Goal: Task Accomplishment & Management: Manage account settings

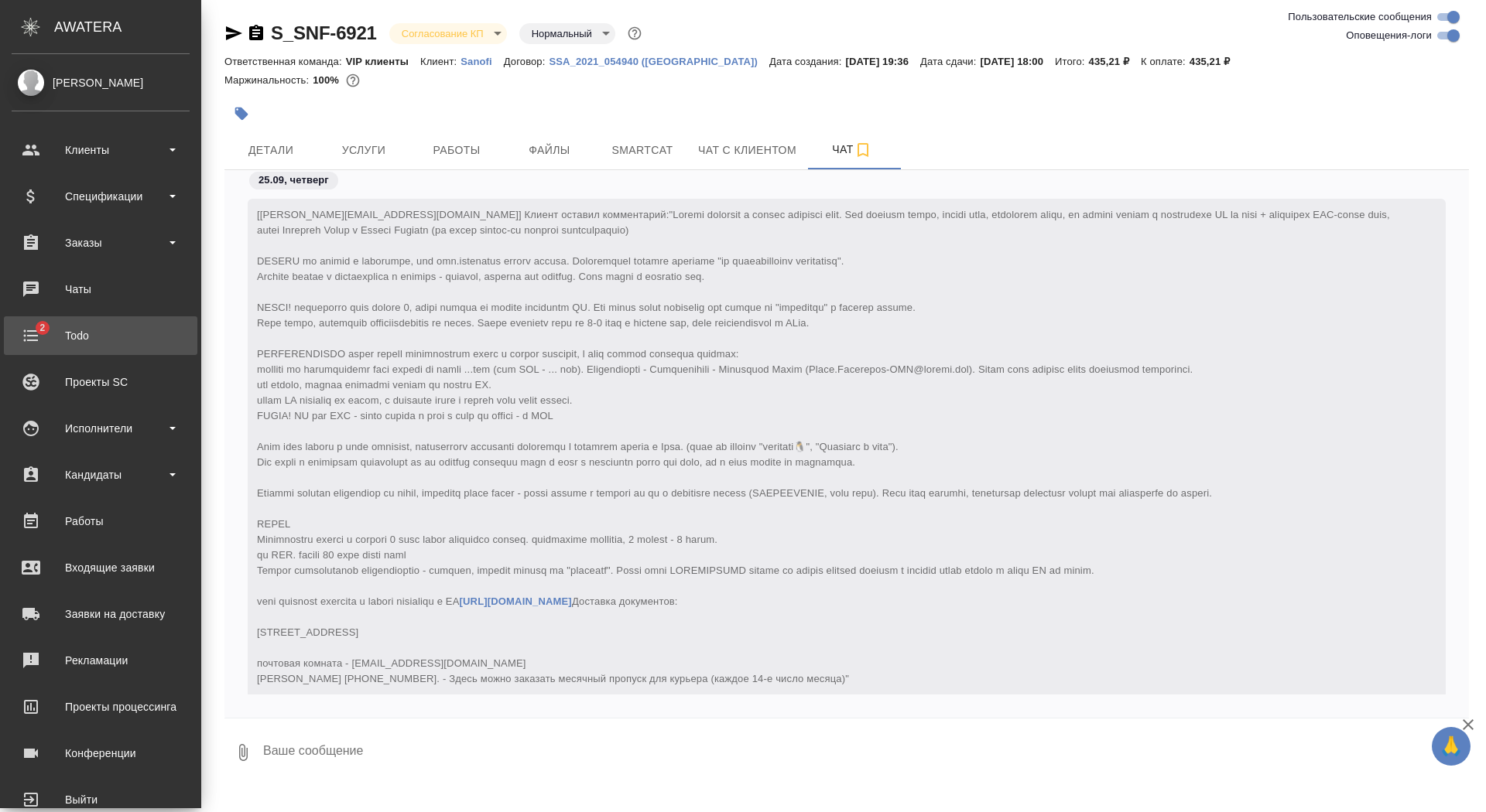
scroll to position [405, 0]
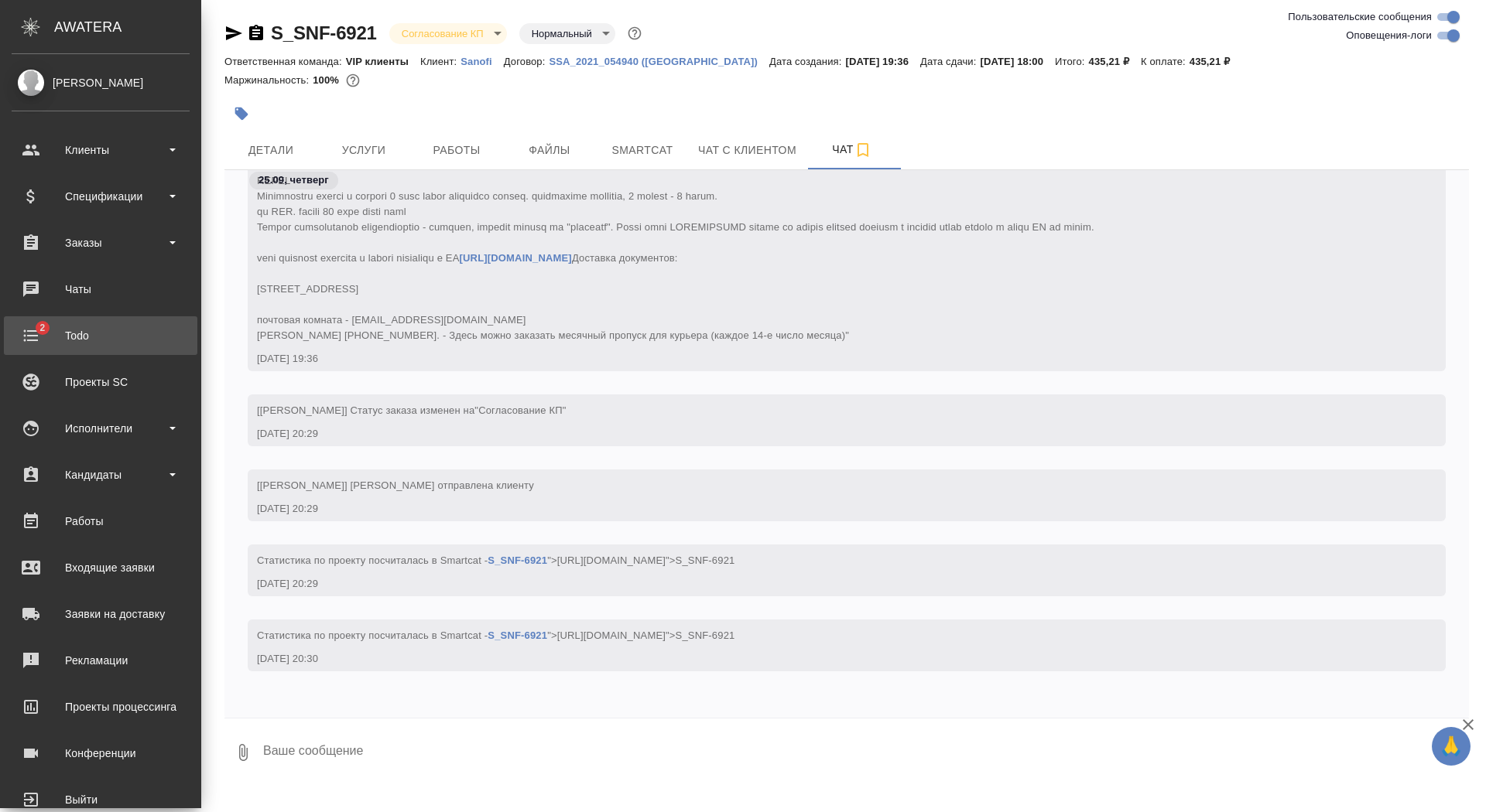
click at [49, 337] on div "Todo" at bounding box center [100, 336] width 178 height 23
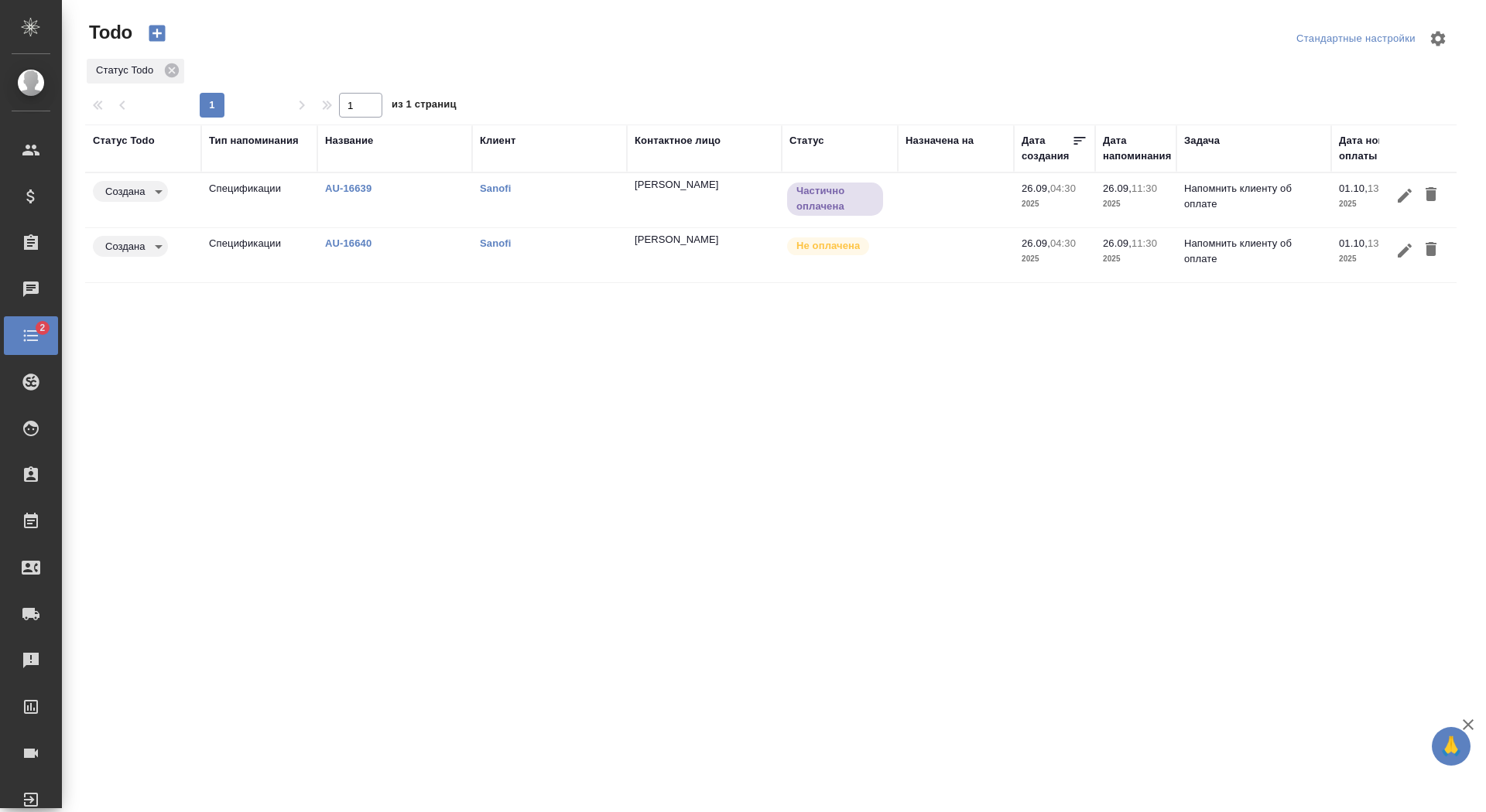
click at [1436, 191] on icon "button" at bounding box center [1431, 194] width 19 height 19
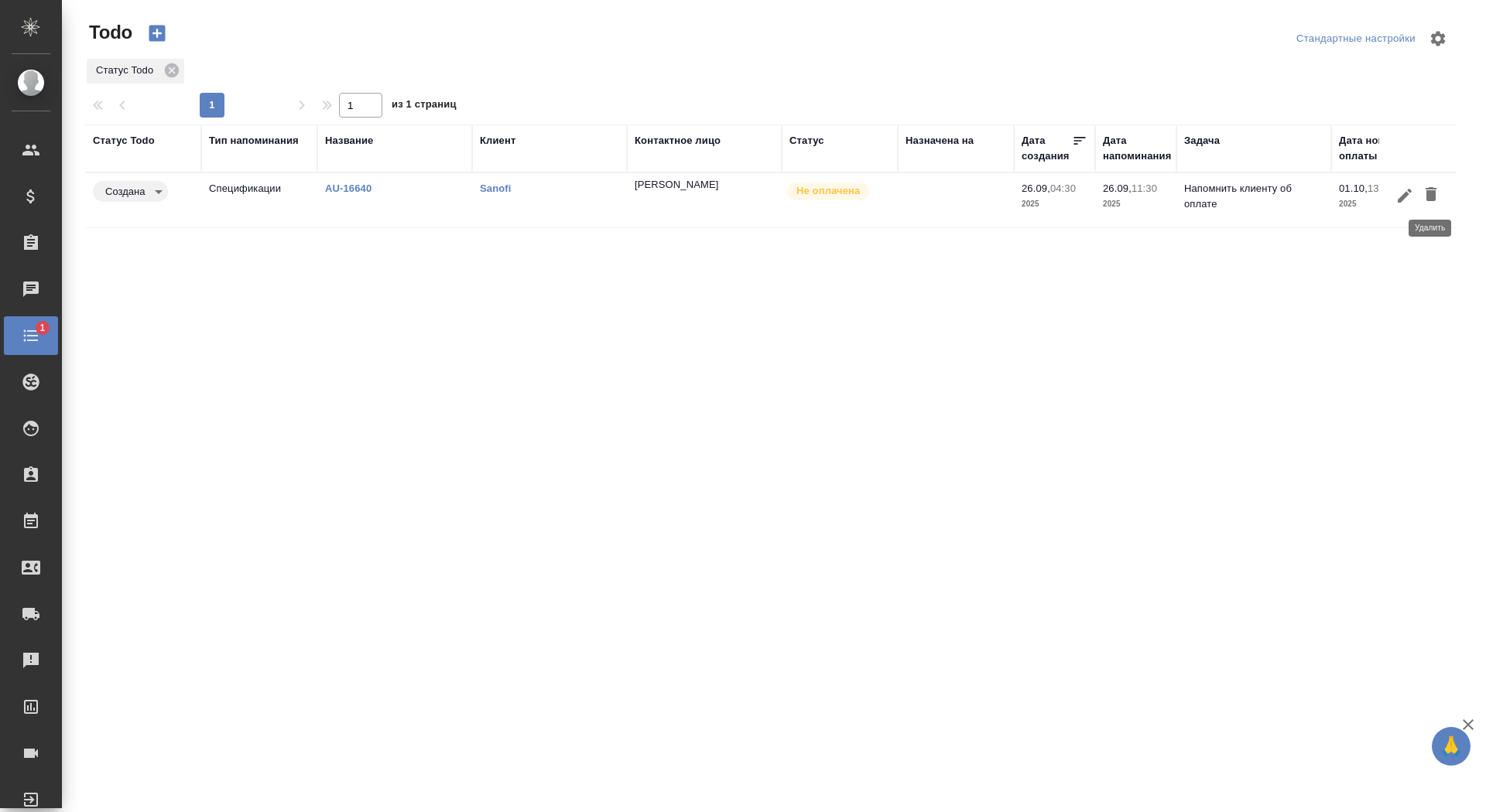
click at [1431, 188] on icon "button" at bounding box center [1430, 194] width 10 height 14
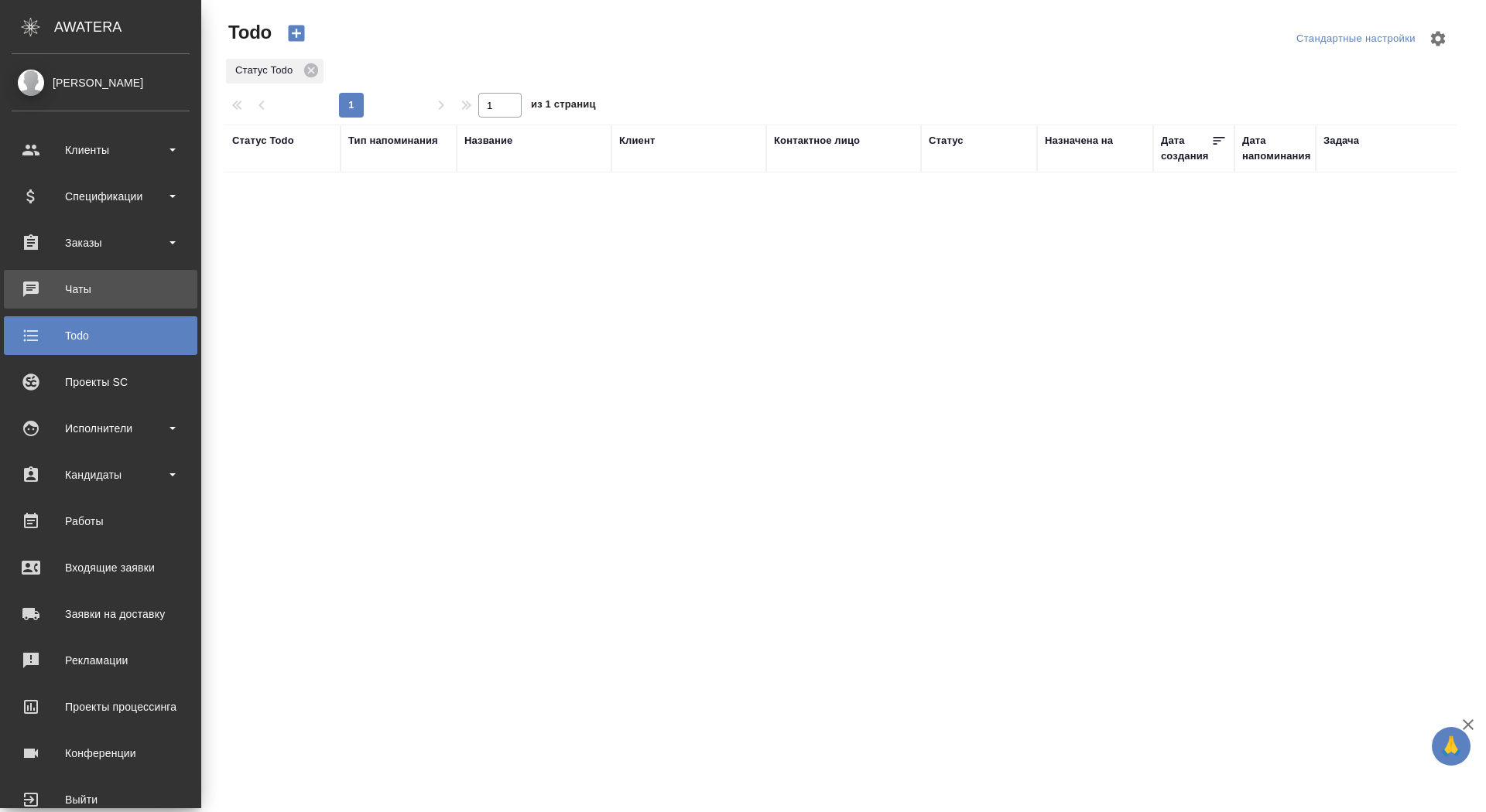
click at [42, 281] on div "Чаты" at bounding box center [100, 289] width 178 height 23
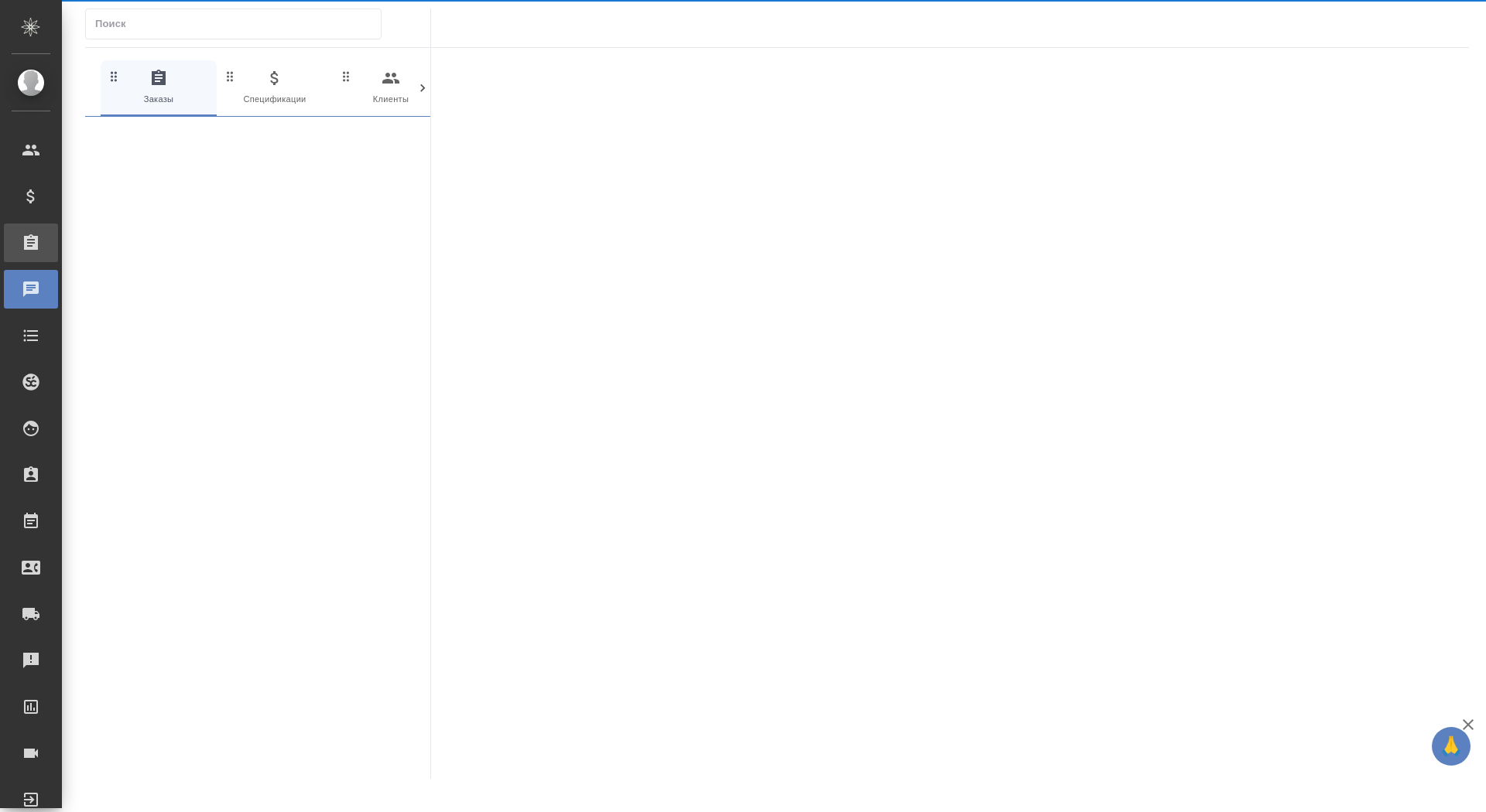
click at [28, 259] on div "Заказы" at bounding box center [30, 242] width 54 height 39
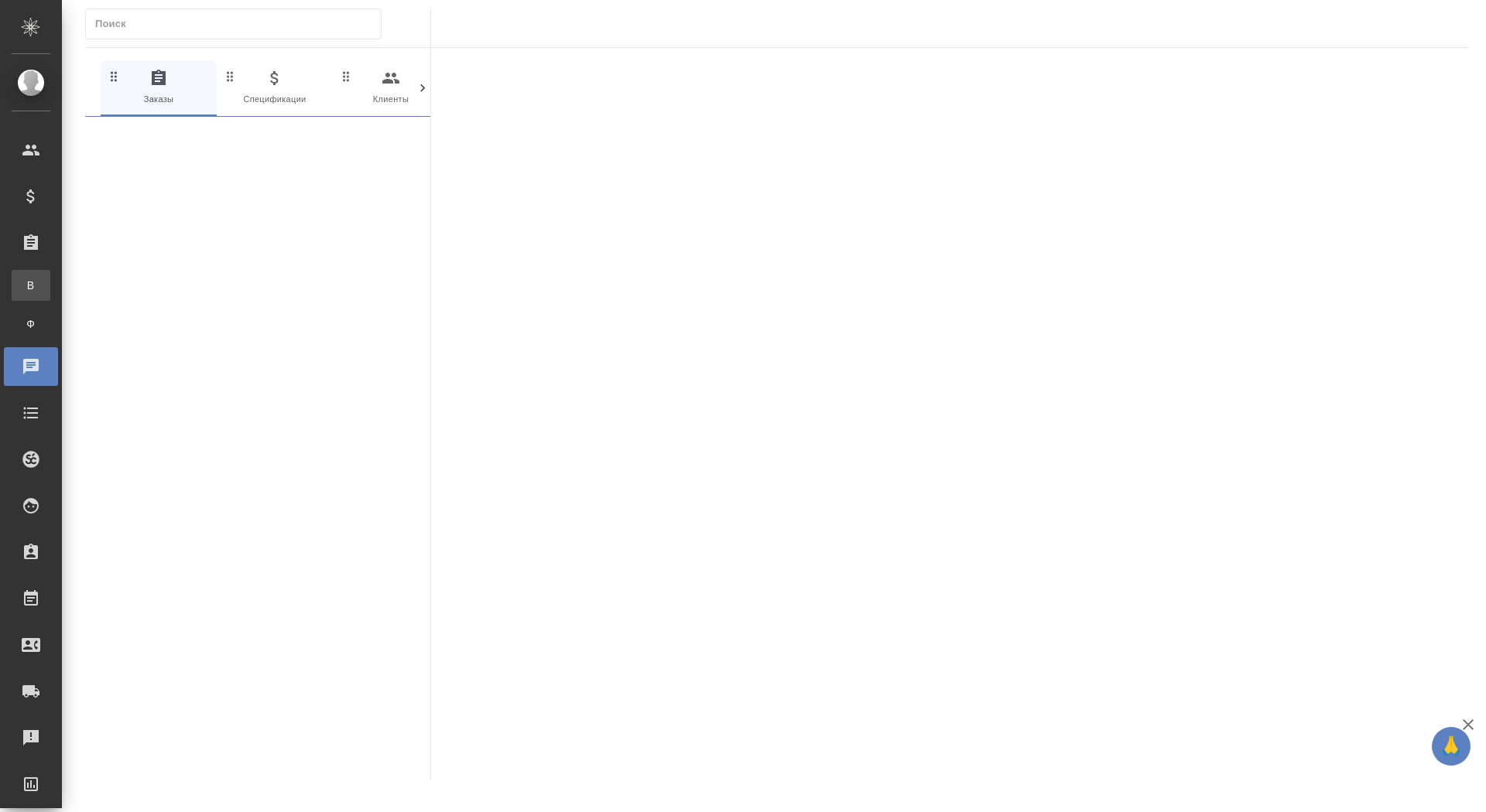
click at [31, 278] on span "В" at bounding box center [30, 285] width 23 height 15
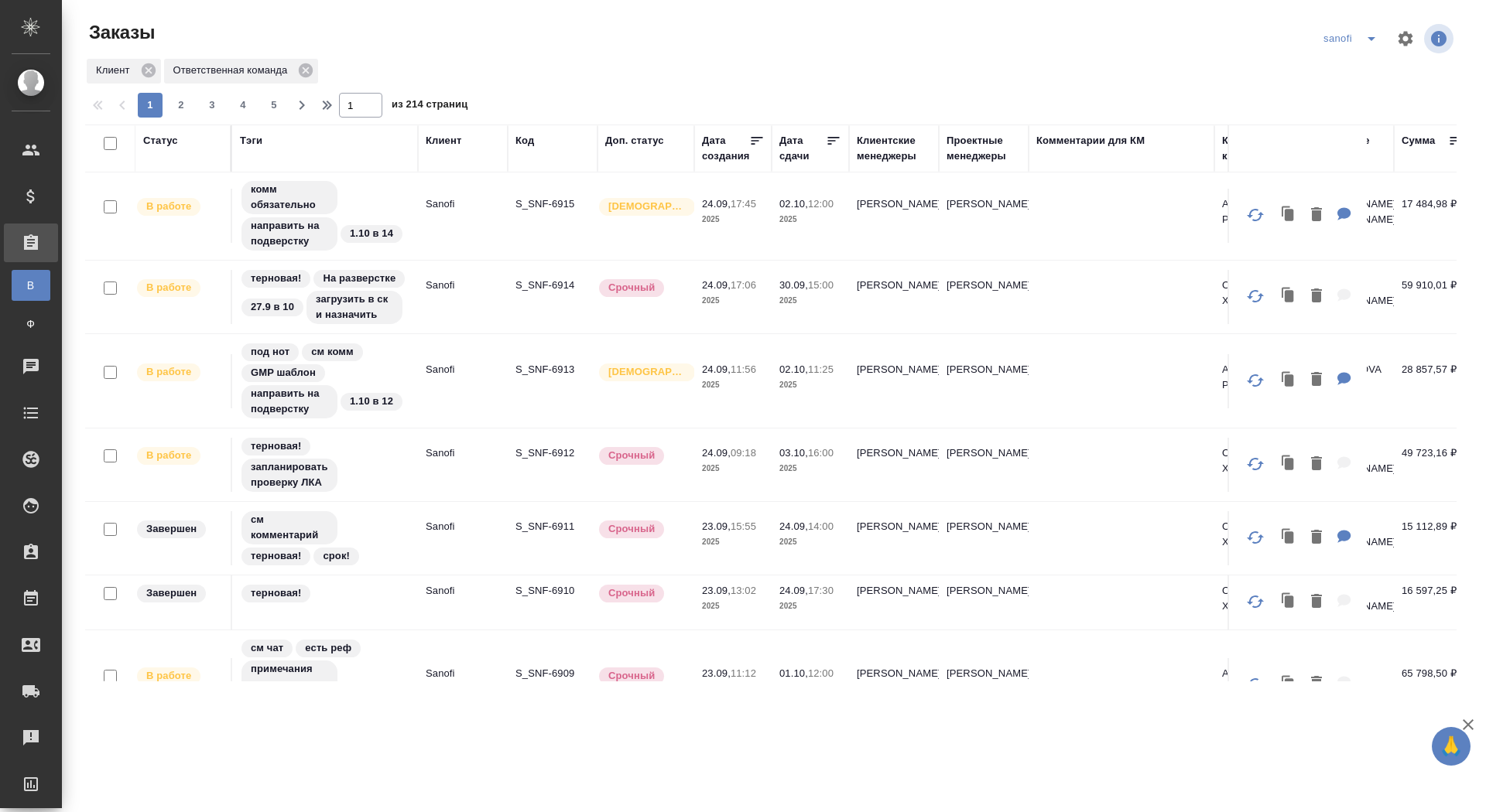
scroll to position [413, 0]
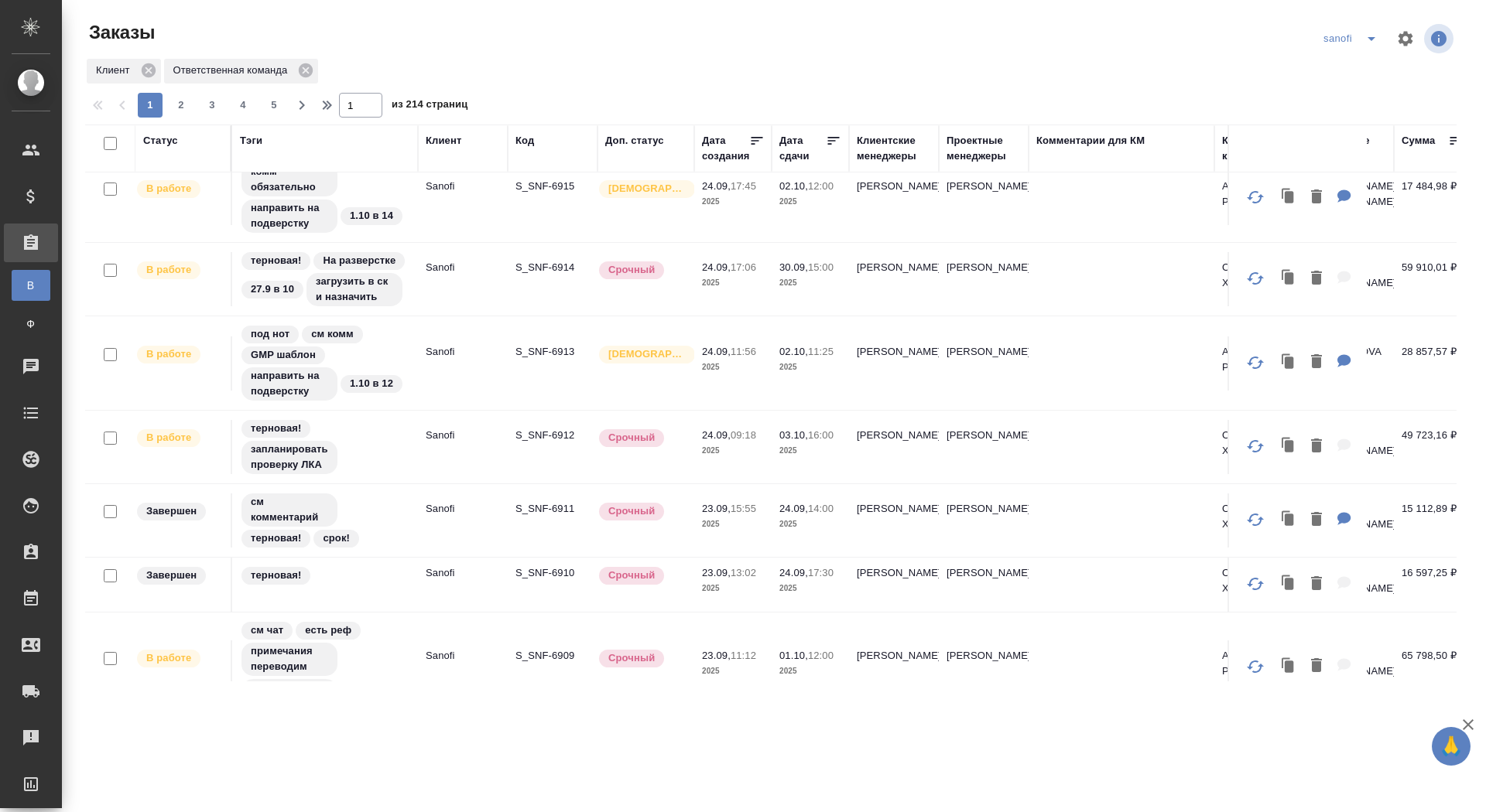
drag, startPoint x: 714, startPoint y: 155, endPoint x: 828, endPoint y: 168, distance: 114.7
click at [714, 155] on div "Дата создания" at bounding box center [726, 148] width 48 height 31
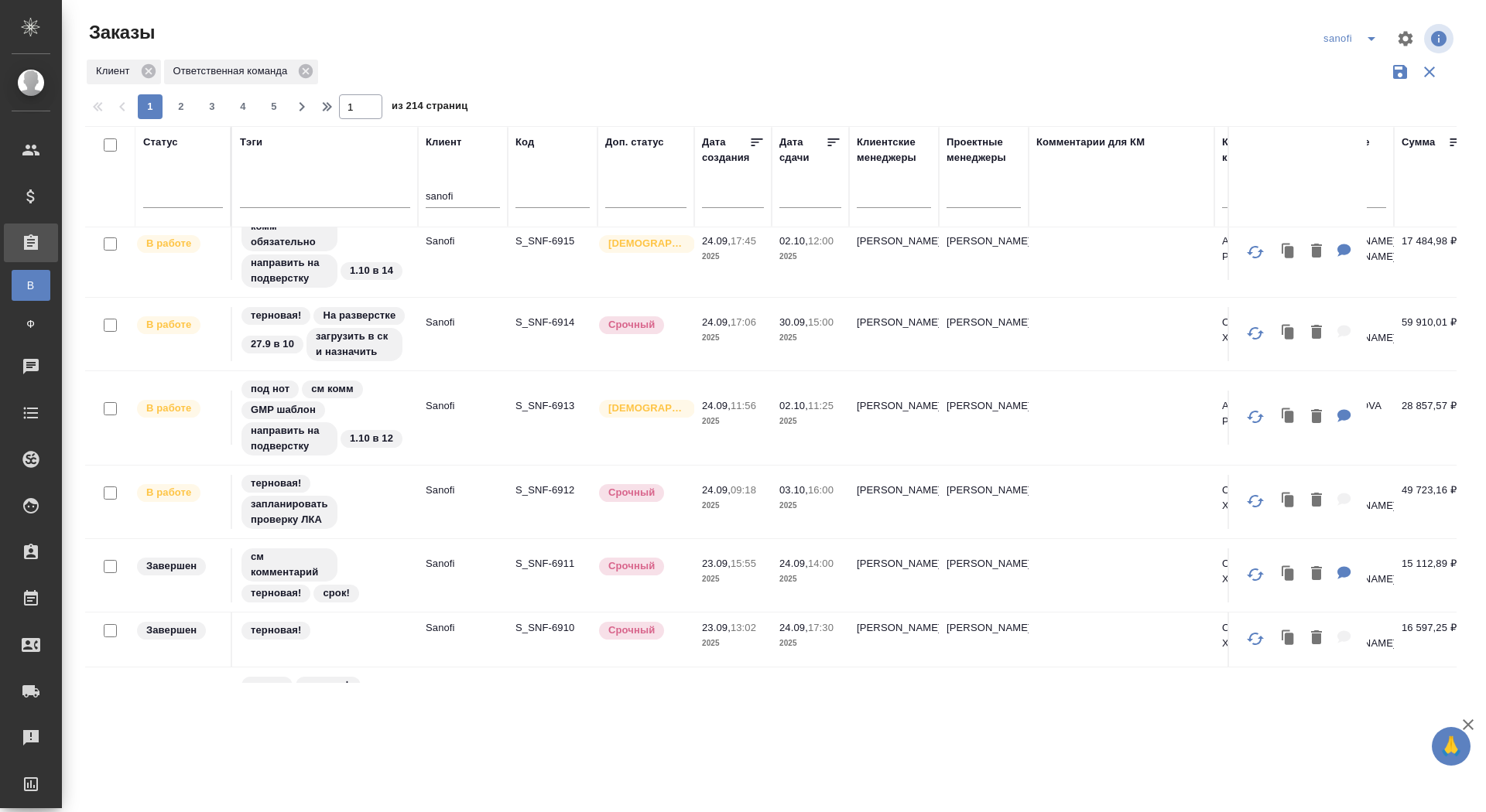
scroll to position [466, 0]
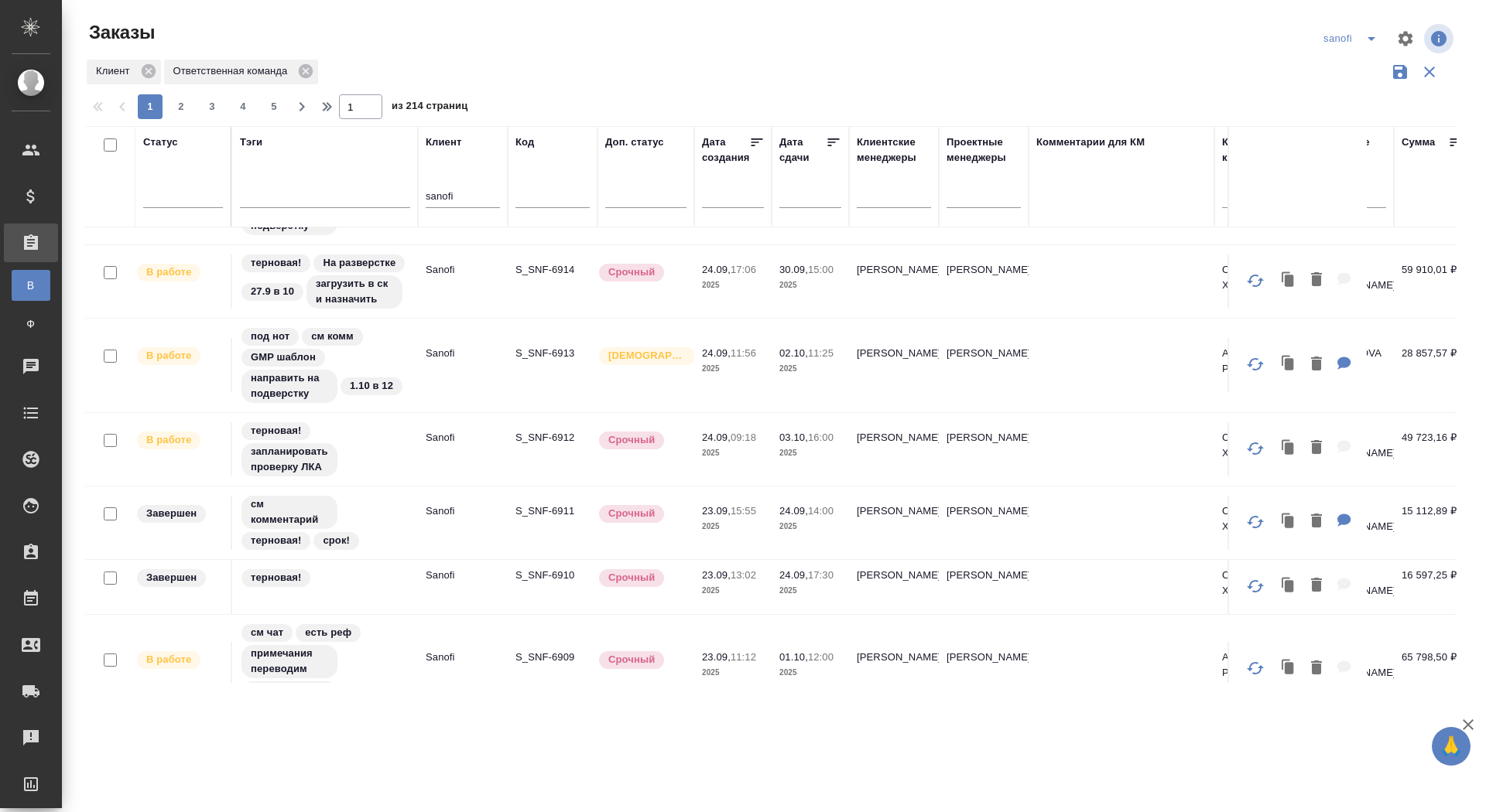
click at [801, 193] on input "text" at bounding box center [814, 195] width 52 height 22
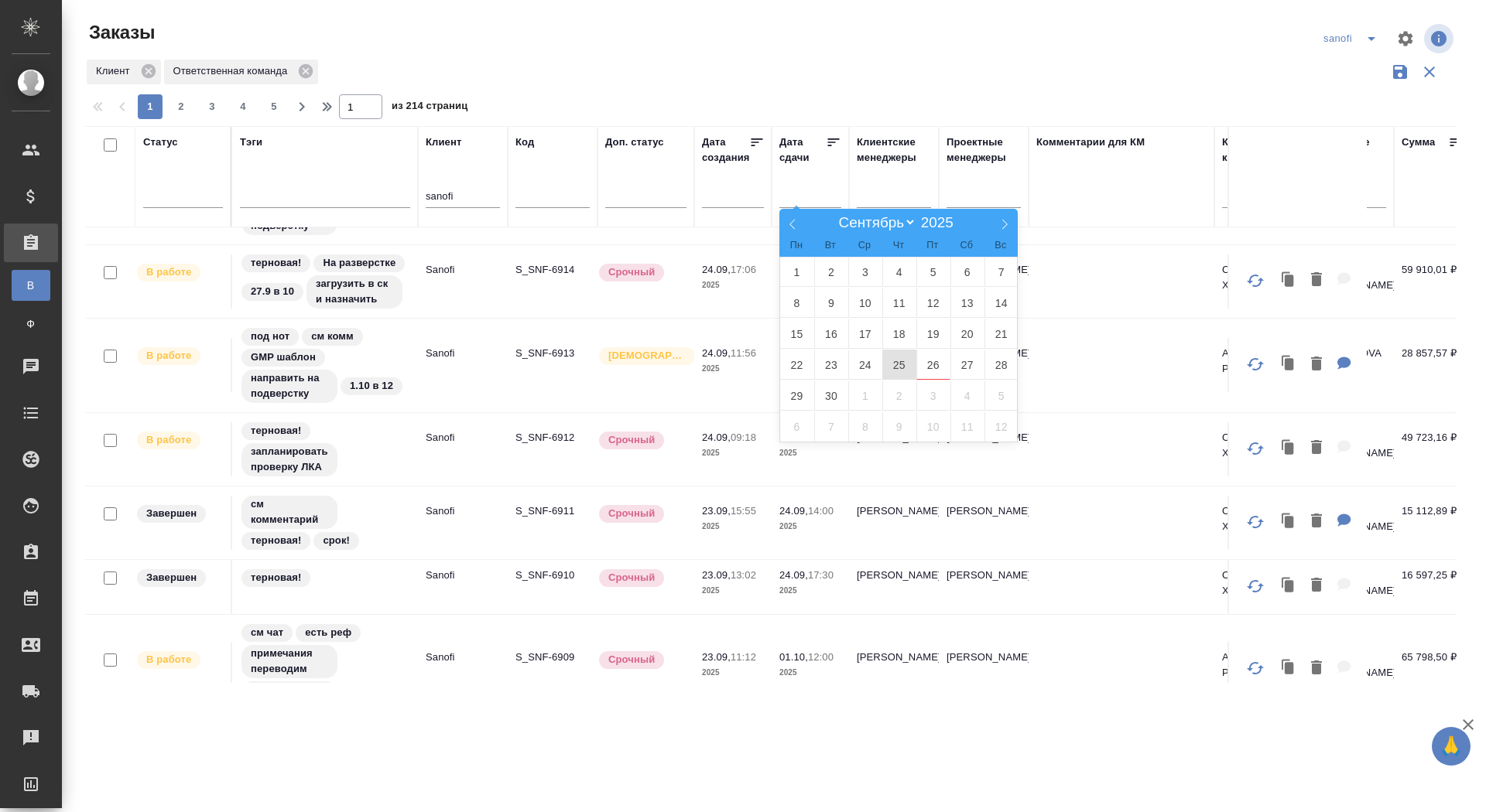
click at [898, 367] on span "25" at bounding box center [899, 365] width 34 height 30
type div "2025-09-24T21:00:00.000Z"
click at [923, 367] on span "26" at bounding box center [933, 365] width 34 height 30
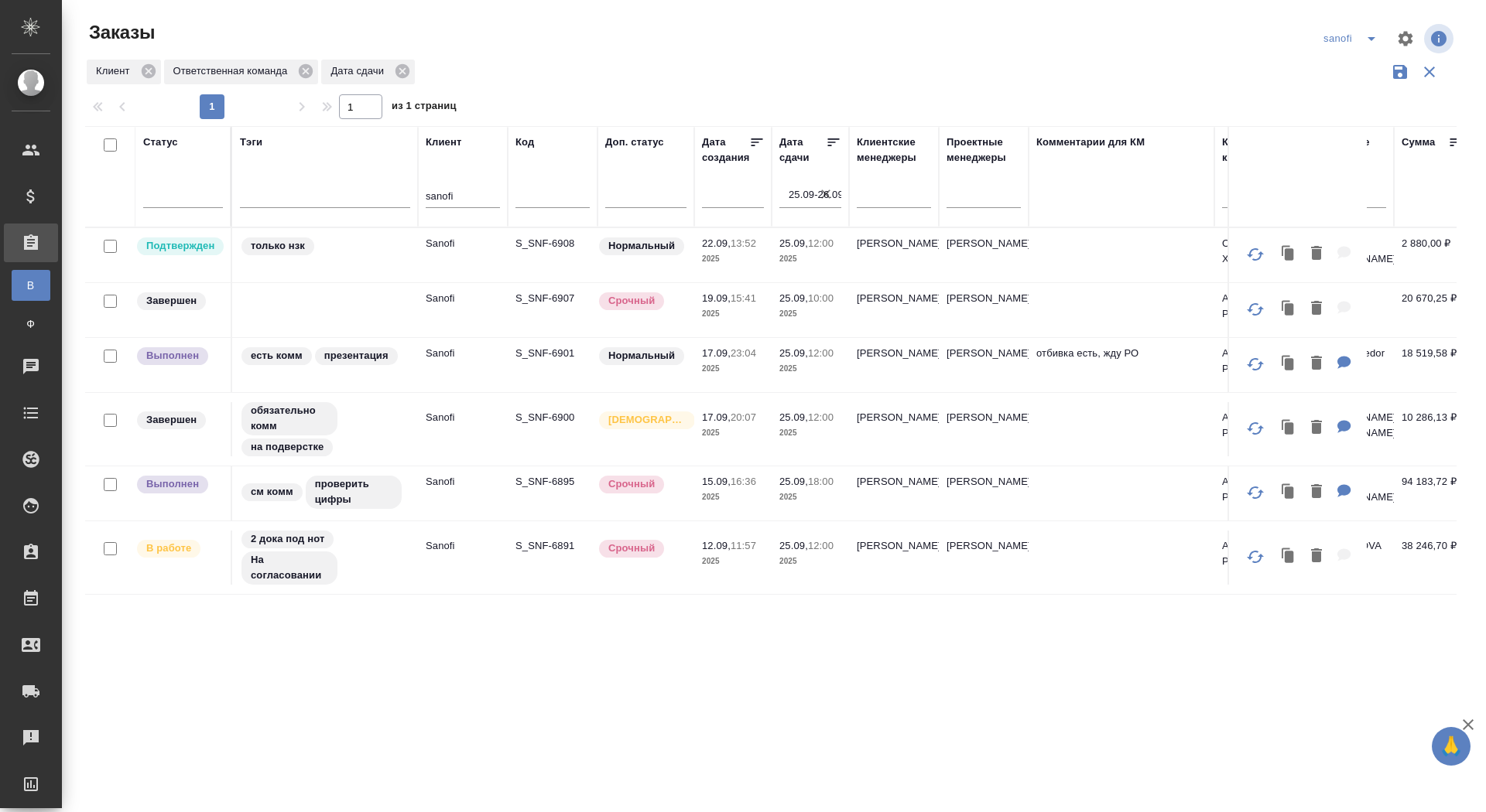
scroll to position [0, 0]
click at [570, 546] on p "S_SNF-6891" at bounding box center [553, 546] width 74 height 15
click at [571, 241] on p "S_SNF-6908" at bounding box center [553, 243] width 74 height 15
click at [1369, 36] on icon "split button" at bounding box center [1372, 39] width 19 height 19
click at [1350, 143] on li "новартис" at bounding box center [1352, 144] width 81 height 25
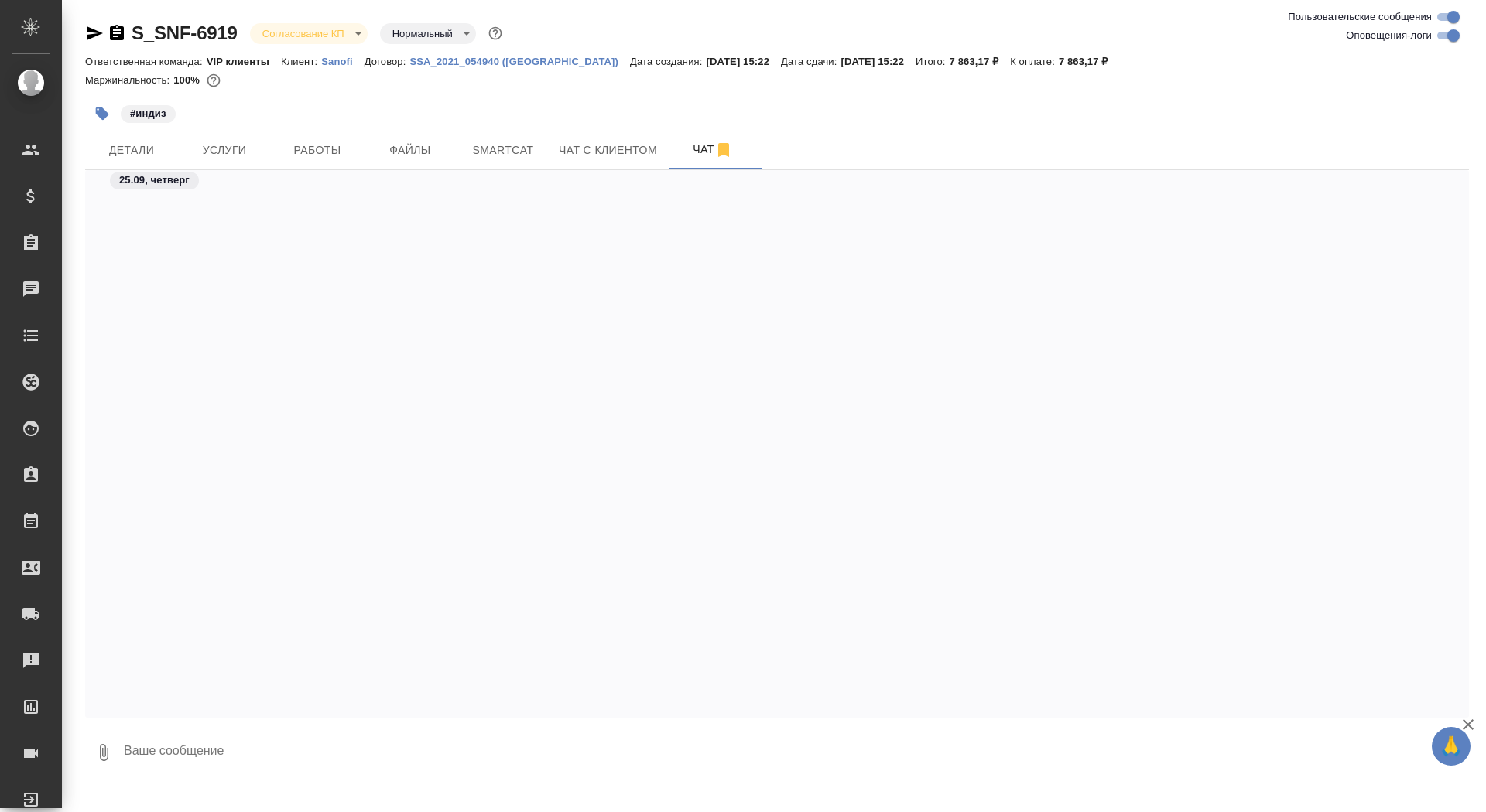
scroll to position [4891, 0]
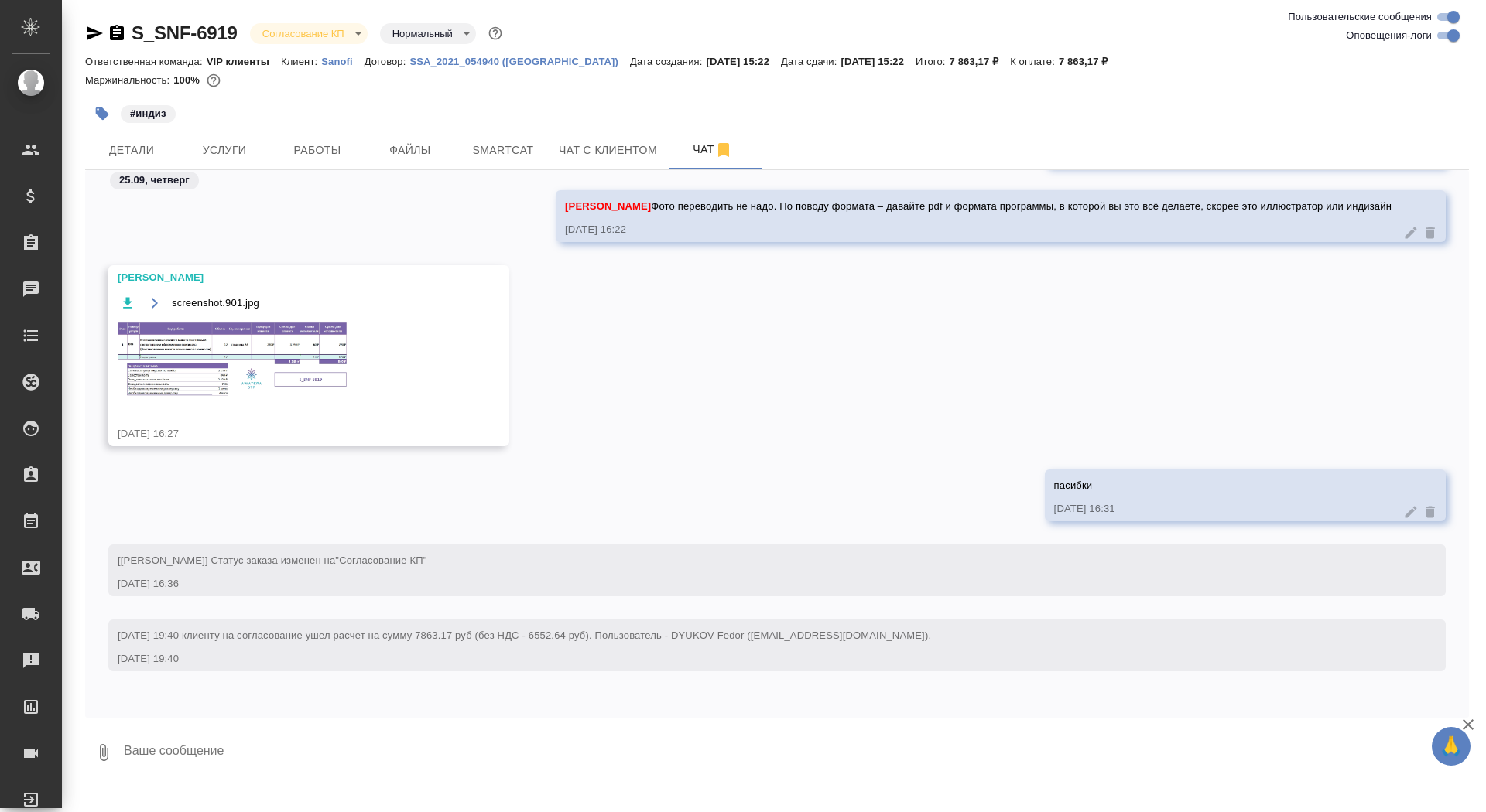
click at [384, 722] on div at bounding box center [776, 723] width 1383 height 8
click at [380, 758] on textarea at bounding box center [795, 752] width 1346 height 52
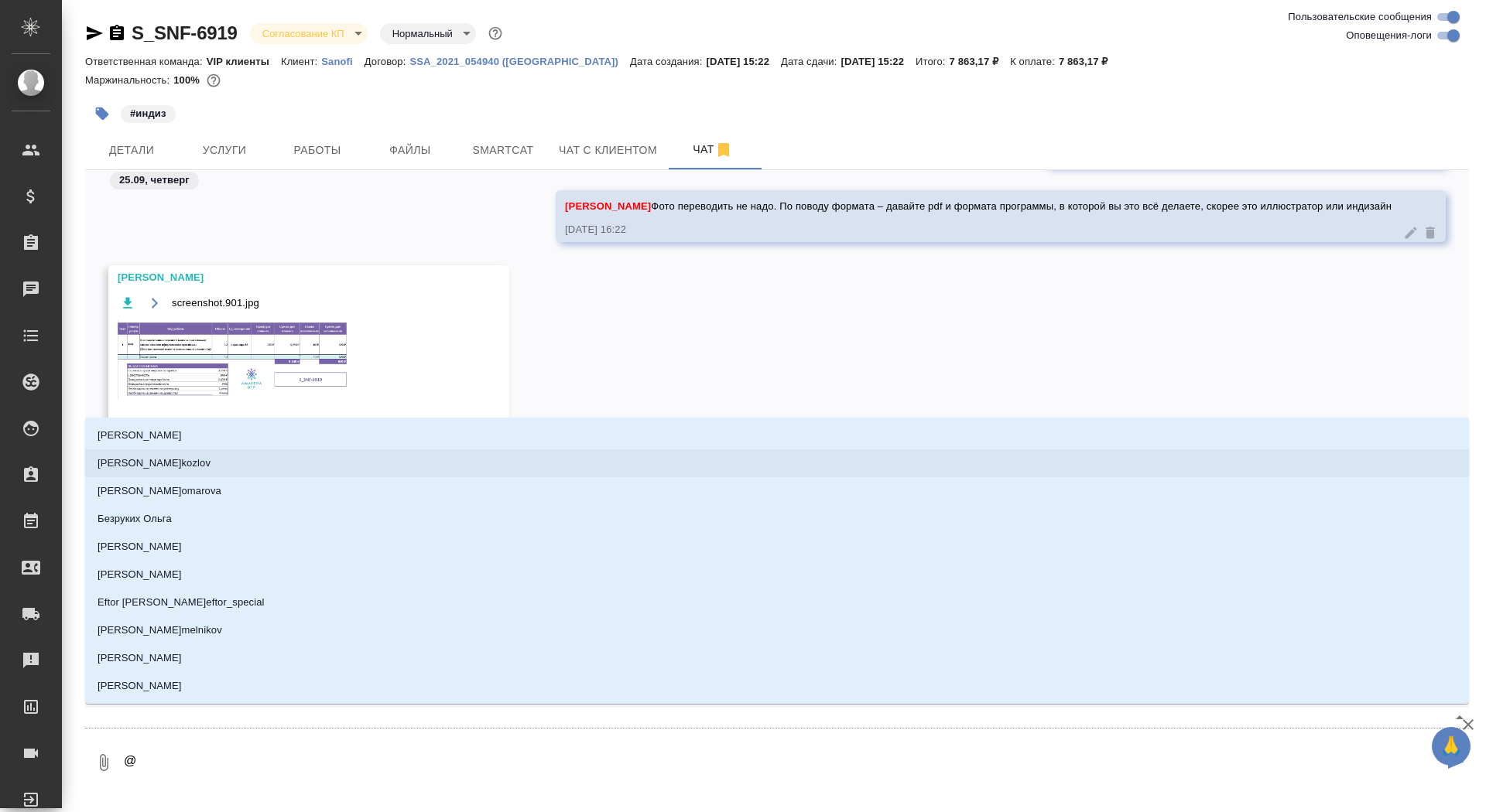
type textarea "@"
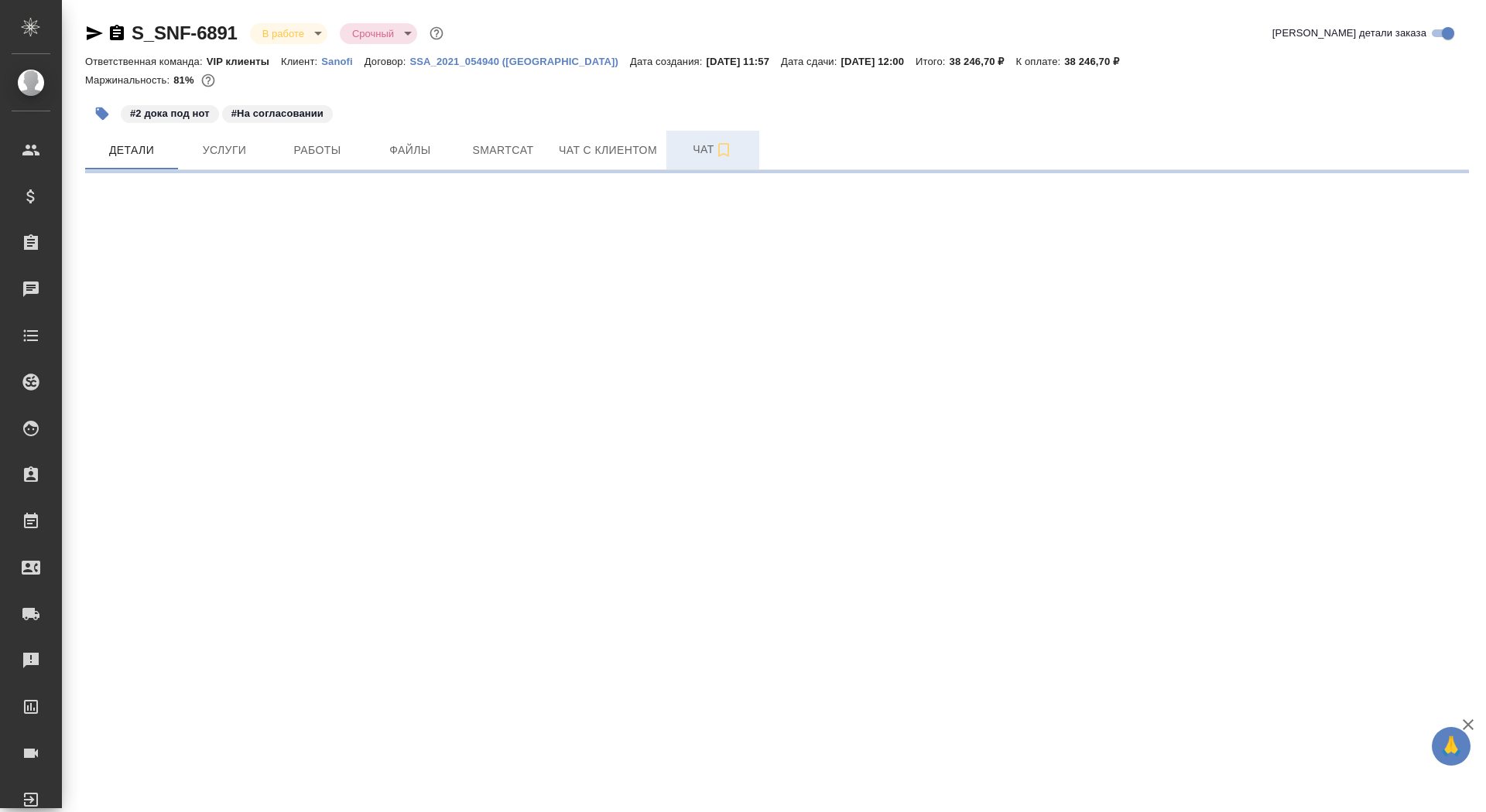
click at [688, 145] on span "Чат" at bounding box center [713, 149] width 74 height 19
select select "RU"
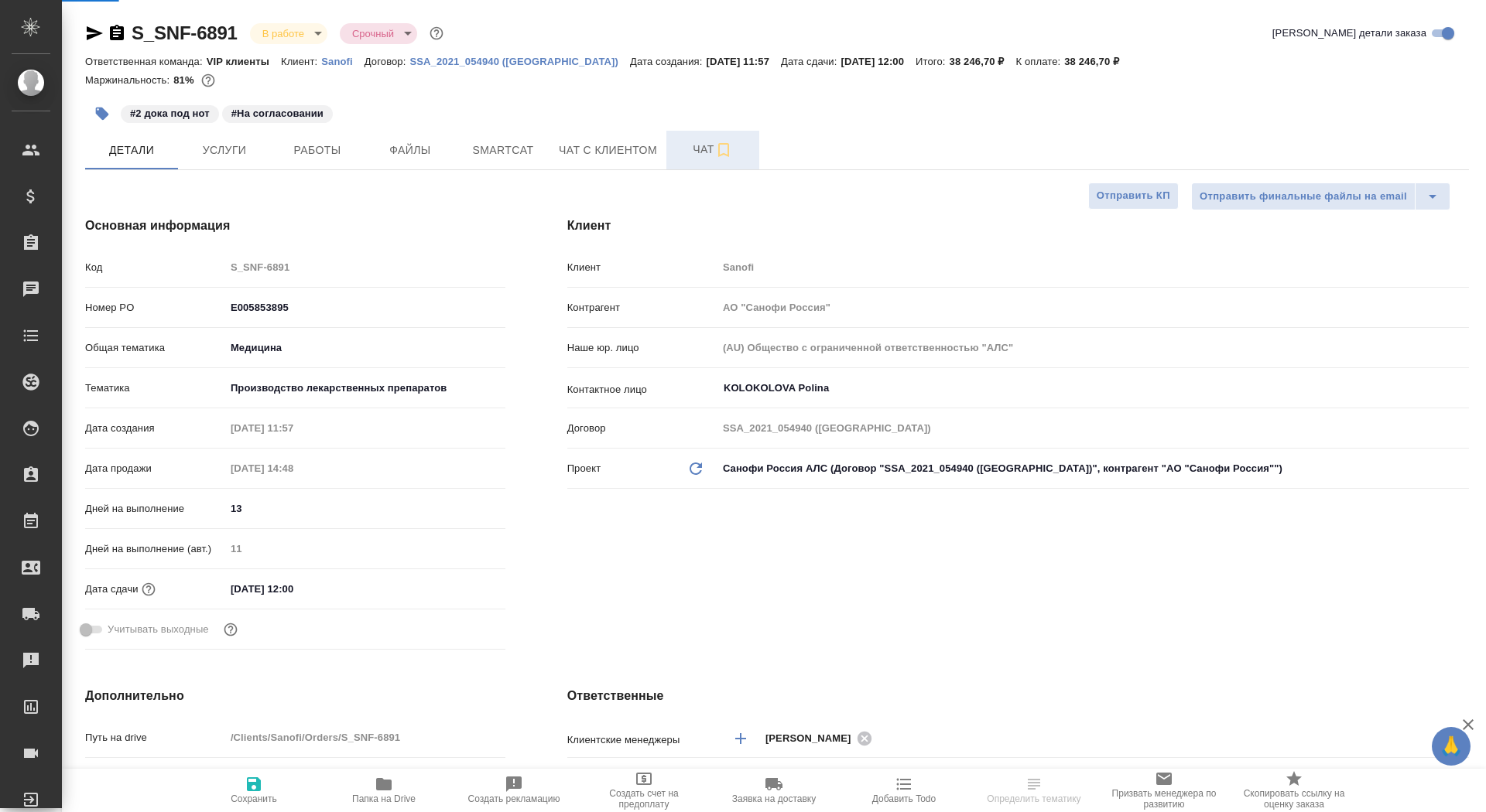
type textarea "x"
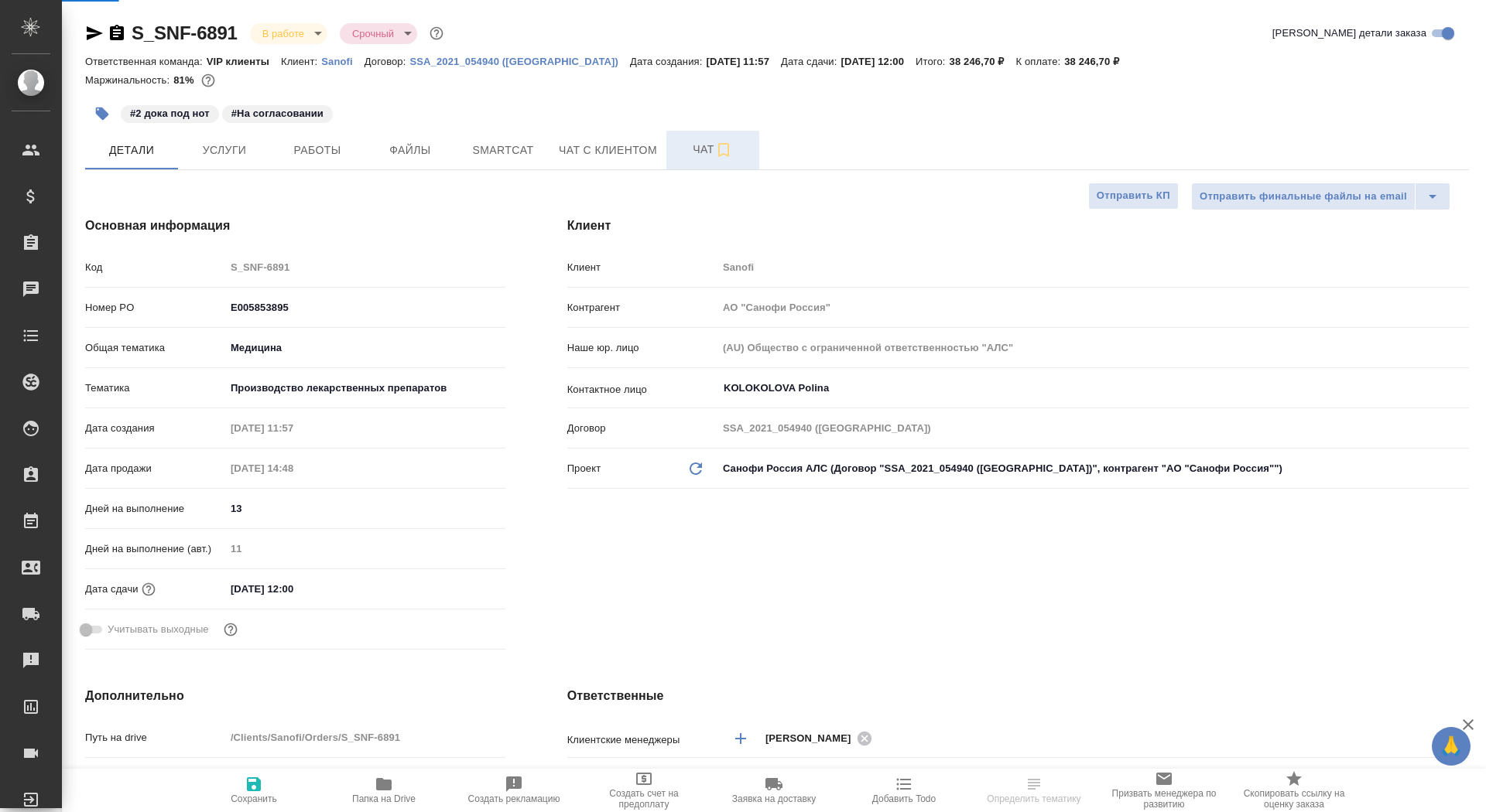
type textarea "x"
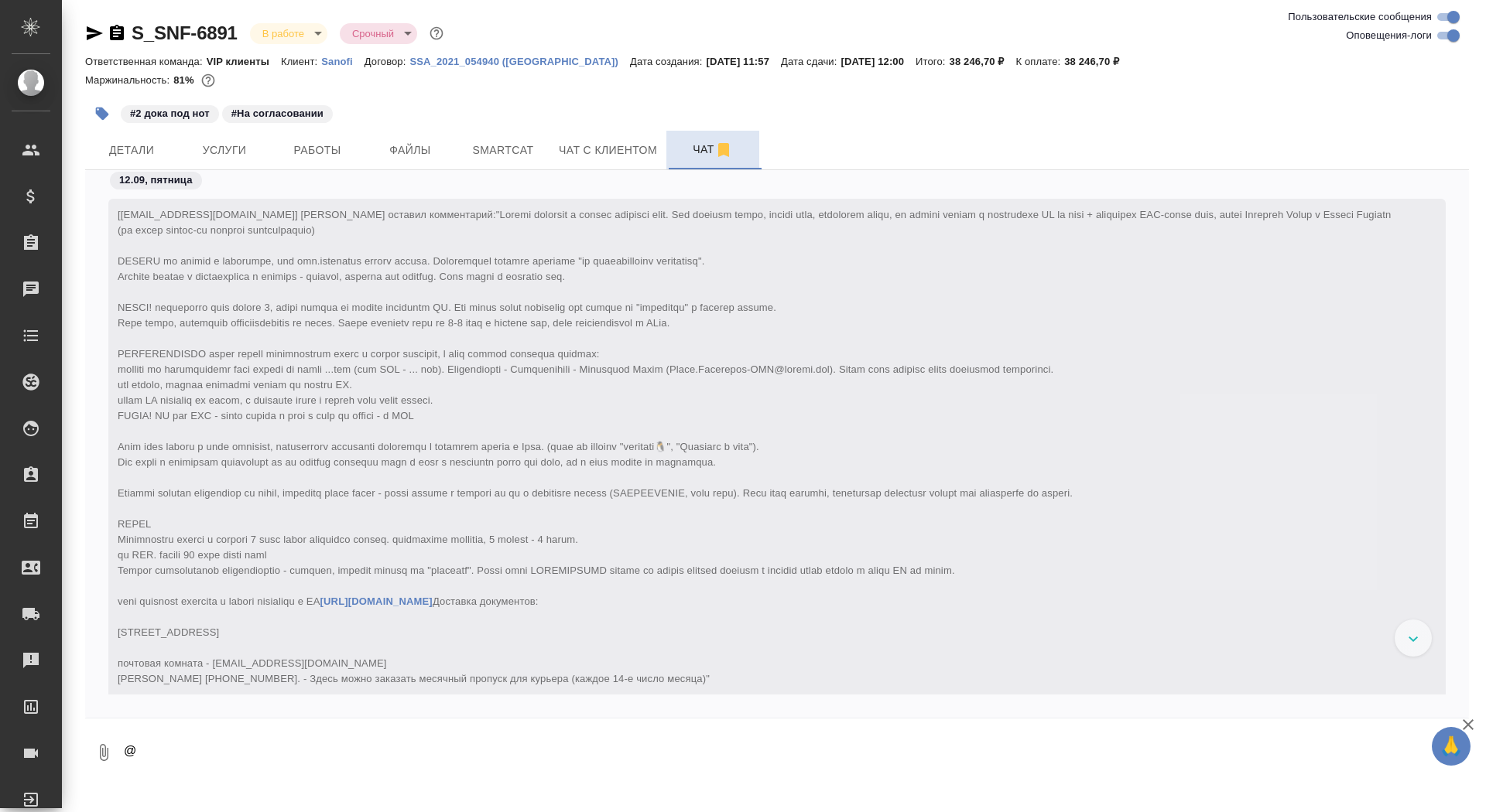
scroll to position [50760, 0]
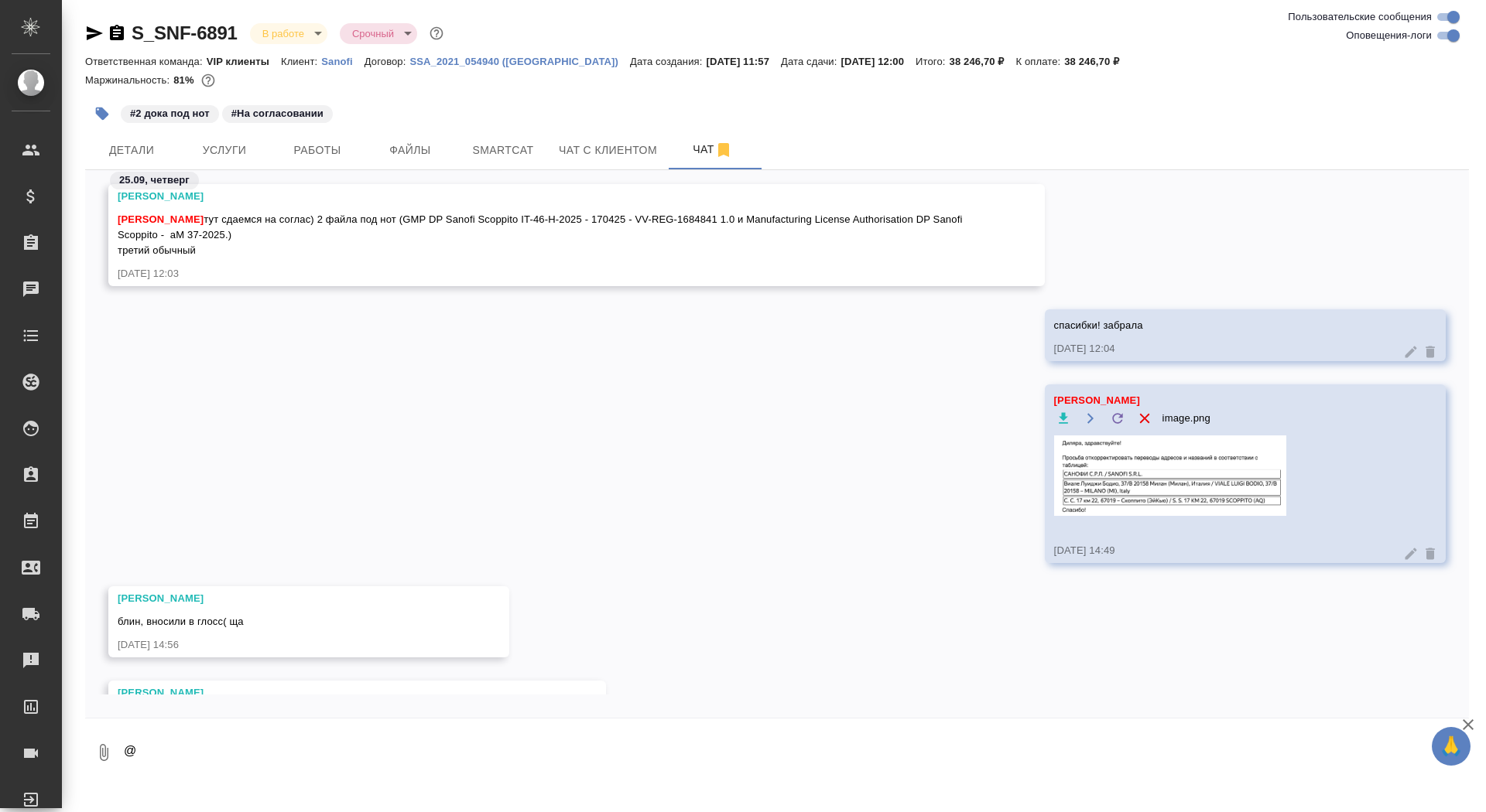
drag, startPoint x: 274, startPoint y: 748, endPoint x: 127, endPoint y: 748, distance: 147.0
click at [127, 748] on textarea "@" at bounding box center [795, 752] width 1346 height 52
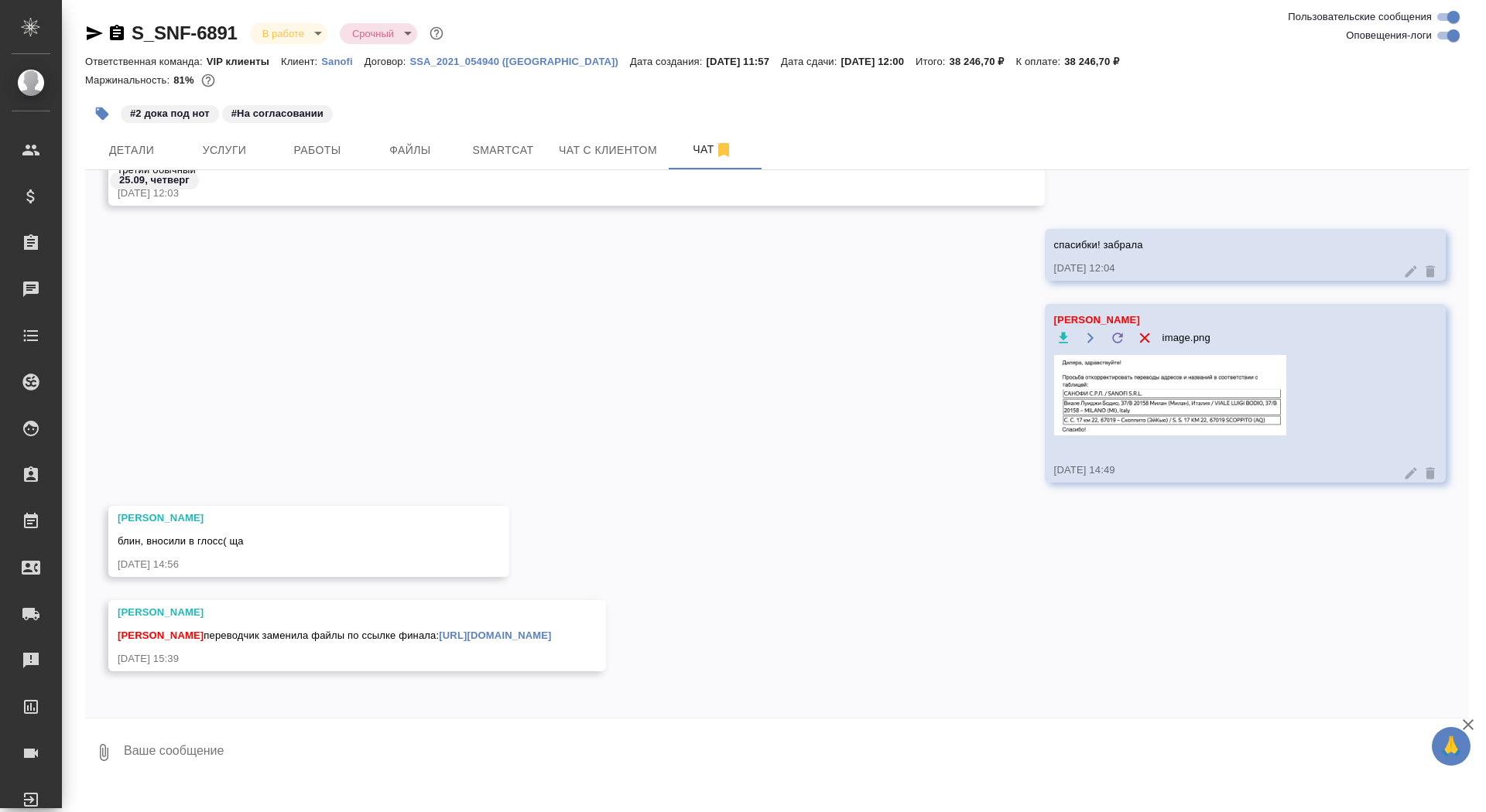
click at [551, 641] on link "https://drive.awatera.com/apps/files/files/10356546?dir=/Shares/Sanofi/Orders/S…" at bounding box center [495, 635] width 112 height 11
click at [93, 25] on icon "button" at bounding box center [94, 33] width 19 height 19
click at [386, 143] on span "Файлы" at bounding box center [410, 150] width 74 height 19
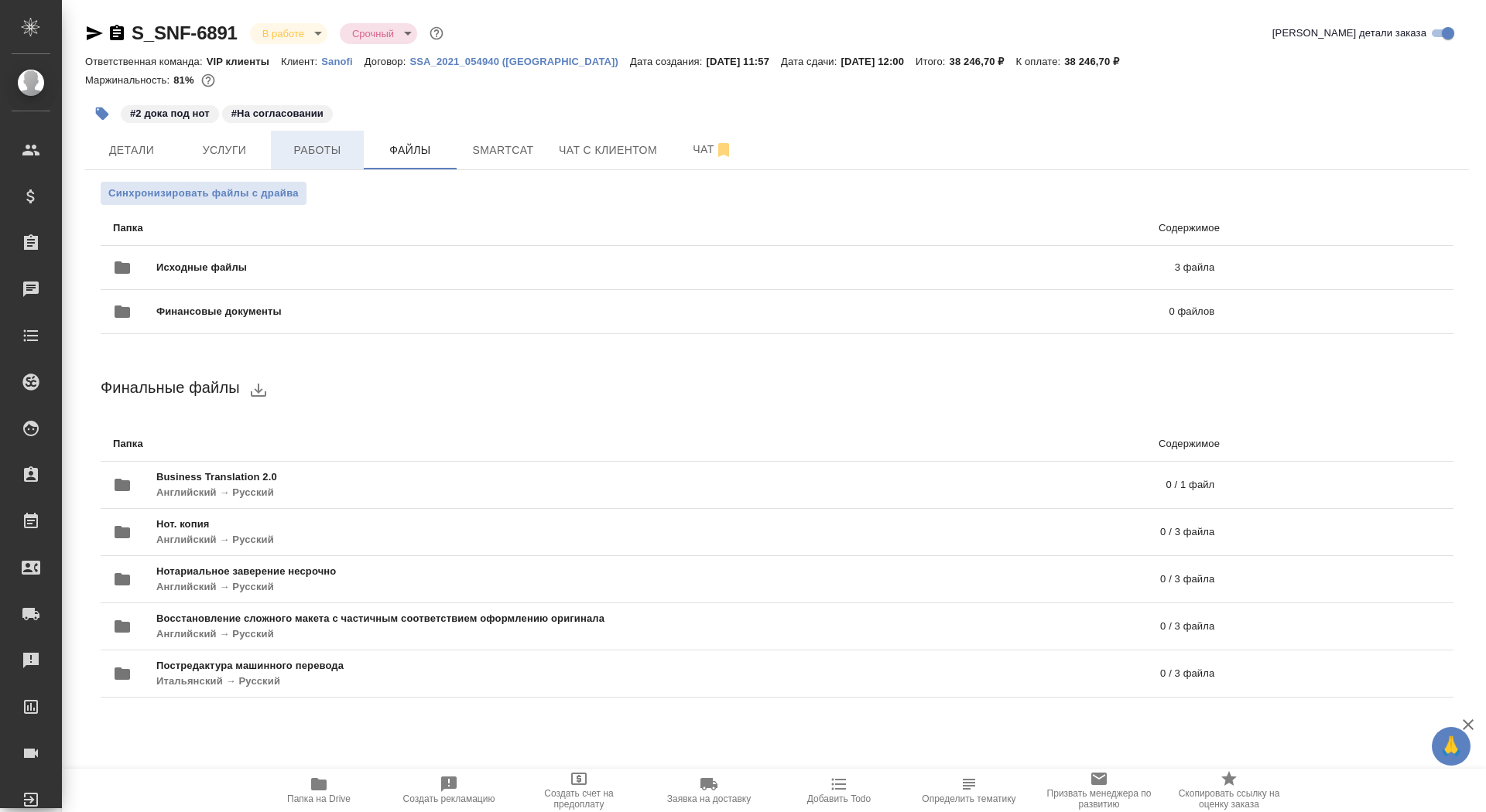
click at [324, 145] on span "Работы" at bounding box center [317, 150] width 74 height 19
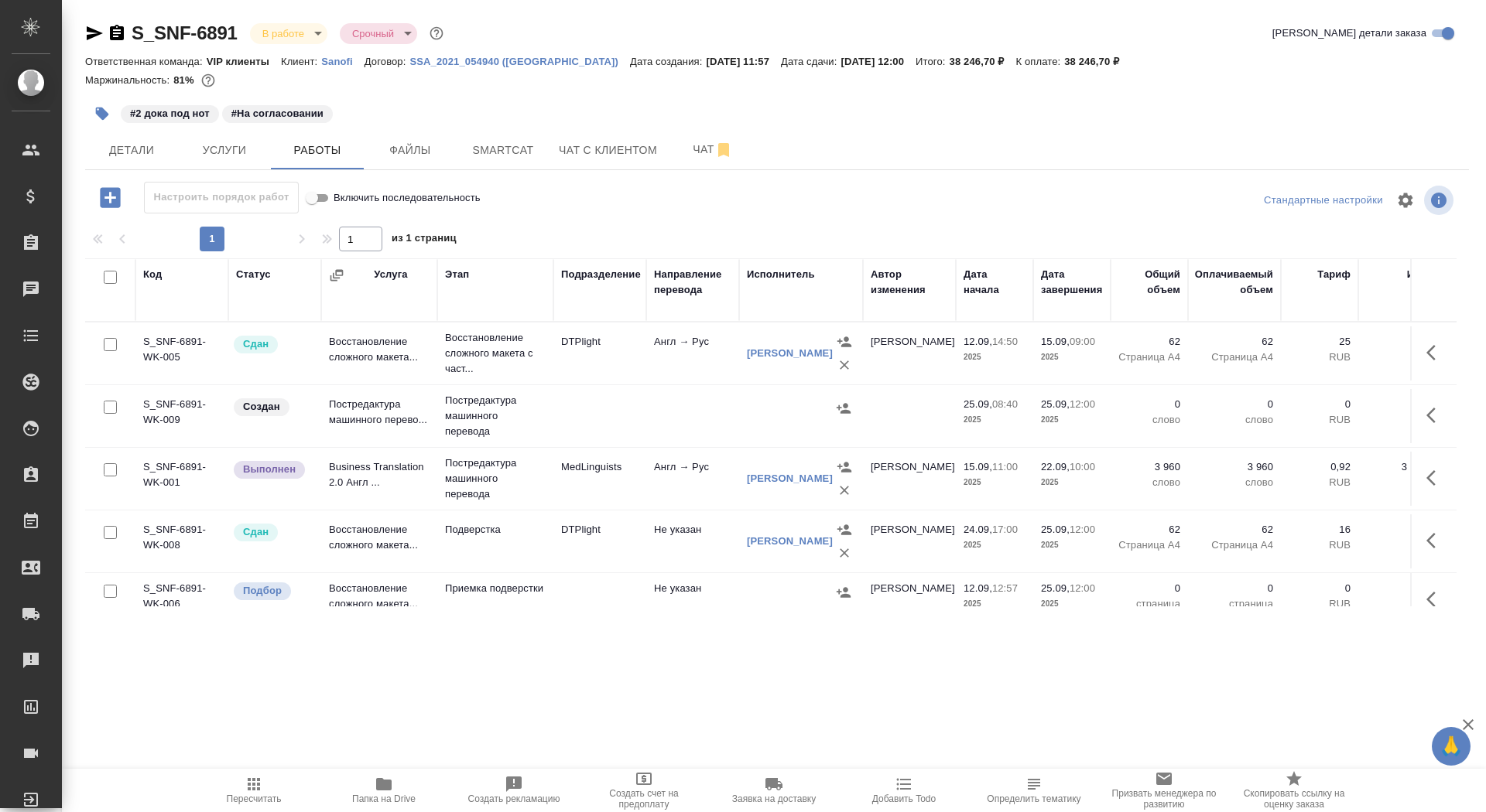
scroll to position [137, 0]
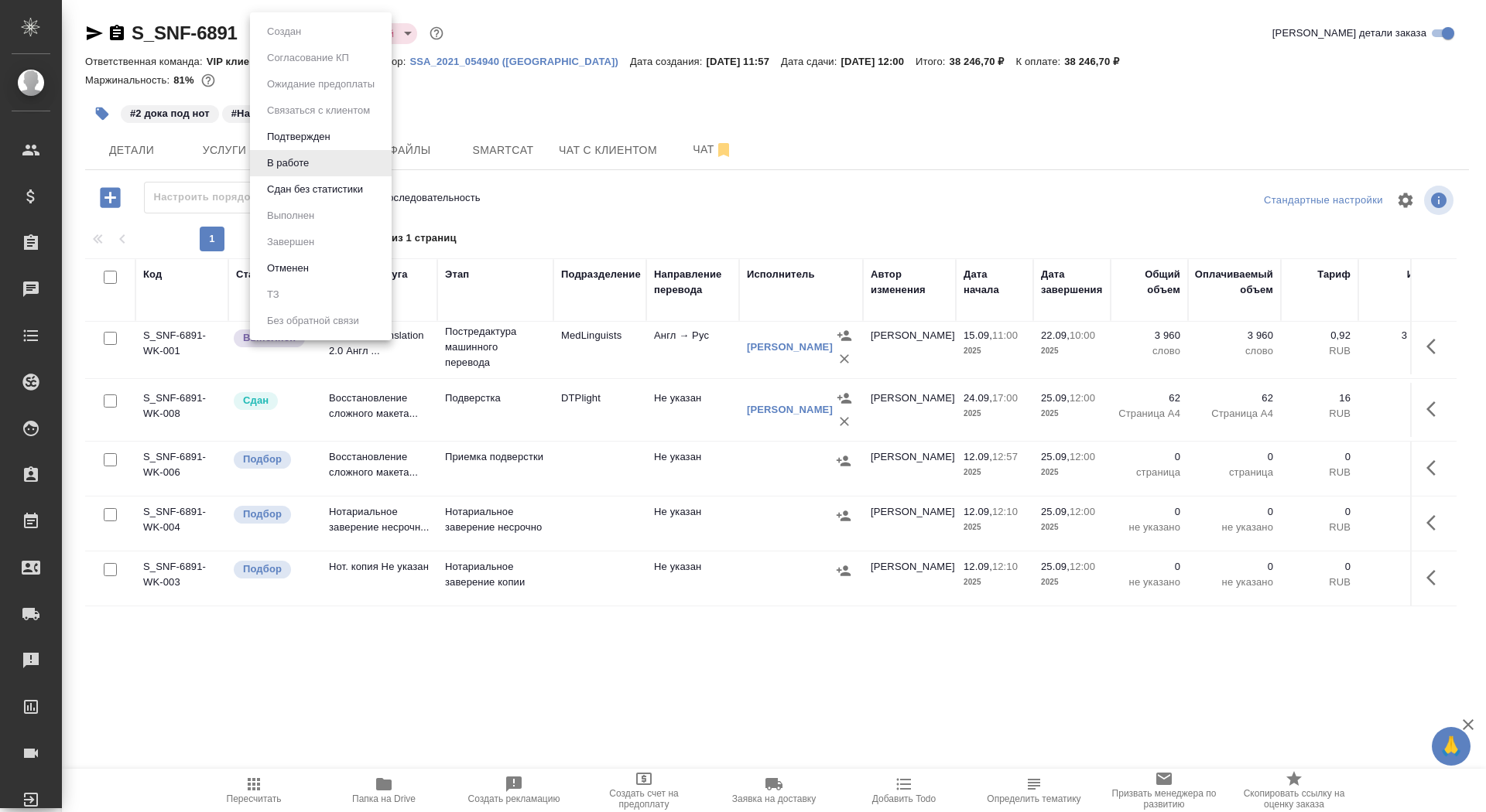
click at [293, 31] on body "🙏 .cls-1 fill:#fff; AWATERA Saydasheva Dilyara Клиенты Спецификации Заказы 0 Ча…" at bounding box center [743, 406] width 1486 height 812
click at [118, 157] on div at bounding box center [743, 406] width 1486 height 812
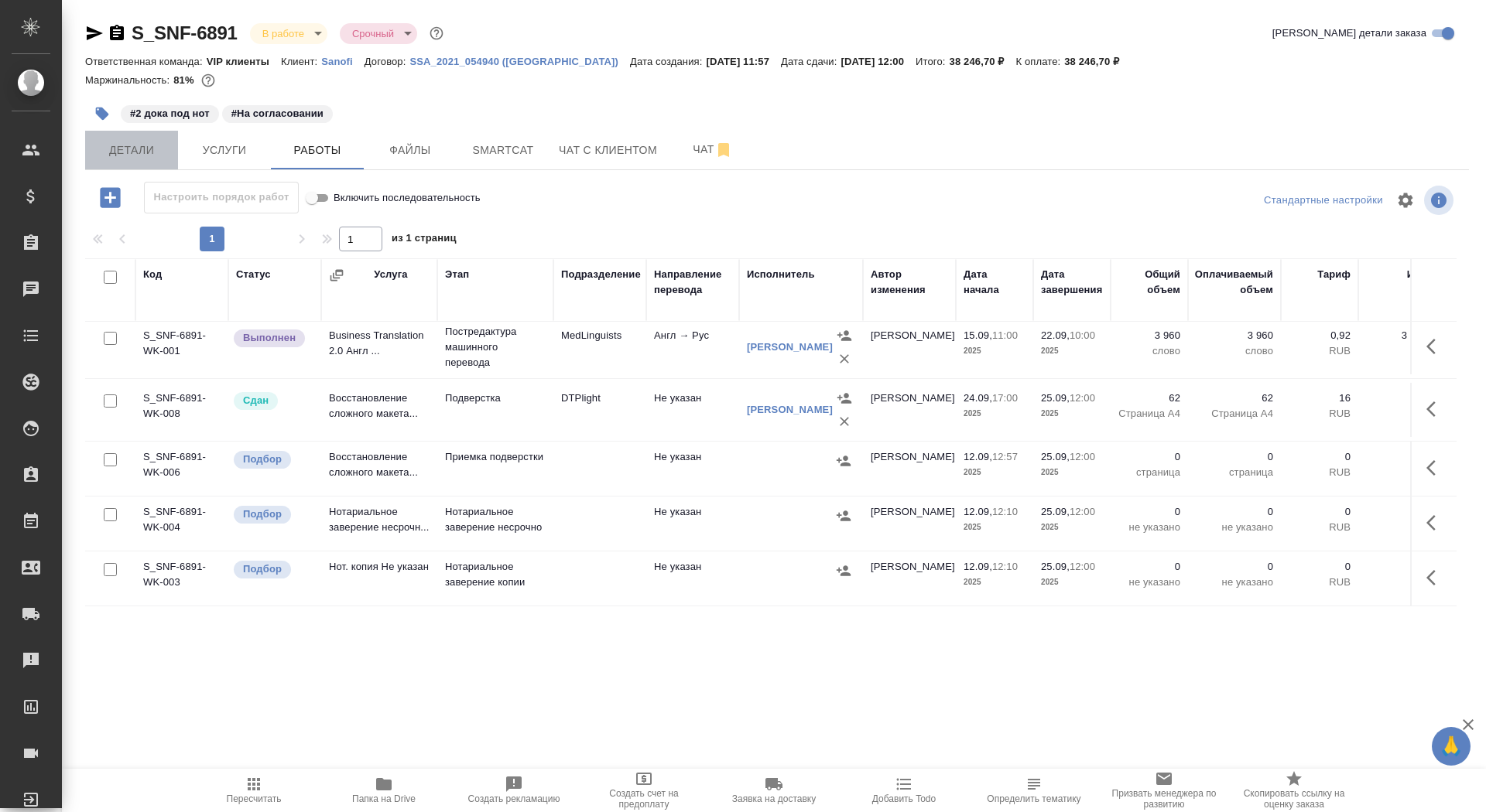
click at [124, 149] on span "Детали" at bounding box center [131, 150] width 74 height 19
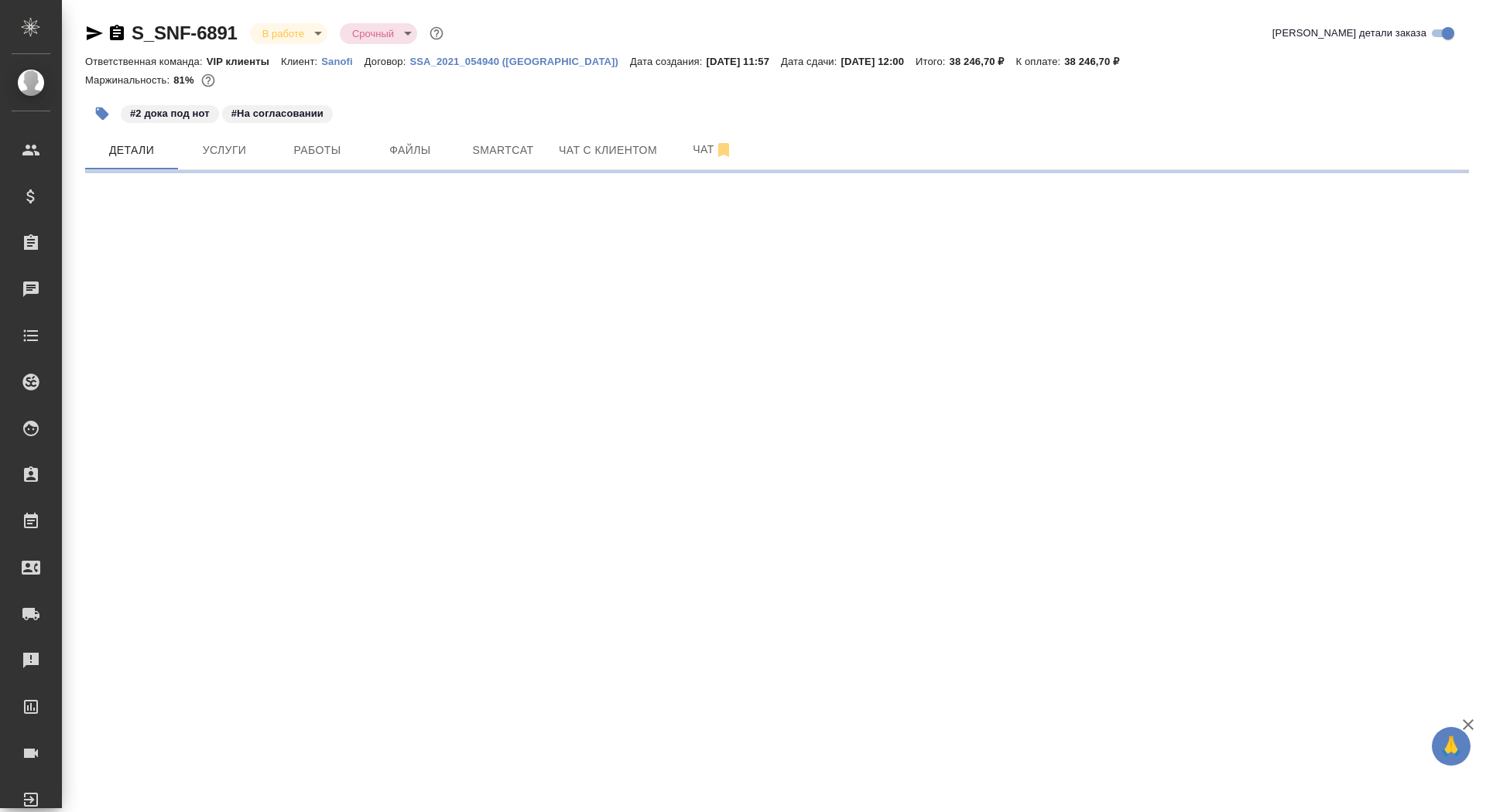
select select "RU"
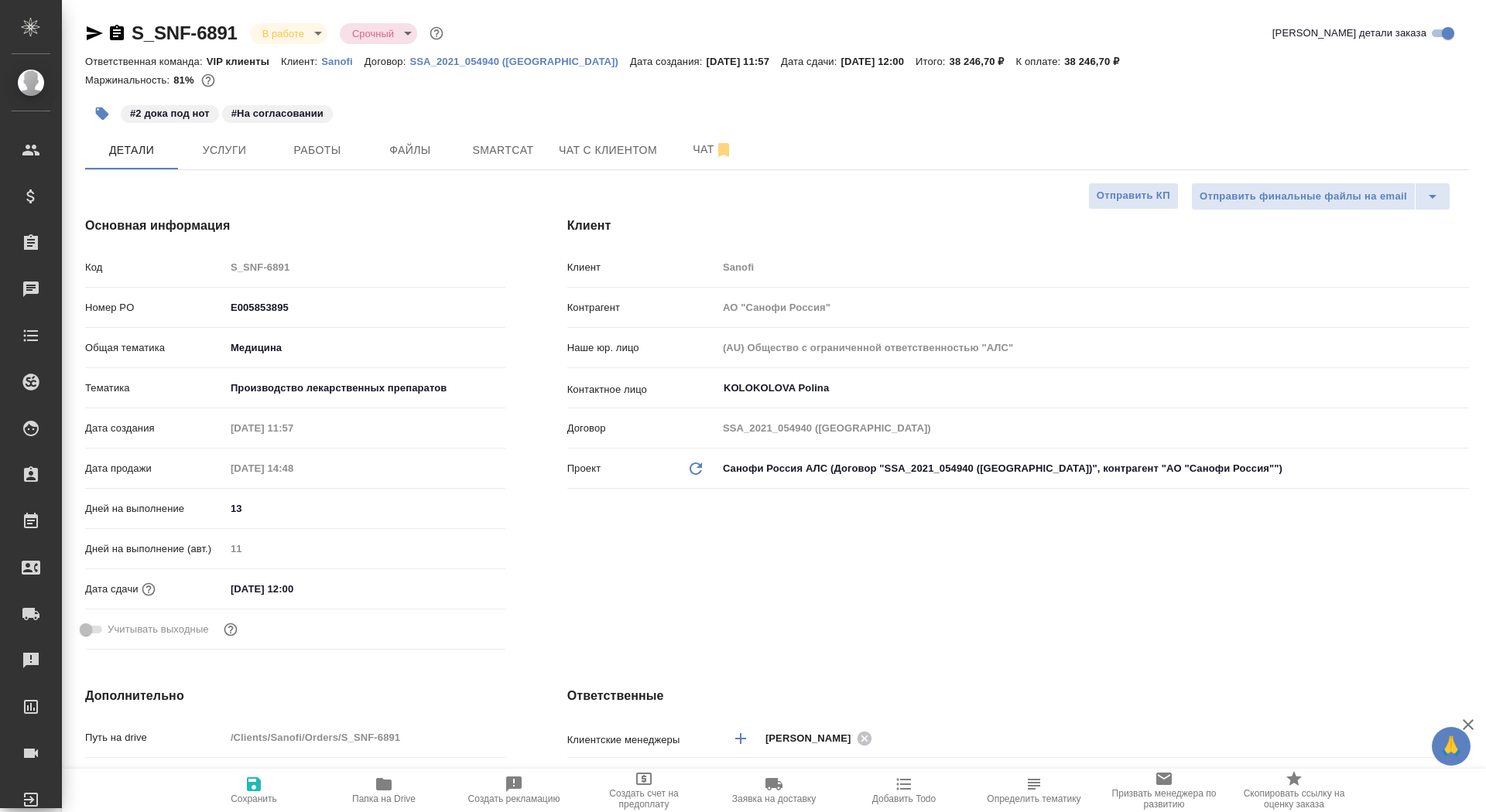
type textarea "x"
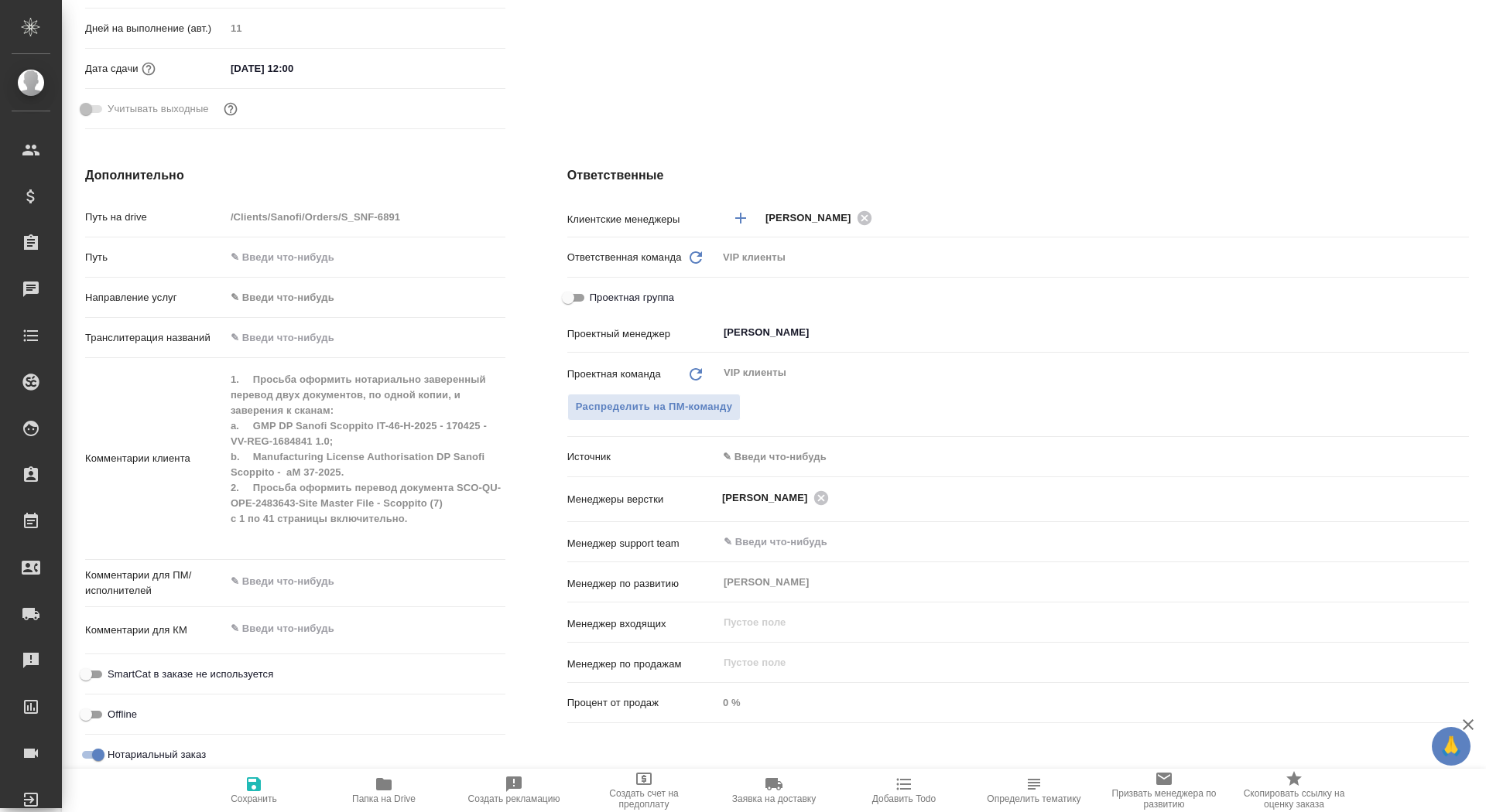
scroll to position [518, 0]
type textarea "x"
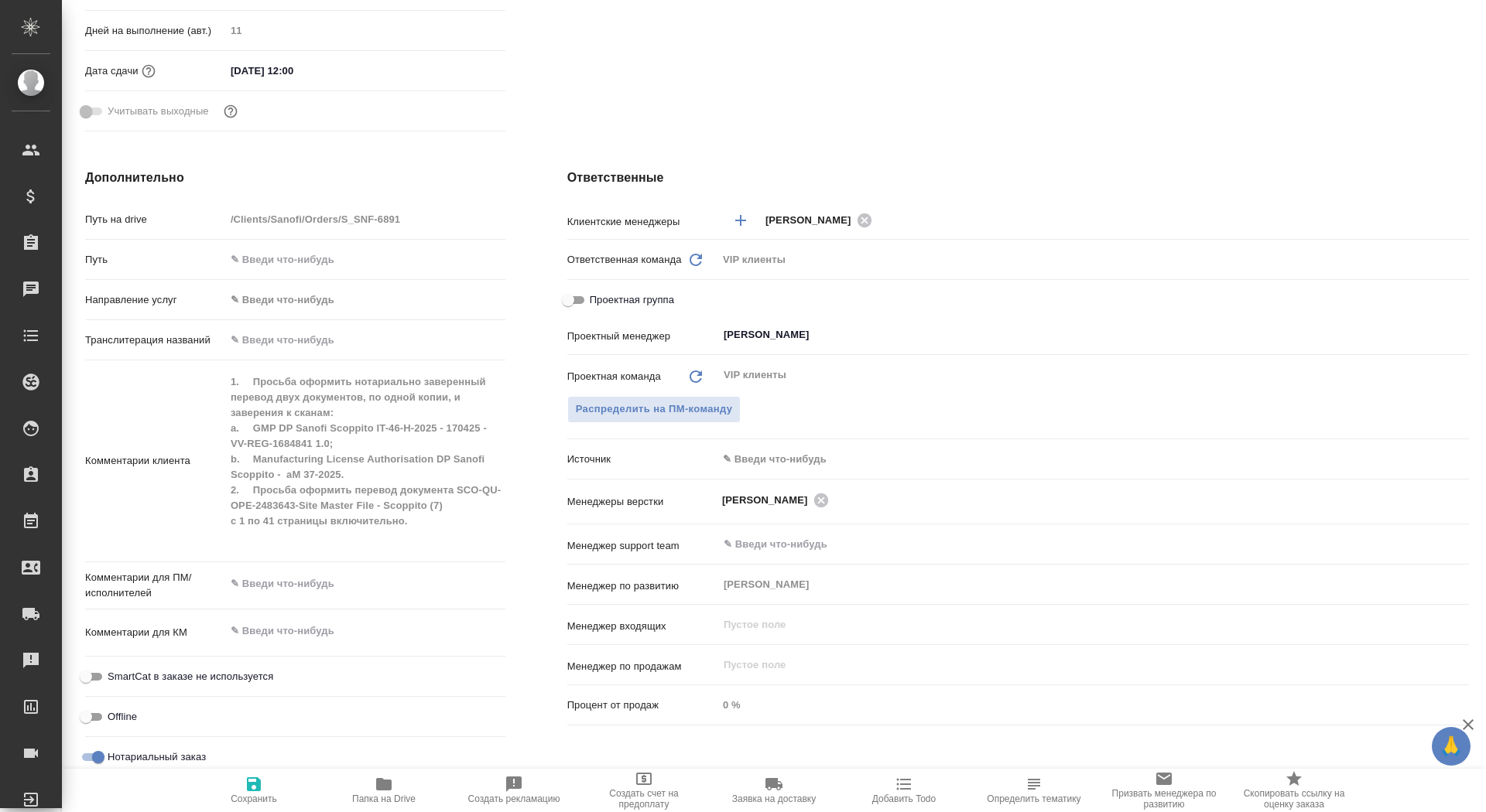
type textarea "x"
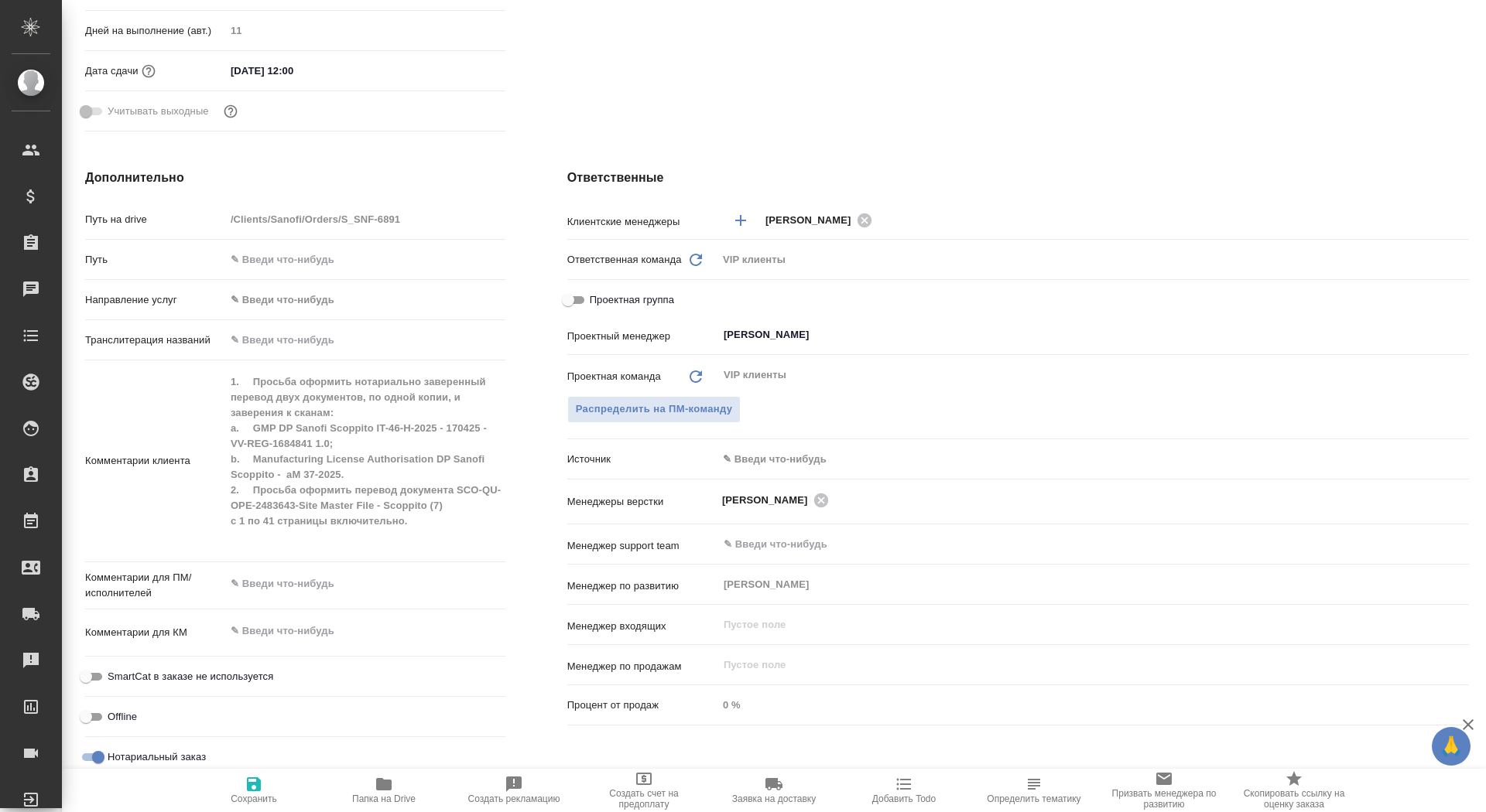
type textarea "x"
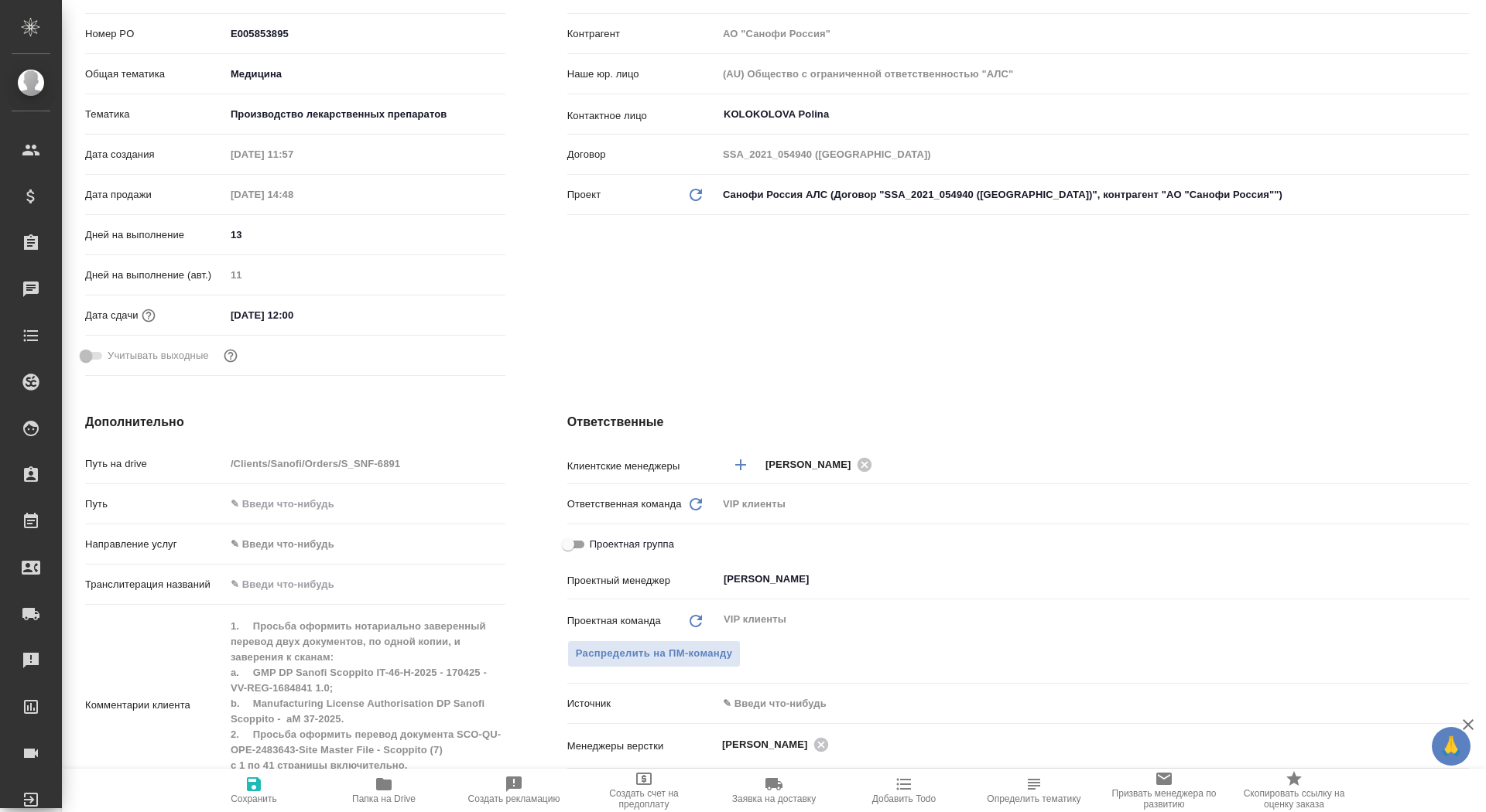
scroll to position [0, 0]
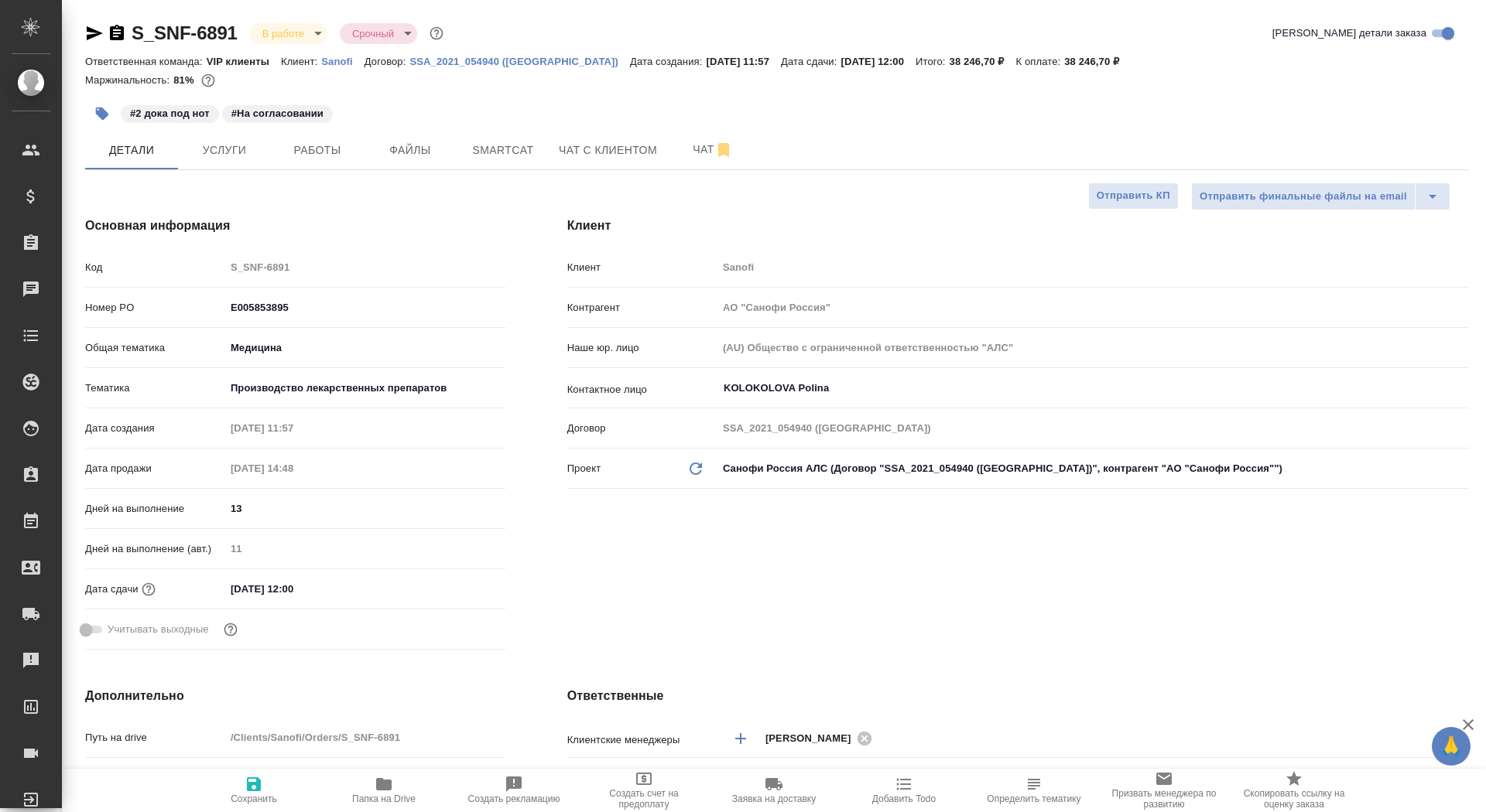
type textarea "x"
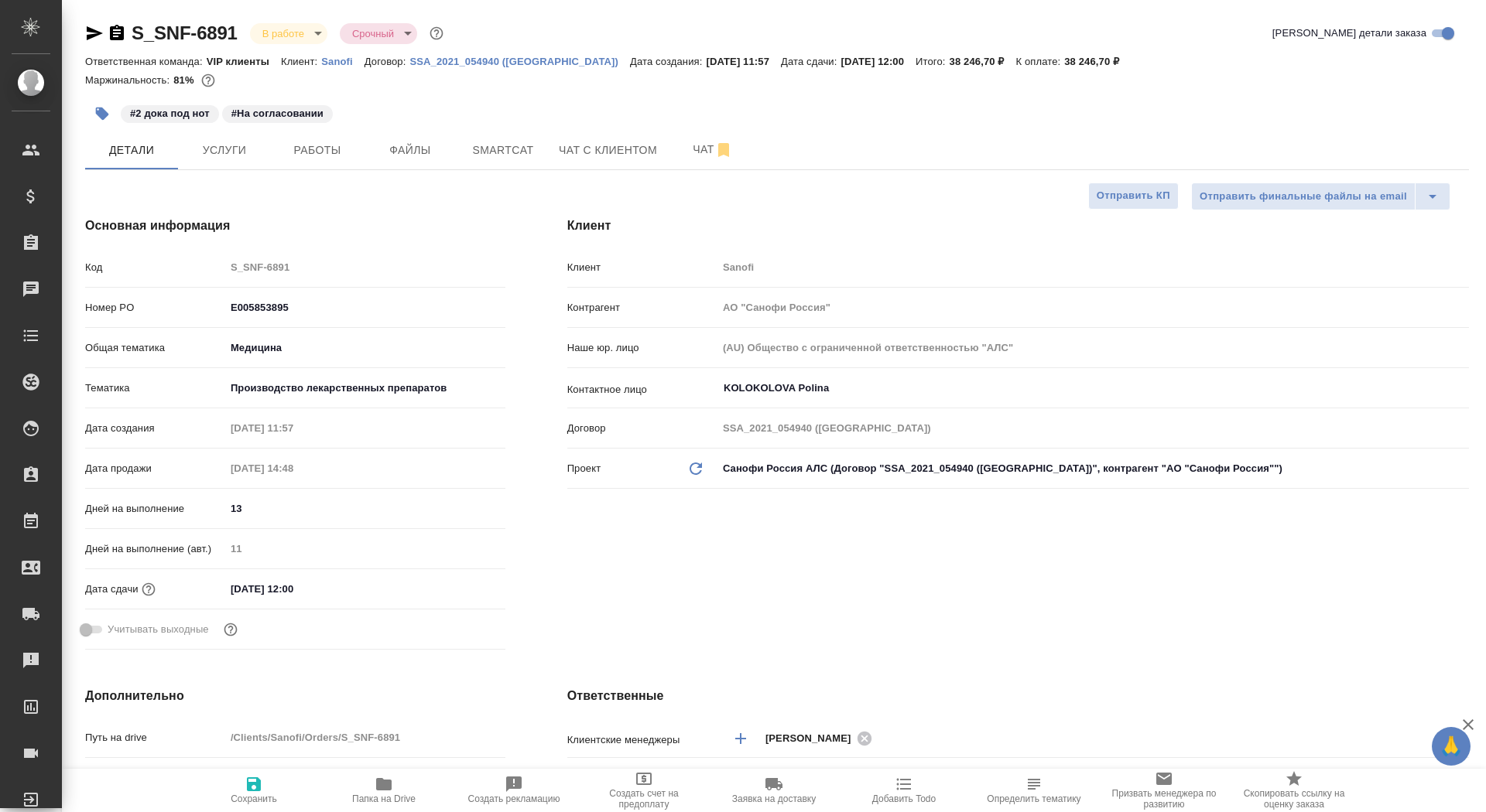
type textarea "x"
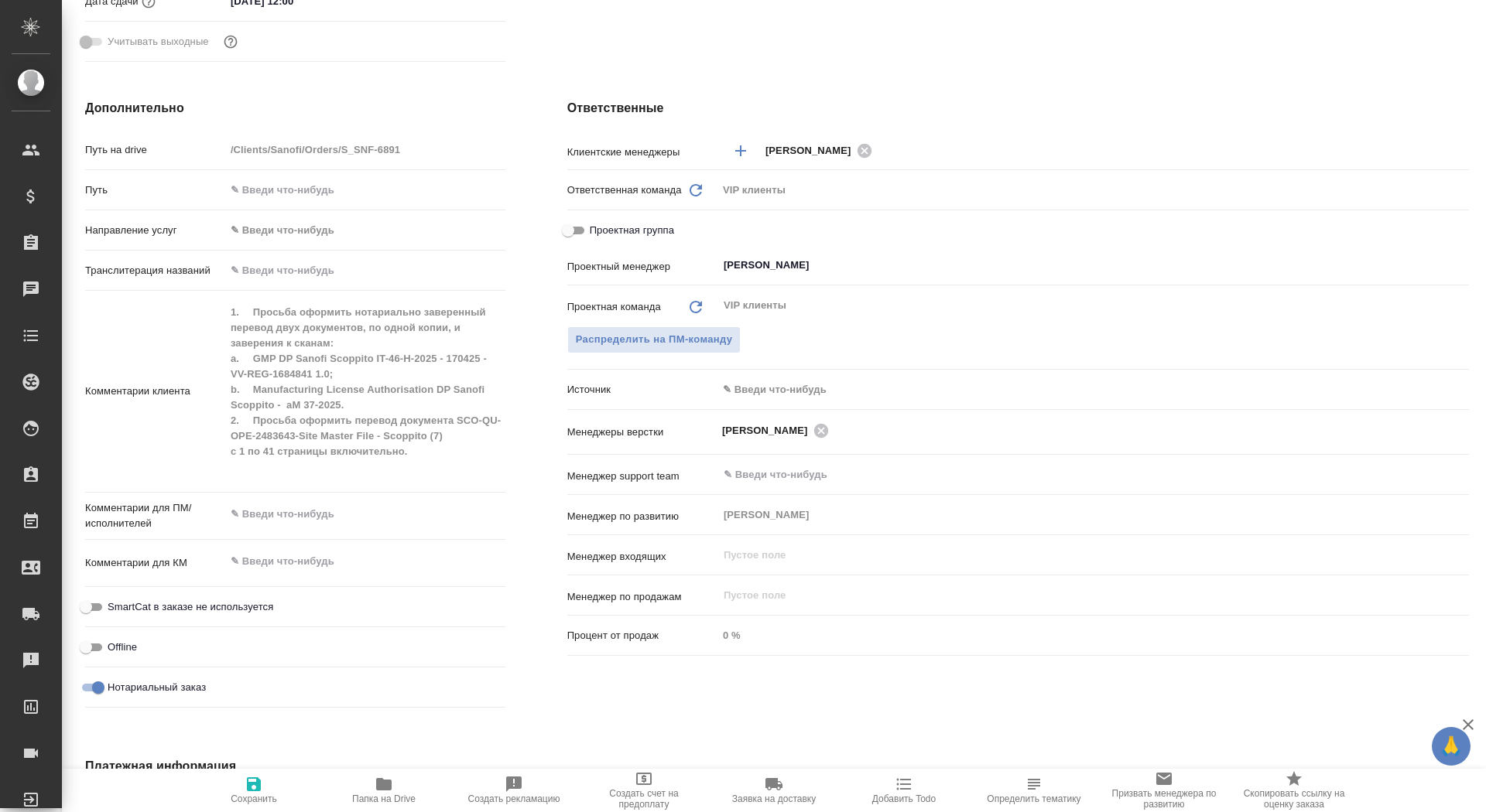
scroll to position [702, 0]
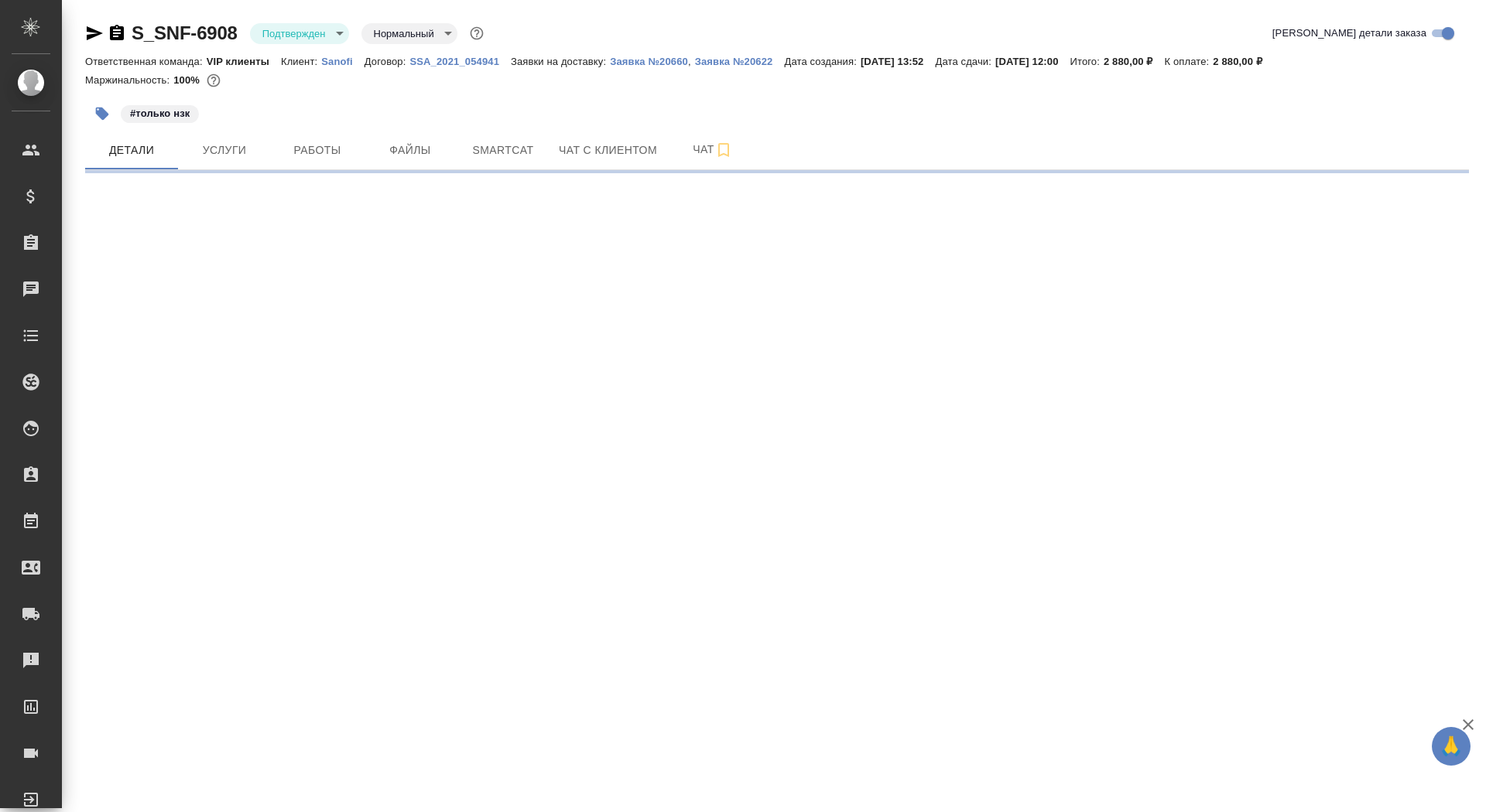
select select "RU"
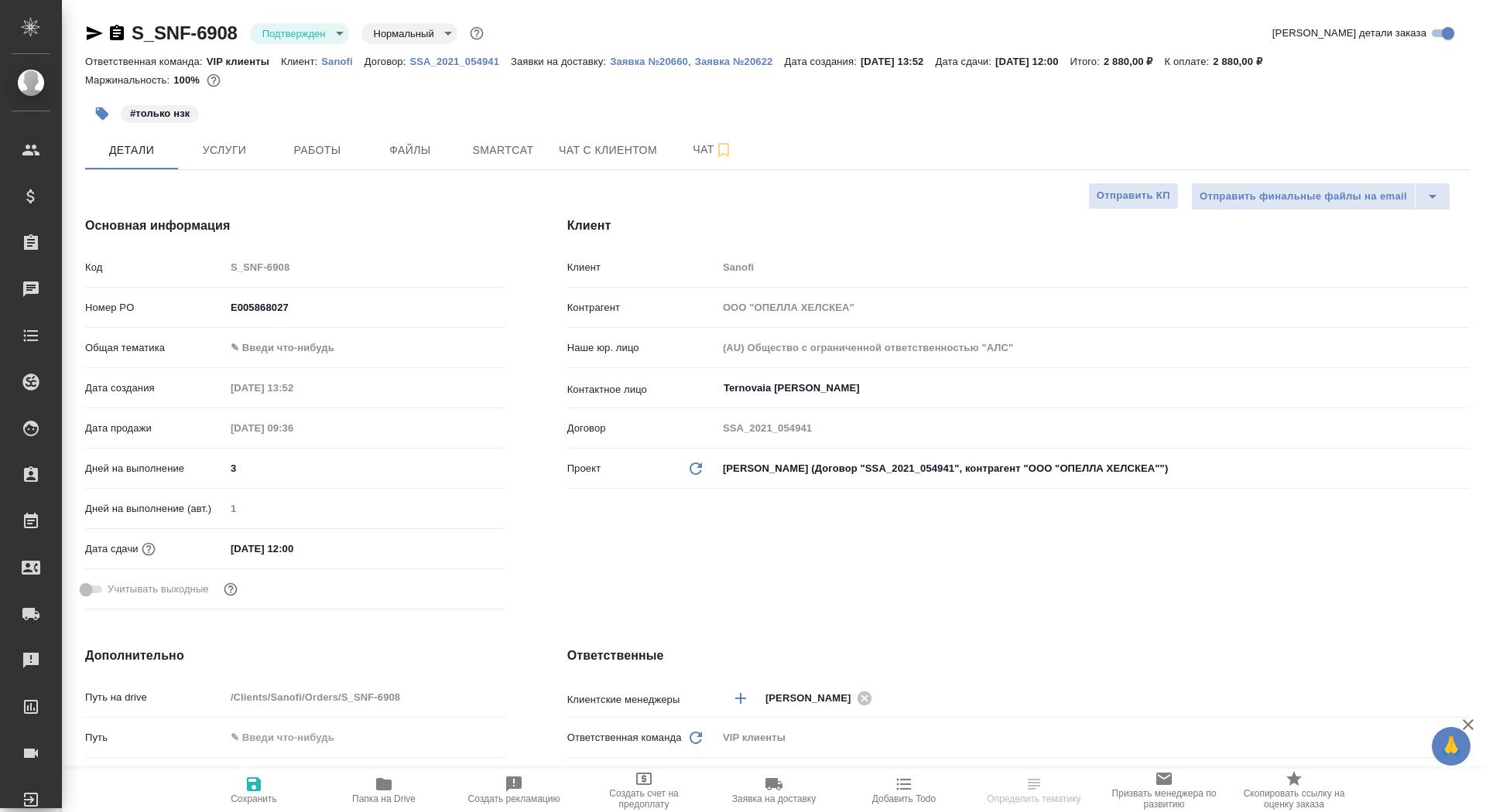
type textarea "x"
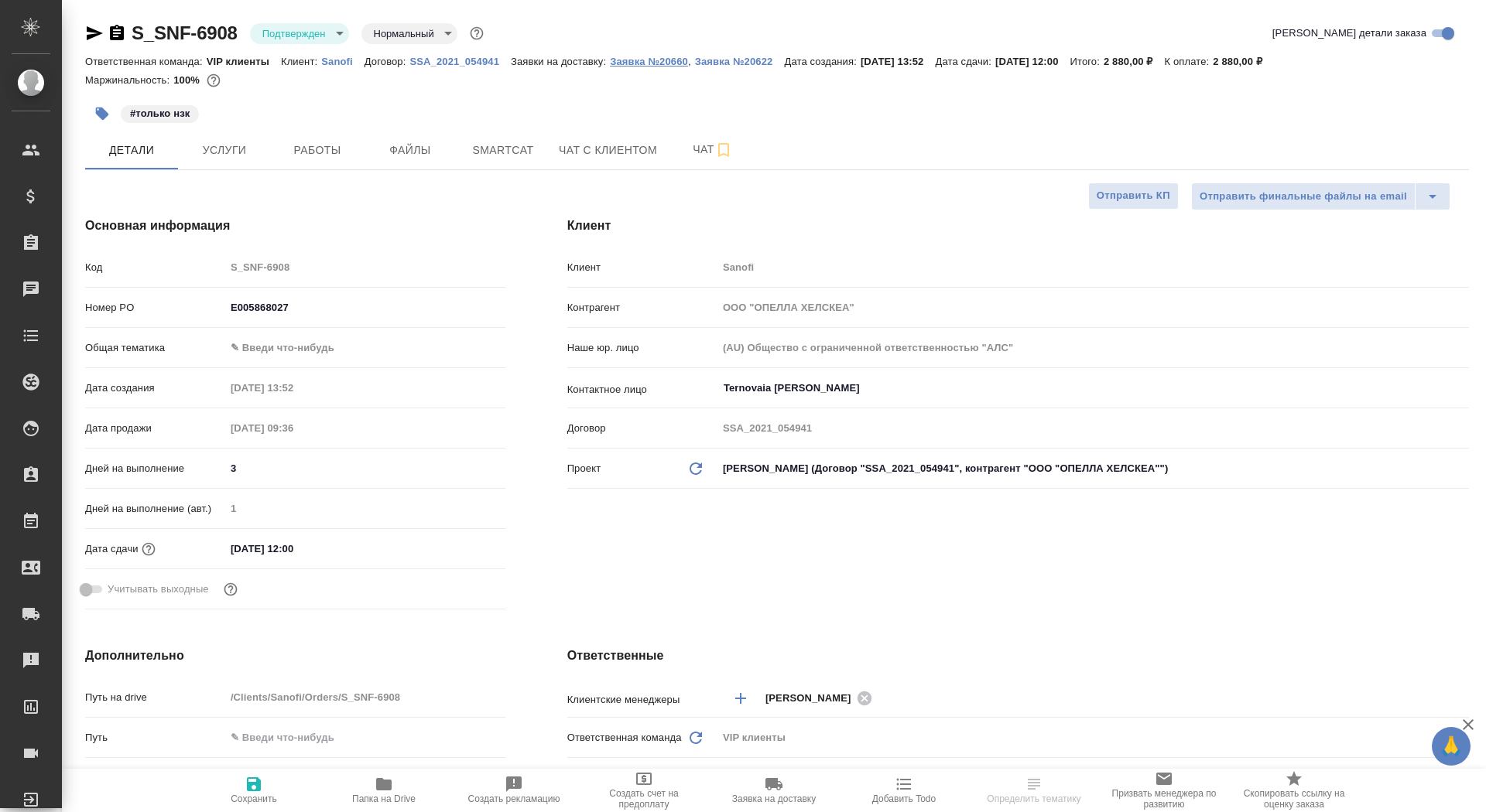
type textarea "x"
click at [659, 65] on p "Заявка №20660" at bounding box center [649, 62] width 78 height 11
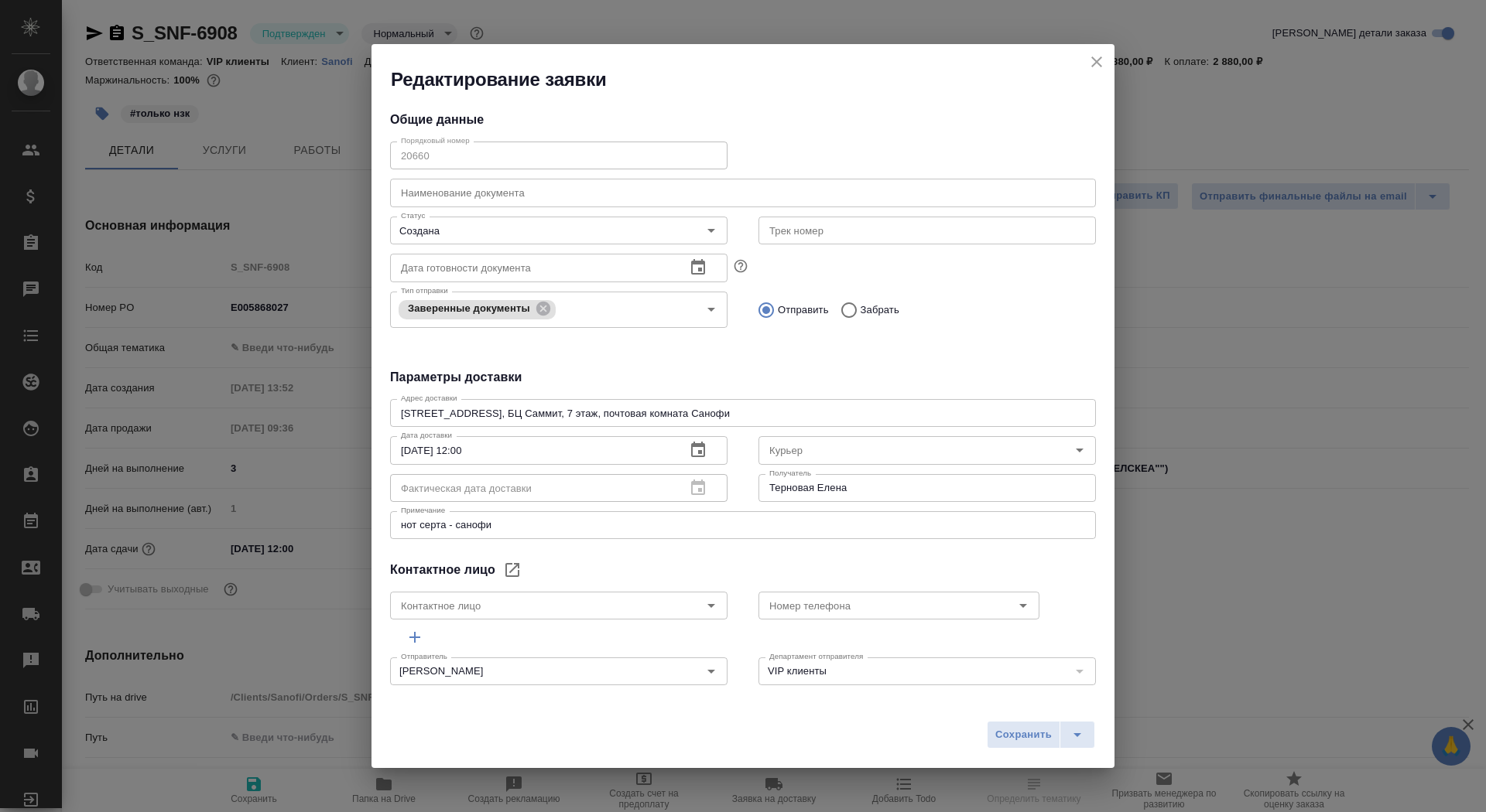
type input "Ternovaia Elena"
click at [1097, 60] on icon "close" at bounding box center [1096, 61] width 10 height 10
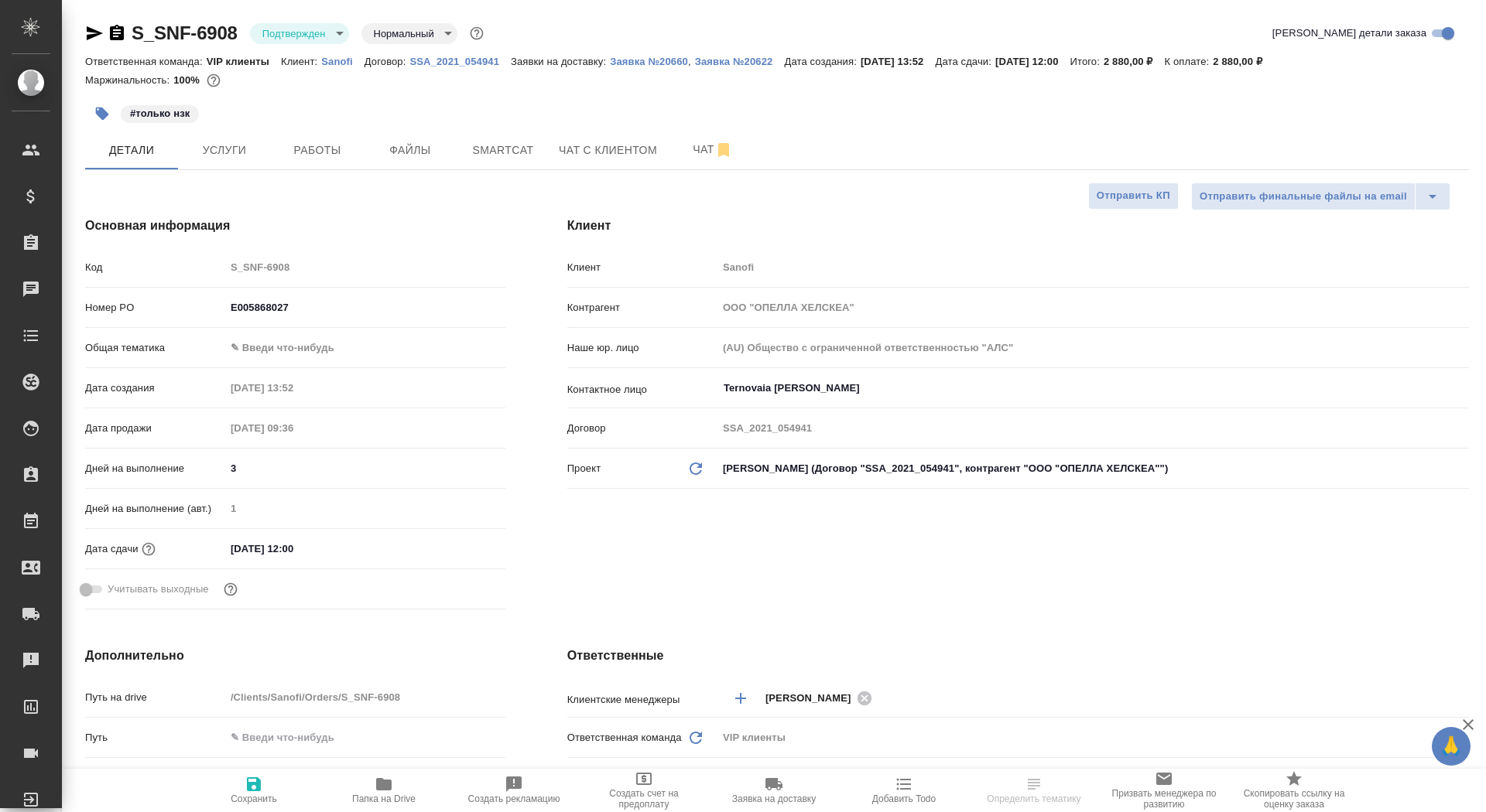
click at [120, 28] on icon "button" at bounding box center [117, 32] width 14 height 15
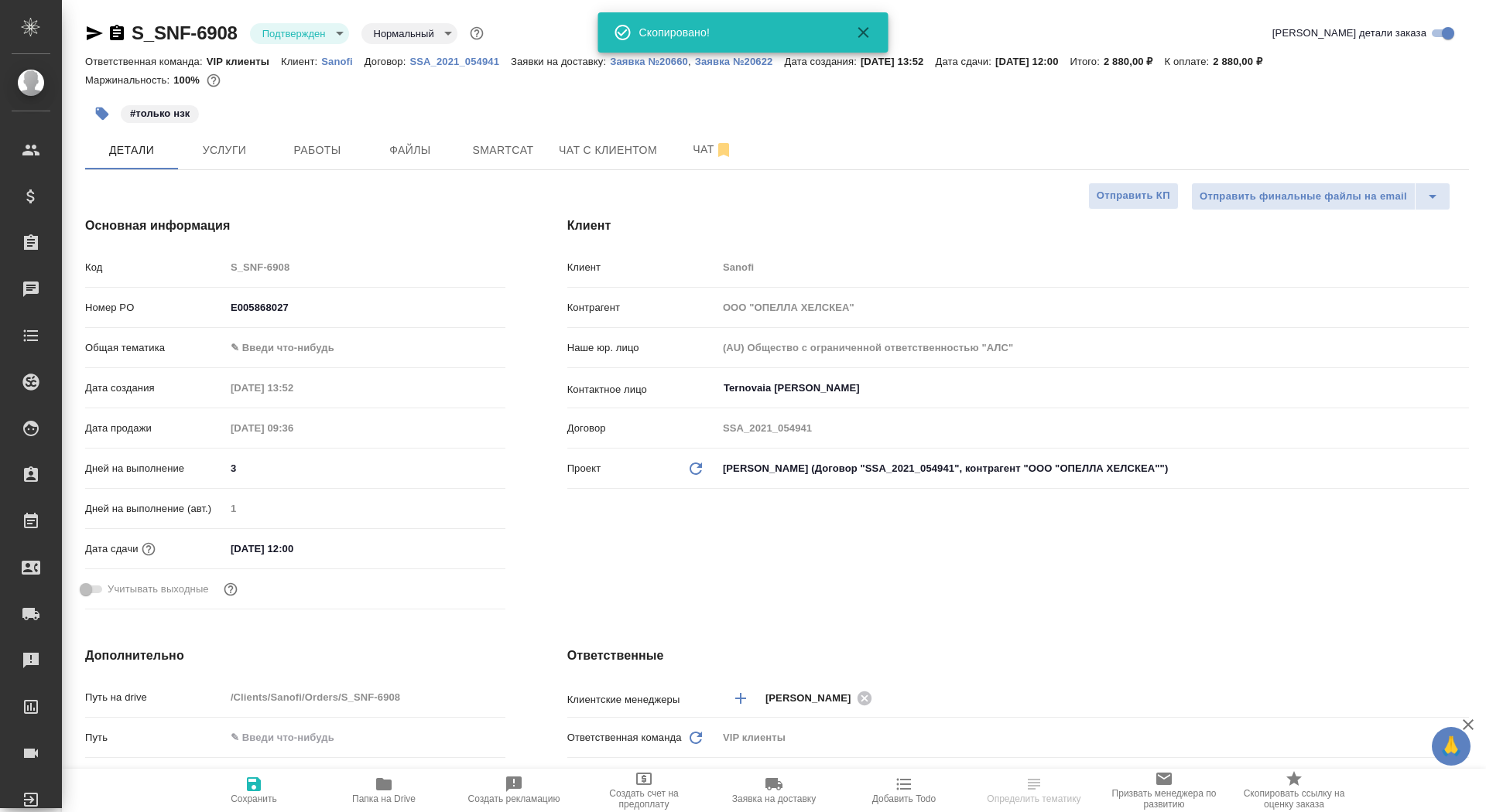
type textarea "x"
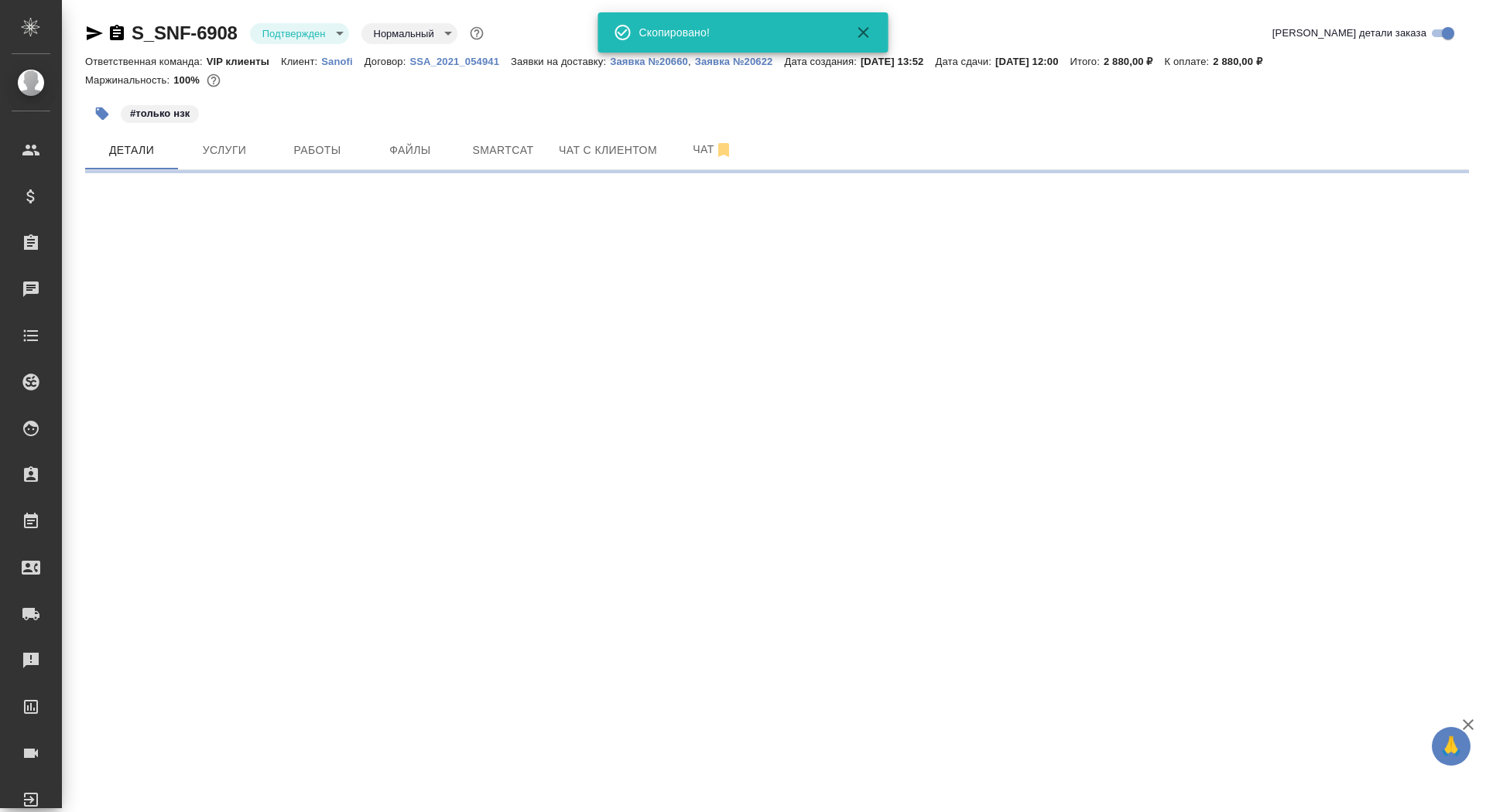
select select "RU"
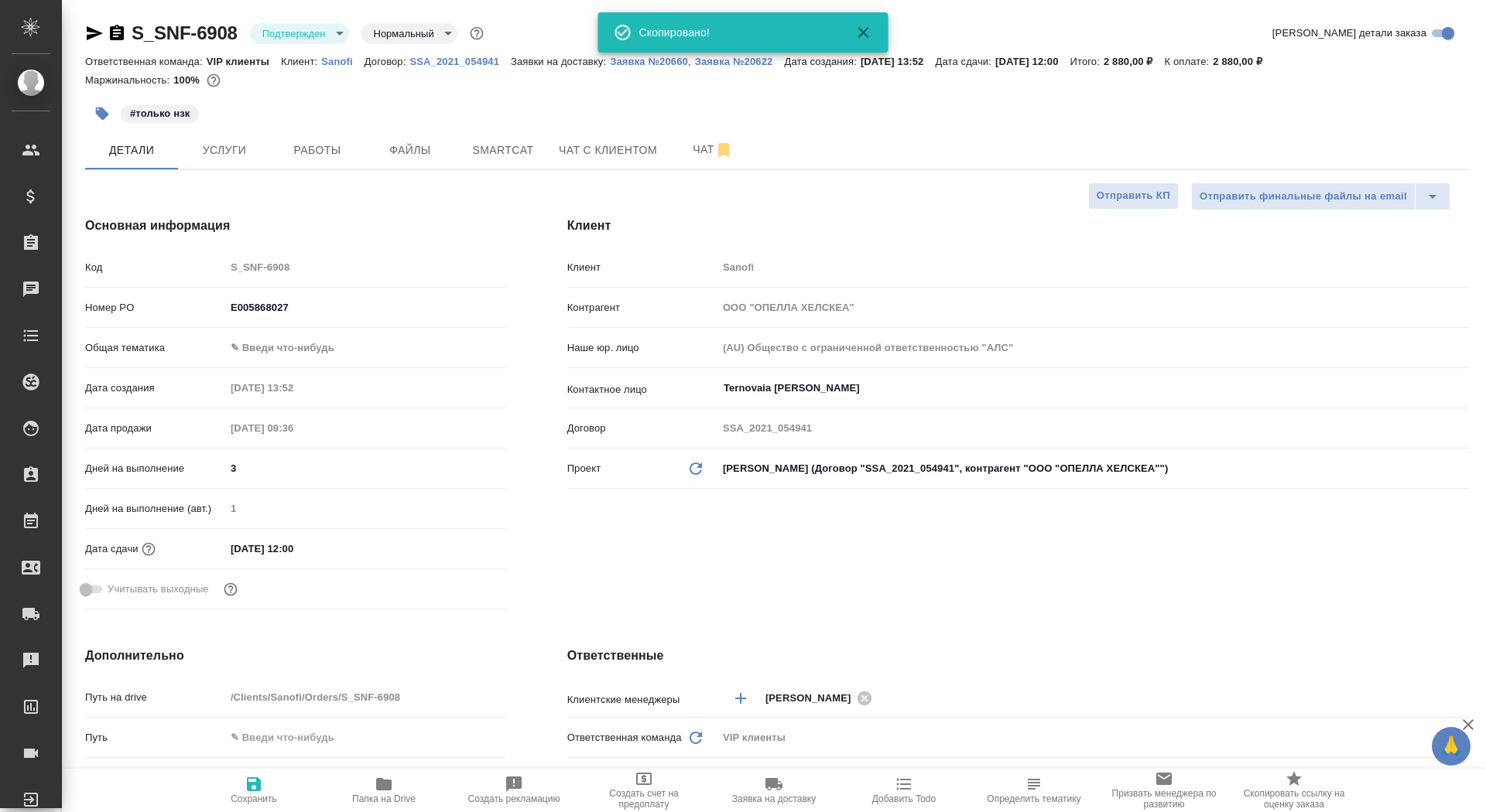
type textarea "x"
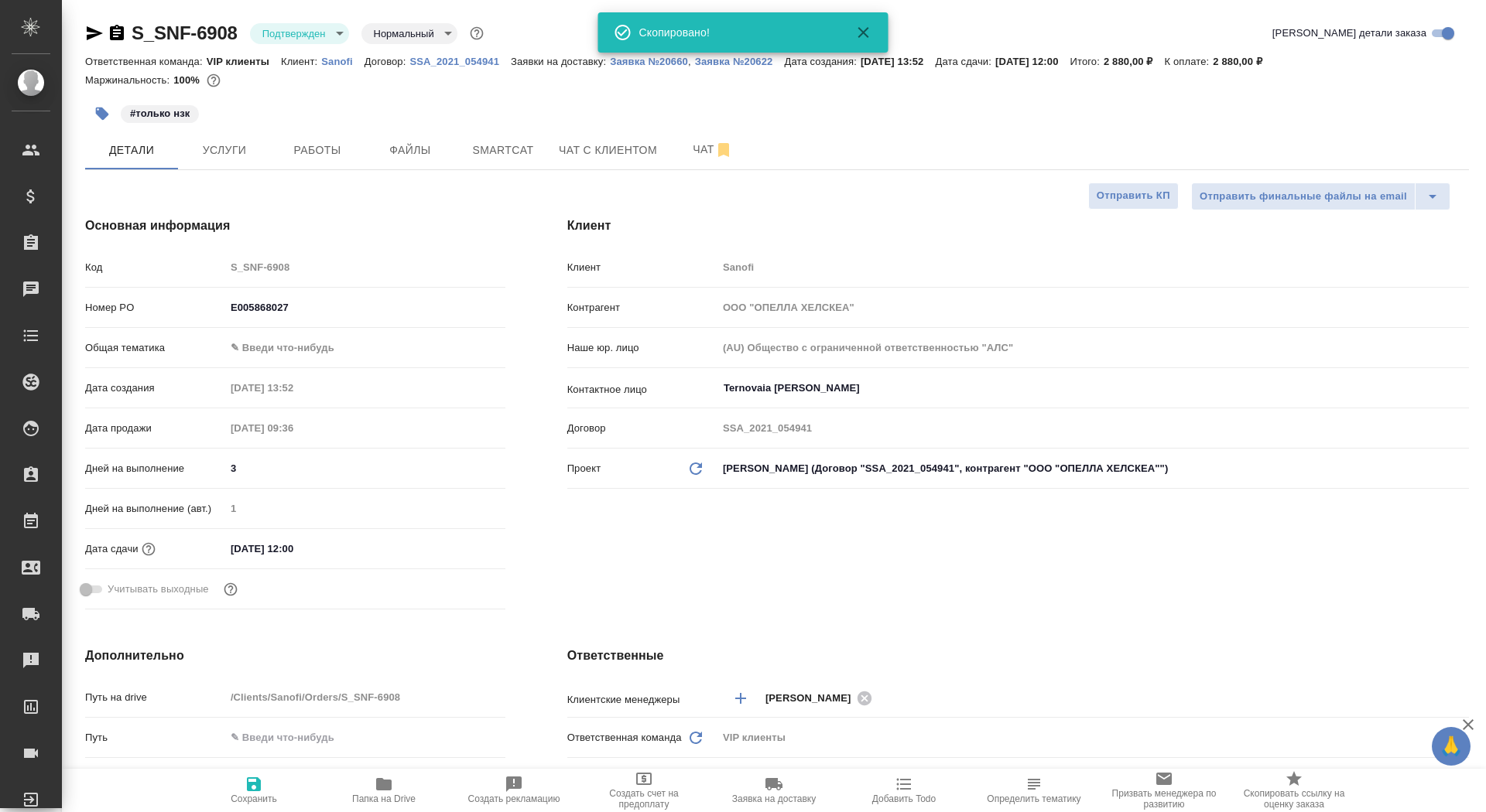
type textarea "x"
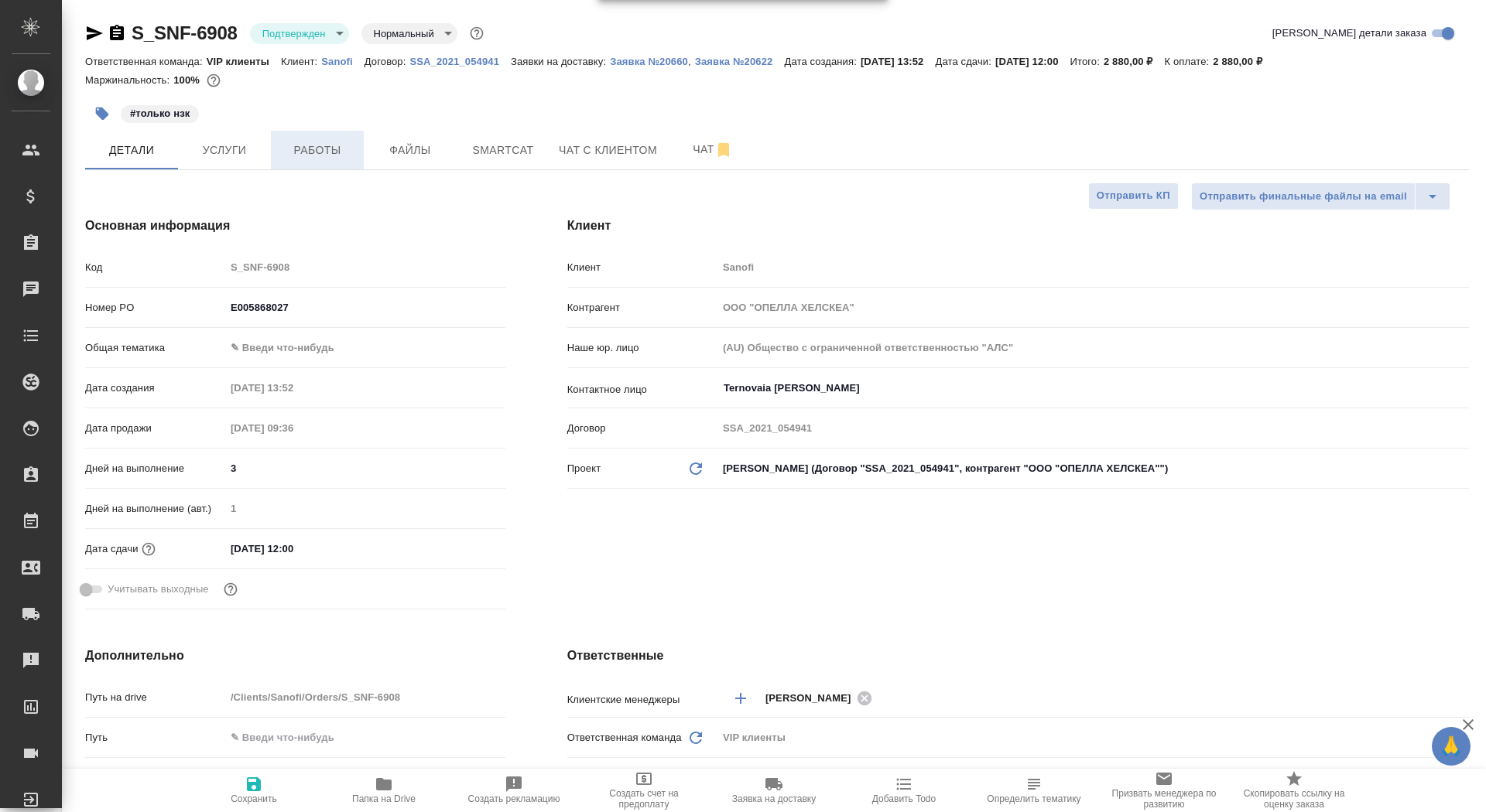
click at [338, 137] on button "Работы" at bounding box center [318, 149] width 93 height 39
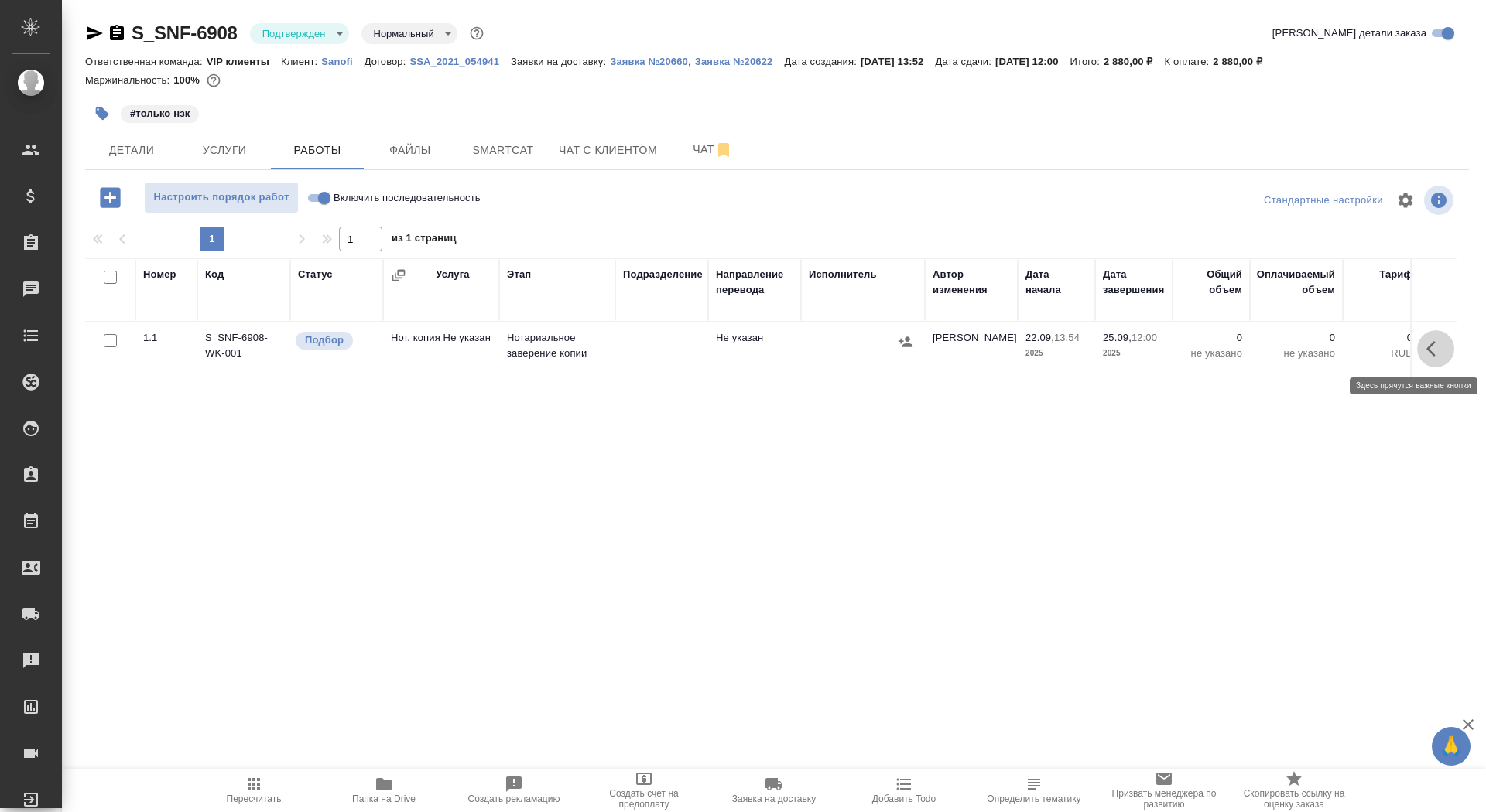
click at [1430, 346] on icon "button" at bounding box center [1431, 349] width 10 height 15
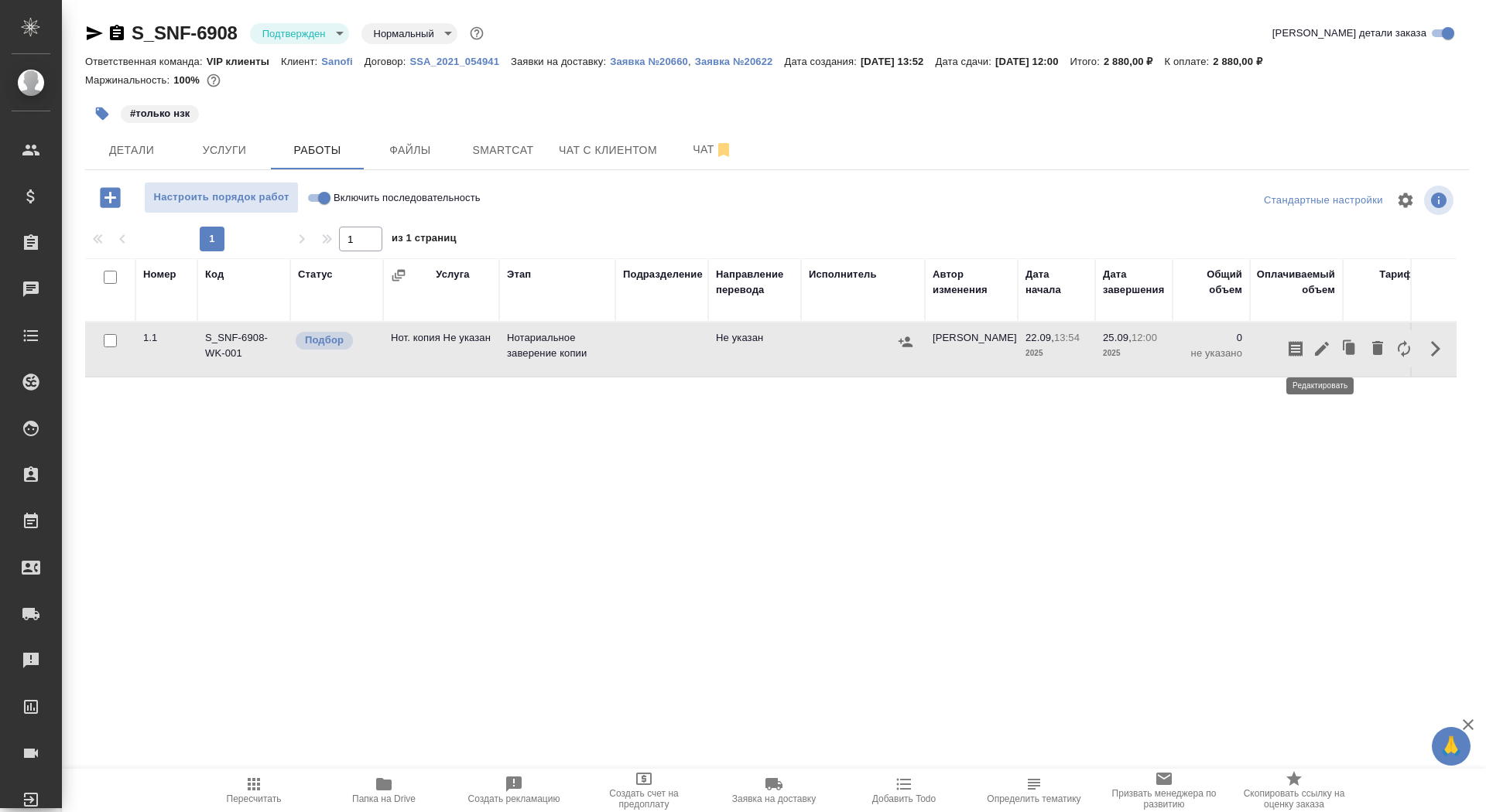
click at [1325, 350] on icon "button" at bounding box center [1322, 349] width 19 height 19
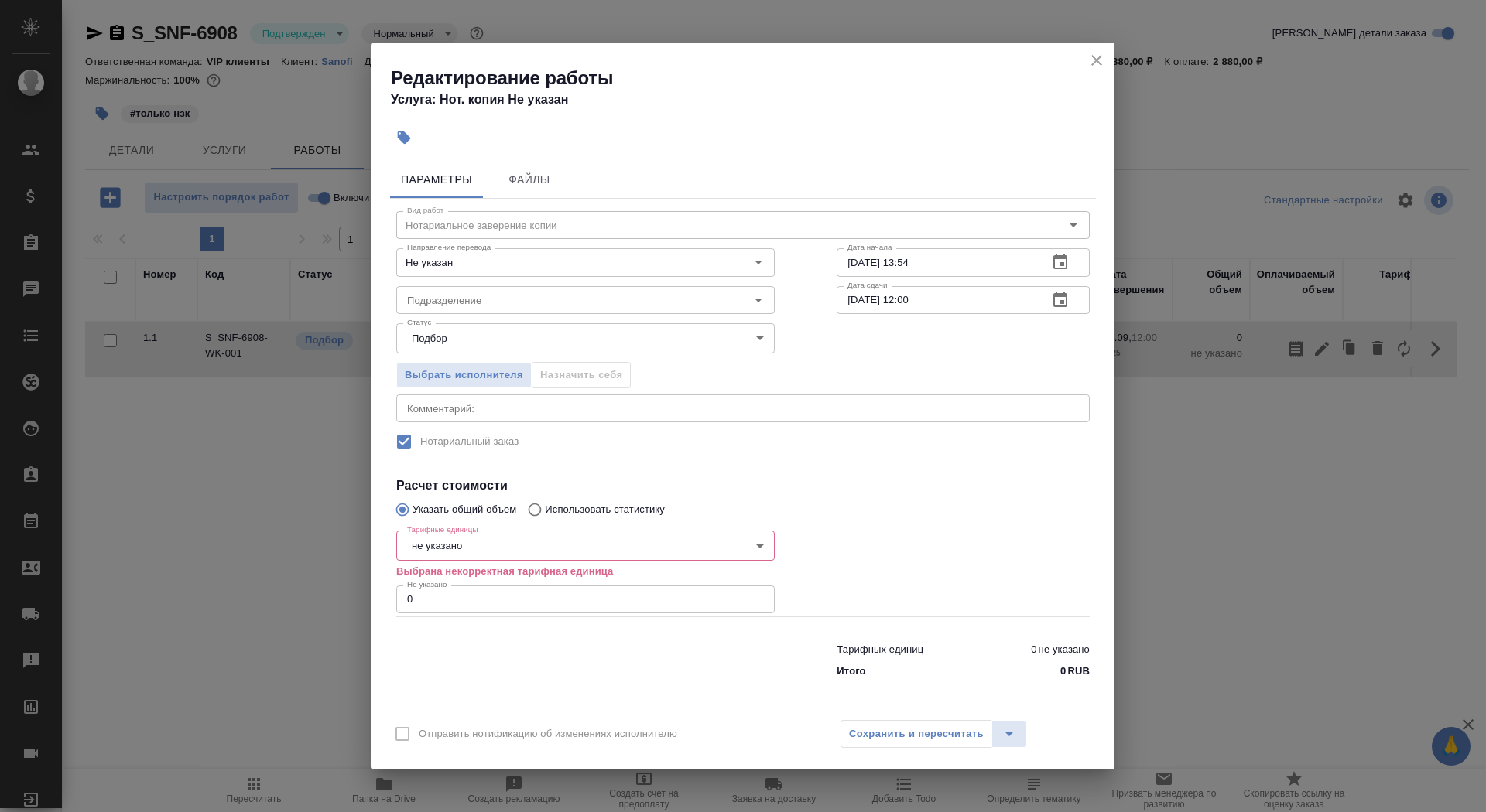
click at [453, 546] on body "🙏 .cls-1 fill:#fff; AWATERA Saydasheva Dilyara Клиенты Спецификации Заказы 0 Ча…" at bounding box center [743, 406] width 1486 height 812
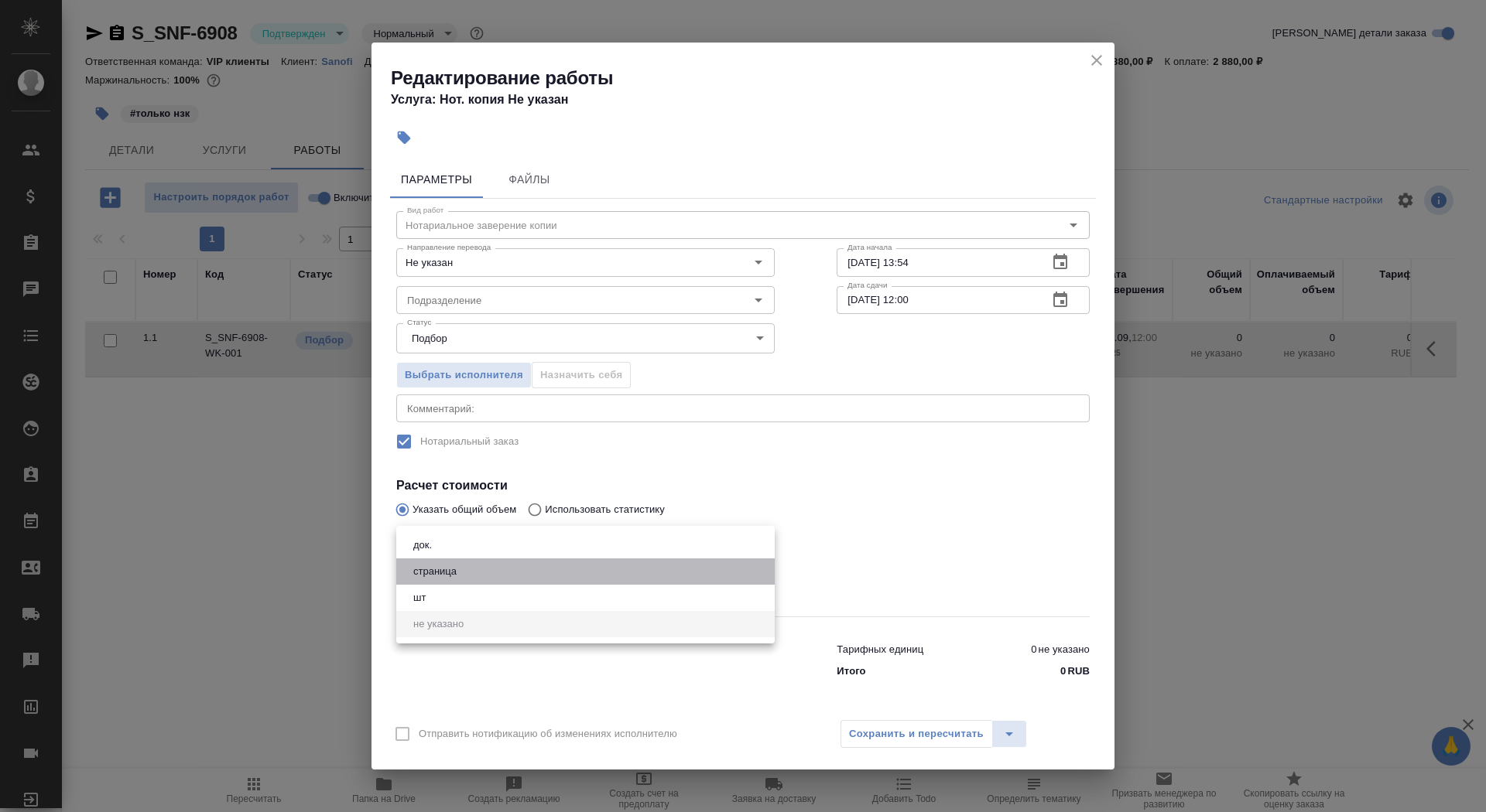
click at [460, 572] on button "страница" at bounding box center [434, 571] width 52 height 17
type input "5a8b1489cc6b4906c91bfdb2"
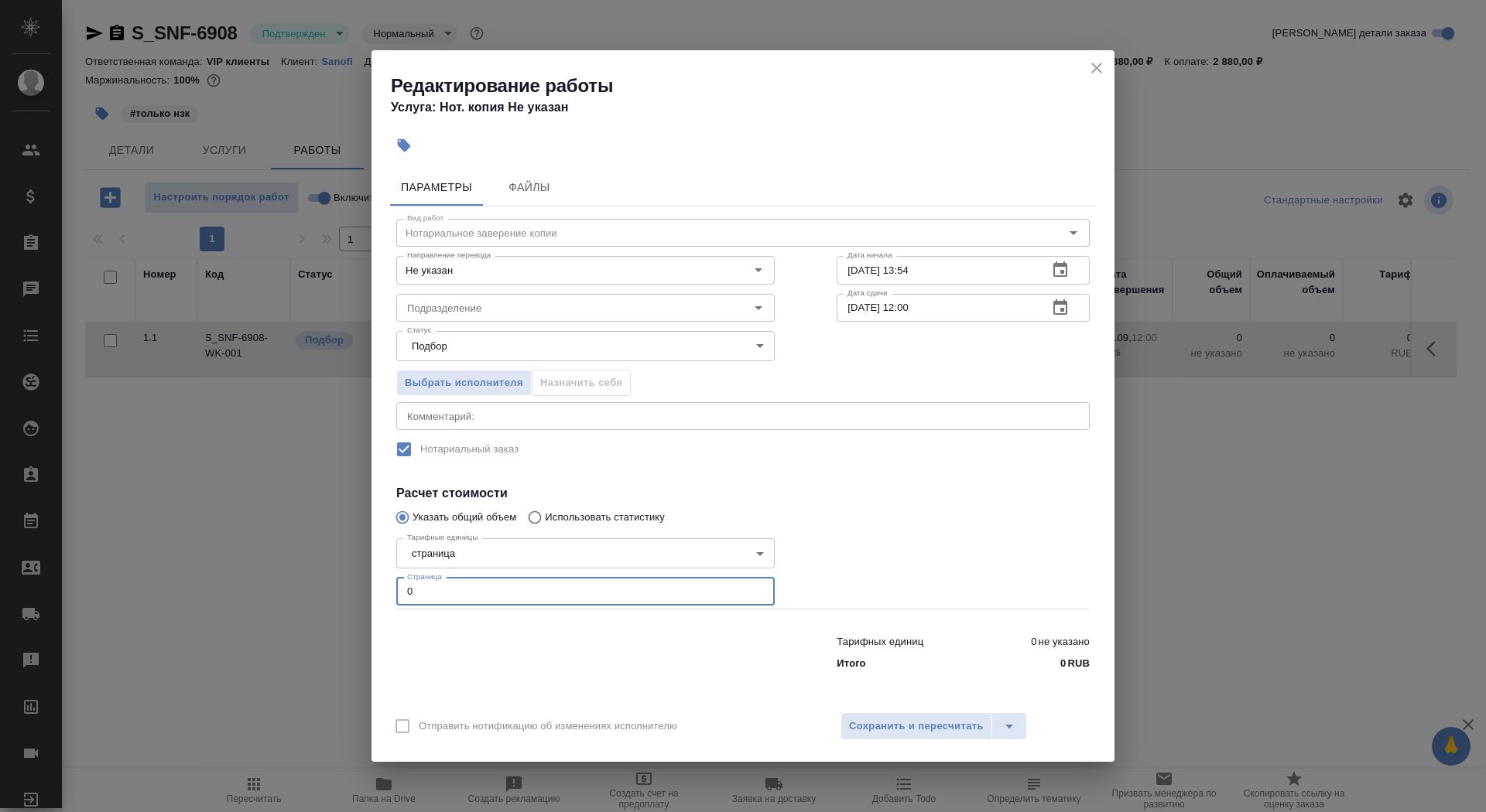
click at [545, 594] on input "0" at bounding box center [585, 591] width 379 height 28
type input "20"
click at [560, 264] on input "Не указан" at bounding box center [559, 270] width 318 height 19
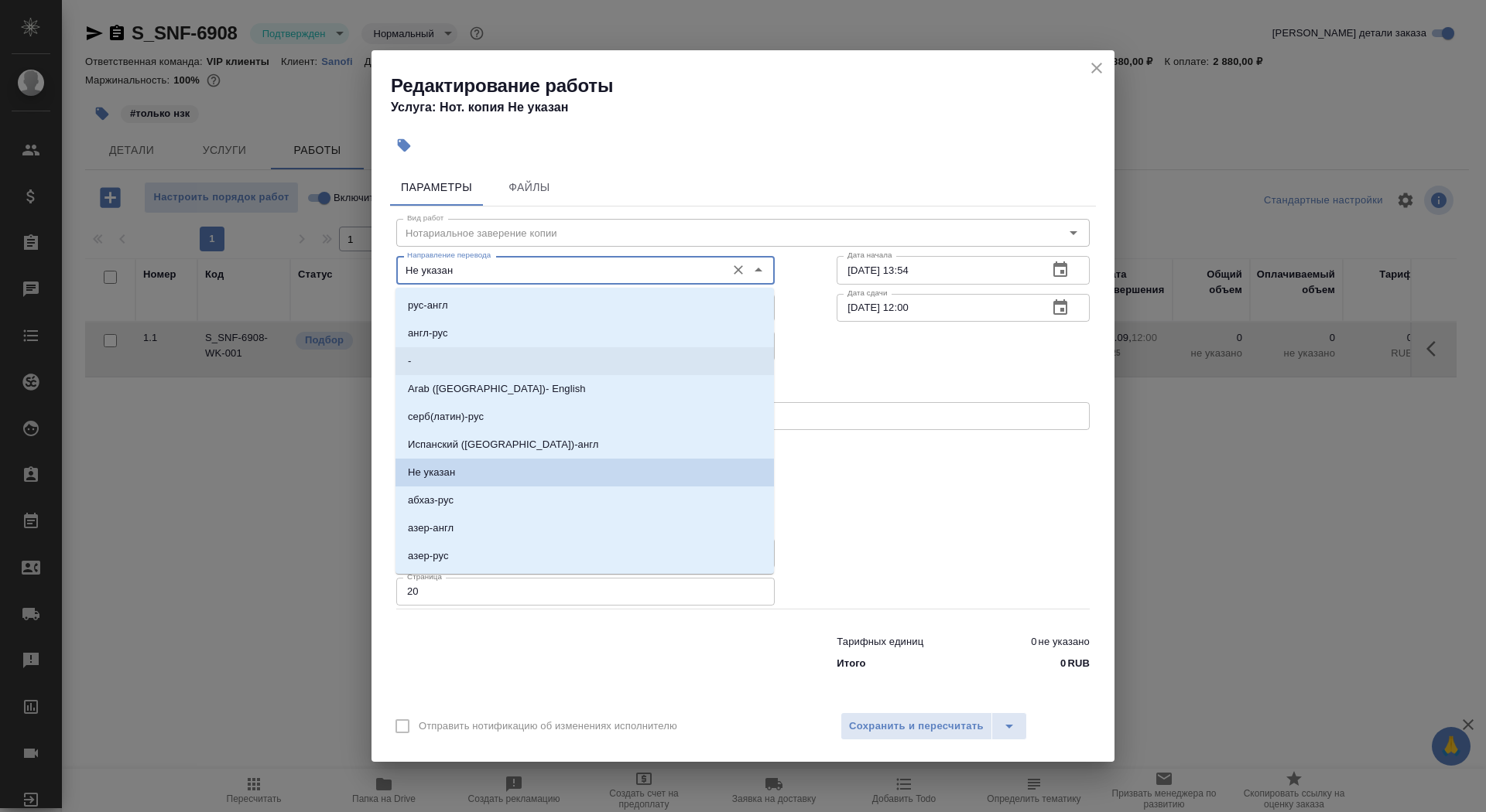
click at [549, 360] on li "-" at bounding box center [585, 360] width 379 height 28
type input "-"
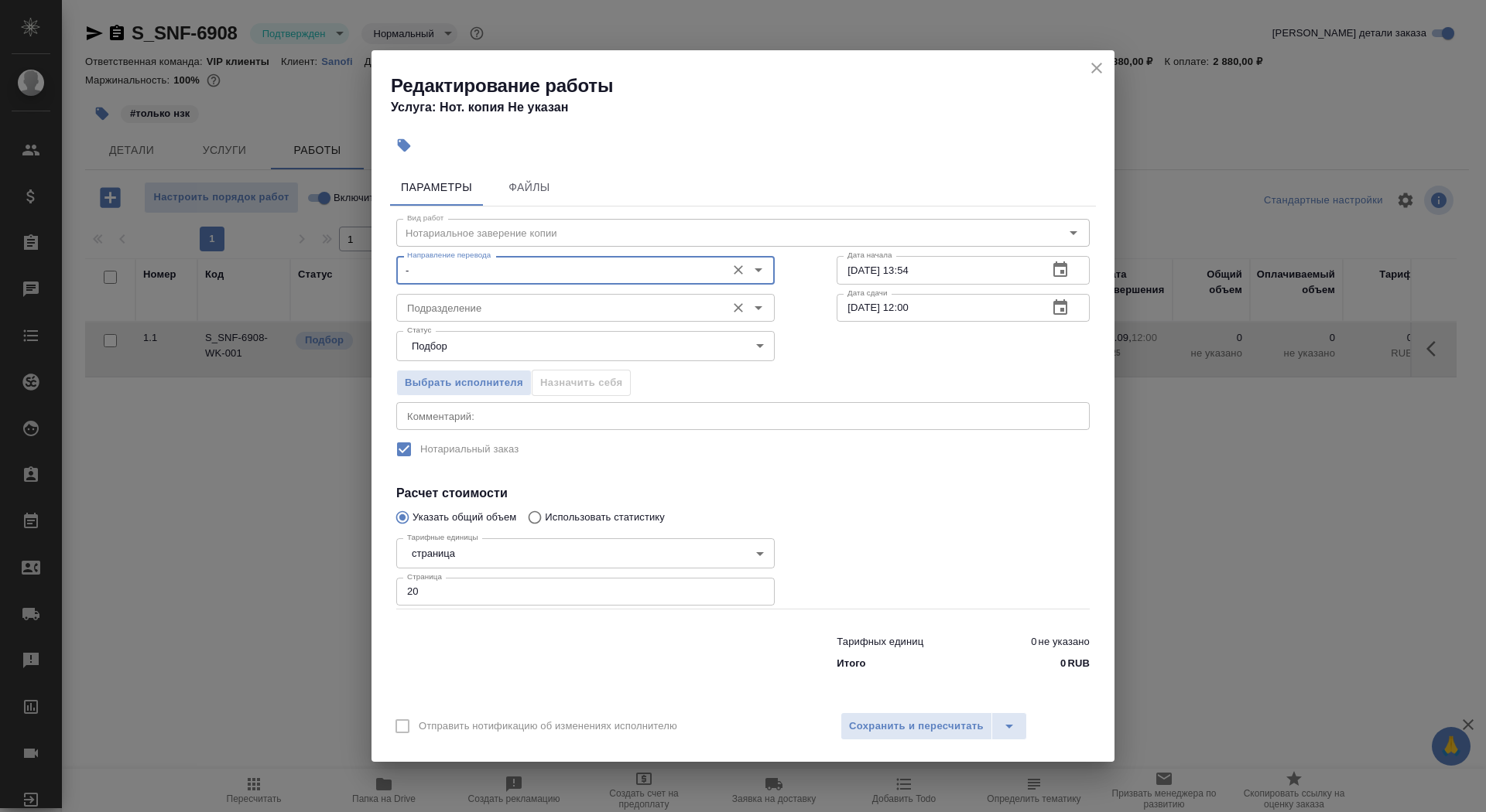
click at [541, 308] on input "Подразделение" at bounding box center [559, 308] width 318 height 19
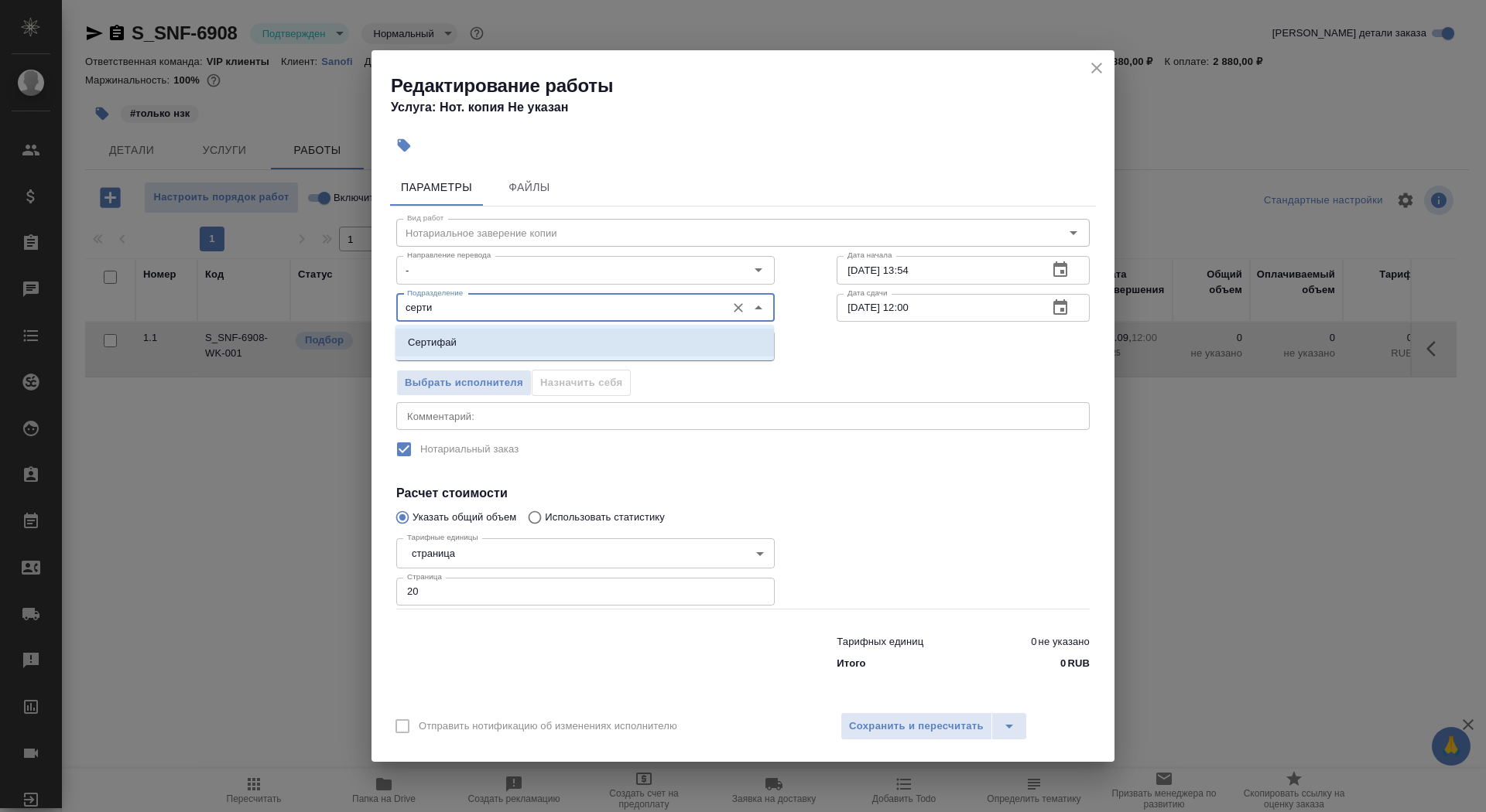
click at [558, 358] on ul "Сертифай" at bounding box center [585, 355] width 379 height 28
click at [558, 350] on li "Сертифай" at bounding box center [585, 342] width 379 height 28
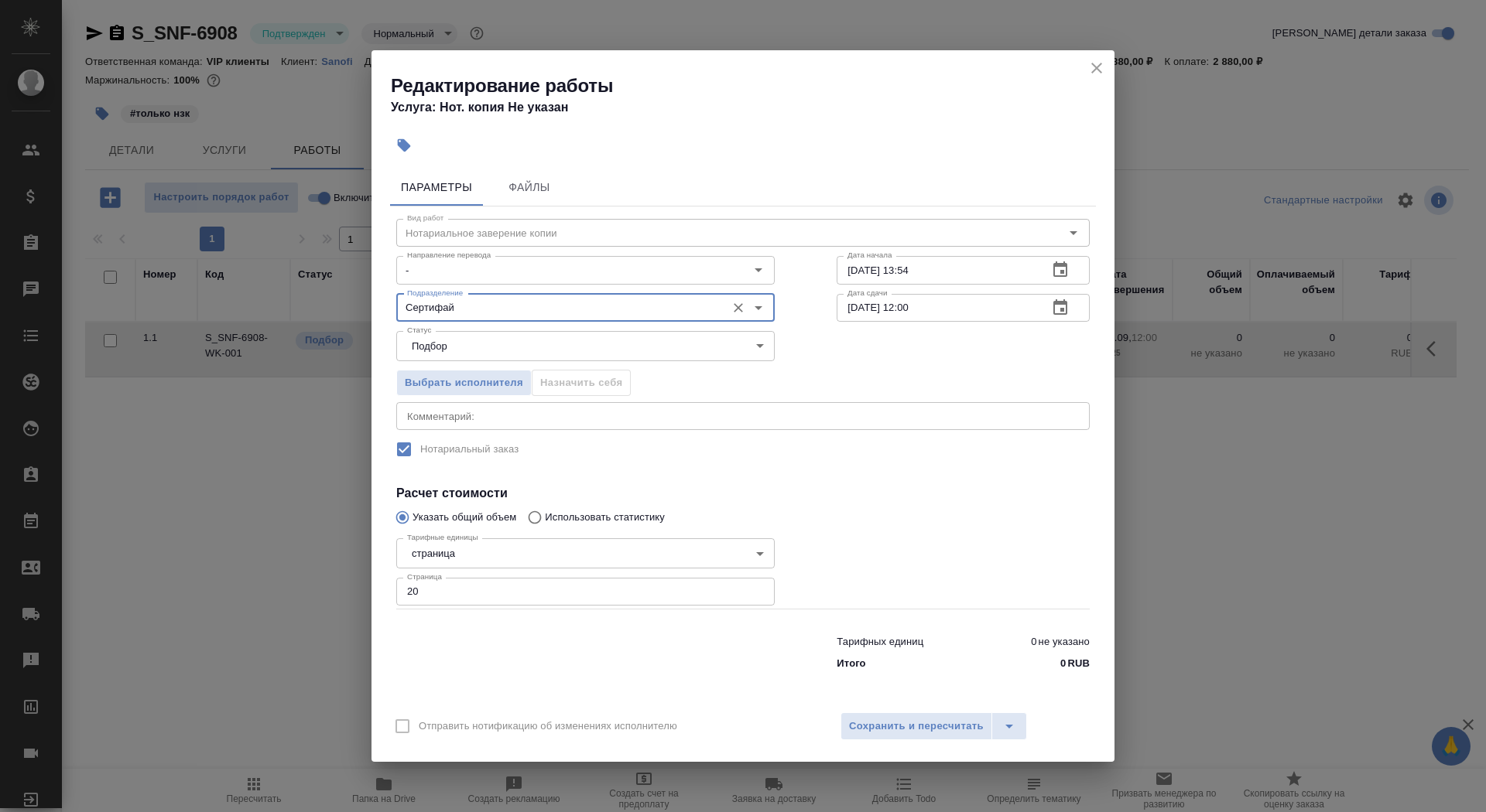
type input "Сертифай"
click at [855, 311] on input "25.09.2025 12:00" at bounding box center [935, 307] width 199 height 28
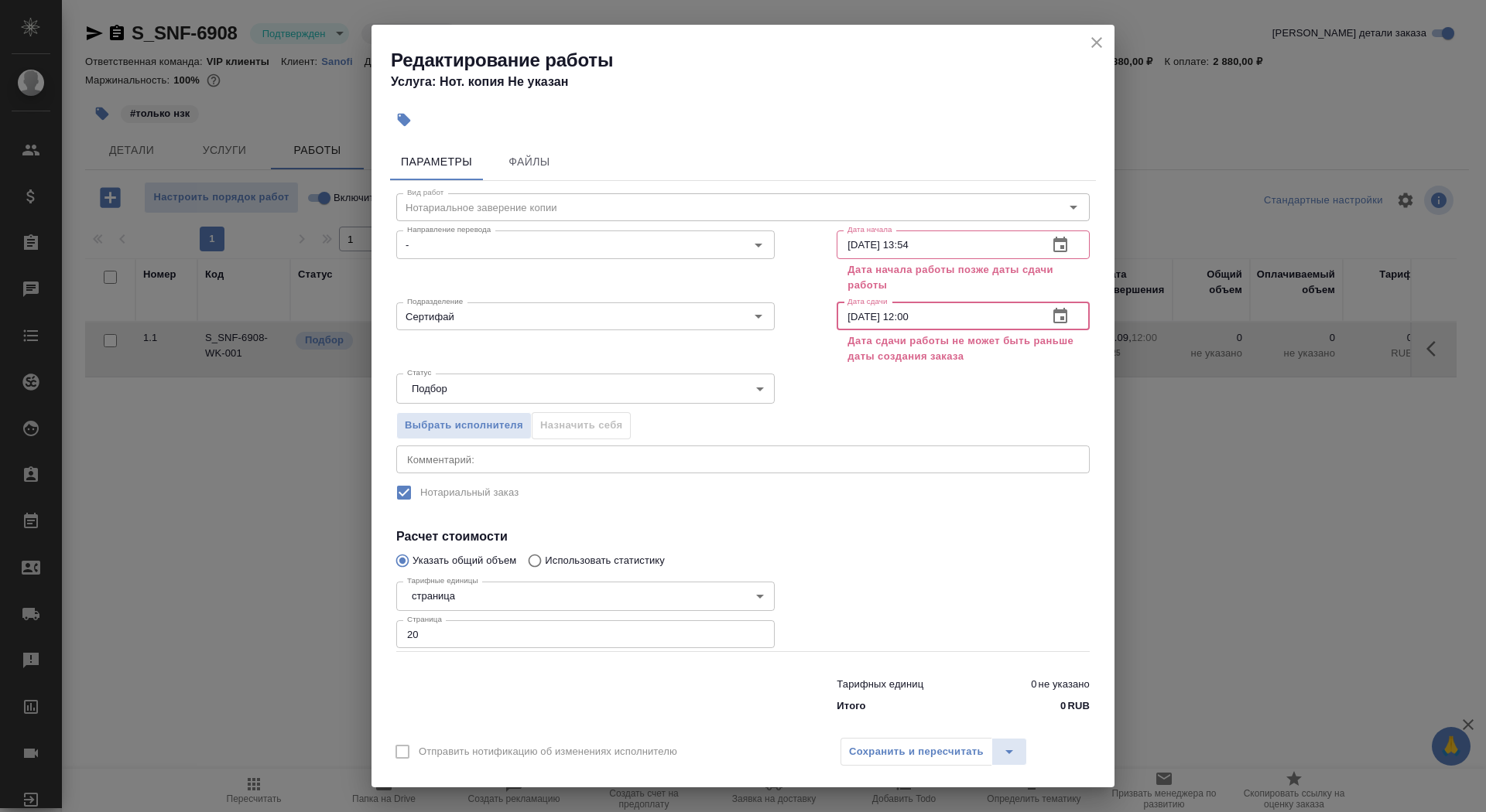
click at [910, 319] on input "22.09.2025 12:00" at bounding box center [935, 316] width 199 height 28
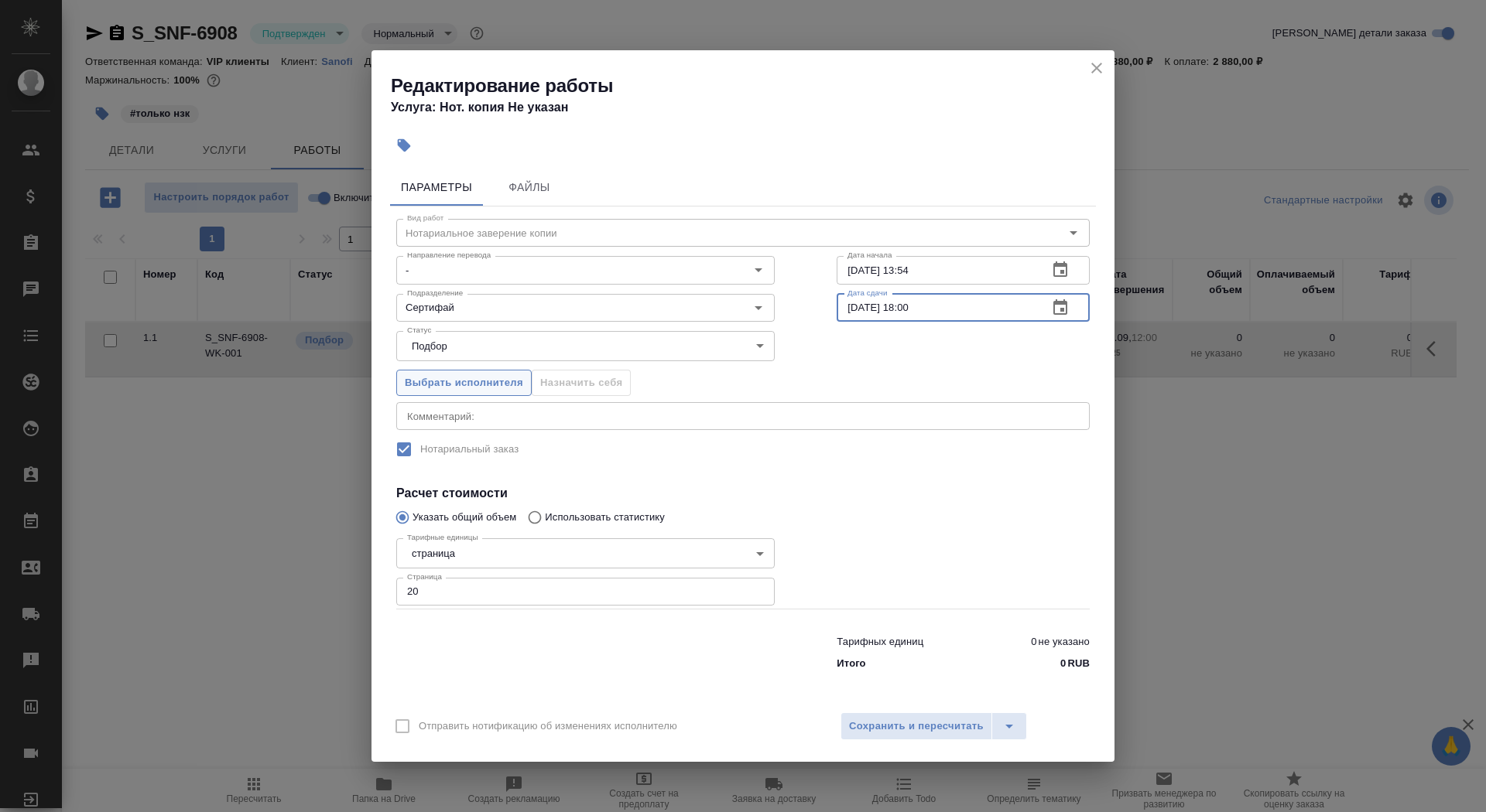
type input "22.09.2025 18:00"
click at [483, 382] on span "Выбрать исполнителя" at bounding box center [463, 383] width 118 height 18
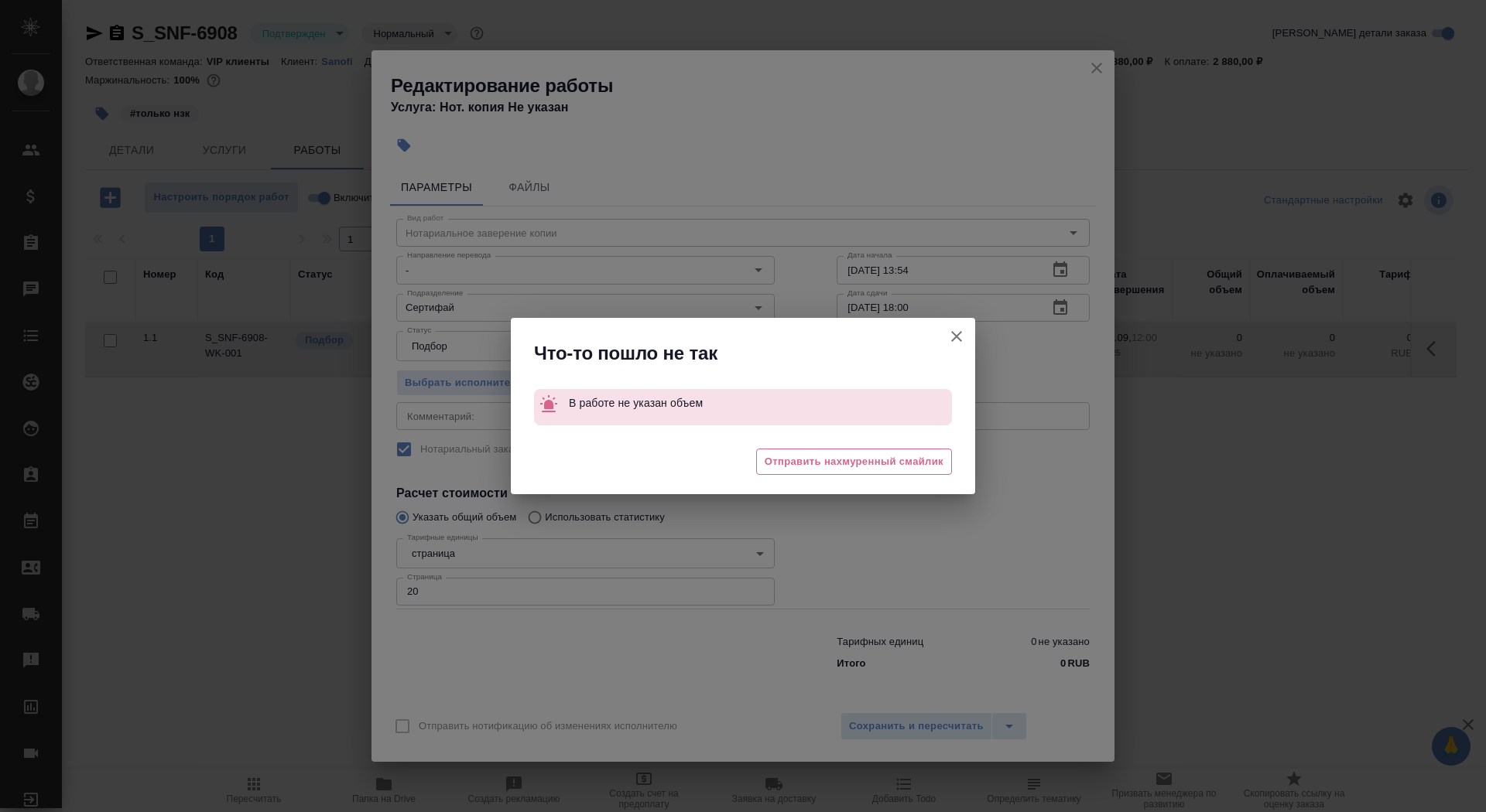
click at [943, 338] on button "Отправить нотификацию об изменениях исполнителю" at bounding box center [956, 336] width 37 height 37
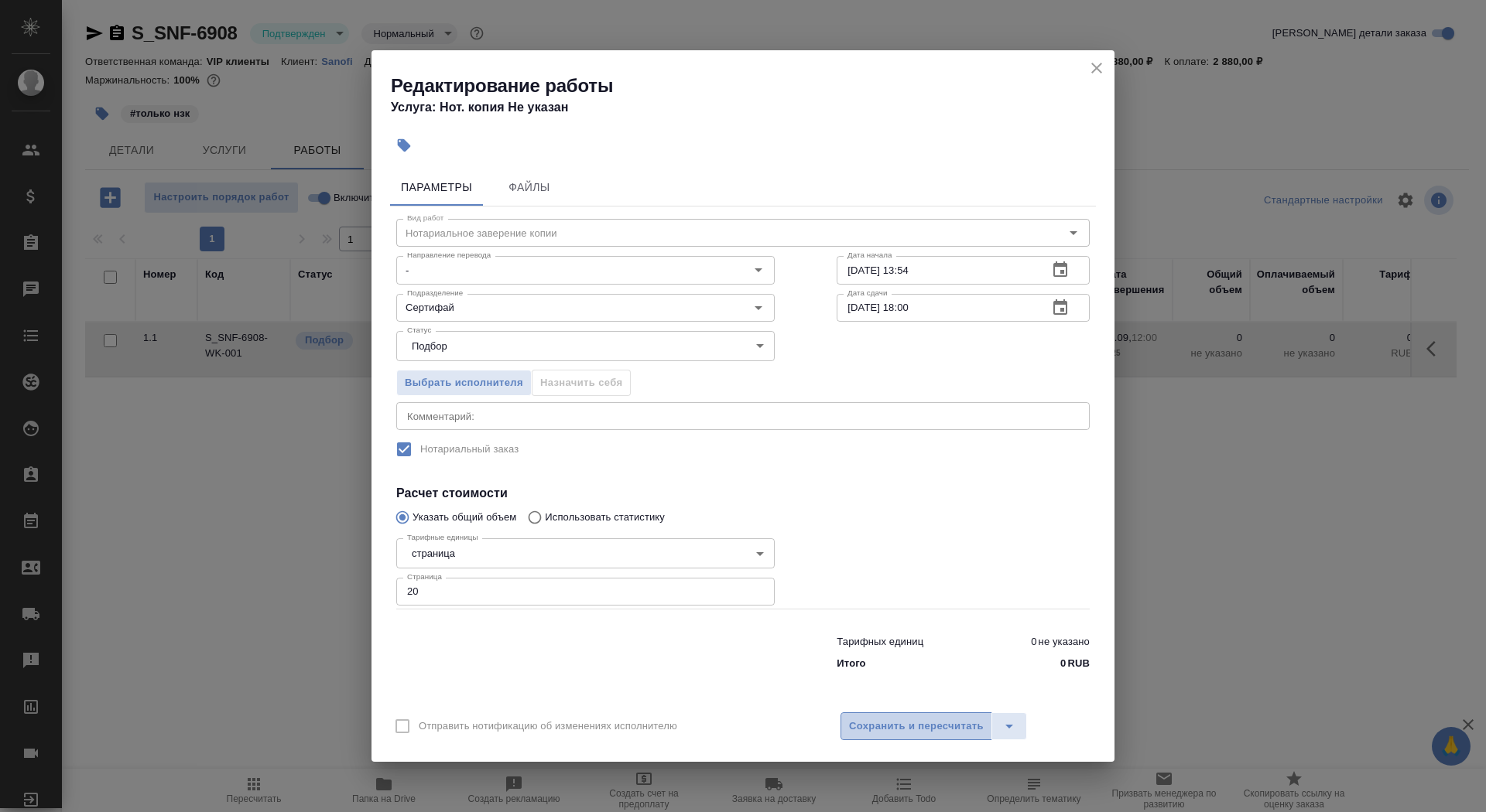
click at [906, 736] on button "Сохранить и пересчитать" at bounding box center [915, 725] width 151 height 28
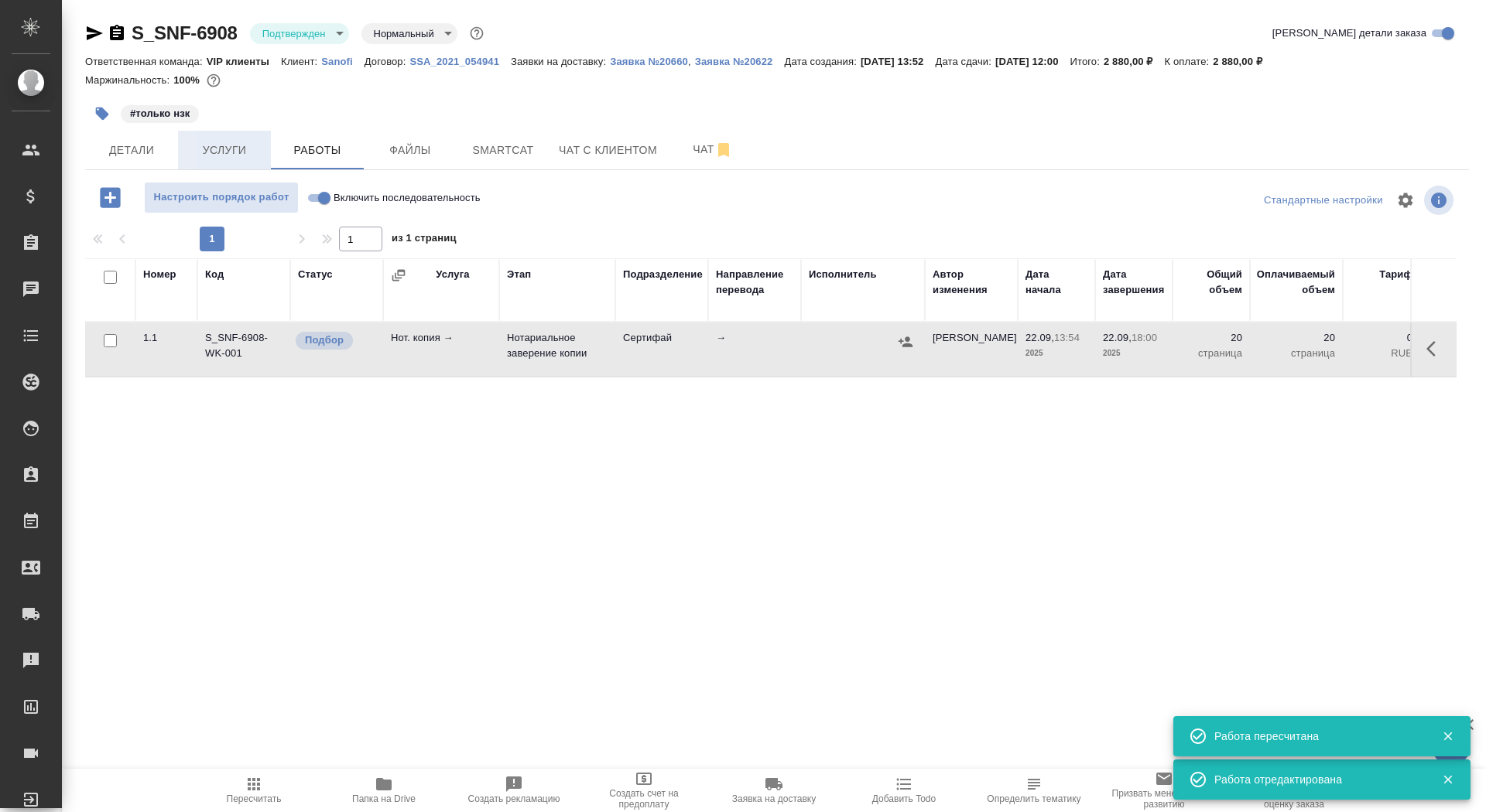
click at [221, 164] on button "Услуги" at bounding box center [225, 149] width 93 height 39
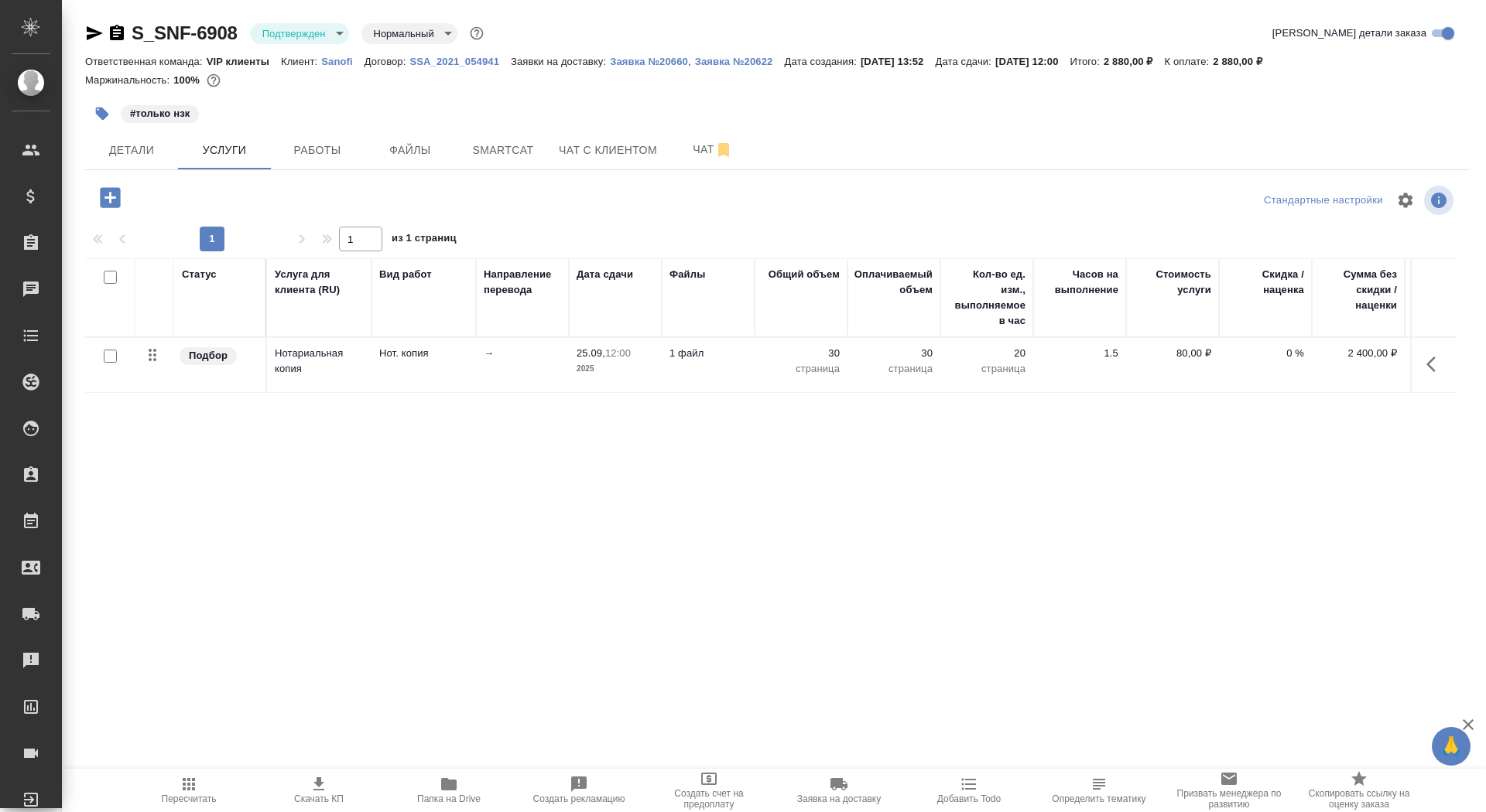
click at [284, 169] on hr at bounding box center [776, 169] width 1383 height 1
click at [318, 131] on button "Работы" at bounding box center [318, 149] width 93 height 39
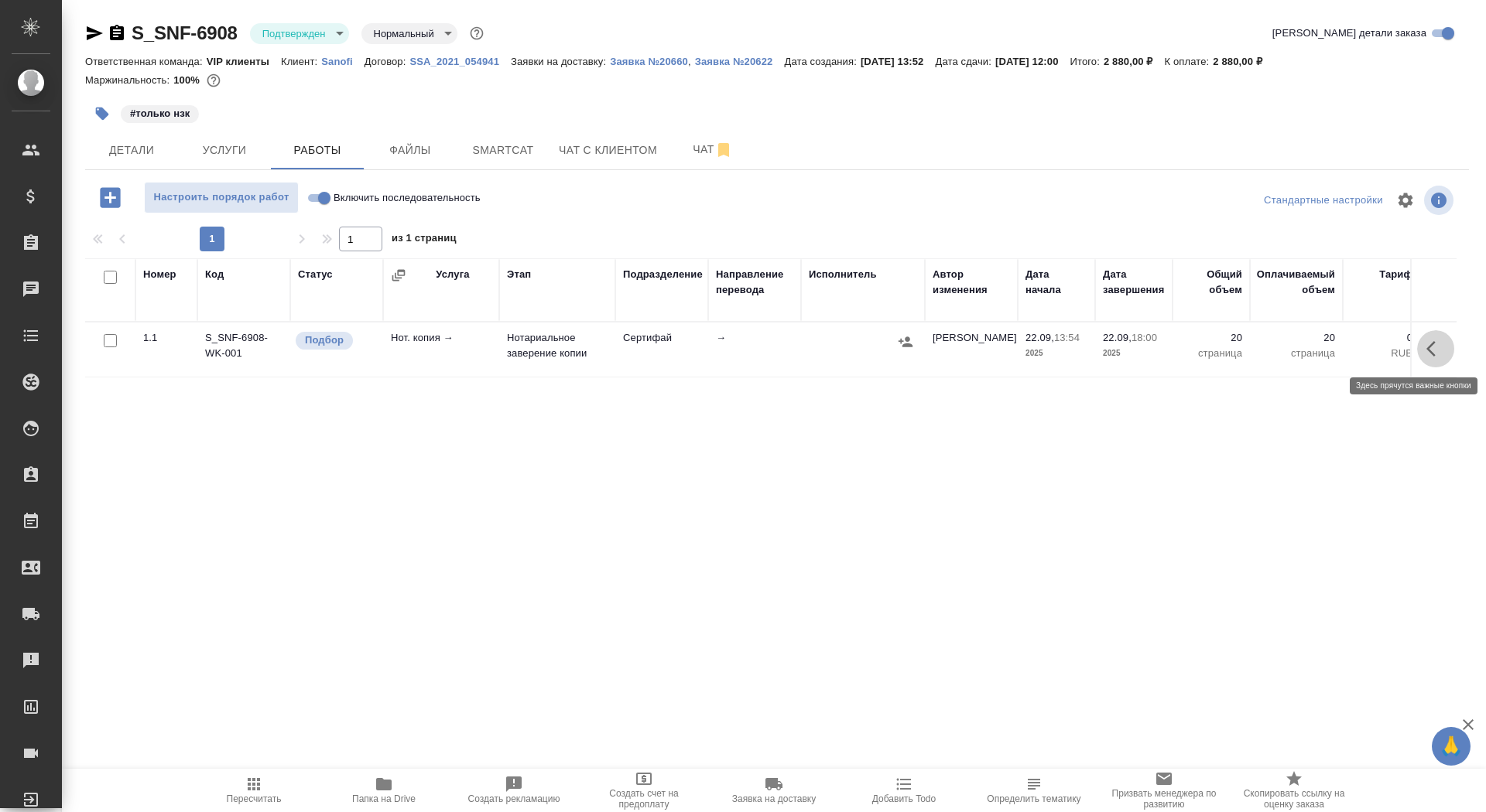
click at [1423, 350] on button "button" at bounding box center [1435, 348] width 37 height 37
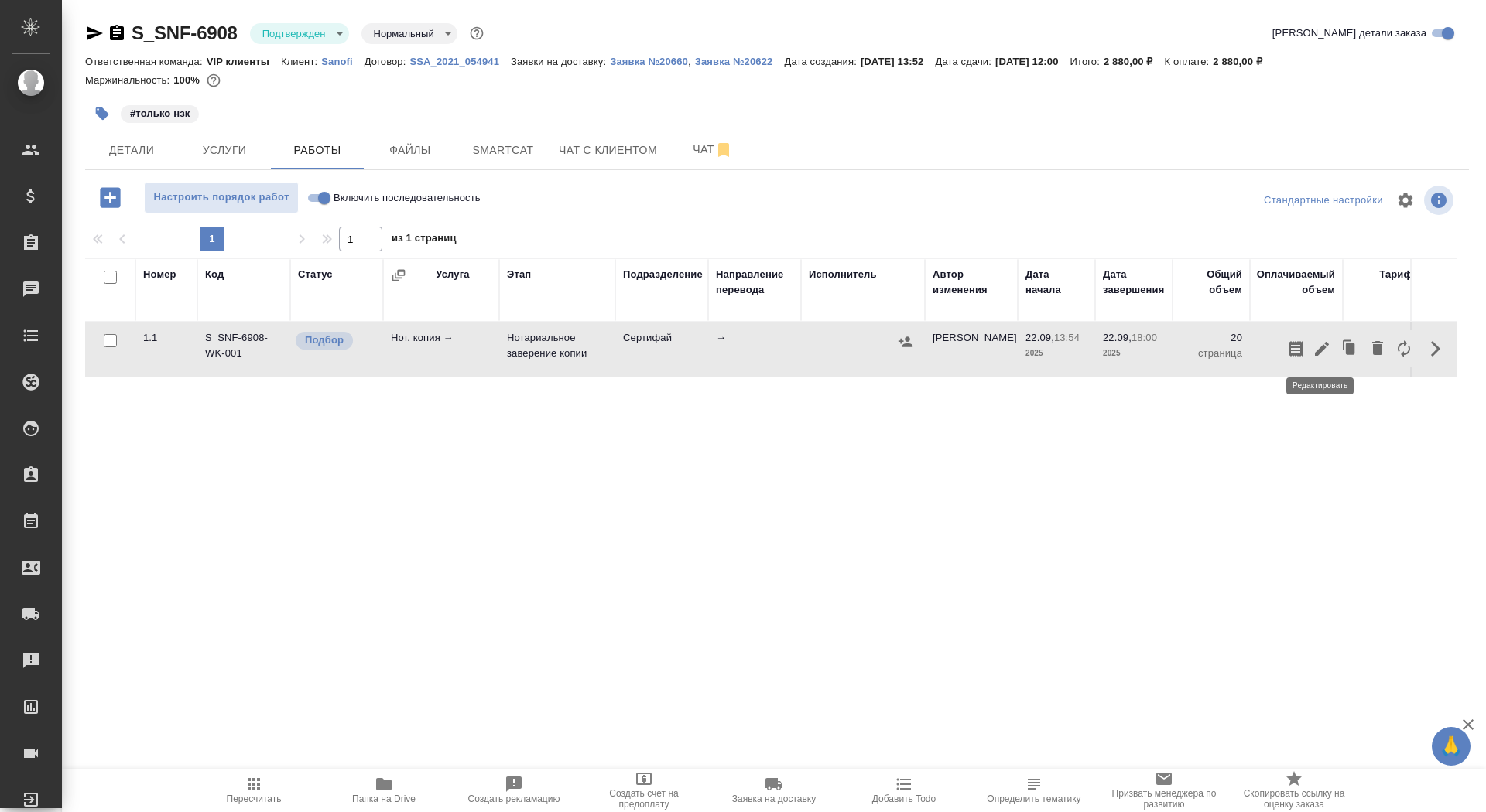
click at [1328, 348] on icon "button" at bounding box center [1322, 349] width 19 height 19
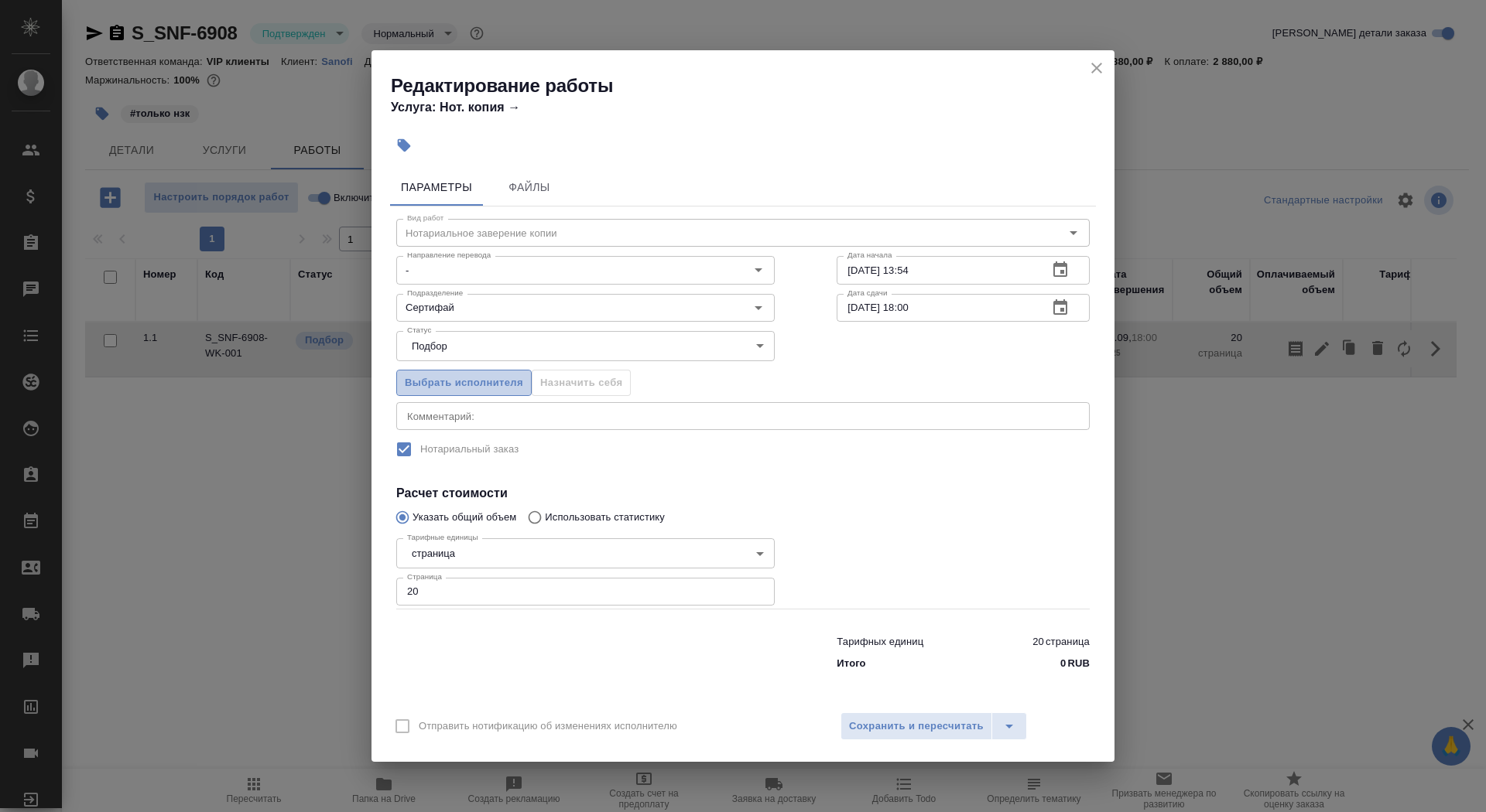
click at [506, 377] on span "Выбрать исполнителя" at bounding box center [463, 383] width 118 height 18
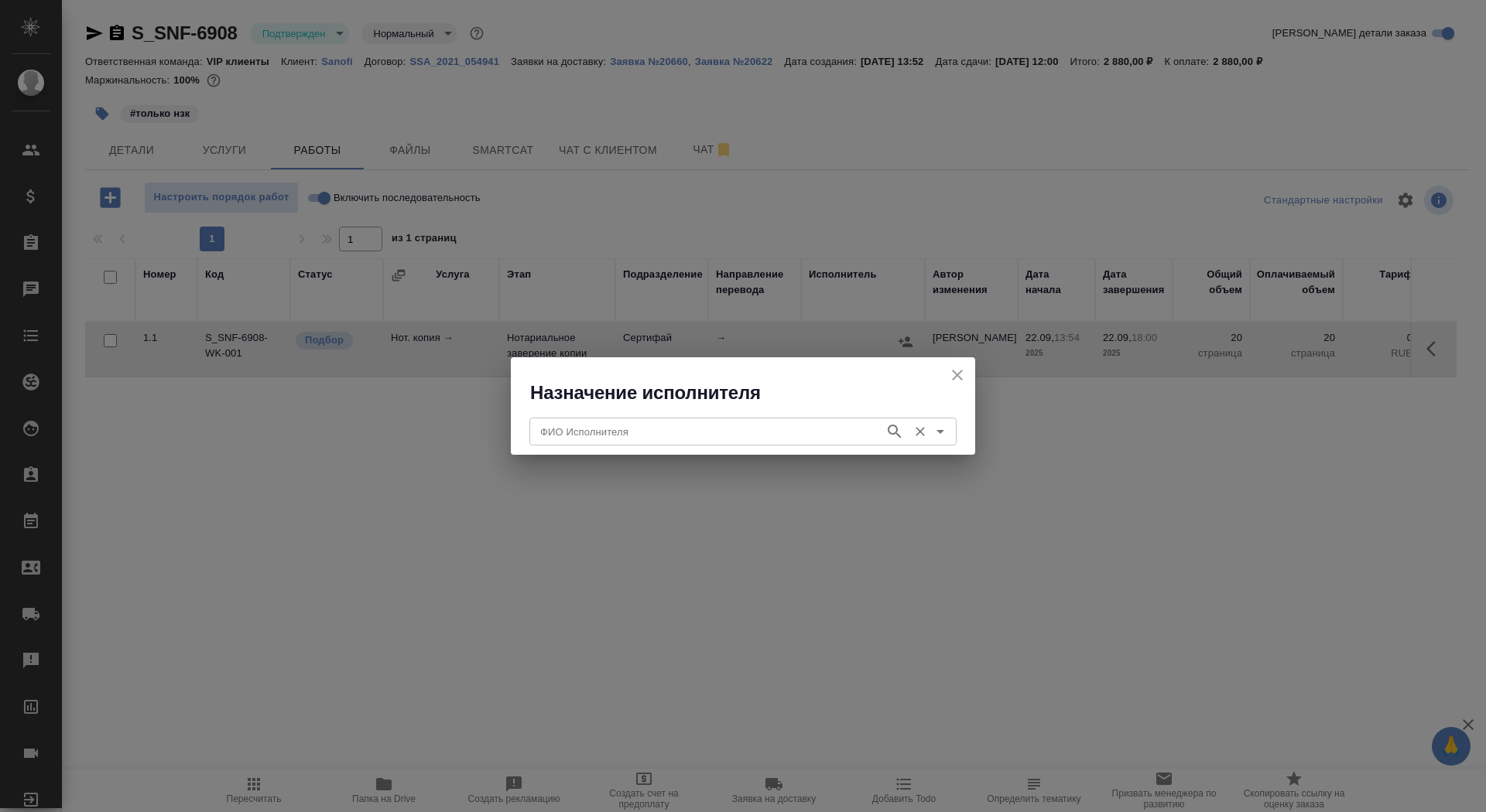
click at [609, 434] on input "ФИО Исполнителя" at bounding box center [705, 432] width 342 height 19
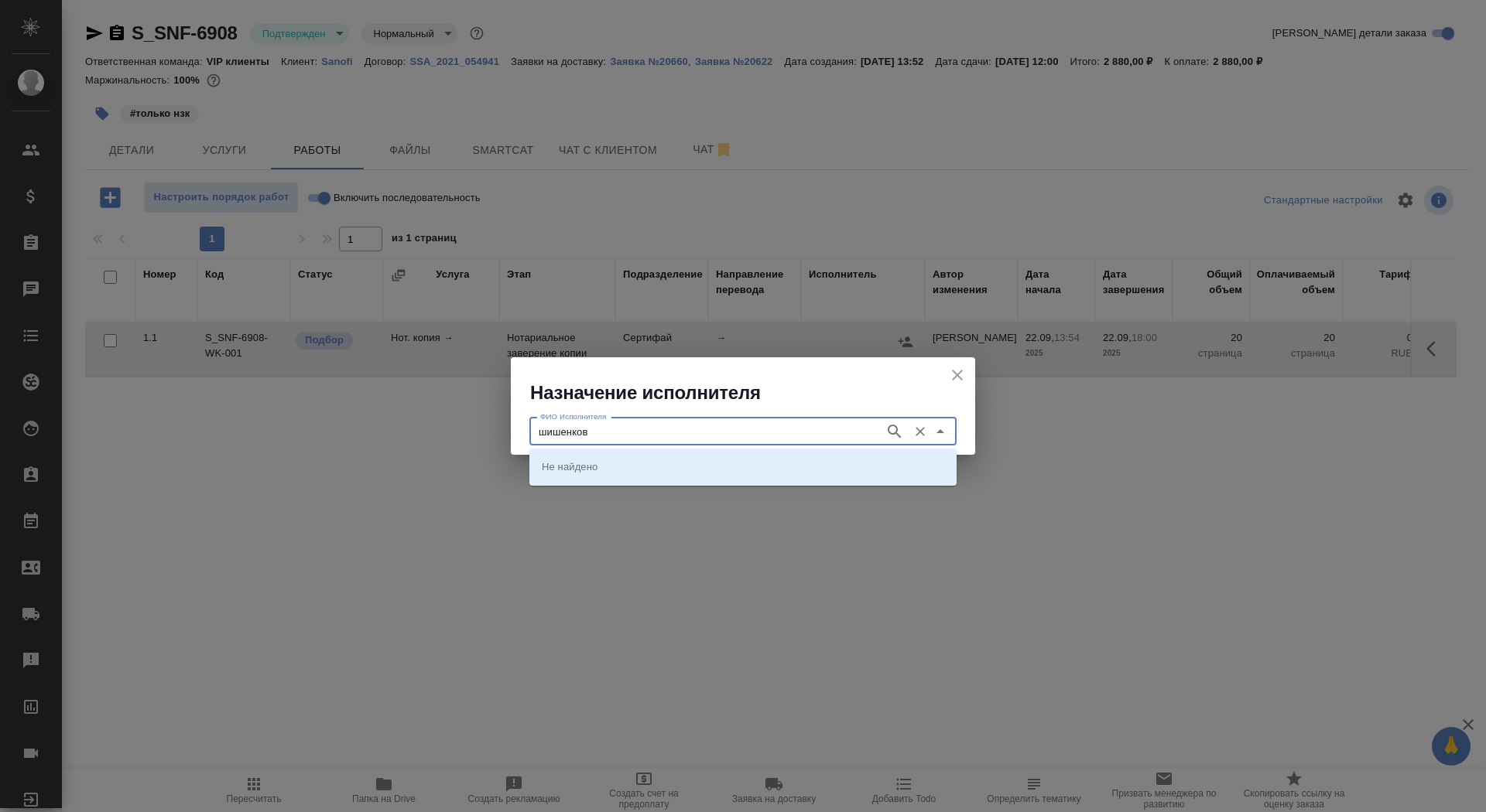
type input "шишенков"
click at [625, 469] on p "НОТАРИУС Шишенков Леонид Васильевич" at bounding box center [583, 466] width 85 height 15
type input "НОТАРИУС Шишенков Леонид Васильевич"
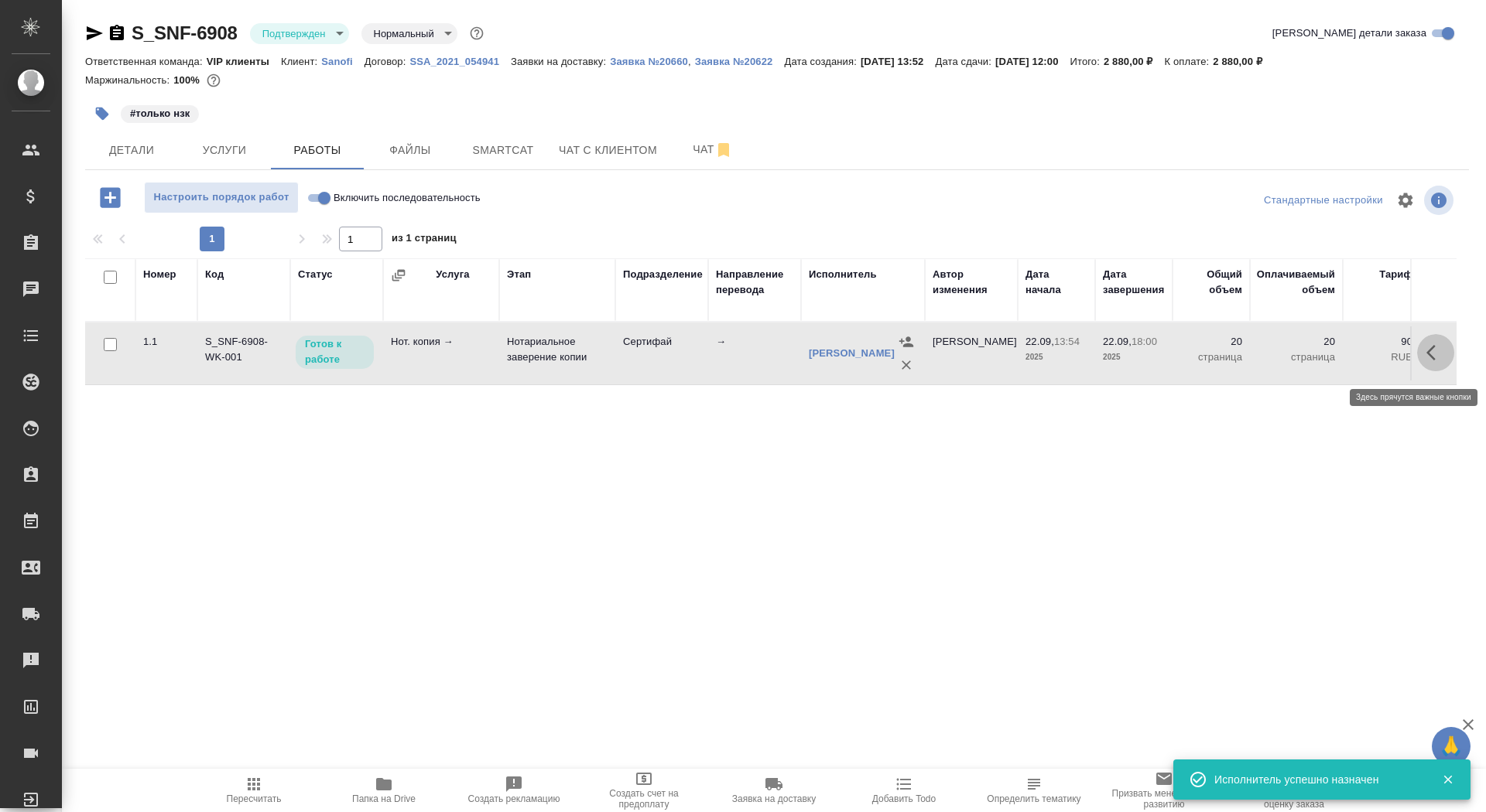
click at [1440, 358] on icon "button" at bounding box center [1436, 353] width 19 height 19
click at [1318, 358] on icon "button" at bounding box center [1322, 353] width 19 height 19
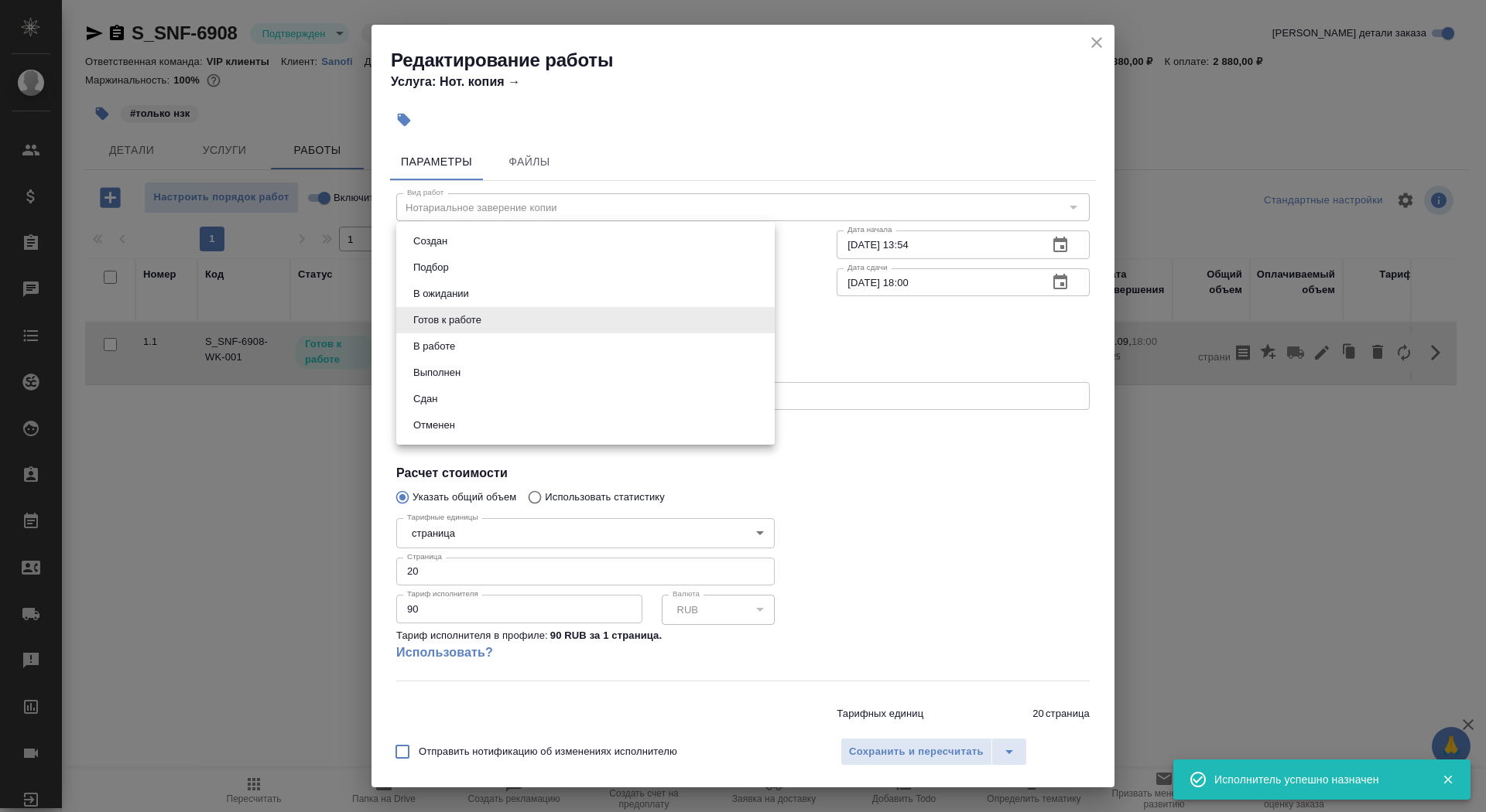
click at [480, 327] on body "🙏 .cls-1 fill:#fff; AWATERA Saydasheva Dilyara Клиенты Спецификации Заказы 0 Ча…" at bounding box center [743, 406] width 1486 height 812
click at [491, 400] on li "Сдан" at bounding box center [585, 399] width 379 height 27
type input "closed"
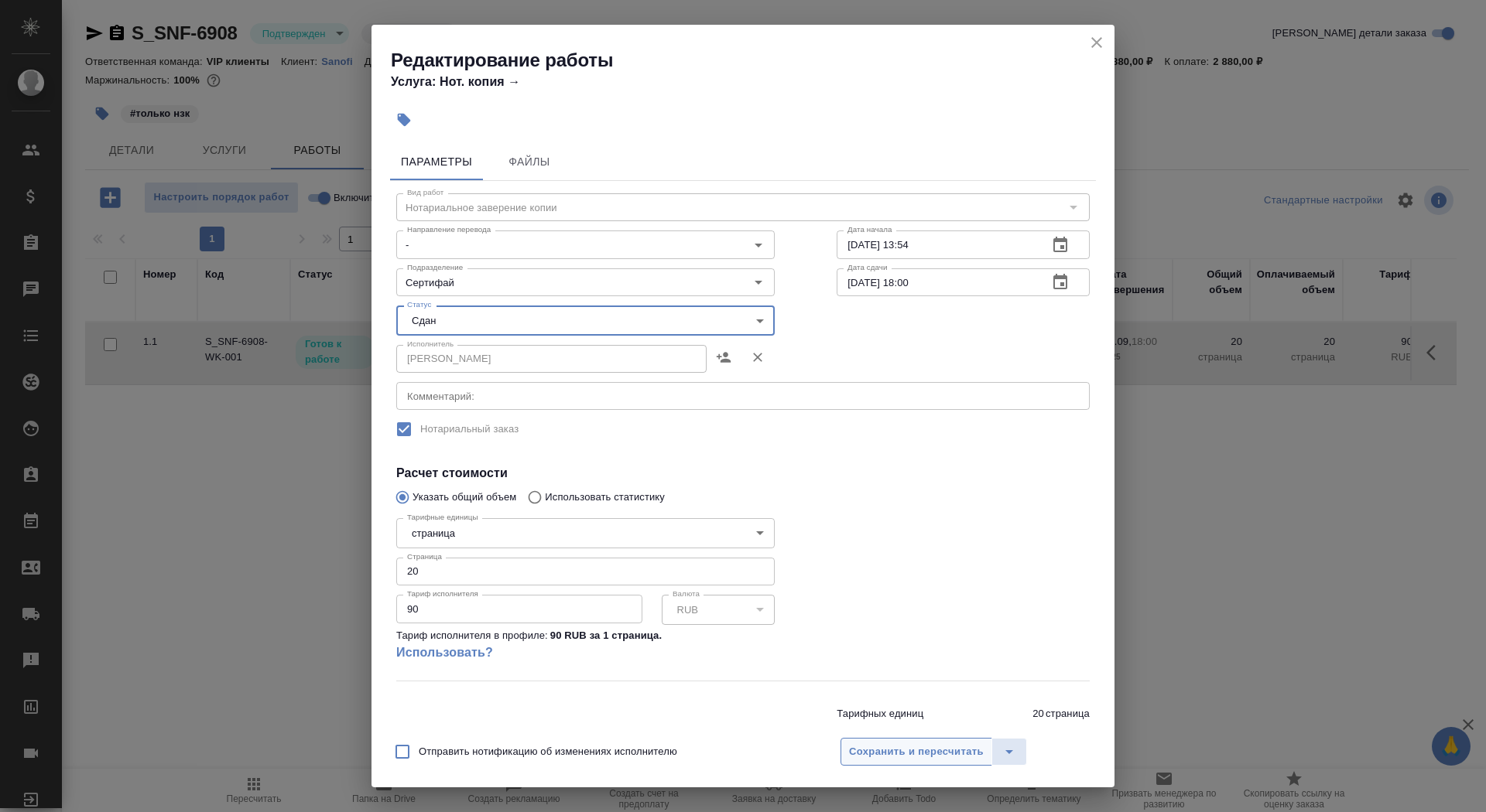
click at [919, 744] on span "Сохранить и пересчитать" at bounding box center [916, 752] width 135 height 18
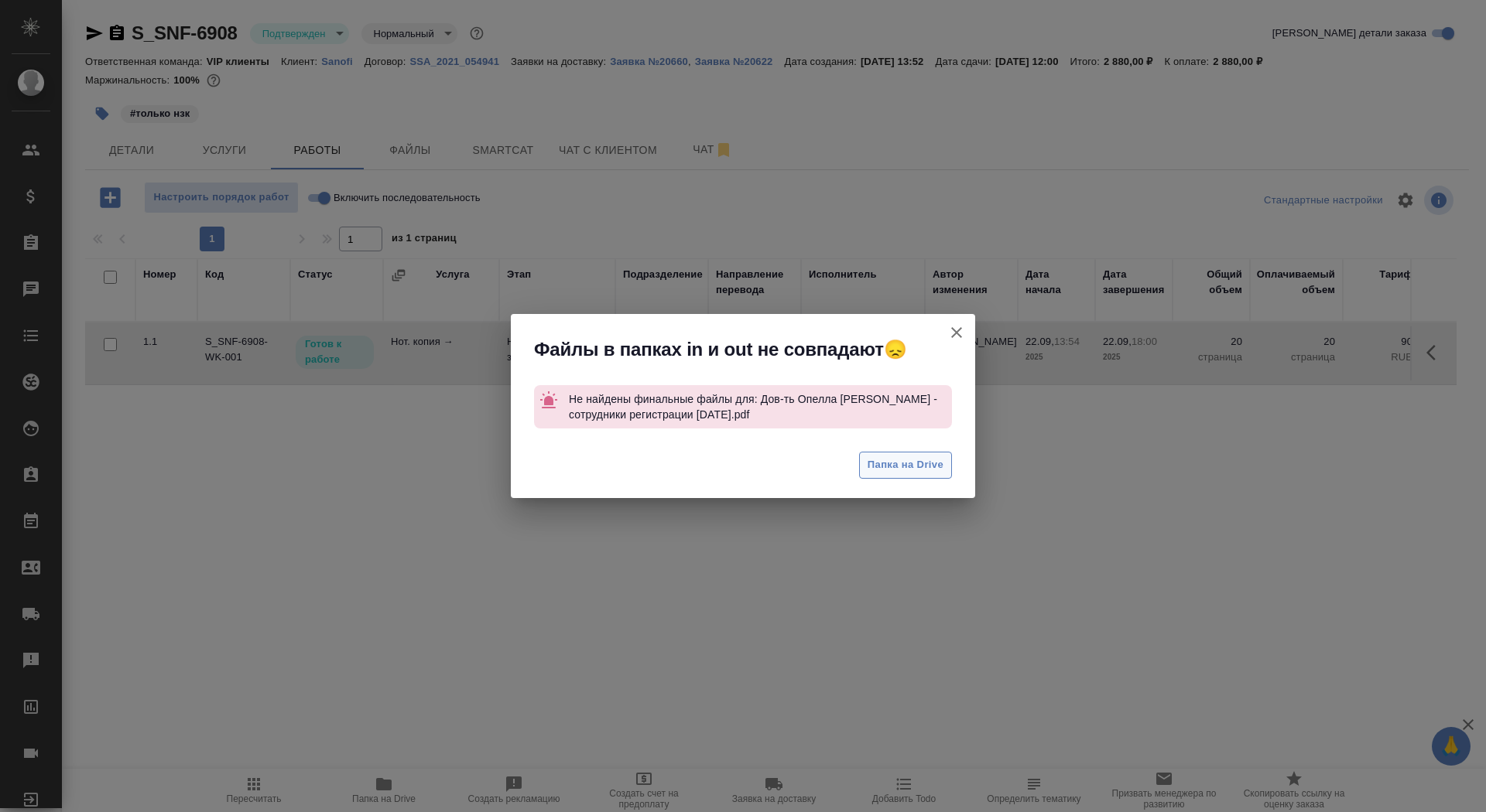
click at [888, 466] on span "Папка на Drive" at bounding box center [906, 465] width 76 height 18
click at [948, 334] on icon "button" at bounding box center [957, 333] width 19 height 19
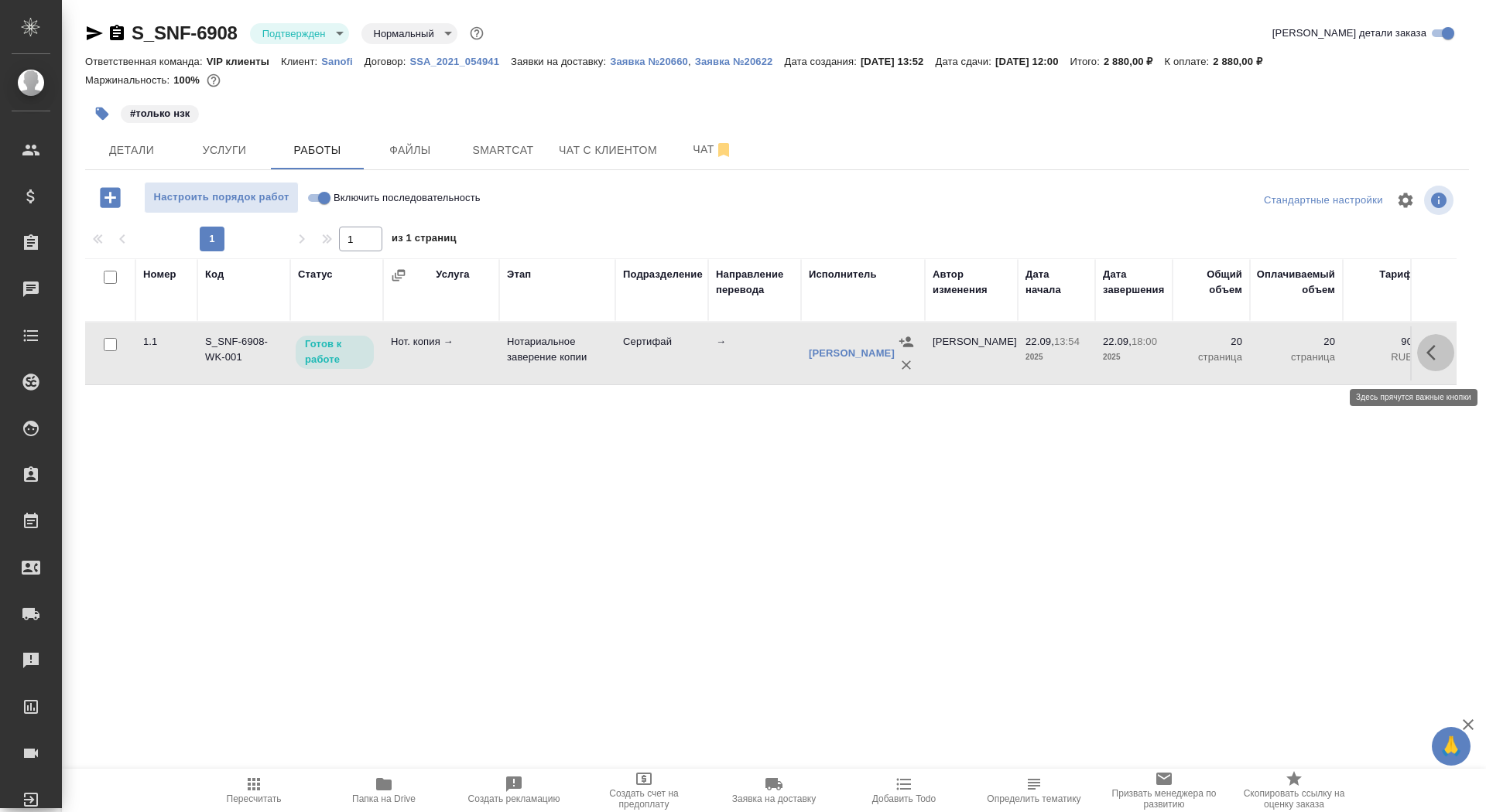
click at [1435, 362] on icon "button" at bounding box center [1436, 353] width 19 height 19
click at [1325, 362] on icon "button" at bounding box center [1322, 353] width 19 height 19
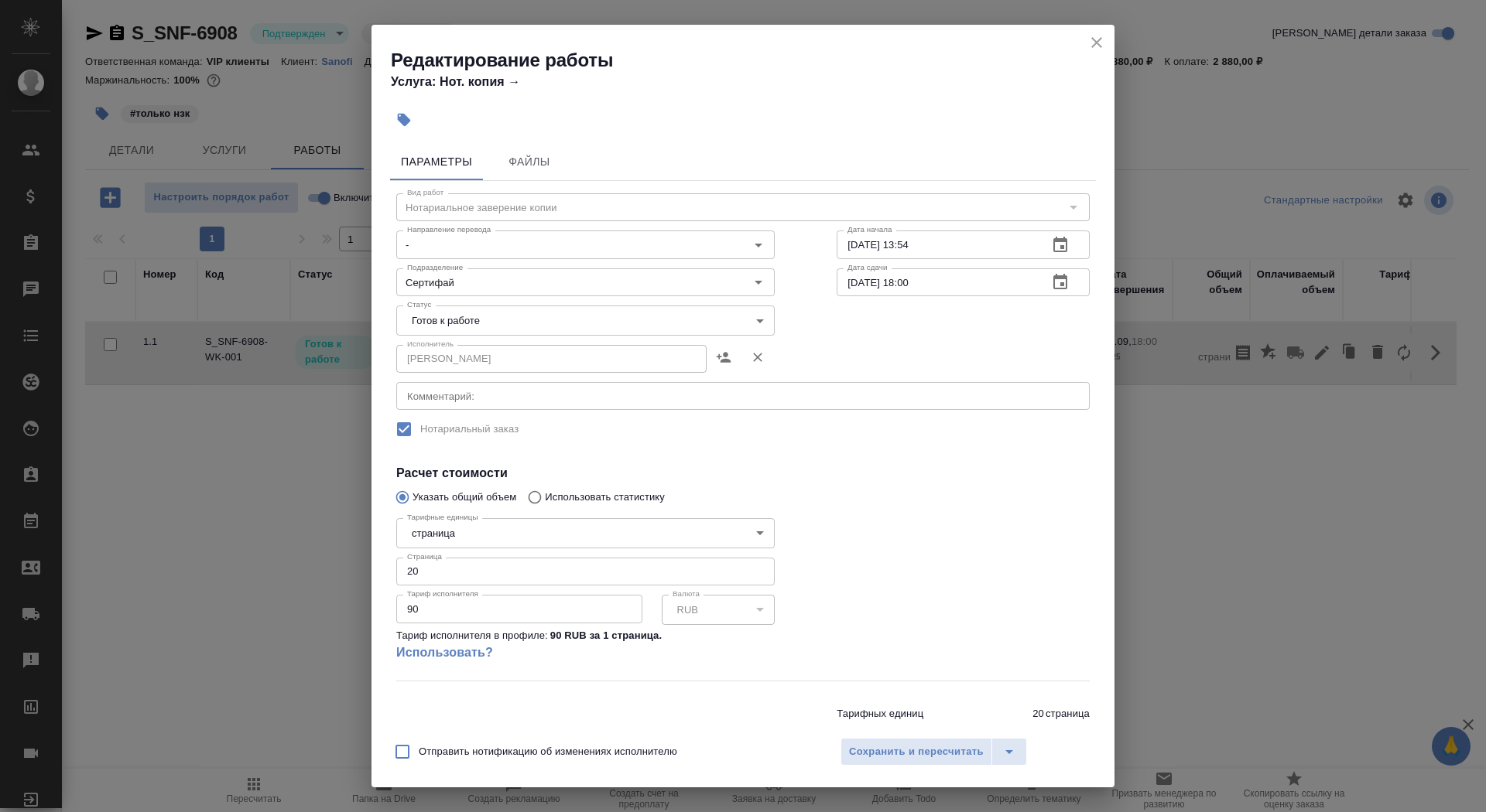
click at [525, 331] on body "🙏 .cls-1 fill:#fff; AWATERA Saydasheva Dilyara Клиенты Спецификации Заказы 0 Ча…" at bounding box center [743, 406] width 1486 height 812
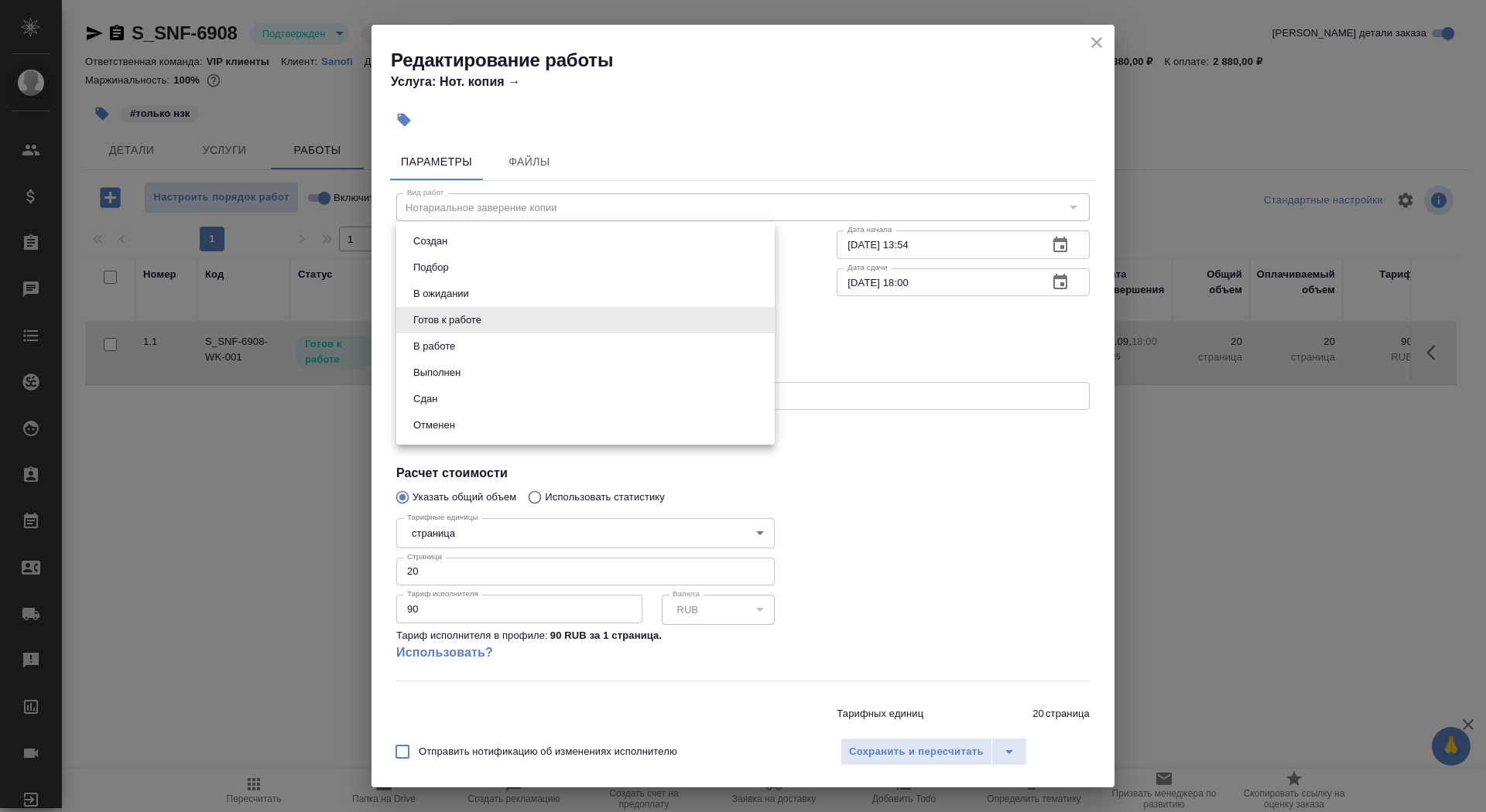
click at [525, 399] on li "Сдан" at bounding box center [585, 399] width 379 height 27
type input "closed"
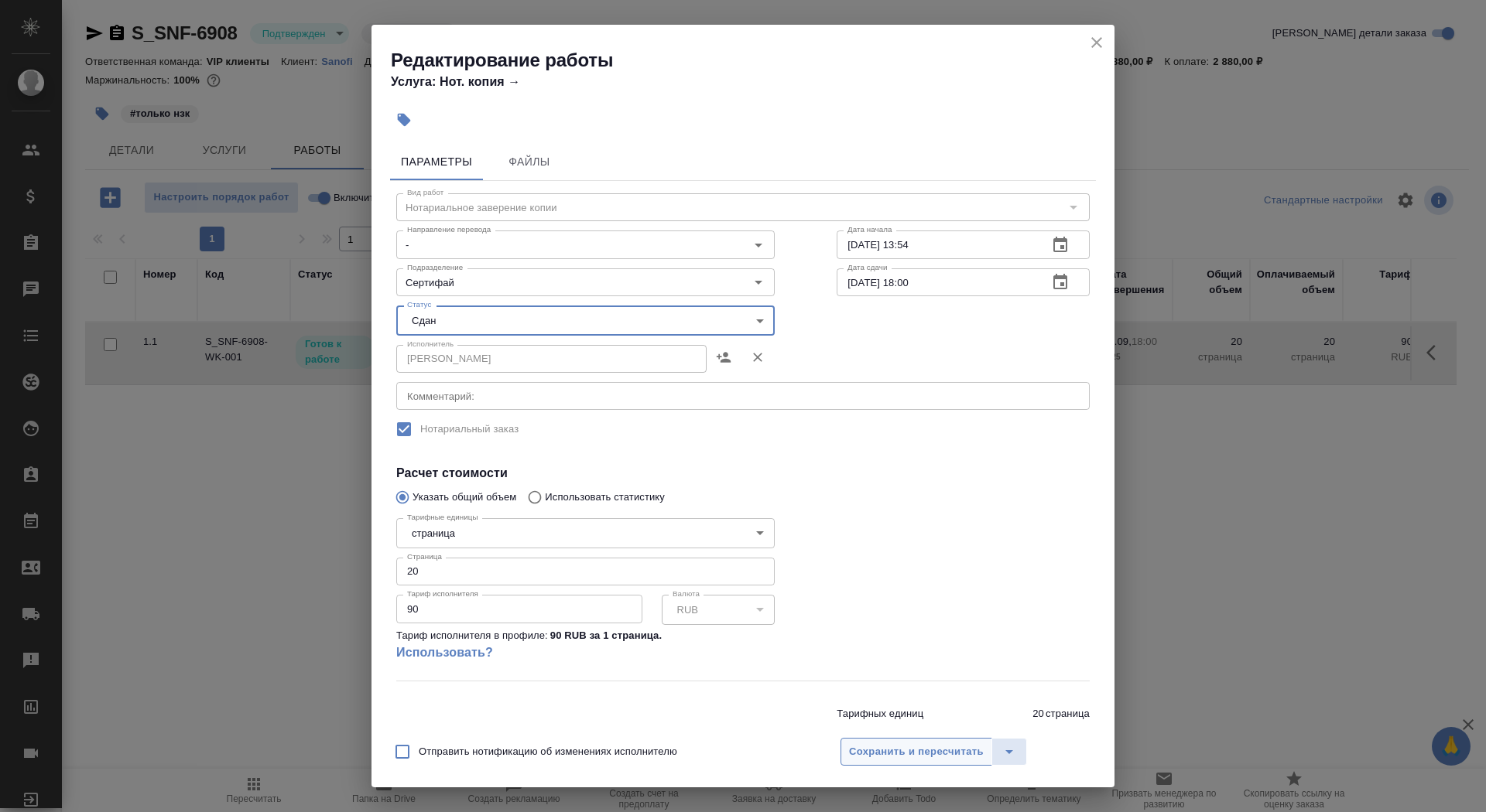
click at [863, 761] on button "Сохранить и пересчитать" at bounding box center [915, 751] width 151 height 28
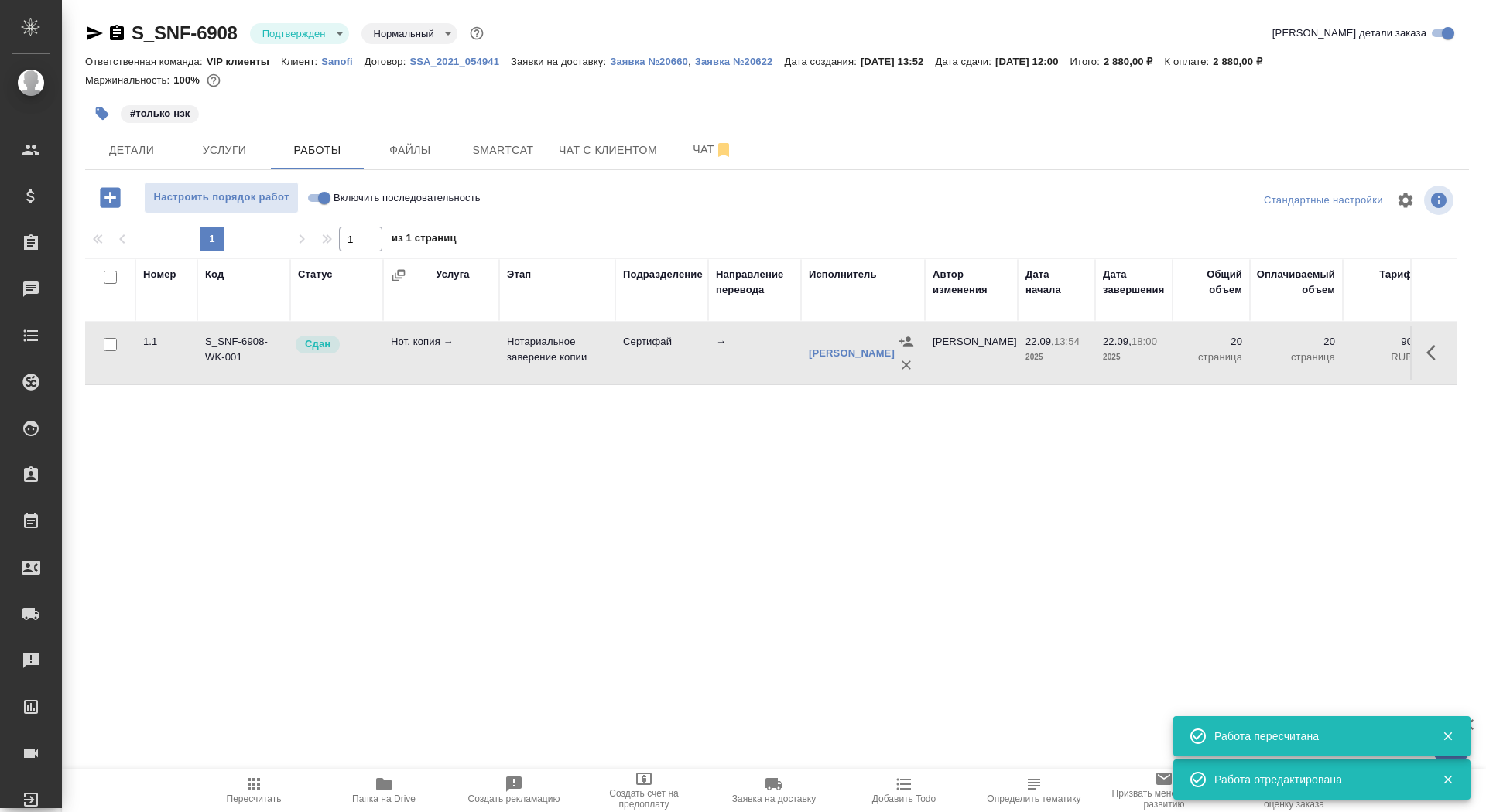
click at [318, 35] on body "🙏 .cls-1 fill:#fff; AWATERA Saydasheva Dilyara Клиенты Спецификации Заказы 0 Ча…" at bounding box center [743, 406] width 1486 height 812
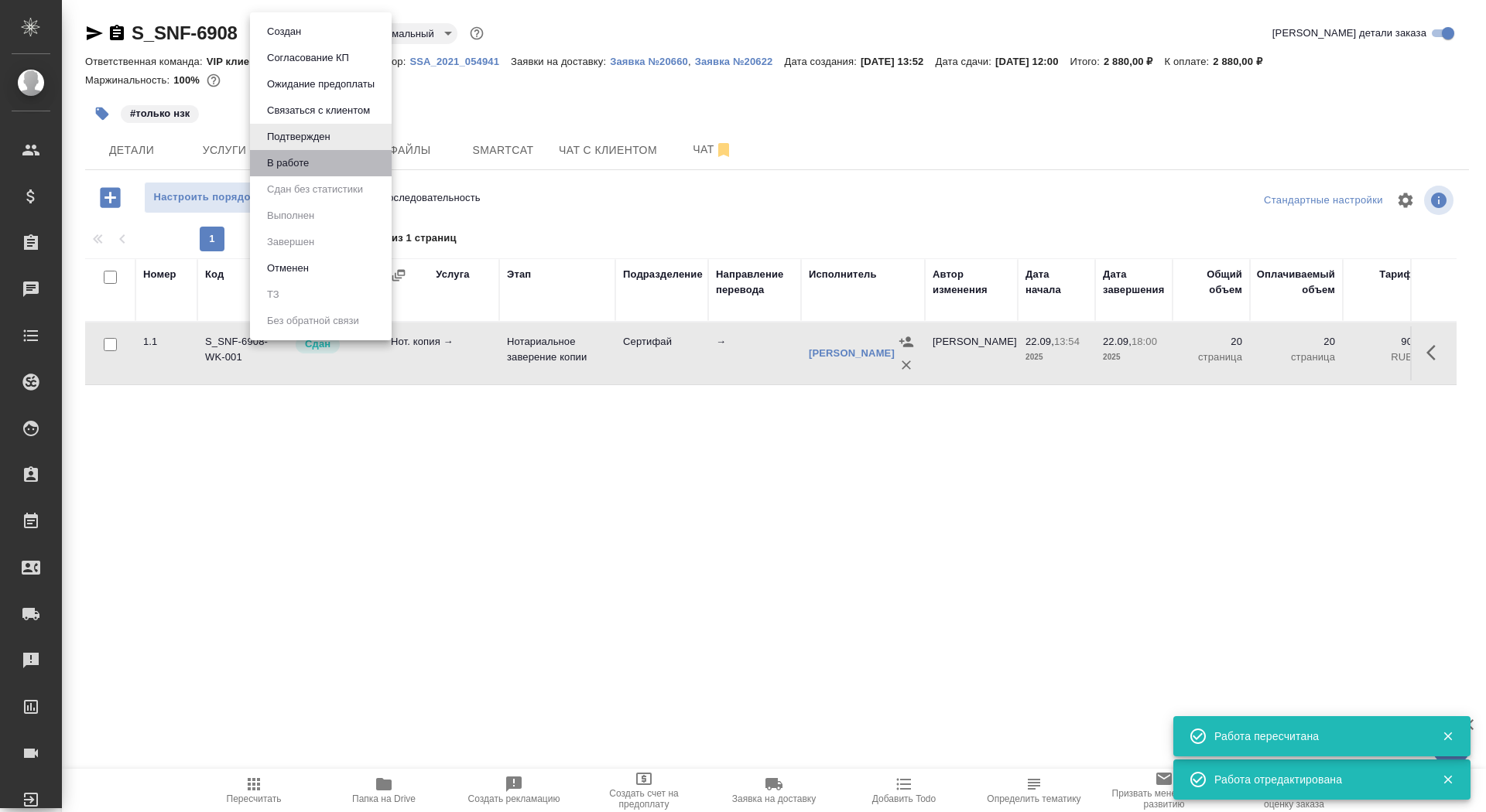
click at [323, 160] on li "В работе" at bounding box center [321, 164] width 142 height 27
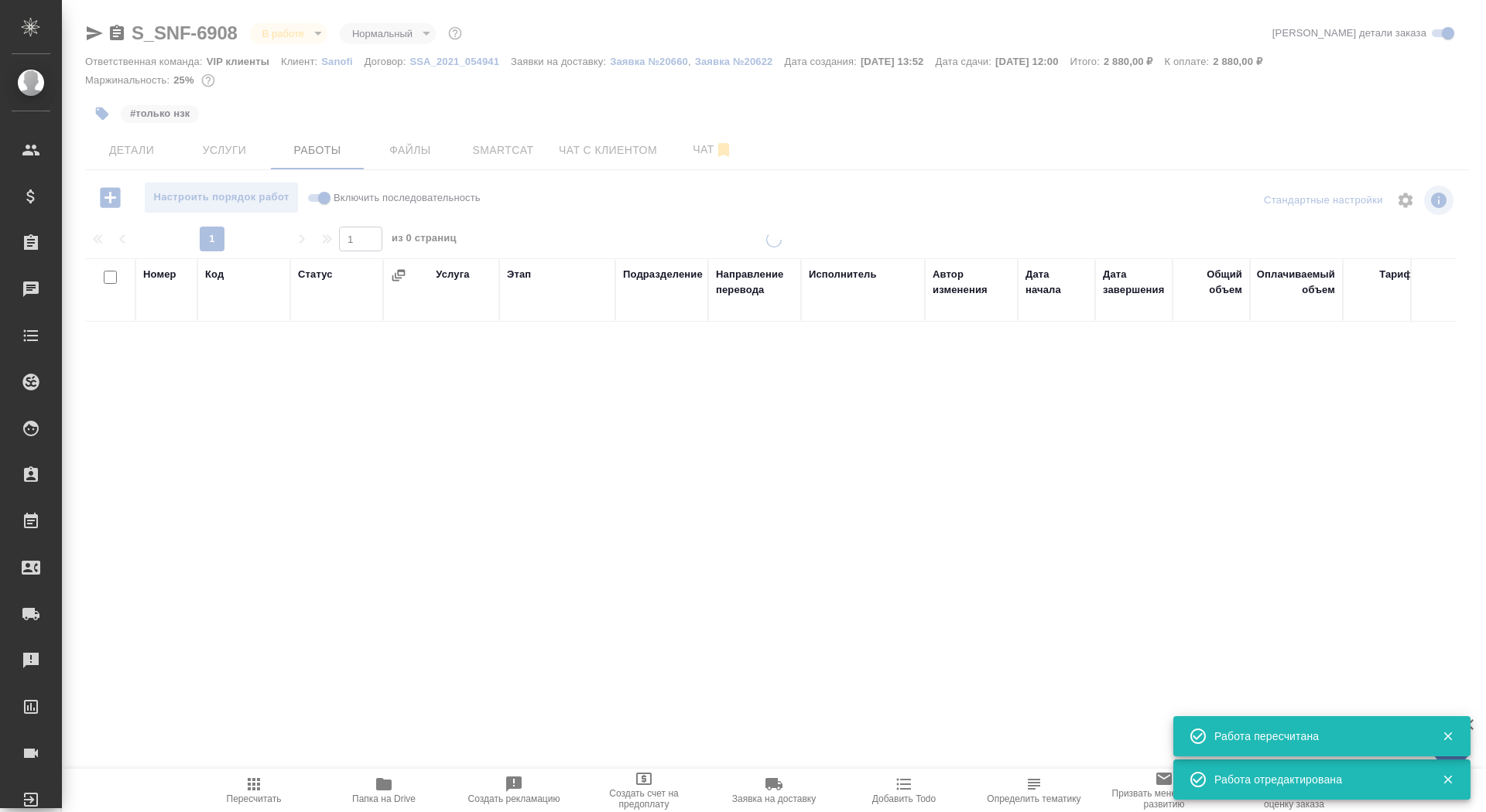
click at [296, 35] on div at bounding box center [773, 322] width 1424 height 646
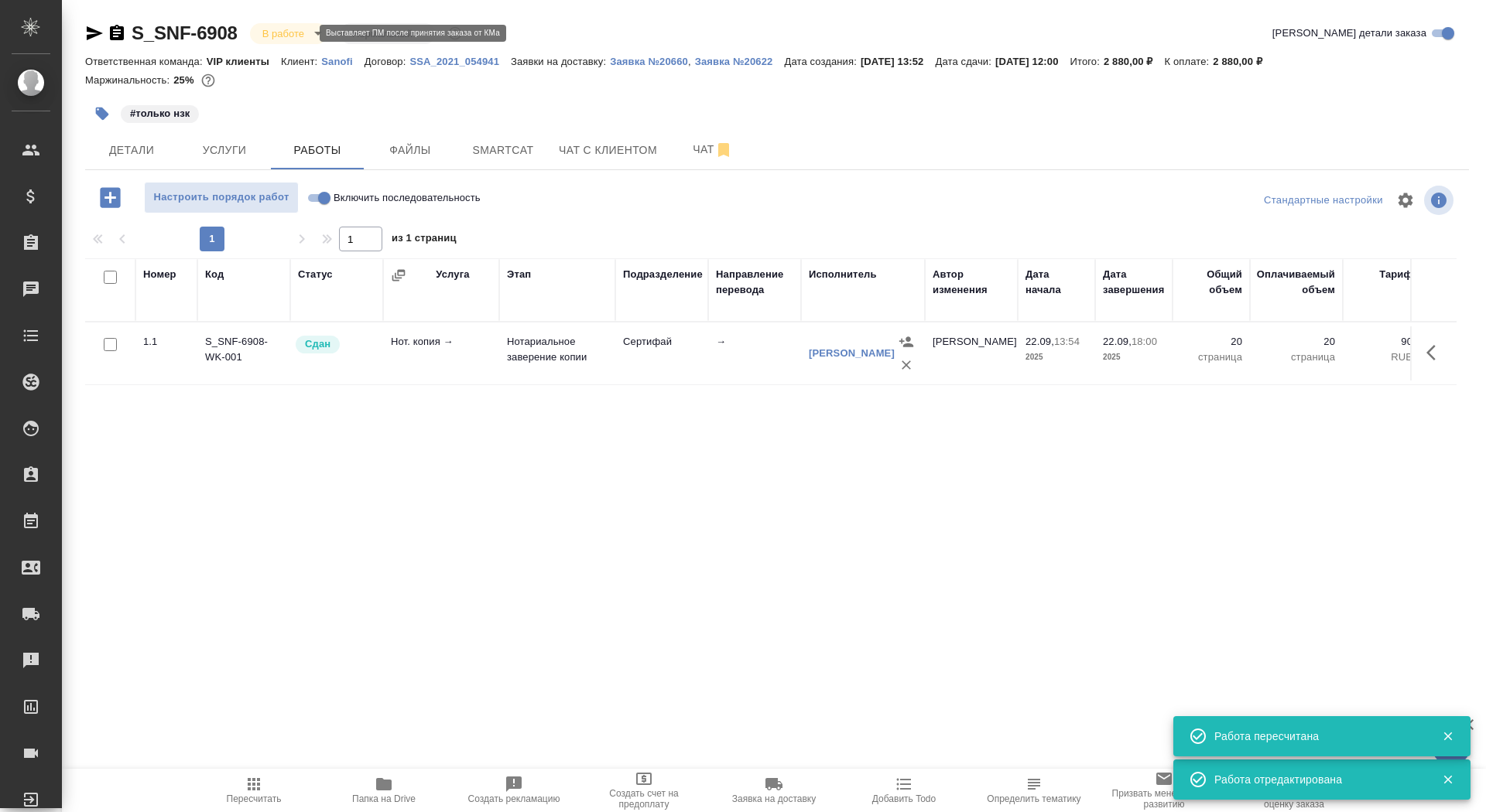
click at [297, 37] on body "🙏 .cls-1 fill:#fff; AWATERA Saydasheva Dilyara Клиенты Спецификации Заказы 0 Ча…" at bounding box center [743, 406] width 1486 height 812
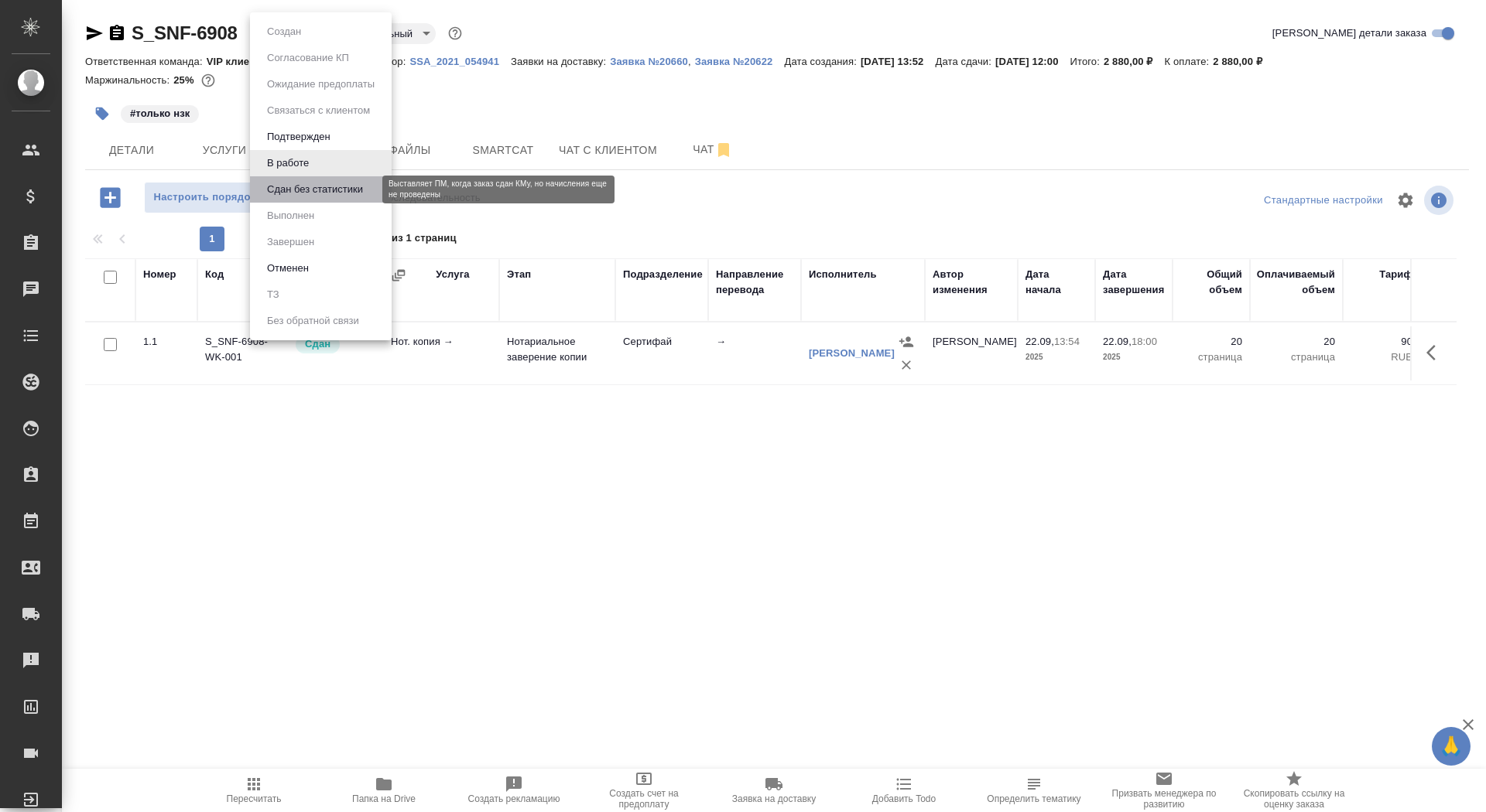
click at [309, 187] on button "Сдан без статистики" at bounding box center [315, 189] width 106 height 17
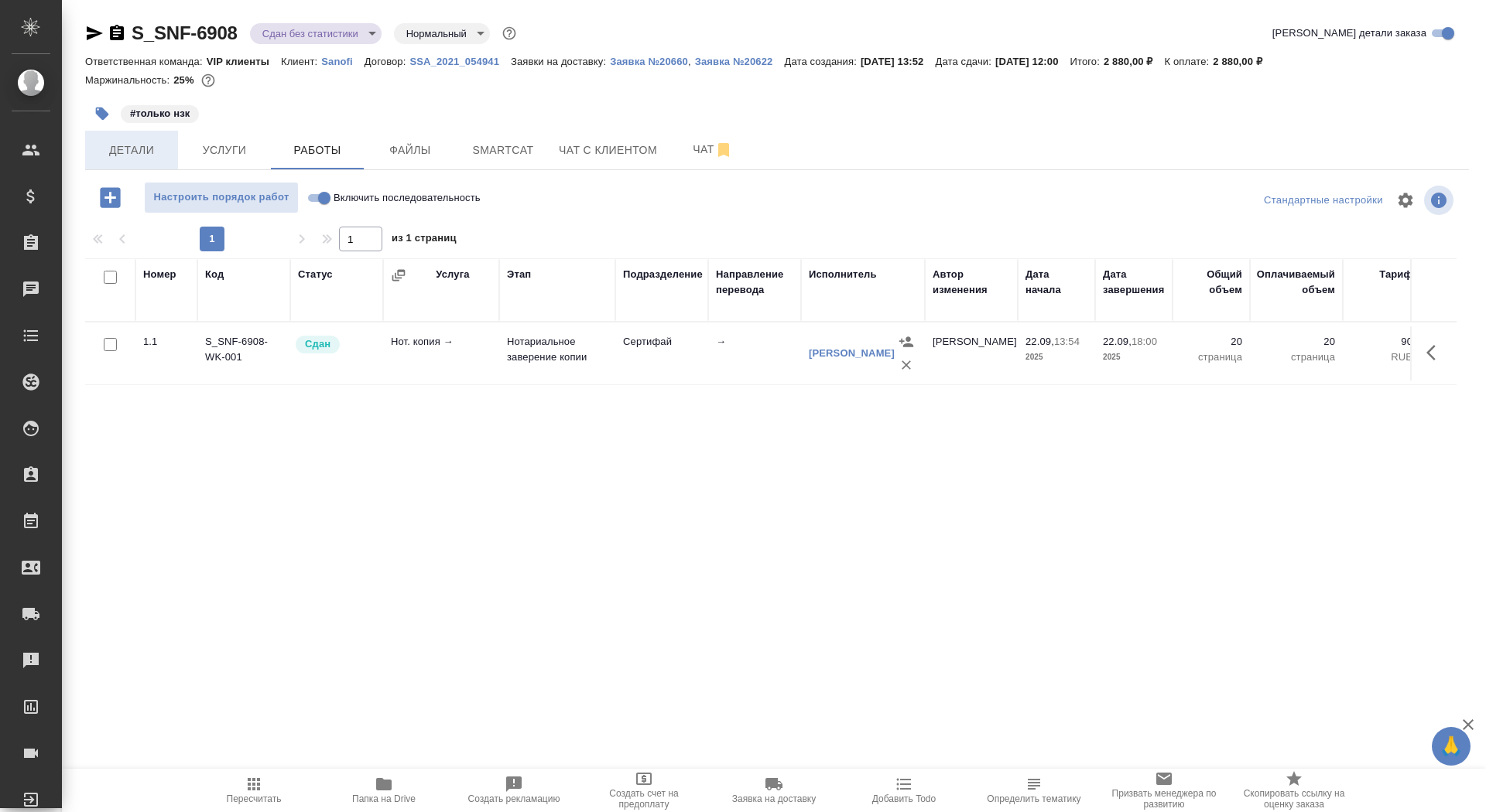
click at [121, 160] on button "Детали" at bounding box center [131, 149] width 93 height 39
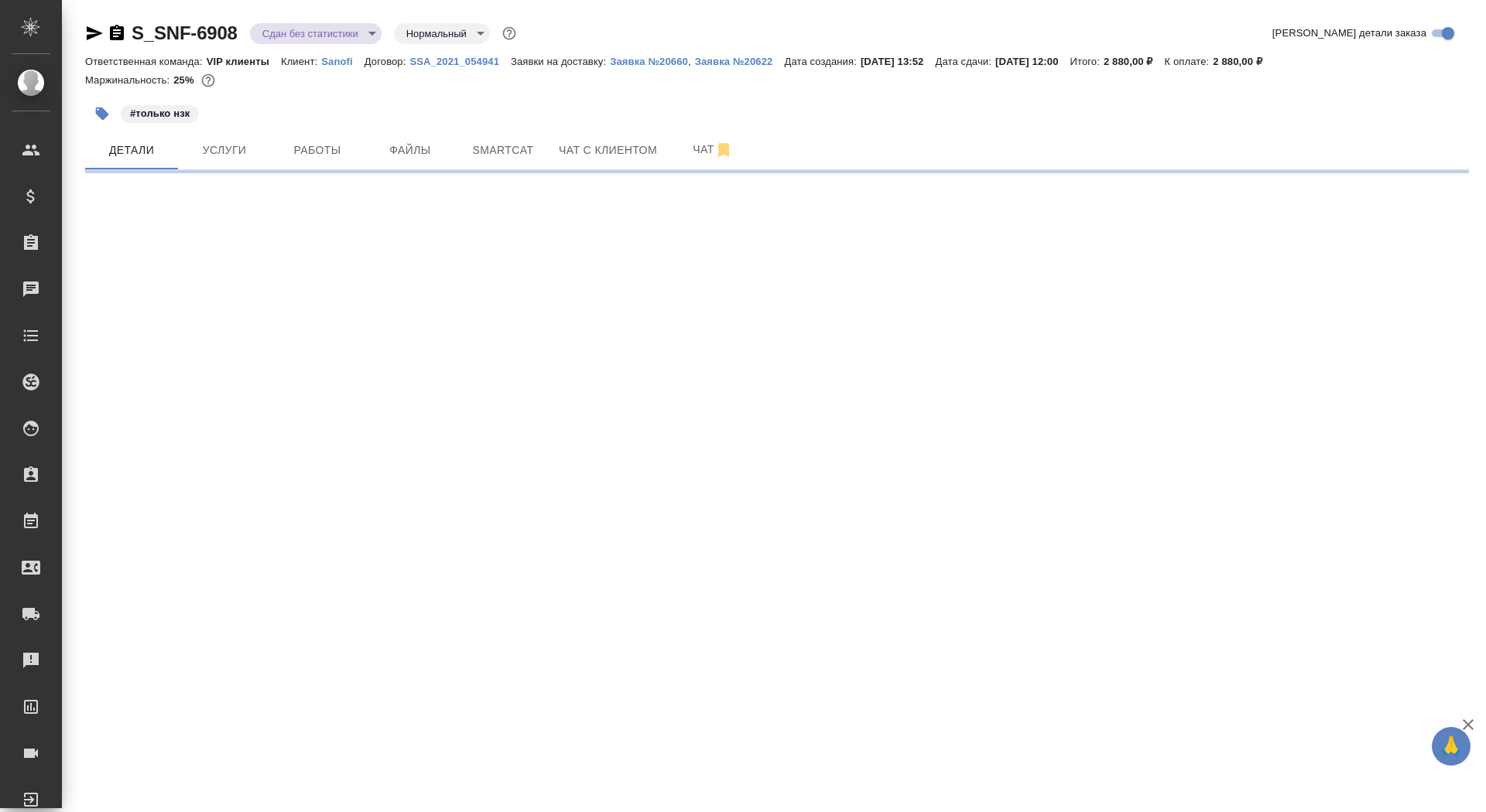
select select "RU"
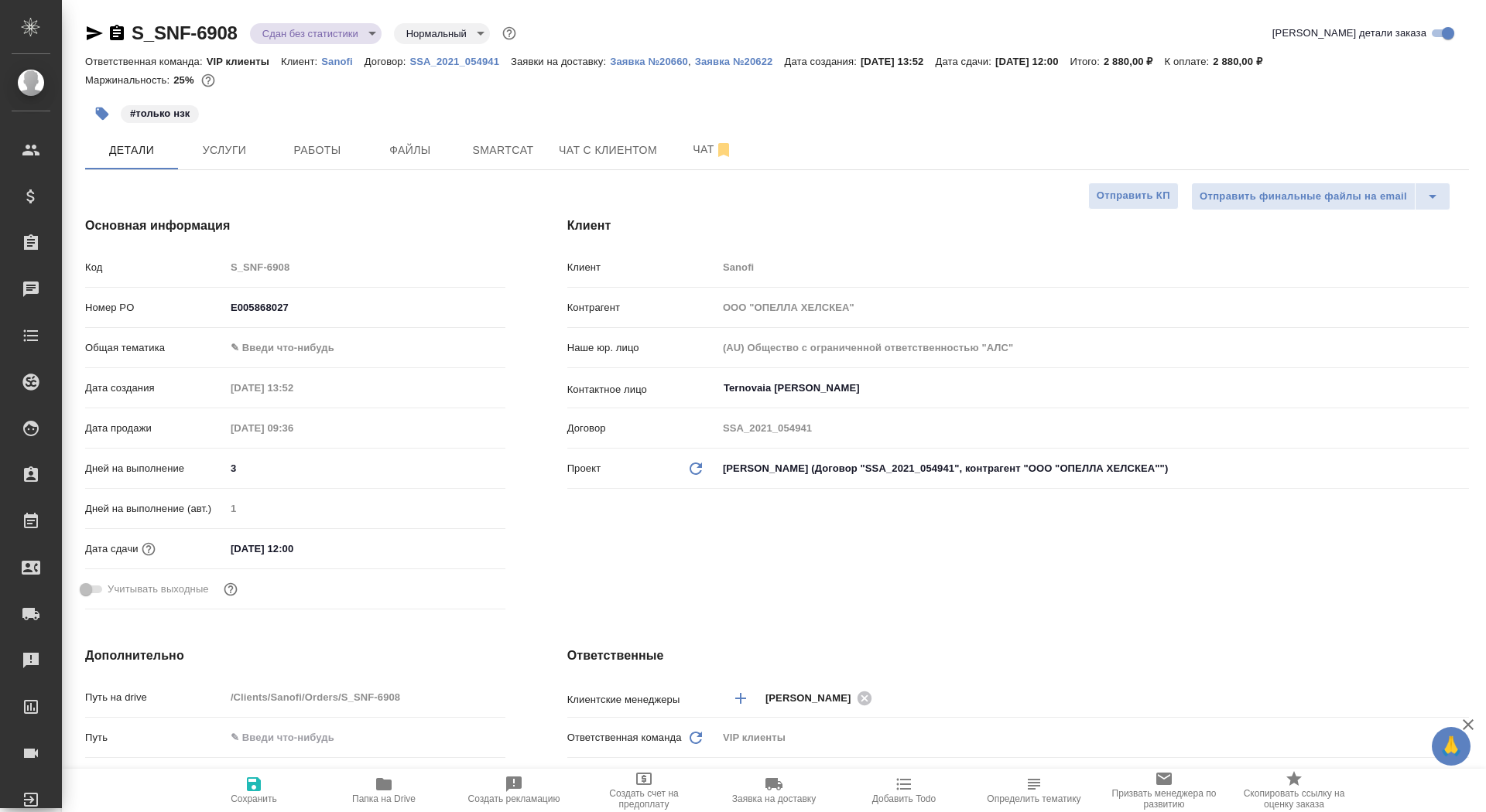
type textarea "x"
click at [286, 348] on body "🙏 .cls-1 fill:#fff; AWATERA Saydasheva Dilyara Клиенты Спецификации Заказы 0 Ча…" at bounding box center [743, 406] width 1486 height 812
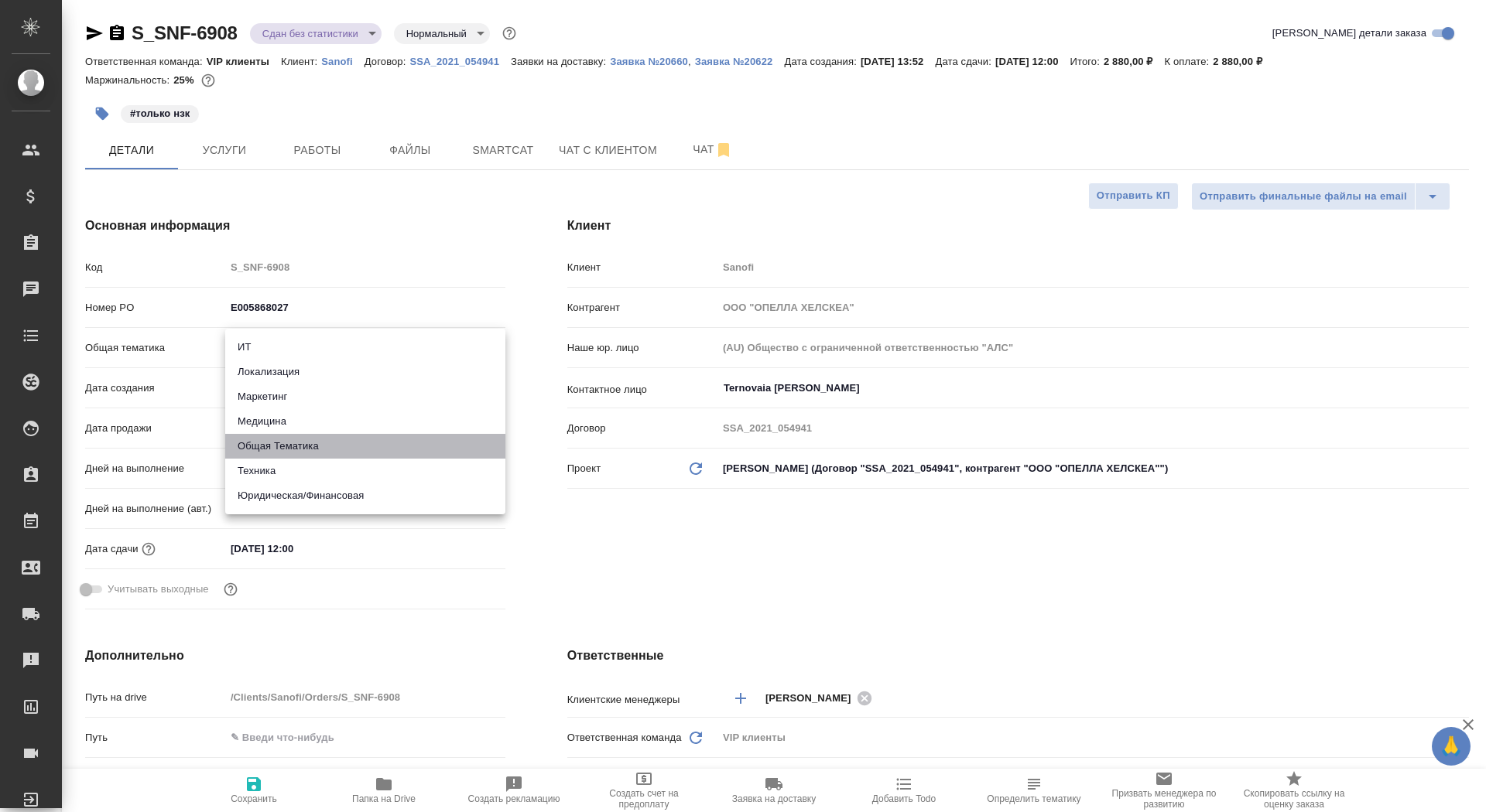
click at [303, 450] on li "Общая Тематика" at bounding box center [365, 446] width 280 height 25
type input "obtem"
type textarea "x"
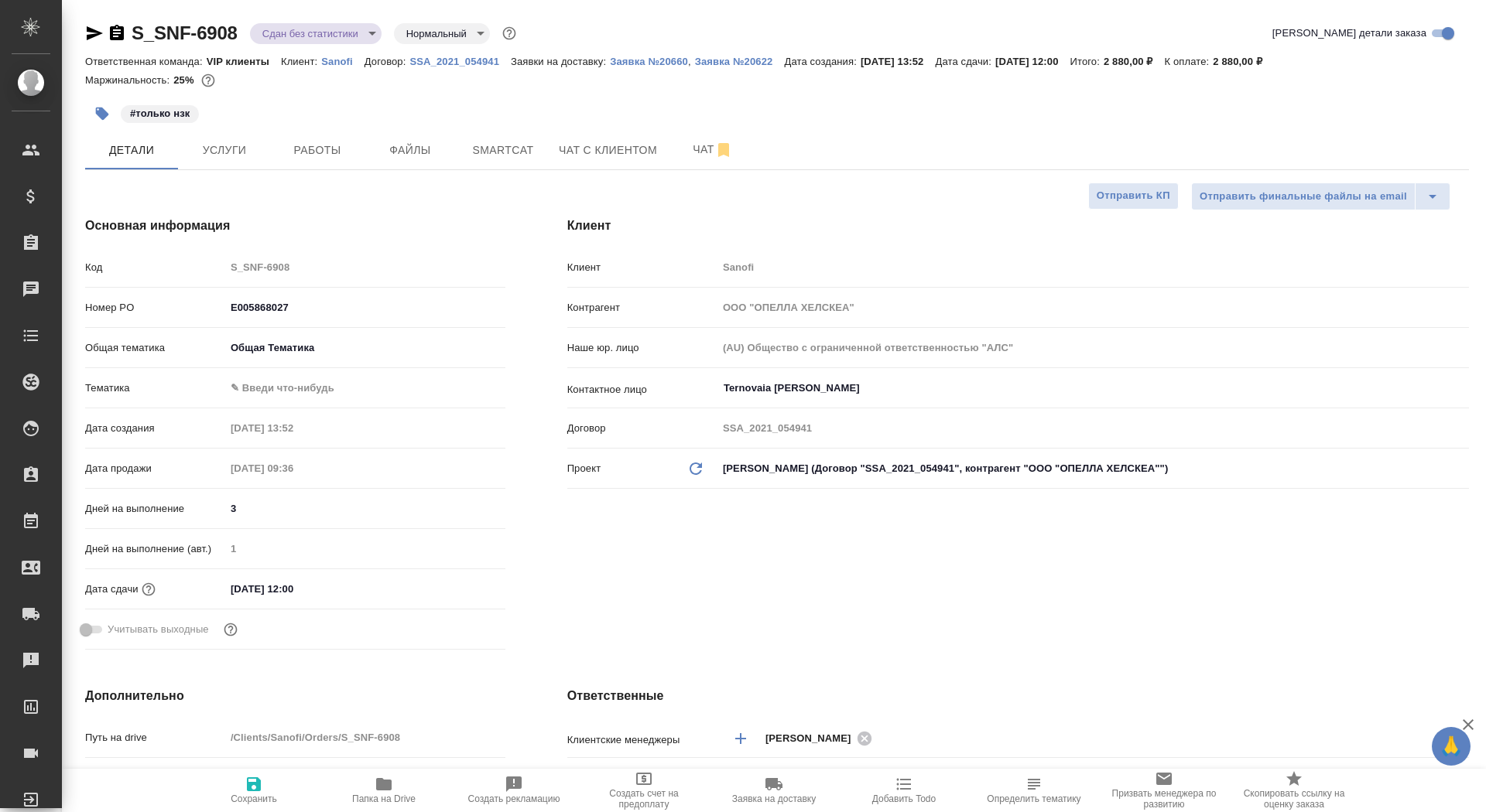
click at [288, 404] on div "Тематика ✎ Введи что-нибудь" at bounding box center [295, 395] width 420 height 40
click at [288, 392] on body "🙏 .cls-1 fill:#fff; AWATERA Saydasheva Dilyara Клиенты Спецификации Заказы 0 Ча…" at bounding box center [743, 406] width 1486 height 812
click at [289, 386] on li "Общая Тематика" at bounding box center [365, 388] width 280 height 25
type textarea "x"
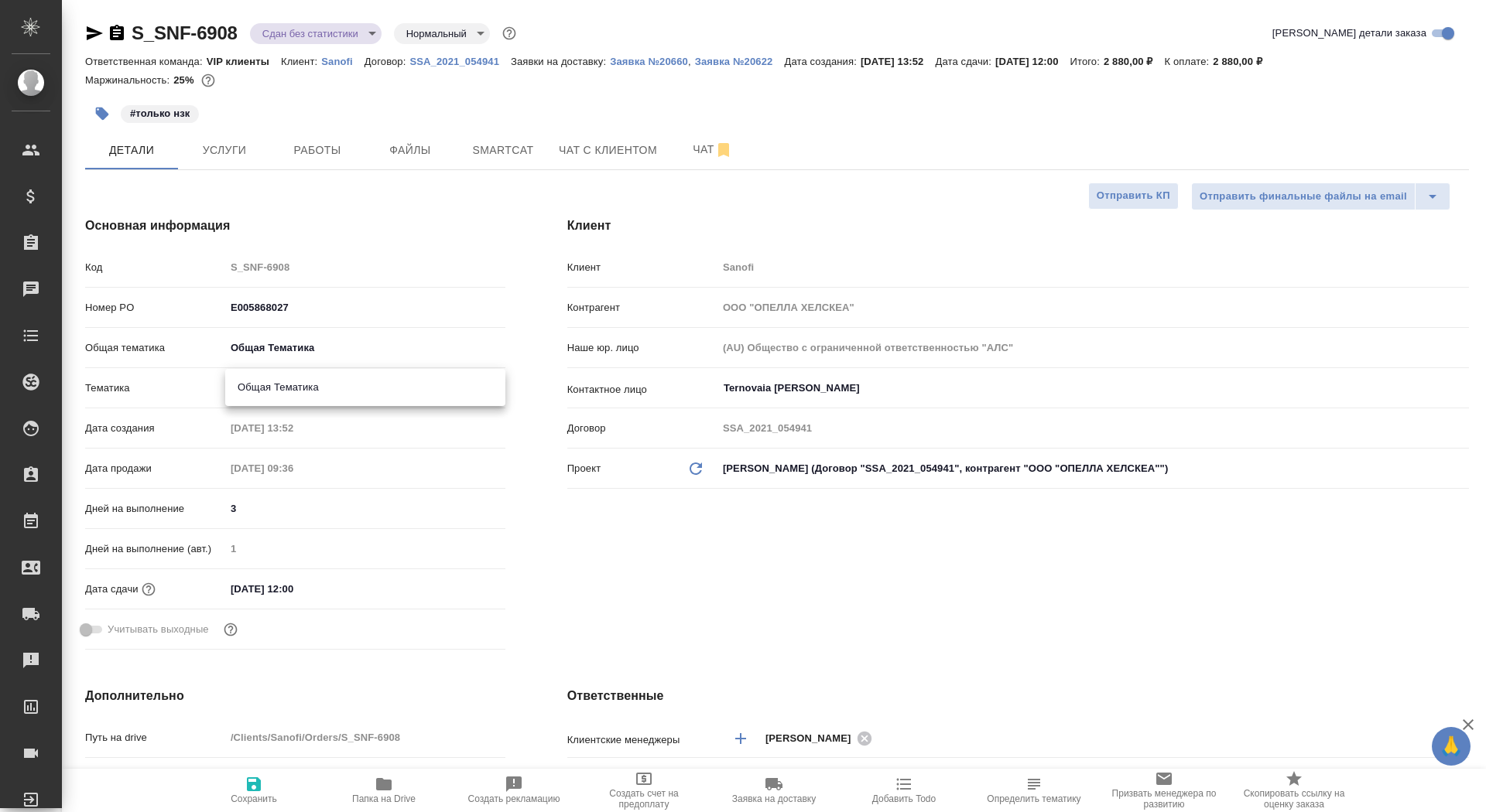
type textarea "x"
type input "6012b1ca196b0e5c9229a120"
click at [251, 792] on icon "button" at bounding box center [254, 784] width 19 height 19
type textarea "x"
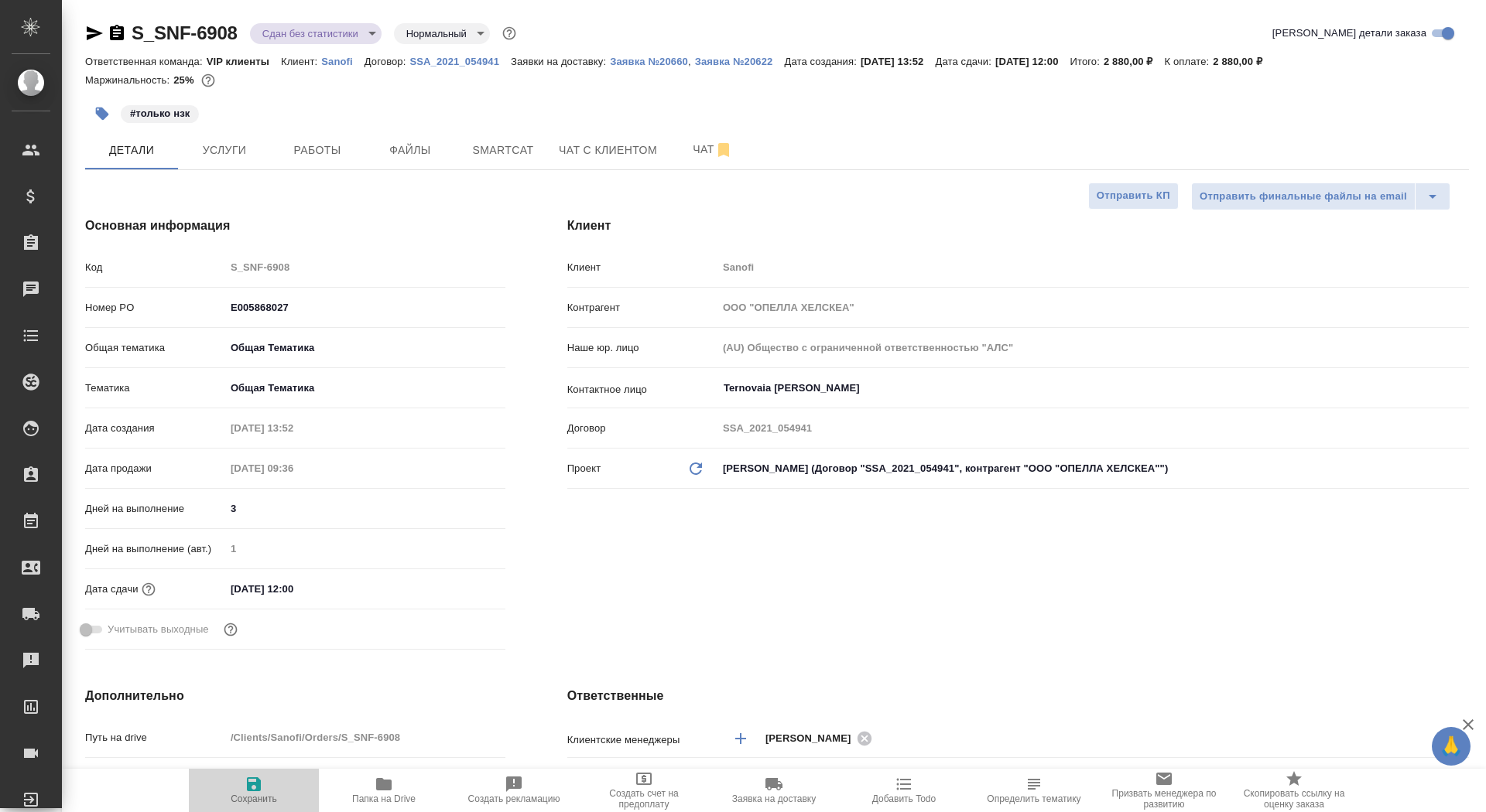
type textarea "x"
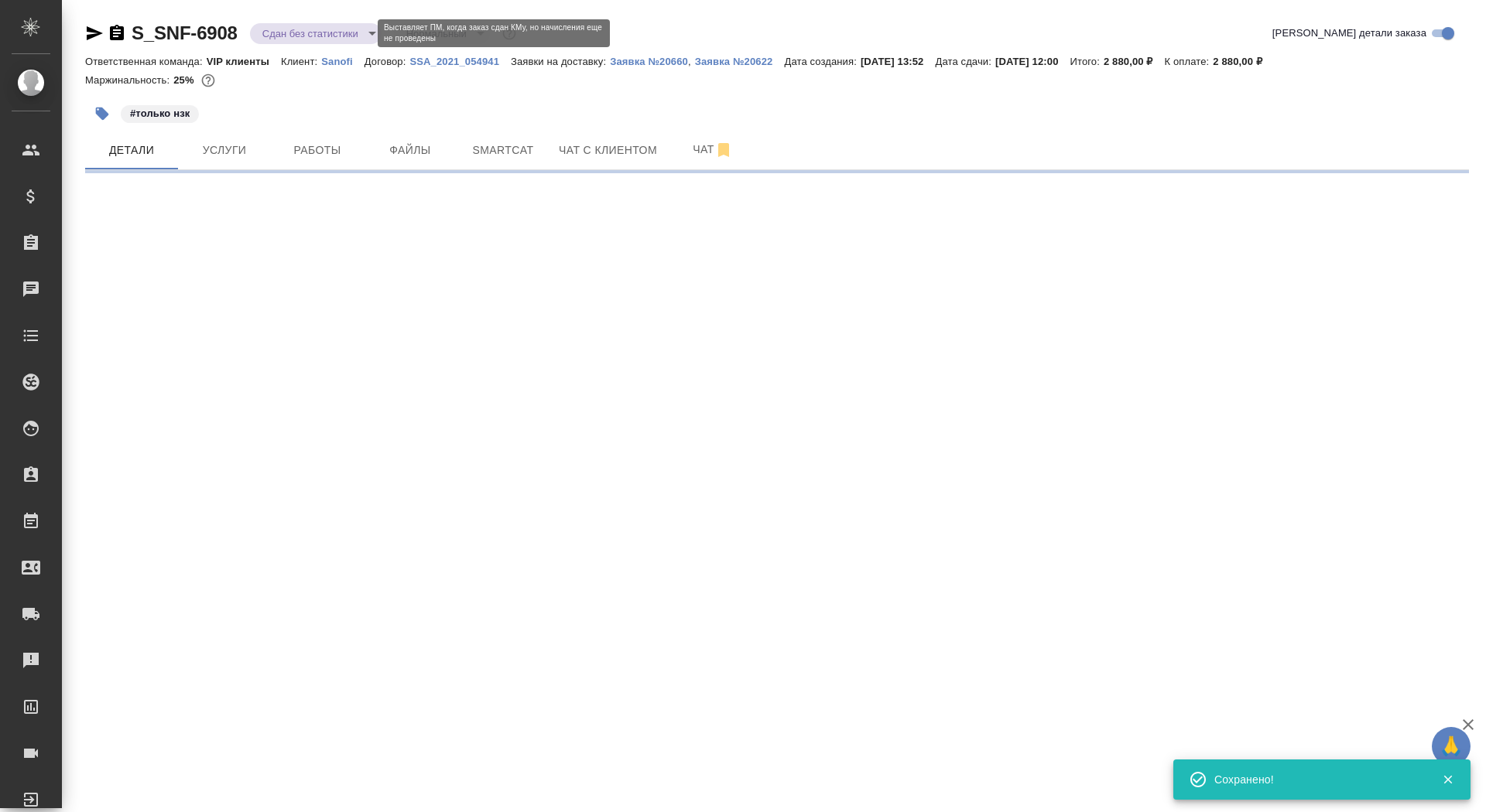
select select "RU"
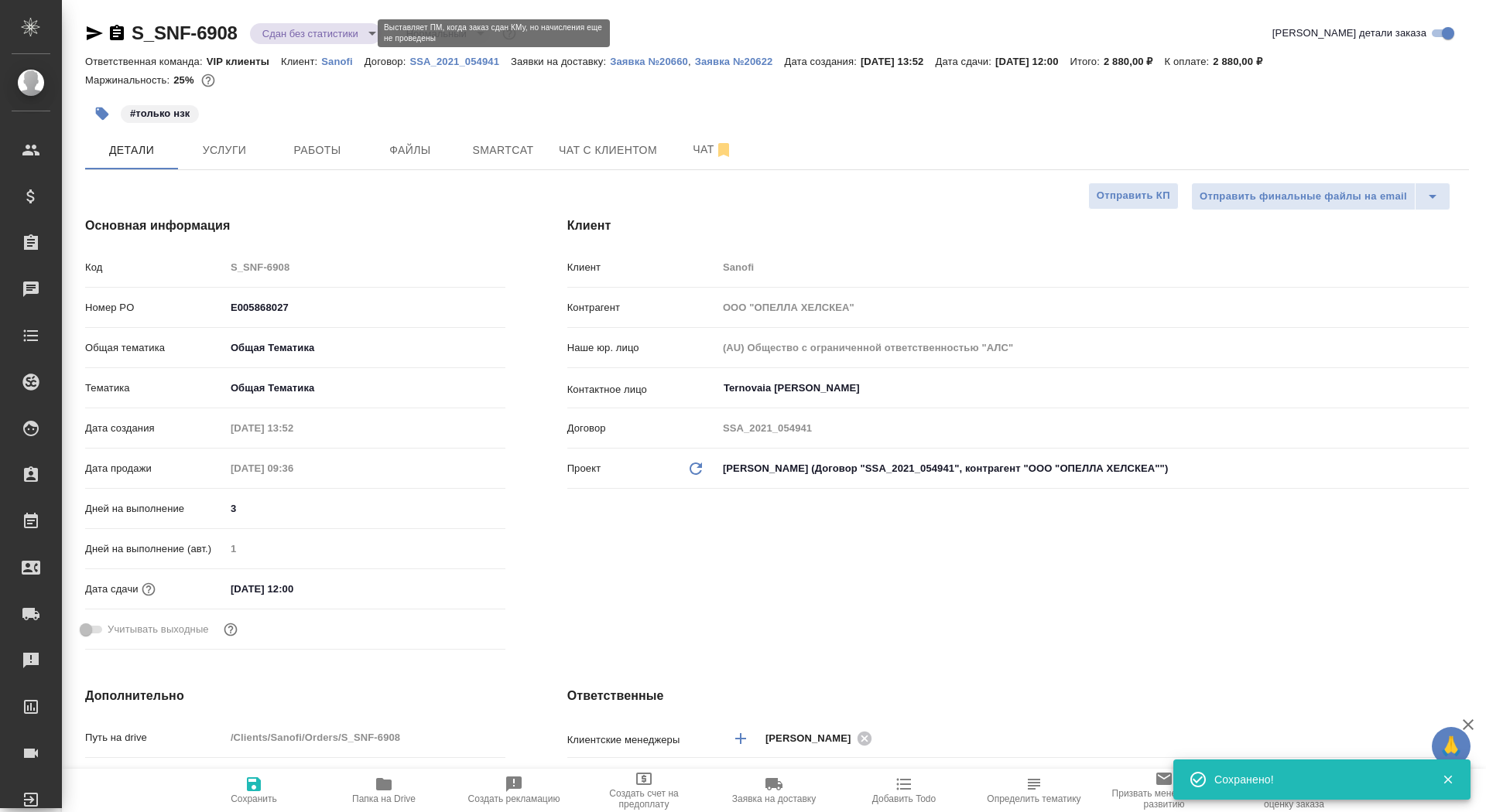
type textarea "x"
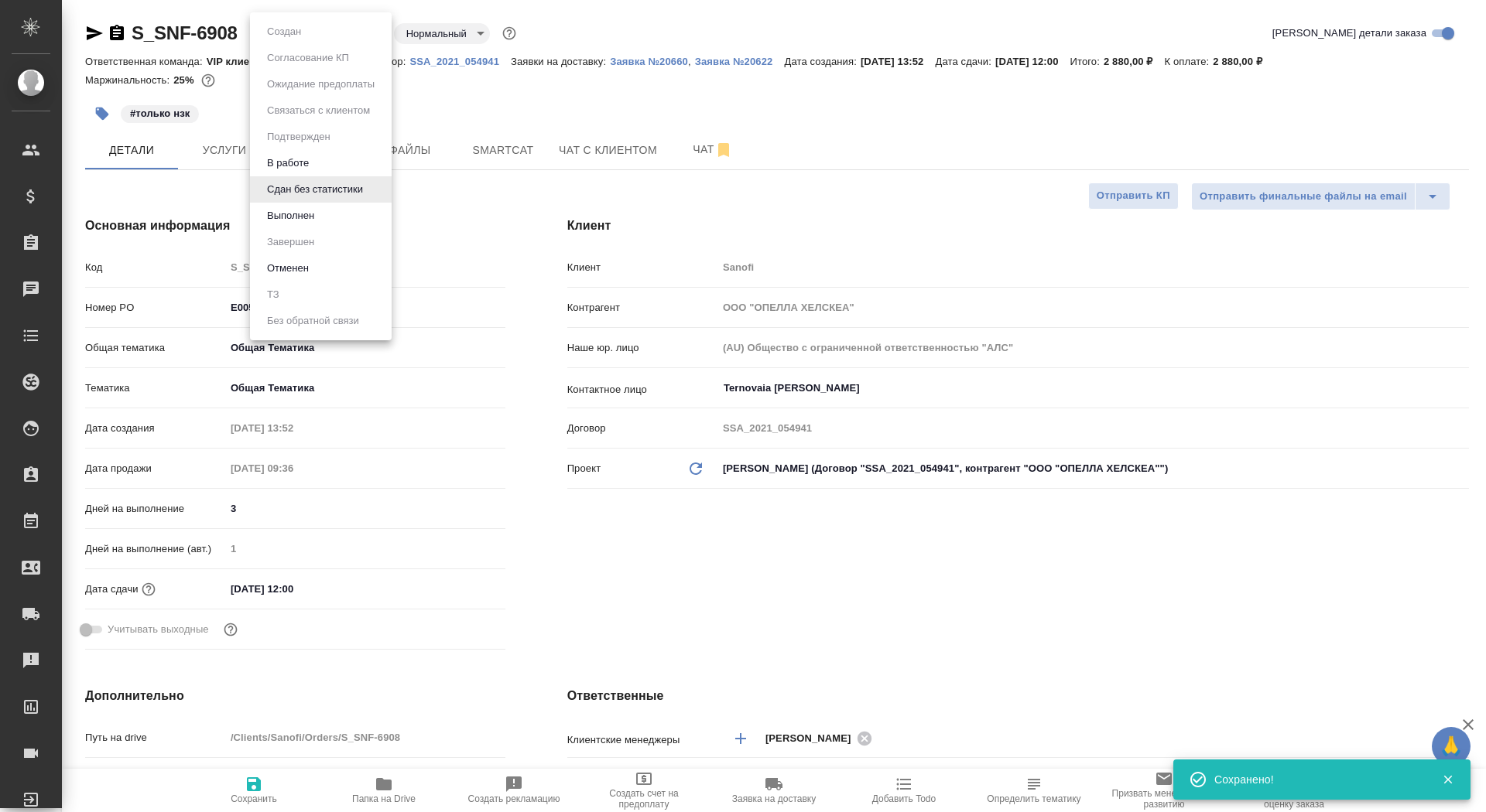
click at [327, 29] on body "🙏 .cls-1 fill:#fff; AWATERA Saydasheva Dilyara Клиенты Спецификации Заказы 0 Ча…" at bounding box center [743, 406] width 1486 height 812
click at [329, 223] on li "Выполнен" at bounding box center [321, 216] width 142 height 27
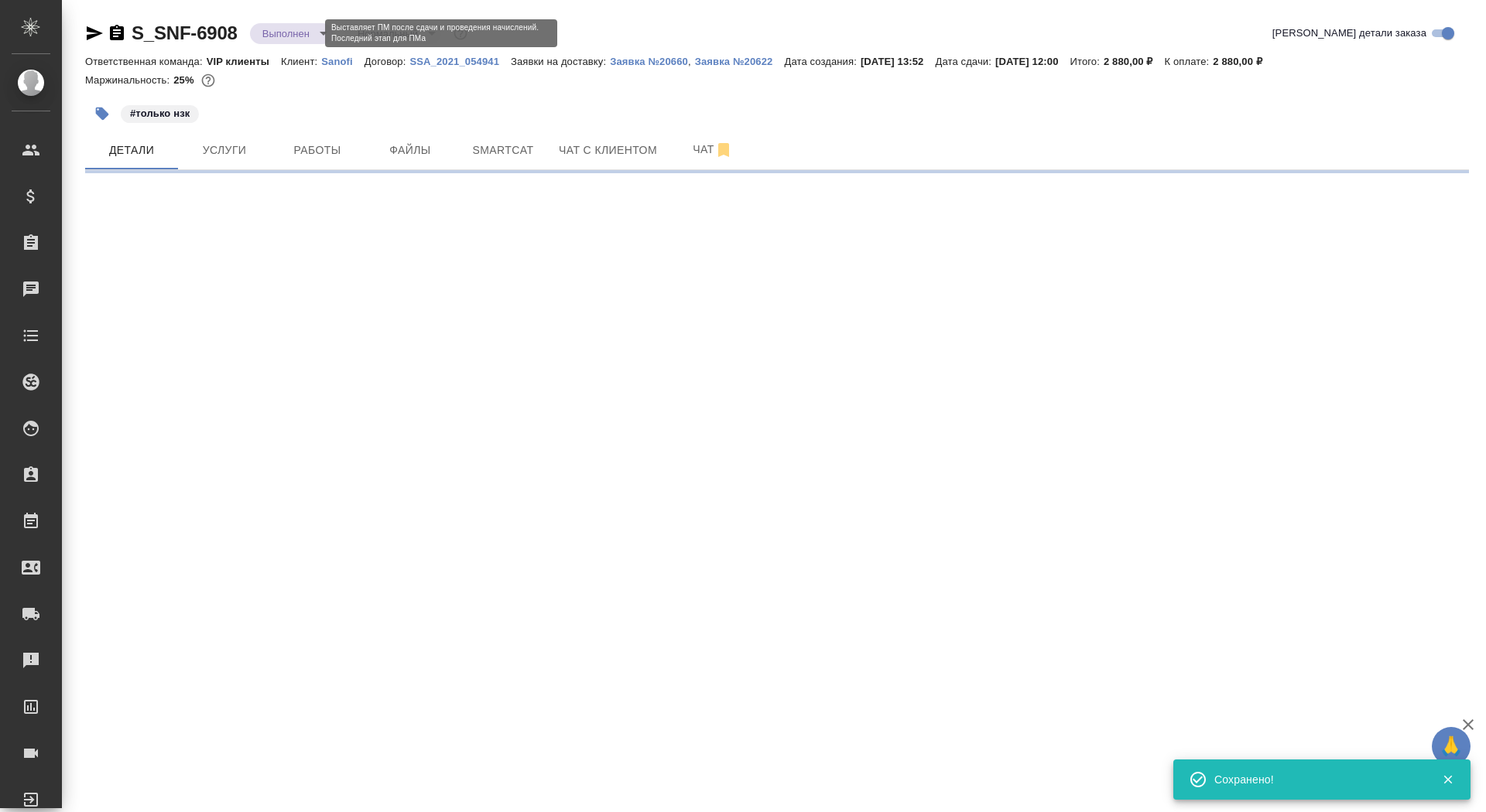
click at [311, 31] on body "🙏 .cls-1 fill:#fff; AWATERA Saydasheva Dilyara Клиенты Спецификации Заказы 0 Ча…" at bounding box center [743, 406] width 1486 height 812
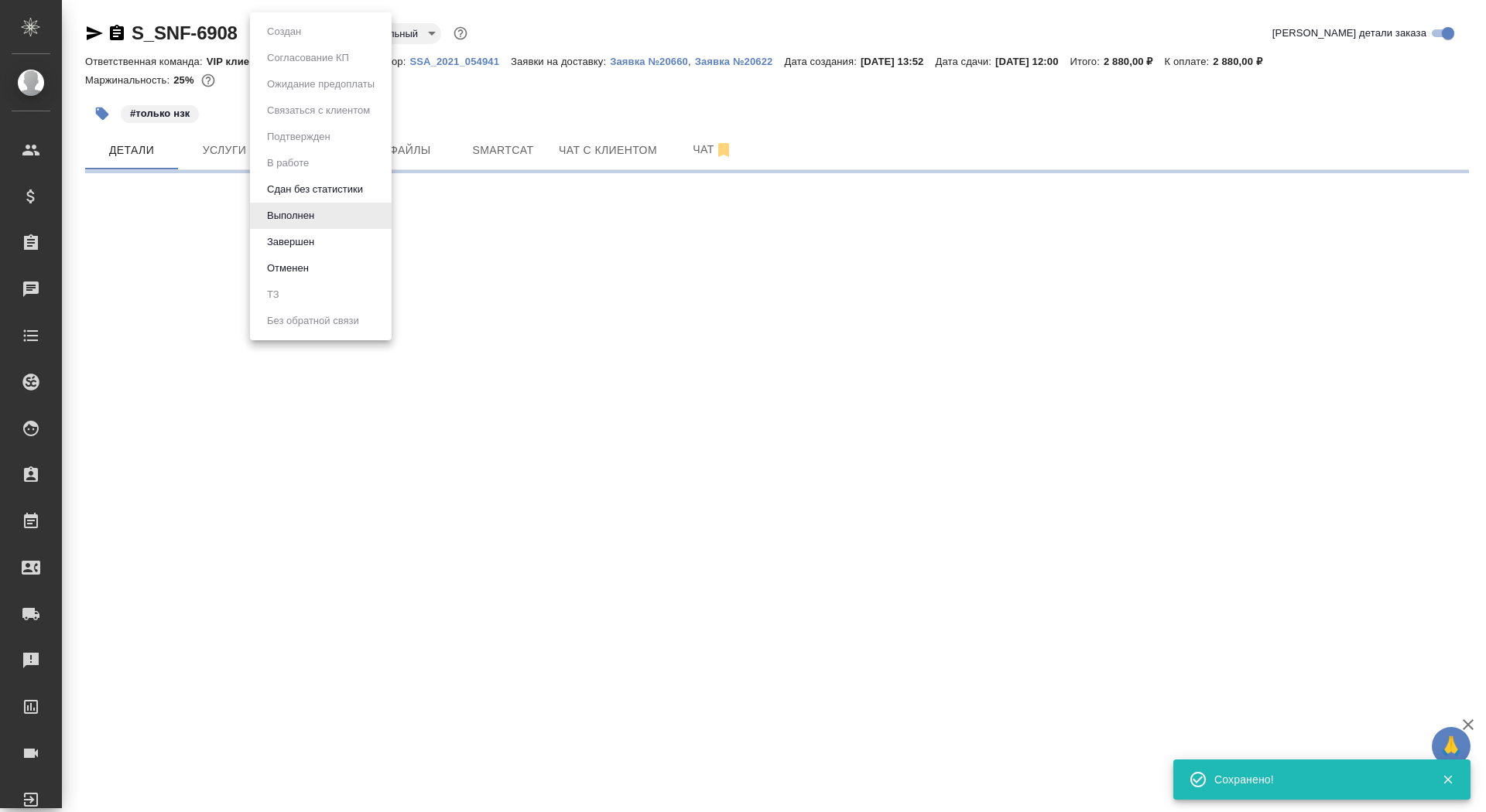
select select "RU"
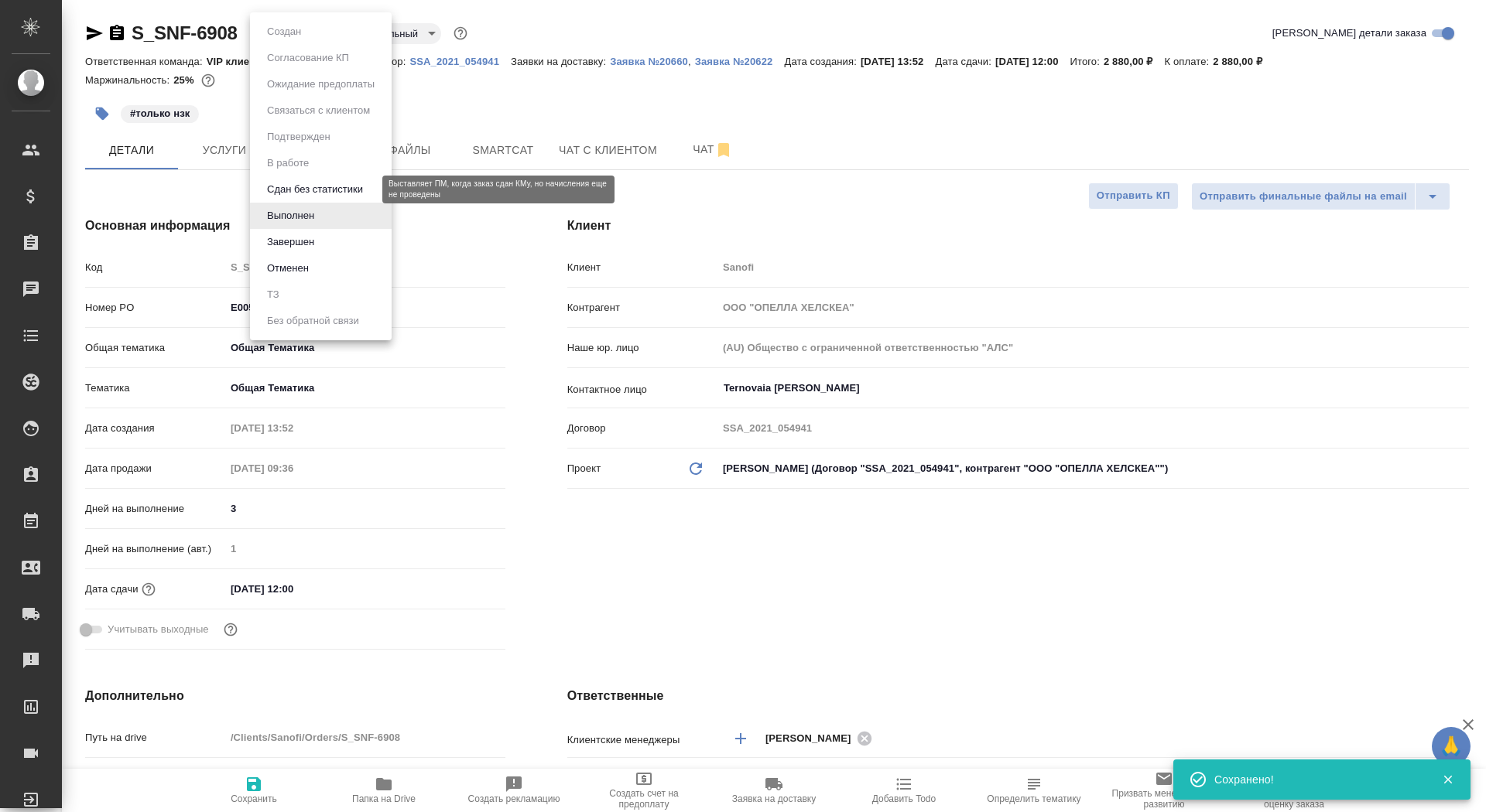
type textarea "x"
click at [333, 262] on li "Отменен" at bounding box center [321, 268] width 142 height 27
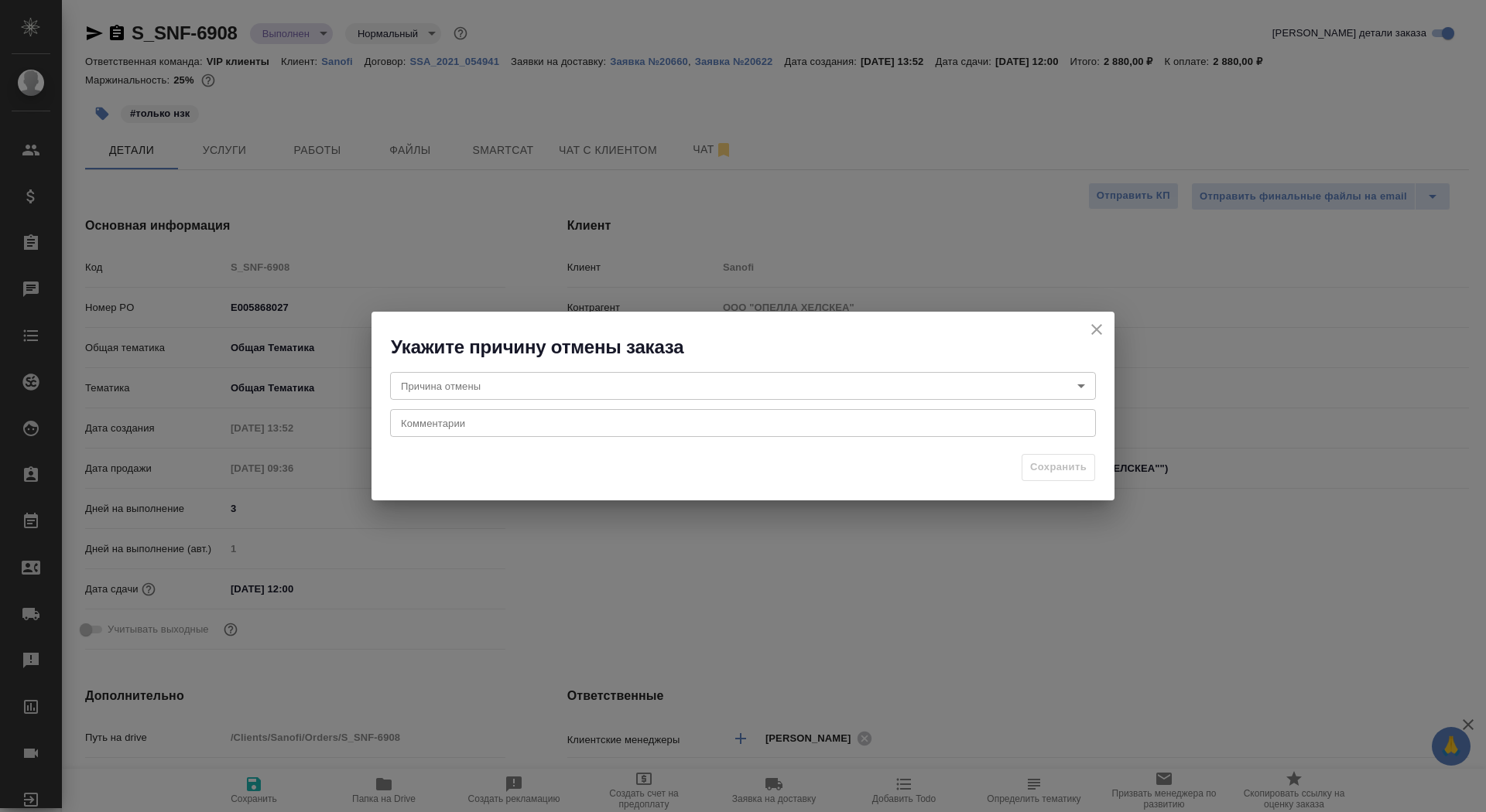
click at [1099, 330] on icon "close" at bounding box center [1097, 330] width 19 height 19
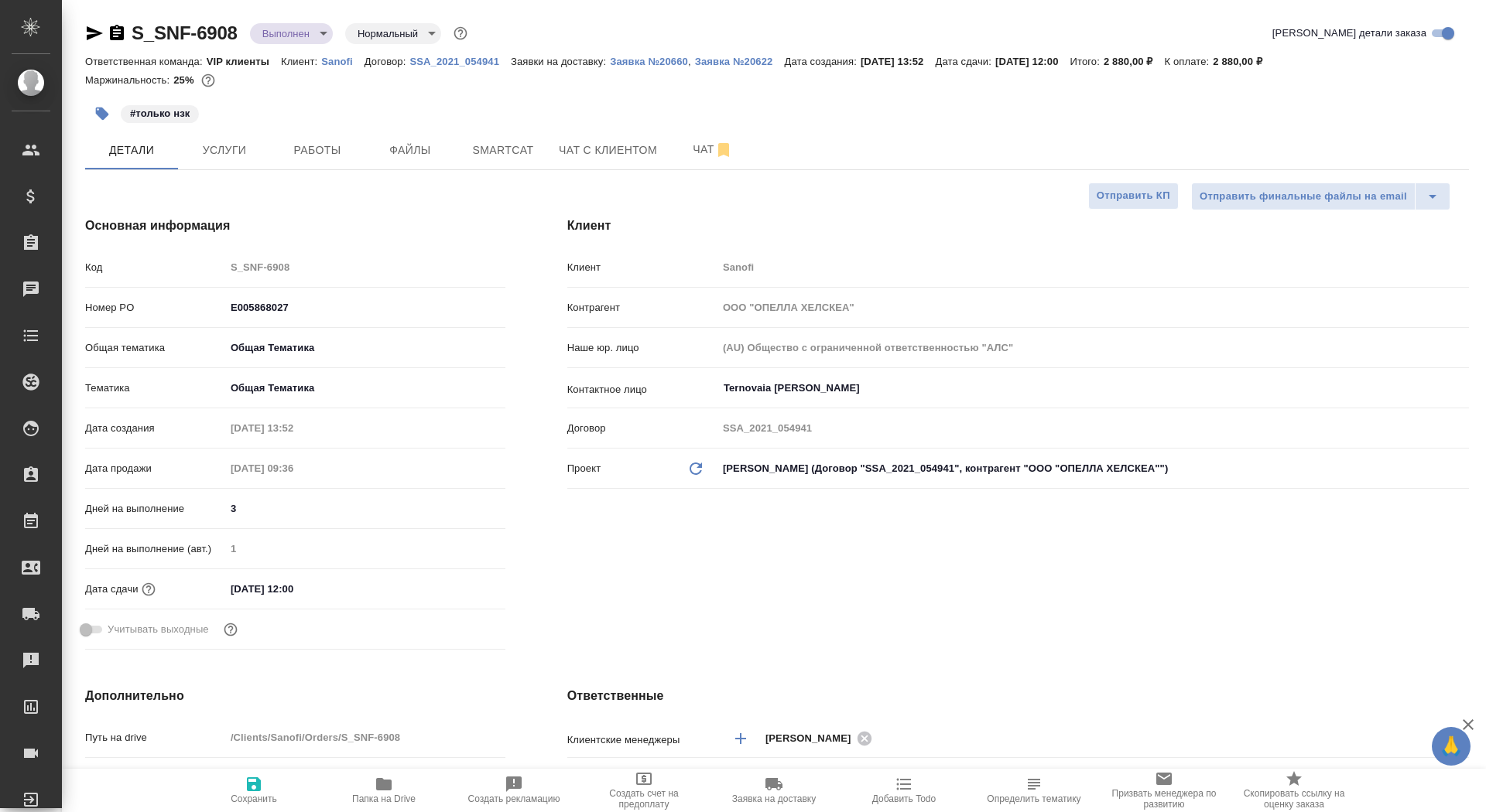
click at [117, 39] on icon "button" at bounding box center [117, 32] width 14 height 15
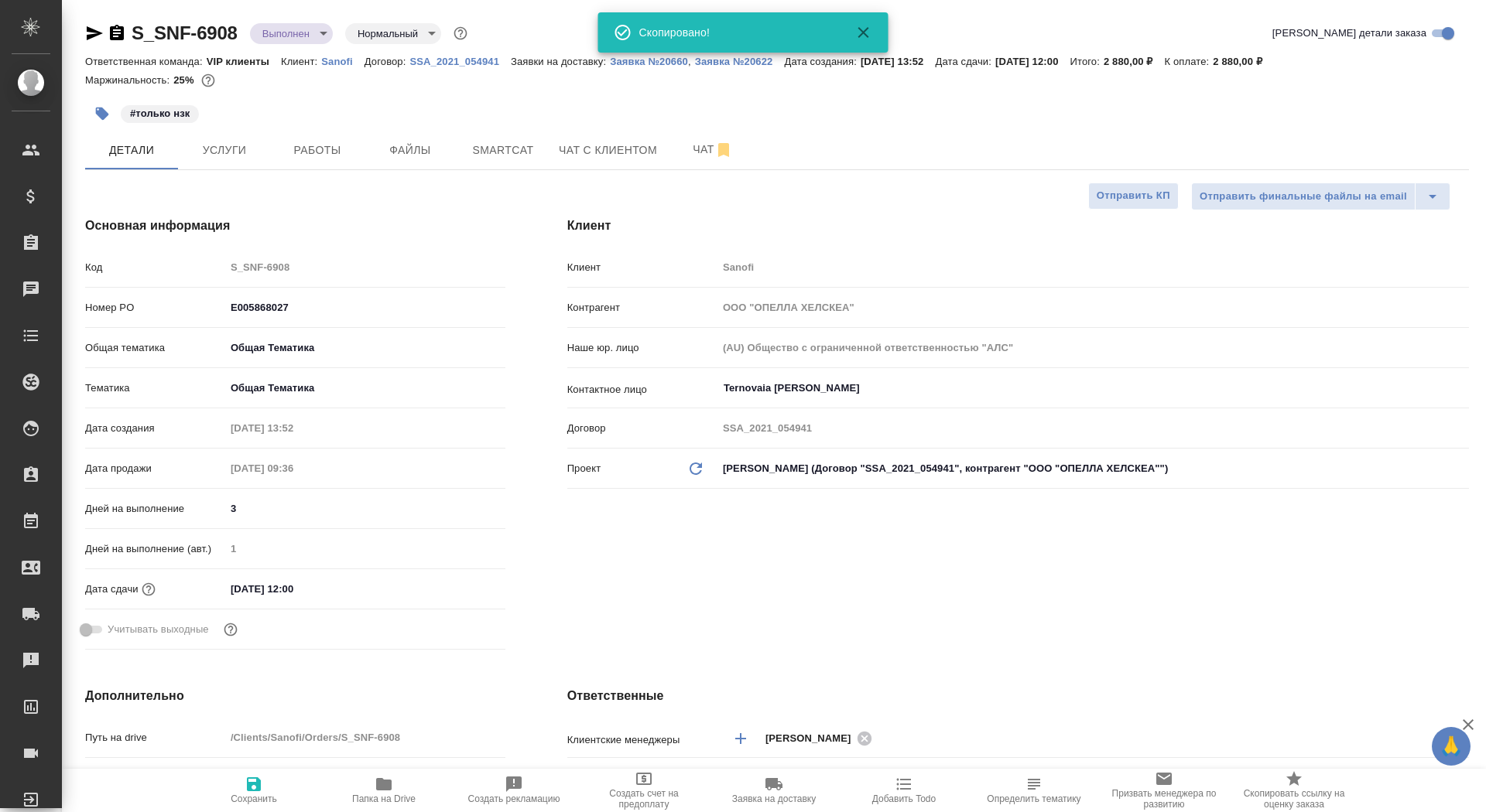
type textarea "x"
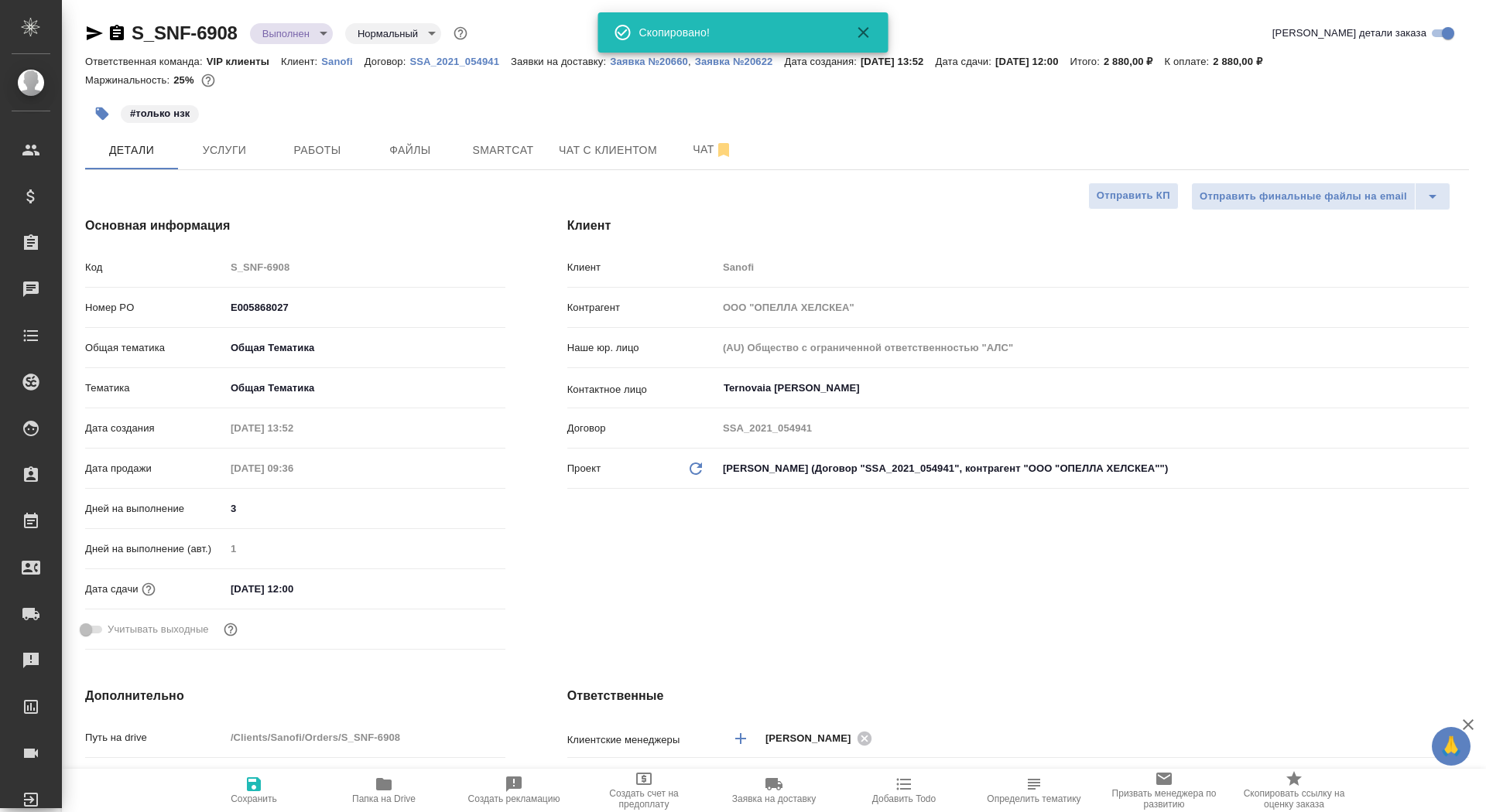
type textarea "x"
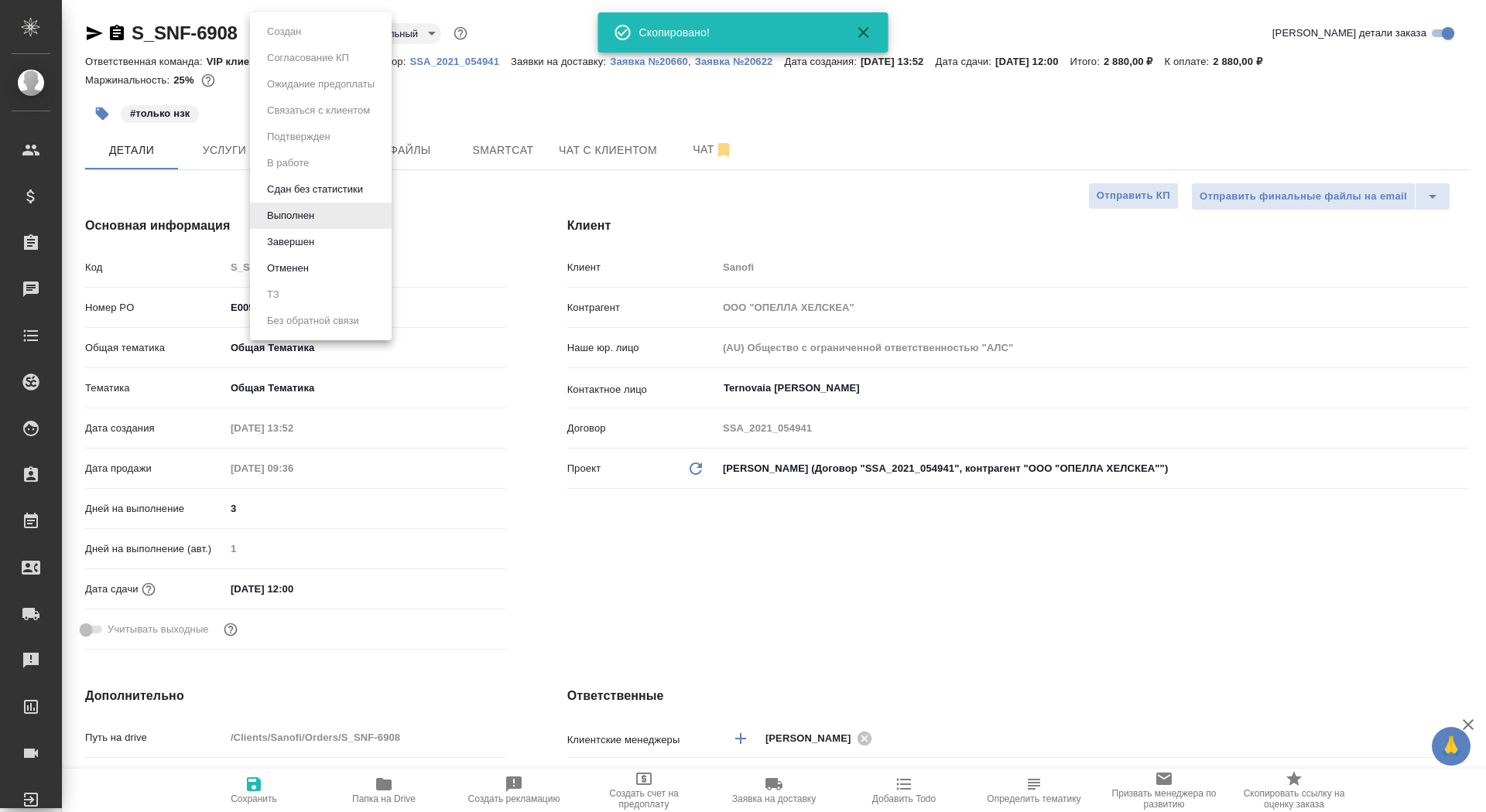
click at [272, 40] on body "🙏 .cls-1 fill:#fff; AWATERA Saydasheva Dilyara Клиенты Спецификации Заказы 0 Ча…" at bounding box center [743, 406] width 1486 height 812
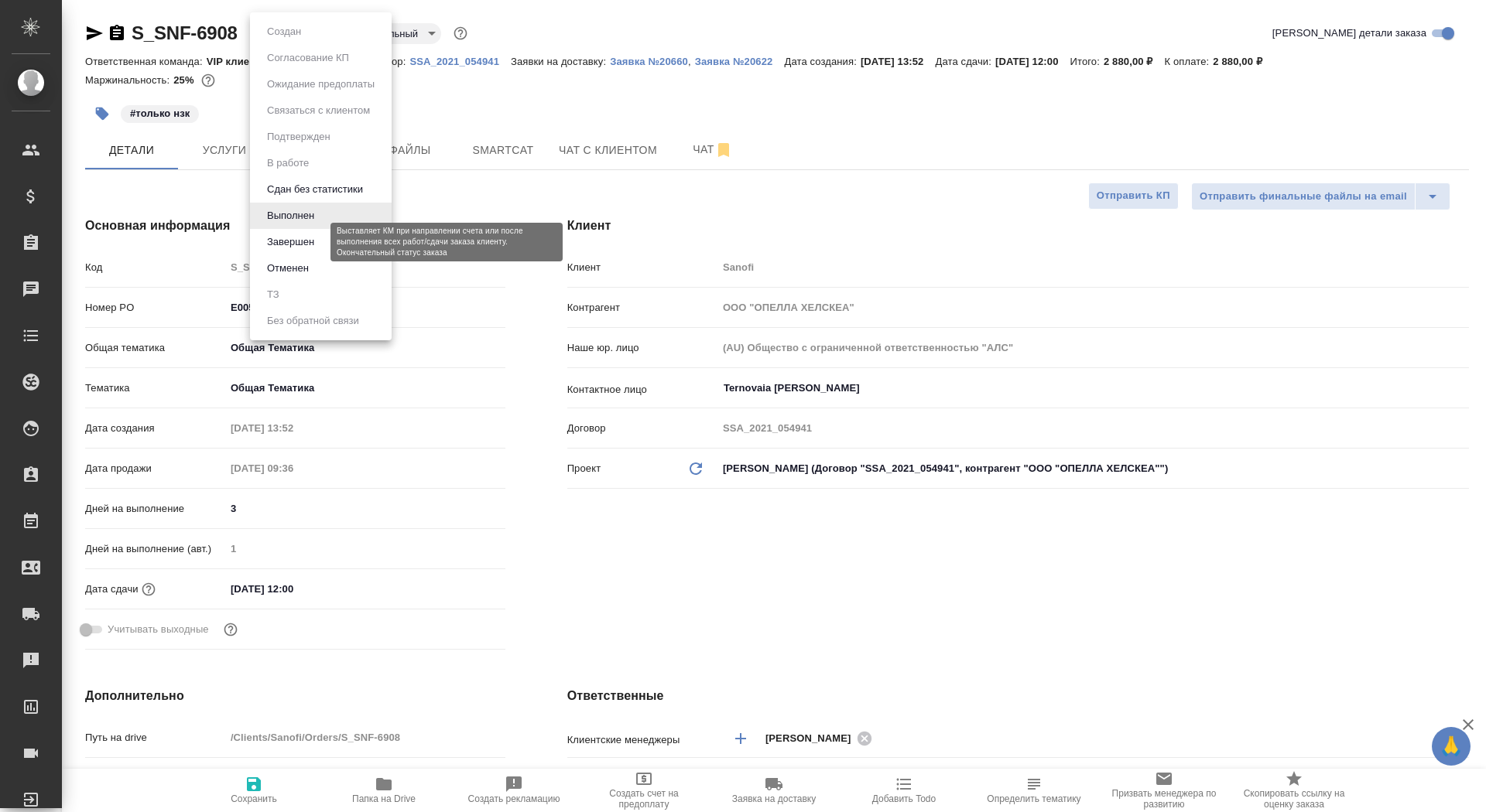
click at [310, 237] on button "Завершен" at bounding box center [290, 242] width 56 height 17
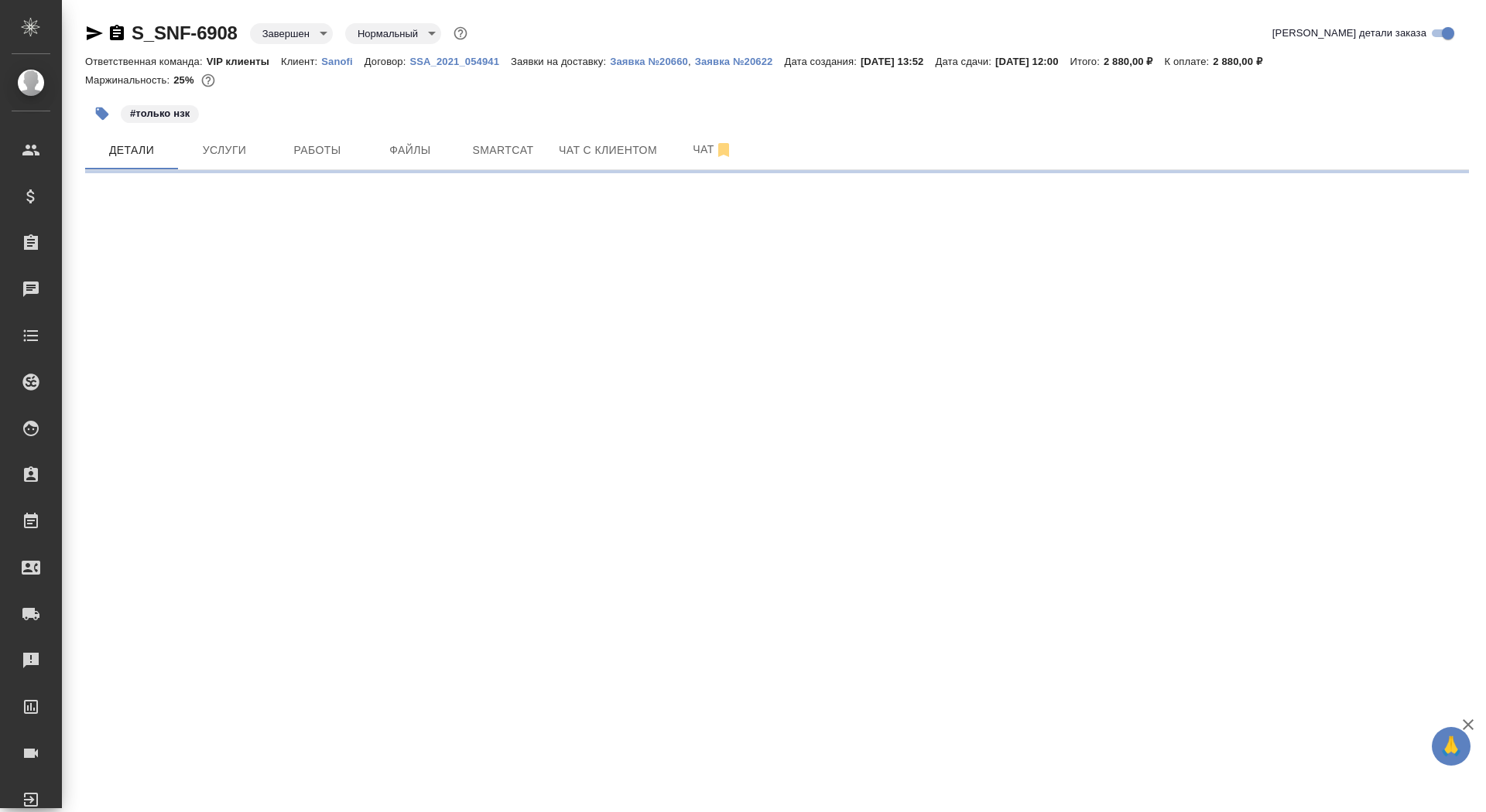
select select "RU"
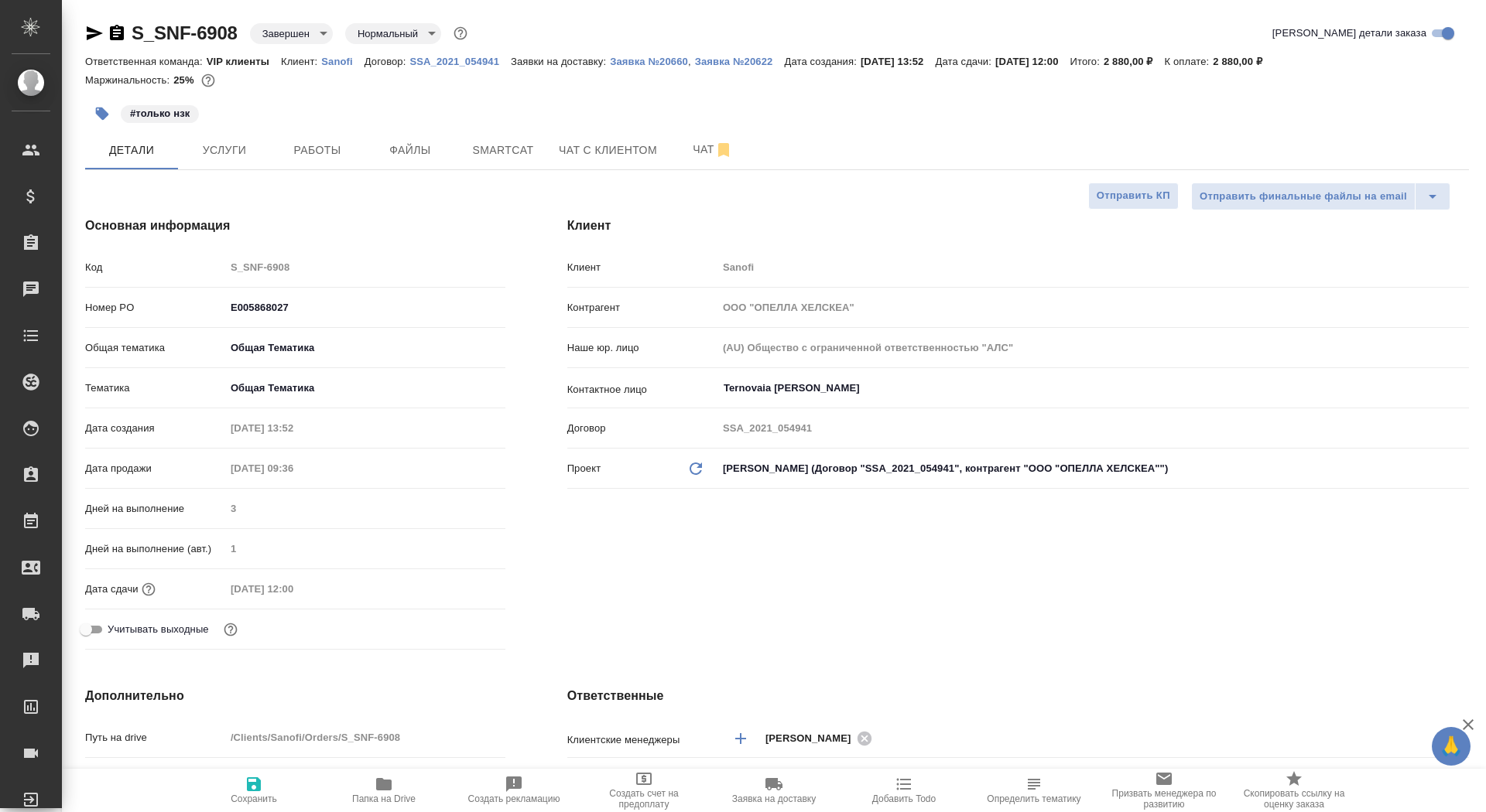
type textarea "x"
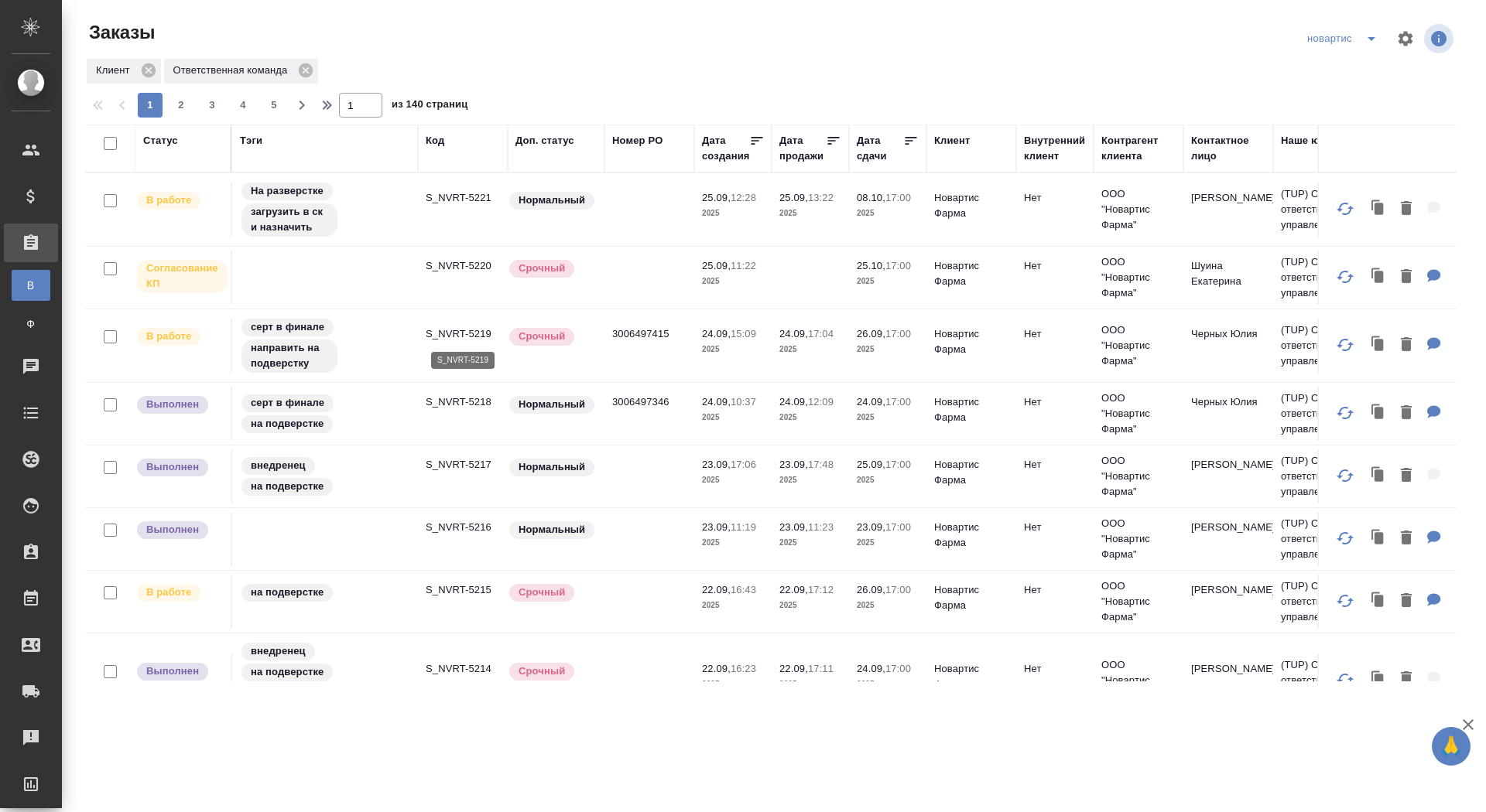
click at [461, 327] on p "S_NVRT-5219" at bounding box center [462, 334] width 74 height 15
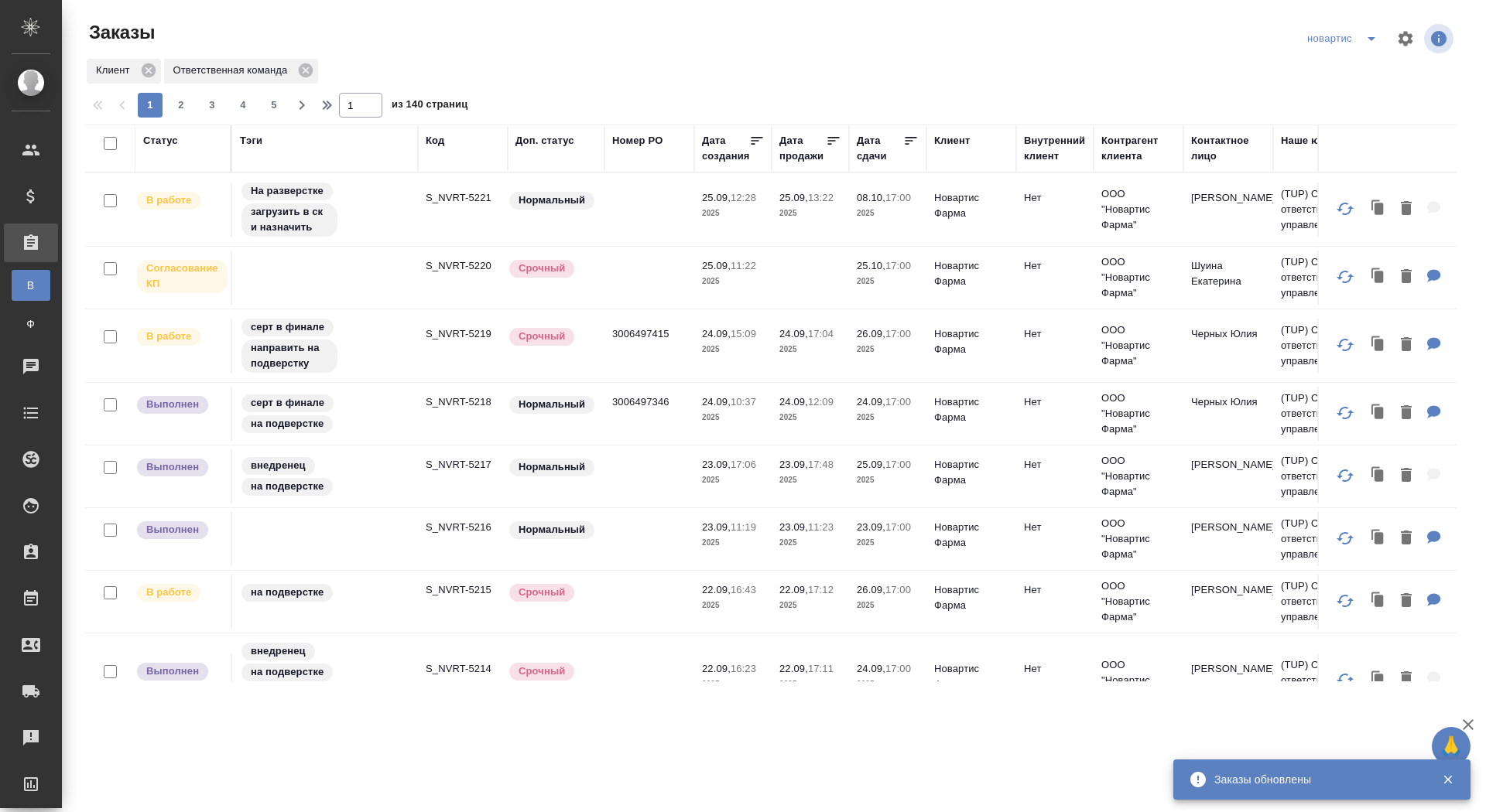
click at [169, 141] on div "Статус" at bounding box center [160, 141] width 35 height 15
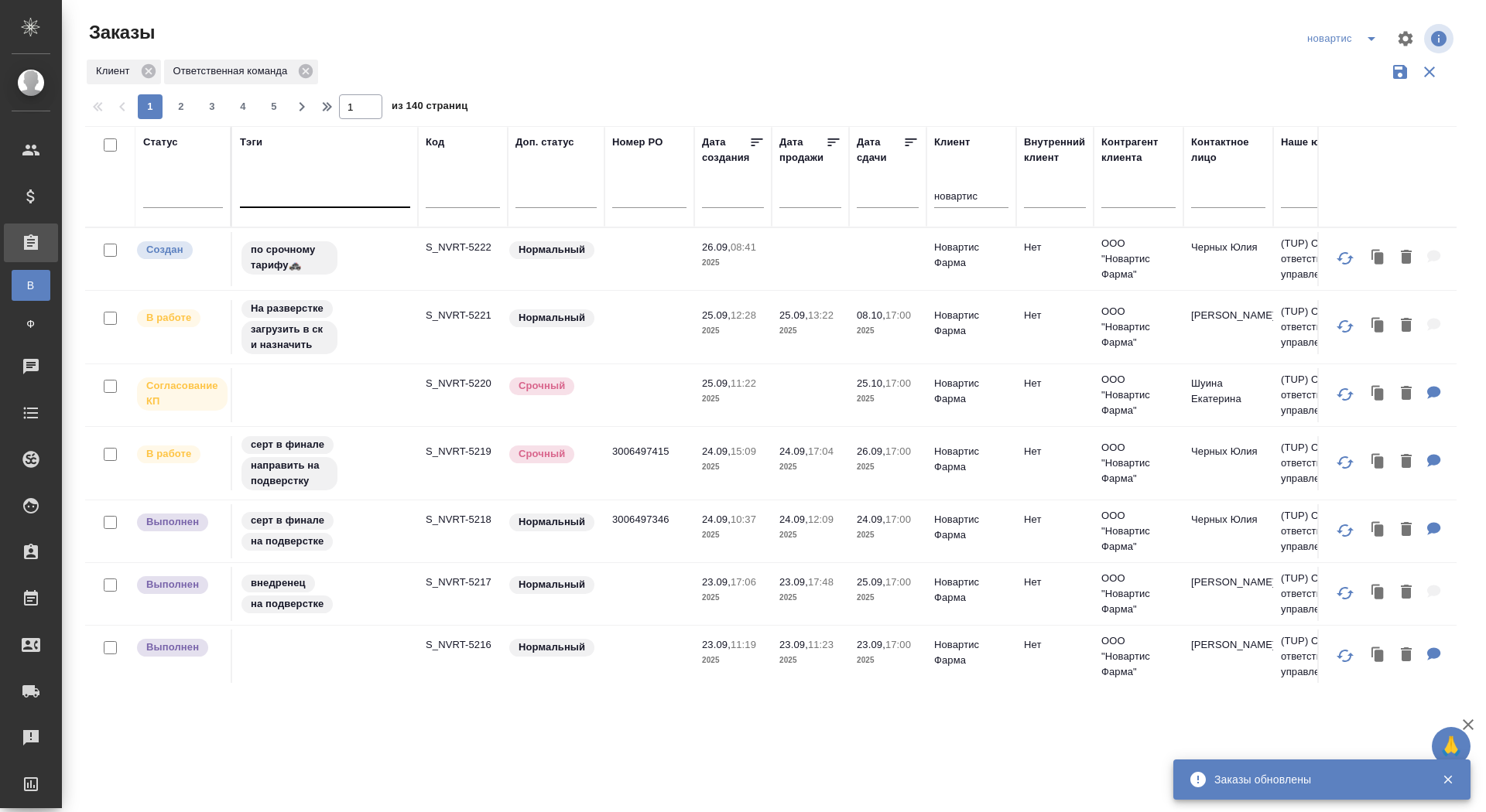
click at [274, 193] on div at bounding box center [324, 192] width 170 height 23
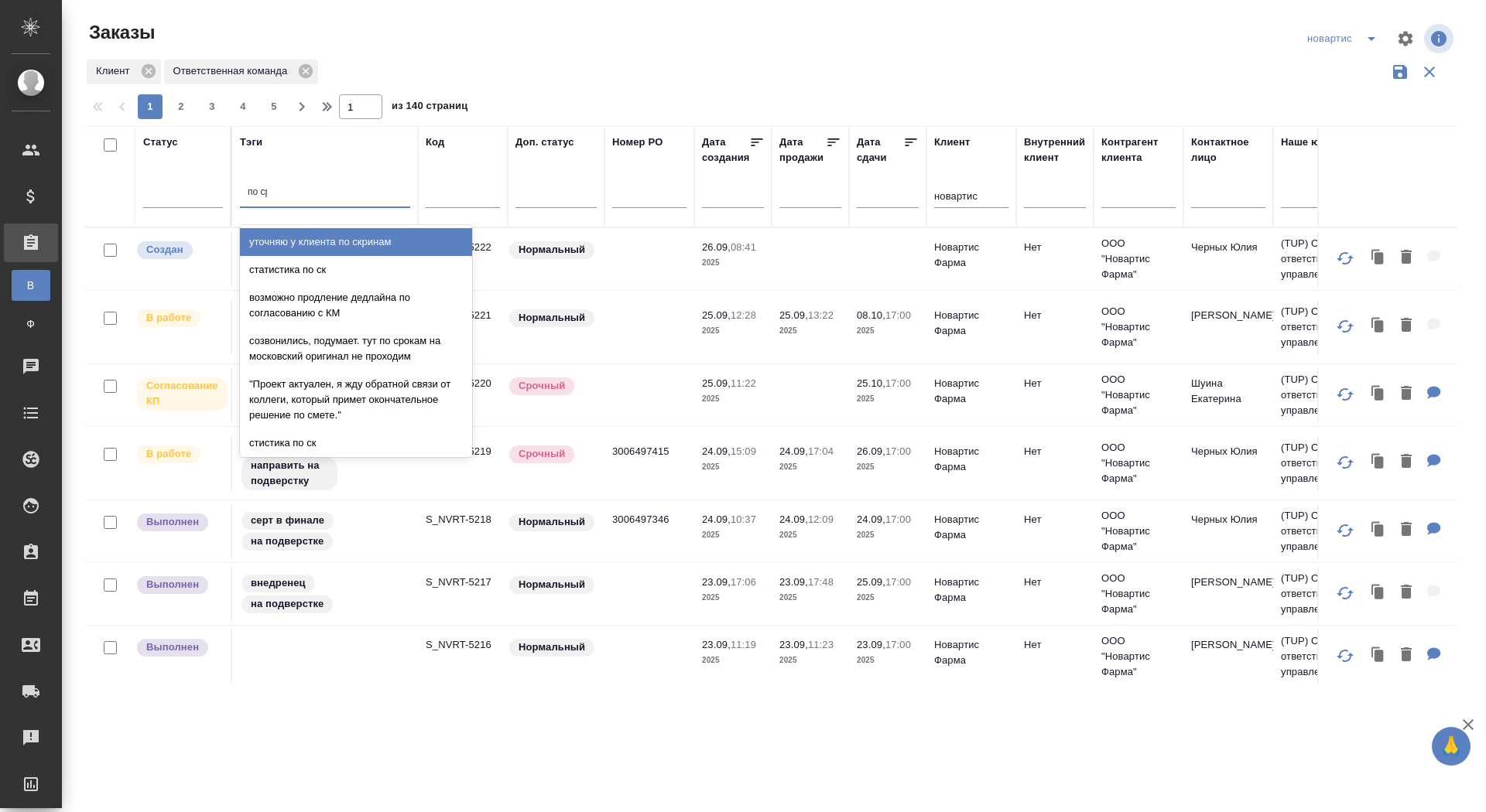
type input "по сро"
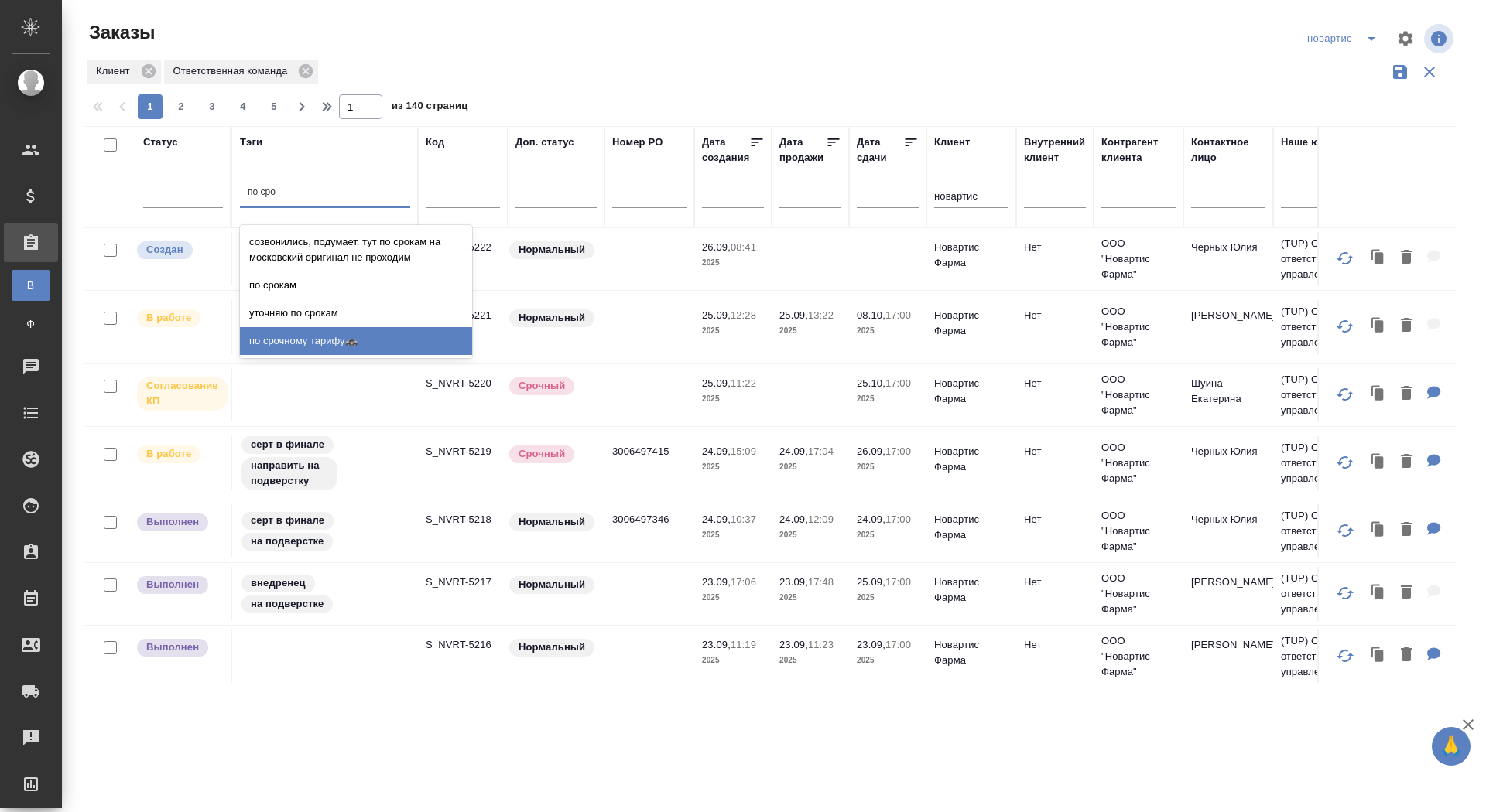
click at [330, 348] on div "по срочному тарифу🚓" at bounding box center [356, 340] width 232 height 28
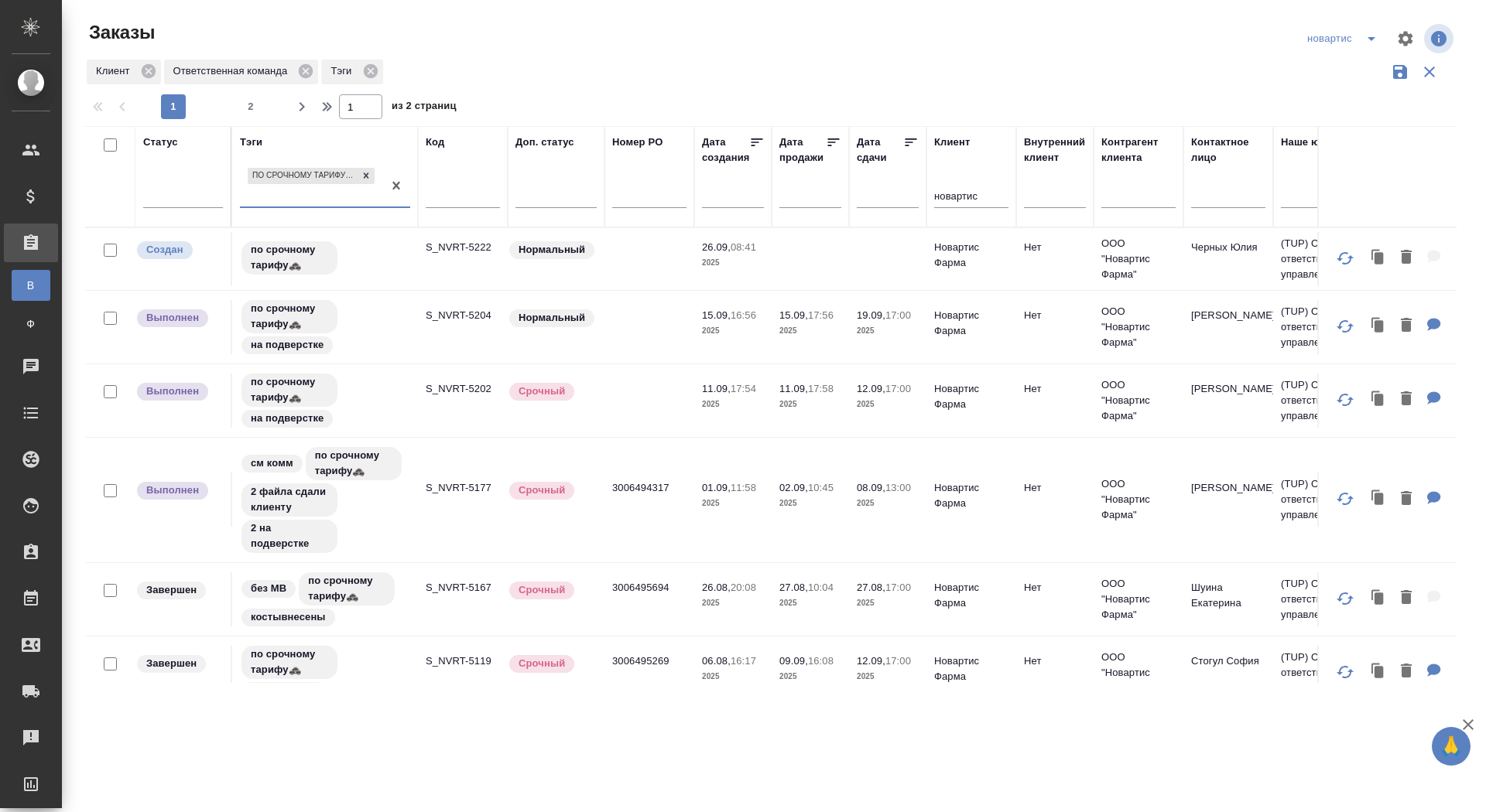
click at [643, 340] on td at bounding box center [649, 327] width 89 height 54
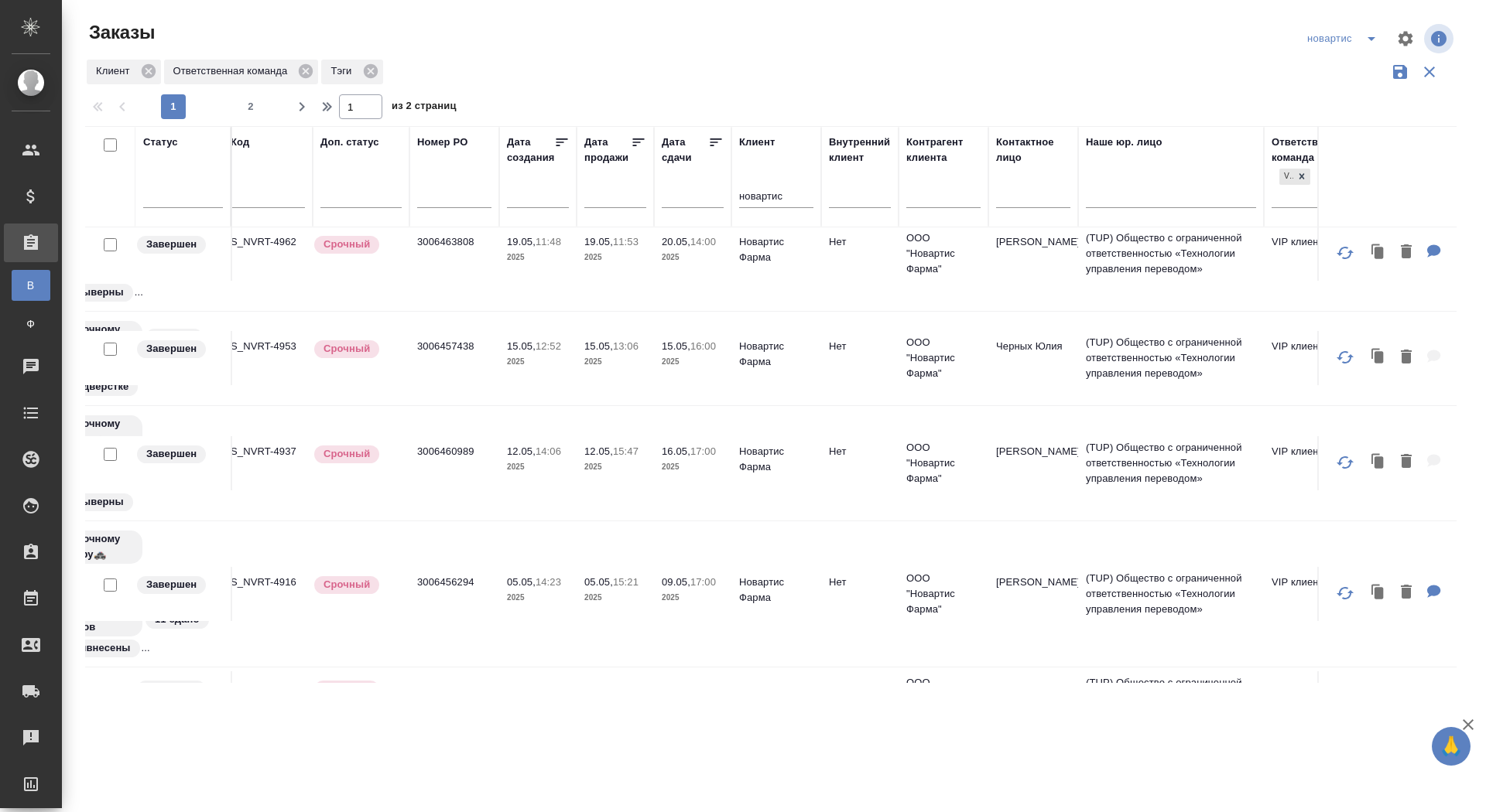
scroll to position [841, 195]
click at [500, 392] on tr "Завершен по срочному тарифу🚓 под нот нем печать на подверстке S_NVRT-4953 Срочн…" at bounding box center [1137, 356] width 2494 height 94
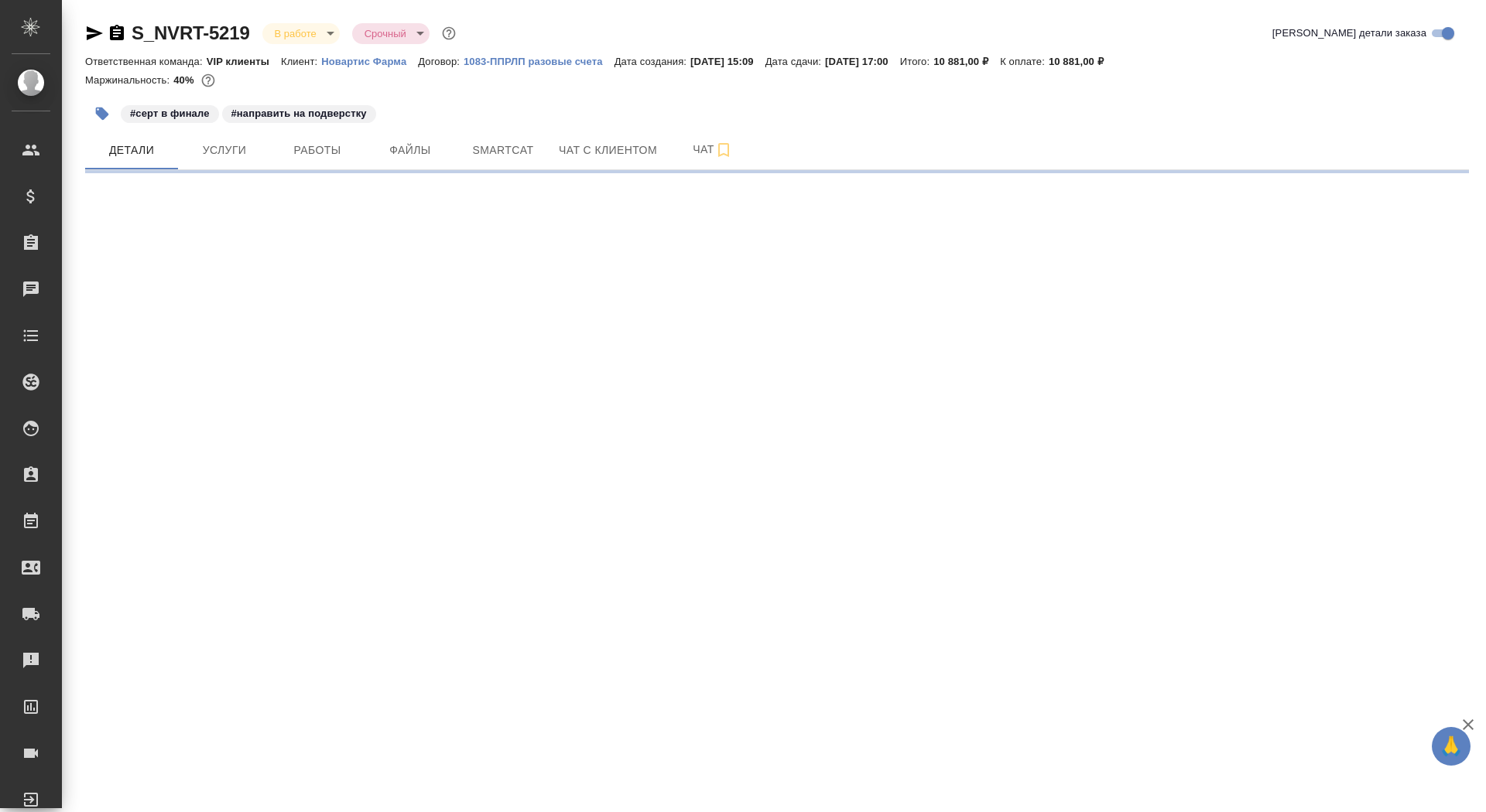
click at [388, 60] on p "Новартис Фарма" at bounding box center [370, 62] width 97 height 11
select select "RU"
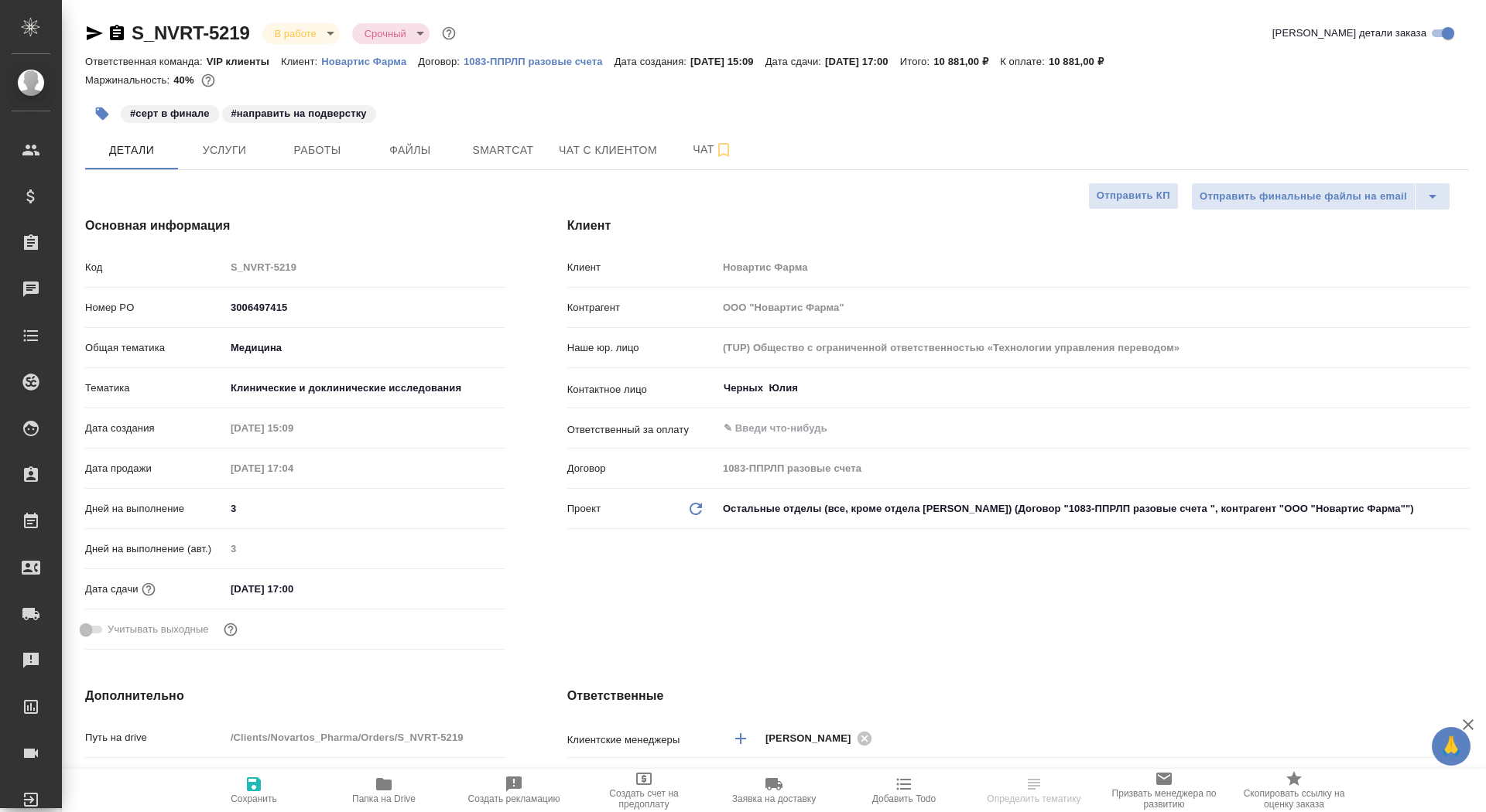
type textarea "x"
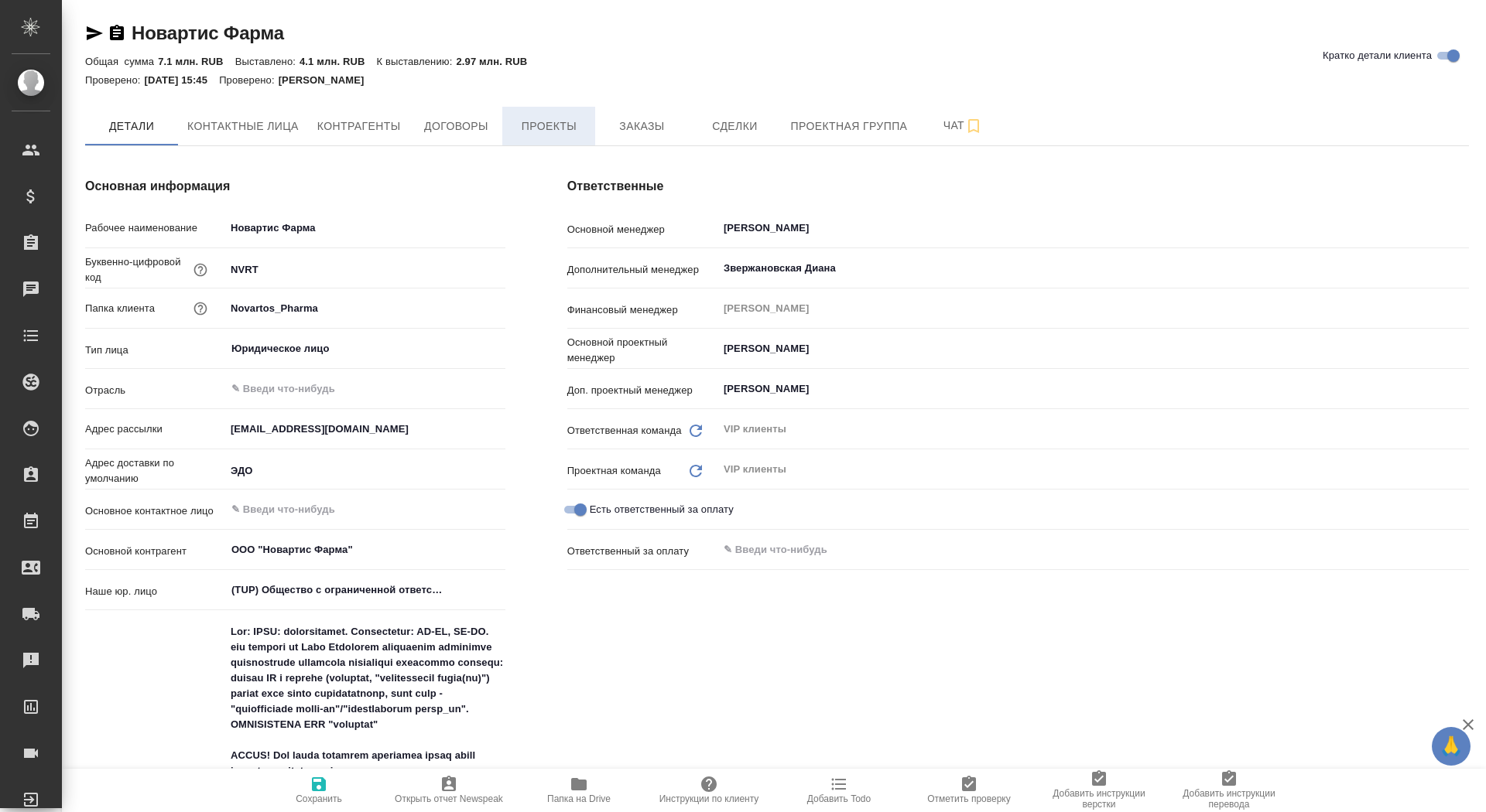
type textarea "x"
click at [614, 133] on span "Заказы" at bounding box center [641, 126] width 74 height 19
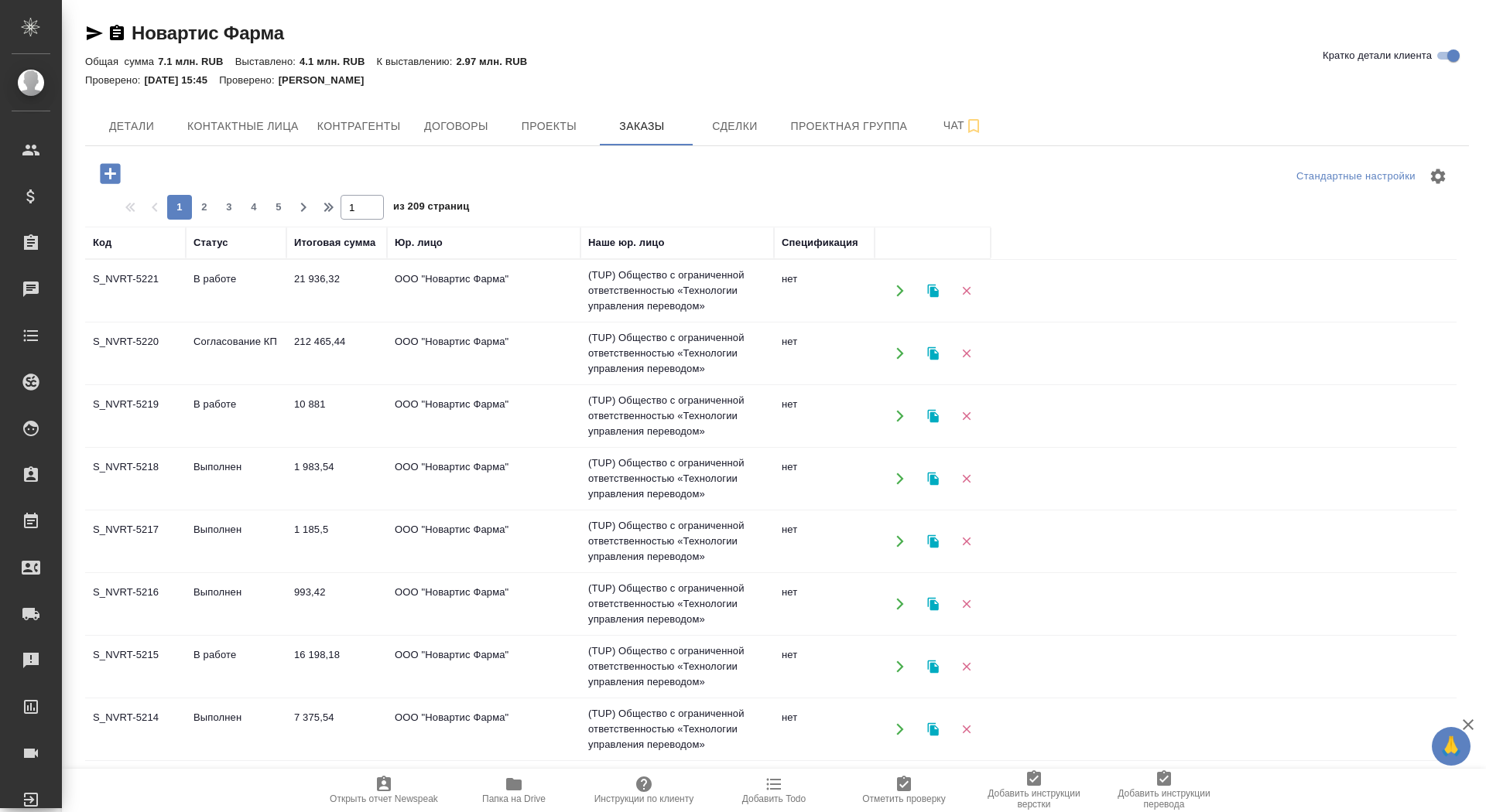
click at [106, 175] on icon "button" at bounding box center [109, 173] width 20 height 20
click at [118, 164] on icon "button" at bounding box center [109, 173] width 20 height 20
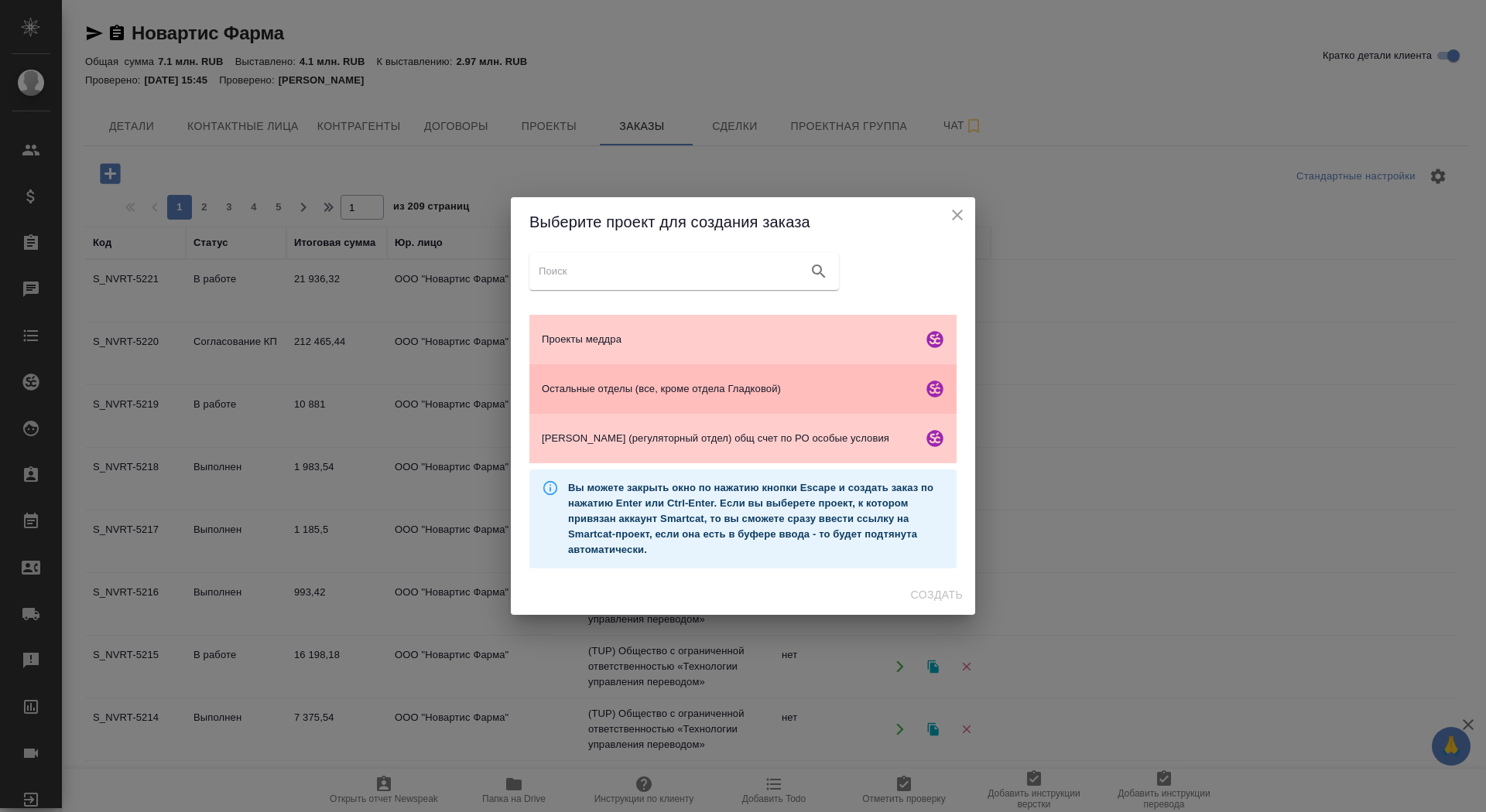
click at [710, 383] on span "Остальные отделы (все, кроме отдела Гладковой)" at bounding box center [729, 389] width 375 height 15
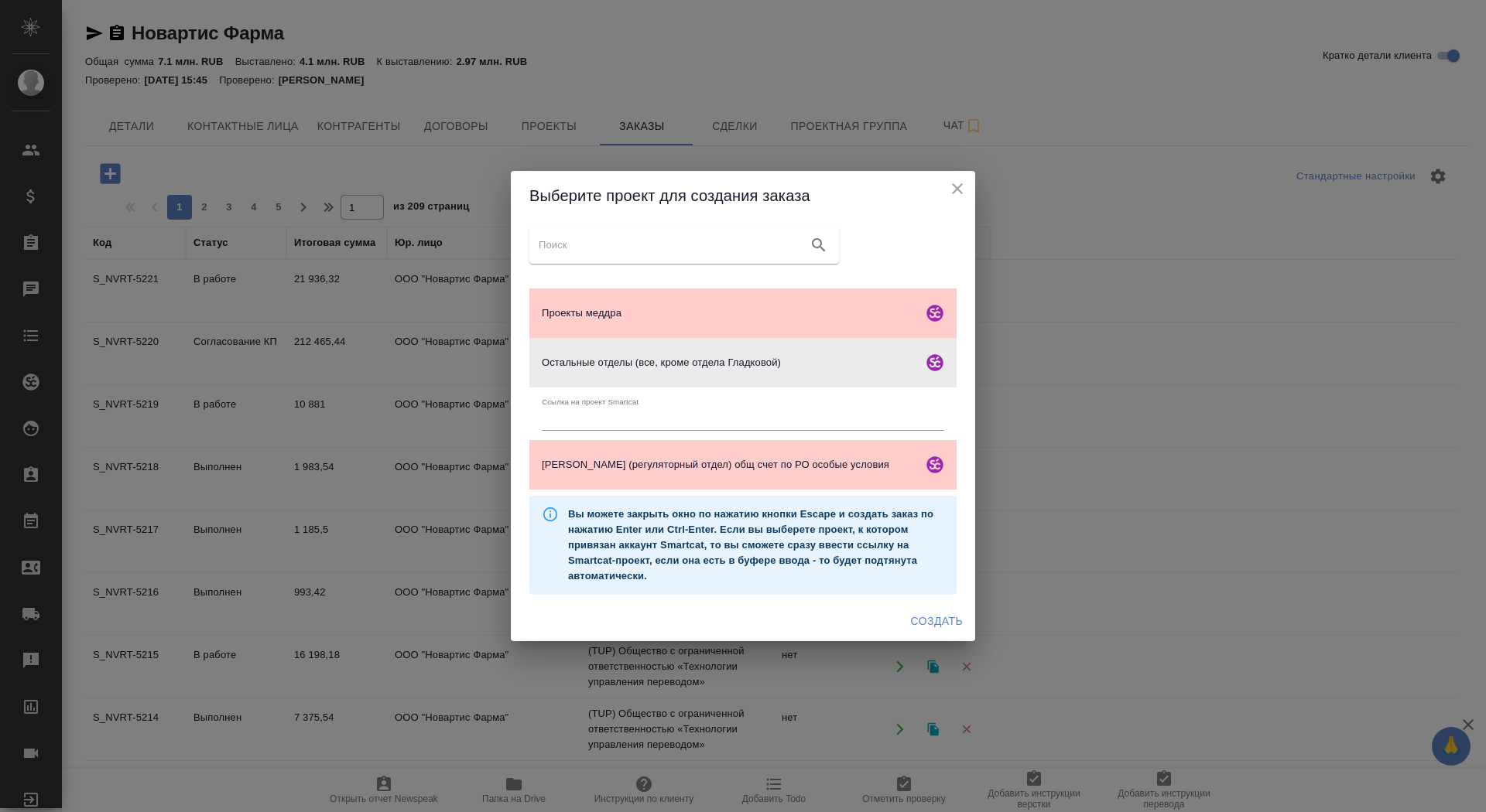
click at [934, 627] on span "Создать" at bounding box center [936, 621] width 51 height 19
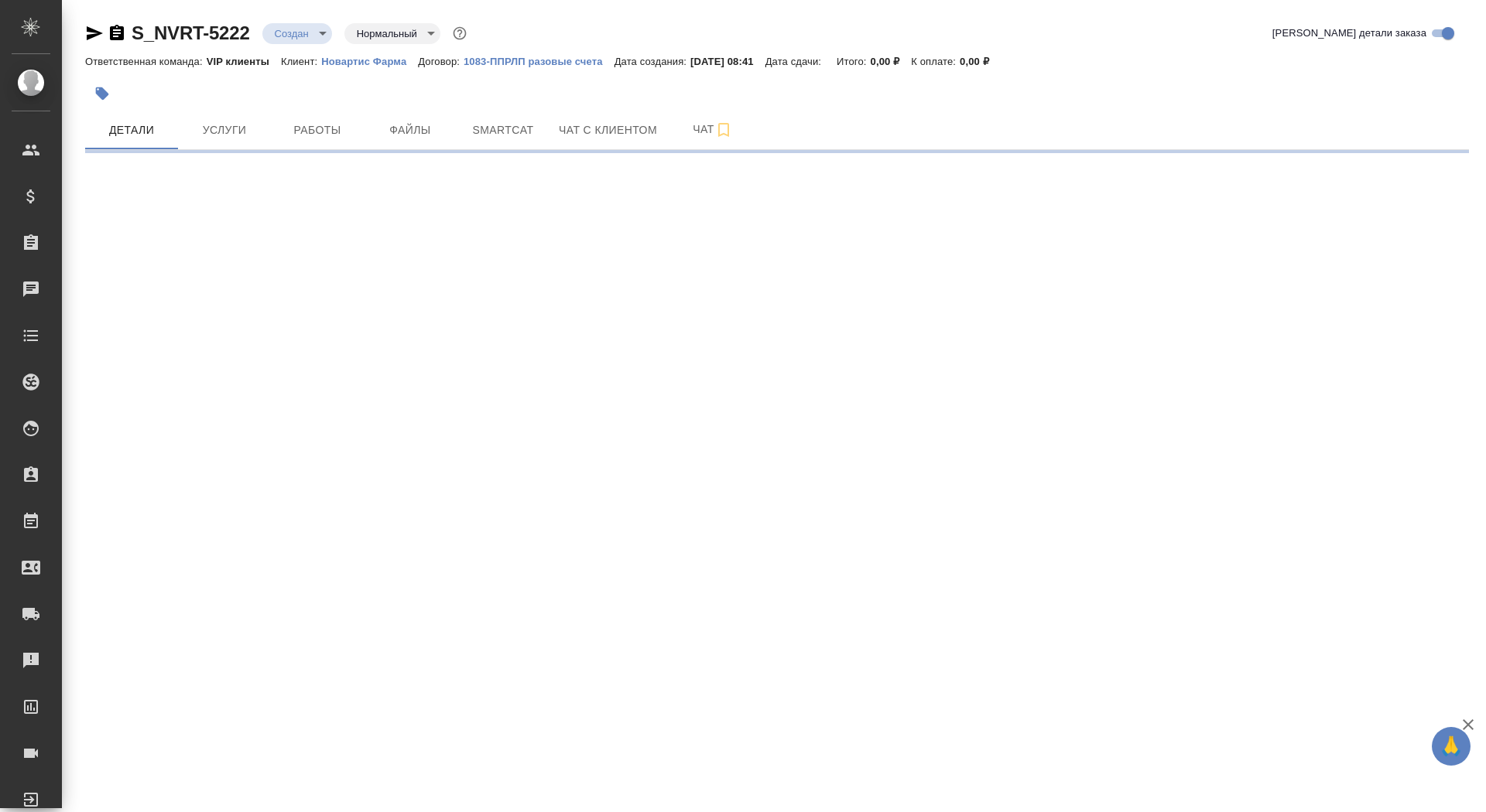
select select "RU"
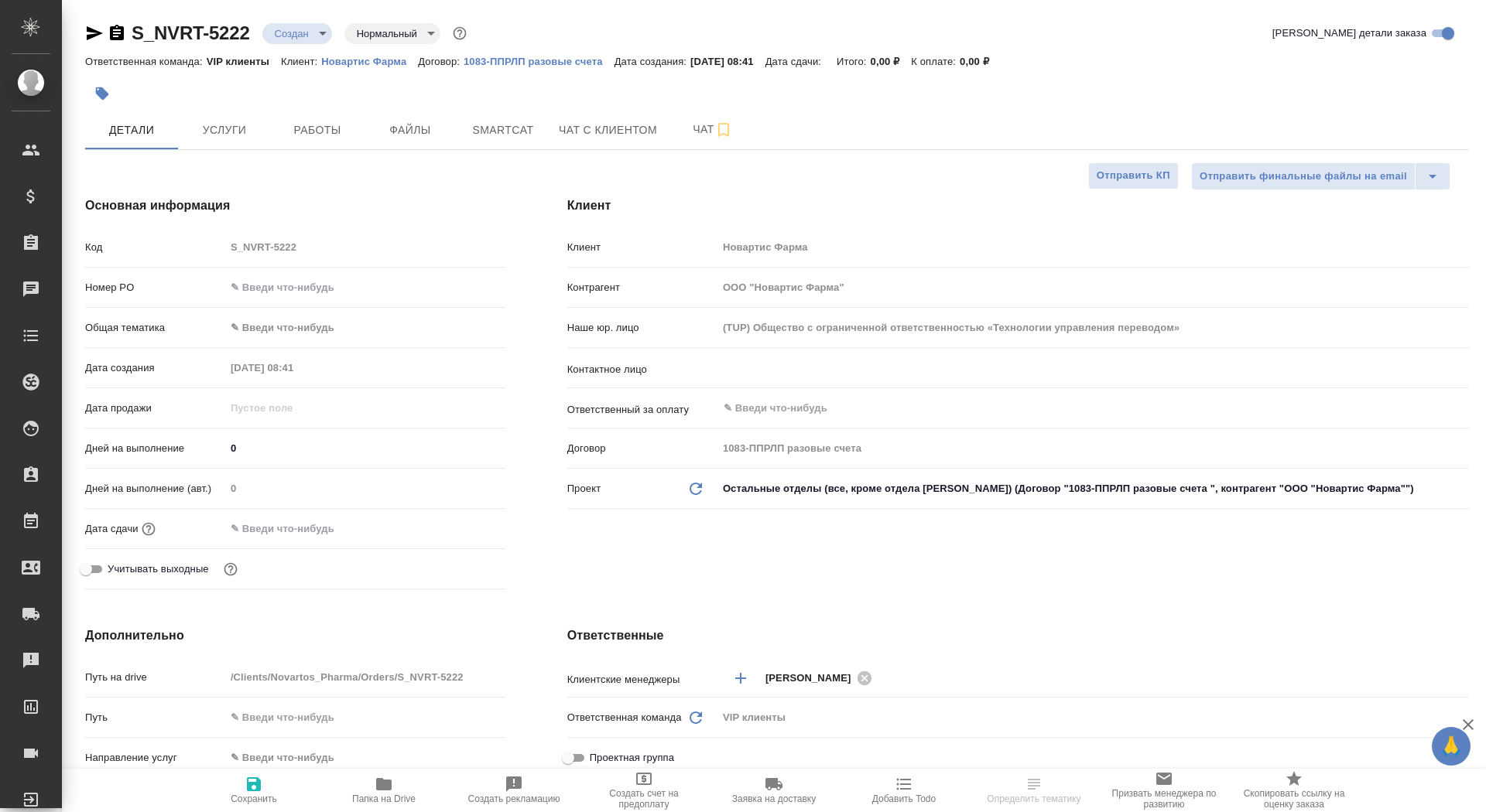
type textarea "x"
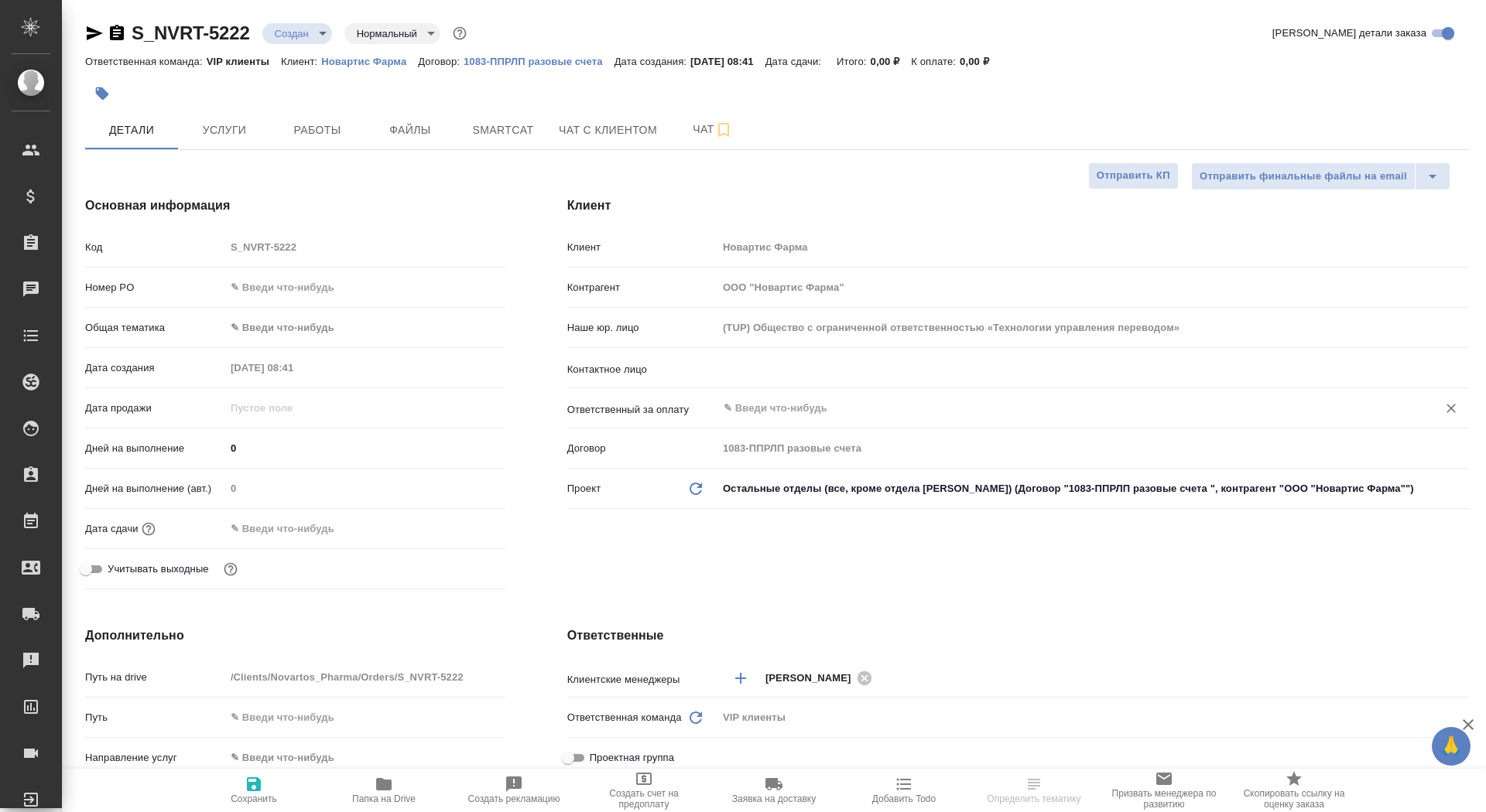
type textarea "x"
click at [771, 361] on input "text" at bounding box center [1067, 368] width 691 height 19
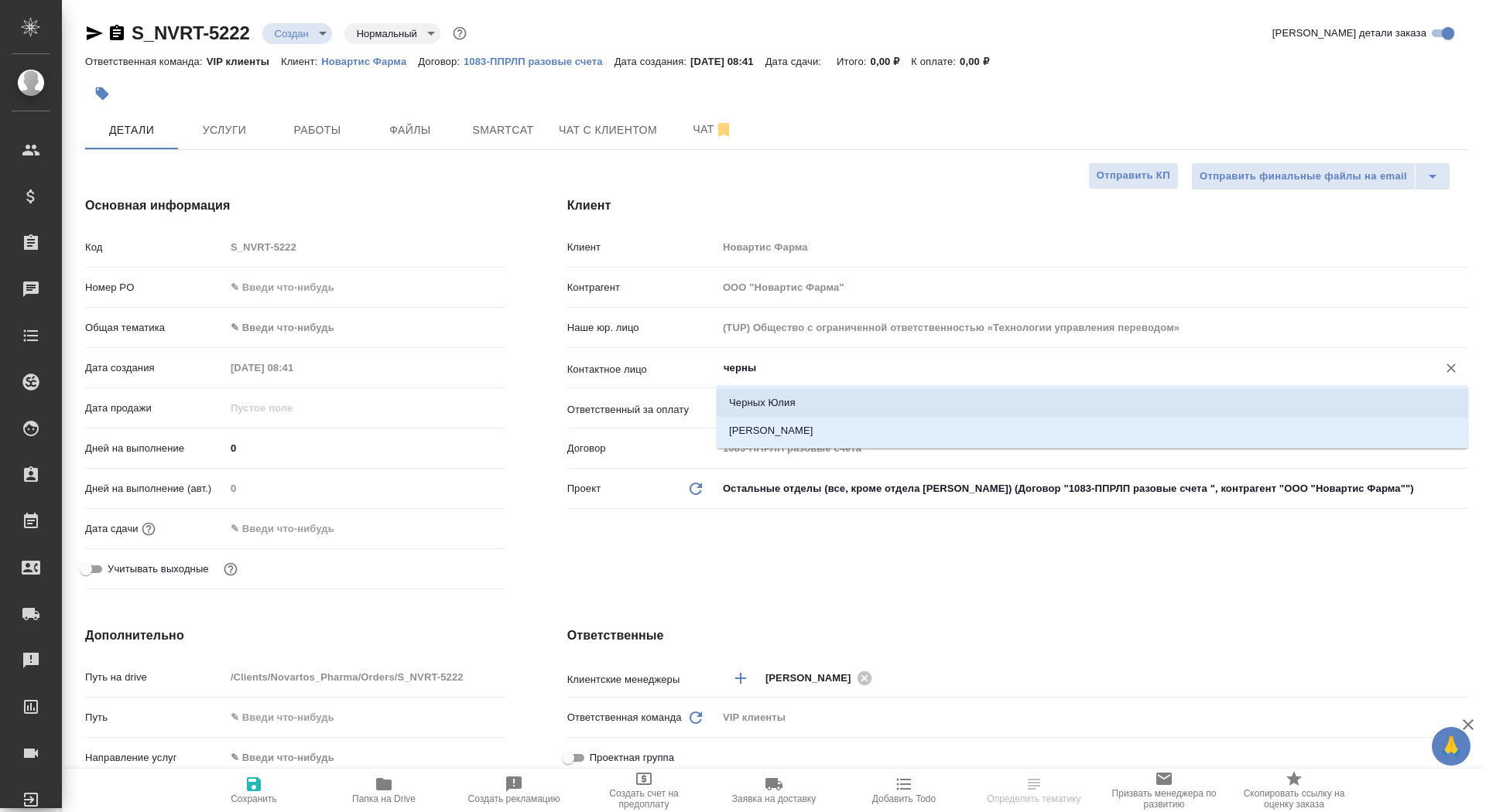
click at [771, 396] on li "Черных Юлия" at bounding box center [1092, 402] width 752 height 28
type input "Черных Юлия"
type textarea "x"
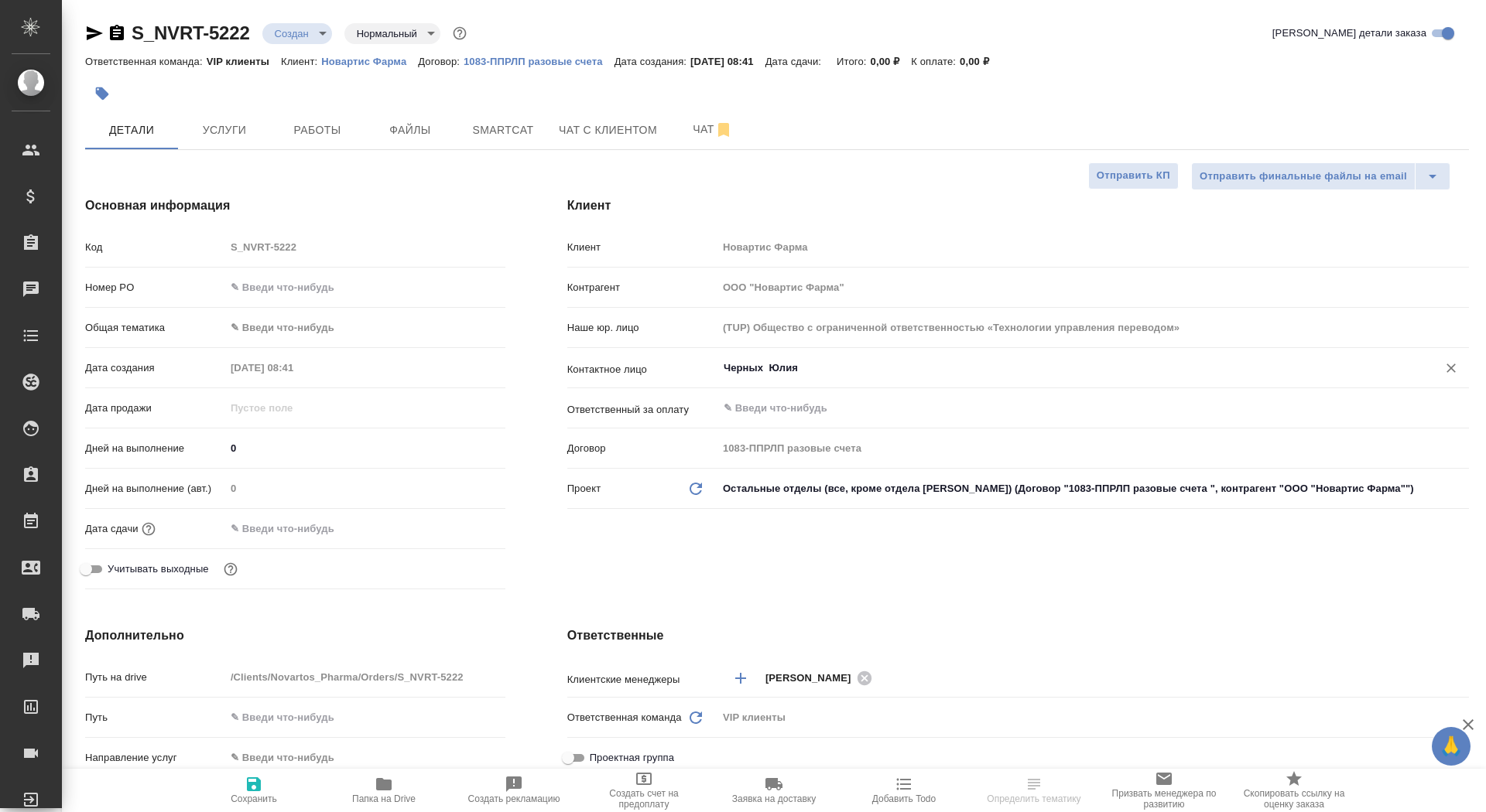
type input "Черных Юлия"
click at [255, 781] on icon "button" at bounding box center [254, 784] width 19 height 19
type textarea "x"
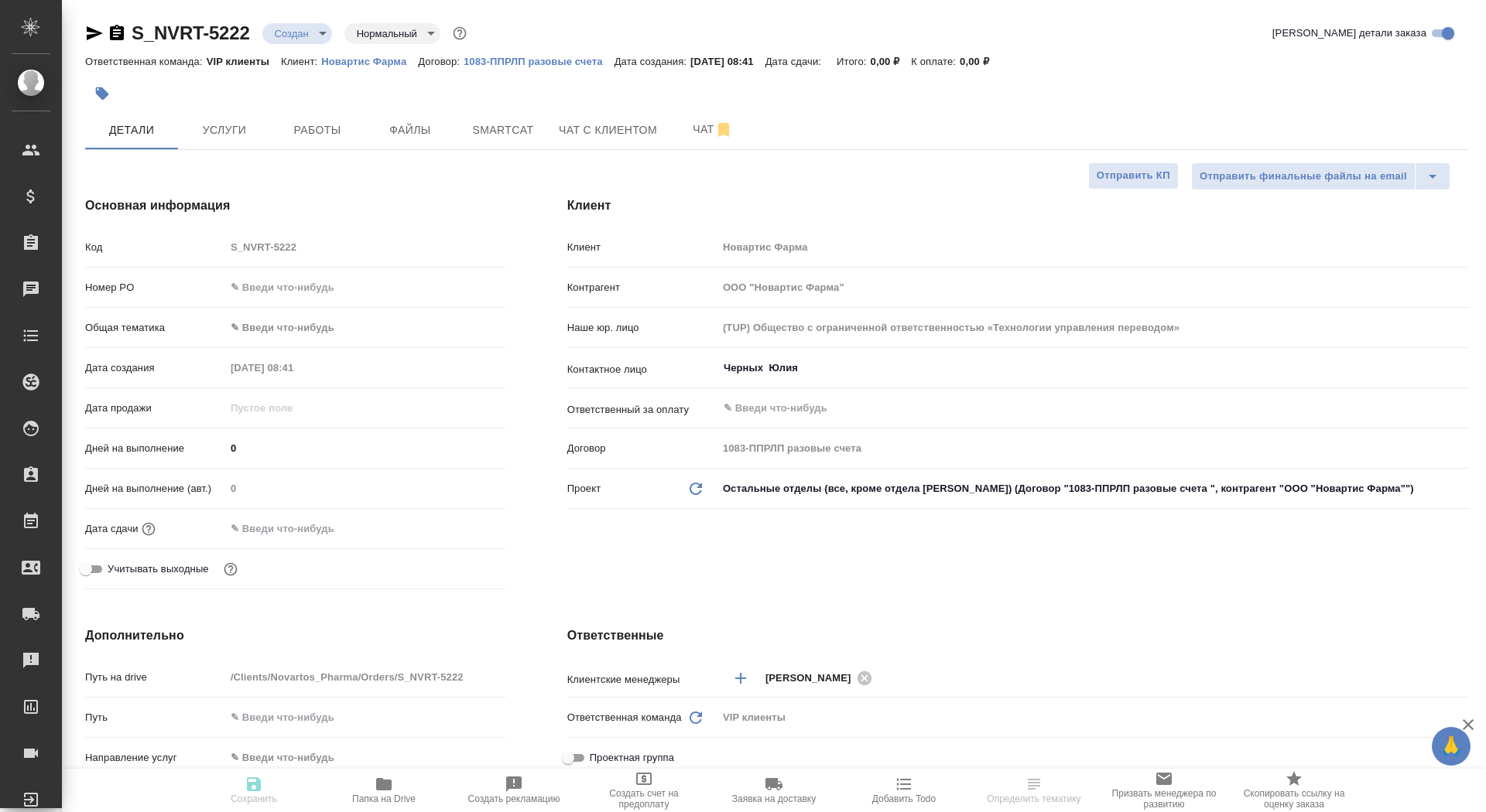
type textarea "x"
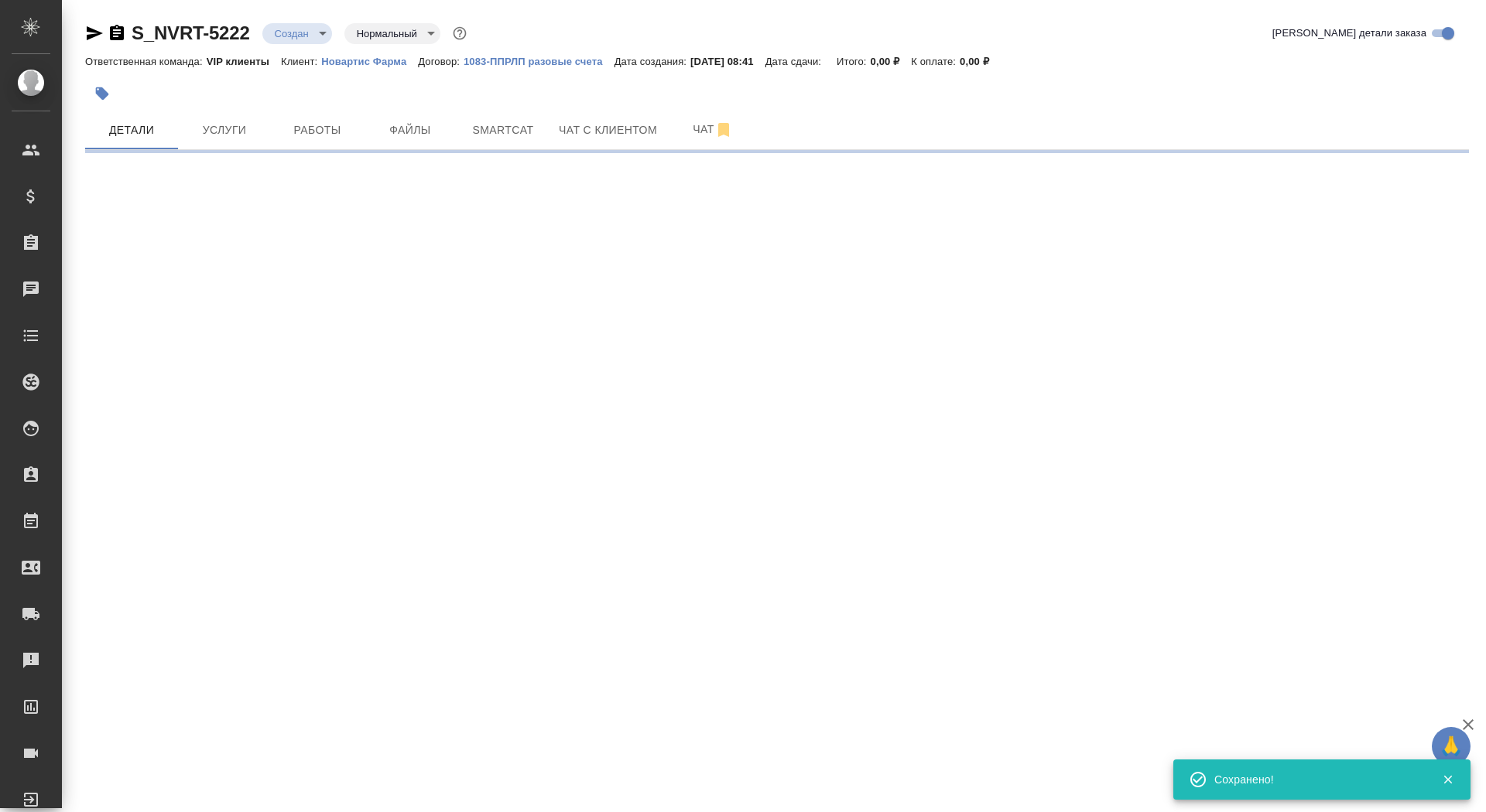
select select "RU"
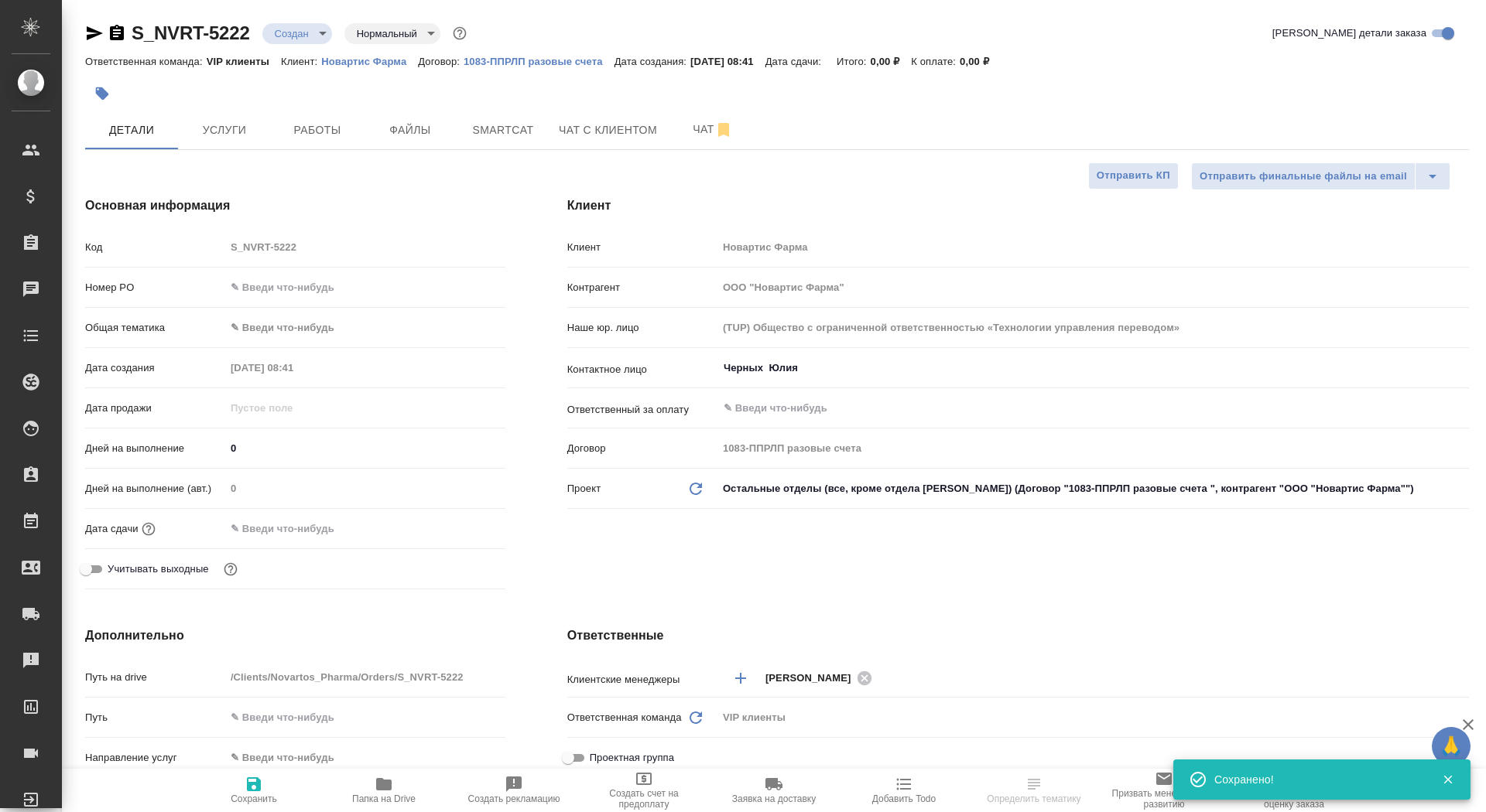
type textarea "x"
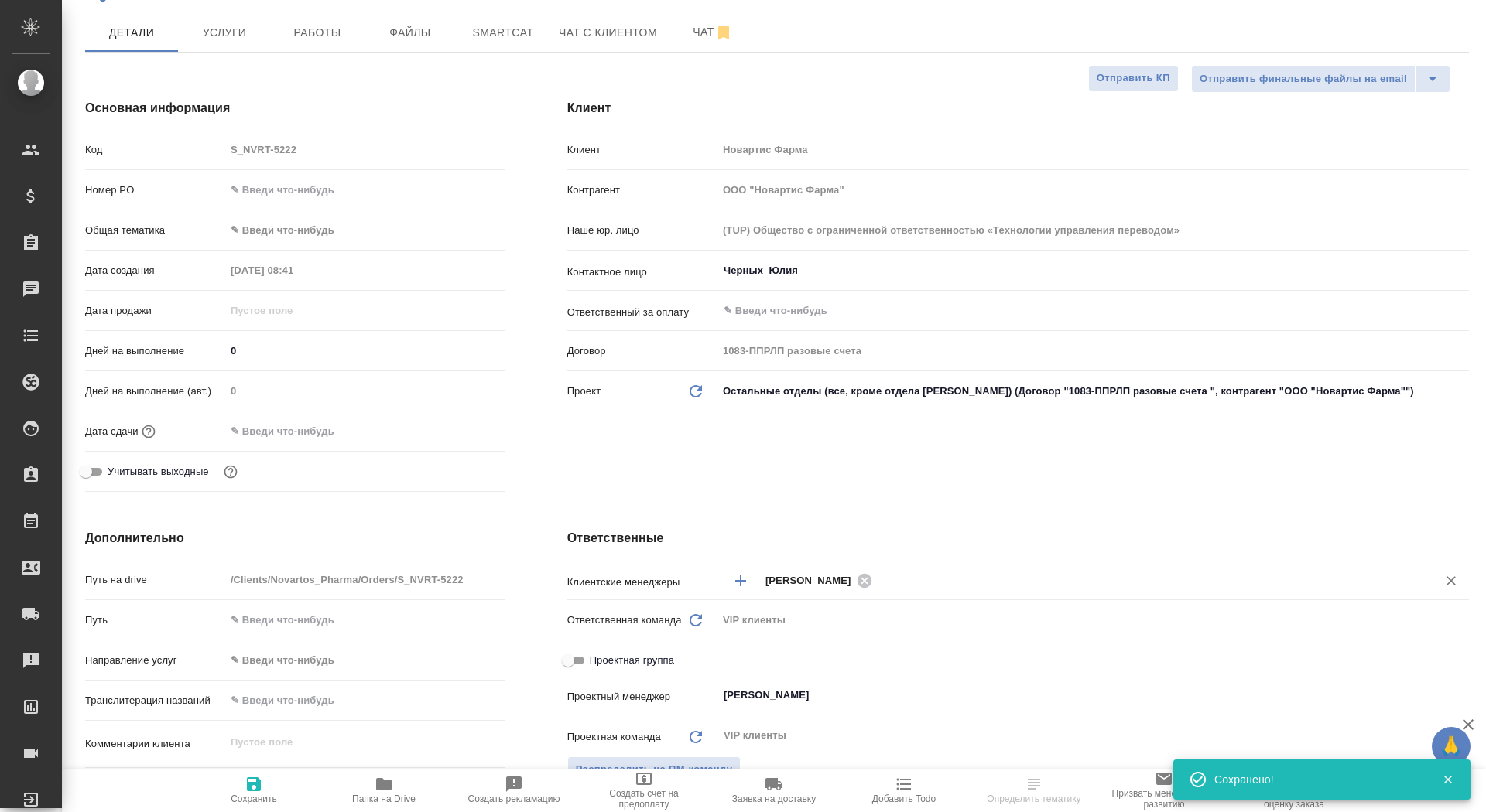
scroll to position [117, 0]
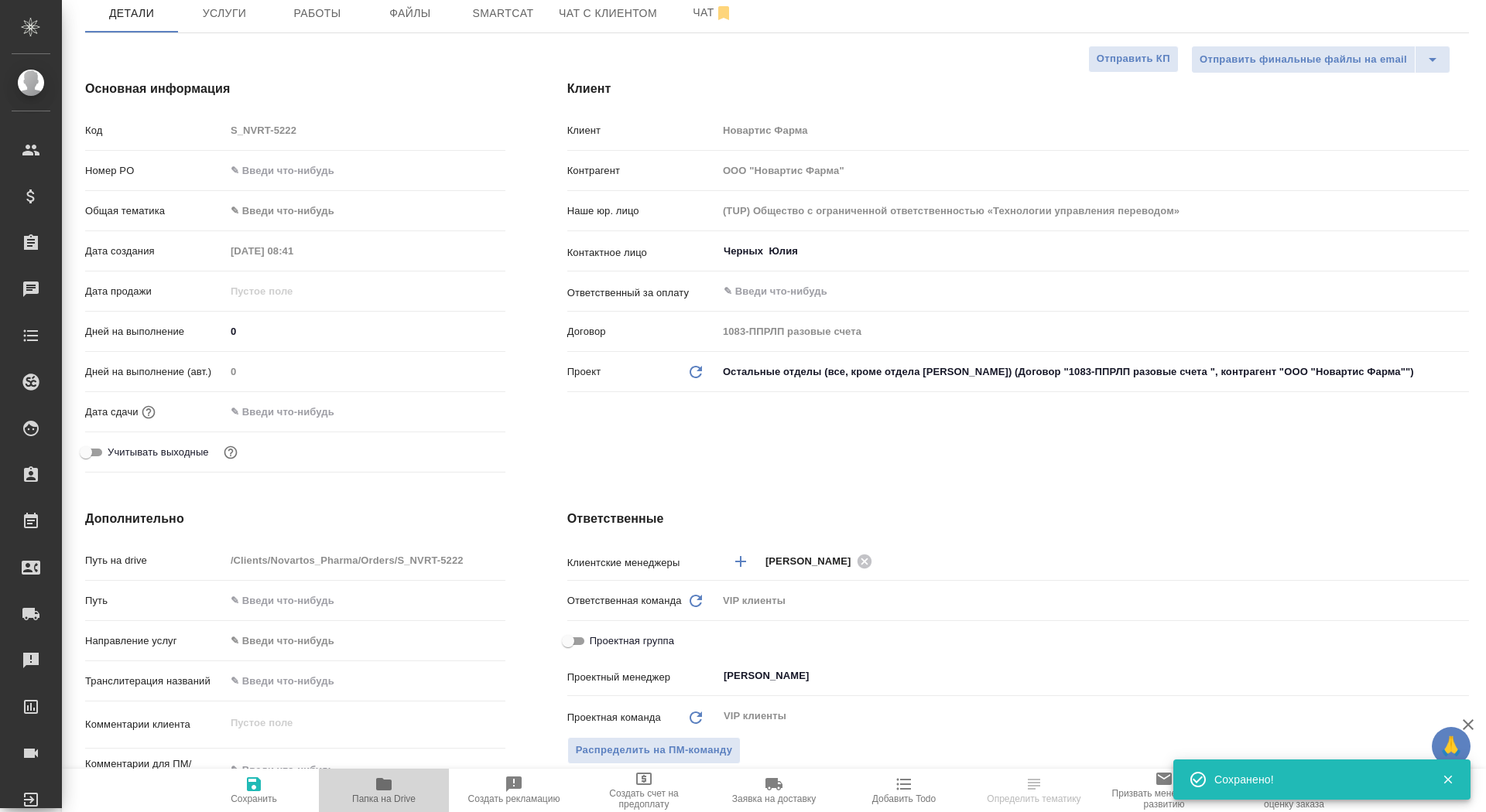
click at [383, 792] on icon "button" at bounding box center [384, 784] width 19 height 19
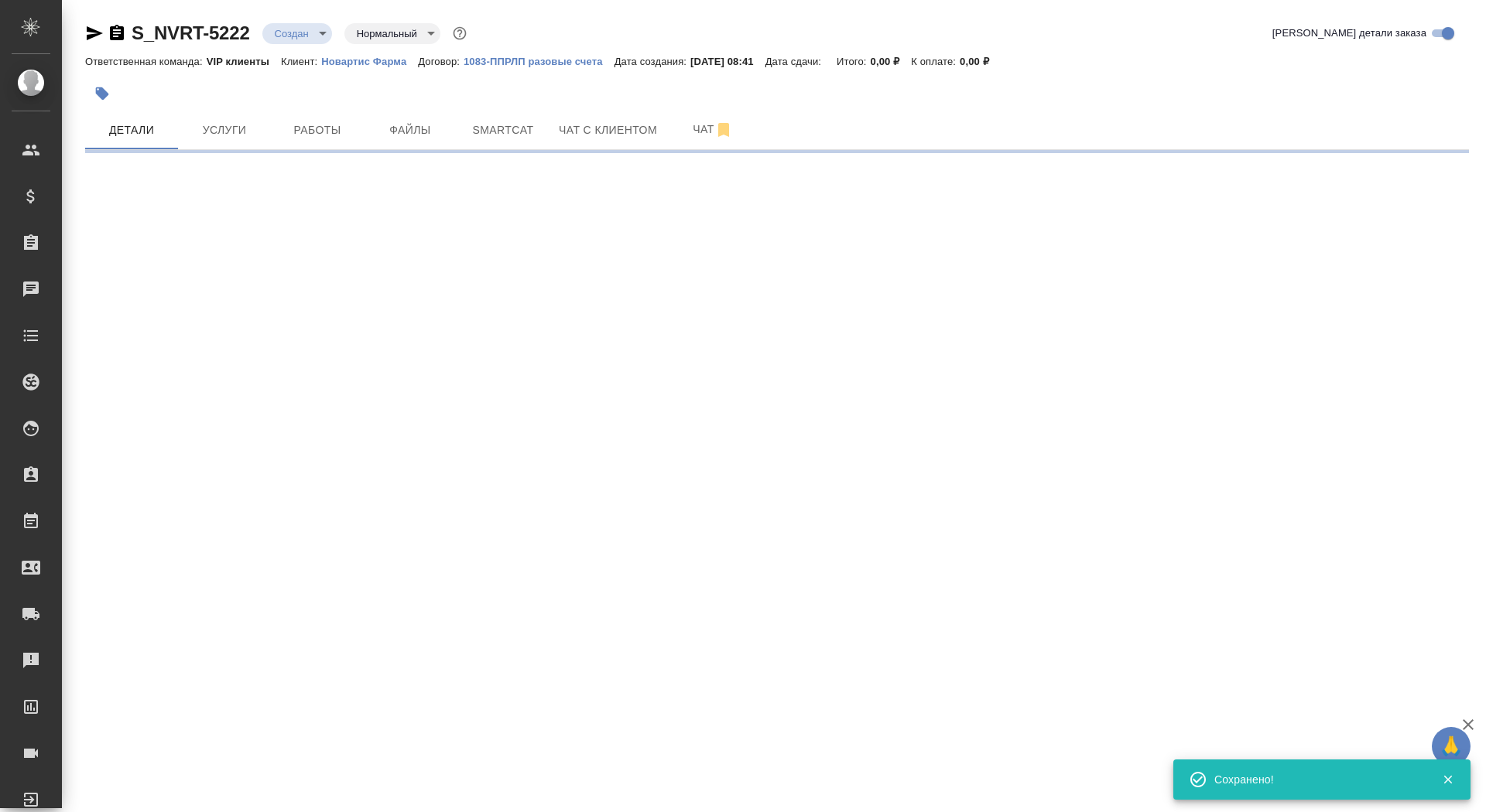
scroll to position [0, 0]
select select "RU"
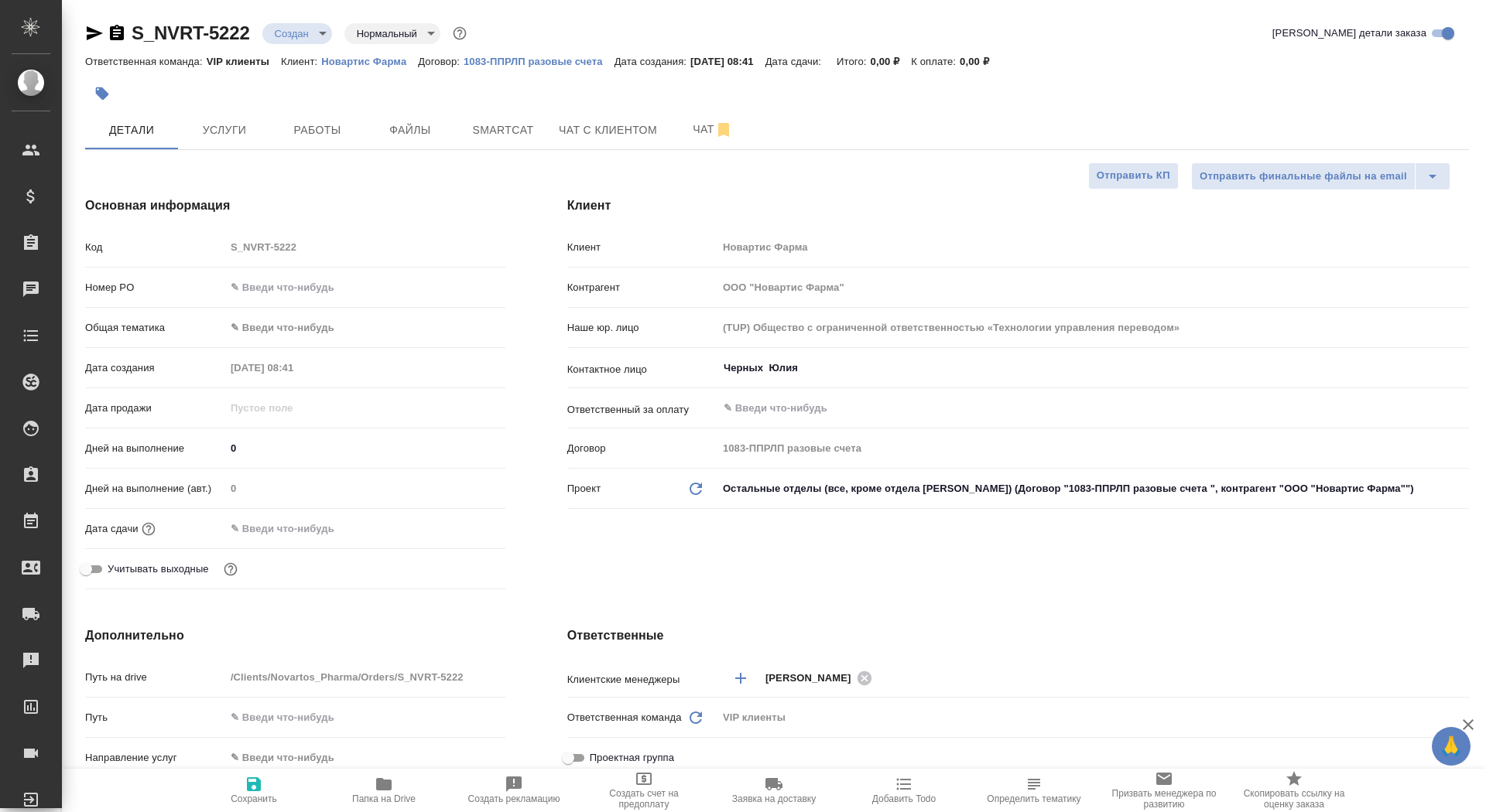
type textarea "x"
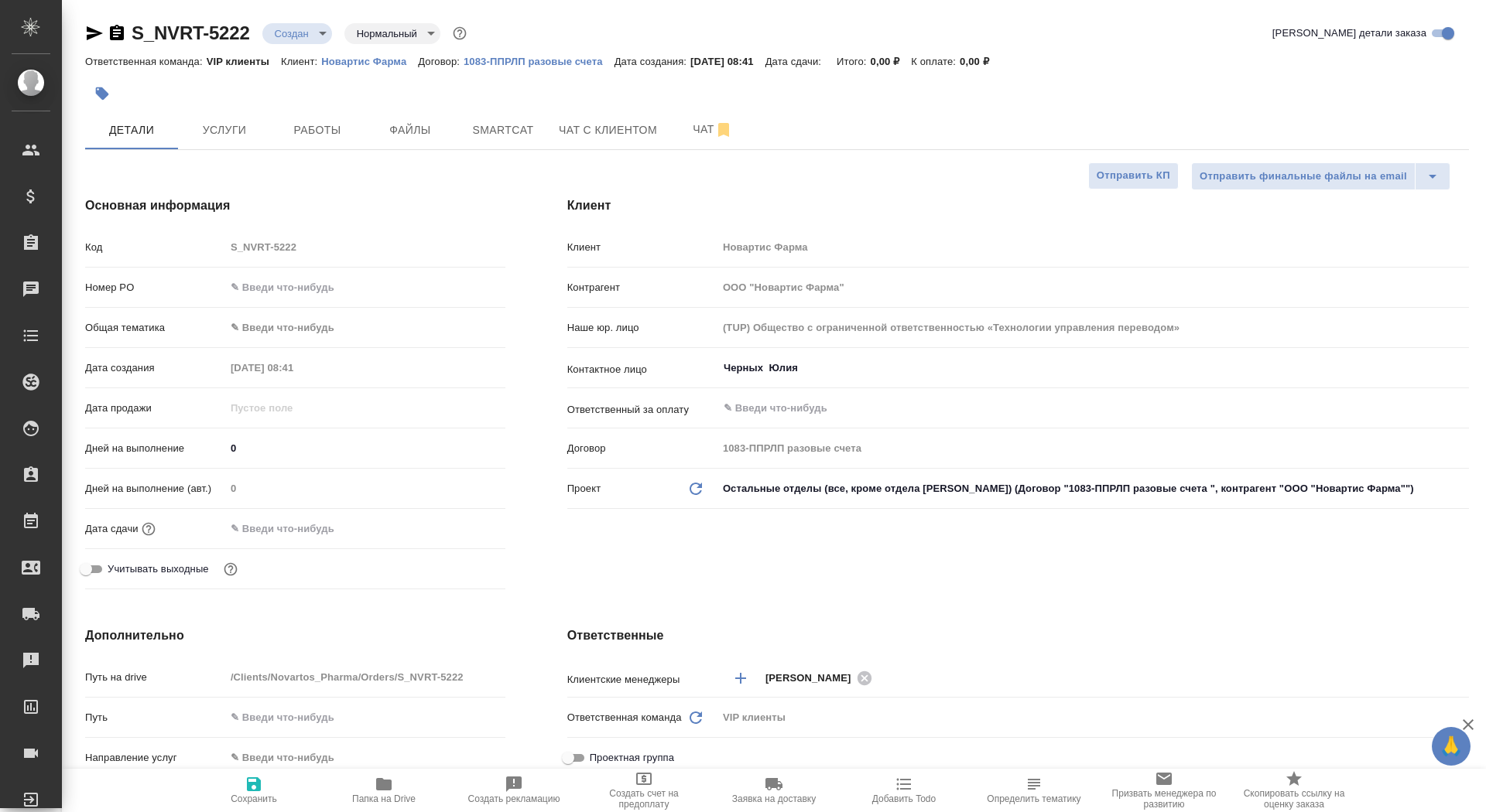
type textarea "x"
click at [123, 93] on div at bounding box center [546, 94] width 923 height 34
click at [107, 92] on icon "button" at bounding box center [103, 94] width 13 height 13
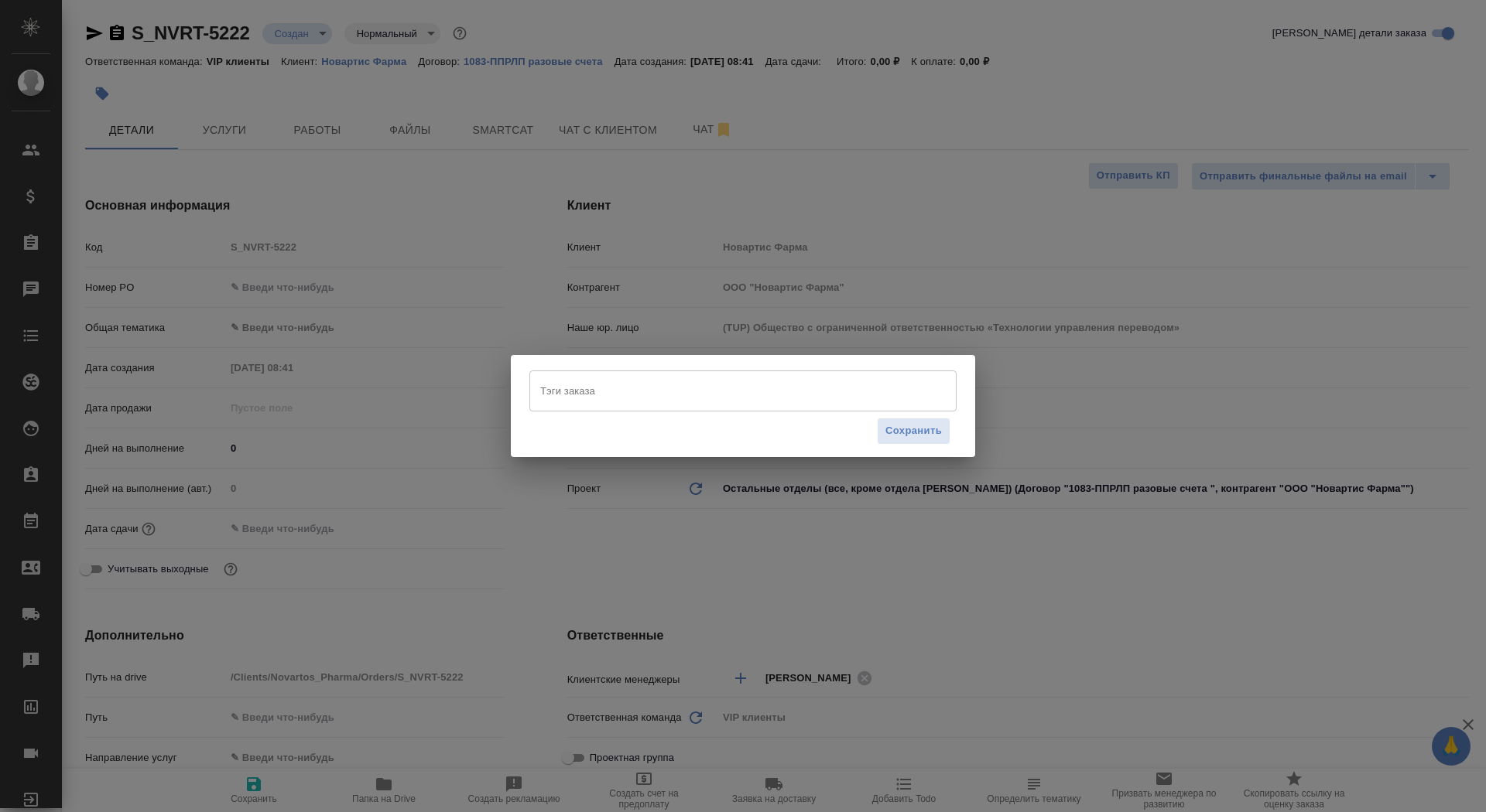
click at [716, 392] on input "Тэги заказа" at bounding box center [728, 391] width 383 height 27
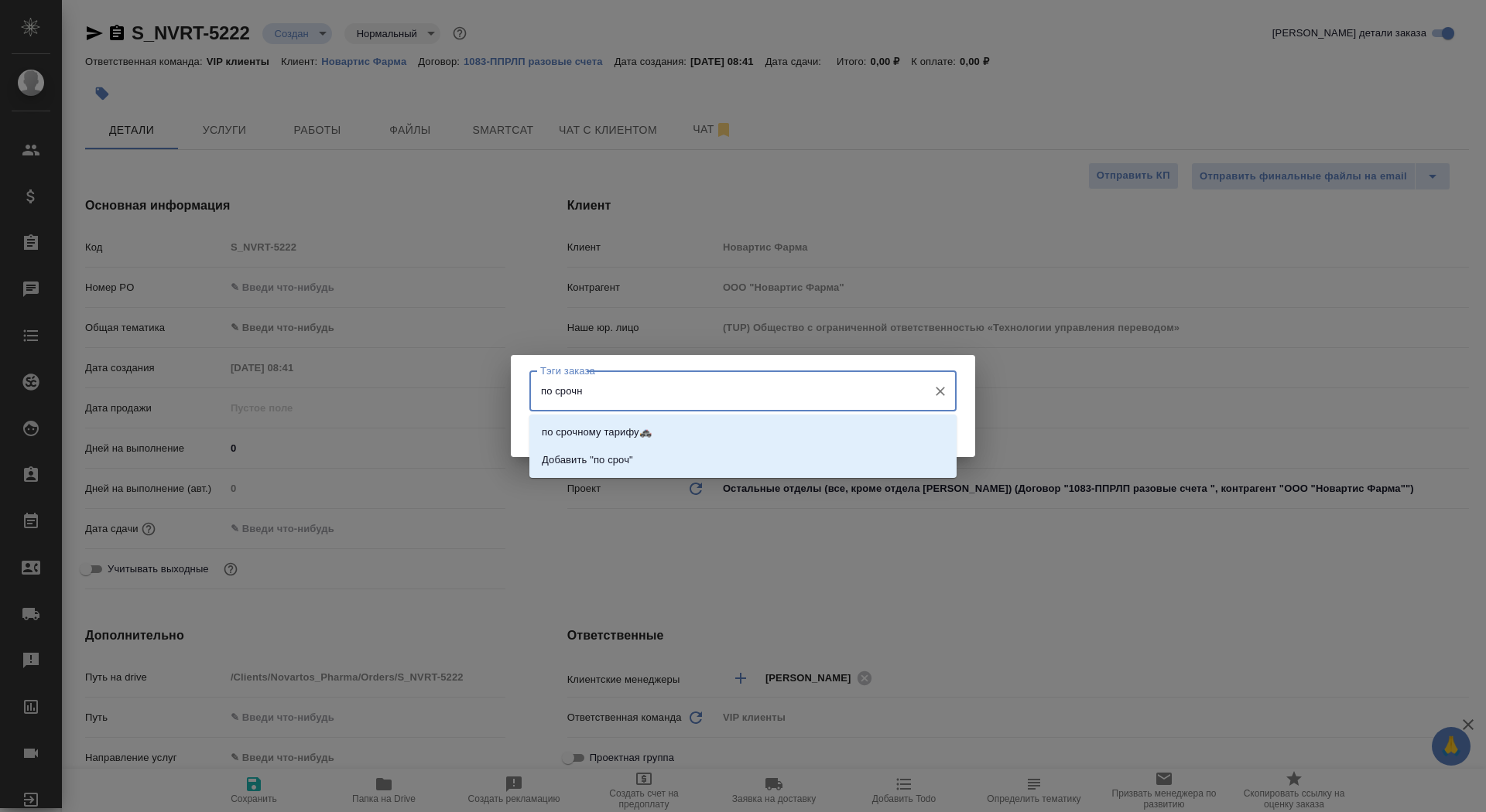
type input "по срочно"
click at [782, 428] on li "по срочному тарифу🚓" at bounding box center [742, 432] width 427 height 28
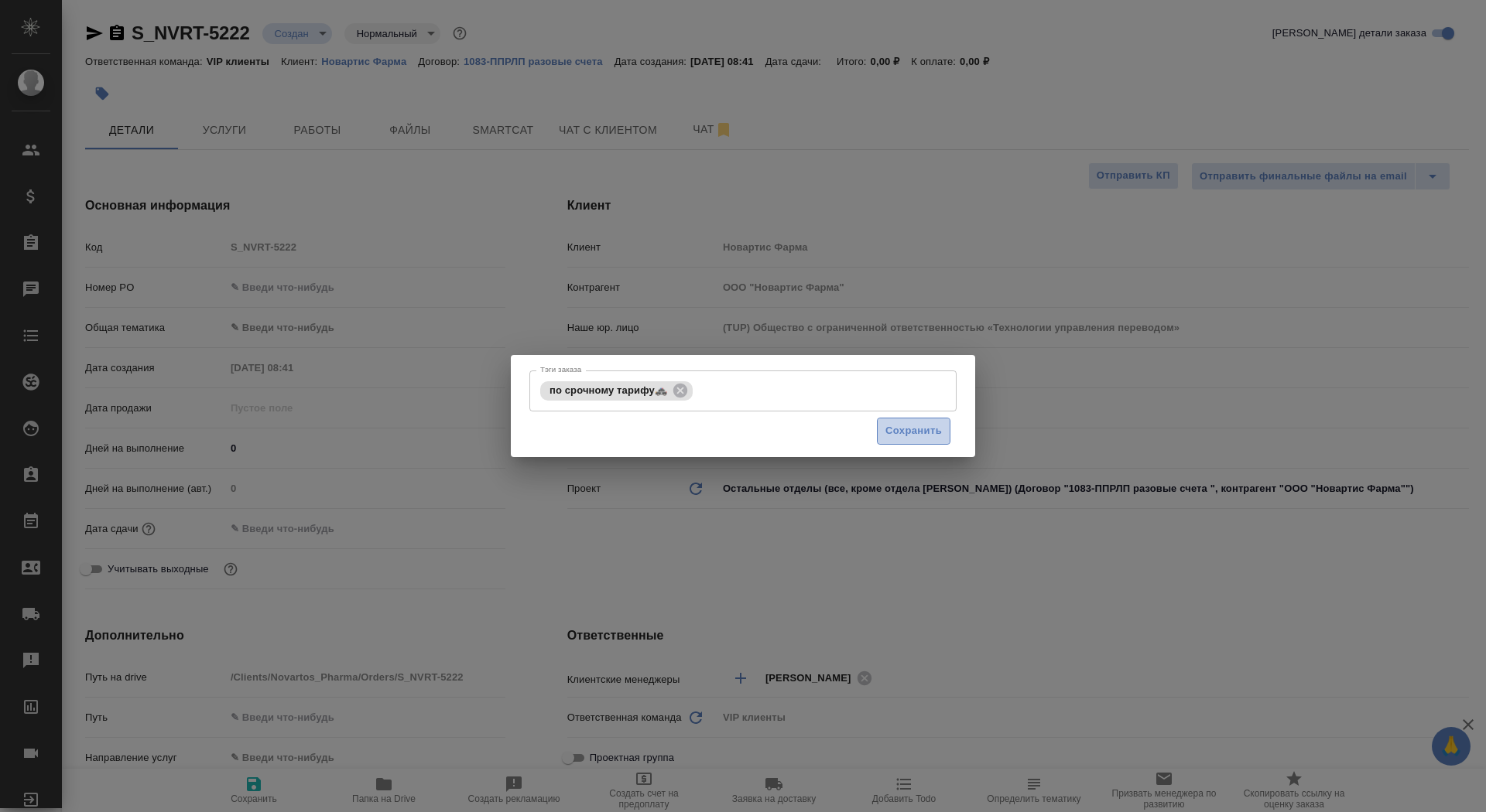
click at [920, 430] on span "Сохранить" at bounding box center [913, 431] width 56 height 18
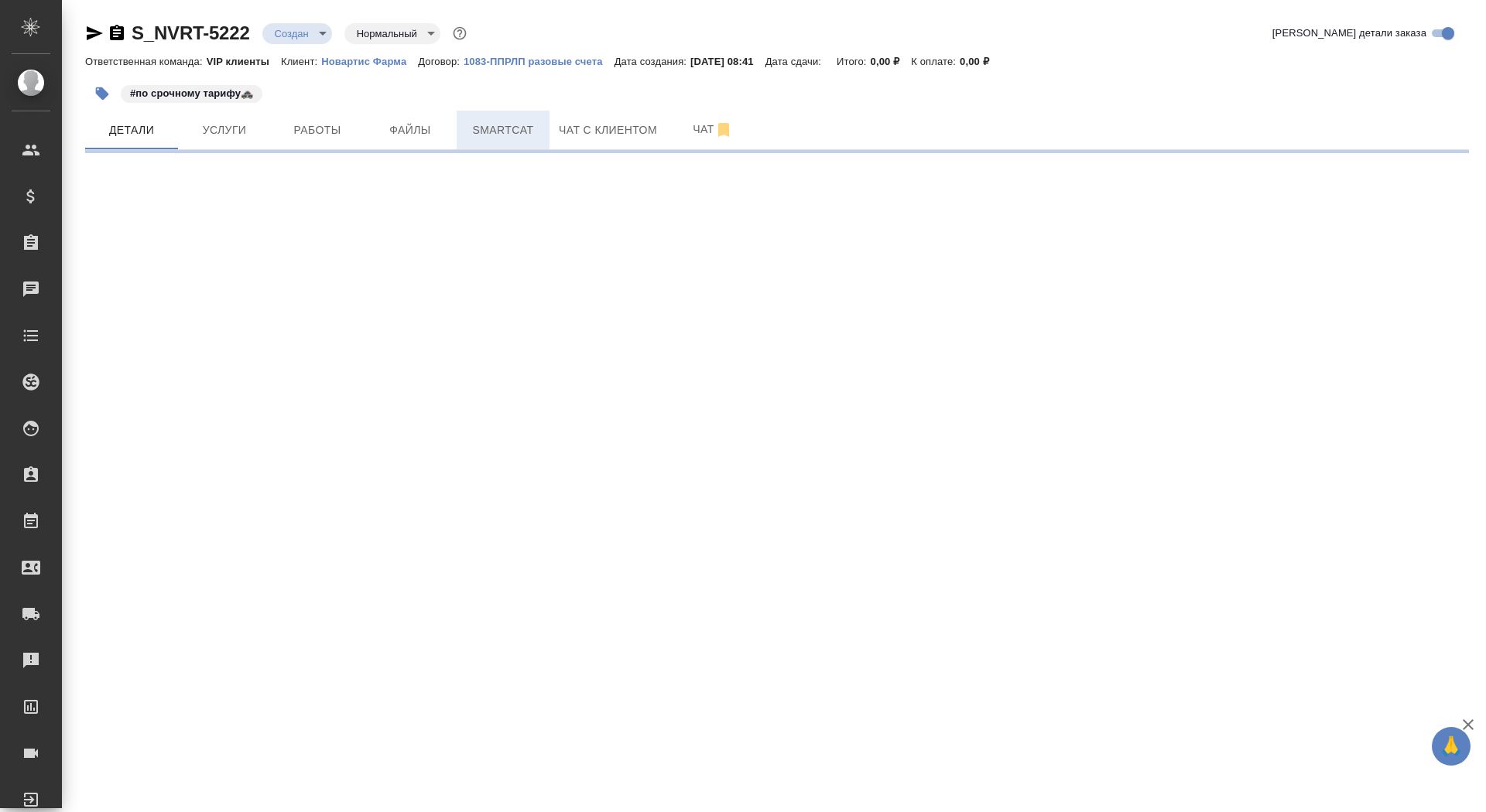
select select "RU"
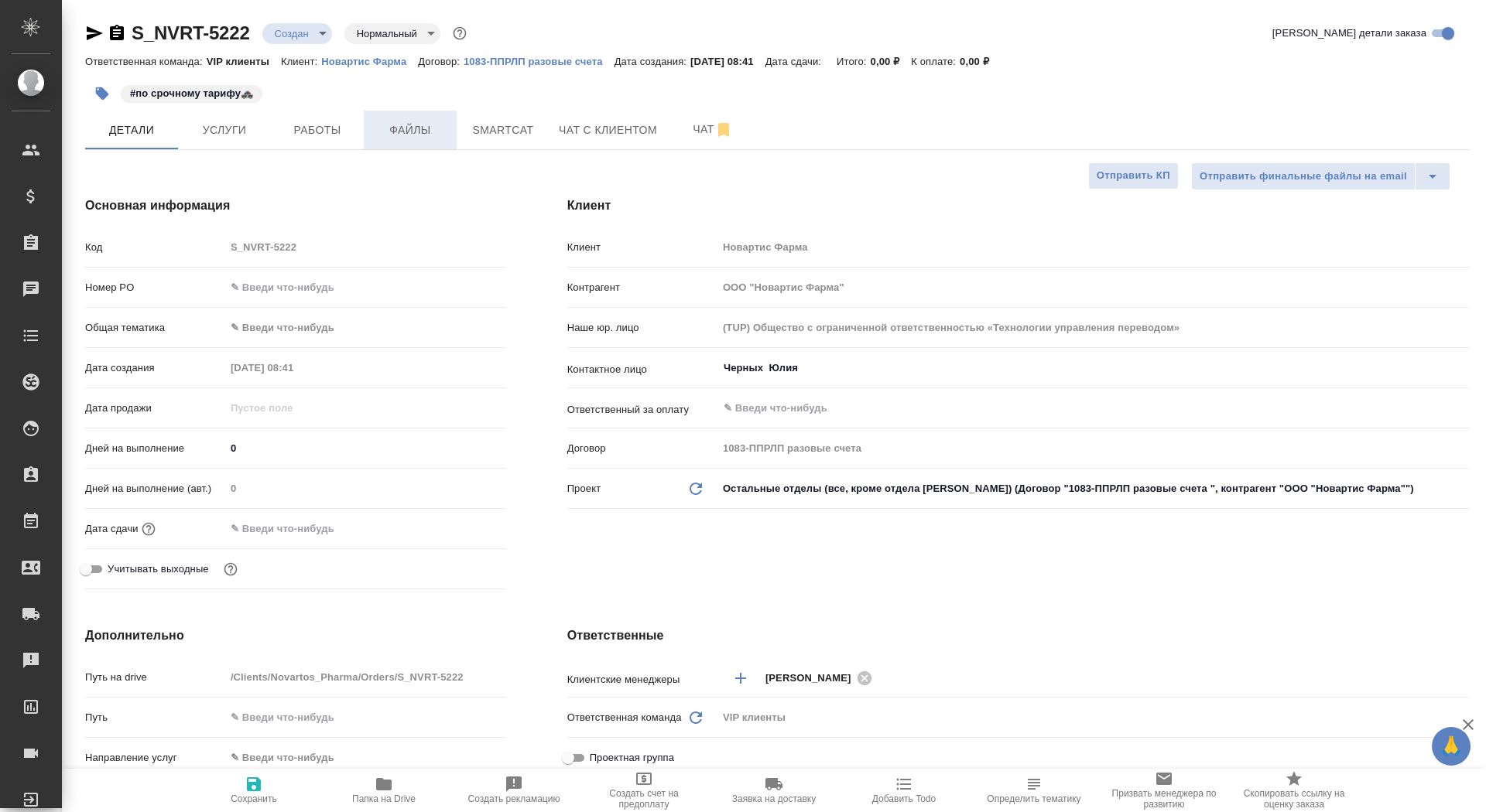
type textarea "x"
click at [425, 123] on span "Файлы" at bounding box center [410, 130] width 74 height 19
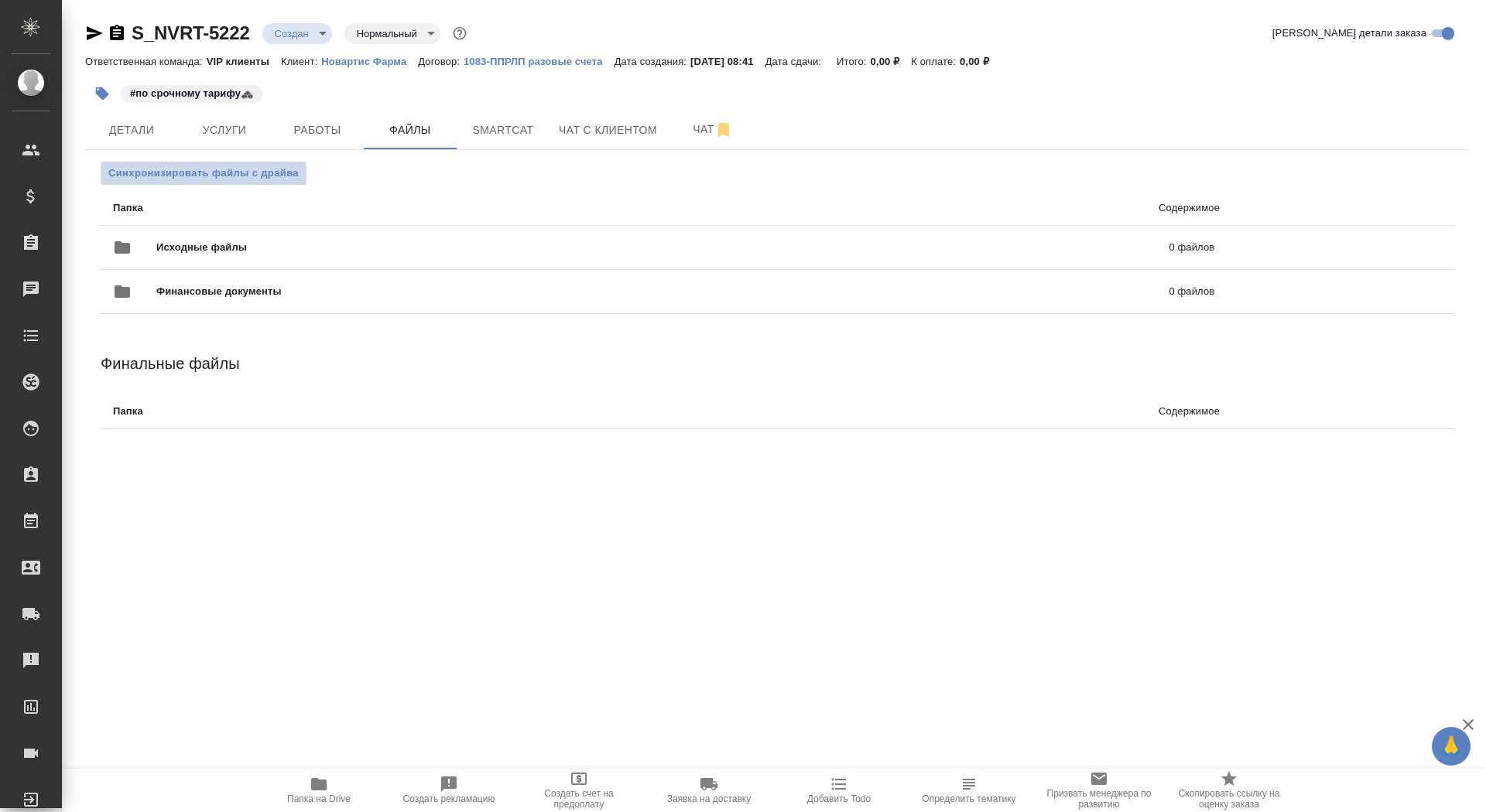
click at [178, 175] on span "Синхронизировать файлы с драйва" at bounding box center [204, 173] width 190 height 15
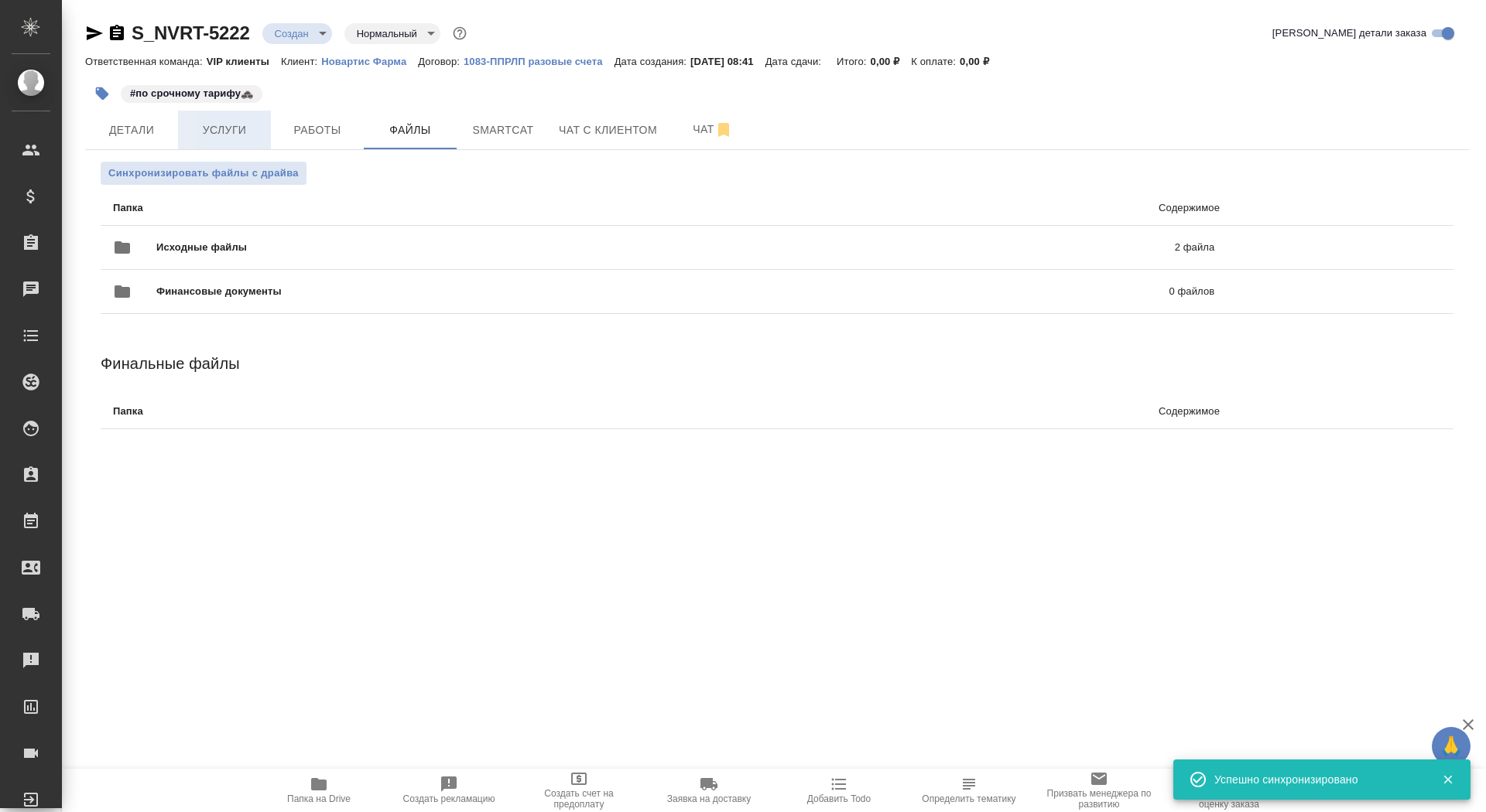
click at [230, 135] on span "Услуги" at bounding box center [225, 130] width 74 height 19
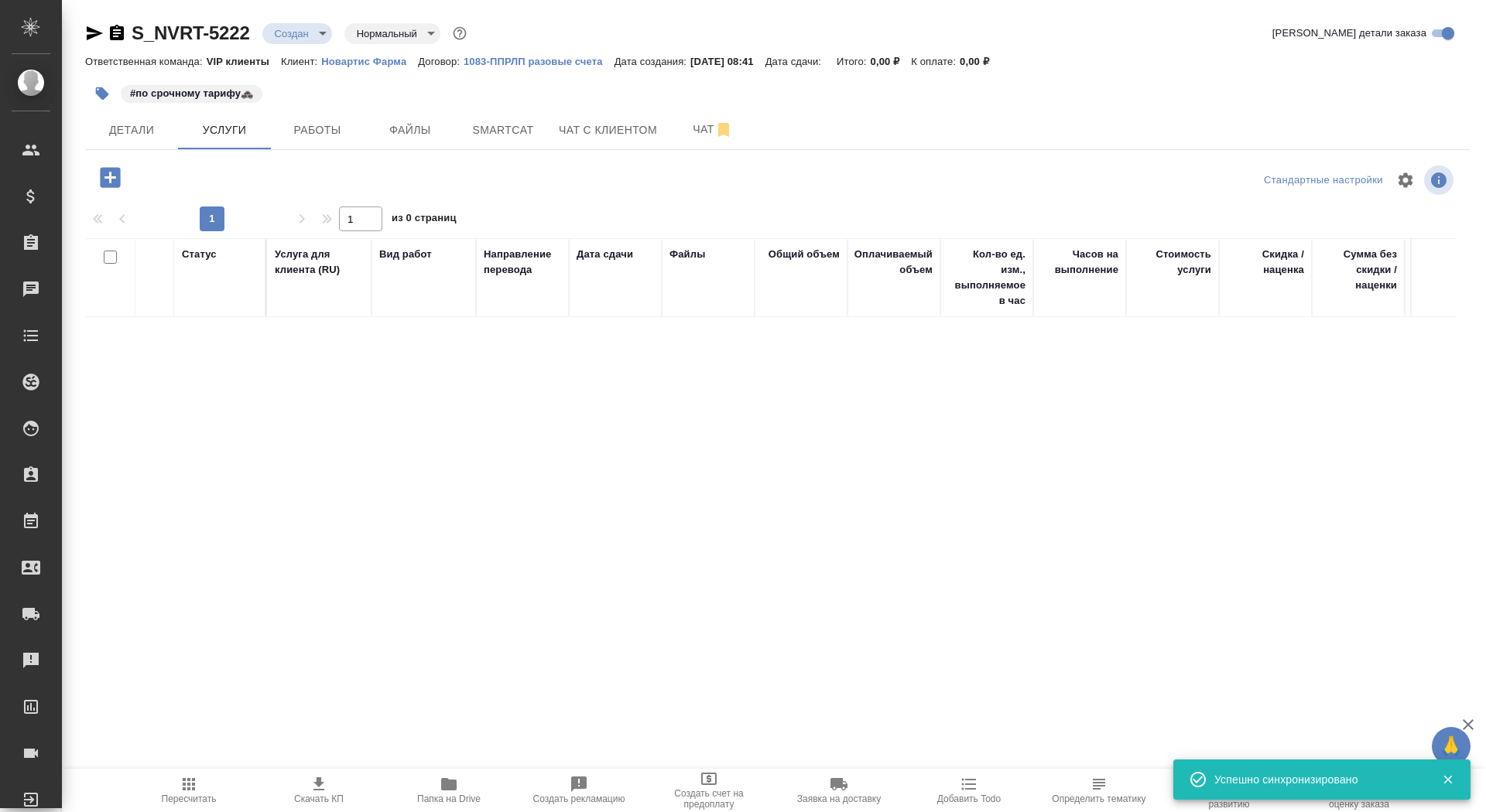
click at [108, 177] on icon "button" at bounding box center [110, 177] width 27 height 27
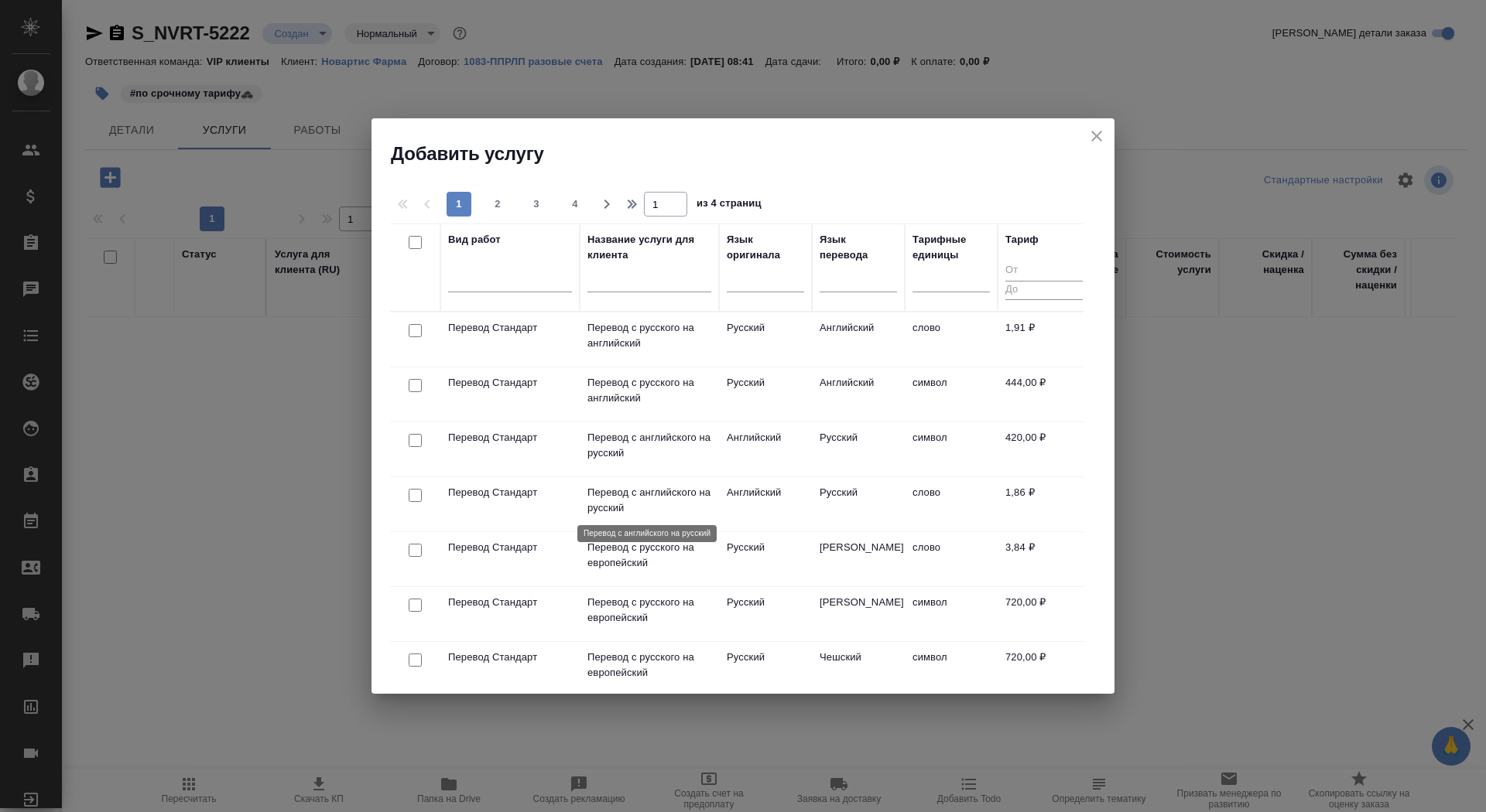
click at [636, 503] on p "Перевод с английского на русский" at bounding box center [649, 500] width 124 height 31
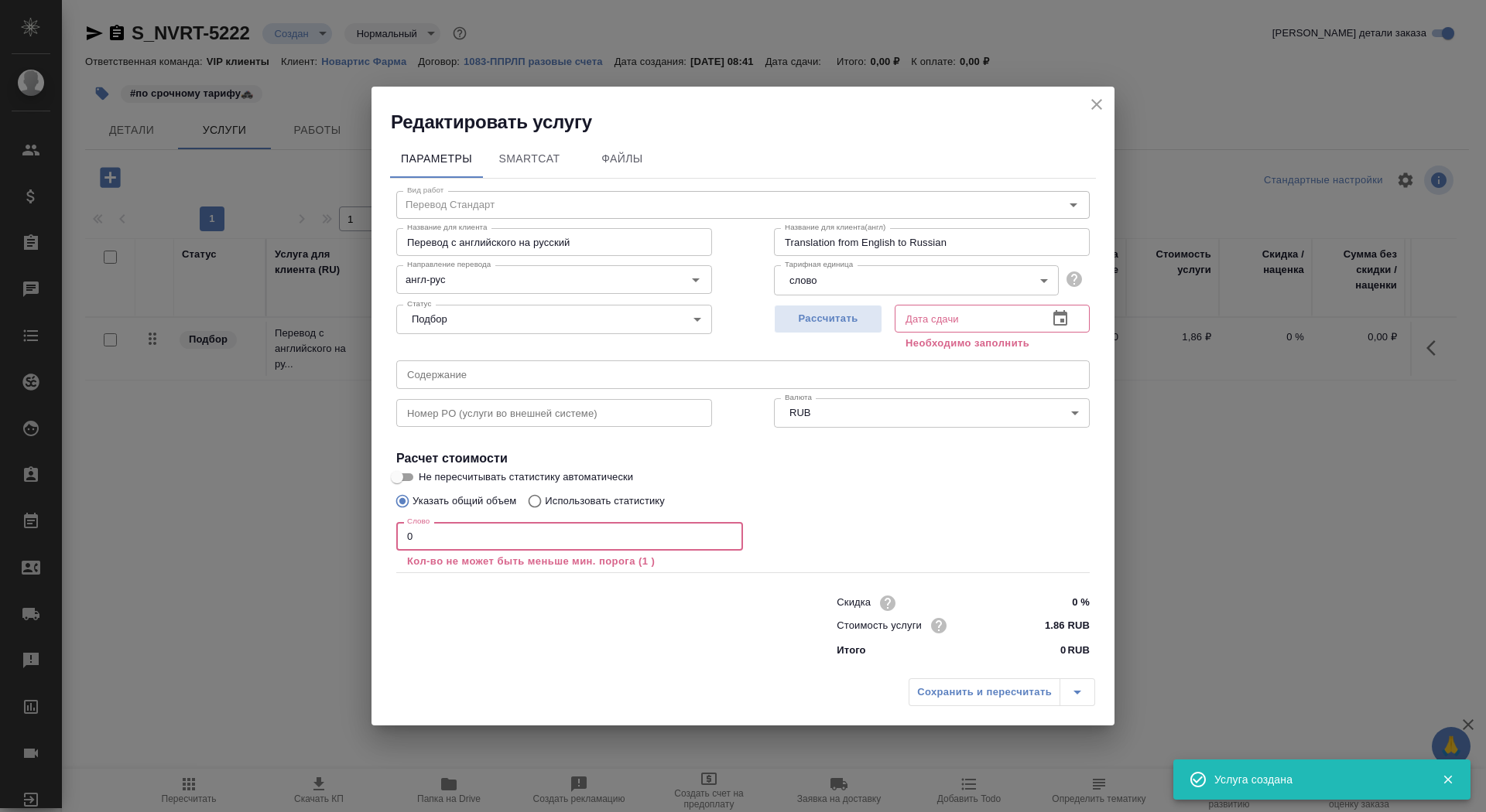
click at [447, 527] on input "0" at bounding box center [569, 535] width 346 height 28
click at [452, 545] on input "0" at bounding box center [569, 535] width 346 height 28
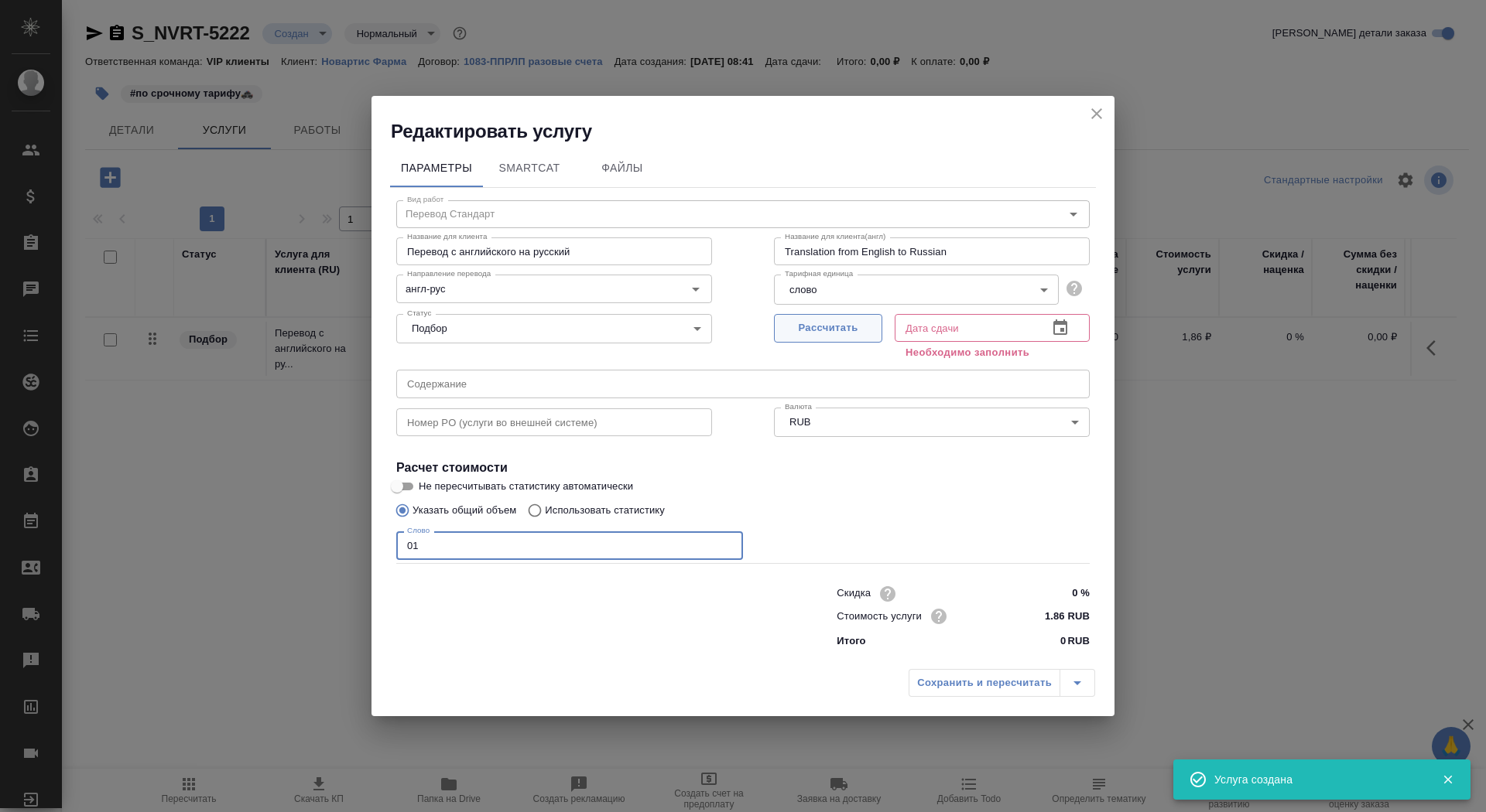
type input "01"
click at [805, 330] on span "Рассчитать" at bounding box center [828, 328] width 91 height 18
type input "26.09.2025 08:42"
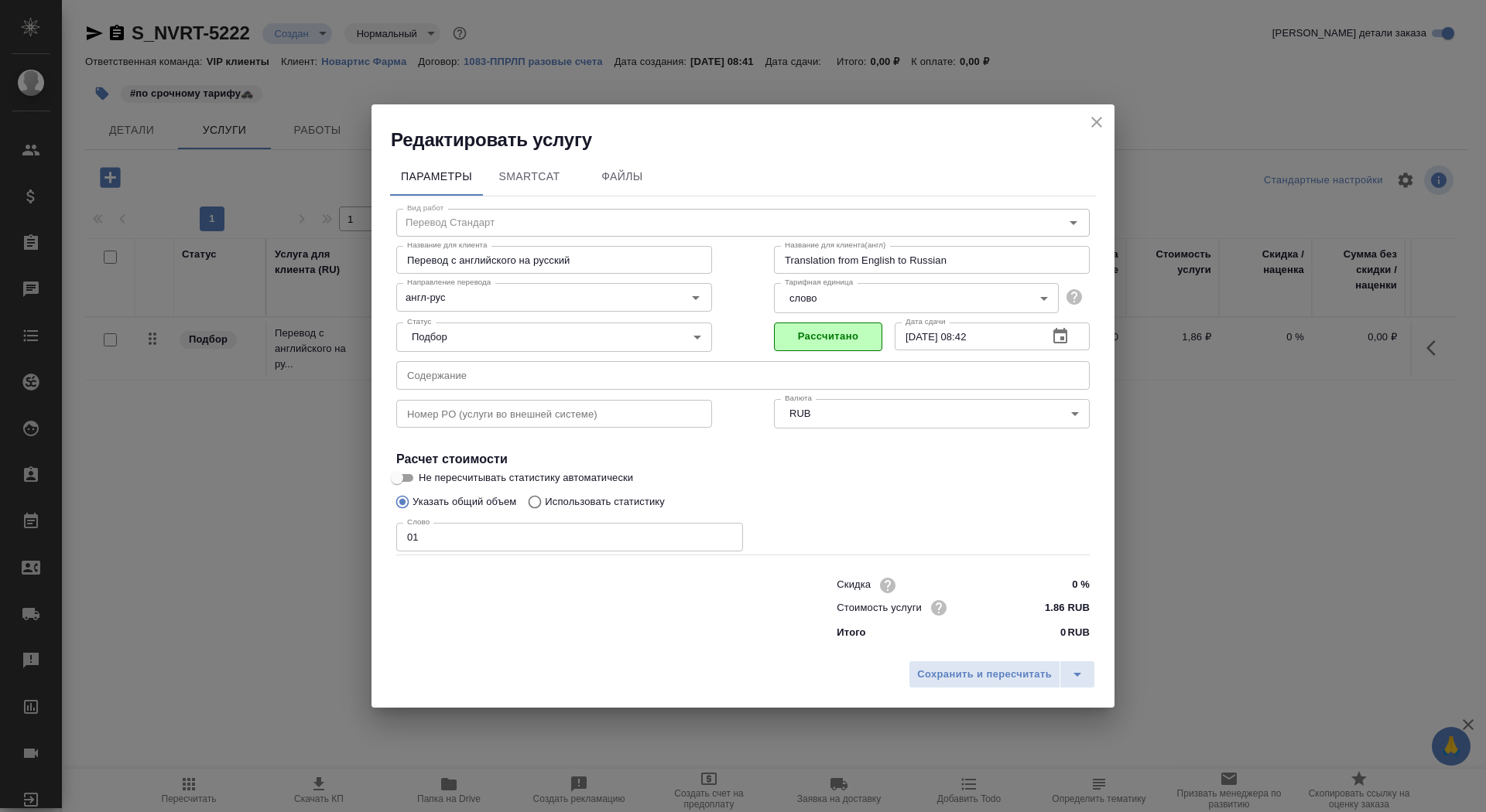
click at [401, 483] on input "Не пересчитывать статистику автоматически" at bounding box center [397, 478] width 56 height 19
checkbox input "true"
click at [972, 672] on span "Сохранить и пересчитать" at bounding box center [985, 674] width 135 height 18
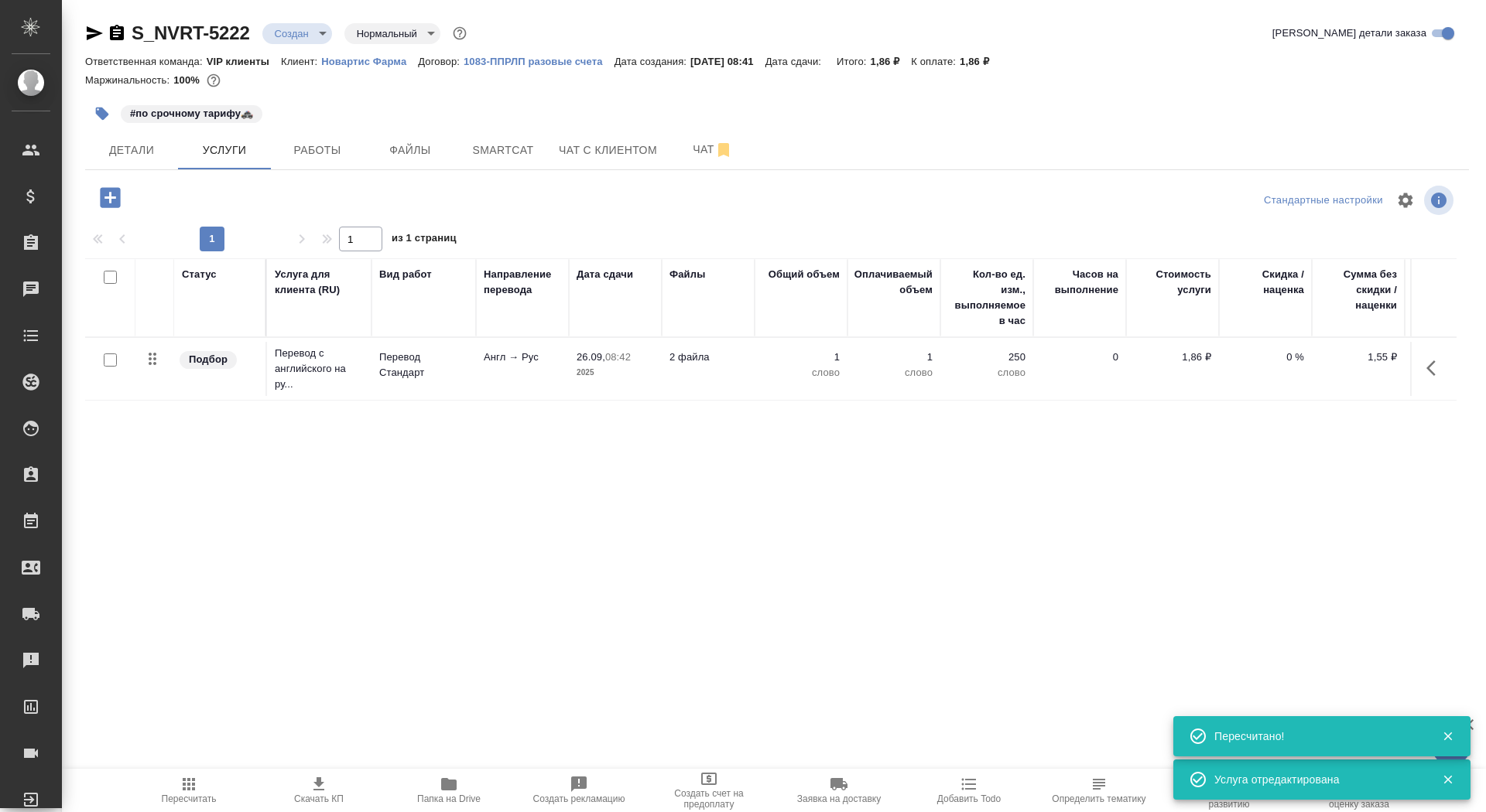
click at [110, 192] on icon "button" at bounding box center [110, 198] width 27 height 27
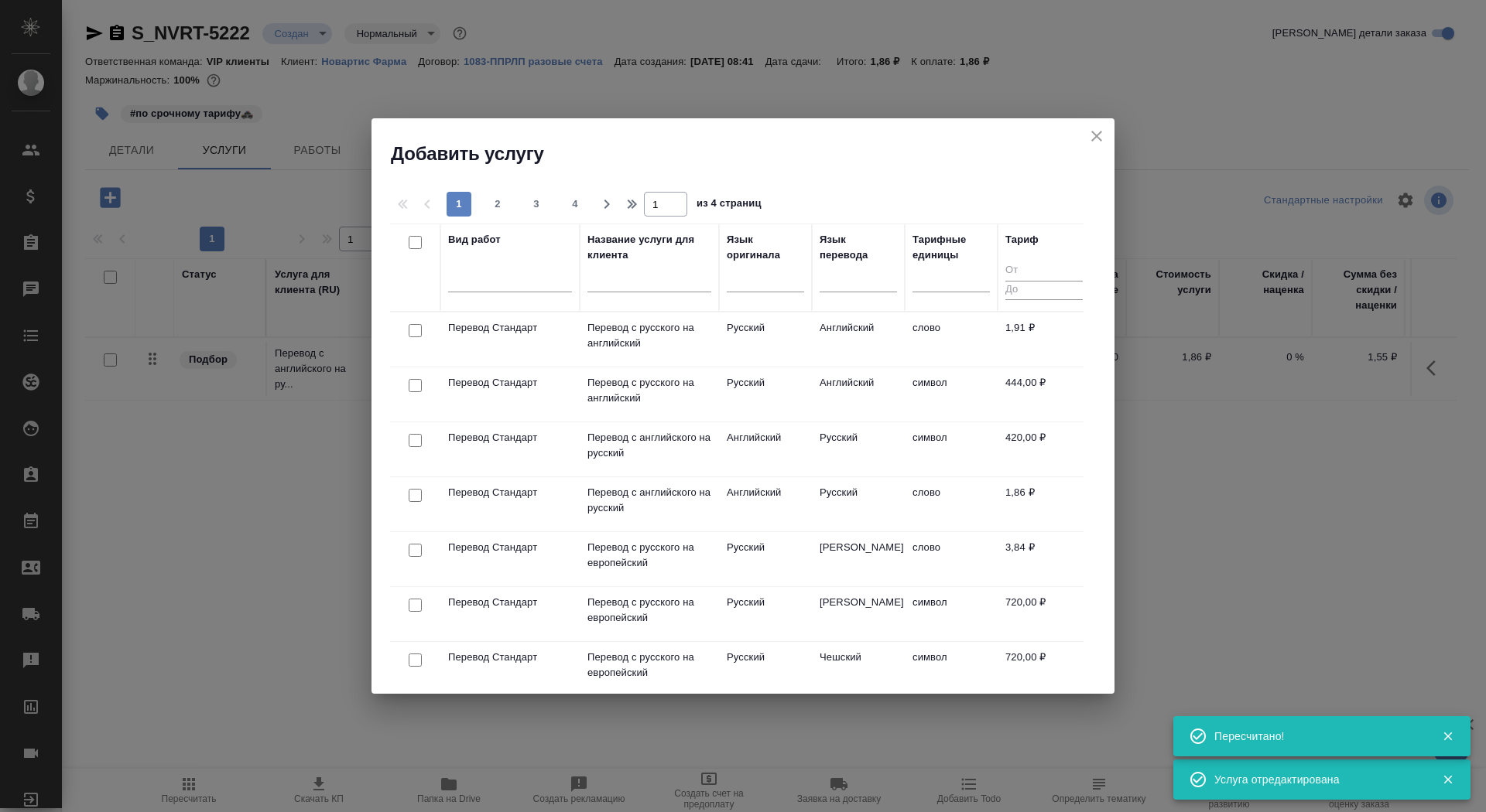
click at [624, 280] on input "text" at bounding box center [649, 282] width 124 height 19
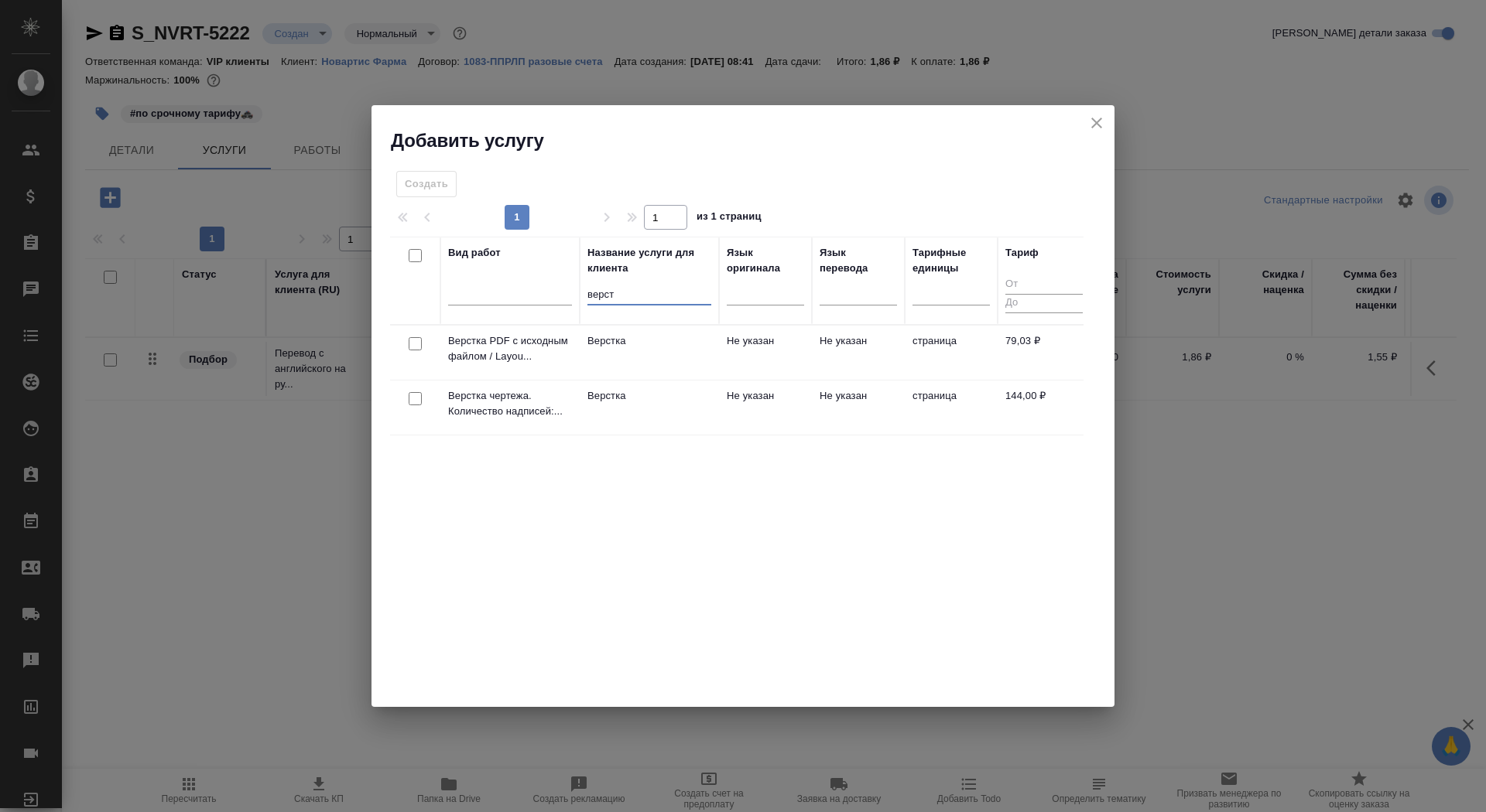
type input "верст"
click at [614, 352] on td "Верстка" at bounding box center [649, 352] width 139 height 54
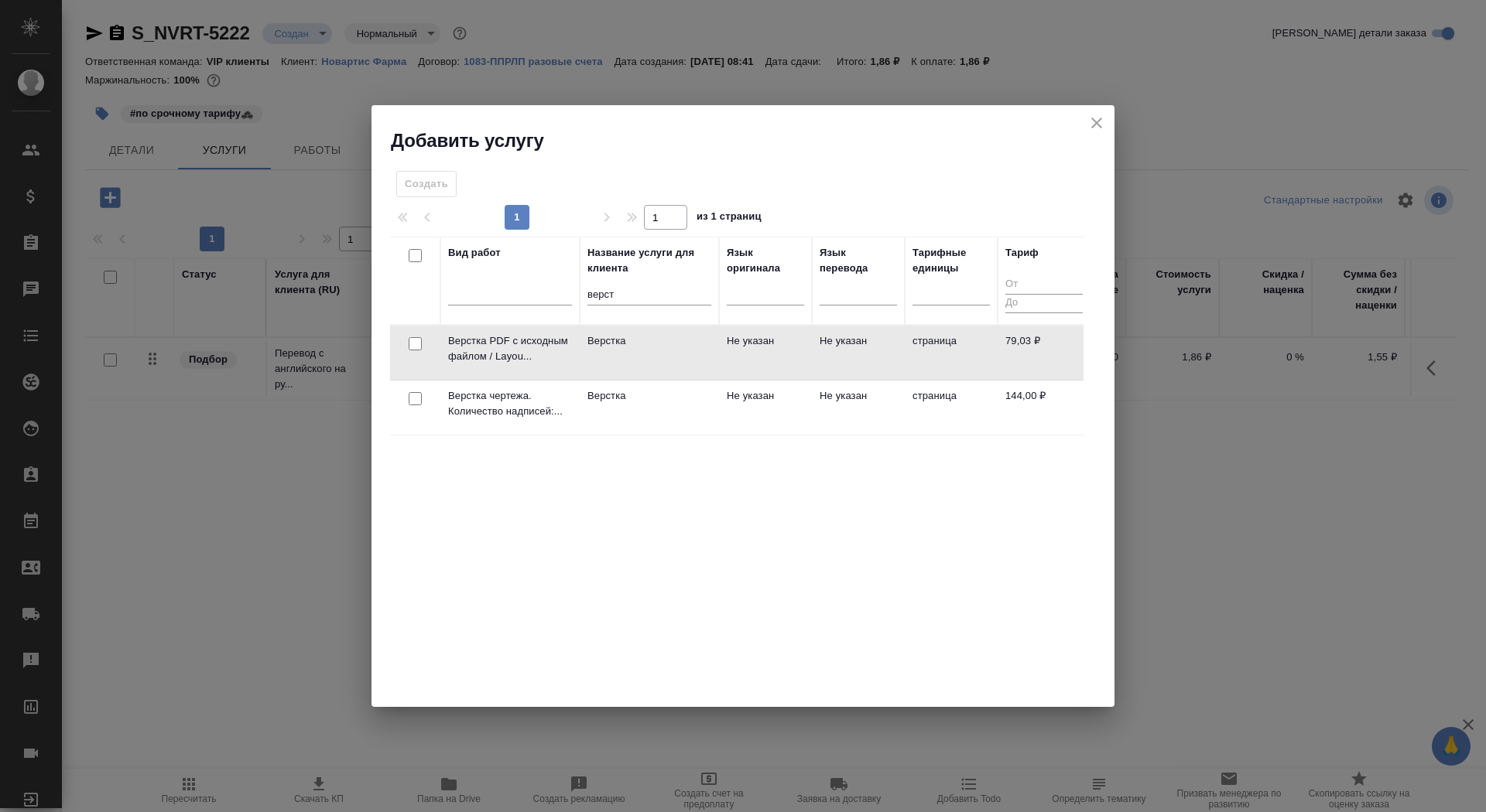
click at [614, 352] on td "Верстка" at bounding box center [649, 352] width 139 height 54
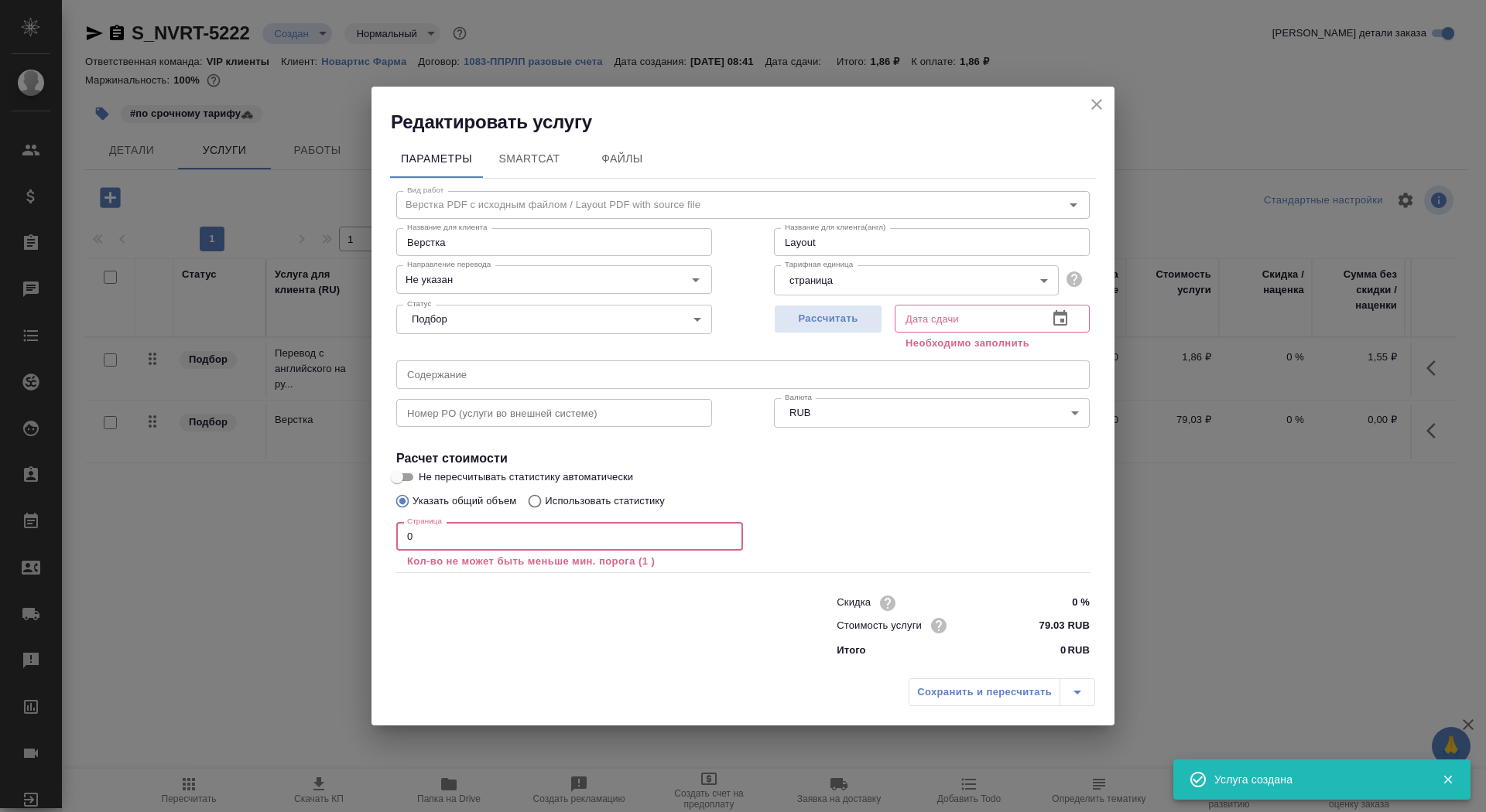
click at [548, 544] on input "0" at bounding box center [569, 535] width 346 height 28
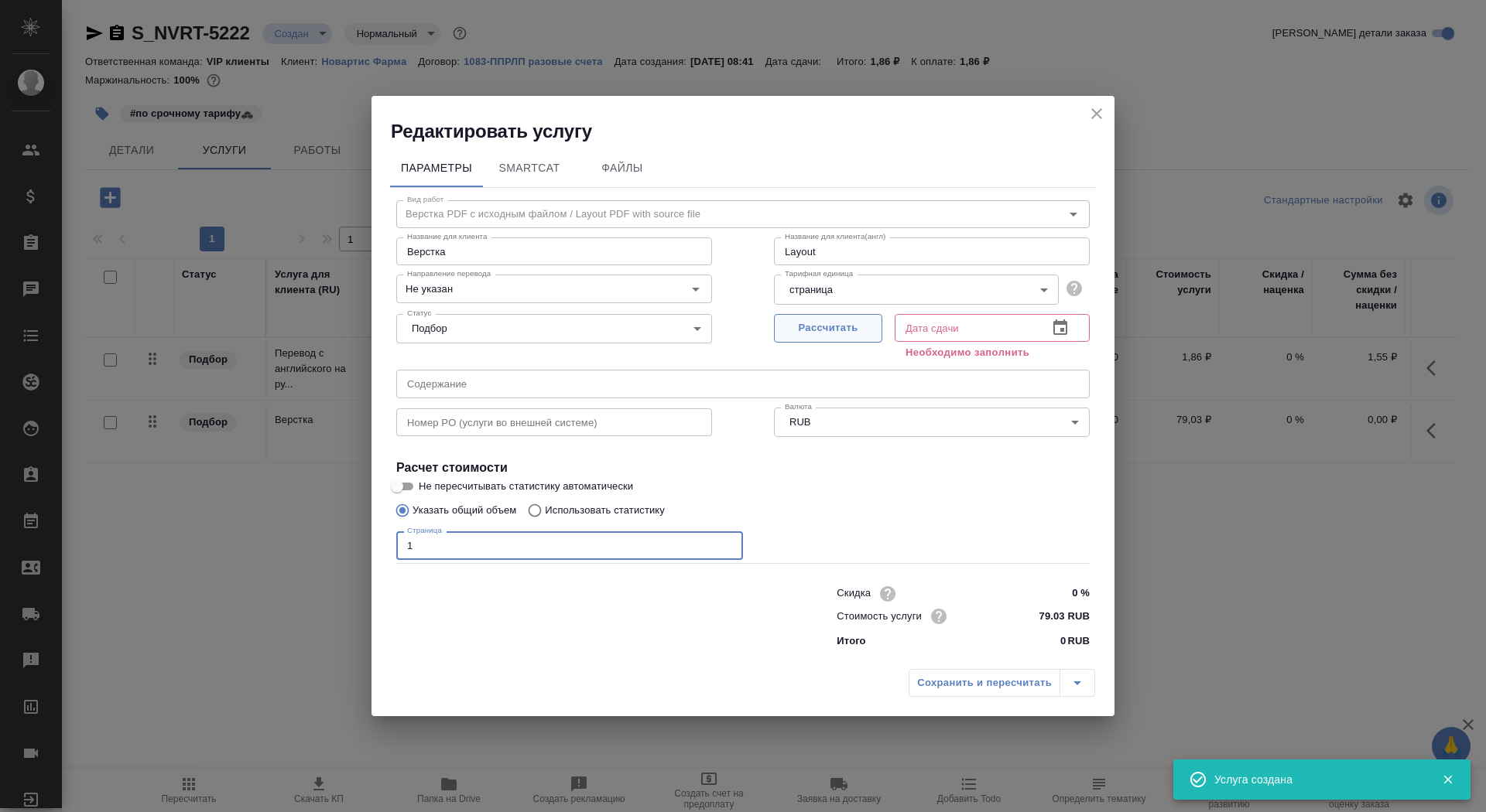
type input "1"
click at [856, 325] on span "Рассчитать" at bounding box center [828, 328] width 91 height 18
type input "26.09.2025 08:43"
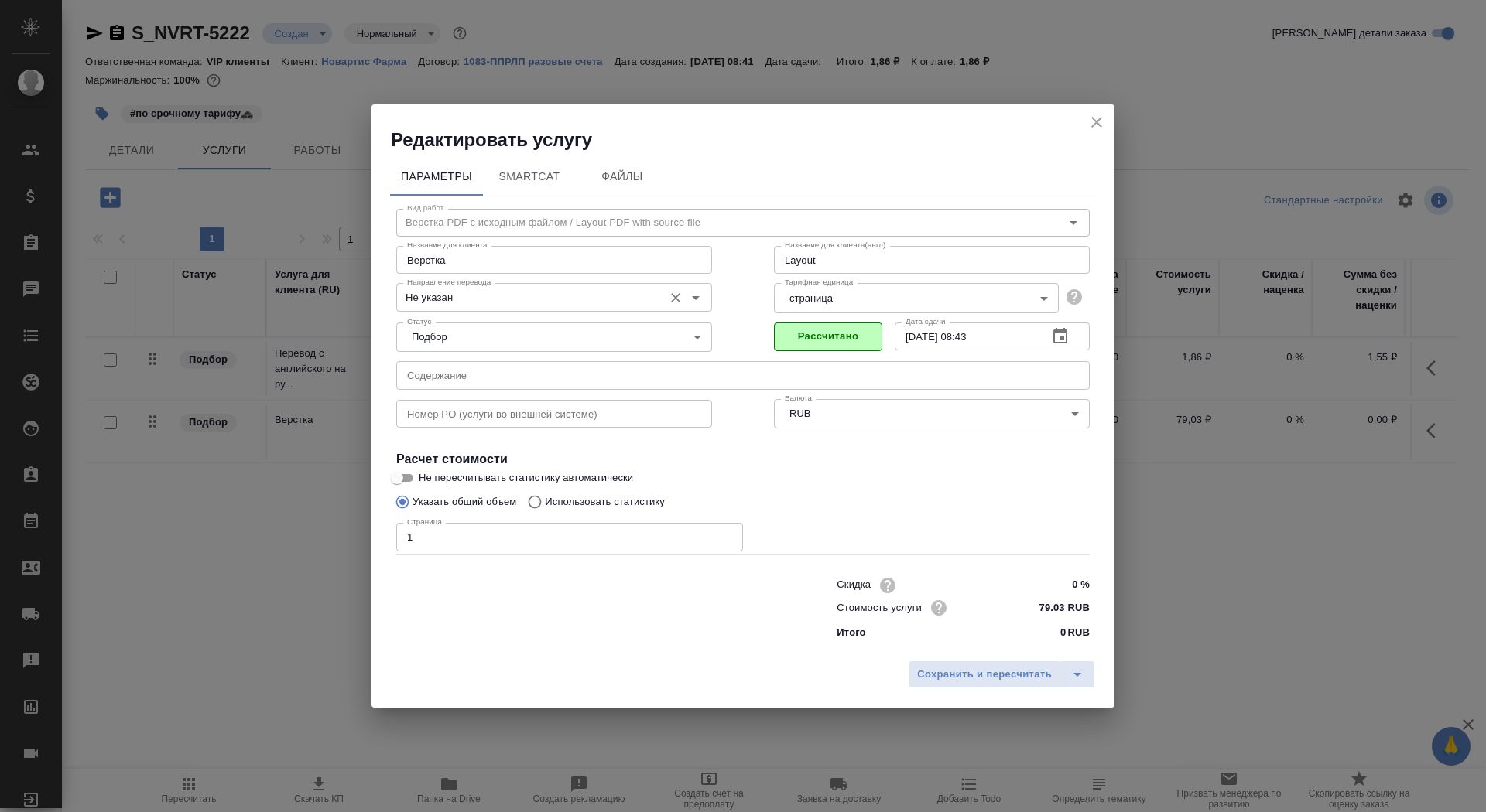
click at [490, 291] on input "Не указан" at bounding box center [528, 298] width 255 height 19
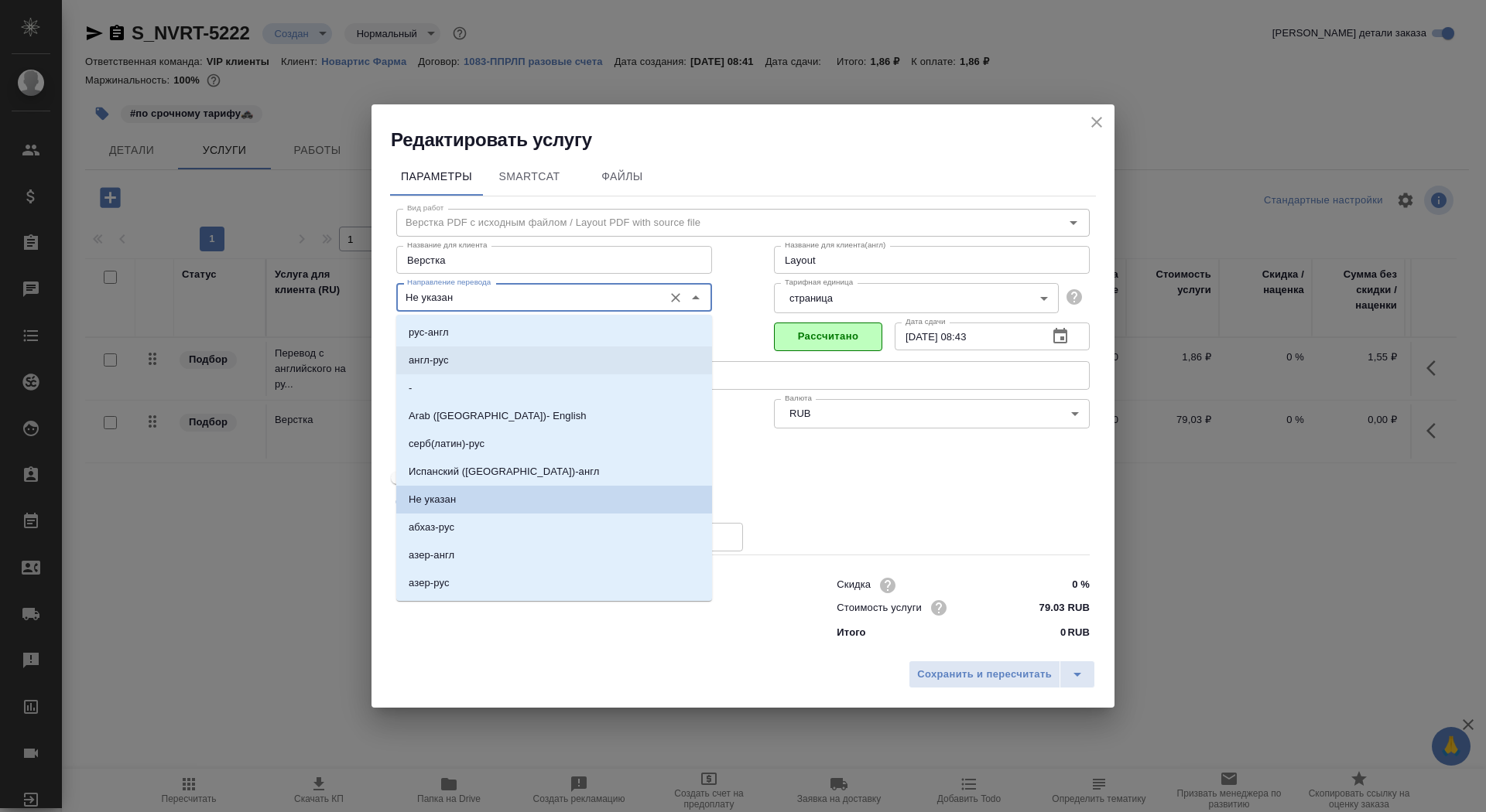
click at [487, 361] on li "англ-рус" at bounding box center [554, 359] width 316 height 28
type input "англ-рус"
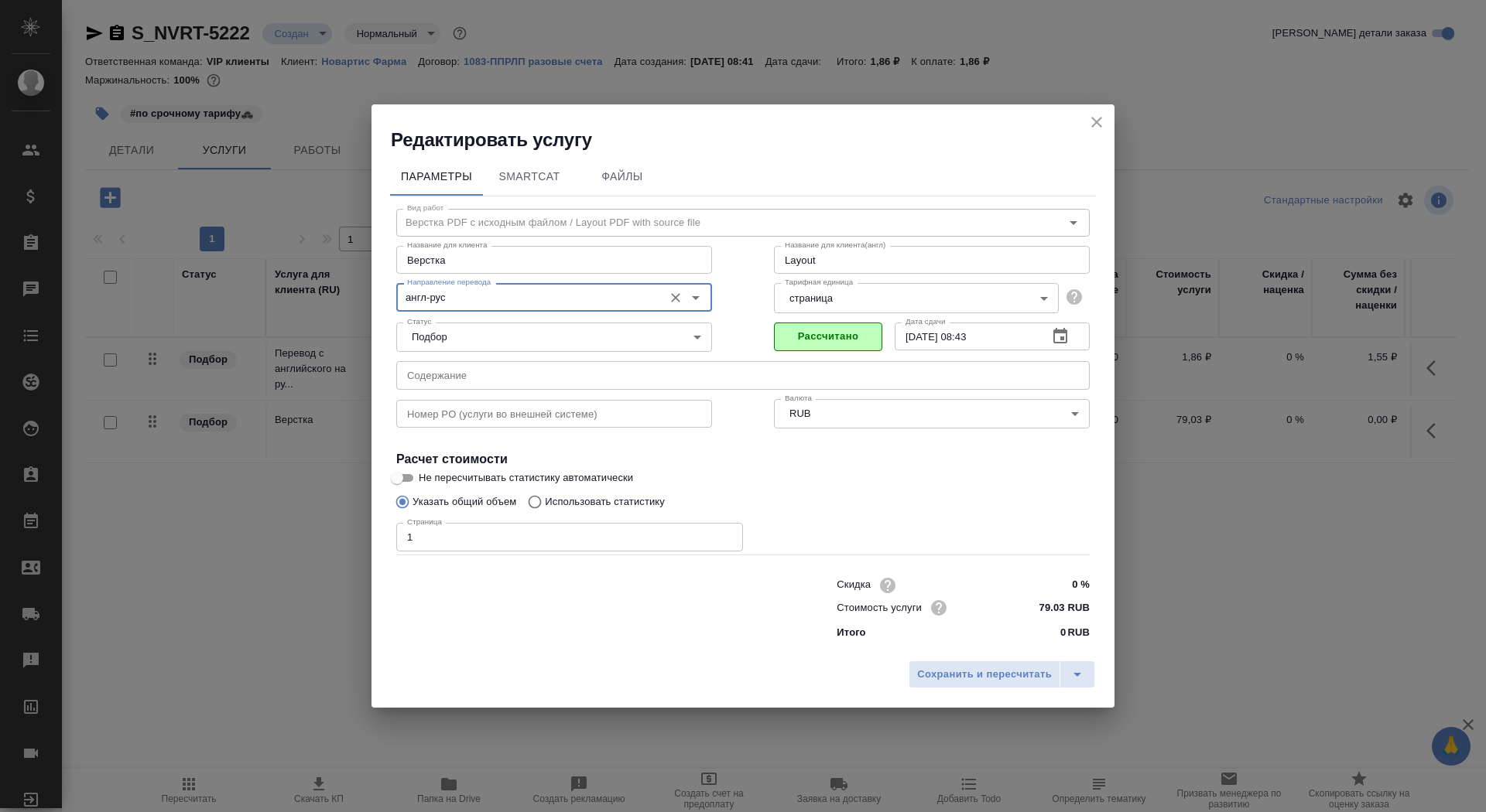
click at [560, 383] on input "text" at bounding box center [742, 375] width 694 height 28
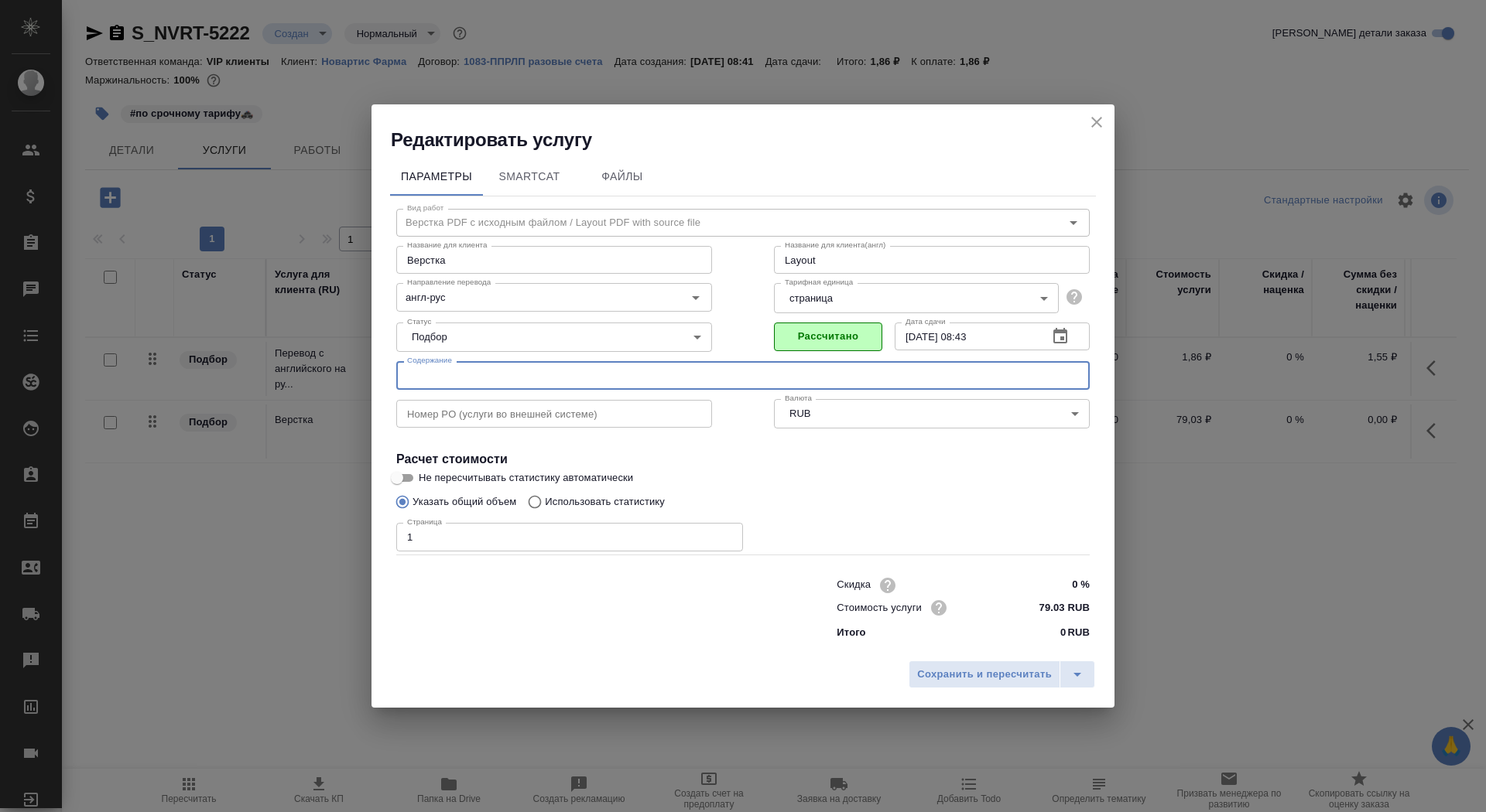
paste input "DSUR Issue 009 (05-Aug-2024 to 04-Aug-2025) for LOU064 - Dispatch Notification"
type input "DSUR Issue 009 (05-Aug-2024 to 04-Aug-2025) for LOU064 - Dispatch Notification"
click at [989, 680] on span "Сохранить и пересчитать" at bounding box center [985, 674] width 135 height 18
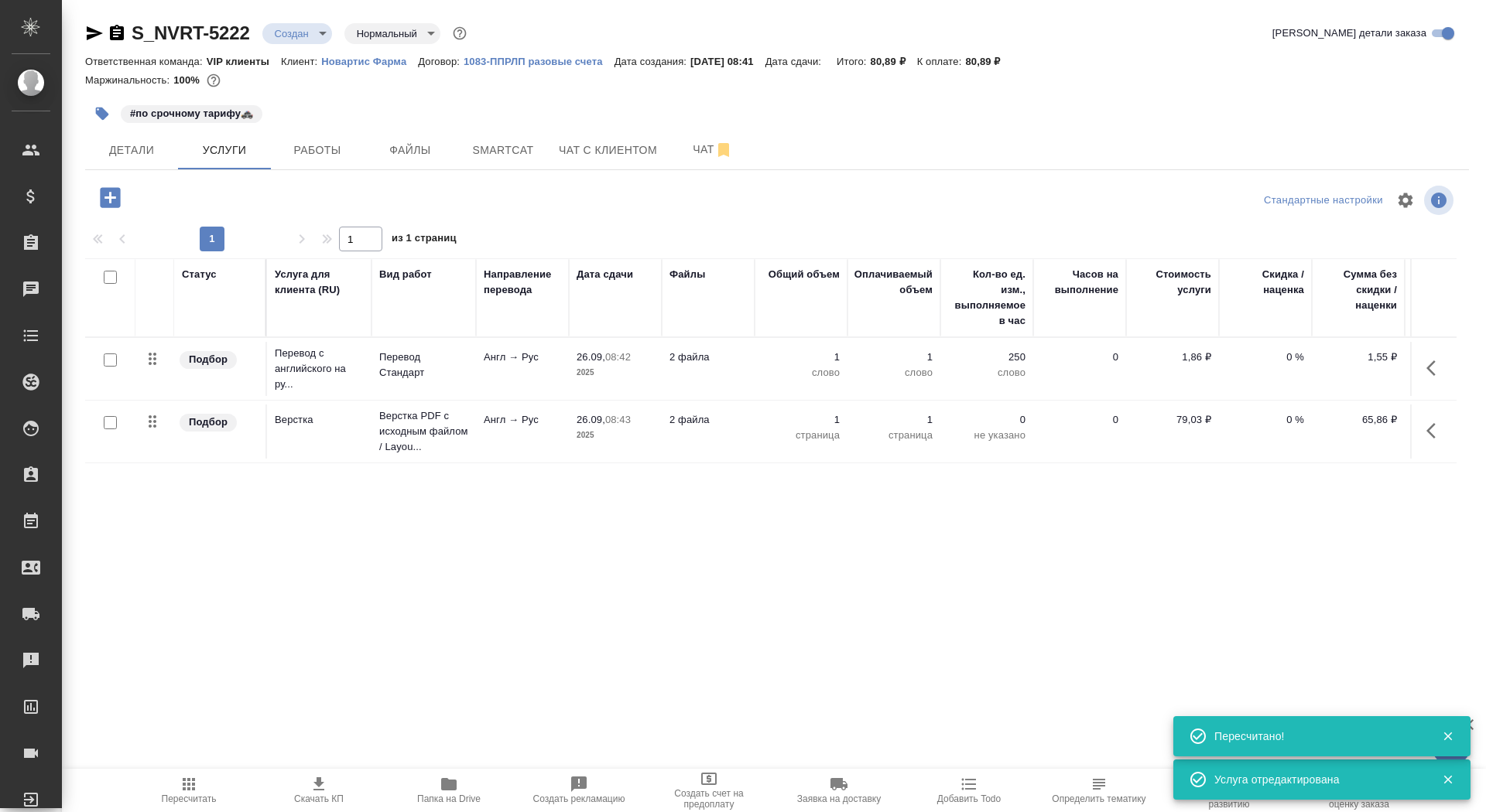
click at [115, 192] on icon "button" at bounding box center [109, 197] width 20 height 20
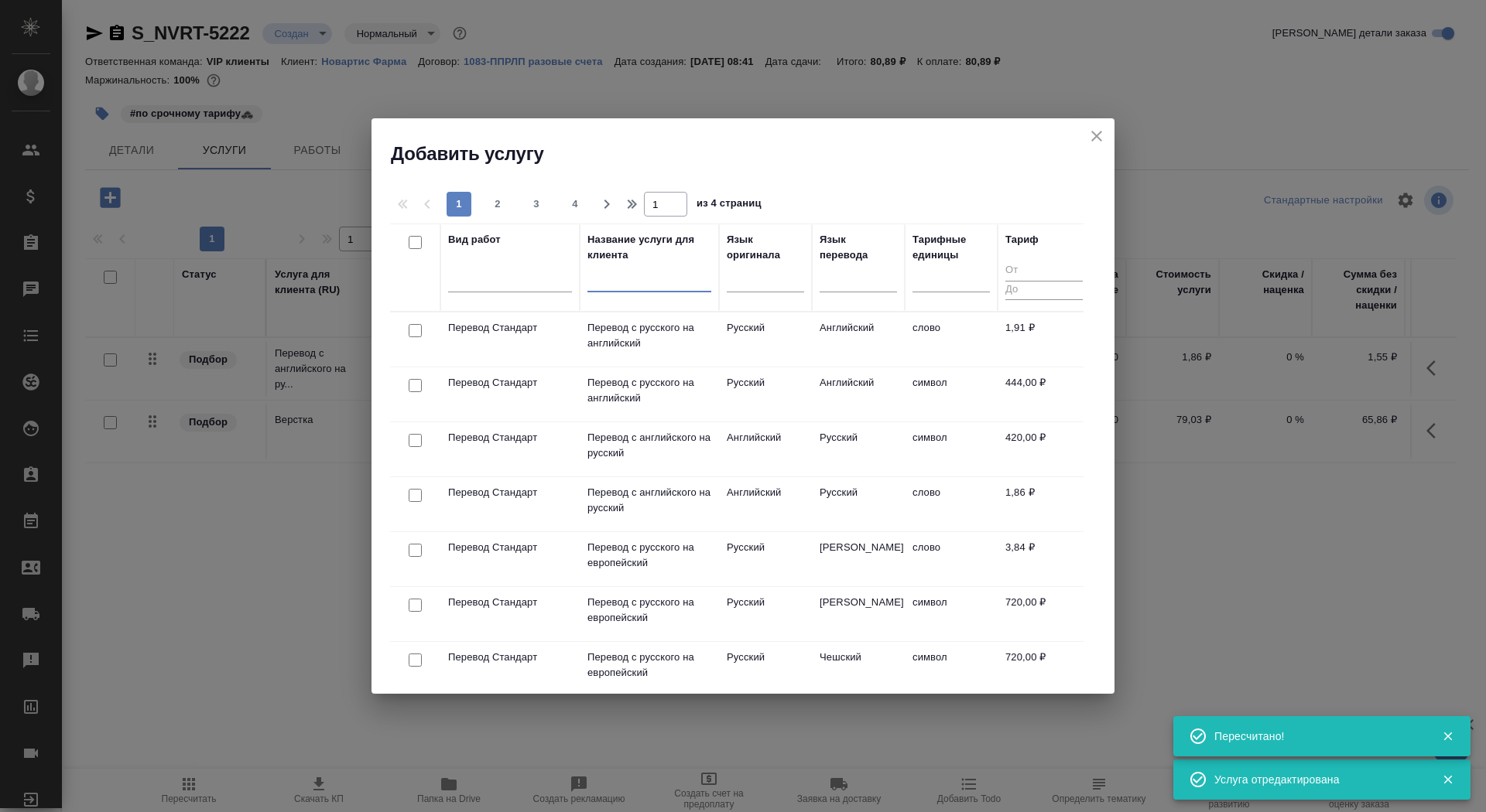
click at [628, 282] on input "text" at bounding box center [649, 282] width 124 height 19
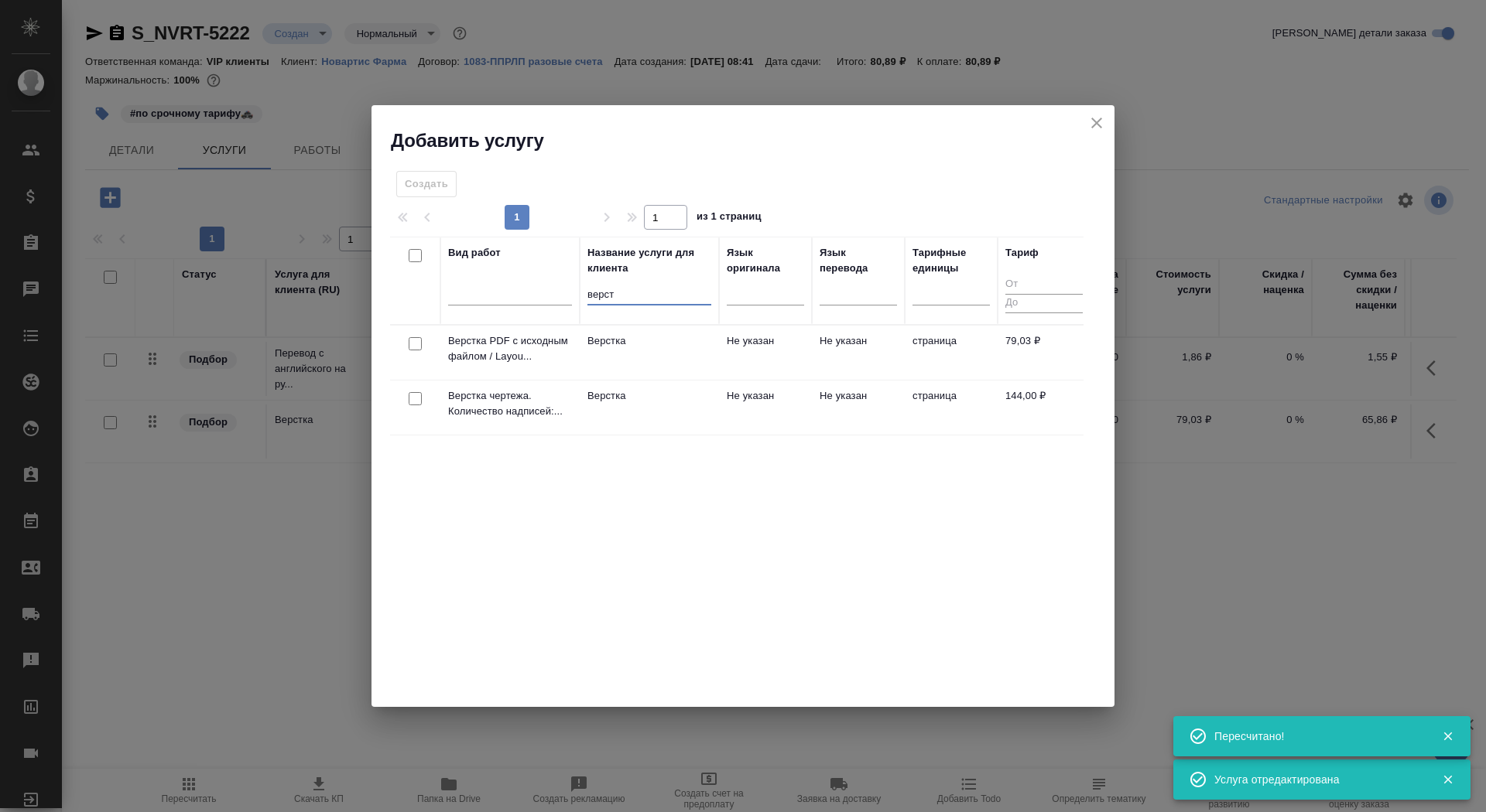
type input "верст"
click at [628, 404] on td "Верстка" at bounding box center [649, 407] width 139 height 54
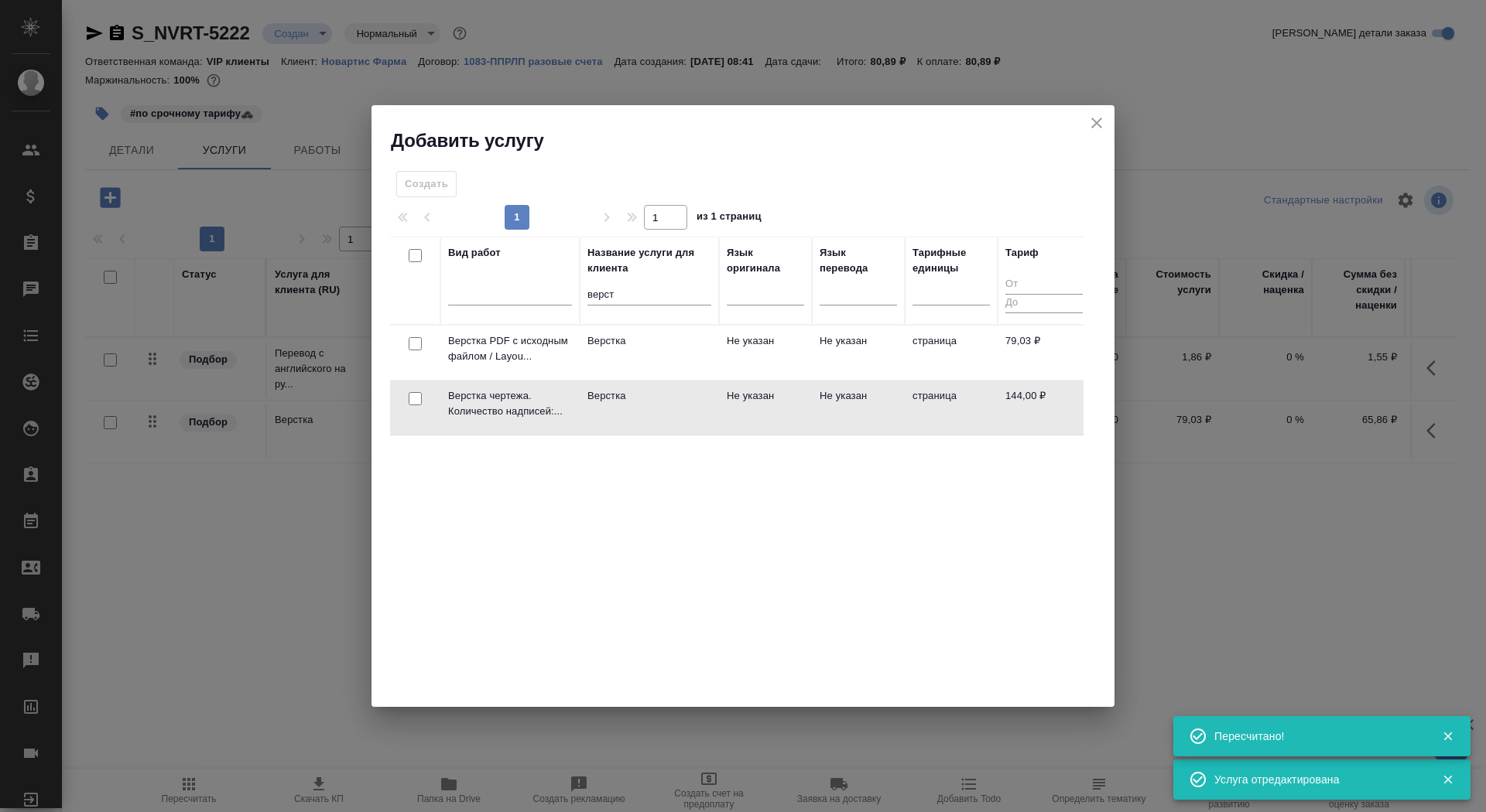
click at [628, 404] on td "Верстка" at bounding box center [649, 407] width 139 height 54
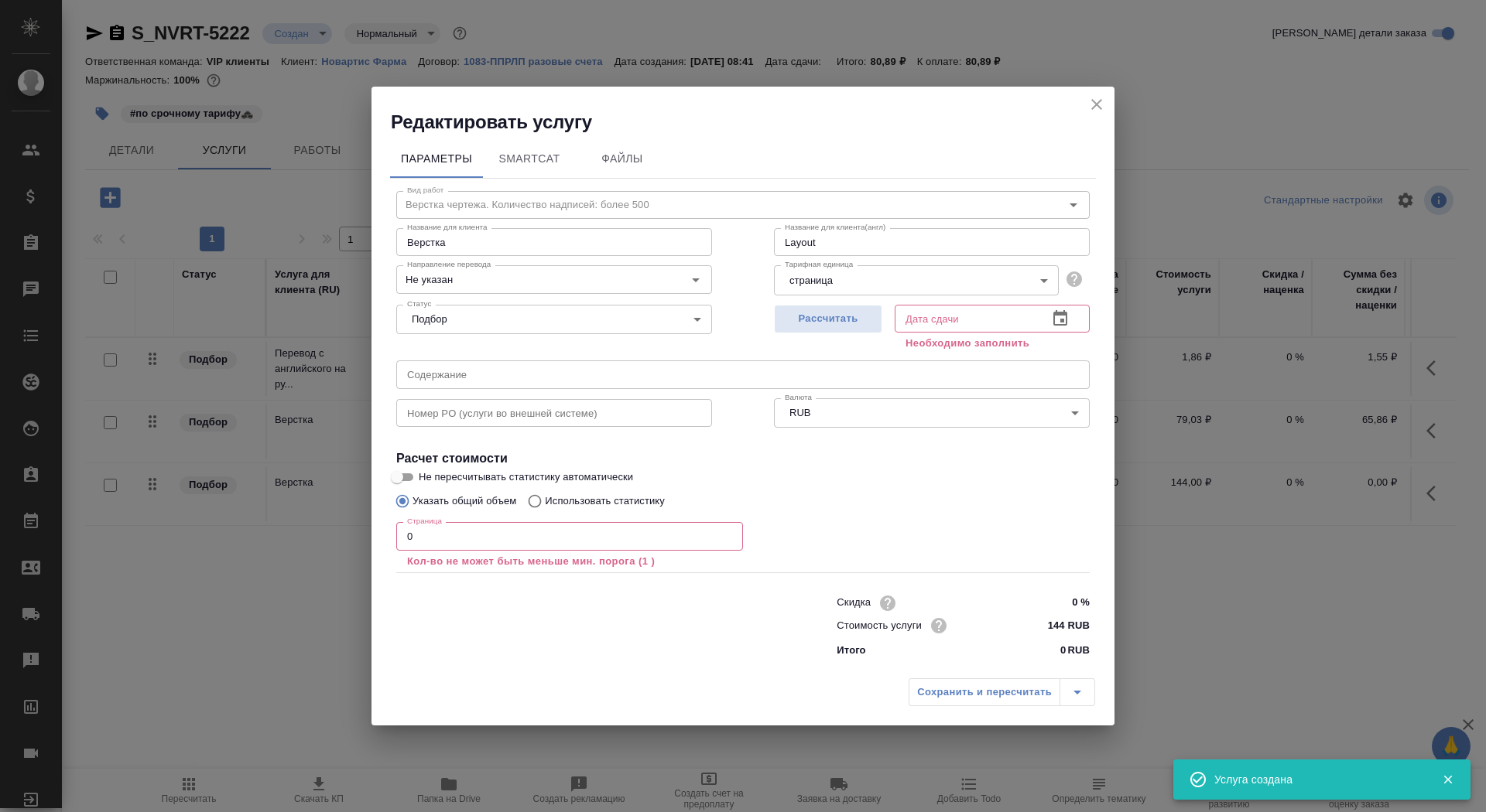
click at [446, 536] on input "0" at bounding box center [569, 535] width 346 height 28
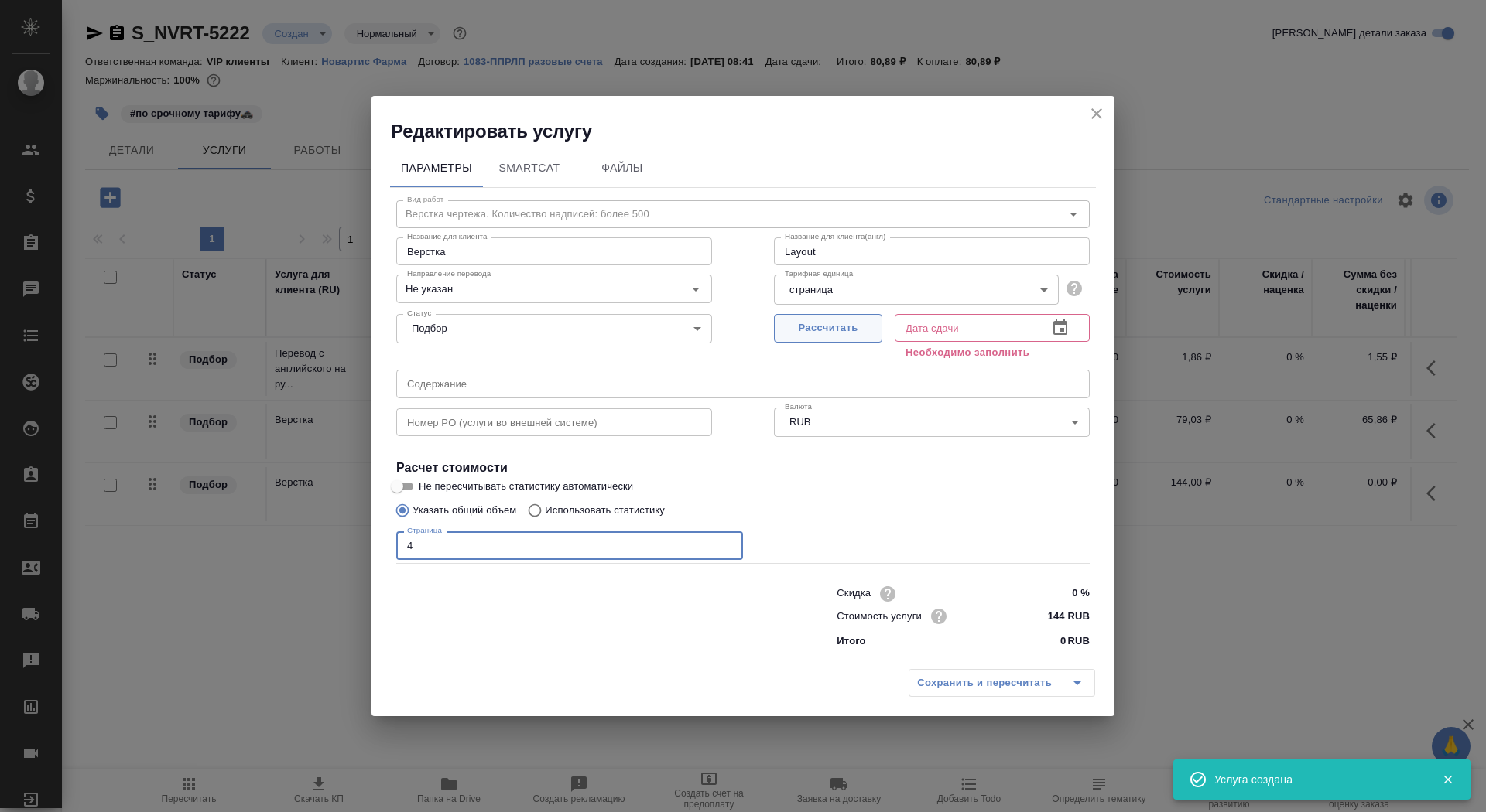
type input "4"
click at [831, 326] on span "Рассчитать" at bounding box center [828, 328] width 91 height 18
type input "29.09.2025 18:00"
click at [486, 290] on input "Не указан" at bounding box center [528, 289] width 255 height 19
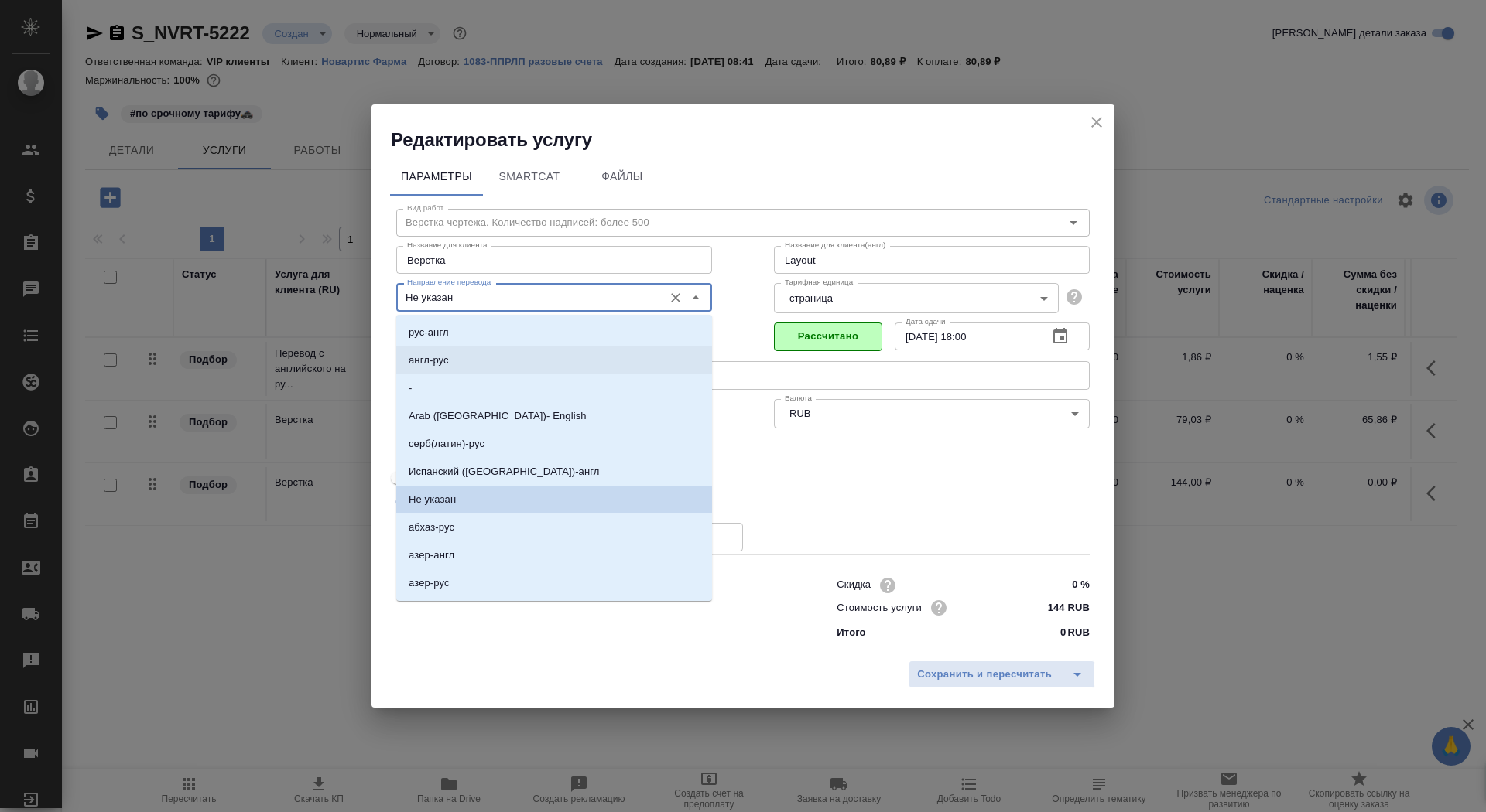
click at [497, 359] on li "англ-рус" at bounding box center [554, 359] width 316 height 28
type input "англ-рус"
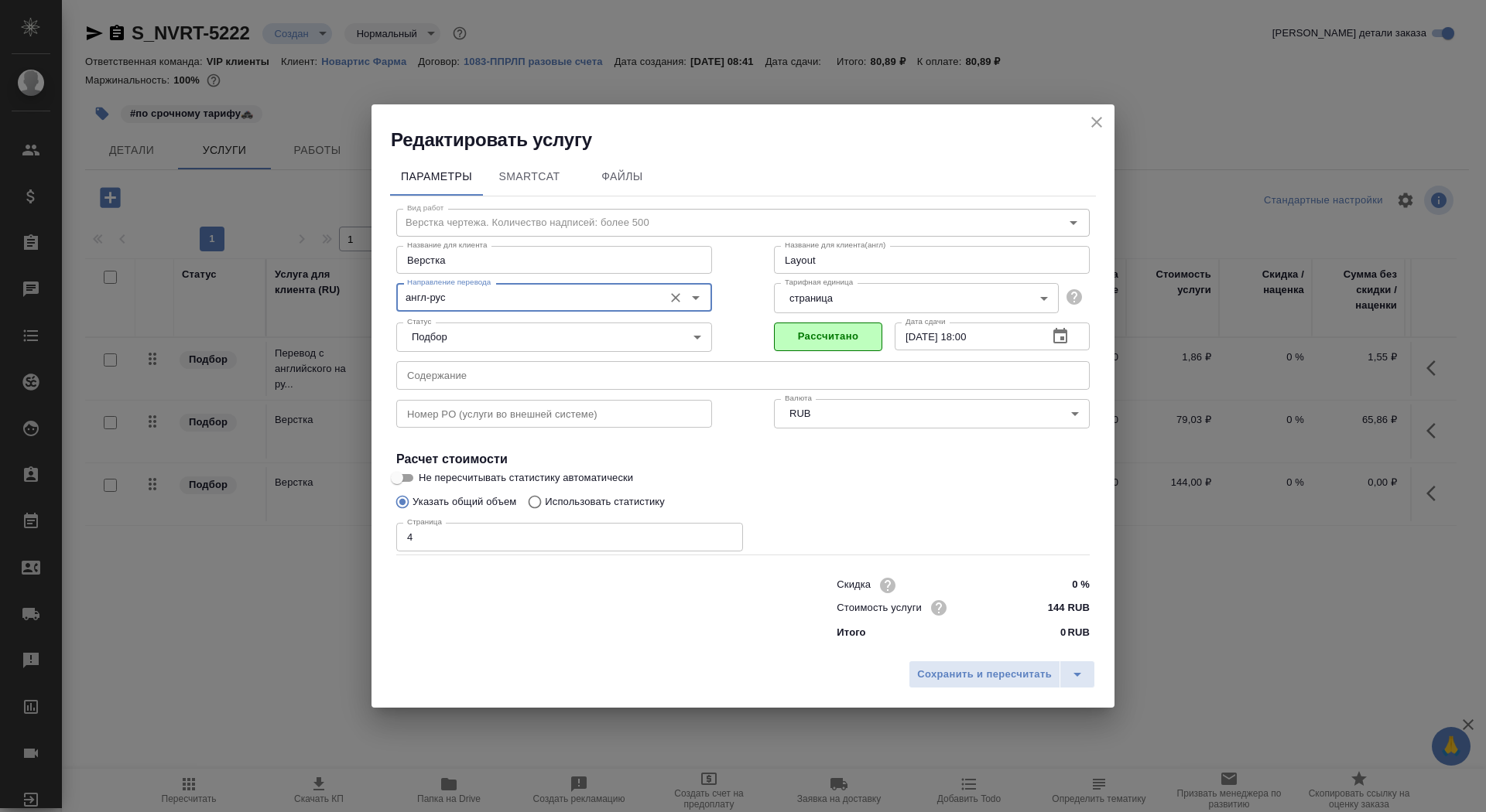
click at [469, 384] on input "text" at bounding box center [742, 375] width 694 height 28
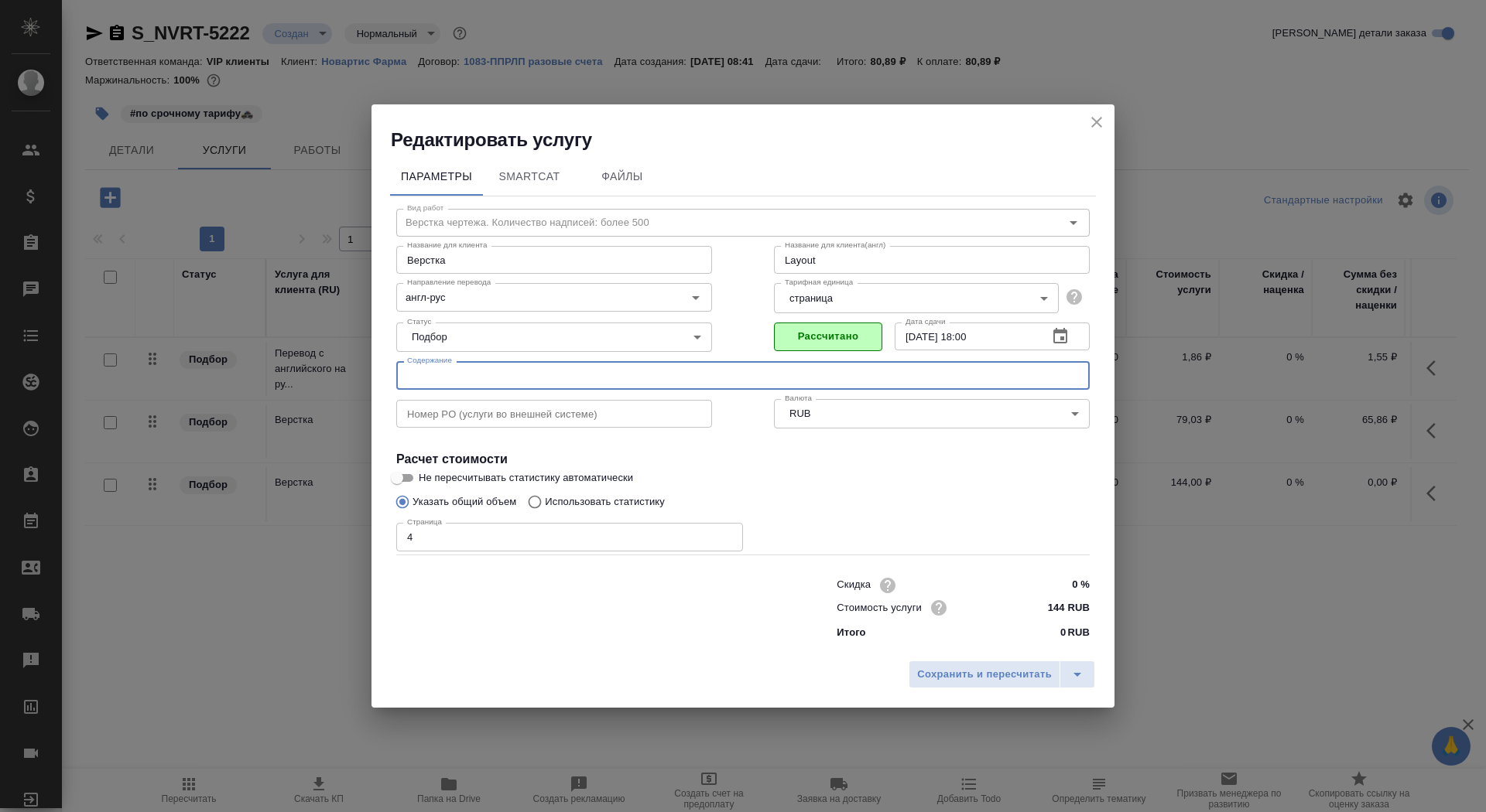
paste input "DSUR Issue 009 (05-Aug-2024 to 04-Aug-2025) for LOU064 - Dispatch Notification"
type input "DSUR Issue 009 (05-Aug-2024 to 04-Aug-2025) for LOU064 - Dispatch Notification"
click at [931, 673] on span "Сохранить и пересчитать" at bounding box center [985, 674] width 135 height 18
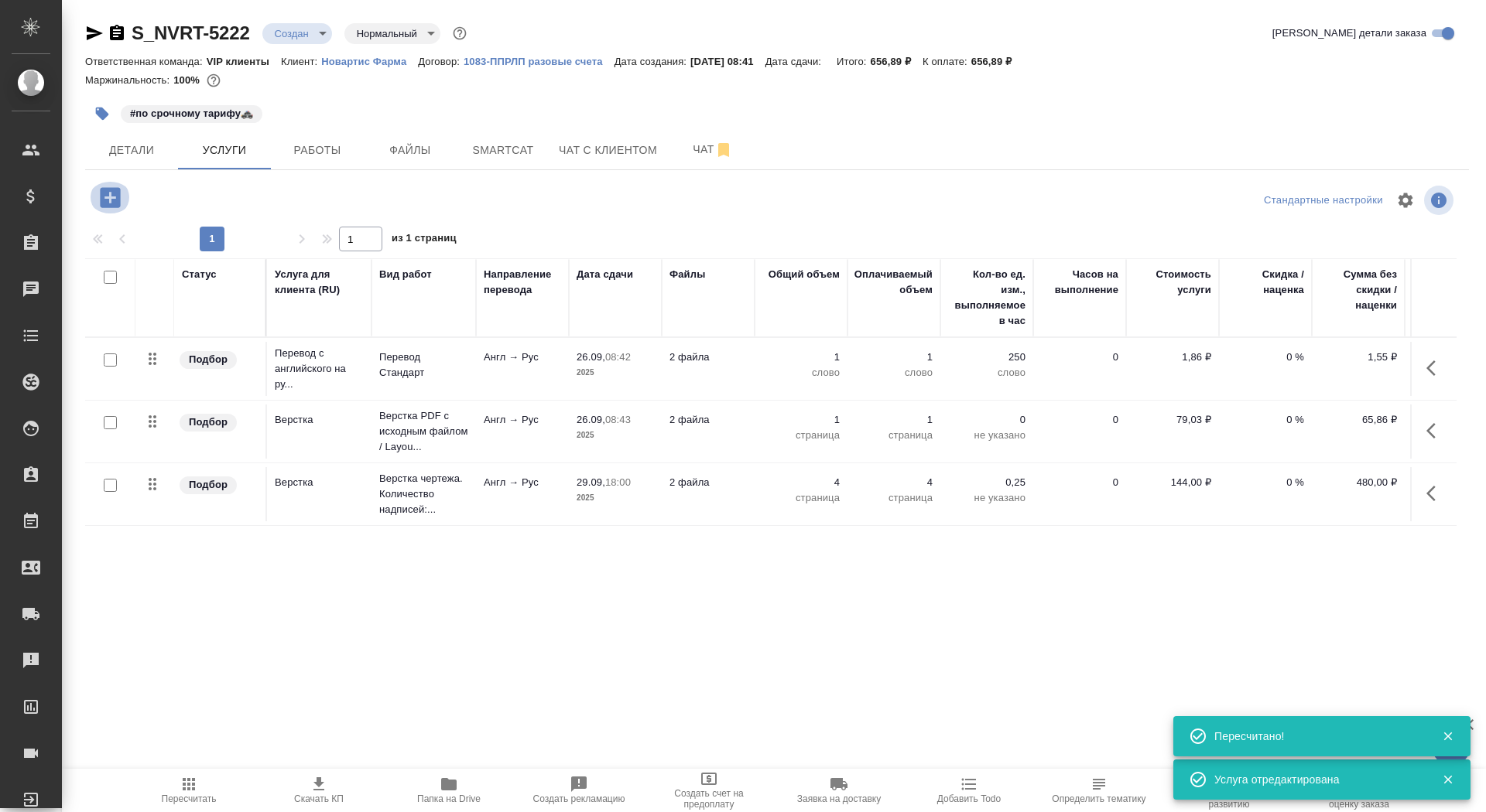
click at [107, 201] on icon "button" at bounding box center [109, 197] width 20 height 20
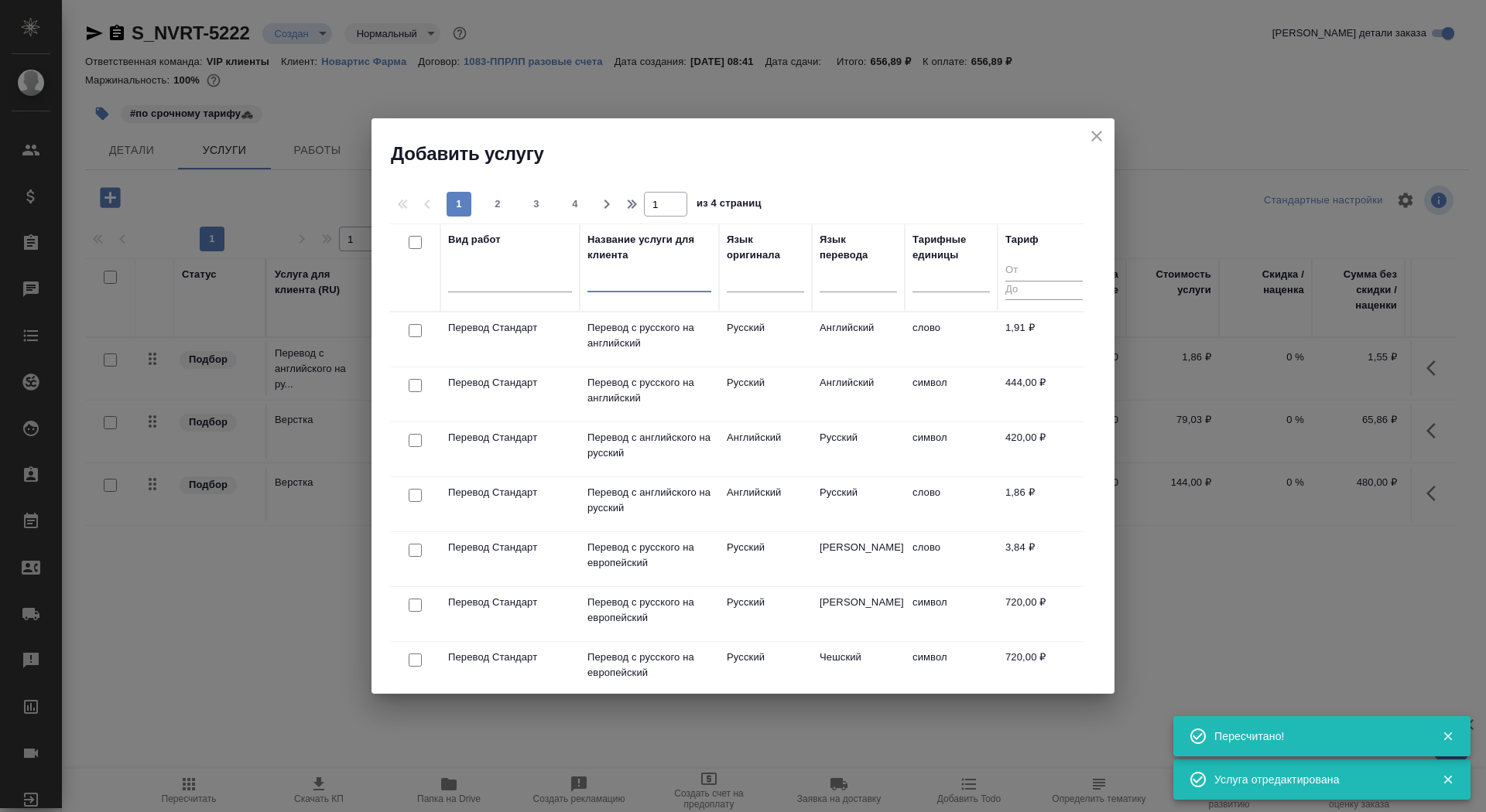
click at [646, 279] on input "text" at bounding box center [649, 282] width 124 height 19
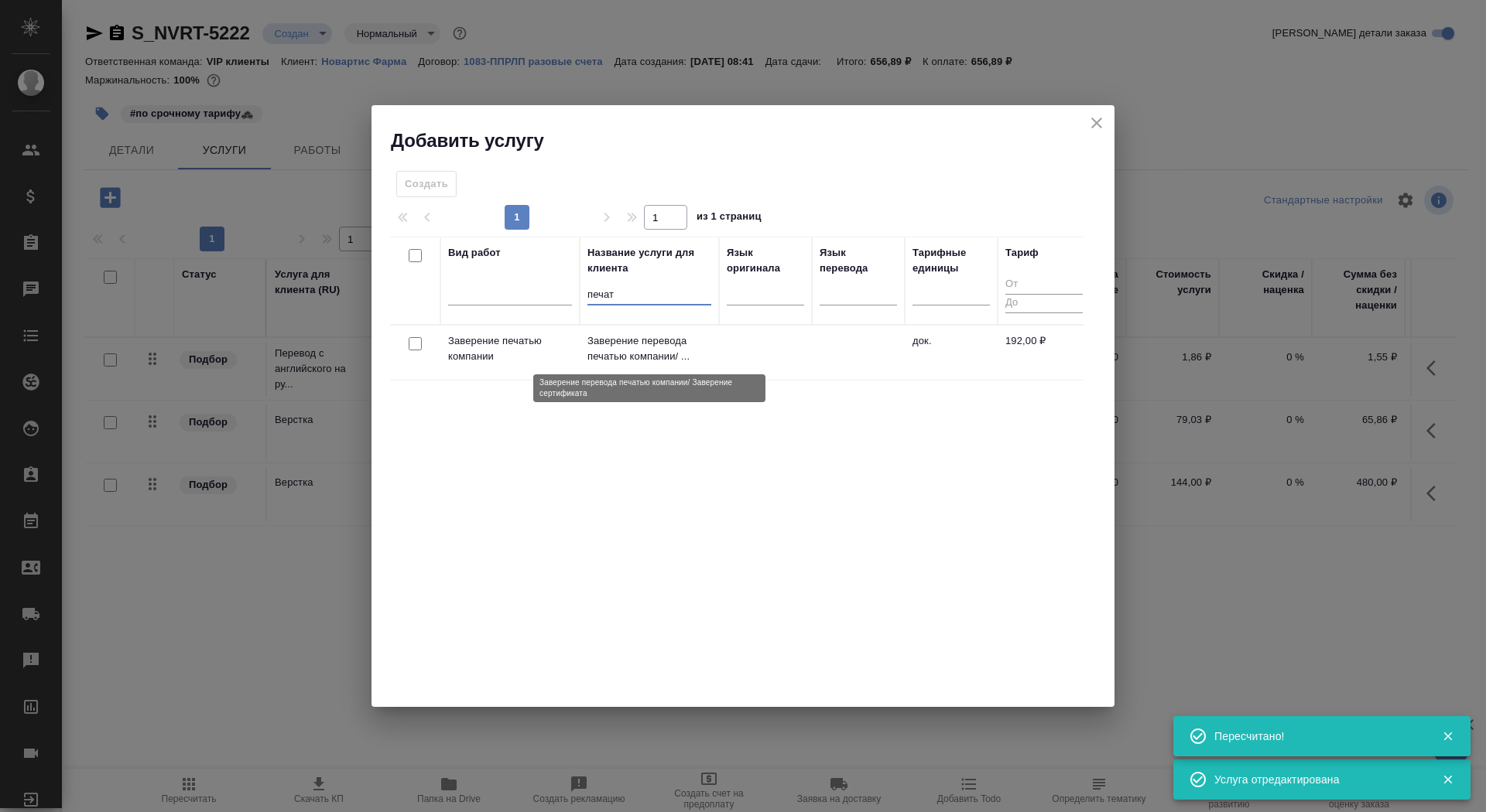
type input "печат"
click at [648, 349] on p "Заверение перевода печатью компании/ ..." at bounding box center [649, 349] width 124 height 31
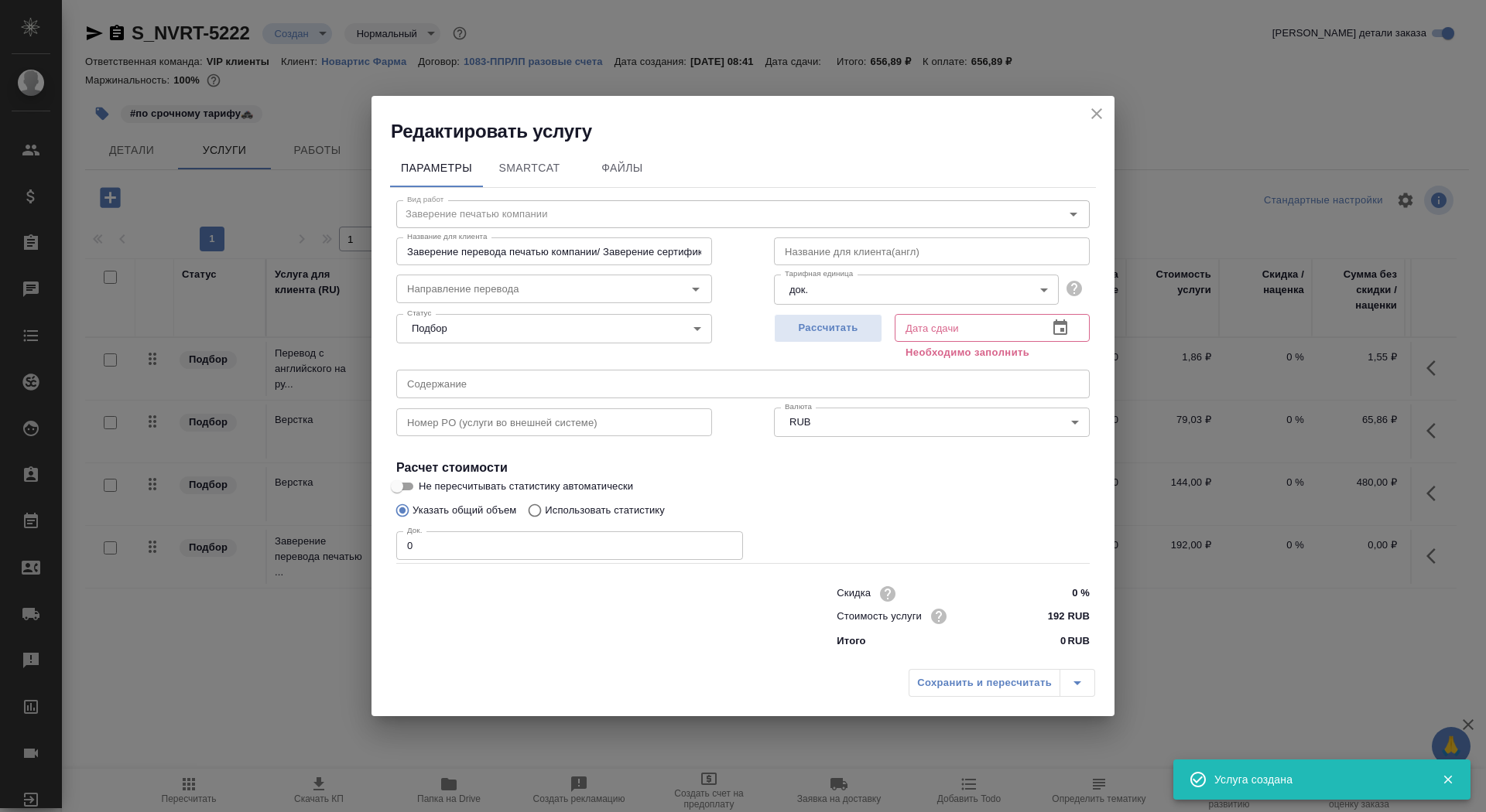
click at [499, 528] on div "Док. 0 Док." at bounding box center [569, 543] width 346 height 37
click at [502, 539] on input "0" at bounding box center [569, 545] width 346 height 28
type input "1"
click at [818, 336] on span "Рассчитать" at bounding box center [828, 328] width 91 height 18
type input "26.09.2025 10:03"
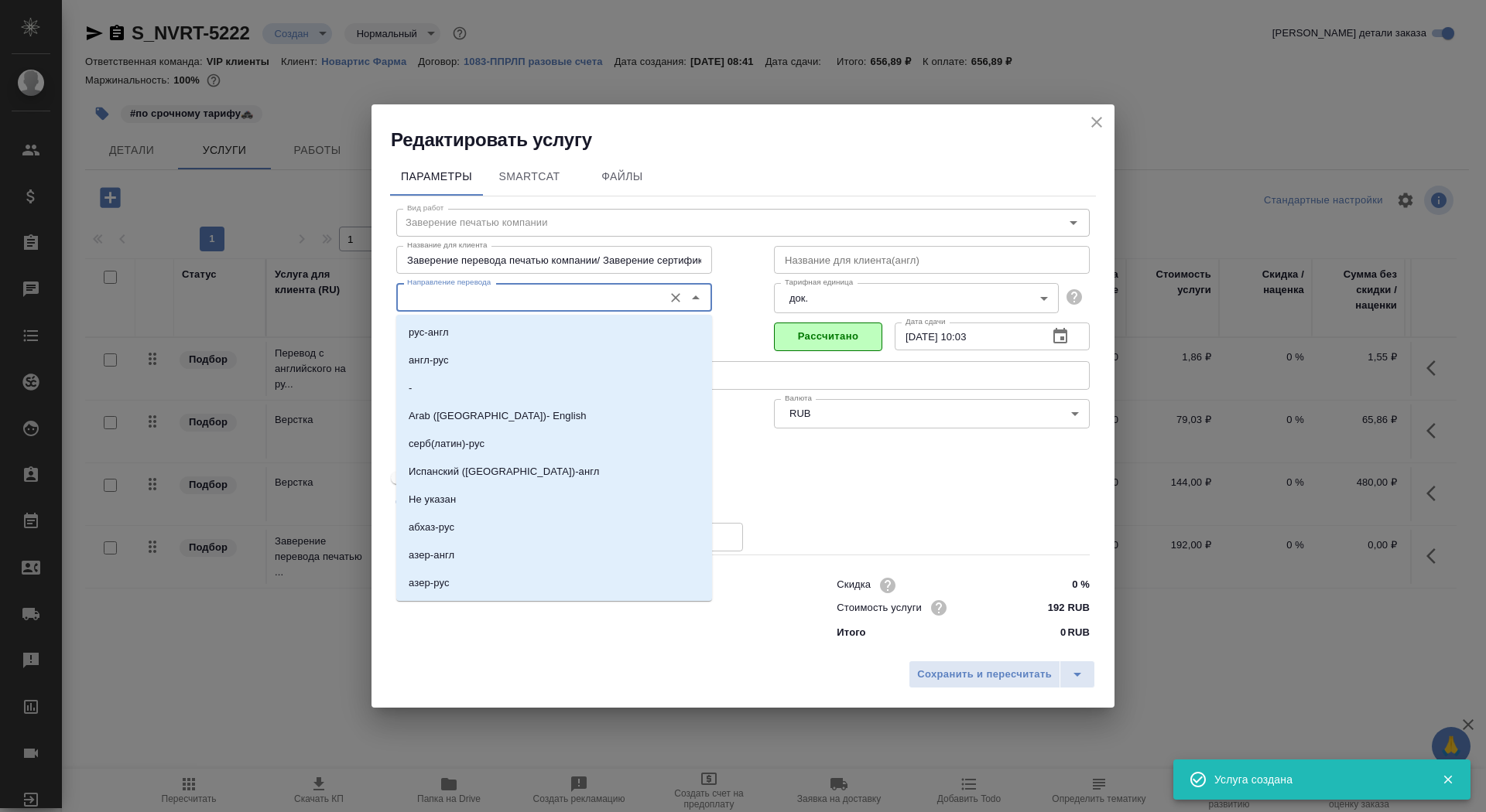
click at [494, 294] on input "Направление перевода" at bounding box center [528, 298] width 255 height 19
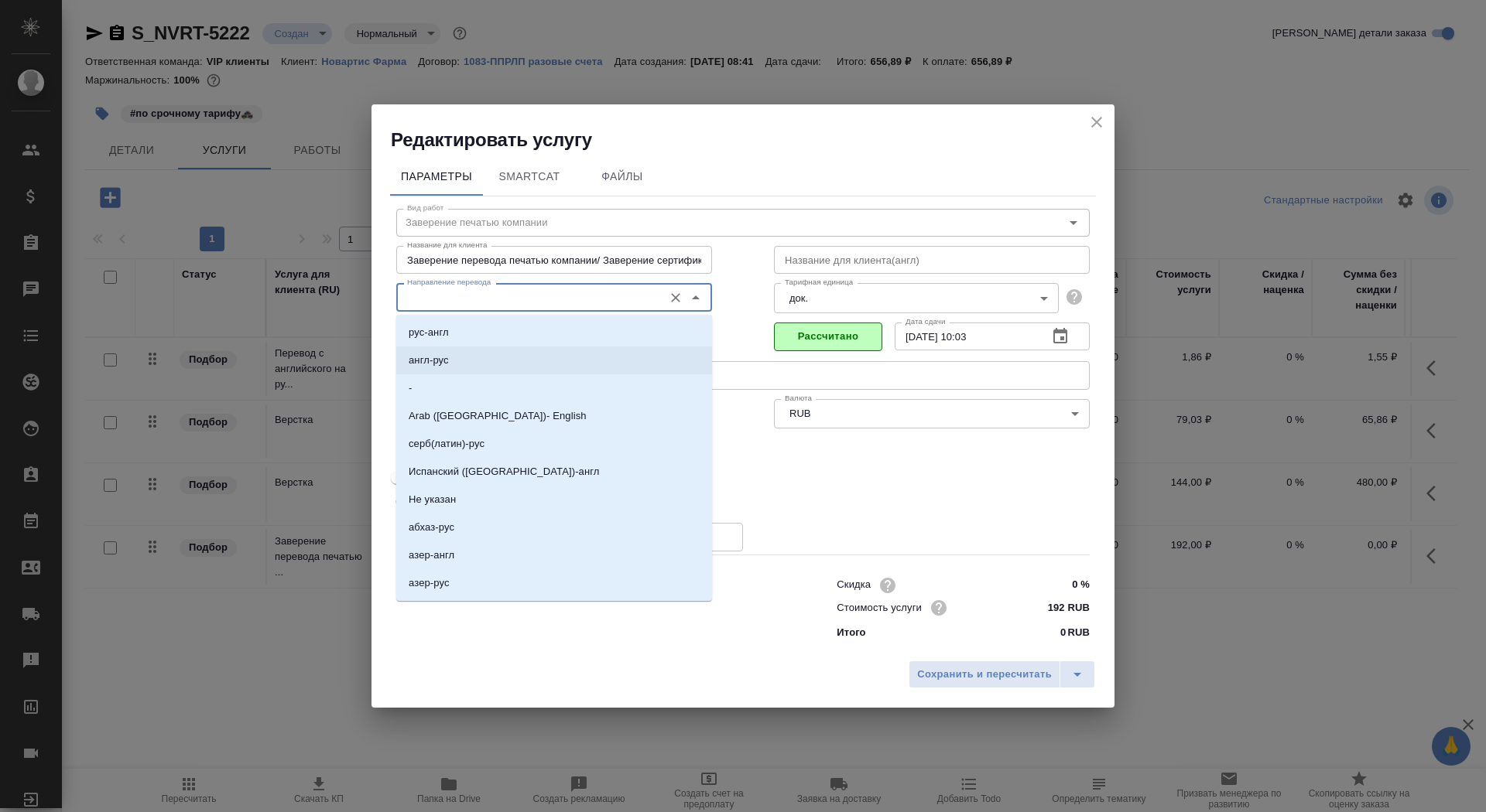
click at [491, 362] on li "англ-рус" at bounding box center [554, 359] width 316 height 28
type input "англ-рус"
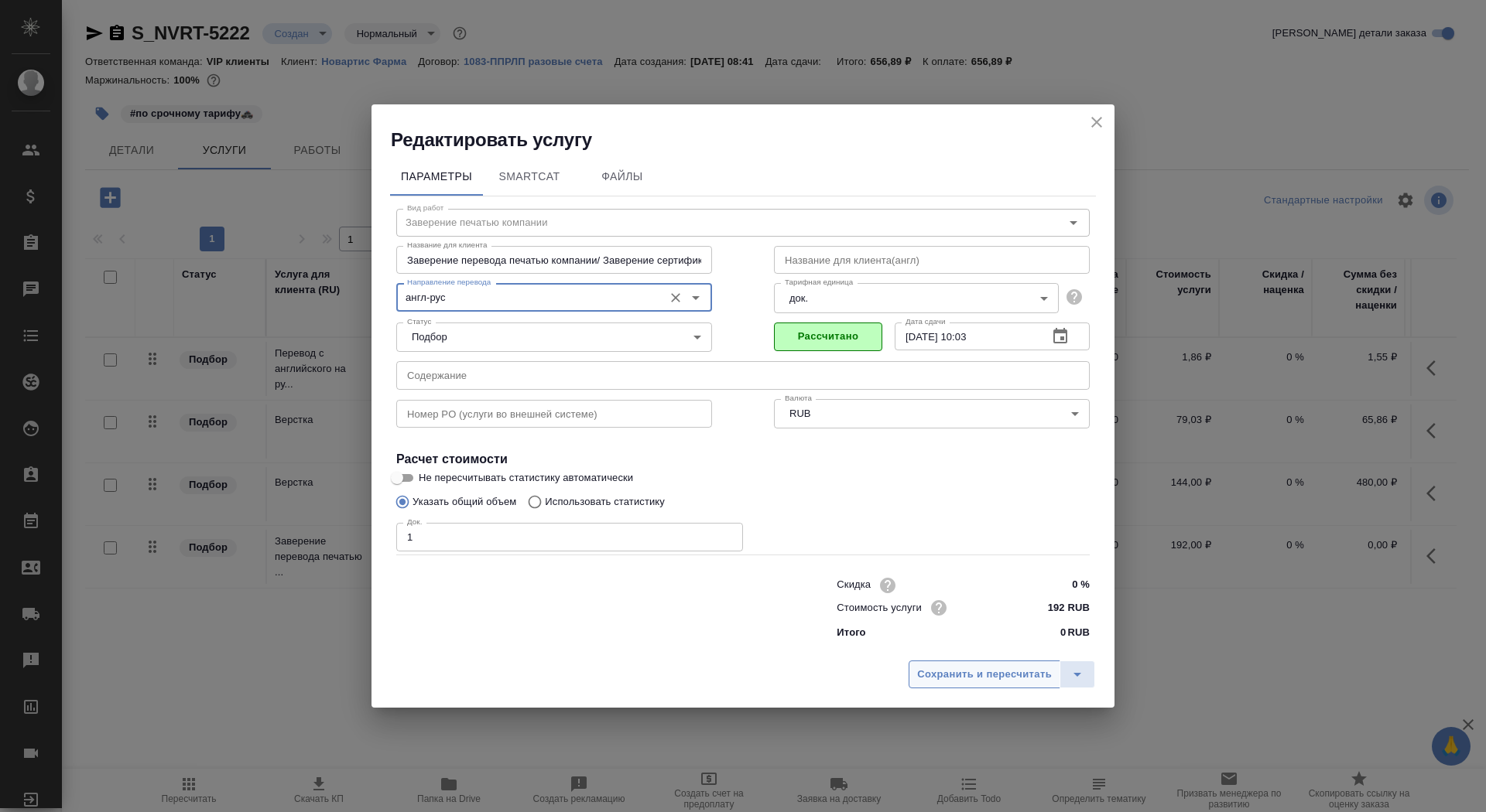
click at [944, 668] on span "Сохранить и пересчитать" at bounding box center [985, 674] width 135 height 18
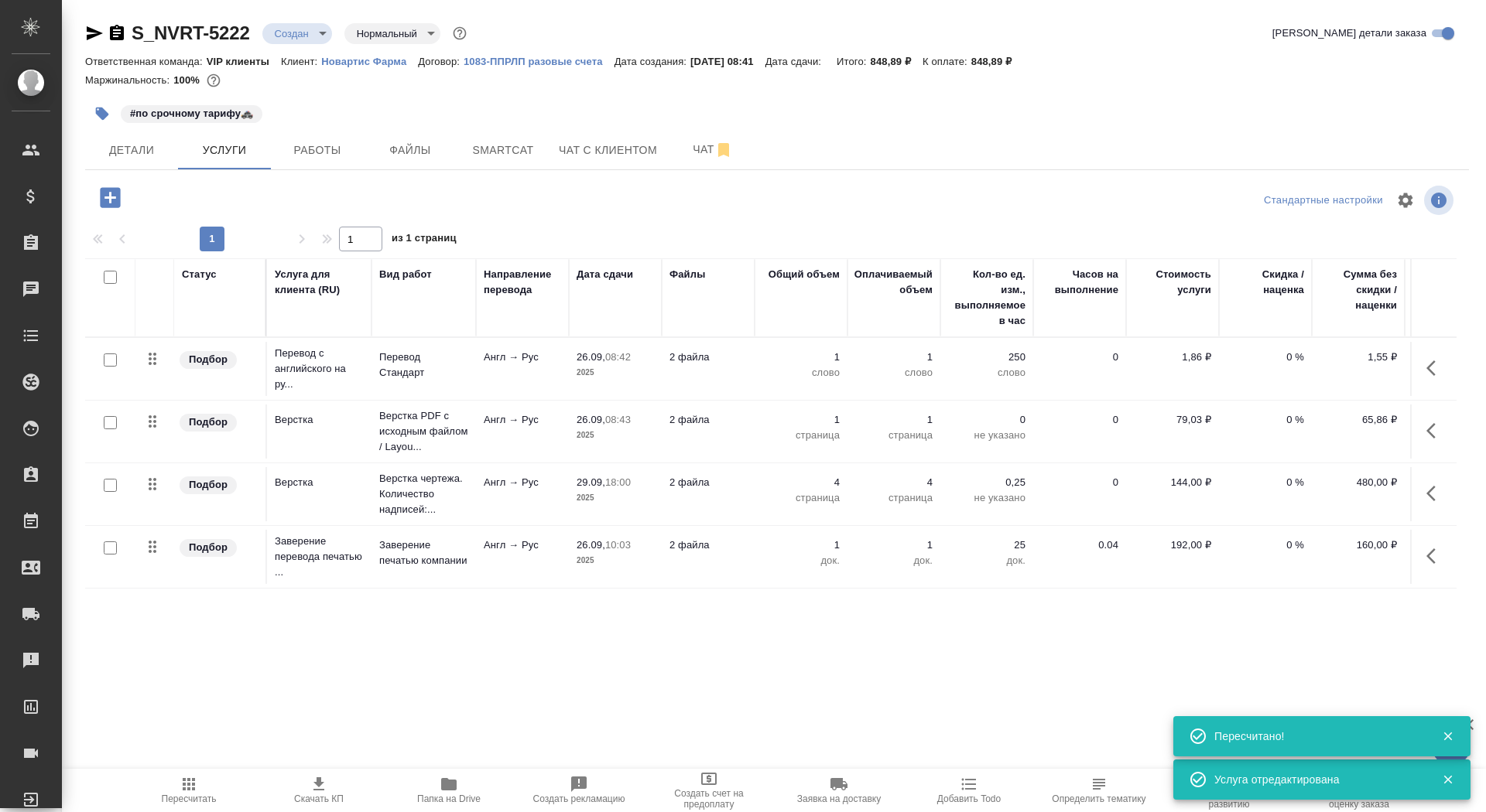
click at [562, 377] on td "Англ → Рус" at bounding box center [522, 369] width 93 height 54
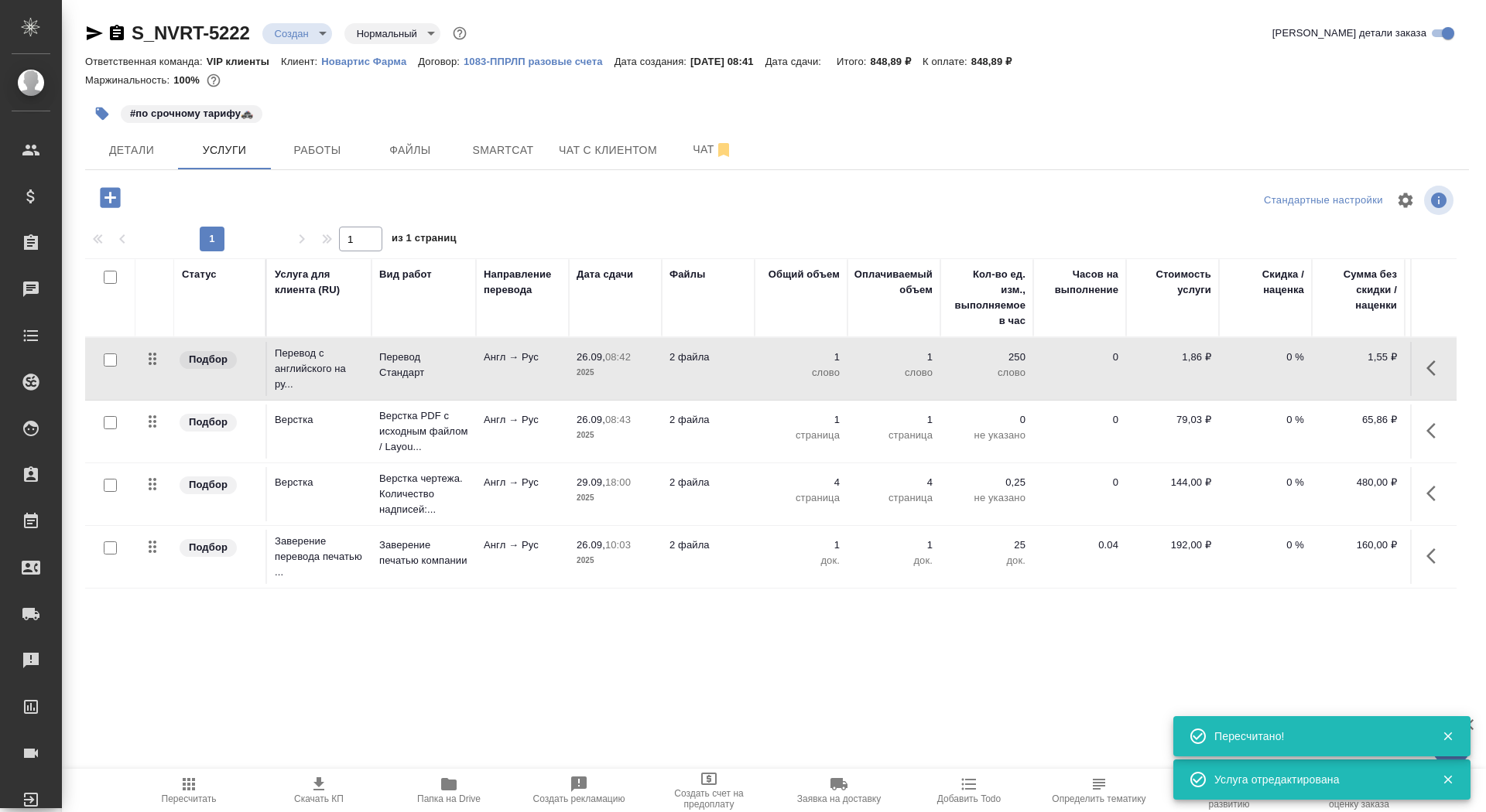
click at [562, 377] on td "Англ → Рус" at bounding box center [522, 369] width 93 height 54
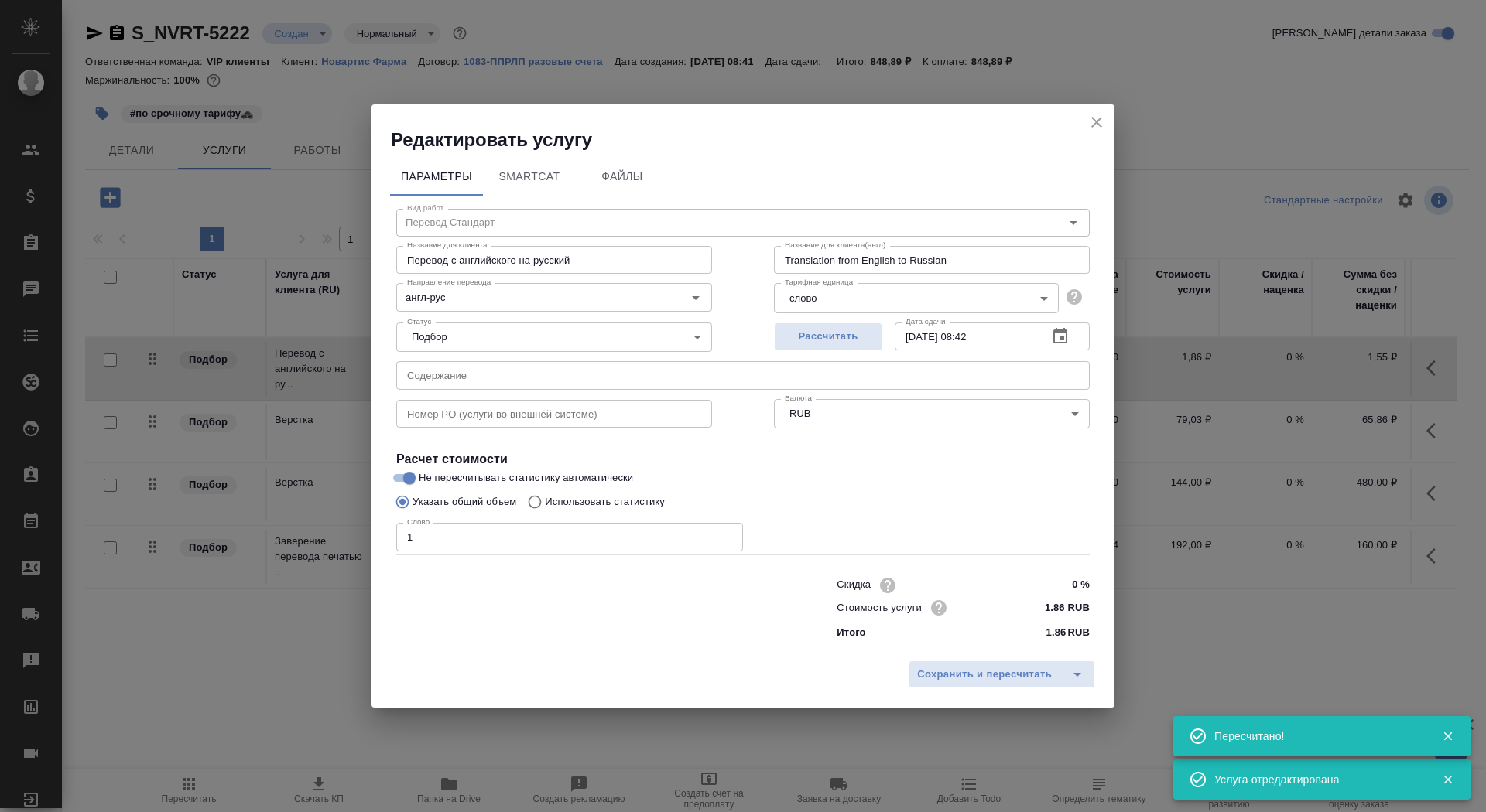
click at [530, 319] on div "Статус Подбор none Статус" at bounding box center [554, 336] width 378 height 101
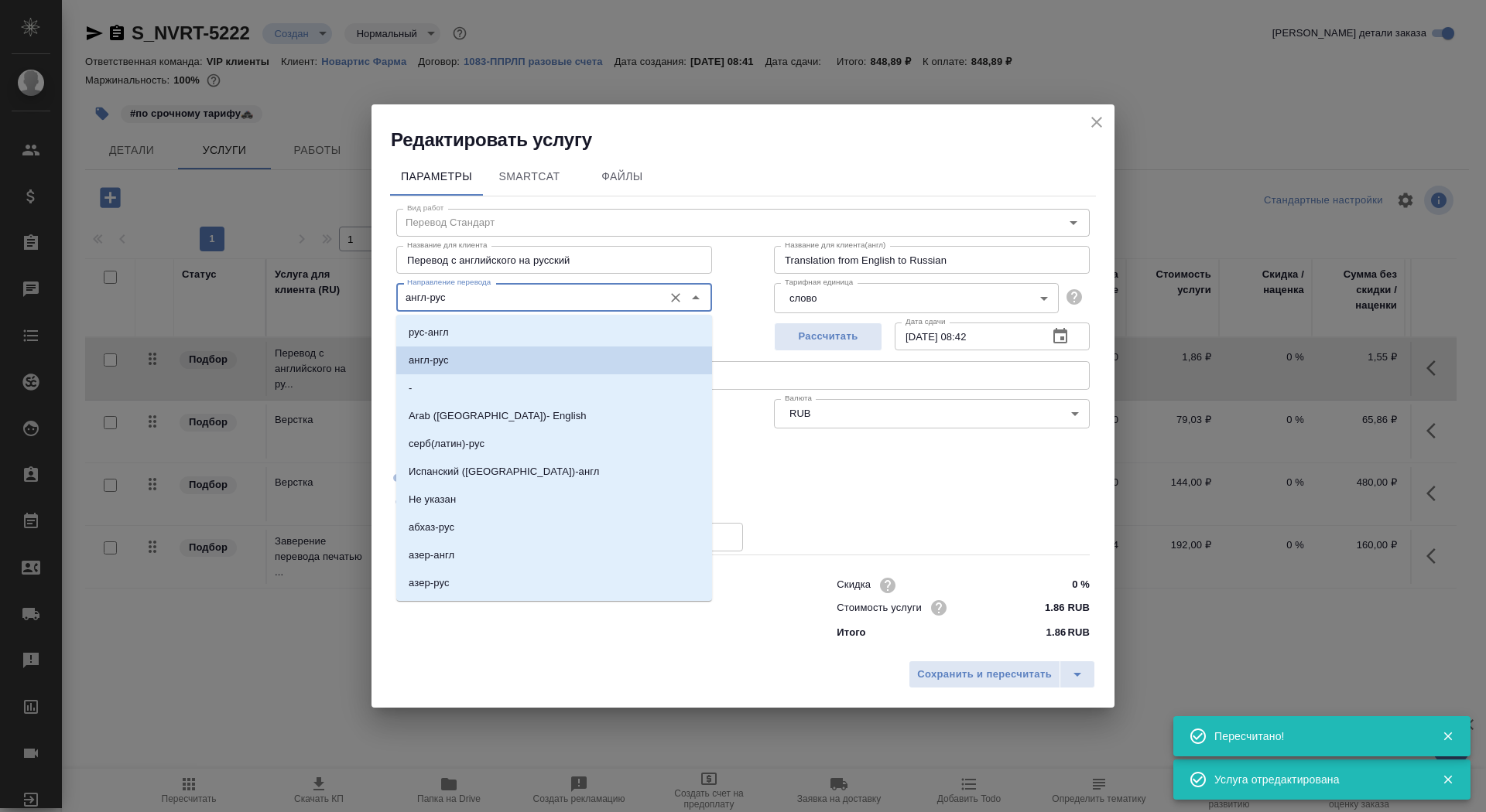
click at [528, 304] on input "англ-рус" at bounding box center [528, 298] width 255 height 19
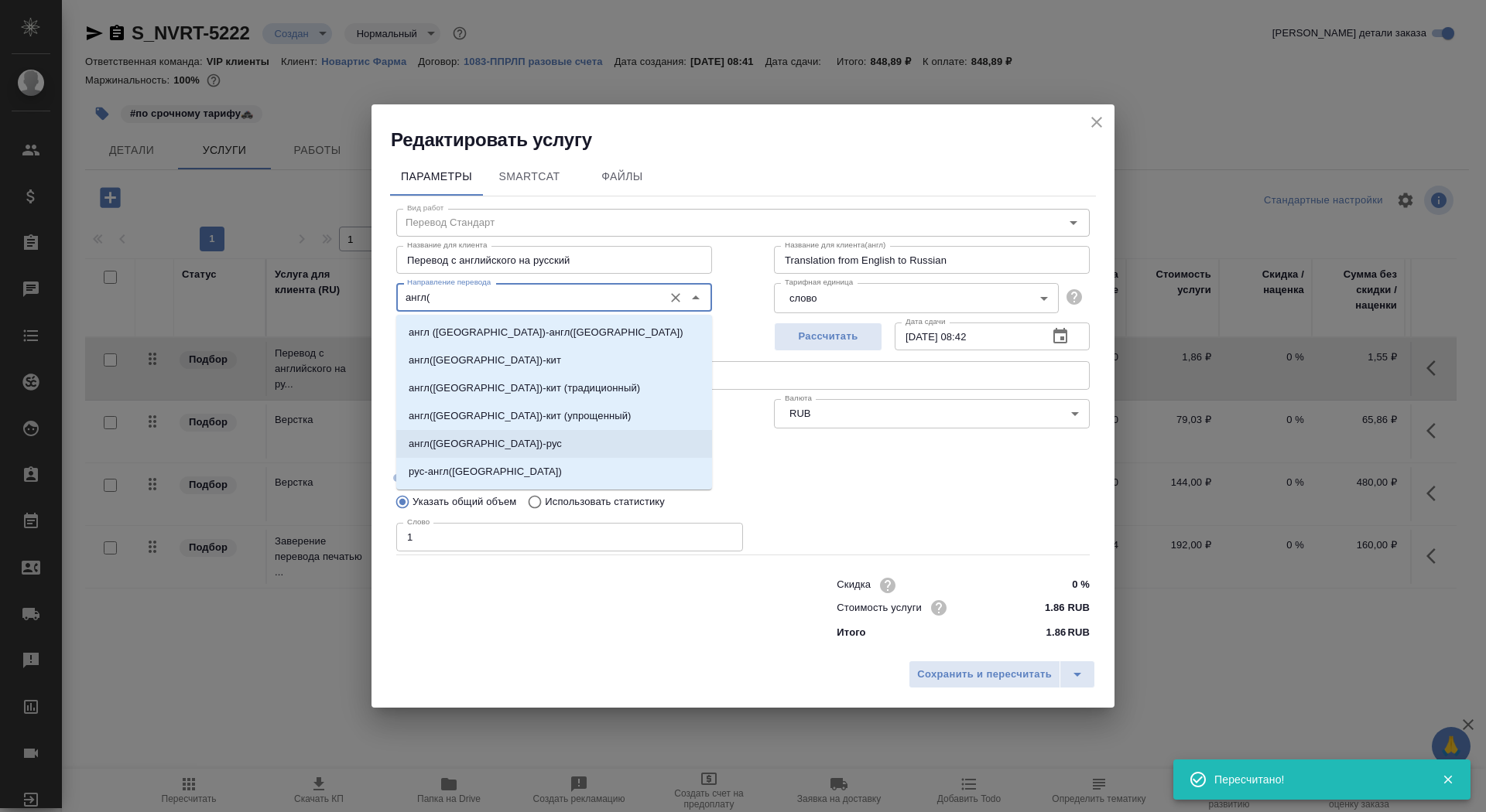
click at [523, 437] on li "англ([GEOGRAPHIC_DATA])-рус" at bounding box center [554, 443] width 316 height 28
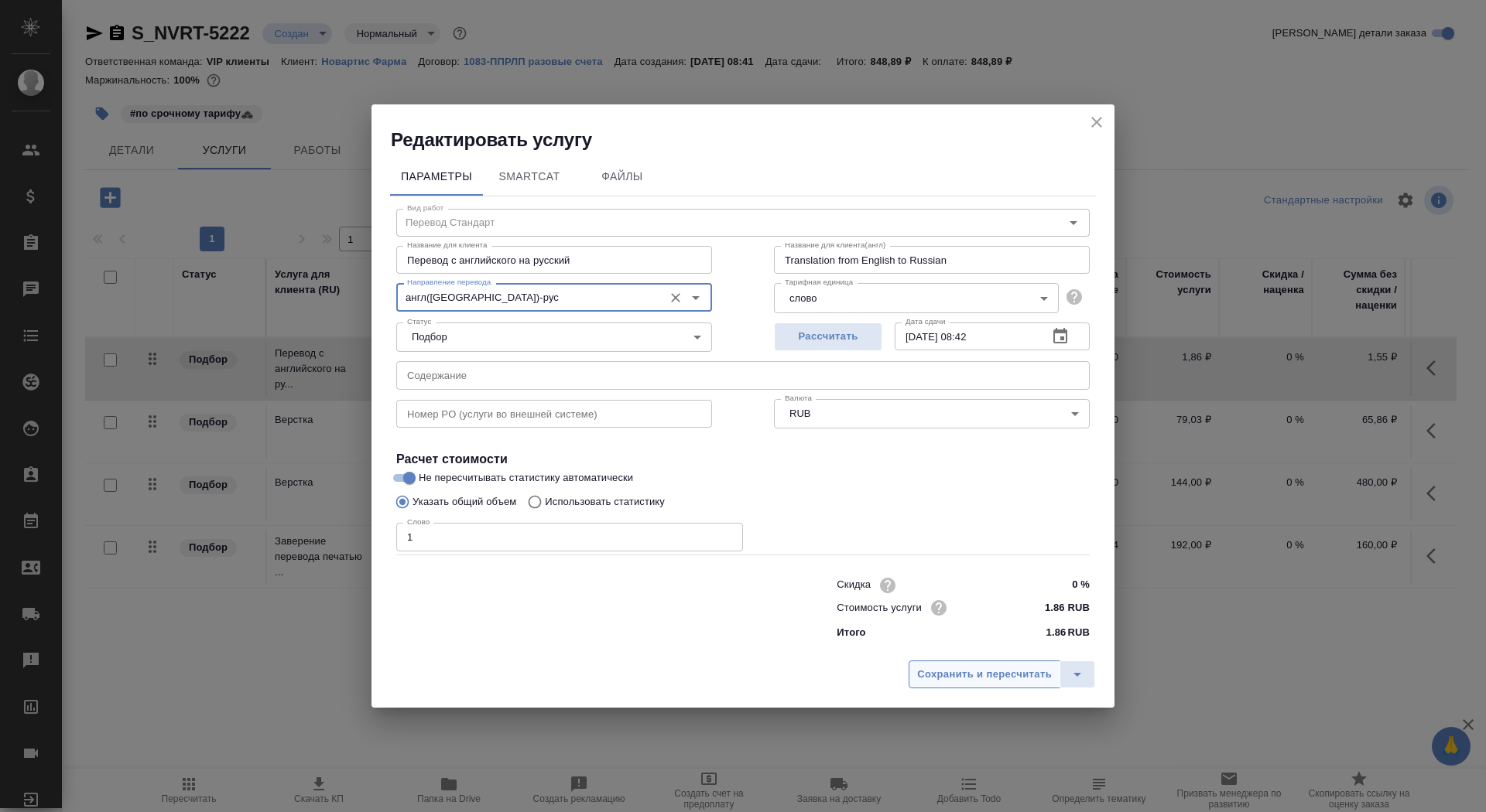
type input "англ([GEOGRAPHIC_DATA])-рус"
click at [994, 668] on span "Сохранить и пересчитать" at bounding box center [985, 674] width 135 height 18
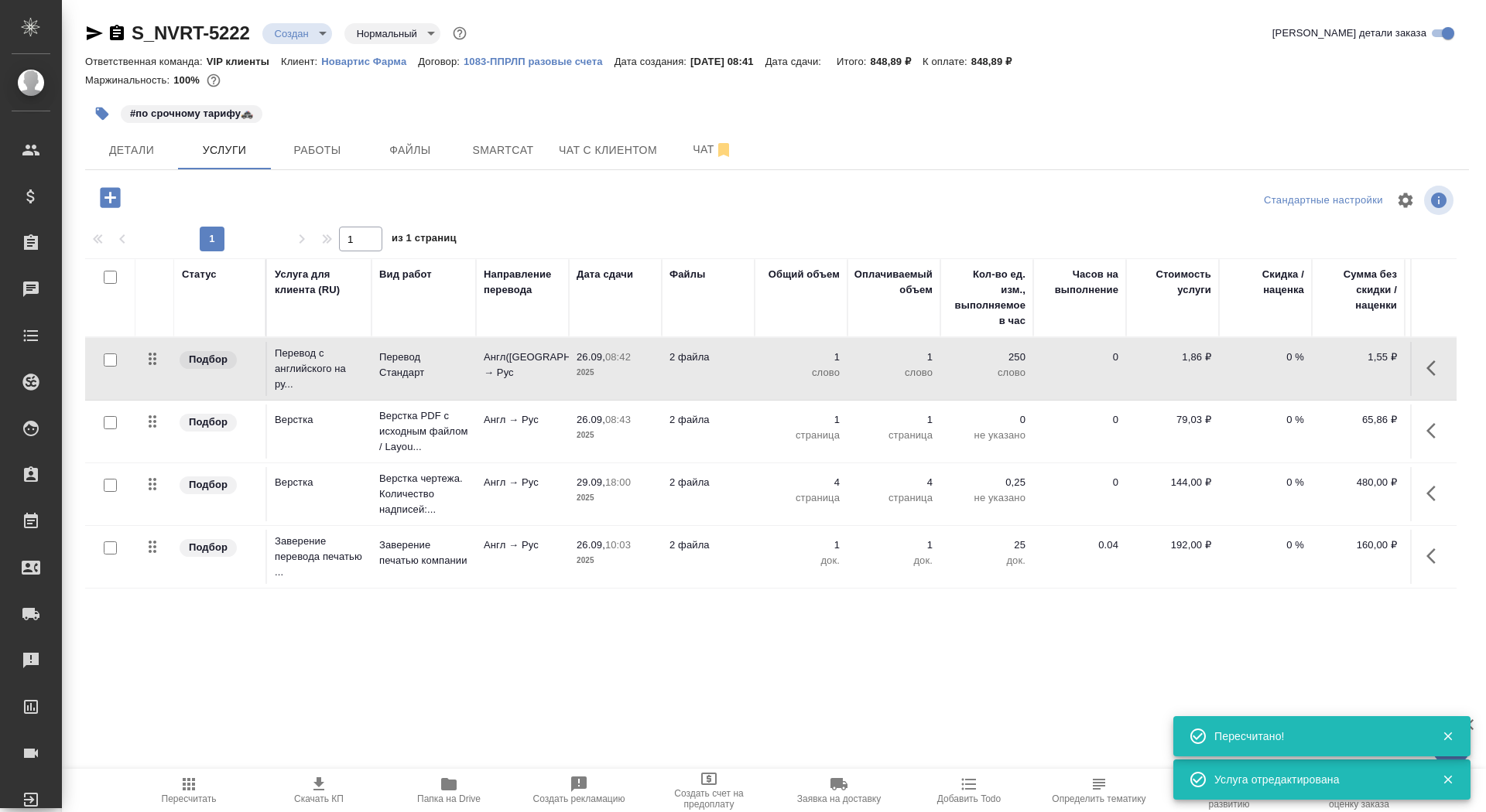
click at [101, 363] on div at bounding box center [110, 360] width 35 height 22
click at [109, 359] on input "checkbox" at bounding box center [110, 360] width 13 height 13
checkbox input "true"
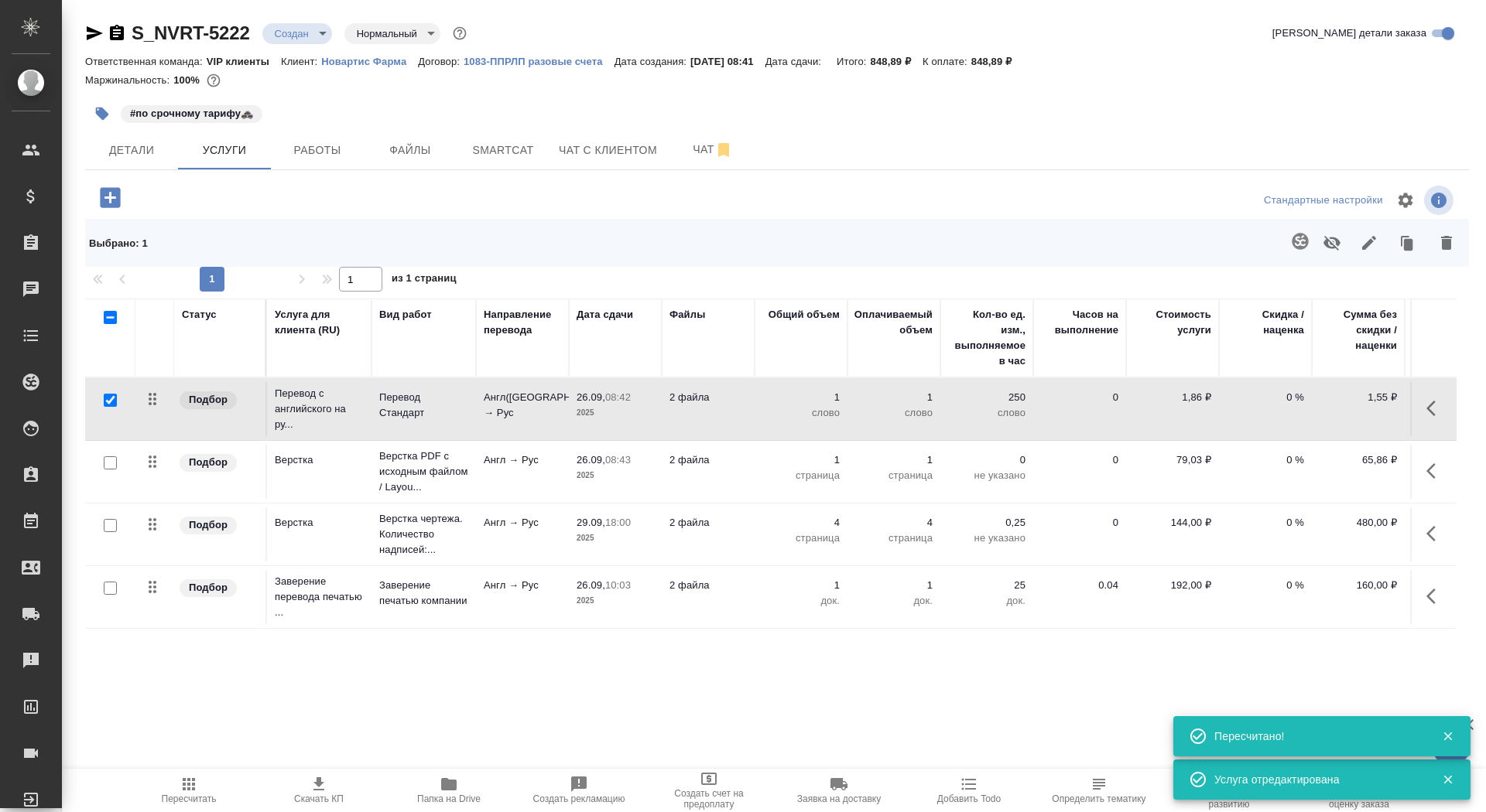
click at [1299, 234] on icon "button" at bounding box center [1300, 241] width 16 height 16
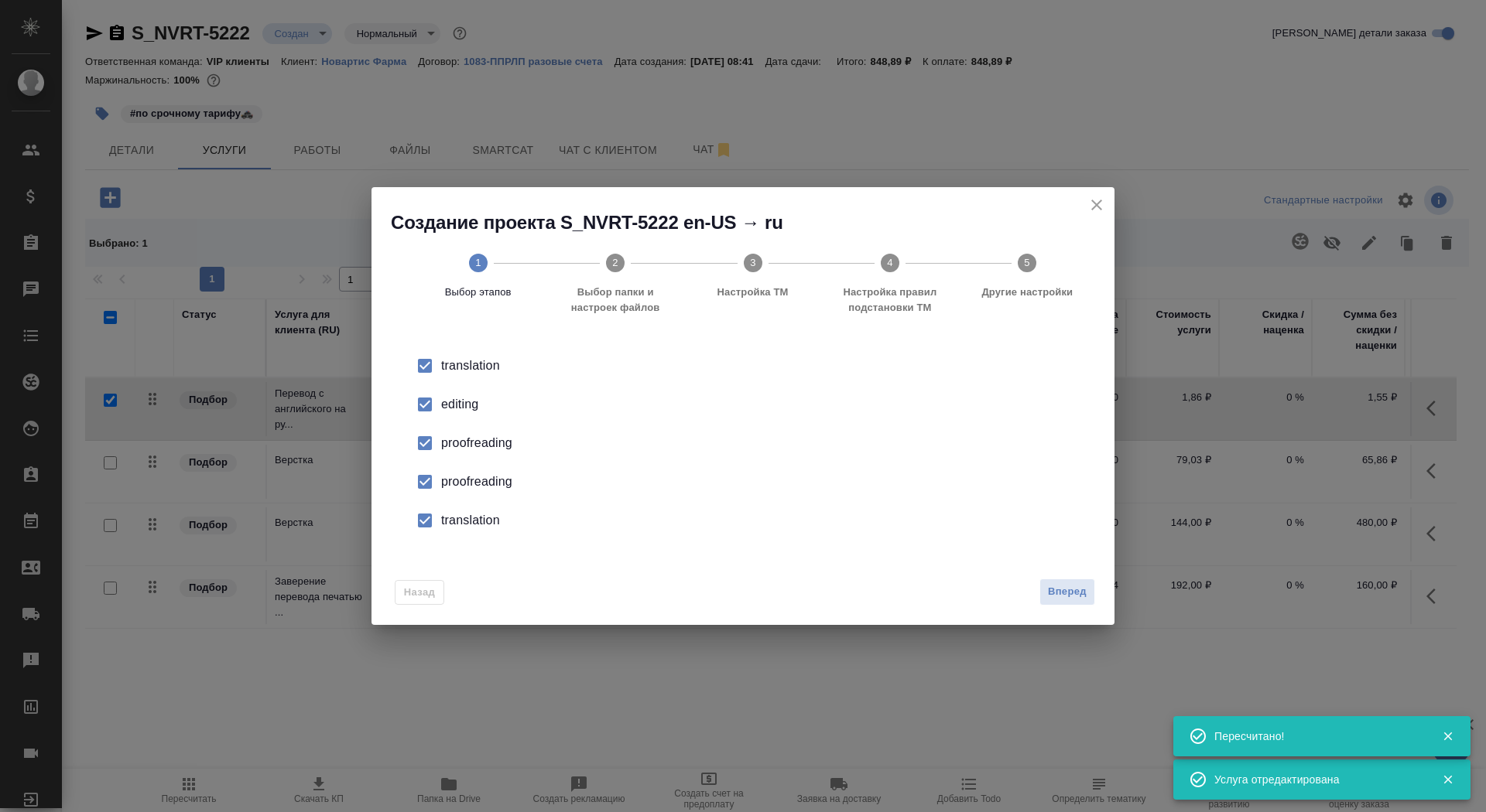
click at [477, 444] on div "proofreading" at bounding box center [759, 443] width 636 height 19
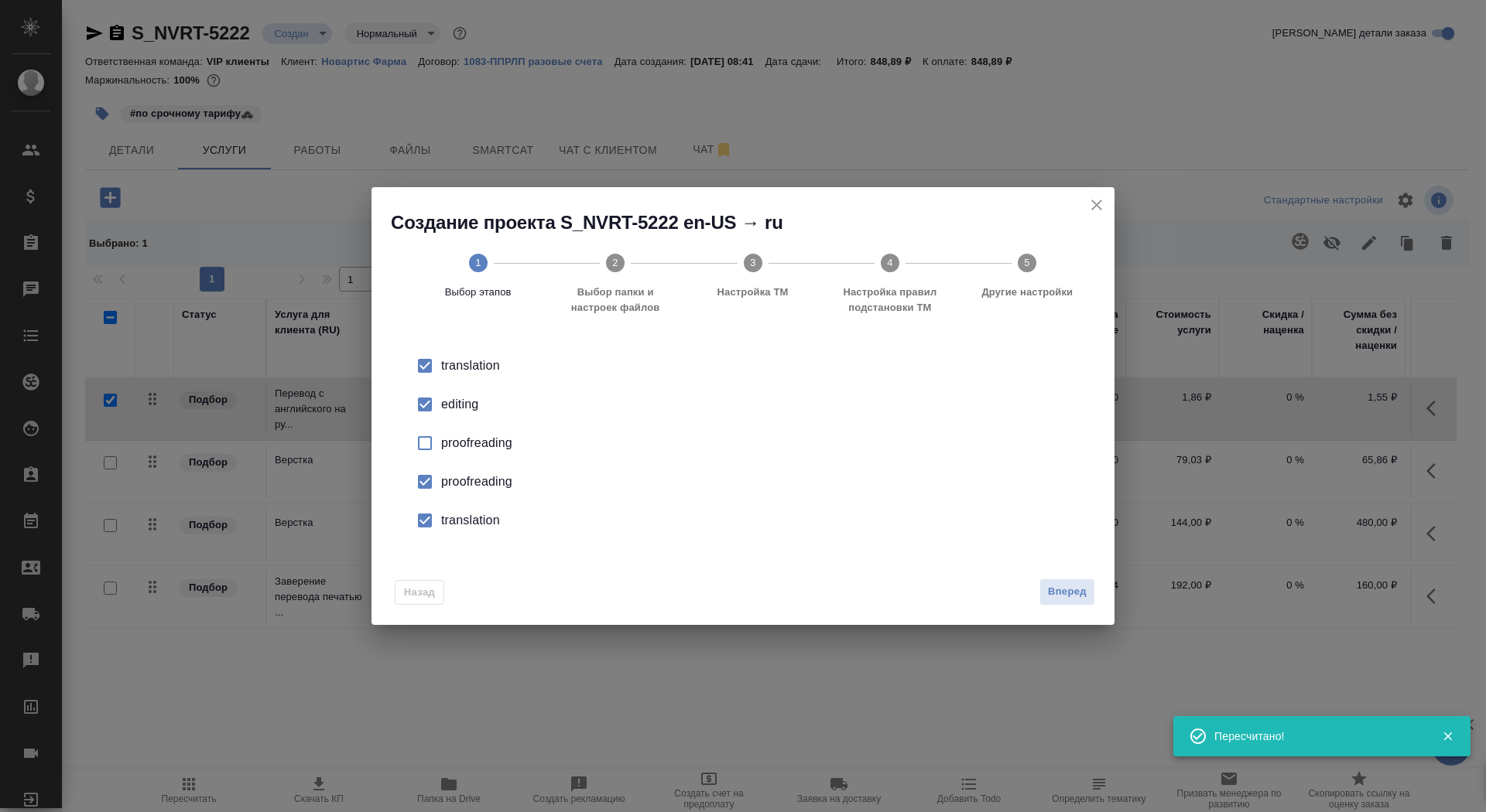
click at [478, 486] on div "proofreading" at bounding box center [759, 482] width 636 height 19
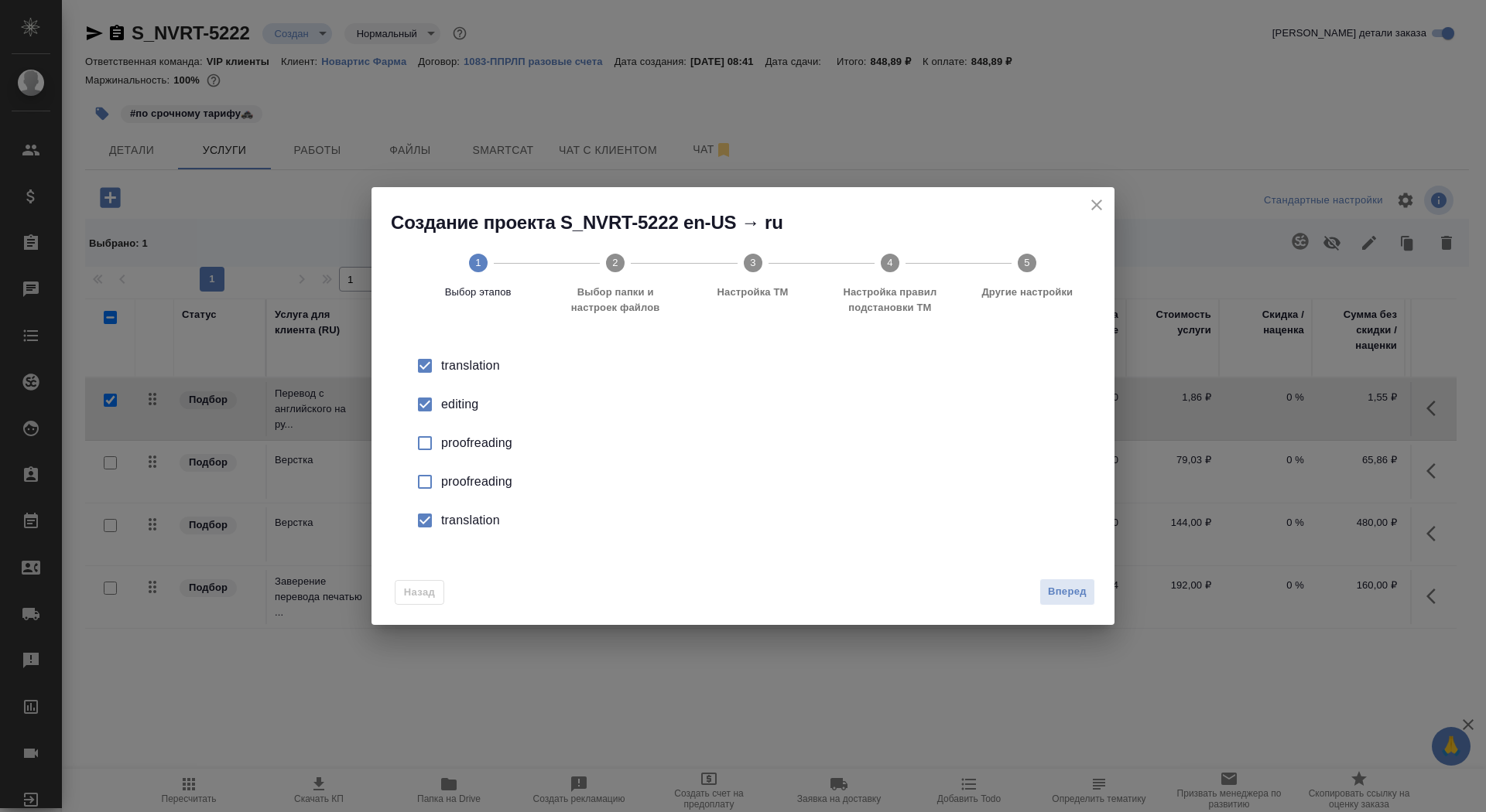
click at [460, 400] on div "editing" at bounding box center [759, 405] width 636 height 19
click at [469, 487] on div "proofreading" at bounding box center [759, 482] width 636 height 19
click at [473, 532] on li "translation" at bounding box center [742, 520] width 694 height 39
click at [1053, 577] on div "Назад Вперед" at bounding box center [742, 589] width 743 height 72
click at [1060, 597] on span "Вперед" at bounding box center [1066, 591] width 39 height 18
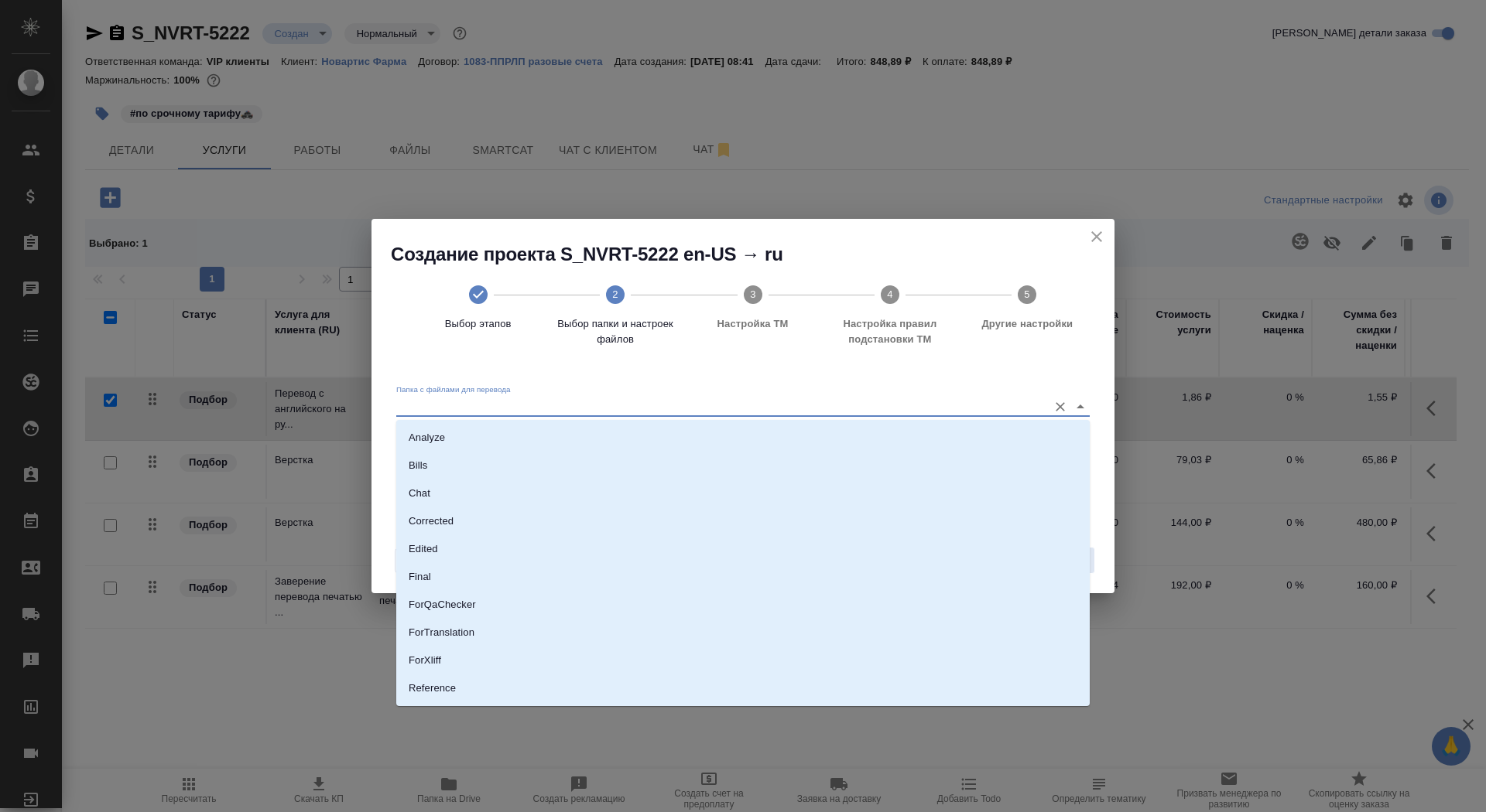
click at [960, 414] on input "Папка с файлами для перевода" at bounding box center [717, 406] width 644 height 19
click at [887, 668] on li "Source" at bounding box center [742, 665] width 694 height 28
type input "Source"
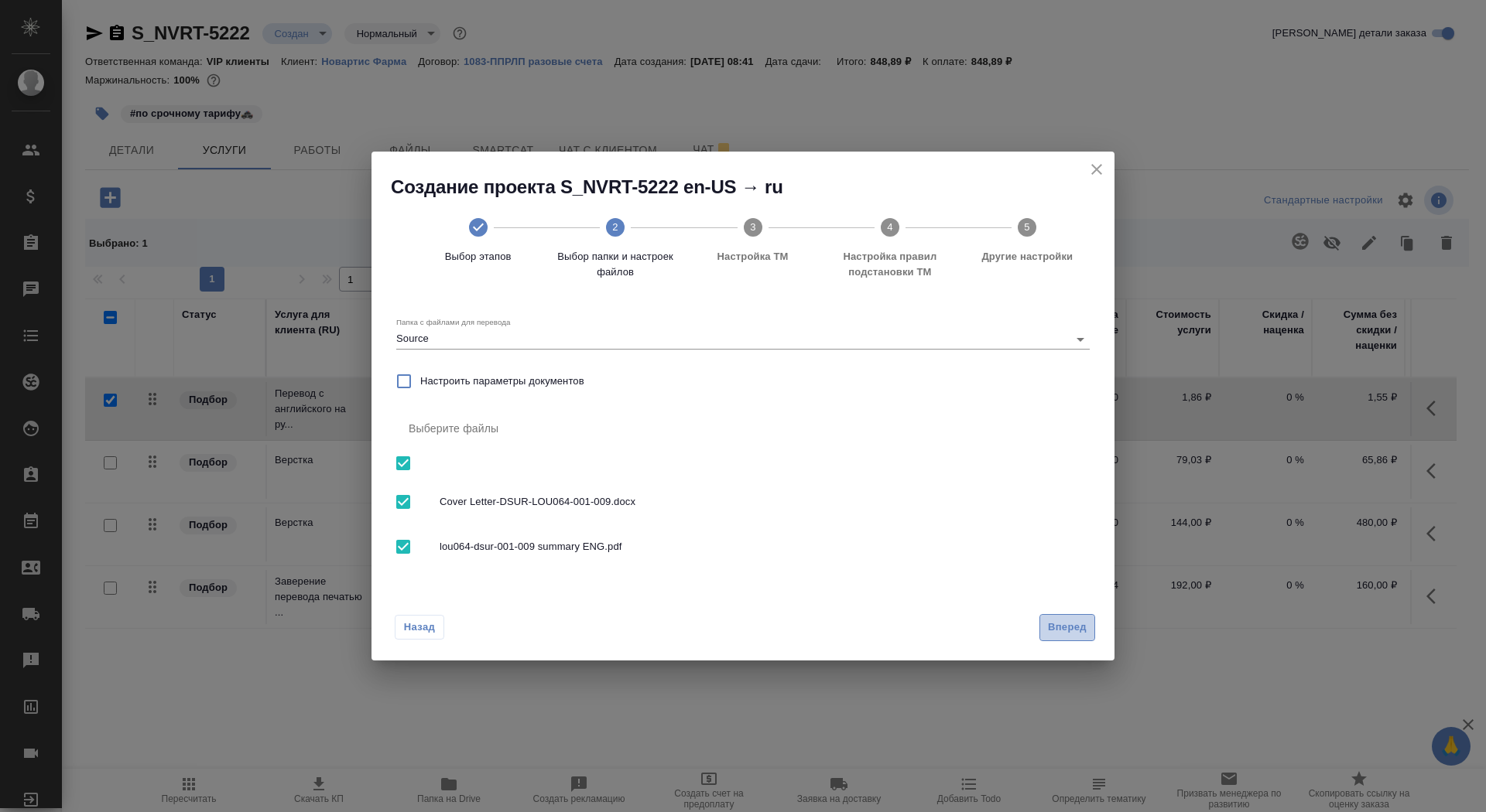
click at [1085, 621] on span "Вперед" at bounding box center [1066, 628] width 39 height 18
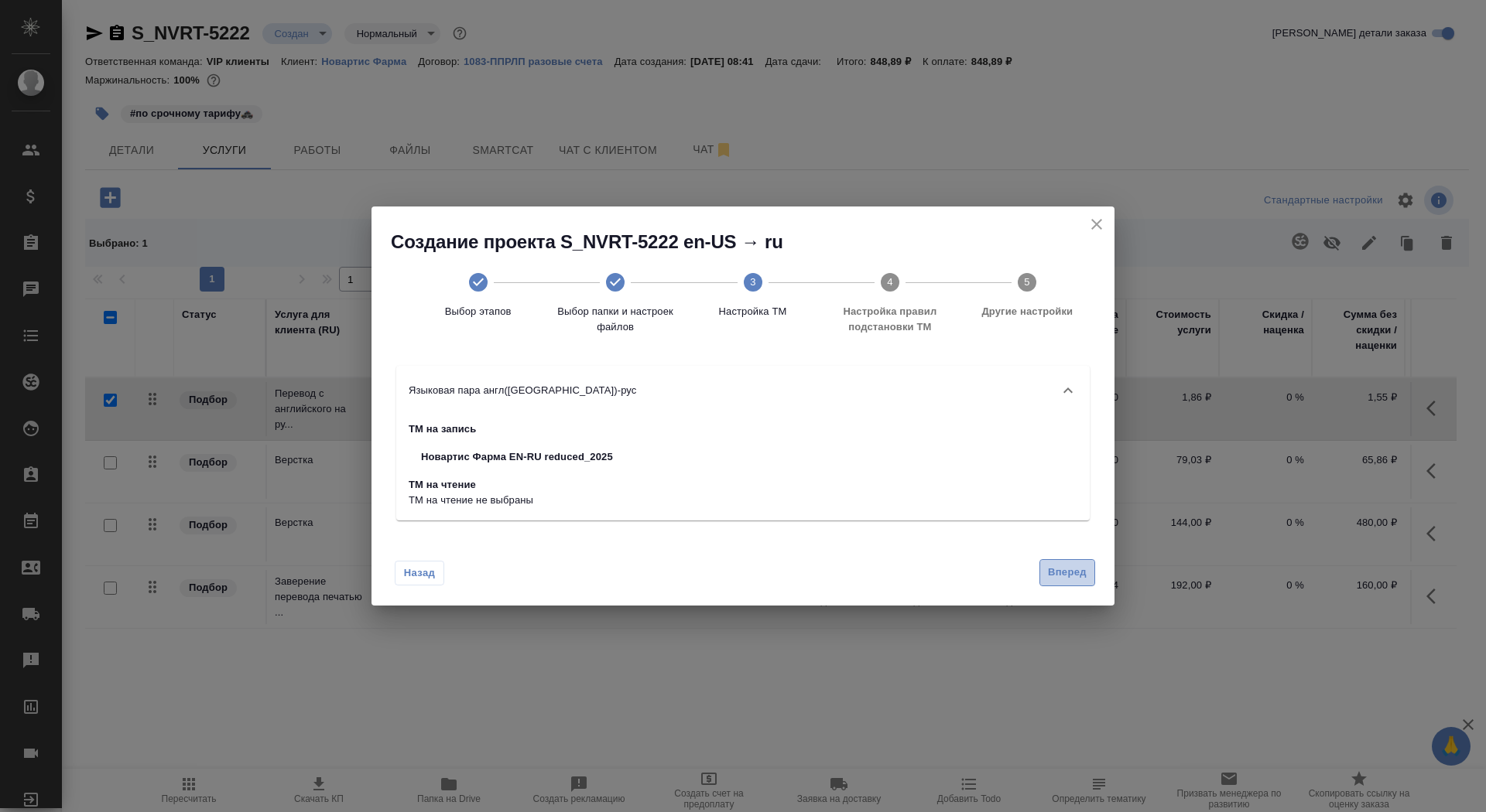
click at [1058, 570] on span "Вперед" at bounding box center [1066, 572] width 39 height 18
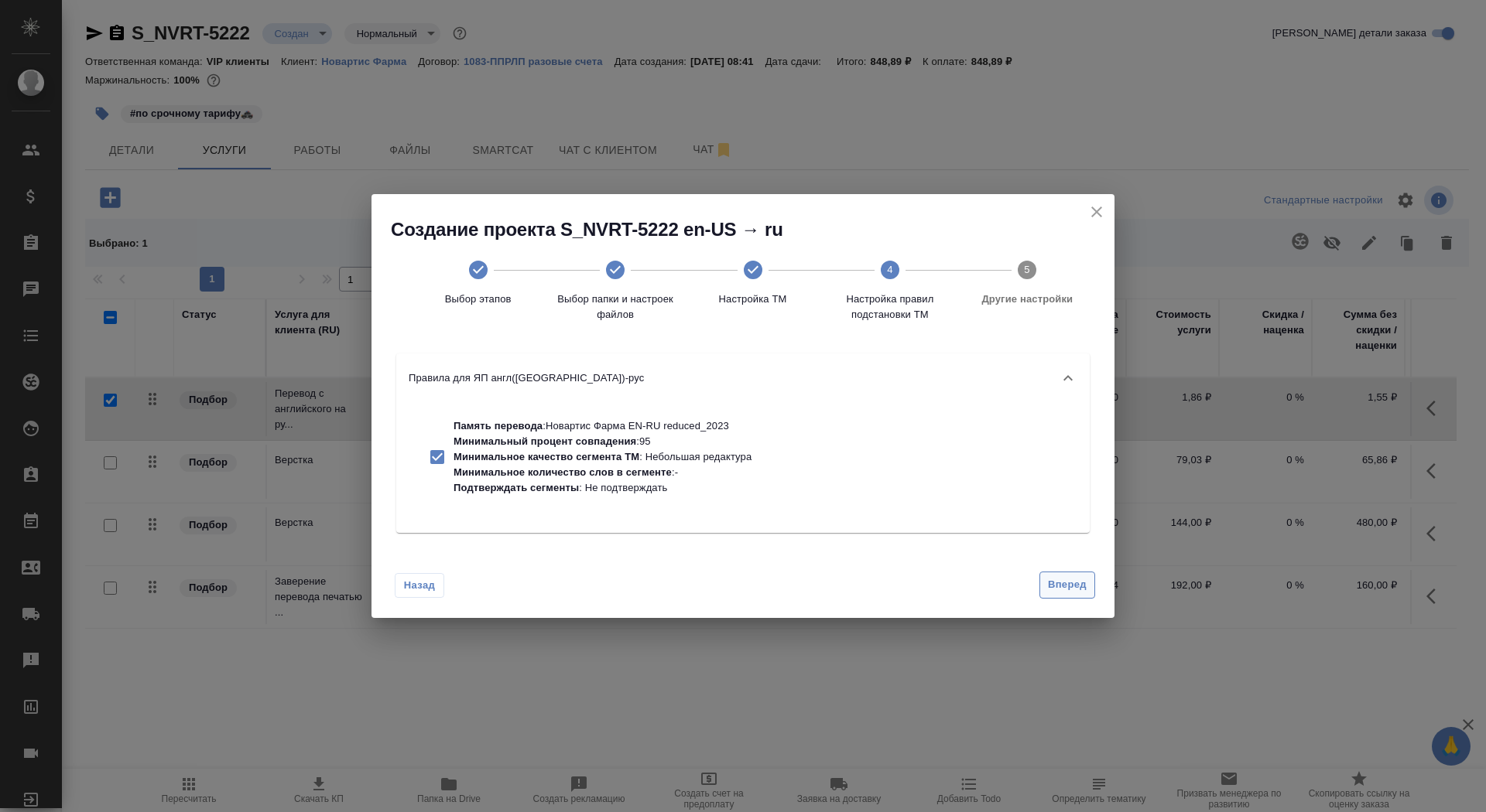
click at [1060, 583] on span "Вперед" at bounding box center [1066, 585] width 39 height 18
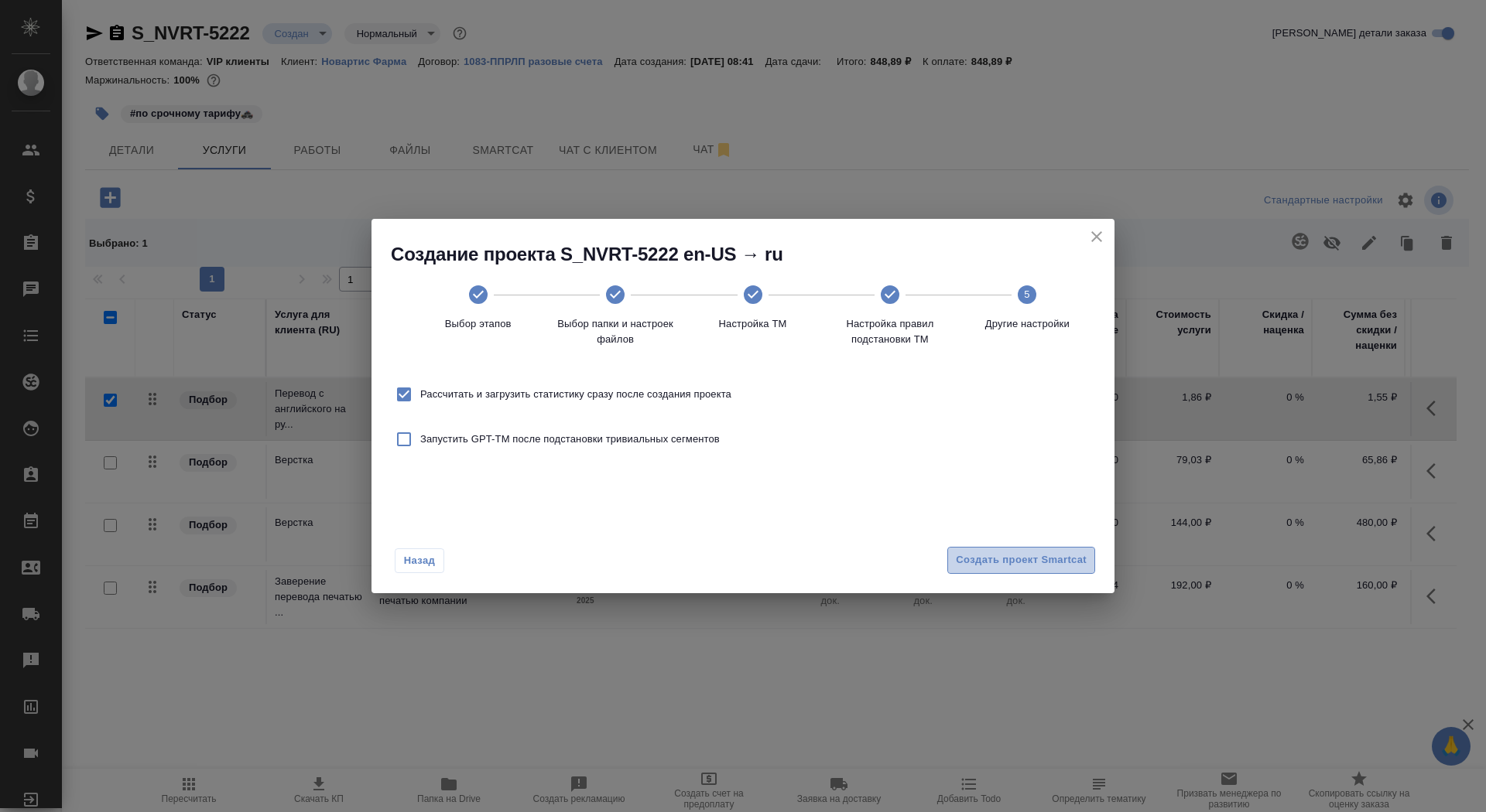
click at [1041, 551] on button "Создать проект Smartcat" at bounding box center [1021, 560] width 147 height 27
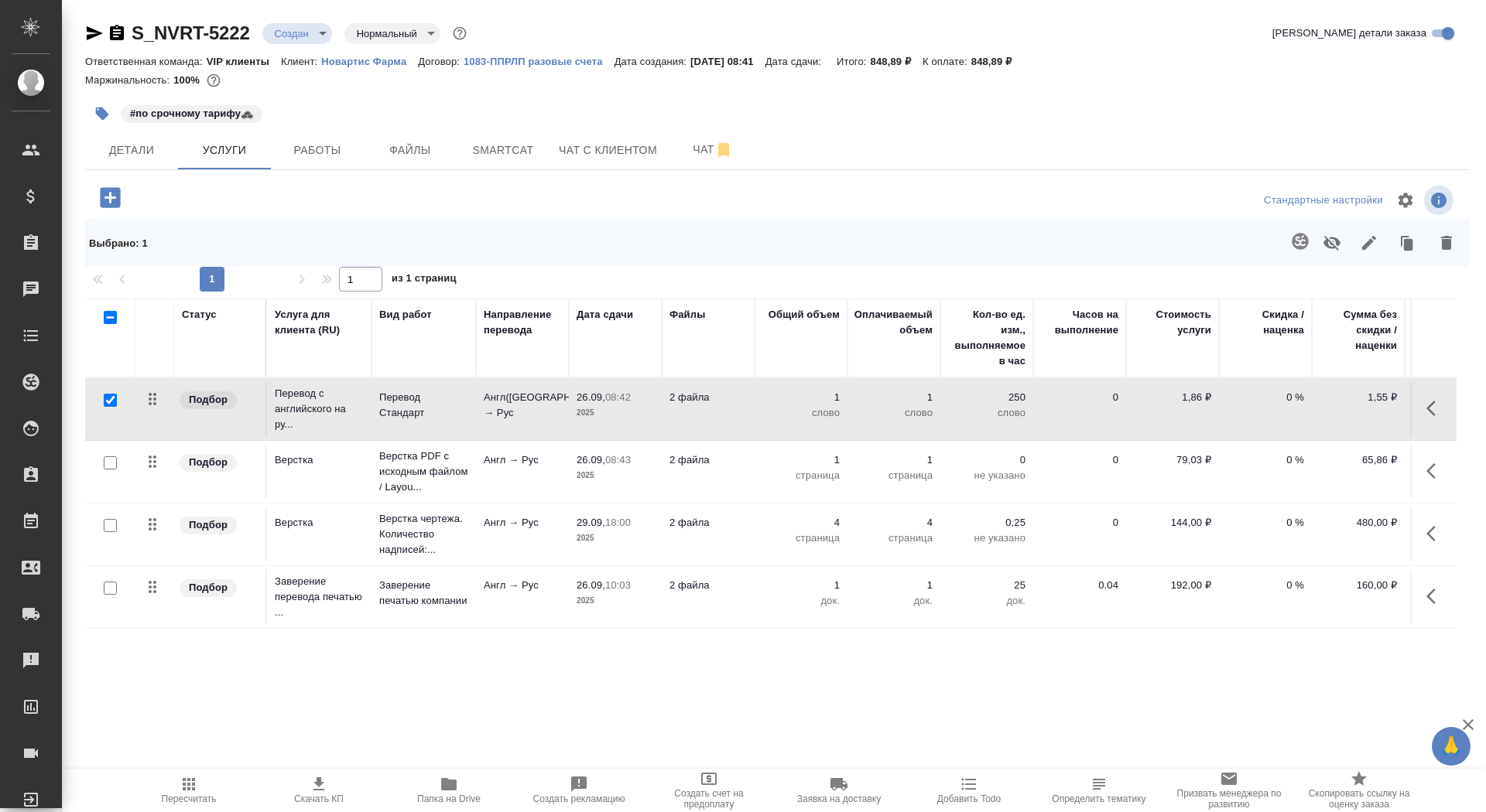
click at [499, 399] on p "Англ([GEOGRAPHIC_DATA]) → Рус" at bounding box center [521, 405] width 77 height 31
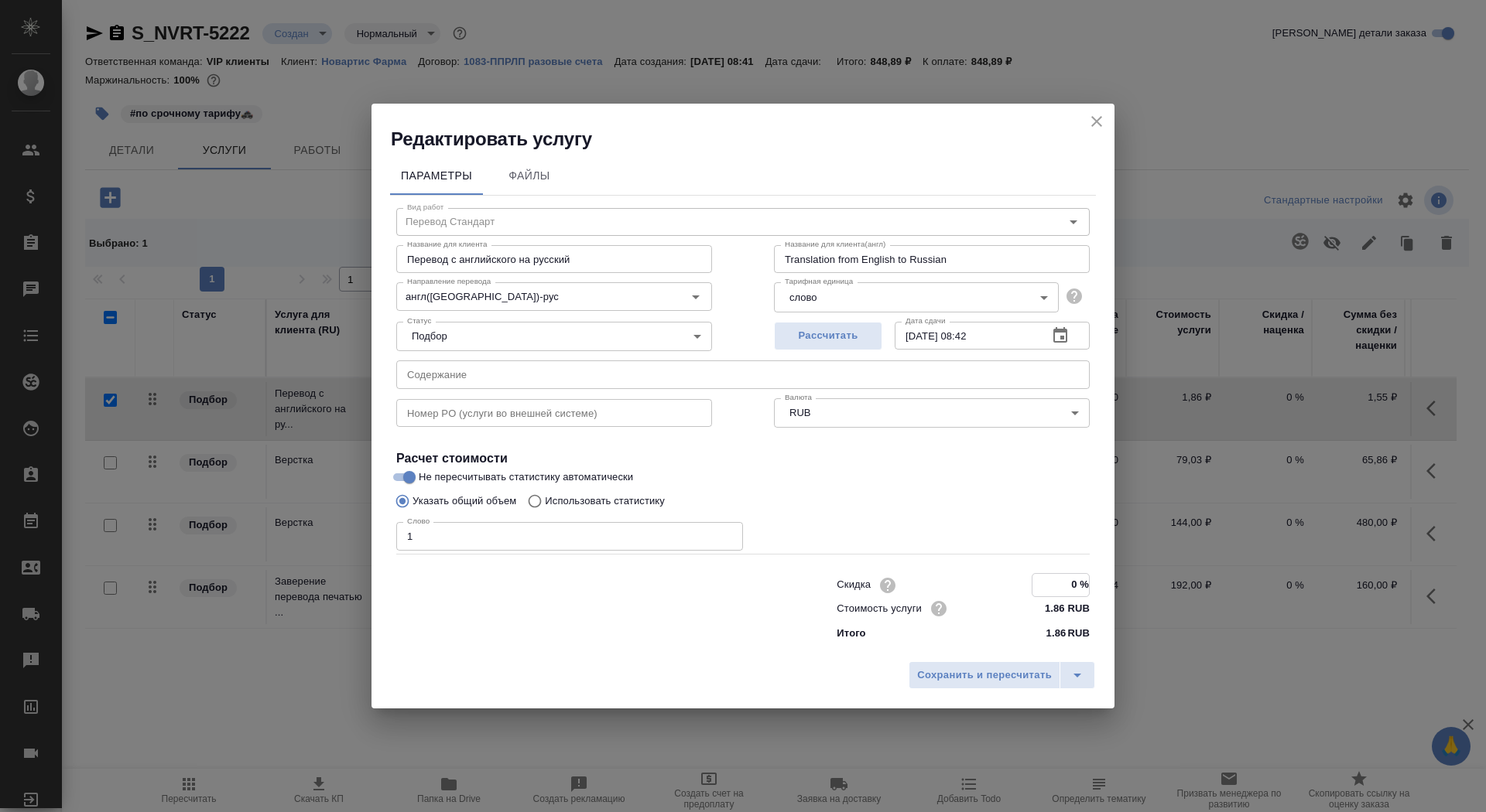
drag, startPoint x: 1072, startPoint y: 584, endPoint x: 1075, endPoint y: 574, distance: 10.4
click at [1075, 585] on input "0 %" at bounding box center [1060, 586] width 56 height 23
type input "-45 %"
click at [1007, 680] on span "Сохранить и пересчитать" at bounding box center [985, 674] width 135 height 18
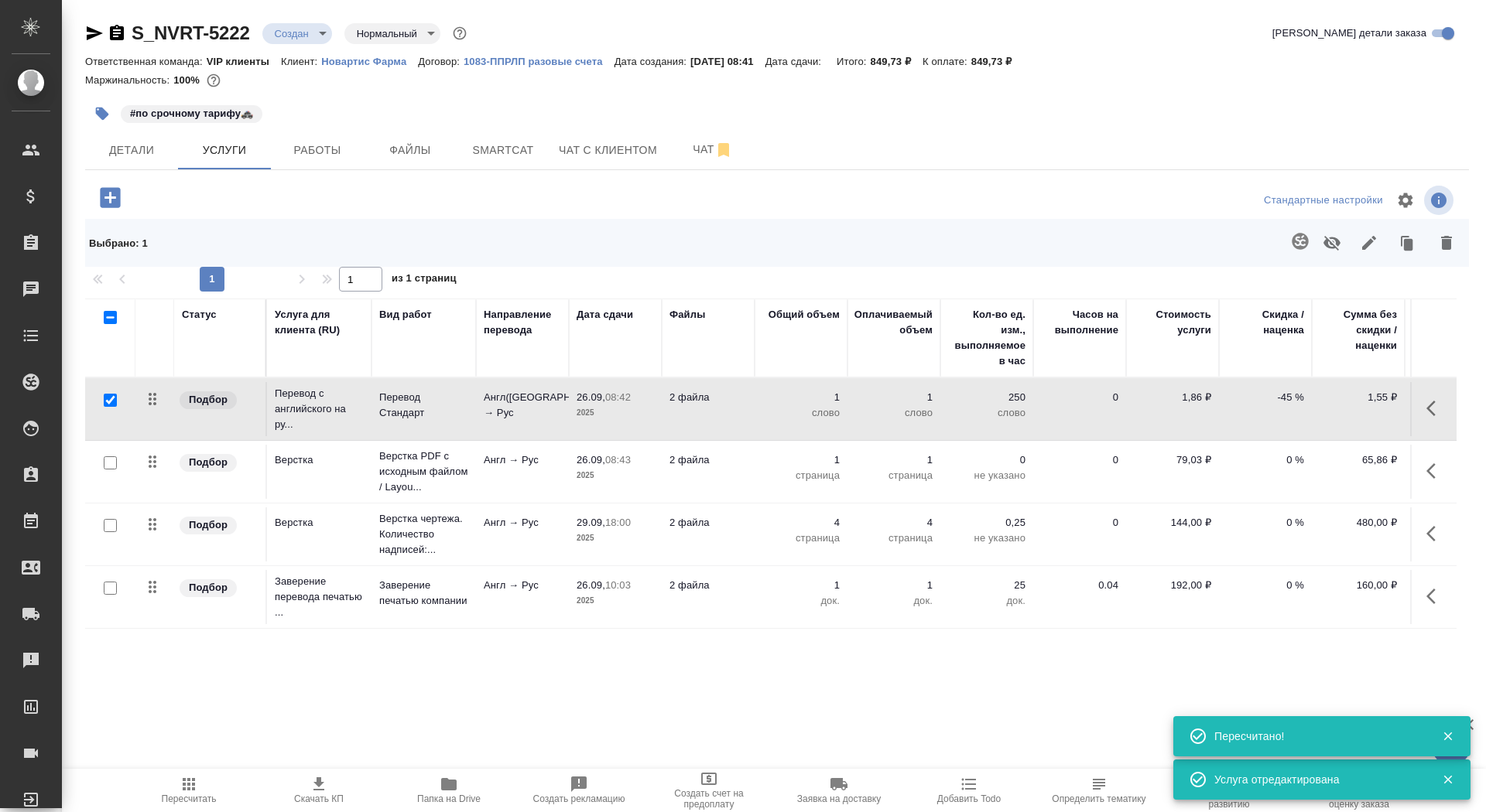
click at [400, 63] on p "Новартис Фарма" at bounding box center [370, 62] width 97 height 11
click at [422, 423] on td "Перевод Стандарт" at bounding box center [423, 409] width 105 height 54
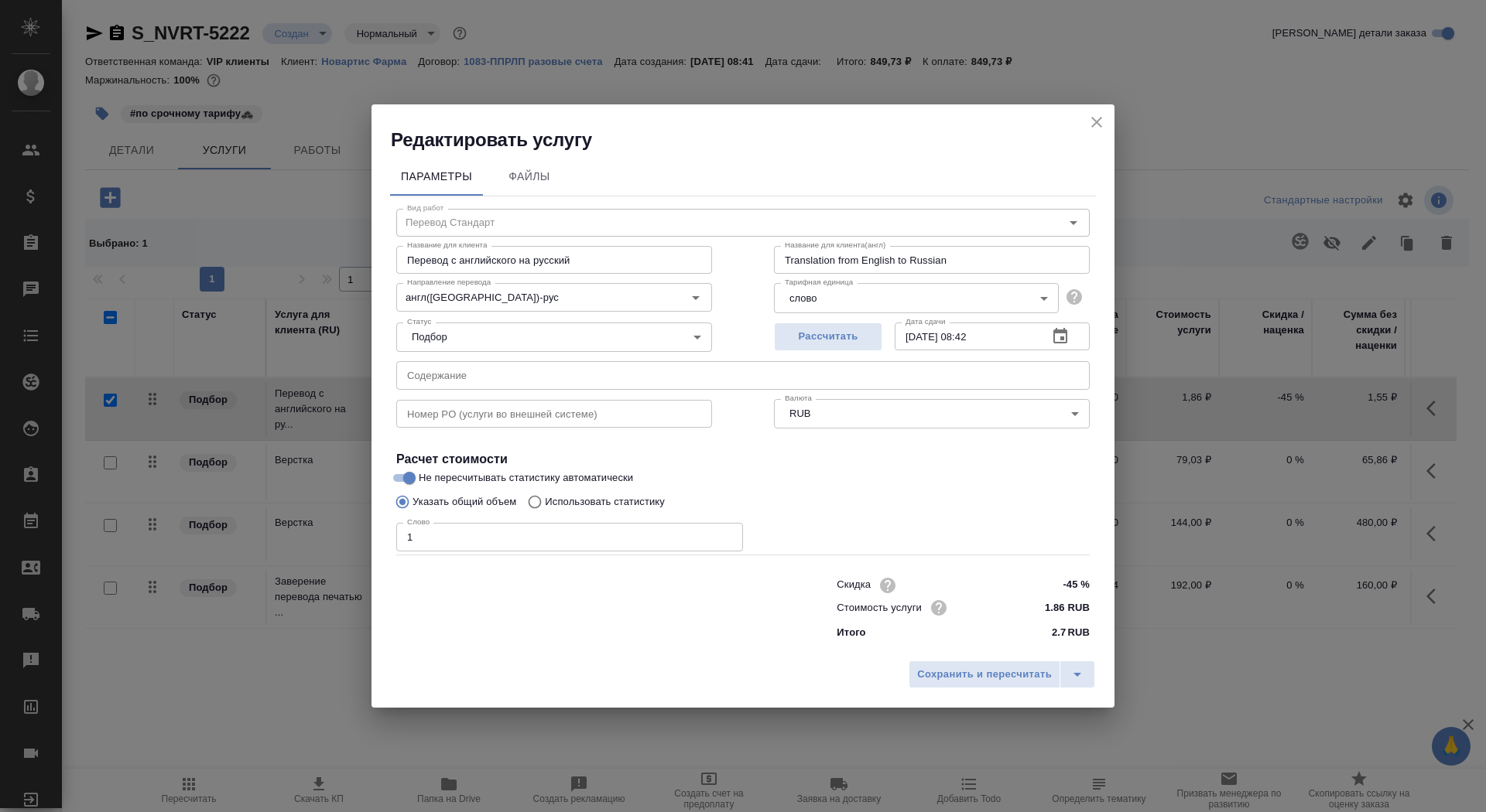
click at [596, 504] on p "Использовать статистику" at bounding box center [605, 502] width 120 height 15
click at [545, 504] on input "Использовать статистику" at bounding box center [533, 501] width 25 height 29
radio input "true"
radio input "false"
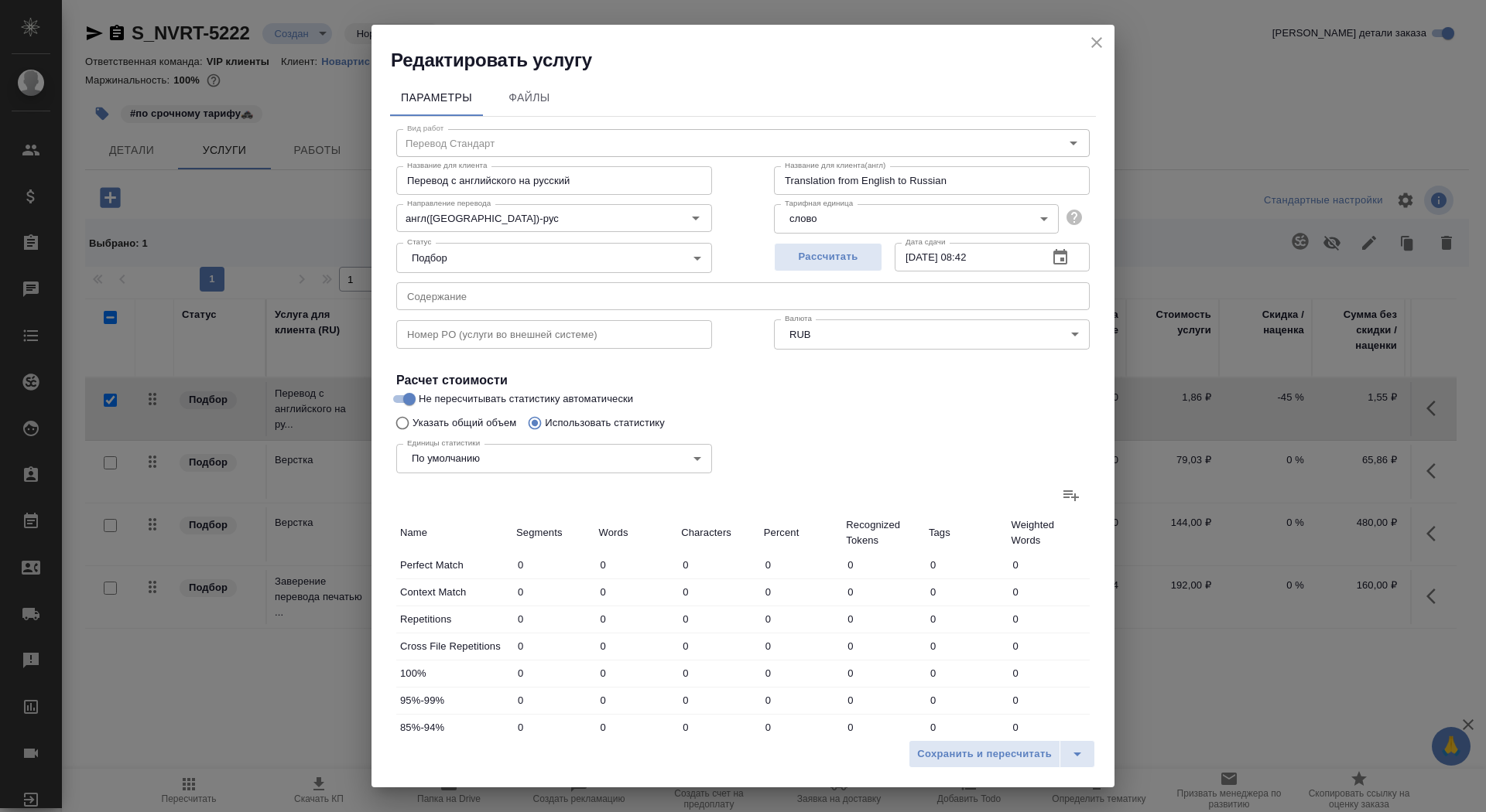
click at [1083, 494] on label at bounding box center [1070, 494] width 37 height 37
click at [0, 0] on input "file" at bounding box center [0, 0] width 0 height 0
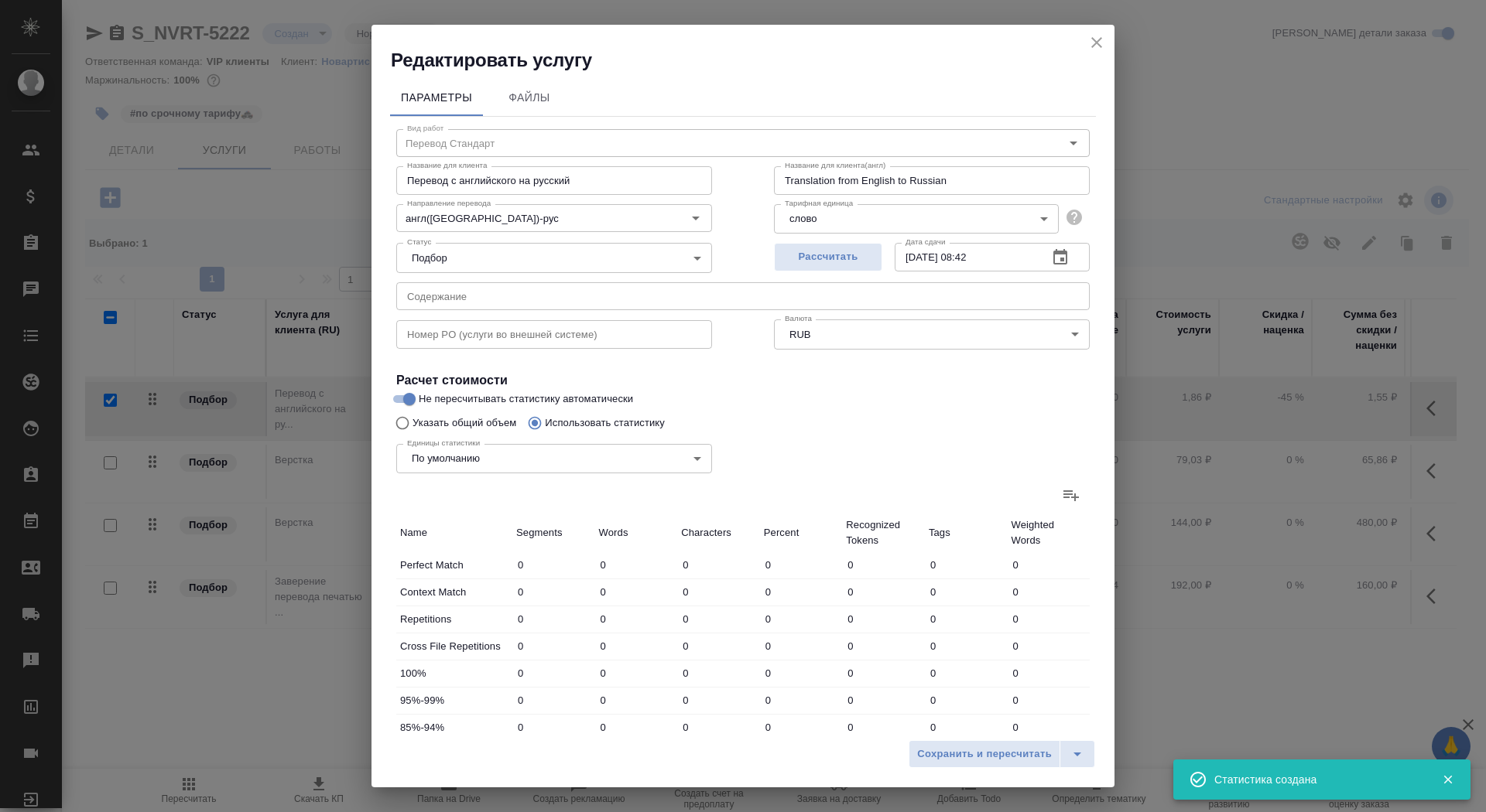
type input "25"
type input "93"
type input "642"
type input "2"
type input "36"
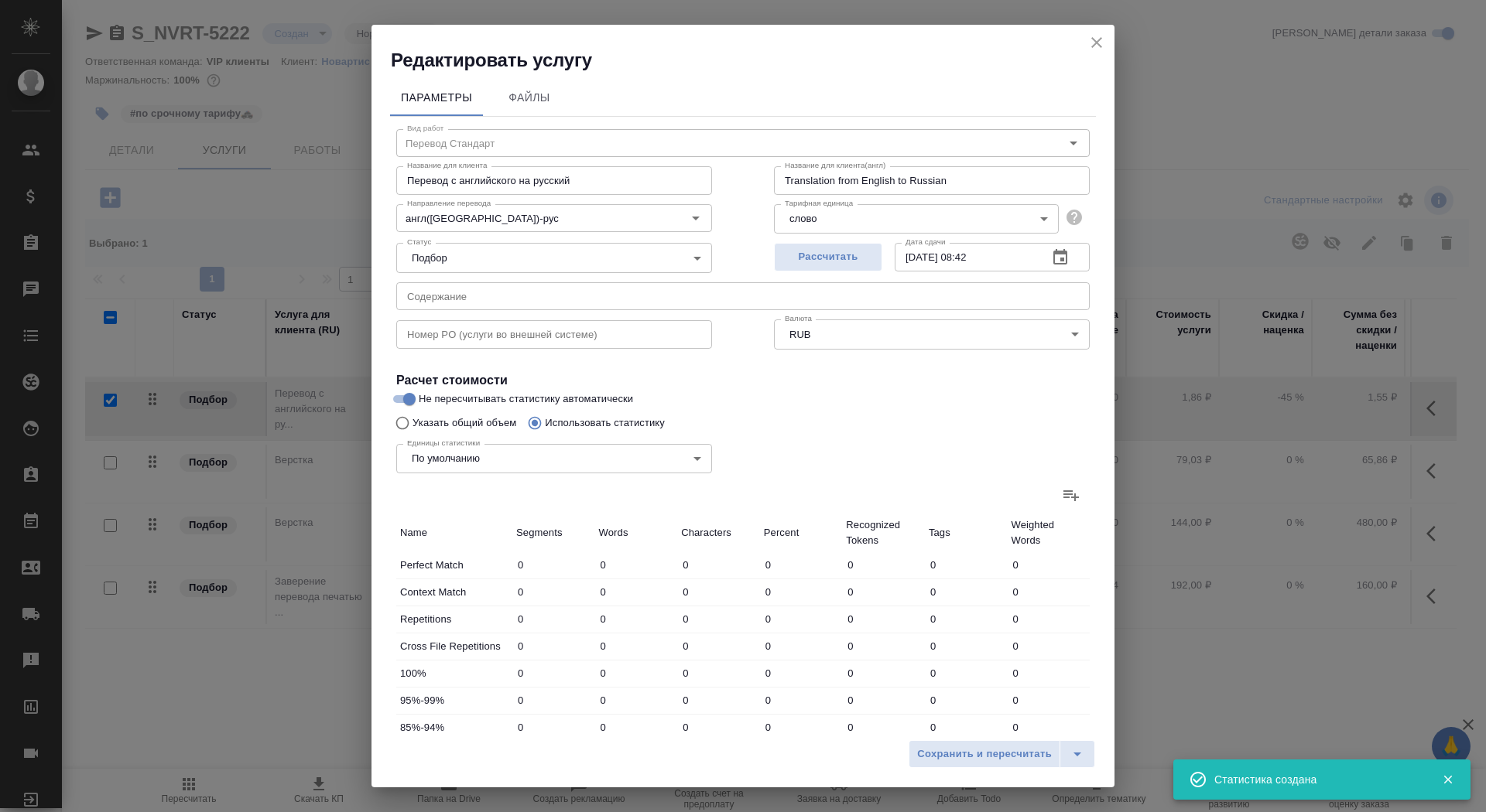
type input "215"
type input "27"
type input "225"
type input "1463"
type input "9"
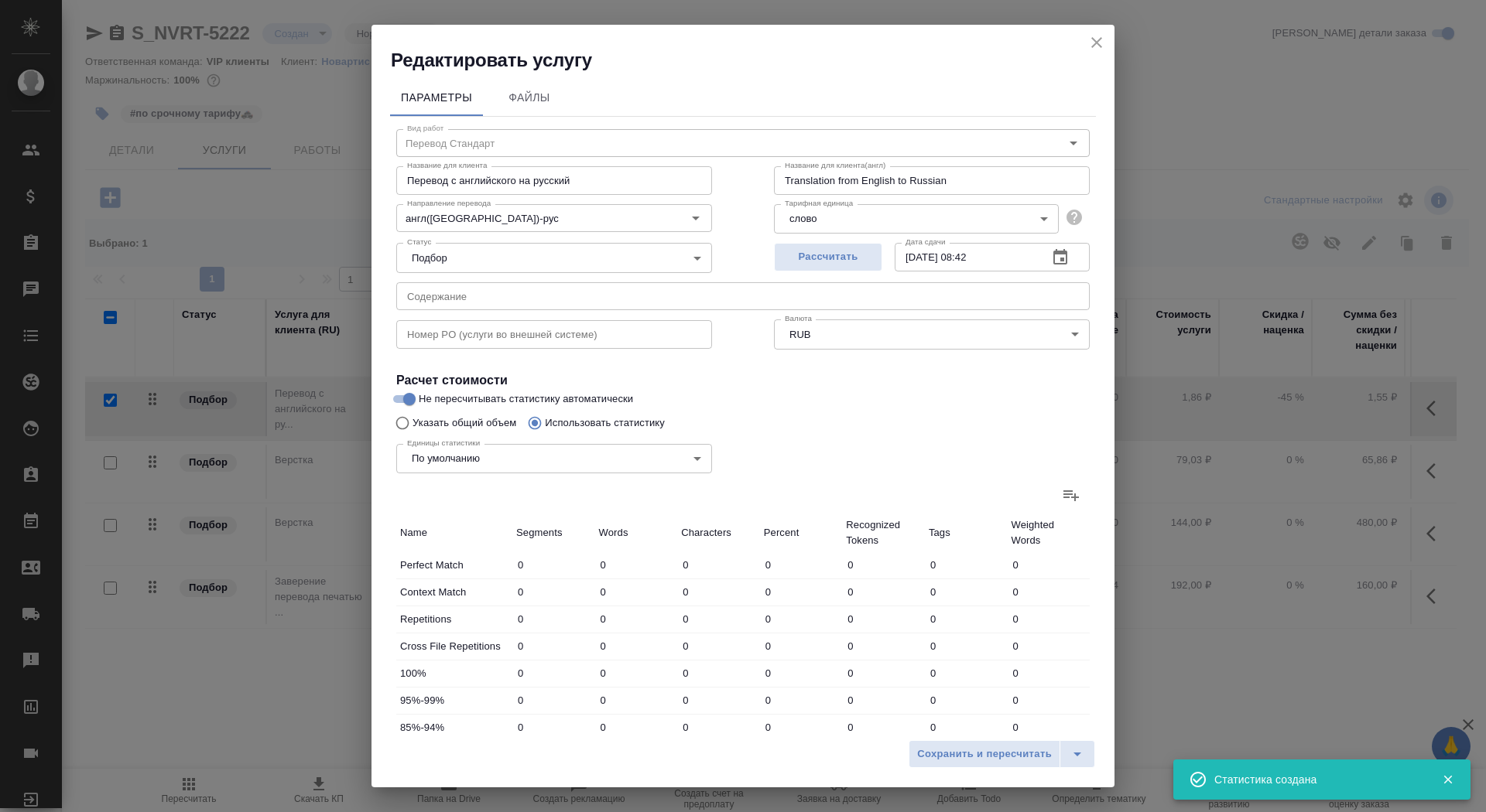
type input "208"
type input "1278"
type input "15"
type input "184"
type input "1156"
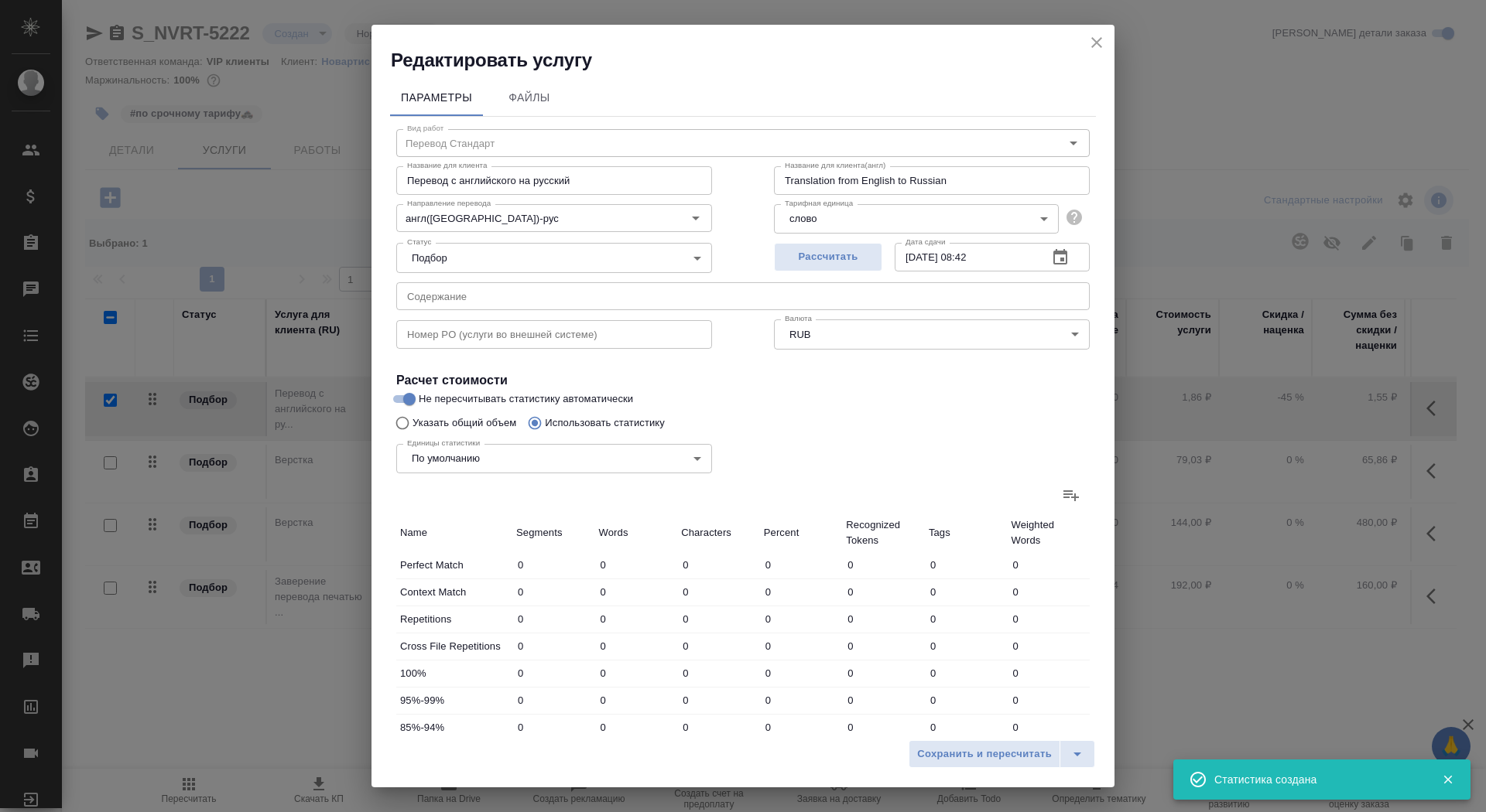
type input "6"
type input "73"
type input "453"
type input "20"
type input "421"
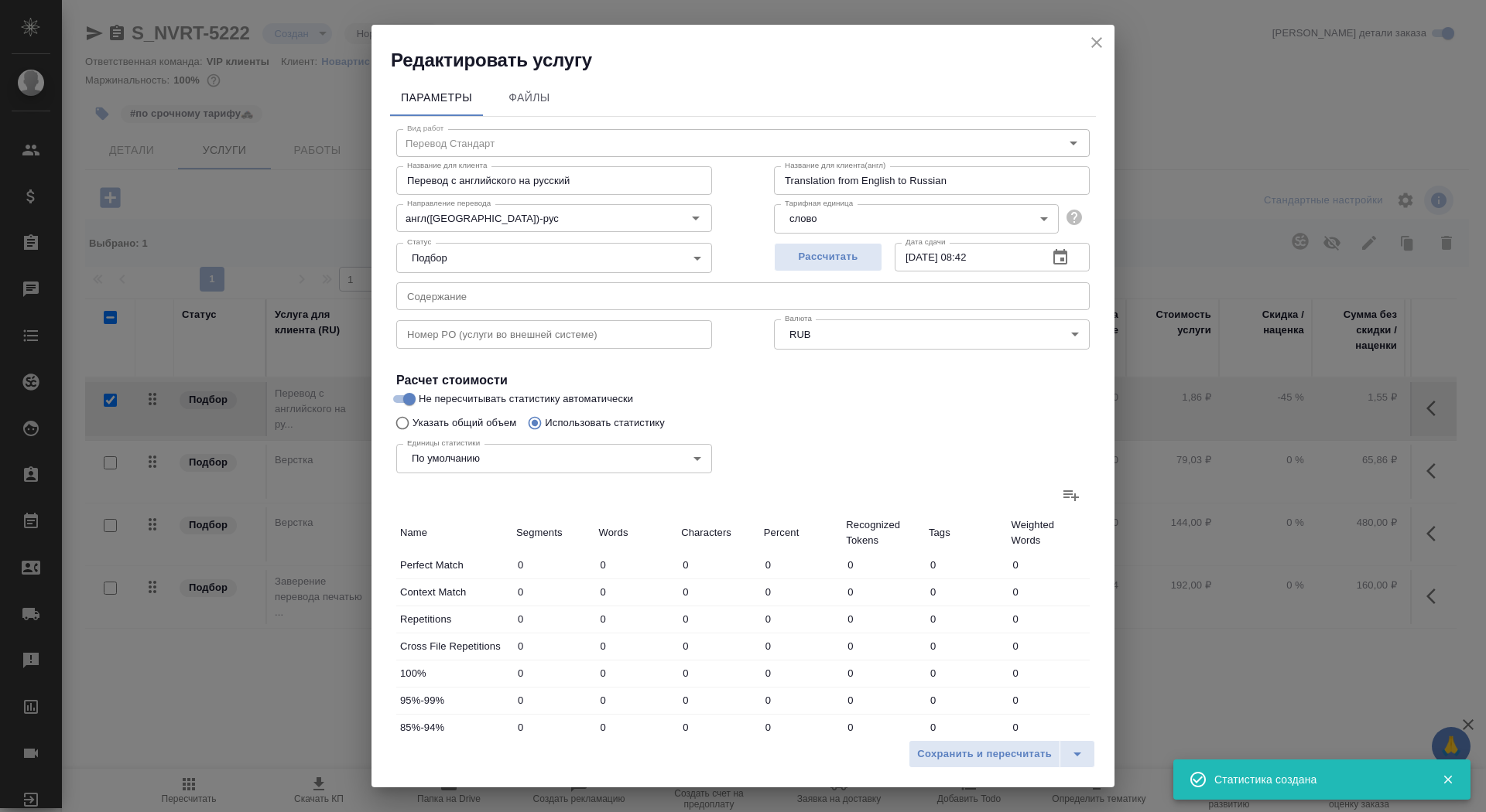
type input "2863"
type input "102"
type input "1204"
type input "7855"
type input "104"
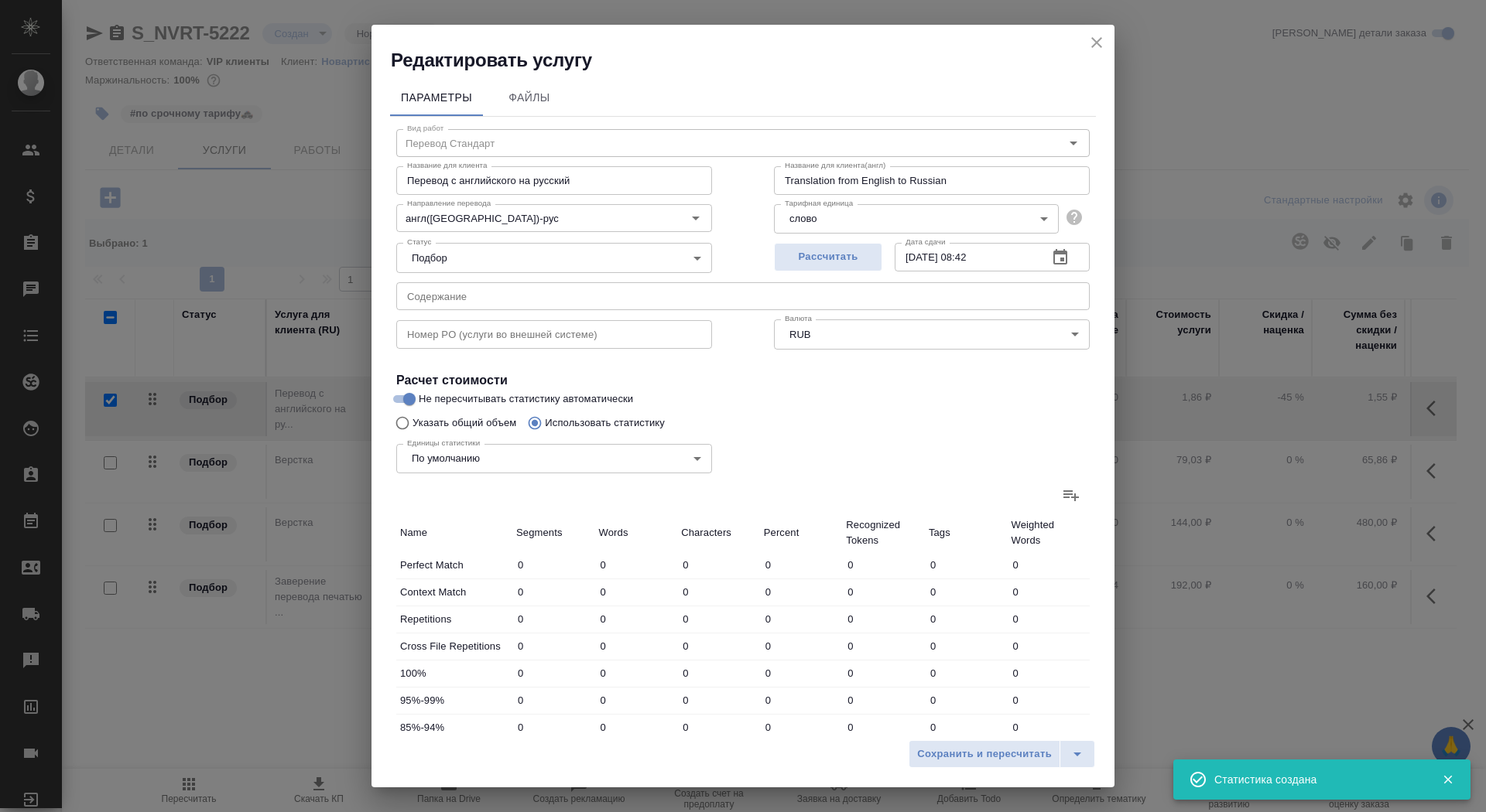
type input "1240"
type input "8070"
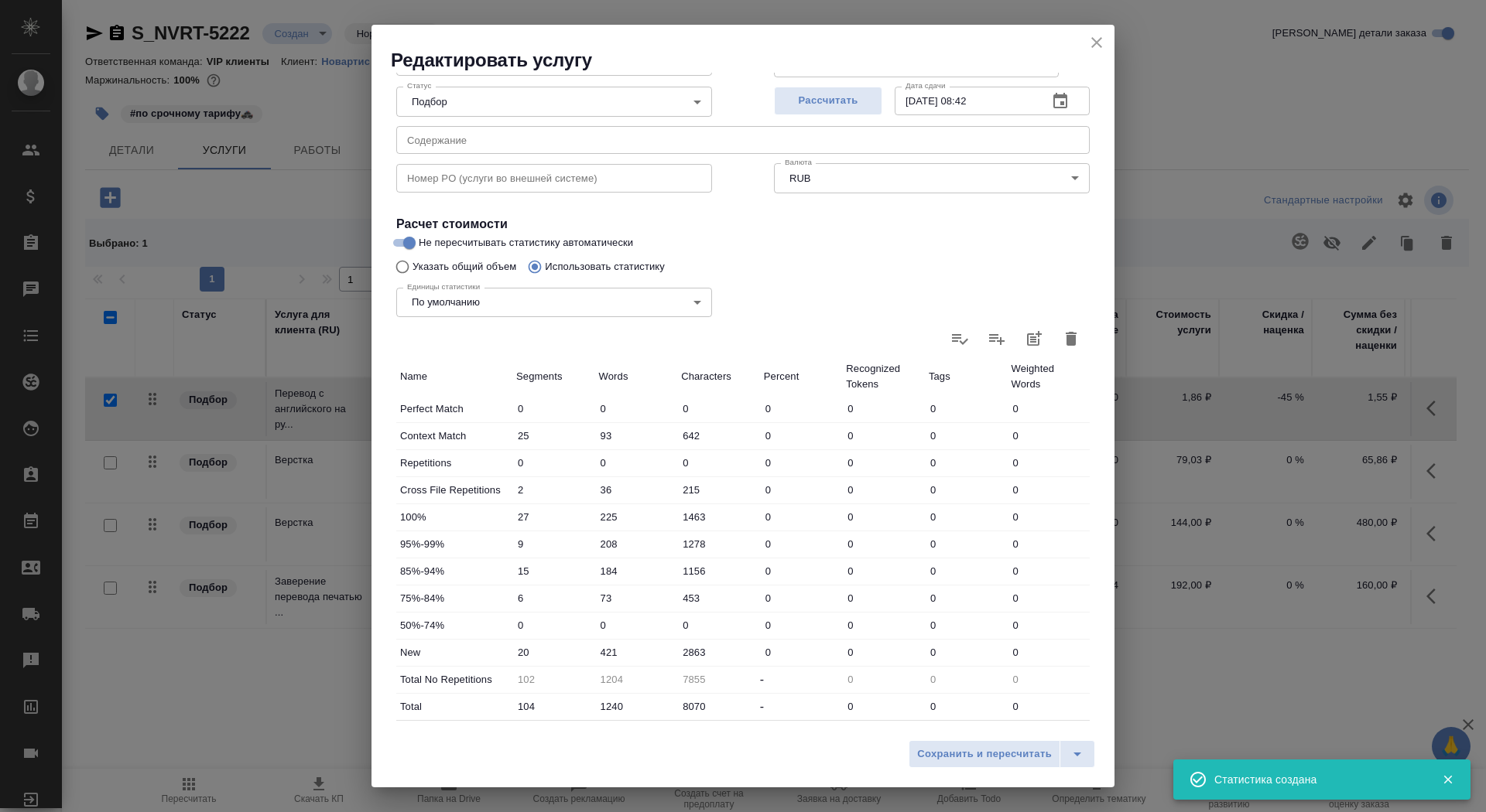
scroll to position [240, 0]
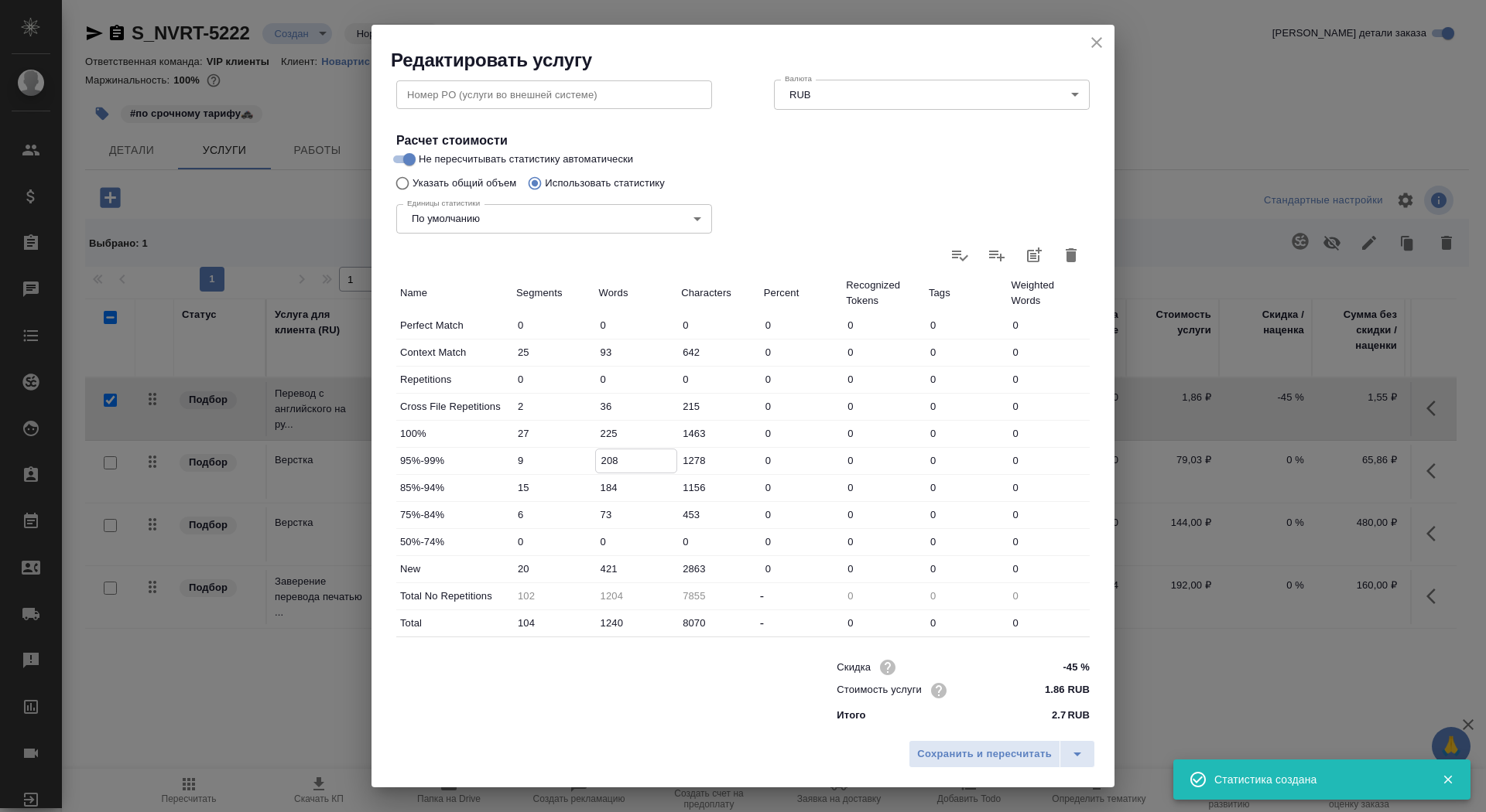
drag, startPoint x: 606, startPoint y: 456, endPoint x: 595, endPoint y: 456, distance: 11.0
click at [596, 456] on input "208" at bounding box center [635, 461] width 81 height 23
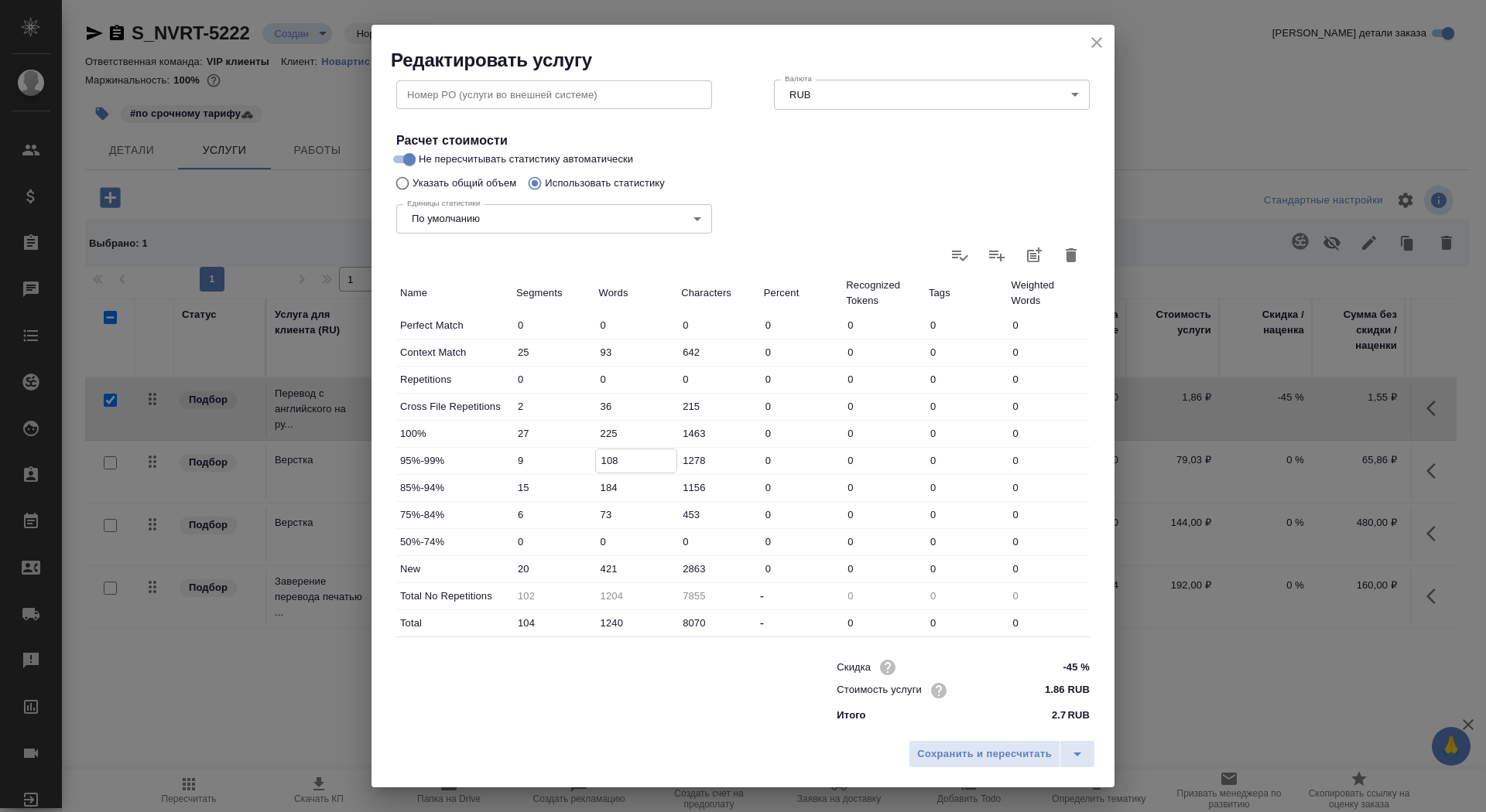
type input "108"
click at [599, 569] on input "421" at bounding box center [635, 569] width 81 height 23
type input "521"
click at [605, 430] on input "225" at bounding box center [635, 434] width 81 height 23
type input "125"
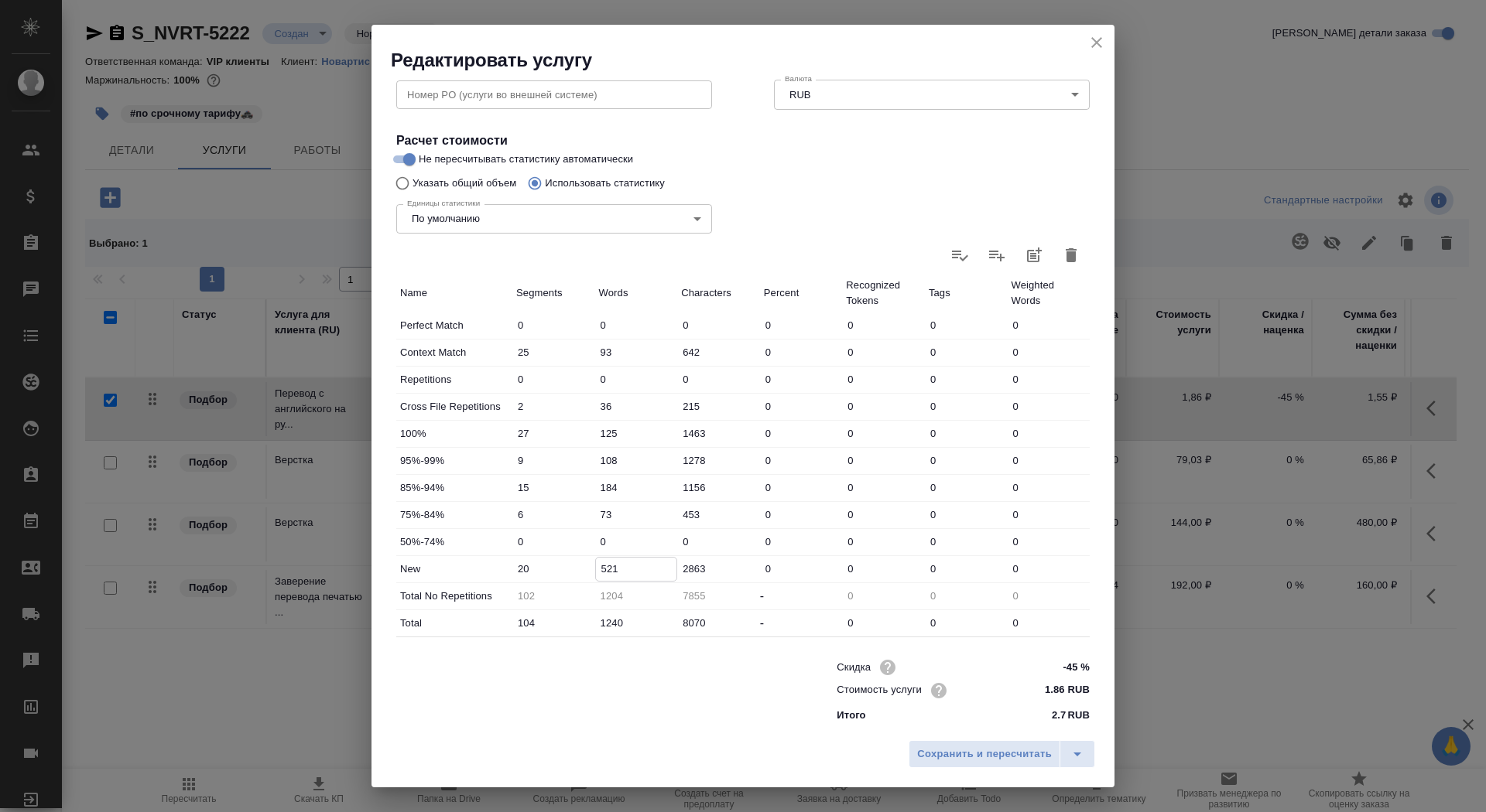
click at [599, 570] on input "521" at bounding box center [635, 569] width 81 height 23
type input "721"
click at [994, 766] on button "Сохранить и пересчитать" at bounding box center [984, 753] width 151 height 28
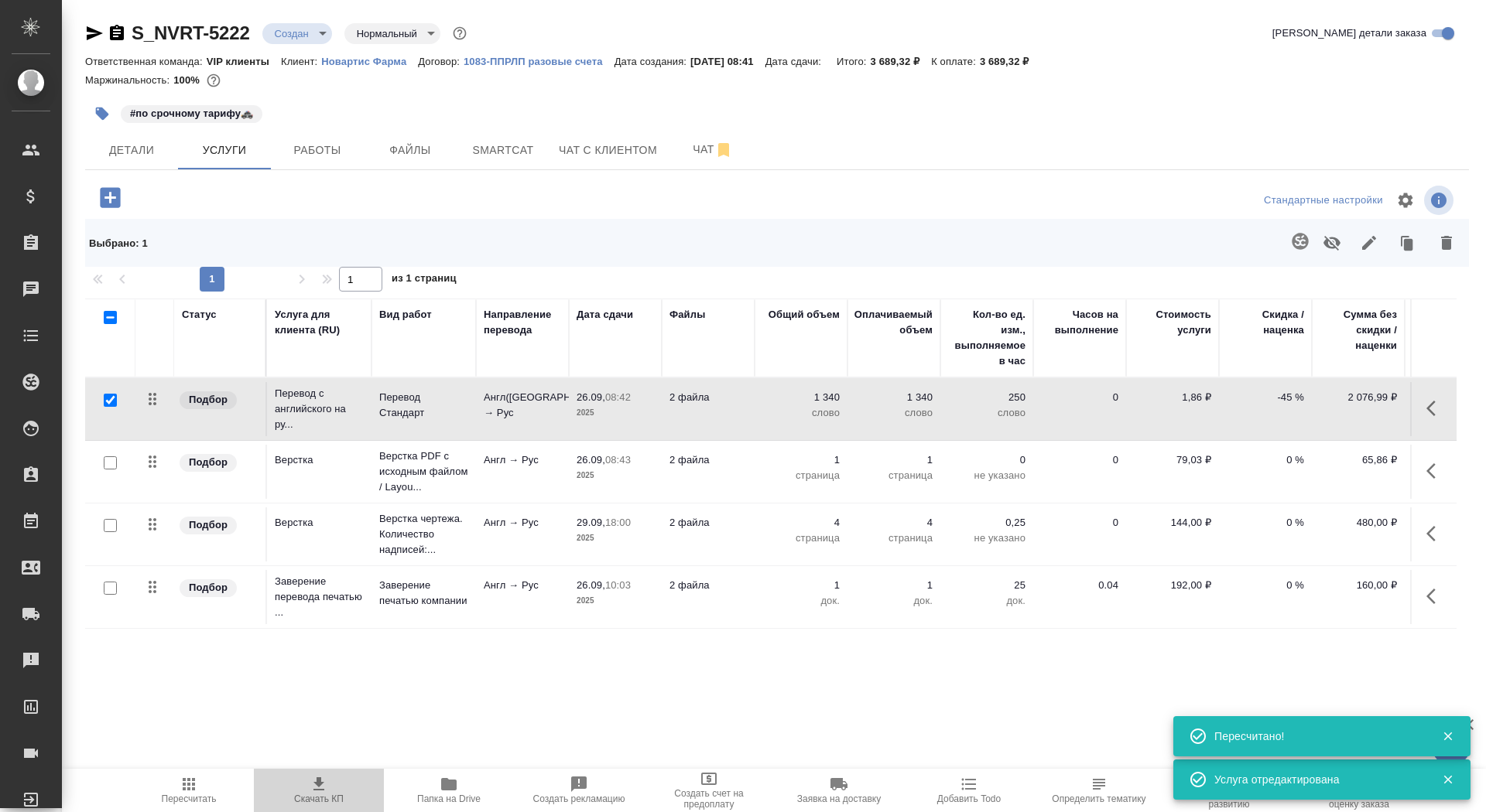
click at [314, 786] on icon "button" at bounding box center [319, 784] width 19 height 19
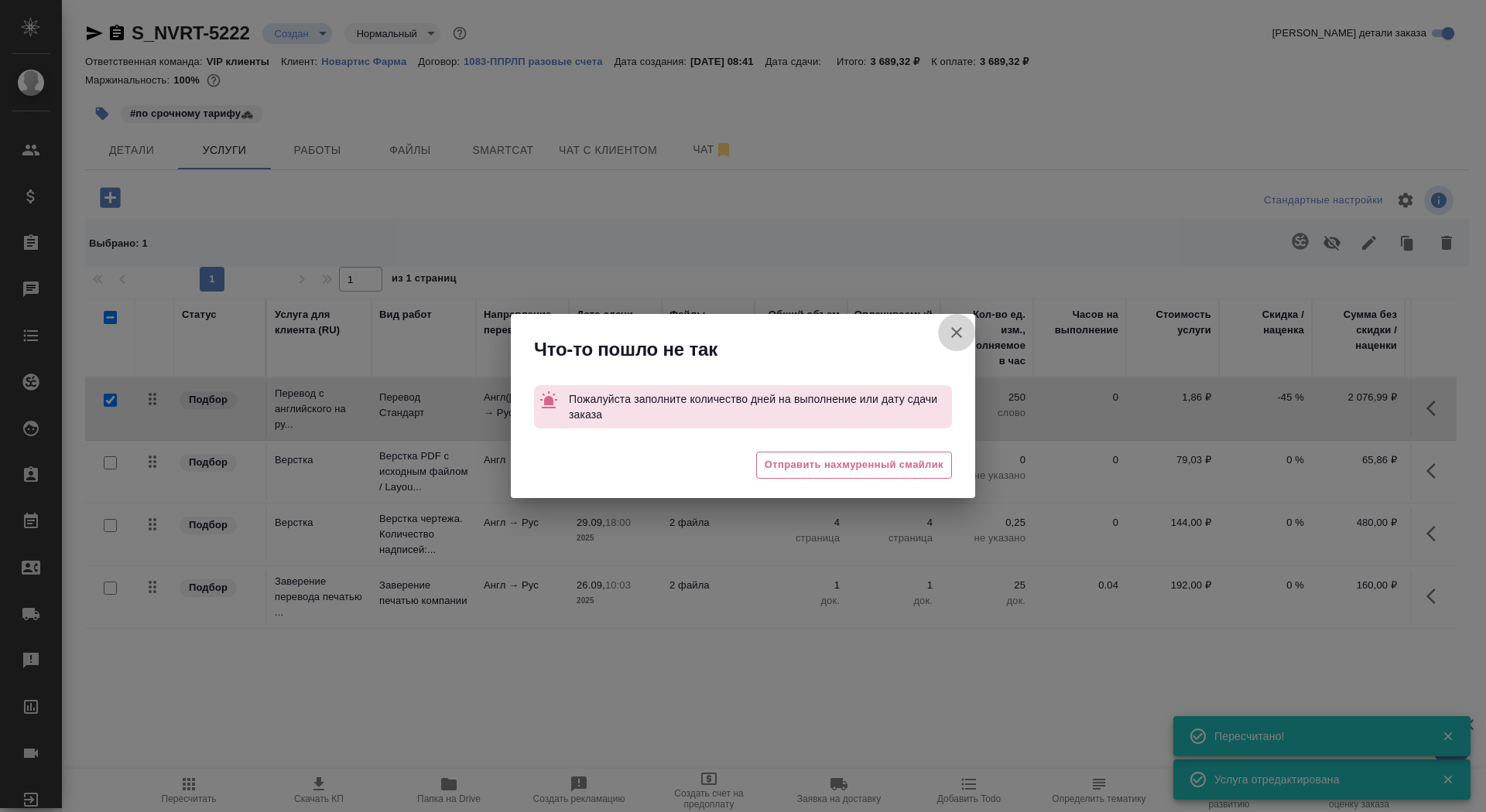
click at [956, 336] on icon "button" at bounding box center [957, 333] width 19 height 19
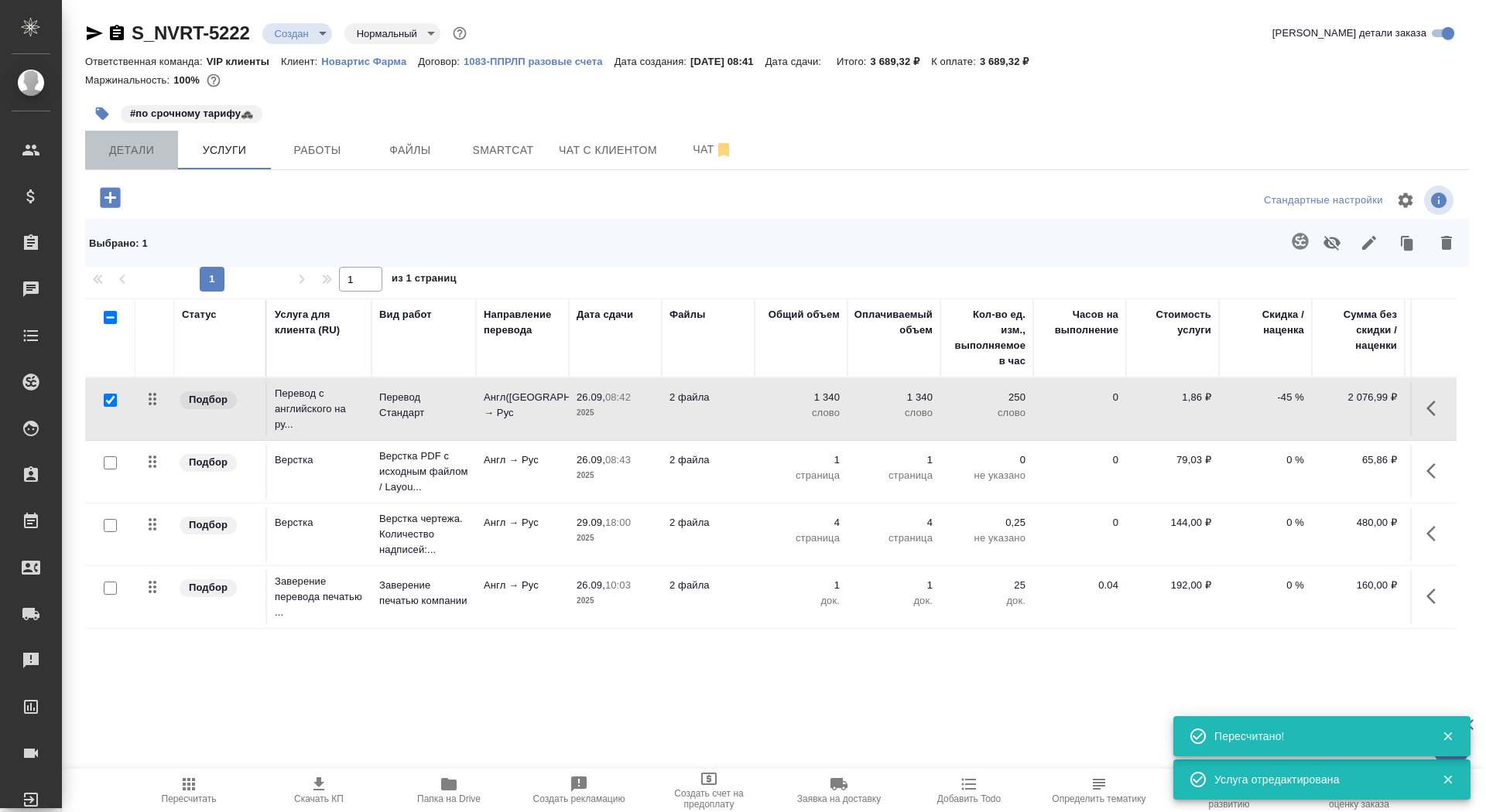
click at [146, 141] on span "Детали" at bounding box center [131, 150] width 74 height 19
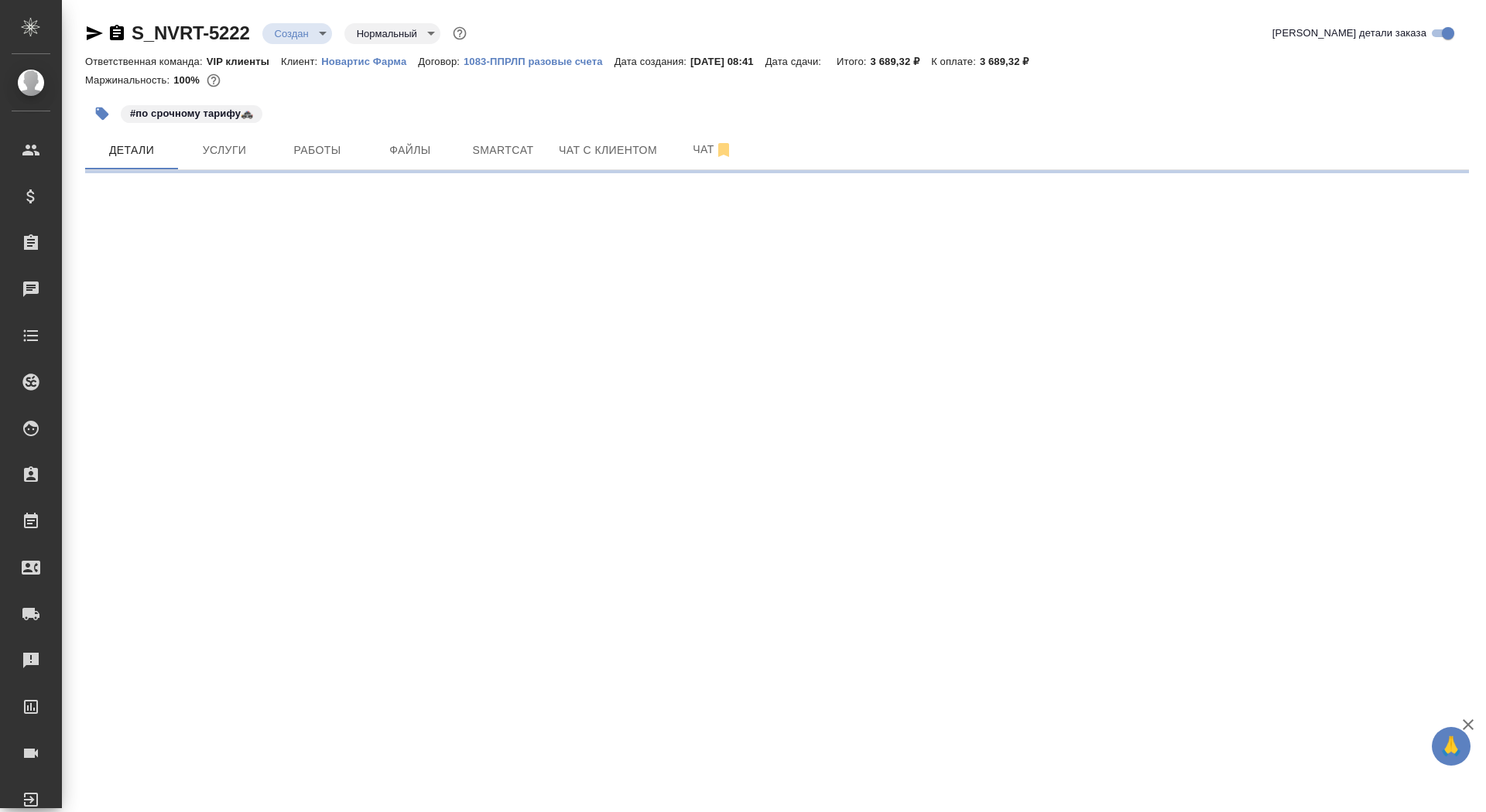
select select "RU"
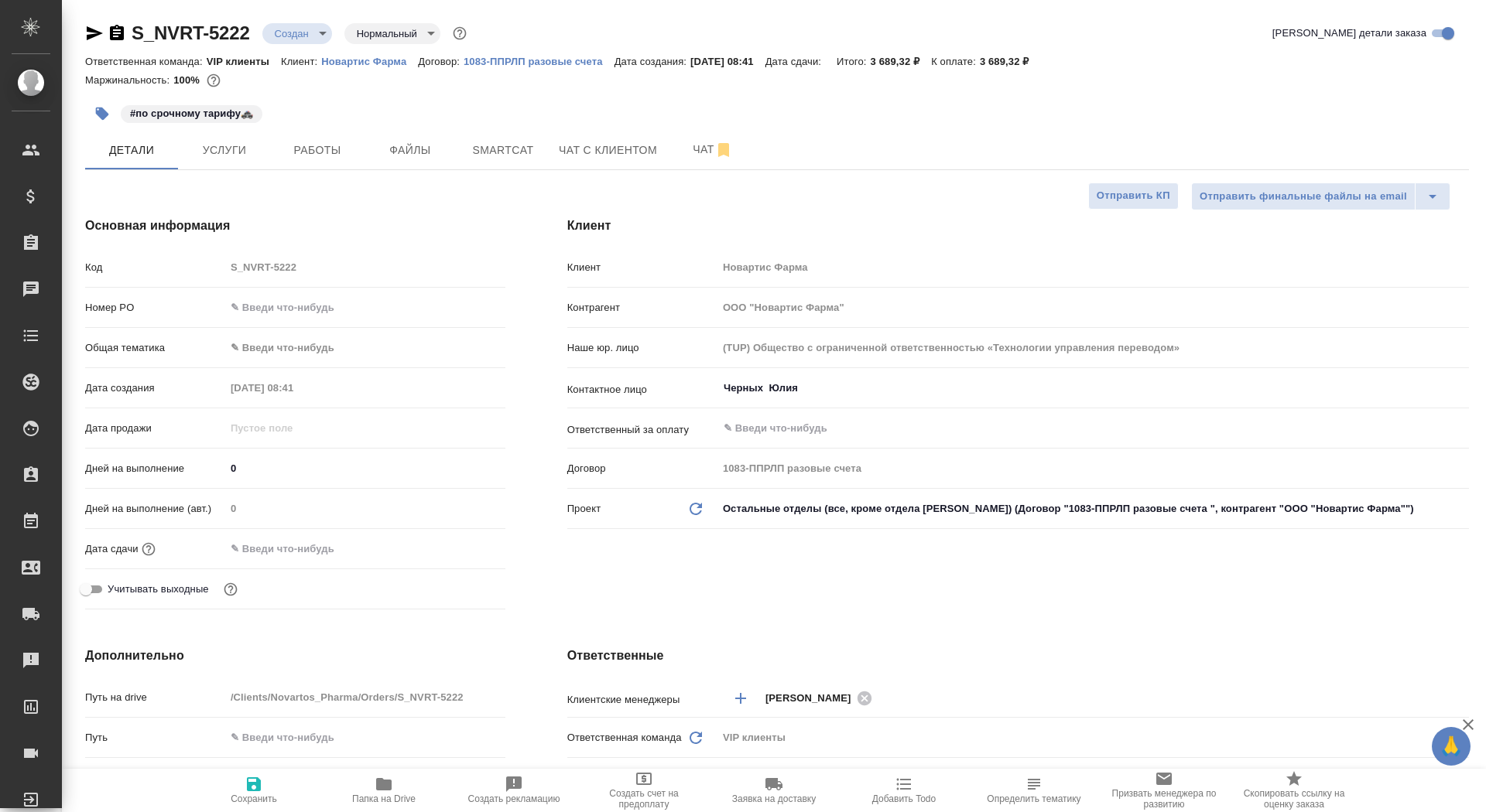
type textarea "x"
click at [297, 542] on input "text" at bounding box center [294, 549] width 135 height 23
click at [462, 545] on icon "button" at bounding box center [460, 548] width 19 height 19
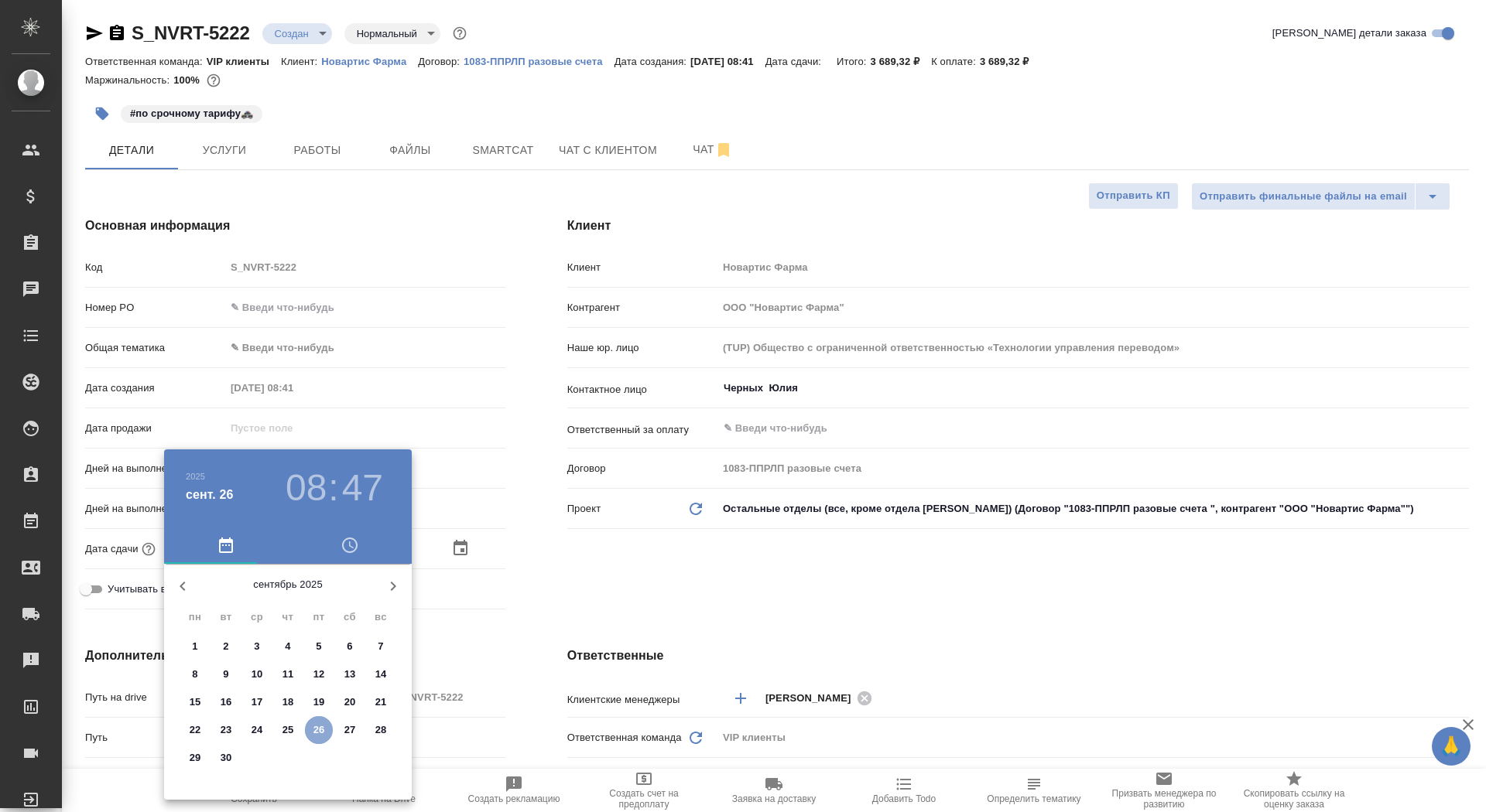
click at [325, 725] on span "26" at bounding box center [318, 730] width 28 height 15
type input "26.09.2025 08:47"
type textarea "x"
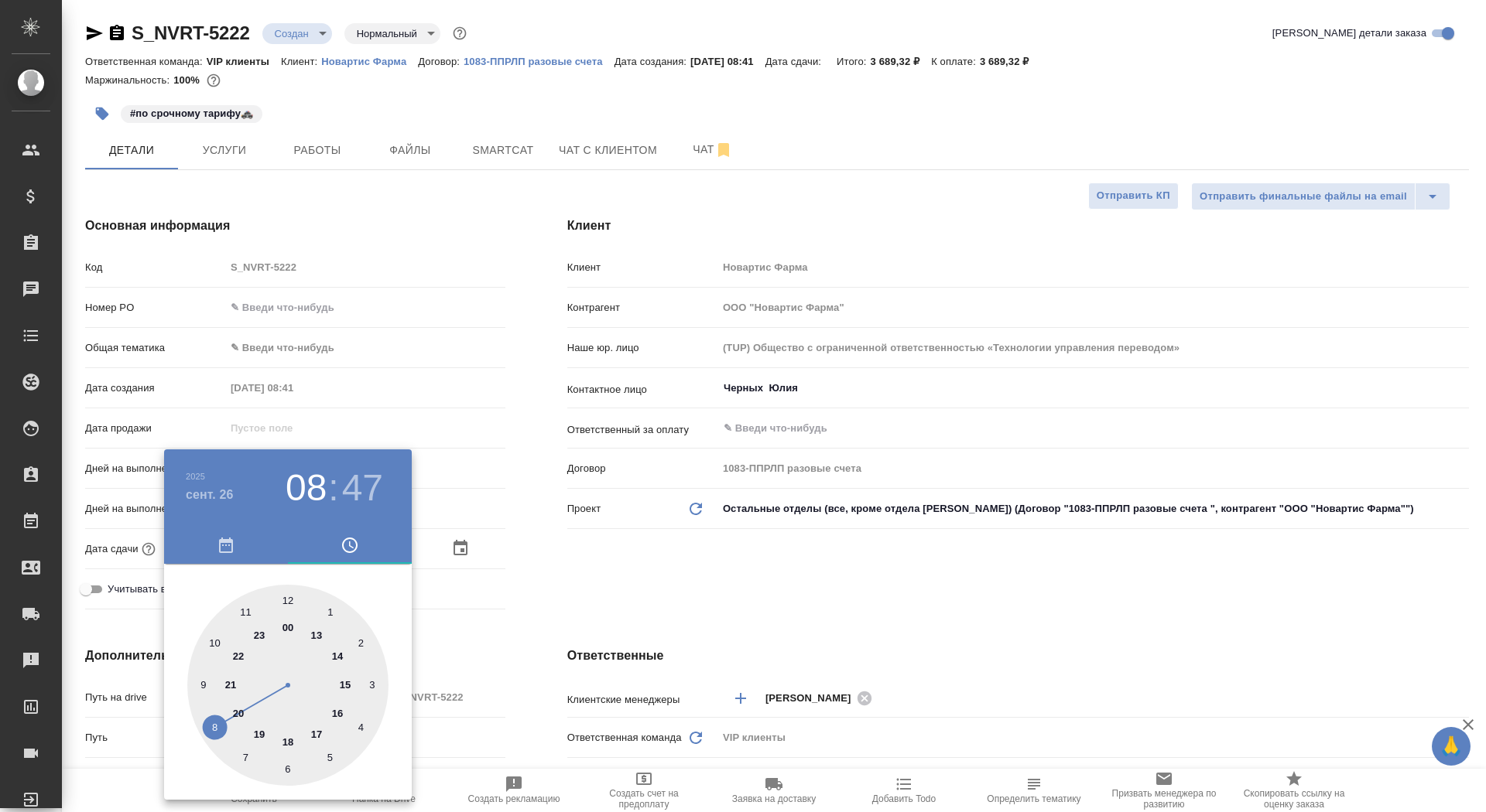
click at [318, 736] on div at bounding box center [287, 685] width 201 height 201
type input "26.09.2025 17:47"
type textarea "x"
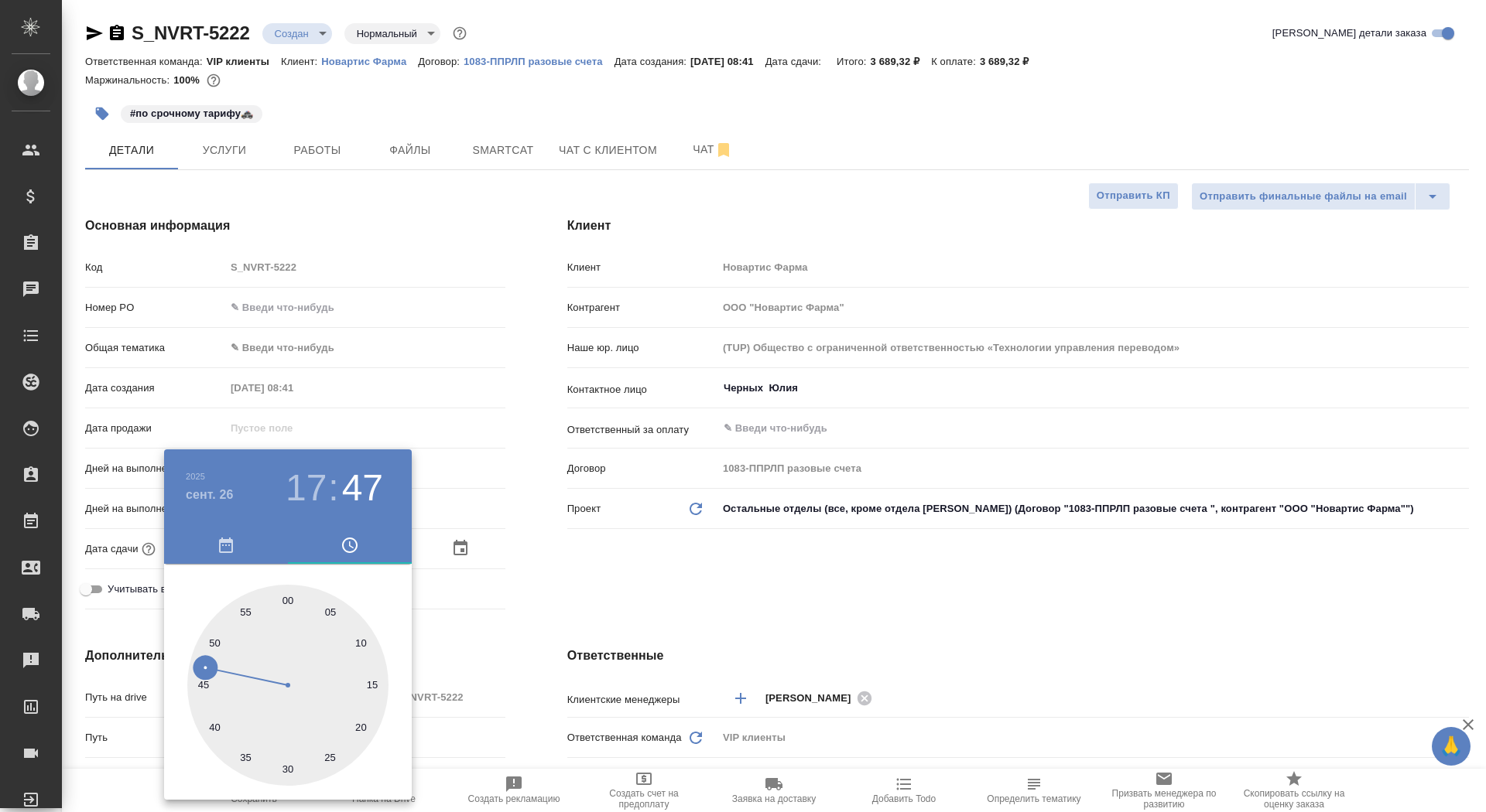
type input "26.09.2025 17:00"
type textarea "x"
click at [287, 600] on div at bounding box center [287, 685] width 201 height 201
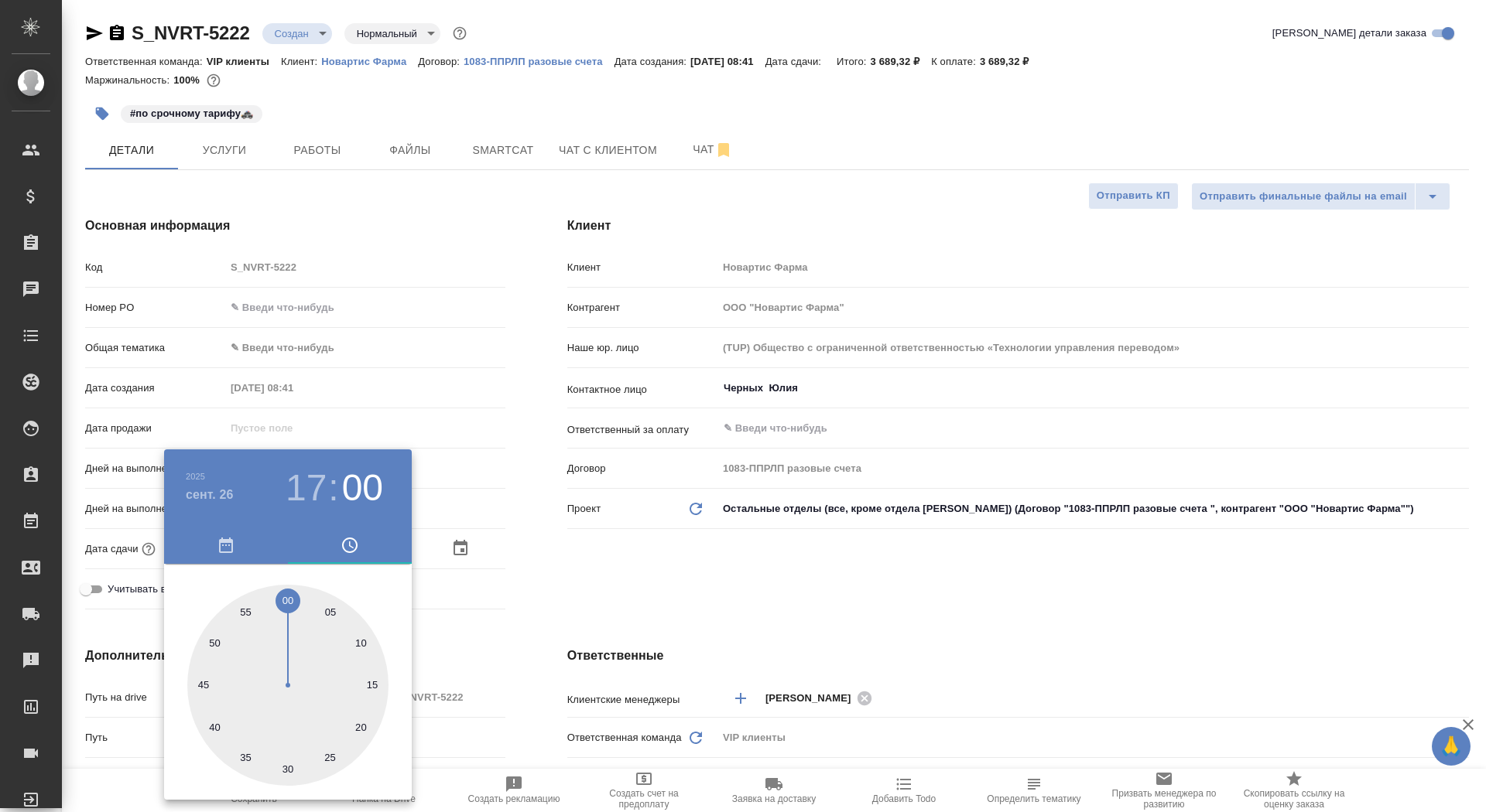
type textarea "x"
click at [611, 577] on div at bounding box center [743, 406] width 1486 height 812
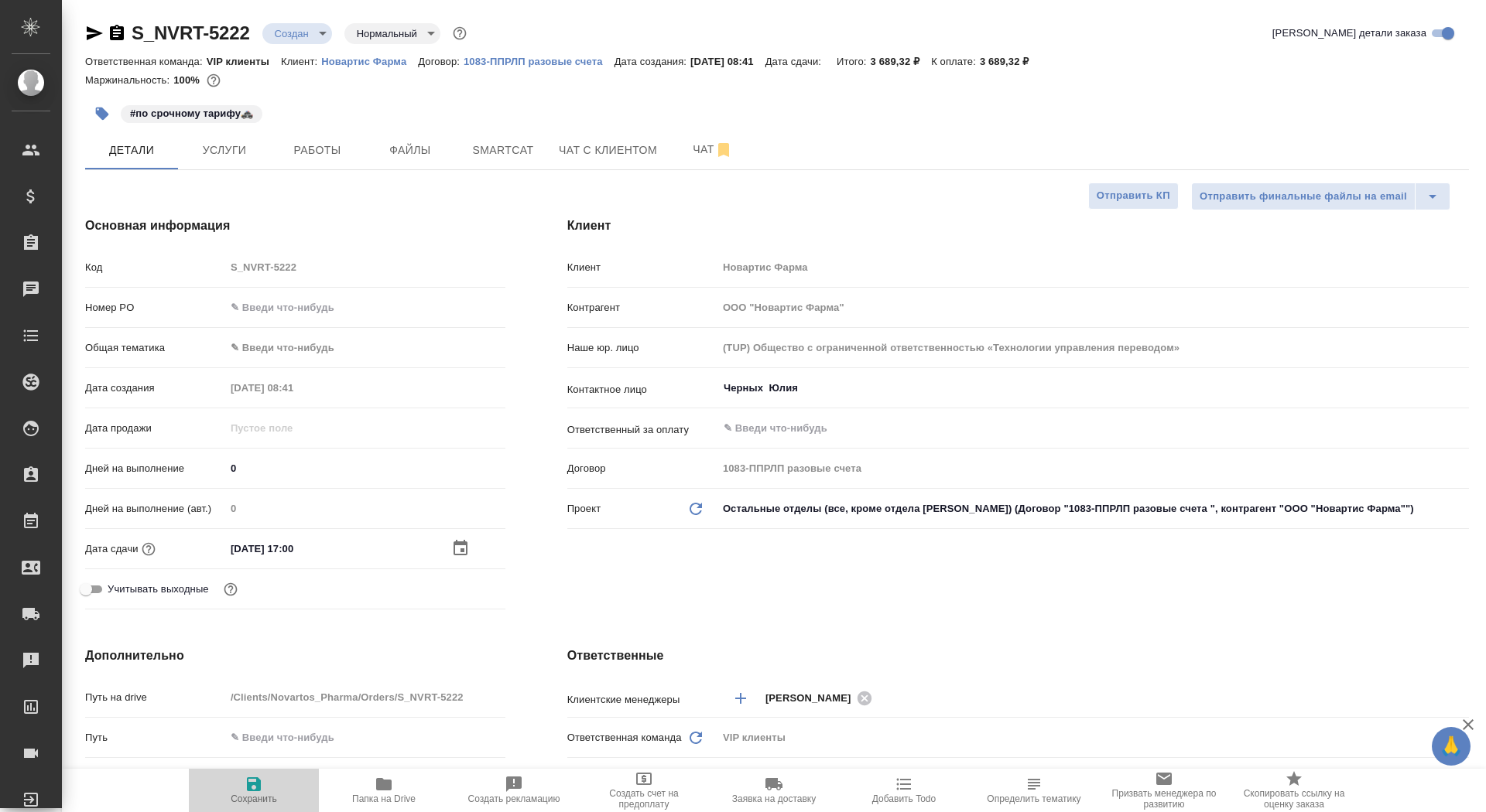
click at [254, 794] on span "Сохранить" at bounding box center [253, 799] width 47 height 10
type textarea "x"
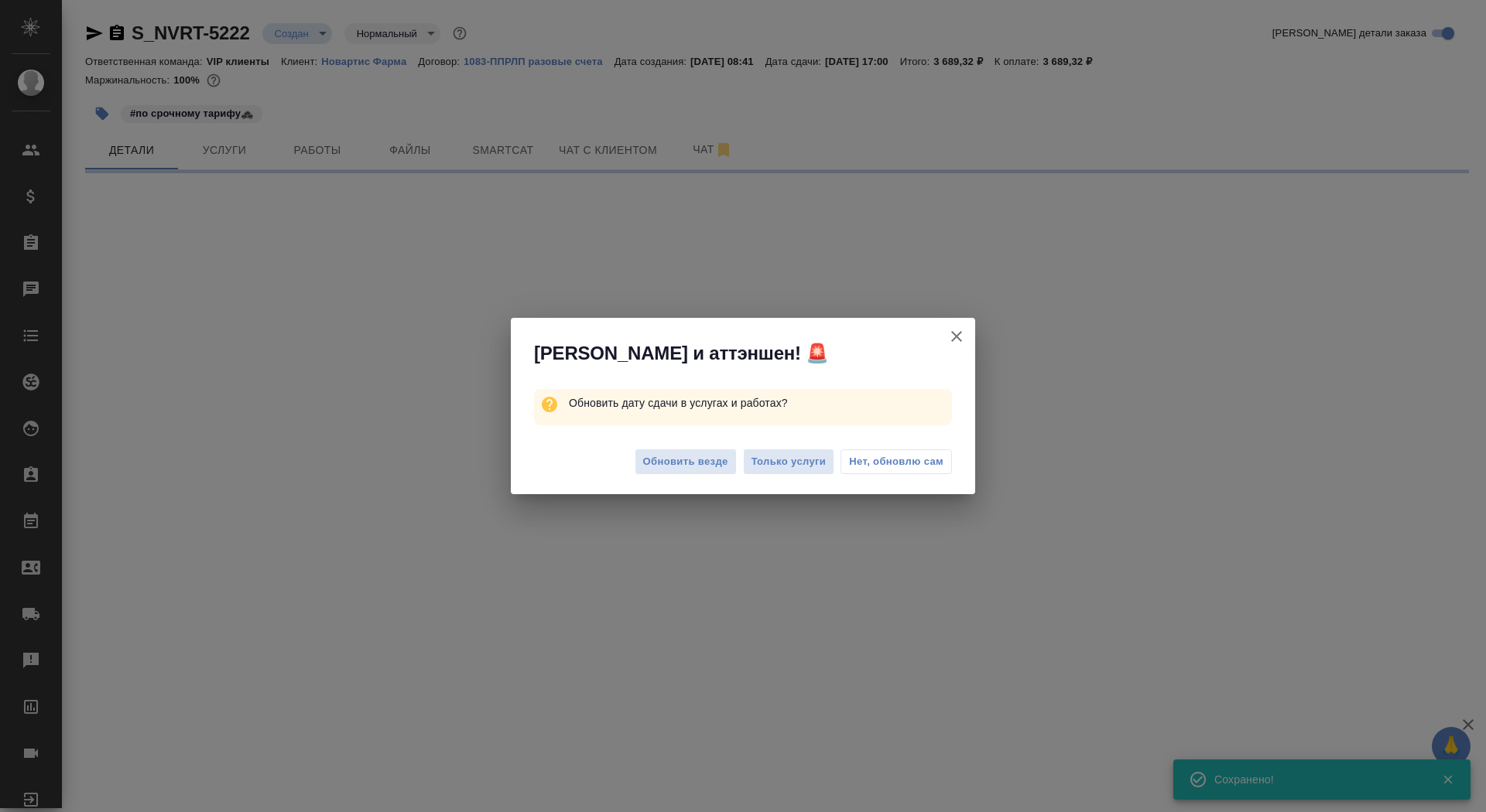
select select "RU"
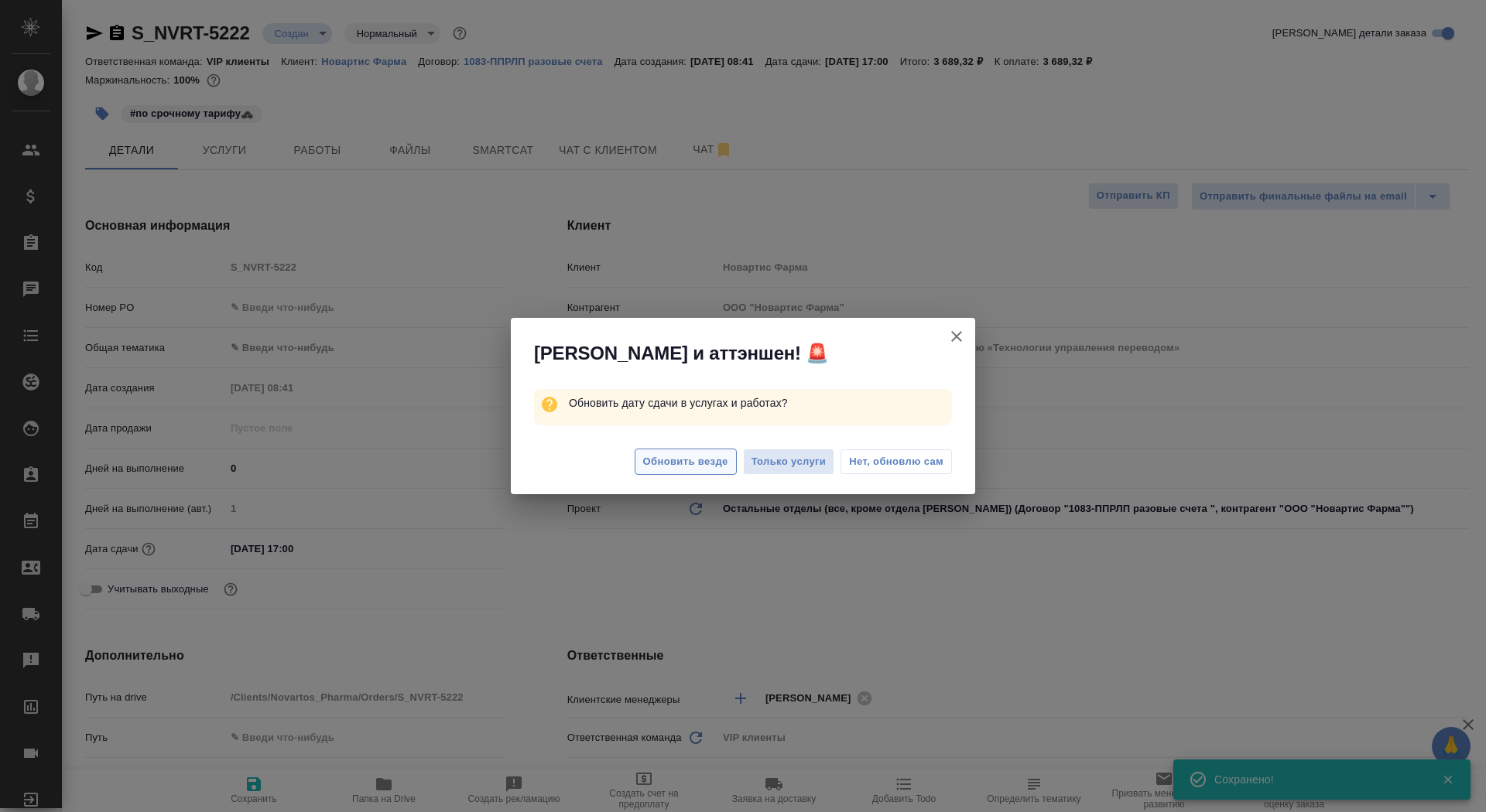
type textarea "x"
click at [677, 472] on button "Обновить везде" at bounding box center [685, 462] width 102 height 27
type textarea "x"
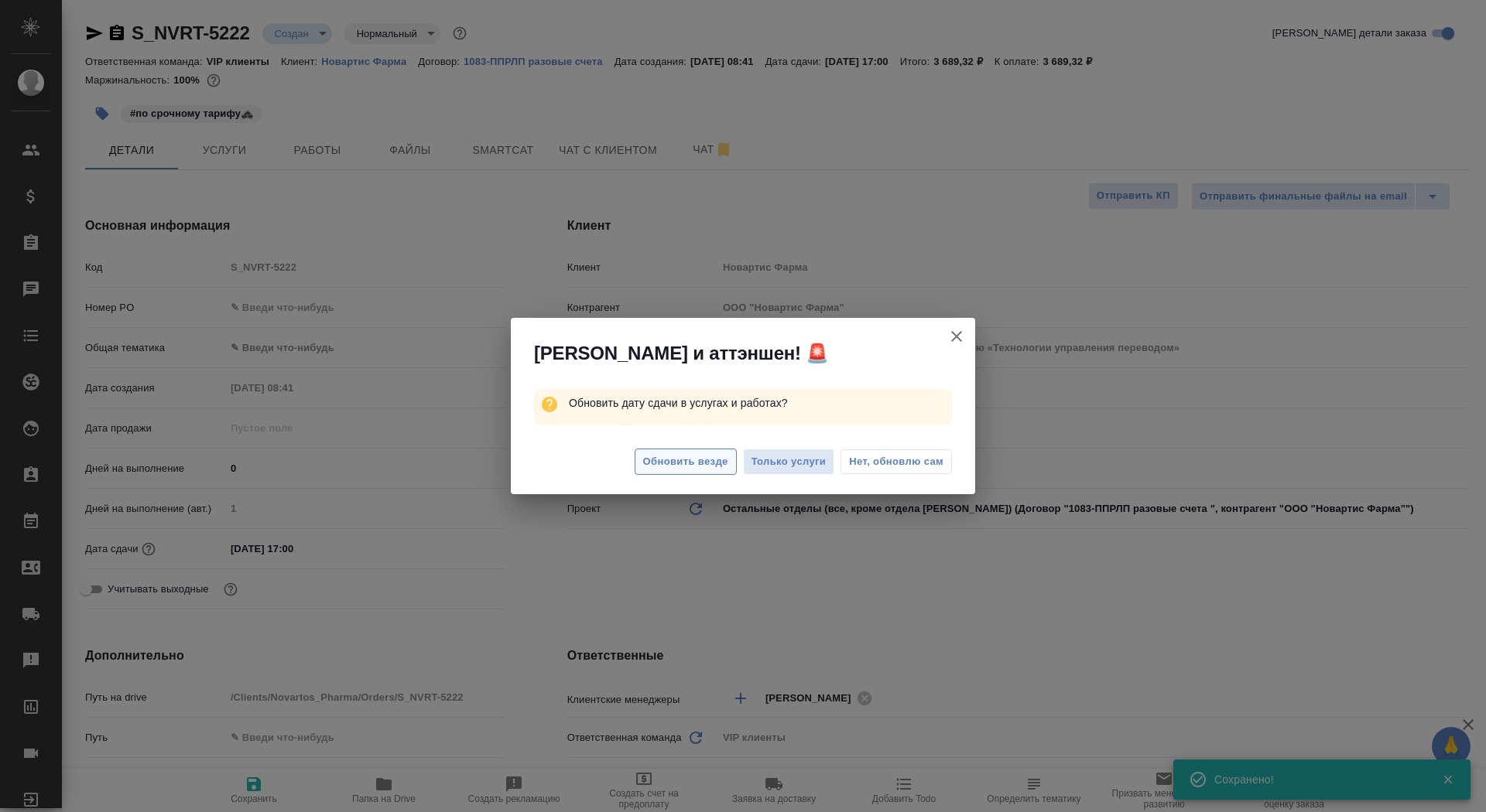
type textarea "x"
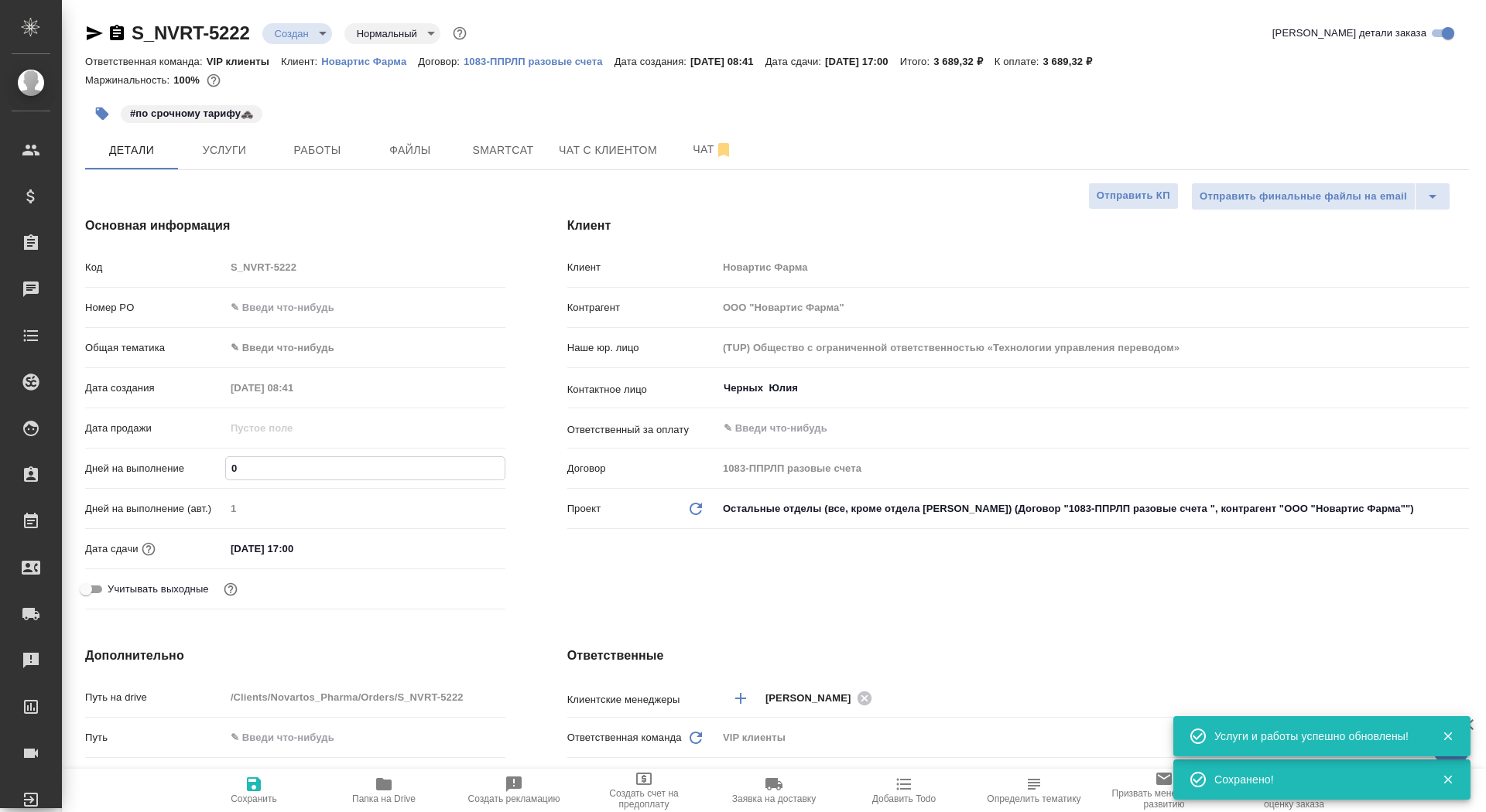
drag, startPoint x: 264, startPoint y: 471, endPoint x: 233, endPoint y: 466, distance: 31.4
click at [233, 467] on input "0" at bounding box center [365, 469] width 279 height 23
type input "1"
type textarea "x"
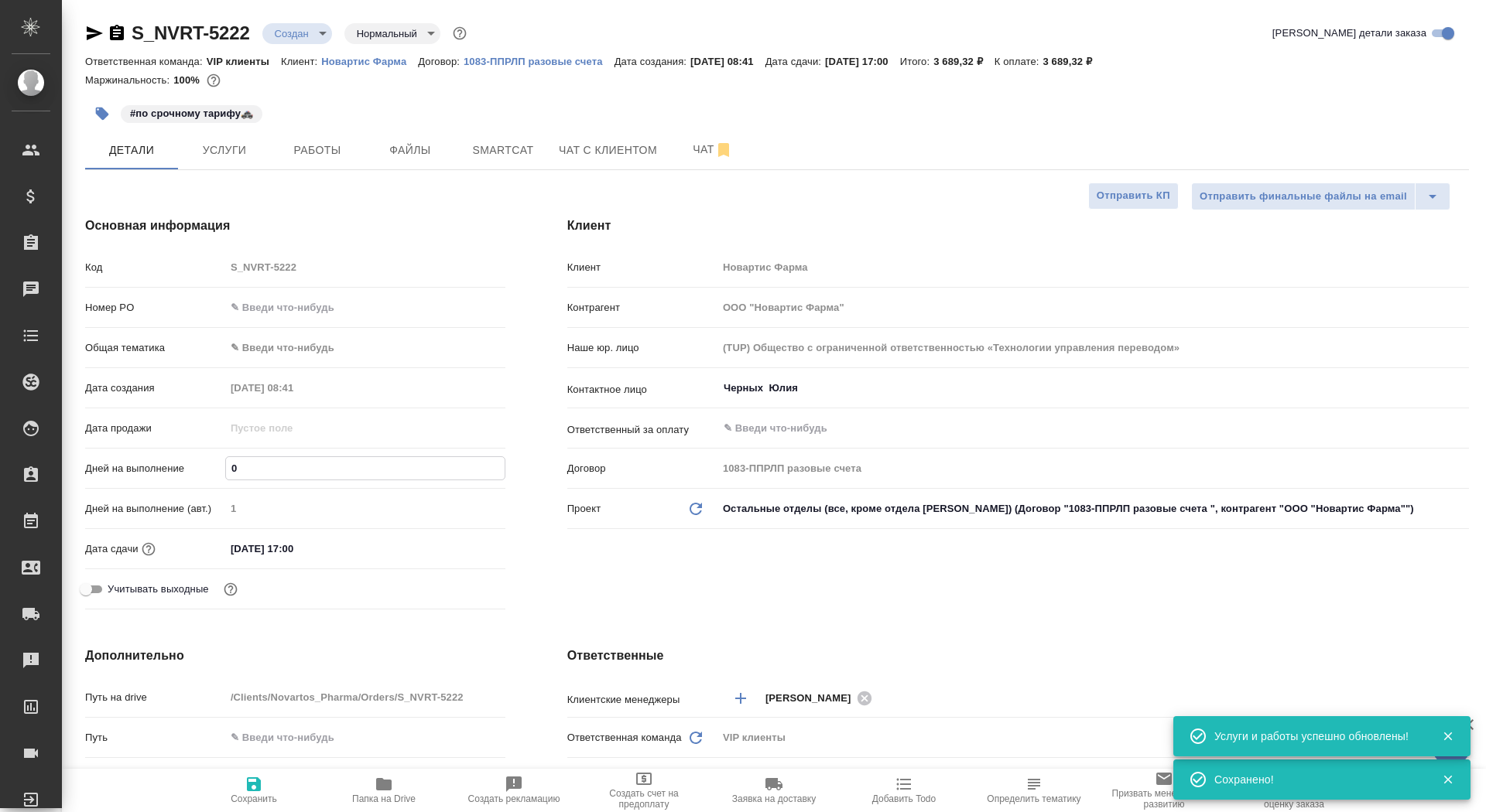
type textarea "x"
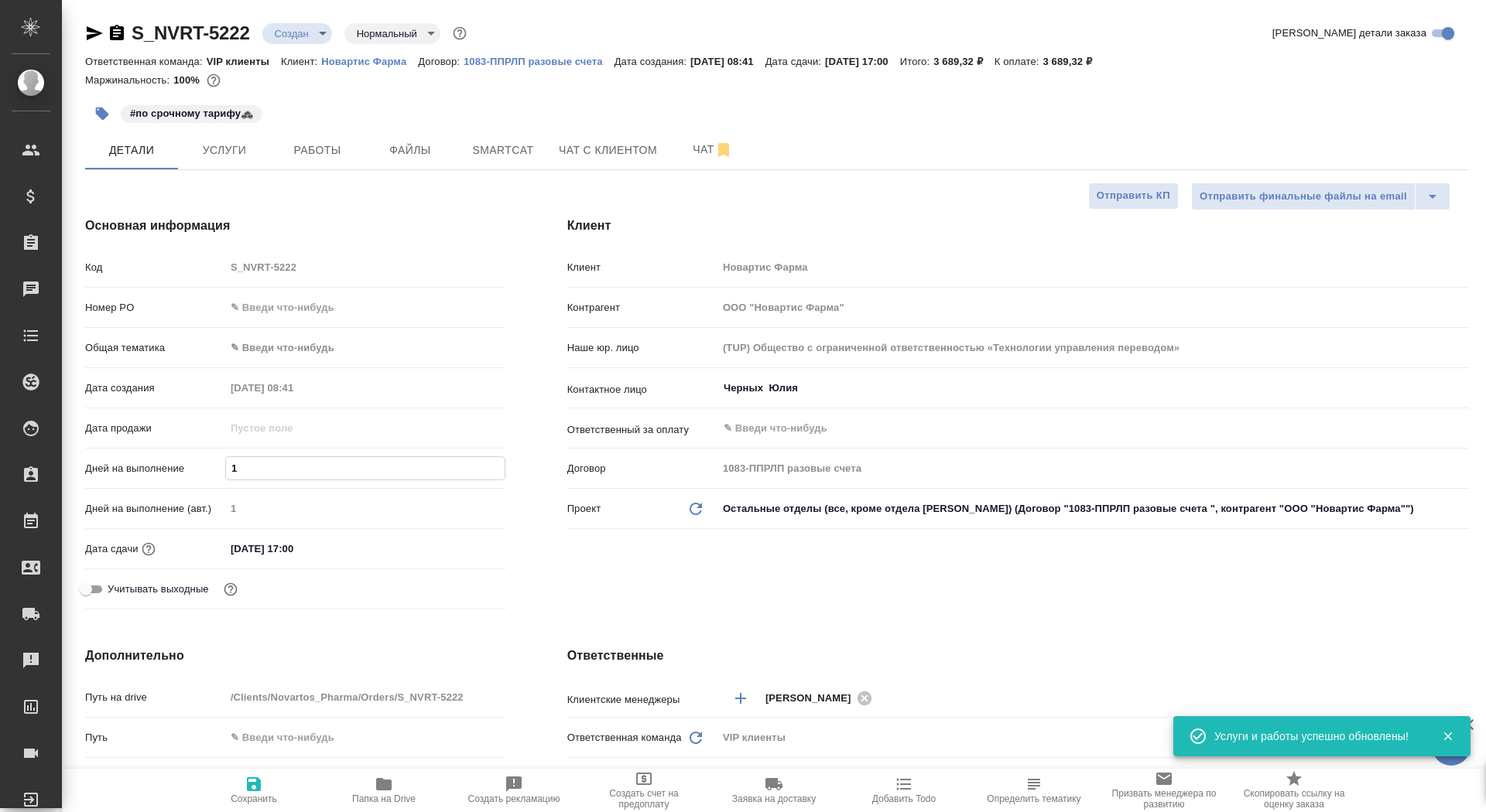
type input "1"
click at [265, 801] on span "Сохранить" at bounding box center [253, 799] width 47 height 10
type textarea "x"
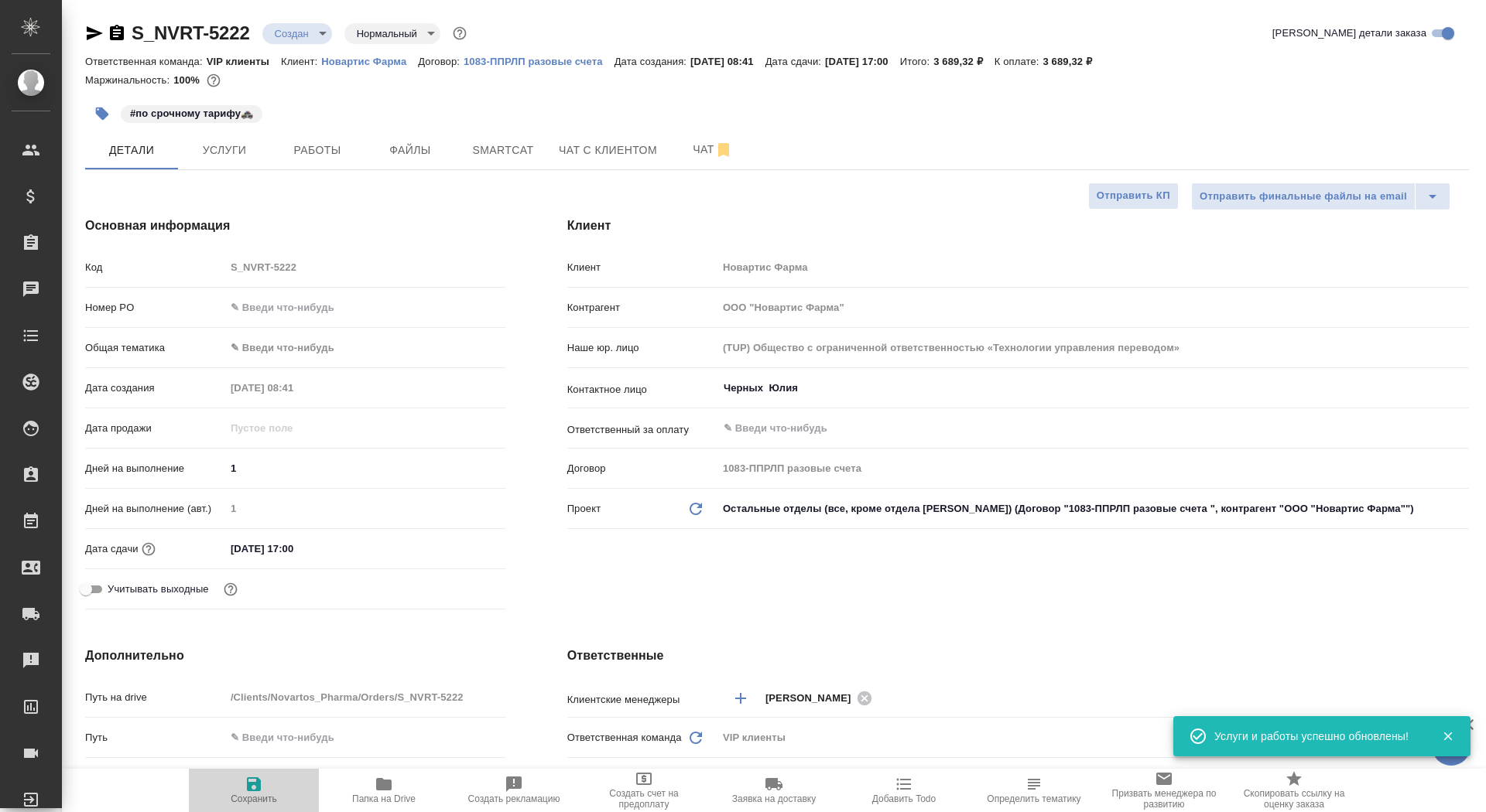
type textarea "x"
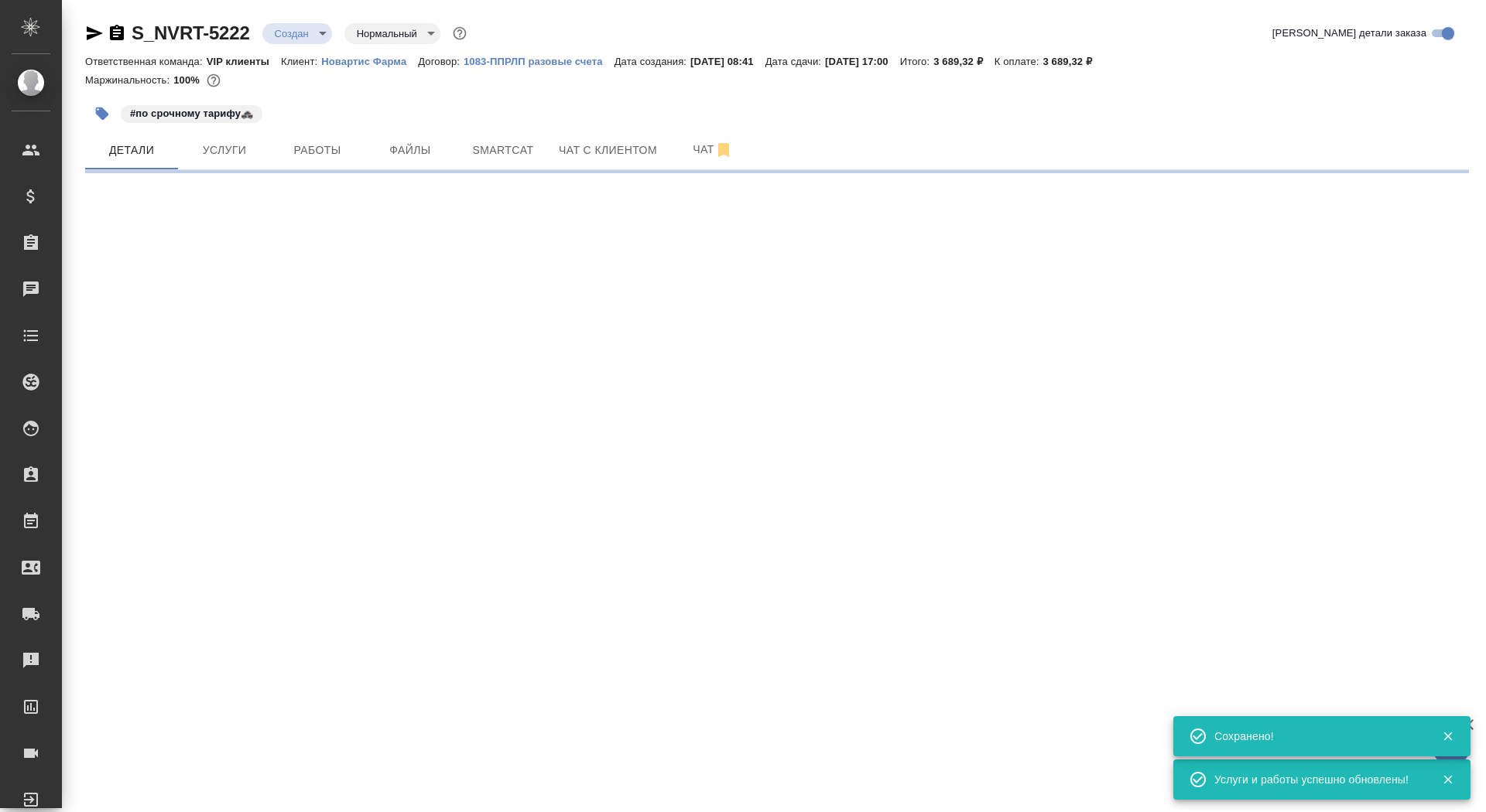
select select "RU"
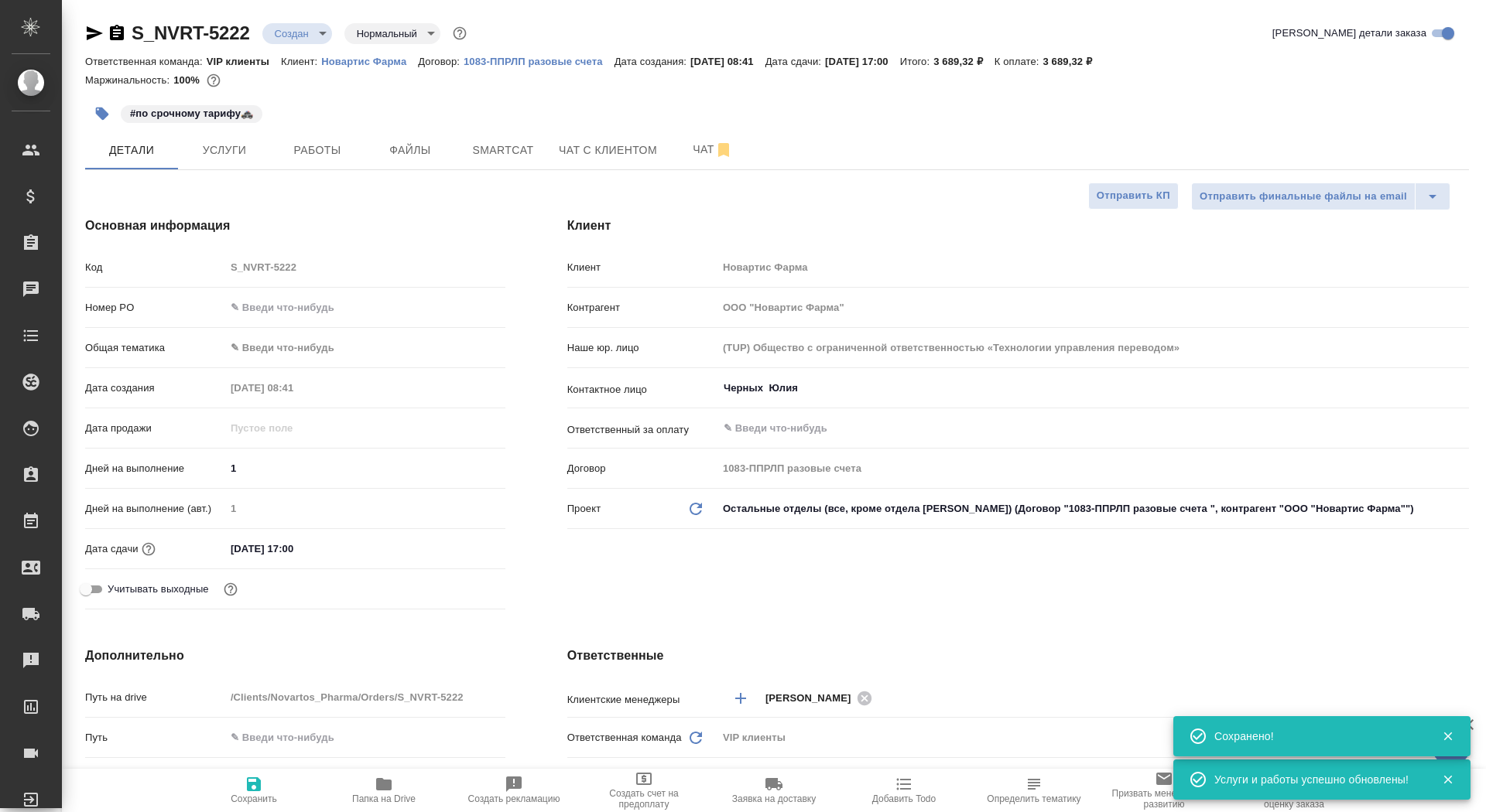
type textarea "x"
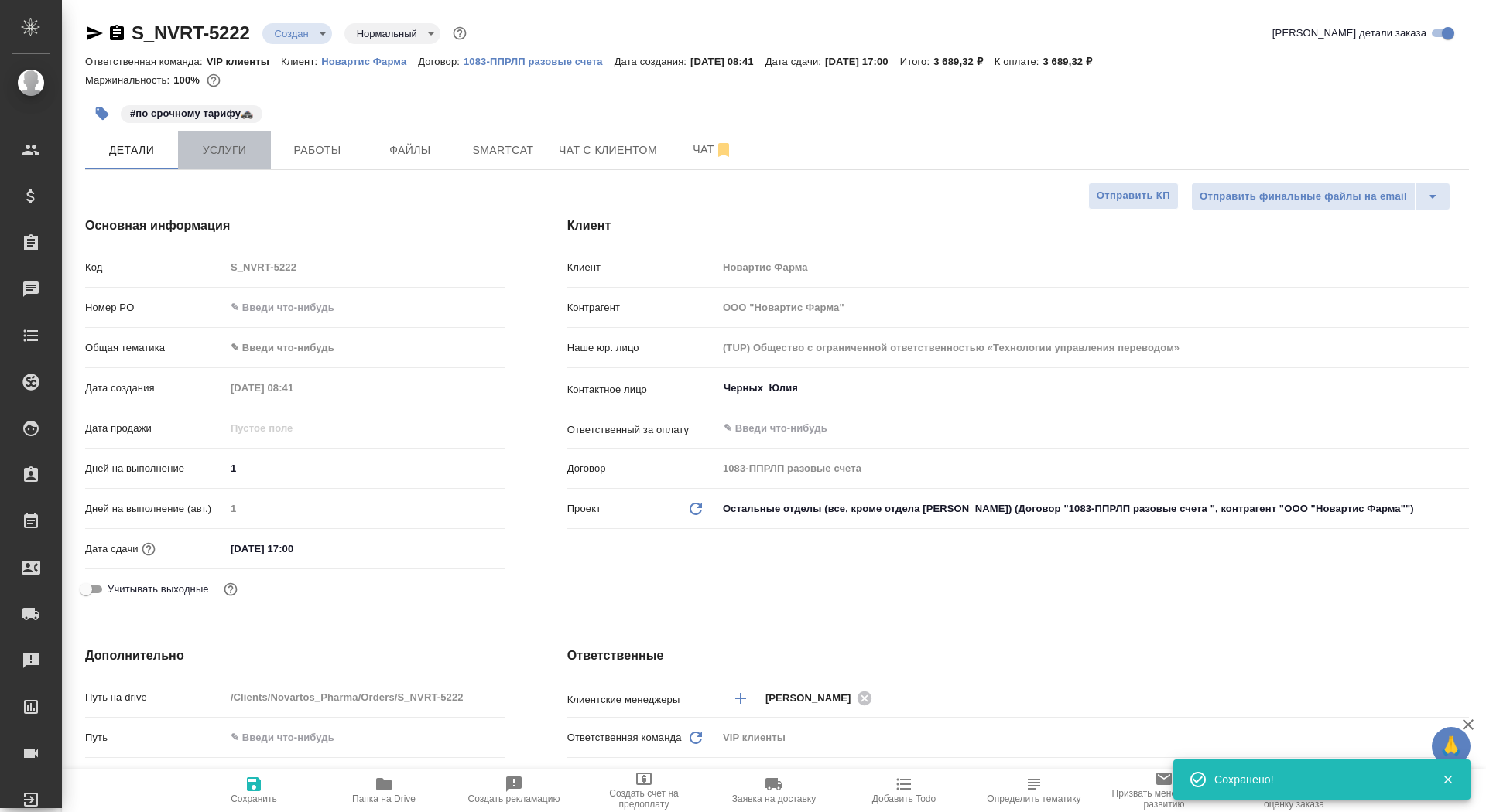
click at [246, 145] on span "Услуги" at bounding box center [225, 150] width 74 height 19
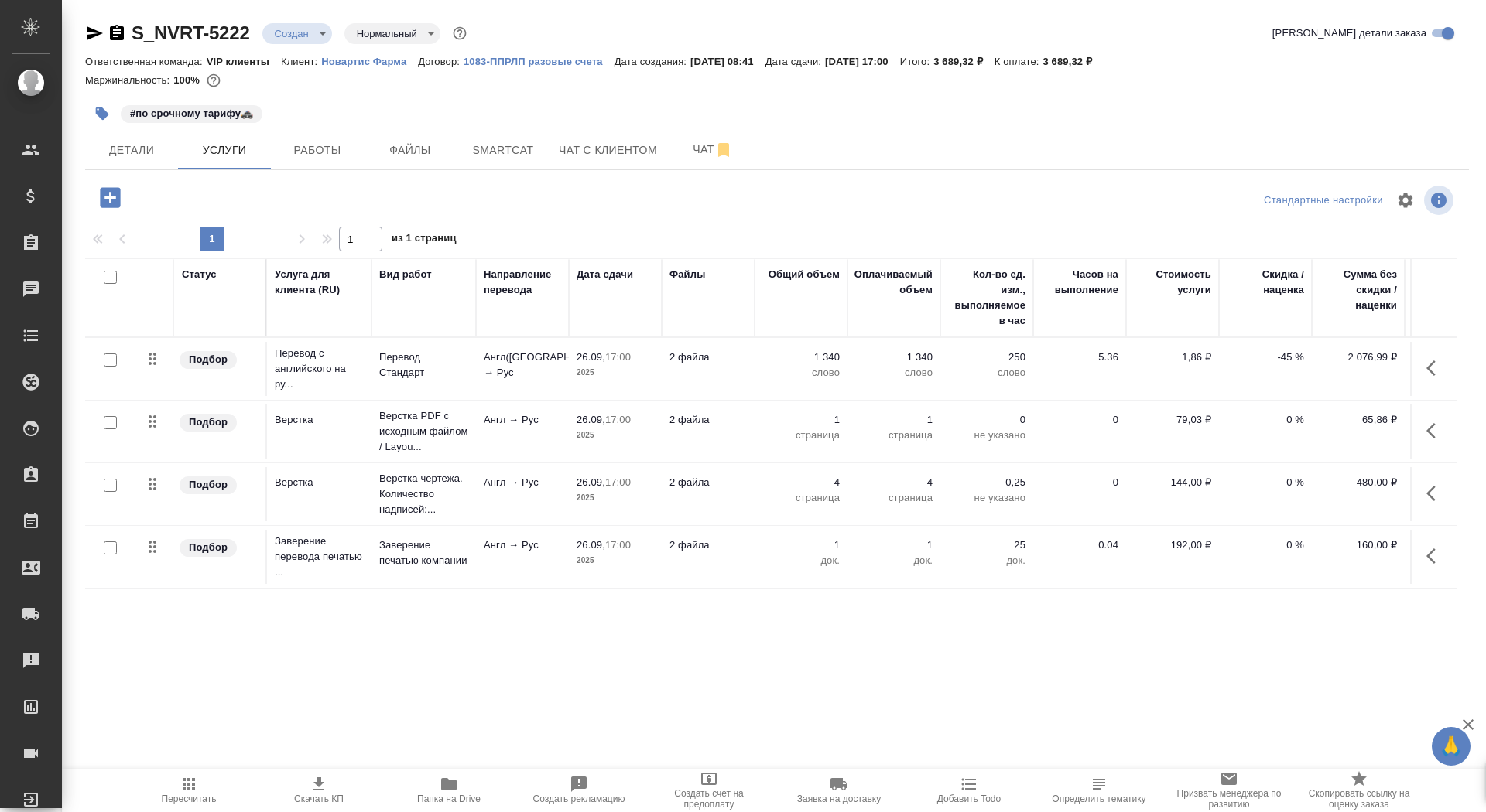
click at [330, 799] on span "Скачать КП" at bounding box center [319, 799] width 49 height 10
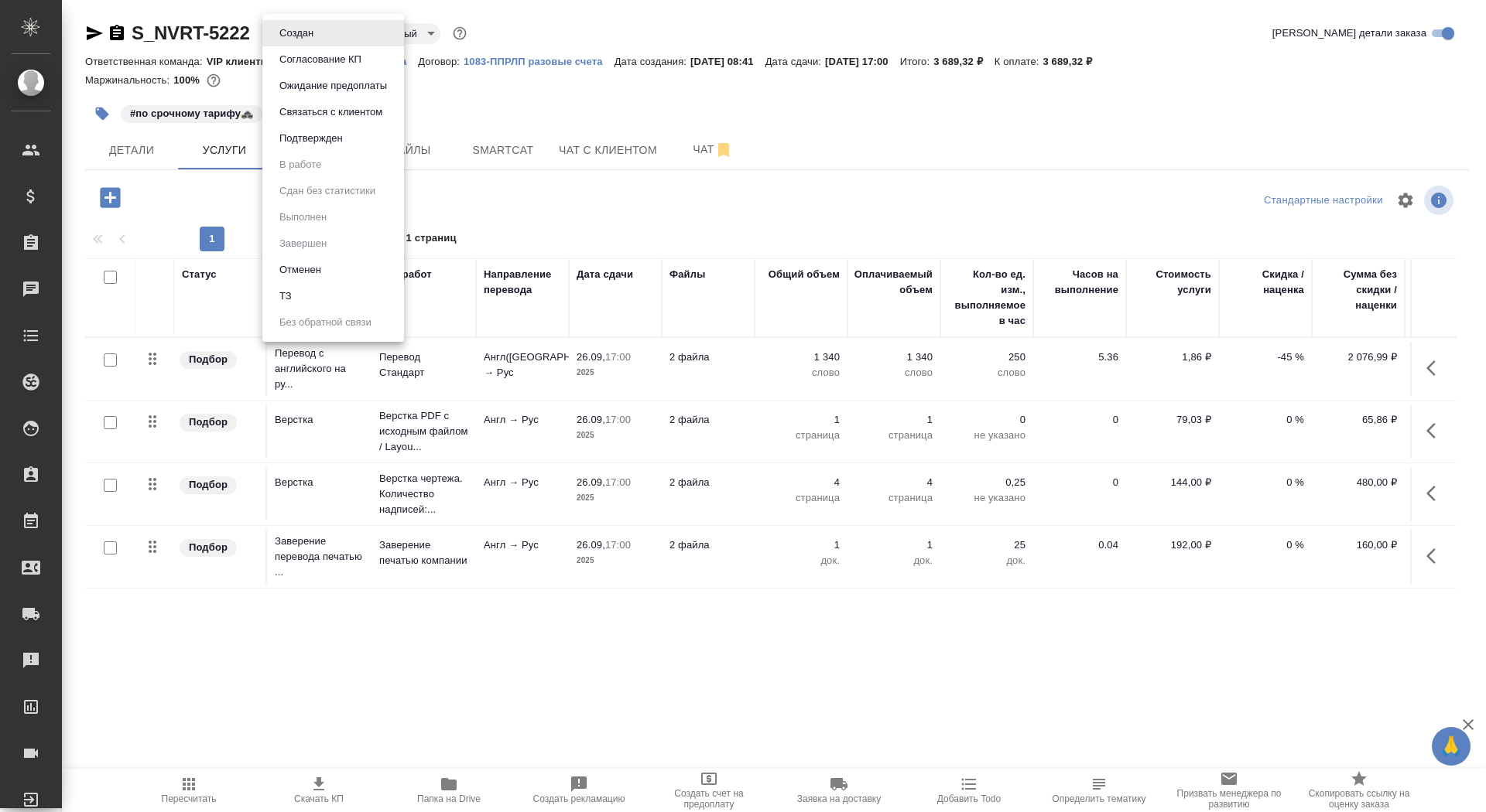
click at [302, 27] on body "🙏 .cls-1 fill:#fff; AWATERA Saydasheva Dilyara Клиенты Спецификации Заказы 0 Ча…" at bounding box center [743, 406] width 1486 height 812
click at [314, 57] on button "Согласование КП" at bounding box center [321, 60] width 91 height 17
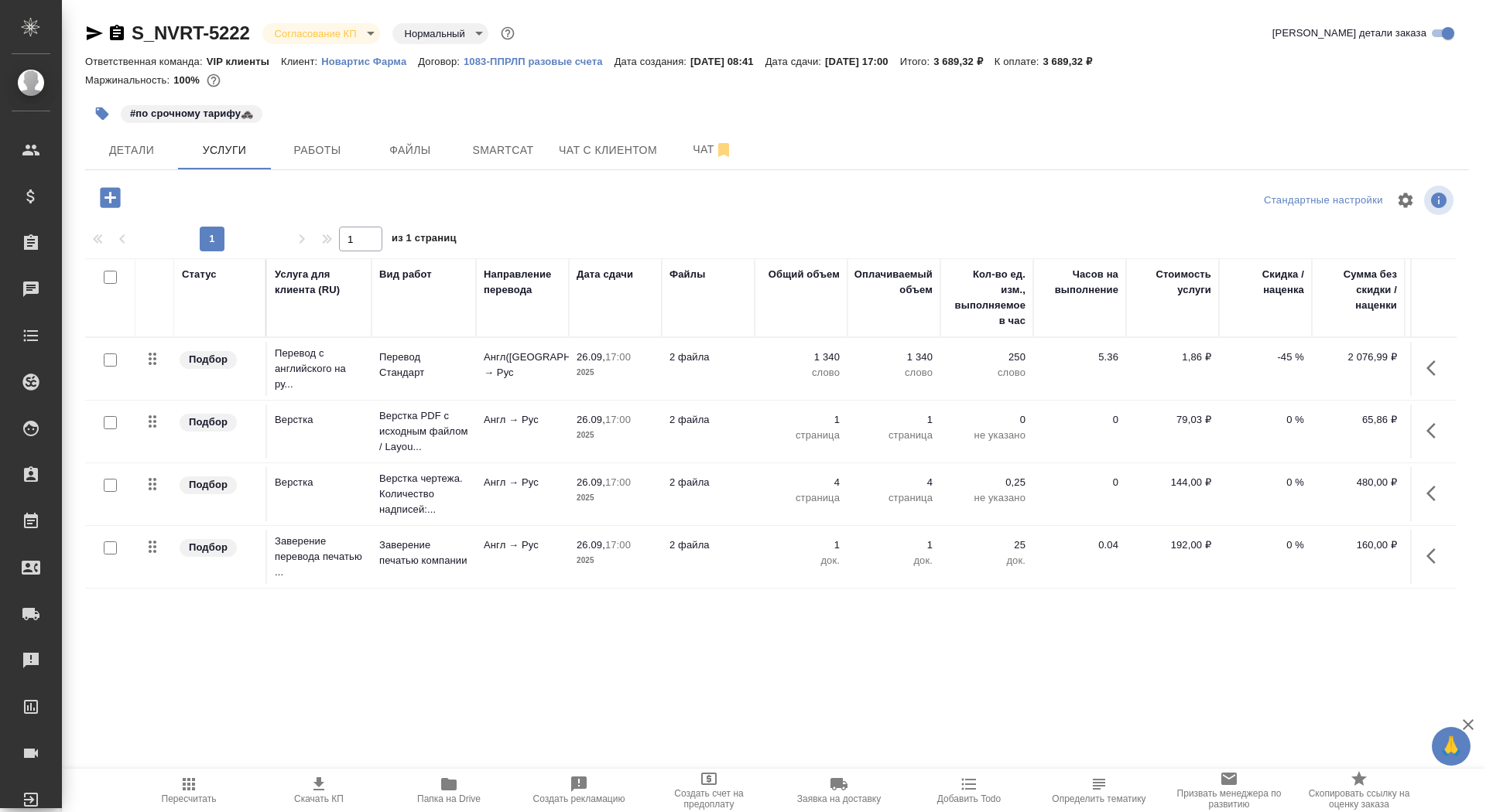
click at [121, 38] on icon "button" at bounding box center [117, 32] width 14 height 15
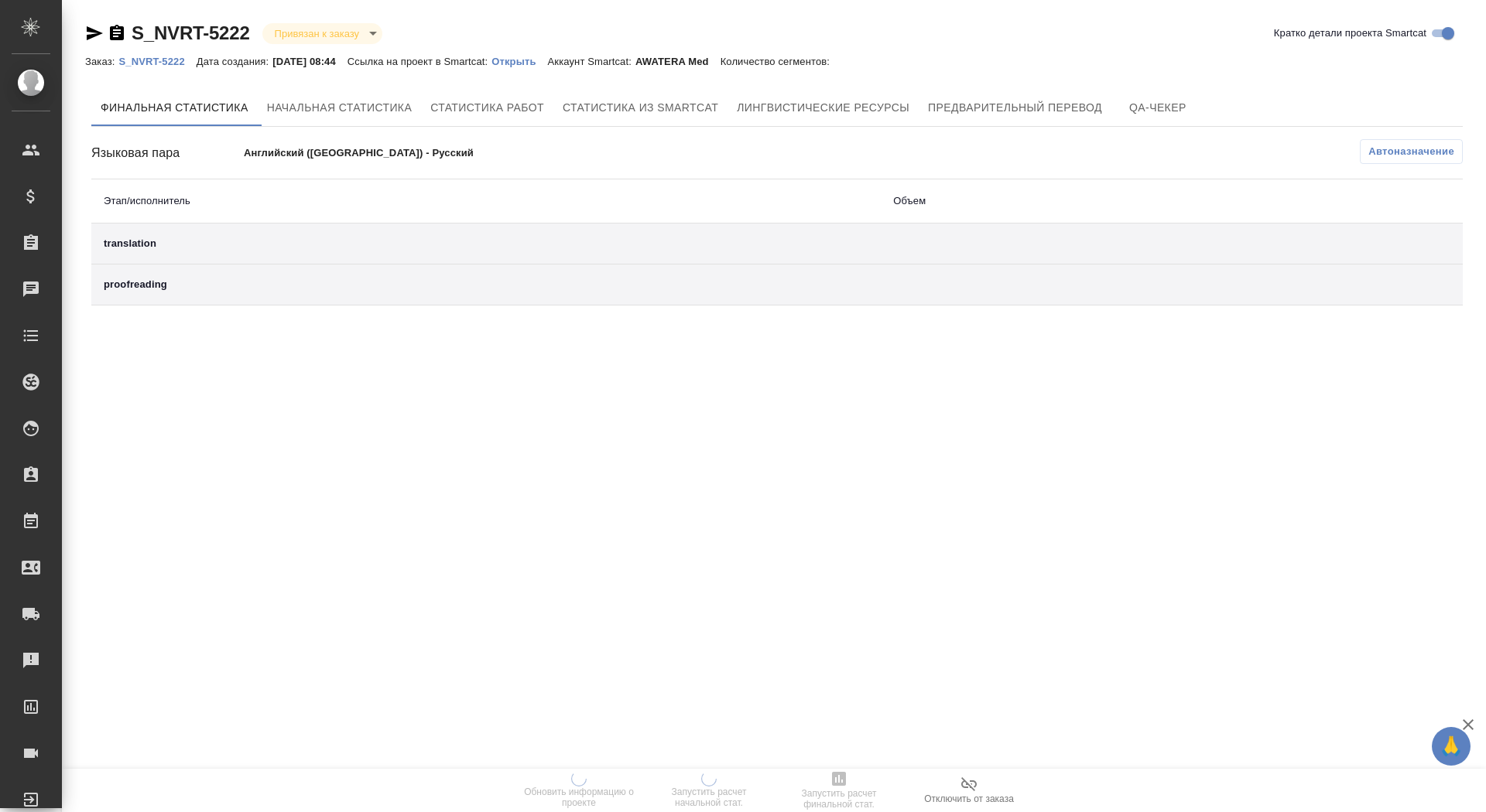
click at [533, 63] on p "Открыть" at bounding box center [519, 62] width 56 height 11
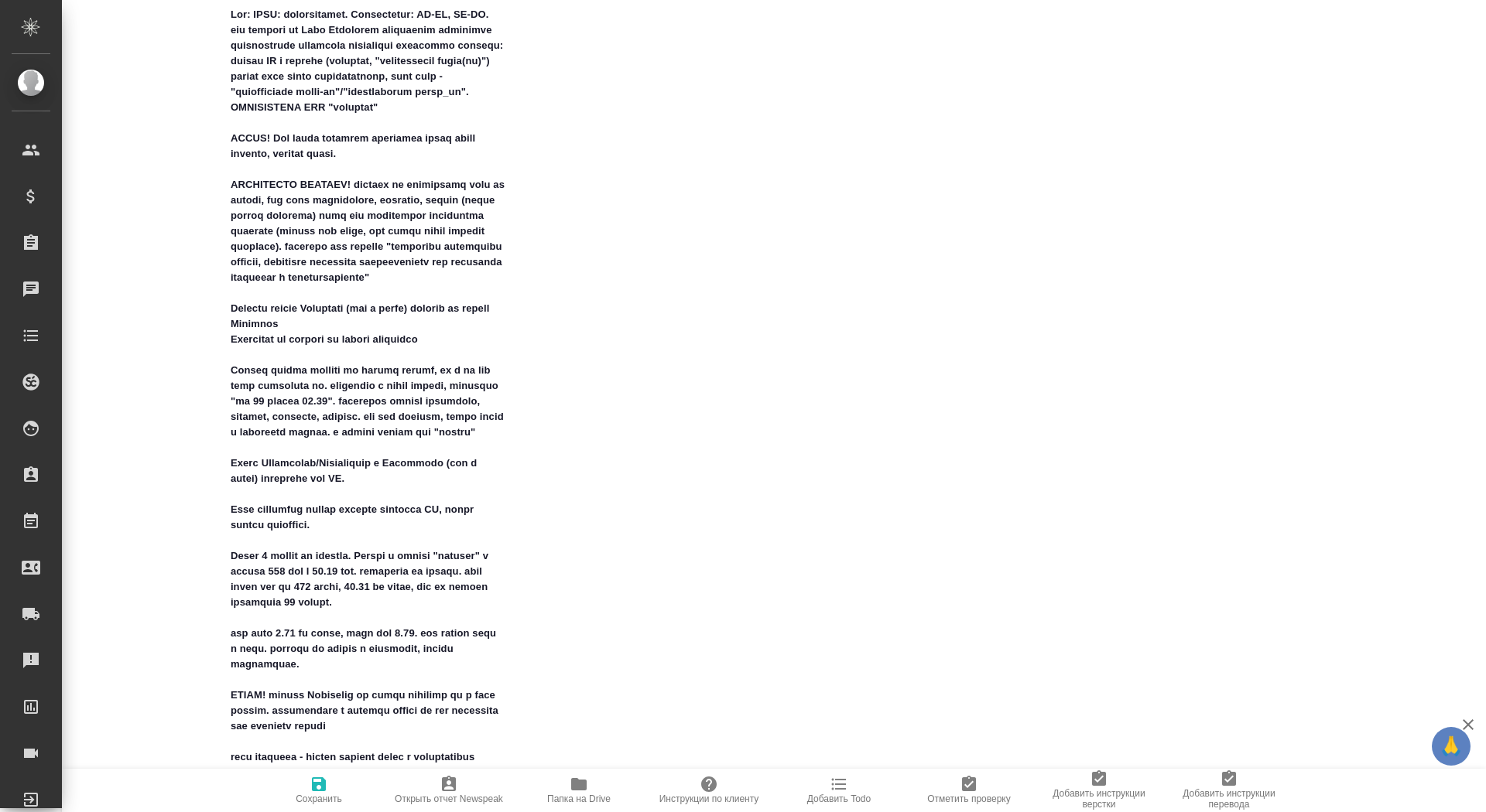
scroll to position [681, 0]
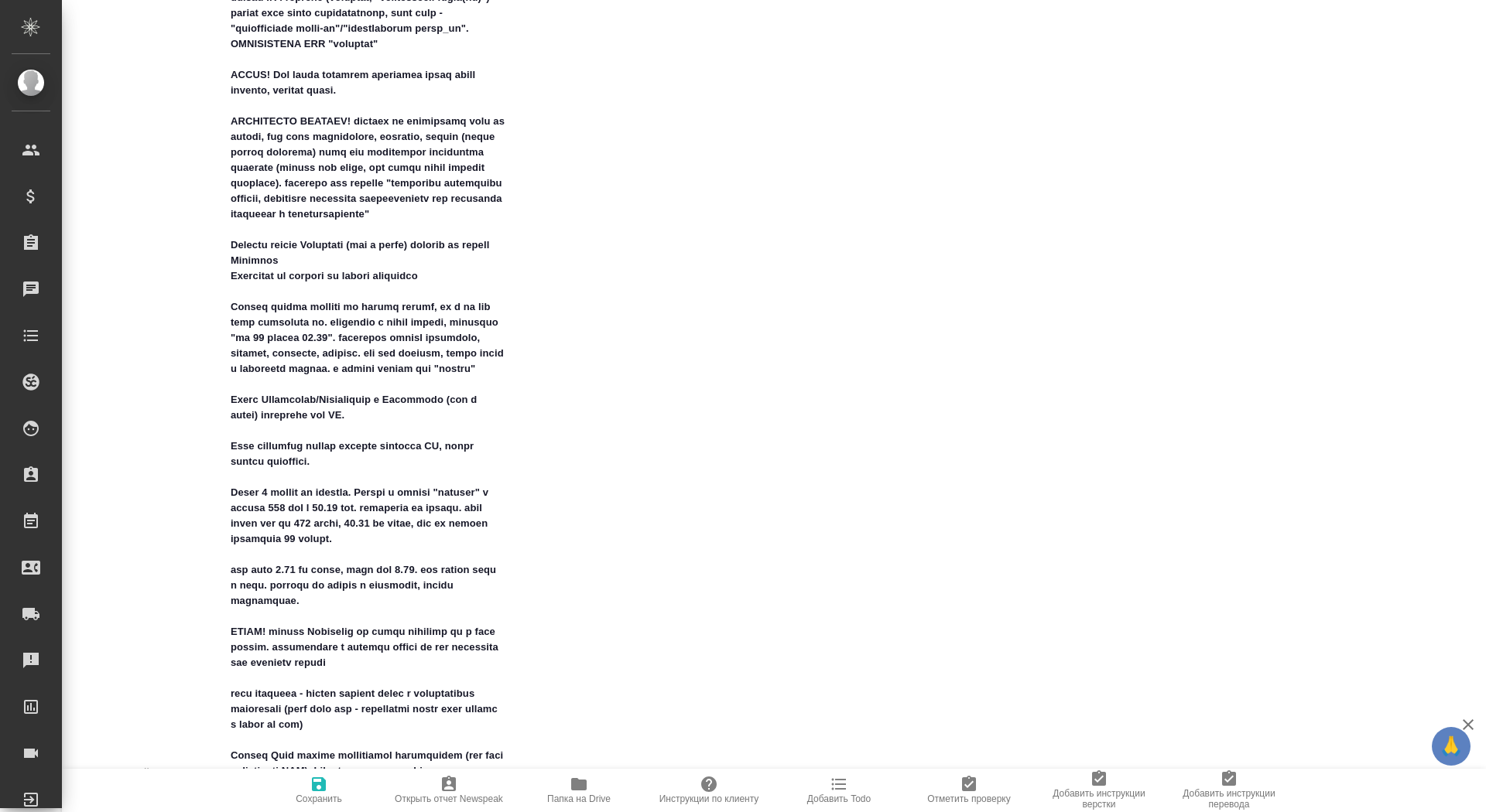
type textarea "x"
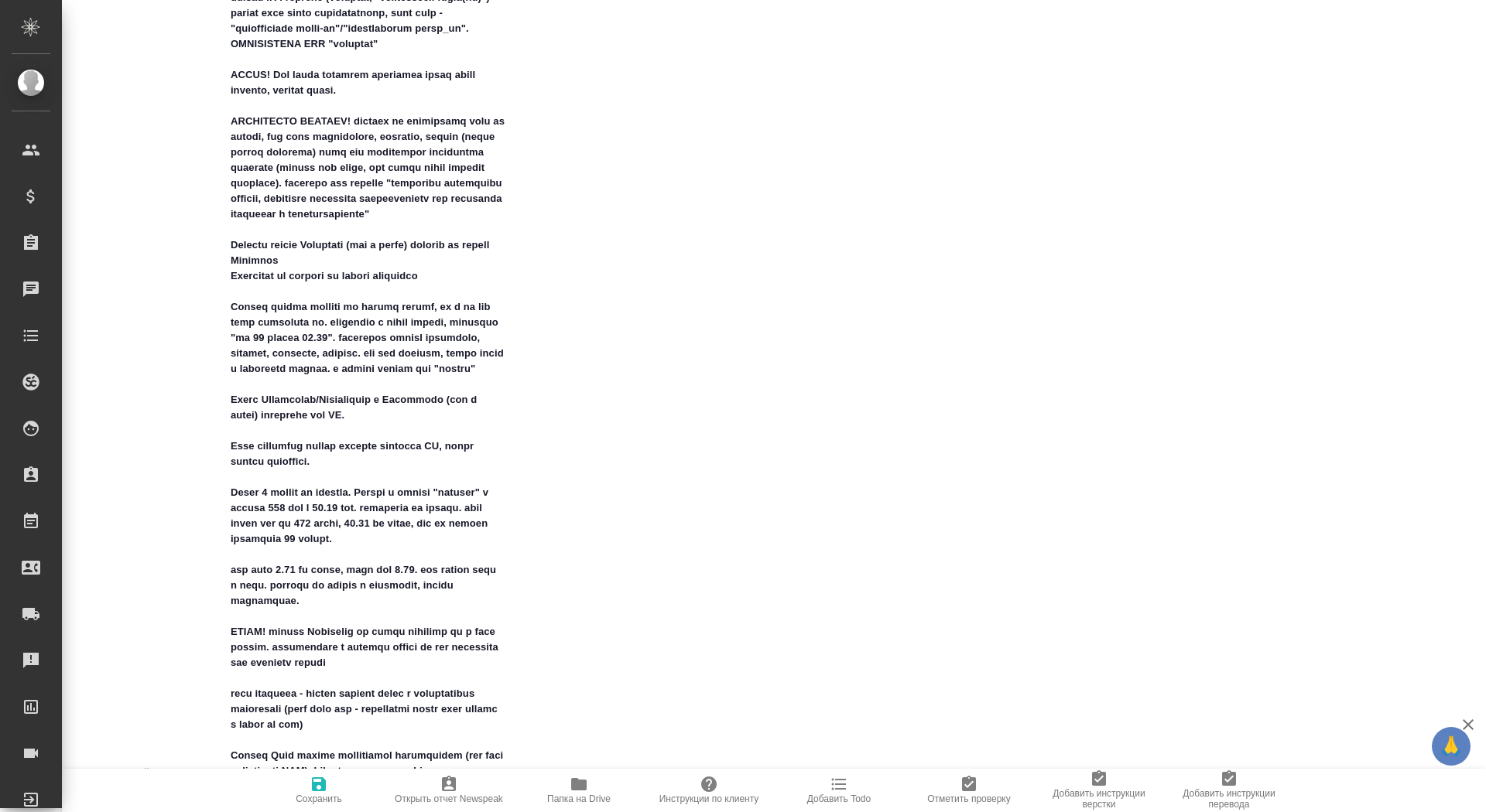
type textarea "x"
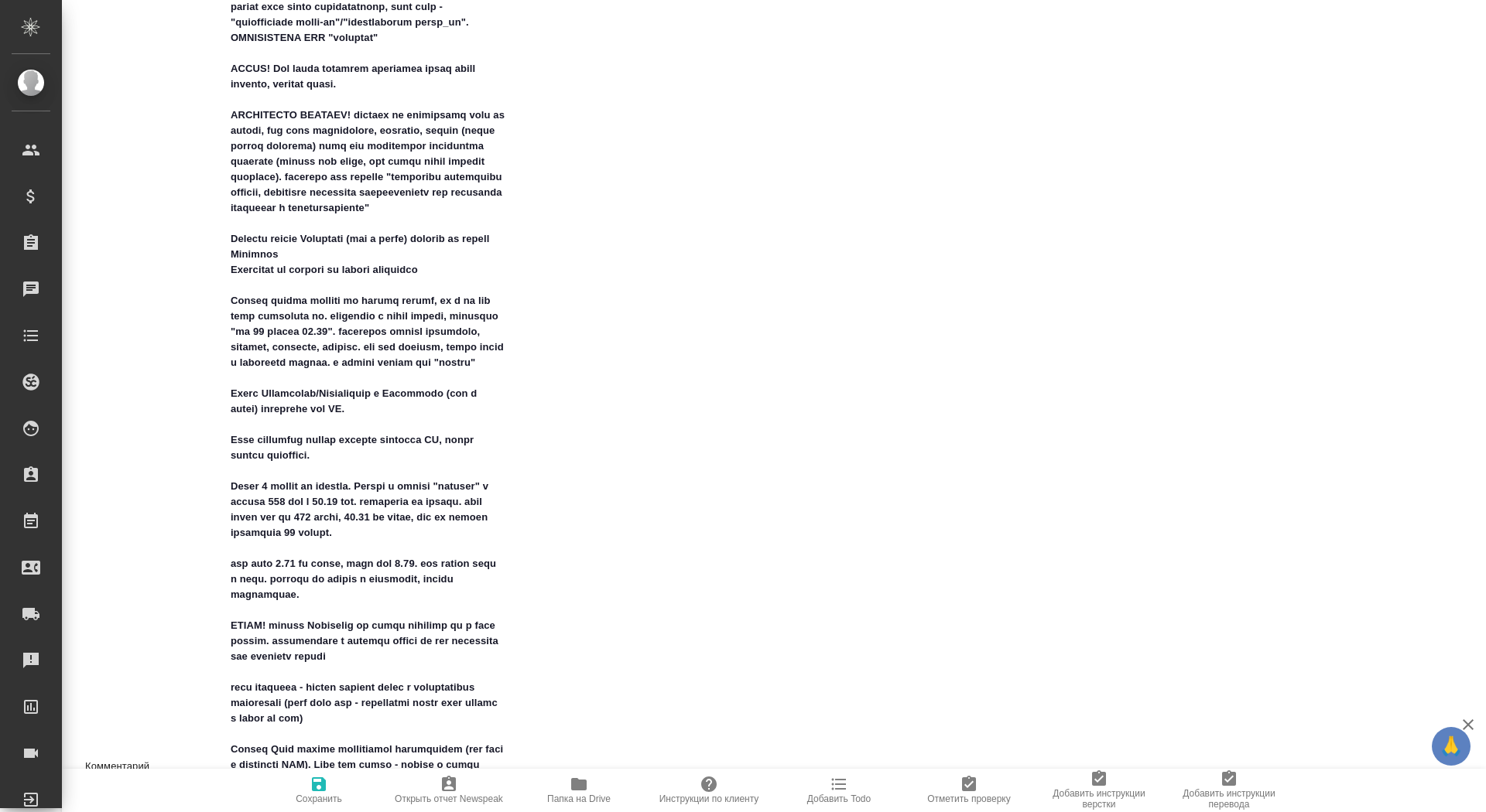
scroll to position [694, 0]
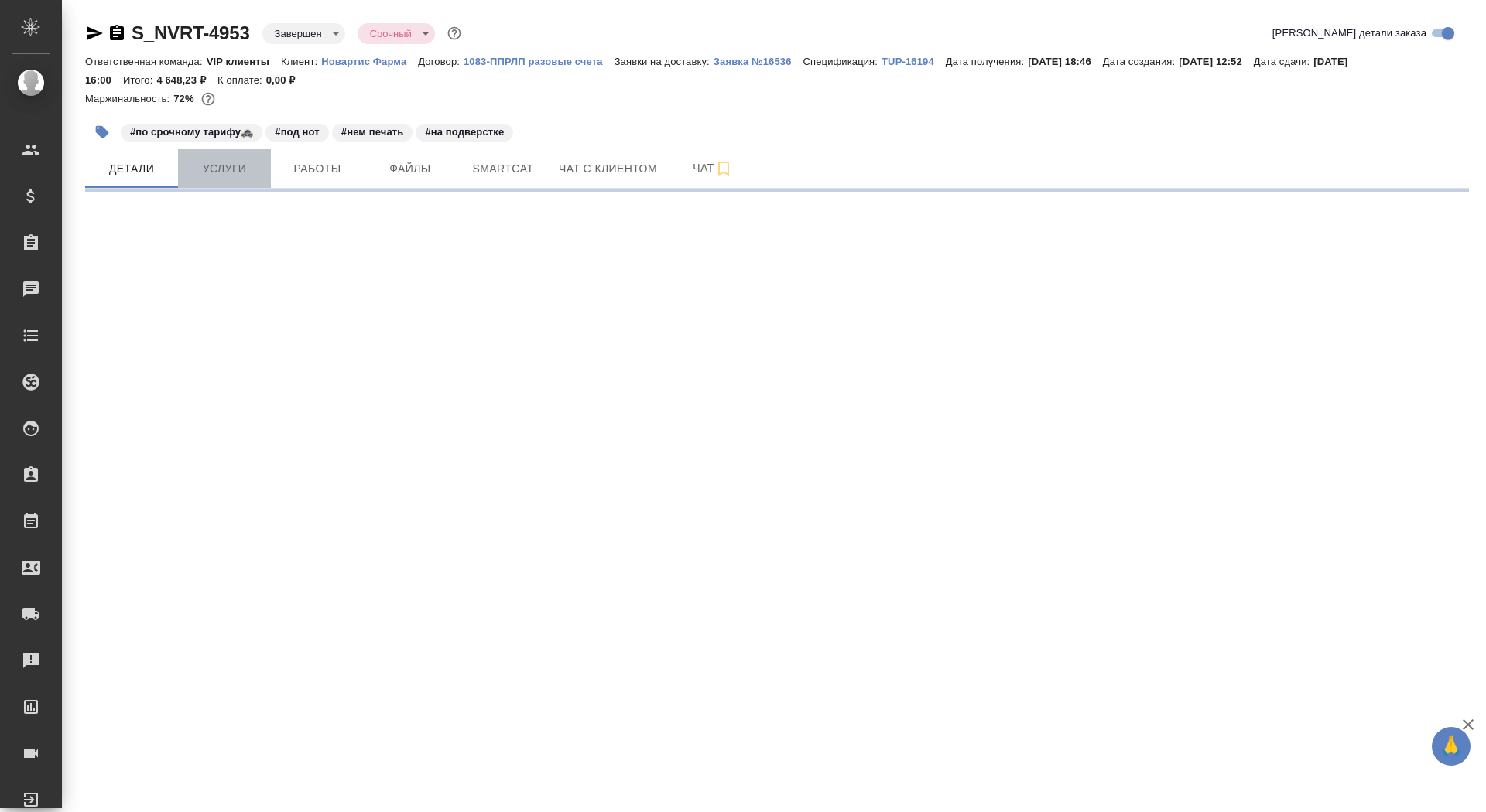
click at [212, 164] on span "Услуги" at bounding box center [225, 169] width 74 height 19
select select "RU"
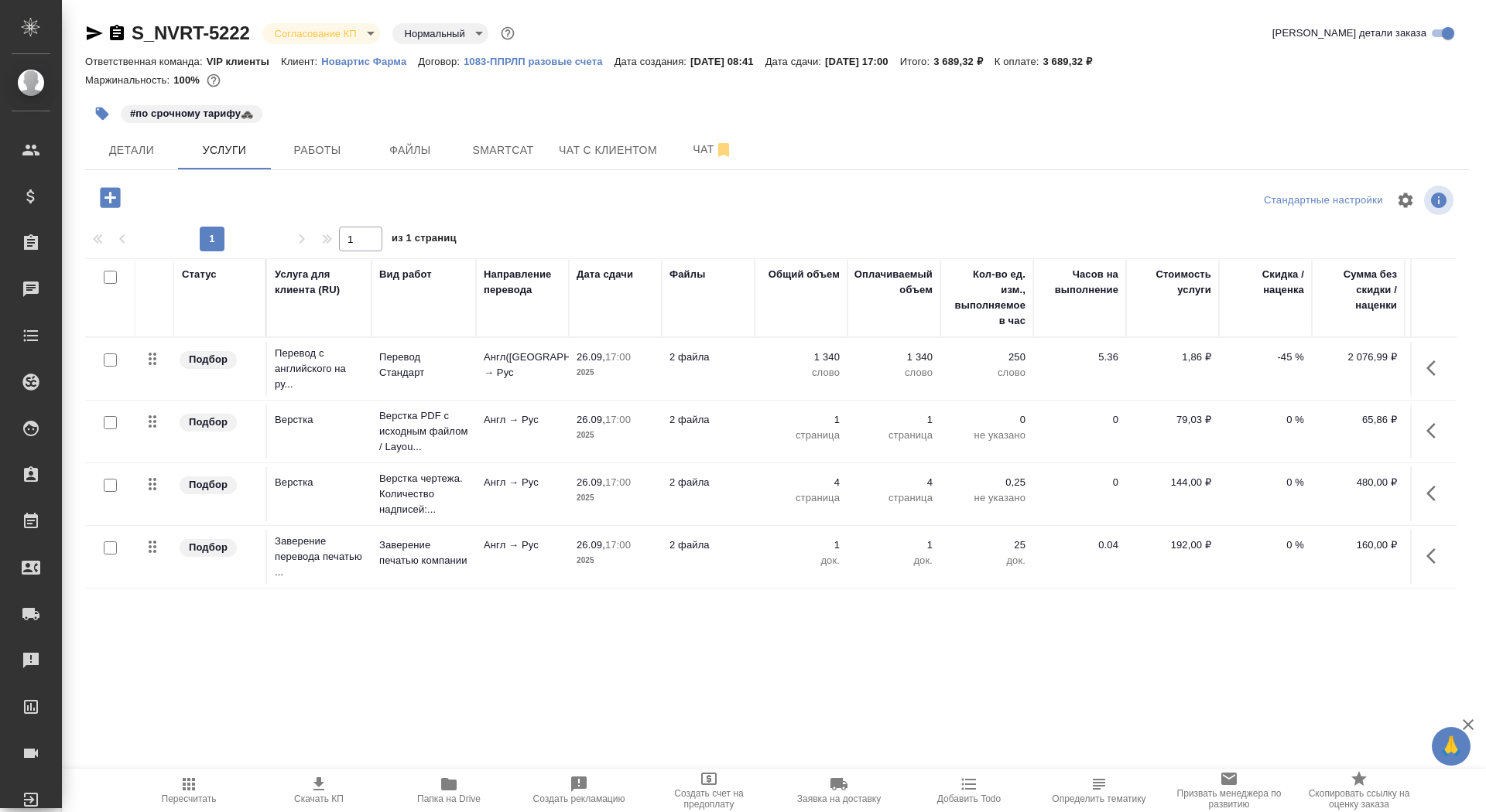
click at [365, 59] on p "Новартис Фарма" at bounding box center [370, 62] width 97 height 11
click at [284, 38] on body "🙏 .cls-1 fill:#fff; AWATERA Saydasheva Dilyara Клиенты Спецификации Заказы 0 Ча…" at bounding box center [743, 406] width 1486 height 812
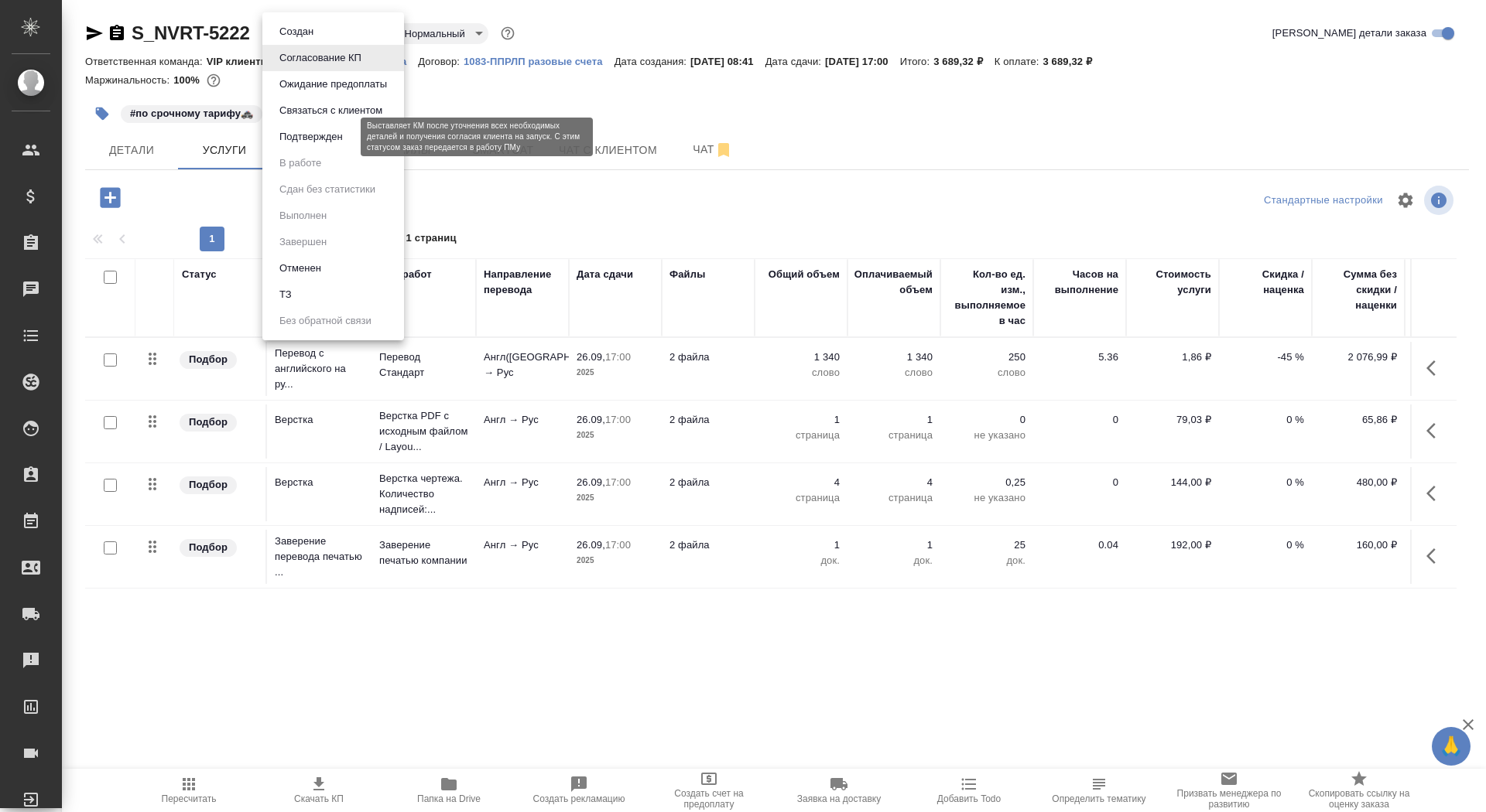
click at [323, 142] on button "Подтвержден" at bounding box center [311, 137] width 72 height 17
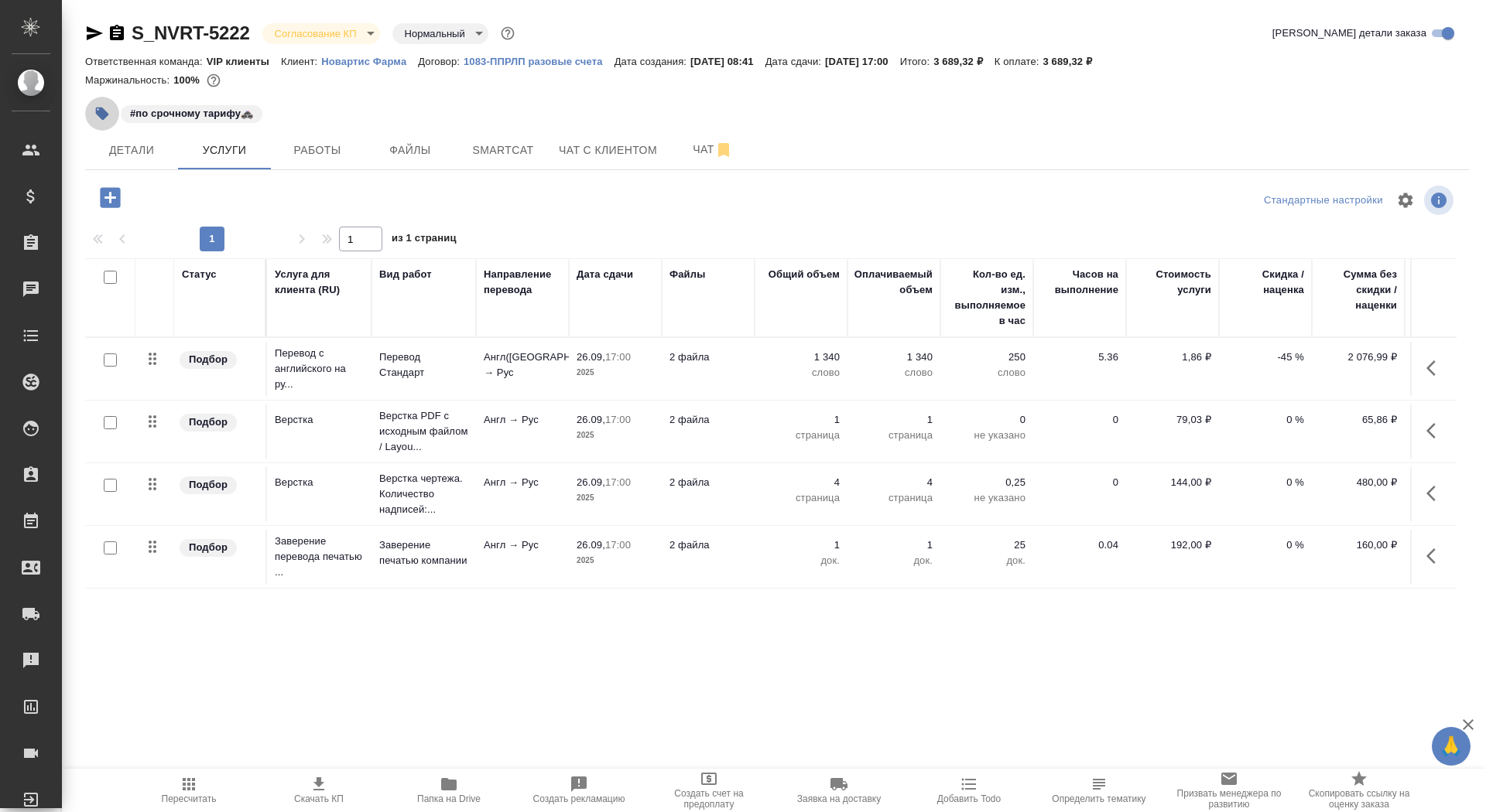
click at [106, 118] on icon "button" at bounding box center [102, 113] width 15 height 15
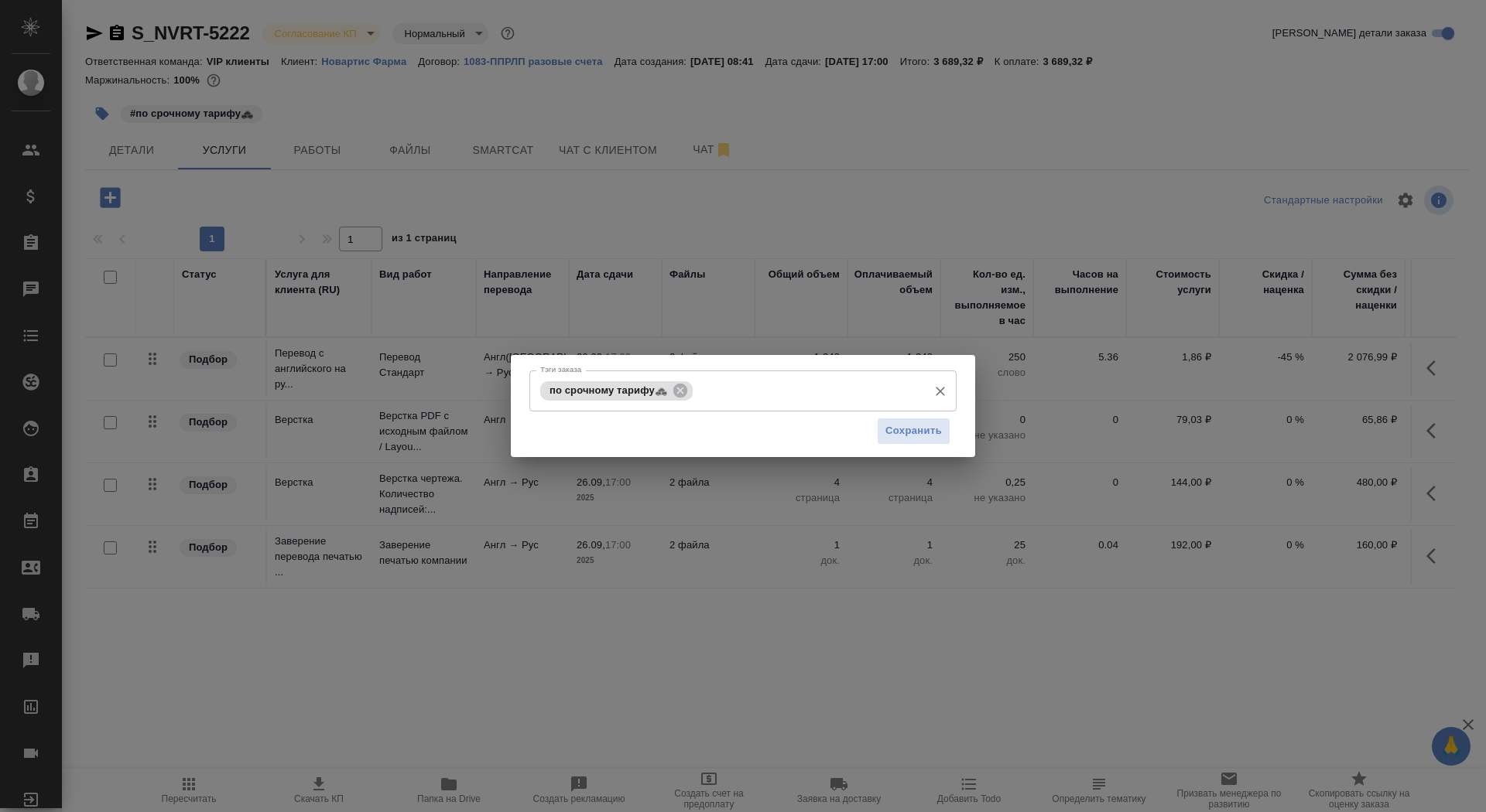
click at [749, 398] on input "Тэги заказа" at bounding box center [808, 391] width 224 height 27
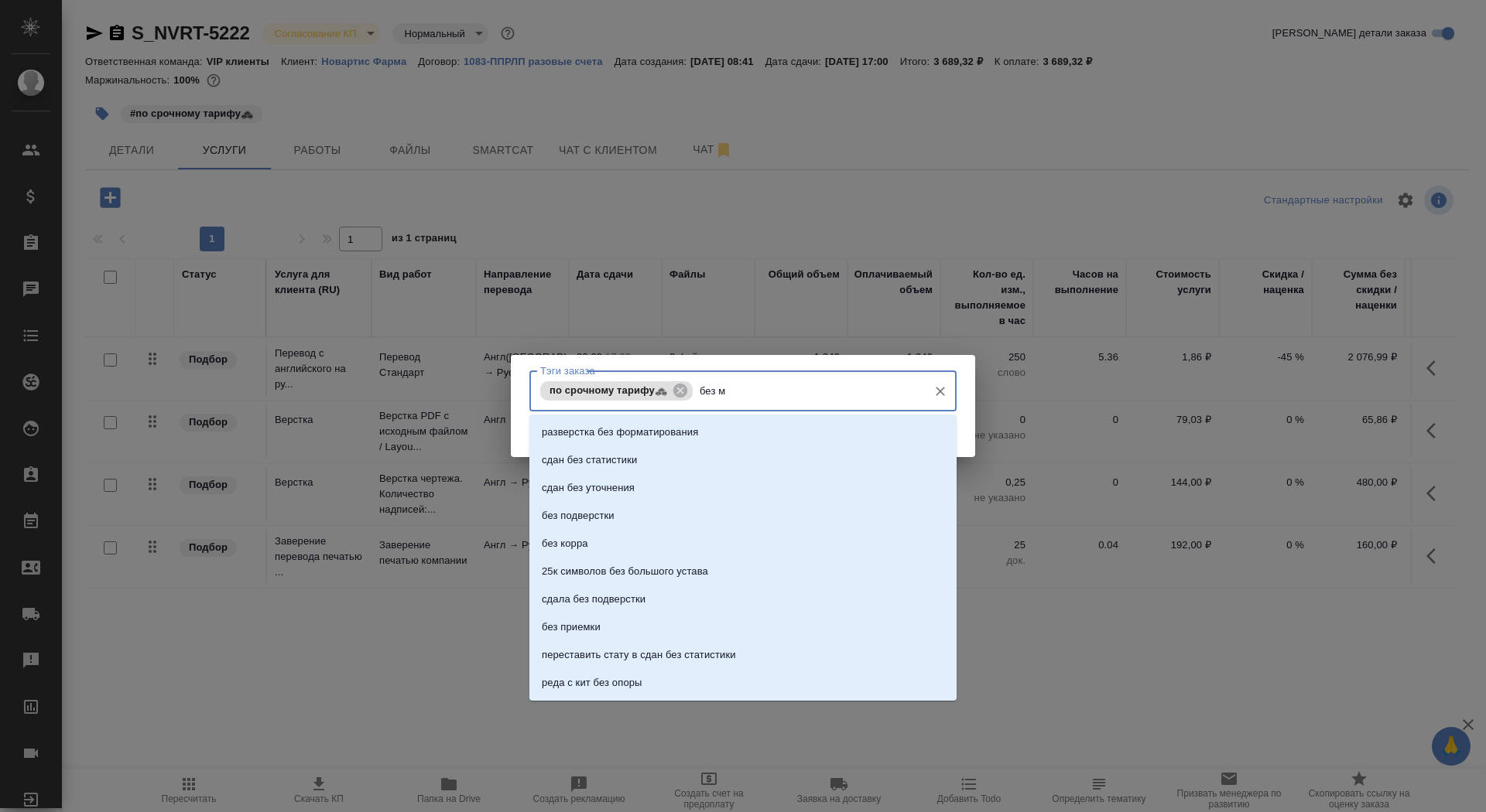
type input "без мв"
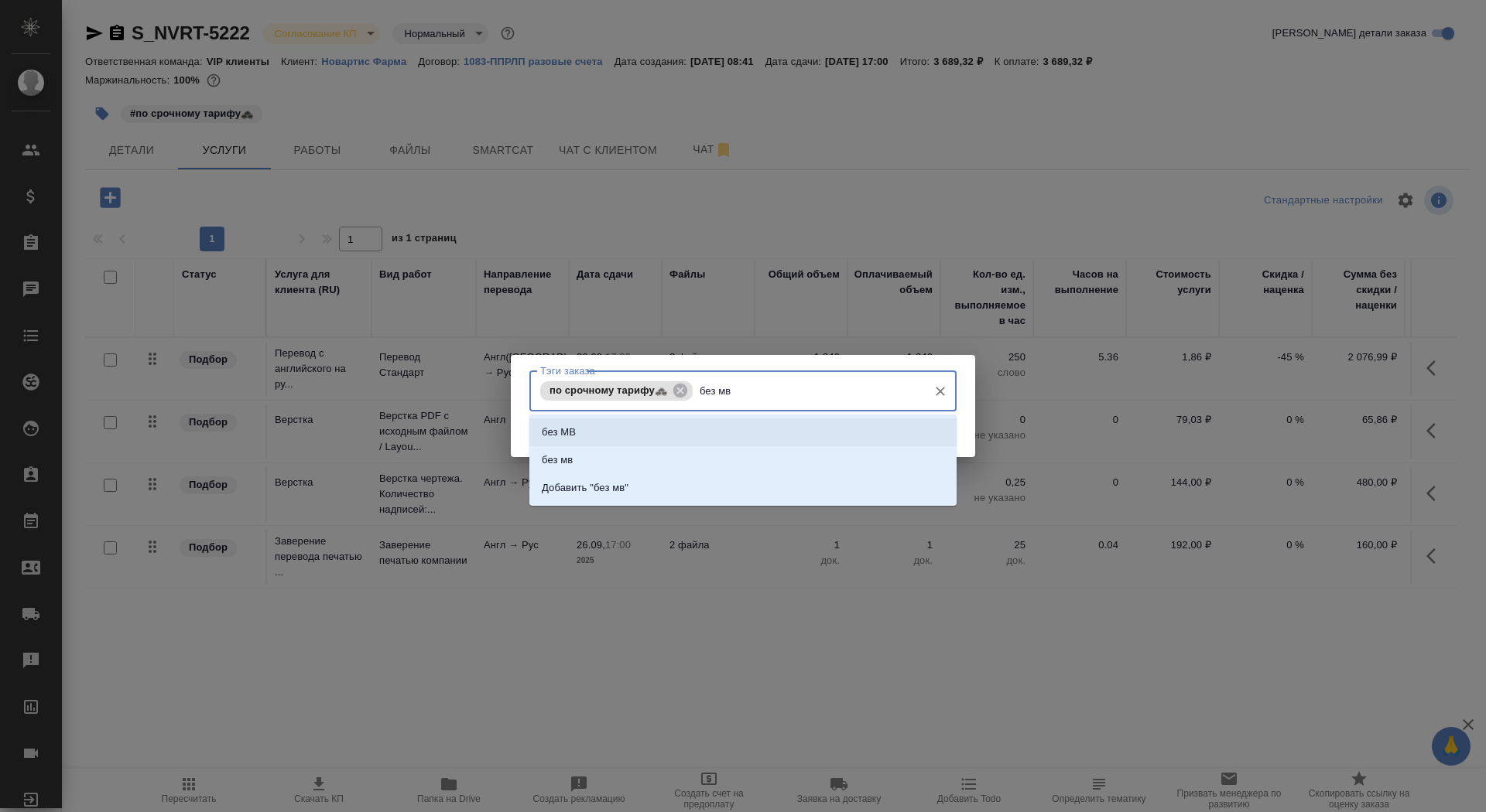
click at [762, 424] on li "без МВ" at bounding box center [742, 432] width 427 height 28
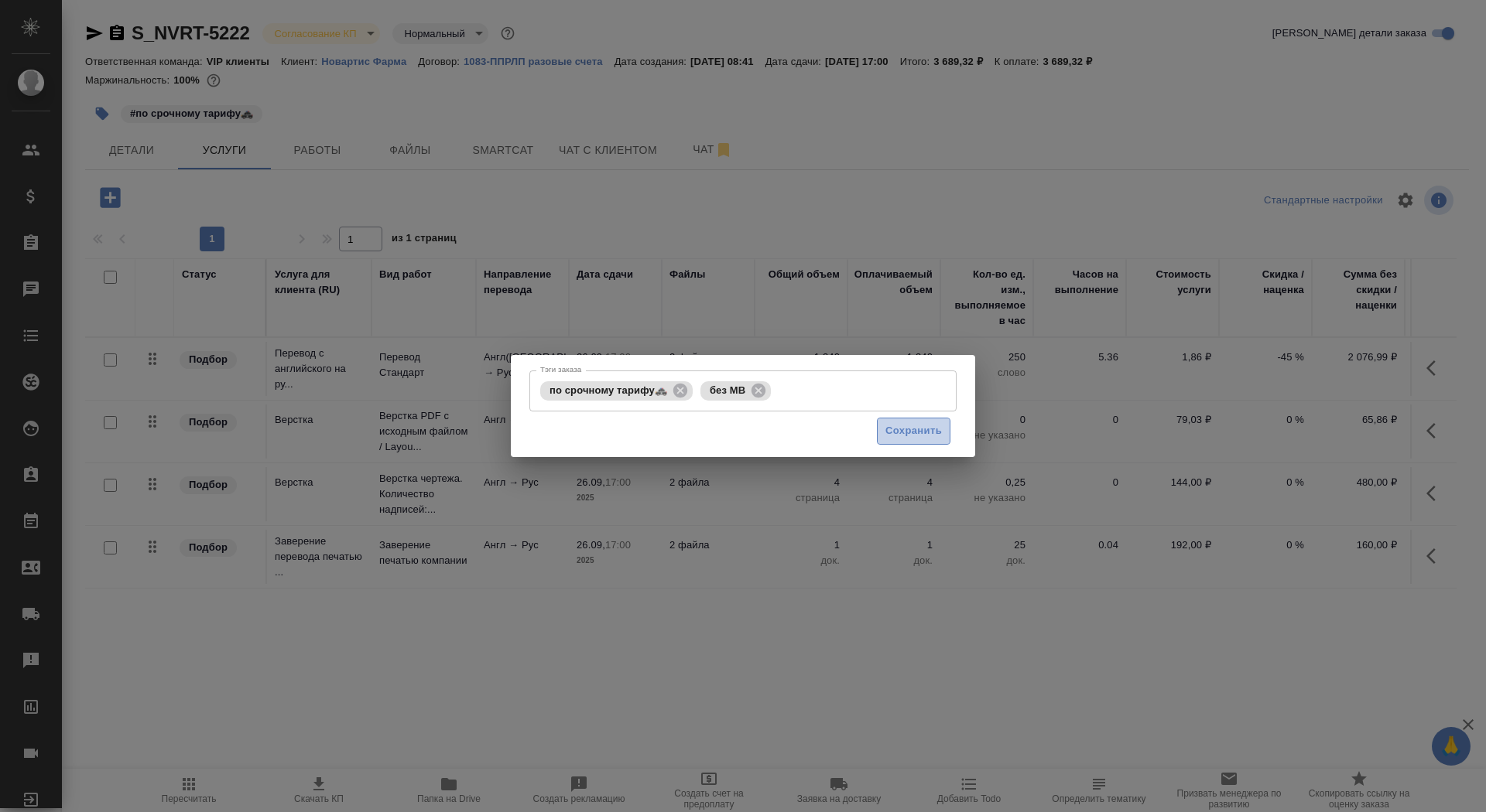
click at [912, 435] on span "Сохранить" at bounding box center [913, 431] width 56 height 18
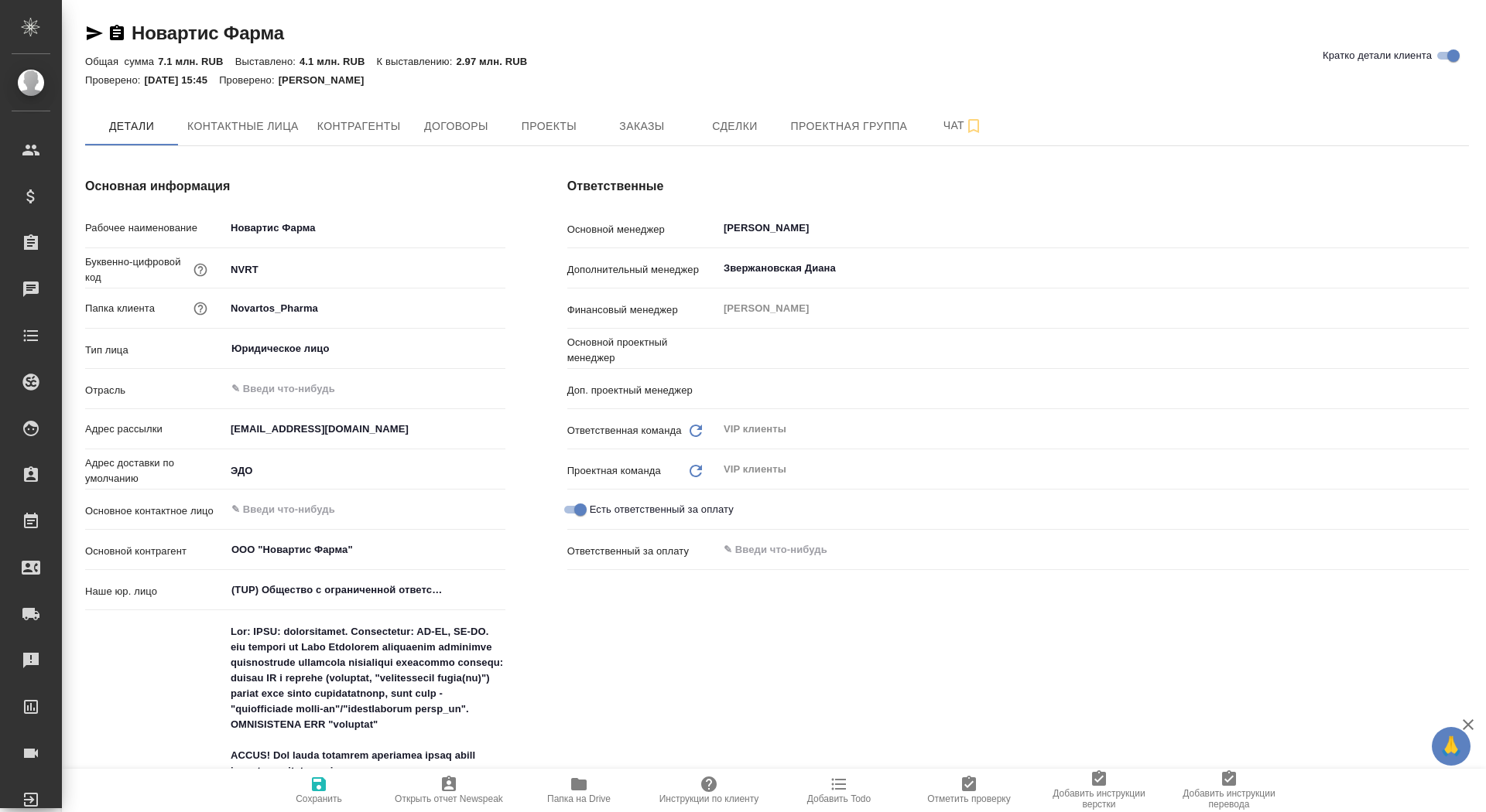
type input "[PERSON_NAME]"
type textarea "x"
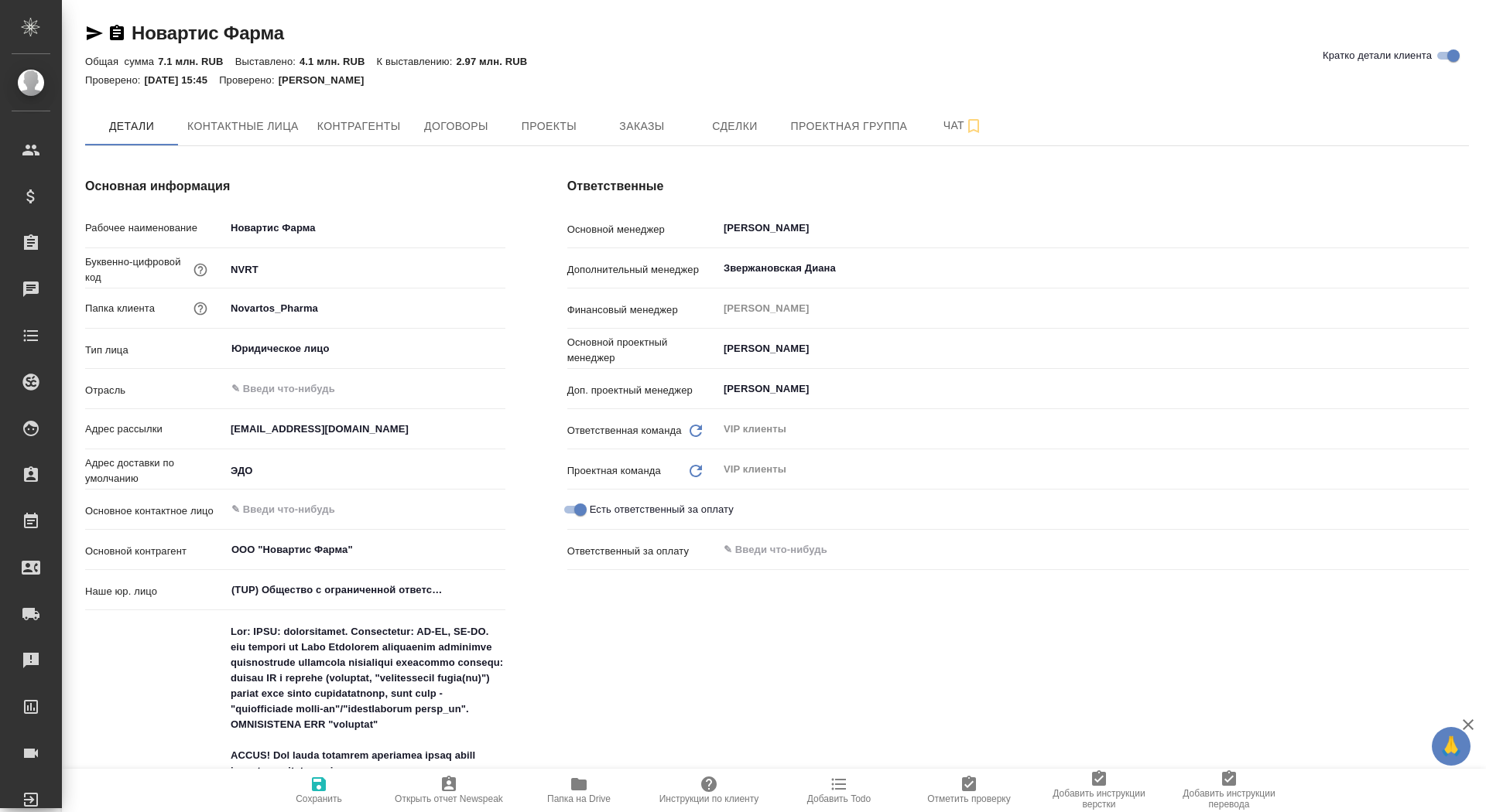
type textarea "x"
click at [637, 117] on span "Заказы" at bounding box center [641, 126] width 74 height 19
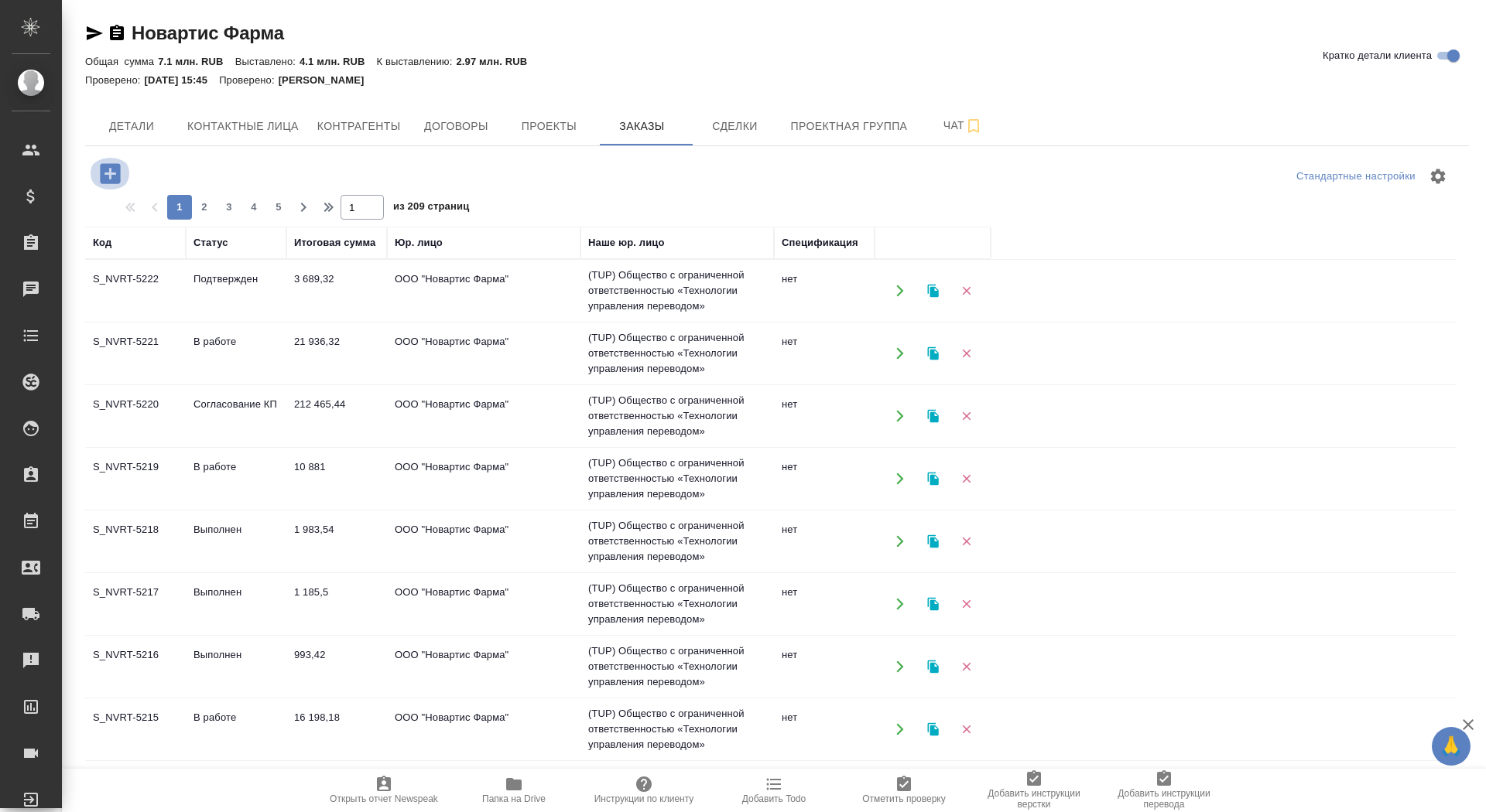
click at [111, 171] on icon "button" at bounding box center [109, 173] width 20 height 20
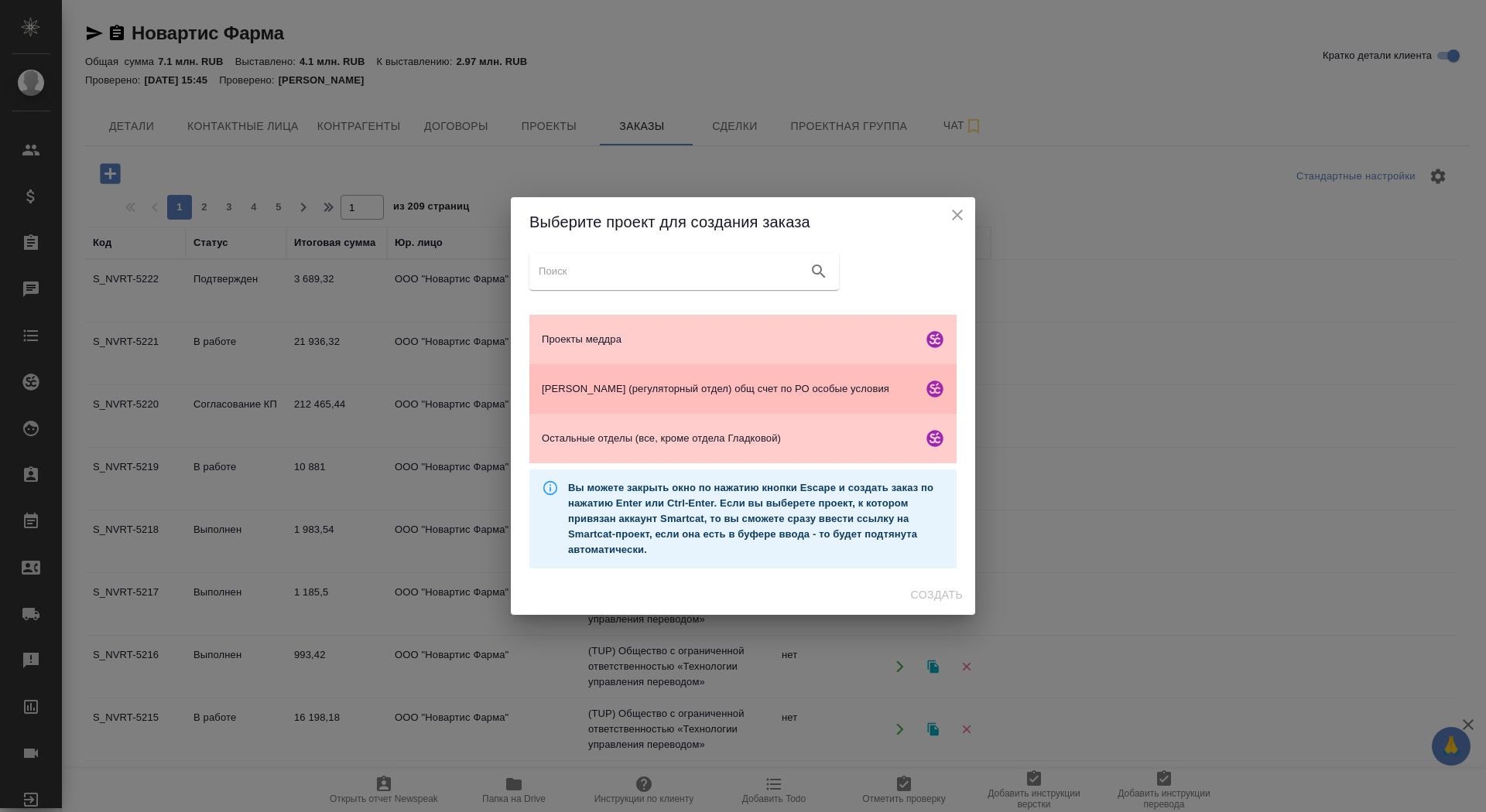
click at [807, 397] on div "Гладкова (регуляторный отдел) общ счет по РО особые условия" at bounding box center [742, 389] width 427 height 49
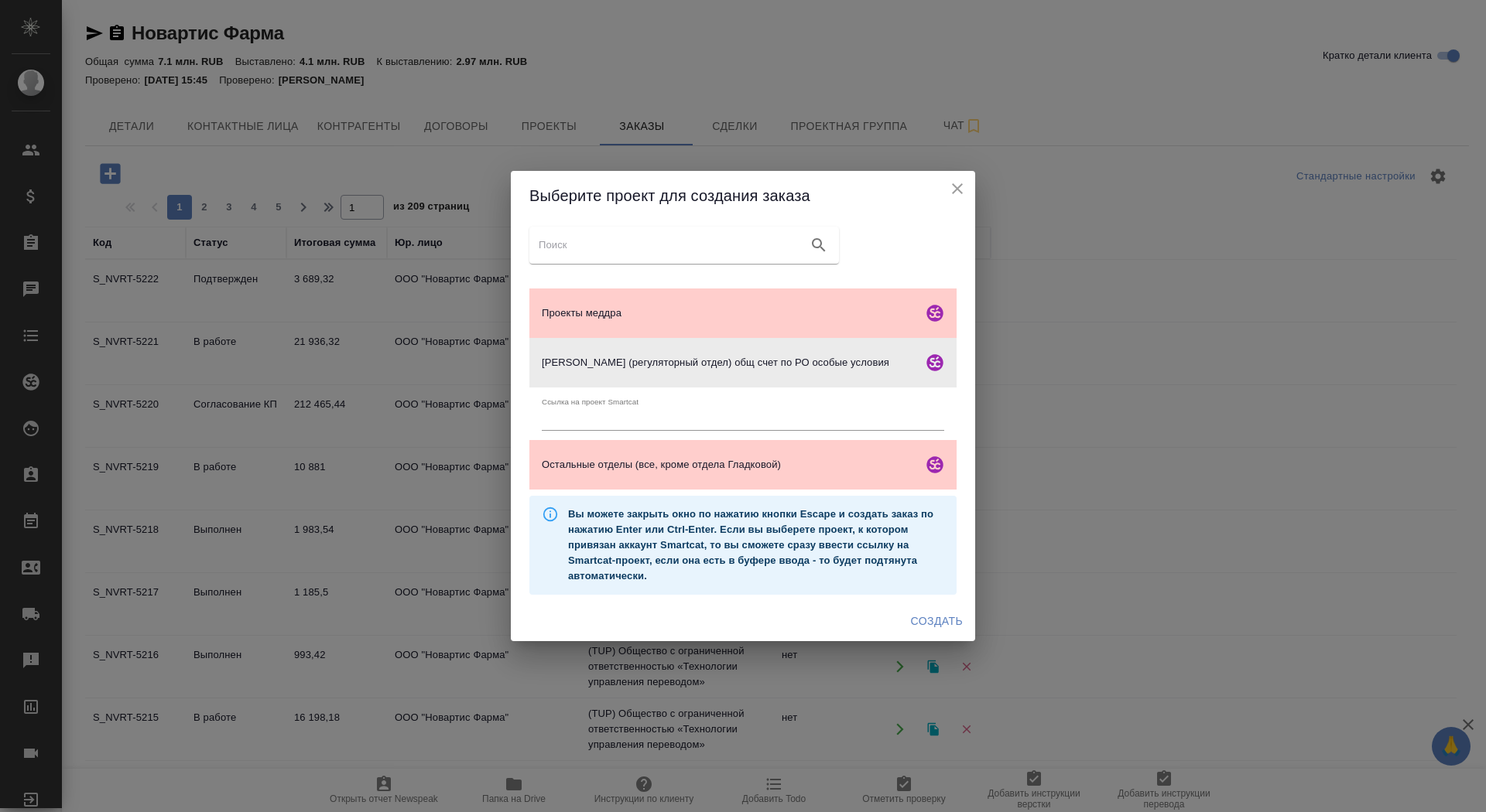
click at [936, 621] on span "Создать" at bounding box center [936, 621] width 51 height 19
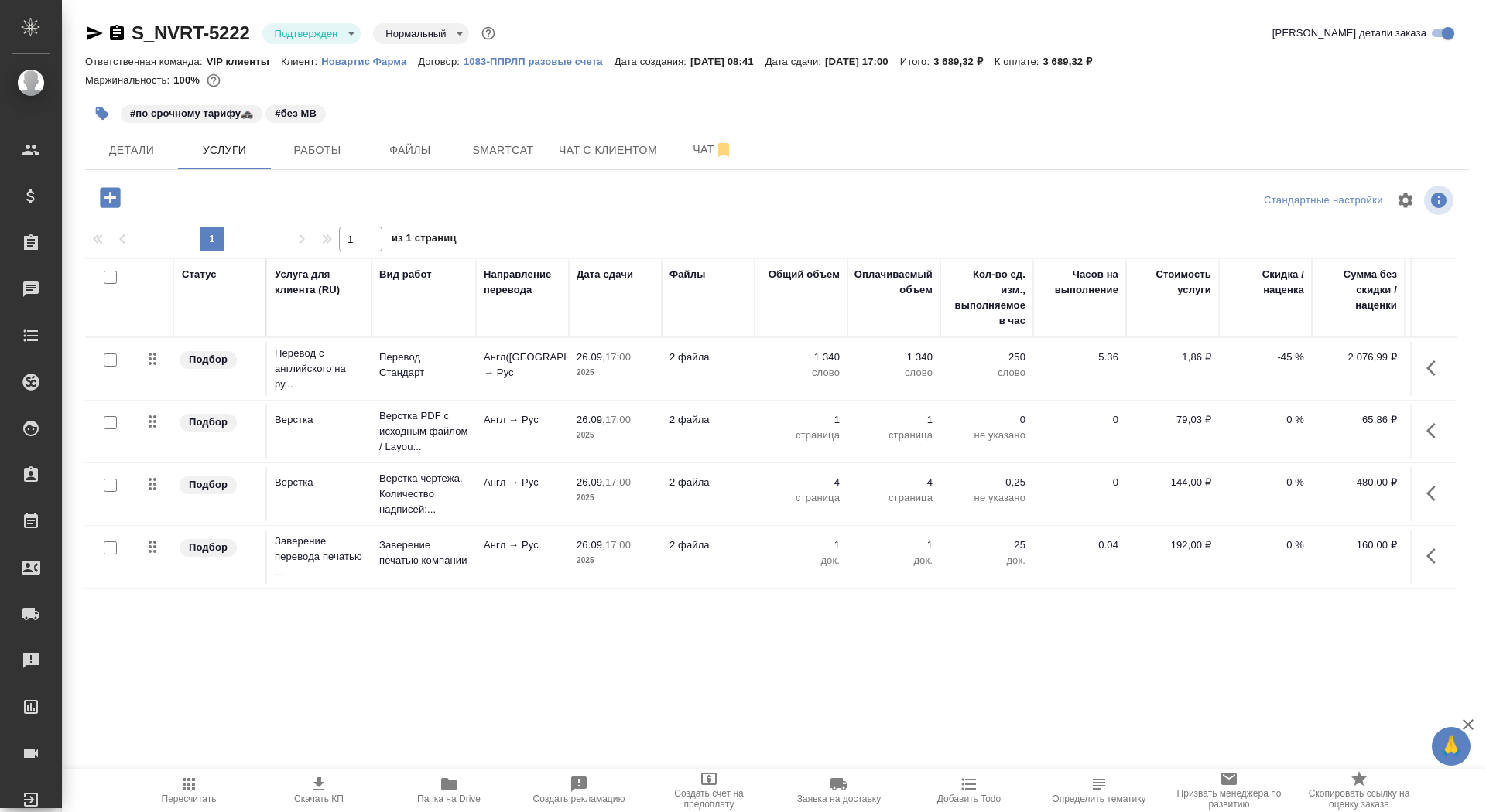
click at [106, 102] on button "button" at bounding box center [102, 114] width 34 height 34
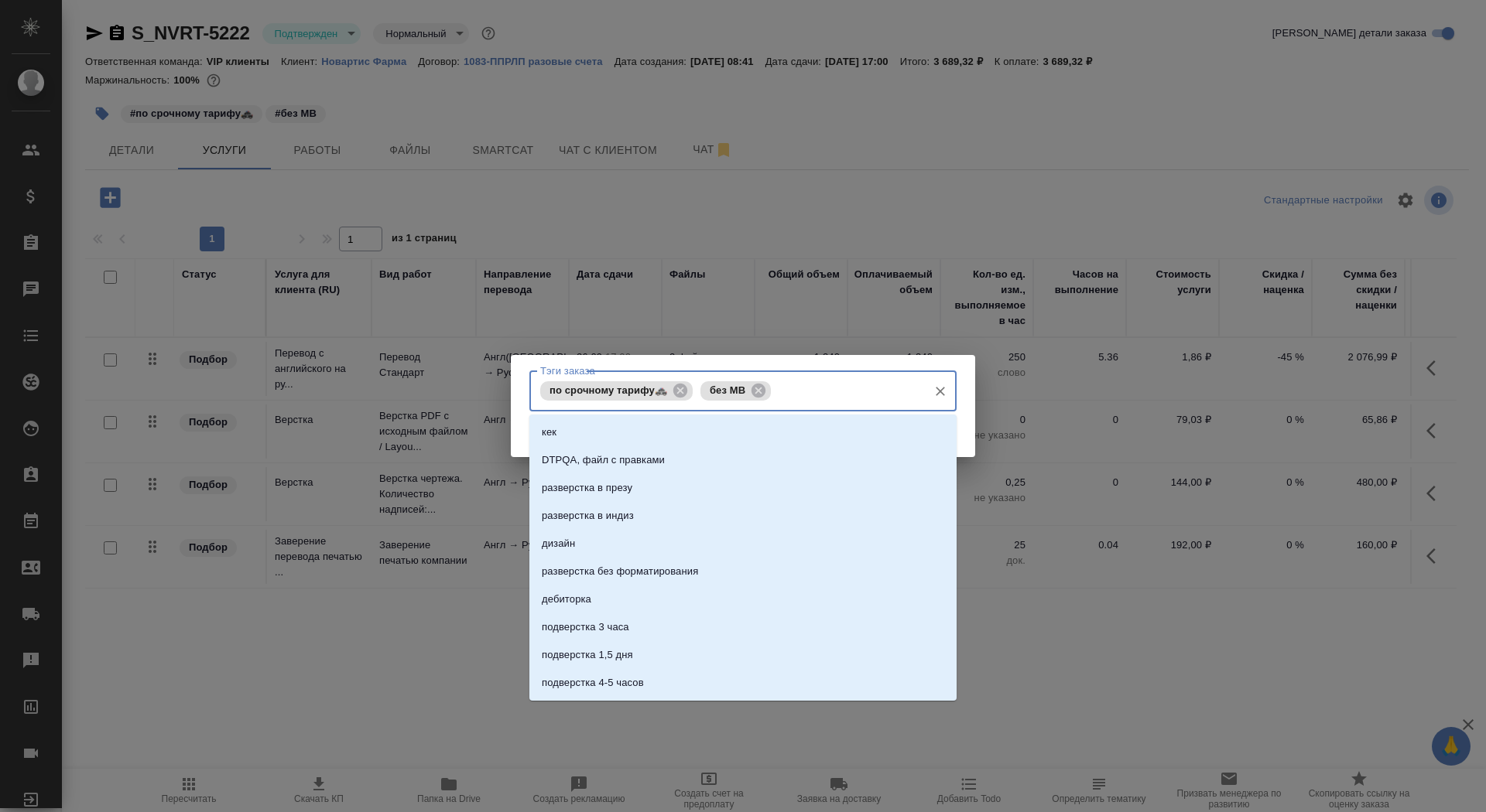
click at [828, 402] on input "Тэги заказа" at bounding box center [847, 391] width 146 height 27
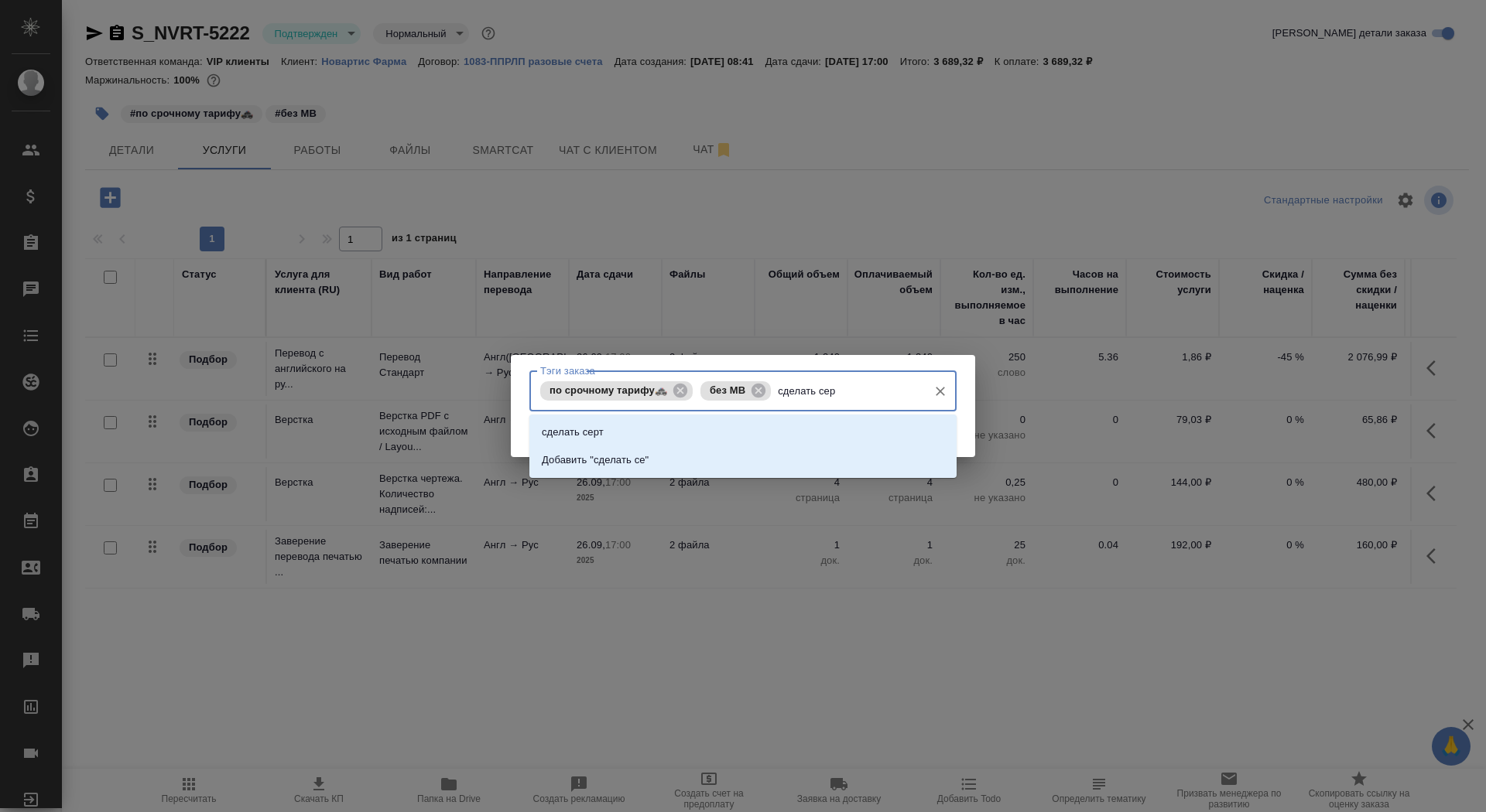
type input "сделать серт"
click at [845, 432] on li "сделать серт" at bounding box center [742, 432] width 427 height 28
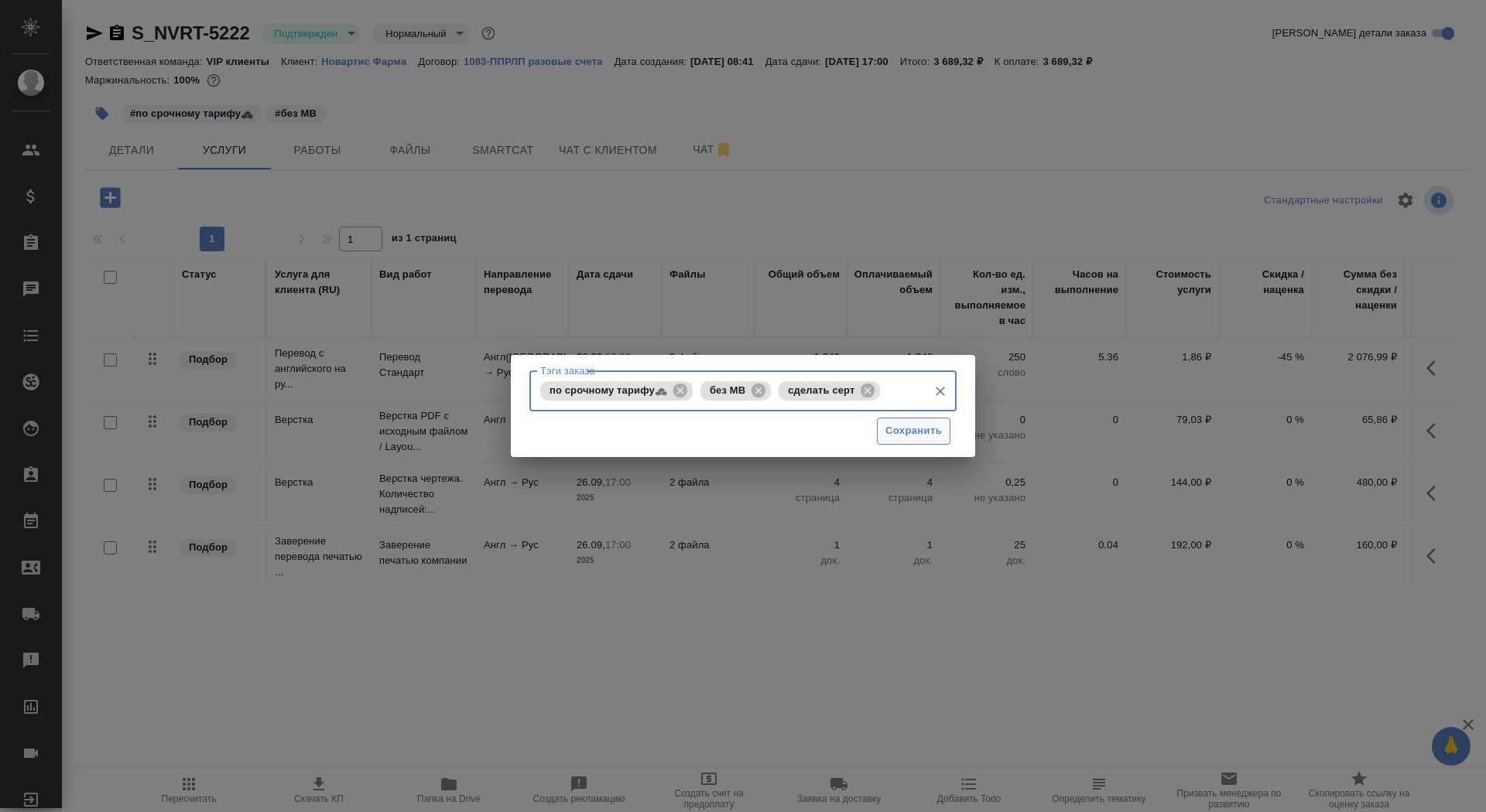
click at [940, 432] on span "Сохранить" at bounding box center [913, 431] width 56 height 18
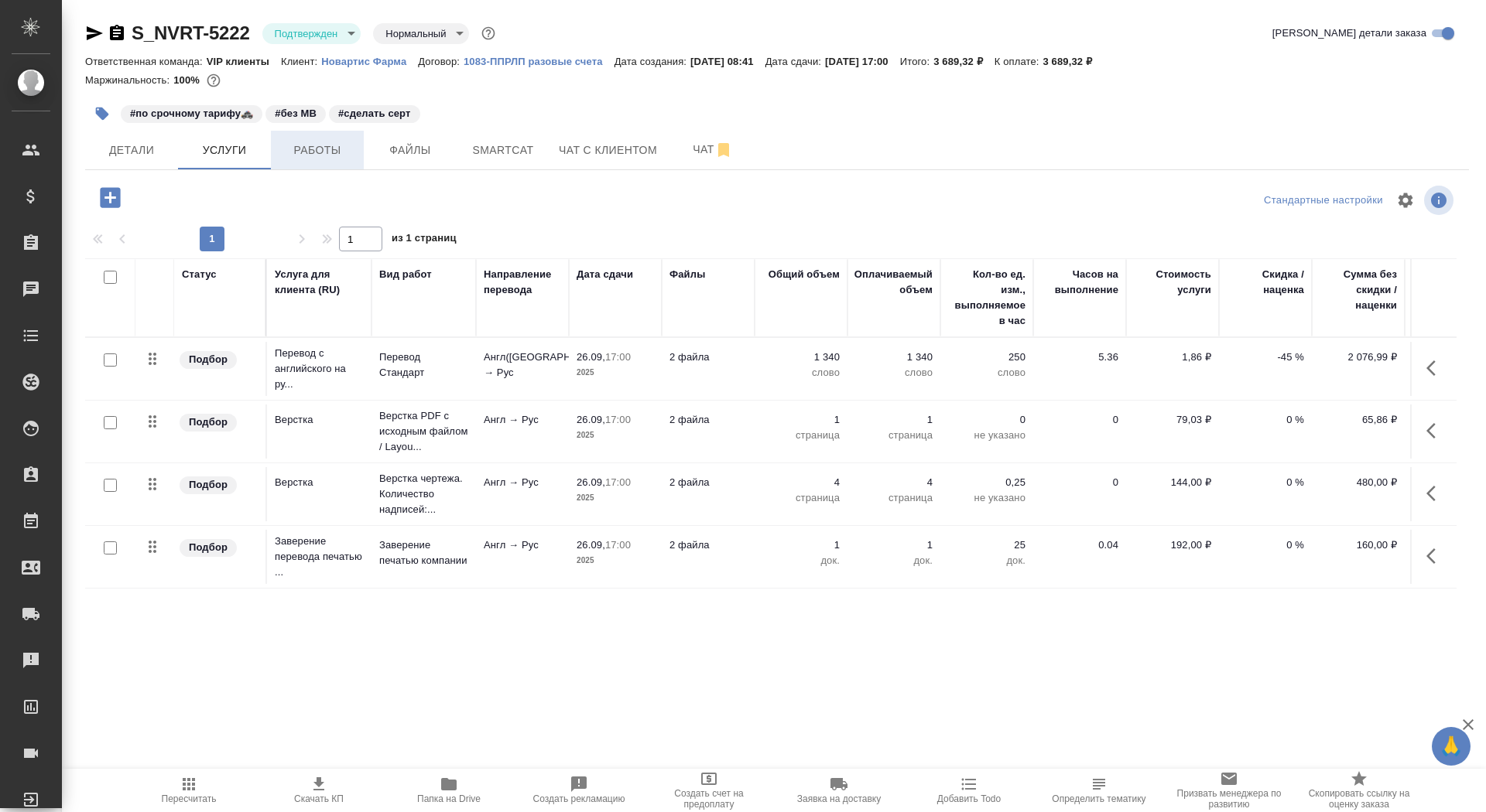
click at [316, 156] on span "Работы" at bounding box center [317, 150] width 74 height 19
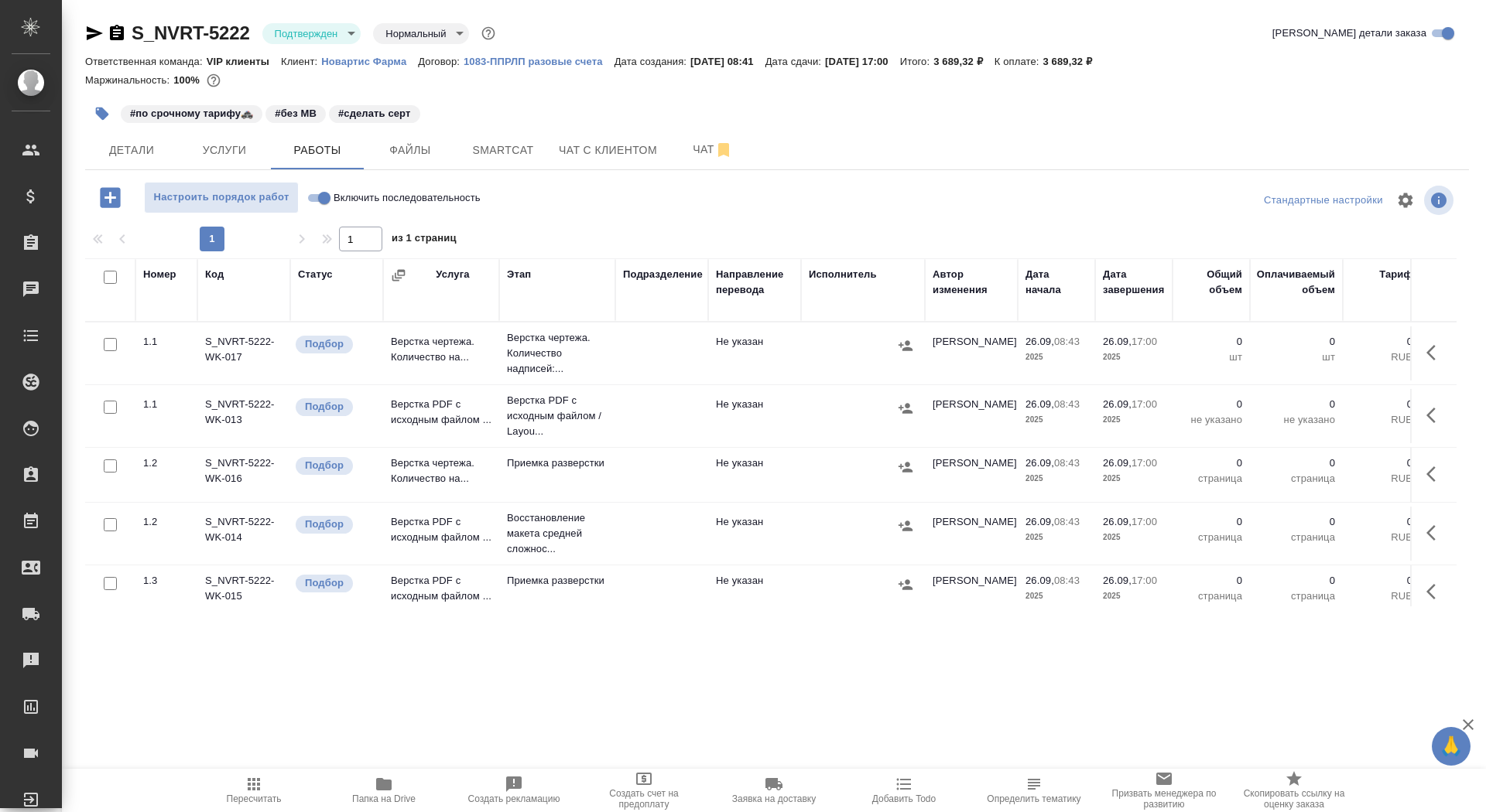
click at [1433, 416] on icon "button" at bounding box center [1436, 416] width 19 height 19
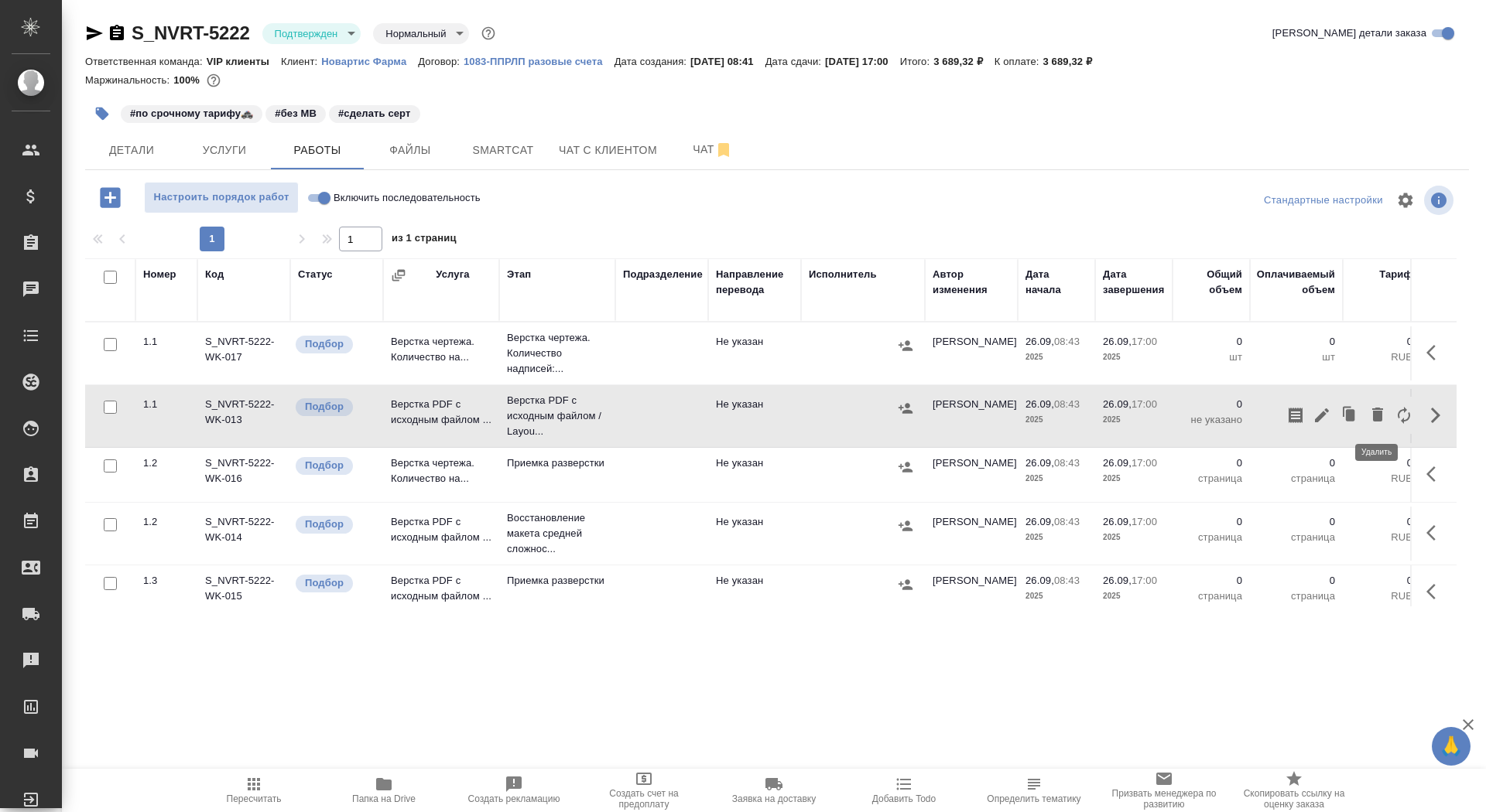
click at [1376, 412] on icon "button" at bounding box center [1377, 415] width 10 height 14
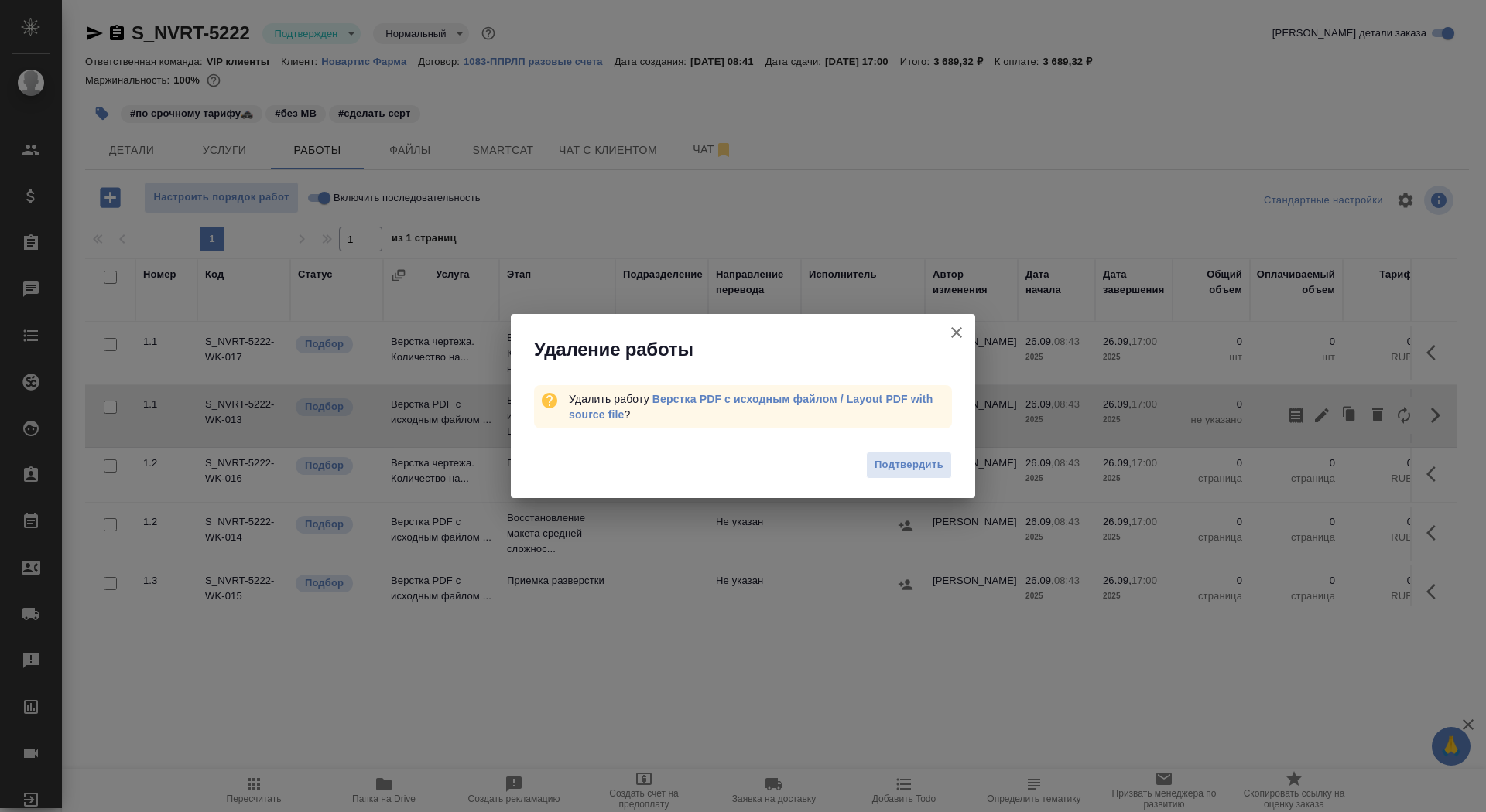
click at [890, 479] on div "Подтвердить" at bounding box center [743, 467] width 464 height 62
click at [890, 462] on span "Подтвердить" at bounding box center [909, 465] width 68 height 18
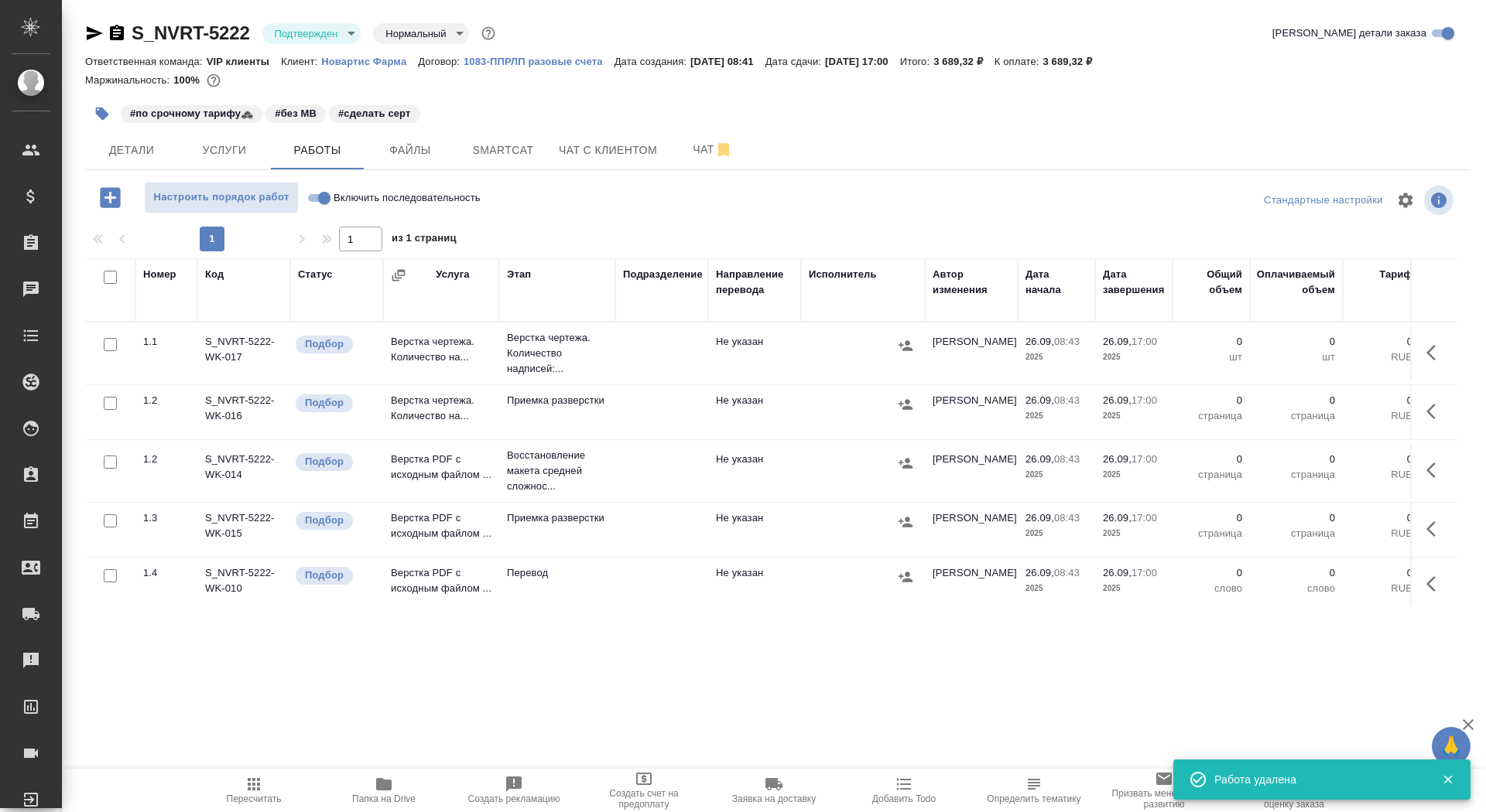
click at [1429, 462] on icon "button" at bounding box center [1436, 471] width 19 height 19
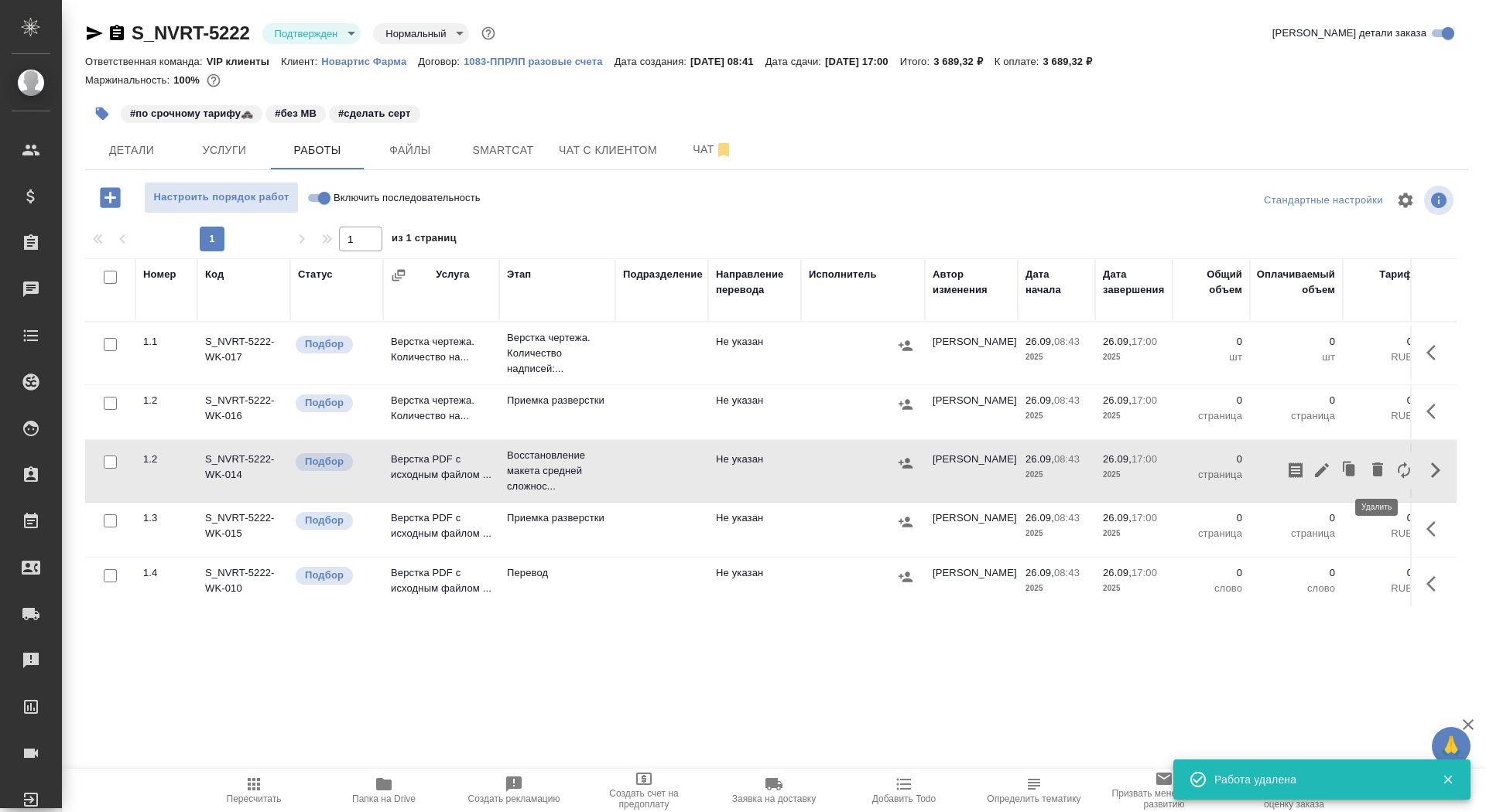
click at [1374, 466] on icon "button" at bounding box center [1377, 469] width 10 height 14
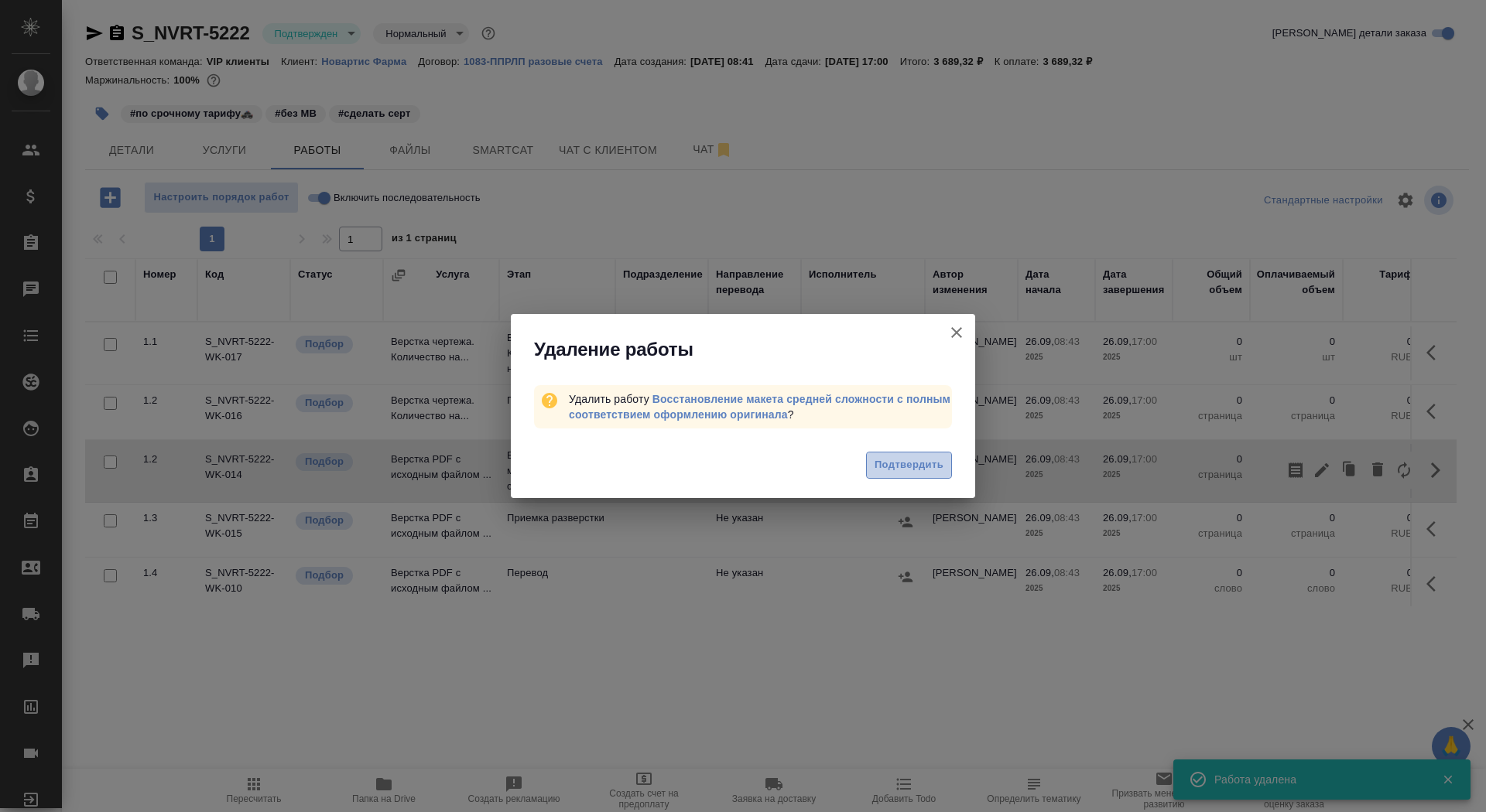
click at [927, 465] on span "Подтвердить" at bounding box center [909, 465] width 68 height 18
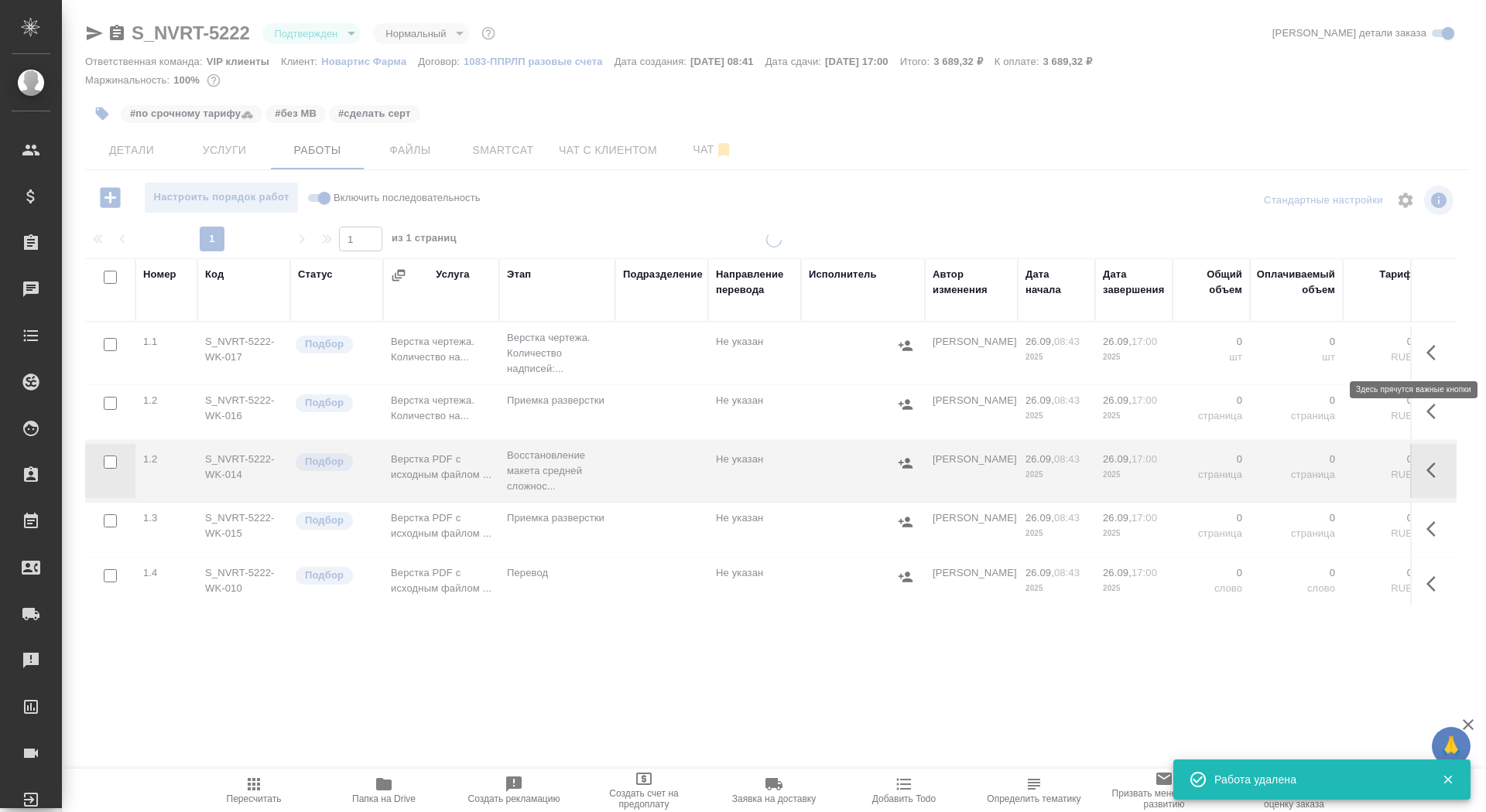
click at [1435, 350] on icon "button" at bounding box center [1436, 353] width 19 height 19
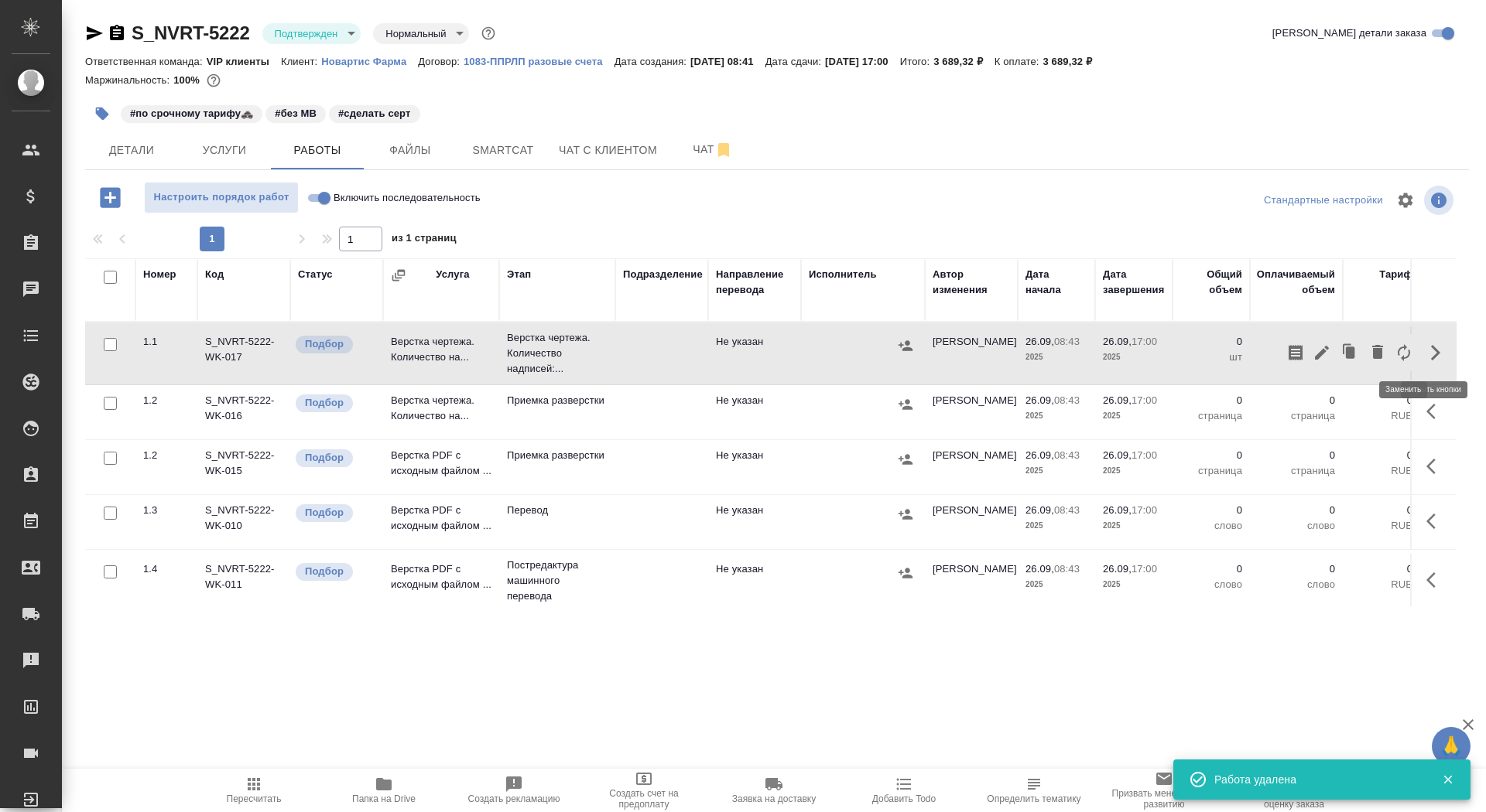
click at [1400, 352] on icon "button" at bounding box center [1404, 353] width 19 height 19
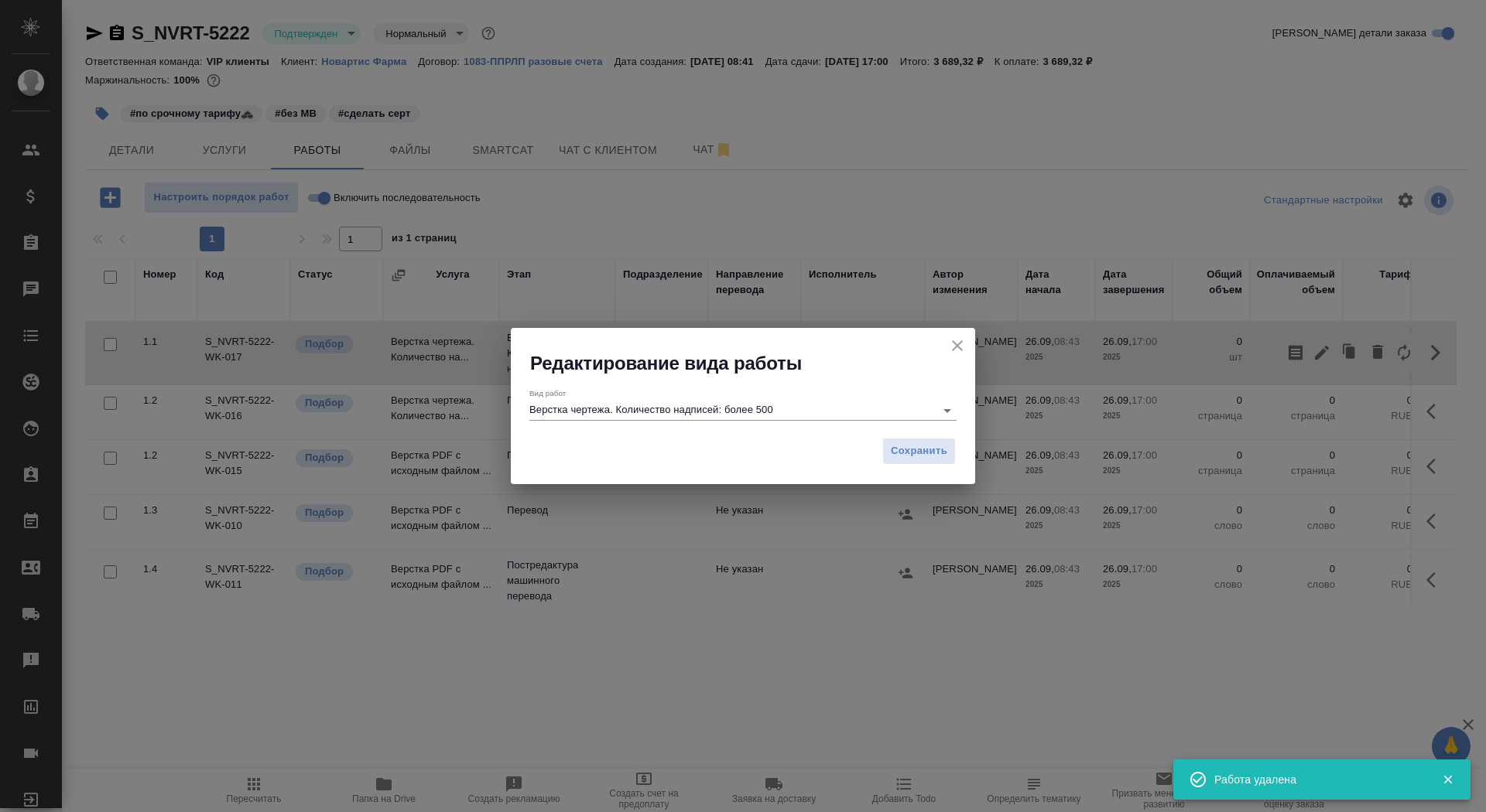
click at [787, 406] on input "Верстка чертежа. Количество надписей: более 500" at bounding box center [728, 410] width 398 height 19
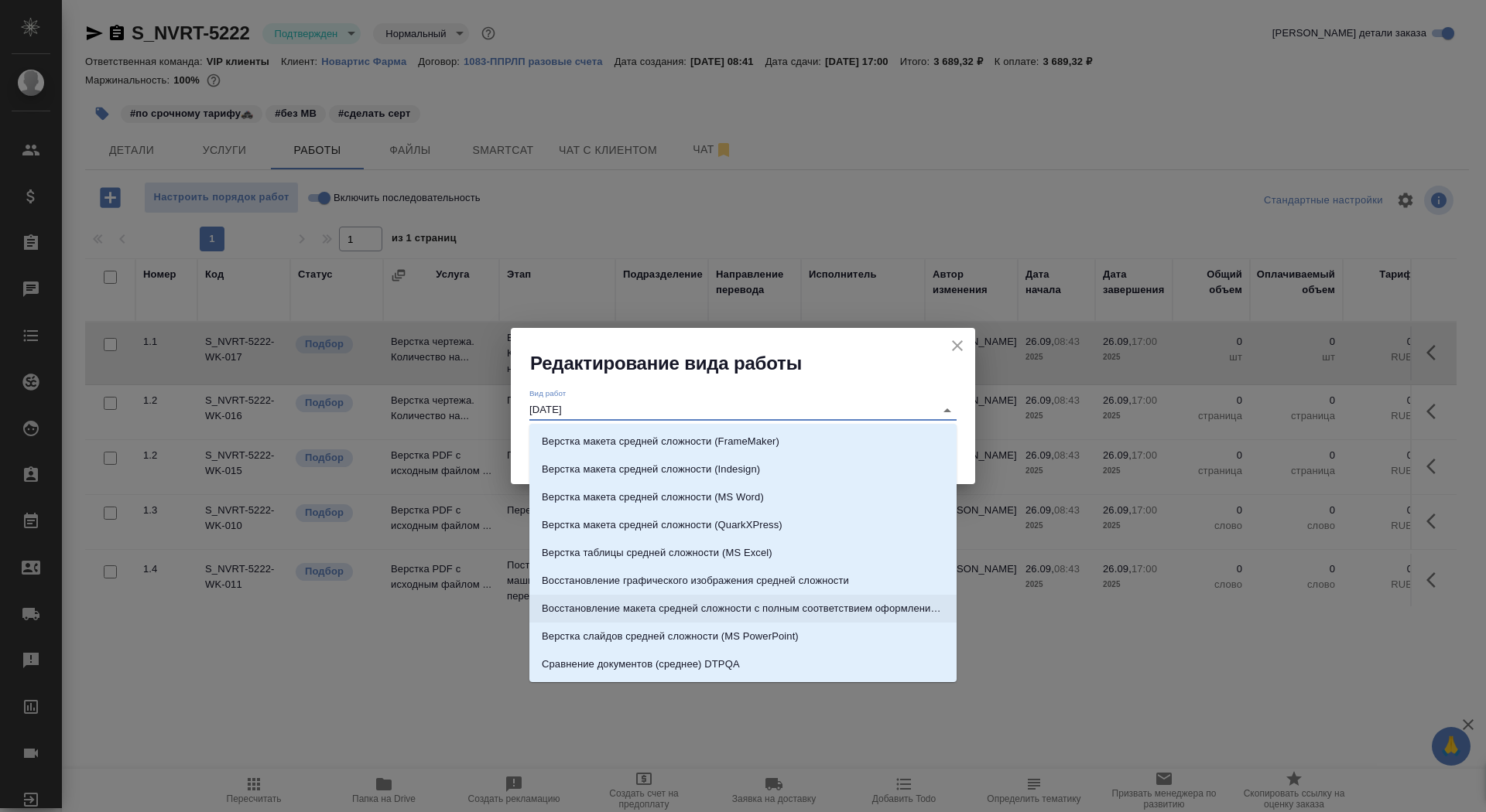
click at [817, 603] on p "Восстановление макета средней сложности с полным соответствием оформлению ориги…" at bounding box center [742, 609] width 402 height 15
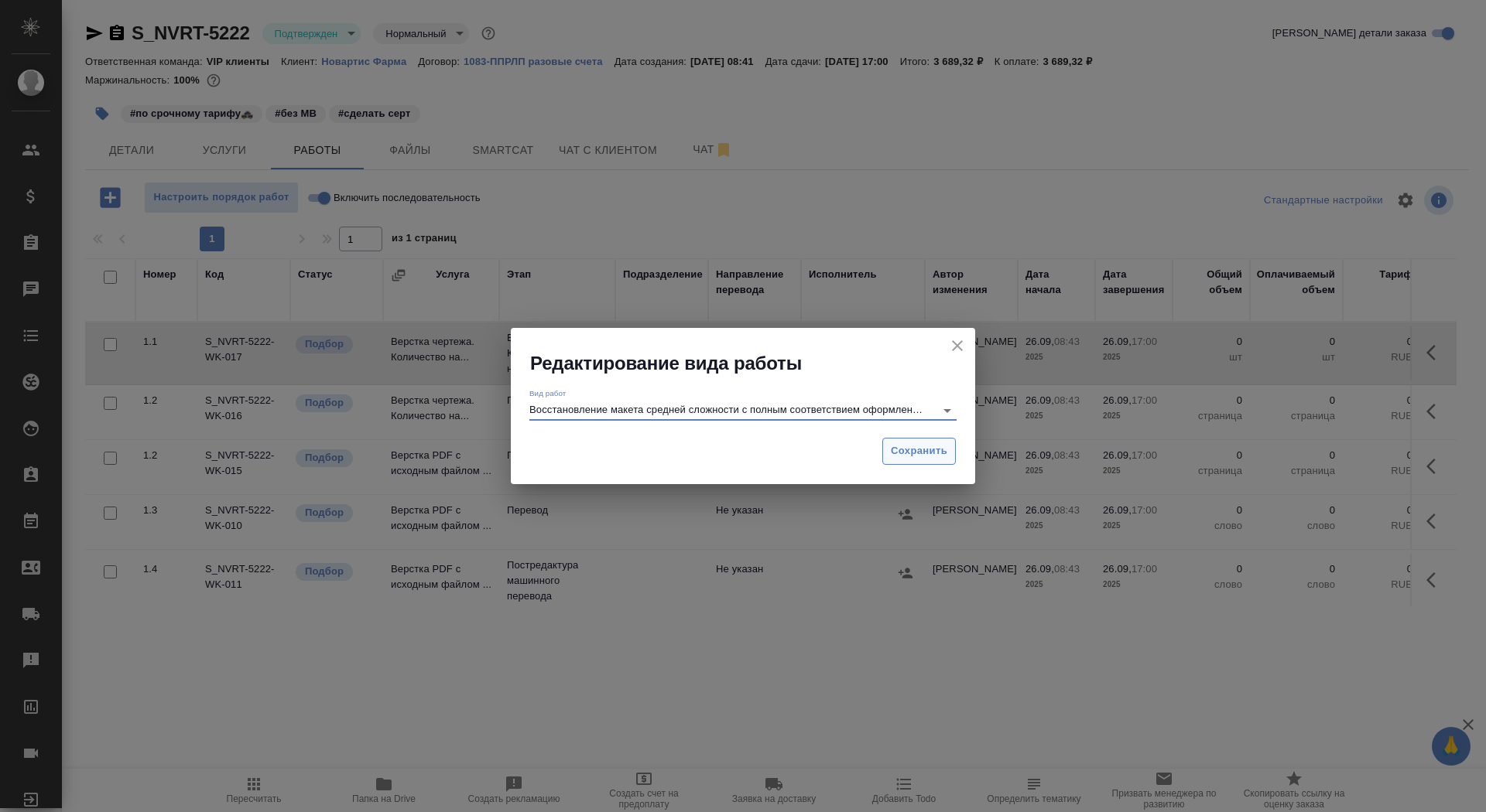
type input "Восстановление макета средней сложности с полным соответствием оформлению ориги…"
click at [914, 455] on span "Сохранить" at bounding box center [918, 451] width 56 height 18
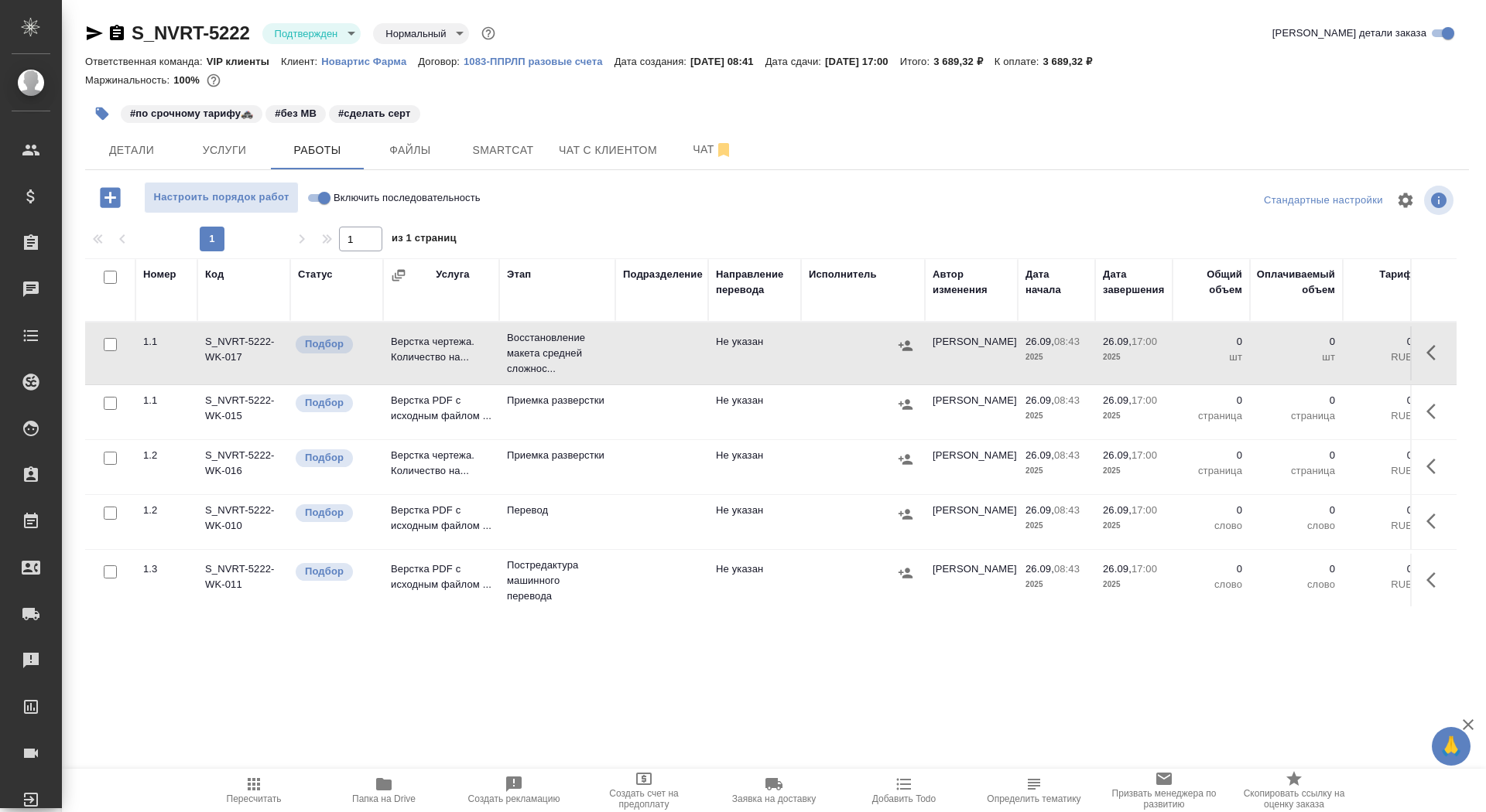
click at [384, 790] on icon "button" at bounding box center [384, 784] width 19 height 19
click at [1440, 360] on icon "button" at bounding box center [1436, 353] width 19 height 19
click at [1329, 349] on icon "button" at bounding box center [1322, 353] width 19 height 19
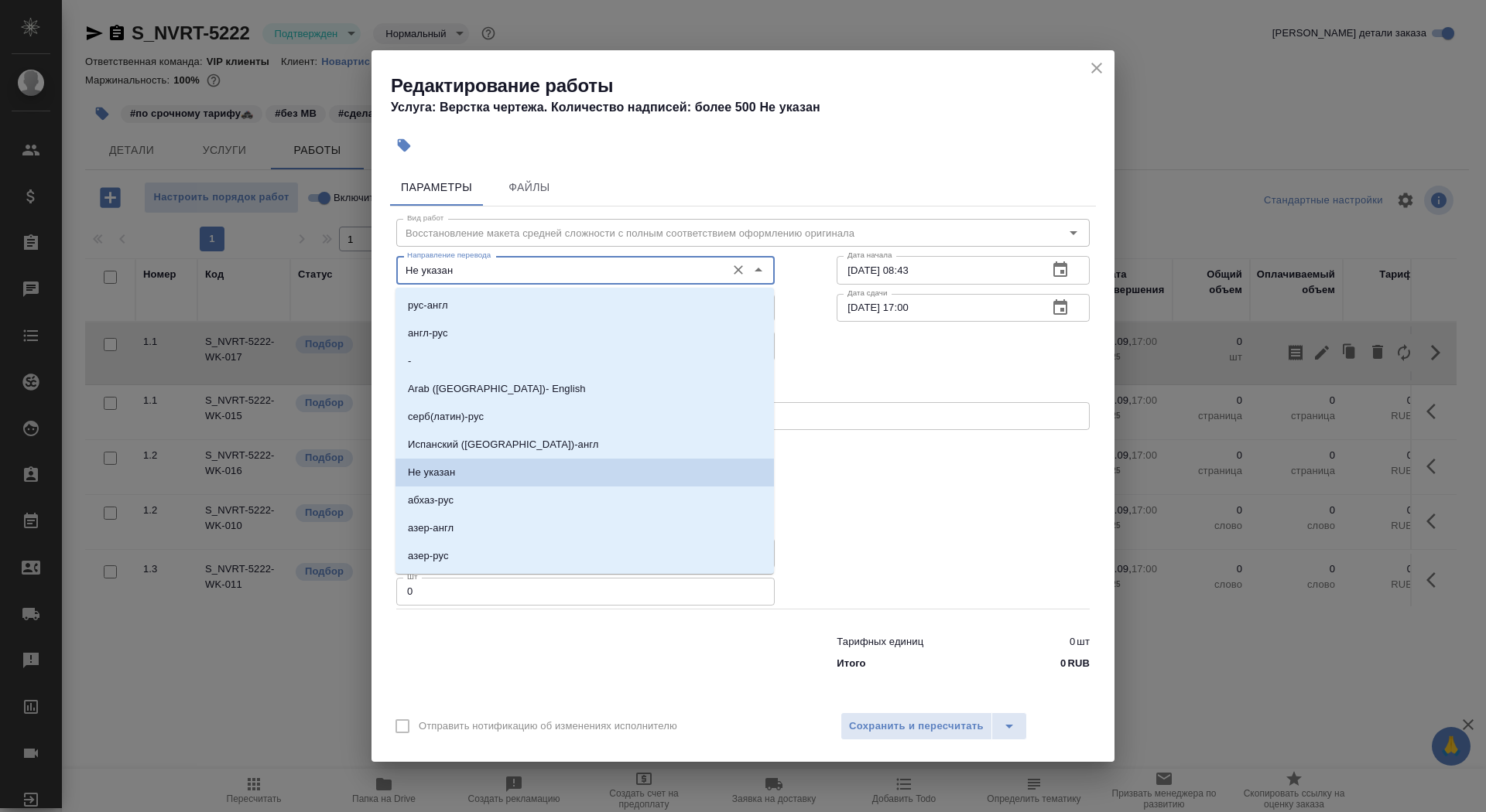
click at [525, 278] on input "Не указан" at bounding box center [559, 270] width 318 height 19
click at [512, 336] on li "англ-рус" at bounding box center [585, 333] width 379 height 28
type input "англ-рус"
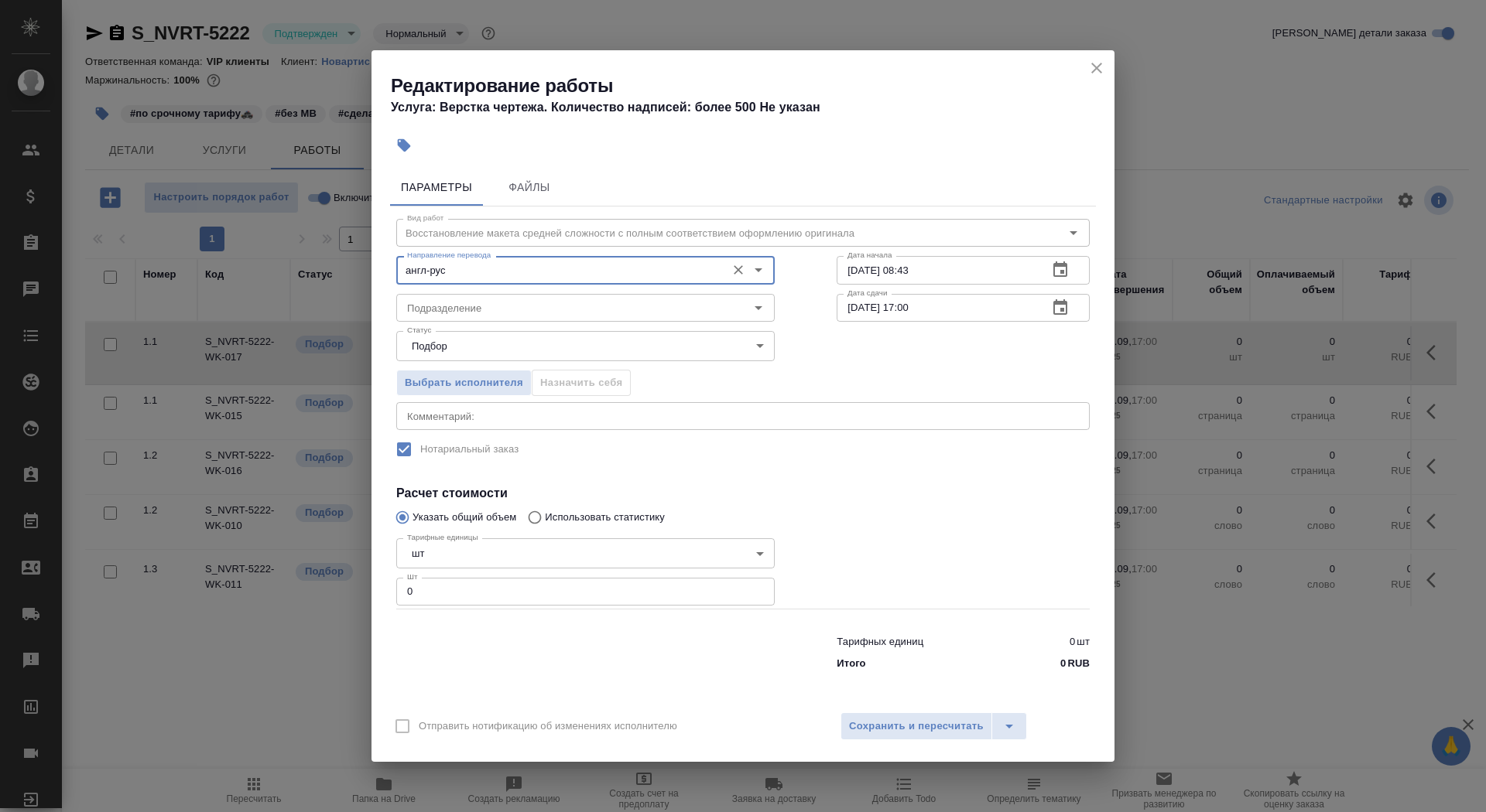
click at [527, 218] on div "Вид работ Восстановление макета средней сложности с полным соответствием оформл…" at bounding box center [743, 441] width 706 height 471
click at [527, 201] on button "Файлы" at bounding box center [530, 186] width 93 height 37
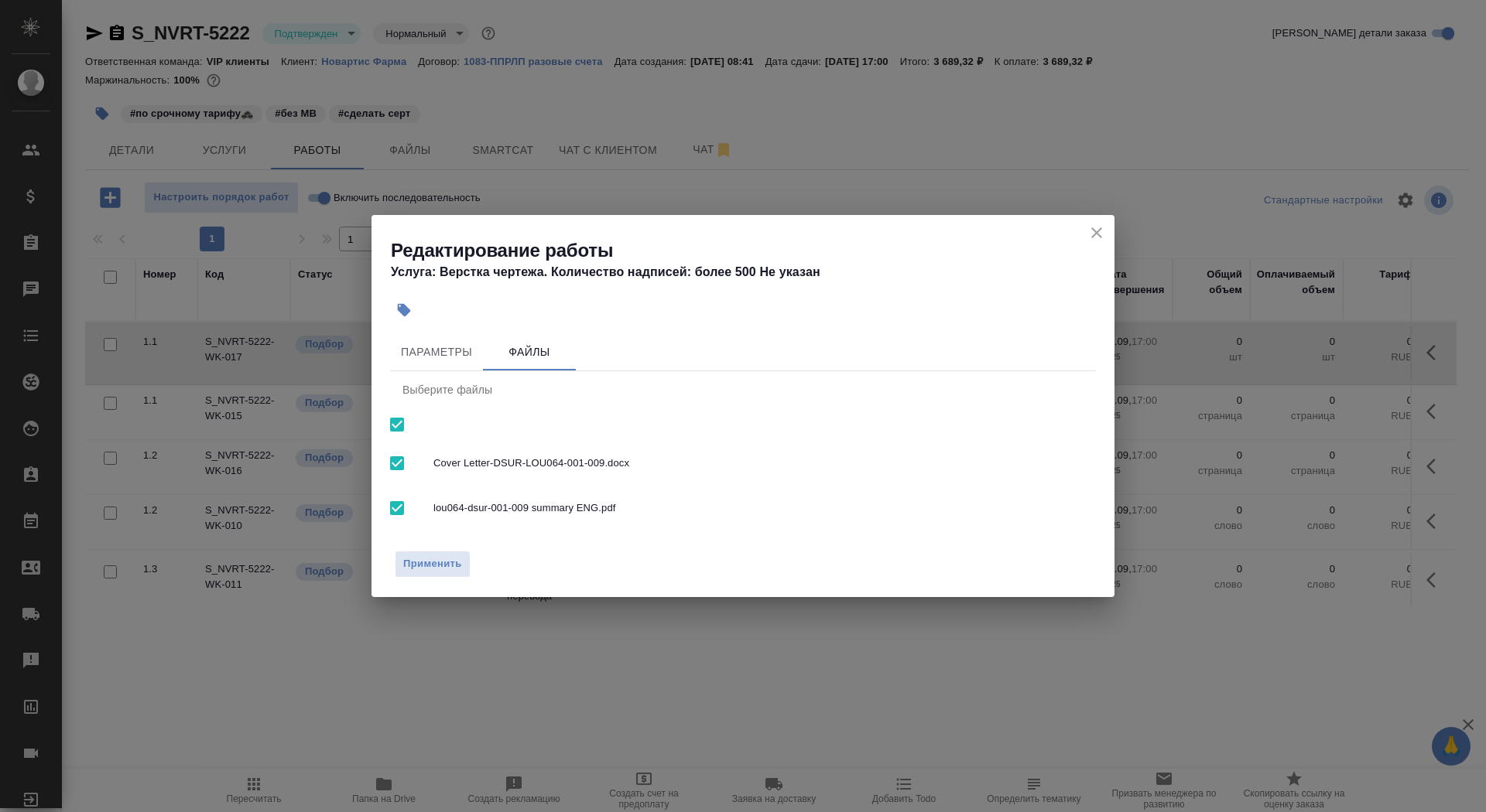
click at [401, 428] on input "checkbox" at bounding box center [397, 424] width 32 height 32
checkbox input "false"
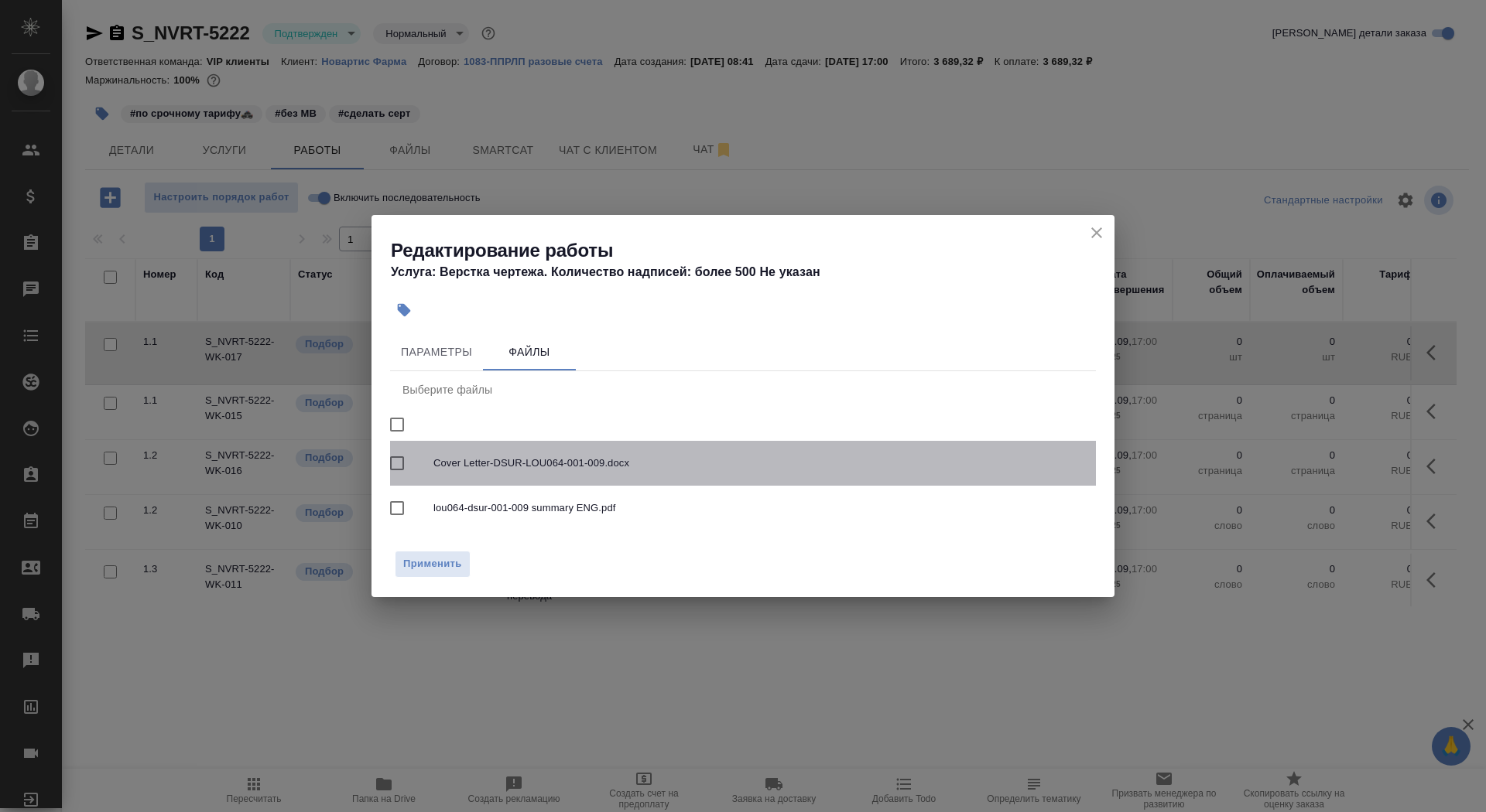
click at [404, 463] on input "checkbox" at bounding box center [397, 463] width 32 height 32
click at [396, 458] on input "checkbox" at bounding box center [397, 463] width 32 height 32
checkbox input "false"
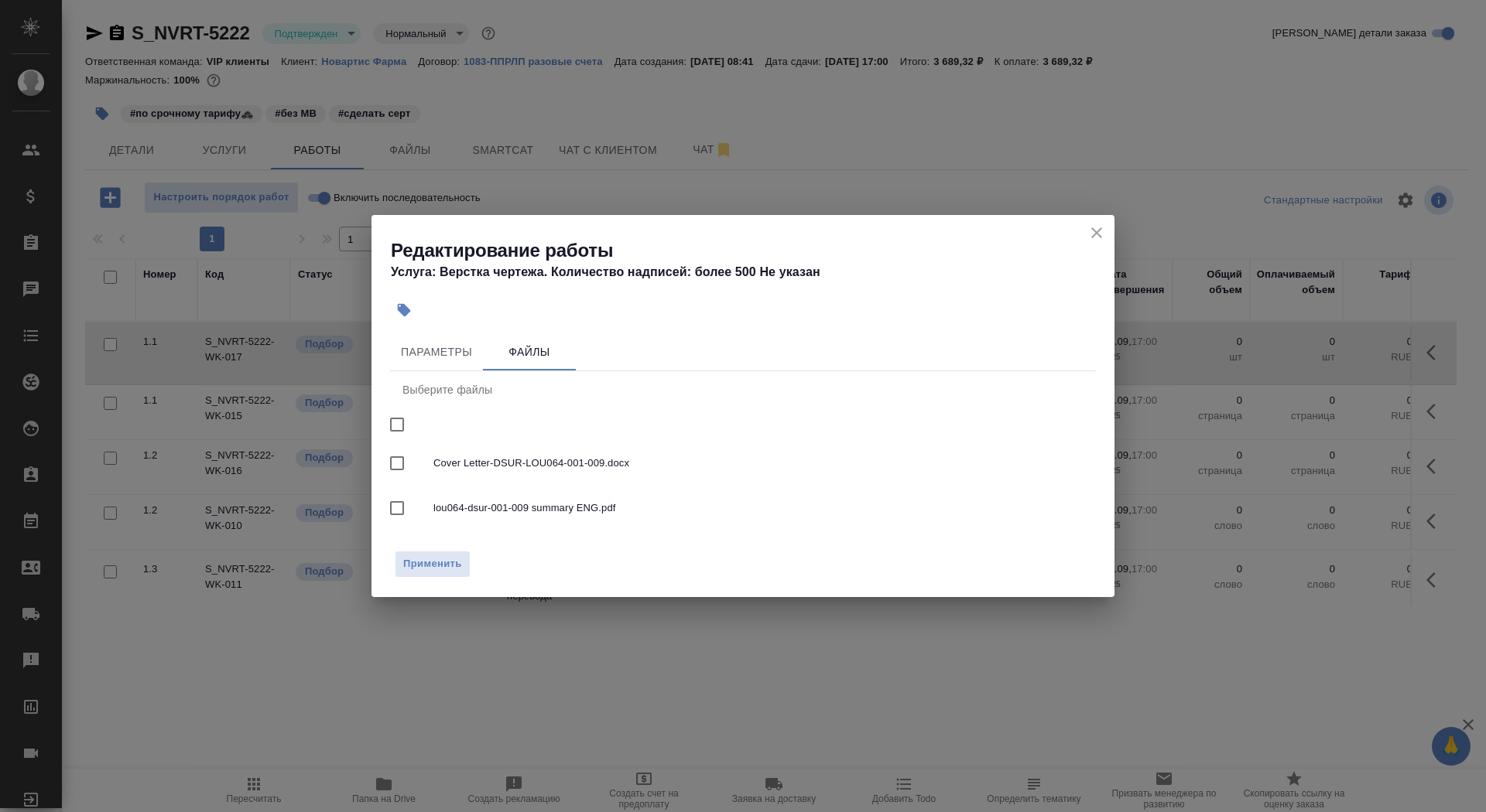
click at [395, 513] on input "checkbox" at bounding box center [397, 508] width 32 height 32
checkbox input "true"
click at [436, 550] on div "Применить" at bounding box center [742, 570] width 743 height 54
click at [440, 569] on span "Применить" at bounding box center [433, 564] width 59 height 18
click at [442, 358] on span "Параметры" at bounding box center [437, 352] width 74 height 19
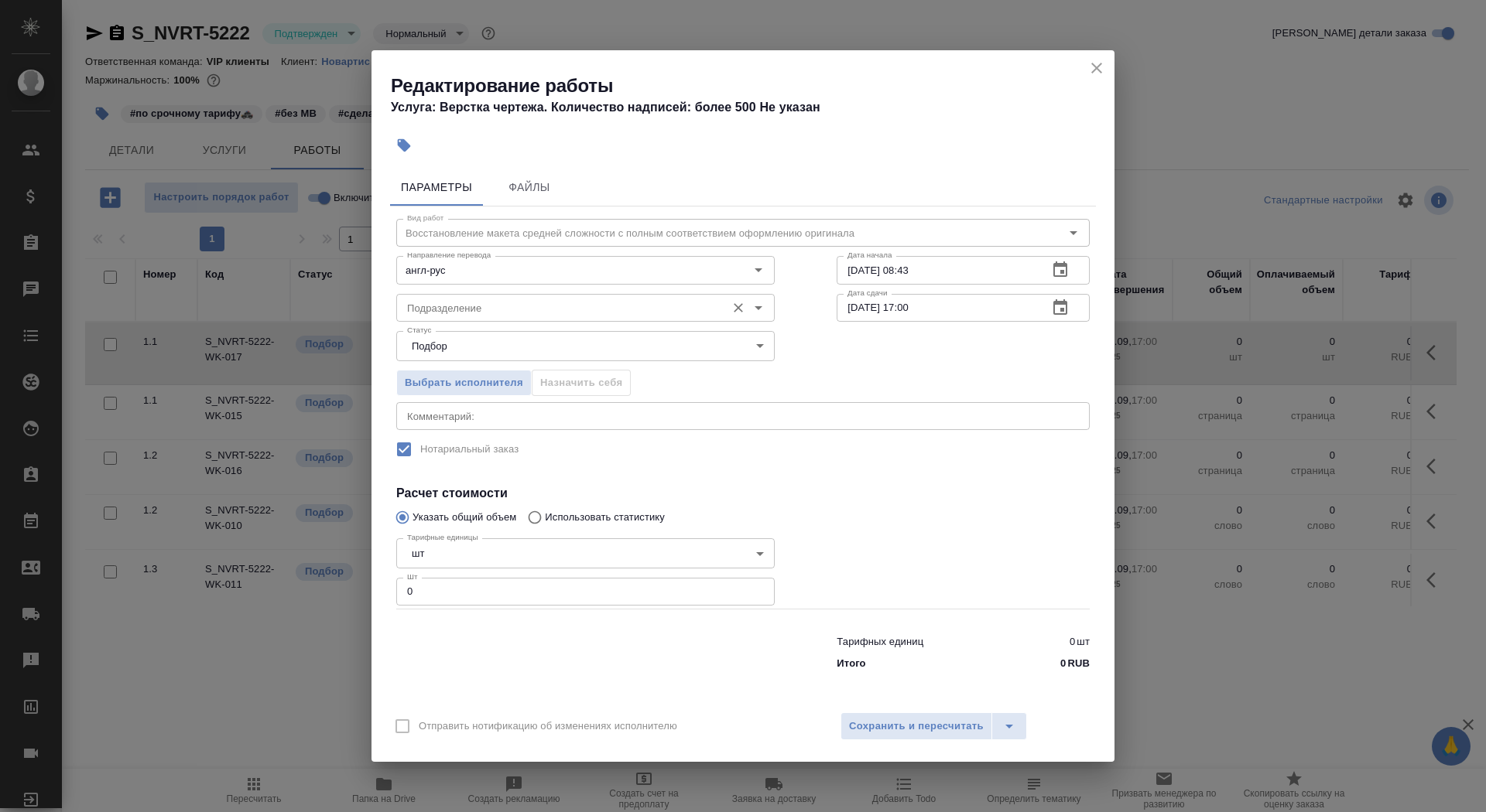
click at [479, 309] on input "Подразделение" at bounding box center [559, 308] width 318 height 19
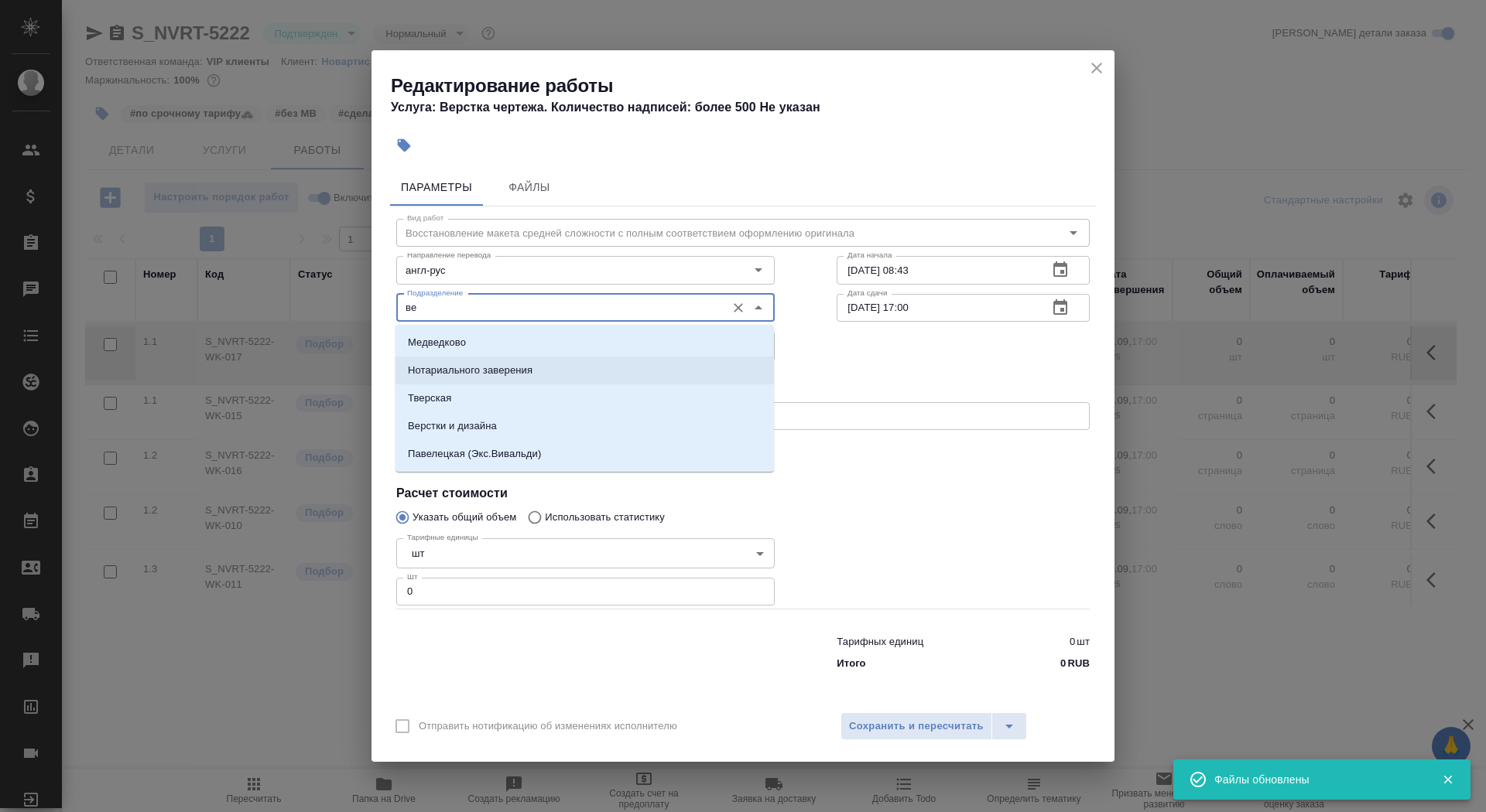
type input "в"
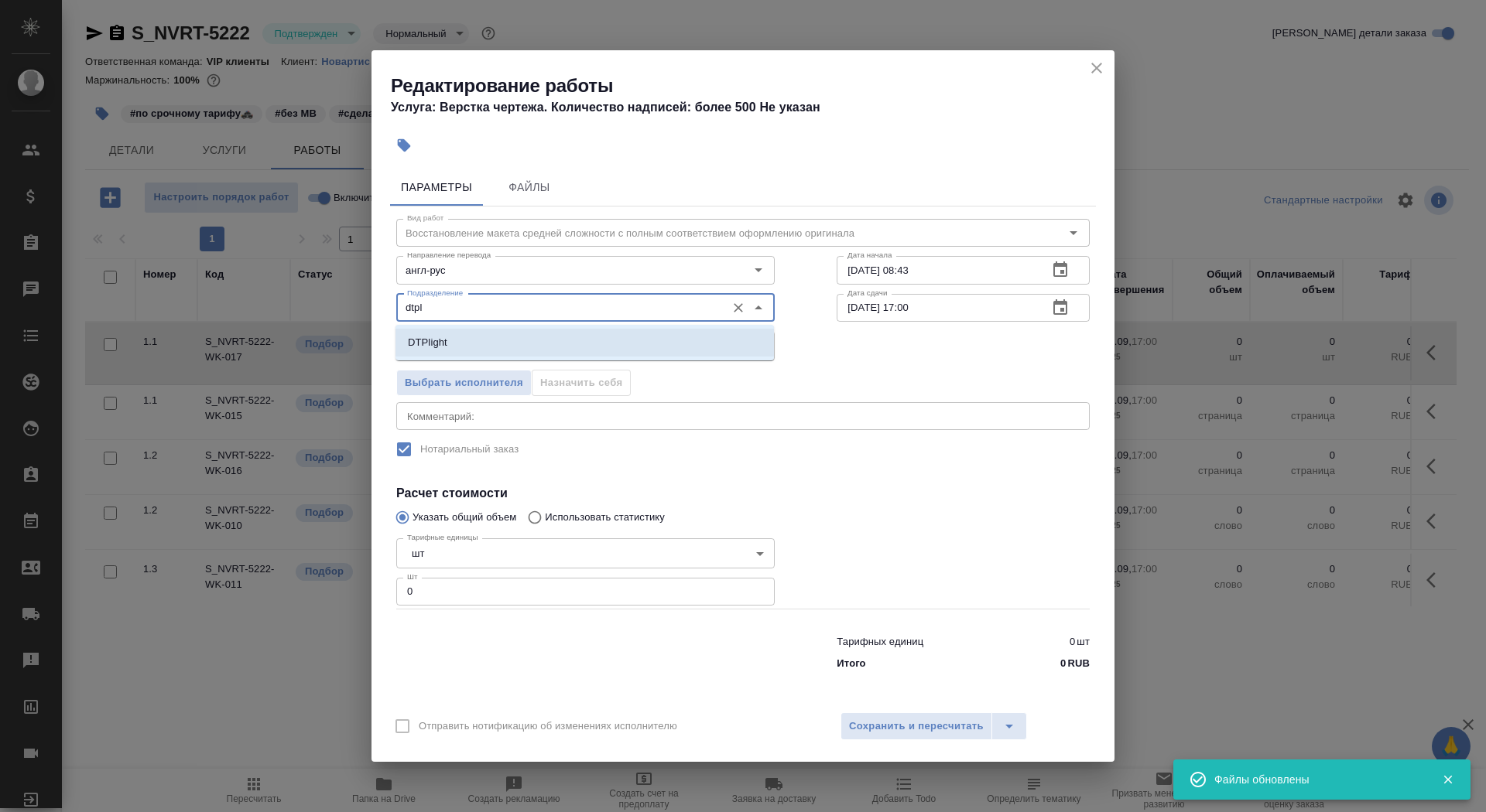
click at [516, 334] on li "DTPlight" at bounding box center [585, 342] width 379 height 28
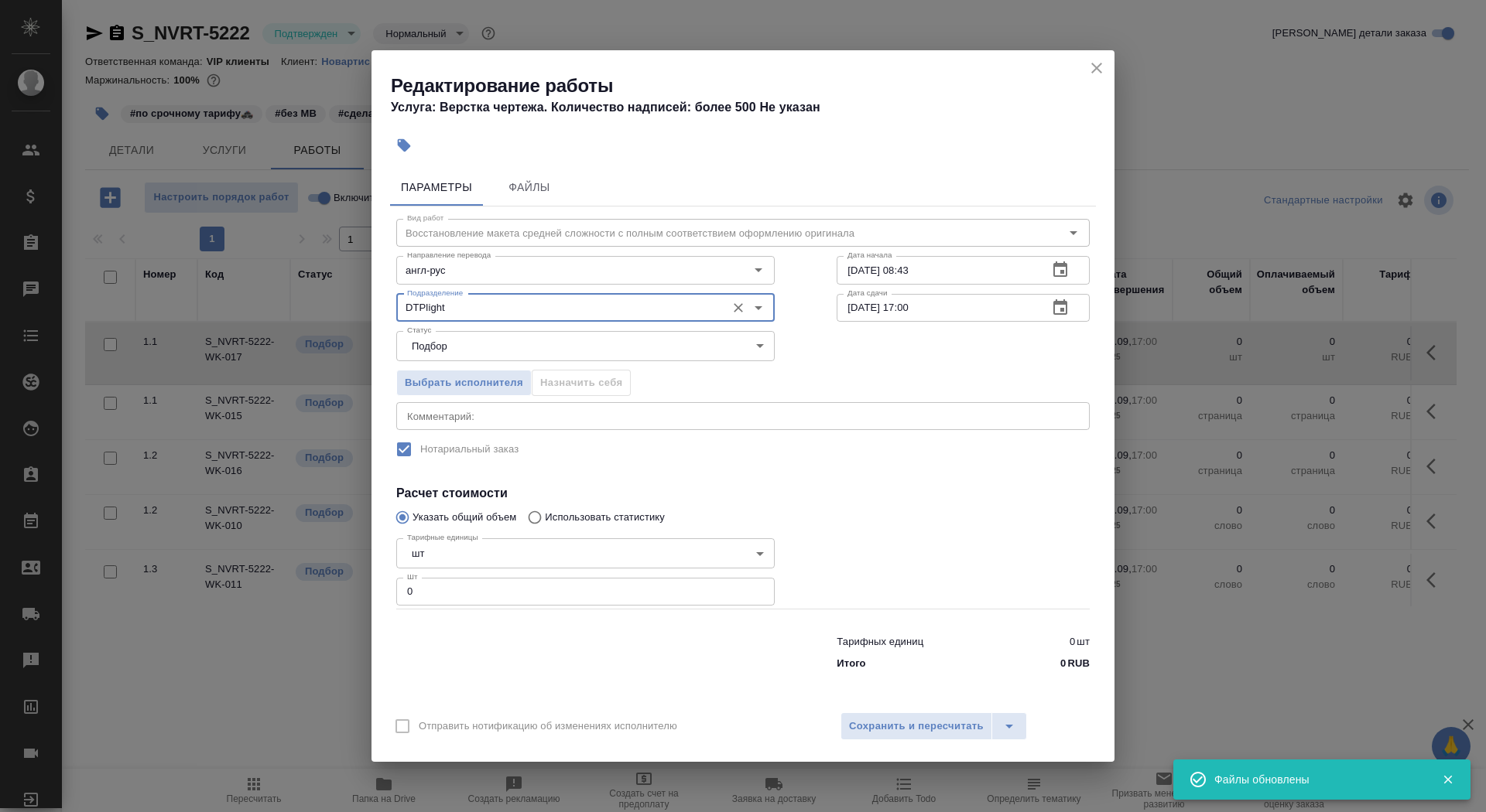
type input "DTPlight"
click at [482, 556] on body "🙏 .cls-1 fill:#fff; AWATERA Saydasheva Dilyara Клиенты Спецификации Заказы 0 Ча…" at bounding box center [743, 406] width 1486 height 812
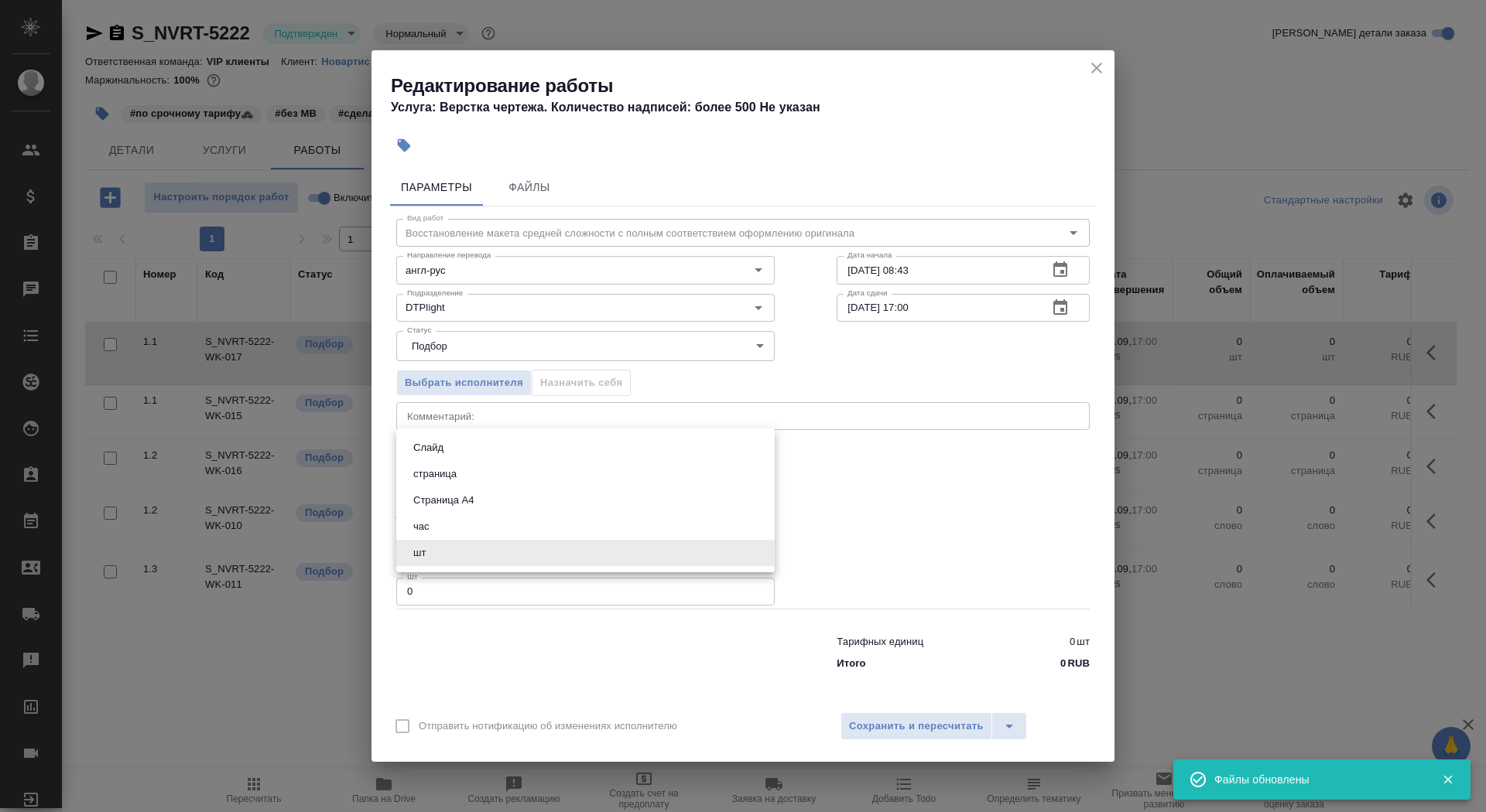
click at [479, 504] on button "Страница А4" at bounding box center [442, 500] width 69 height 17
type input "5f036ec4e16dec2d6b59c8ff"
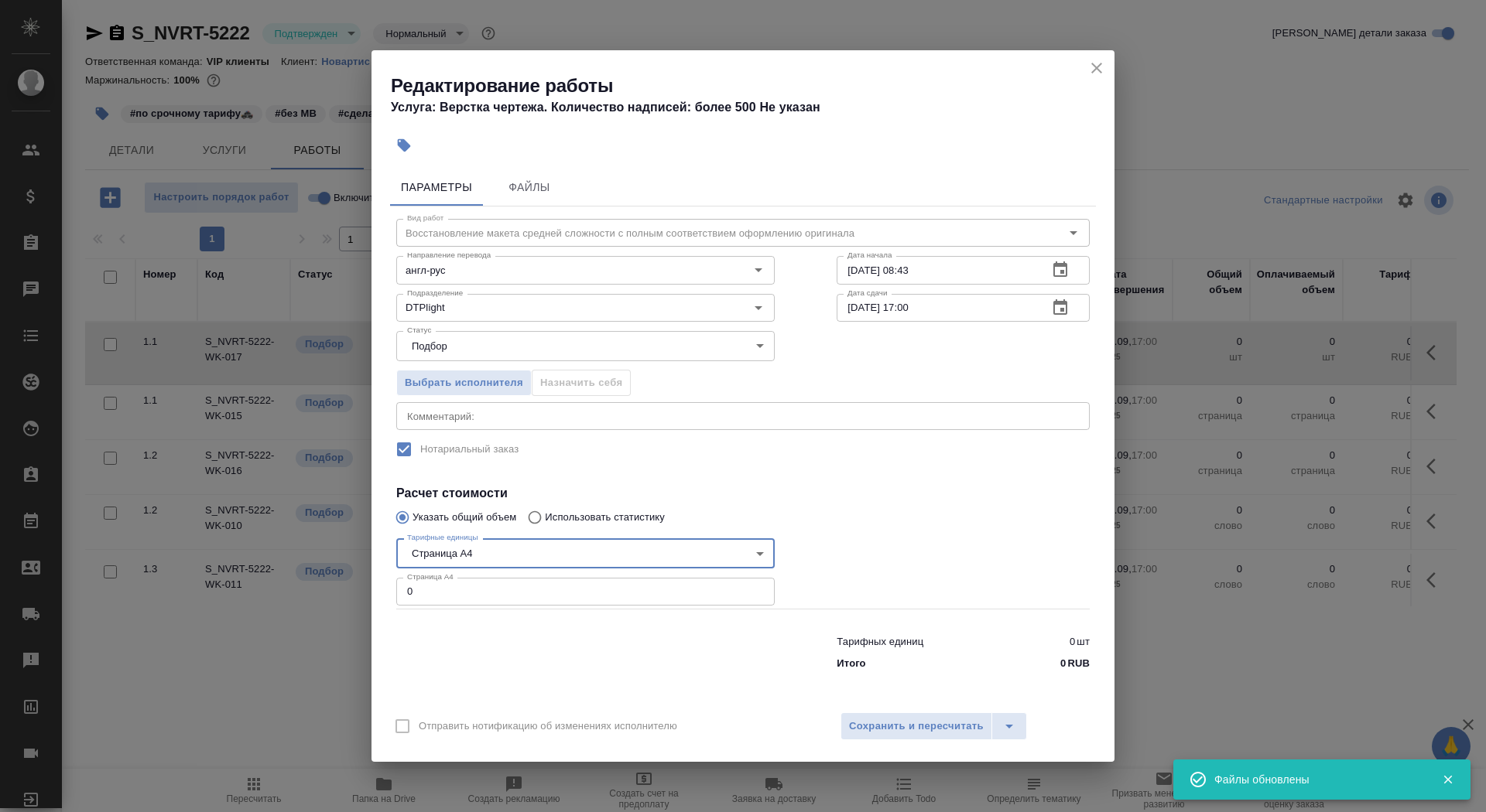
click at [479, 588] on input "0" at bounding box center [585, 591] width 379 height 28
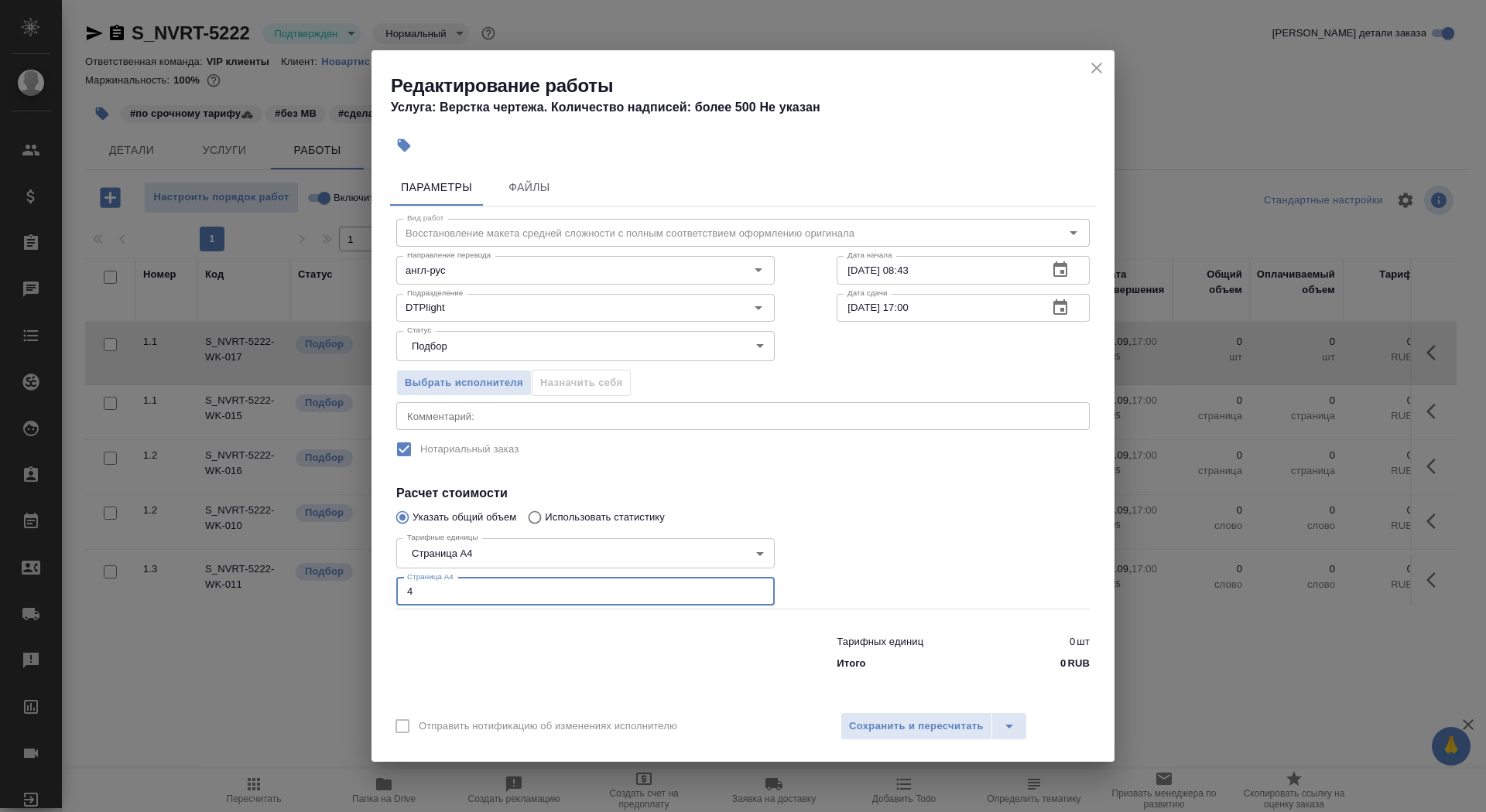
type input "4"
click at [959, 281] on input "26.09.2025 08:43" at bounding box center [935, 269] width 199 height 28
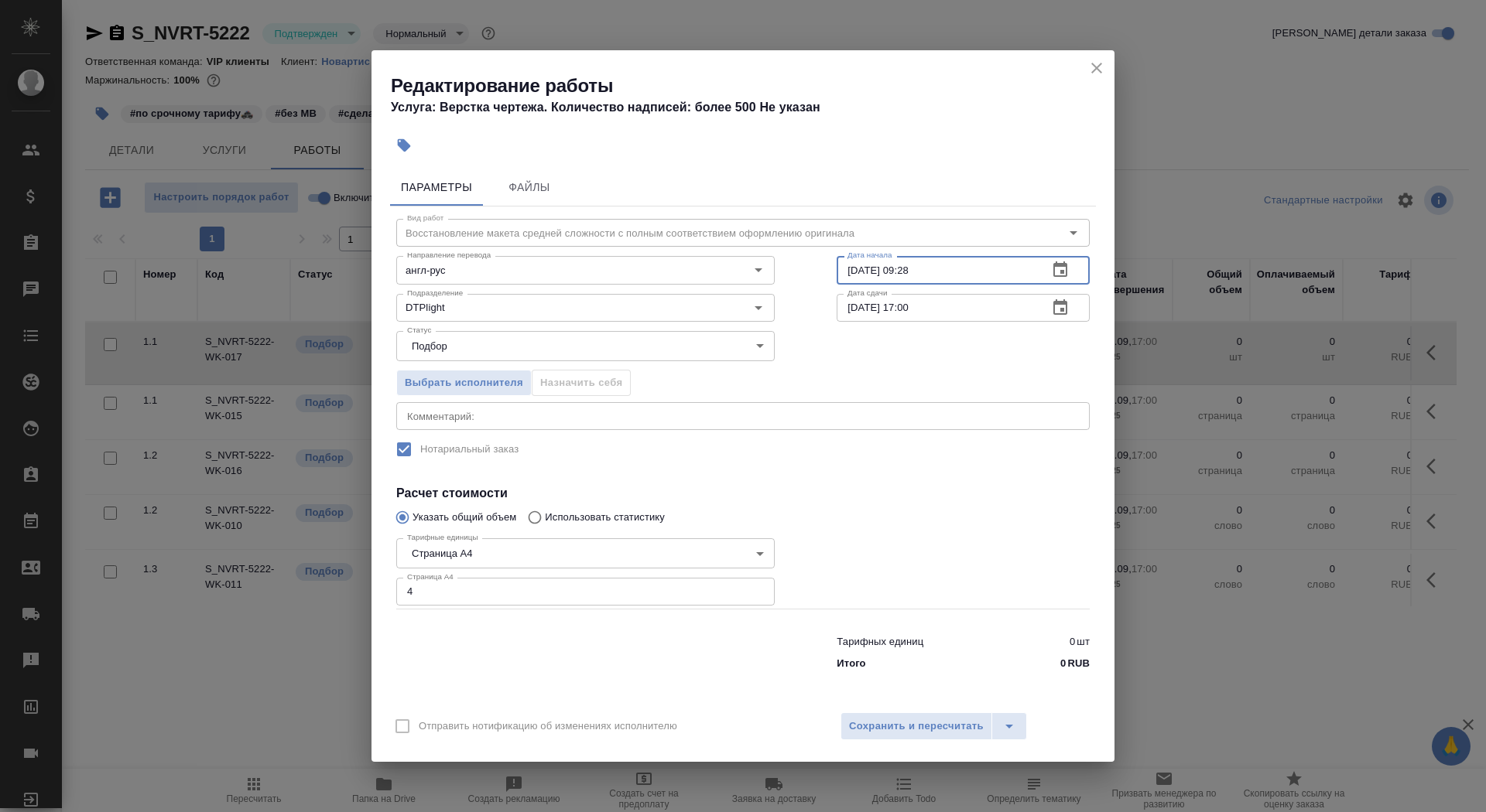
type input "26.09.2025 09:28"
click at [854, 309] on input "26.09.2025 17:00" at bounding box center [935, 307] width 199 height 28
click at [913, 307] on input "26.09.2025 17:00" at bounding box center [935, 307] width 199 height 28
type input "26.09.2025 11:00"
click at [926, 720] on span "Сохранить и пересчитать" at bounding box center [916, 726] width 135 height 18
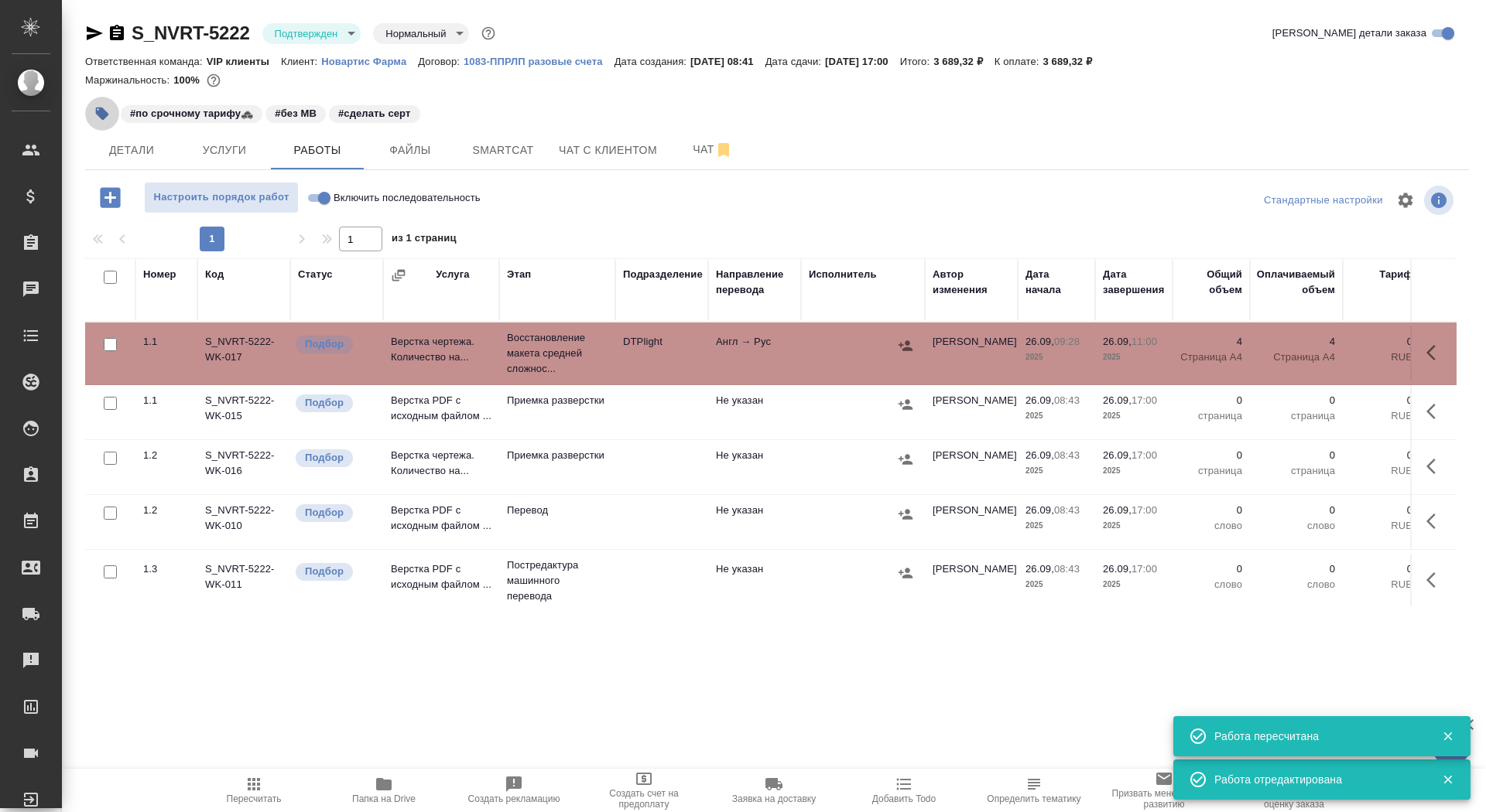
click at [114, 105] on button "button" at bounding box center [102, 114] width 34 height 34
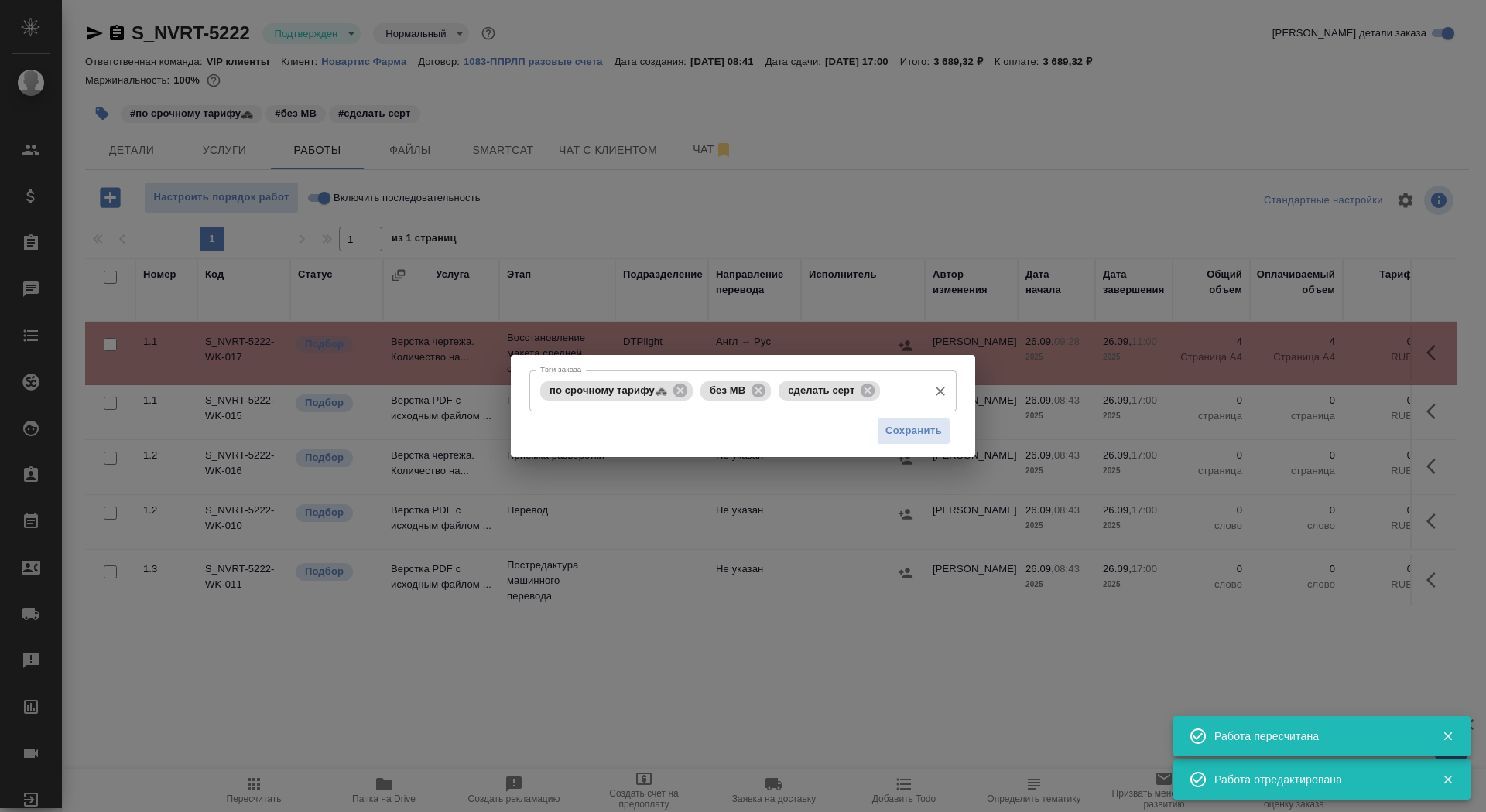
click at [897, 376] on div "по срочному тарифу🚓 без МВ сделать серт Тэги заказа" at bounding box center [742, 391] width 427 height 41
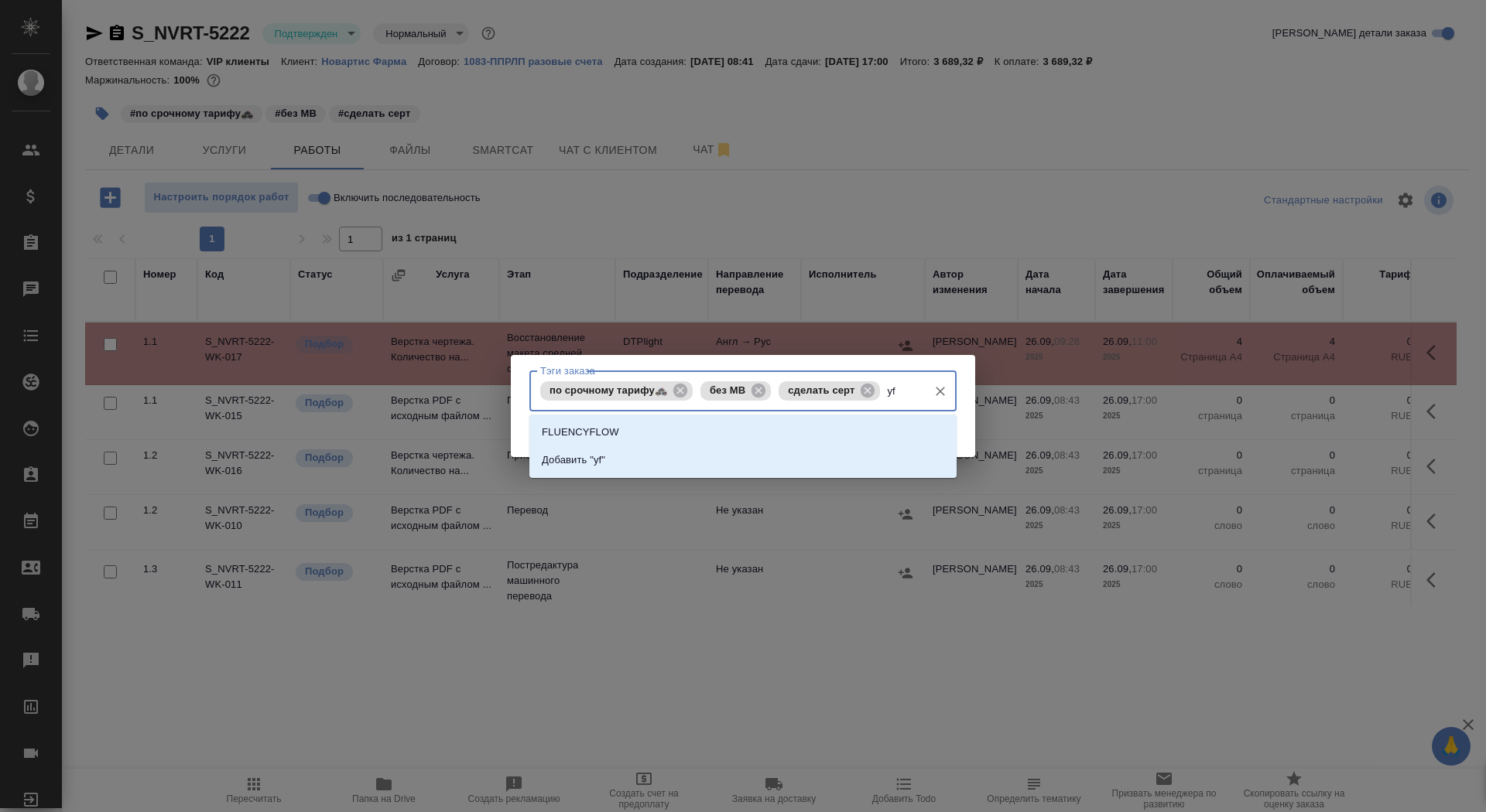
type input "y"
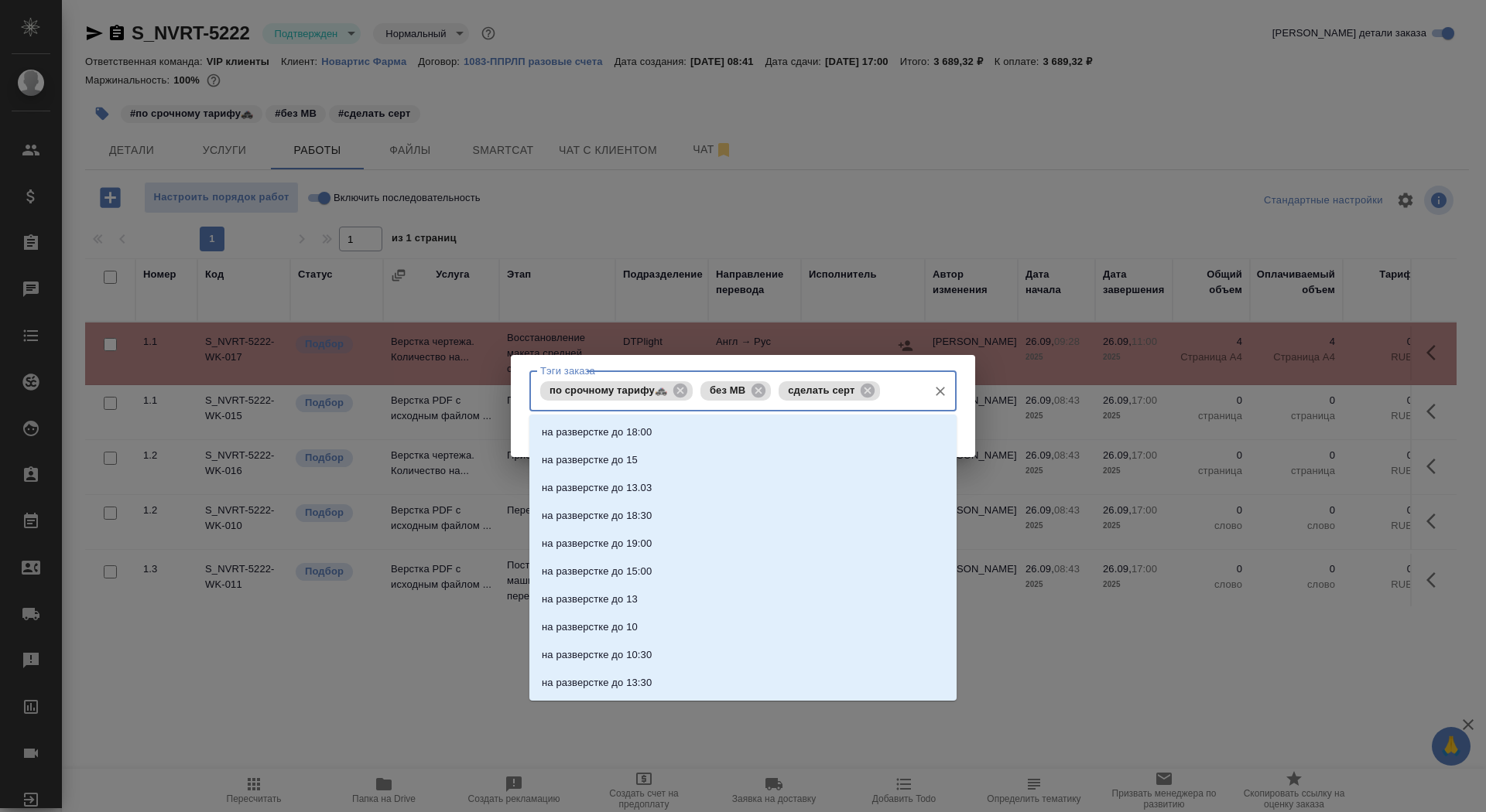
type input "на разверстке до 11"
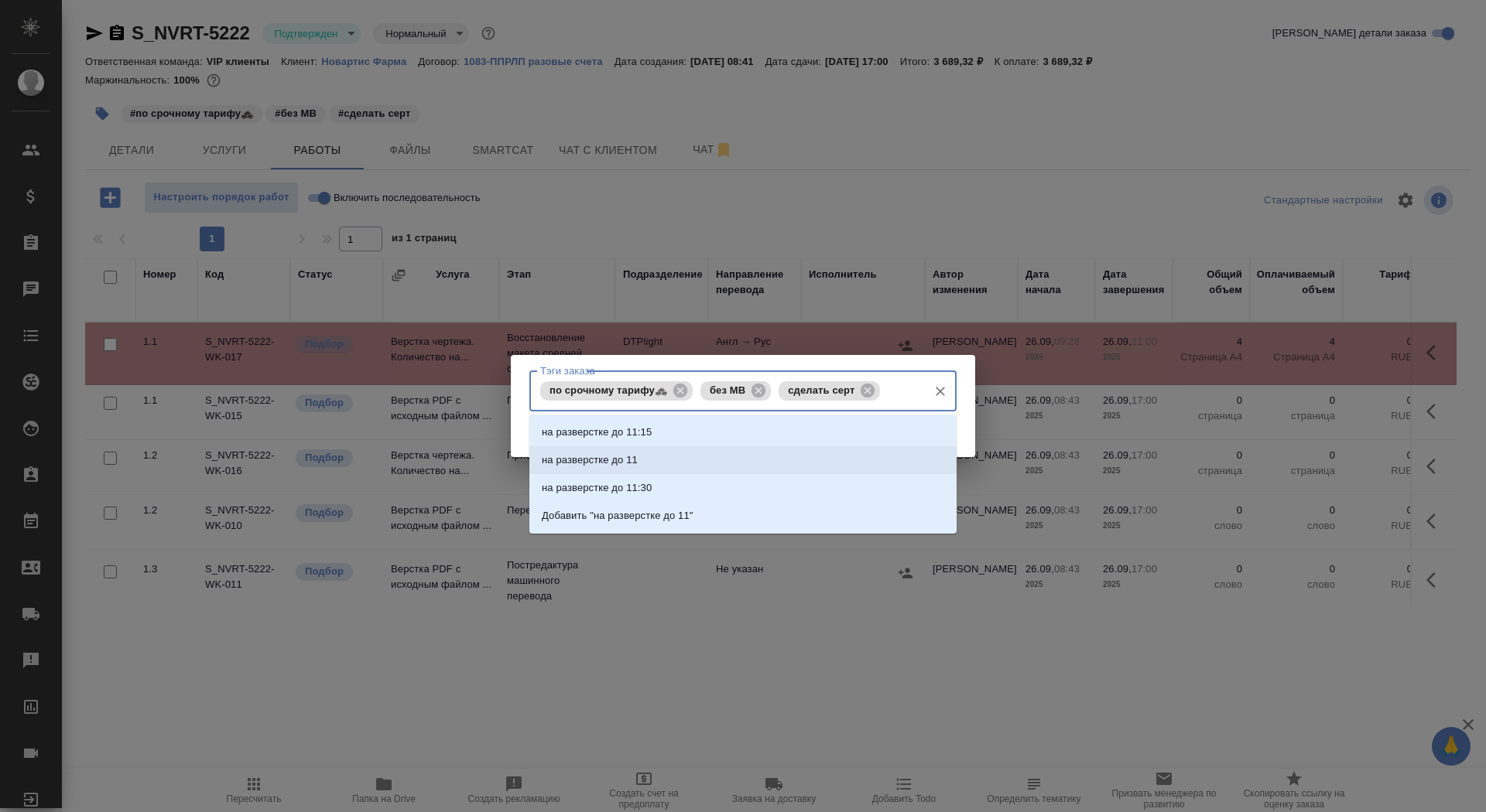
click at [854, 454] on li "на разверстке до 11" at bounding box center [742, 459] width 427 height 28
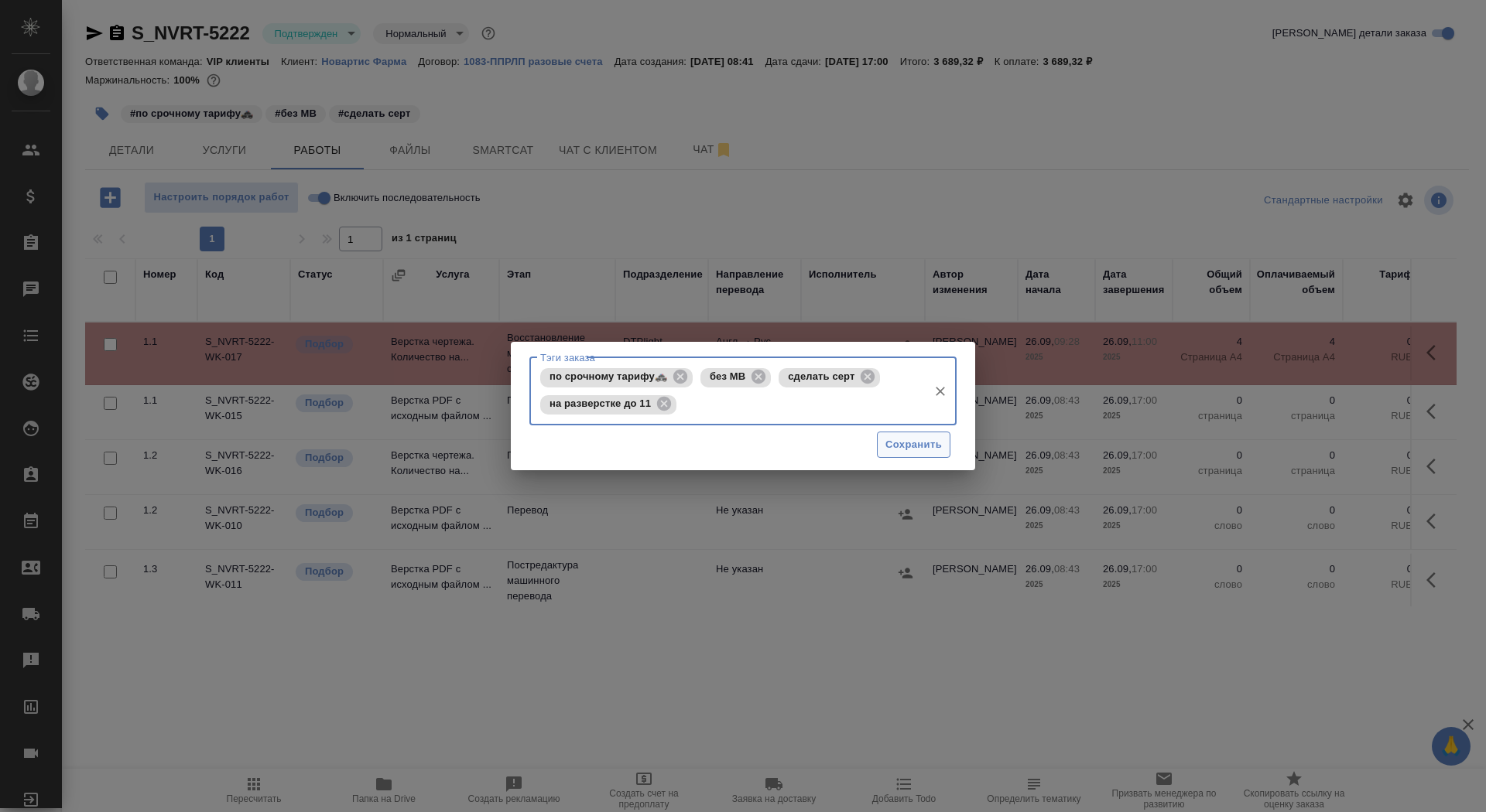
scroll to position [0, 0]
click at [923, 443] on span "Сохранить" at bounding box center [913, 445] width 56 height 18
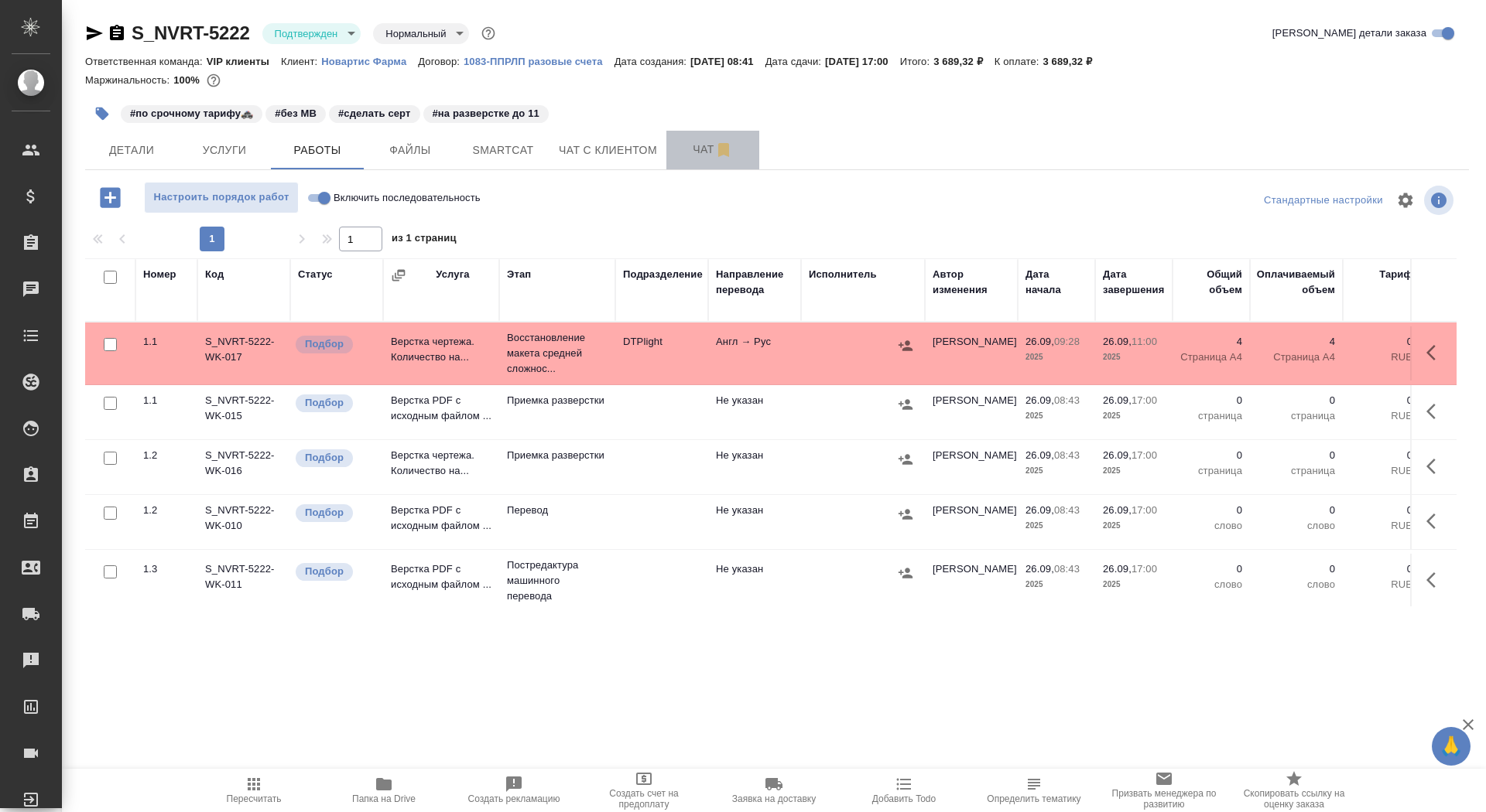
click at [688, 157] on span "Чат" at bounding box center [713, 149] width 74 height 19
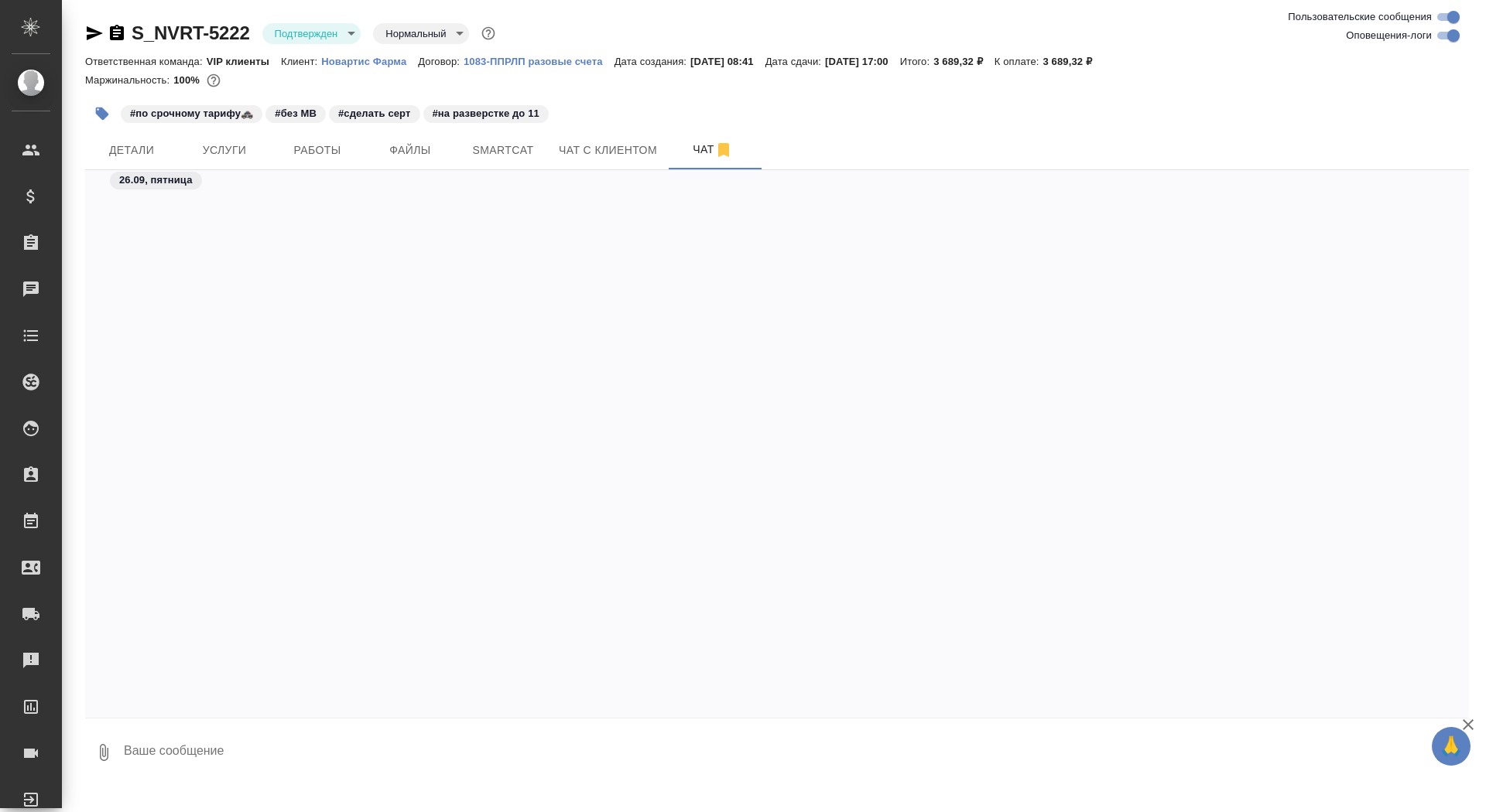
scroll to position [21354, 0]
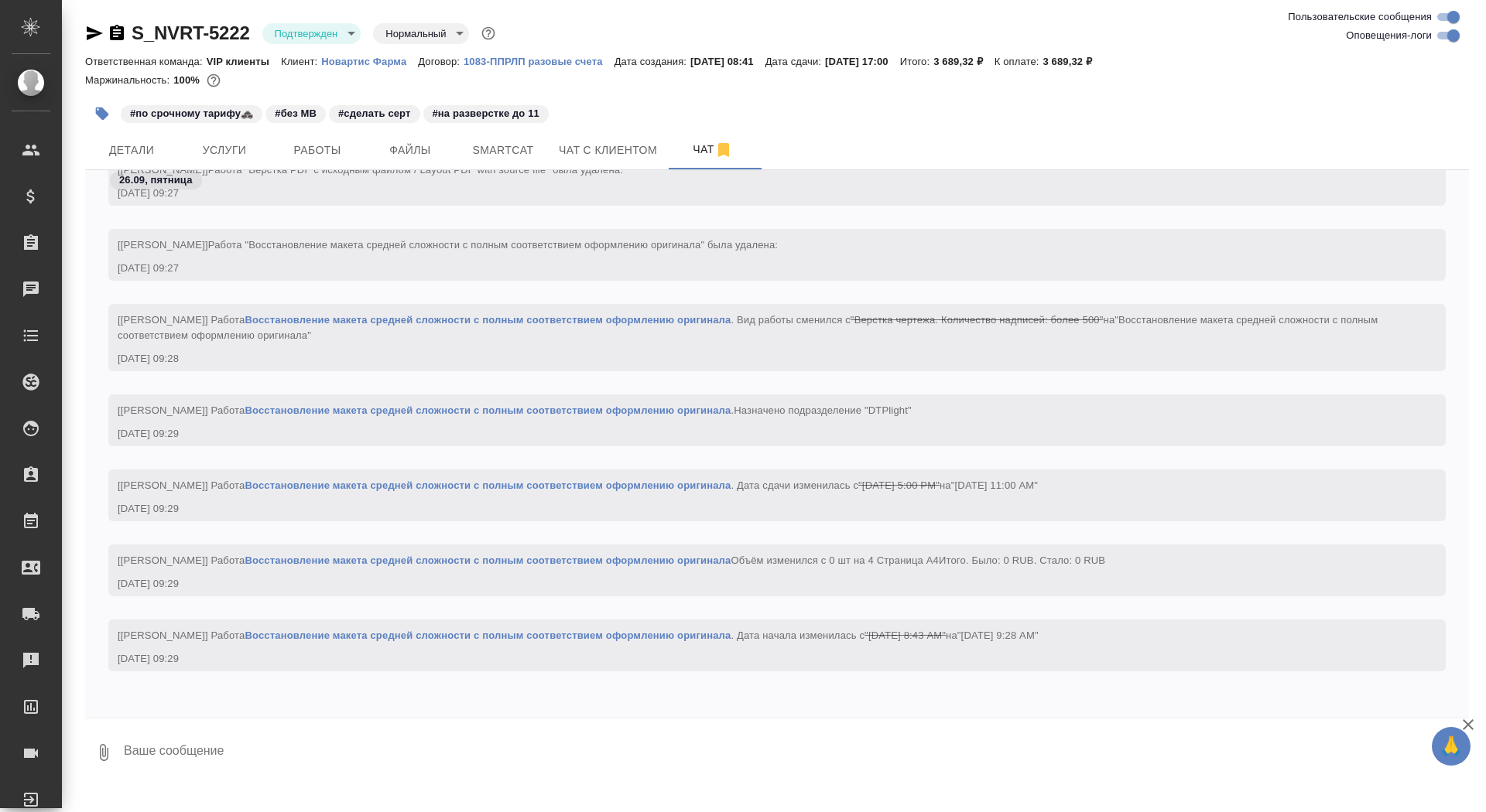
click at [441, 757] on textarea at bounding box center [795, 752] width 1346 height 52
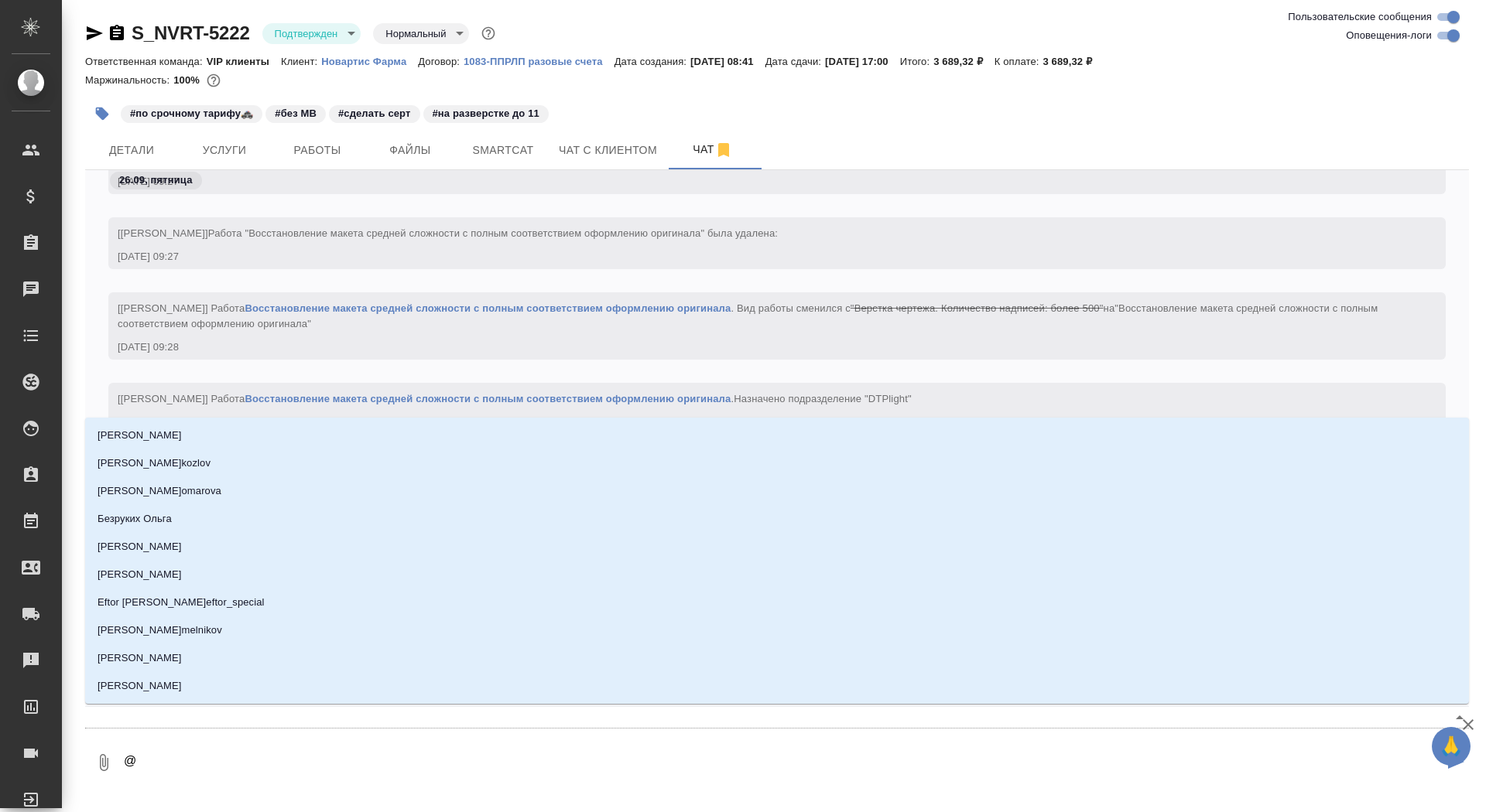
type textarea "@г"
type input "г"
type textarea "@гр"
type input "гр"
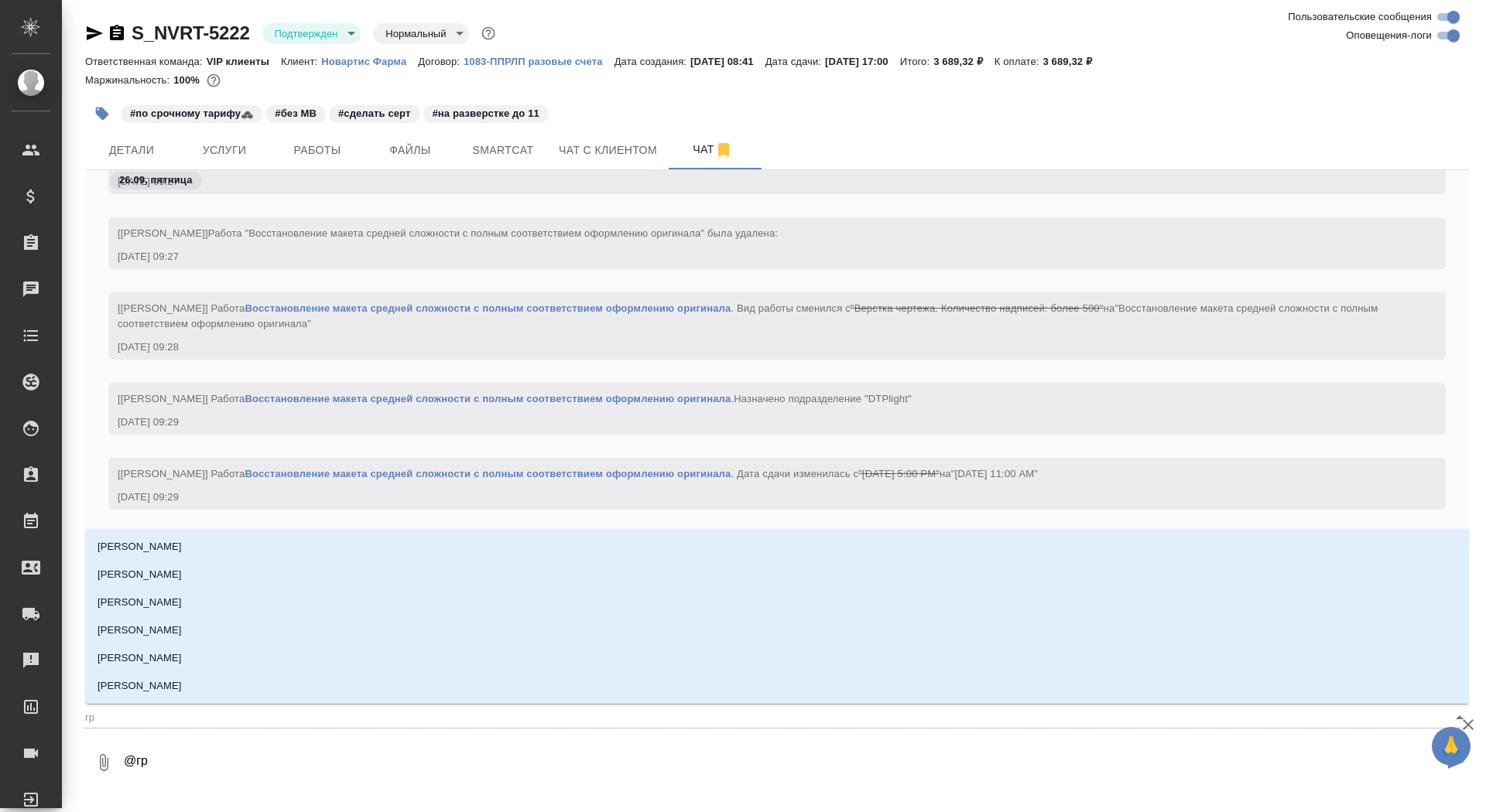
type textarea "@гра"
type input "гра"
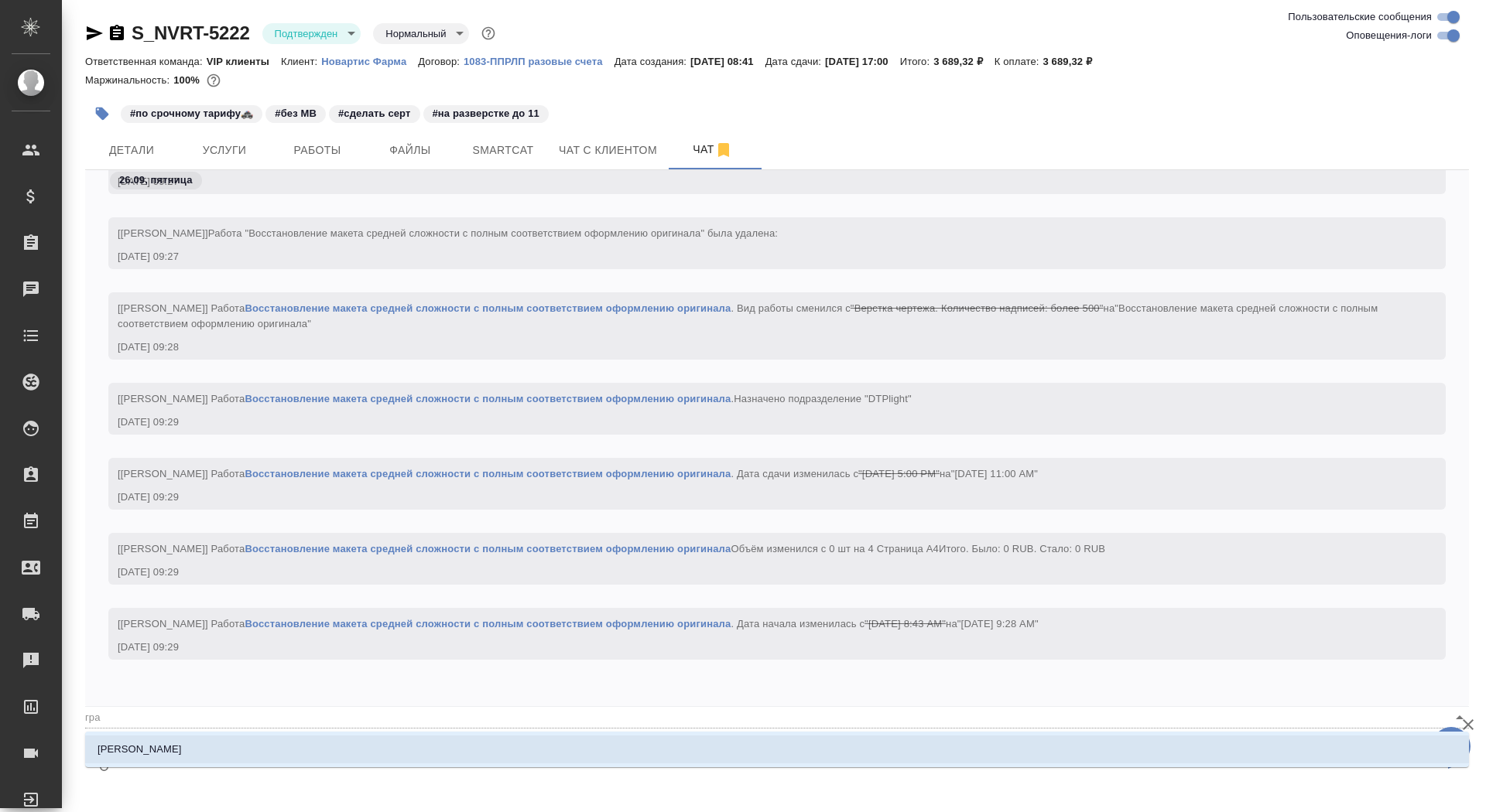
click at [490, 752] on li "[PERSON_NAME]" at bounding box center [776, 749] width 1383 height 28
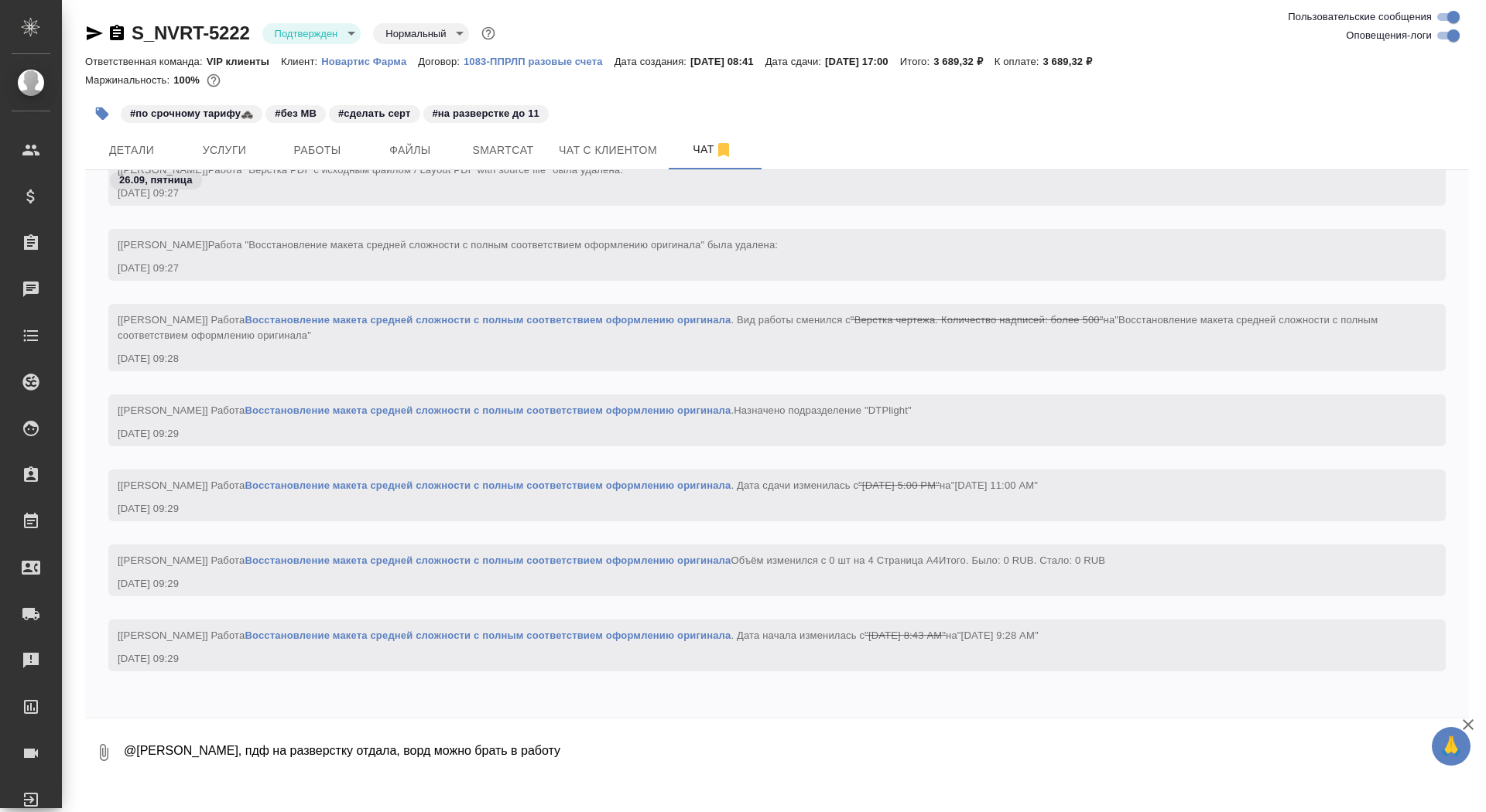
type textarea "@Грабко Мария Машенька, пдф на разверстку отдала, ворд можно брать в работу"
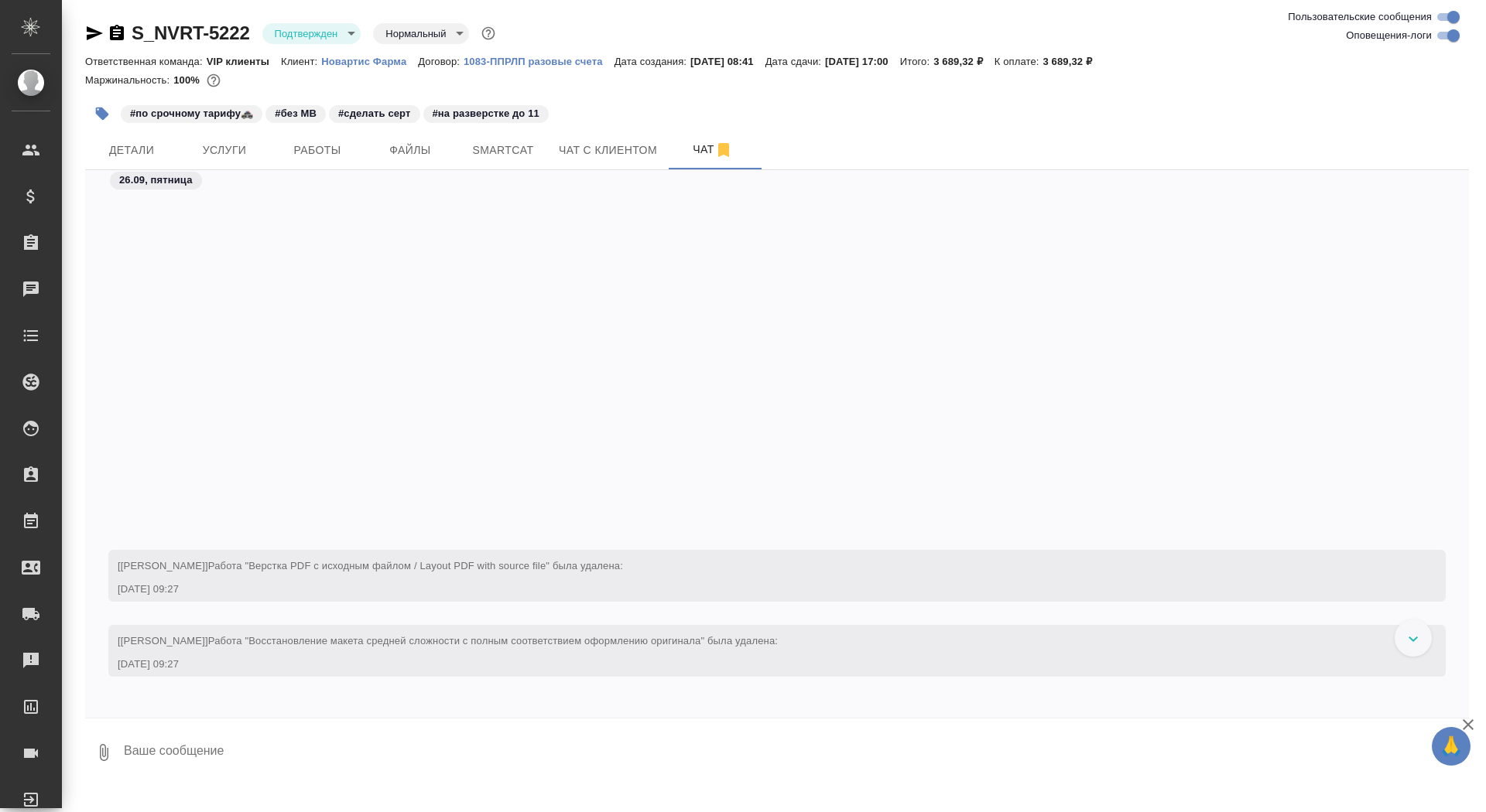
scroll to position [2026, 0]
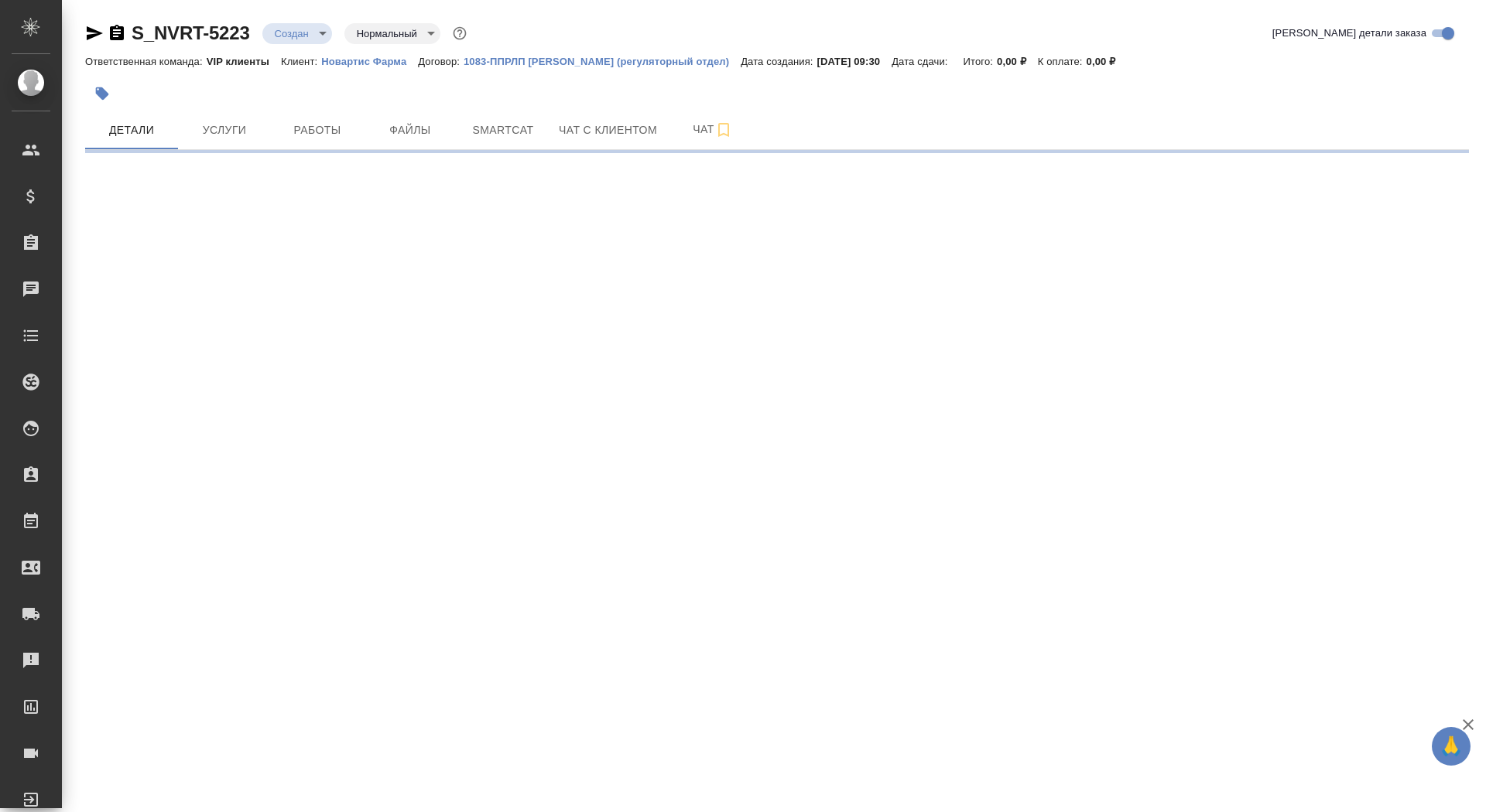
select select "RU"
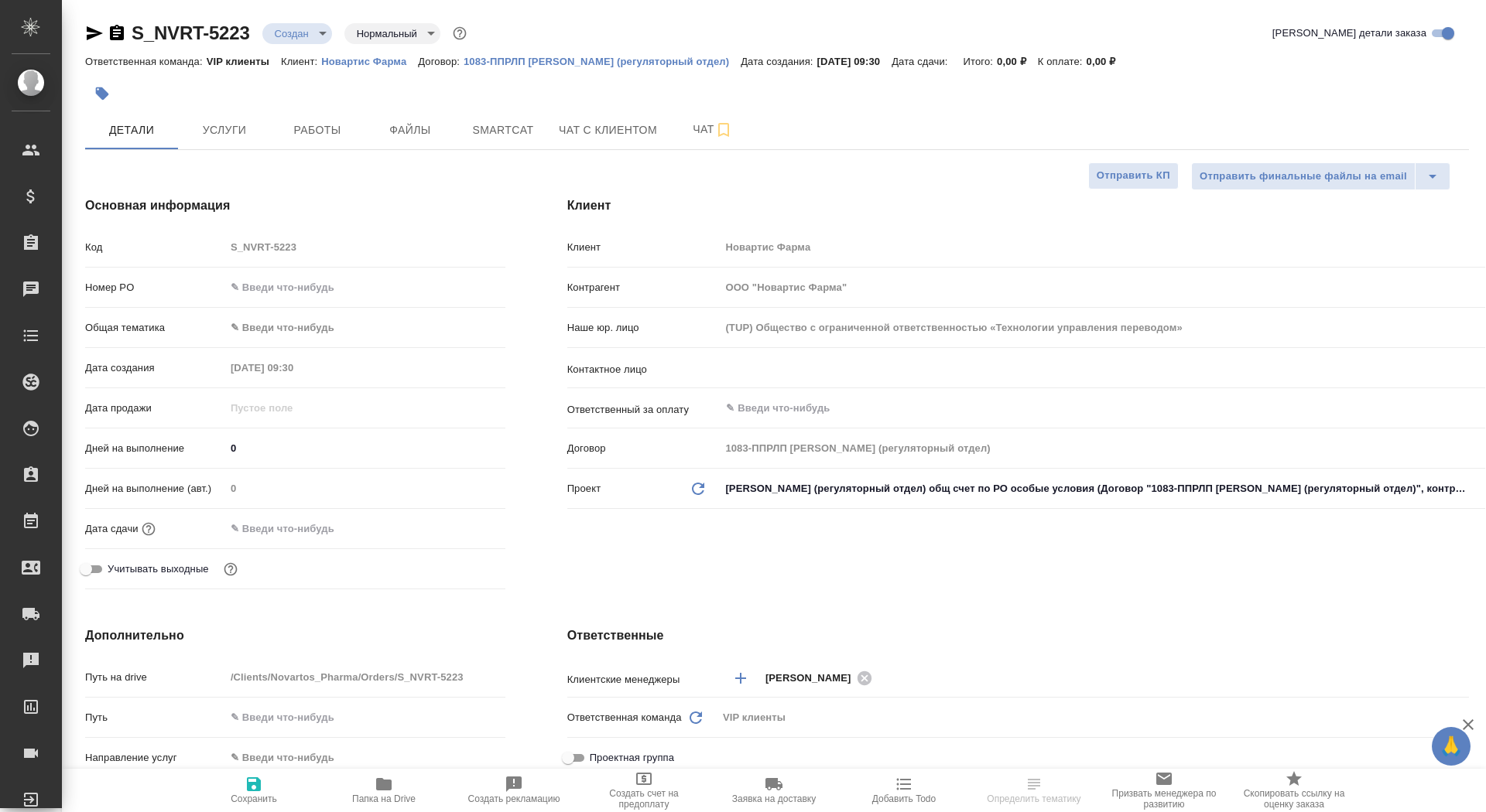
type textarea "x"
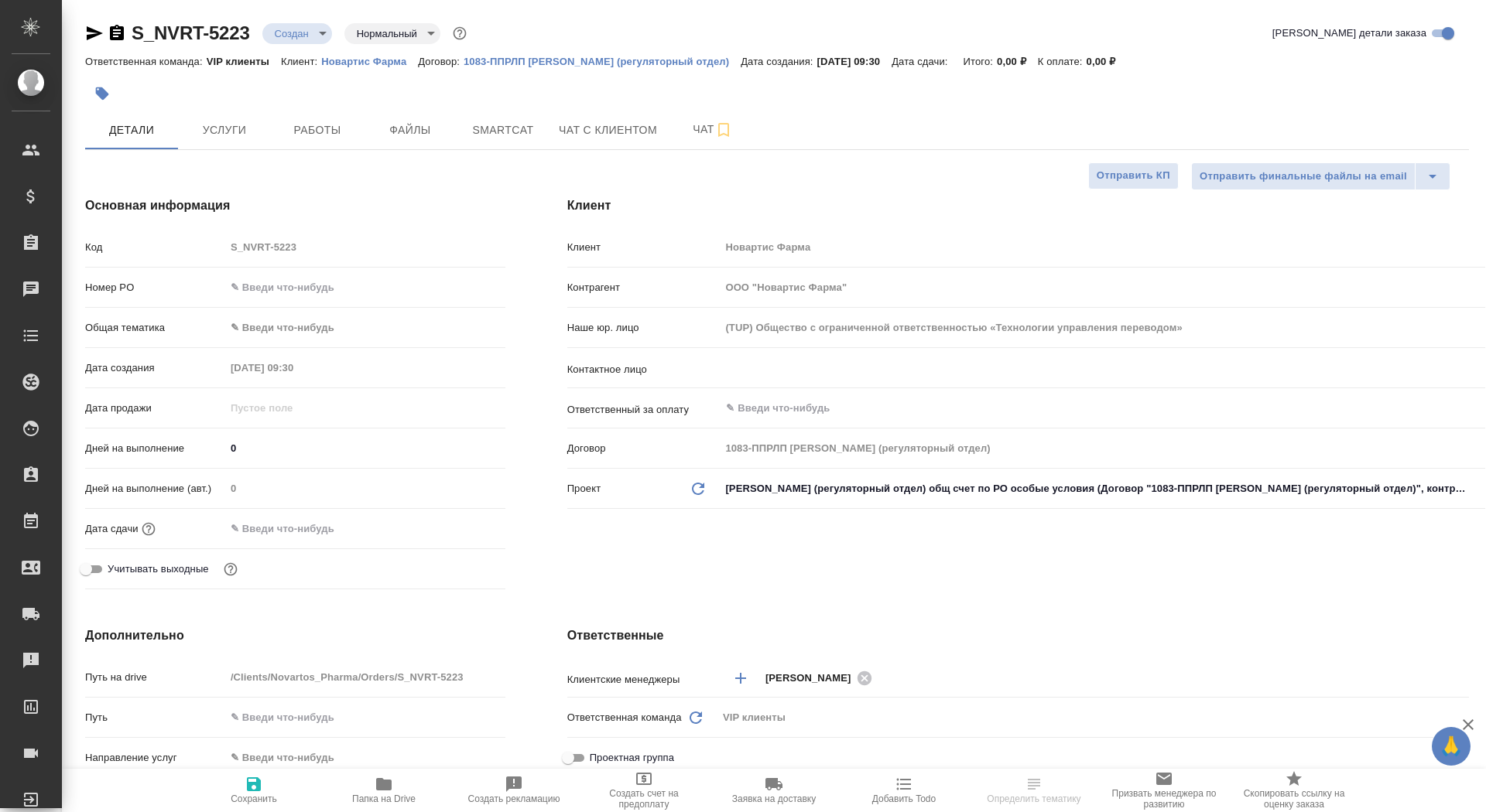
type textarea "x"
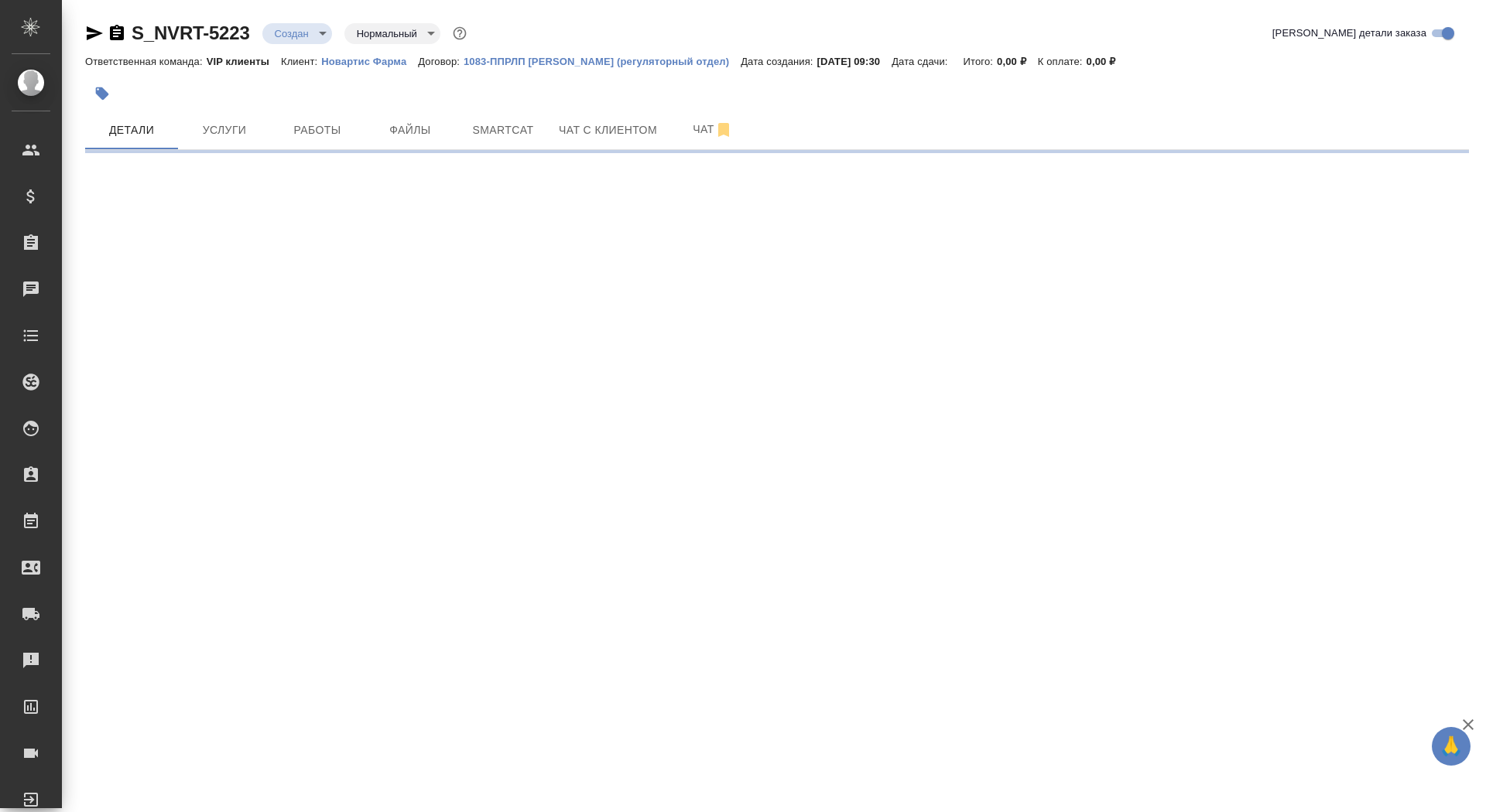
select select "RU"
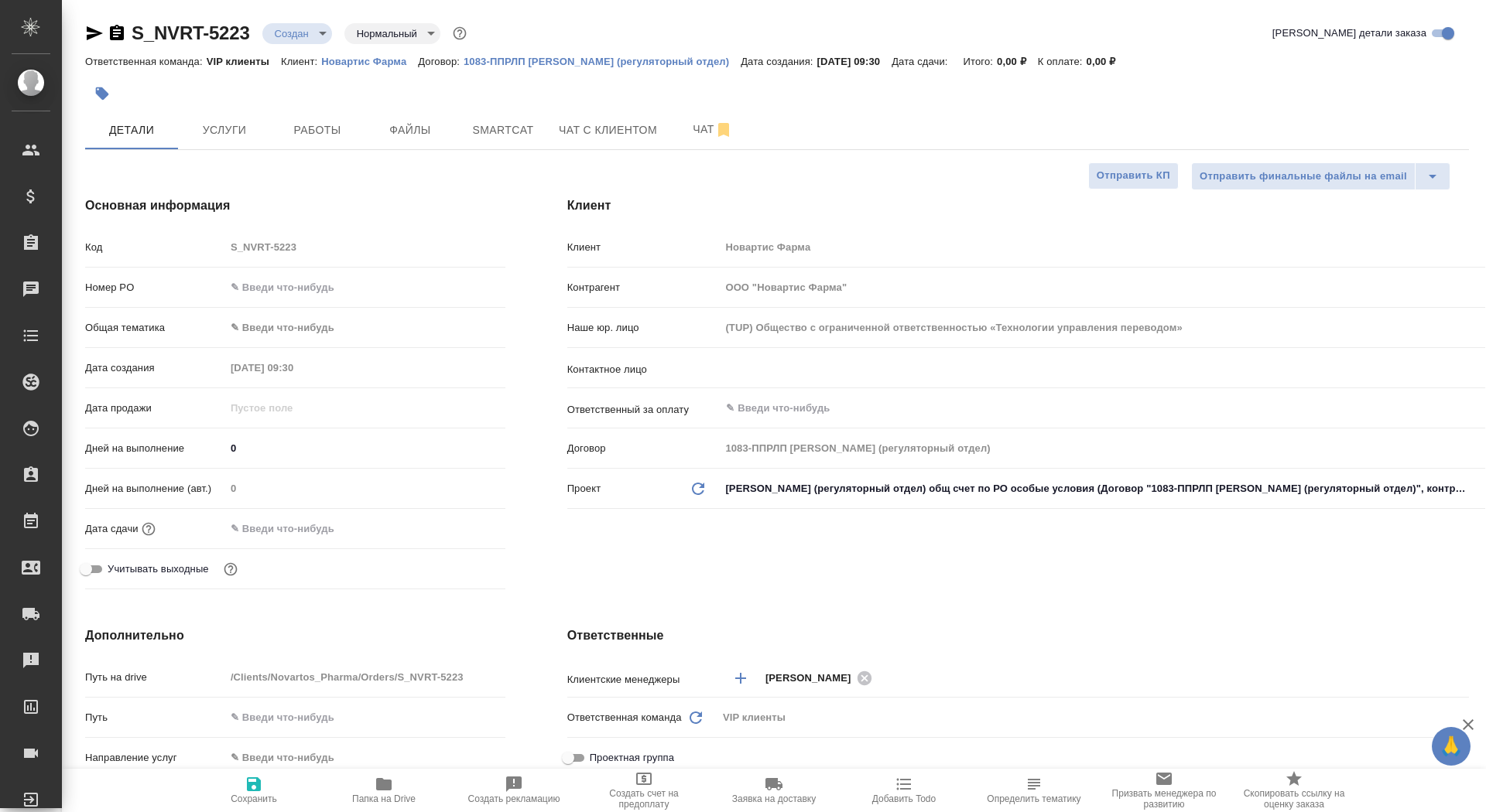
type textarea "x"
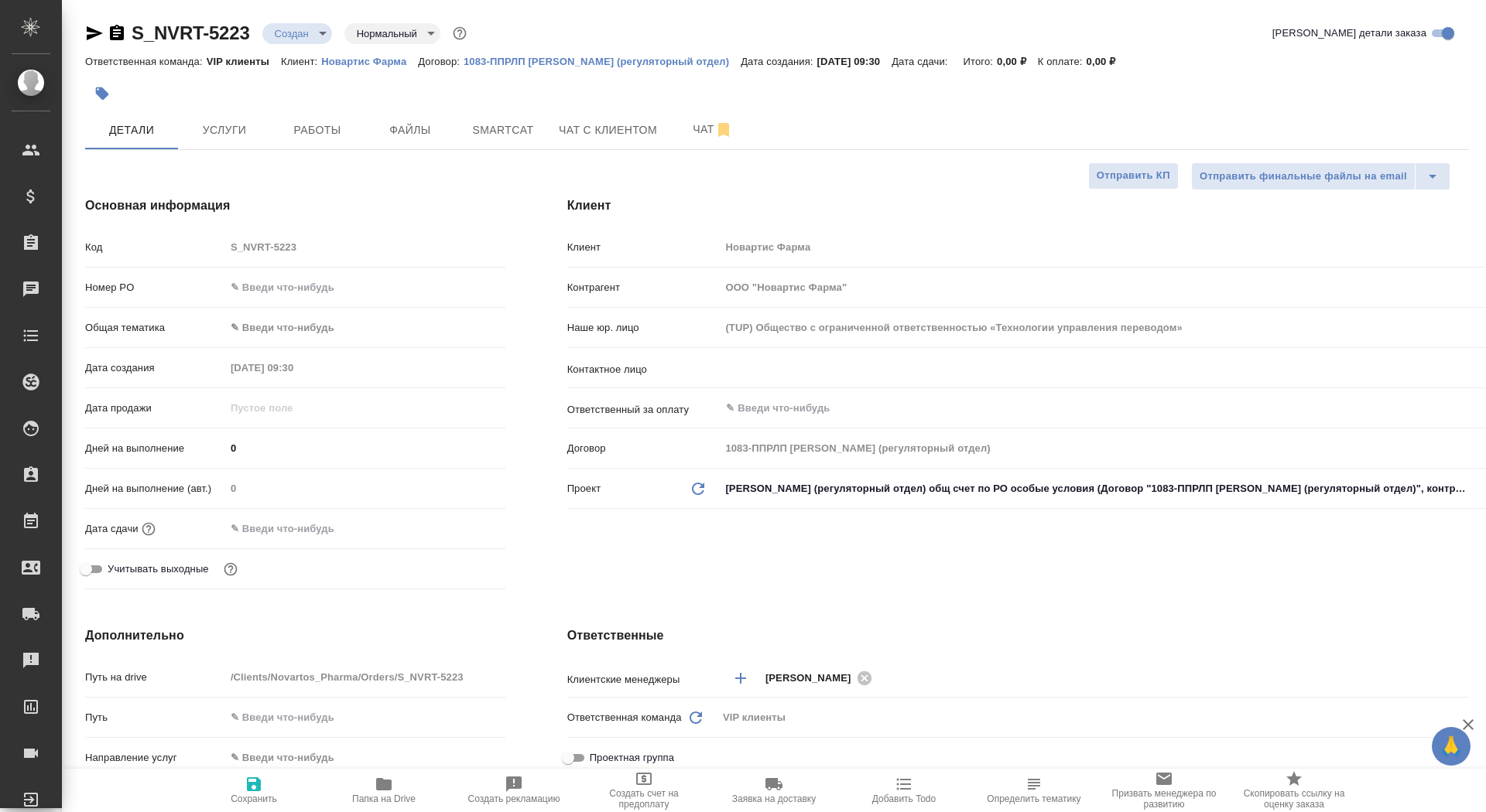
type textarea "x"
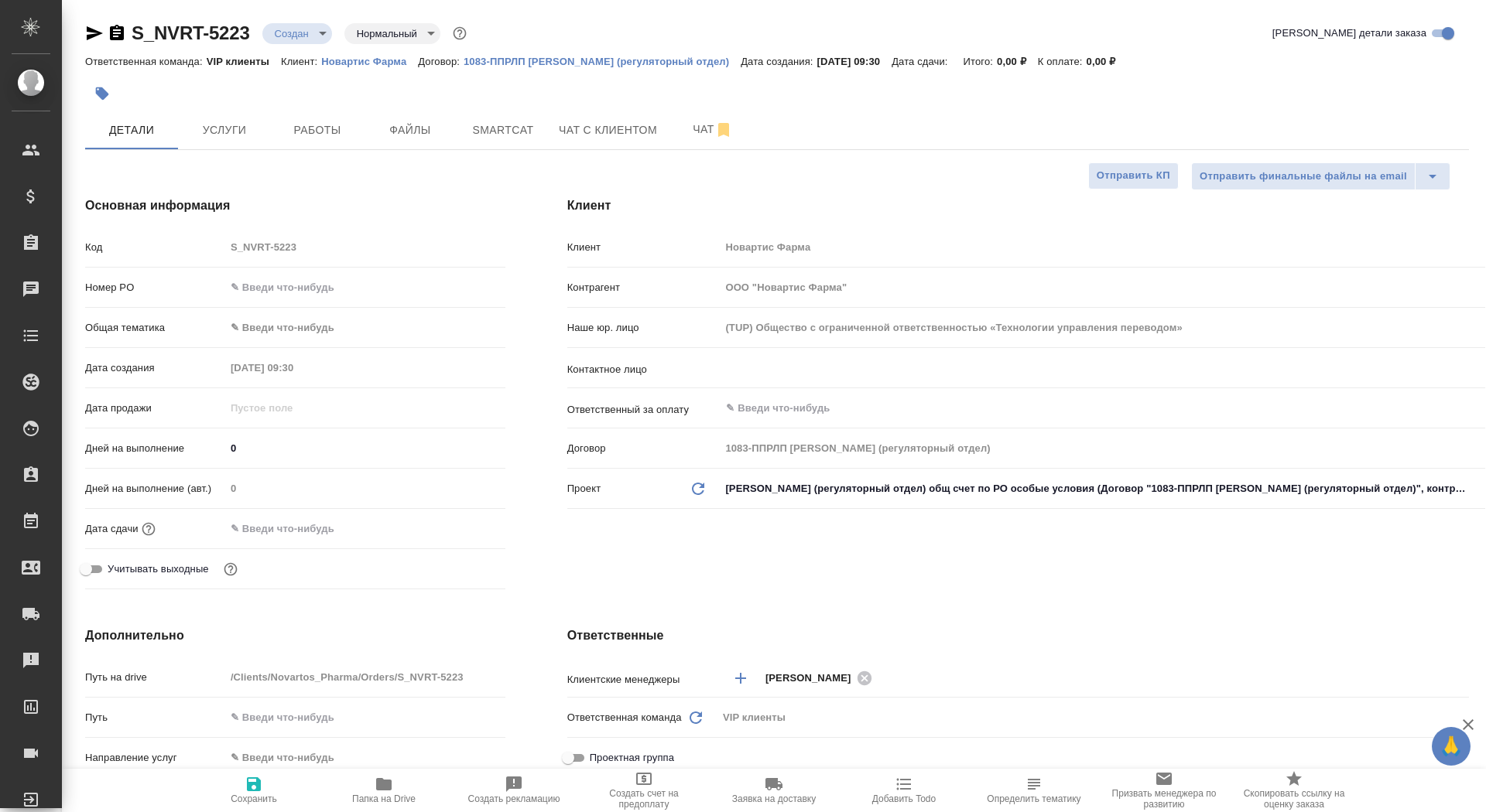
type textarea "x"
click at [790, 360] on input "text" at bounding box center [1076, 368] width 704 height 19
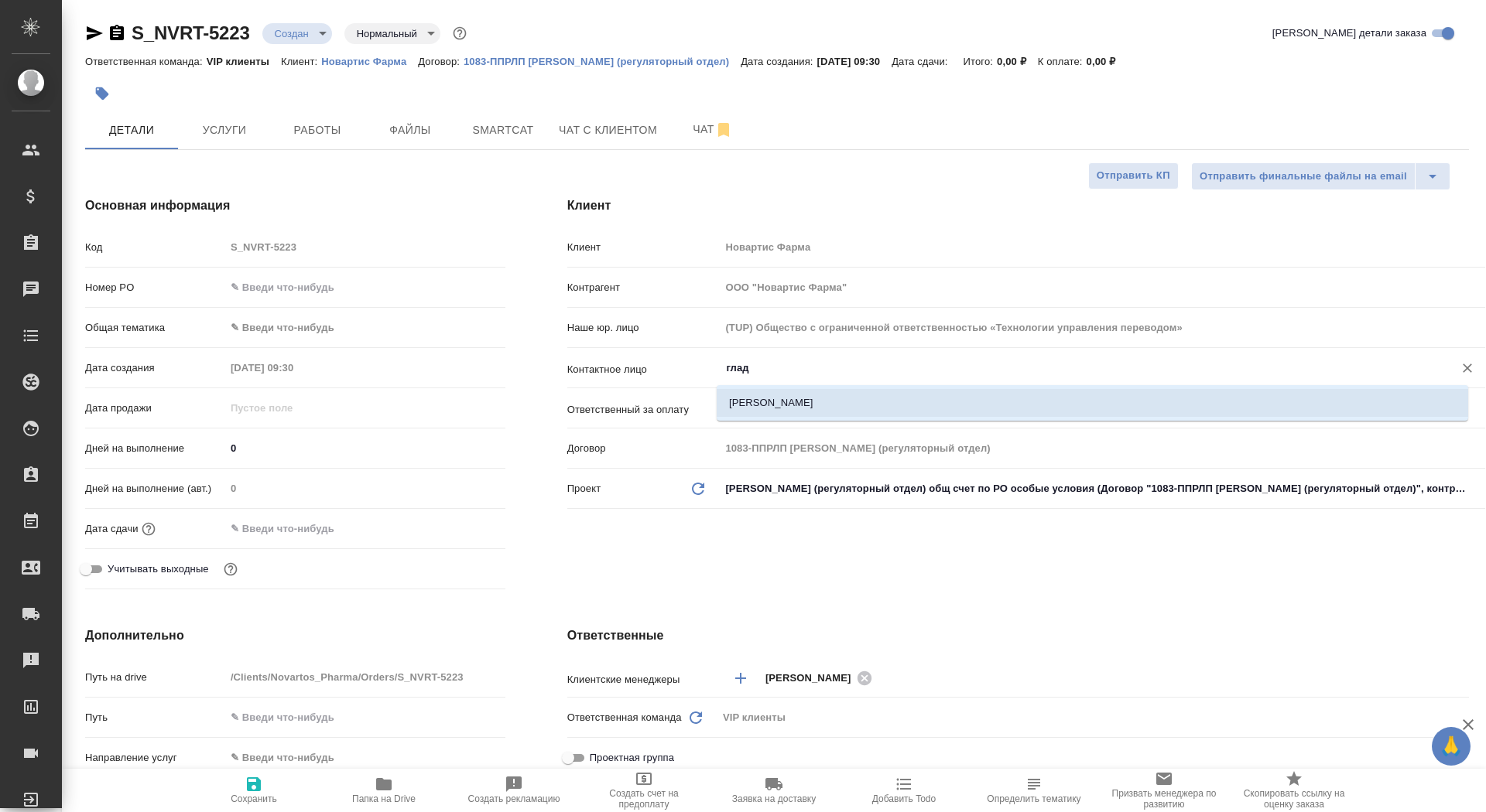
click at [737, 405] on li "[PERSON_NAME]" at bounding box center [1092, 402] width 752 height 28
type input "[PERSON_NAME]"
type textarea "x"
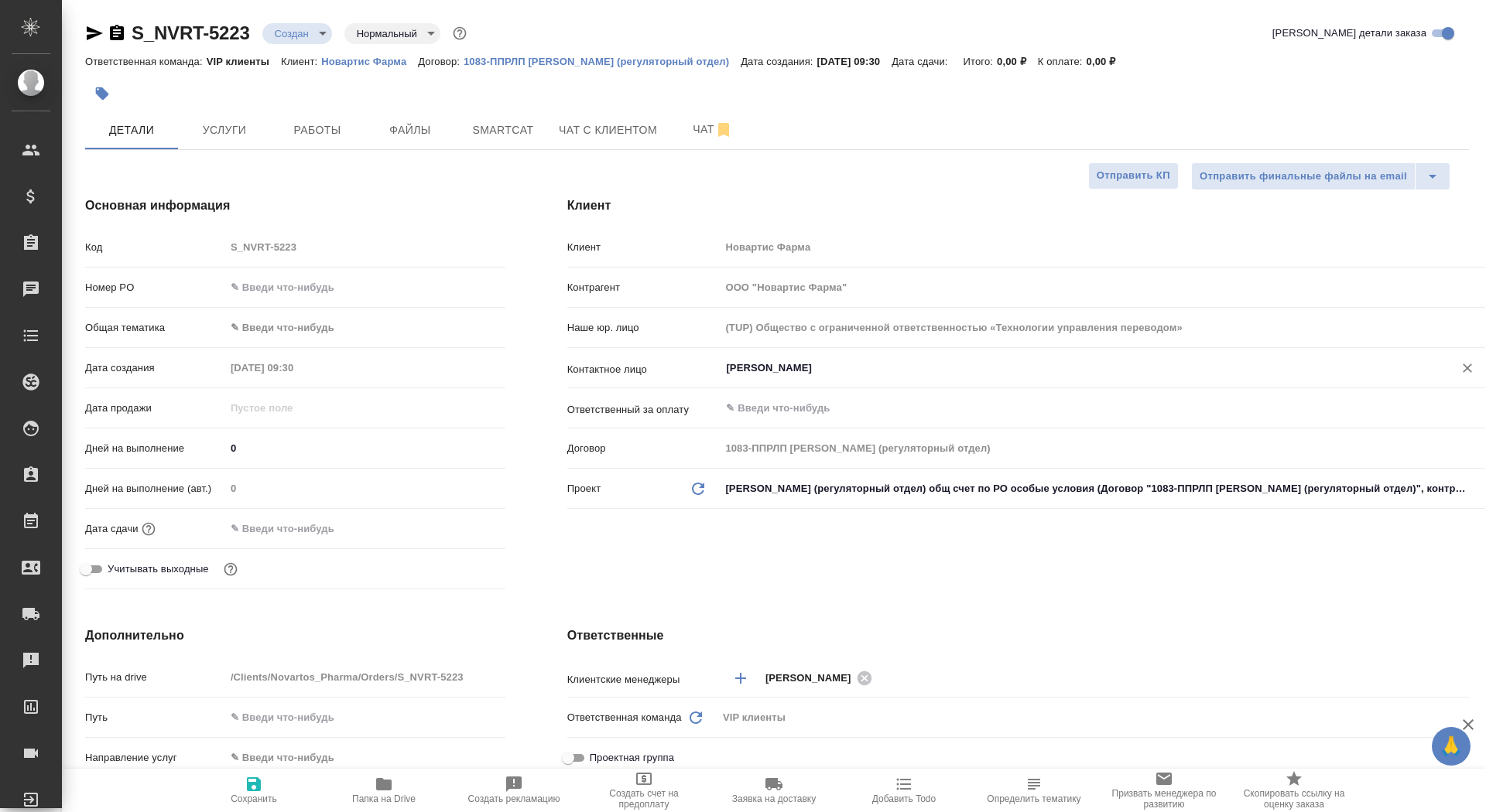
type input "[PERSON_NAME]"
click at [272, 794] on span "Сохранить" at bounding box center [253, 799] width 47 height 10
type textarea "x"
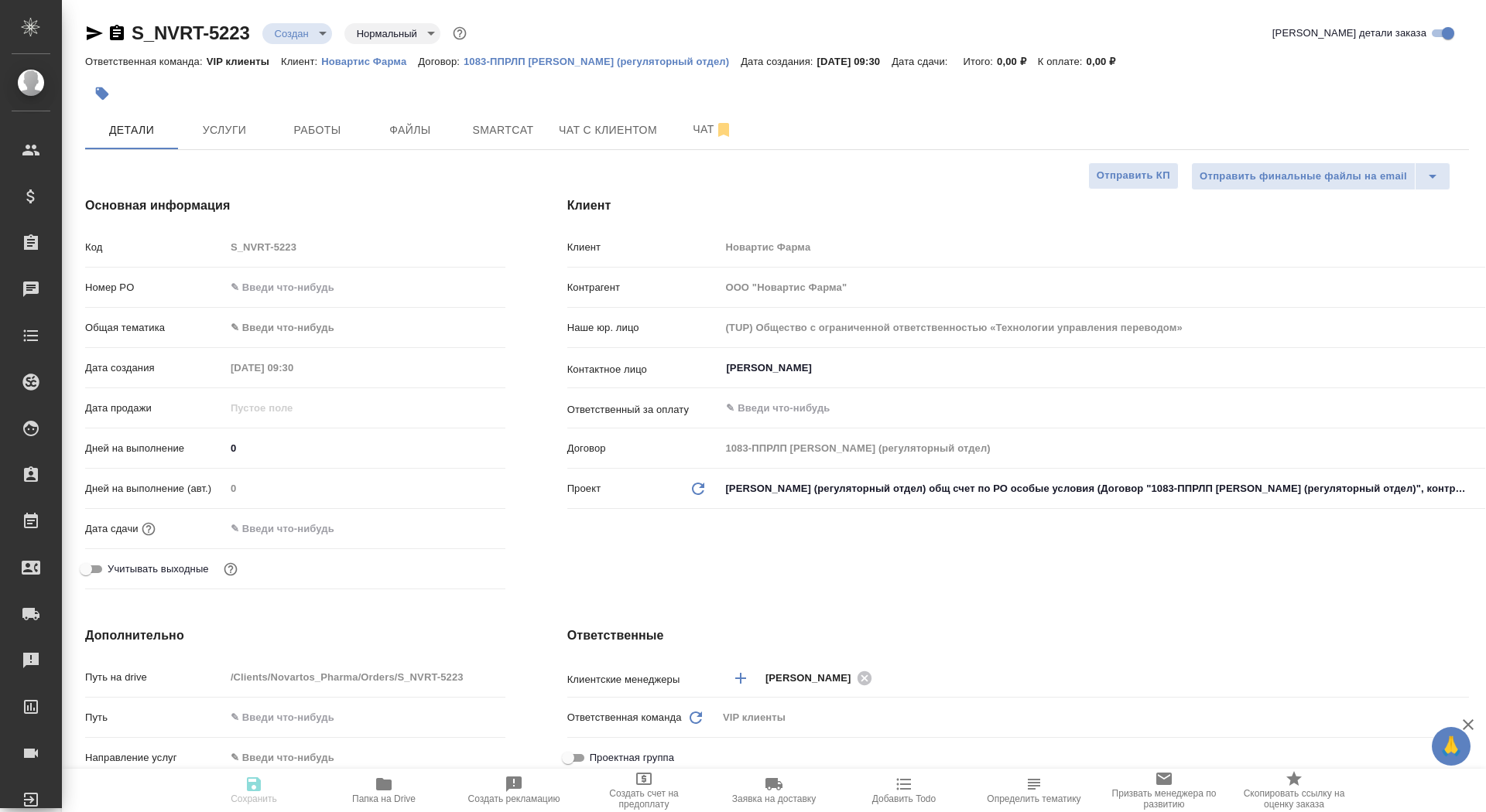
type textarea "x"
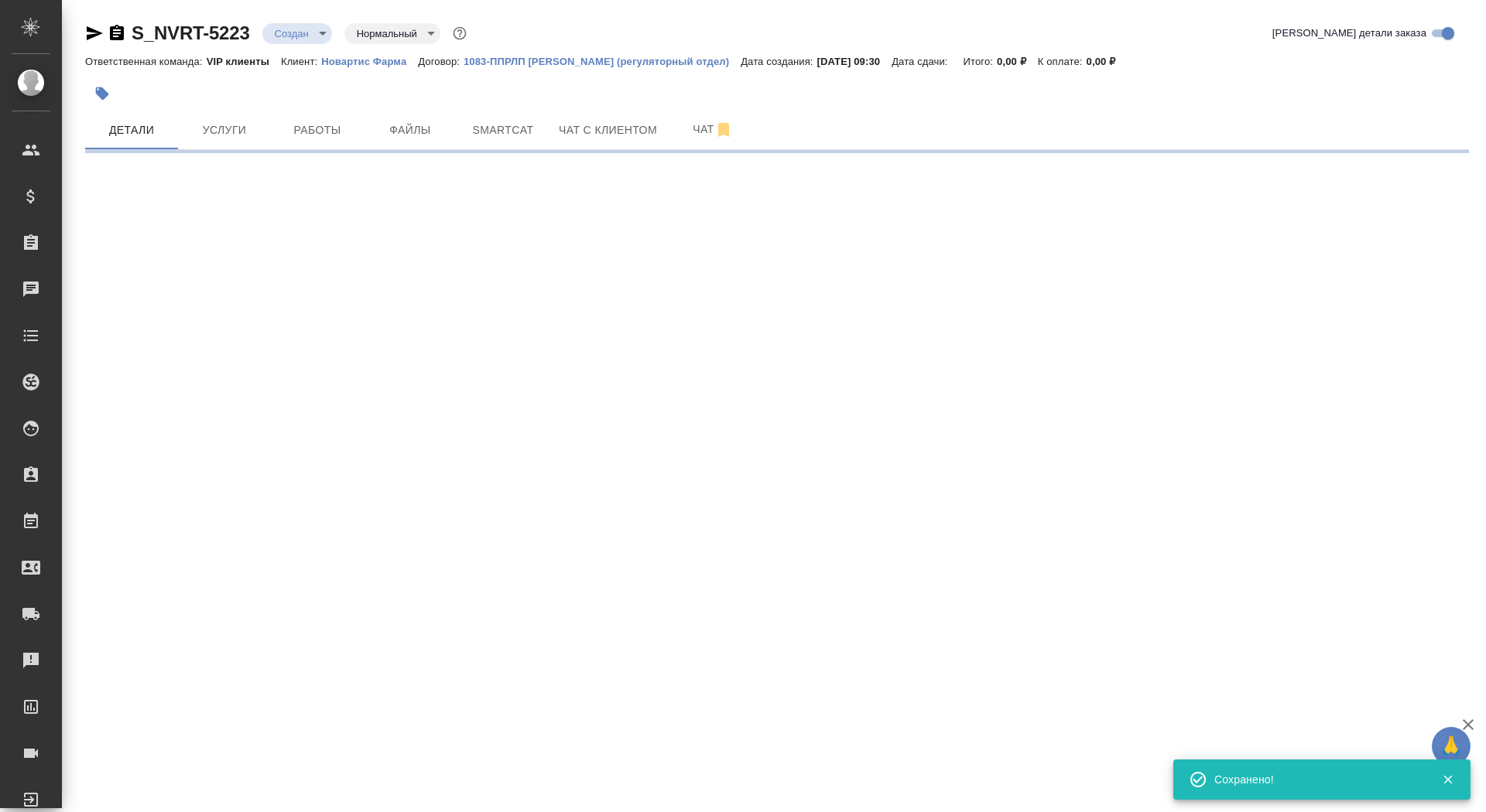
select select "RU"
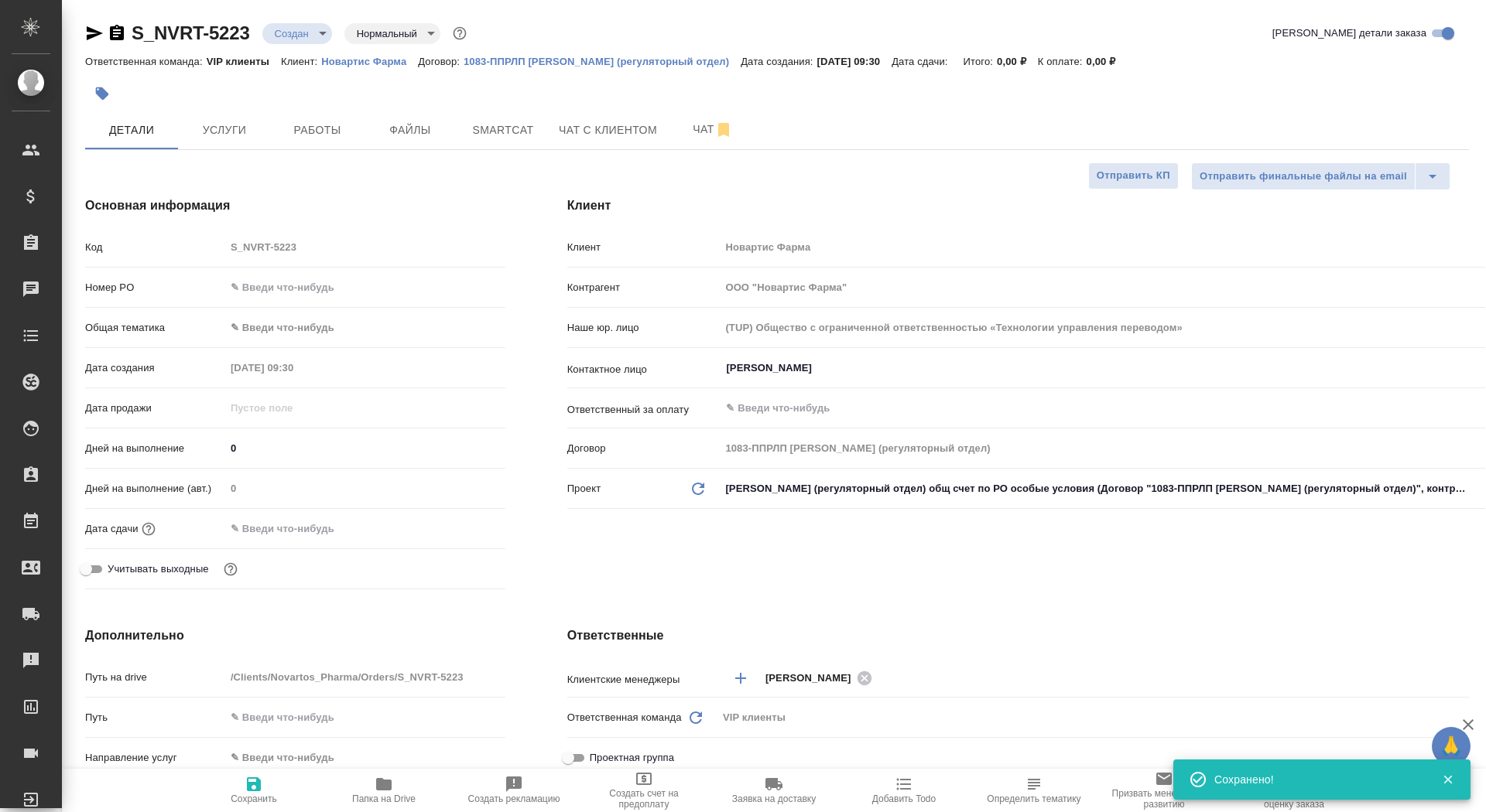
type textarea "x"
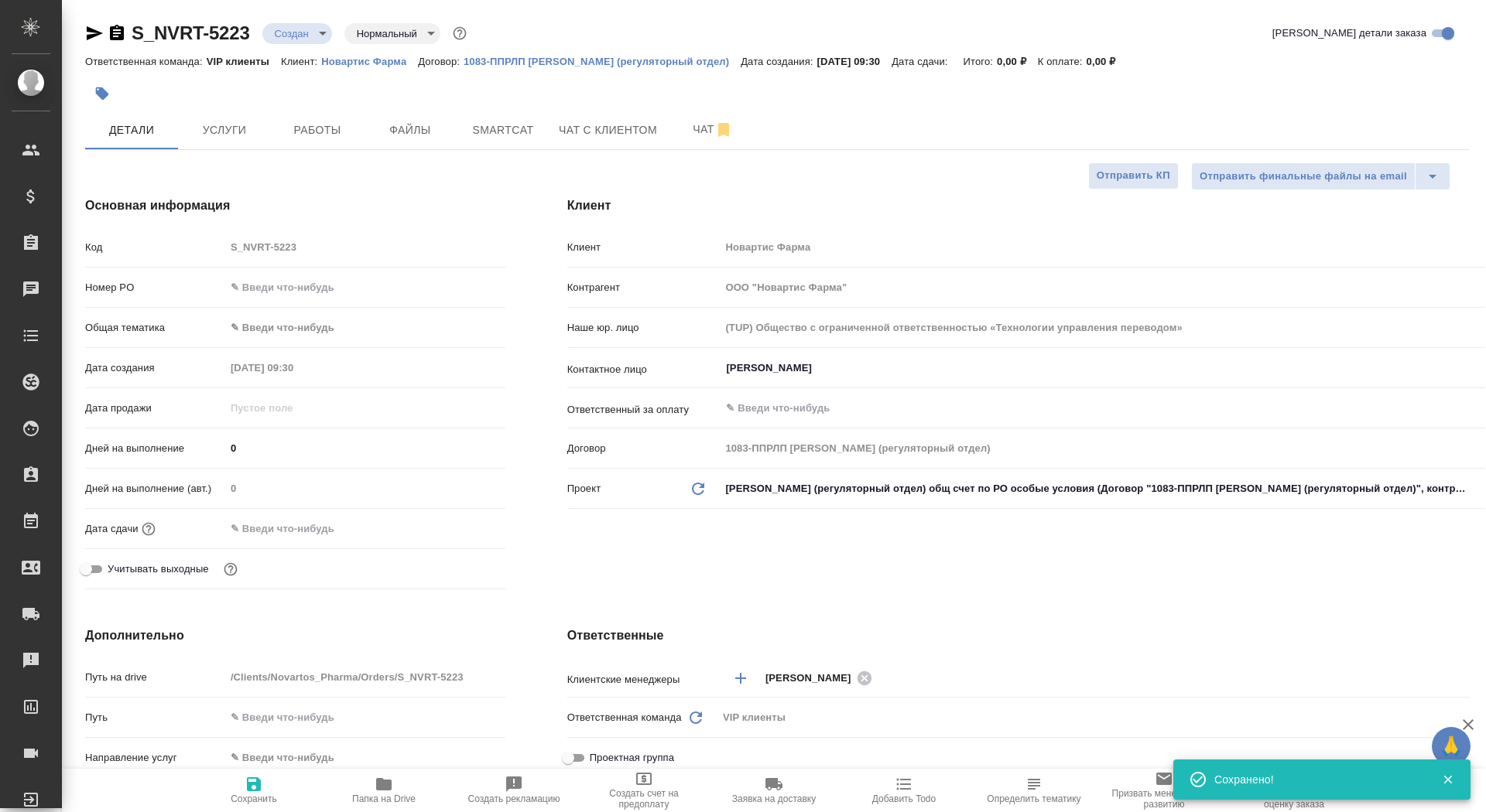
type textarea "x"
click at [288, 537] on input "text" at bounding box center [293, 529] width 135 height 23
click at [462, 519] on icon "button" at bounding box center [460, 528] width 19 height 19
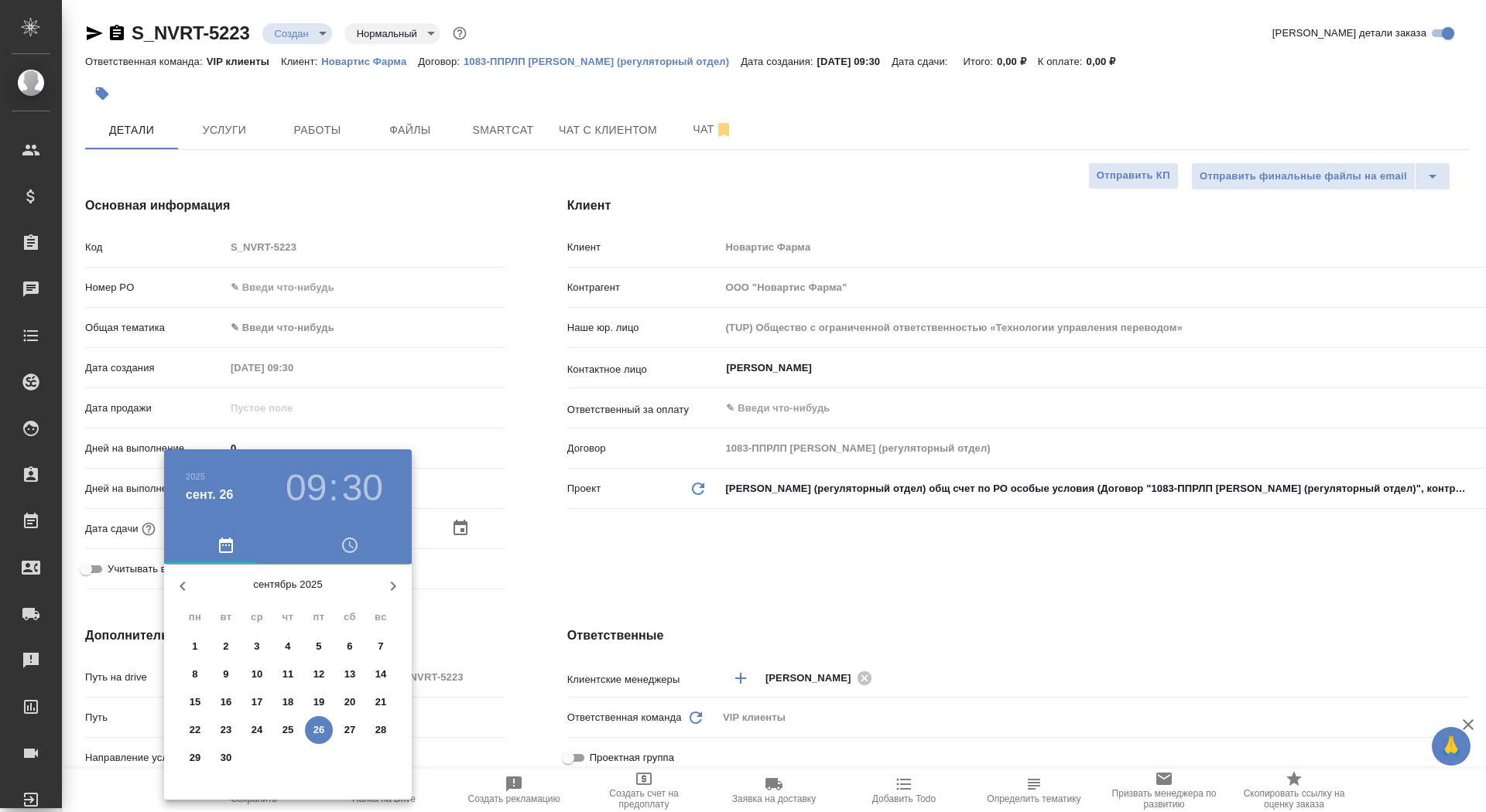
click at [192, 754] on p "29" at bounding box center [195, 758] width 11 height 15
type input "[DATE] 09:30"
type textarea "x"
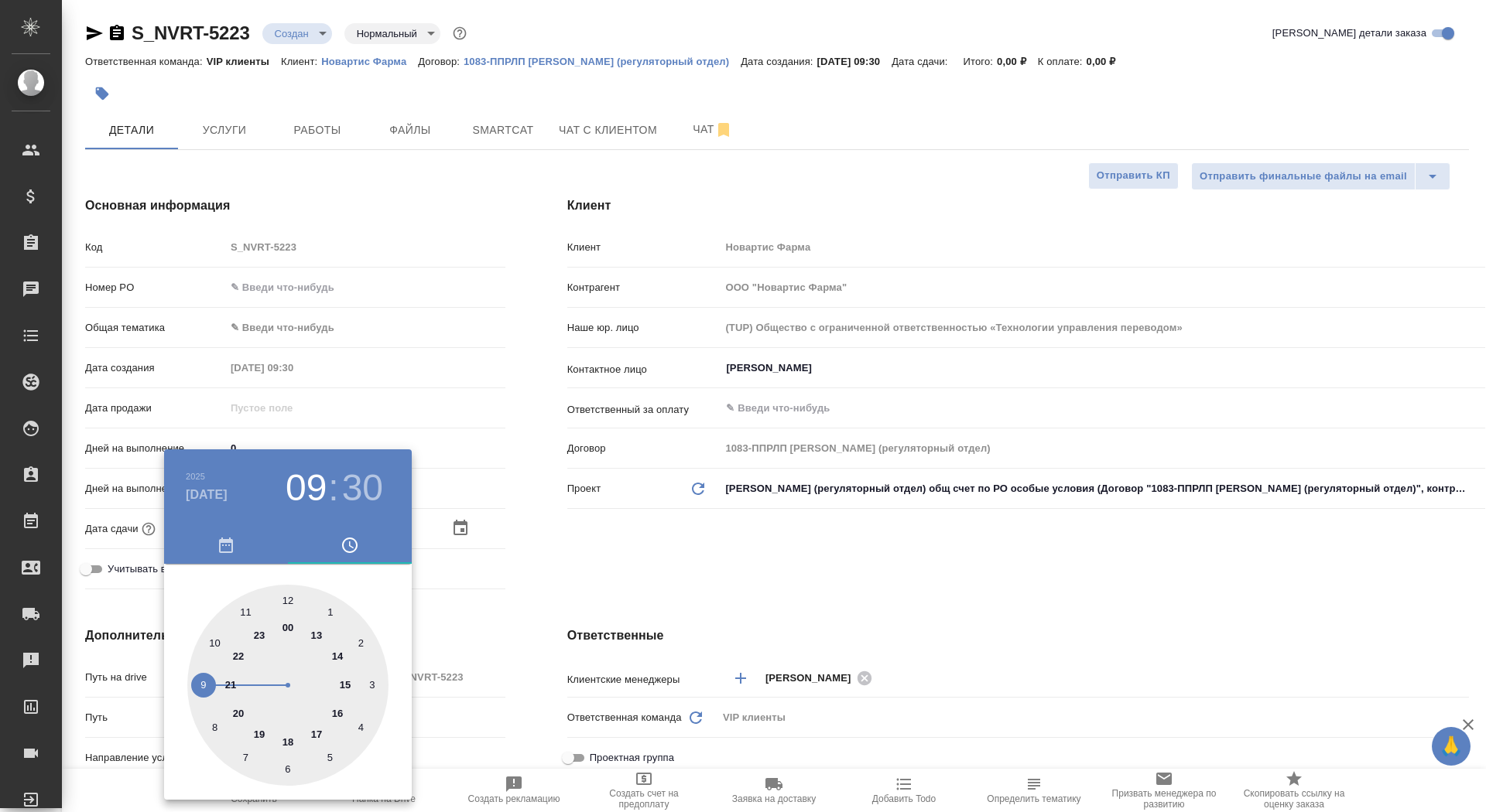
click at [216, 641] on div at bounding box center [287, 685] width 201 height 201
type input "[DATE] 10:30"
type textarea "x"
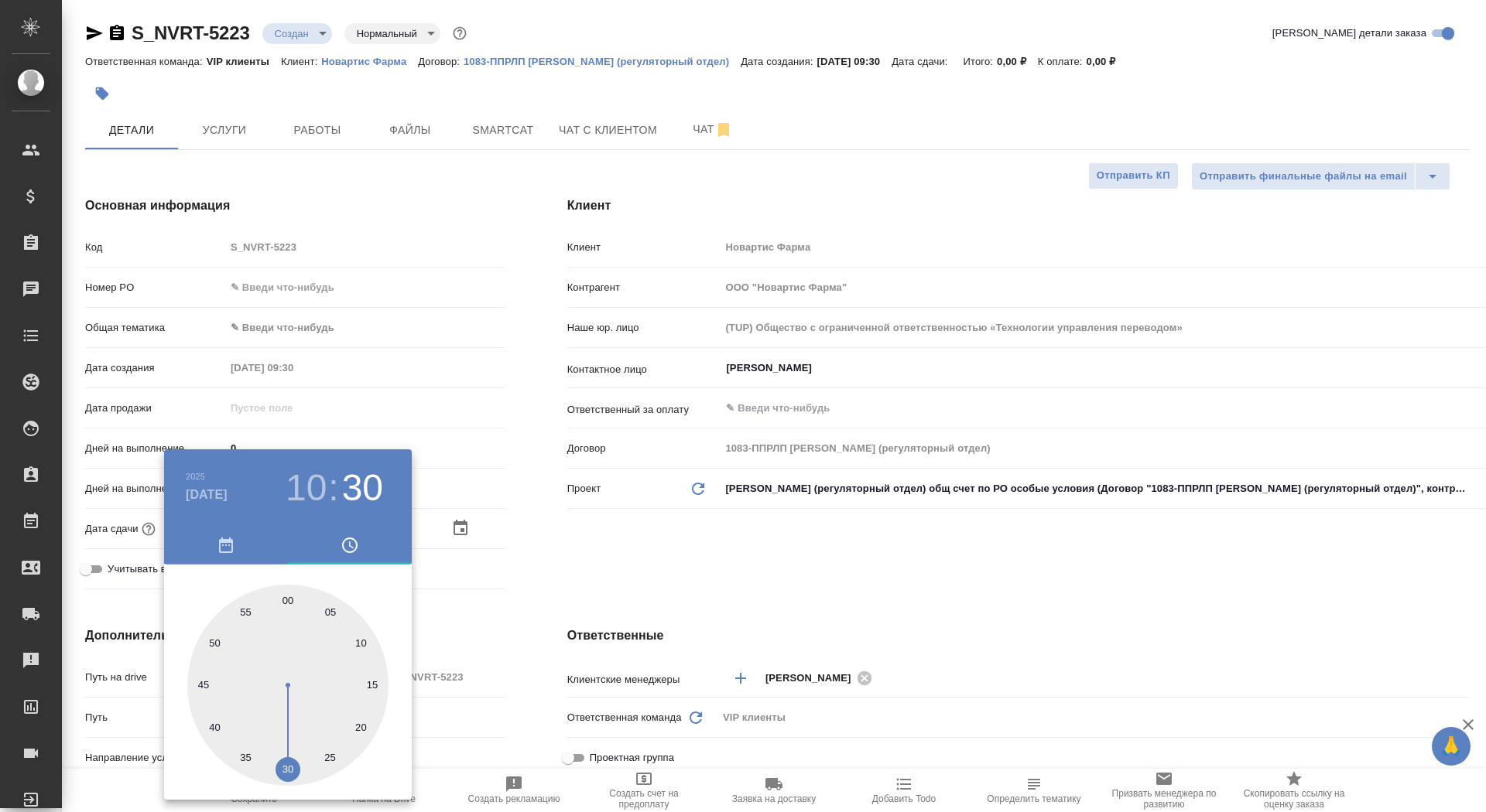
click at [284, 602] on div at bounding box center [287, 685] width 201 height 201
type input "29.09.2025 10:00"
type textarea "x"
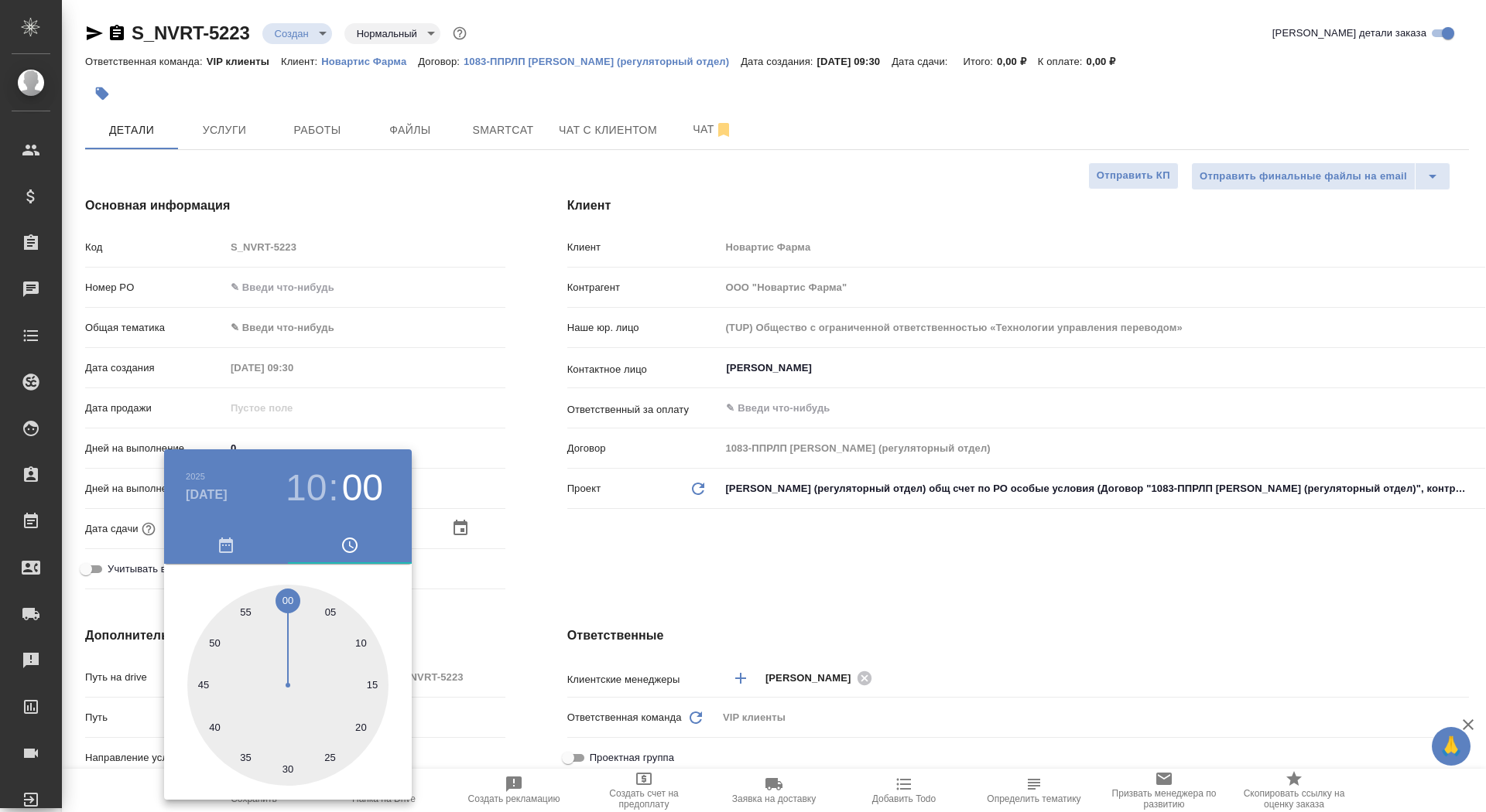
click at [484, 567] on div at bounding box center [743, 406] width 1486 height 812
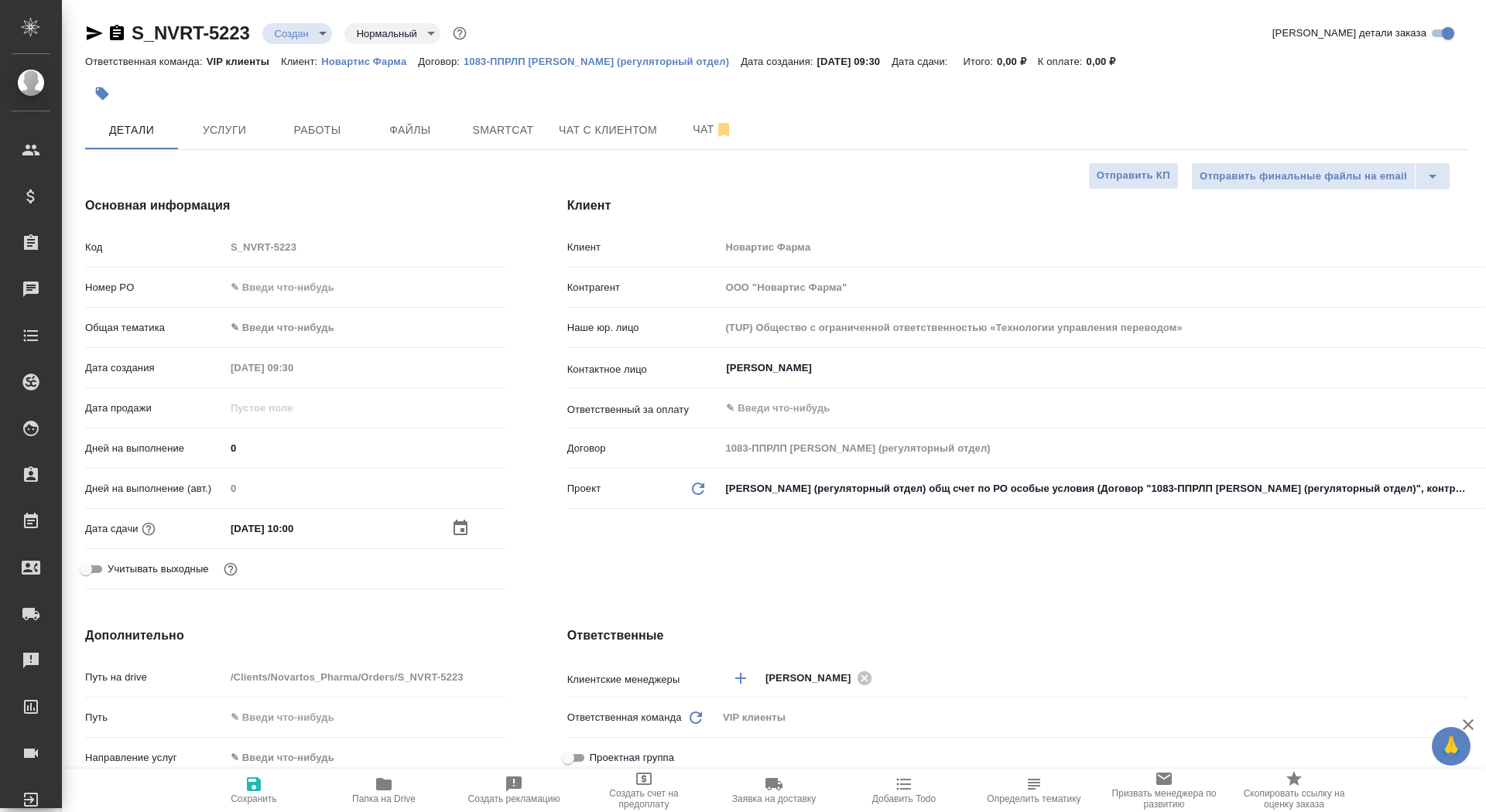
click at [248, 794] on span "Сохранить" at bounding box center [253, 799] width 47 height 10
type textarea "x"
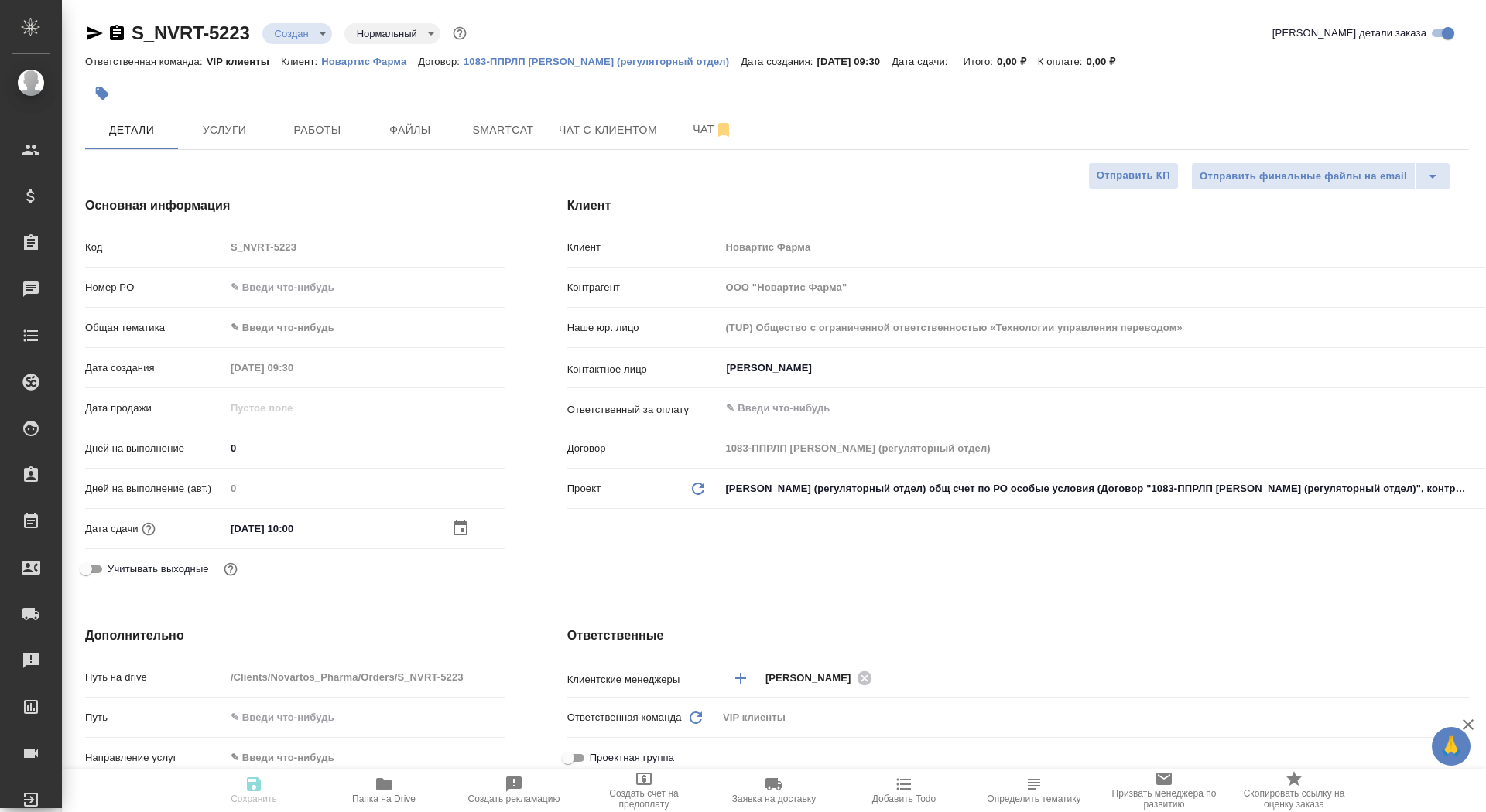
type textarea "x"
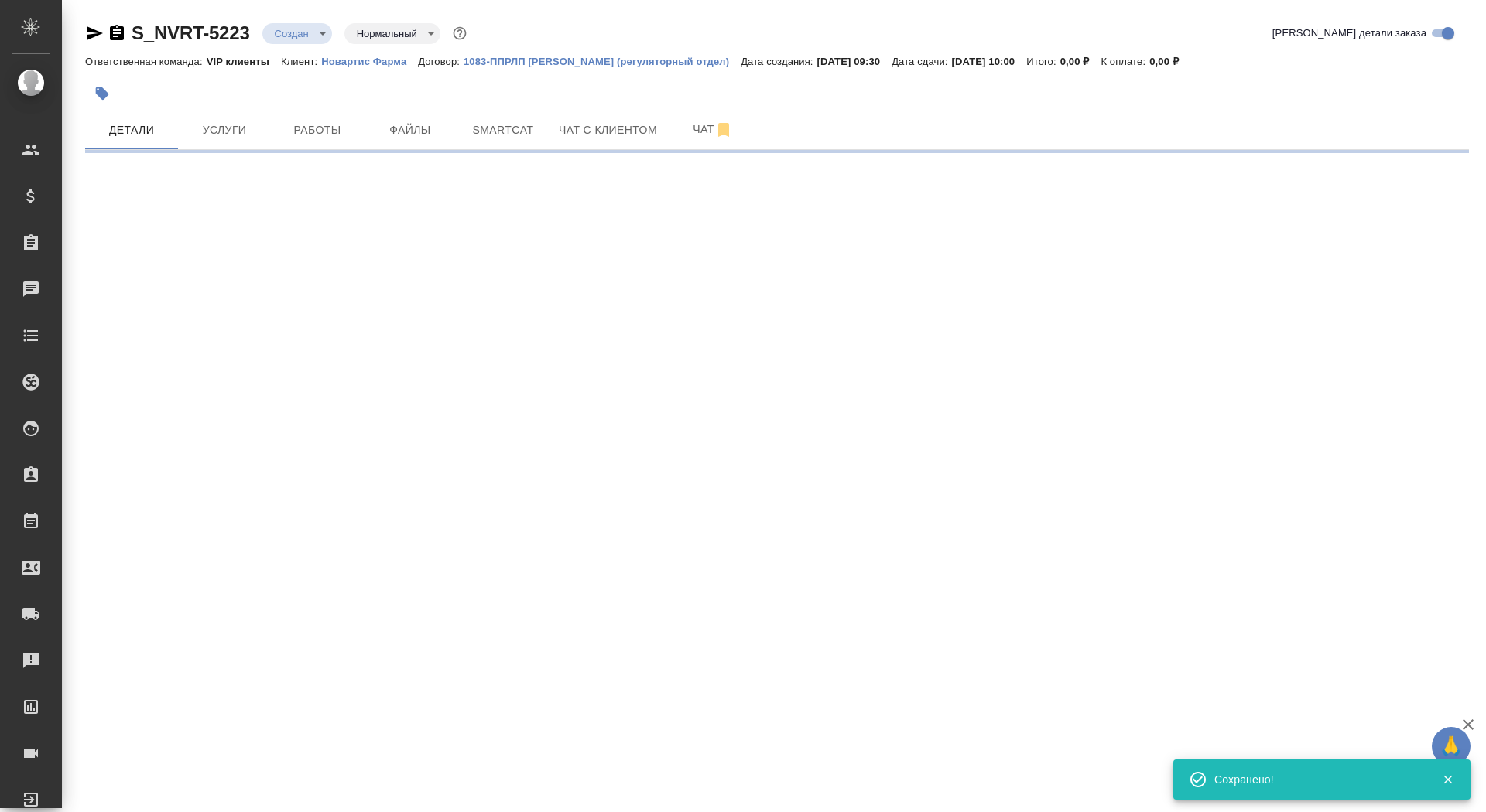
select select "RU"
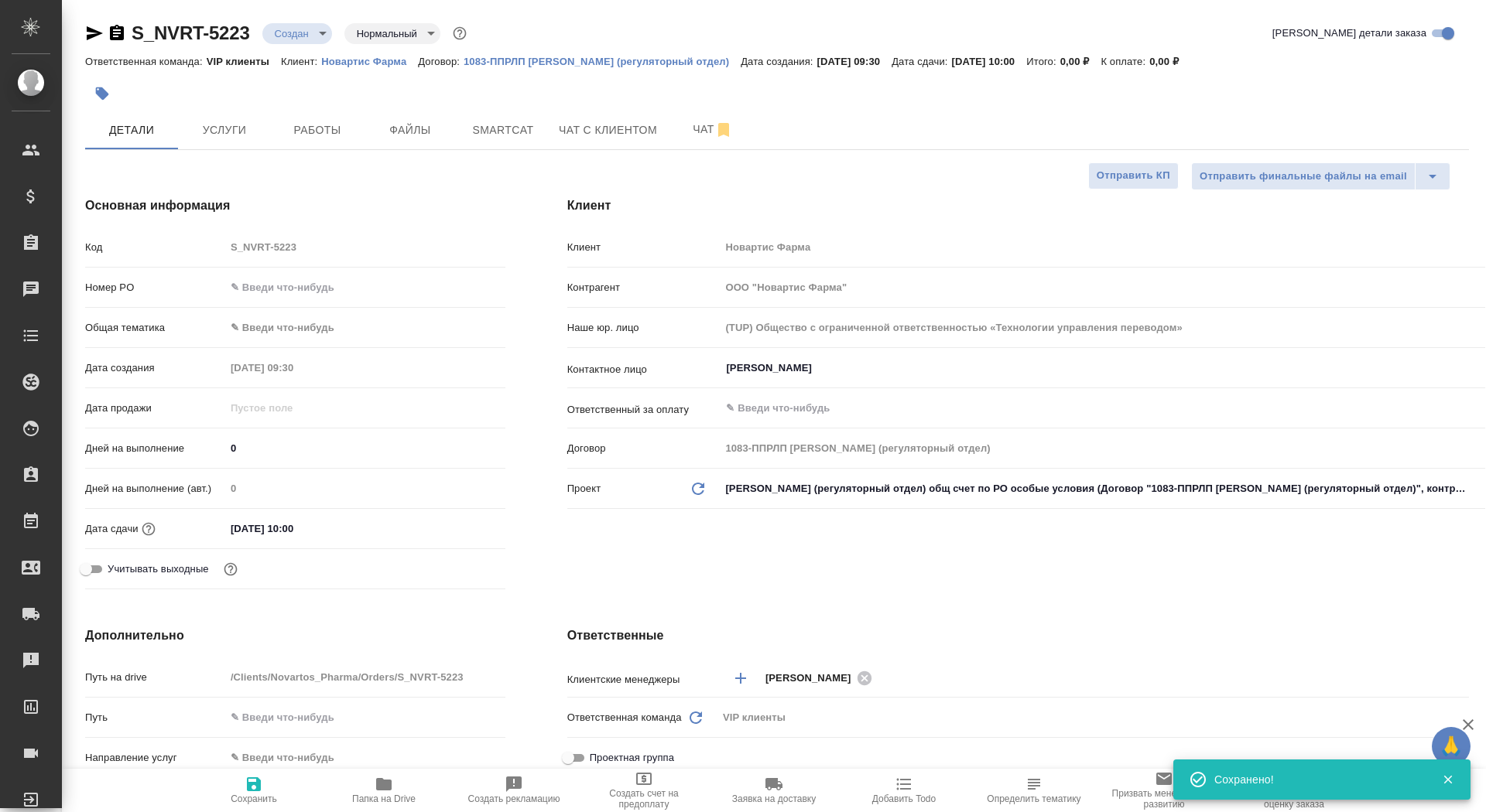
type textarea "x"
click at [388, 785] on icon "button" at bounding box center [383, 783] width 15 height 12
type textarea "x"
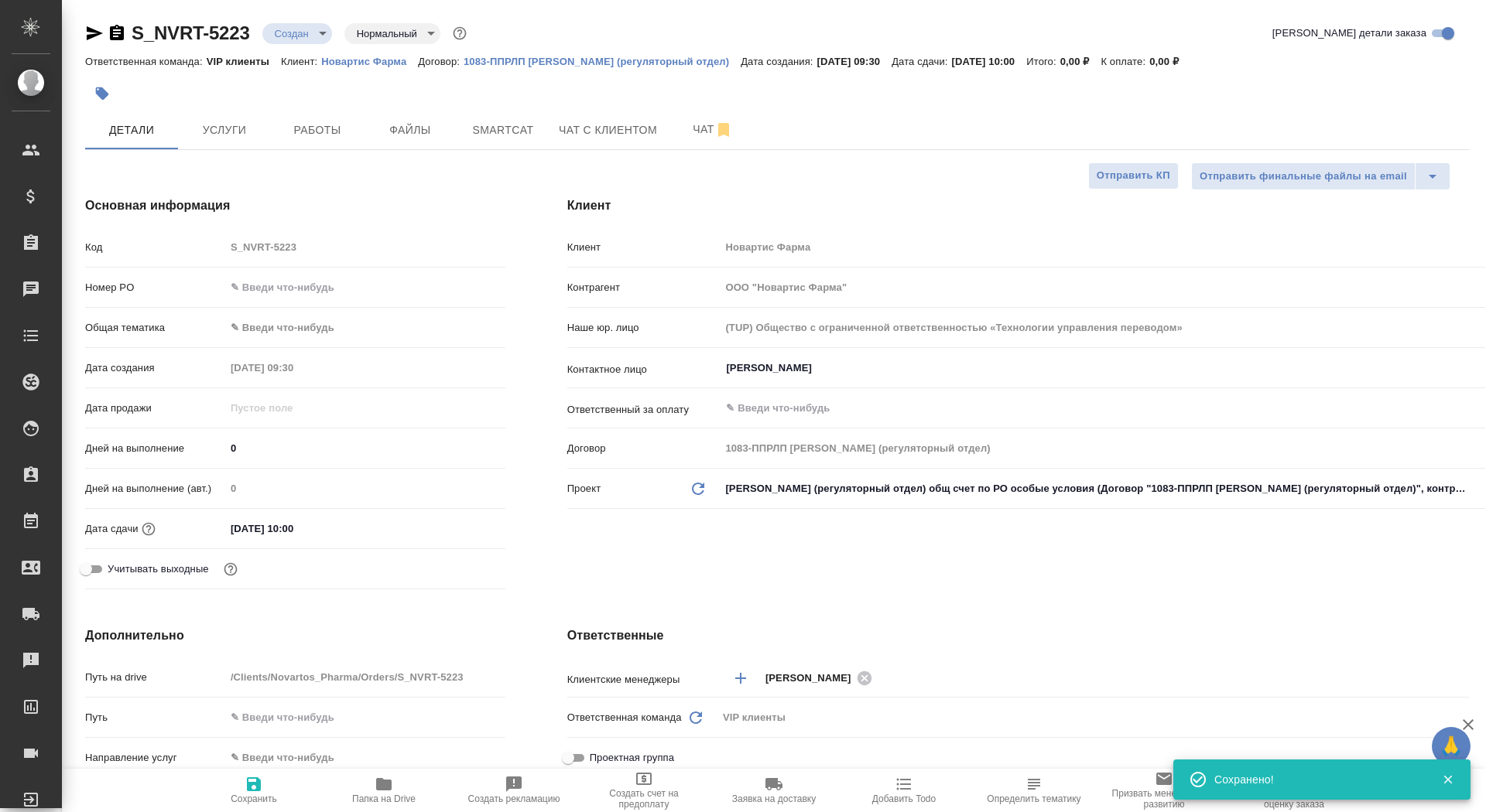
type textarea "x"
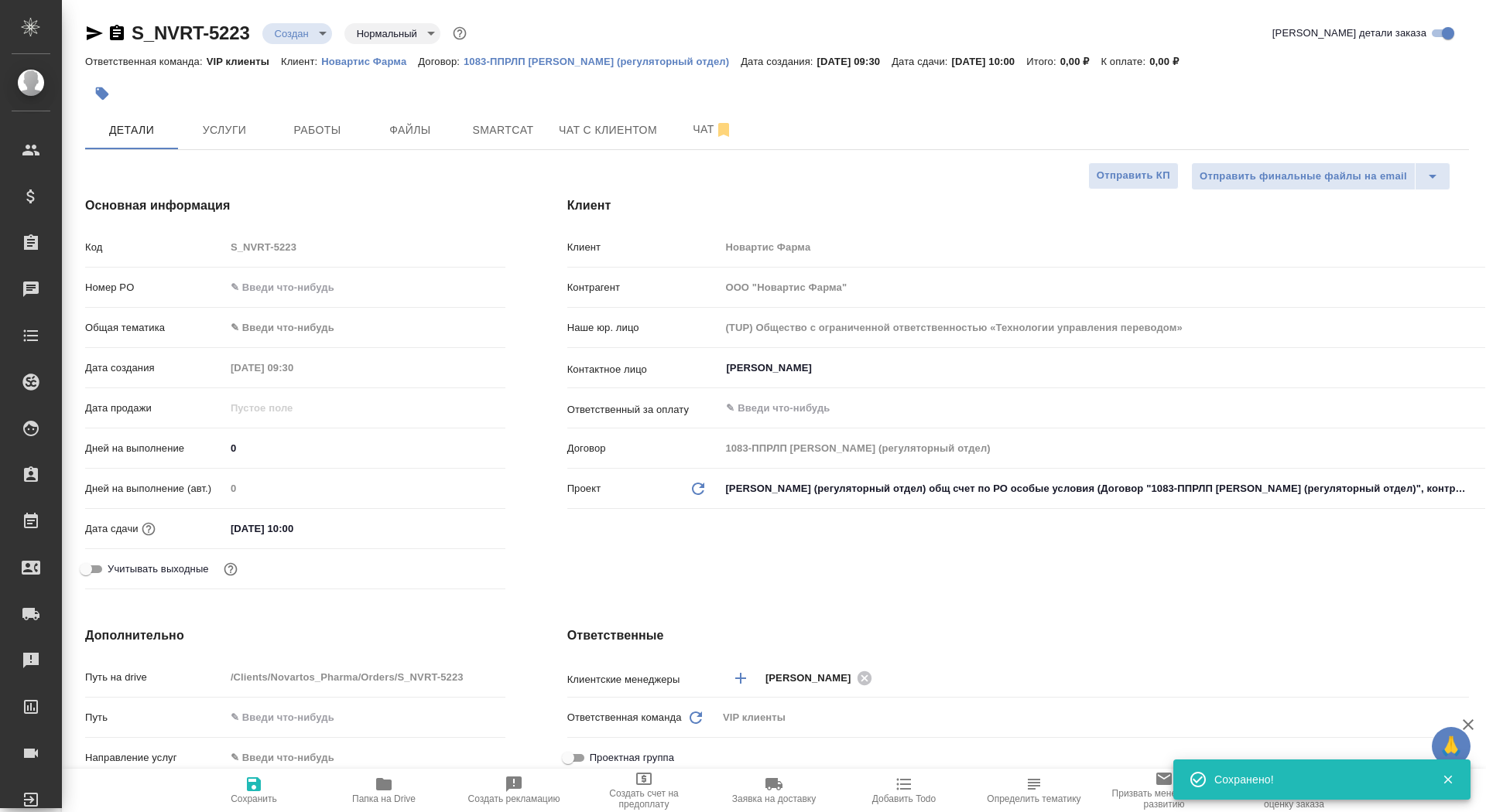
click at [291, 36] on body "🙏 .cls-1 fill:#fff; AWATERA Saydasheva Dilyara Клиенты Спецификации Заказы 0 Ча…" at bounding box center [743, 406] width 1486 height 812
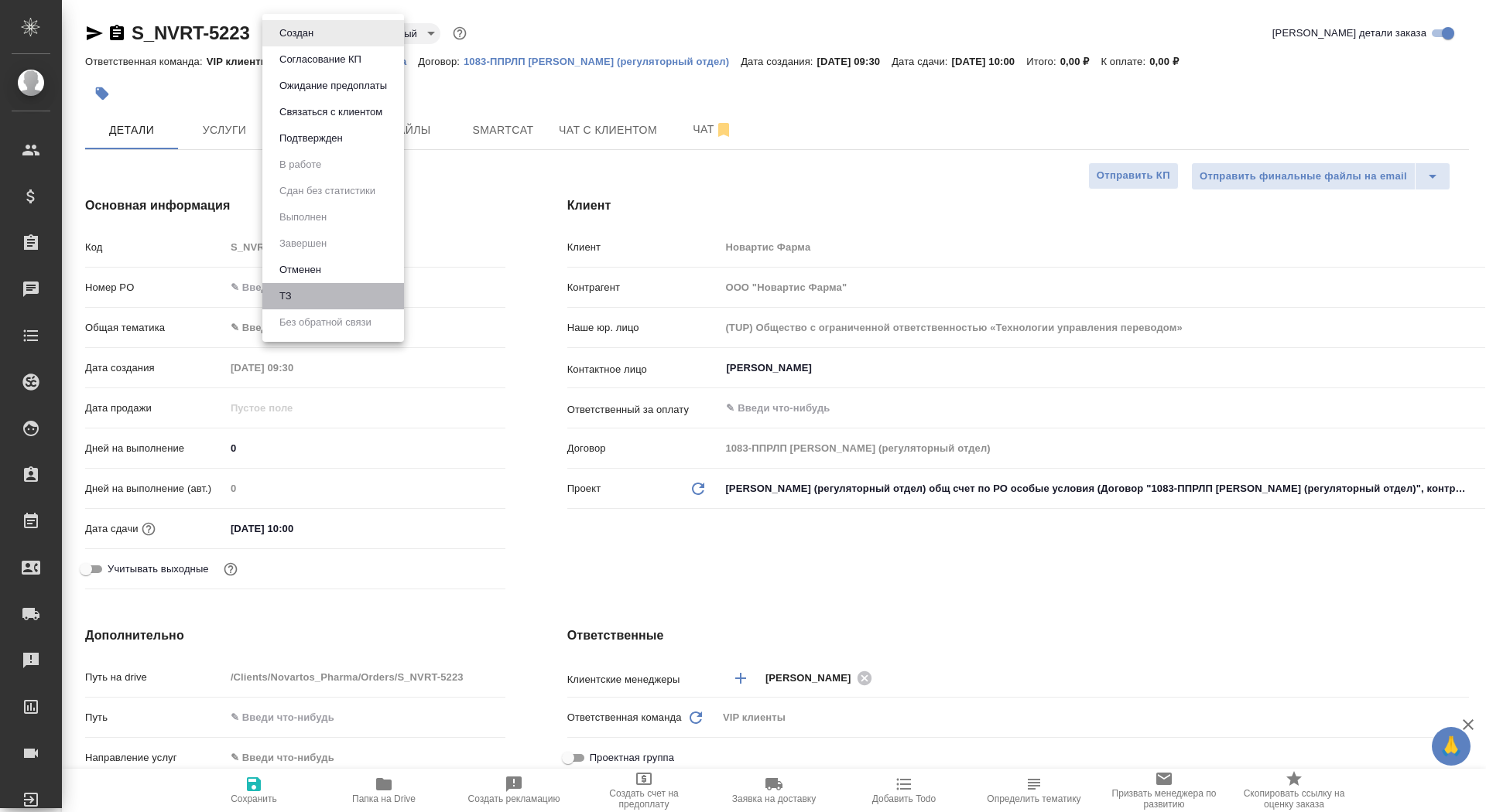
click at [303, 295] on li "ТЗ" at bounding box center [333, 297] width 142 height 27
type textarea "x"
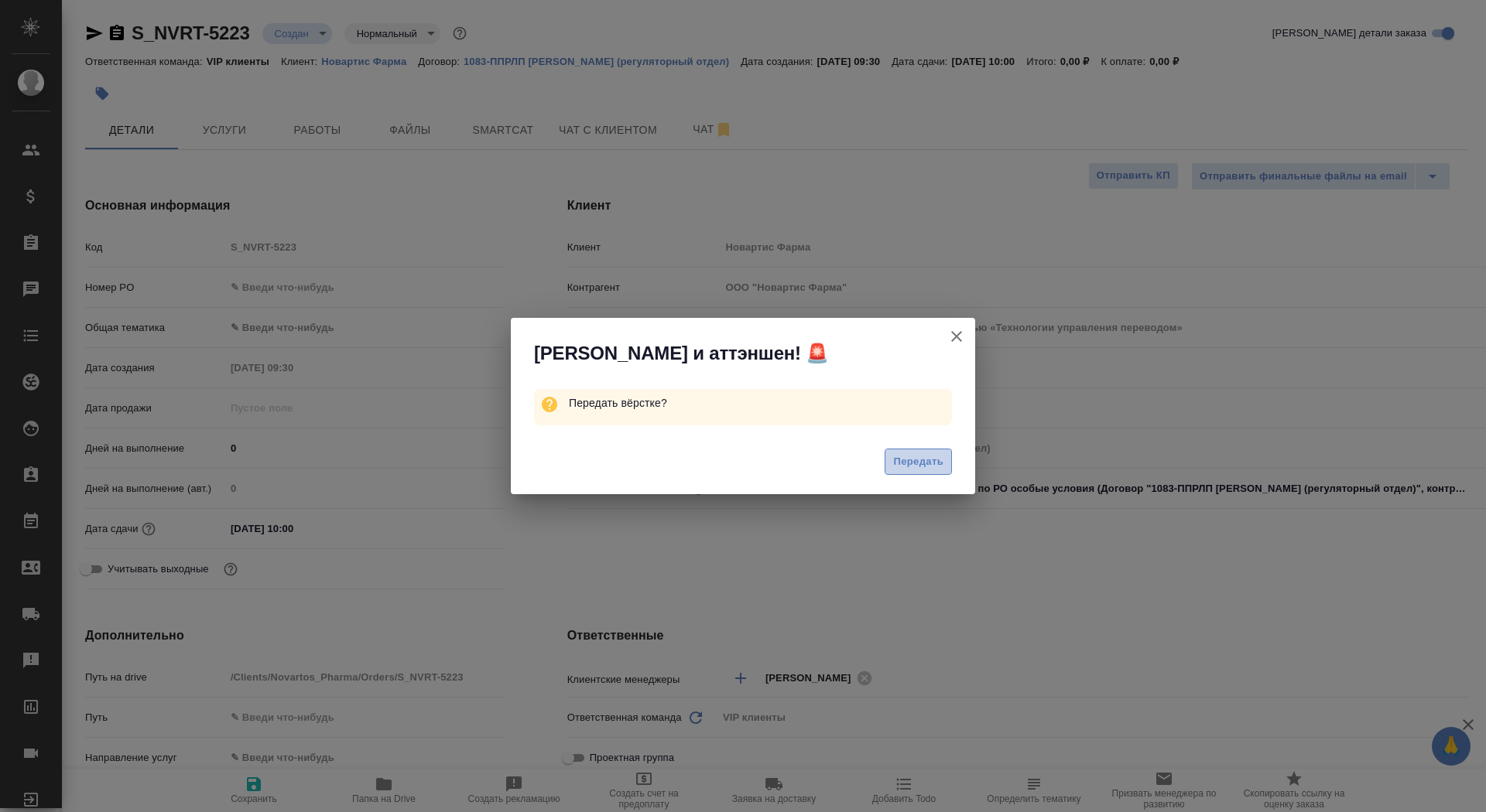
click at [927, 461] on span "Передать" at bounding box center [918, 462] width 50 height 18
type textarea "x"
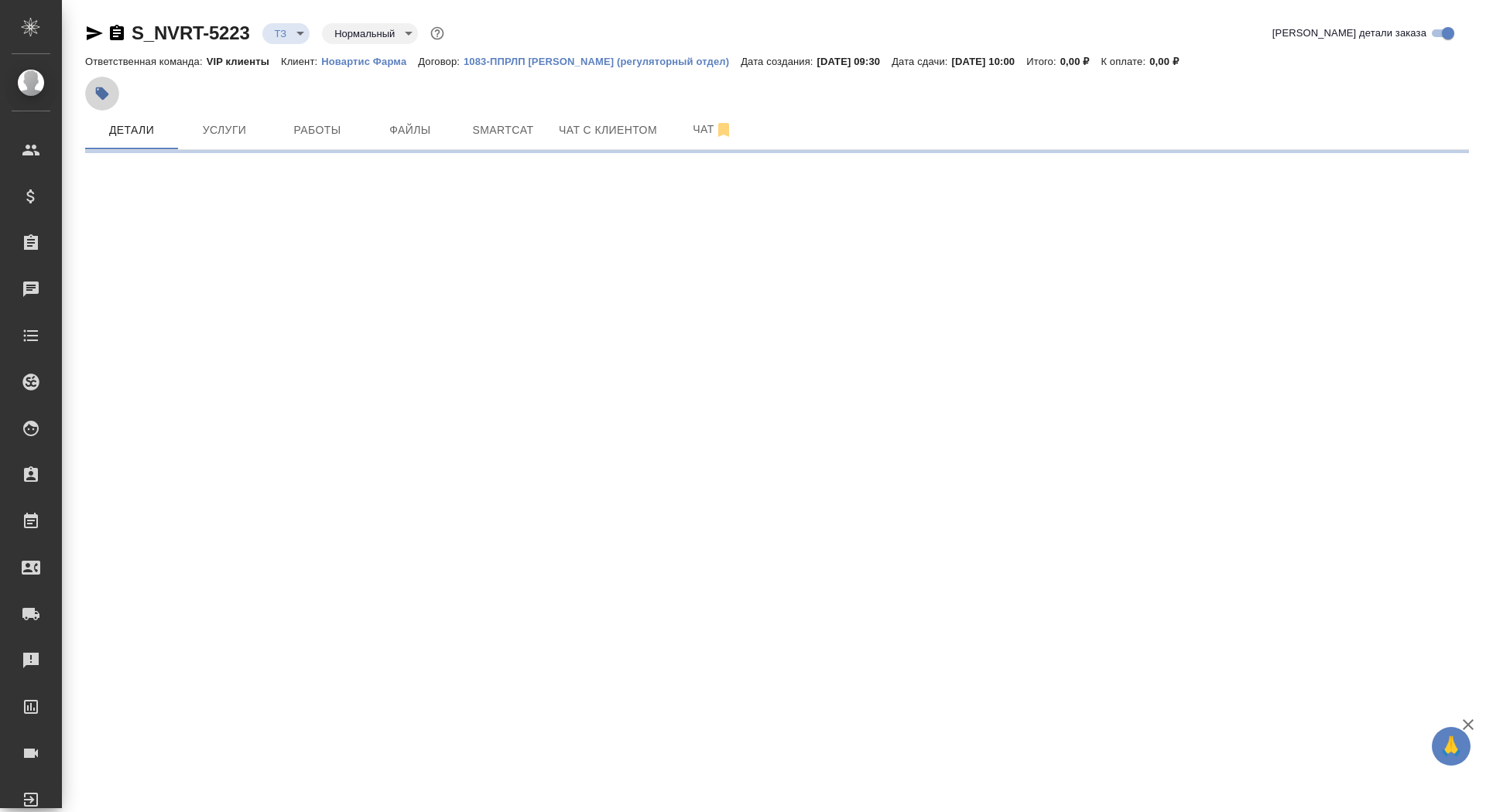
click at [110, 85] on button "button" at bounding box center [102, 94] width 34 height 34
select select "RU"
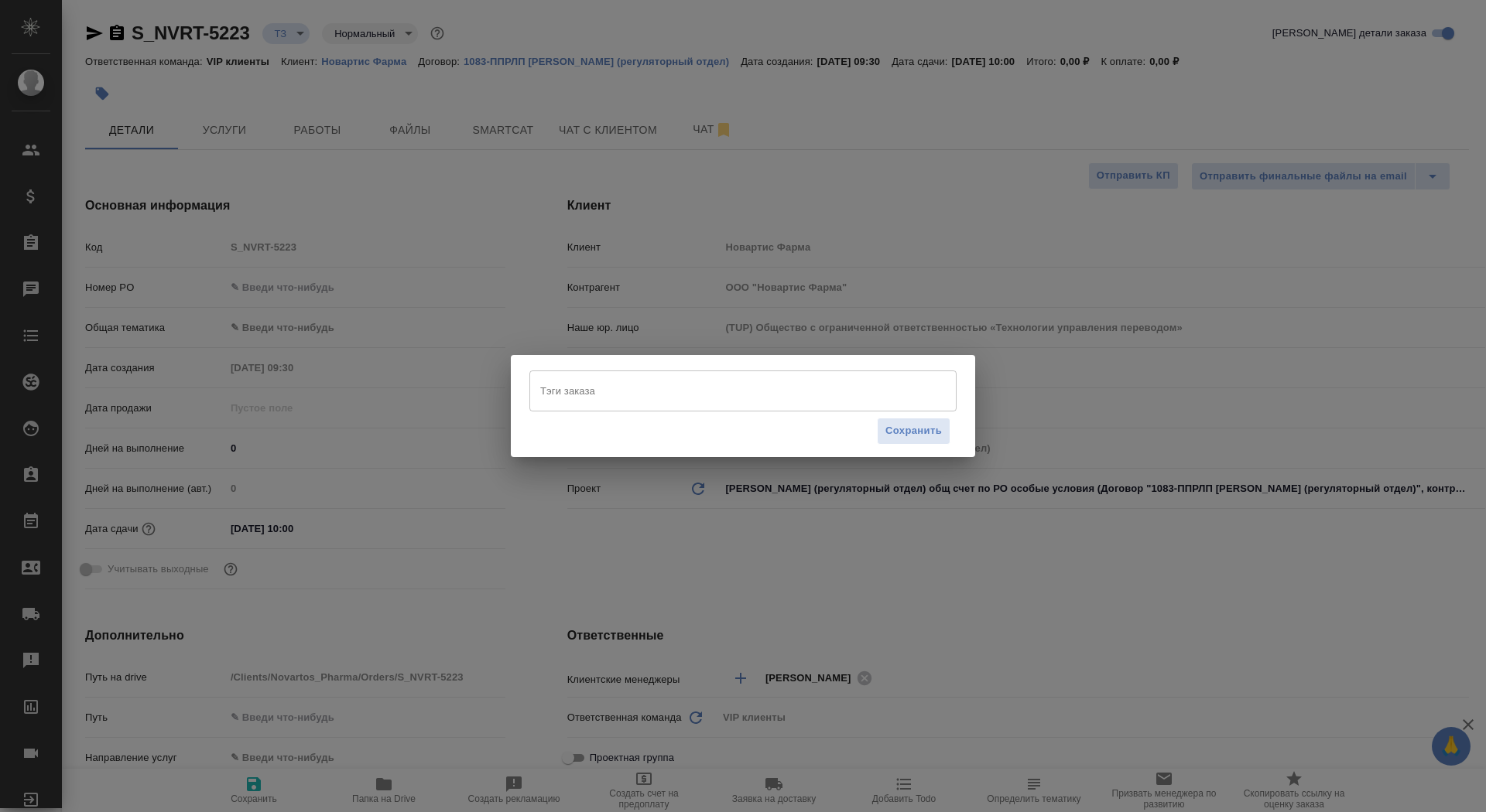
type textarea "x"
click at [656, 395] on input "Тэги заказа" at bounding box center [728, 391] width 383 height 27
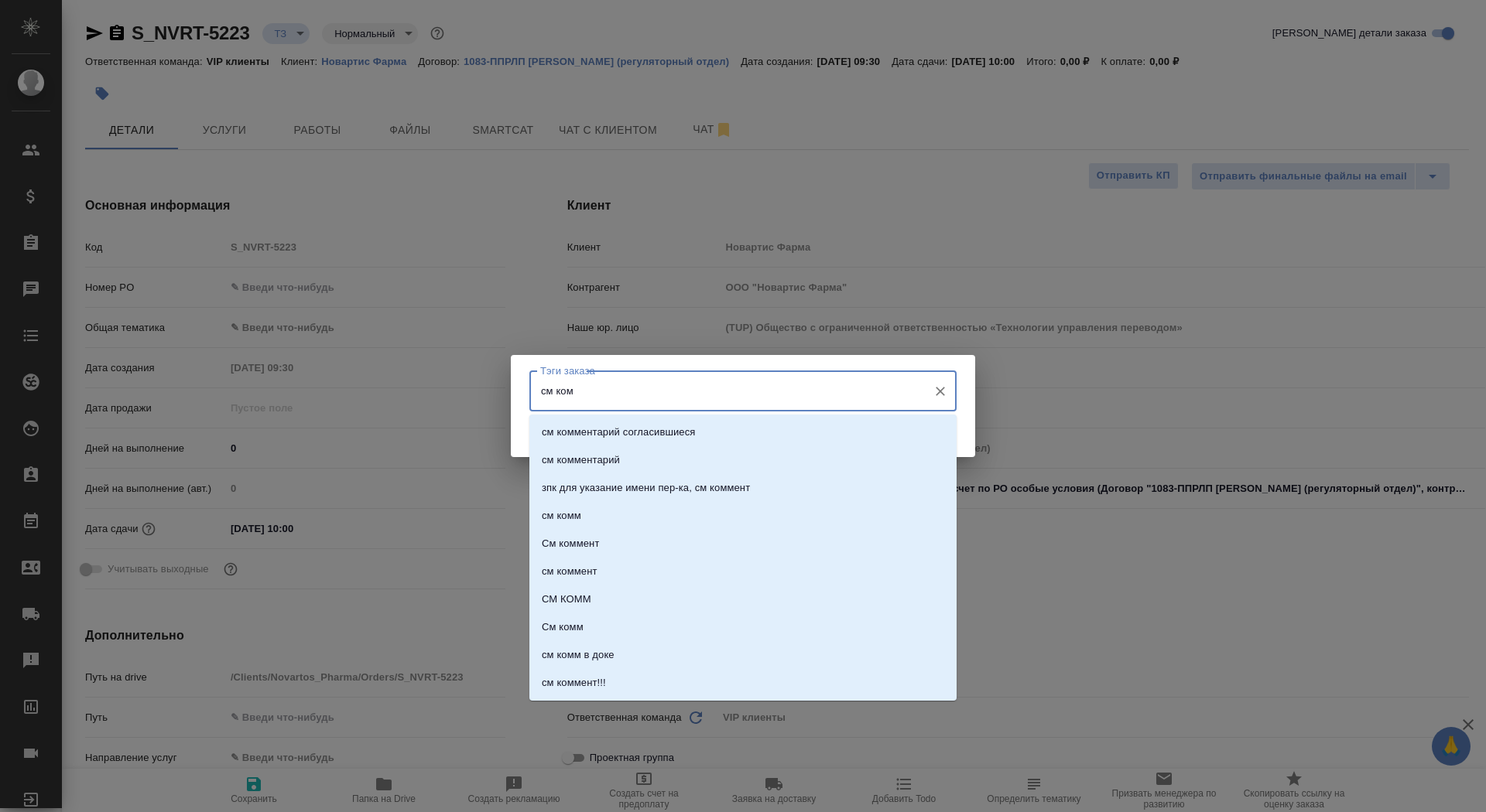
type input "см комм"
click at [670, 508] on li "см комм" at bounding box center [742, 515] width 427 height 28
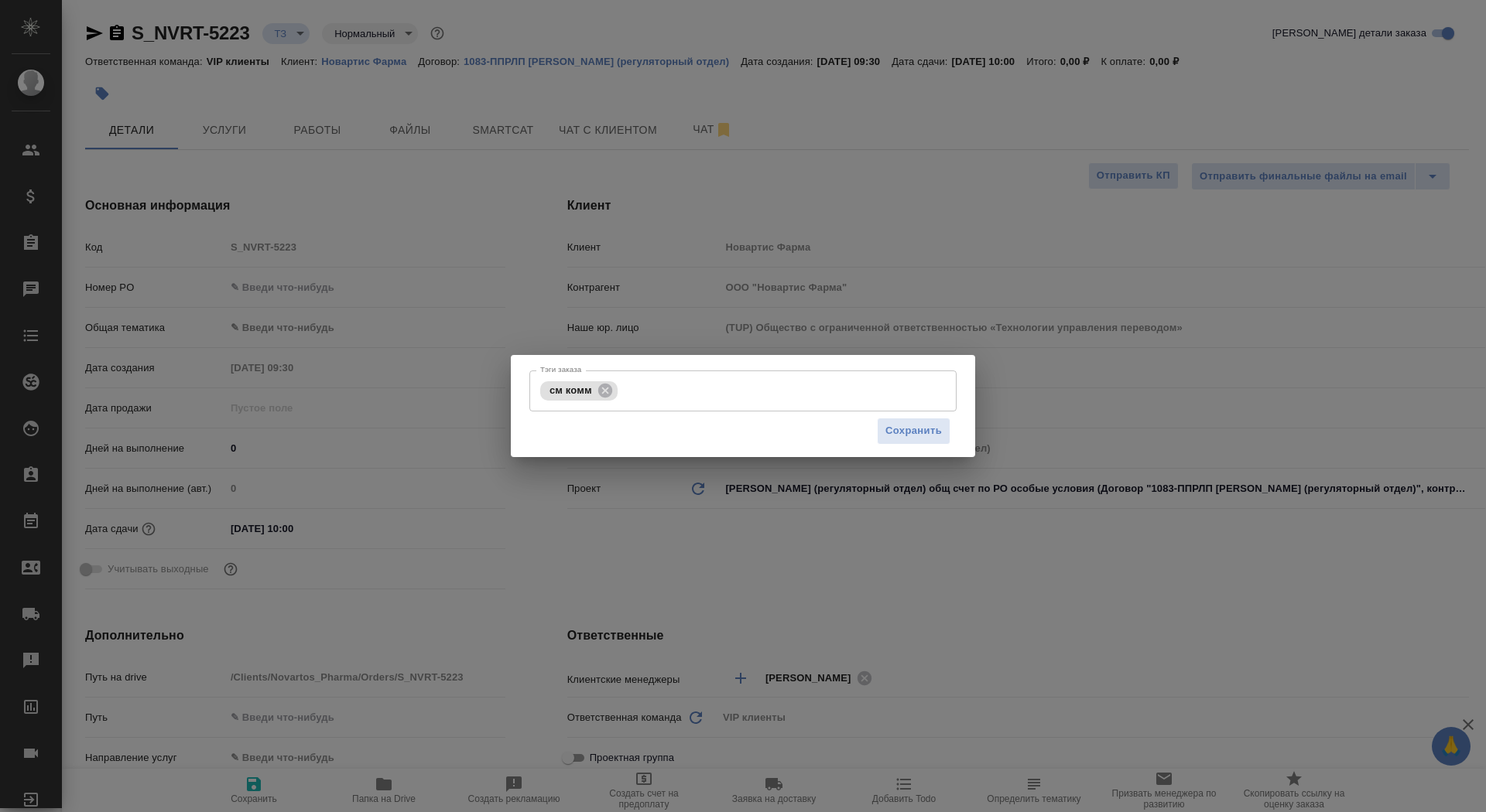
click at [902, 416] on div "Сохранить" at bounding box center [742, 431] width 427 height 39
click at [902, 434] on span "Сохранить" at bounding box center [913, 431] width 56 height 18
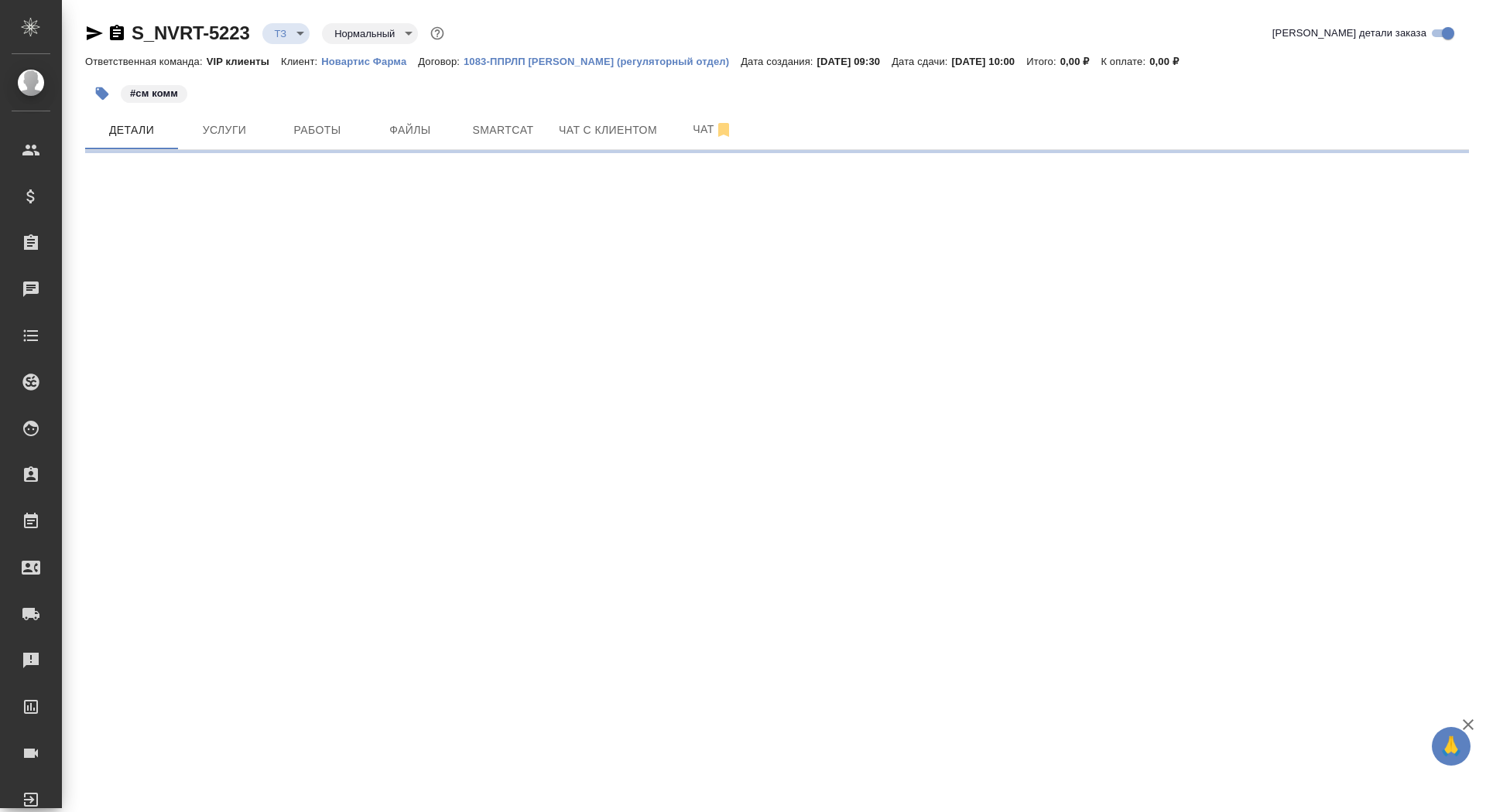
select select "RU"
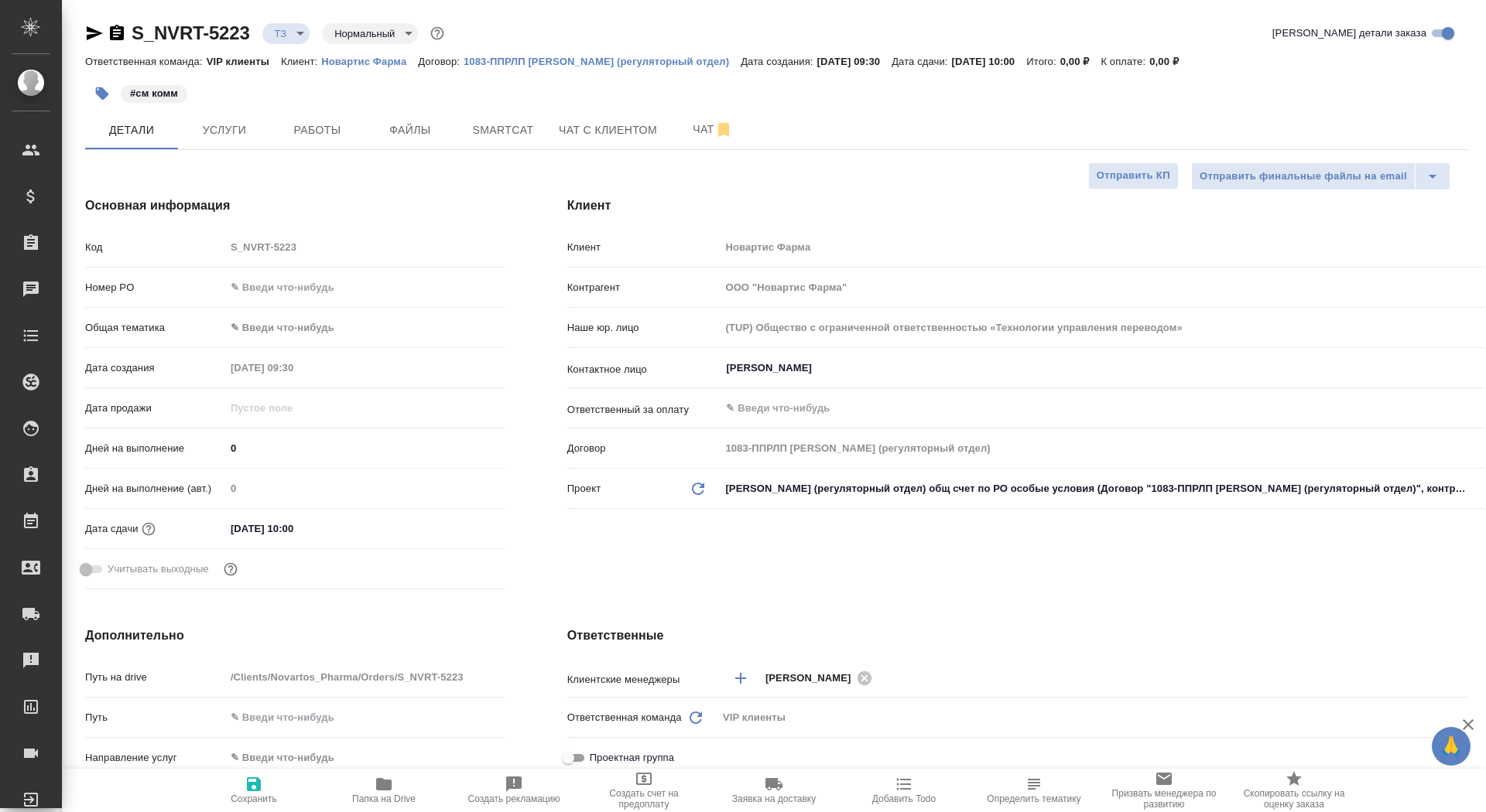
type textarea "x"
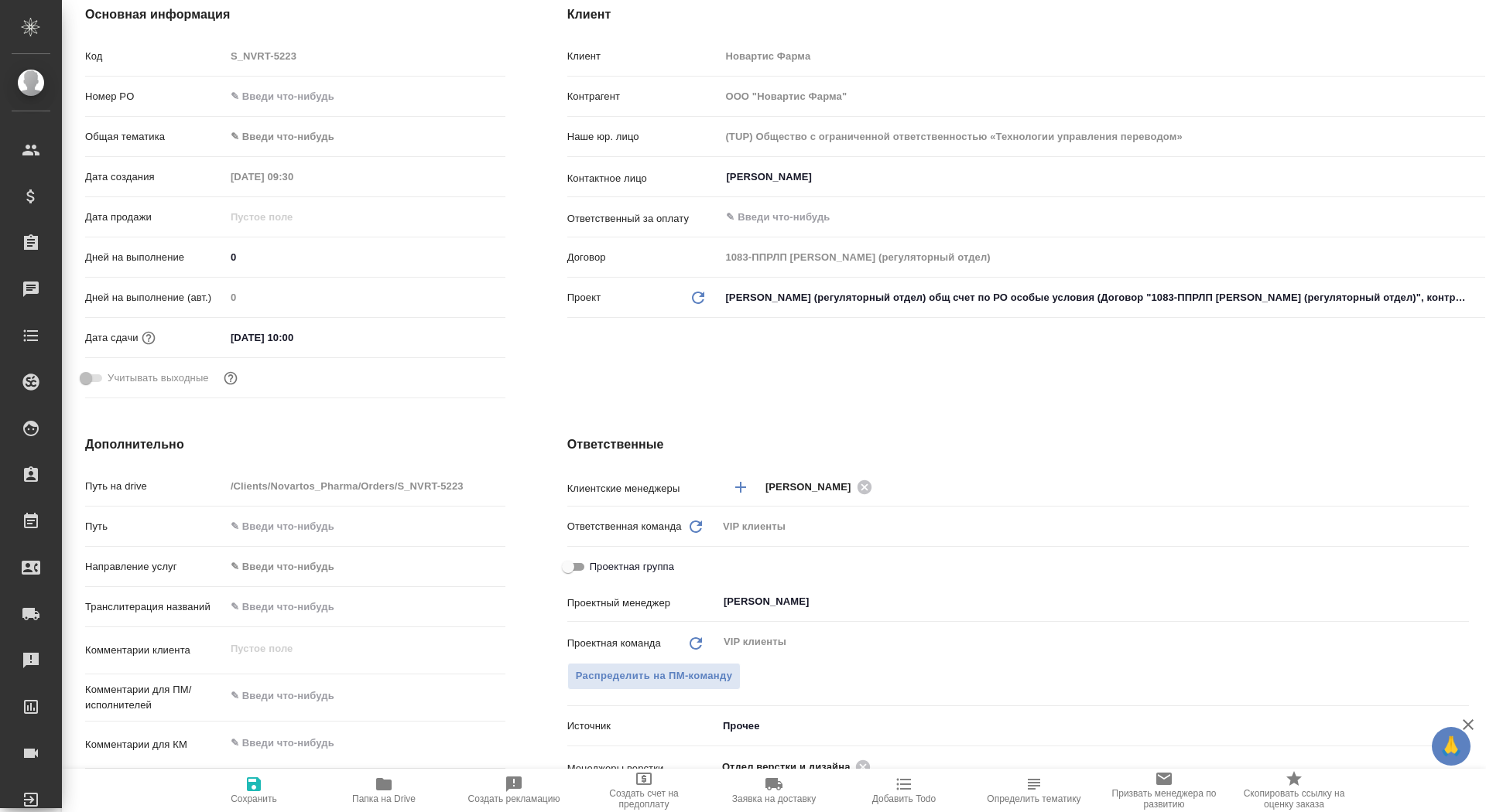
scroll to position [566, 0]
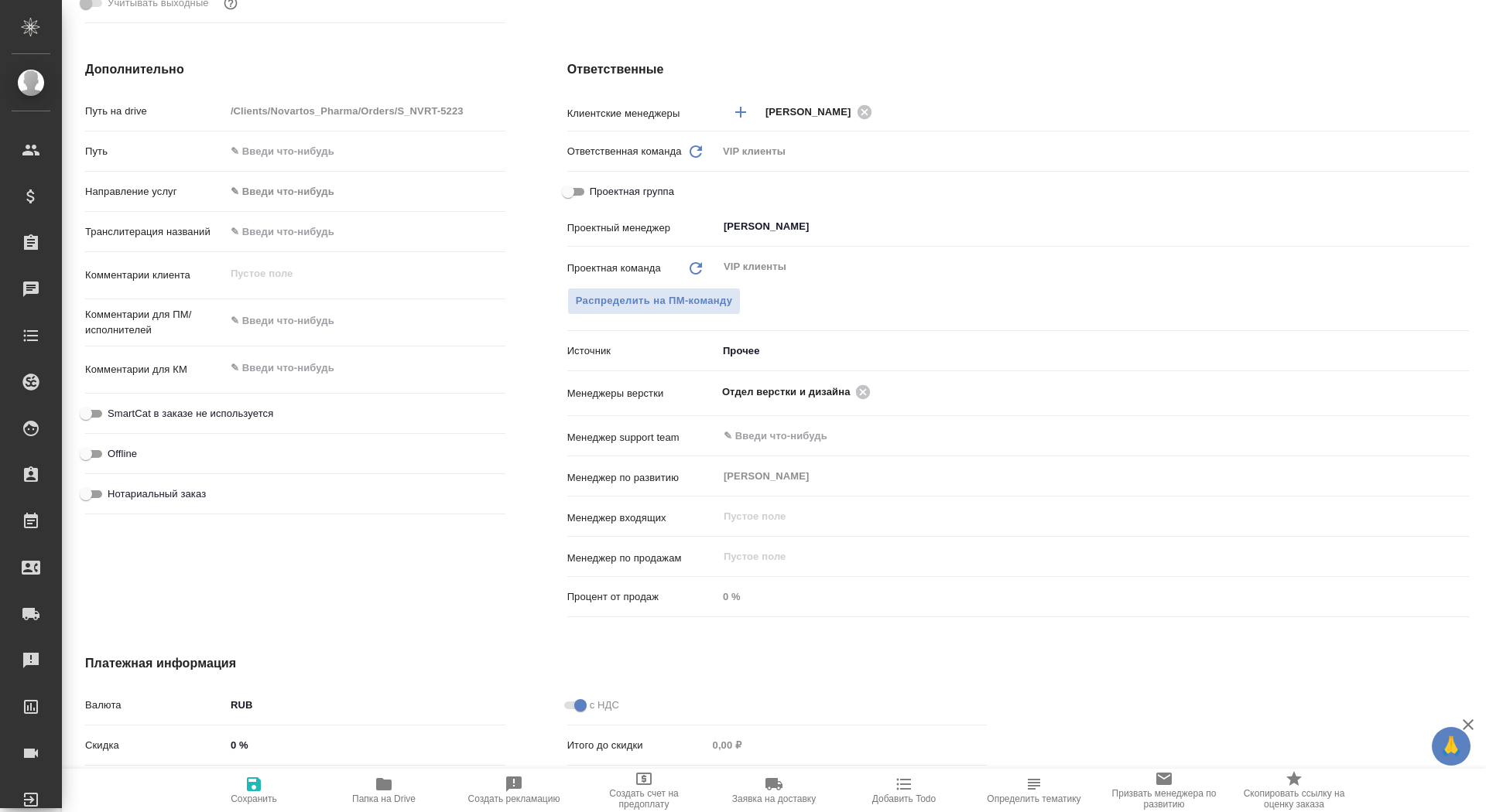
type textarea "x"
click at [333, 325] on textarea at bounding box center [365, 321] width 280 height 27
paste textarea "все графики и картинки оставляем как есть"
type textarea "x"
type textarea "все графики и картинки оставляем как есть"
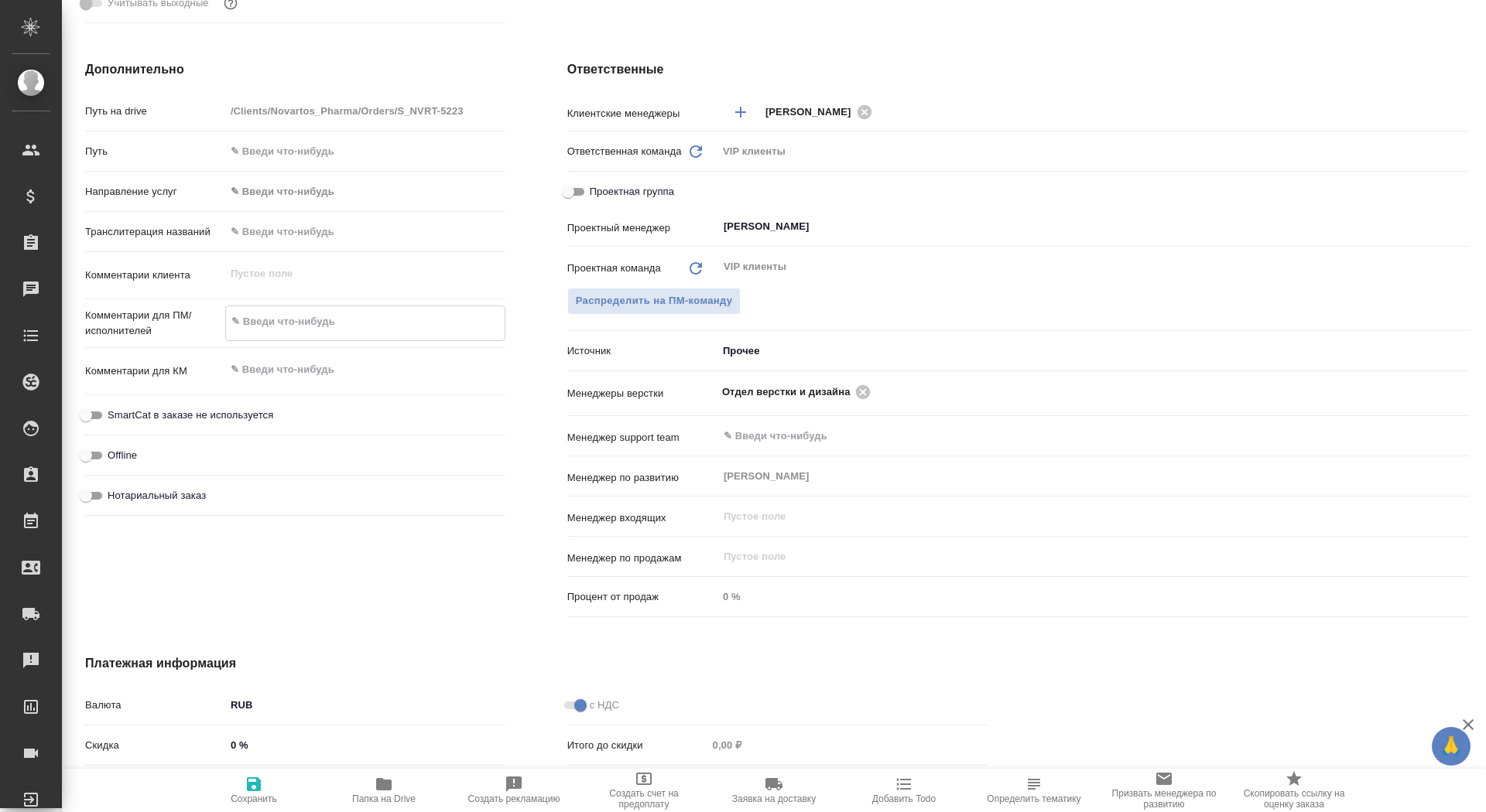
type textarea "x"
type textarea "все графики и картинки оставляем как есть"
type textarea "x"
click at [249, 797] on span "Сохранить" at bounding box center [253, 799] width 47 height 10
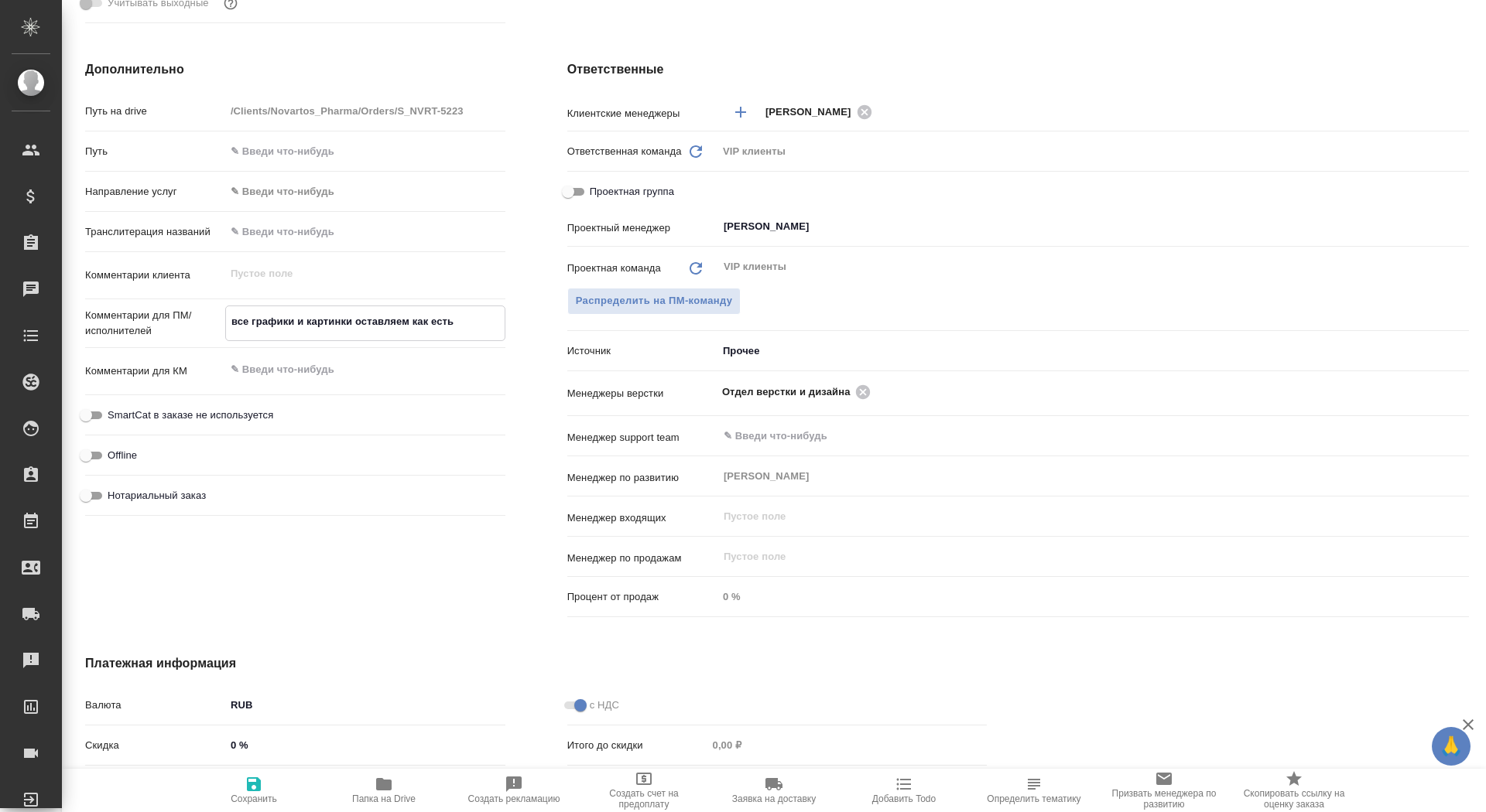
type textarea "x"
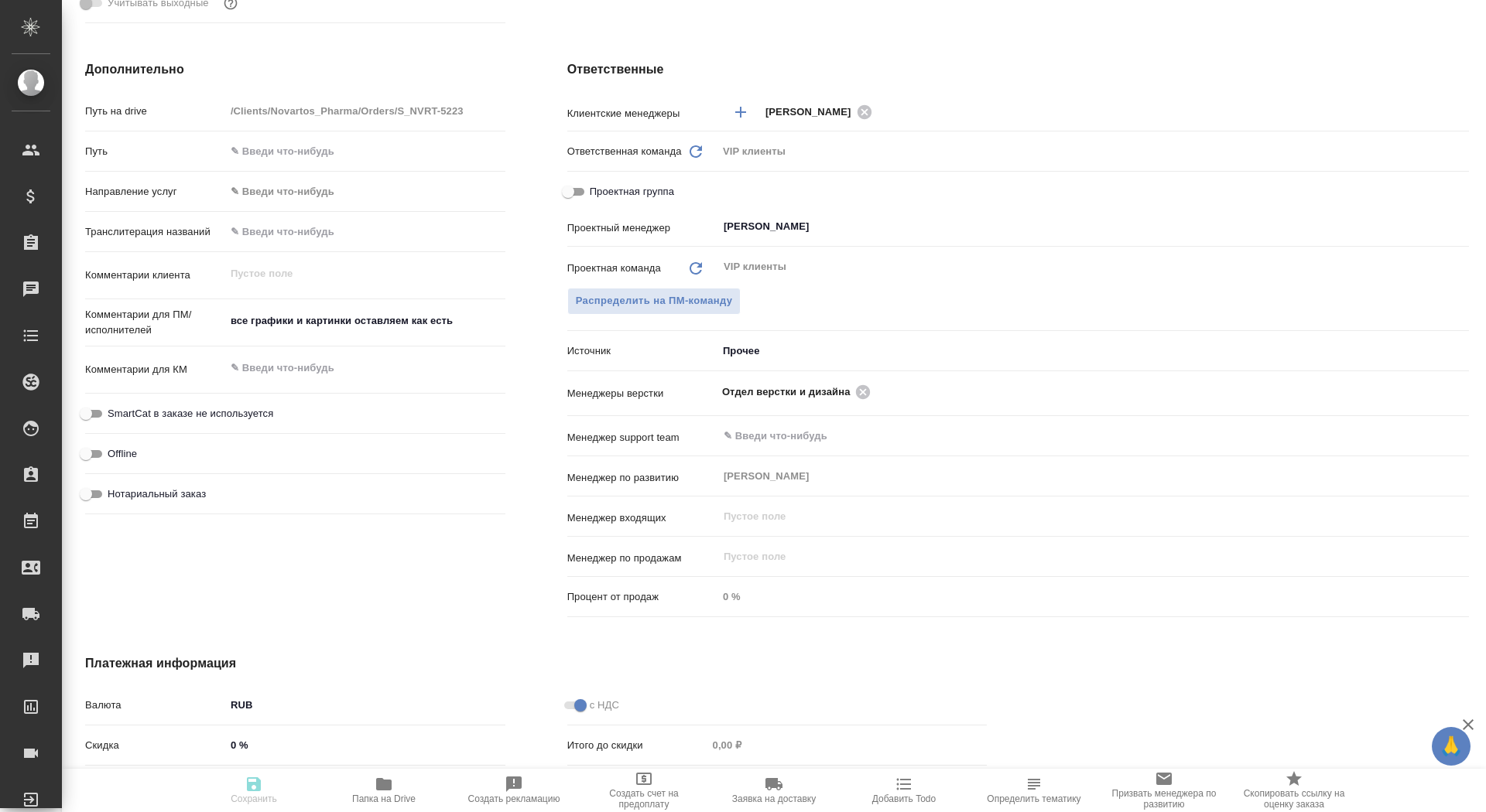
type textarea "x"
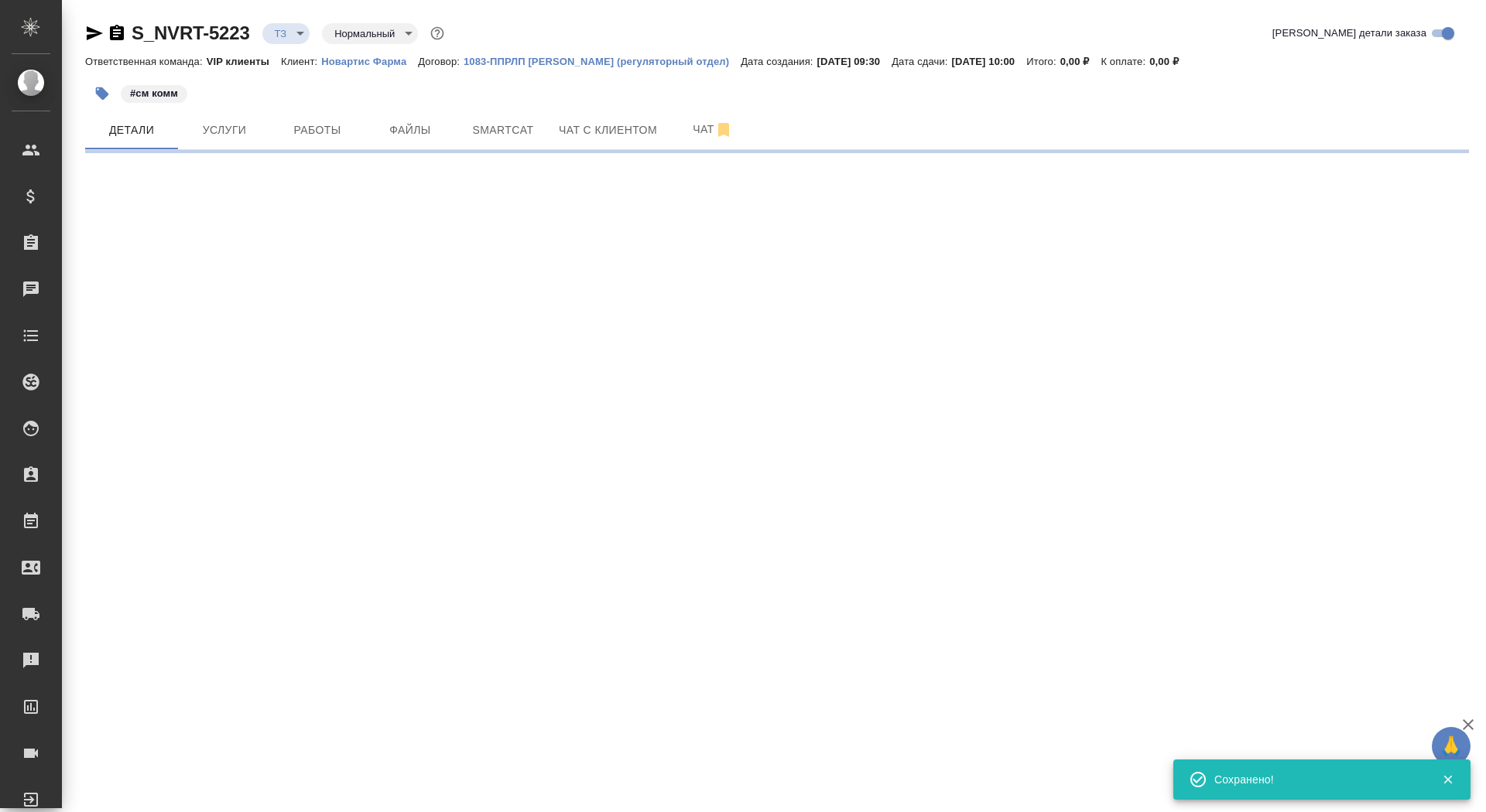
scroll to position [0, 0]
select select "RU"
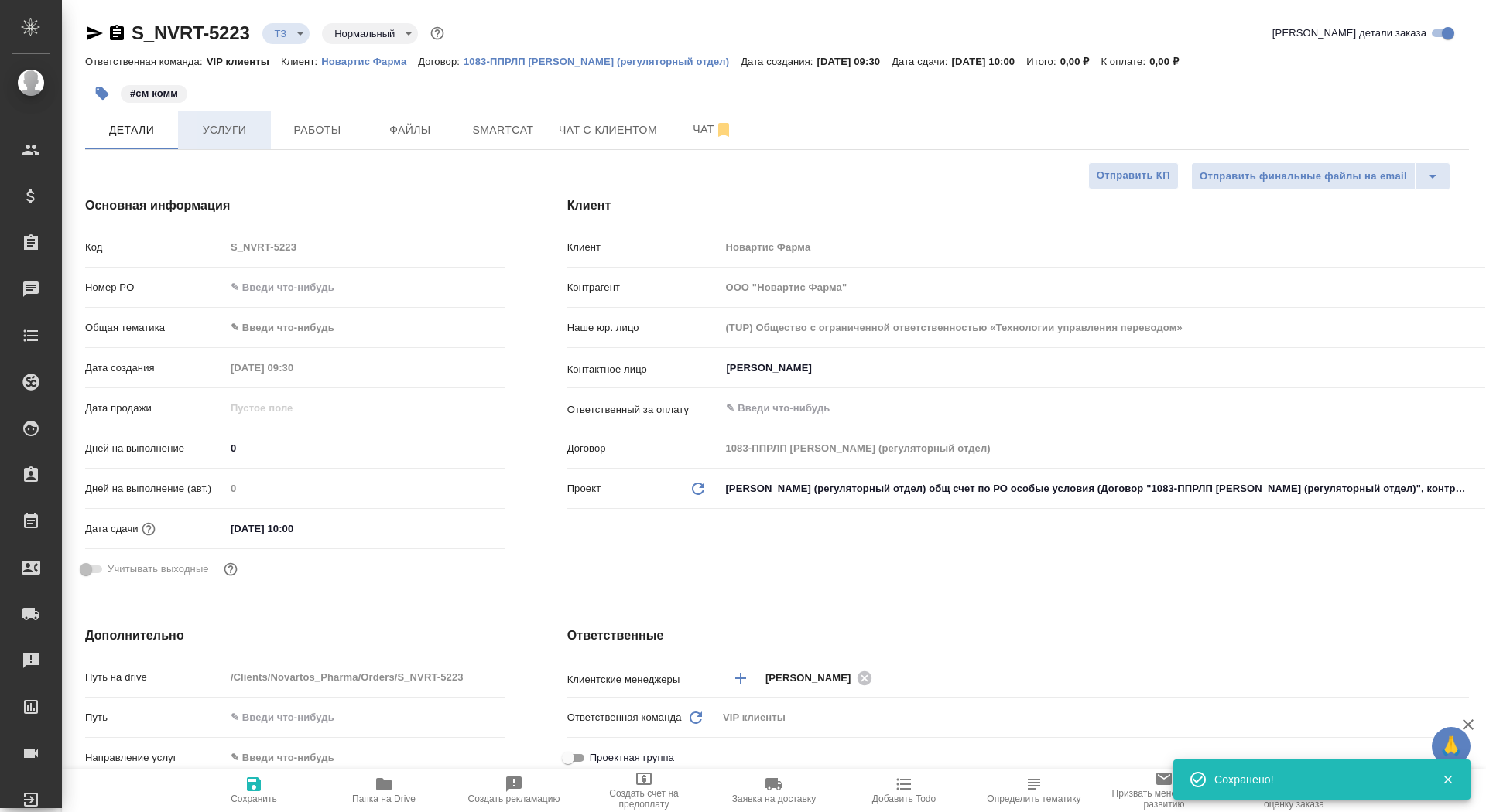
click at [232, 129] on span "Услуги" at bounding box center [225, 130] width 74 height 19
type textarea "x"
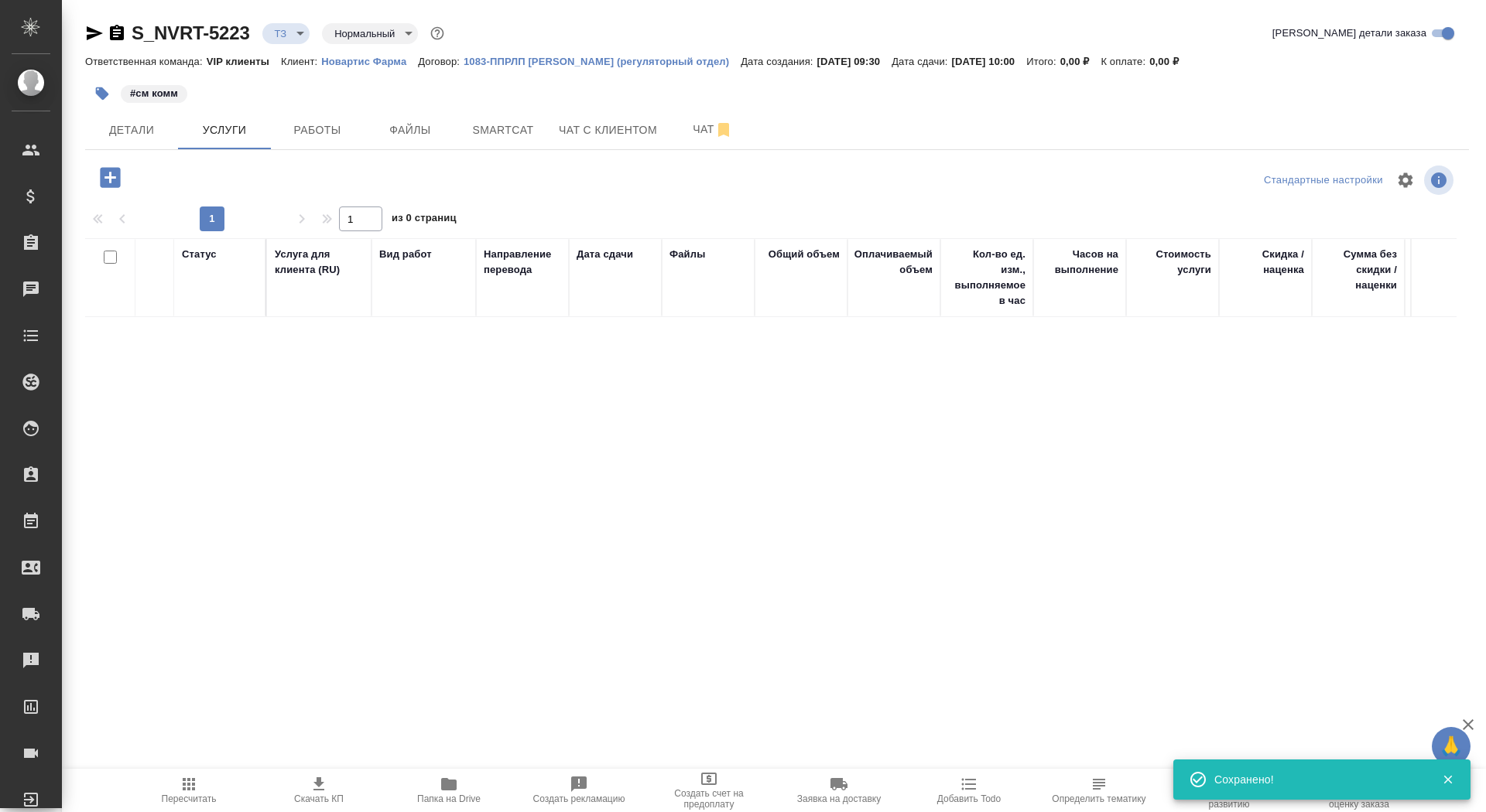
click at [120, 172] on icon "button" at bounding box center [110, 177] width 27 height 27
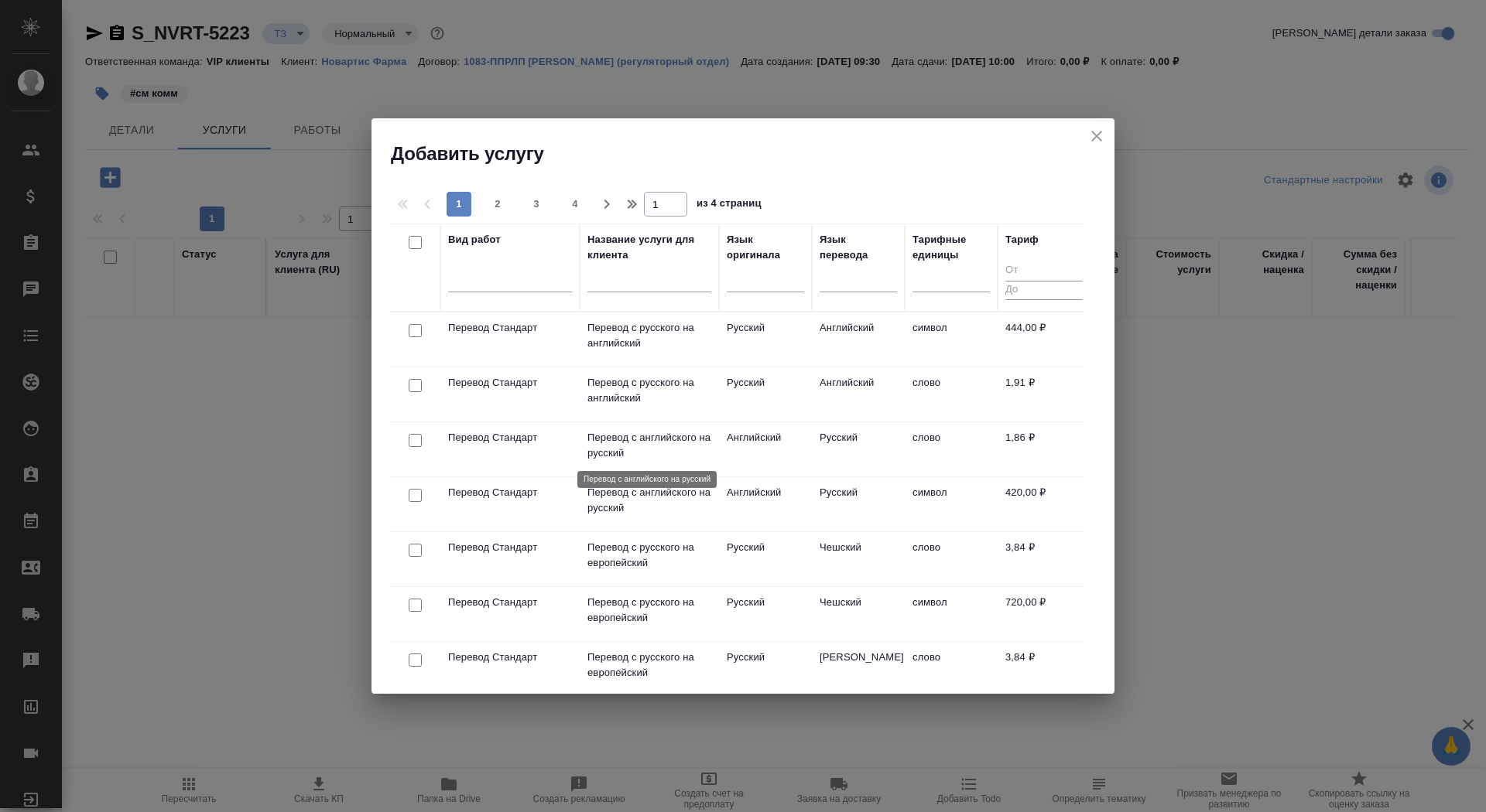
click at [612, 450] on p "Перевод с английского на русский" at bounding box center [649, 445] width 124 height 31
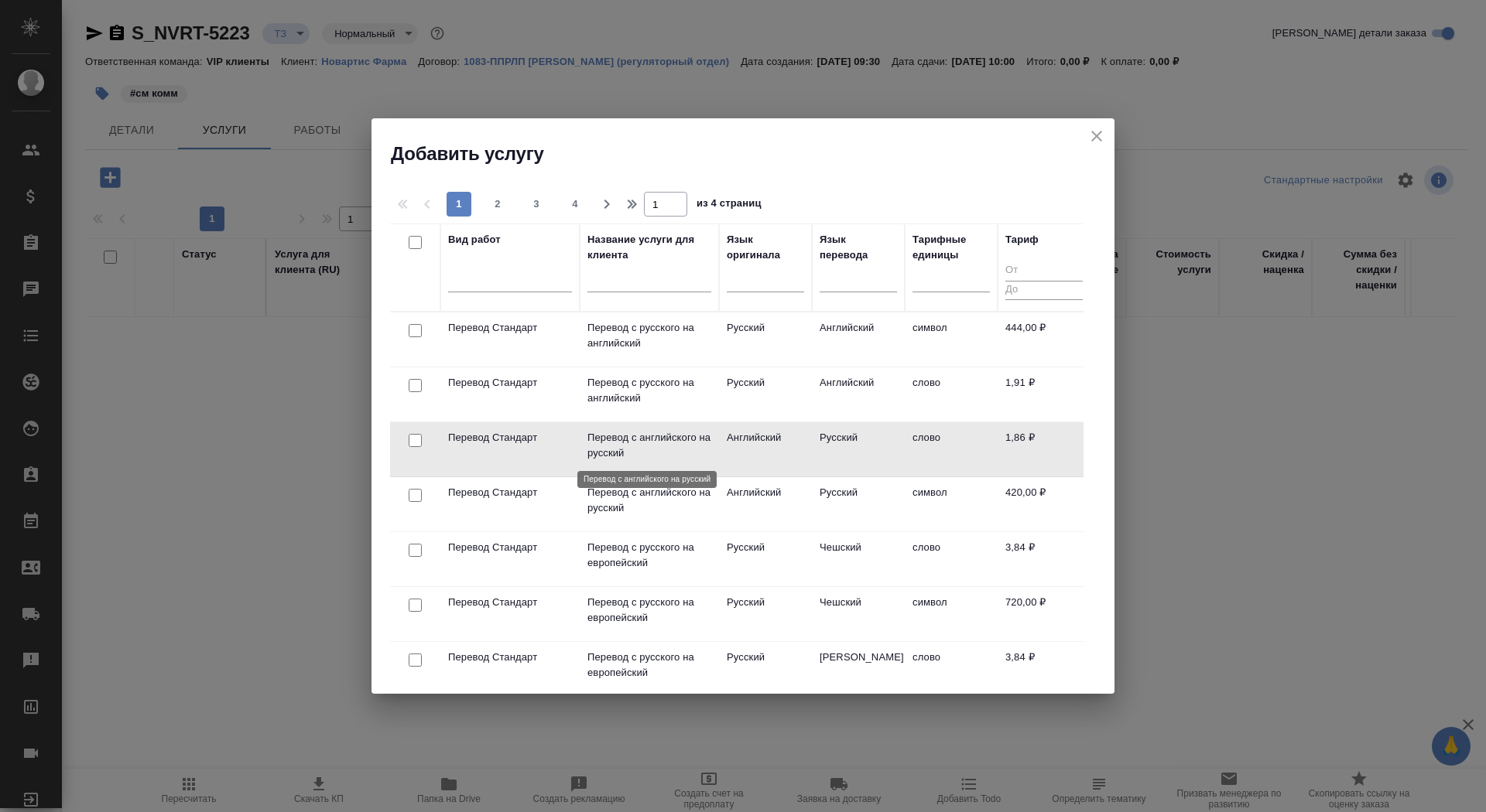
click at [612, 450] on p "Перевод с английского на русский" at bounding box center [649, 445] width 124 height 31
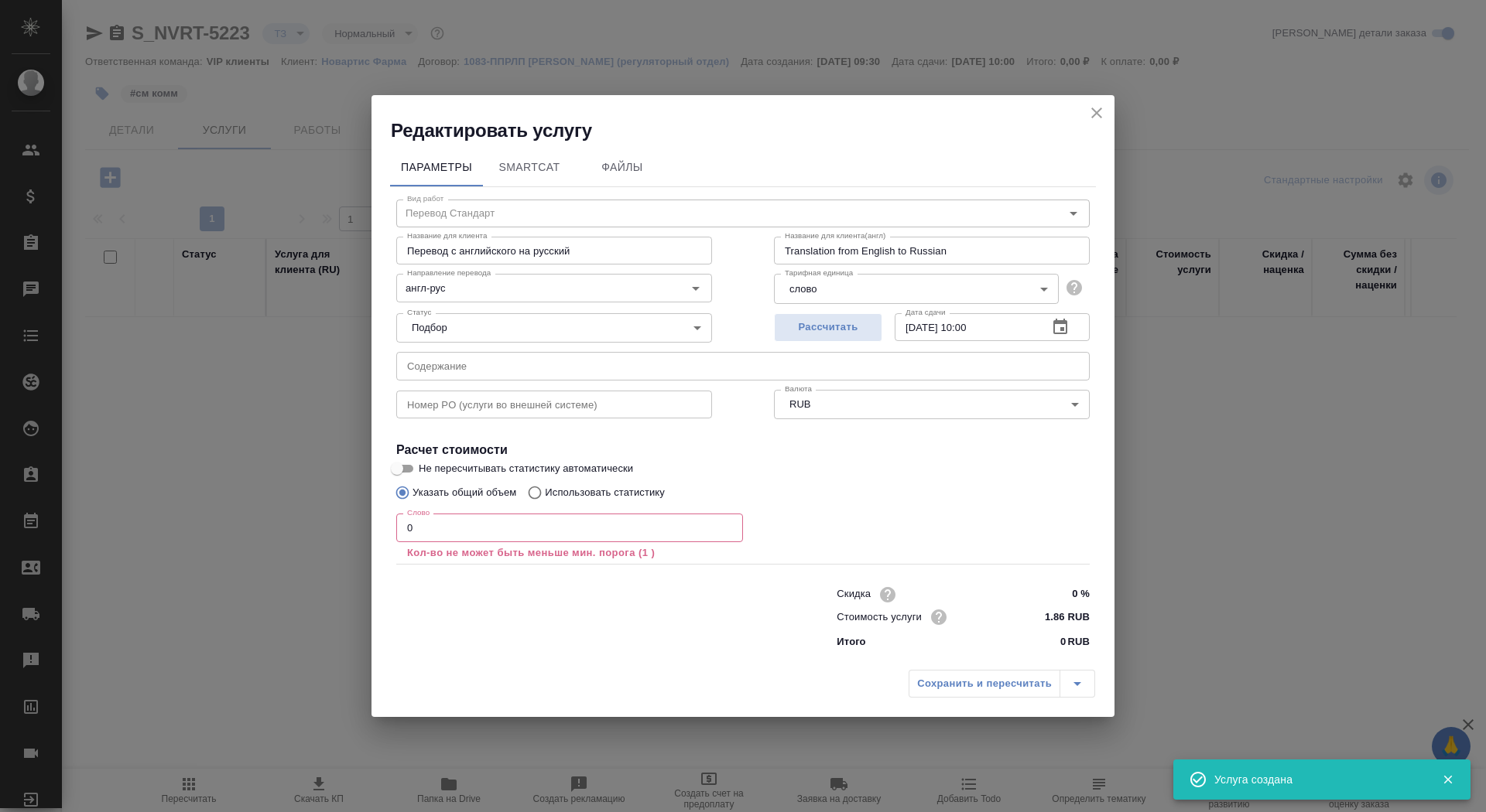
click at [464, 532] on input "0" at bounding box center [569, 527] width 346 height 28
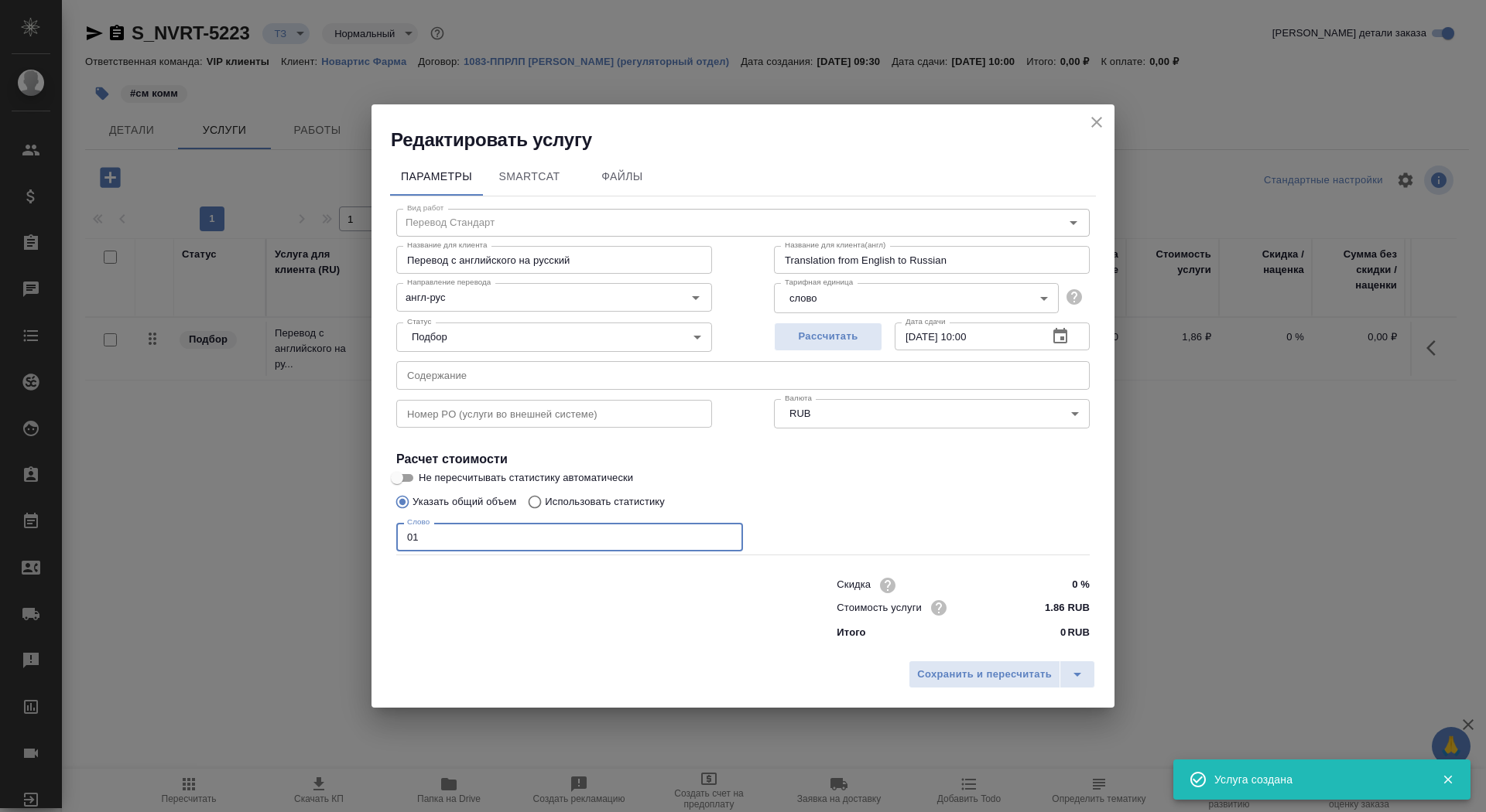
type input "01"
click at [399, 478] on input "Не пересчитывать статистику автоматически" at bounding box center [397, 478] width 56 height 19
checkbox input "true"
click at [490, 291] on input "англ-рус" at bounding box center [528, 298] width 255 height 19
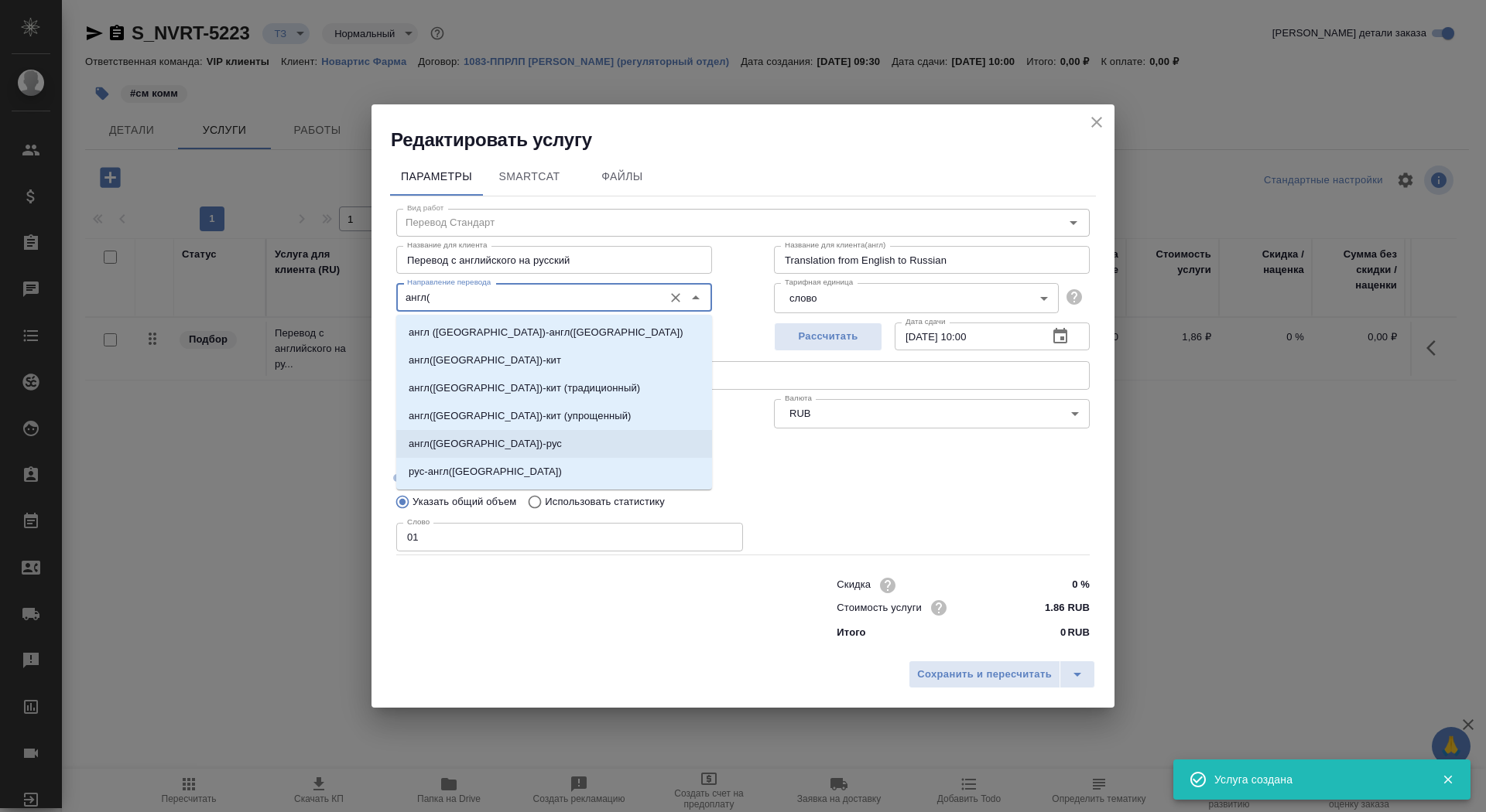
click at [491, 442] on li "англ(США)-рус" at bounding box center [554, 443] width 316 height 28
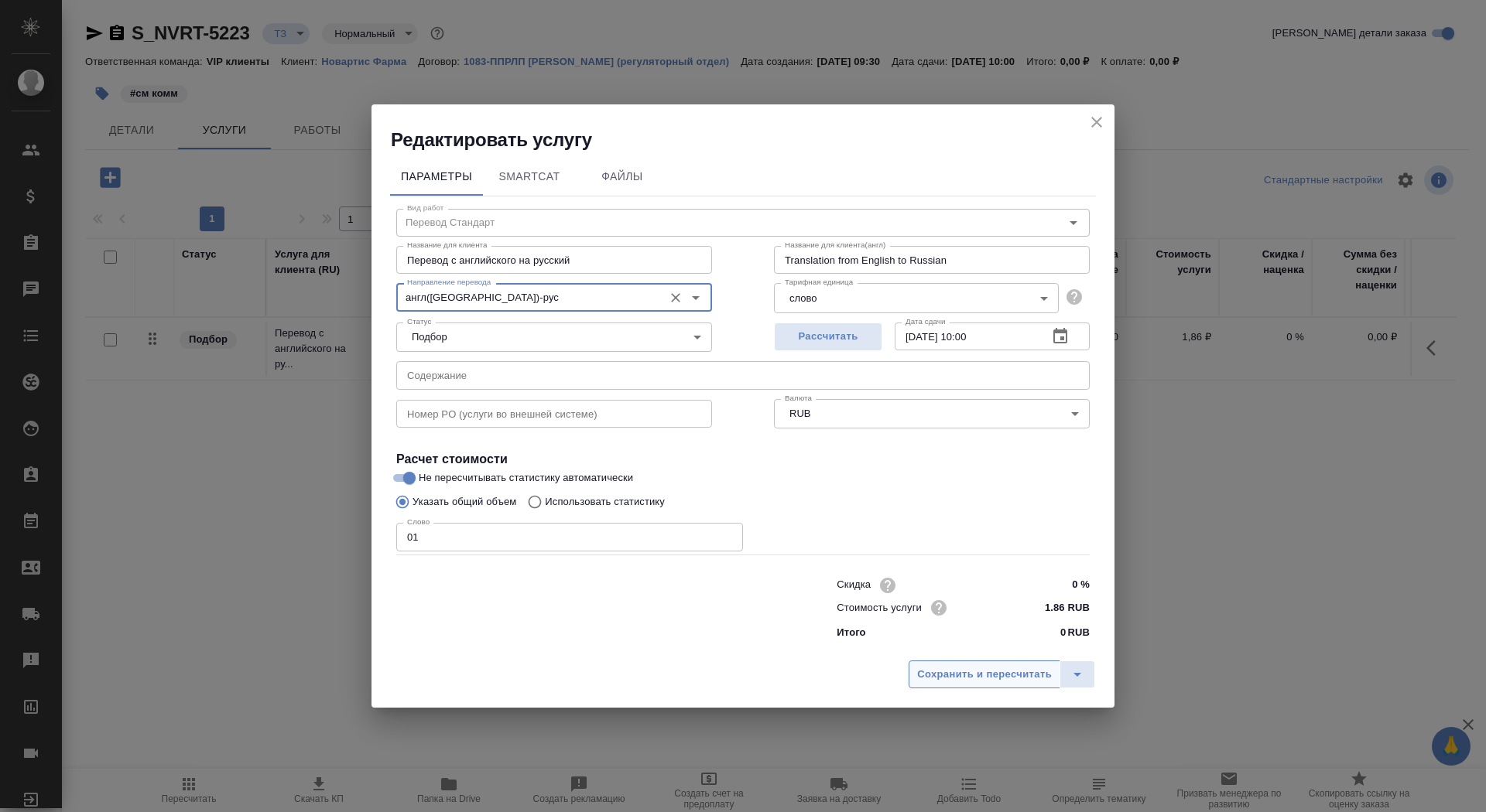
type input "англ(США)-рус"
click at [968, 678] on span "Сохранить и пересчитать" at bounding box center [985, 674] width 135 height 18
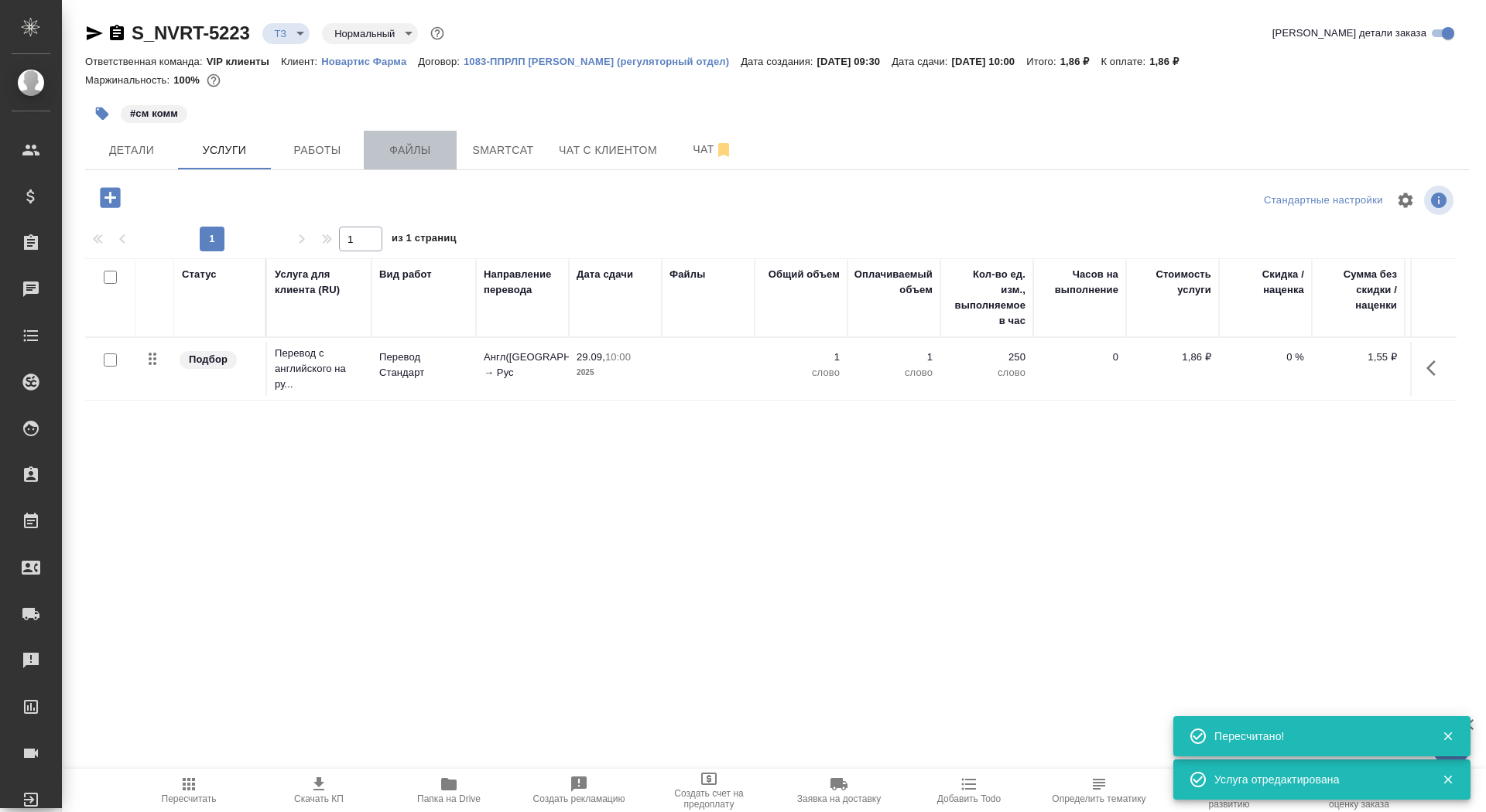
click at [434, 151] on span "Файлы" at bounding box center [410, 150] width 74 height 19
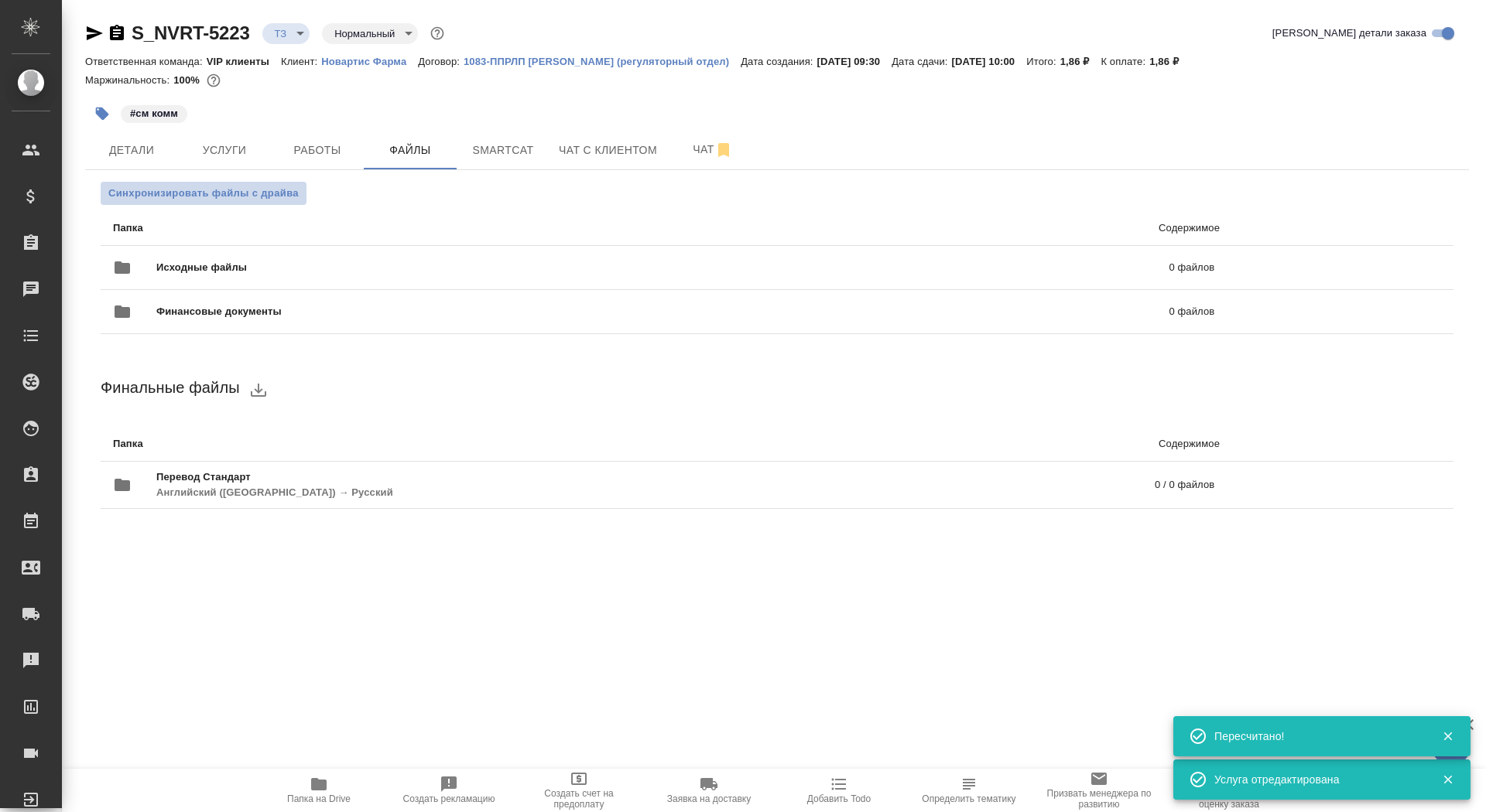
click at [204, 190] on span "Синхронизировать файлы с драйва" at bounding box center [204, 193] width 190 height 15
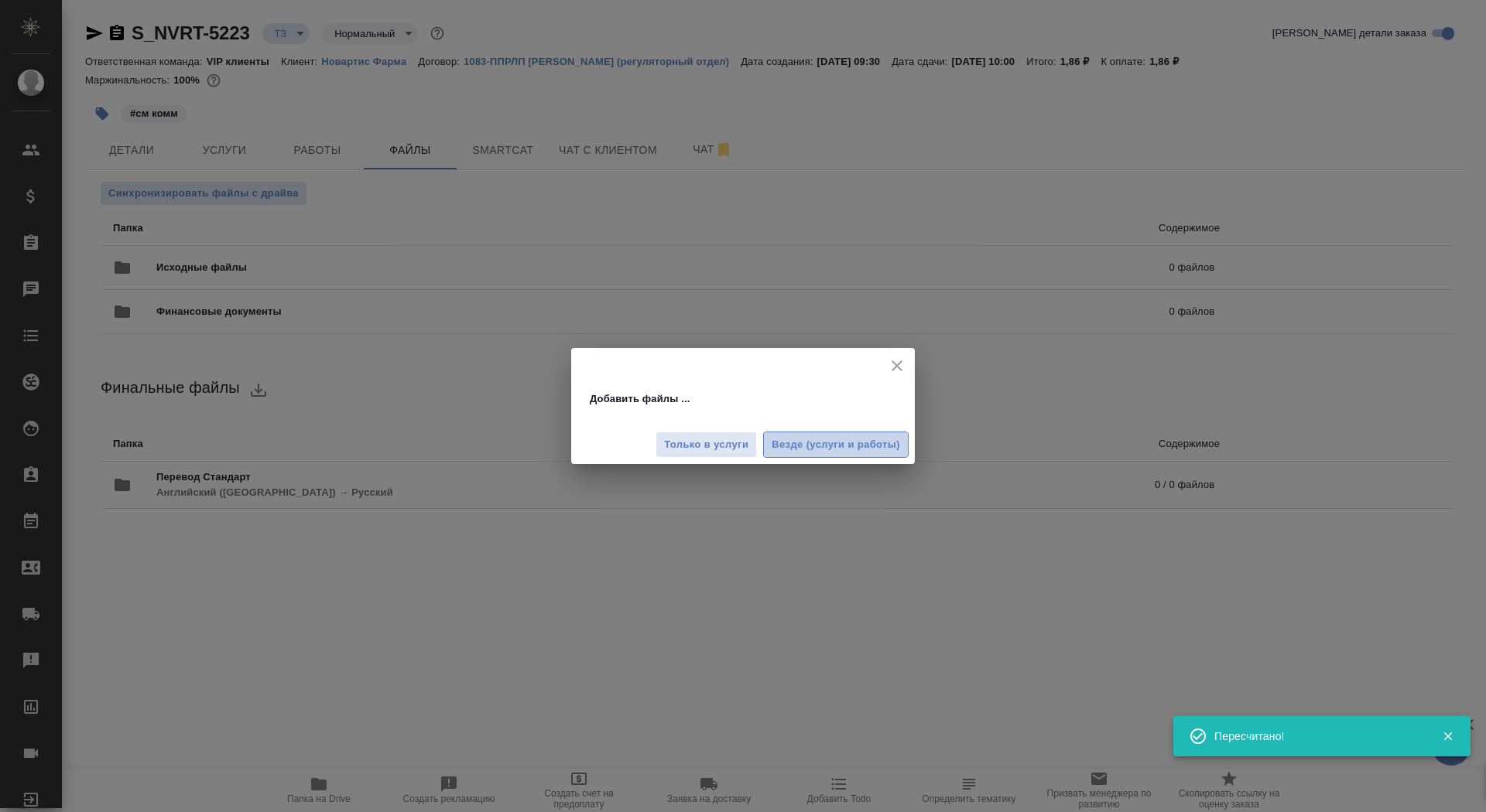
click at [817, 437] on span "Везде (услуги и работы)" at bounding box center [835, 445] width 128 height 18
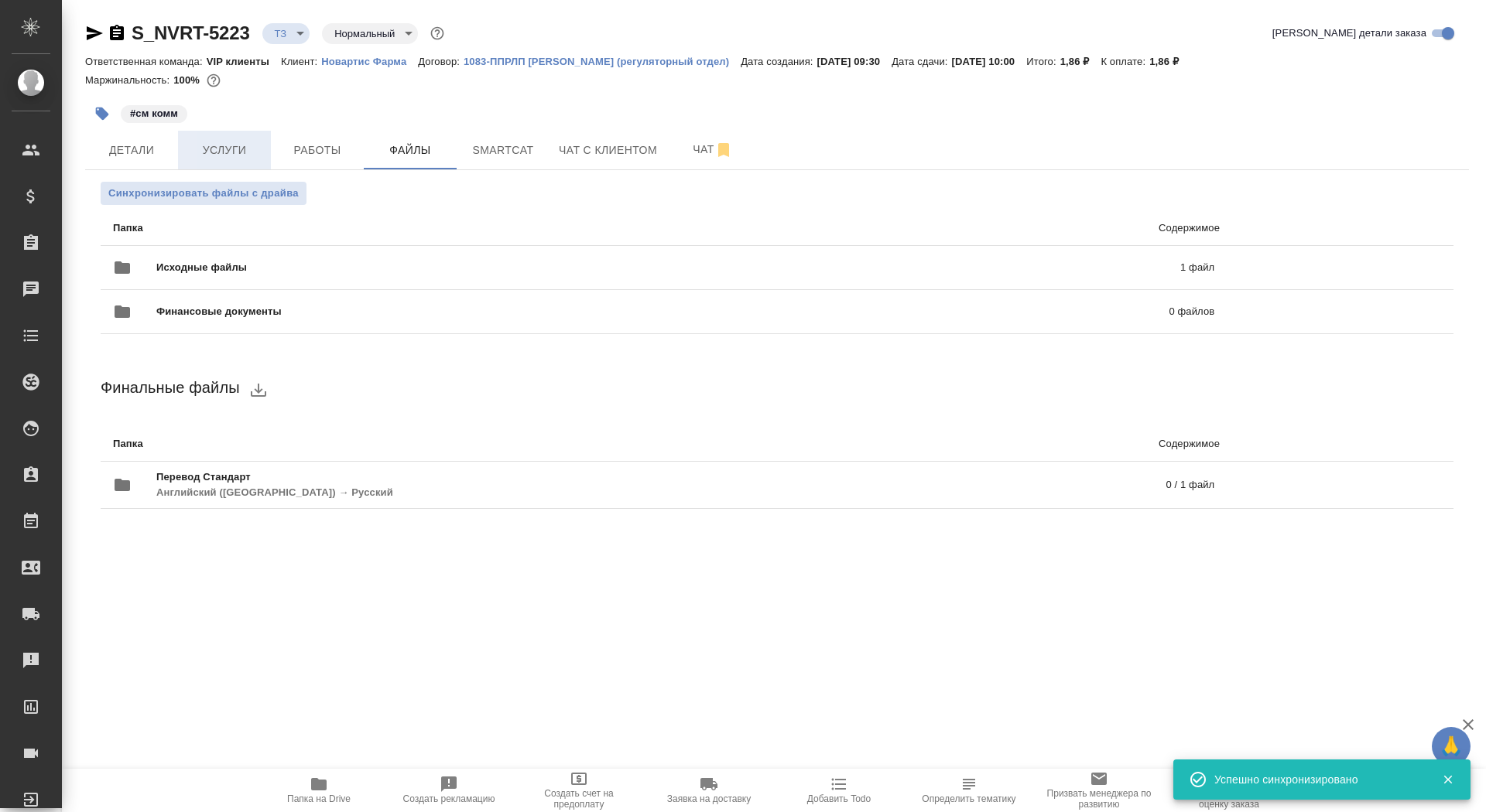
click at [203, 152] on span "Услуги" at bounding box center [225, 150] width 74 height 19
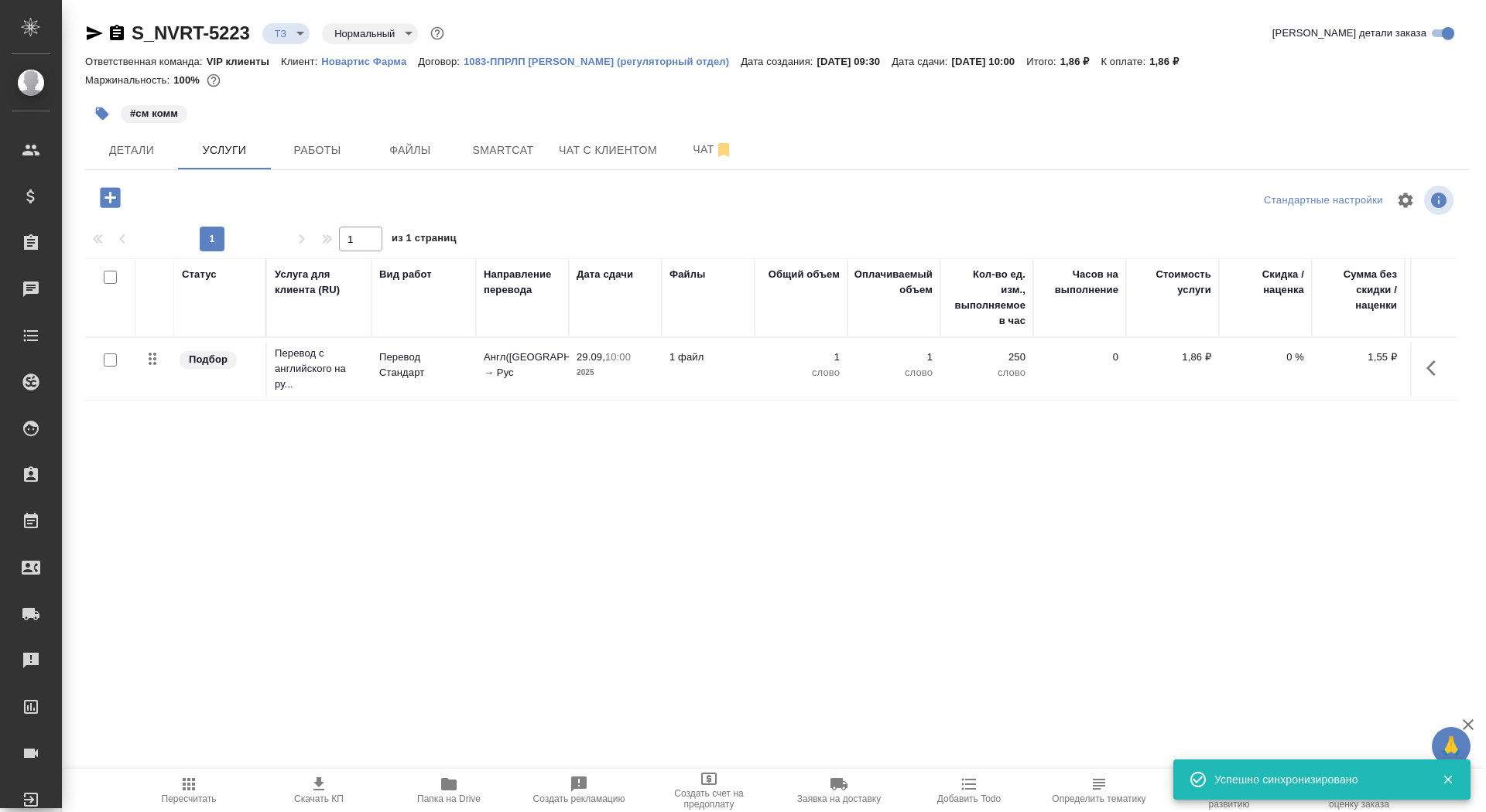
click at [112, 358] on input "checkbox" at bounding box center [110, 360] width 13 height 13
checkbox input "true"
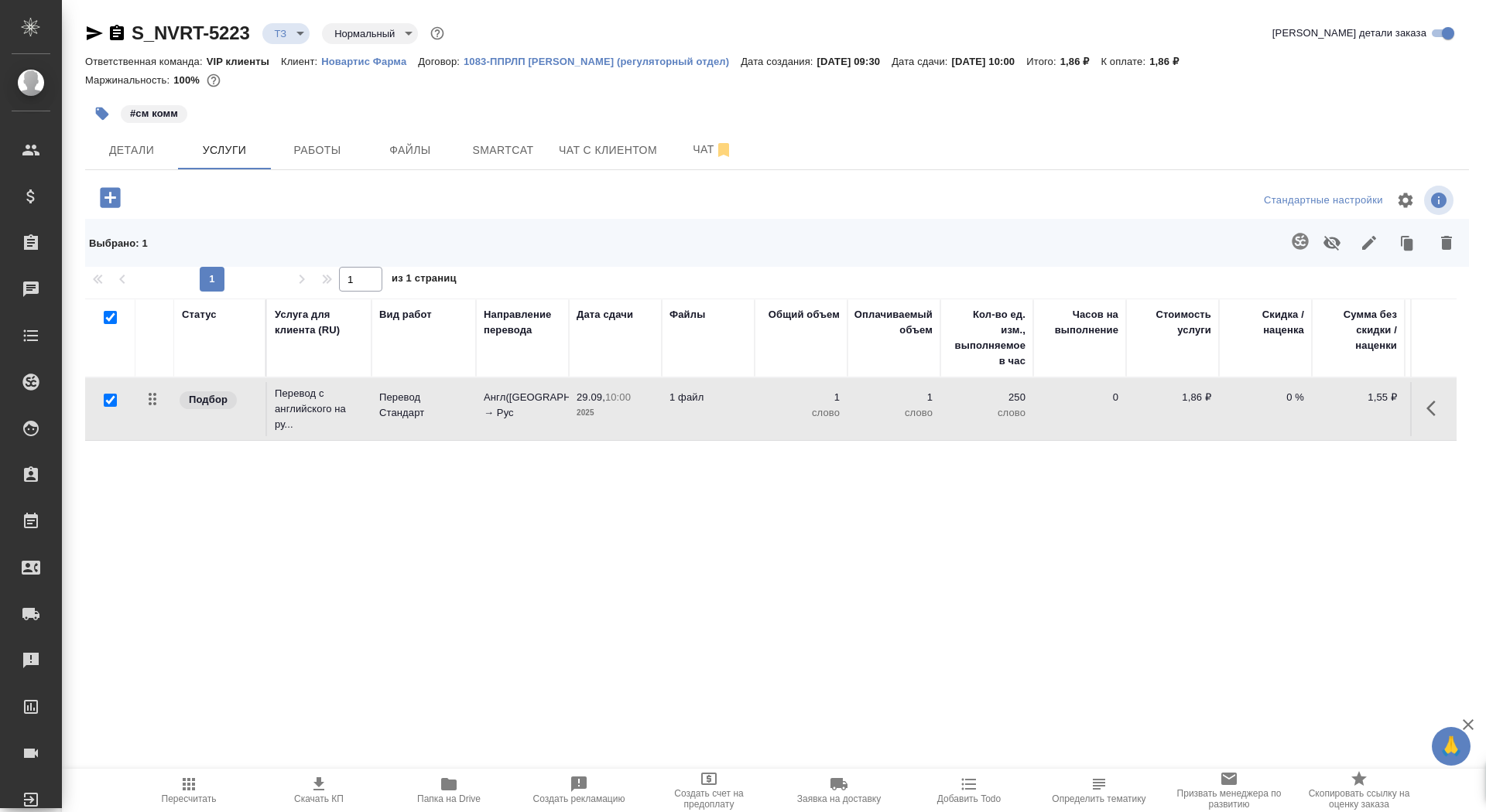
click at [1304, 235] on icon "button" at bounding box center [1300, 241] width 16 height 16
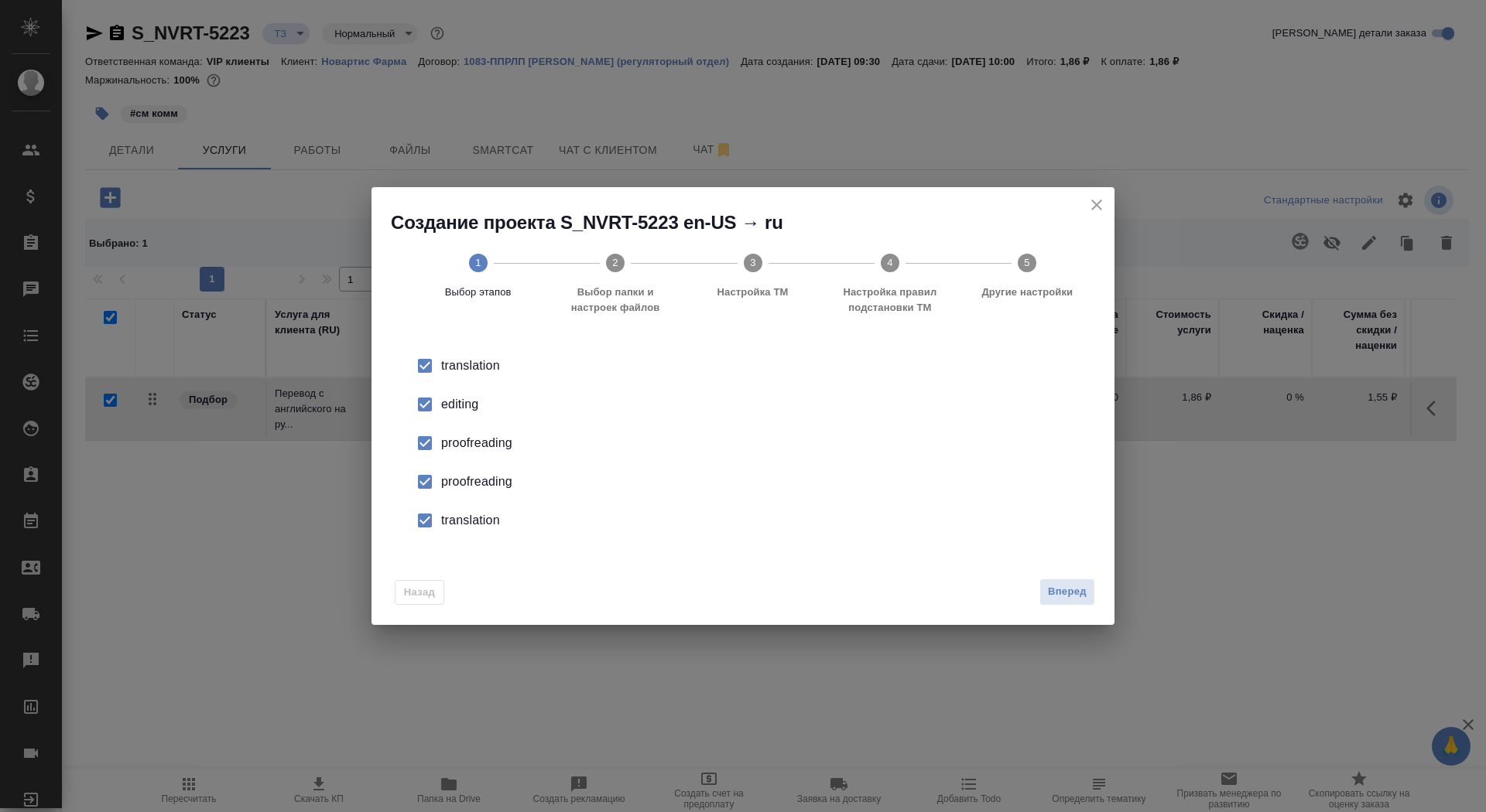
click at [455, 412] on div "editing" at bounding box center [759, 405] width 636 height 19
click at [454, 492] on li "proofreading" at bounding box center [742, 481] width 694 height 39
click at [454, 508] on li "translation" at bounding box center [742, 520] width 694 height 39
click at [1046, 587] on button "Вперед" at bounding box center [1066, 591] width 56 height 27
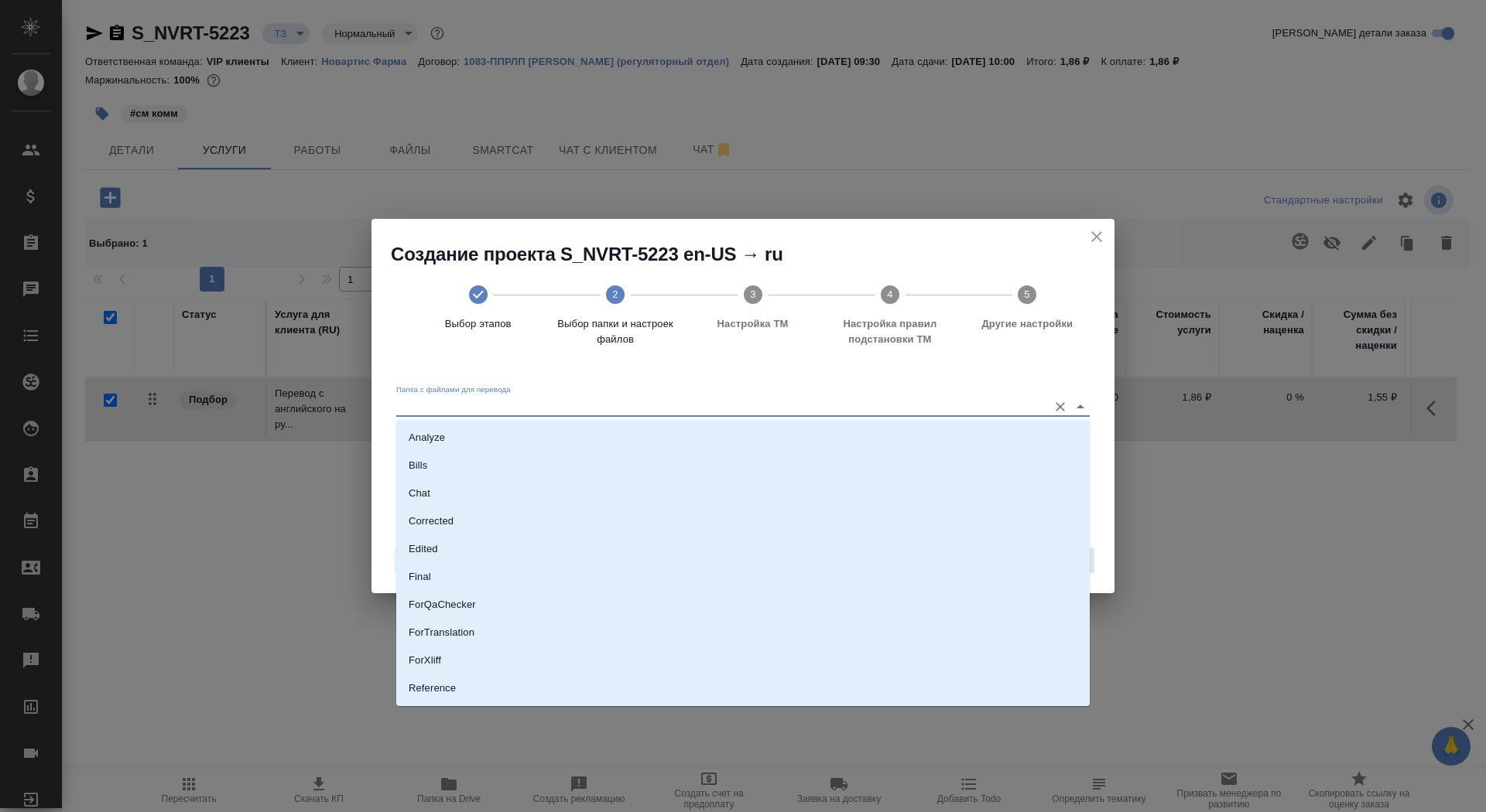
click at [861, 411] on input "Папка с файлами для перевода" at bounding box center [717, 406] width 644 height 19
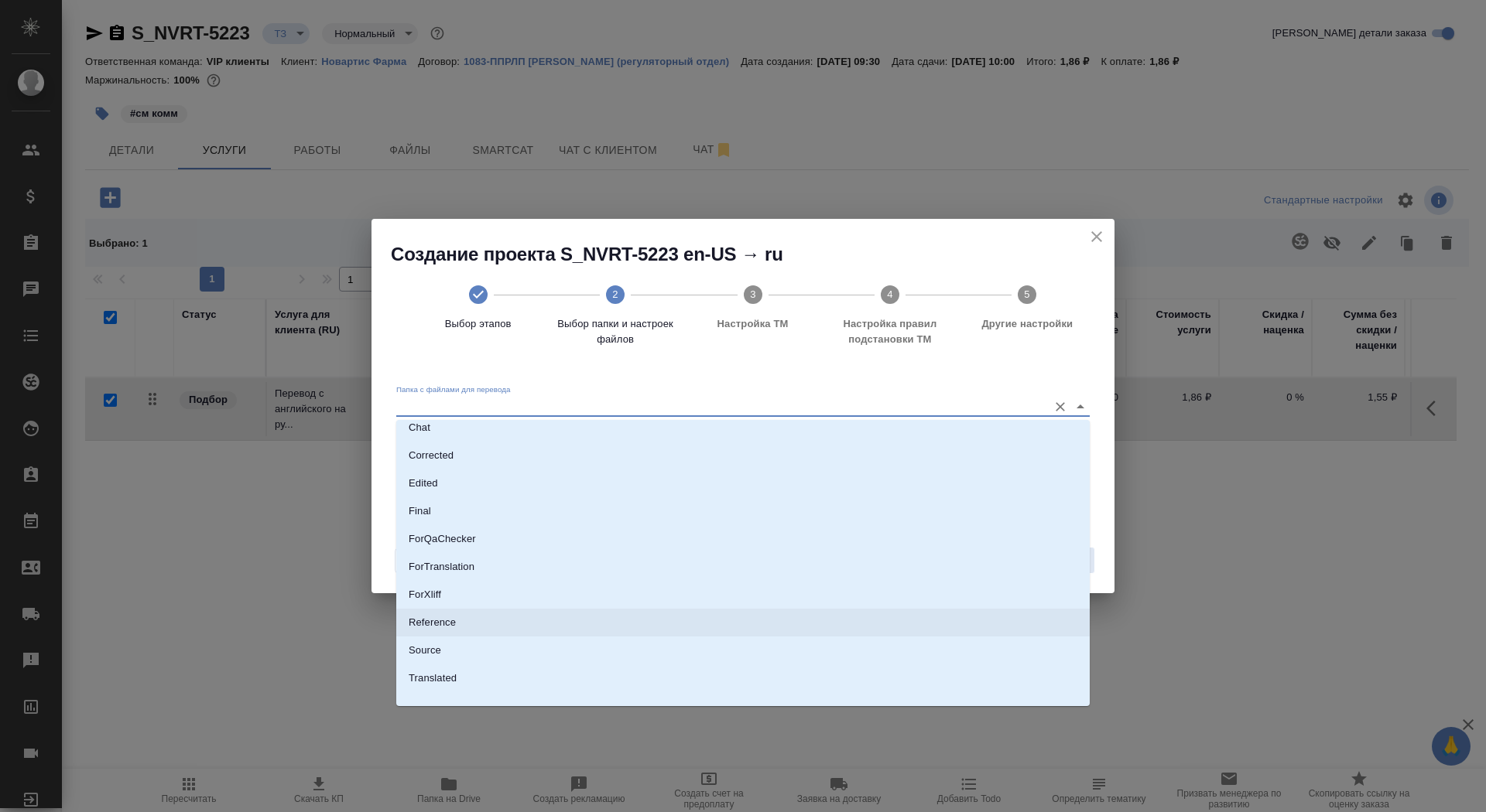
scroll to position [81, 0]
click at [749, 636] on li "Source" at bounding box center [742, 635] width 694 height 28
type input "Source"
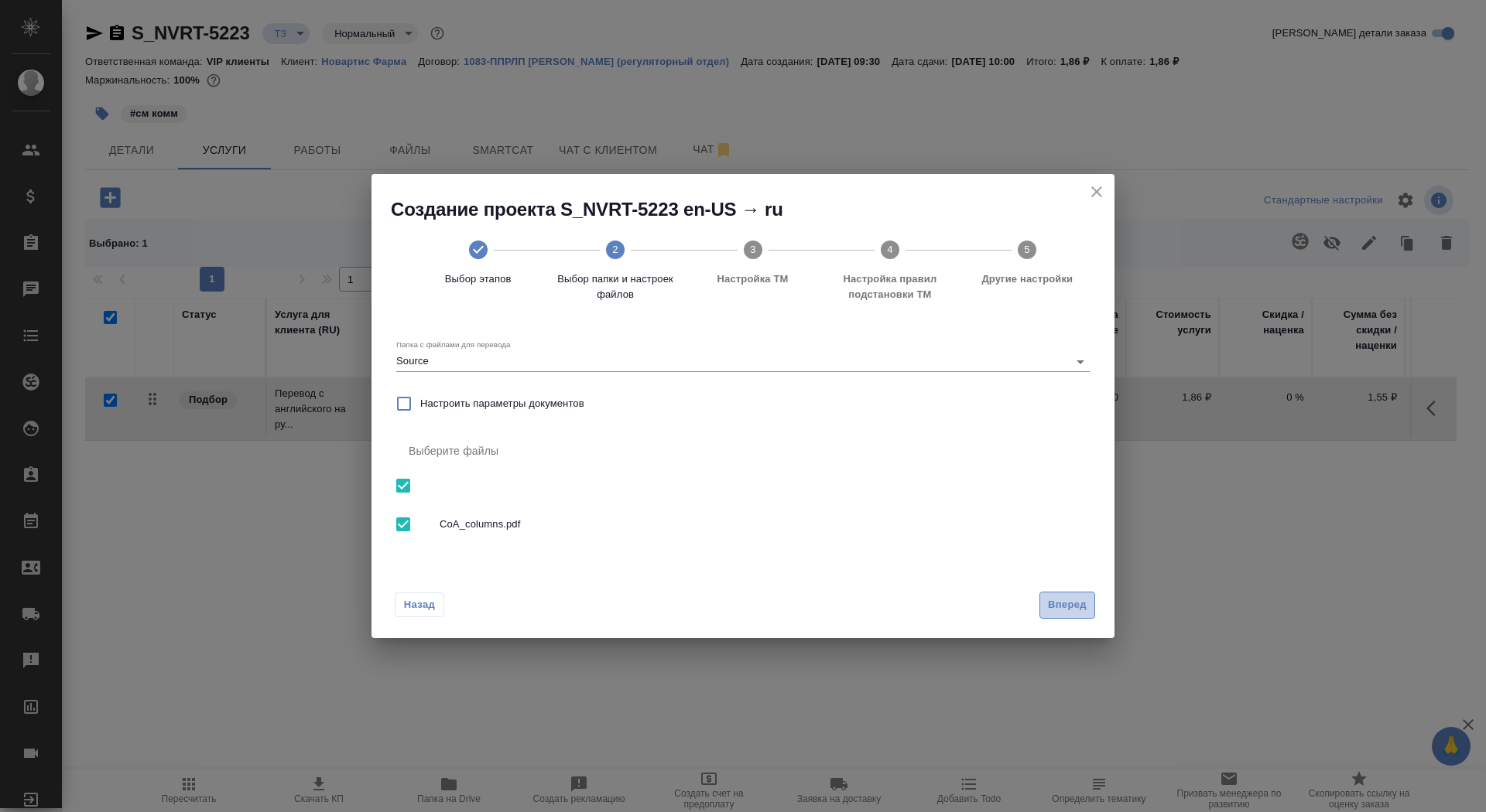
click at [1052, 599] on span "Вперед" at bounding box center [1066, 605] width 39 height 18
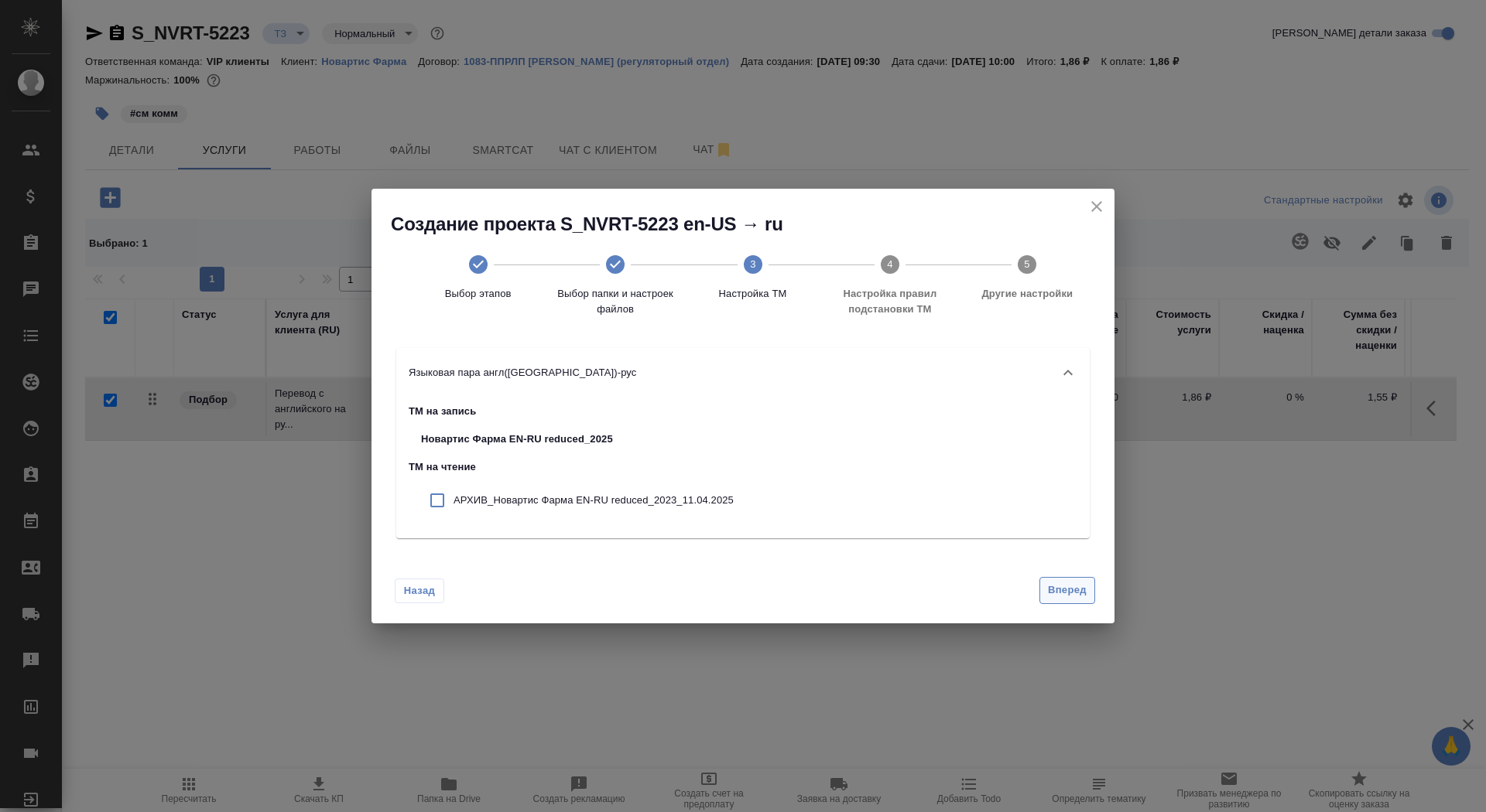
click at [1061, 583] on span "Вперед" at bounding box center [1066, 590] width 39 height 18
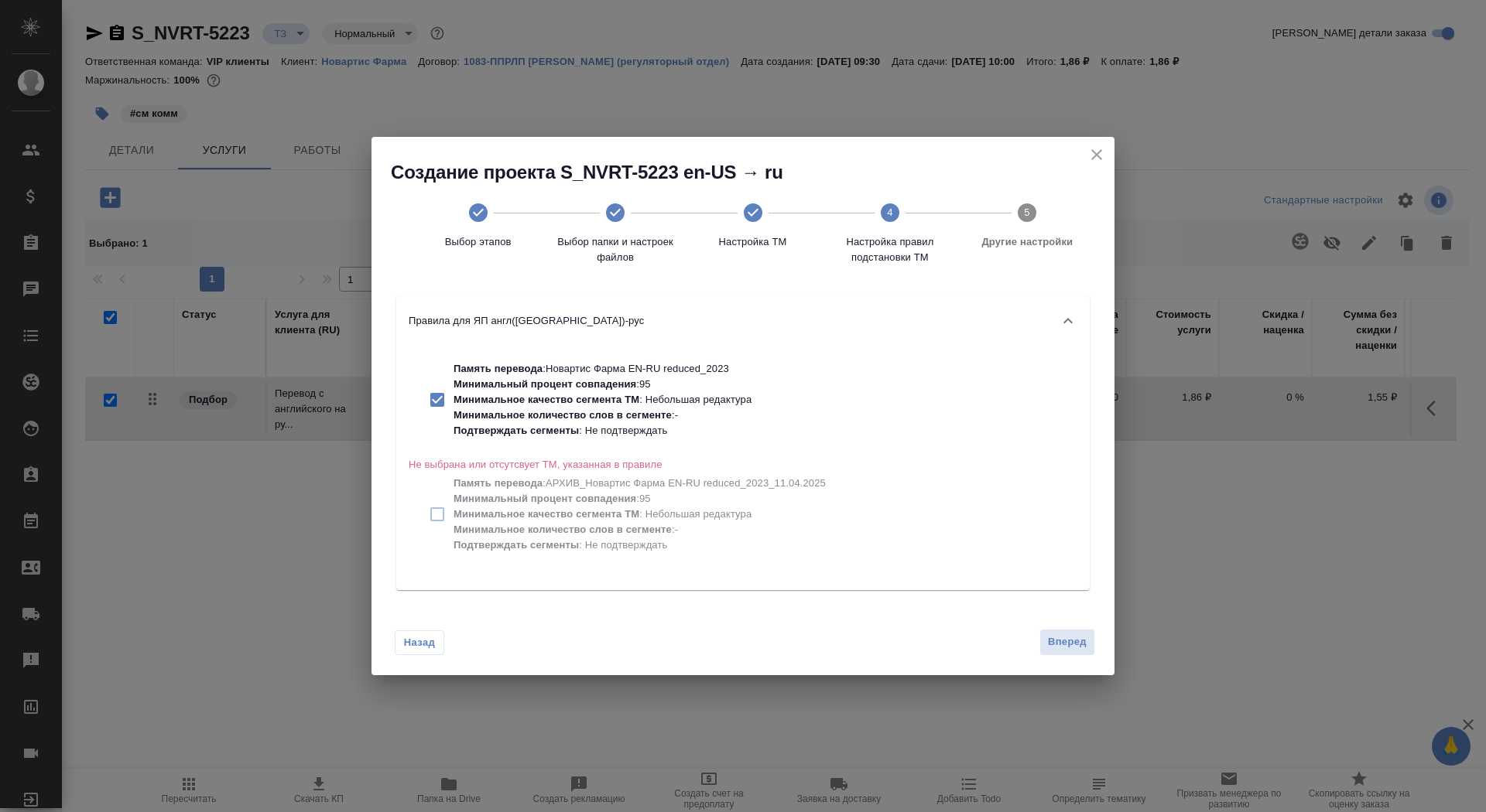
click at [1058, 626] on div "Назад Вперед" at bounding box center [742, 639] width 743 height 72
click at [1066, 653] on button "Вперед" at bounding box center [1066, 642] width 56 height 27
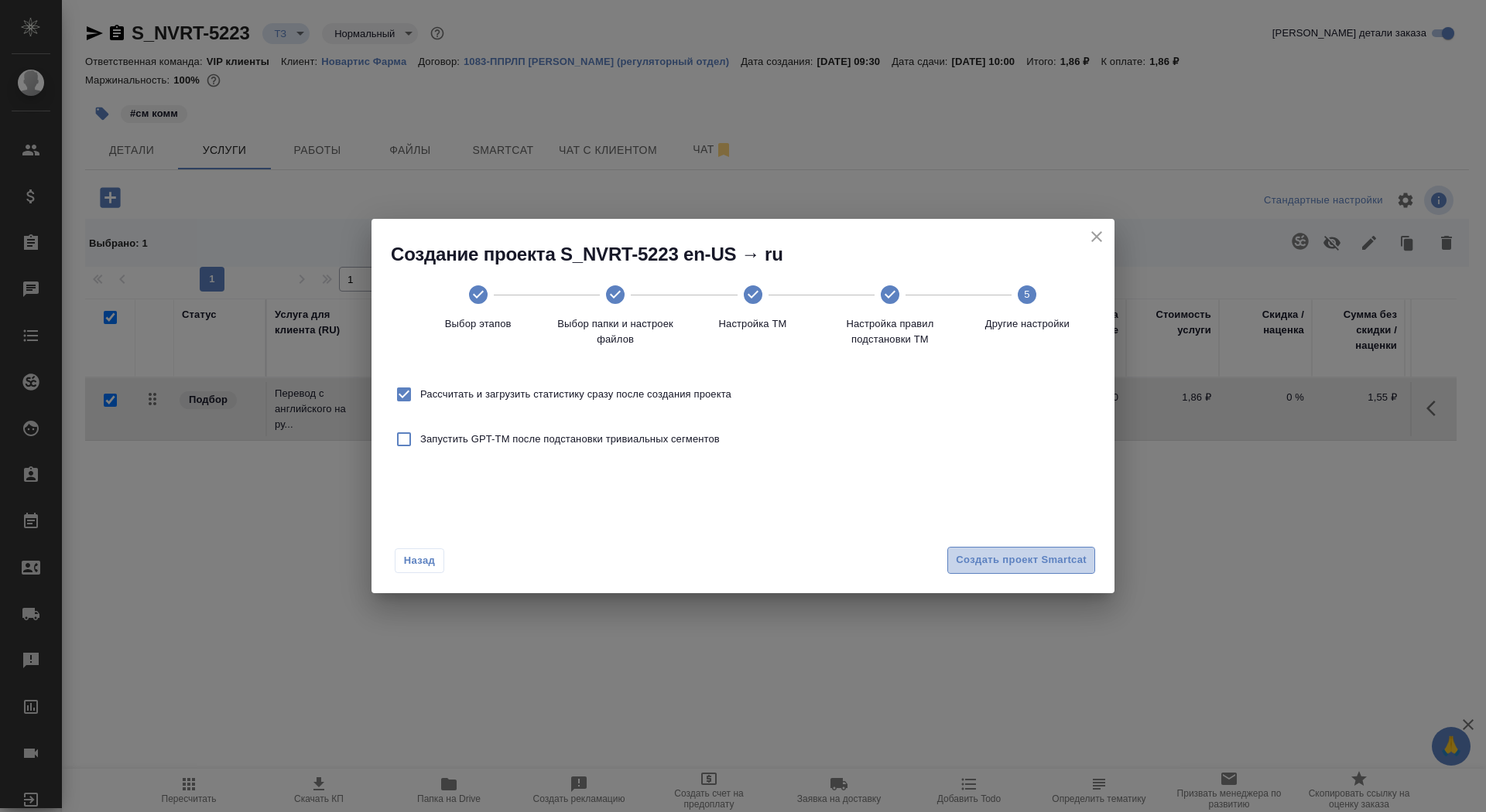
click at [1043, 571] on button "Создать проект Smartcat" at bounding box center [1021, 560] width 147 height 27
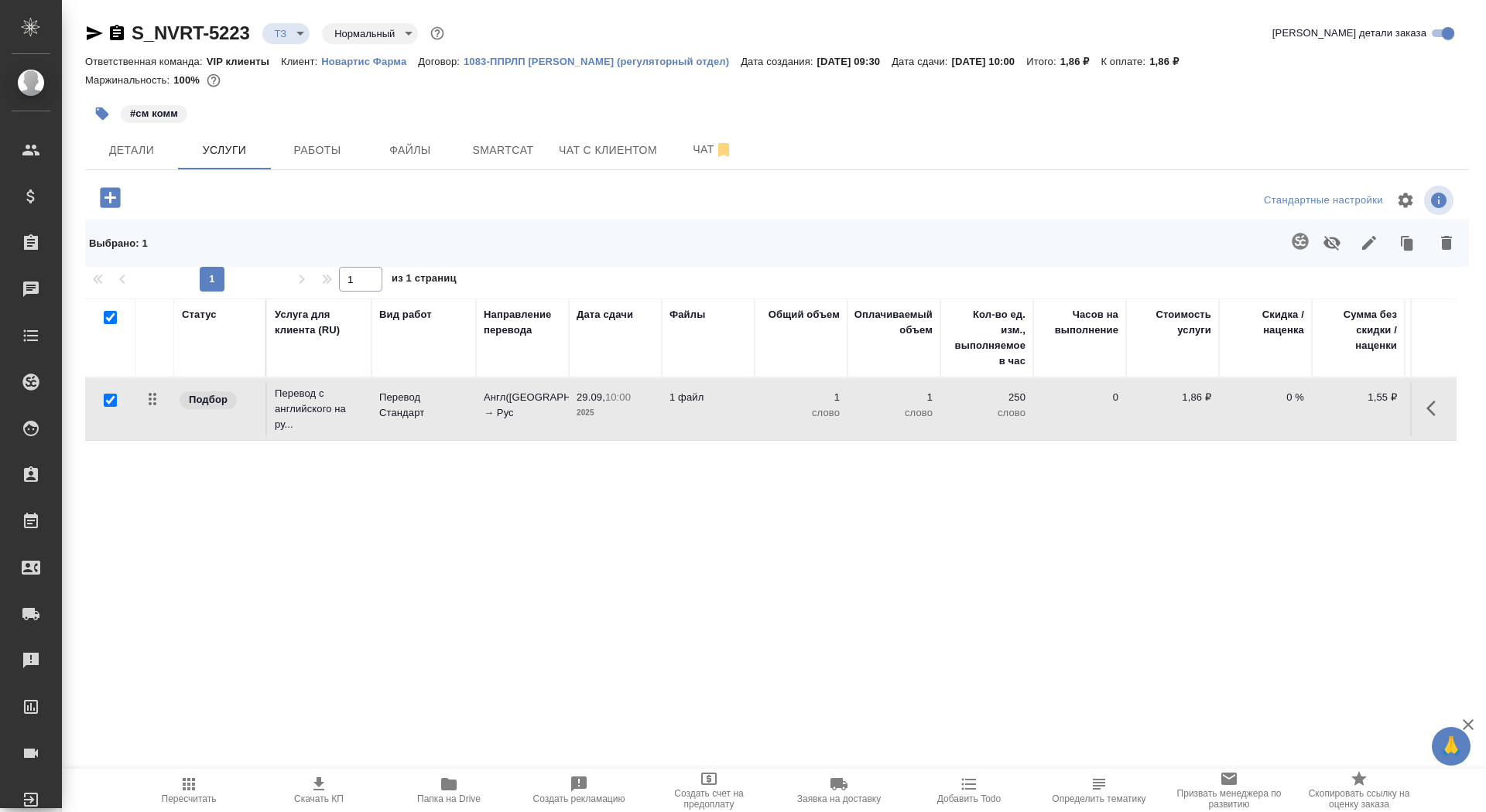
click at [539, 398] on p "Англ(США) → Рус" at bounding box center [521, 405] width 77 height 31
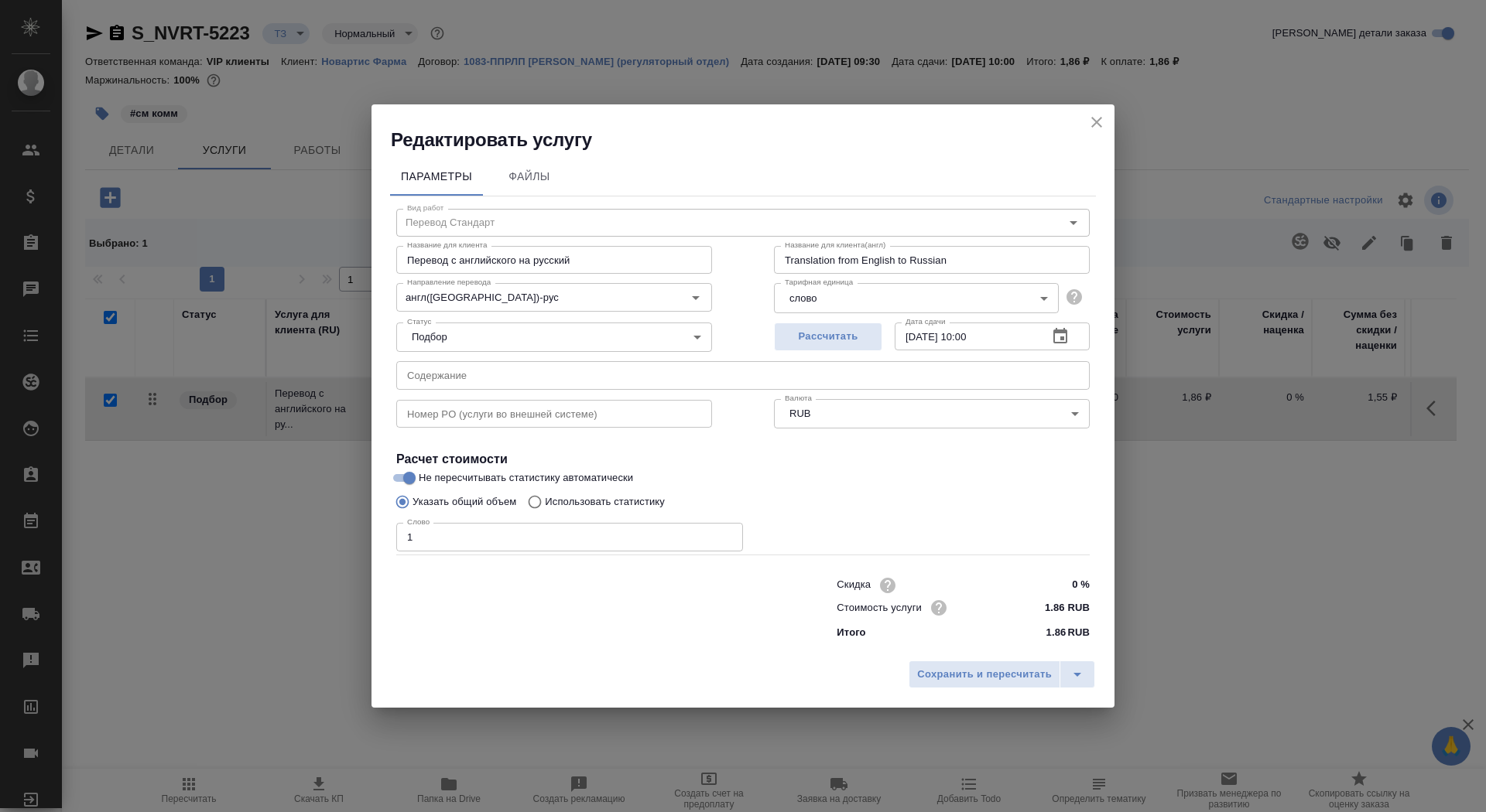
click at [584, 508] on p "Использовать статистику" at bounding box center [605, 502] width 120 height 15
click at [545, 508] on input "Использовать статистику" at bounding box center [533, 501] width 25 height 29
radio input "true"
radio input "false"
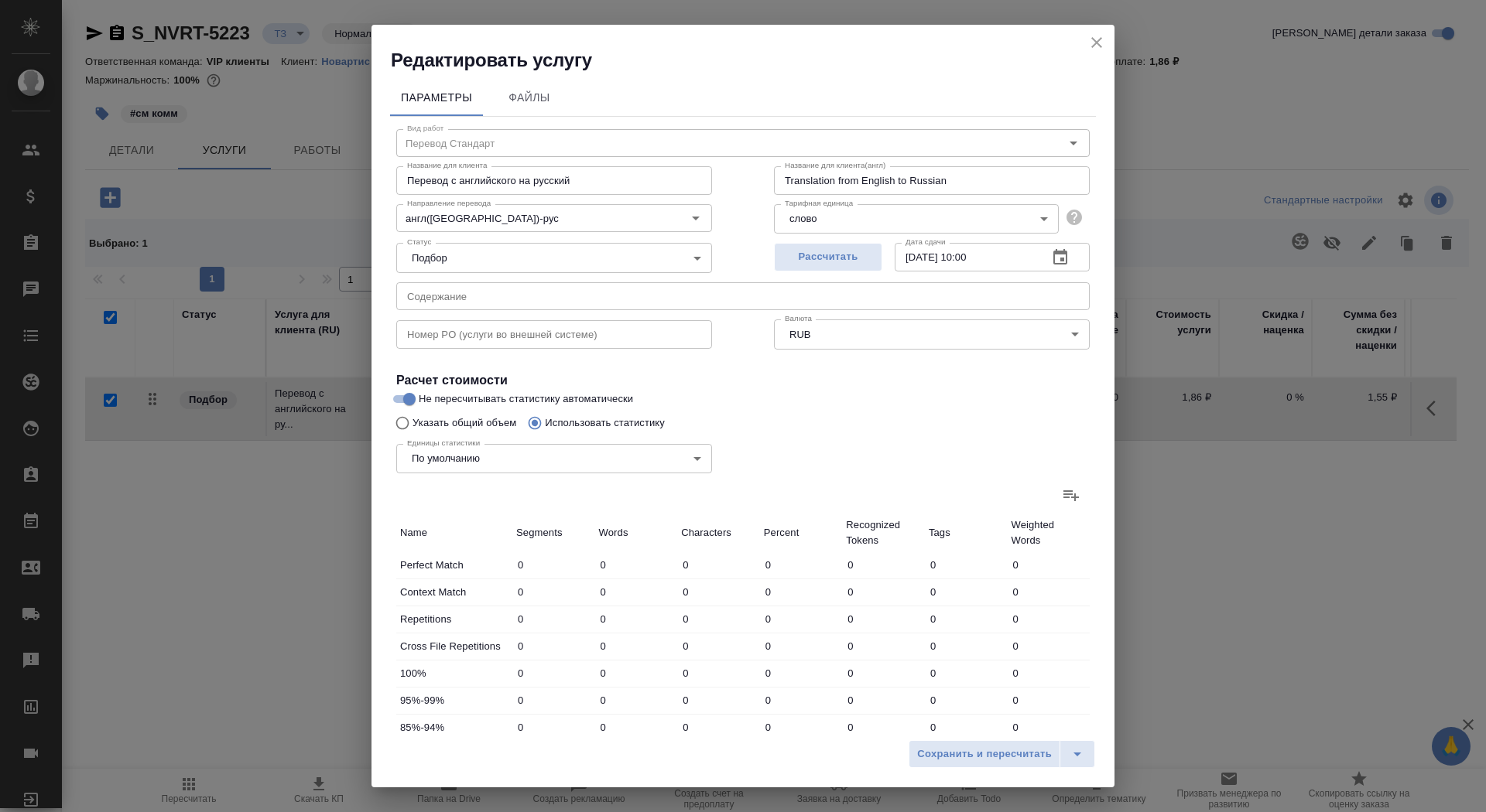
click at [1062, 499] on icon at bounding box center [1071, 495] width 19 height 19
click at [0, 0] on input "file" at bounding box center [0, 0] width 0 height 0
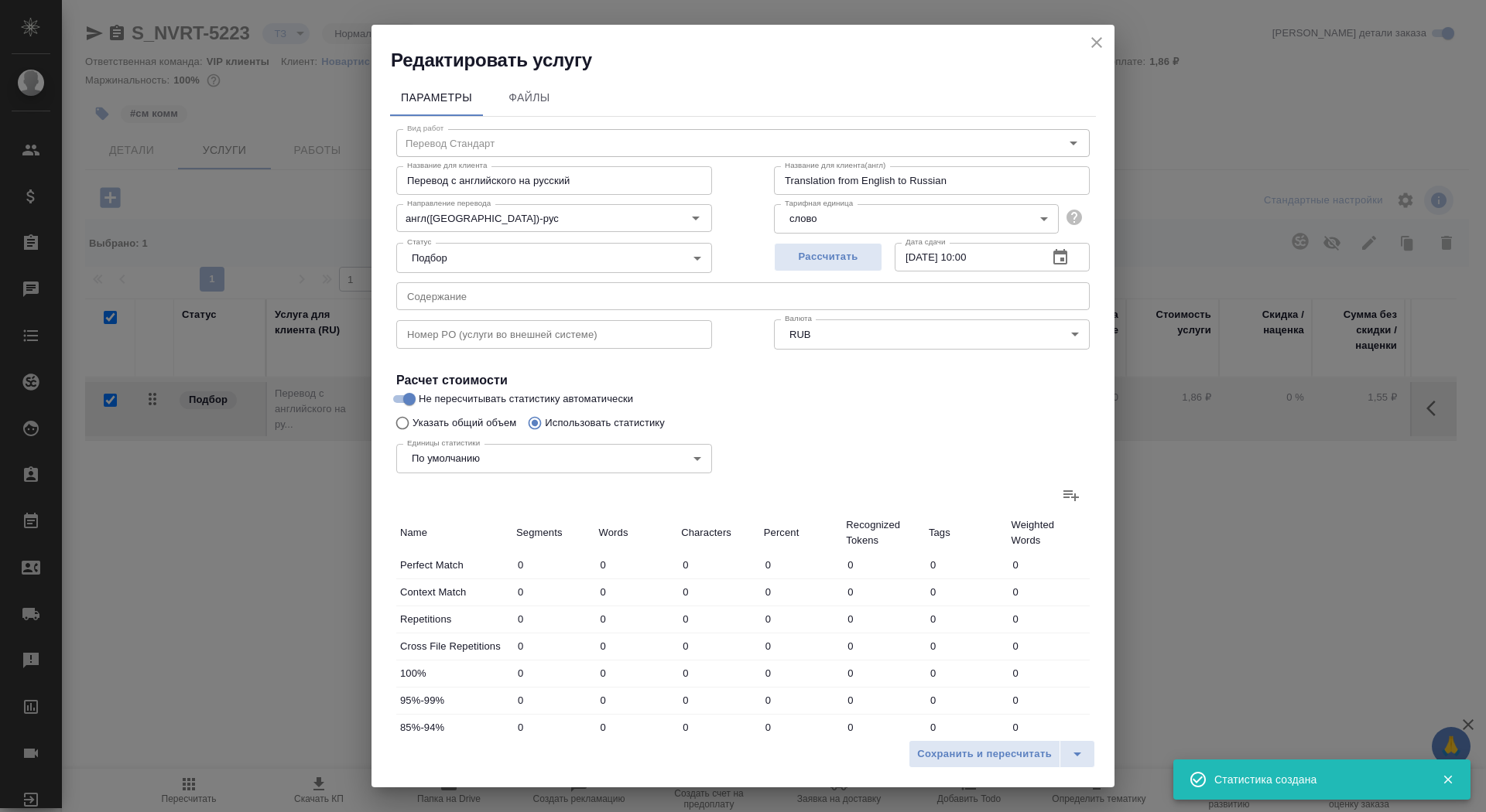
type input "22"
type input "42"
type input "312"
type input "40"
type input "45"
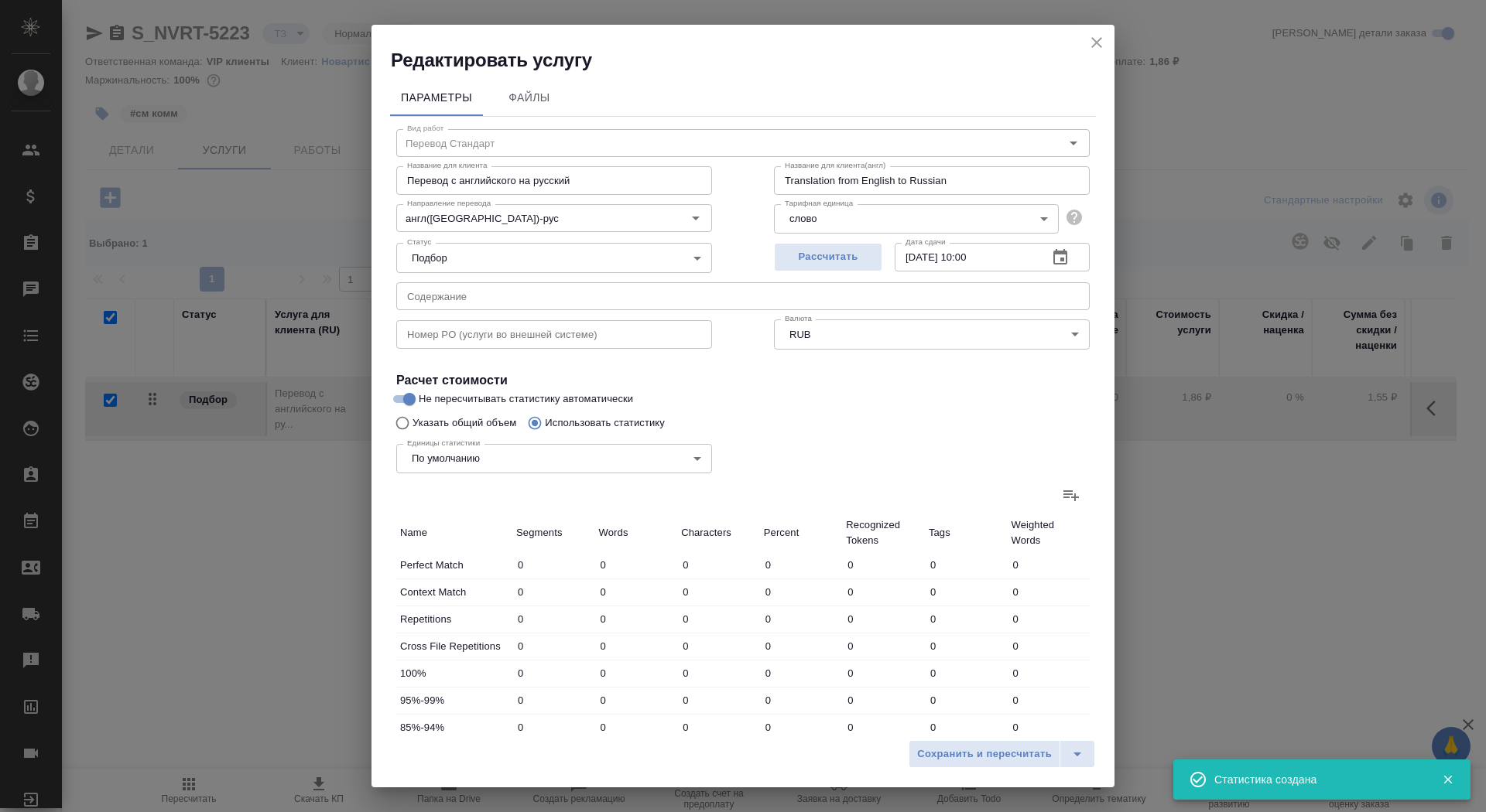
type input "221"
type input "30"
type input "32"
type input "194"
type input "4"
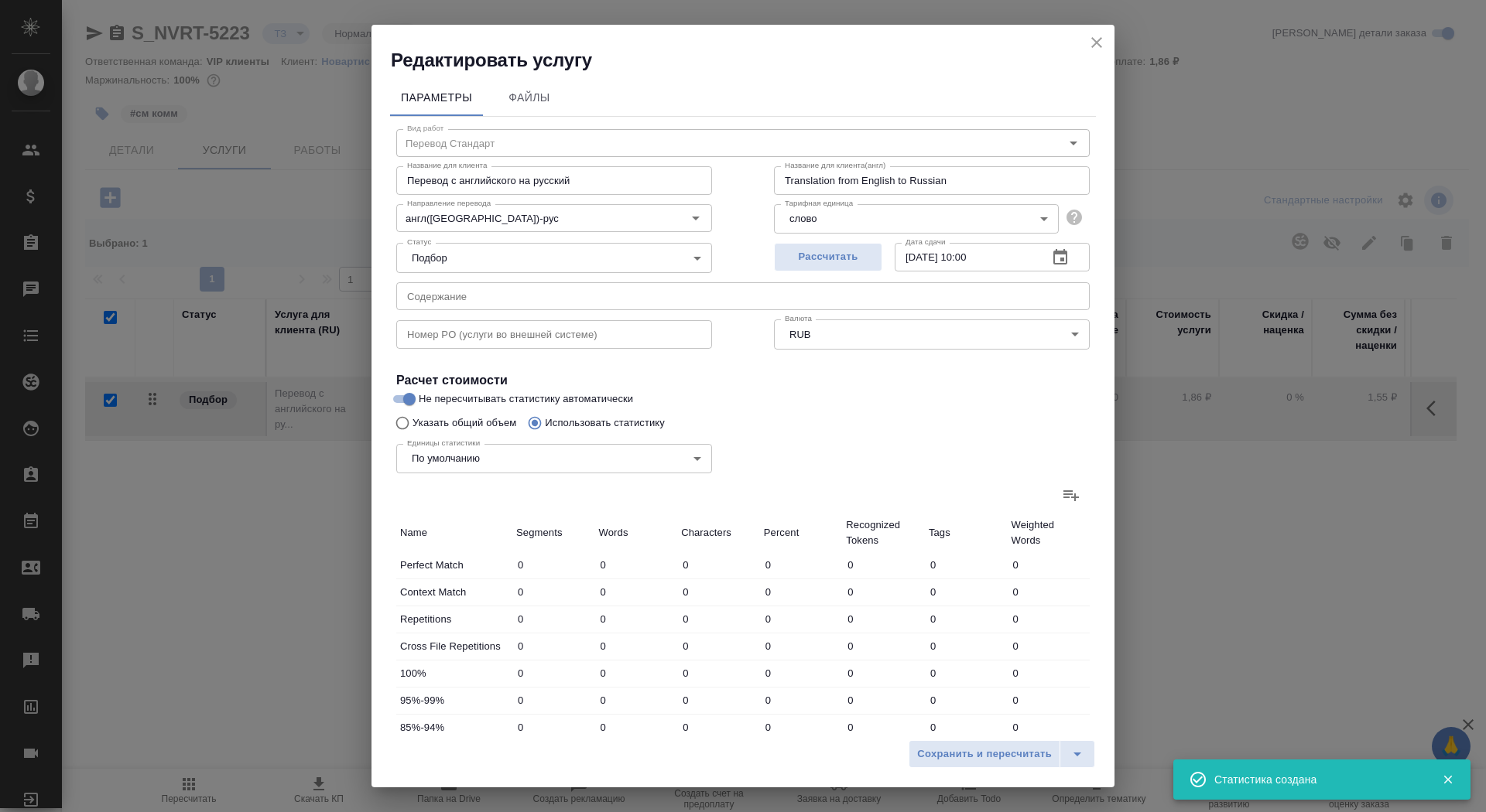
type input "8"
type input "72"
type input "16"
type input "40"
type input "270"
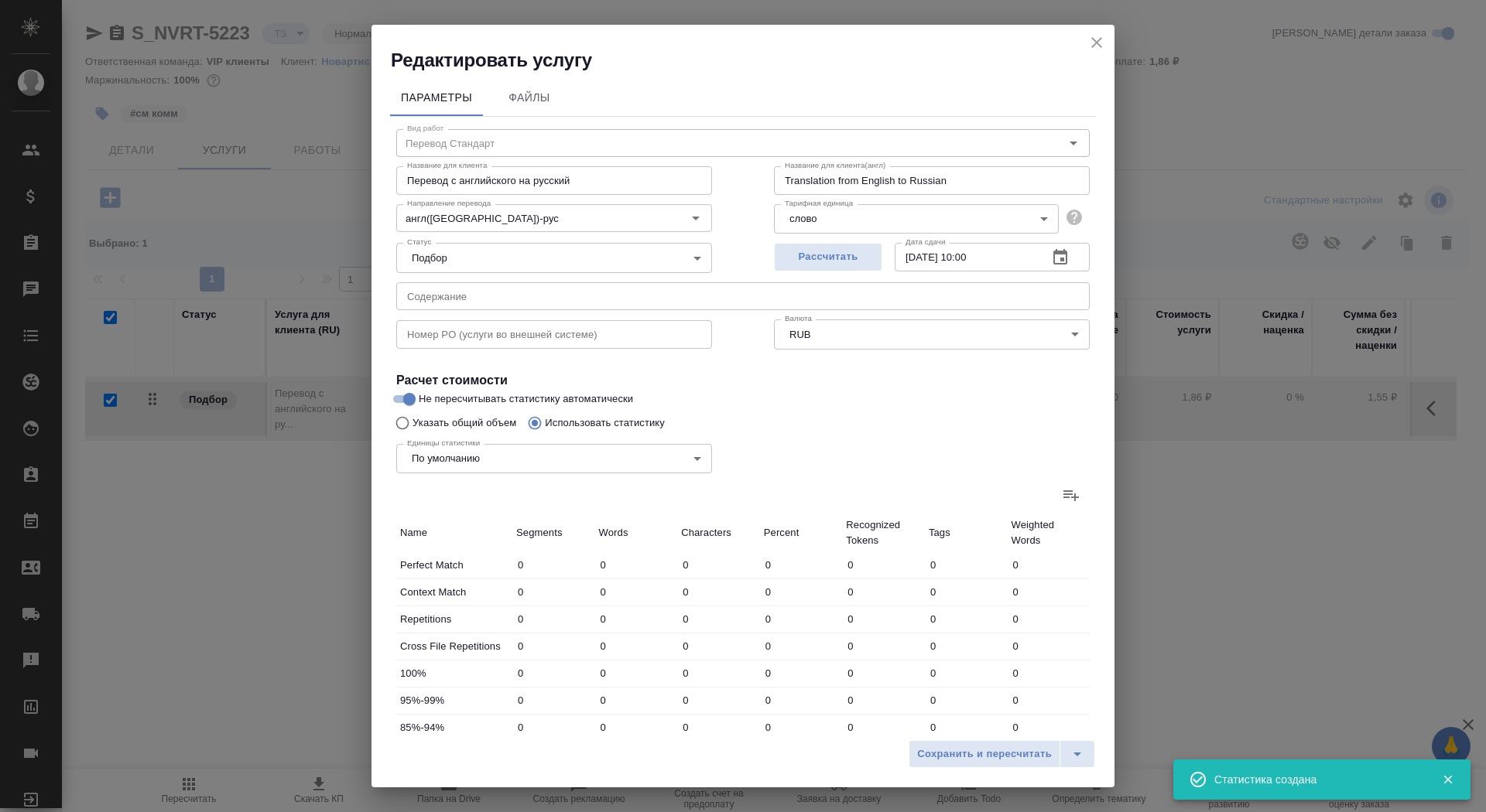
type input "235"
type input "2190"
type input "14424"
type input "325"
type input "2315"
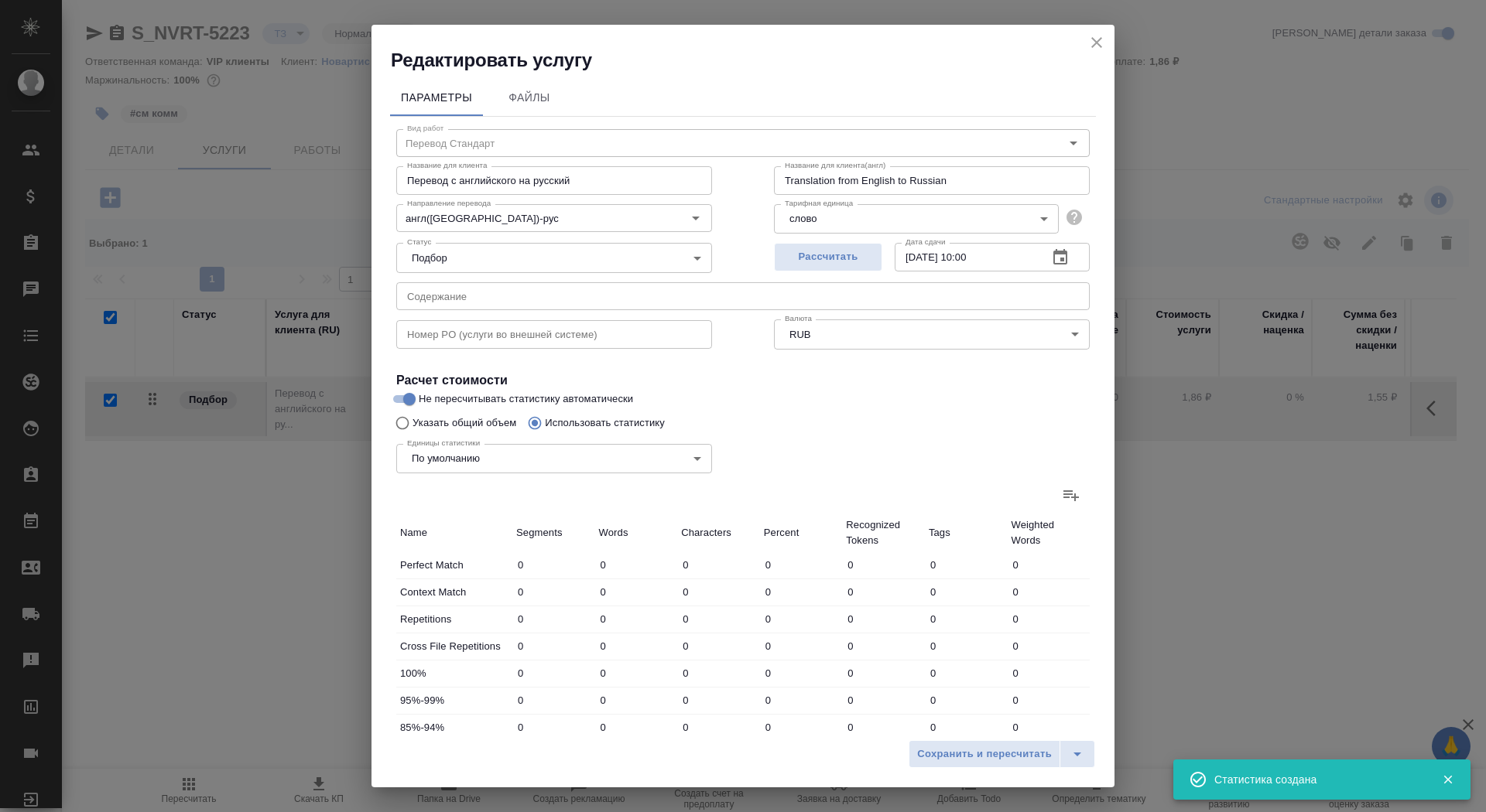
type input "15181"
type input "347"
type input "2357"
type input "15493"
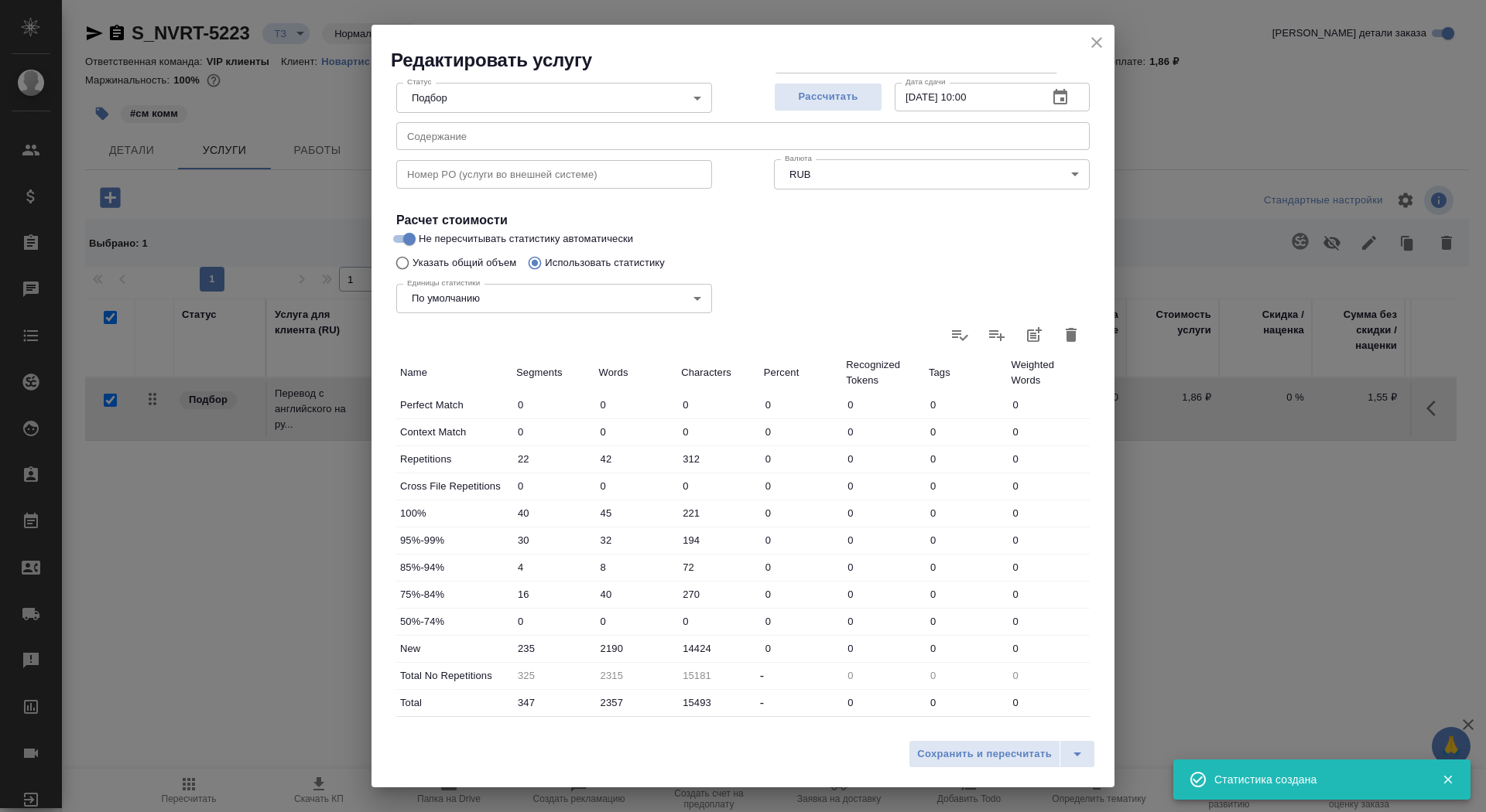
scroll to position [240, 0]
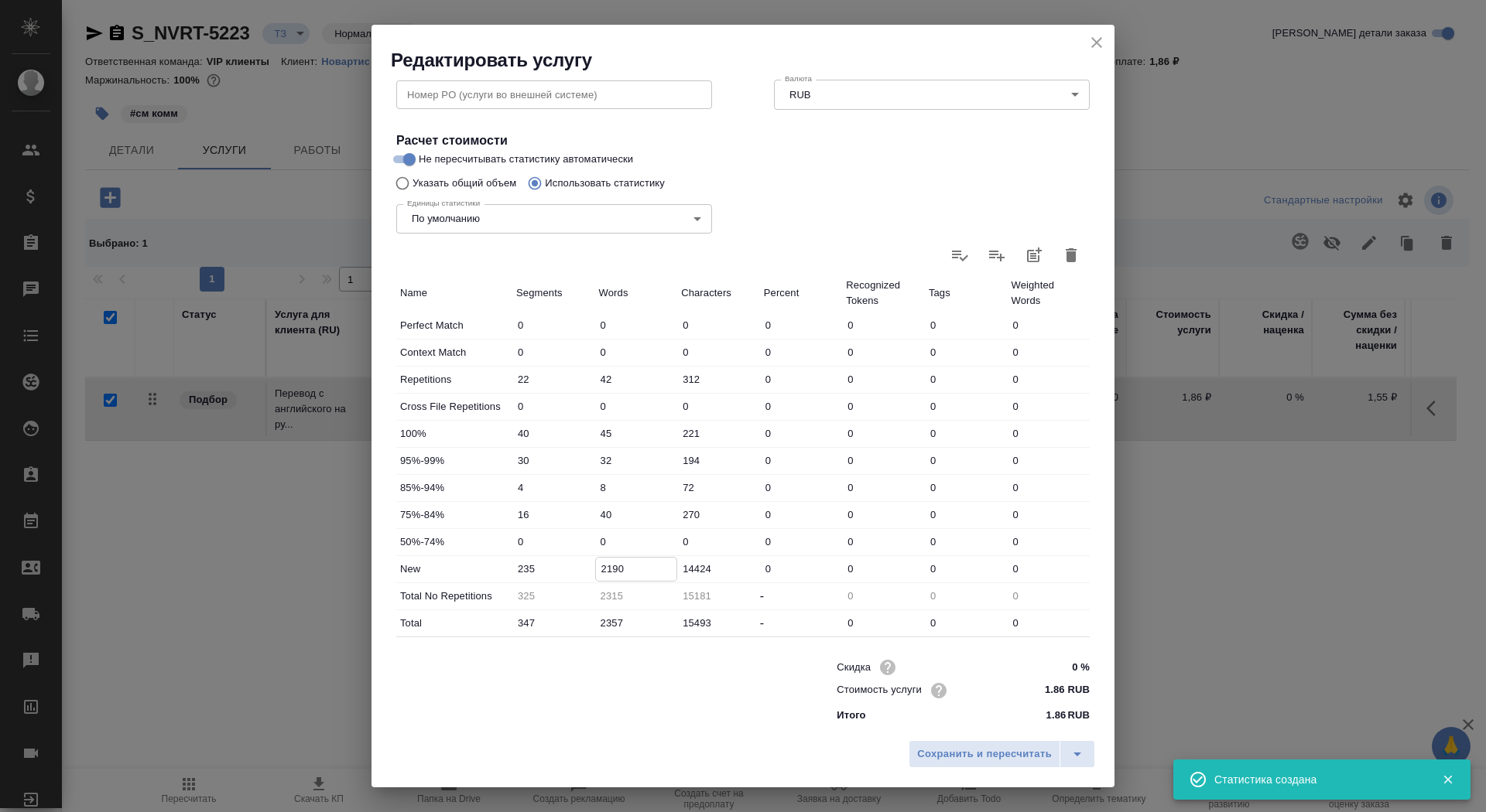
click at [608, 568] on input "2190" at bounding box center [635, 569] width 81 height 23
type input "2490"
click at [1014, 724] on div "Скидка 0 % Стоимость услуги 1.86 RUB Итого 1.86 RUB" at bounding box center [963, 689] width 315 height 129
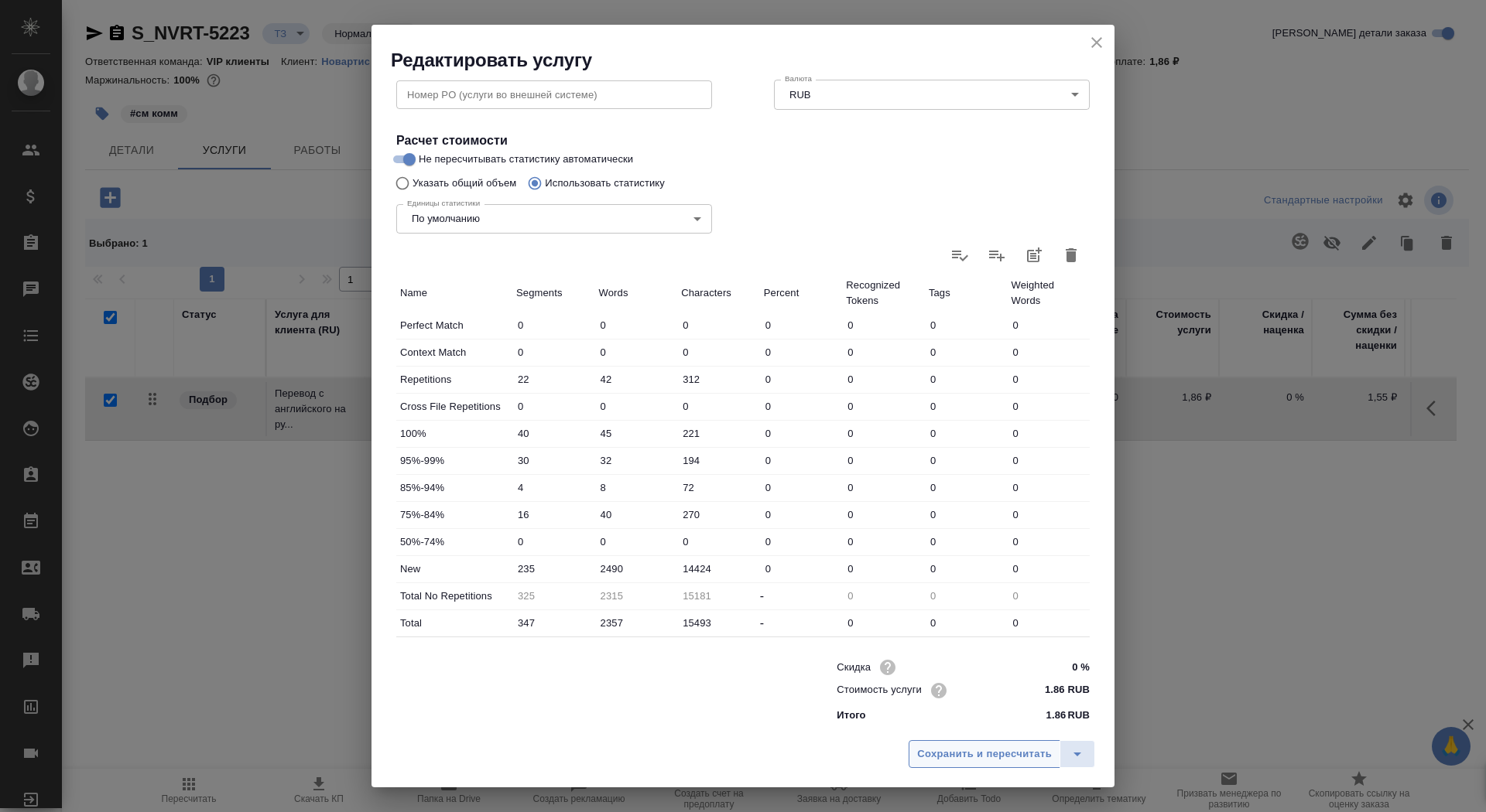
click at [993, 756] on span "Сохранить и пересчитать" at bounding box center [985, 754] width 135 height 18
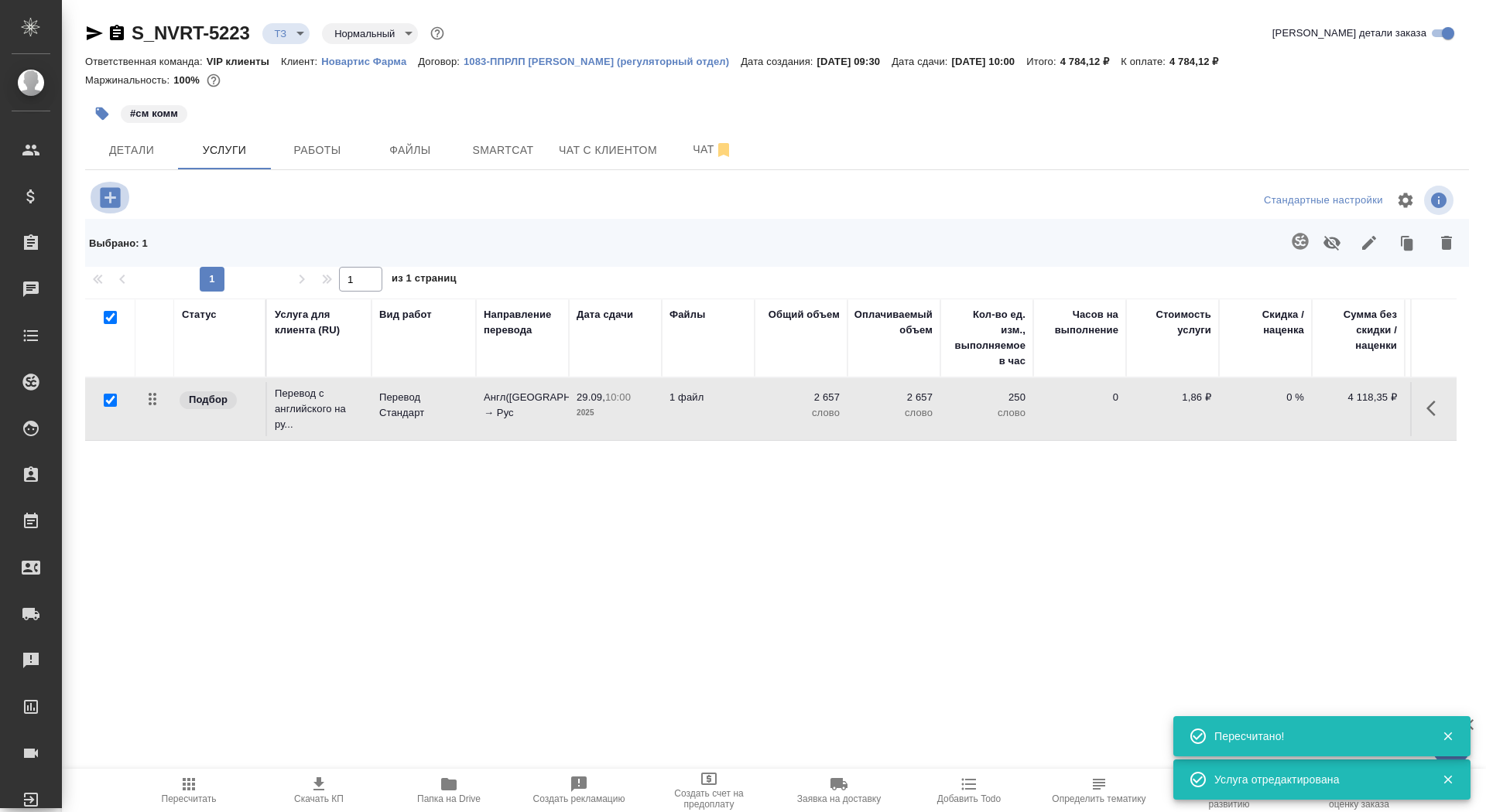
click at [114, 197] on icon "button" at bounding box center [110, 198] width 27 height 27
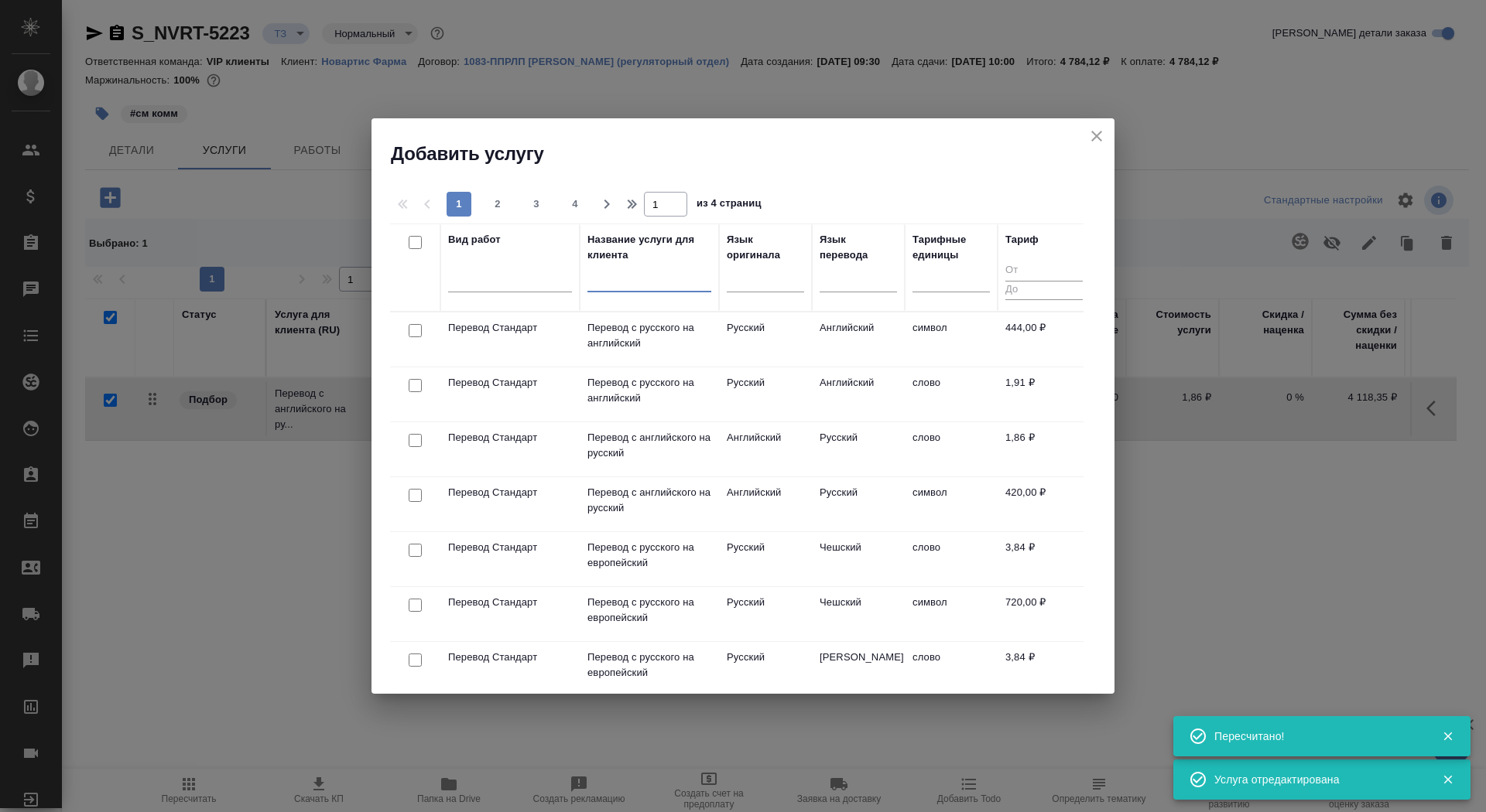
click at [663, 282] on input "text" at bounding box center [649, 282] width 124 height 19
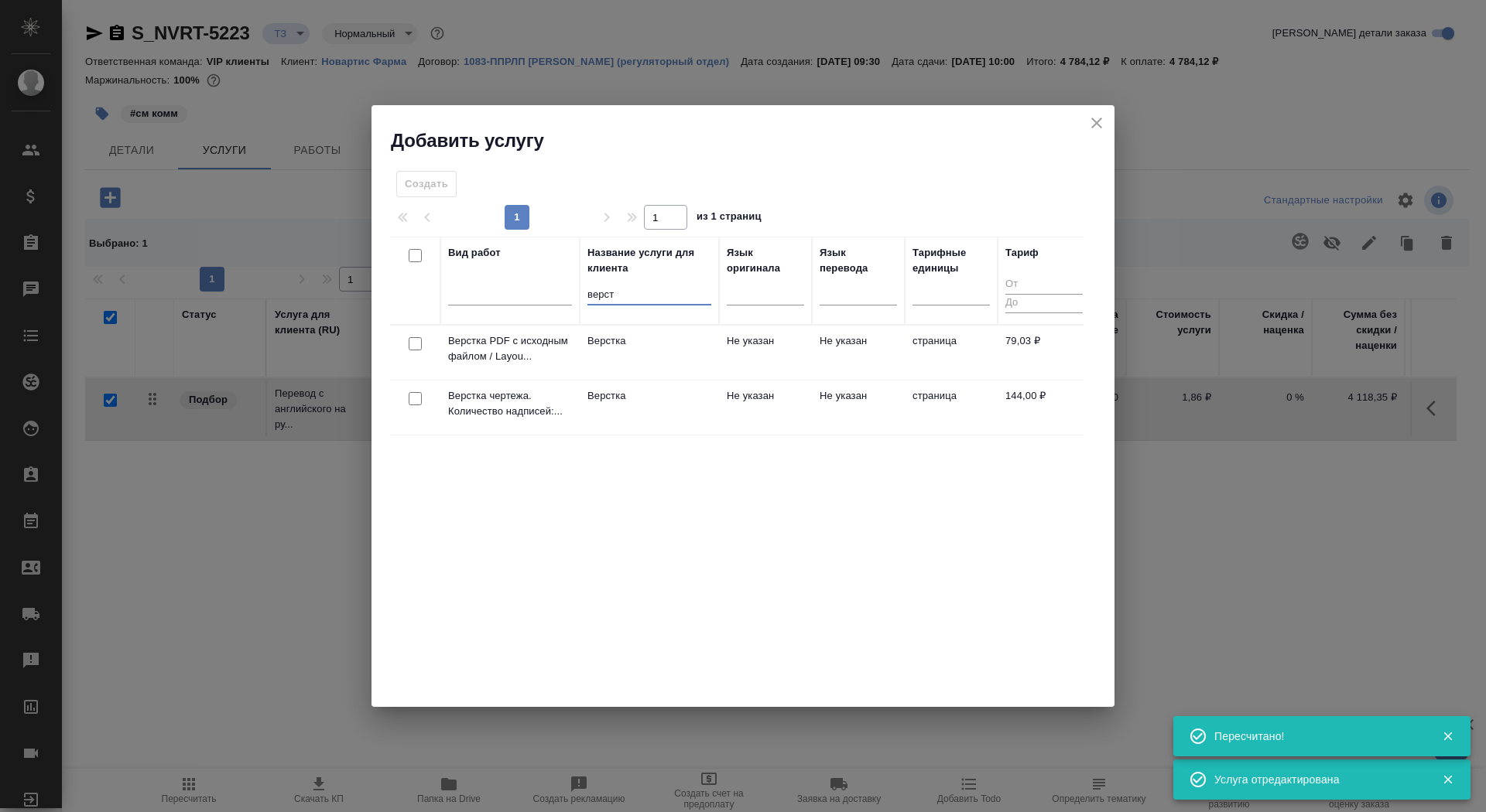
type input "верст"
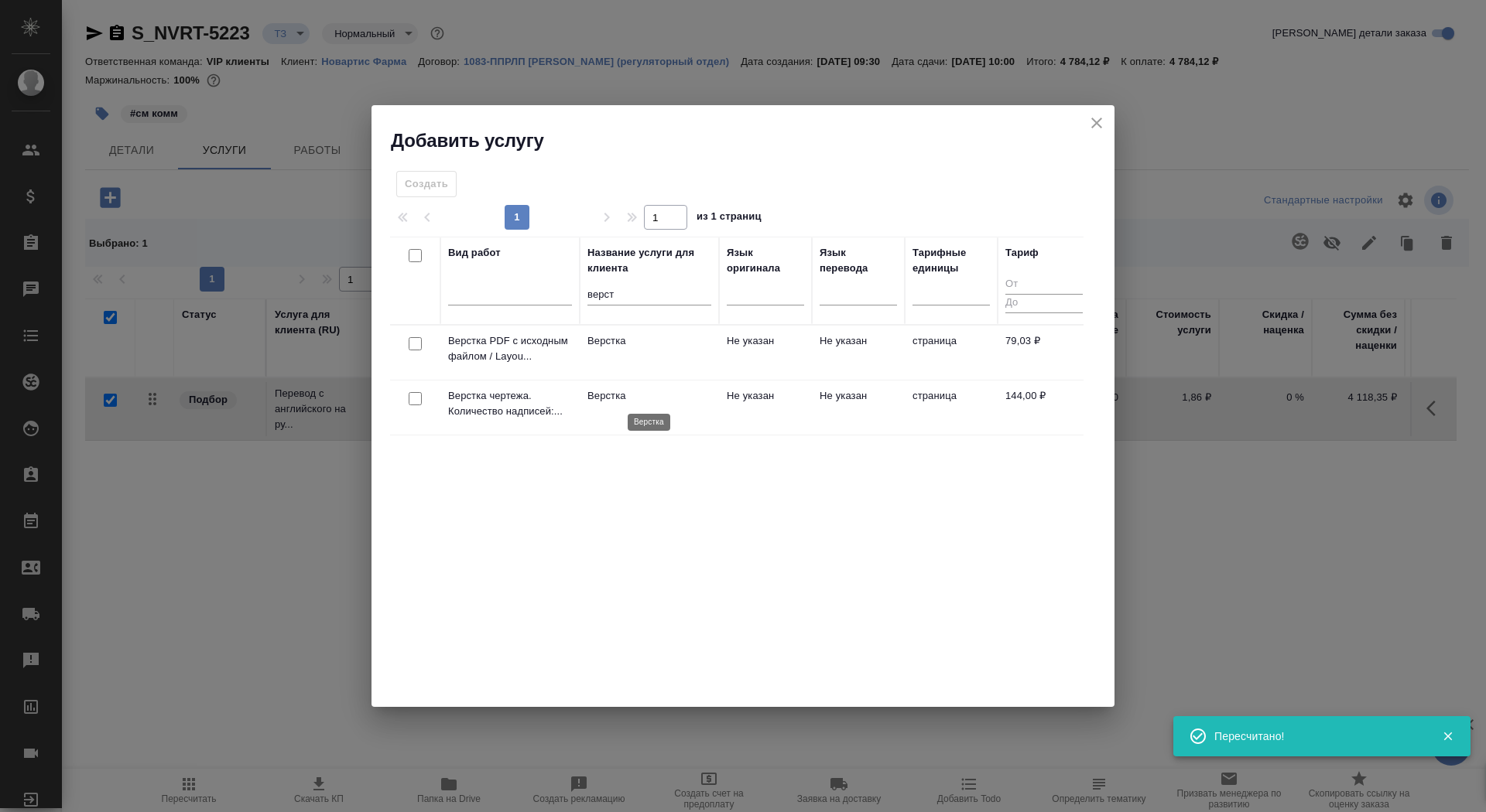
click at [670, 392] on p "Верстка" at bounding box center [649, 396] width 124 height 15
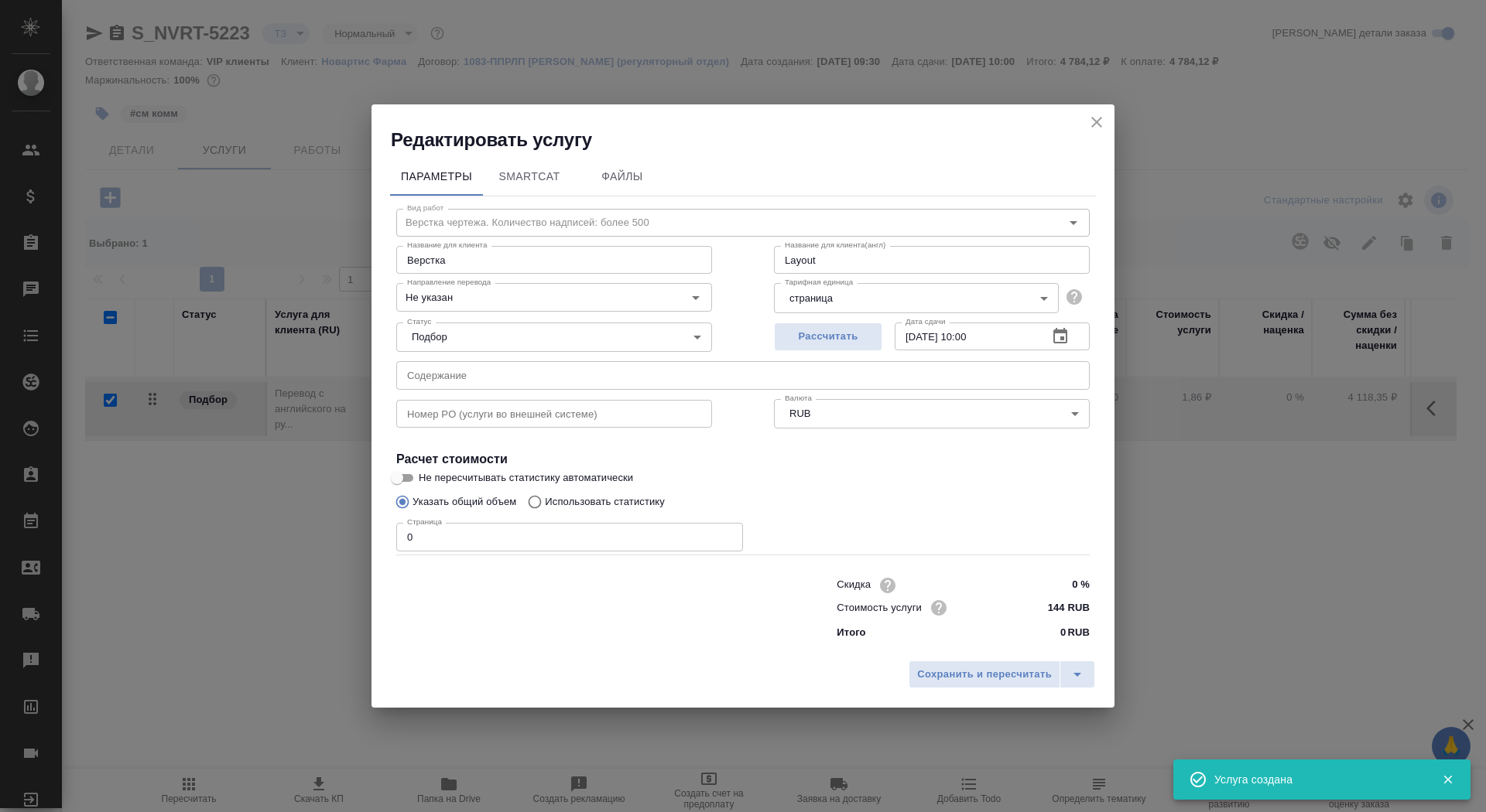
checkbox input "false"
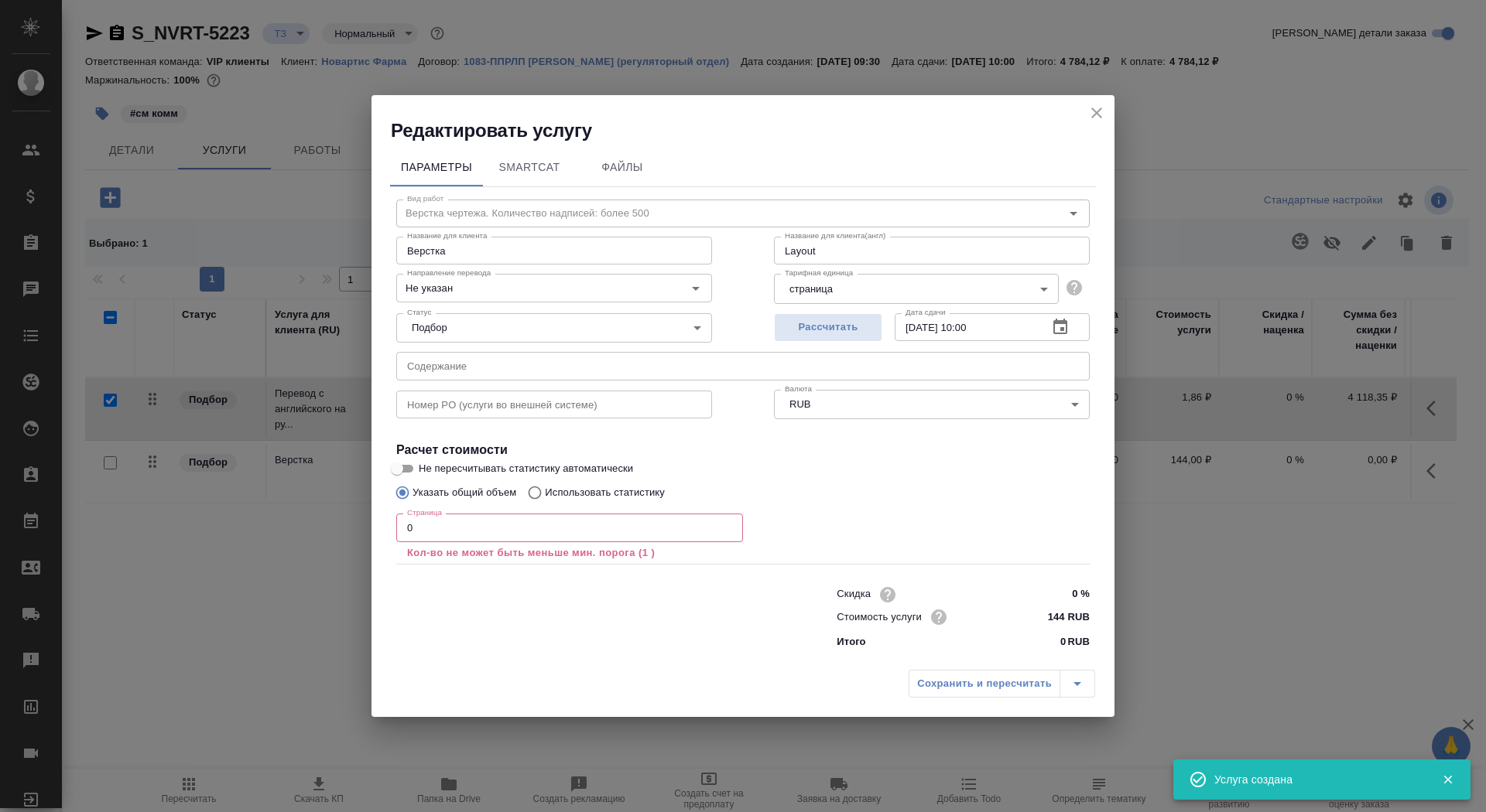
click at [487, 532] on input "0" at bounding box center [569, 527] width 346 height 28
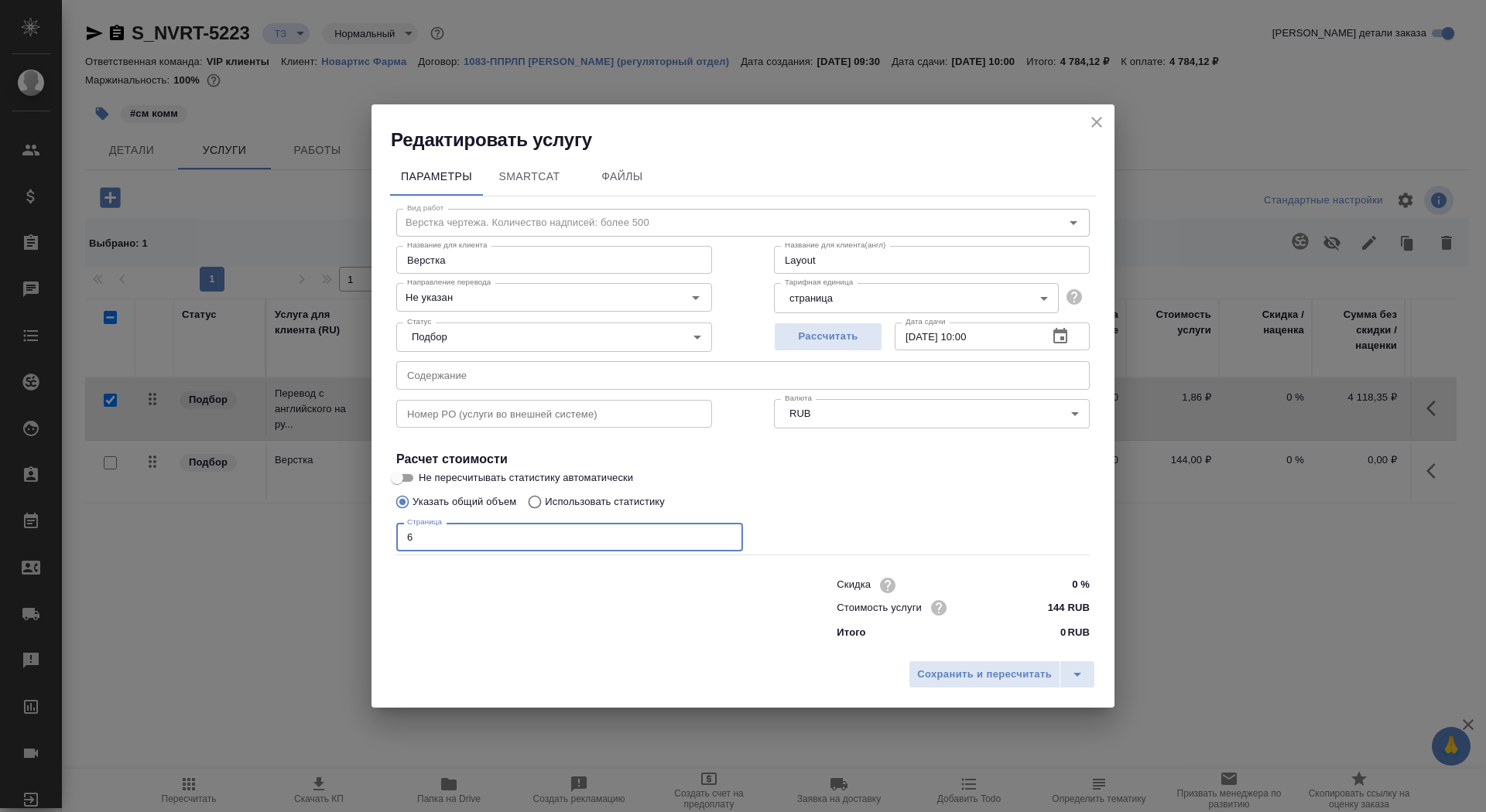
type input "6"
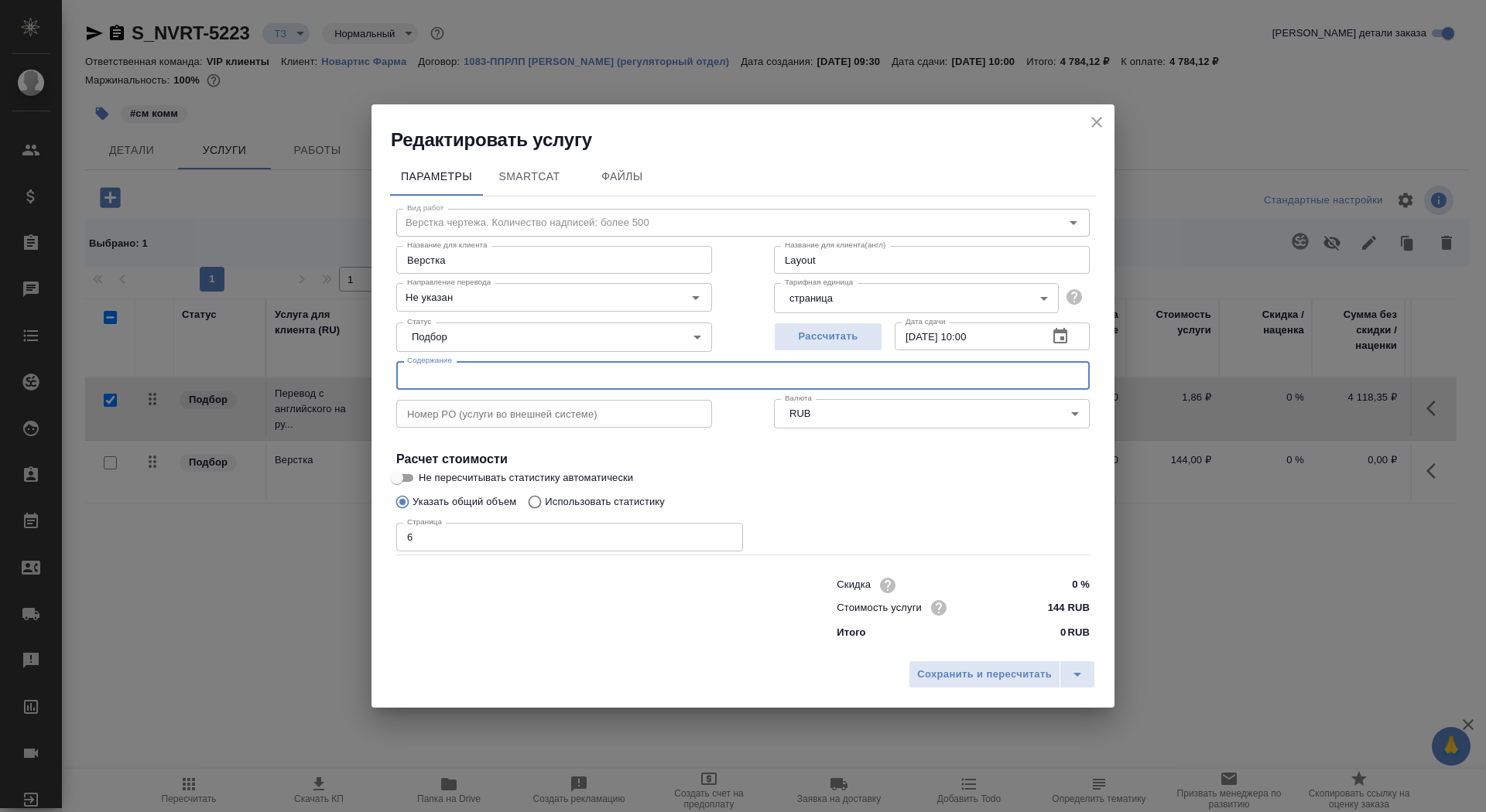
click at [454, 383] on input "text" at bounding box center [742, 375] width 694 height 28
paste input "Перевод_New project_Scemblix"
type input "Перевод_New project_Scemblix"
click at [440, 300] on input "Не указан" at bounding box center [528, 298] width 255 height 19
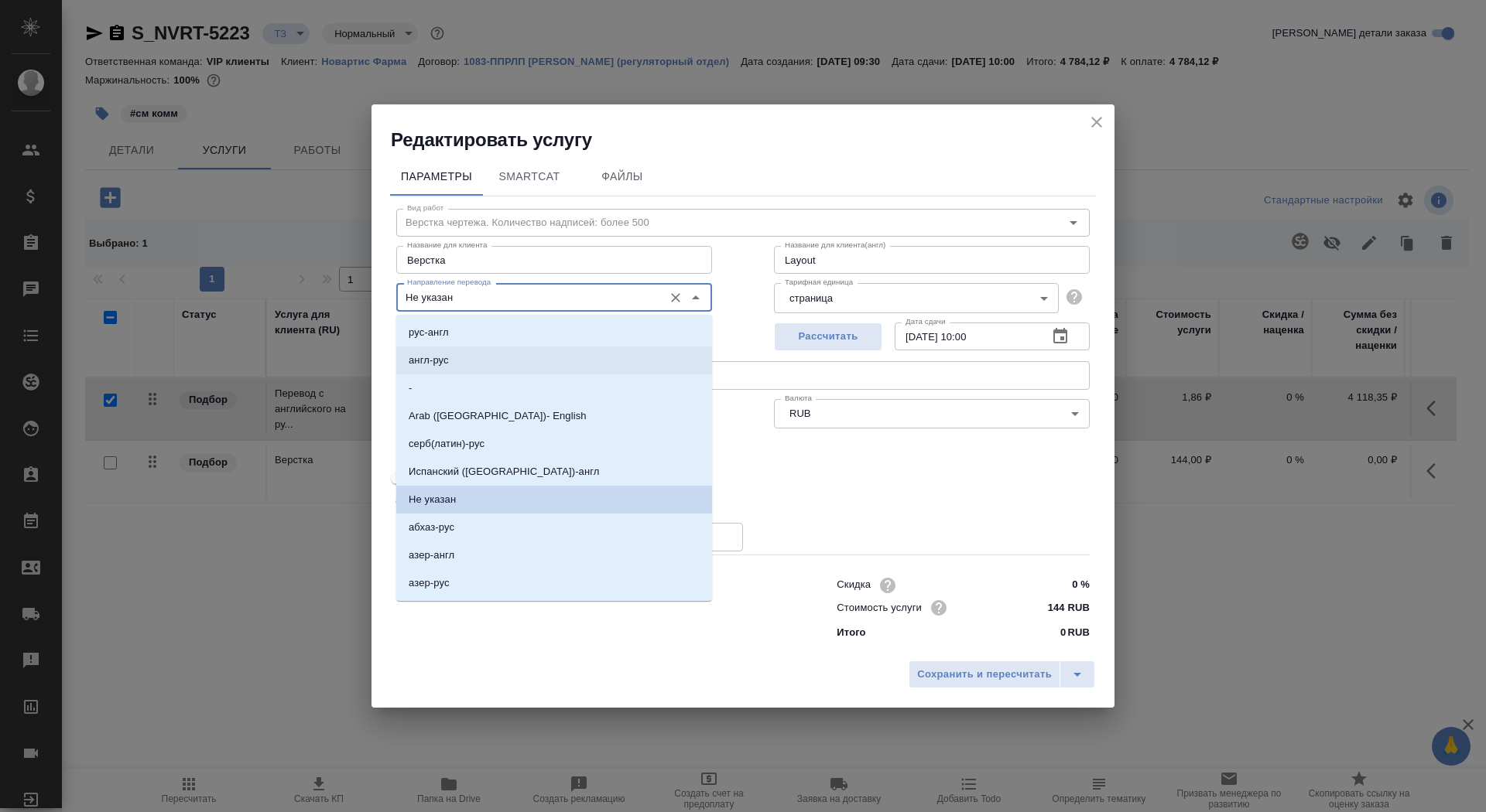
click at [446, 365] on p "англ-рус" at bounding box center [428, 360] width 40 height 15
type input "англ-рус"
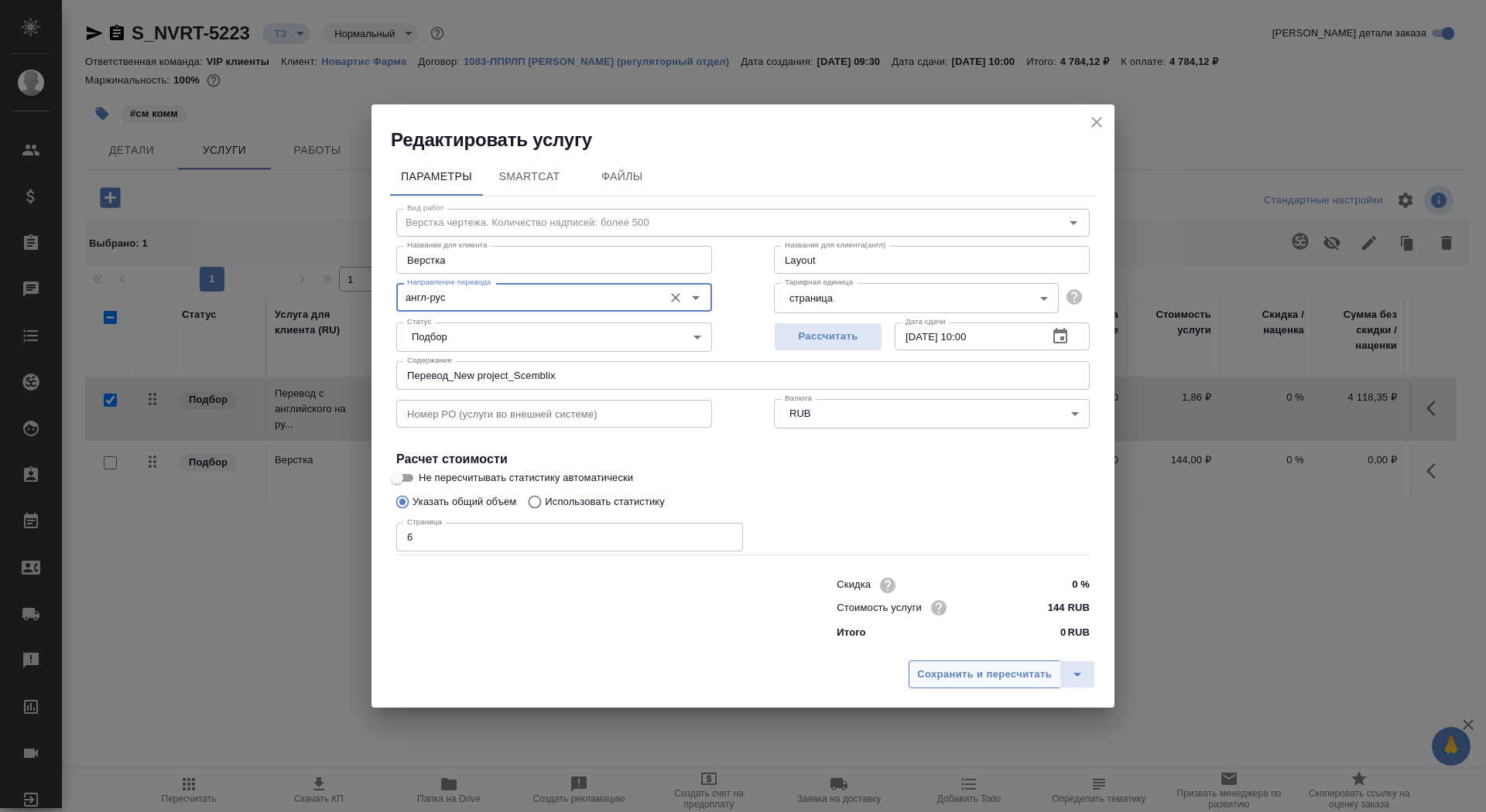
click at [928, 669] on span "Сохранить и пересчитать" at bounding box center [985, 674] width 135 height 18
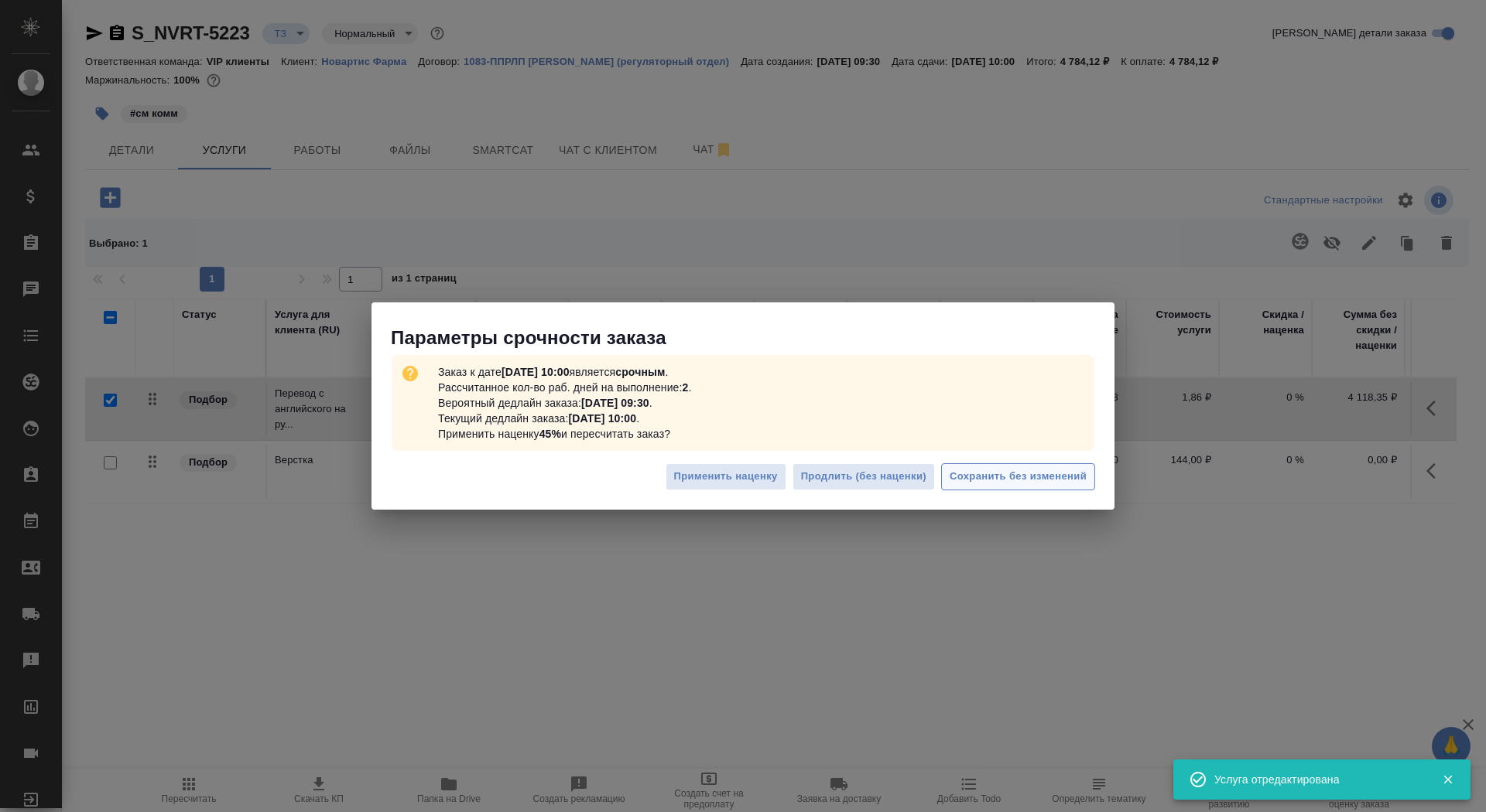
click at [1072, 483] on span "Сохранить без изменений" at bounding box center [1018, 476] width 137 height 18
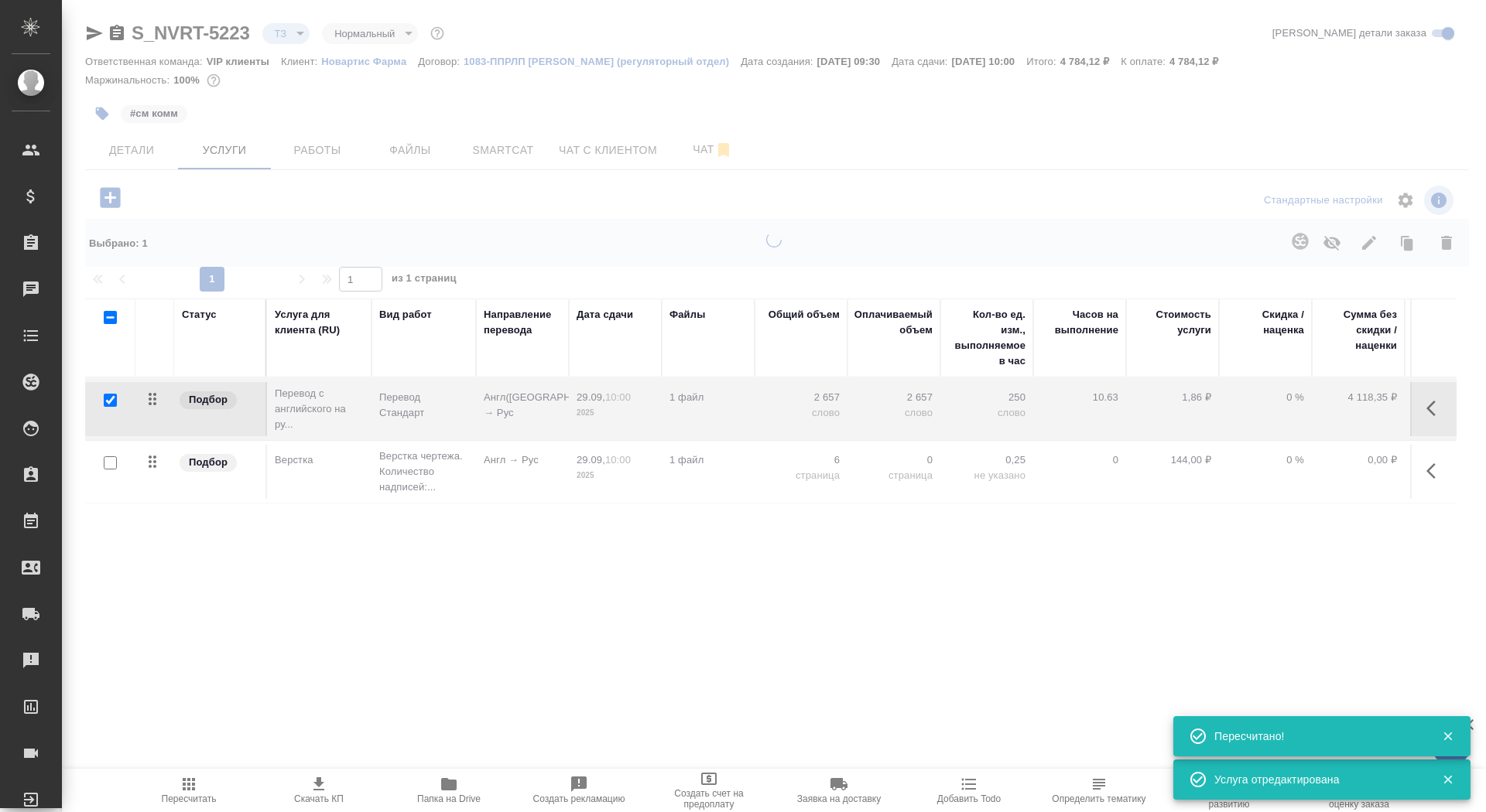
type input "urgent"
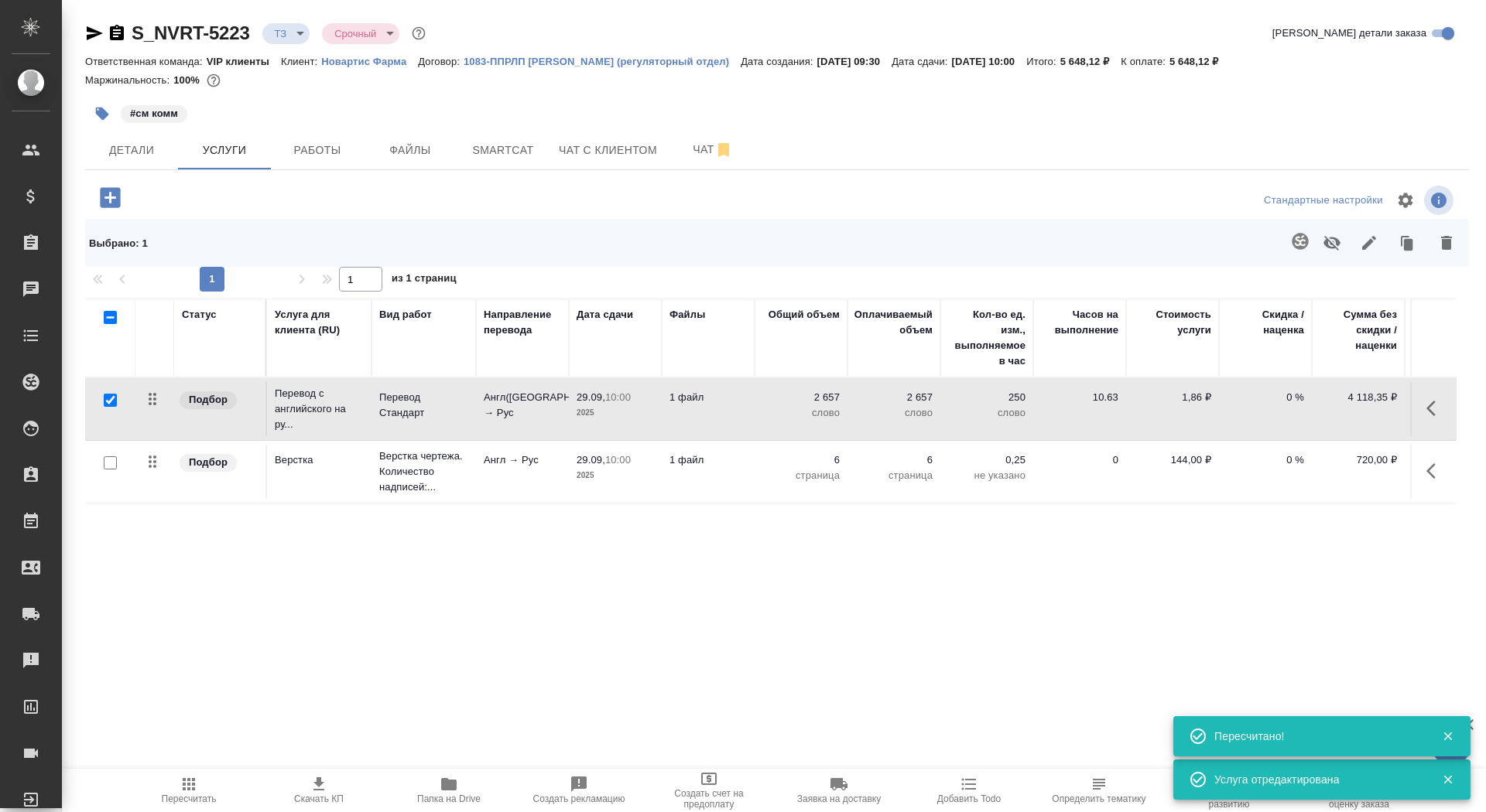
click at [319, 799] on span "Скачать КП" at bounding box center [319, 799] width 49 height 10
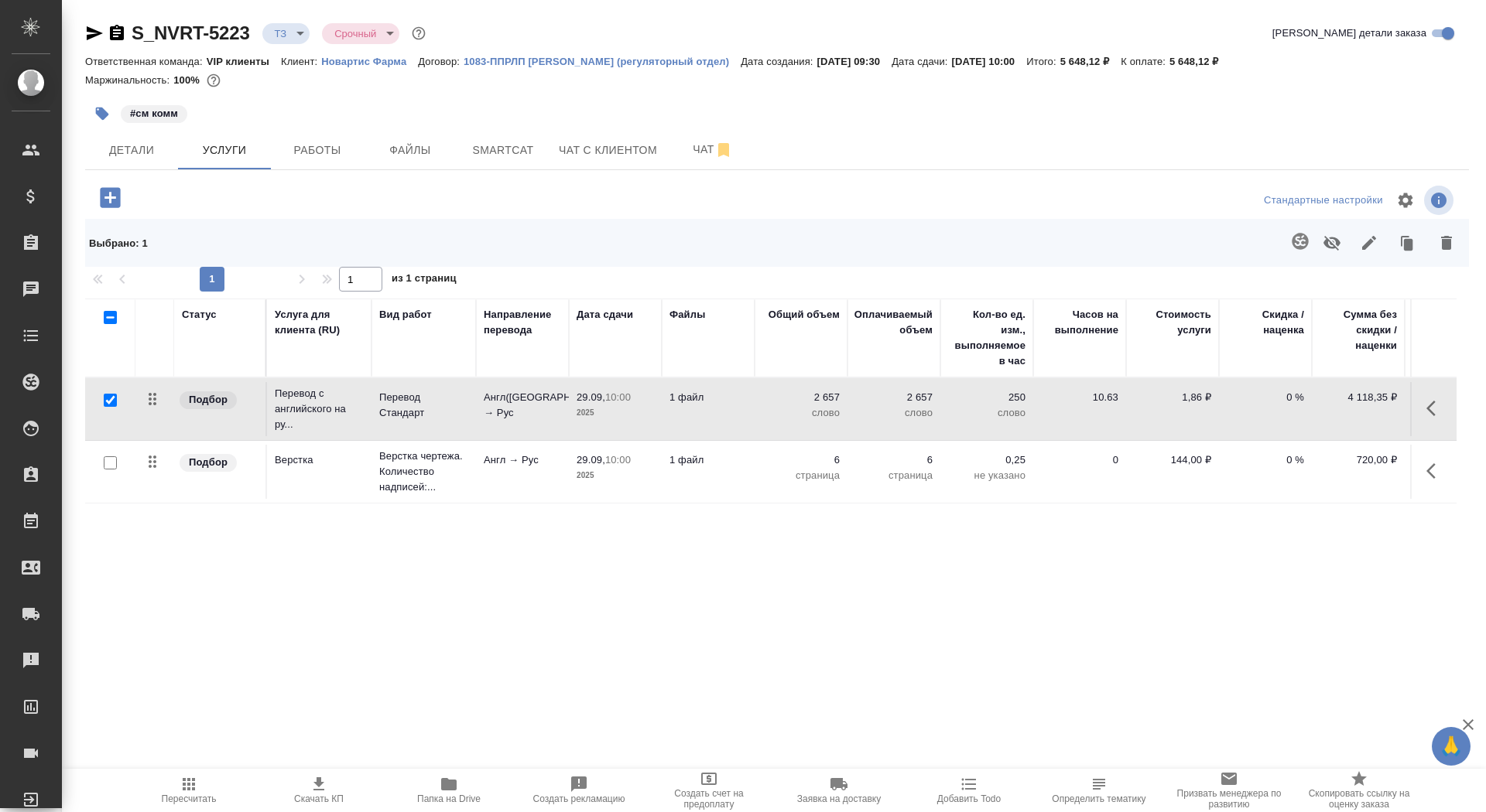
click at [117, 31] on icon "button" at bounding box center [117, 32] width 14 height 15
click at [136, 160] on button "Детали" at bounding box center [131, 149] width 93 height 39
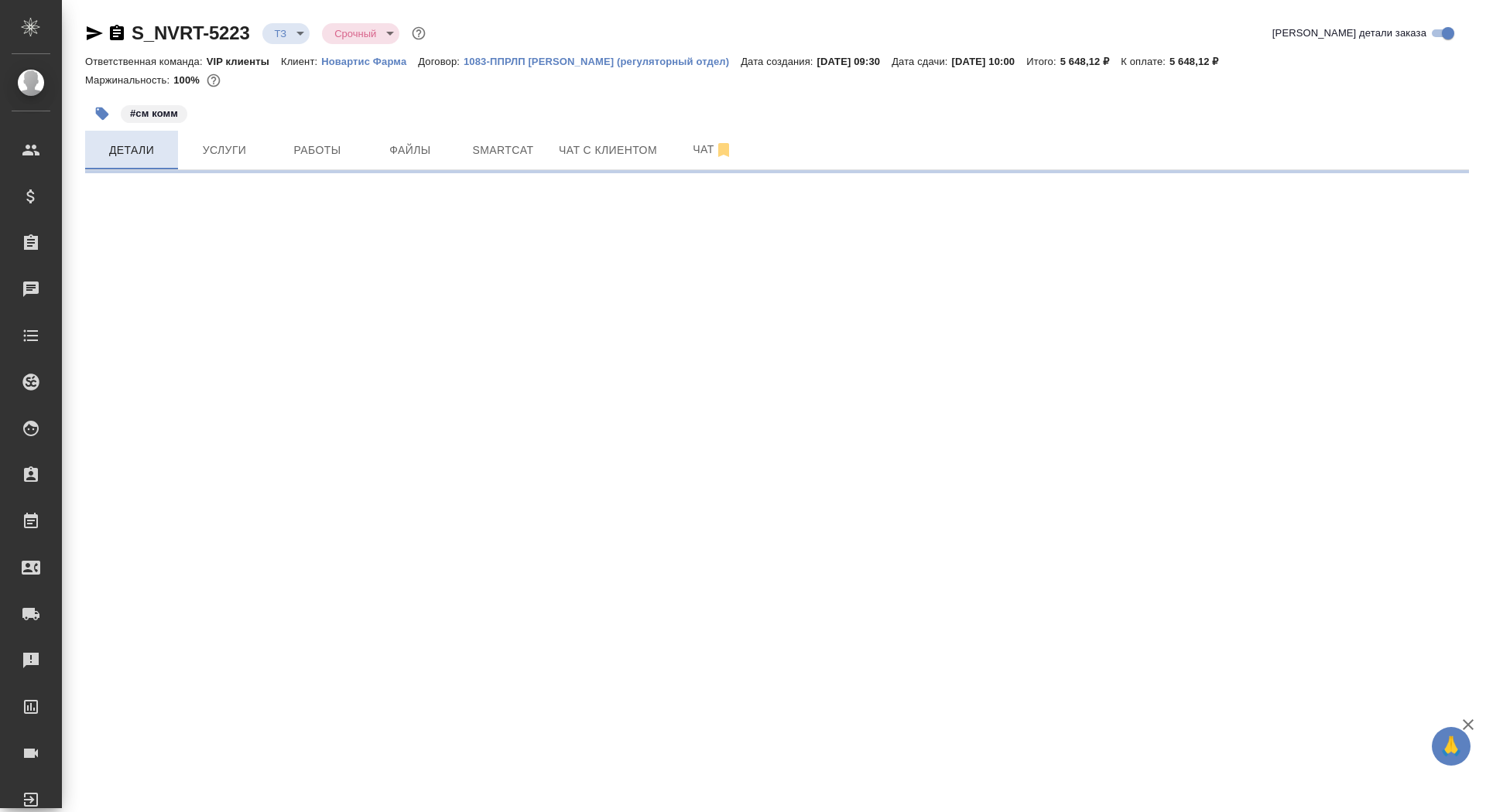
select select "RU"
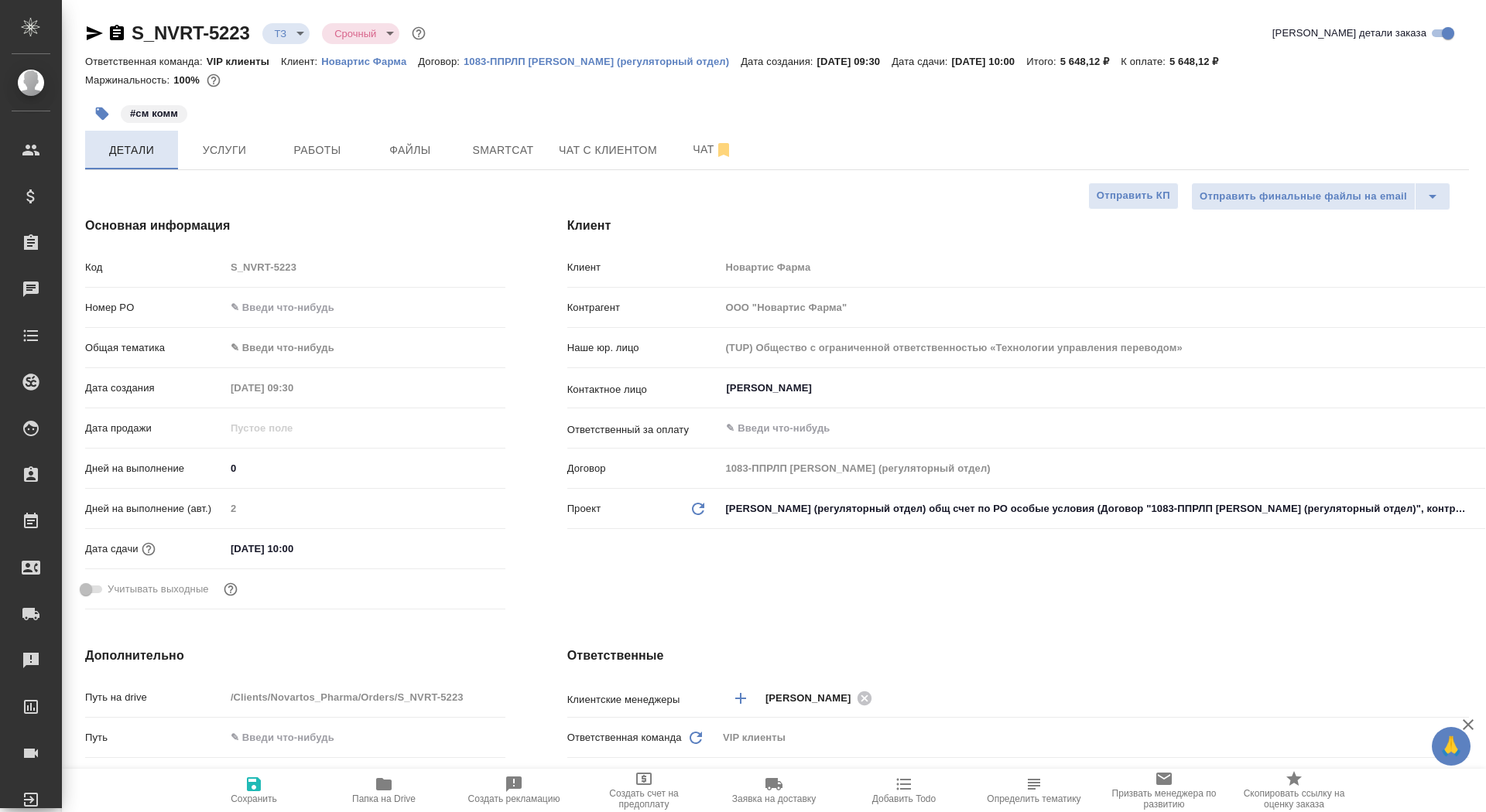
type textarea "x"
click at [690, 147] on span "Чат" at bounding box center [713, 149] width 74 height 19
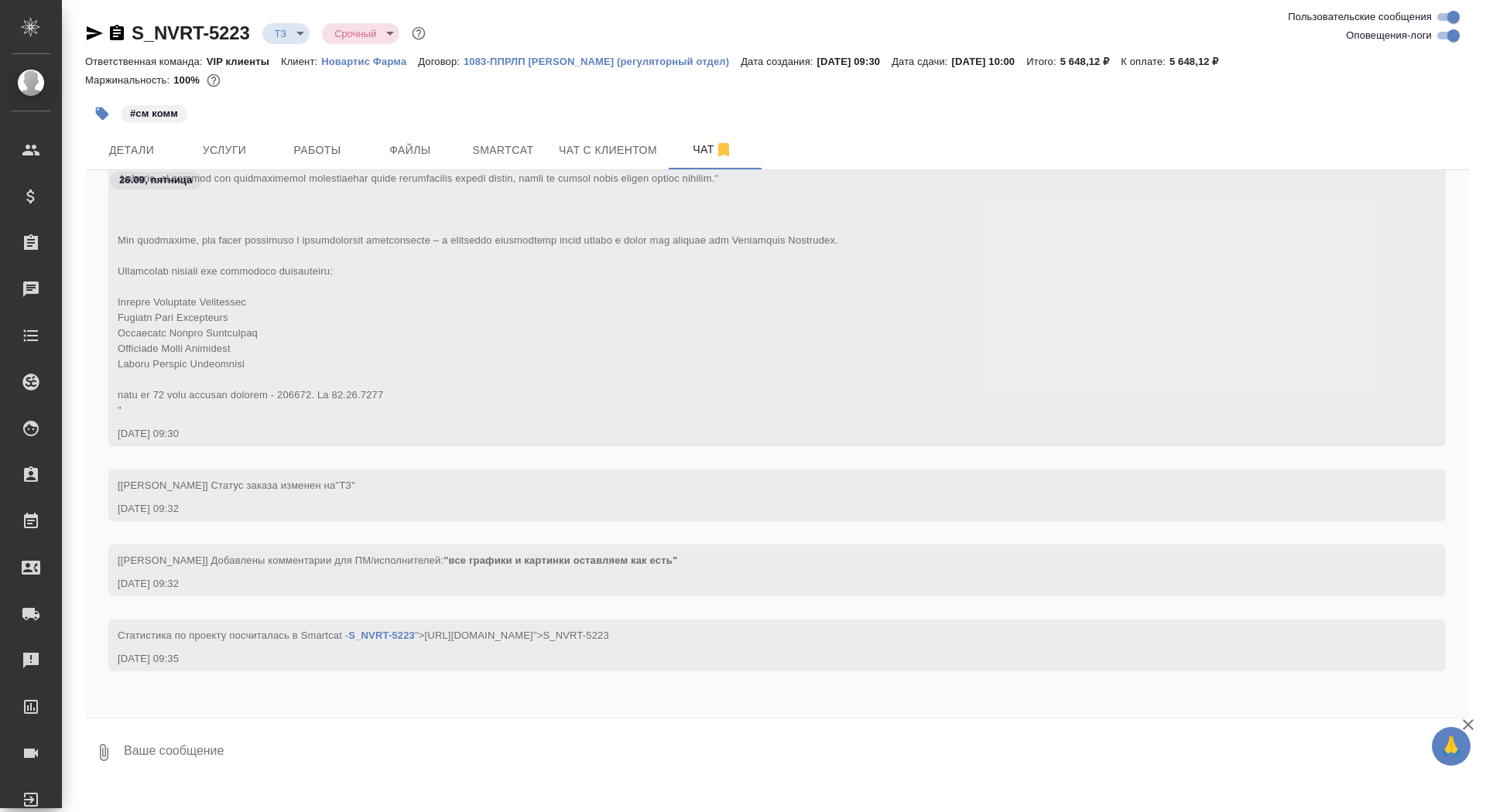
scroll to position [655, 0]
click at [401, 57] on p "Новартис Фарма" at bounding box center [370, 62] width 97 height 11
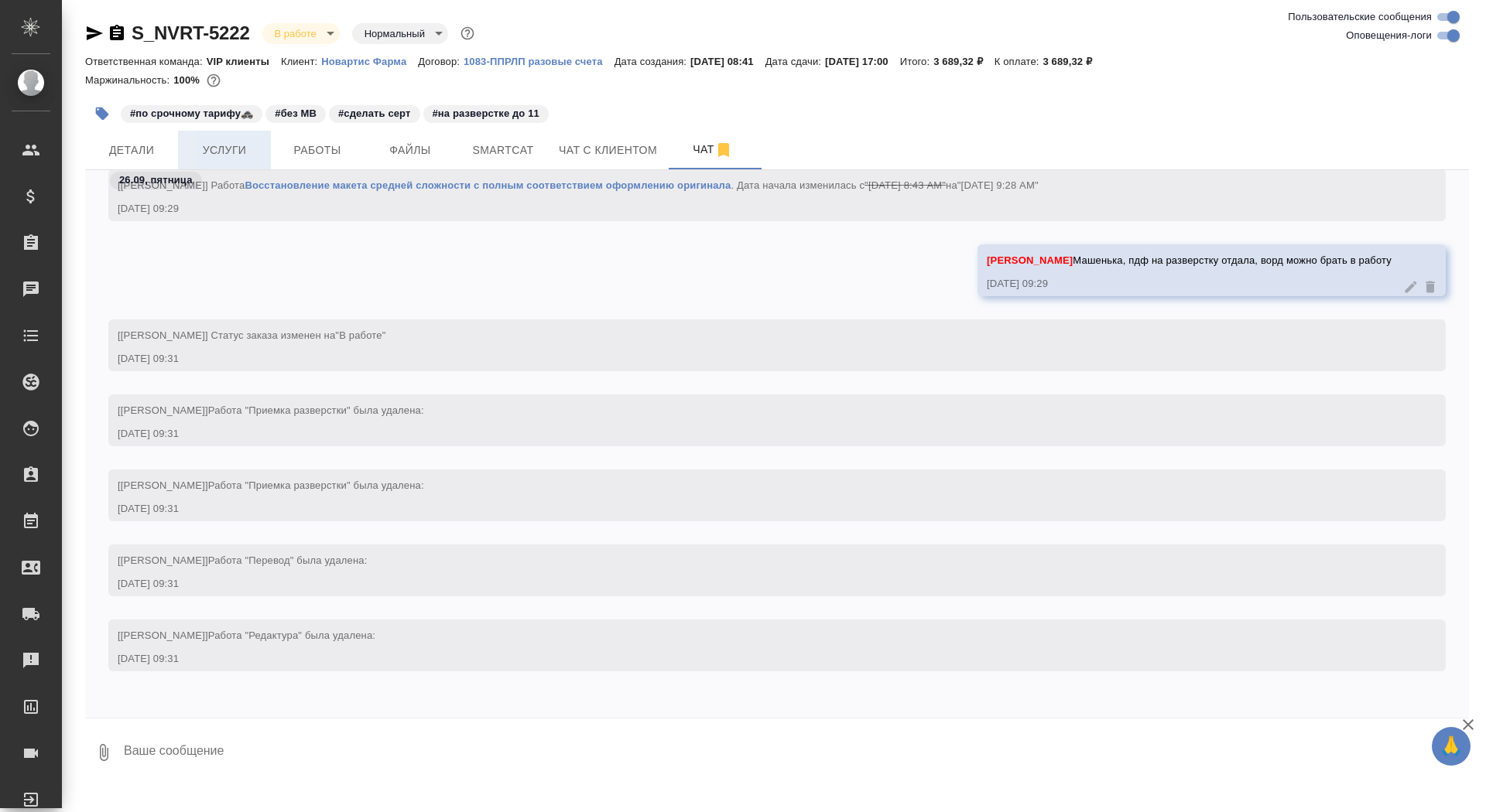
scroll to position [27116, 0]
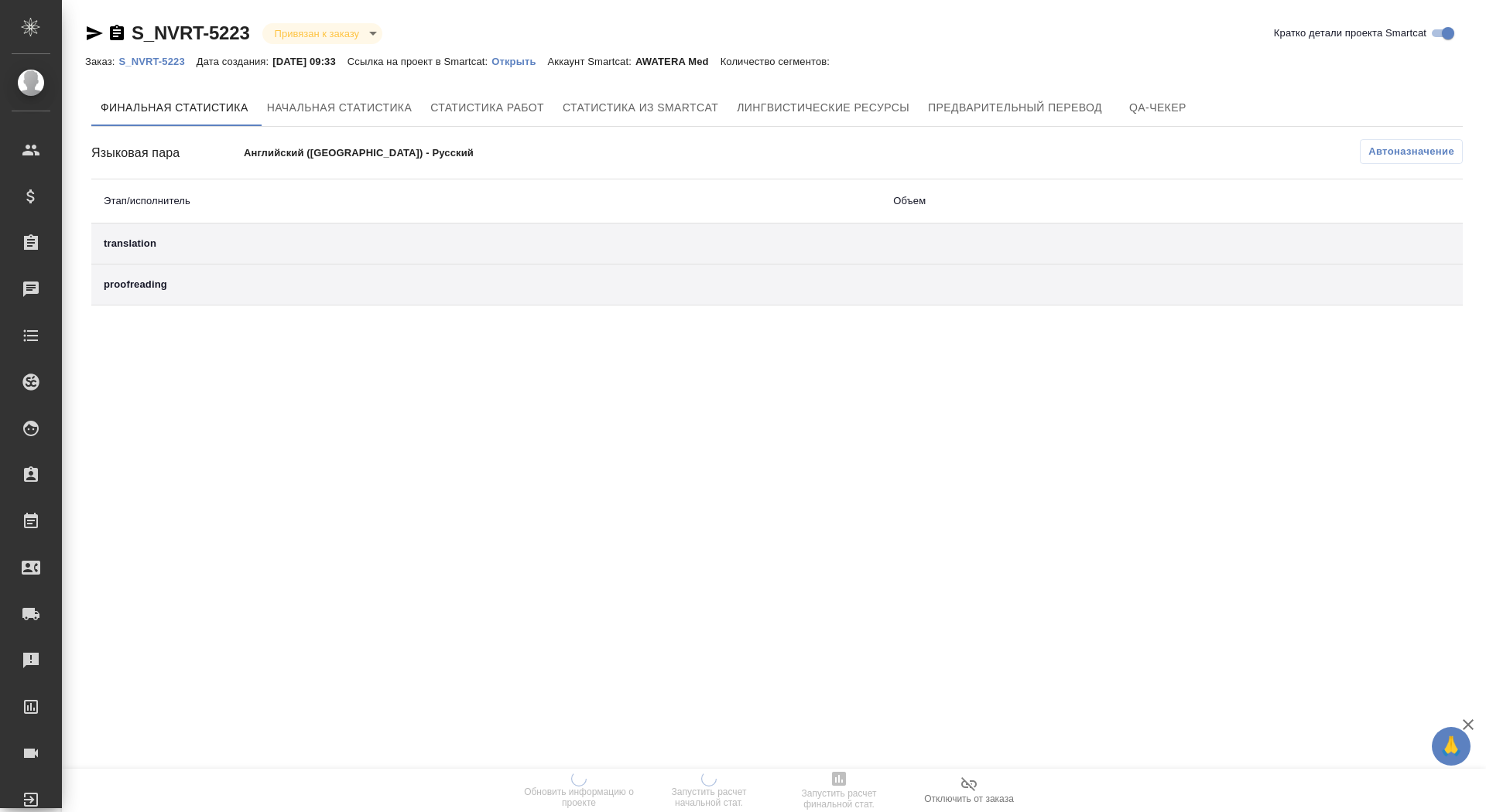
click at [547, 65] on p "Открыть" at bounding box center [519, 62] width 56 height 11
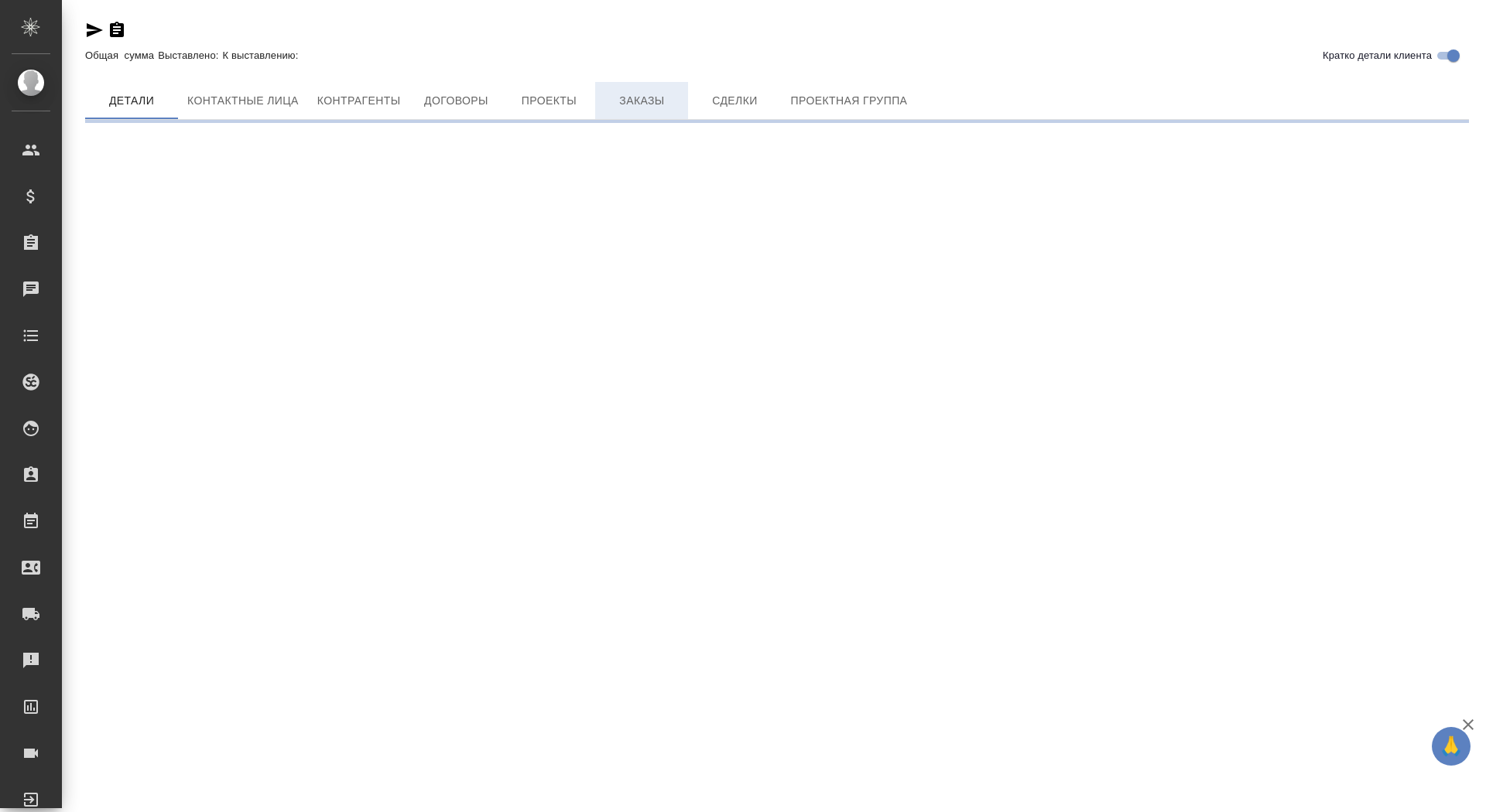
drag, startPoint x: 0, startPoint y: 0, endPoint x: 612, endPoint y: 110, distance: 621.8
click at [612, 110] on span "Заказы" at bounding box center [641, 101] width 74 height 19
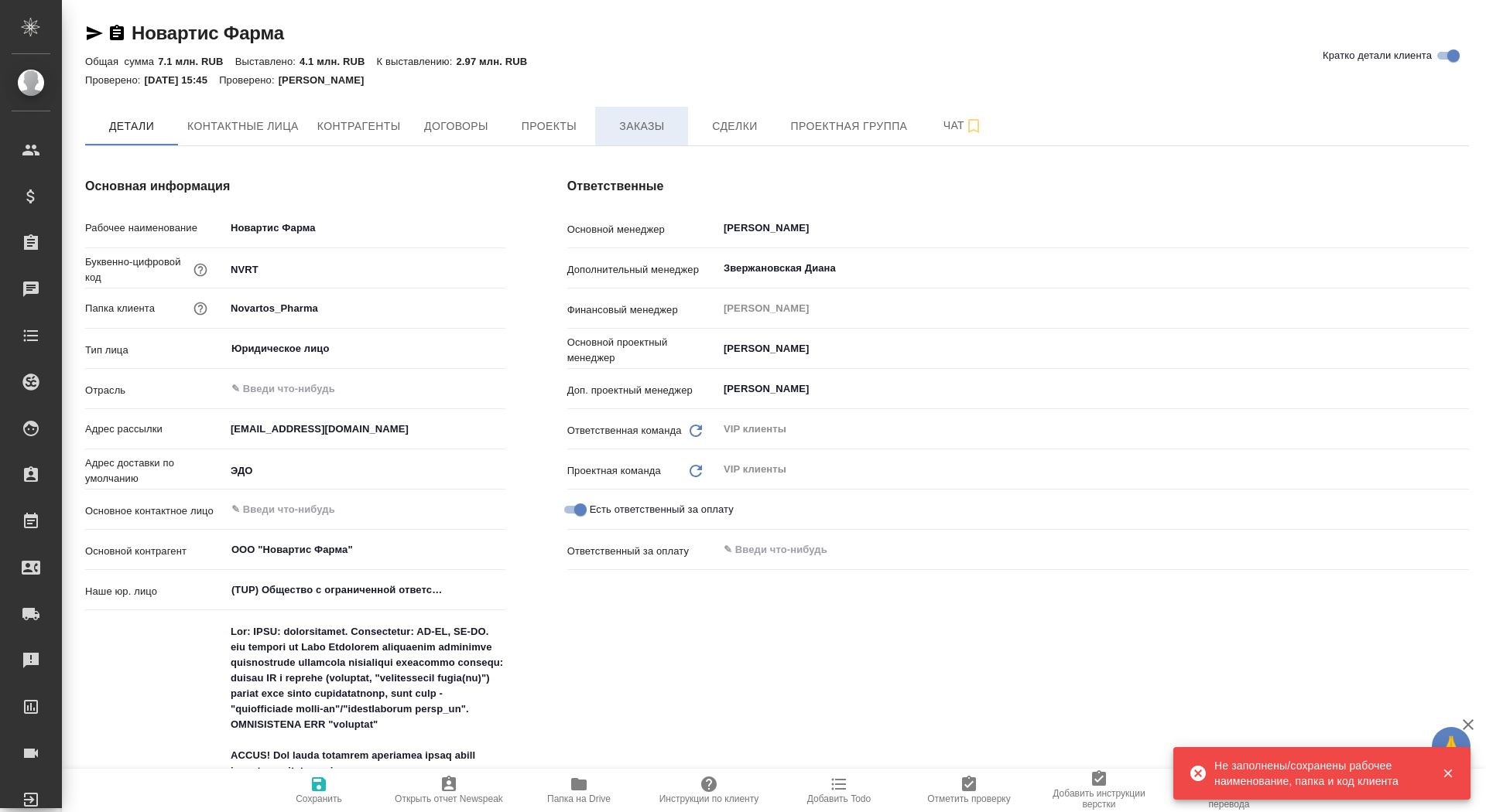
click at [651, 124] on span "Заказы" at bounding box center [641, 126] width 74 height 19
type textarea "x"
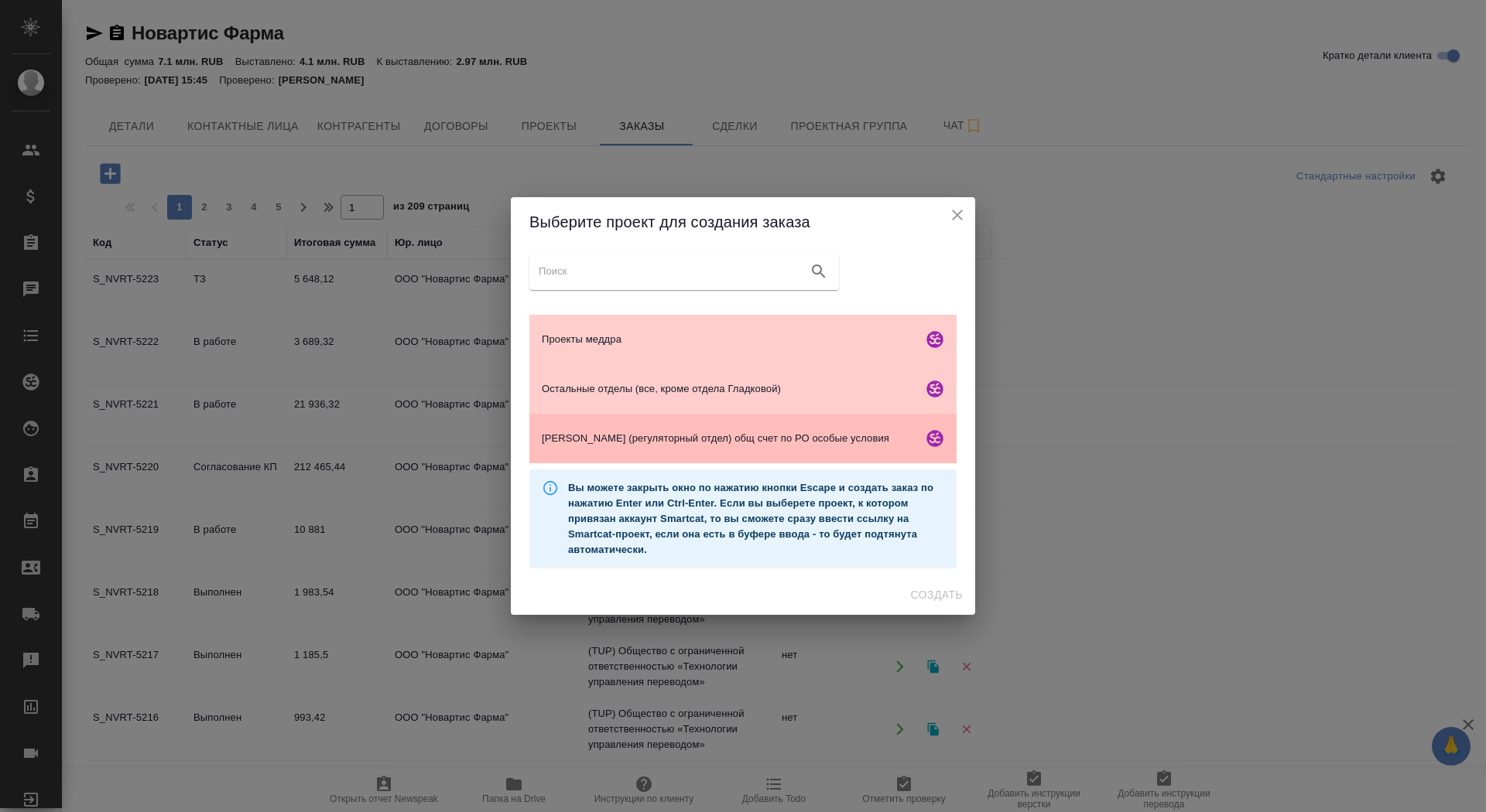
click at [682, 435] on span "[PERSON_NAME] (регуляторный отдел) общ счет по РО особые условия" at bounding box center [729, 438] width 375 height 15
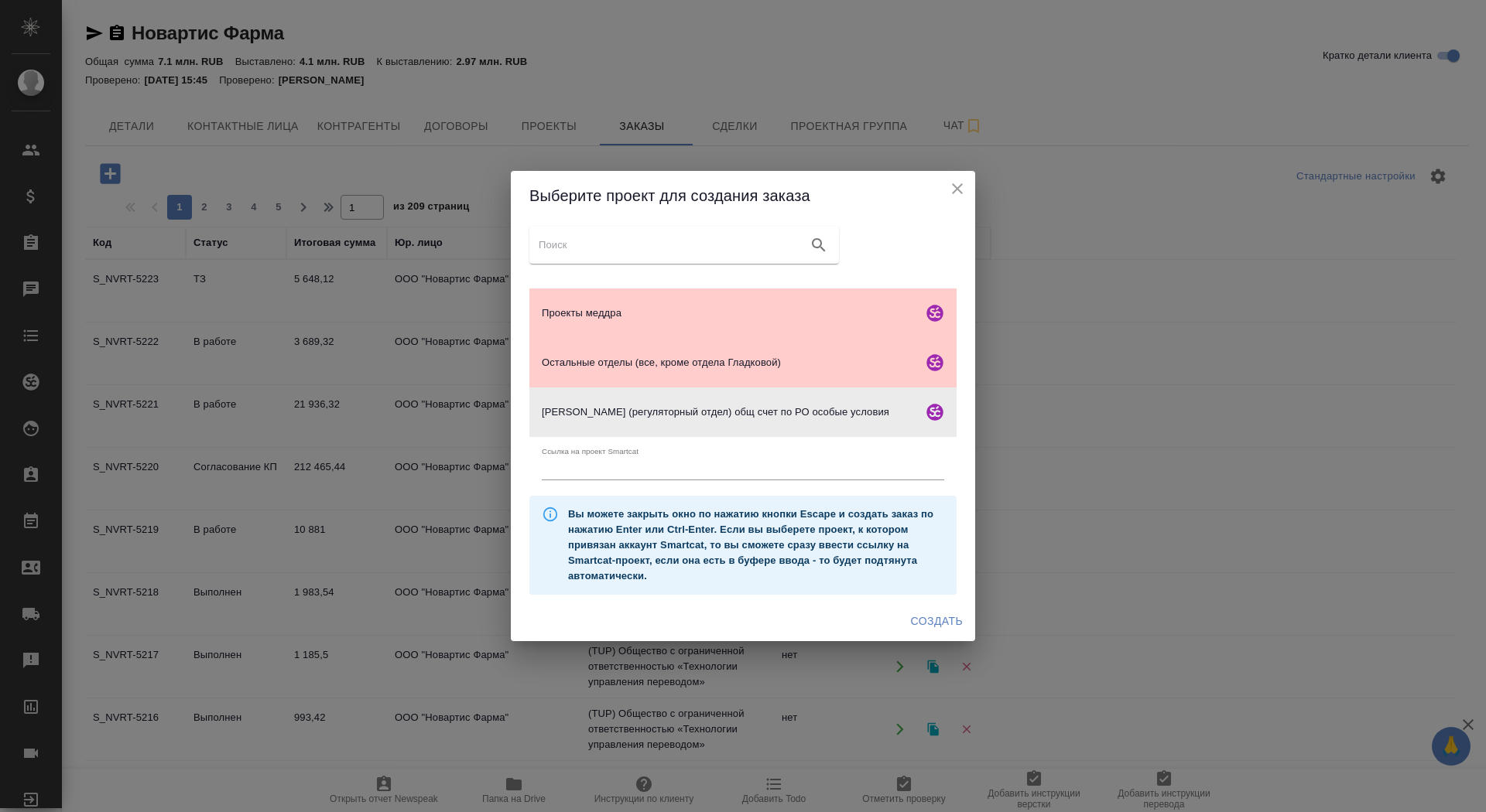
click at [929, 626] on span "Создать" at bounding box center [936, 621] width 51 height 19
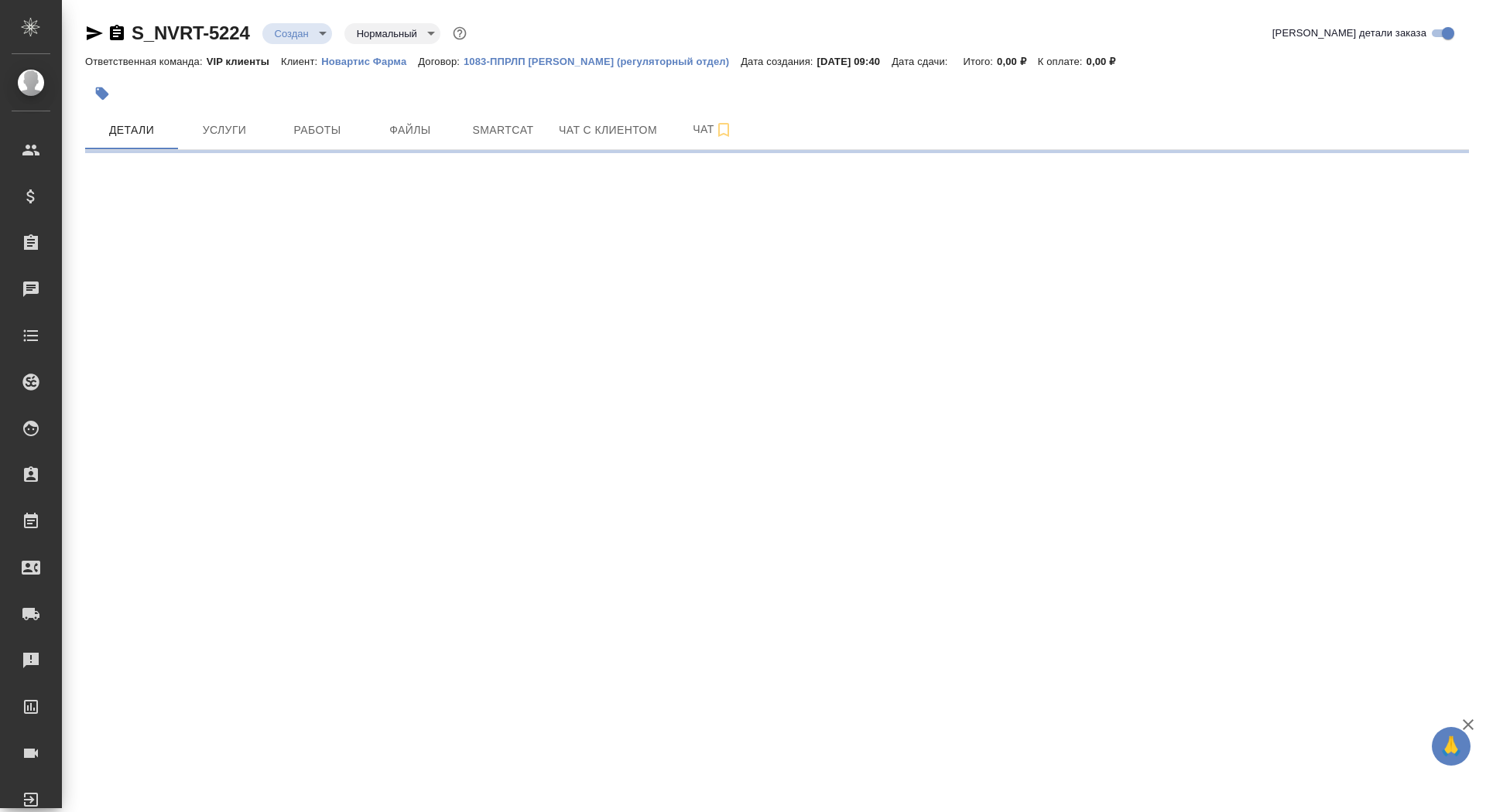
select select "RU"
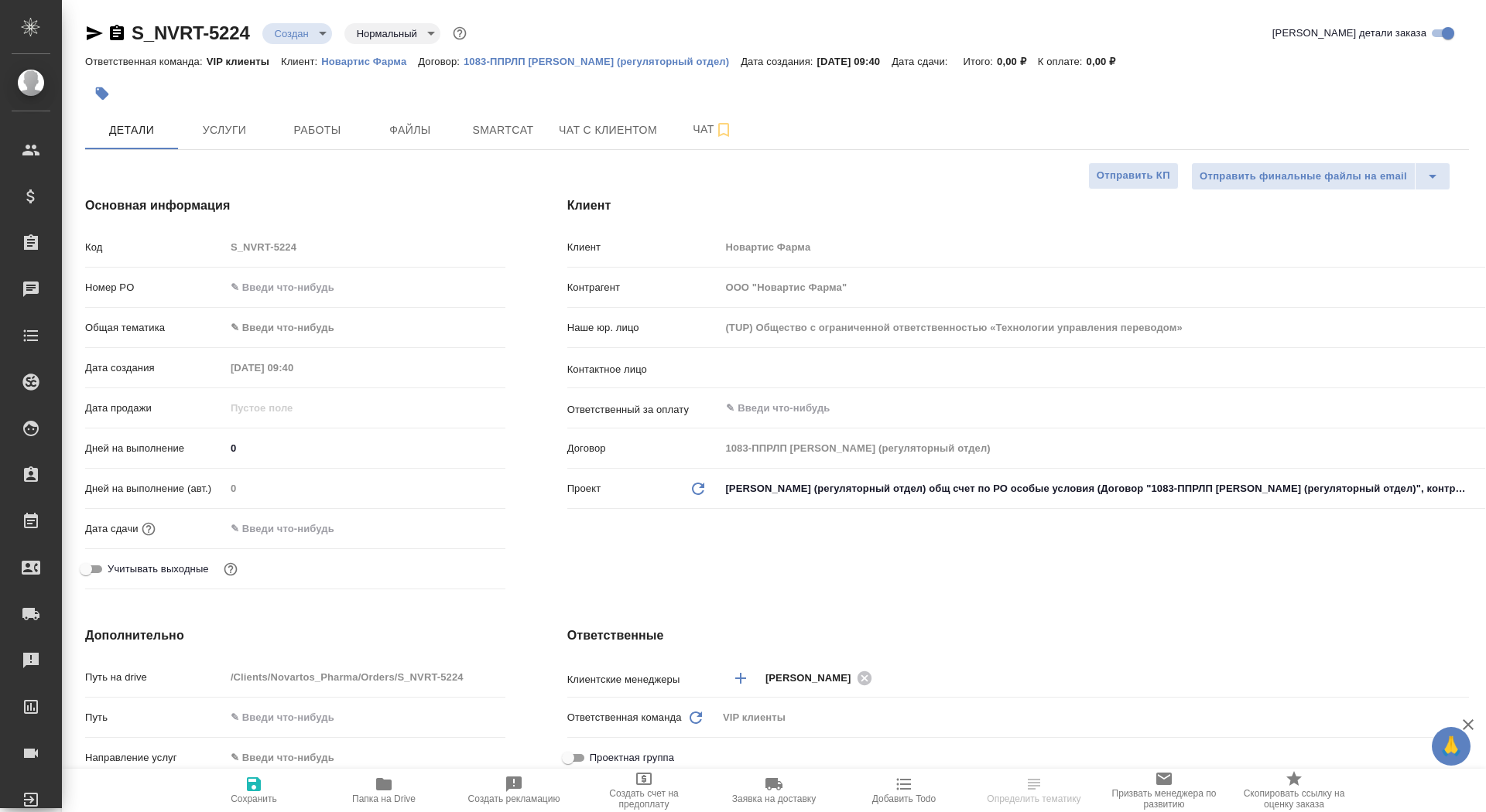
type textarea "x"
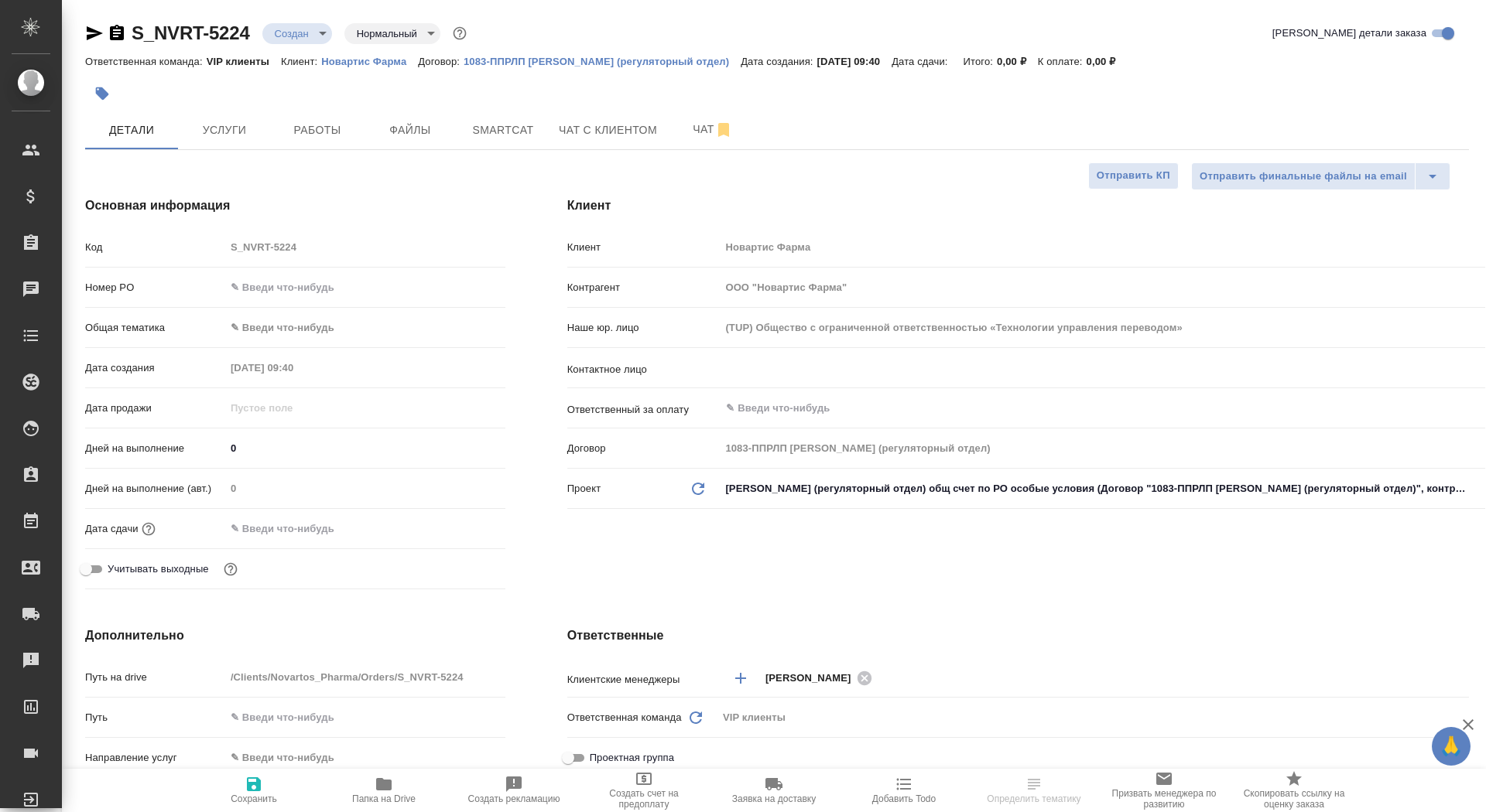
type textarea "x"
click at [773, 364] on input "text" at bounding box center [1076, 368] width 704 height 19
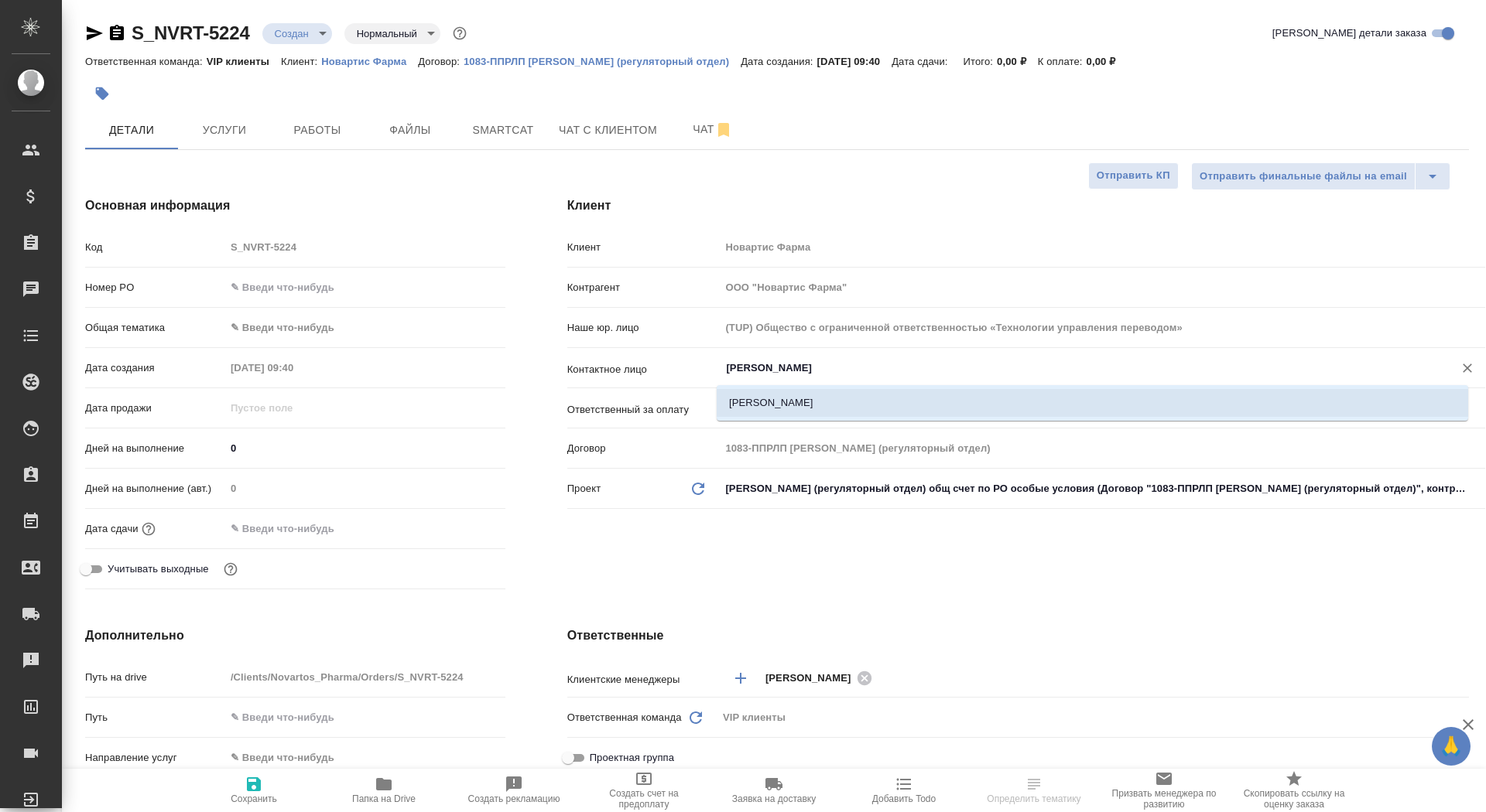
click at [800, 408] on li "[PERSON_NAME]" at bounding box center [1092, 402] width 752 height 28
type input "[PERSON_NAME]"
type textarea "x"
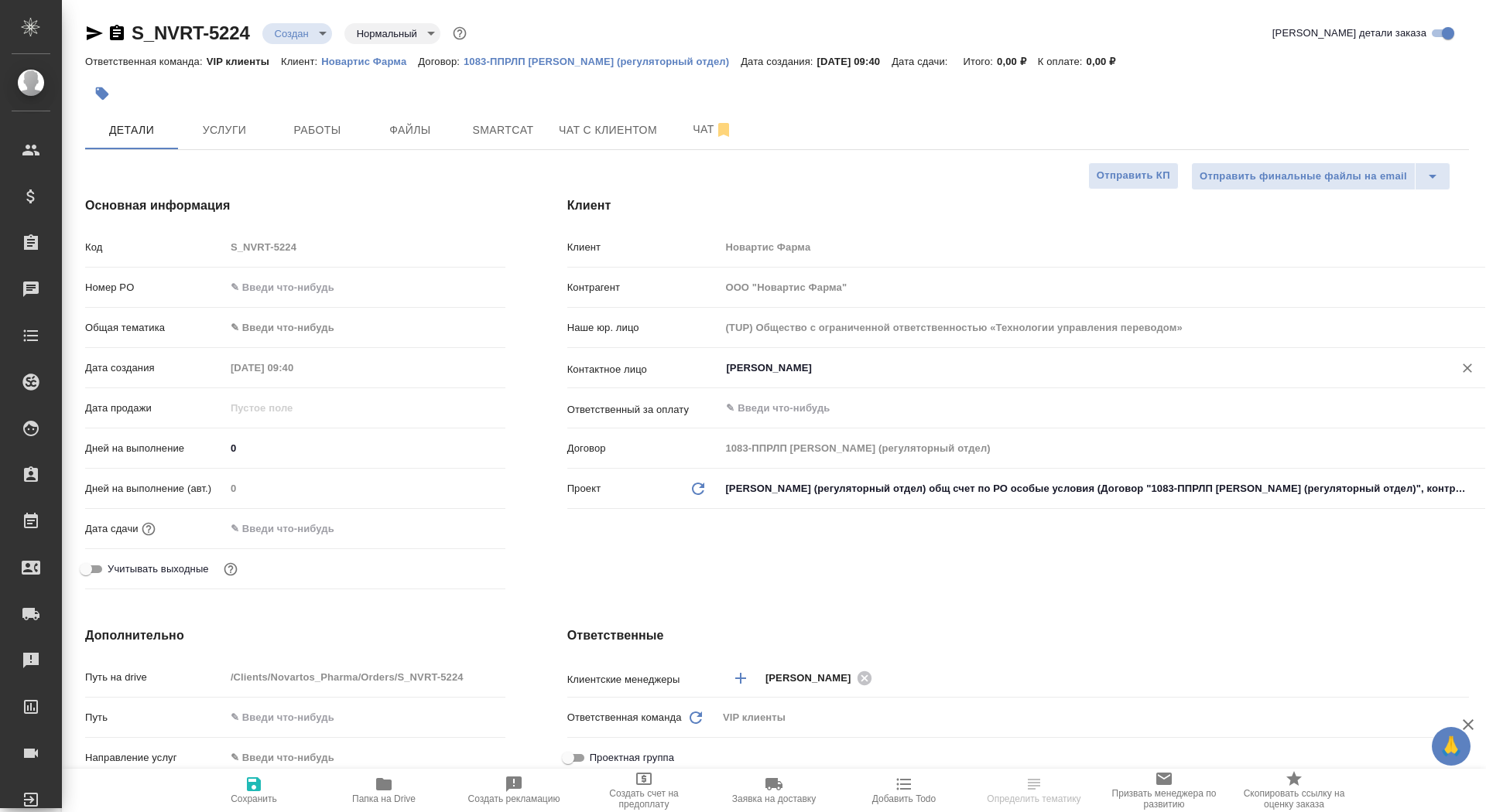
type input "[PERSON_NAME]"
click at [259, 792] on icon "button" at bounding box center [254, 784] width 19 height 19
type textarea "x"
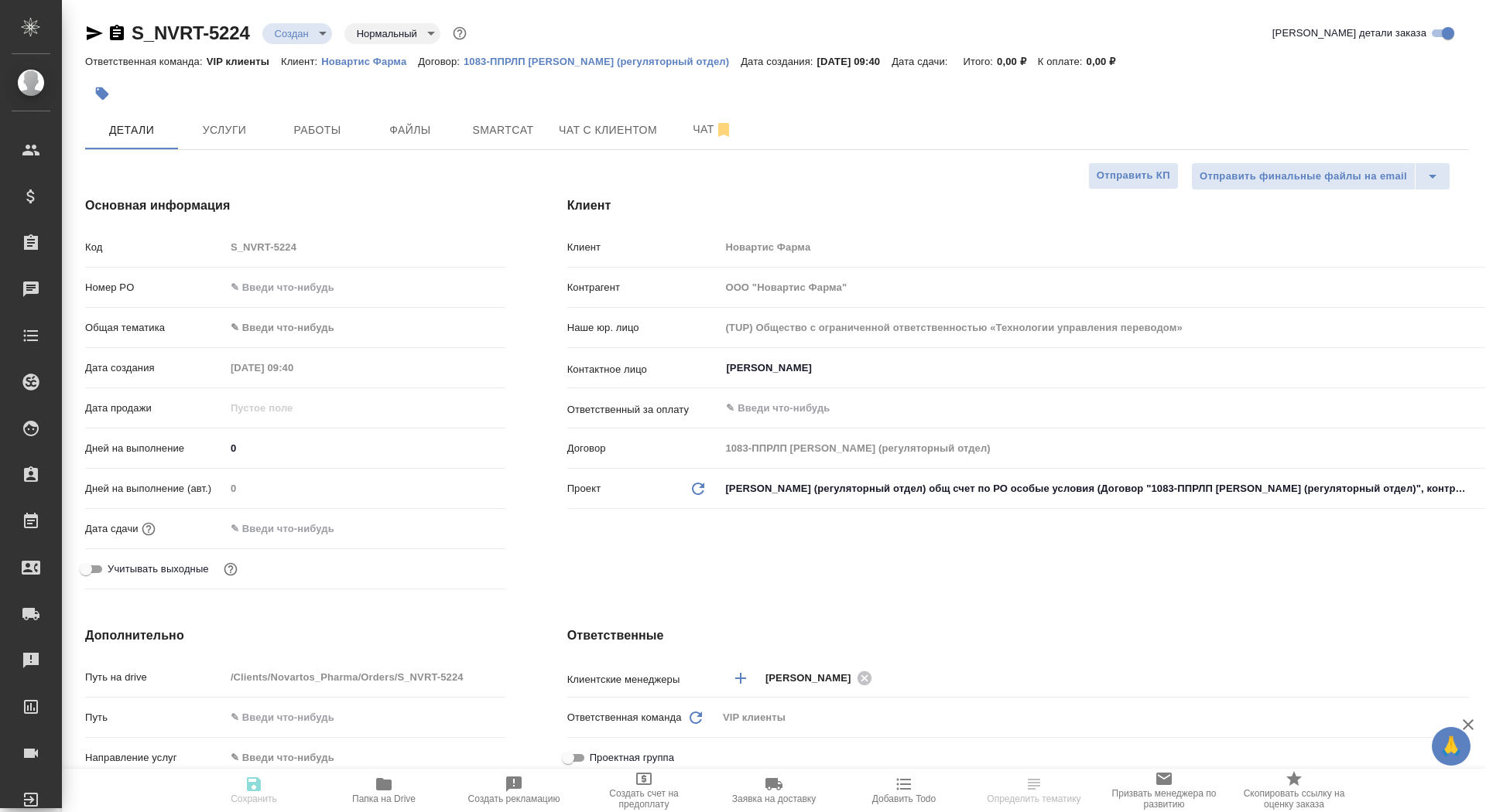
type textarea "x"
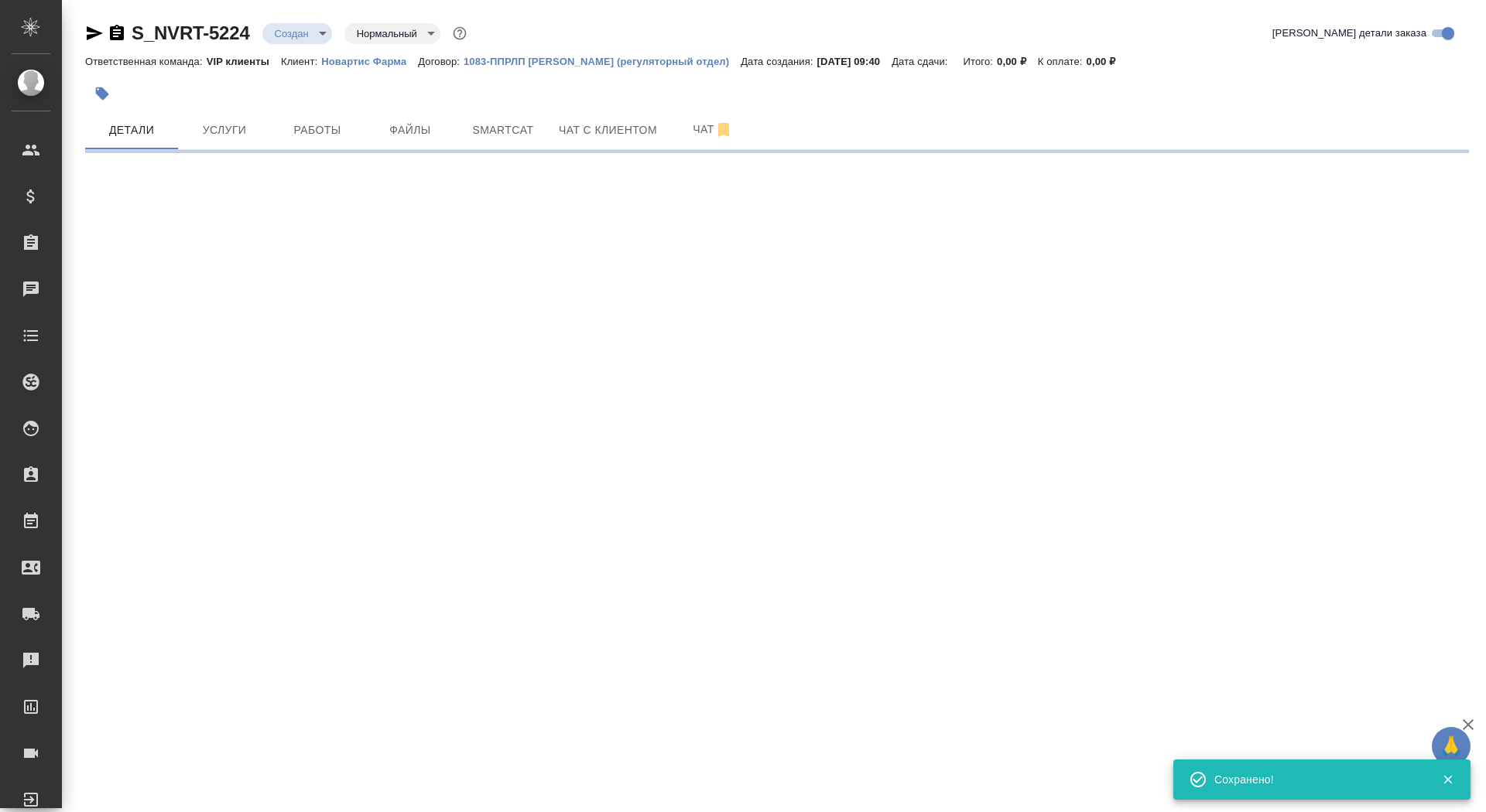
select select "RU"
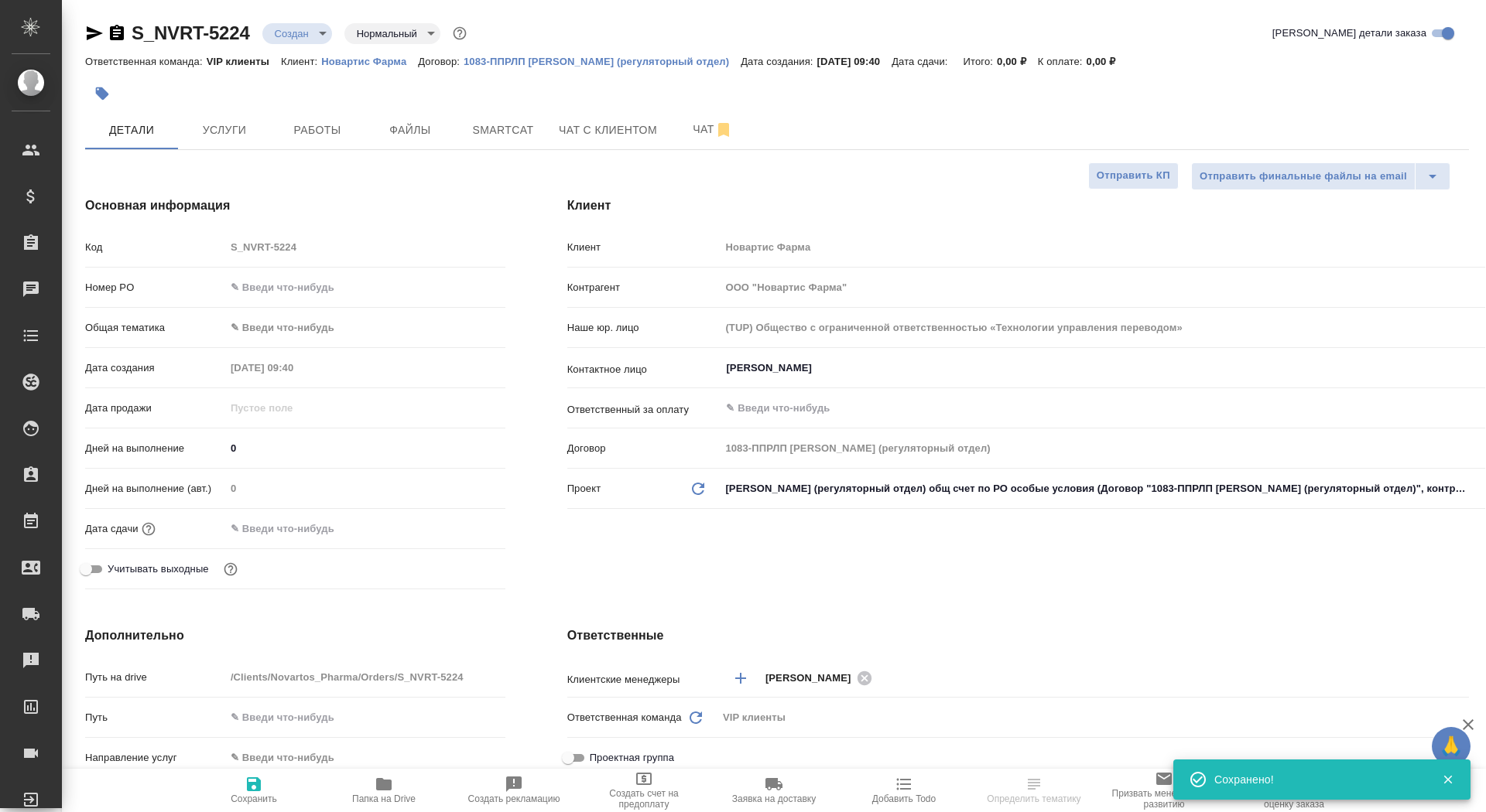
type textarea "x"
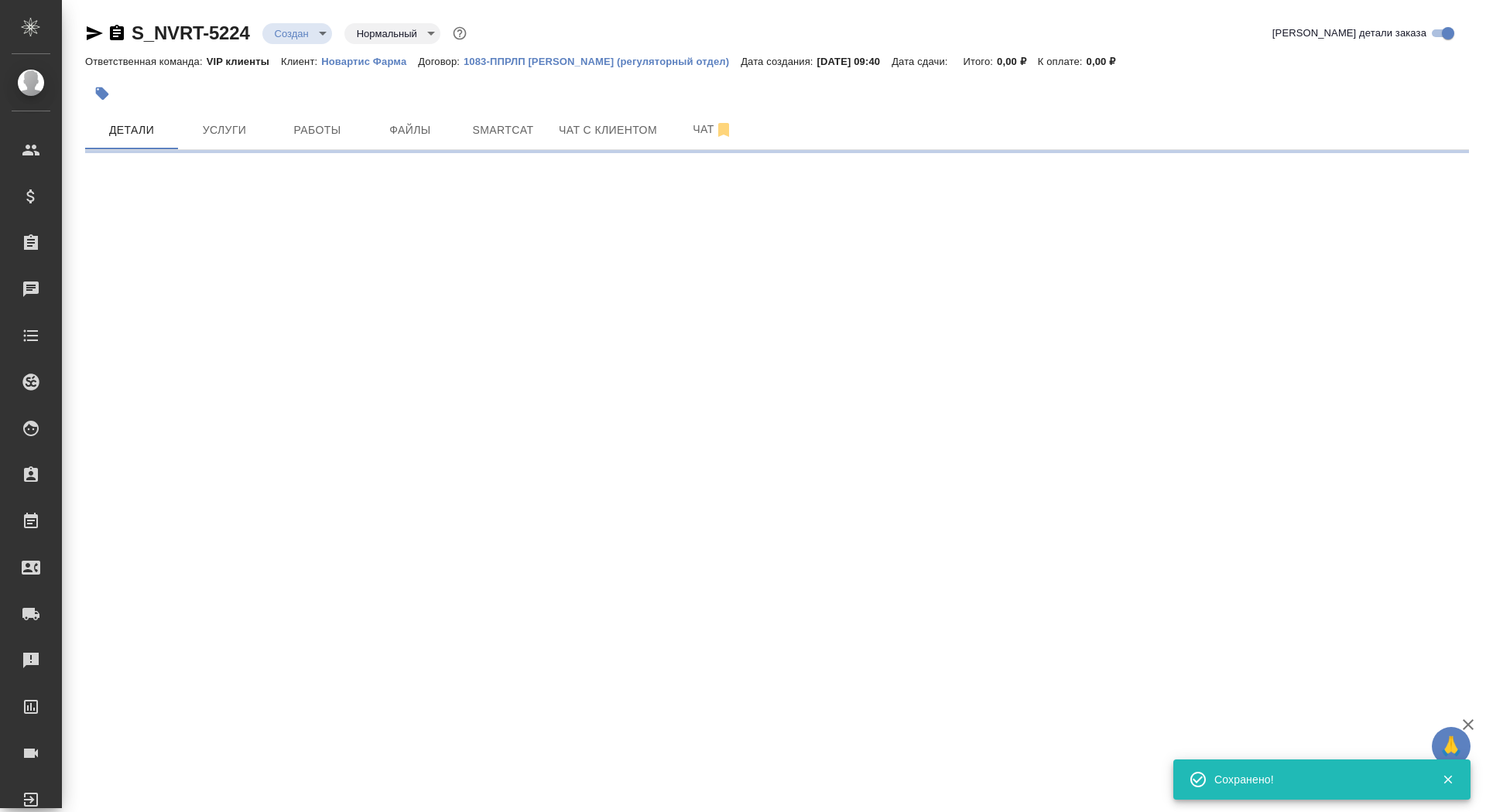
select select "RU"
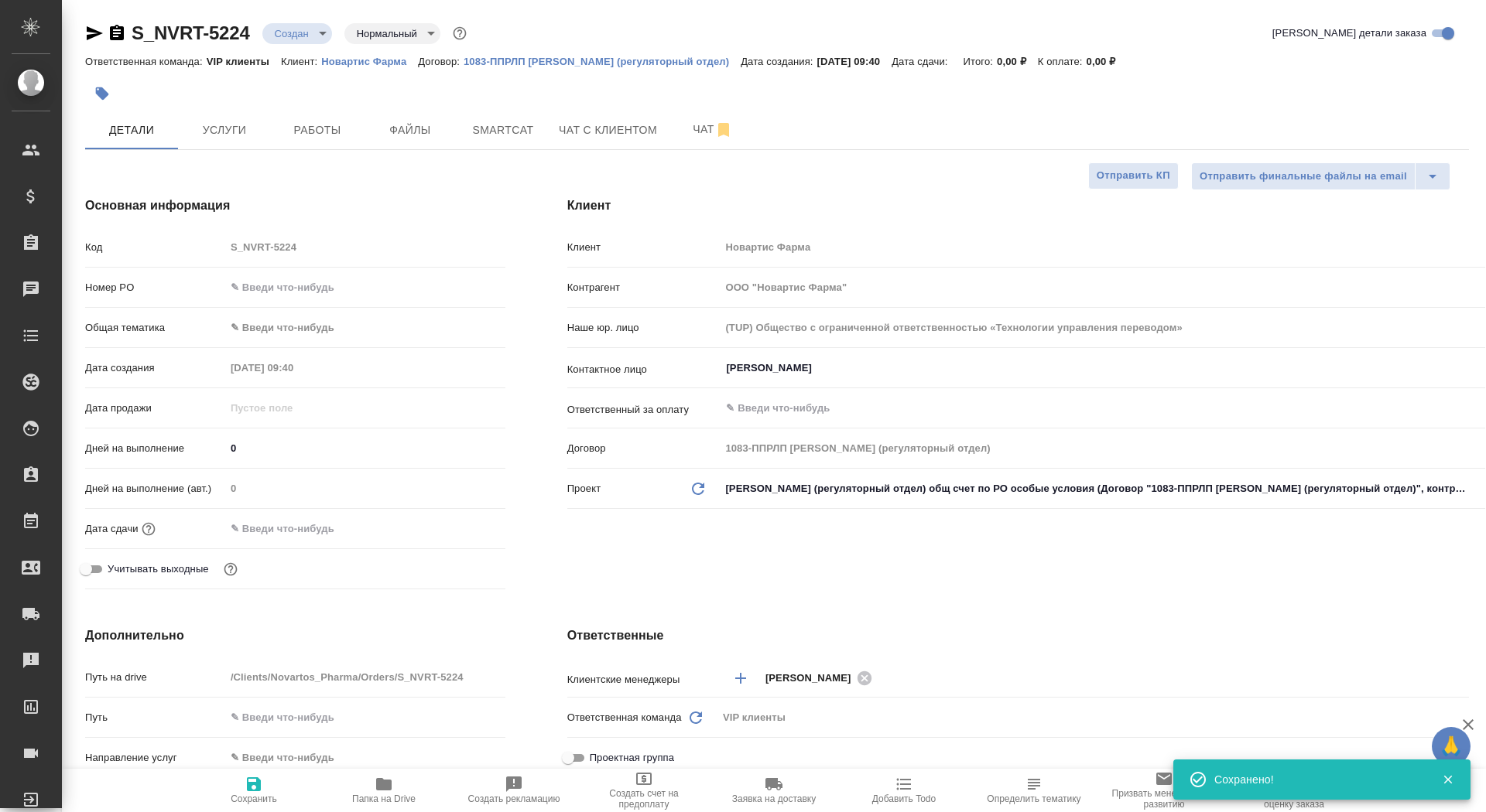
type textarea "x"
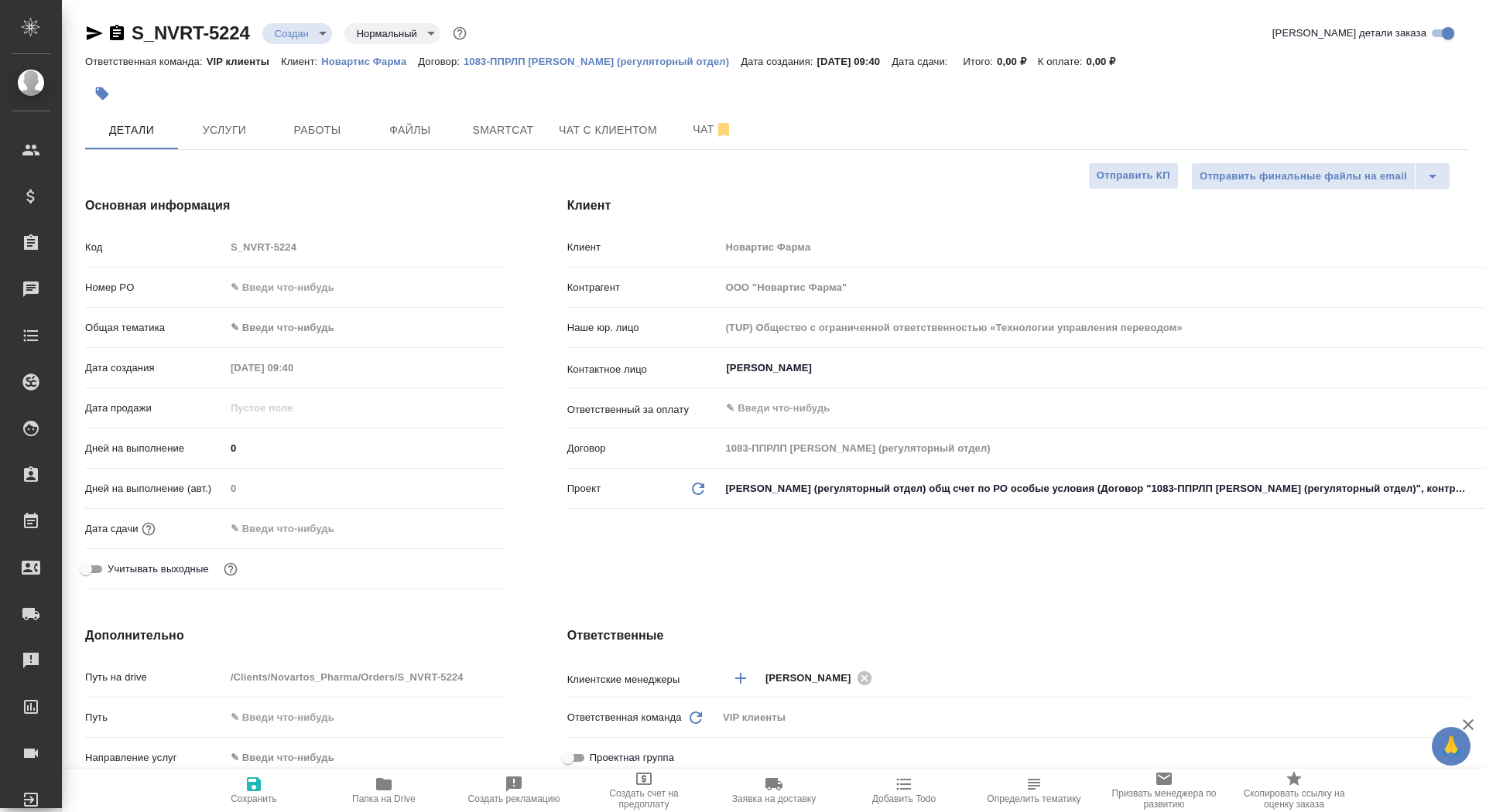
type textarea "x"
click at [436, 139] on button "Файлы" at bounding box center [410, 129] width 93 height 39
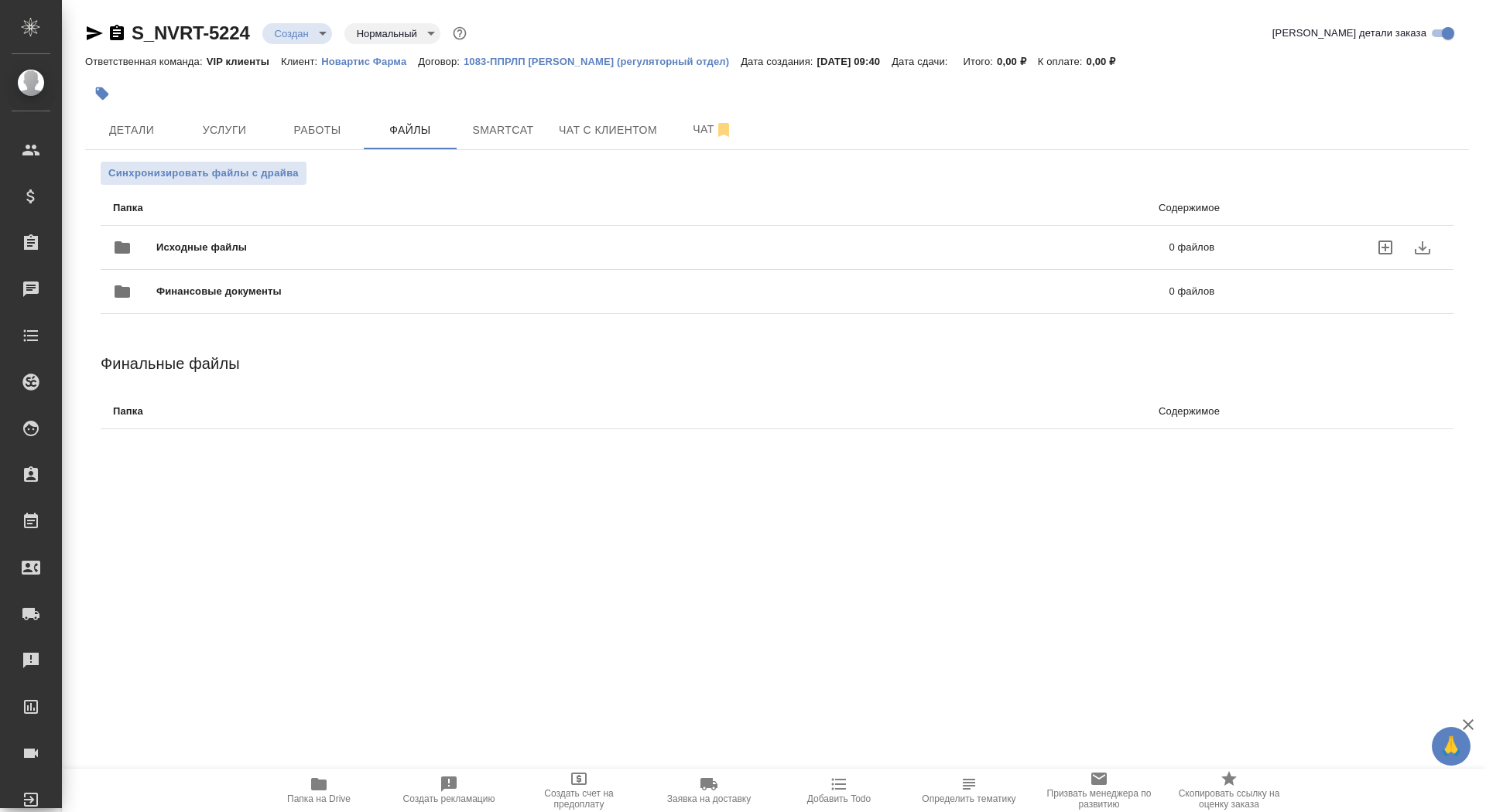
click at [223, 244] on span "Исходные файлы" at bounding box center [432, 247] width 552 height 15
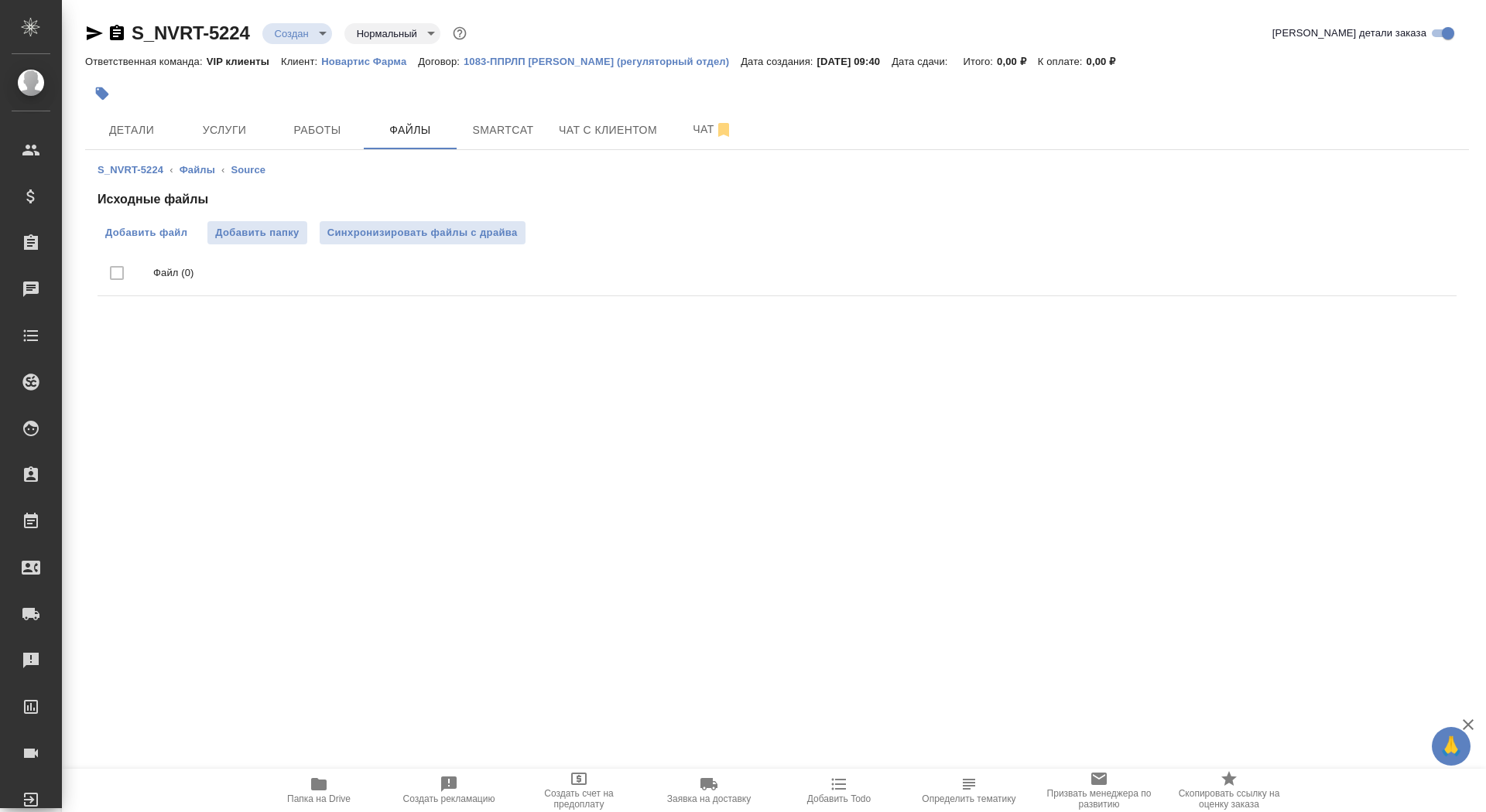
click at [155, 233] on span "Добавить файл" at bounding box center [147, 233] width 82 height 15
click at [0, 0] on input "Добавить файл" at bounding box center [0, 0] width 0 height 0
click at [236, 134] on span "Услуги" at bounding box center [225, 130] width 74 height 19
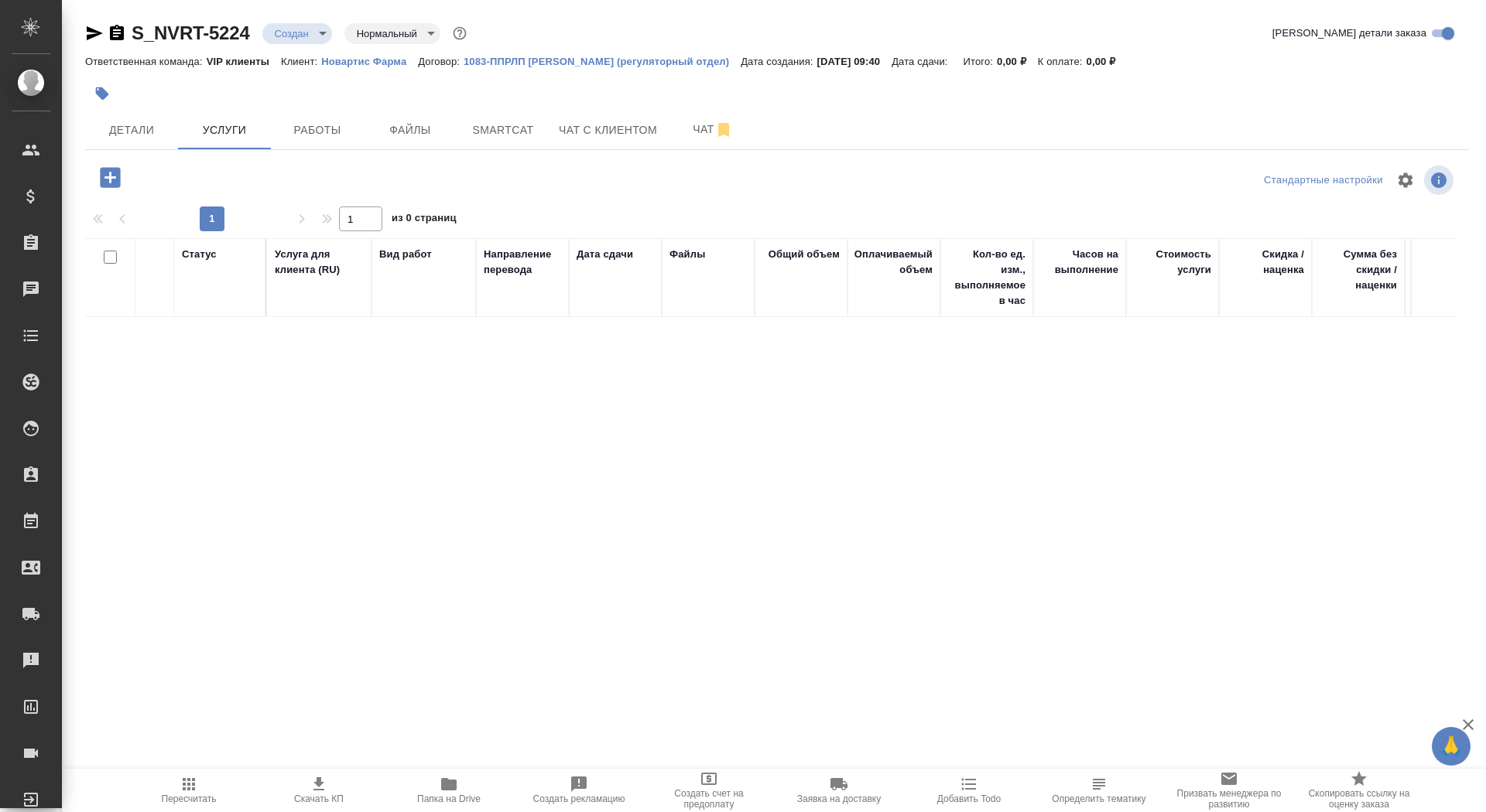
click at [110, 188] on icon "button" at bounding box center [110, 177] width 27 height 27
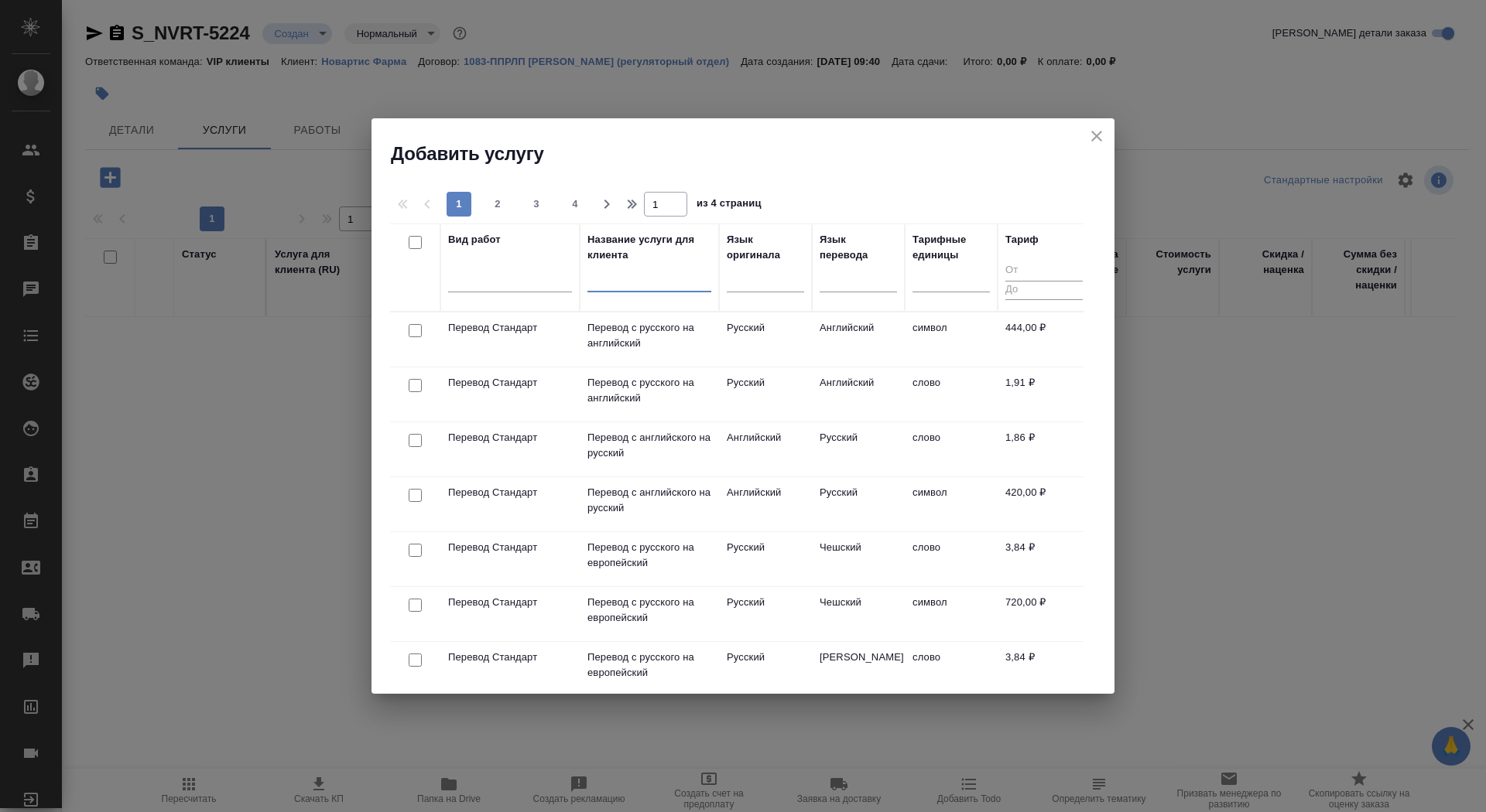
click at [611, 291] on input "text" at bounding box center [649, 282] width 124 height 19
click at [646, 437] on p "Перевод с английского на русский" at bounding box center [649, 445] width 124 height 31
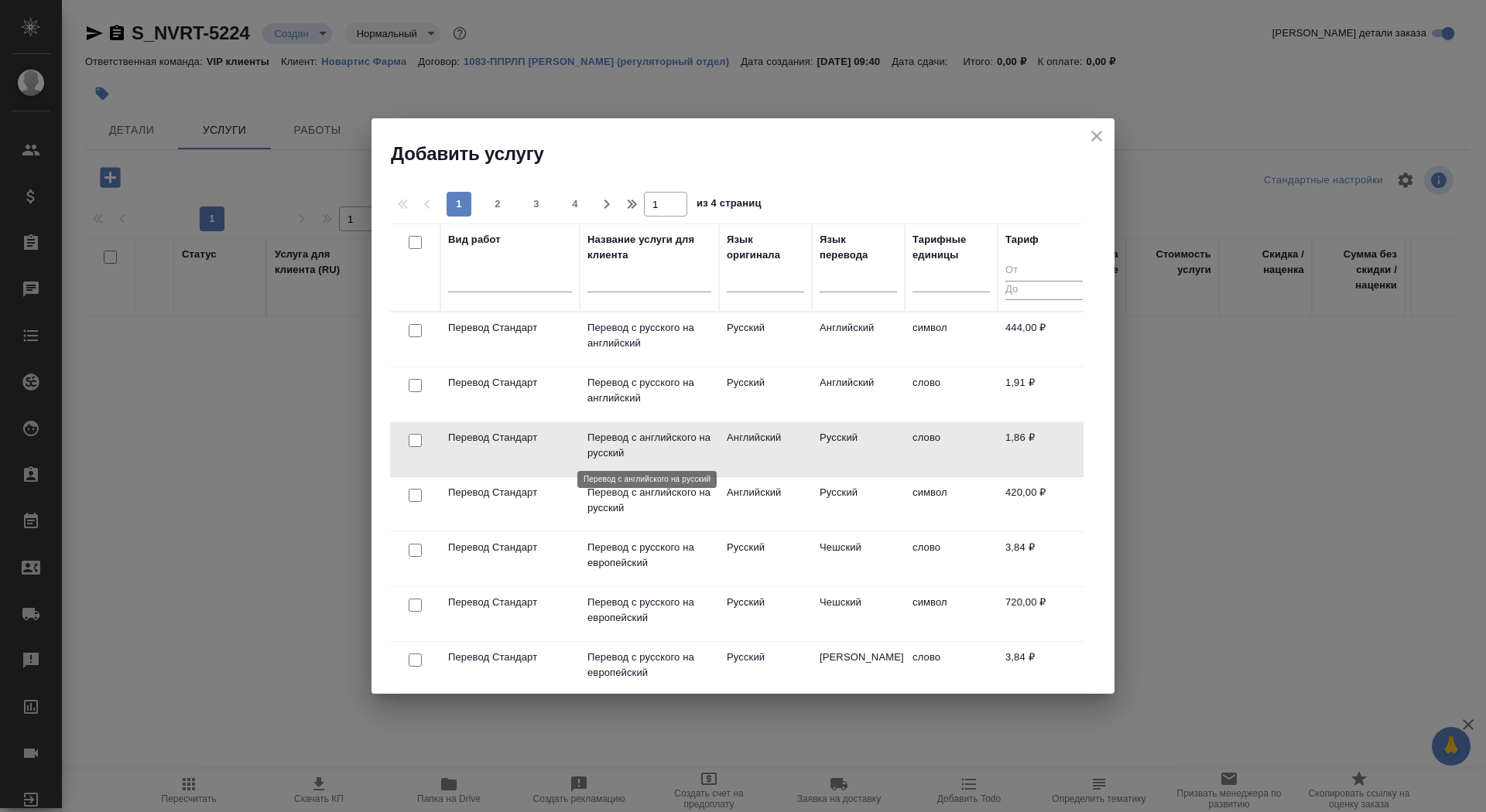
click at [646, 437] on p "Перевод с английского на русский" at bounding box center [649, 445] width 124 height 31
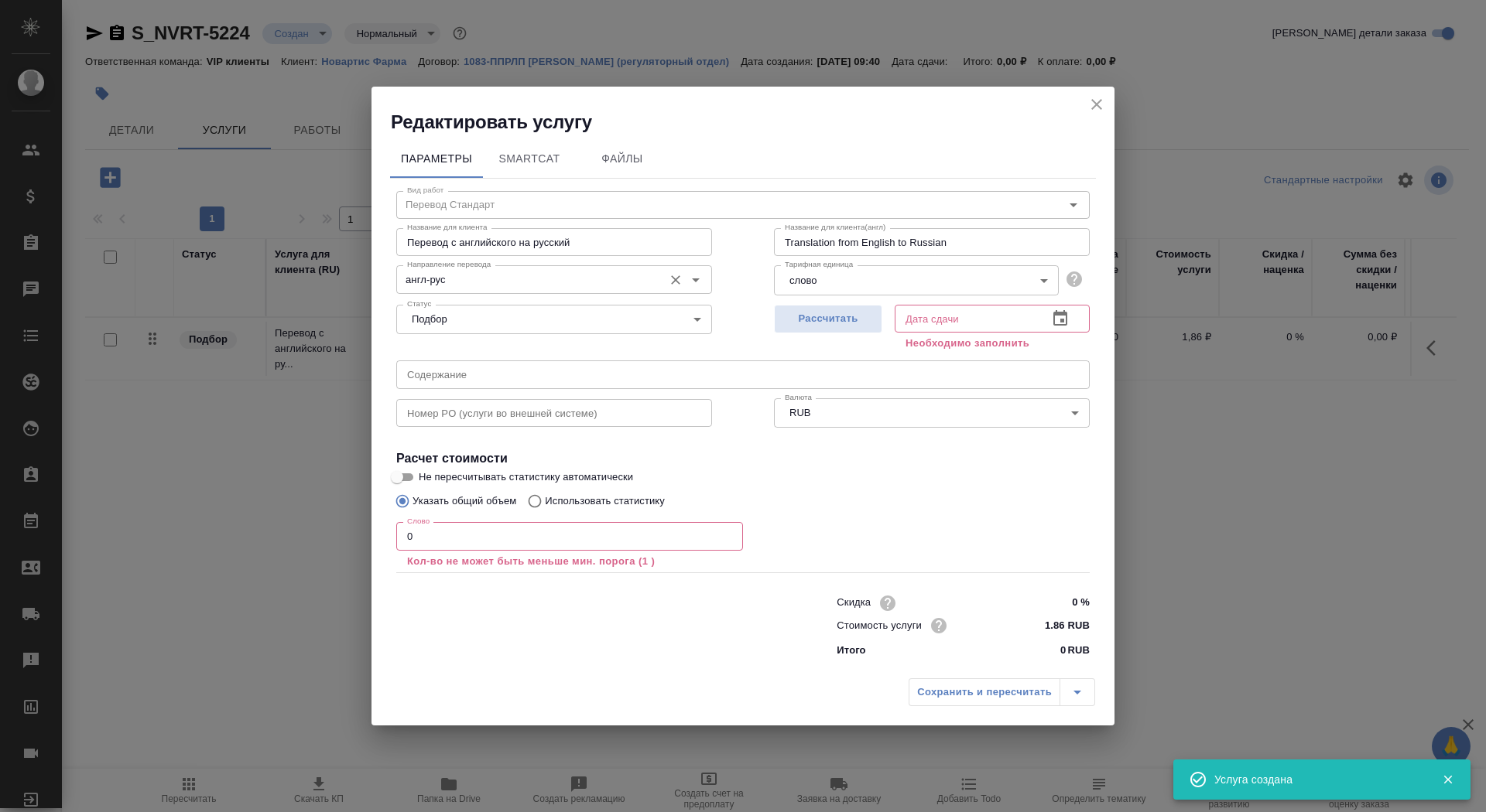
click at [499, 282] on input "англ-рус" at bounding box center [528, 280] width 255 height 19
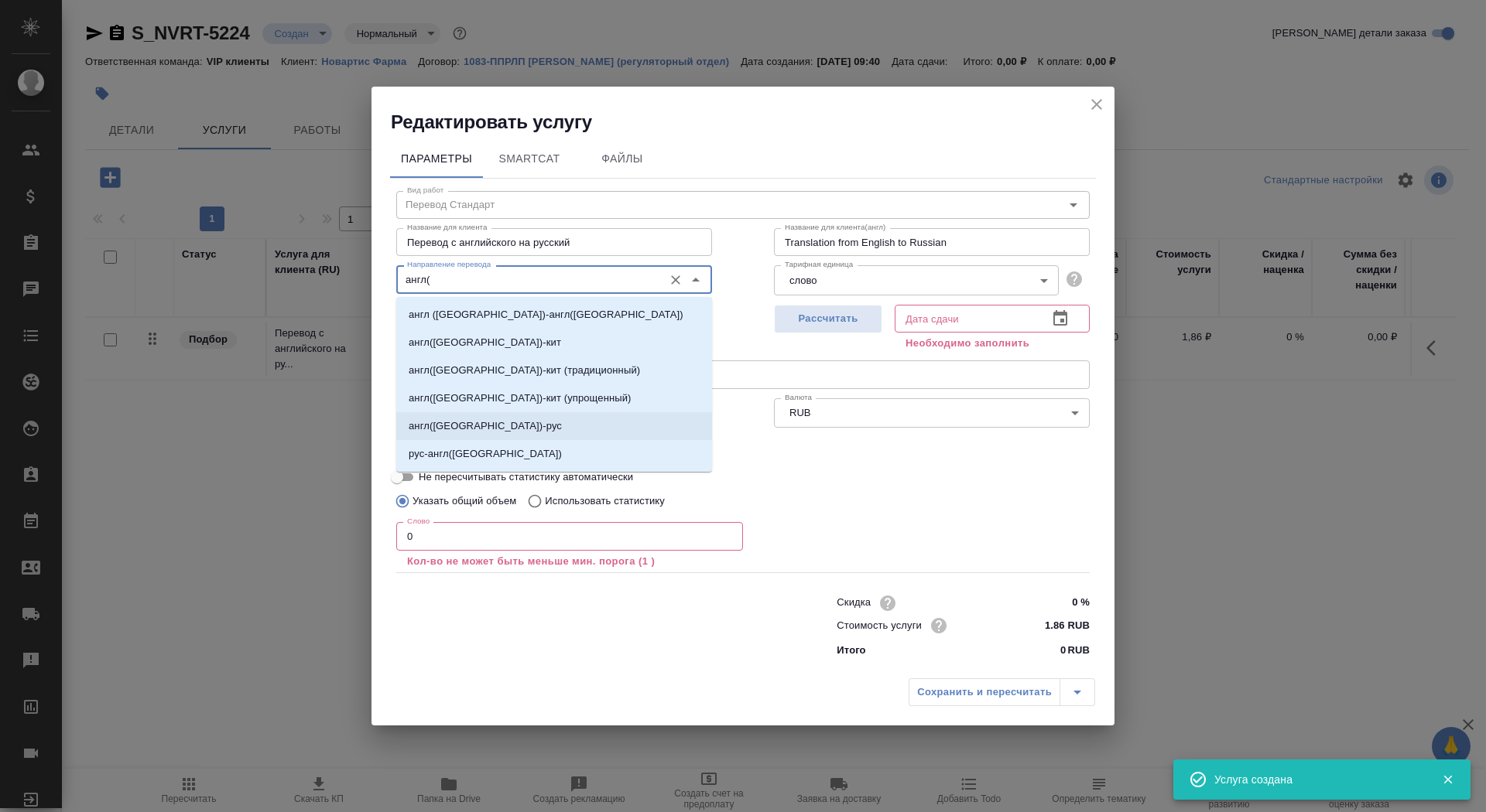
click at [485, 425] on li "англ(США)-рус" at bounding box center [554, 426] width 316 height 28
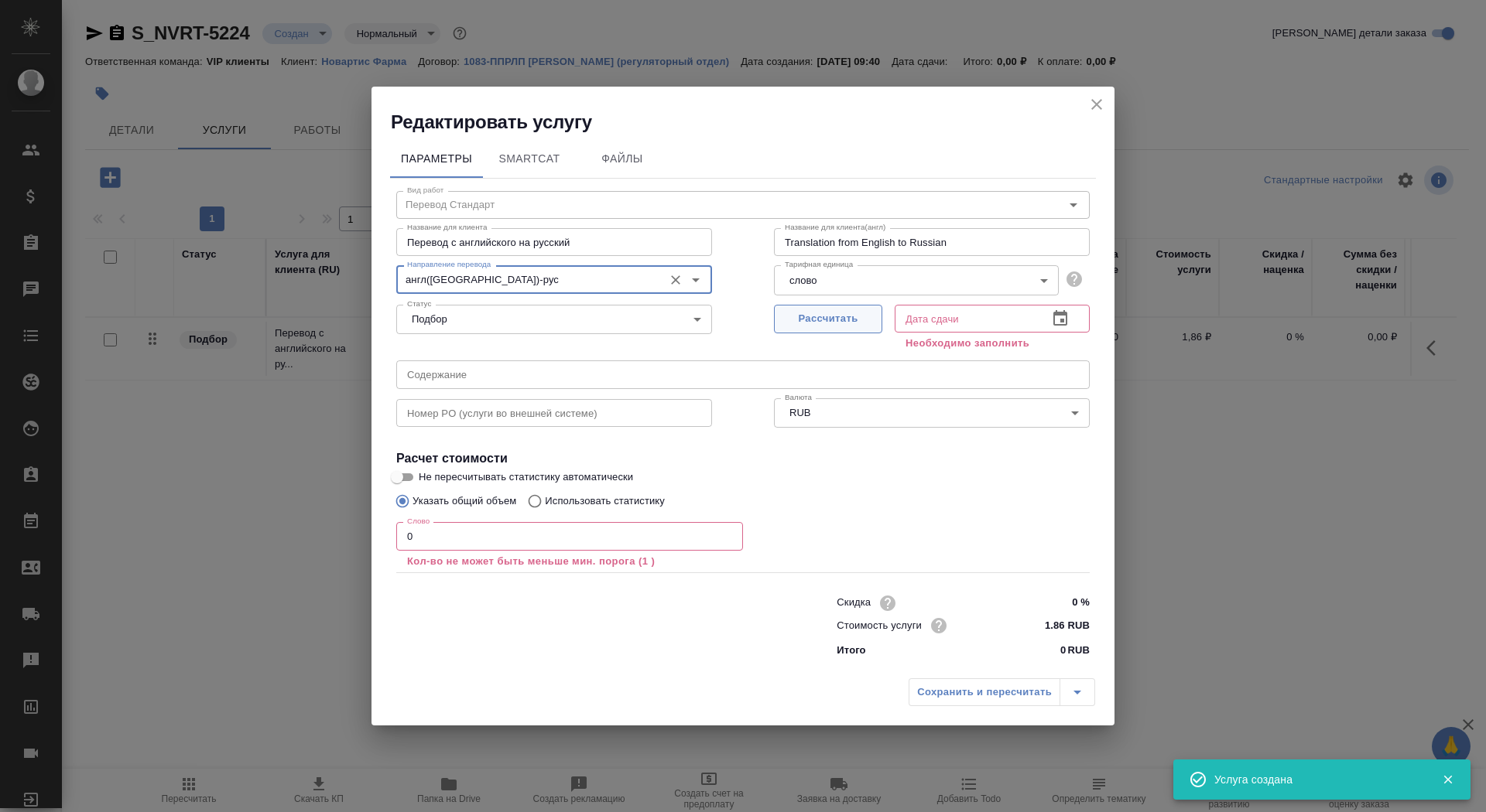
type input "англ(США)-рус"
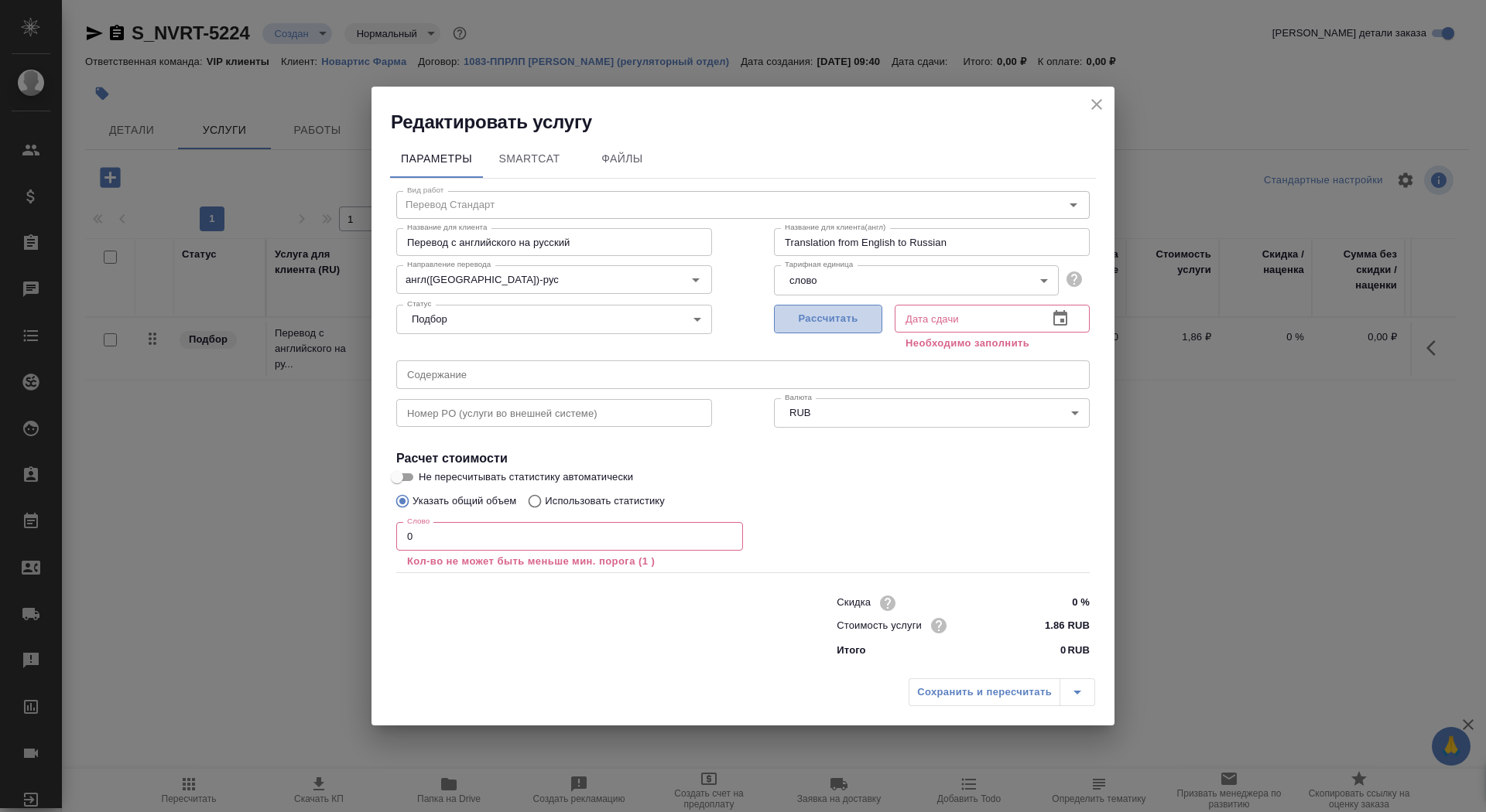
click at [843, 319] on span "Рассчитать" at bounding box center [828, 319] width 91 height 18
type input "26.09.2025 09:41"
click at [434, 532] on input "0" at bounding box center [569, 535] width 346 height 28
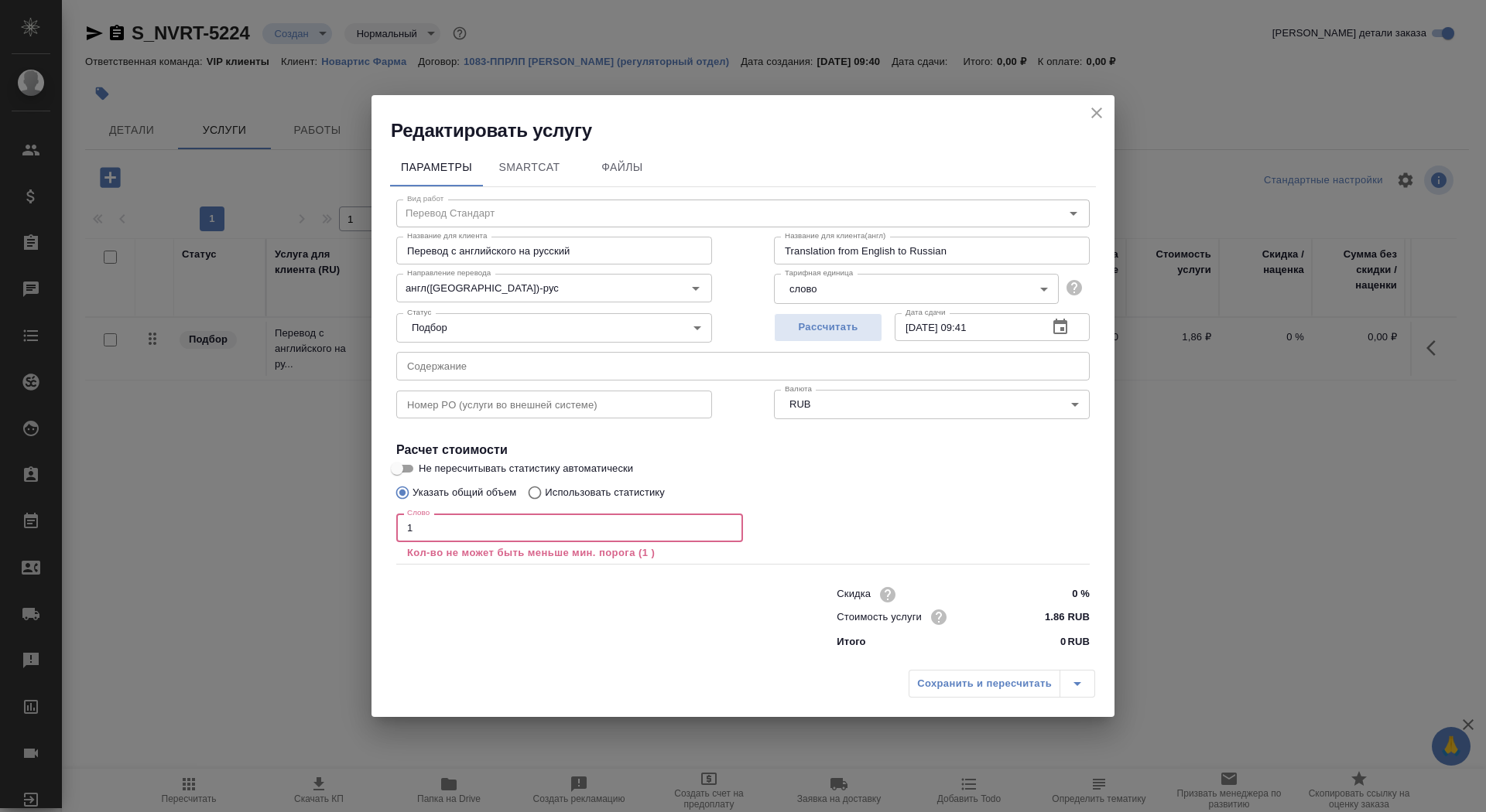
type input "1"
click at [396, 468] on input "Не пересчитывать статистику автоматически" at bounding box center [397, 469] width 56 height 19
checkbox input "true"
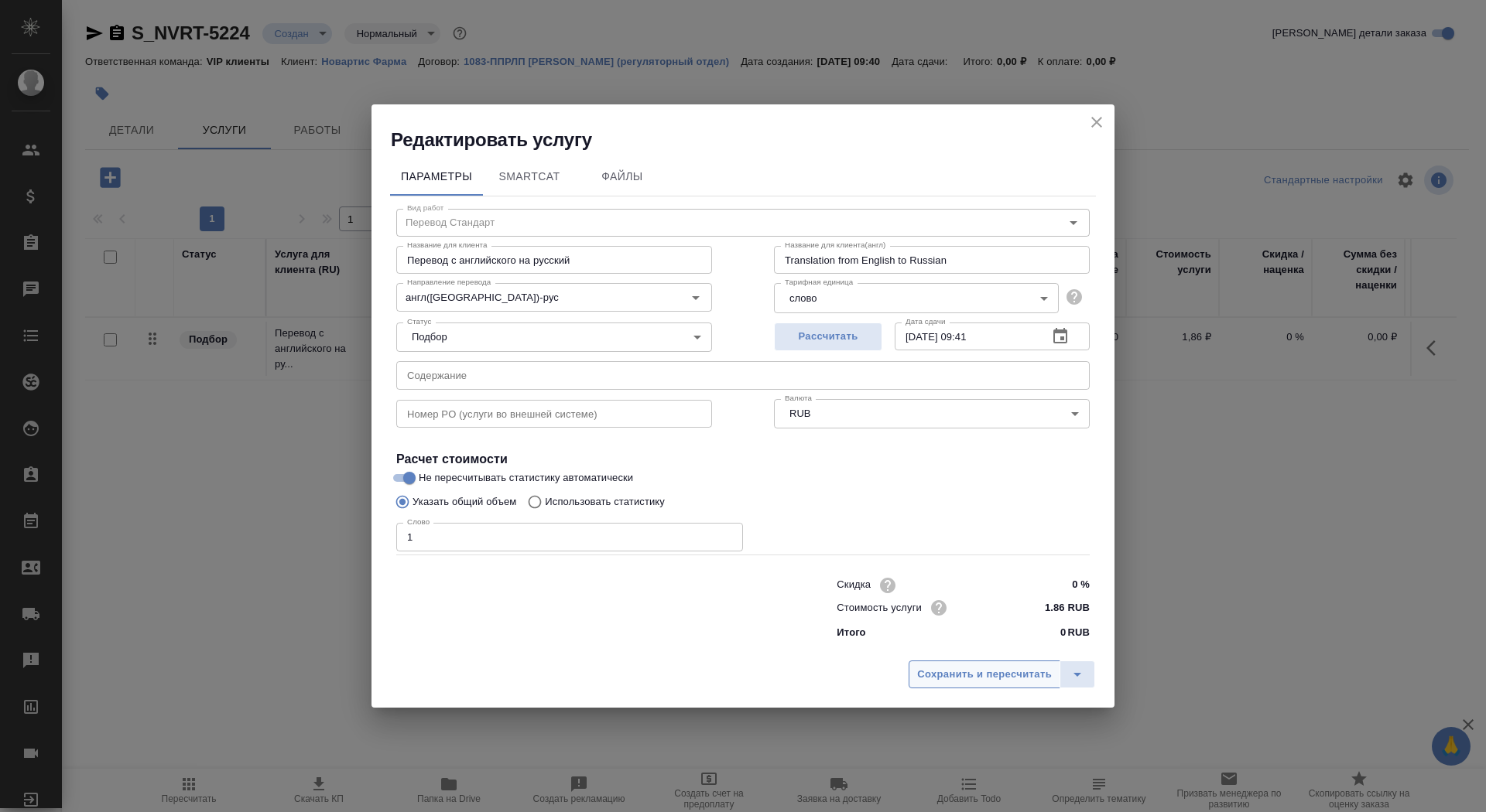
click at [968, 673] on span "Сохранить и пересчитать" at bounding box center [985, 674] width 135 height 18
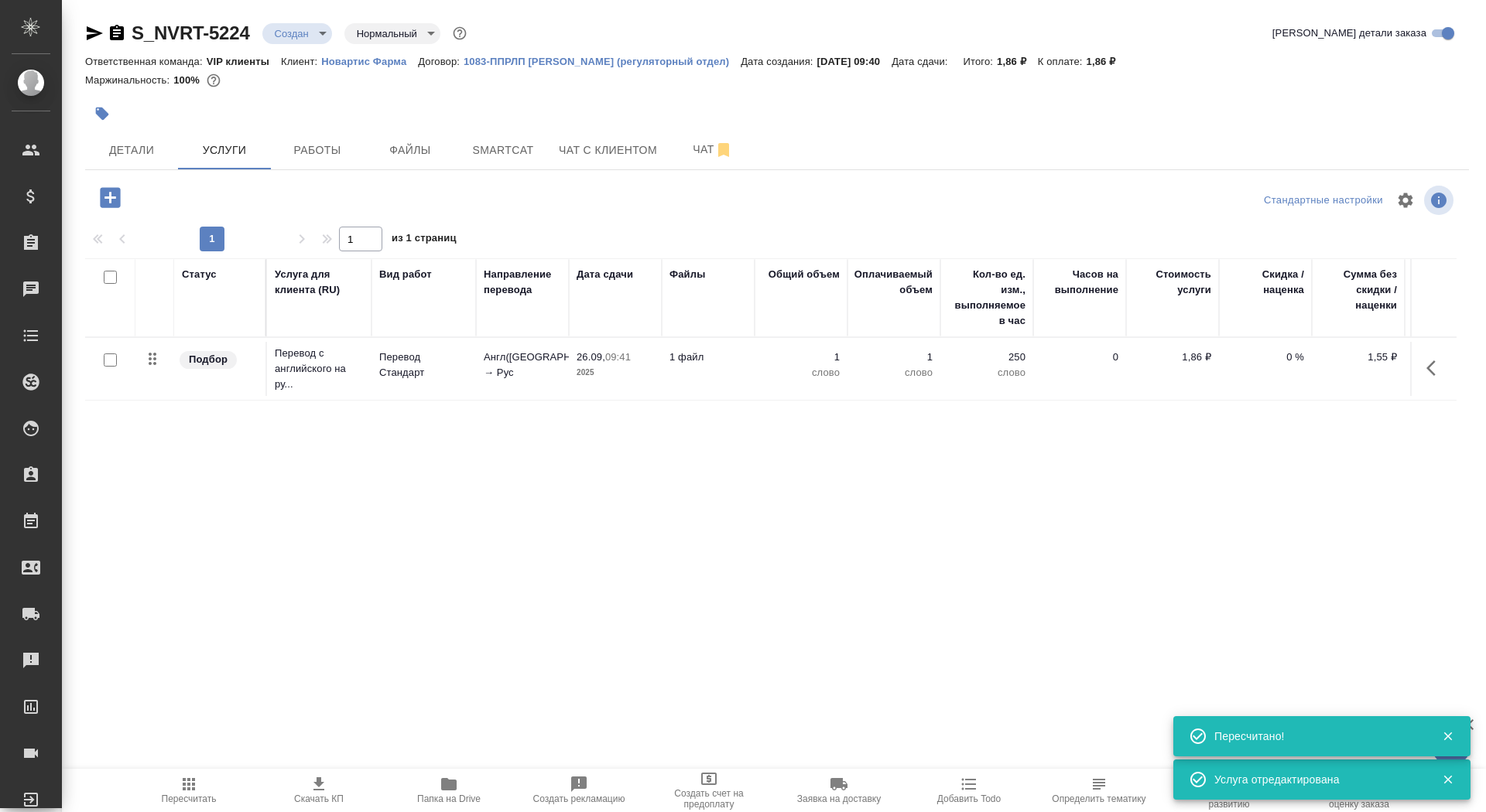
click at [103, 103] on button "button" at bounding box center [102, 114] width 34 height 34
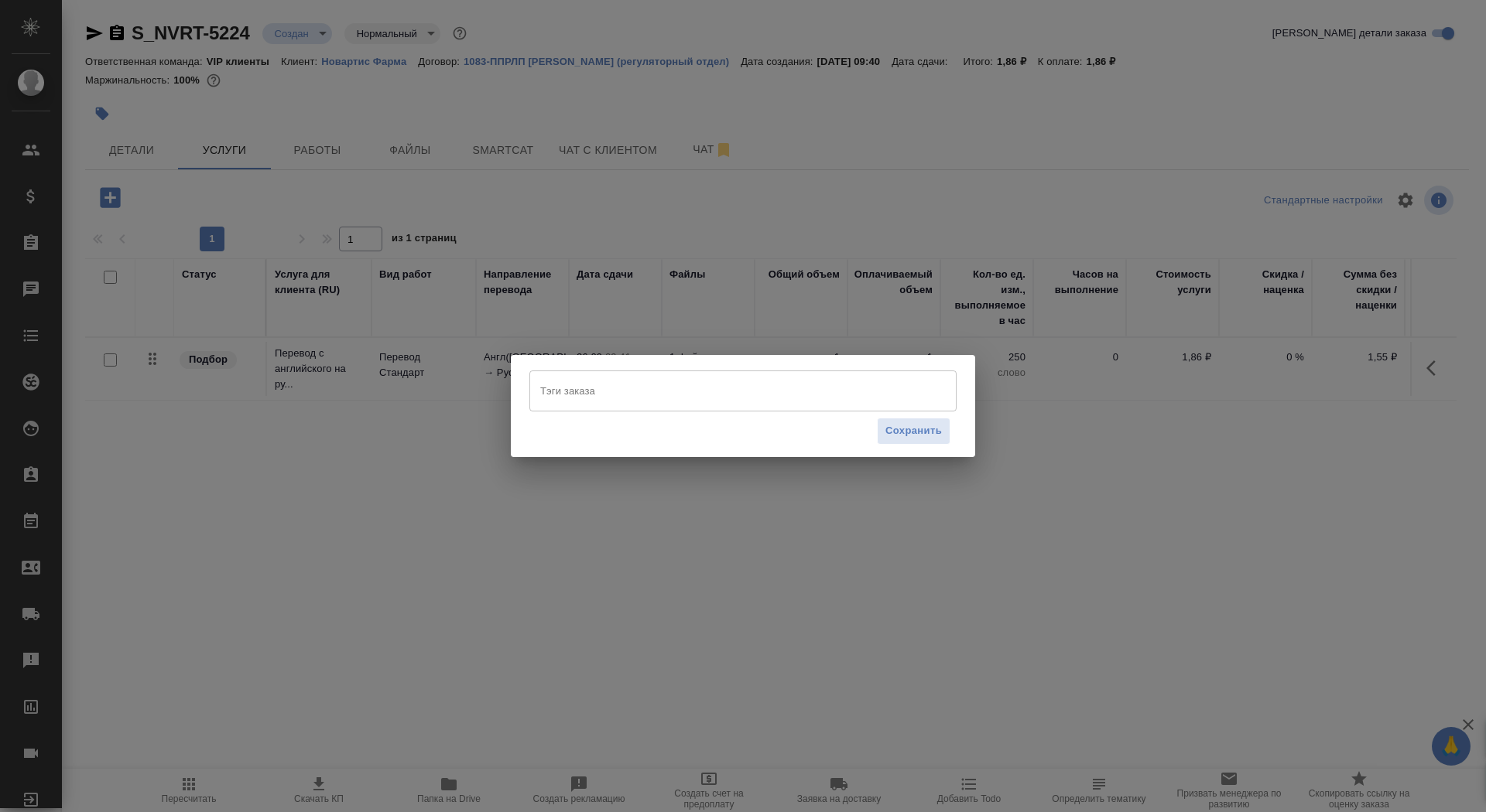
click at [700, 291] on div "Тэги заказа Тэги заказа Сохранить" at bounding box center [743, 406] width 1486 height 812
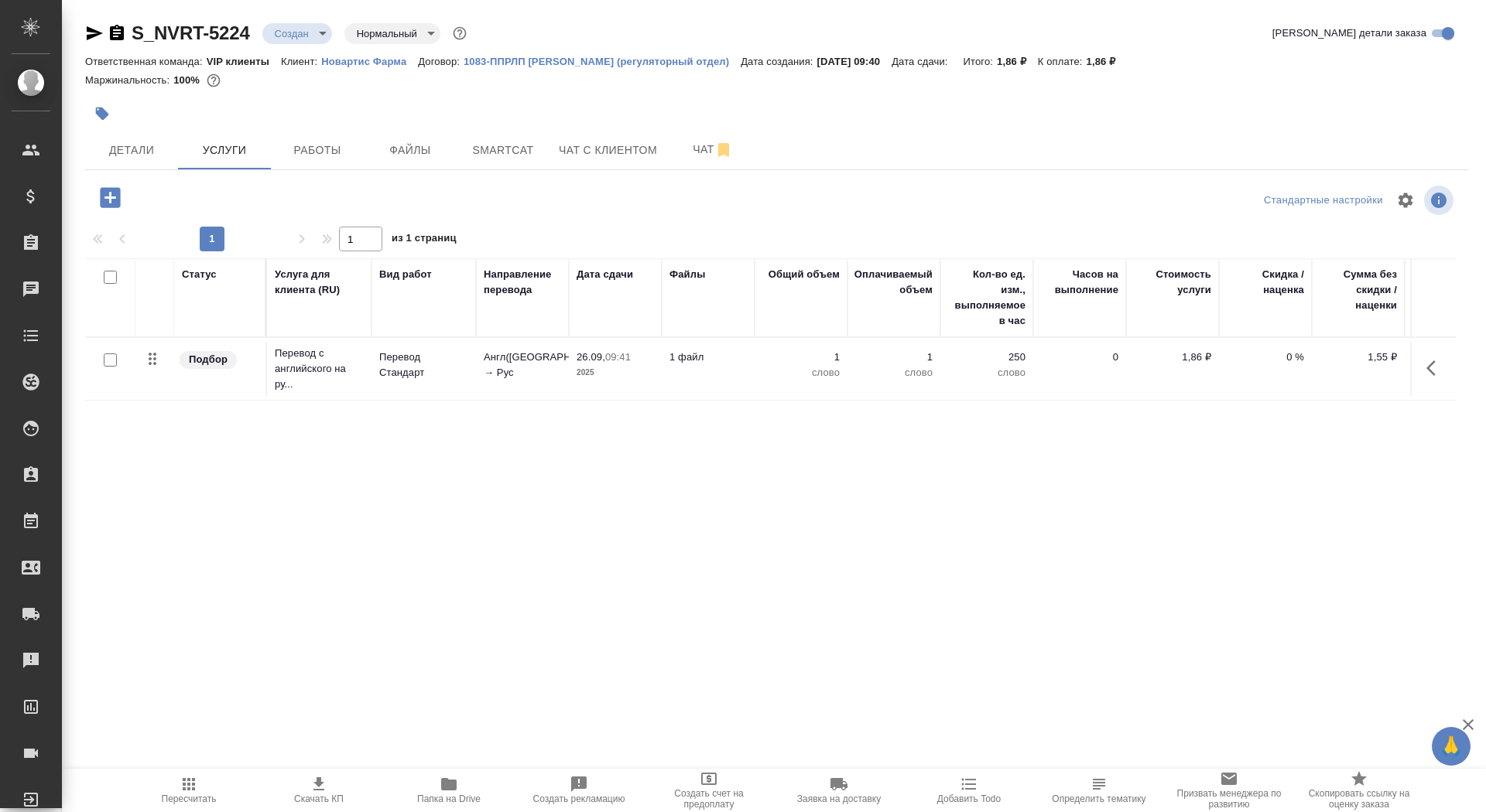
click at [100, 202] on icon "button" at bounding box center [109, 197] width 20 height 20
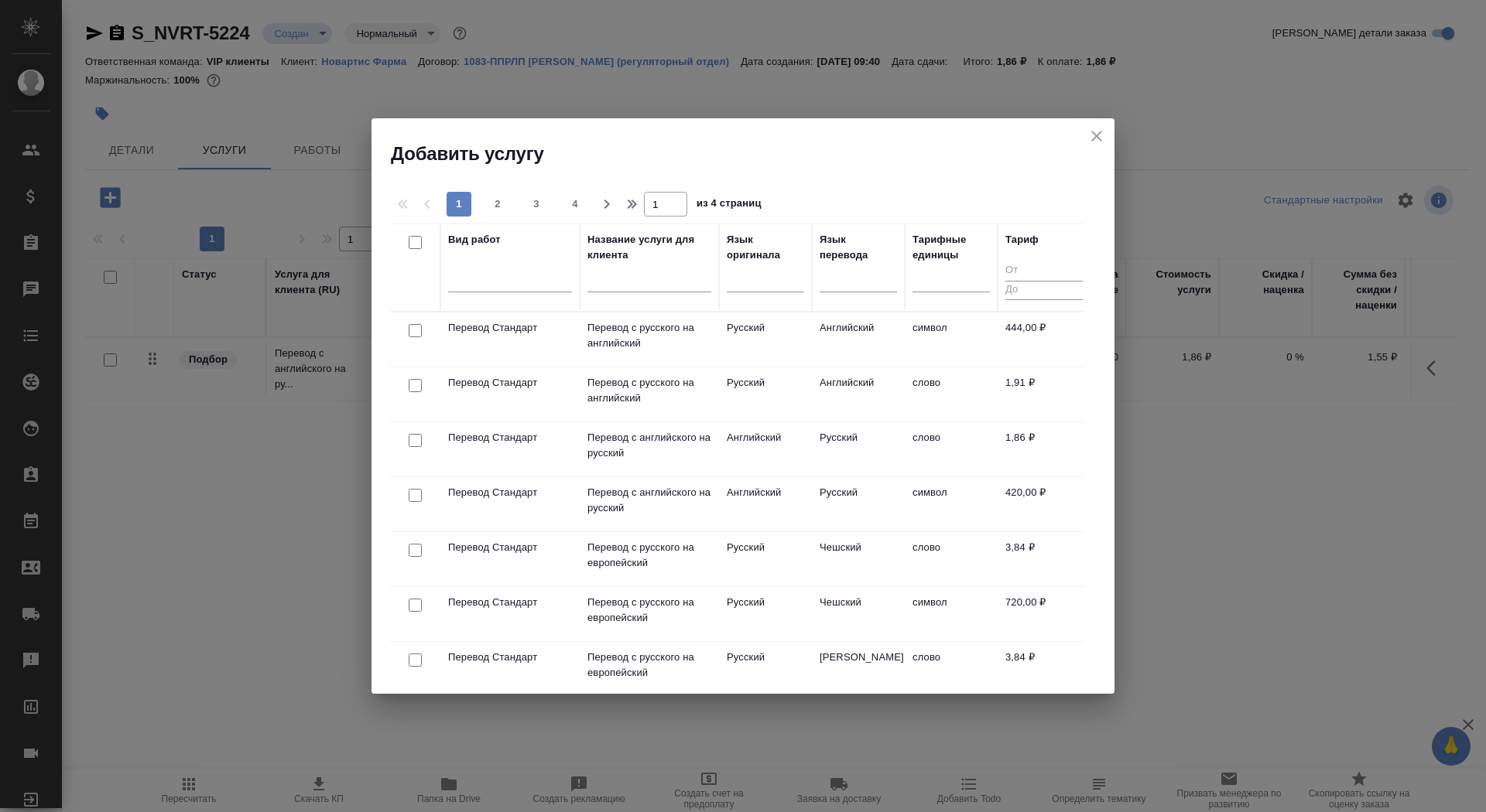
click at [593, 285] on input "text" at bounding box center [649, 282] width 124 height 19
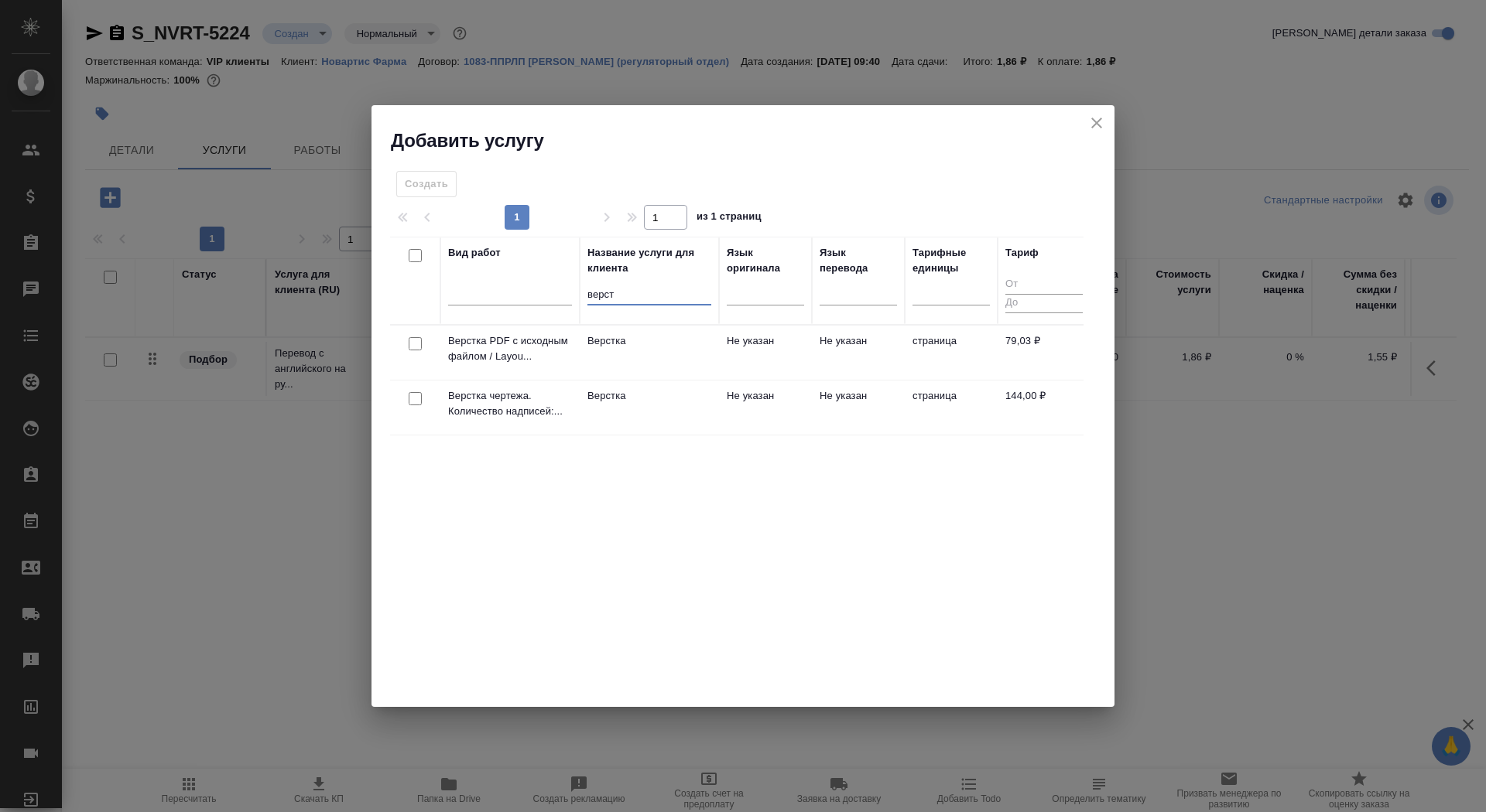
type input "верст"
click at [596, 416] on td "Верстка" at bounding box center [649, 407] width 139 height 54
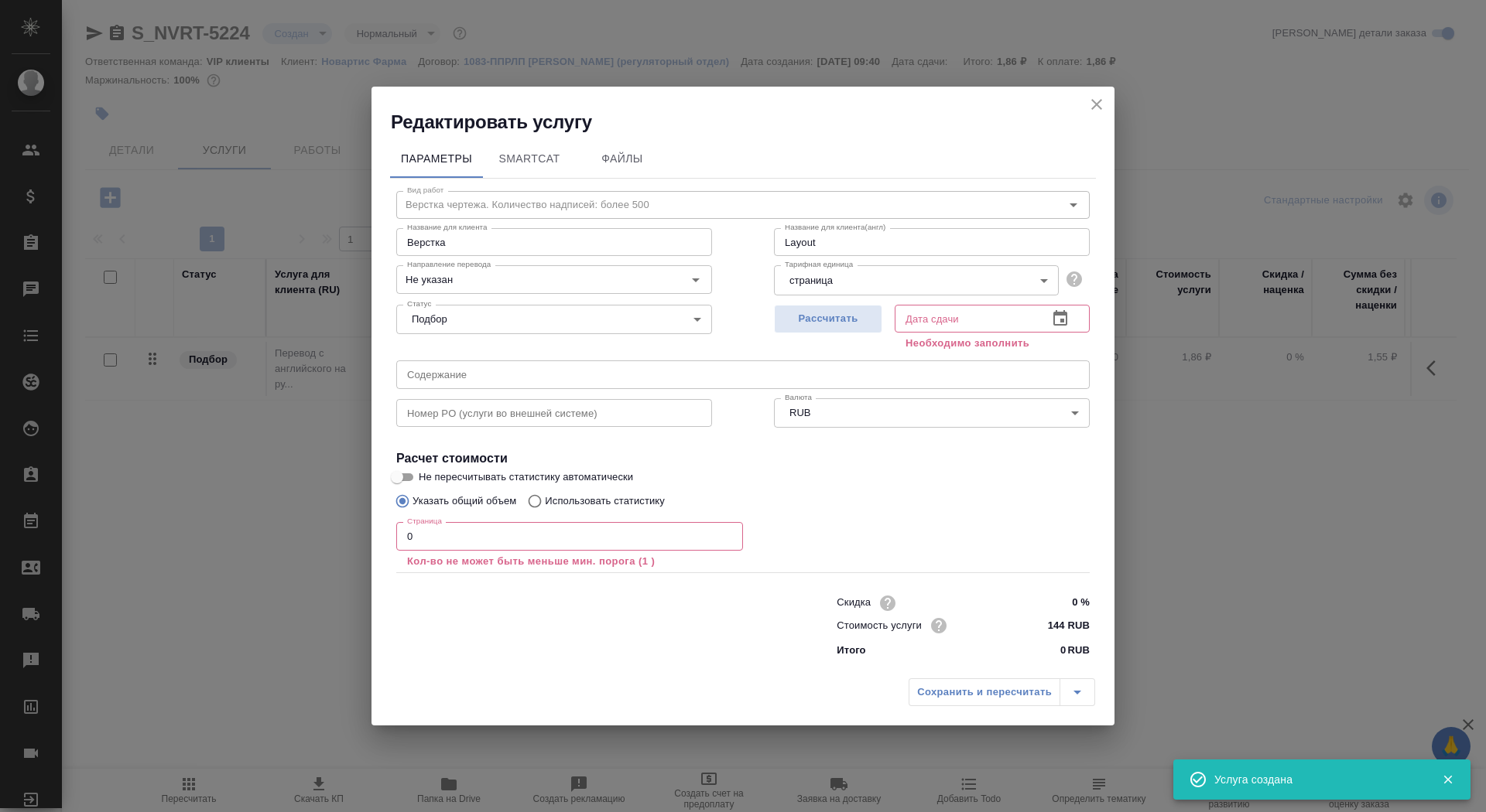
click at [526, 531] on input "0" at bounding box center [569, 535] width 346 height 28
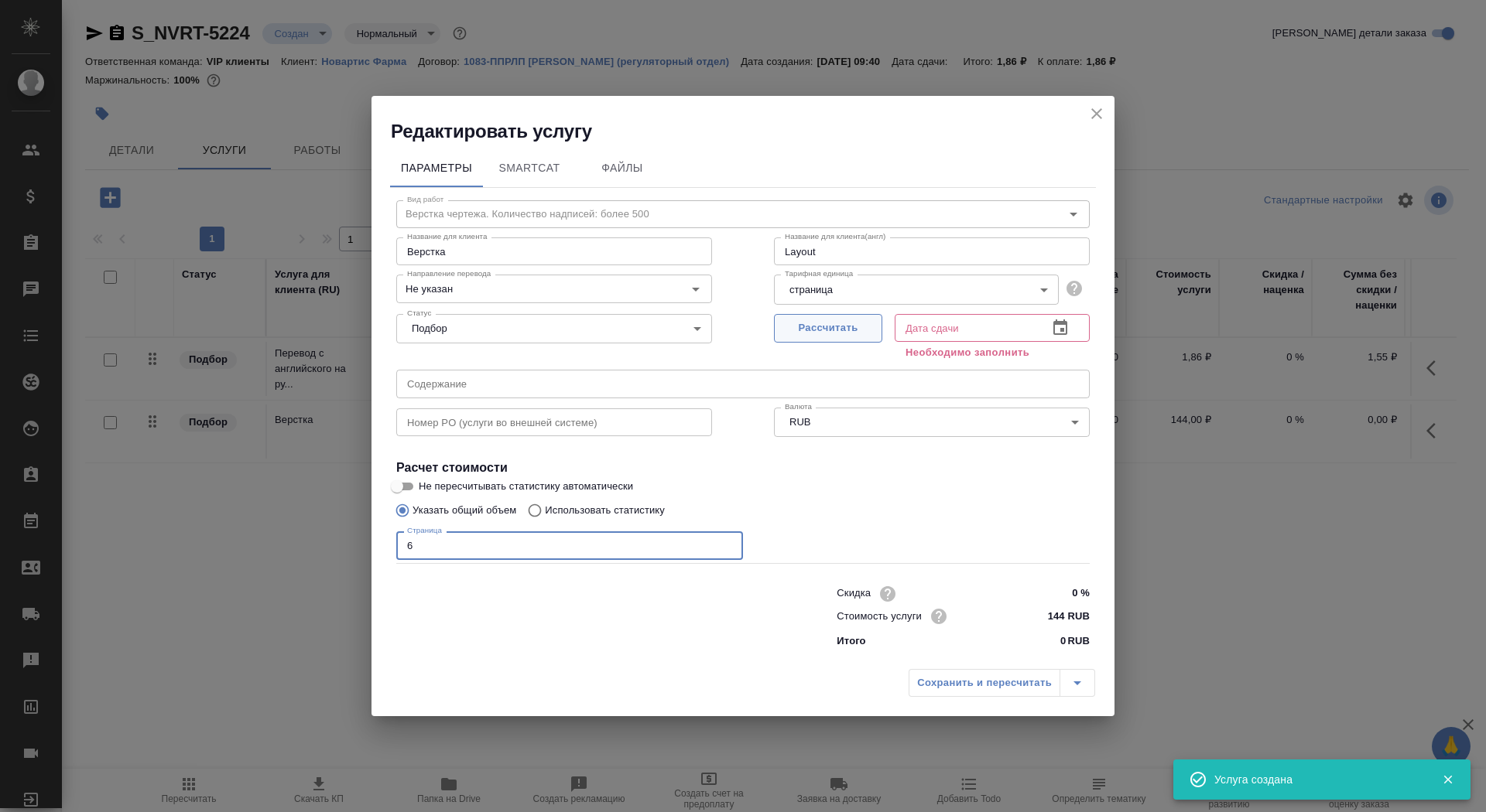
type input "6"
click at [821, 321] on span "Рассчитать" at bounding box center [828, 328] width 91 height 18
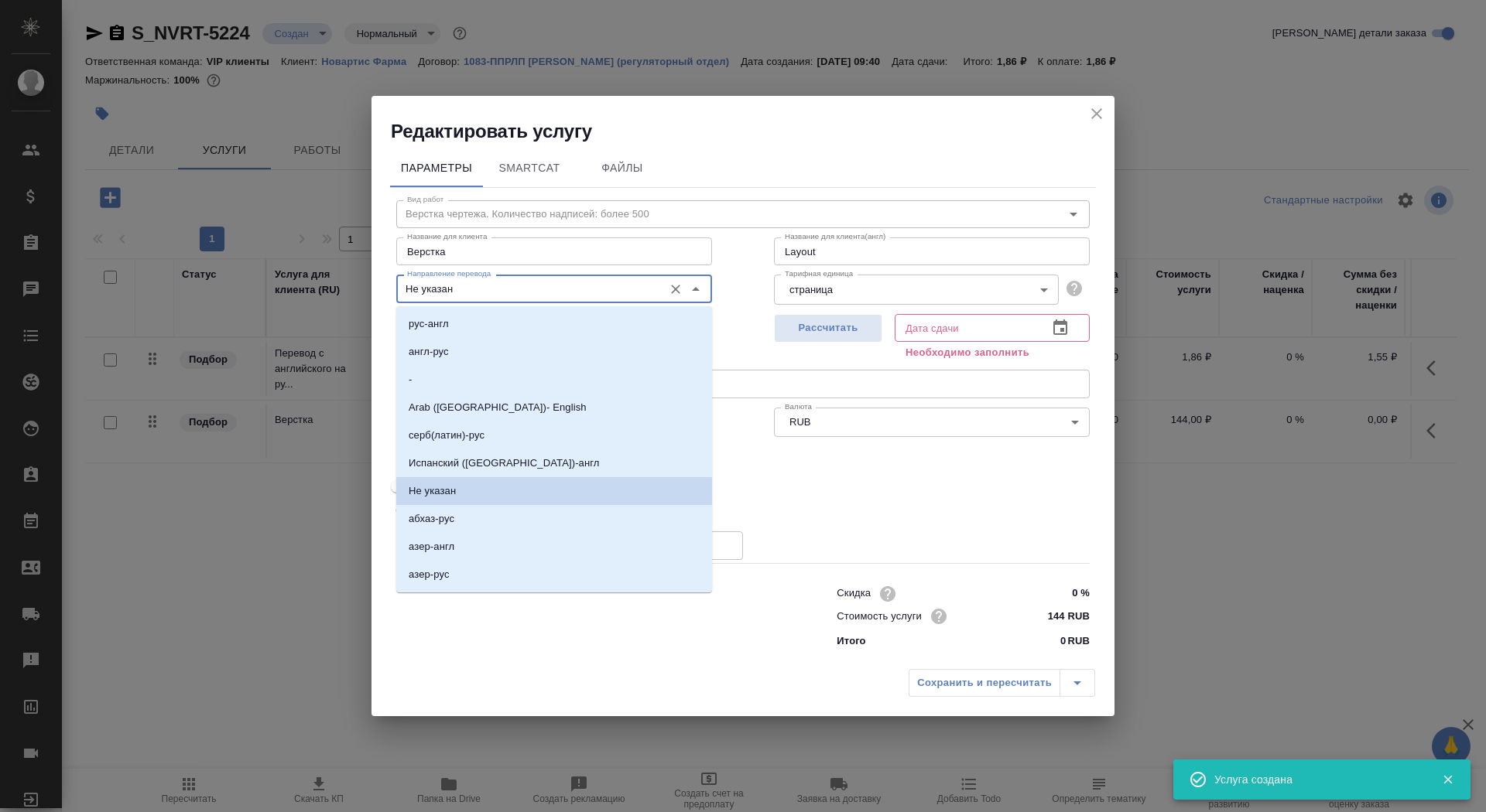
click at [538, 292] on input "Не указан" at bounding box center [528, 289] width 255 height 19
type input "30.09.2025 18:00"
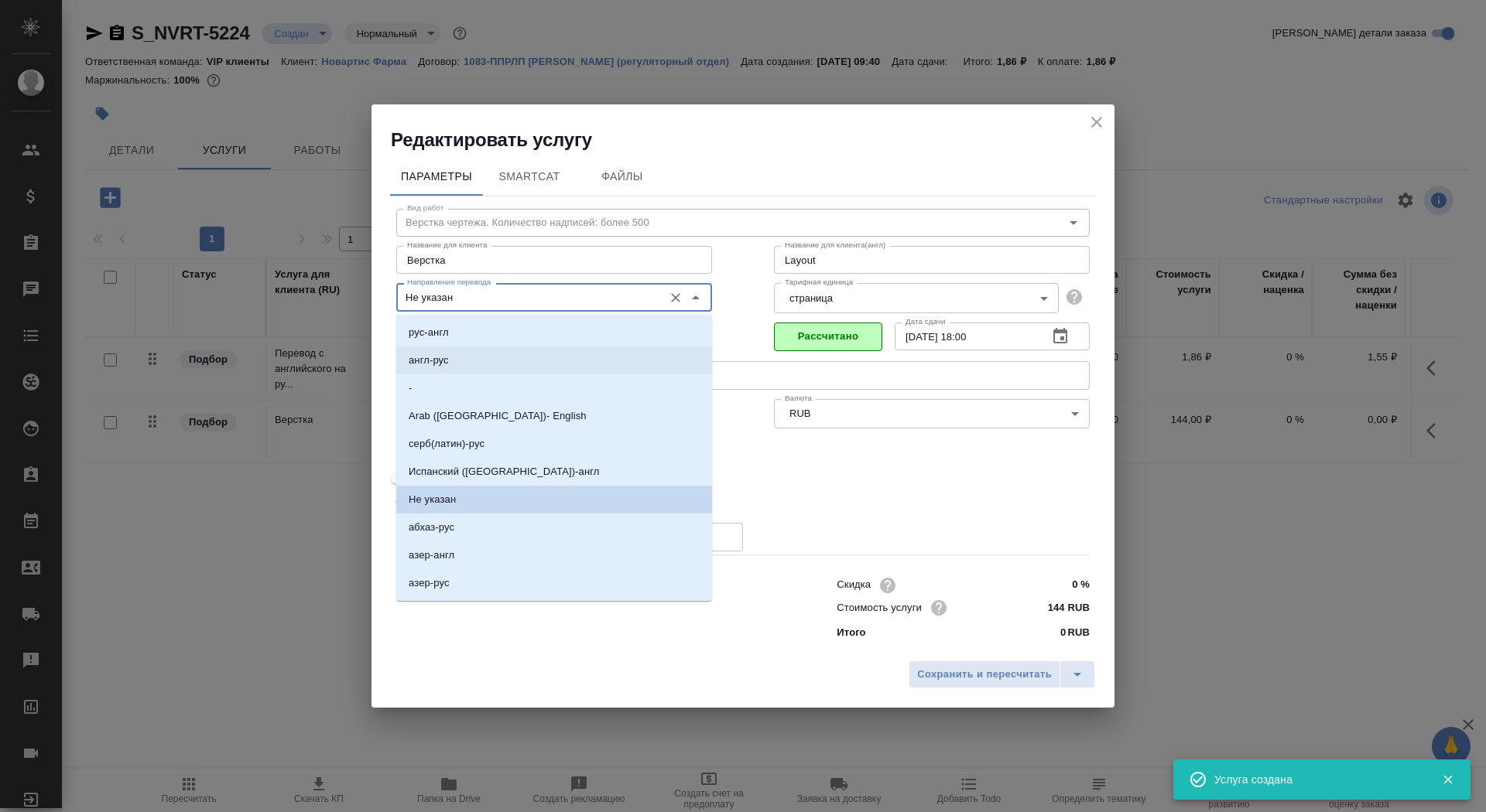
click at [516, 358] on li "англ-рус" at bounding box center [554, 359] width 316 height 28
type input "англ-рус"
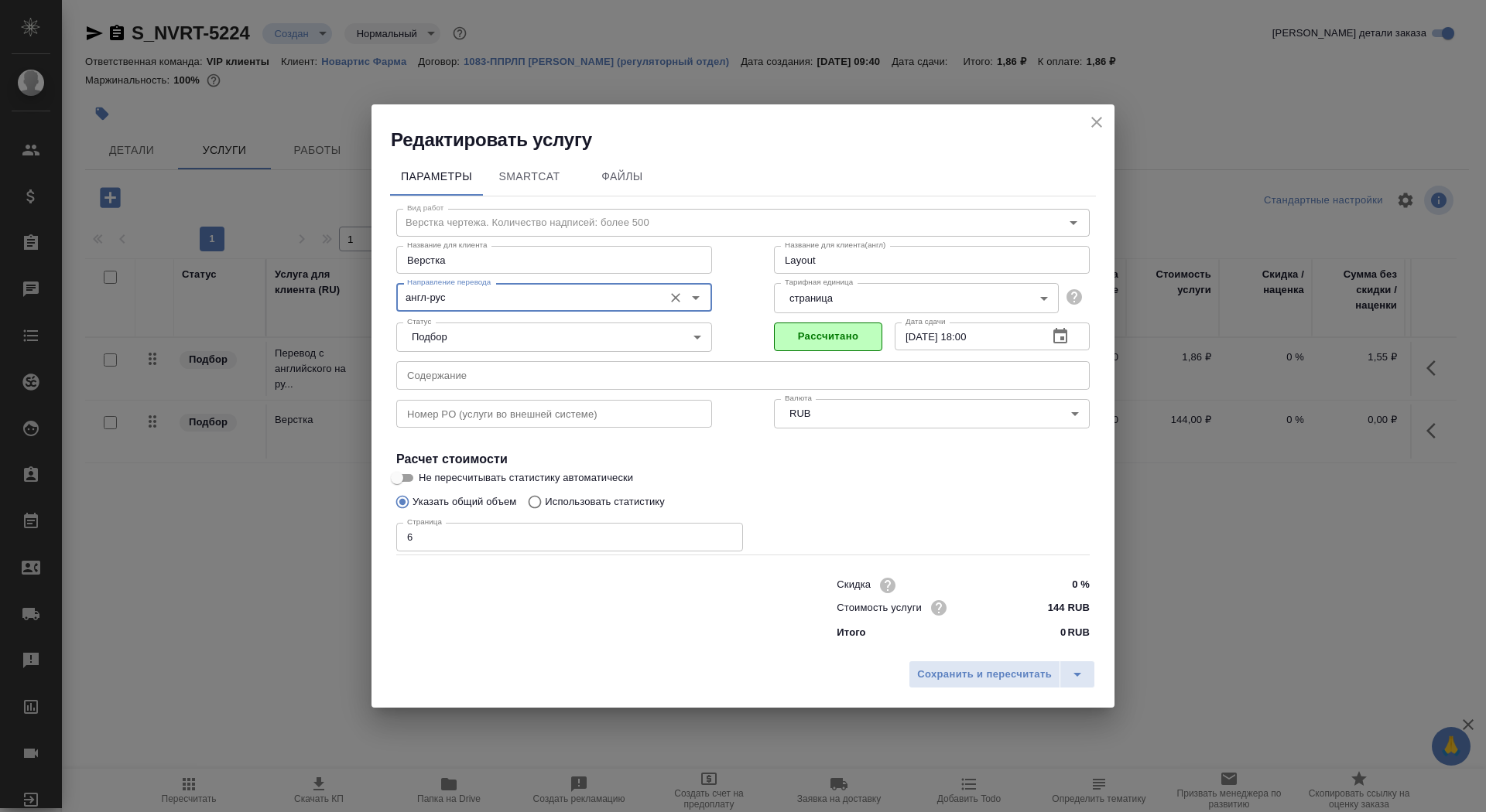
click at [597, 370] on input "text" at bounding box center [742, 375] width 694 height 28
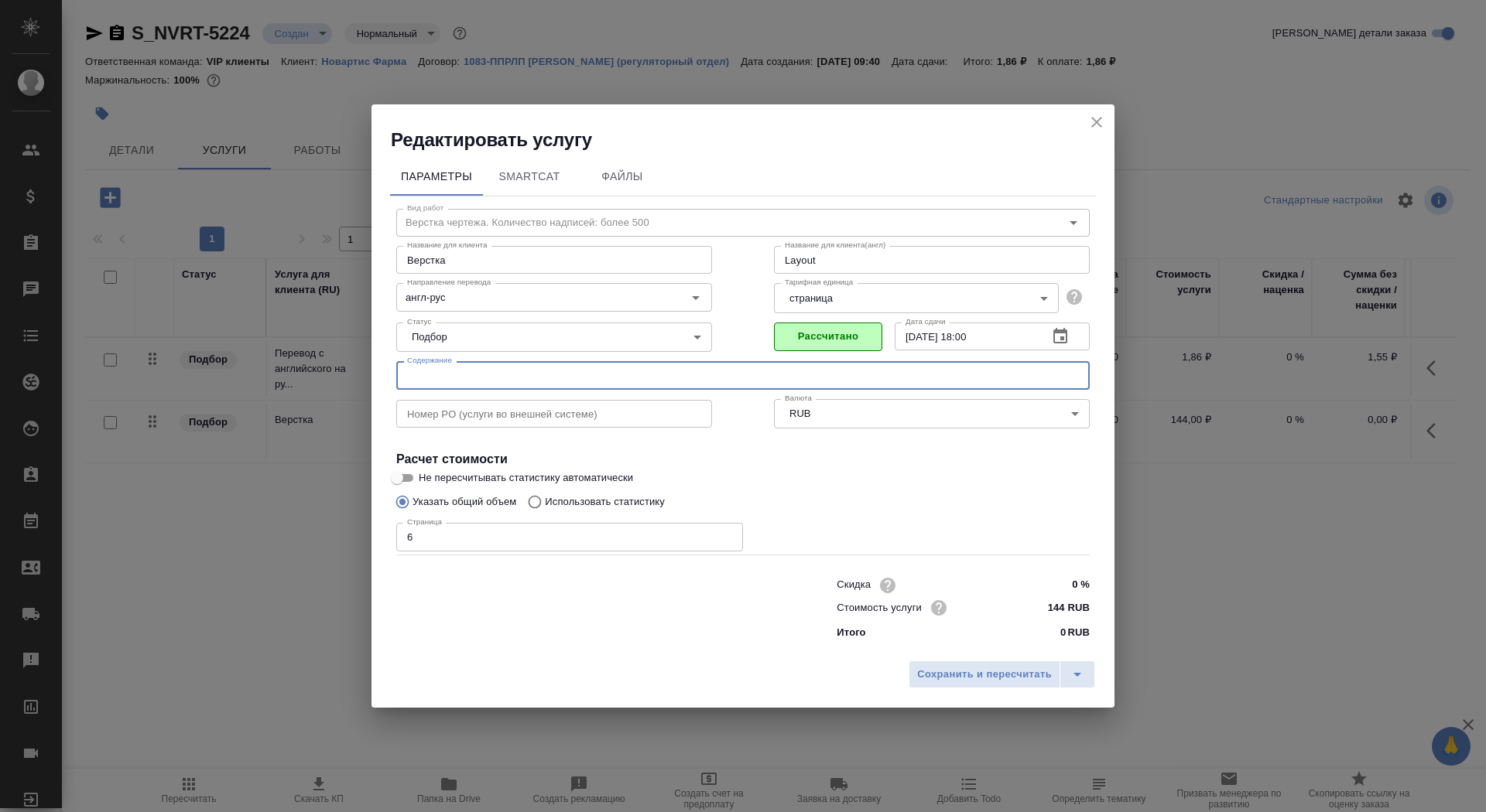
paste input "Дуотрав_в перевод_RTT 2453_USP monograph"
type input "Дуотрав_в перевод_RTT 2453_USP monograph"
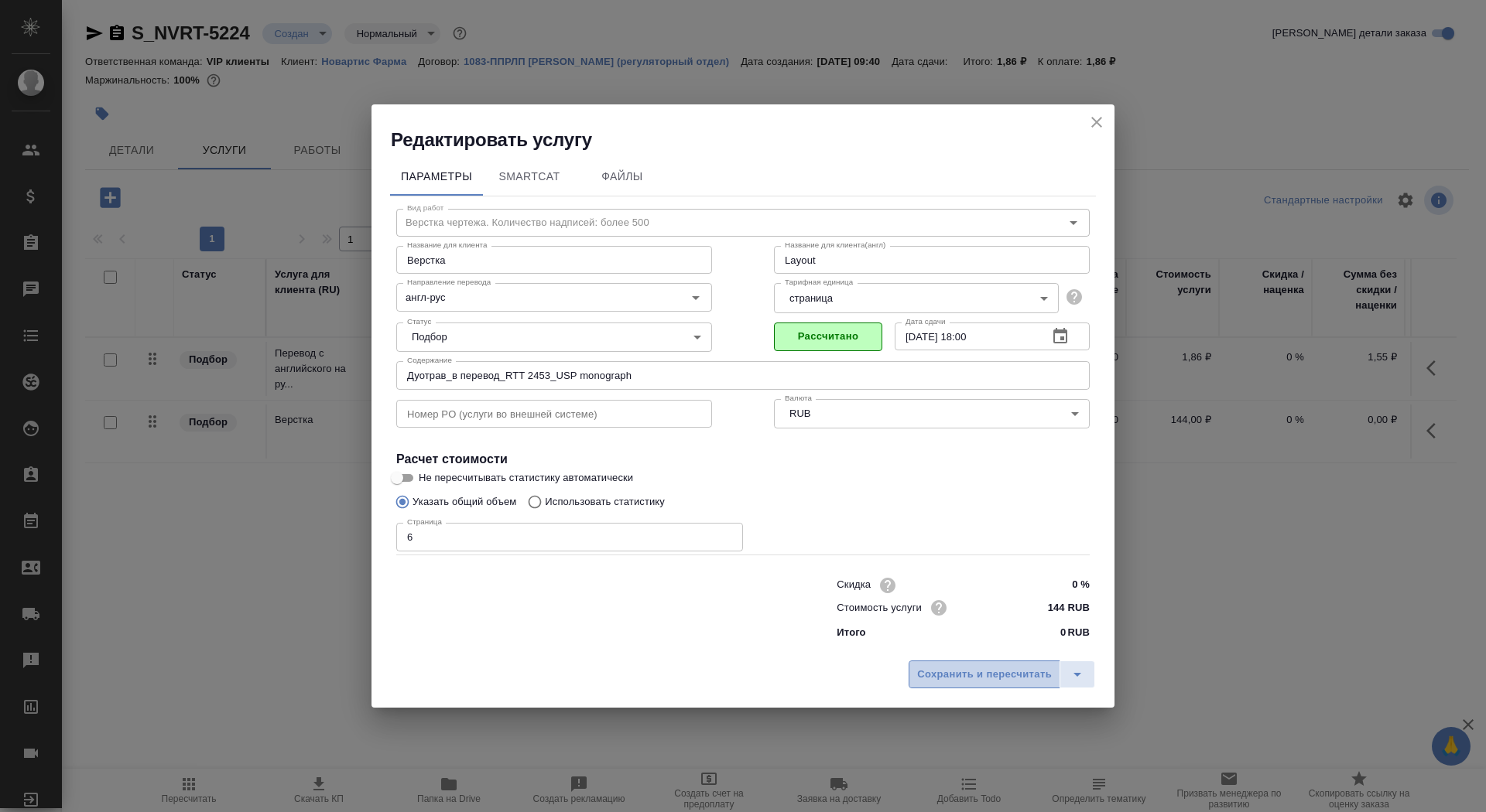
click at [956, 667] on span "Сохранить и пересчитать" at bounding box center [985, 674] width 135 height 18
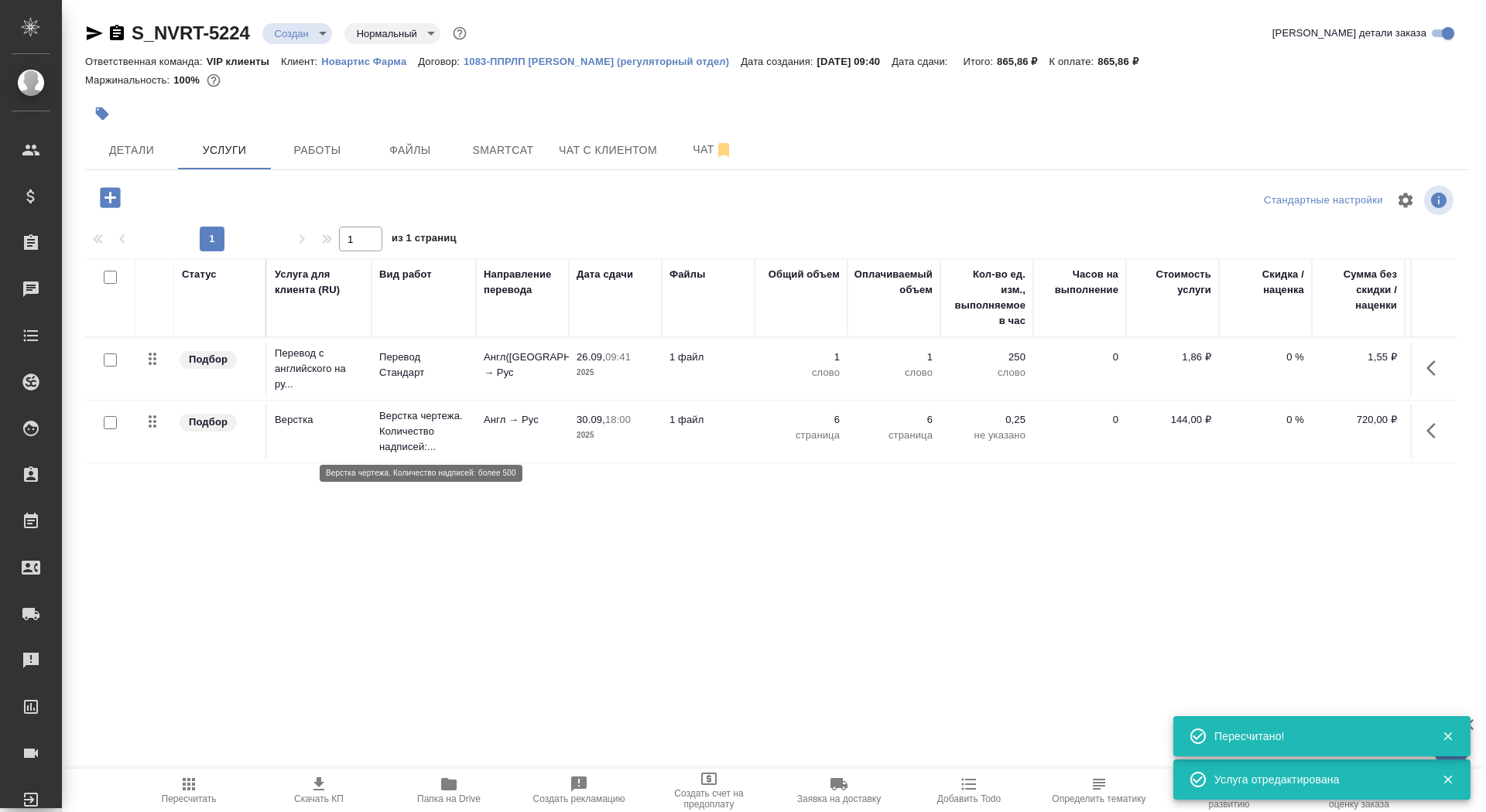
click at [429, 440] on p "Верстка чертежа. Количество надписей:..." at bounding box center [424, 431] width 89 height 47
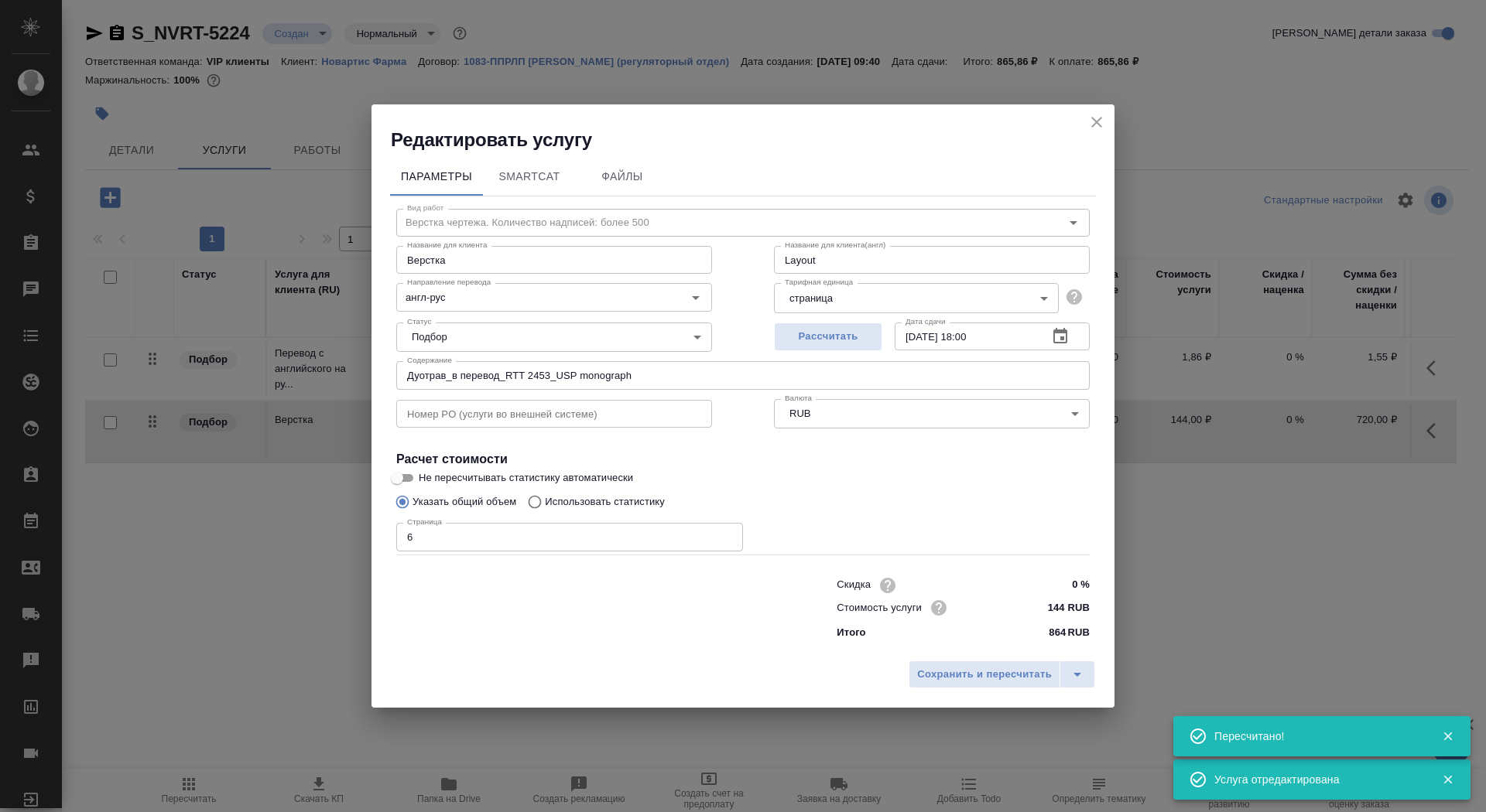
click at [413, 535] on input "6" at bounding box center [569, 536] width 346 height 28
type input "4"
click at [968, 678] on span "Сохранить и пересчитать" at bounding box center [985, 674] width 135 height 18
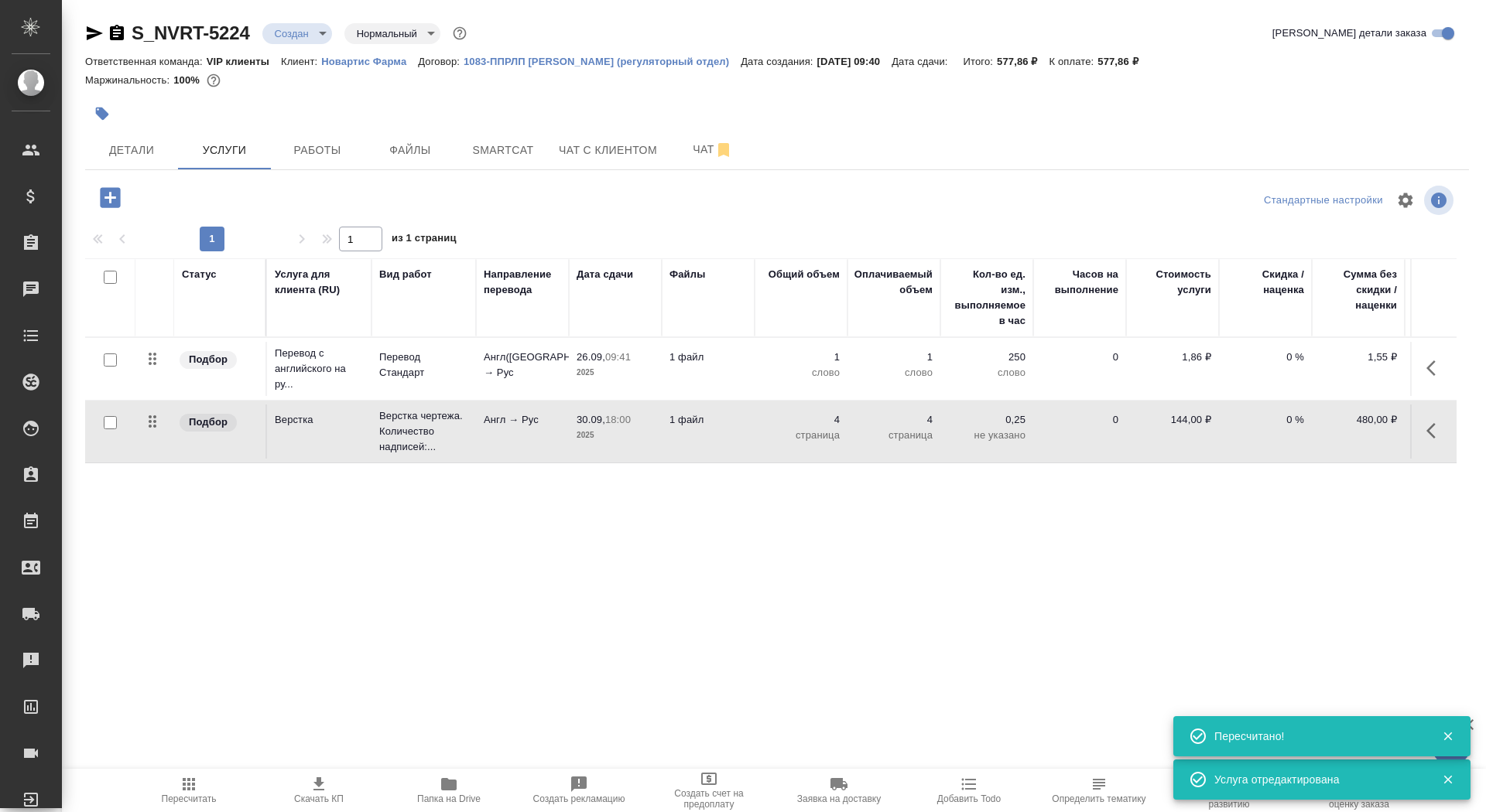
click at [105, 369] on div at bounding box center [110, 360] width 35 height 22
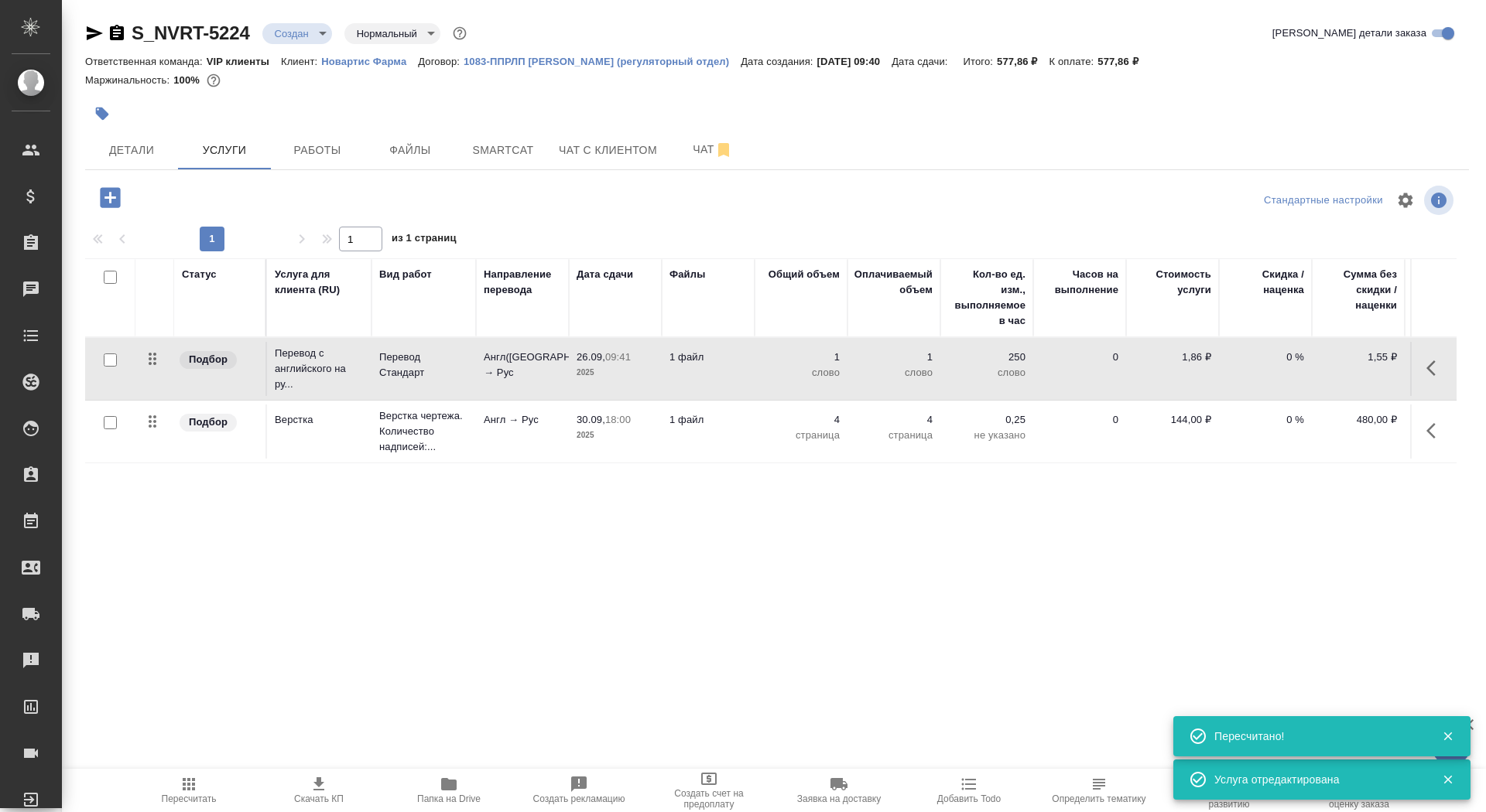
click at [110, 355] on input "checkbox" at bounding box center [110, 360] width 13 height 13
checkbox input "true"
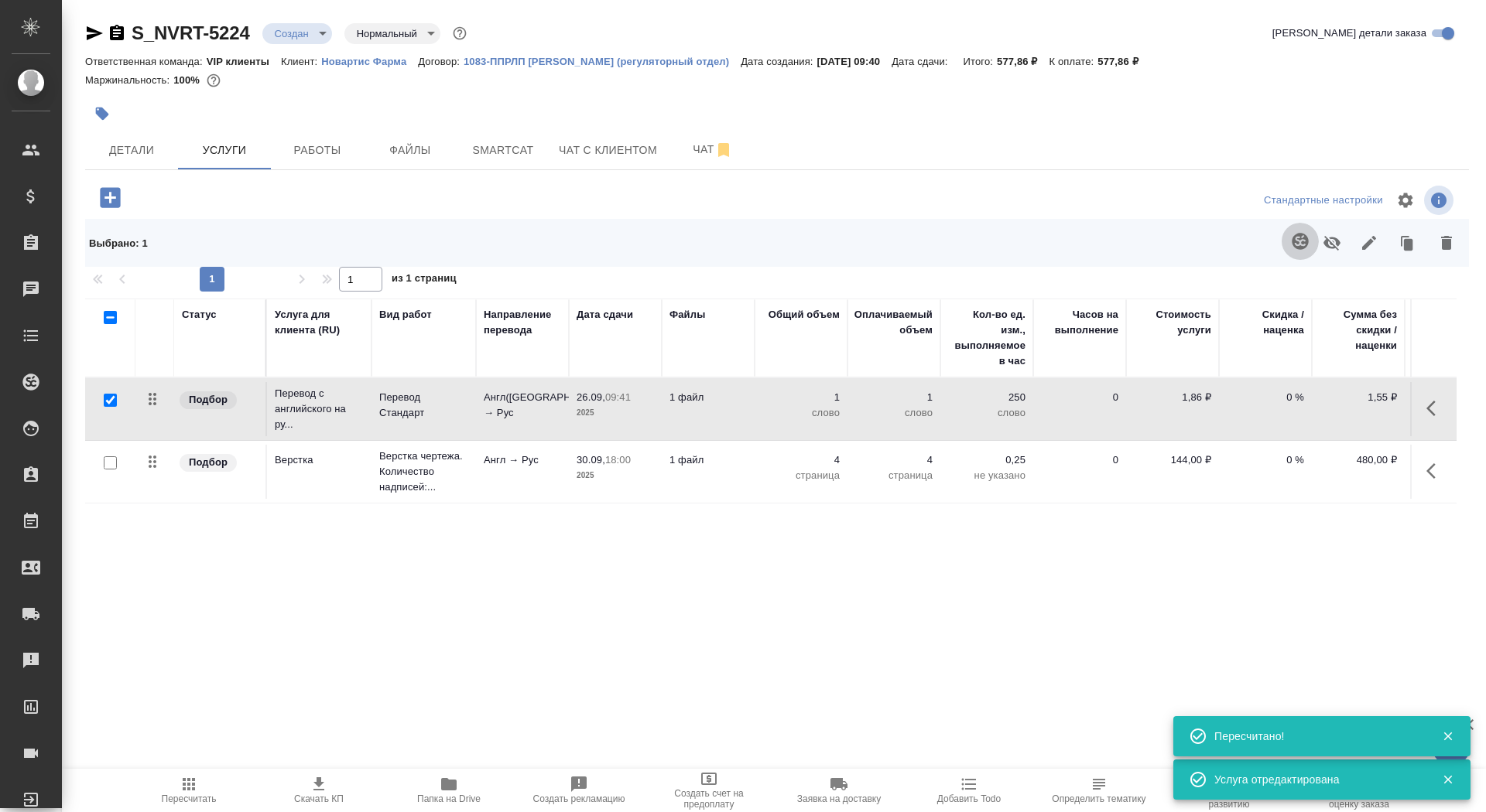
click at [1304, 227] on button "button" at bounding box center [1300, 241] width 37 height 37
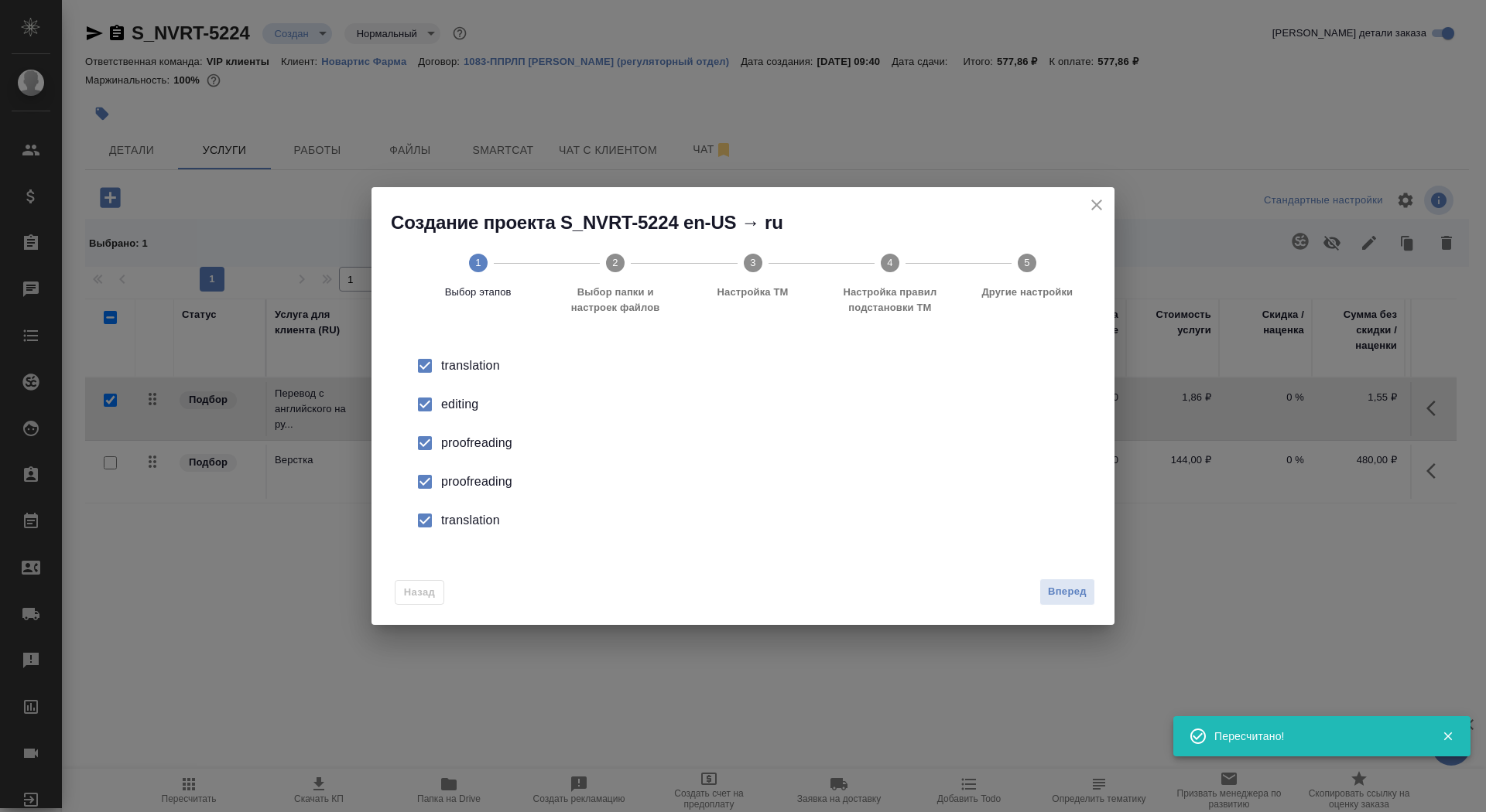
click at [460, 397] on div "editing" at bounding box center [759, 405] width 636 height 19
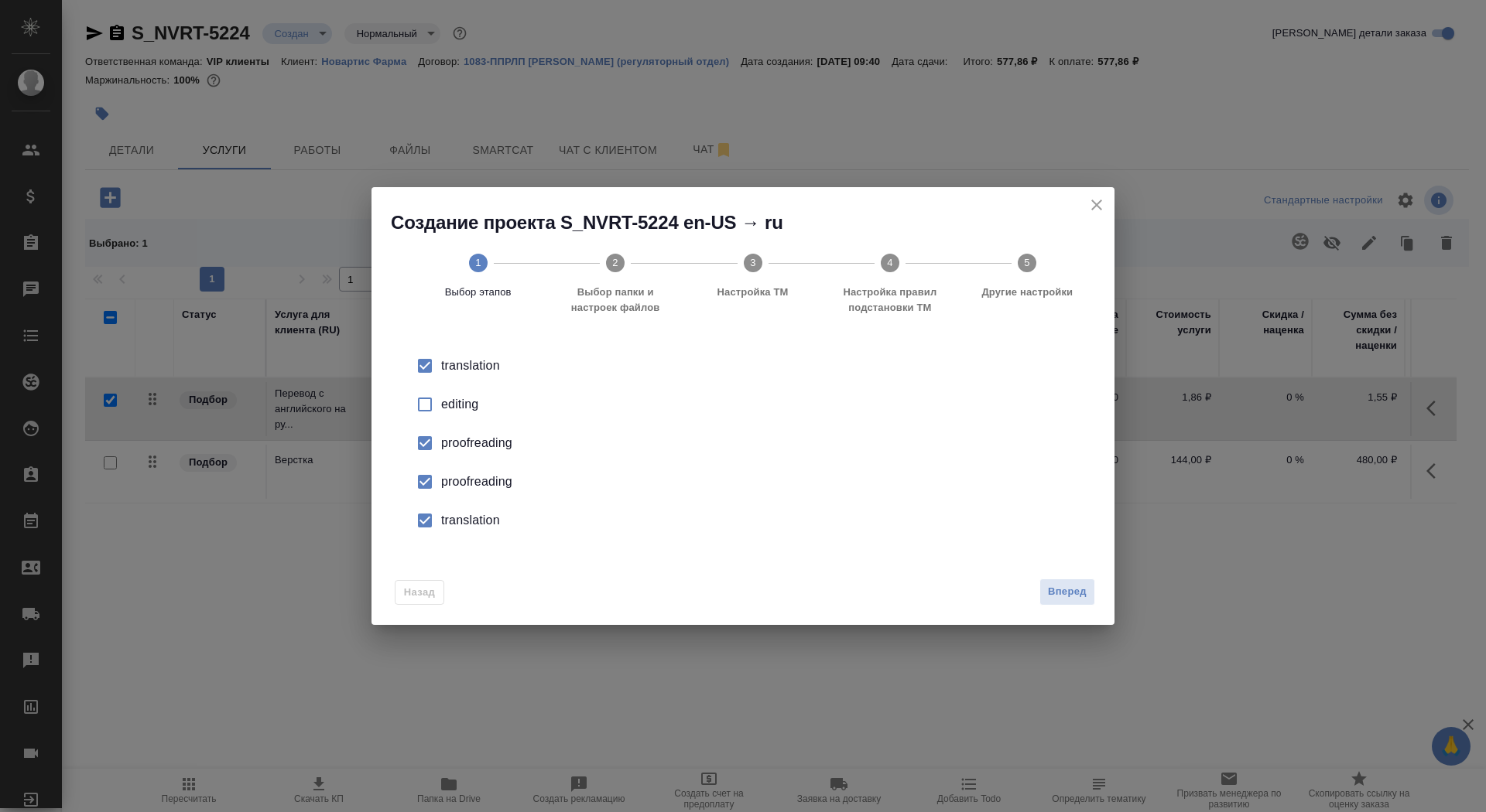
click at [471, 479] on div "proofreading" at bounding box center [759, 482] width 636 height 19
click at [471, 500] on li "proofreading" at bounding box center [742, 481] width 694 height 39
click at [461, 479] on div "proofreading" at bounding box center [759, 482] width 636 height 19
click at [461, 511] on li "translation" at bounding box center [742, 520] width 694 height 39
click at [1085, 603] on button "Вперед" at bounding box center [1066, 591] width 56 height 27
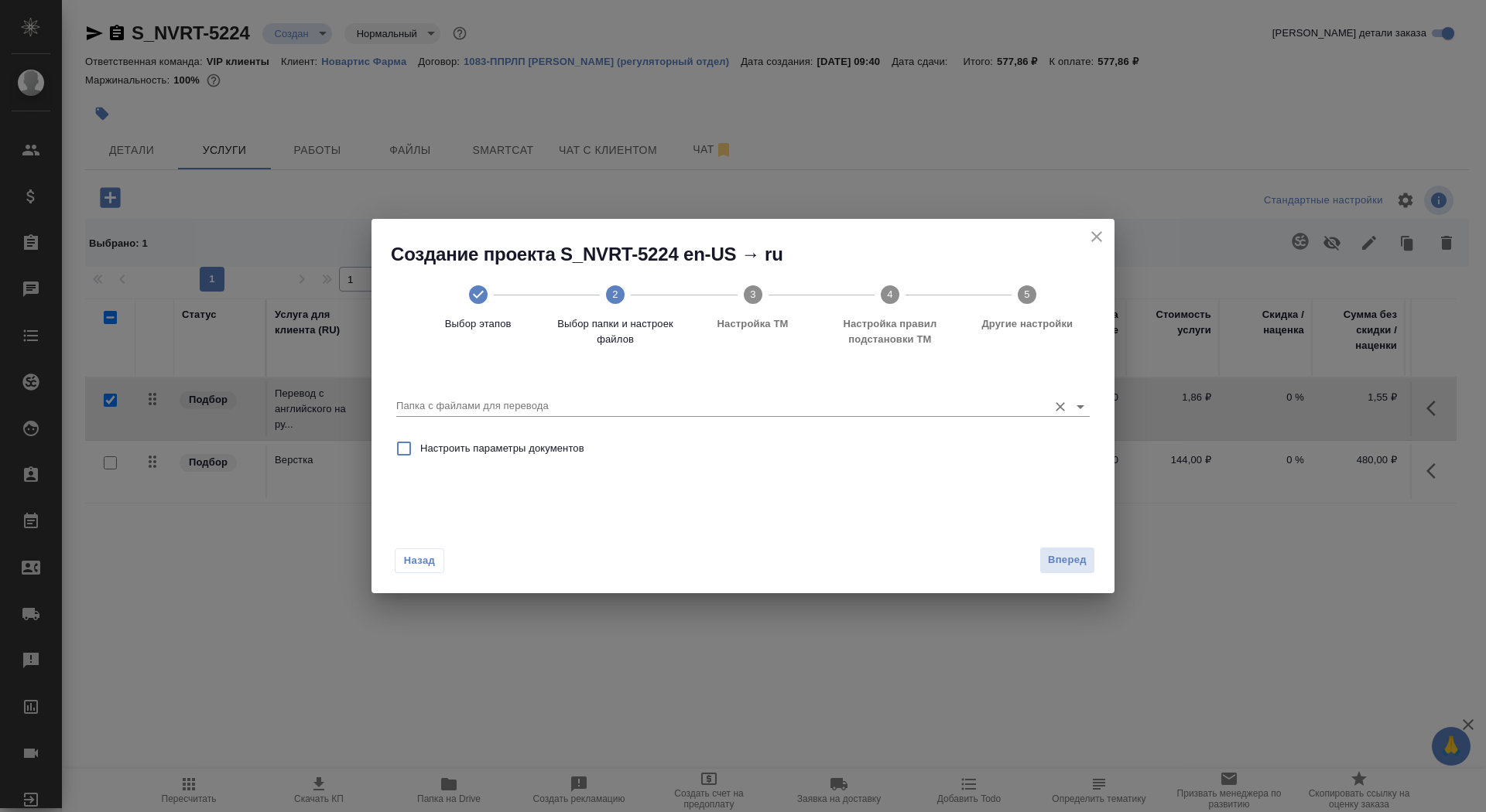
click at [894, 412] on input "Папка с файлами для перевода" at bounding box center [717, 406] width 644 height 19
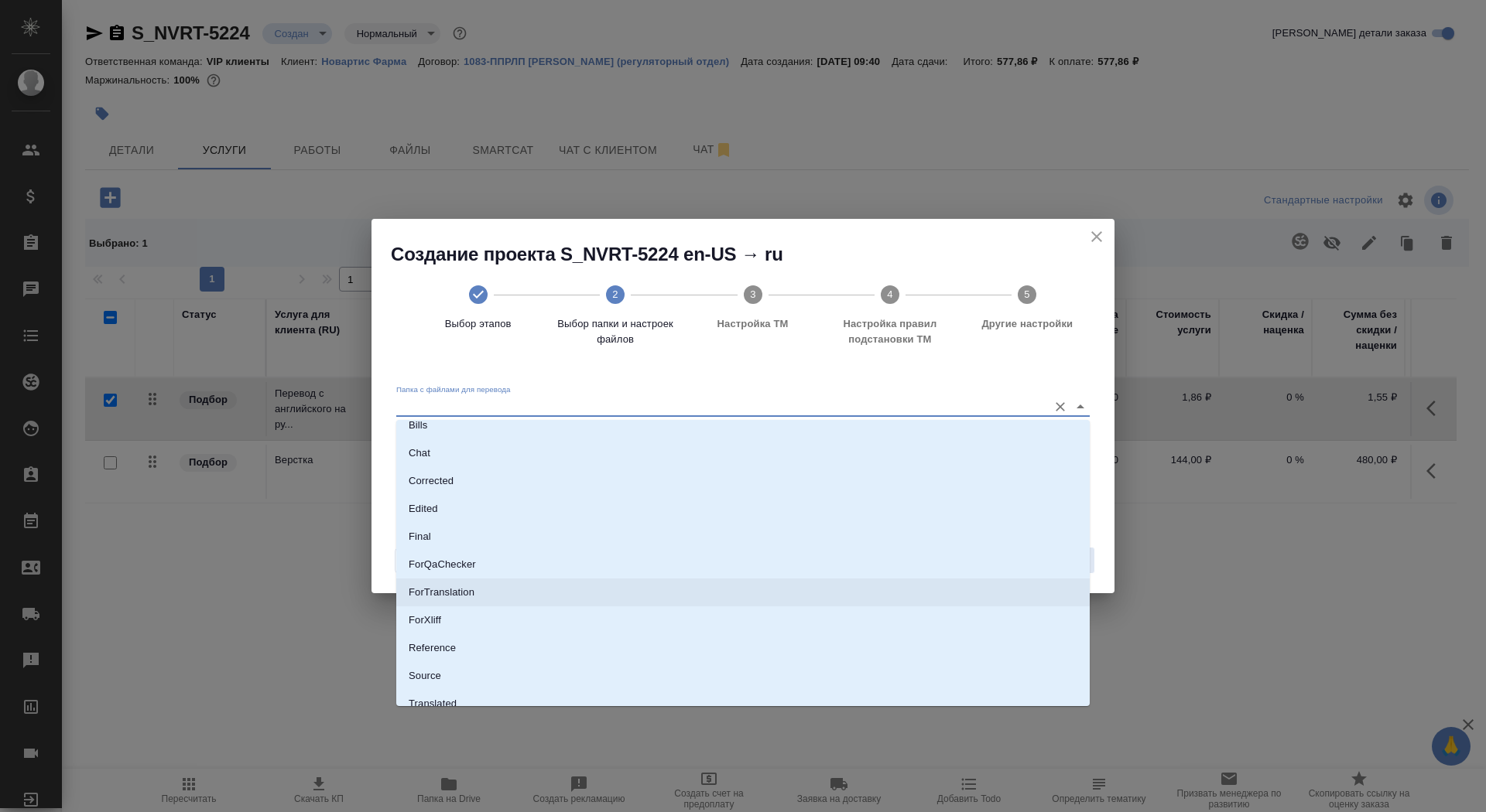
scroll to position [81, 0]
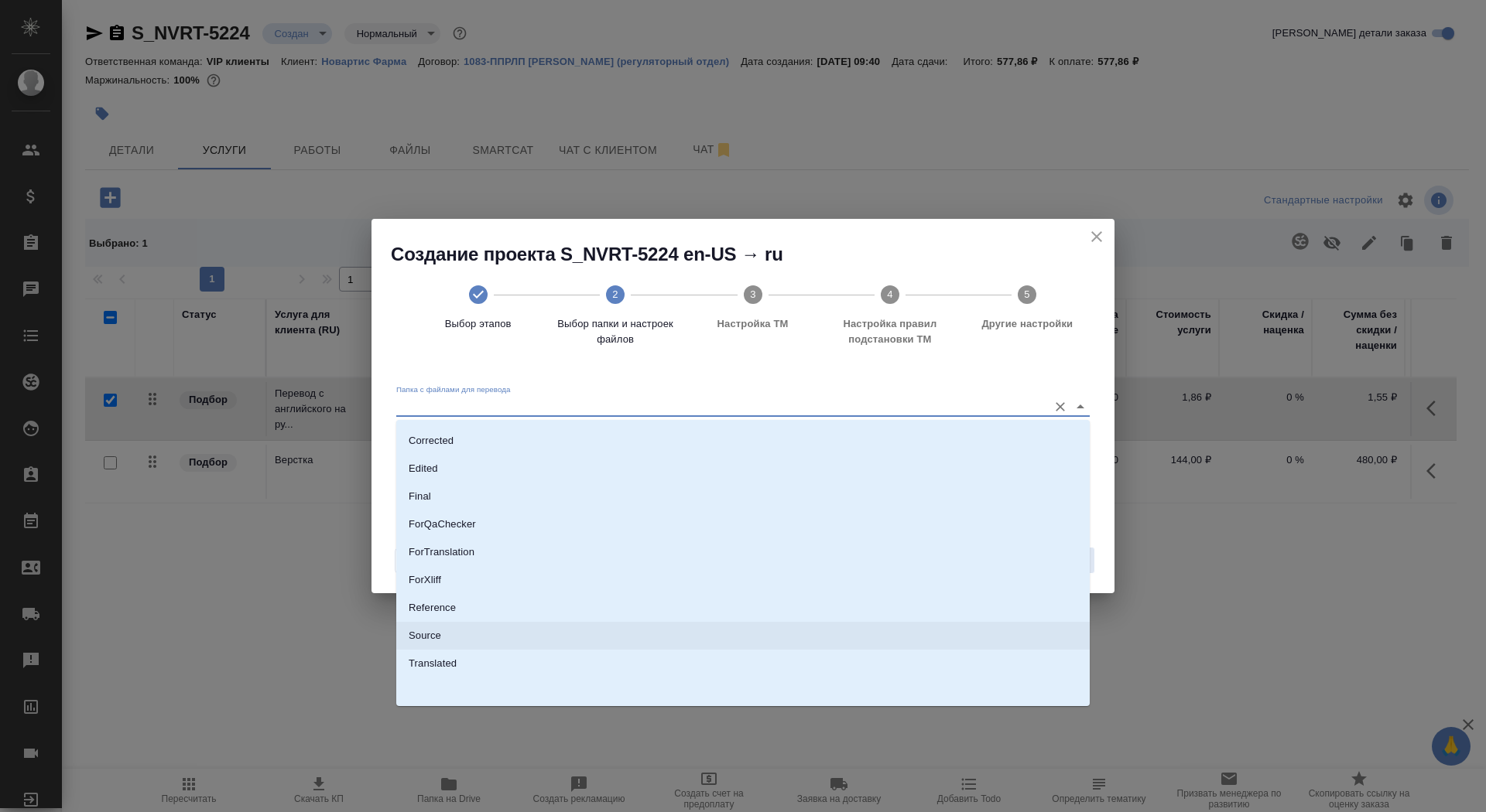
click at [843, 636] on li "Source" at bounding box center [742, 635] width 694 height 28
type input "Source"
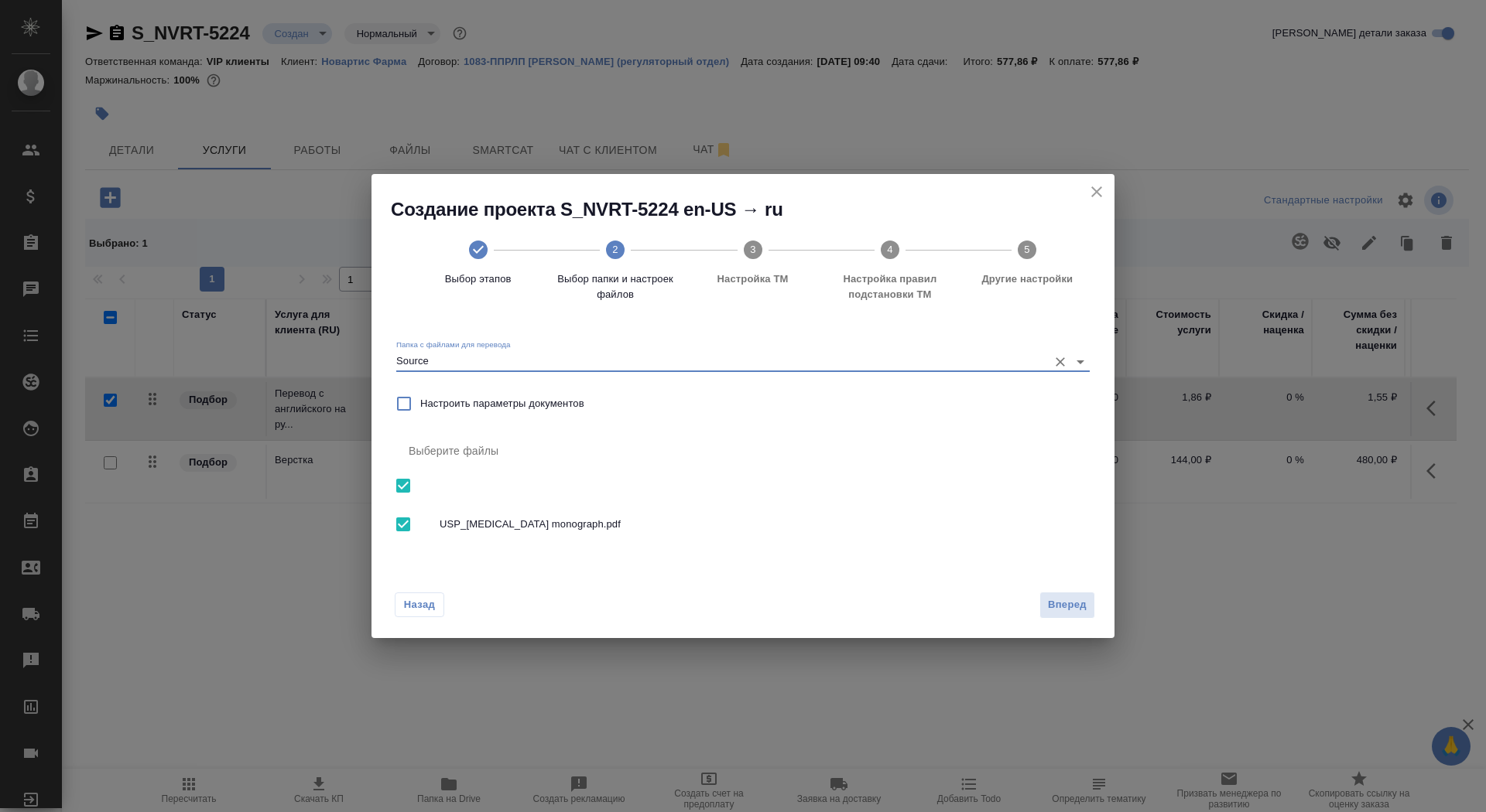
click at [1072, 589] on div "Назад Вперед" at bounding box center [742, 602] width 743 height 72
click at [1078, 615] on button "Вперед" at bounding box center [1066, 605] width 56 height 27
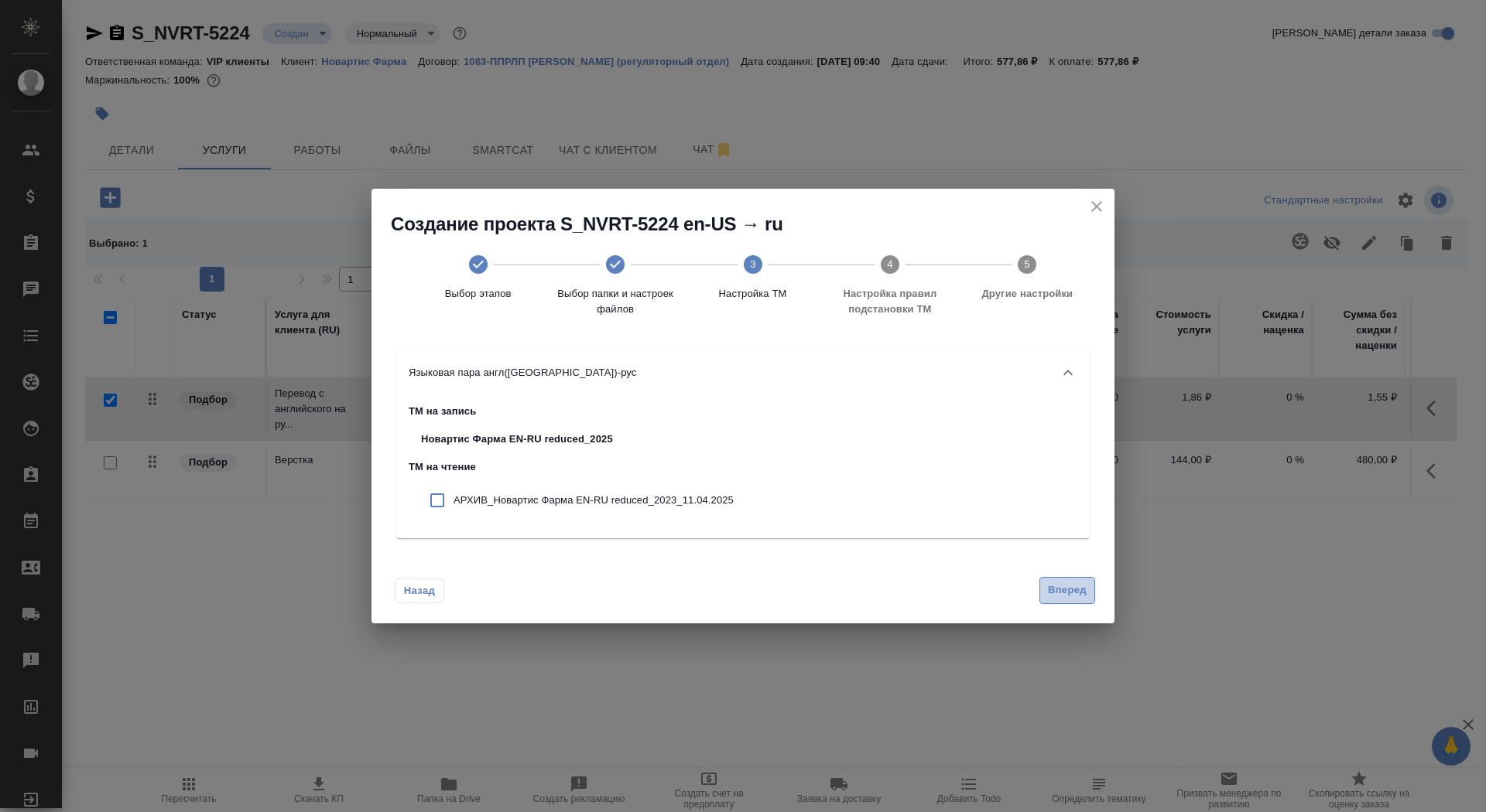
click at [1073, 583] on span "Вперед" at bounding box center [1066, 590] width 39 height 18
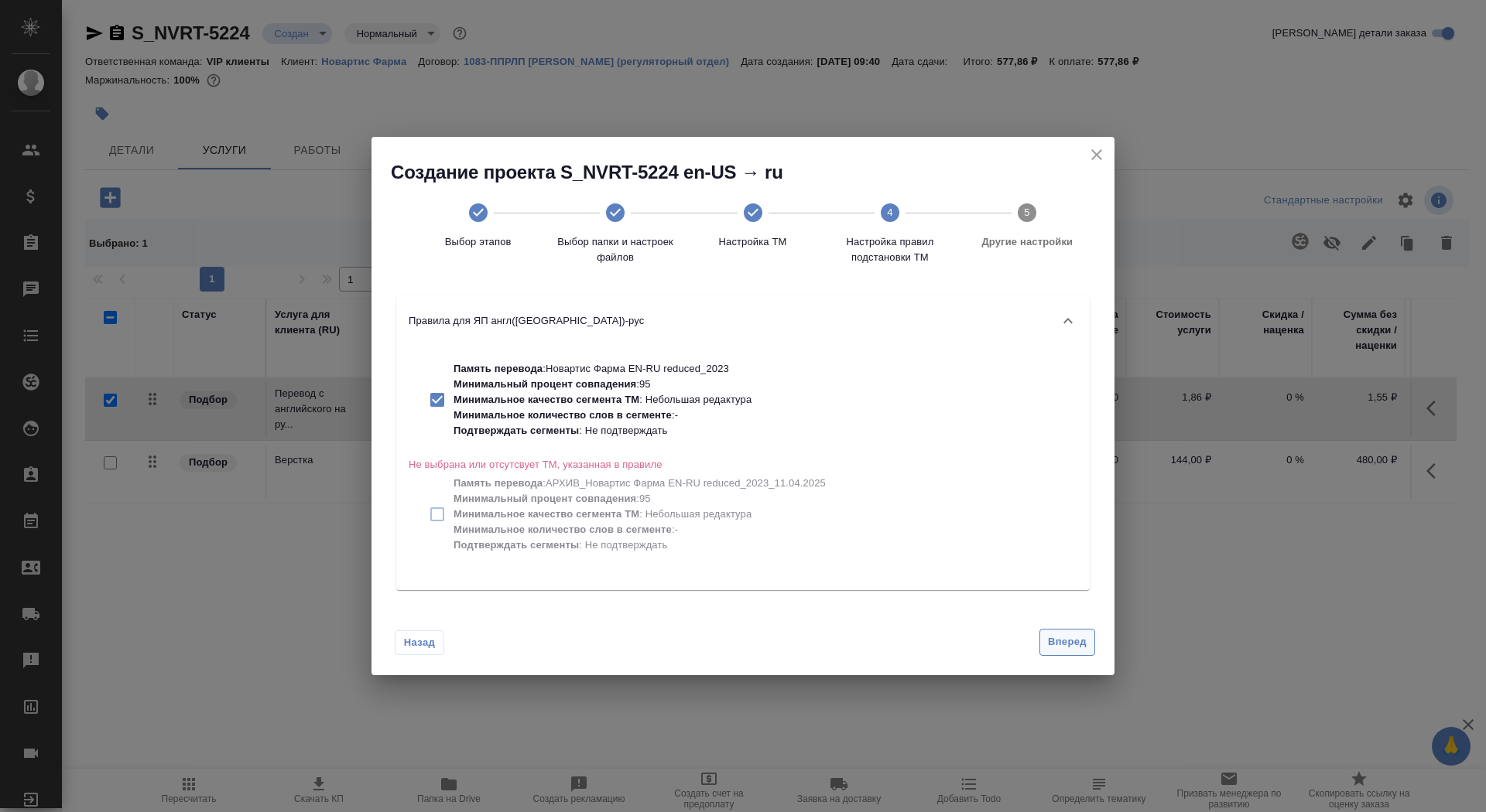
click at [1073, 629] on button "Вперед" at bounding box center [1066, 642] width 56 height 27
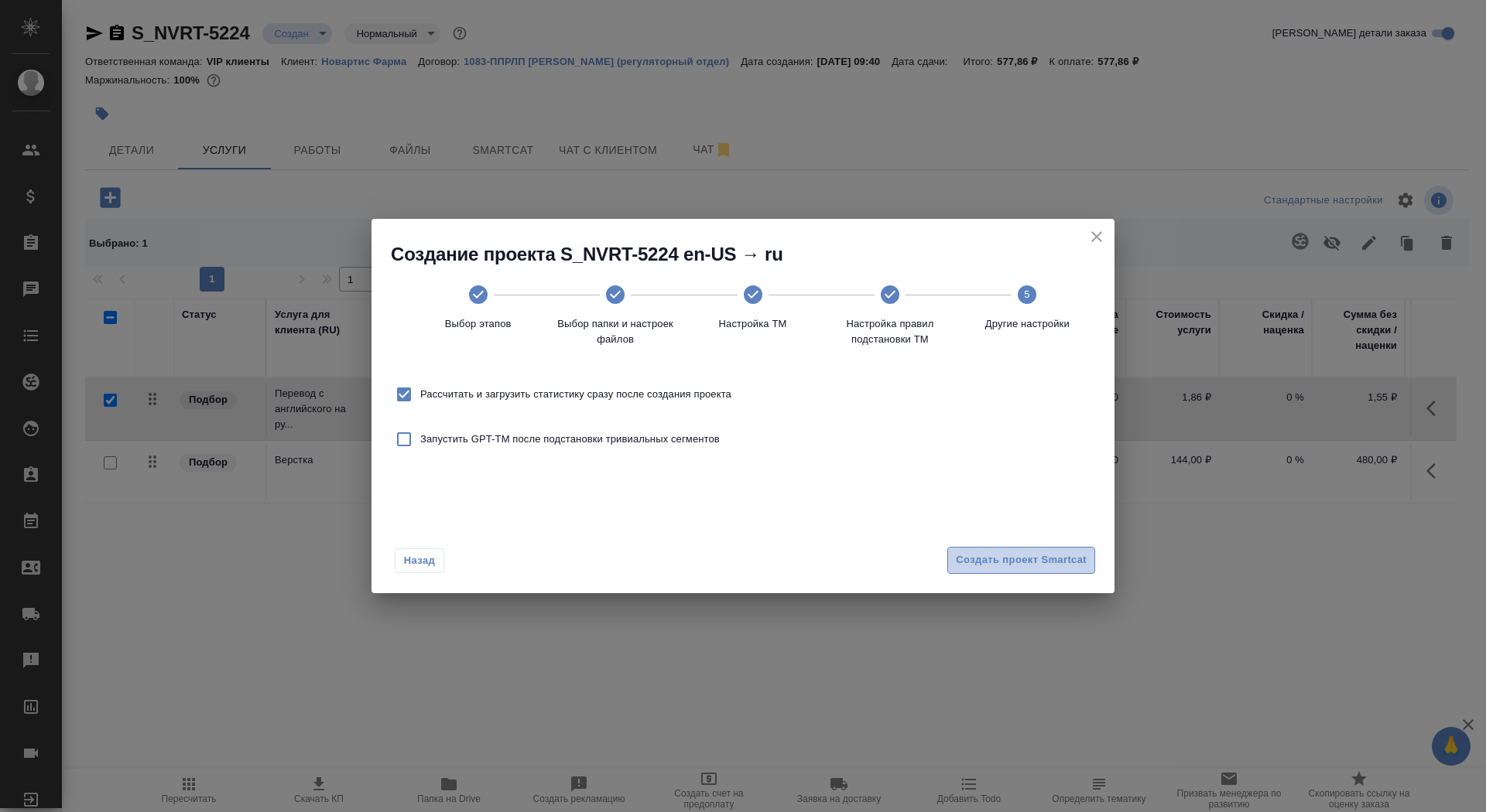
click at [1038, 562] on span "Создать проект Smartcat" at bounding box center [1021, 560] width 130 height 18
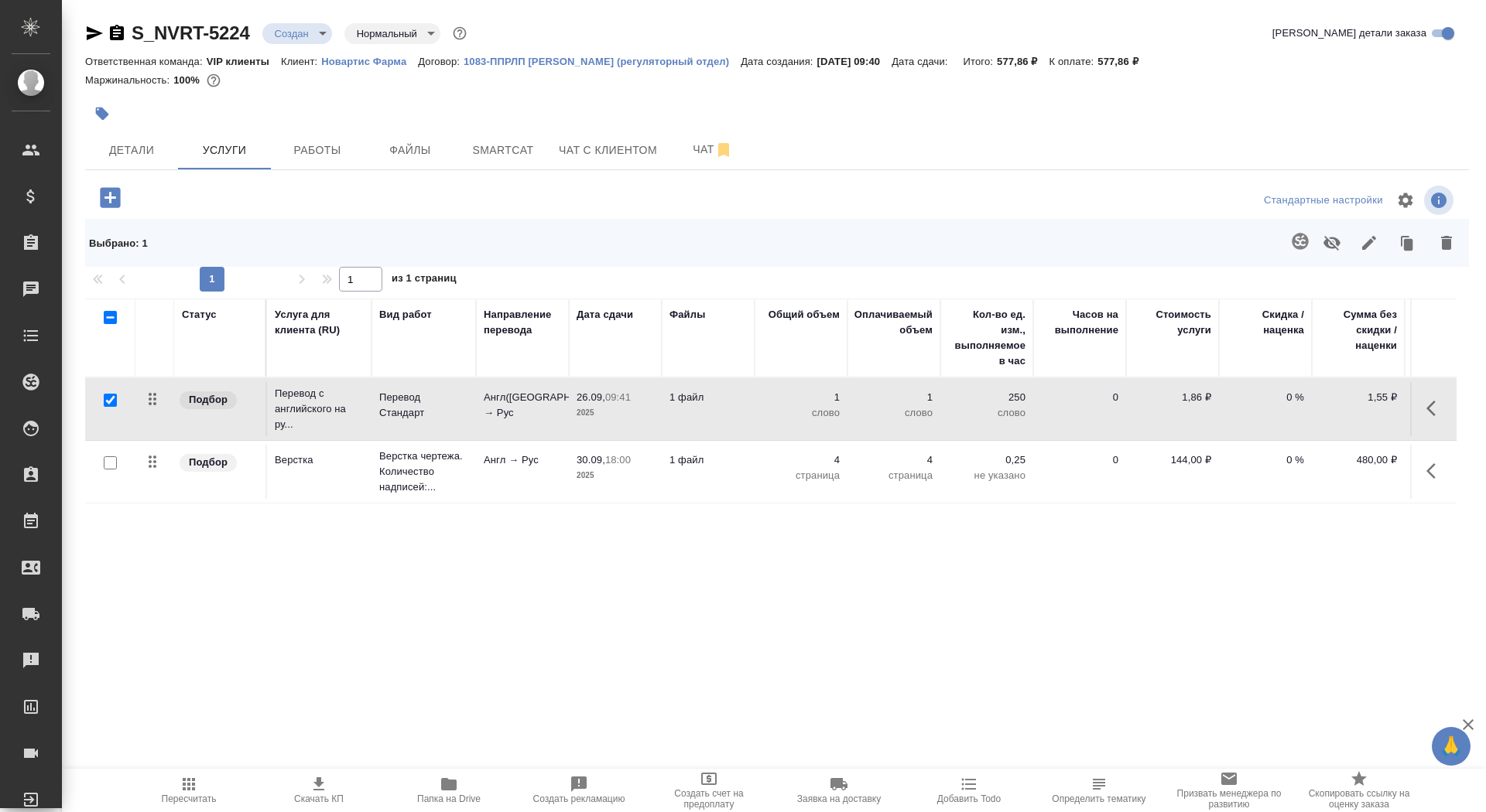
click at [267, 37] on body "🙏 .cls-1 fill:#fff; AWATERA Saydasheva Dilyara Клиенты Спецификации Заказы 0 Ча…" at bounding box center [743, 406] width 1486 height 812
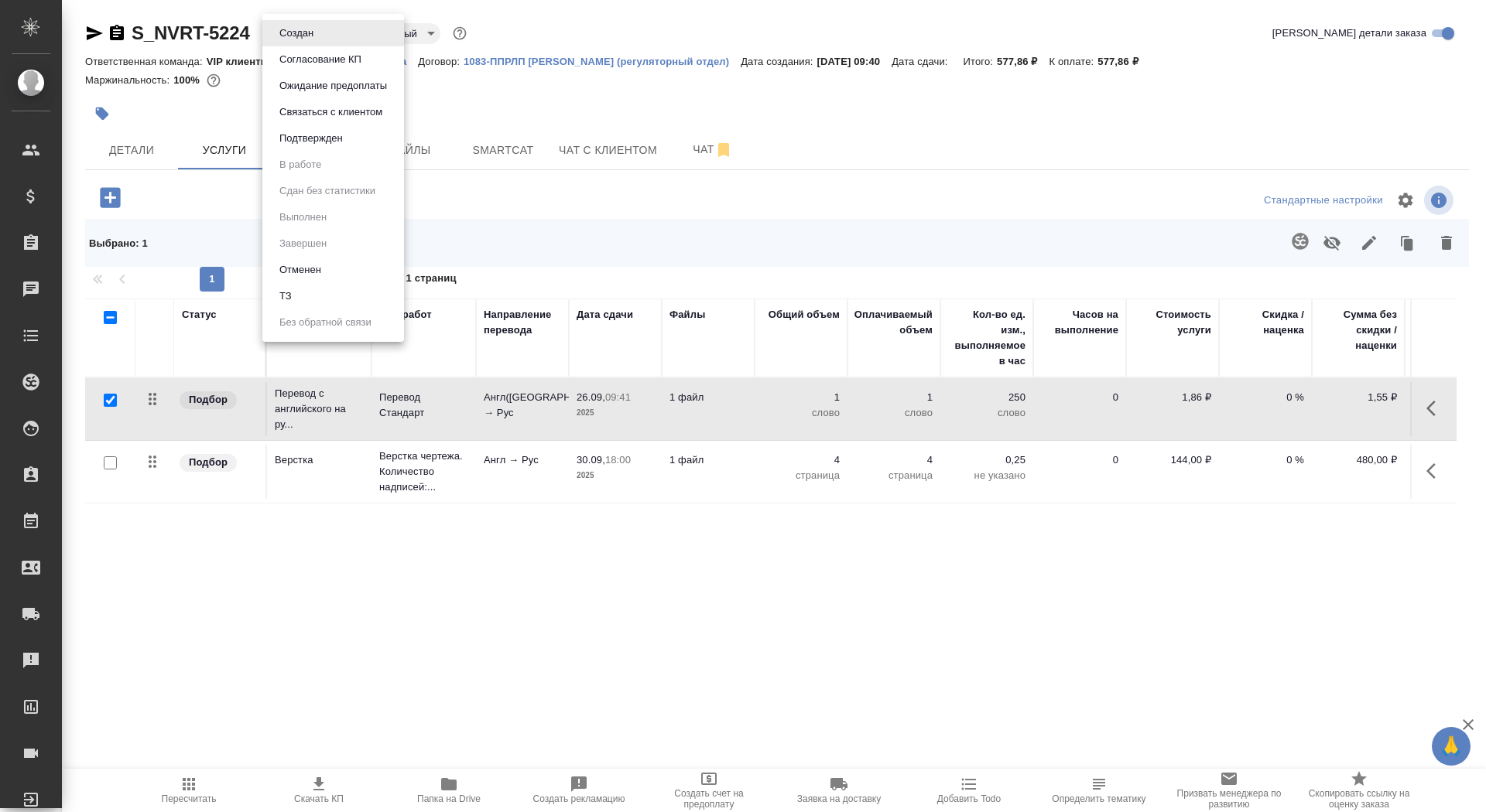
click at [280, 290] on button "ТЗ" at bounding box center [285, 297] width 22 height 17
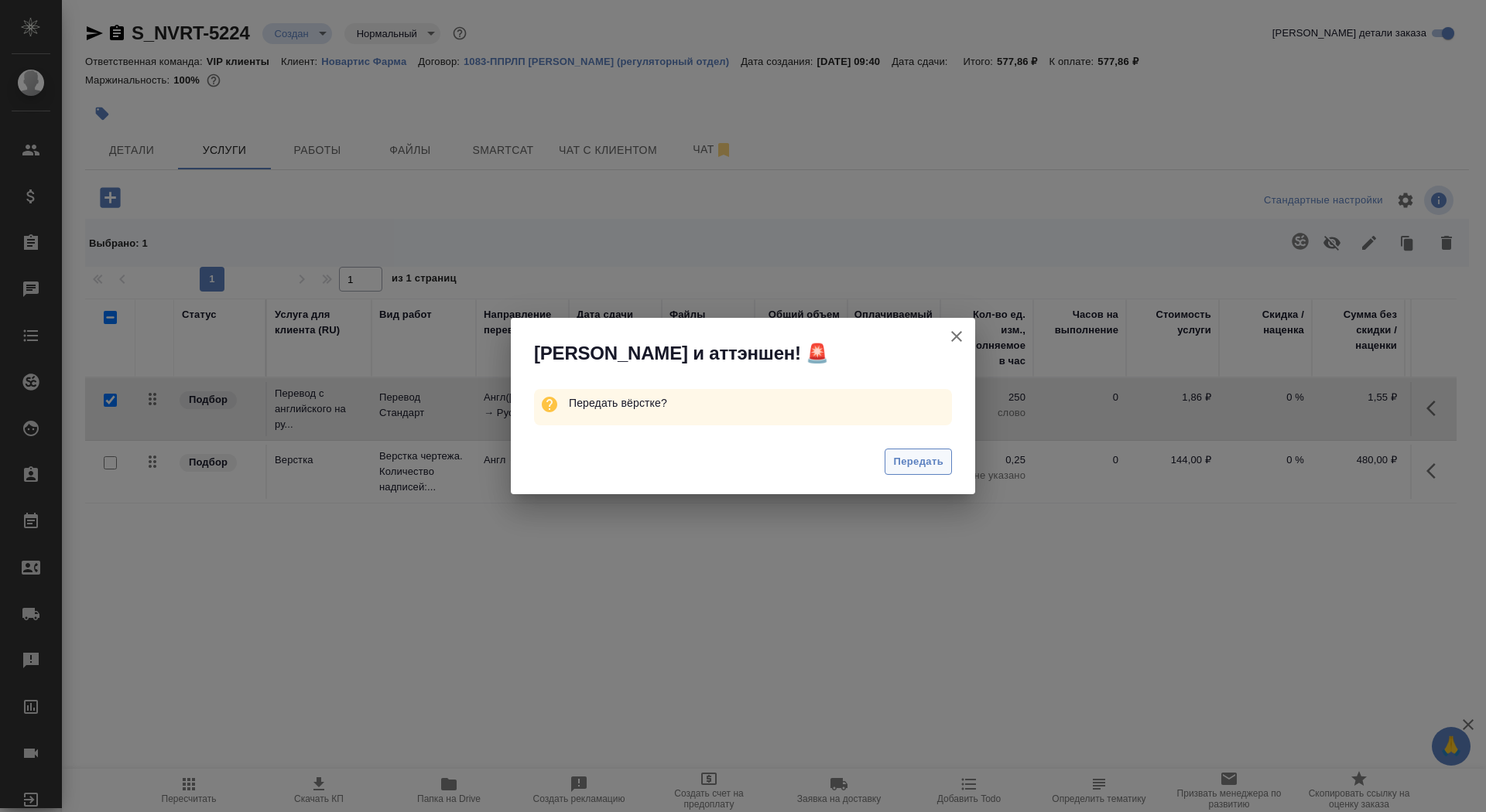
click at [911, 452] on button "Передать" at bounding box center [918, 462] width 68 height 27
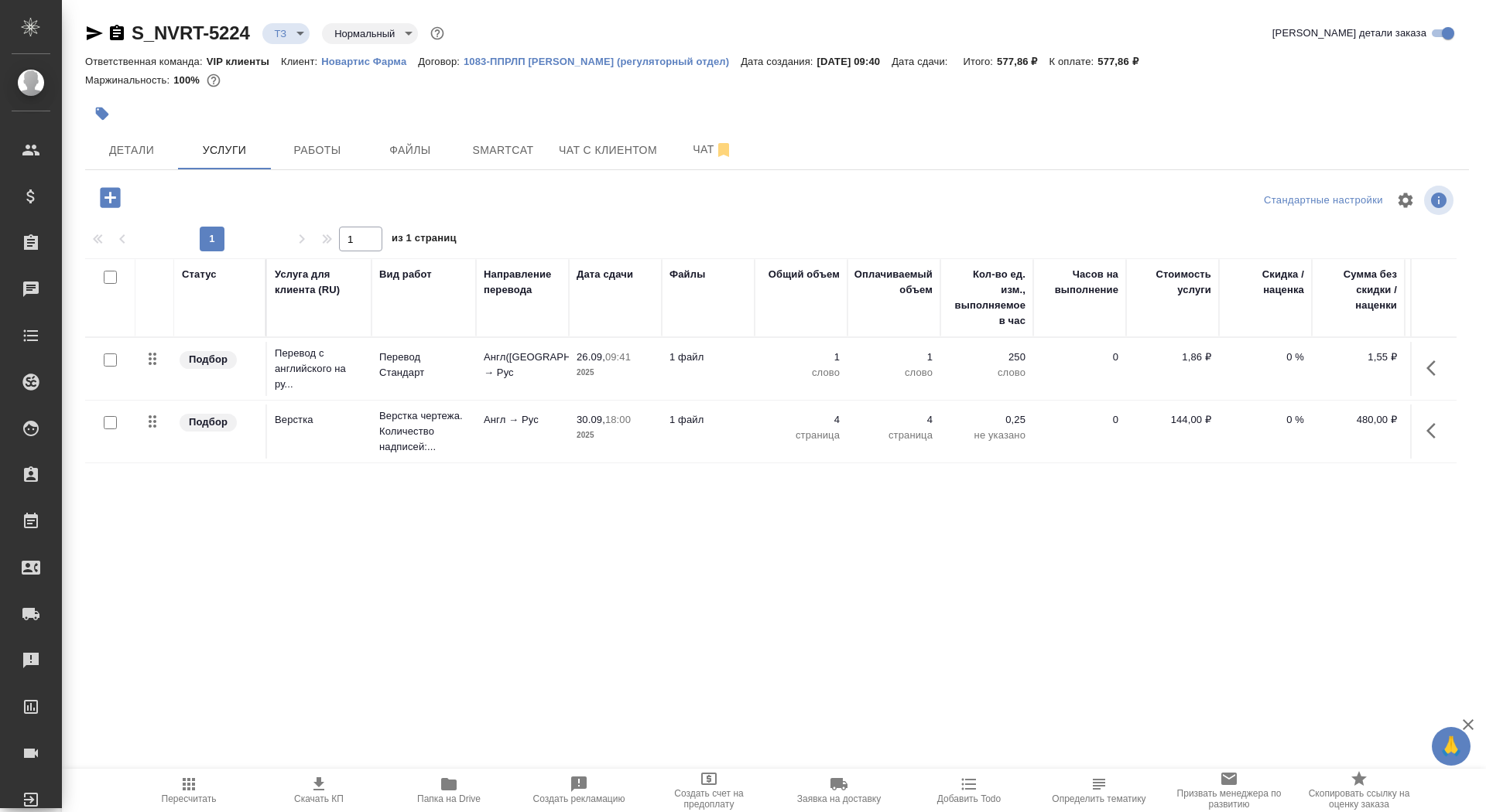
click at [599, 348] on td "26.09, 09:41 2025" at bounding box center [616, 369] width 93 height 54
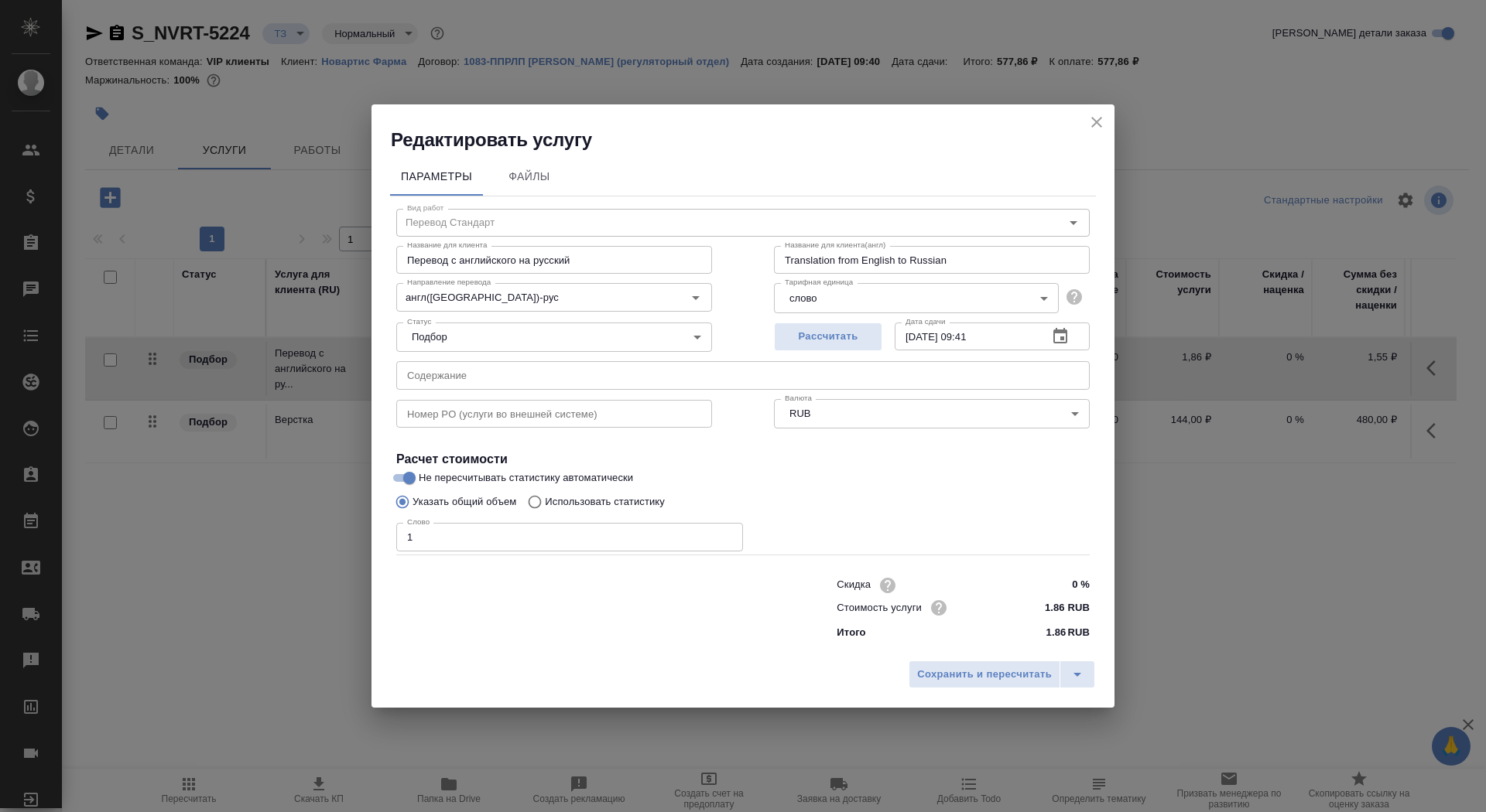
click at [624, 508] on p "Использовать статистику" at bounding box center [605, 502] width 120 height 15
click at [545, 508] on input "Использовать статистику" at bounding box center [533, 501] width 25 height 29
radio input "true"
radio input "false"
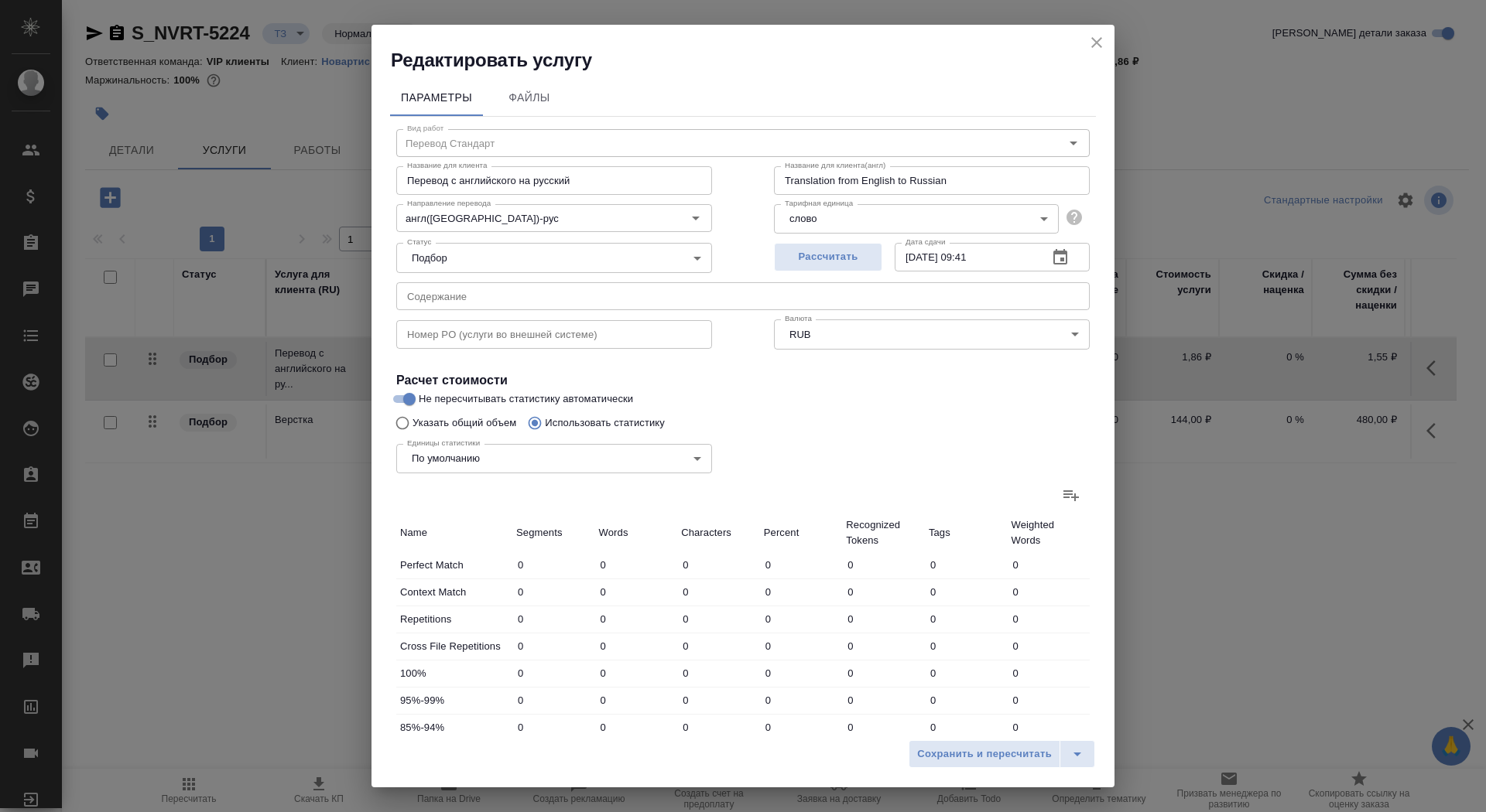
click at [1074, 500] on icon at bounding box center [1071, 495] width 15 height 10
click at [0, 0] on input "file" at bounding box center [0, 0] width 0 height 0
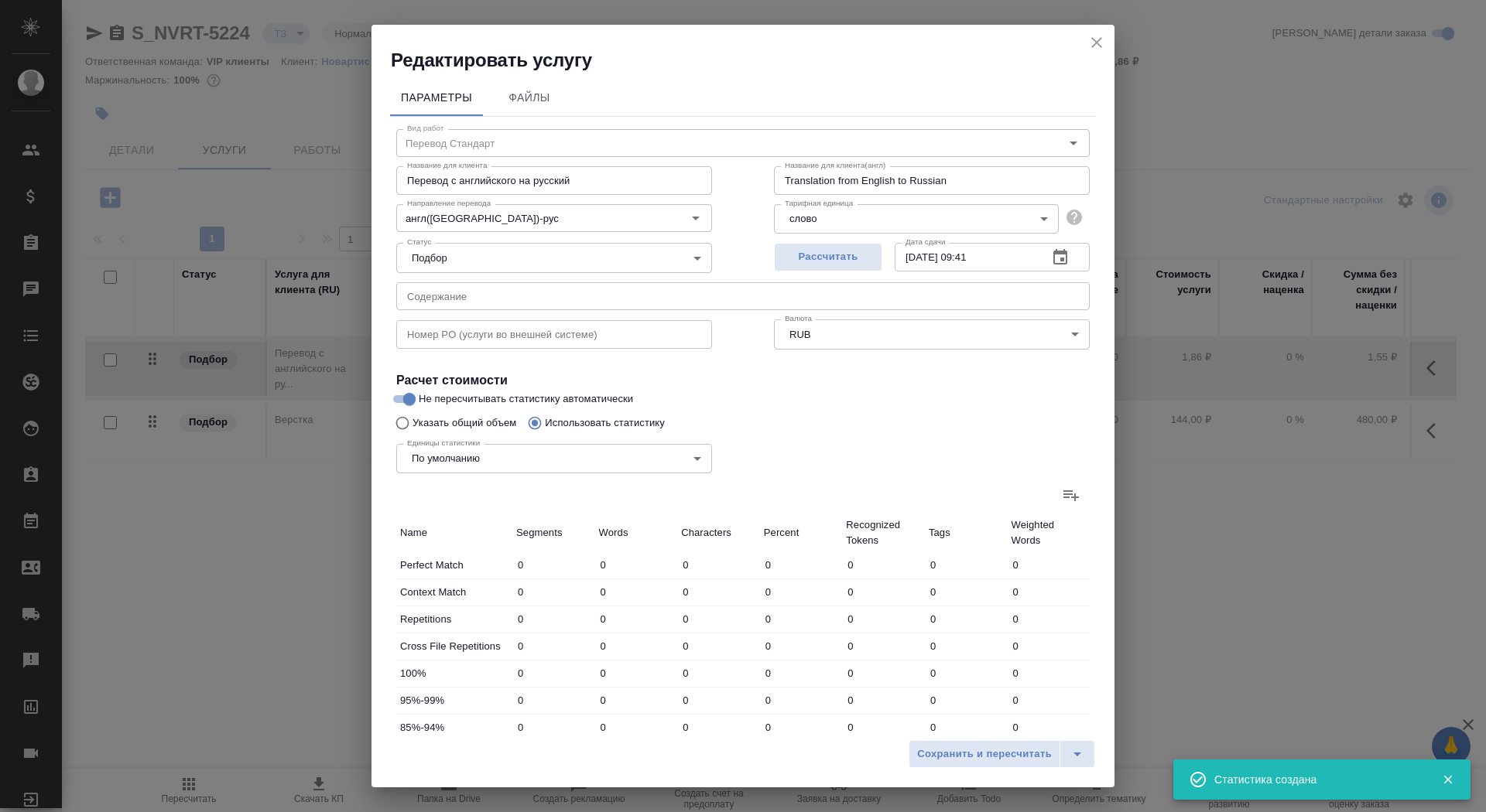
type input "19"
type input "57"
type input "383"
type input "5"
type input "23"
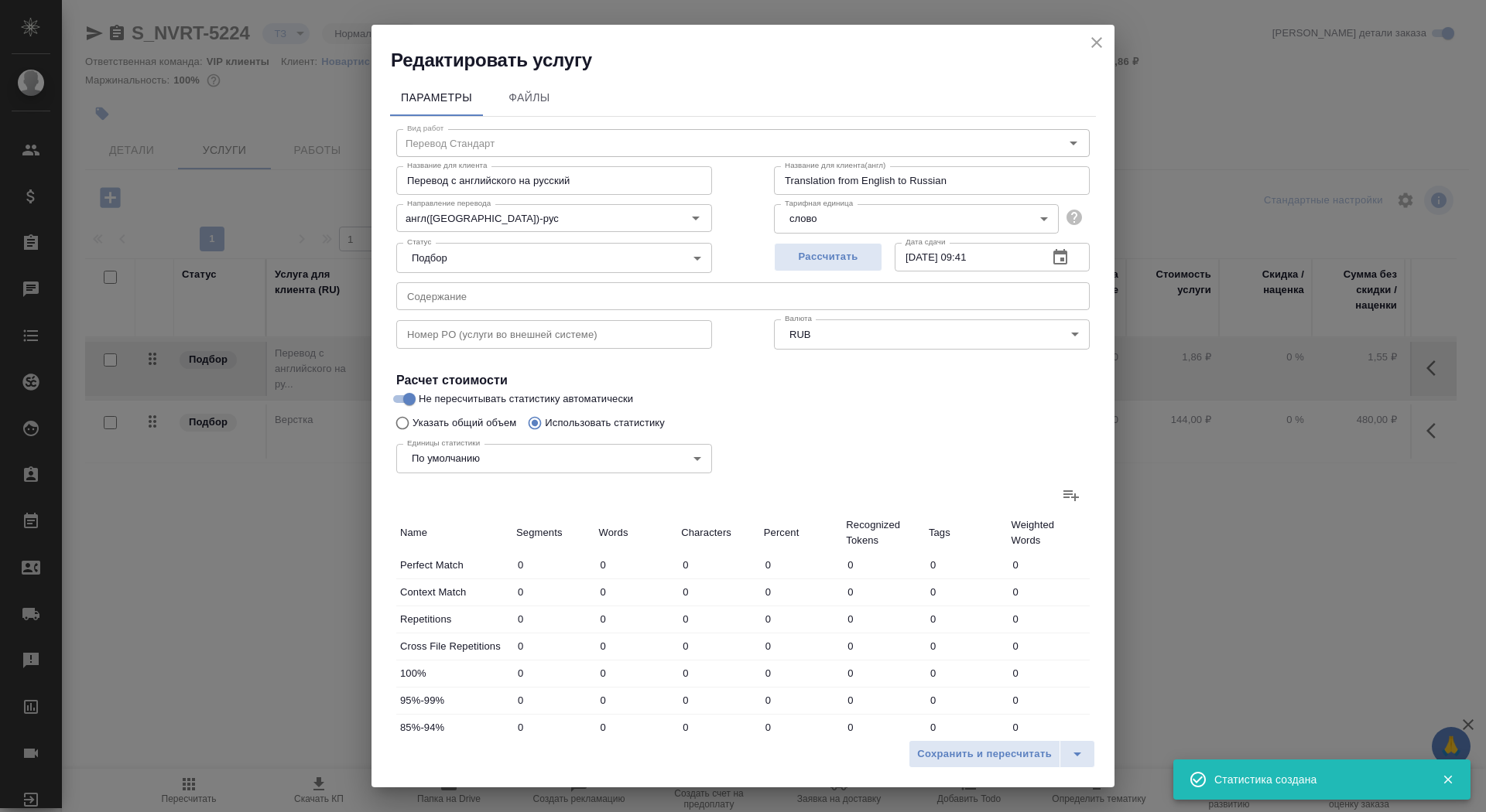
type input "188"
type input "33"
type input "65"
type input "456"
type input "20"
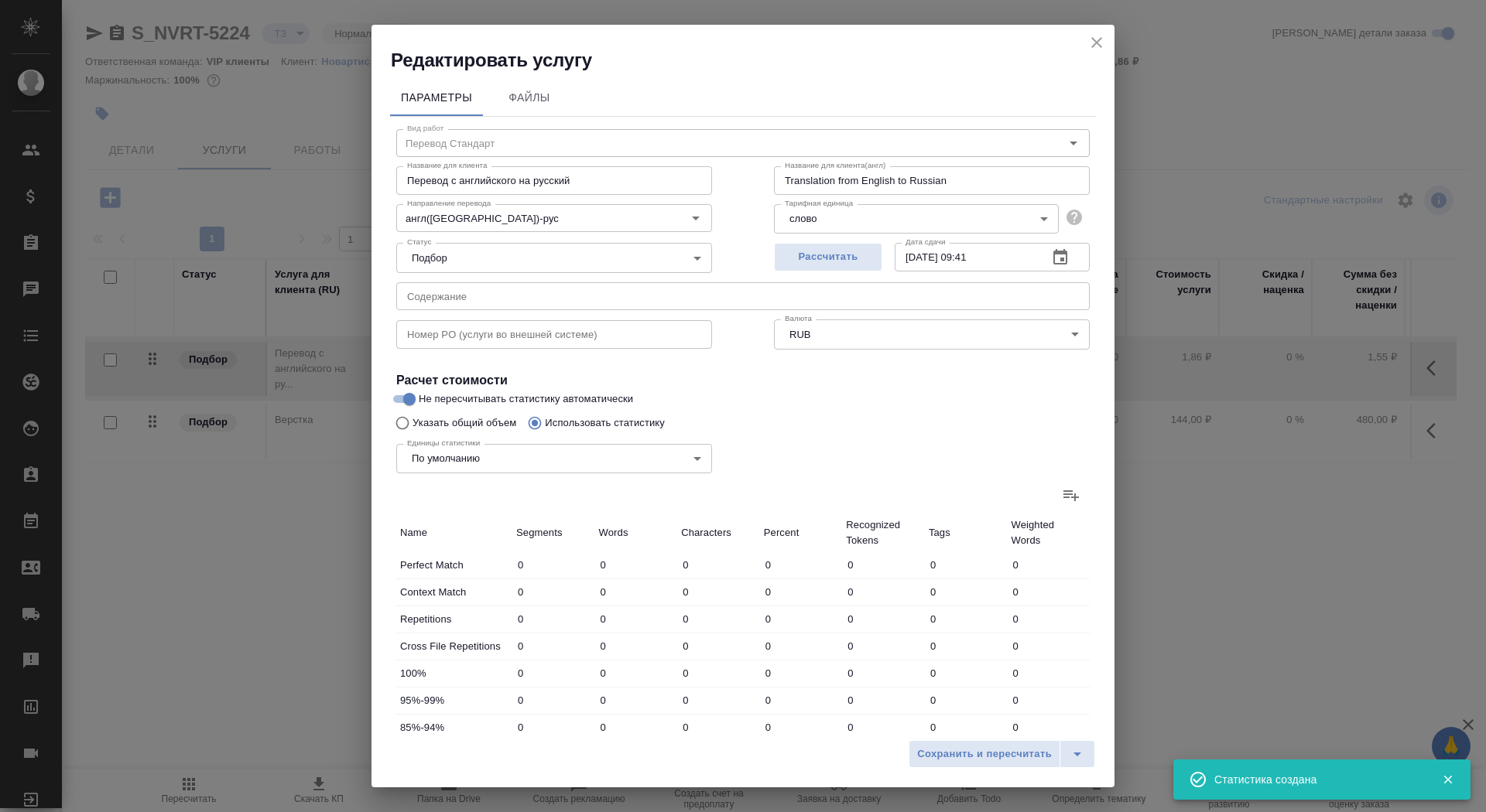
type input "76"
type input "550"
type input "10"
type input "88"
type input "550"
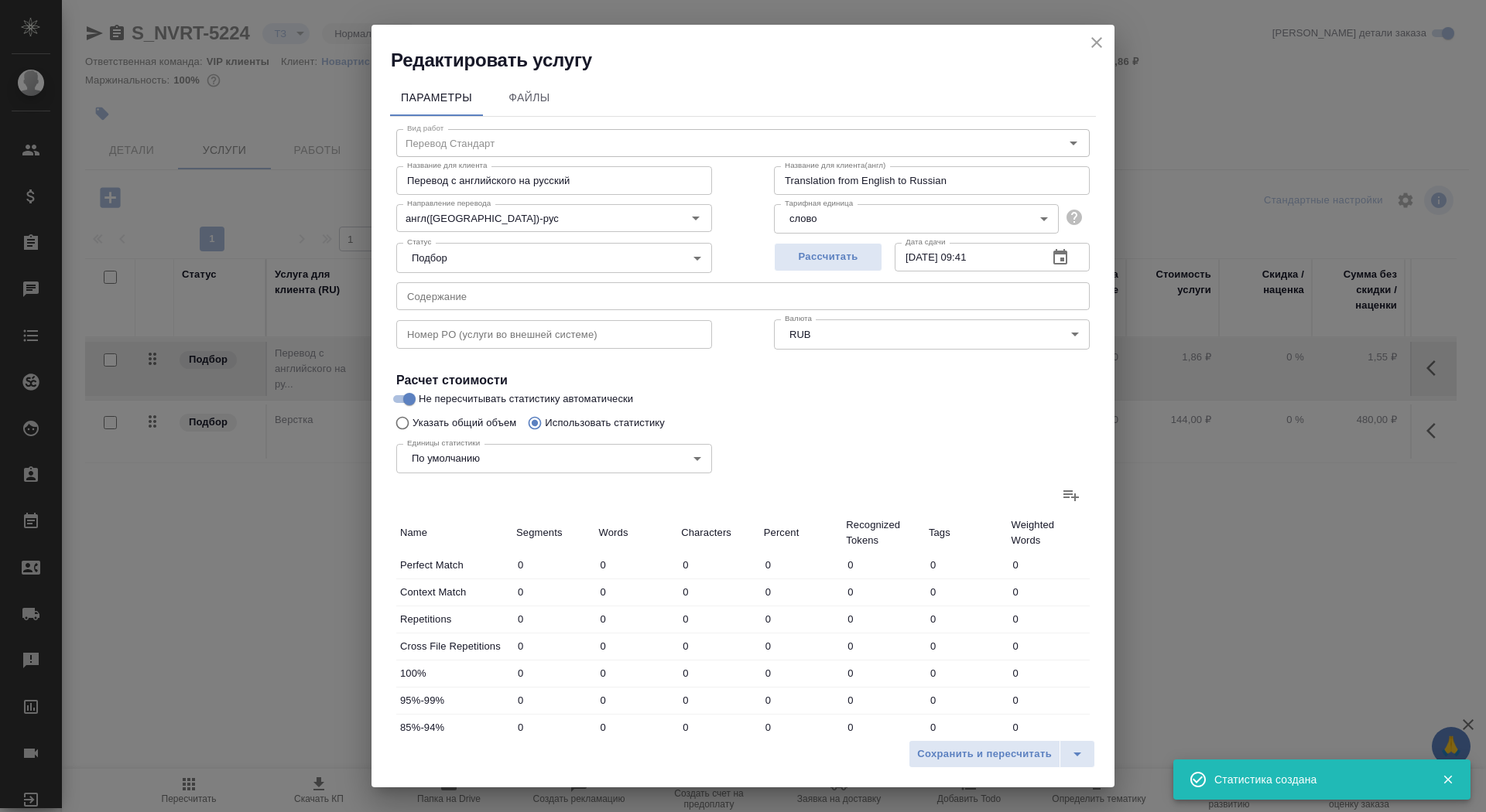
type input "18"
type input "129"
type input "952"
type input "62"
type input "519"
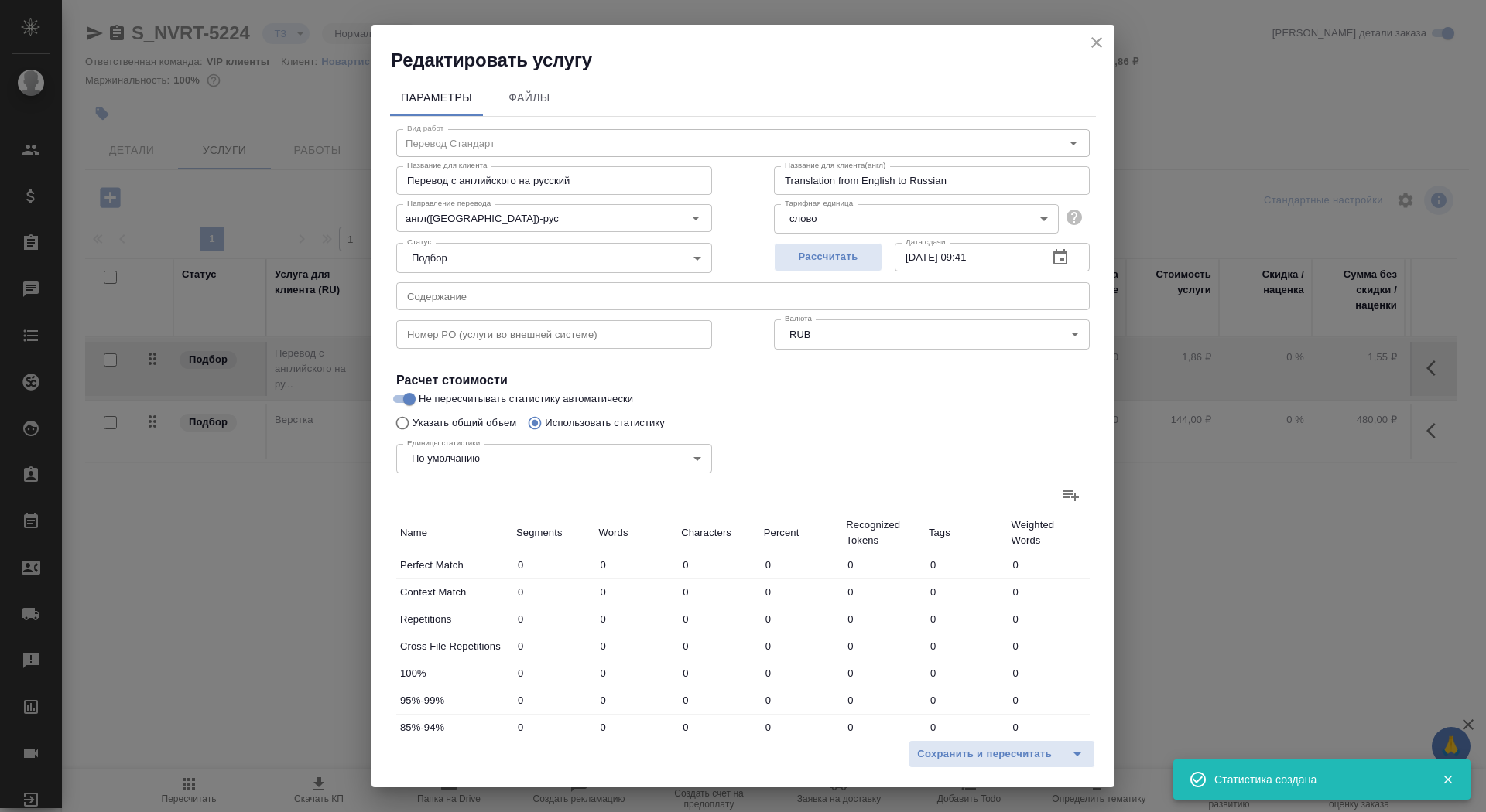
type input "3634"
type input "162"
type input "934"
type input "6525"
type input "167"
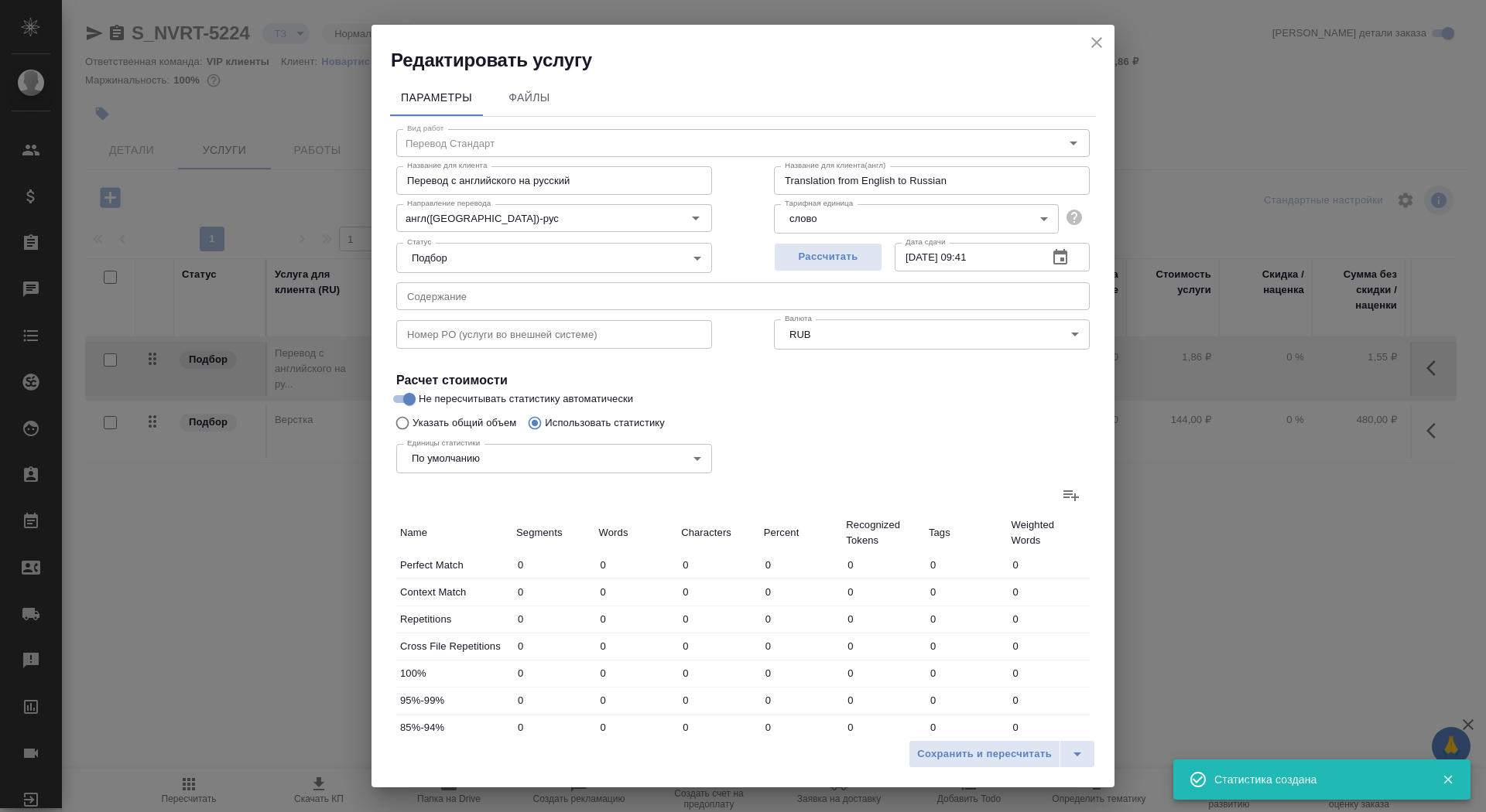
type input "957"
type input "6713"
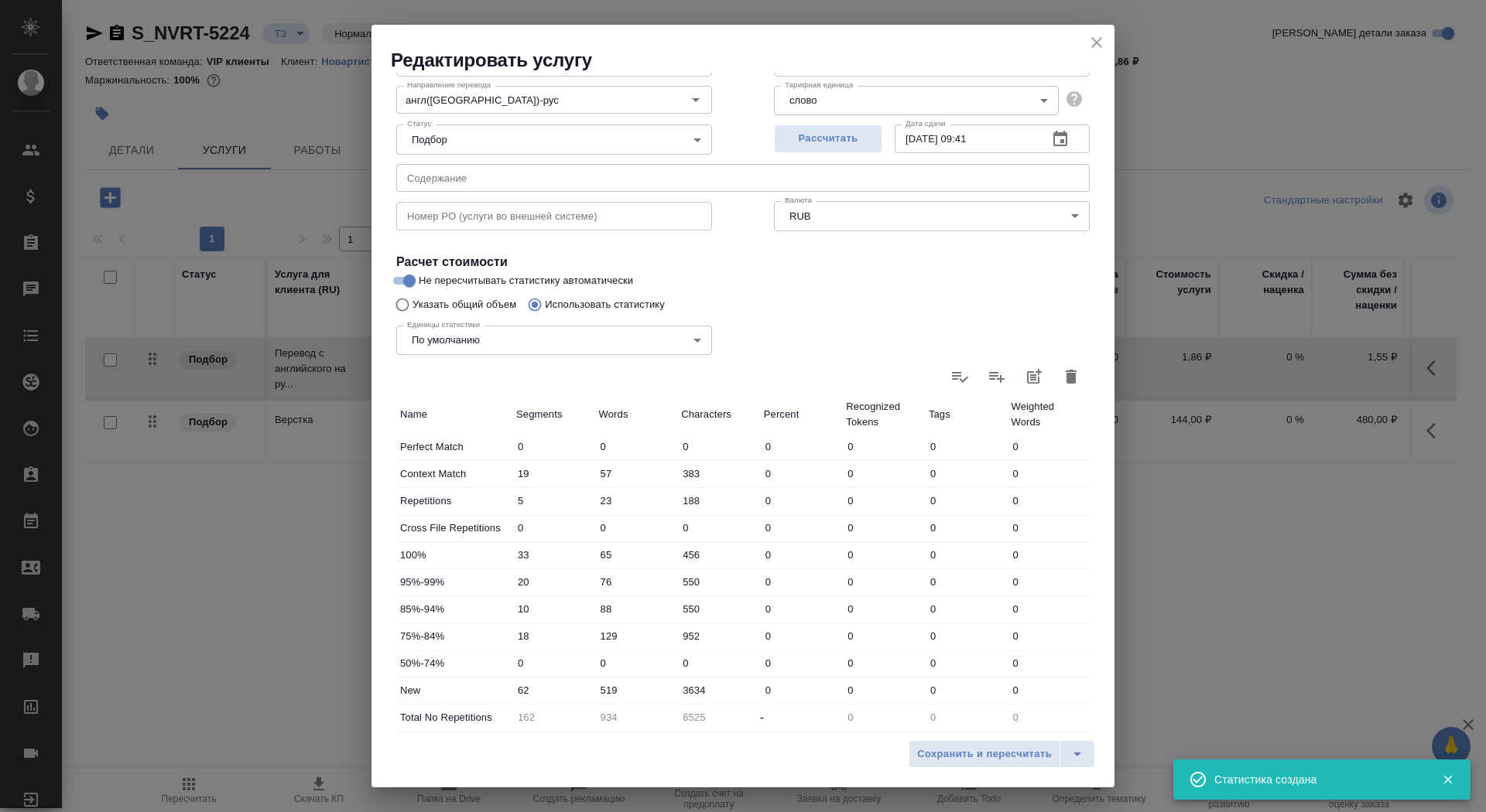
scroll to position [240, 0]
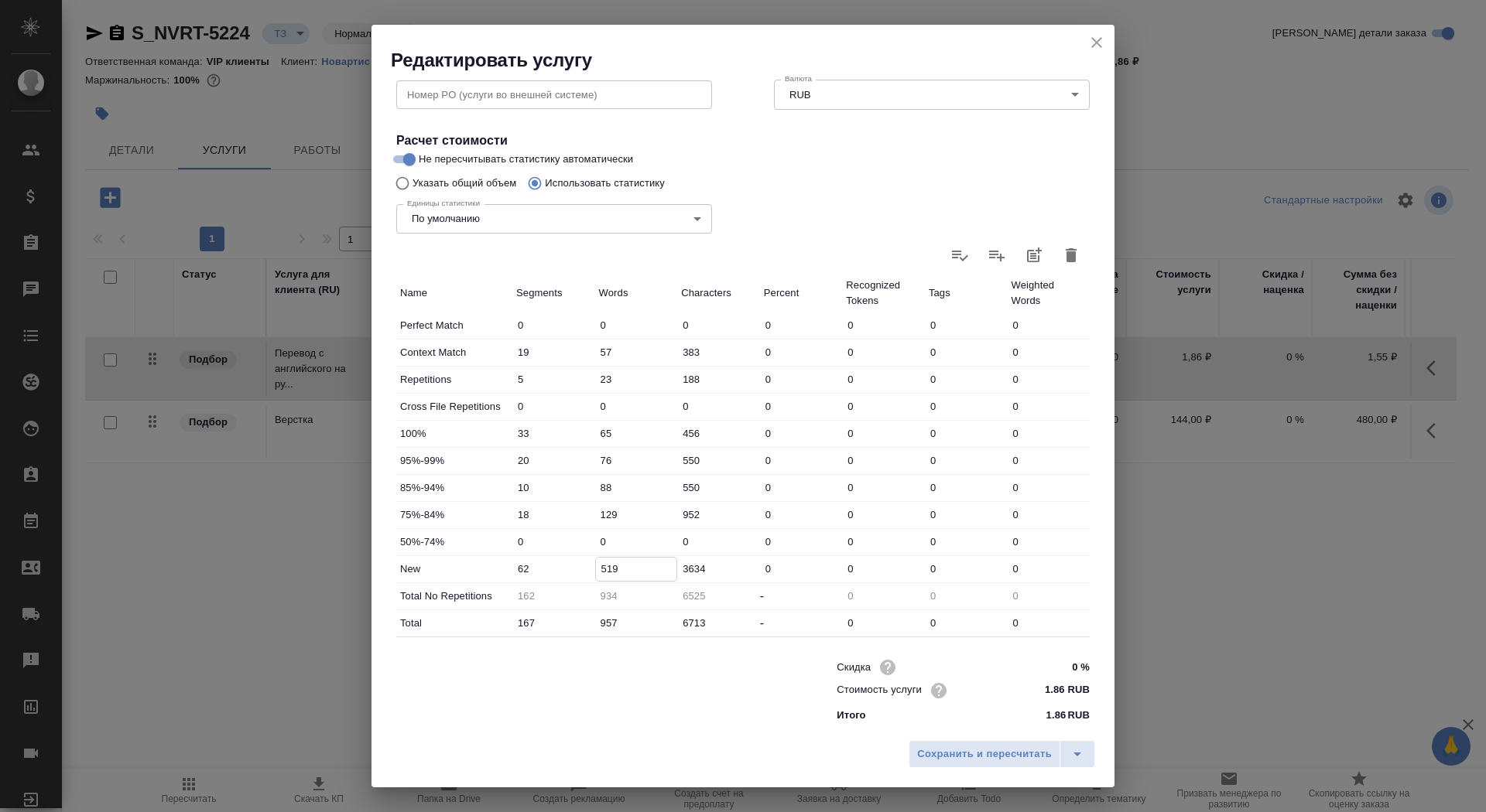
click at [599, 568] on input "519" at bounding box center [635, 569] width 81 height 23
type input "719"
click at [962, 757] on span "Сохранить и пересчитать" at bounding box center [985, 754] width 135 height 18
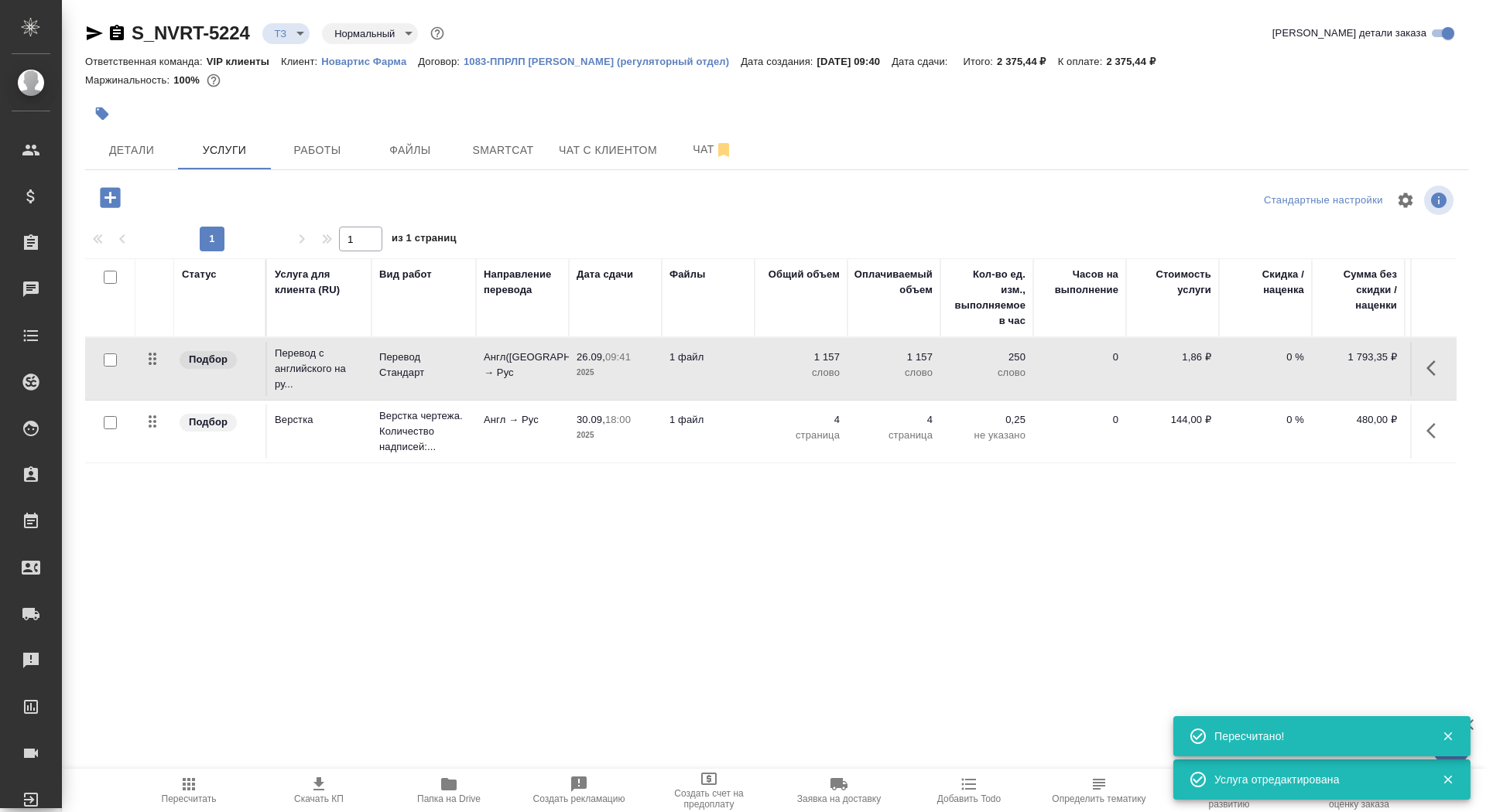
click at [318, 790] on icon "button" at bounding box center [319, 784] width 19 height 19
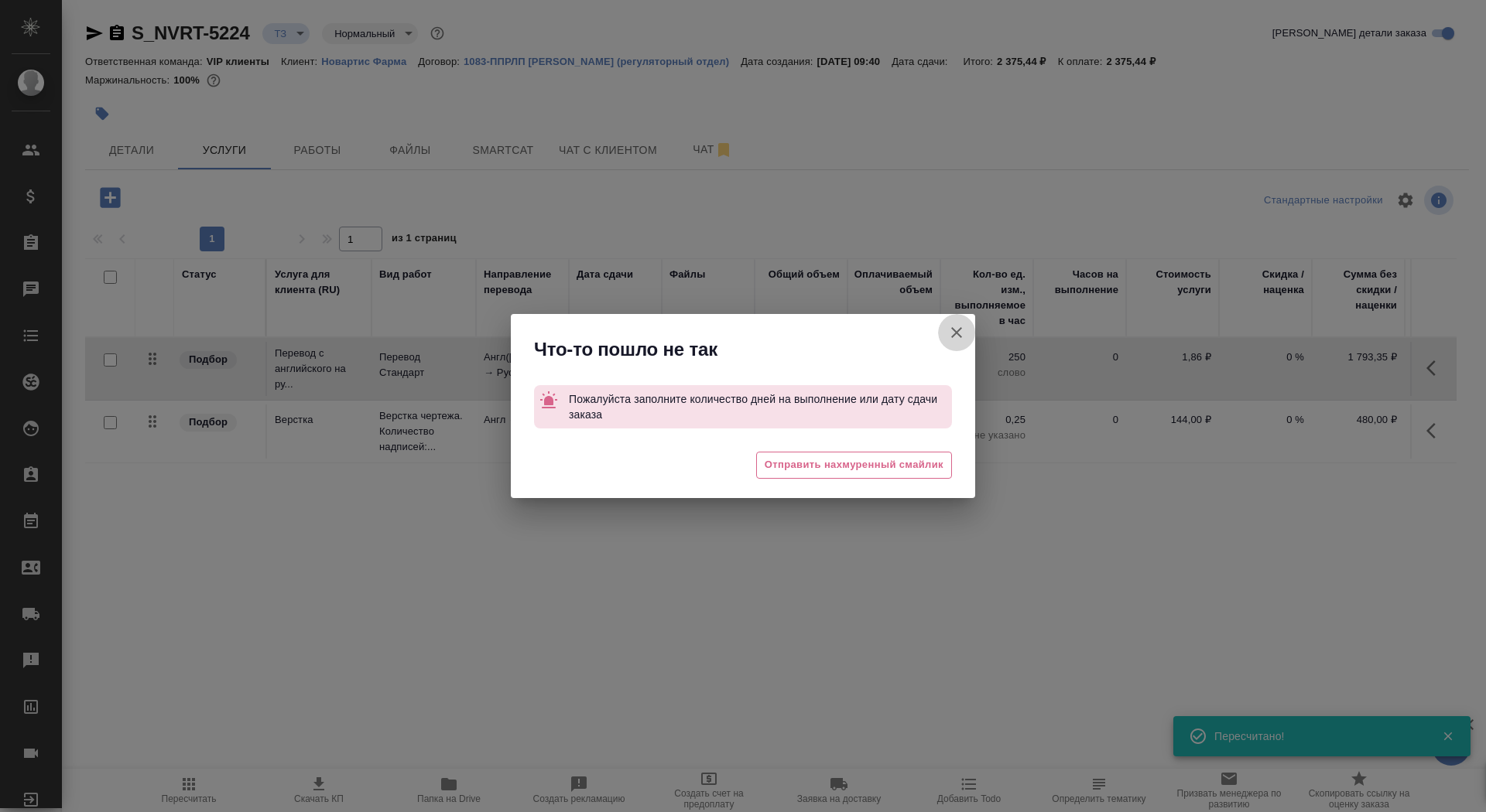
click at [954, 333] on icon "button" at bounding box center [957, 333] width 19 height 19
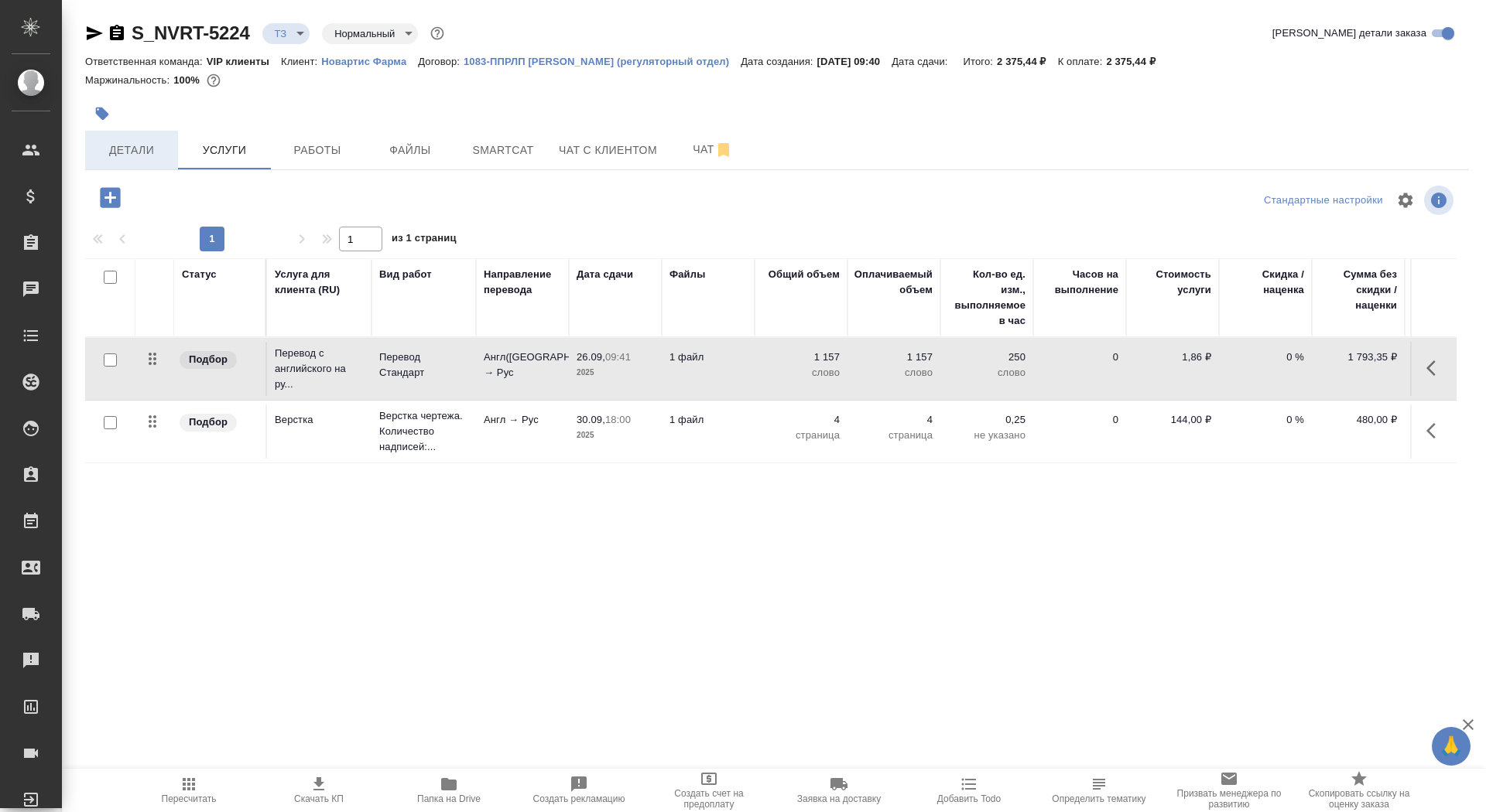
click at [157, 152] on span "Детали" at bounding box center [131, 150] width 74 height 19
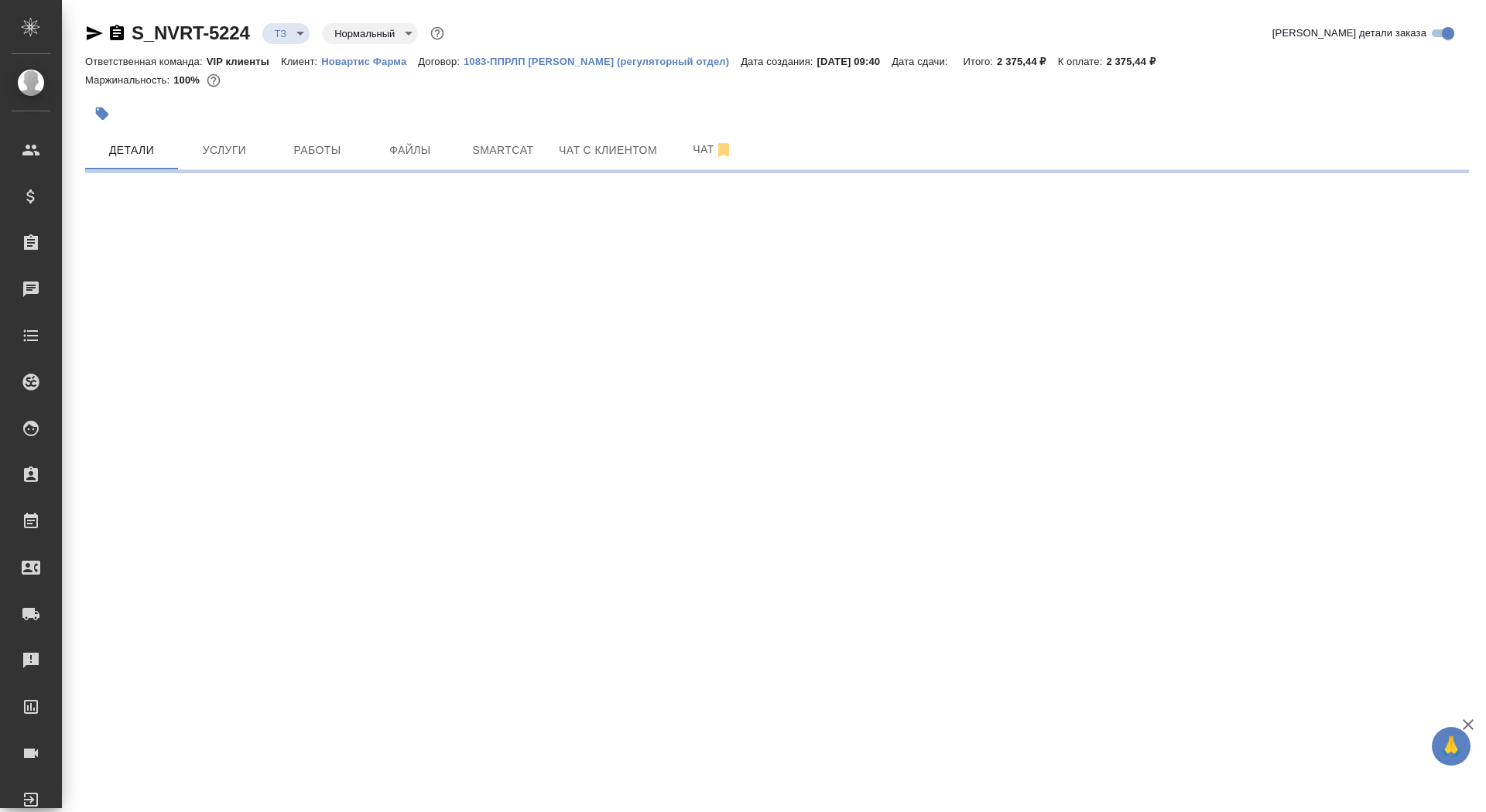
select select "RU"
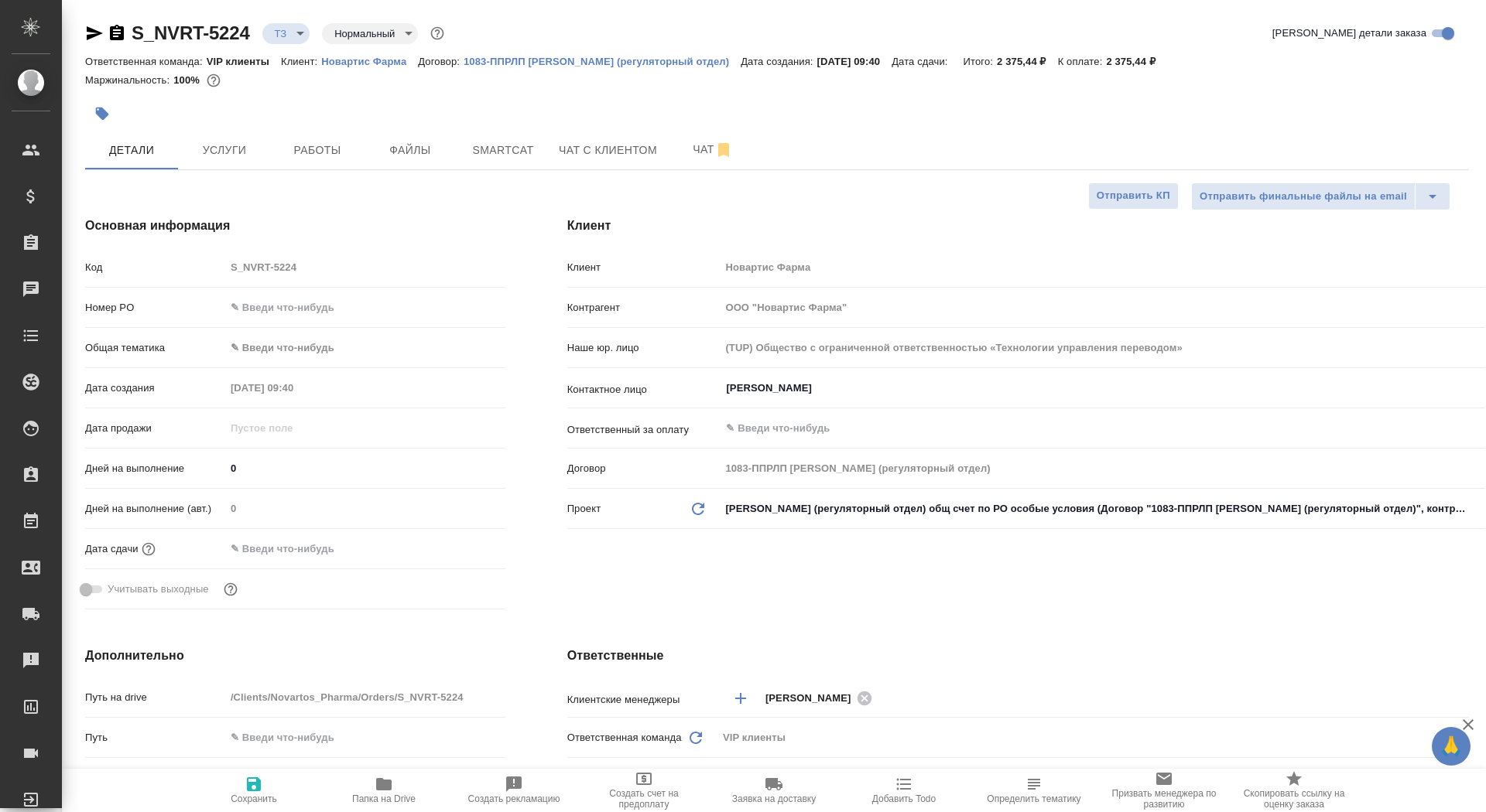
type textarea "x"
click at [275, 541] on input "text" at bounding box center [293, 549] width 135 height 23
click at [463, 548] on icon "button" at bounding box center [460, 548] width 19 height 19
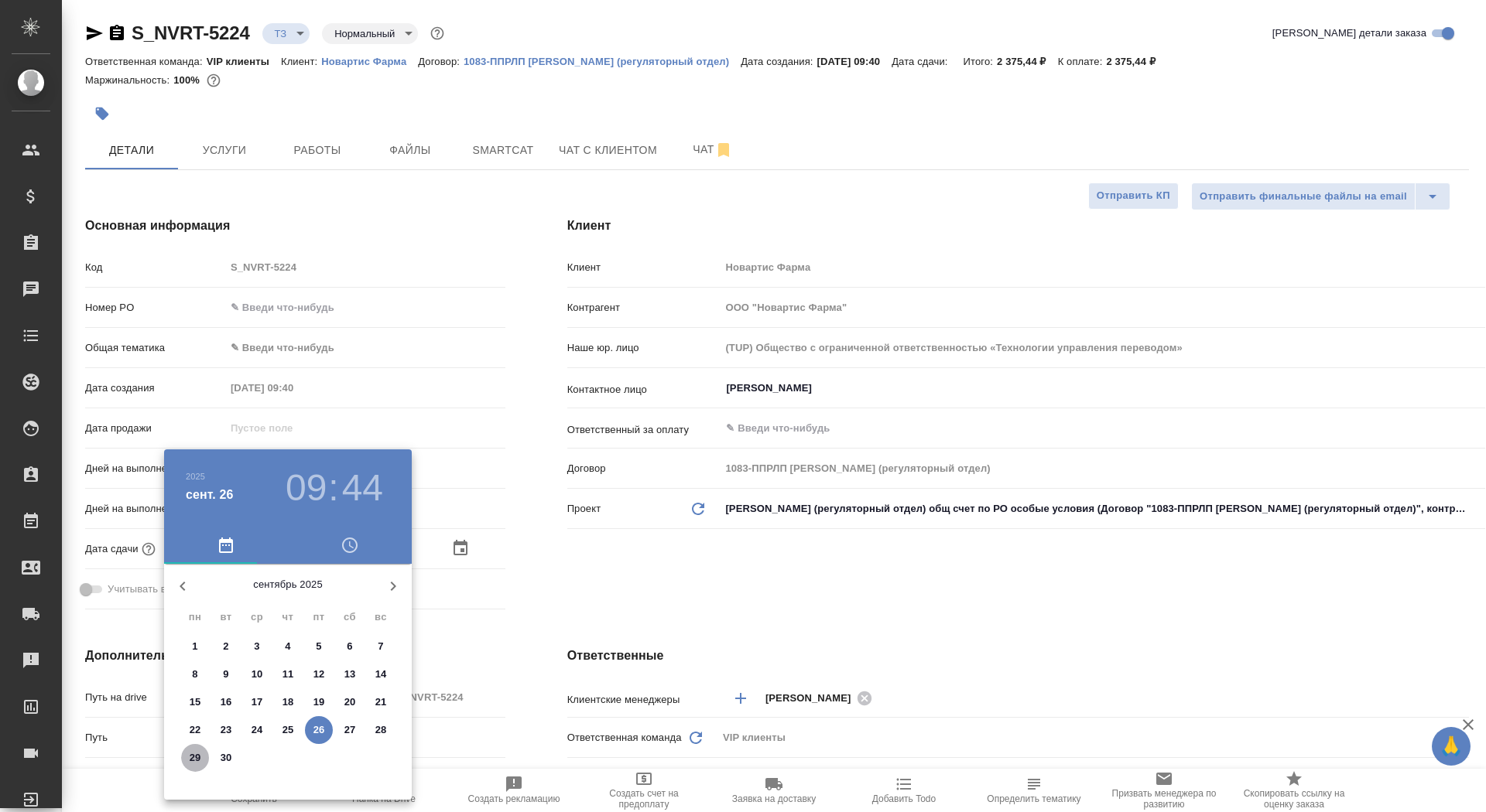
click at [192, 760] on p "29" at bounding box center [195, 758] width 11 height 15
type input "29.09.2025 09:44"
type textarea "x"
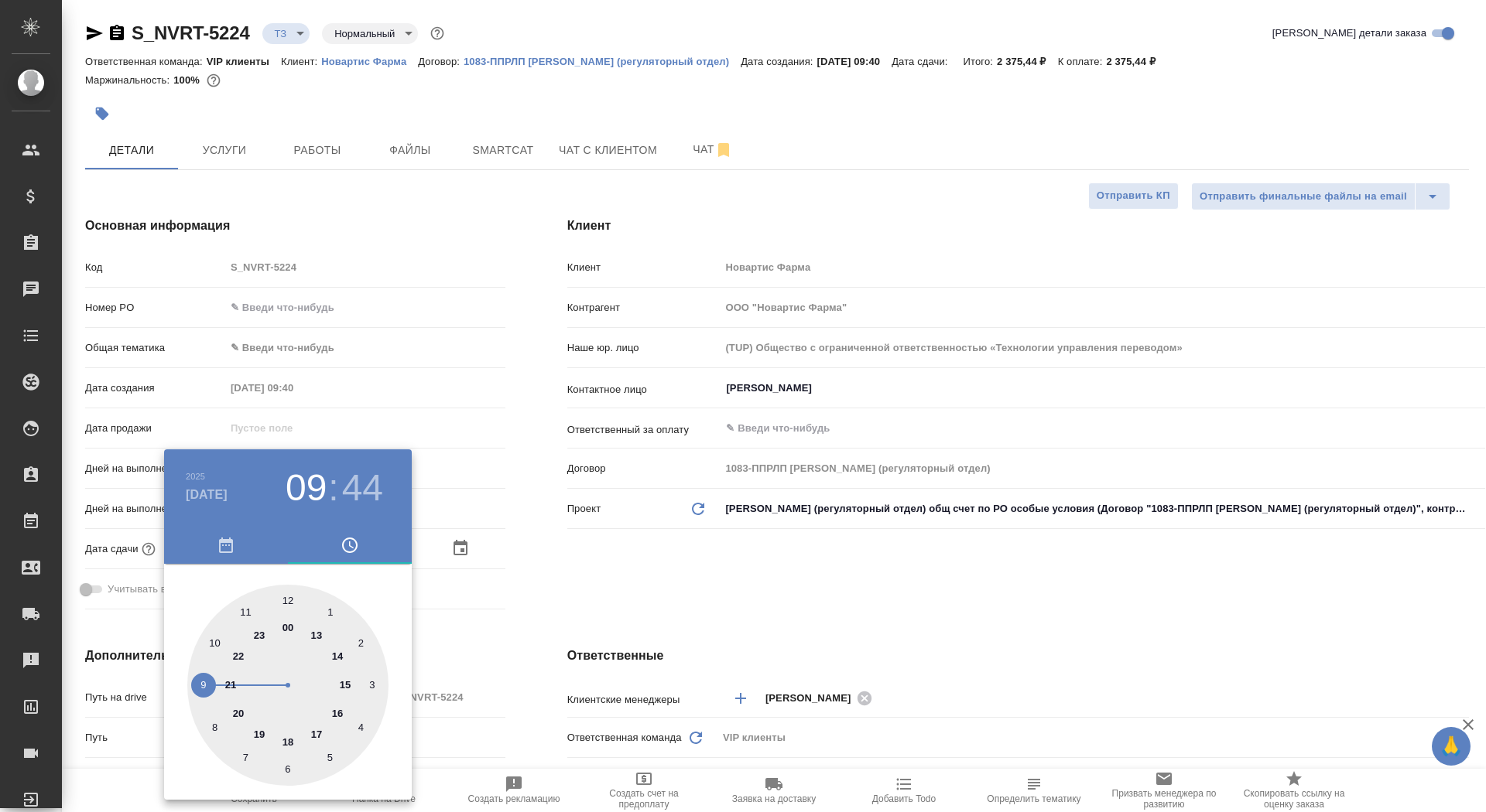
type input "29.09.2025 17:44"
type textarea "x"
click at [319, 725] on div at bounding box center [287, 685] width 201 height 201
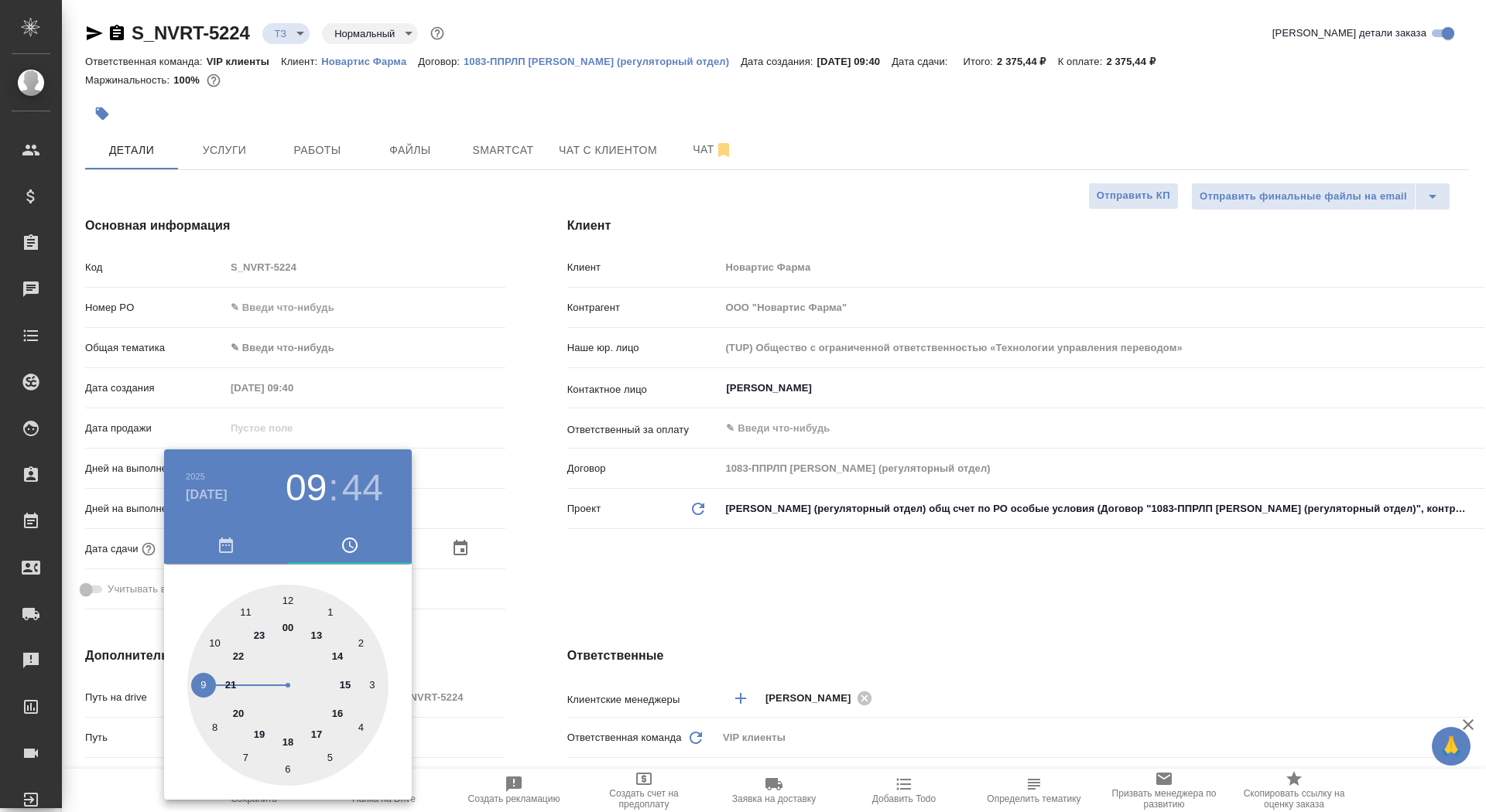
type textarea "x"
click at [284, 606] on div at bounding box center [287, 685] width 201 height 201
type input "29.09.2025 17:00"
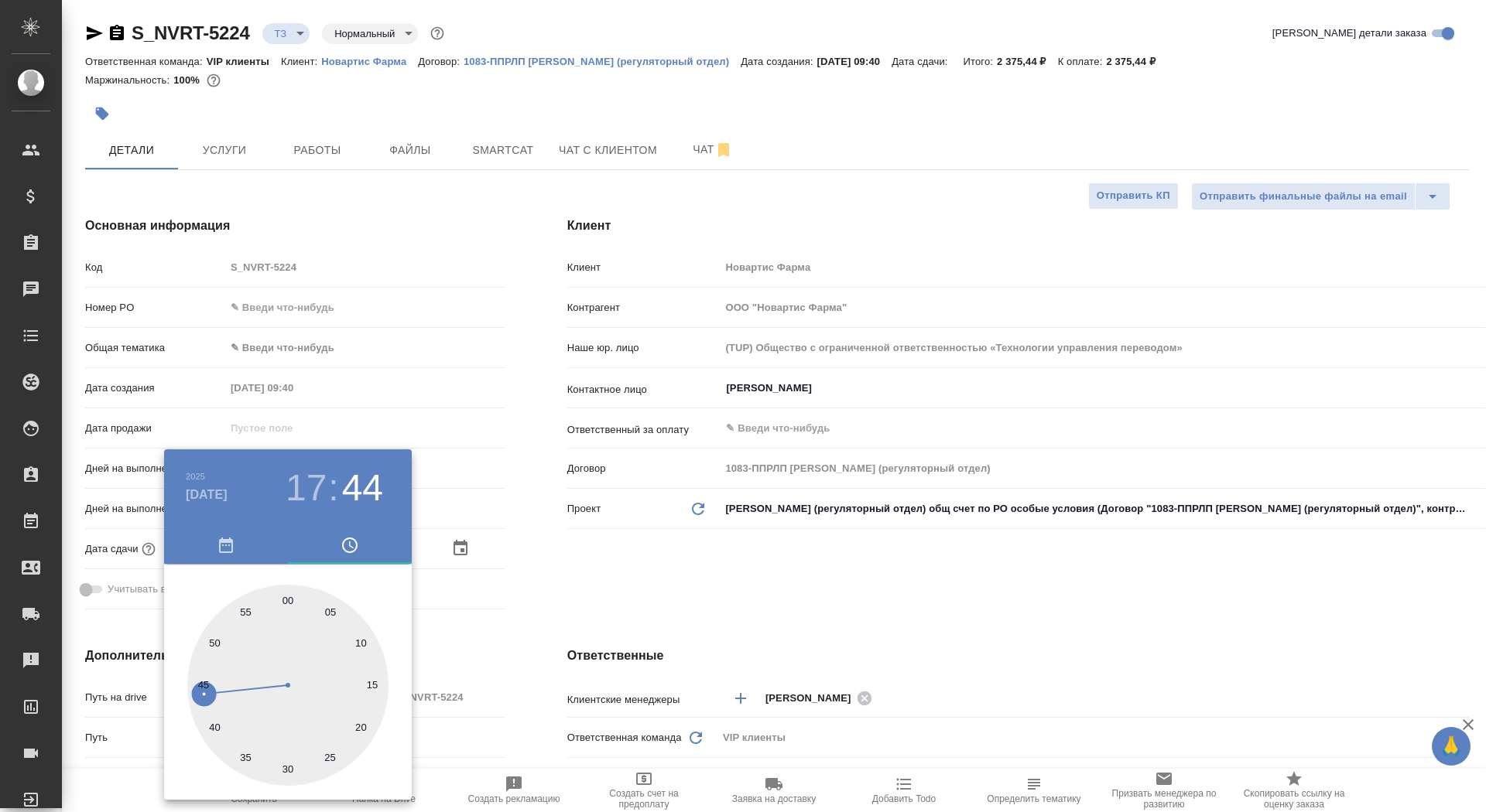
type textarea "x"
click at [572, 627] on div at bounding box center [743, 406] width 1486 height 812
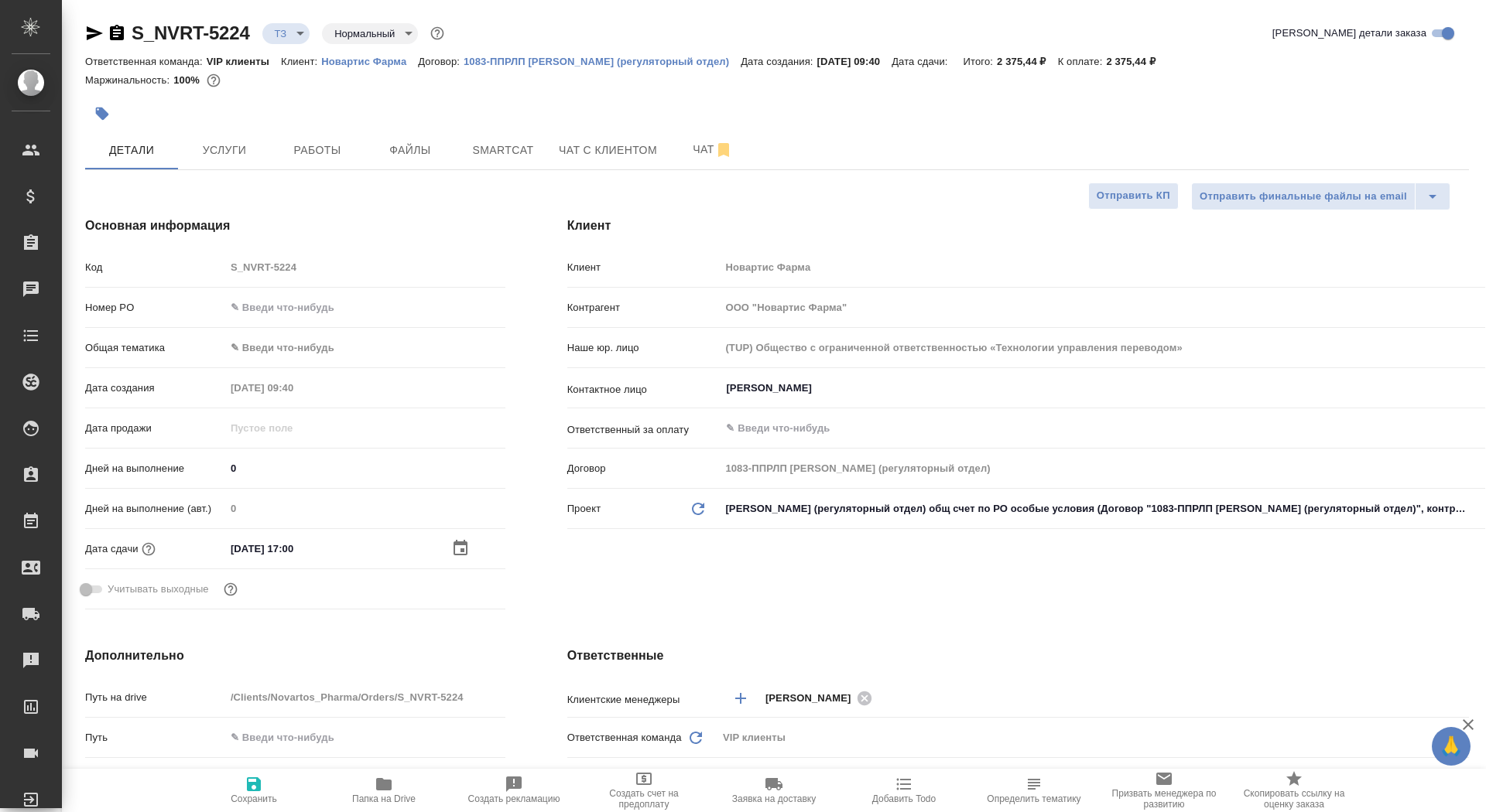
click at [251, 796] on span "Сохранить" at bounding box center [253, 799] width 47 height 10
type textarea "x"
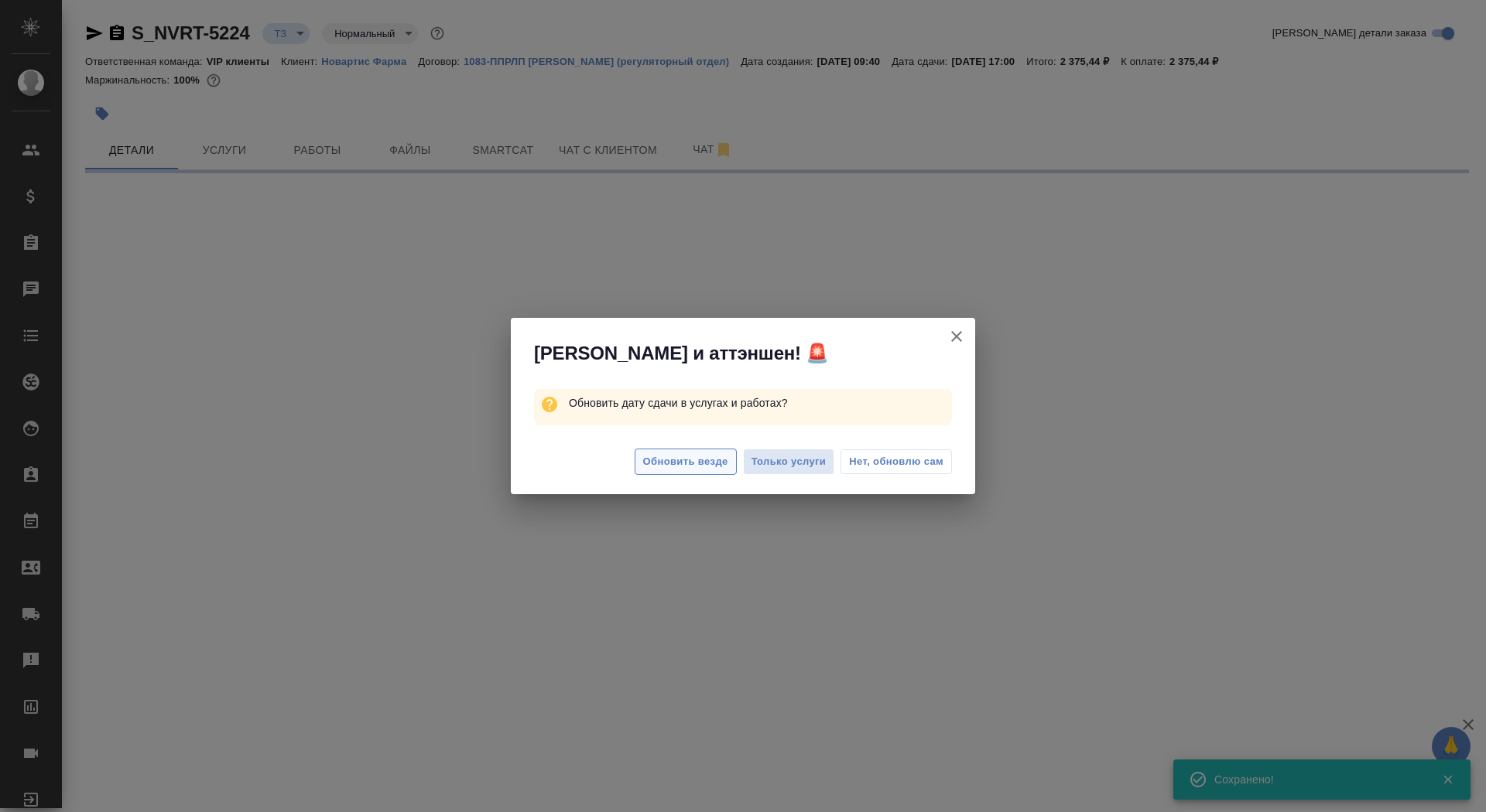
select select "RU"
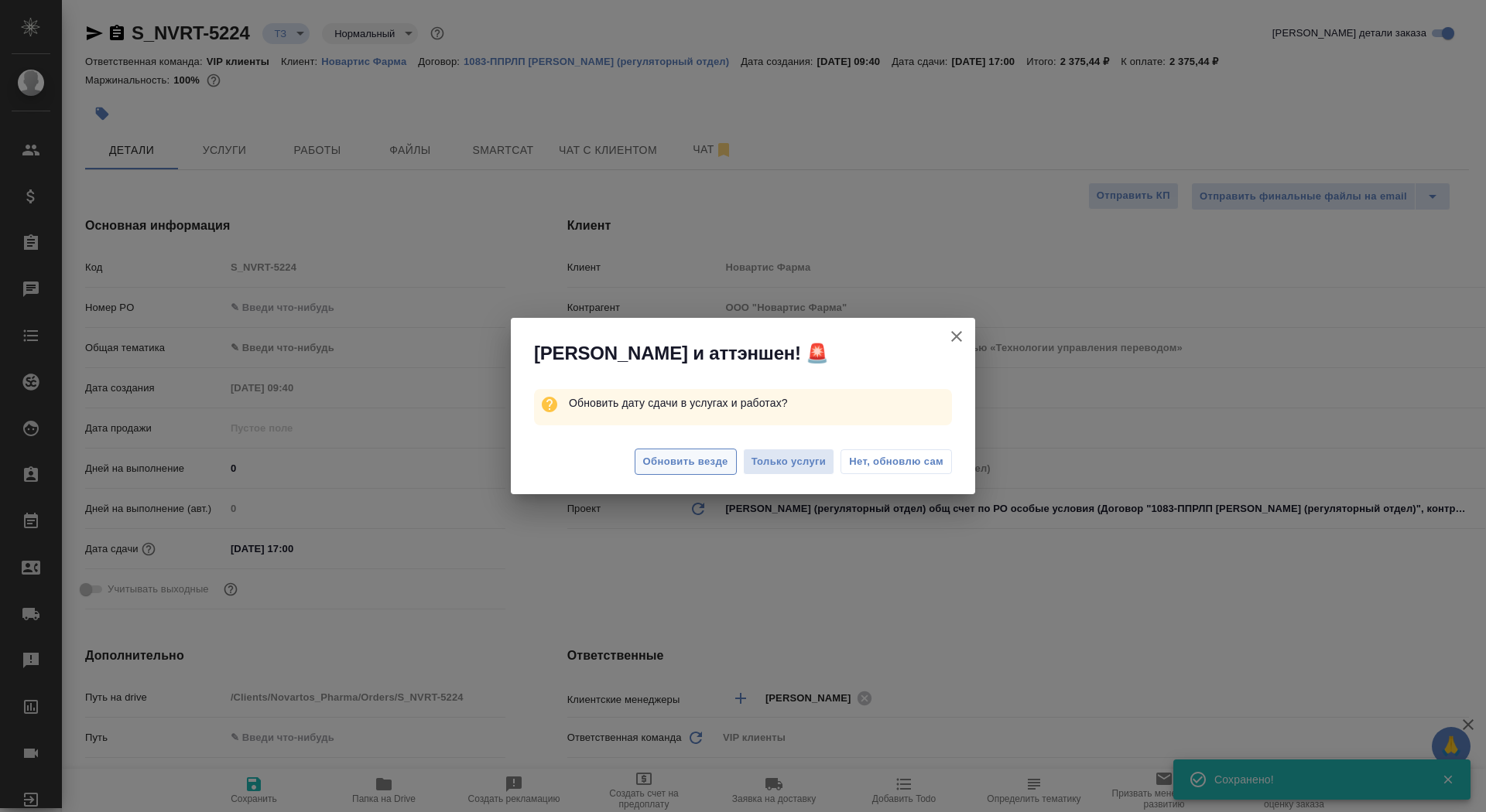
click at [695, 466] on span "Обновить везде" at bounding box center [685, 462] width 85 height 18
type textarea "x"
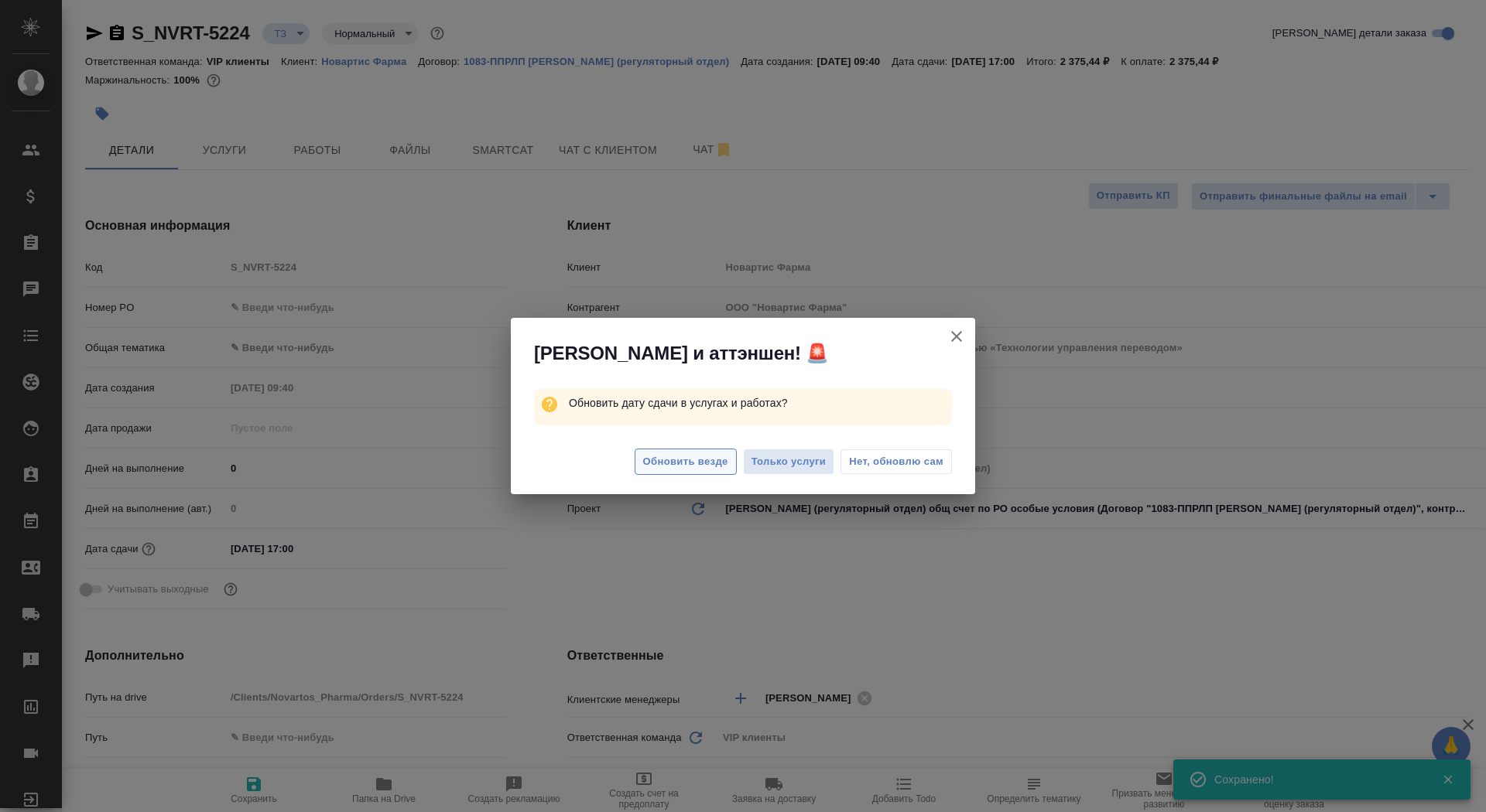
type textarea "x"
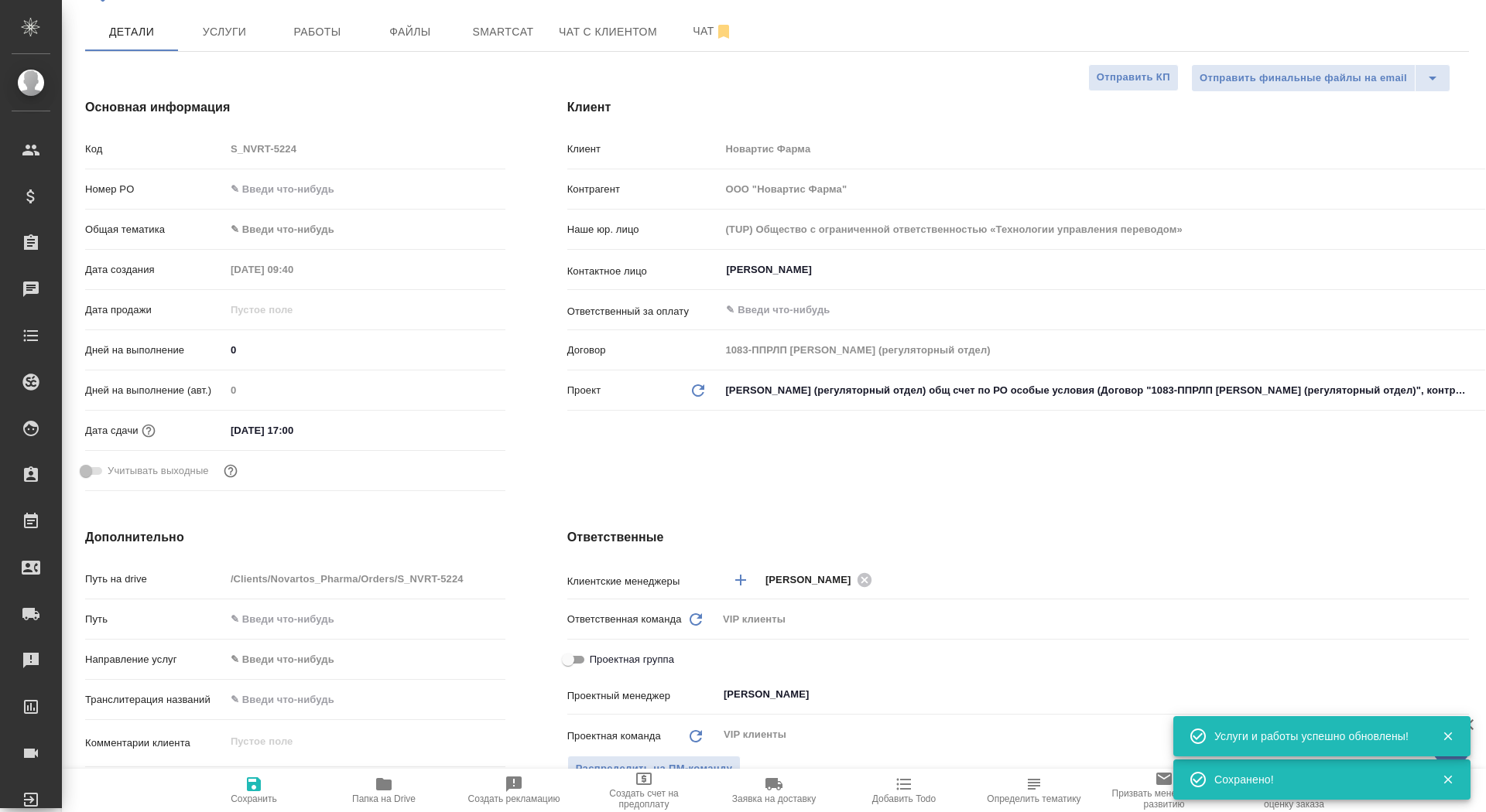
scroll to position [265, 0]
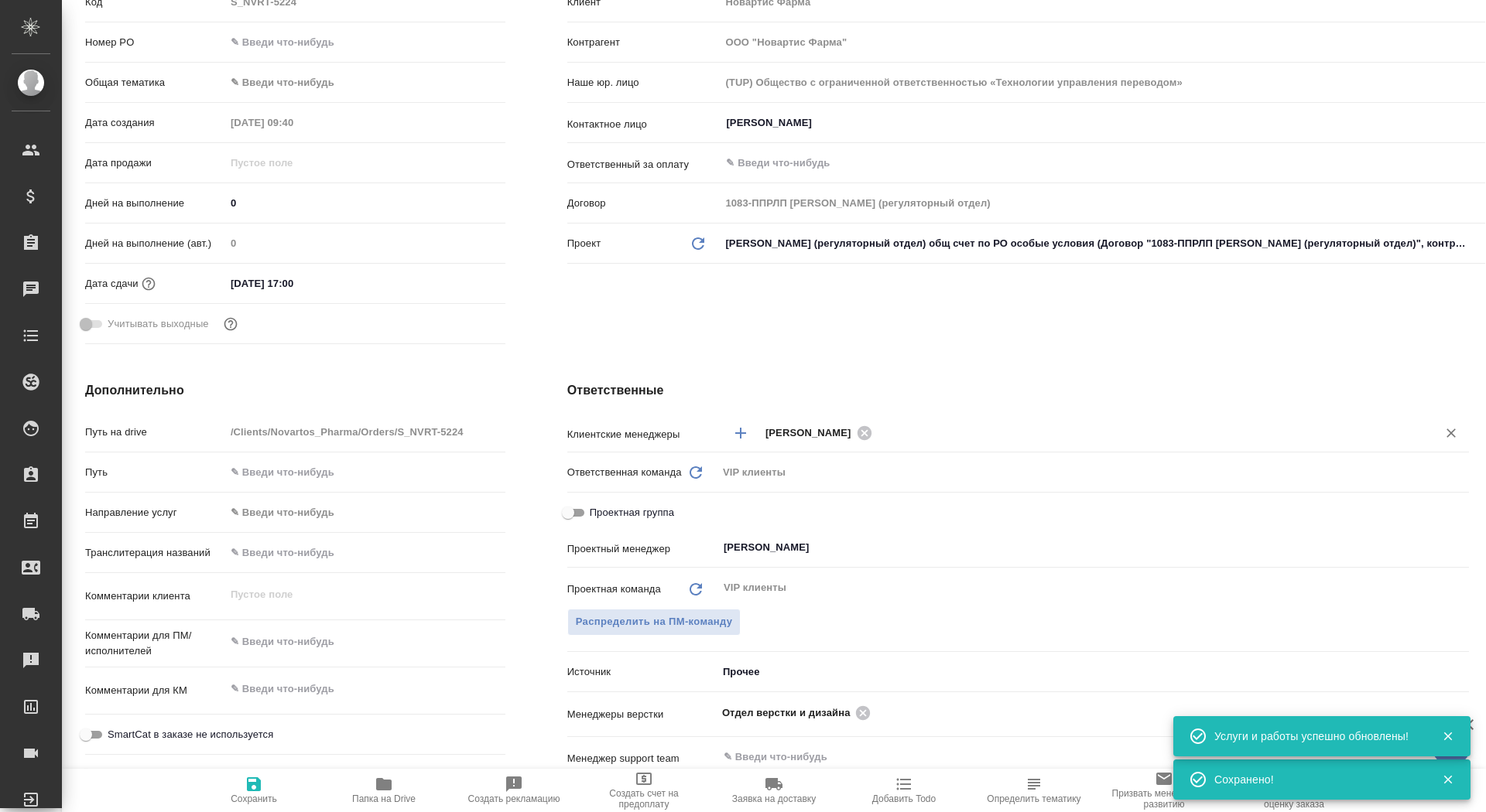
click at [872, 440] on div "[PERSON_NAME]" at bounding box center [820, 433] width 111 height 19
click at [872, 438] on icon at bounding box center [865, 434] width 17 height 17
type textarea "x"
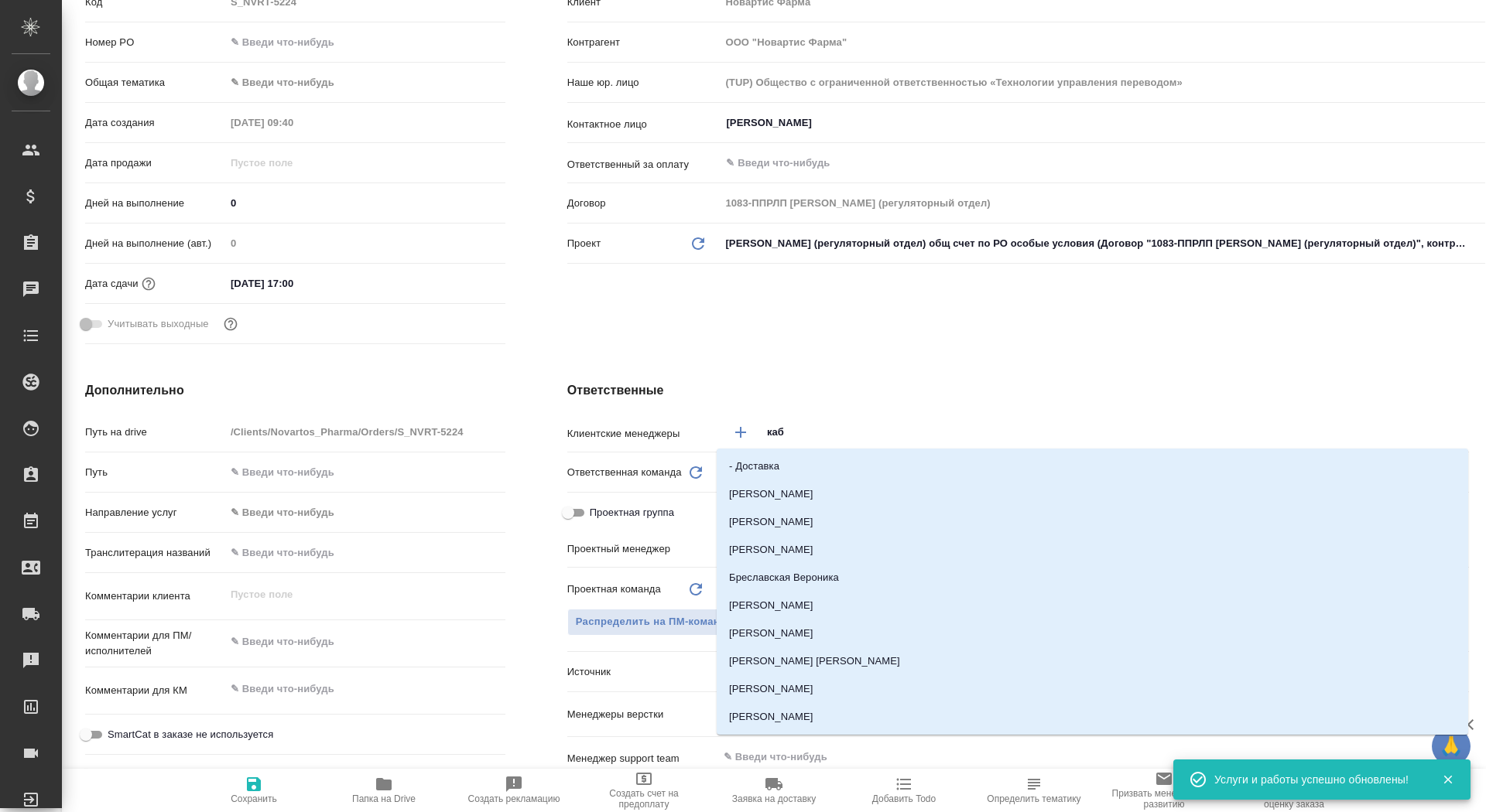
type input "каба"
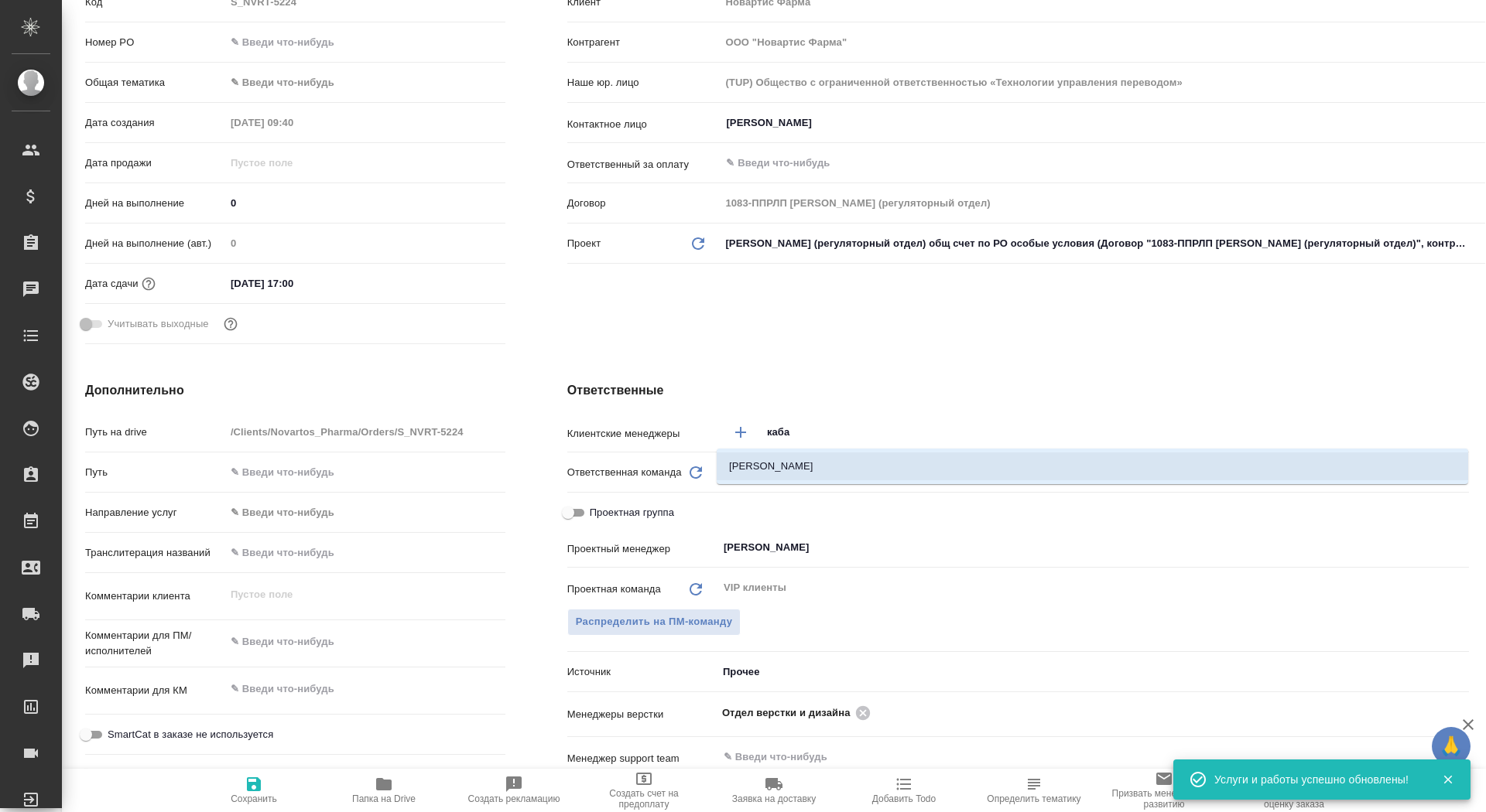
click at [890, 472] on li "Кабаргина Анна" at bounding box center [1092, 466] width 752 height 28
type textarea "x"
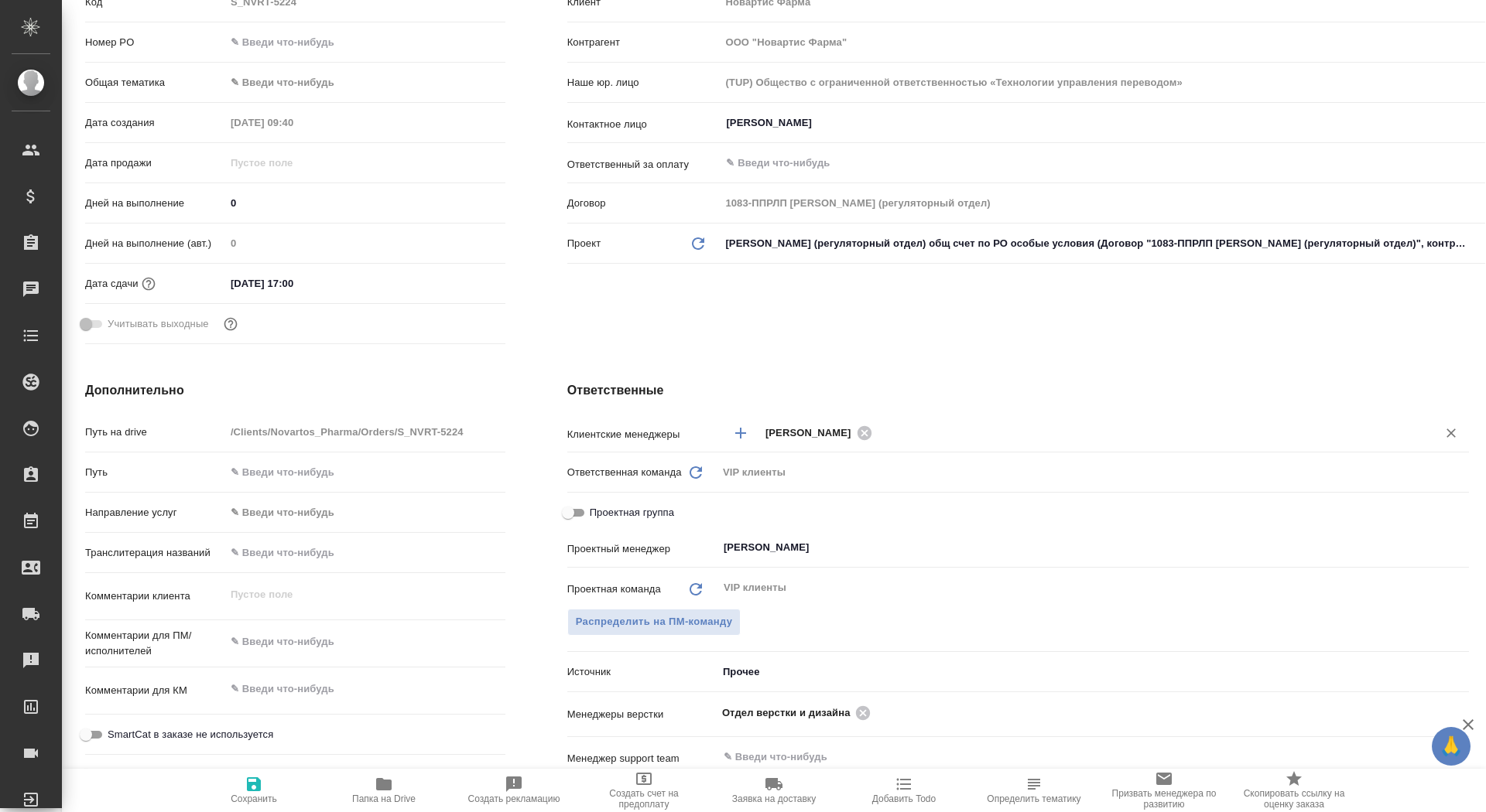
click at [246, 794] on span "Сохранить" at bounding box center [253, 799] width 47 height 10
type textarea "x"
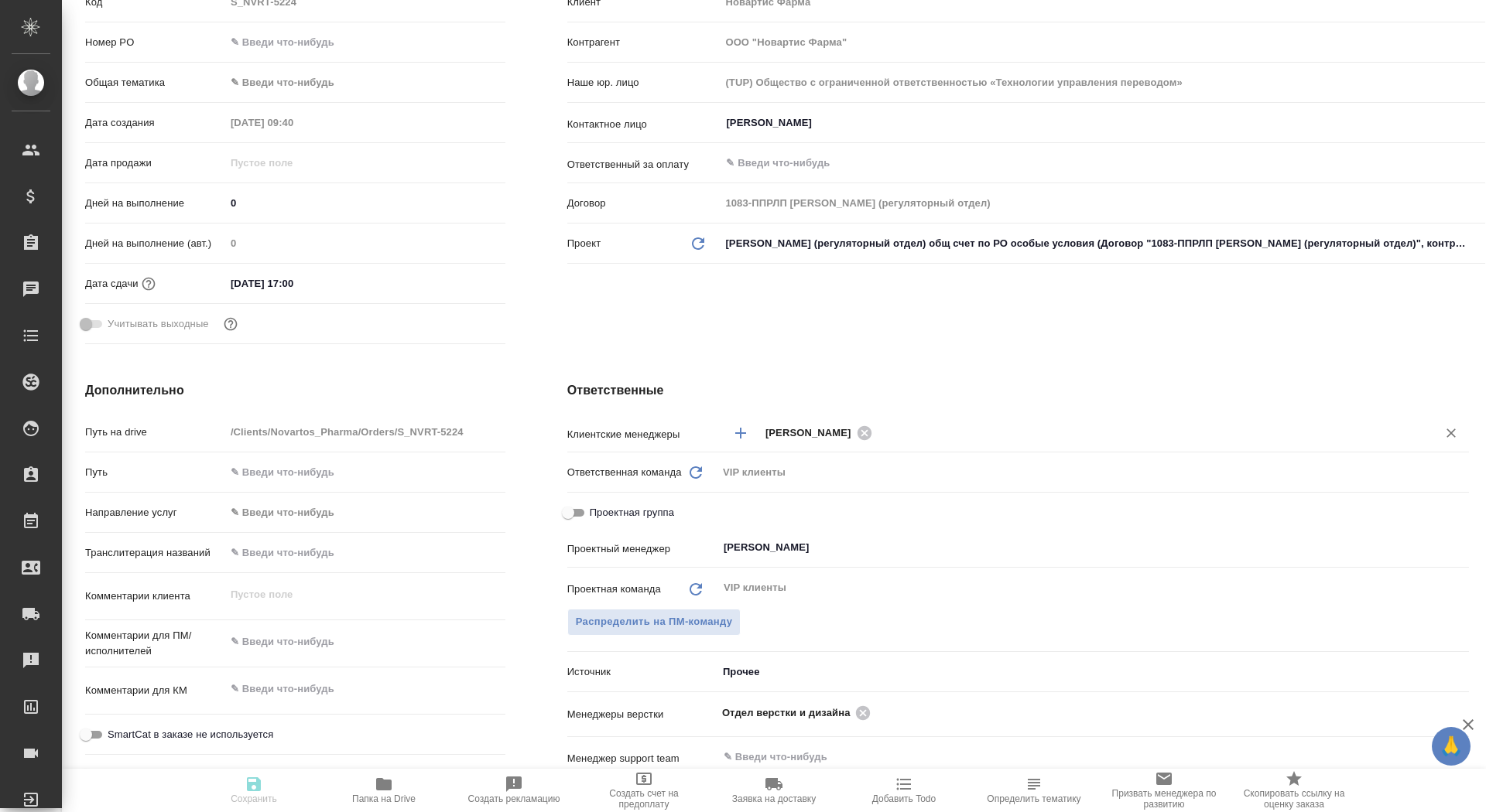
type textarea "x"
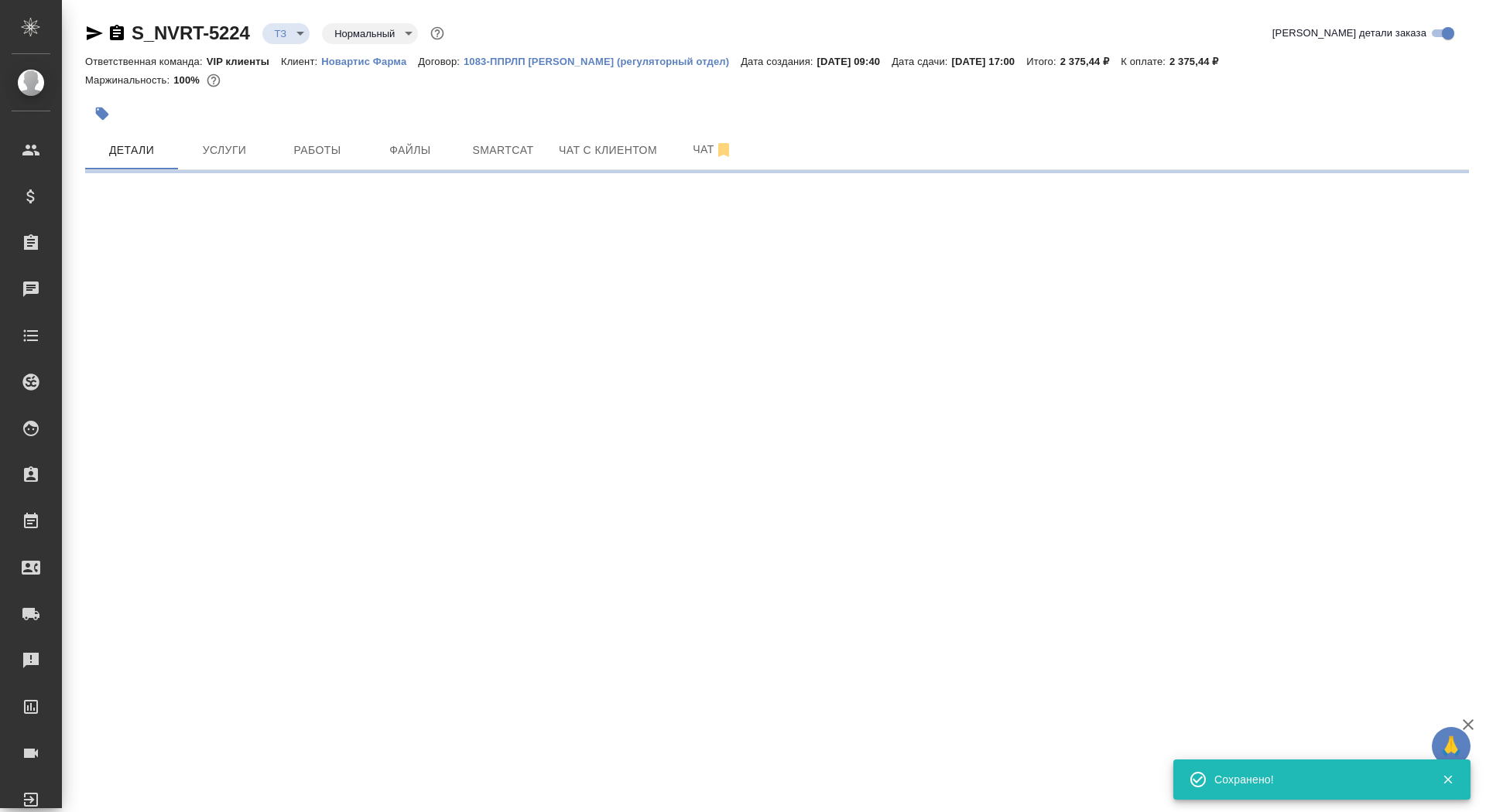
scroll to position [0, 0]
select select "RU"
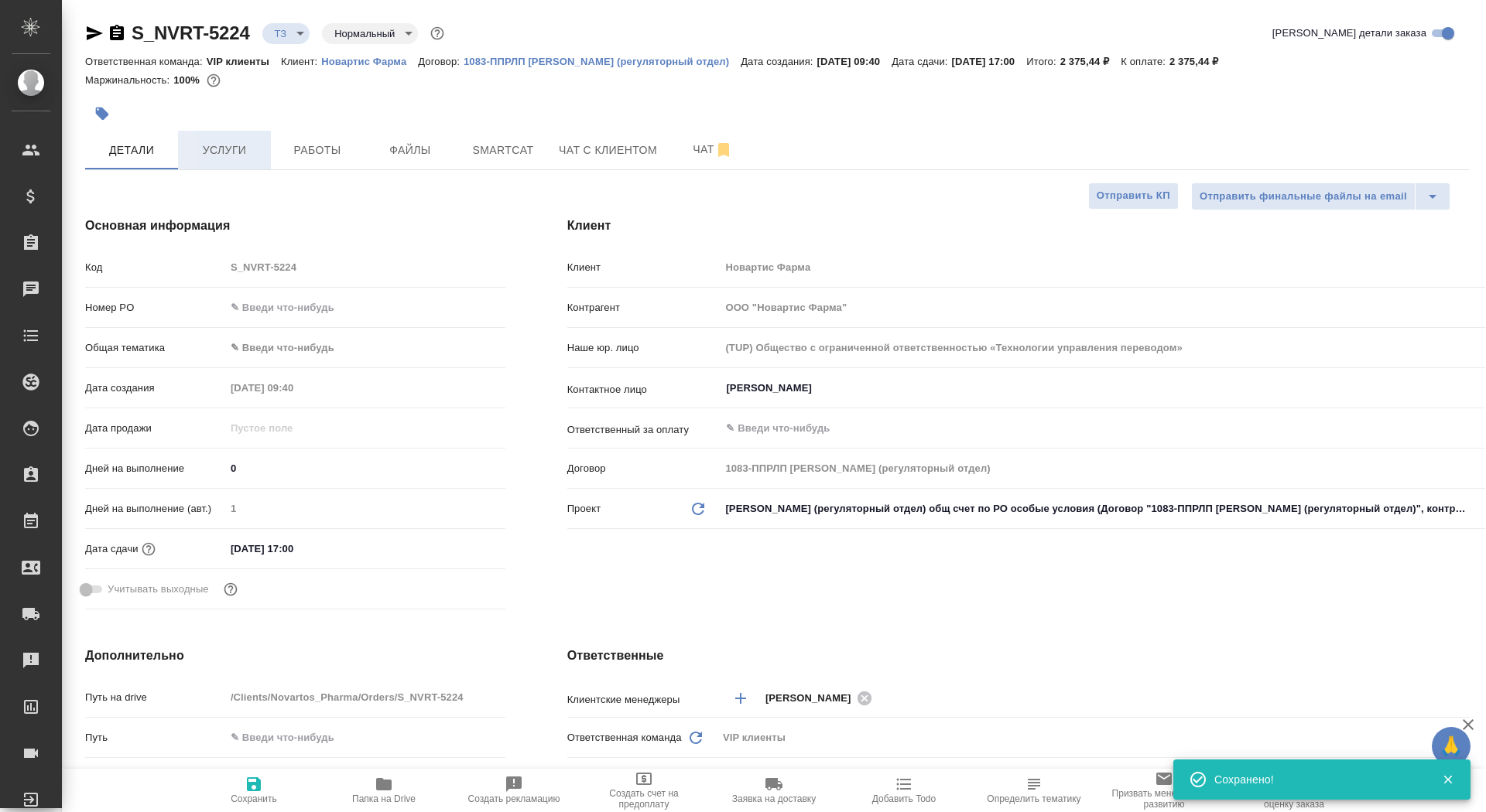
type textarea "x"
click at [227, 147] on span "Услуги" at bounding box center [225, 150] width 74 height 19
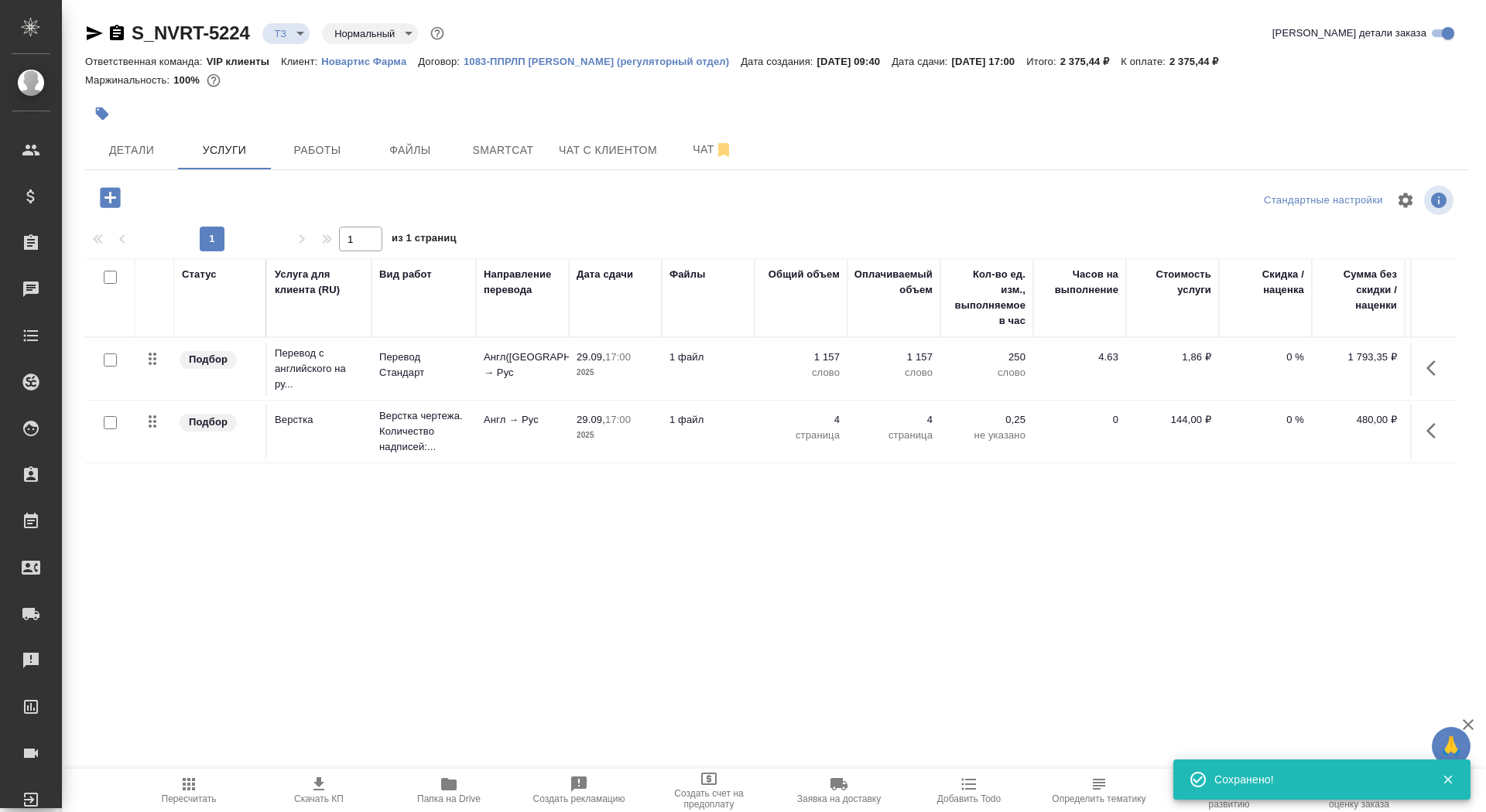
click at [316, 787] on icon "button" at bounding box center [319, 784] width 19 height 19
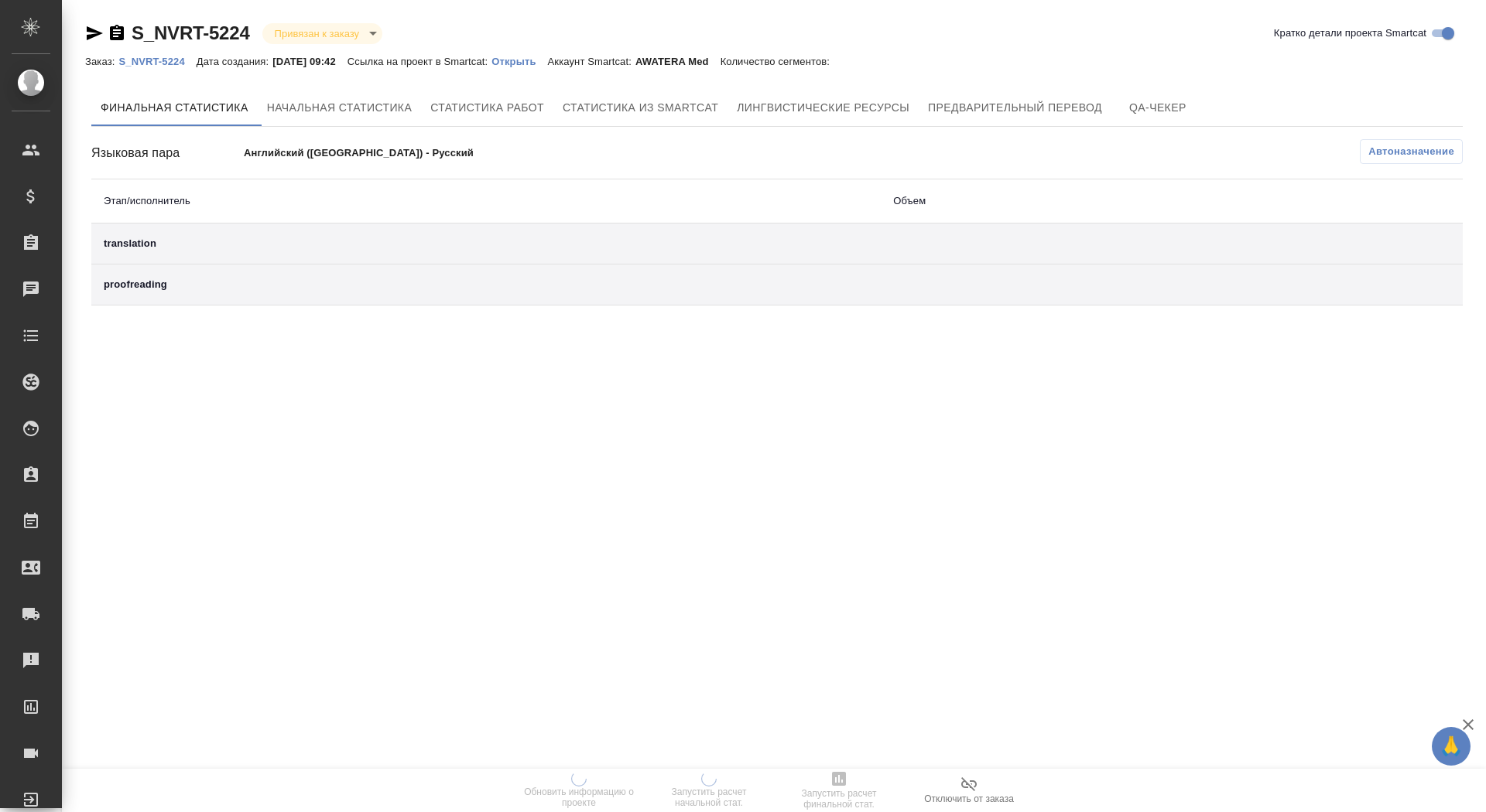
click at [547, 66] on p "Открыть" at bounding box center [519, 62] width 56 height 11
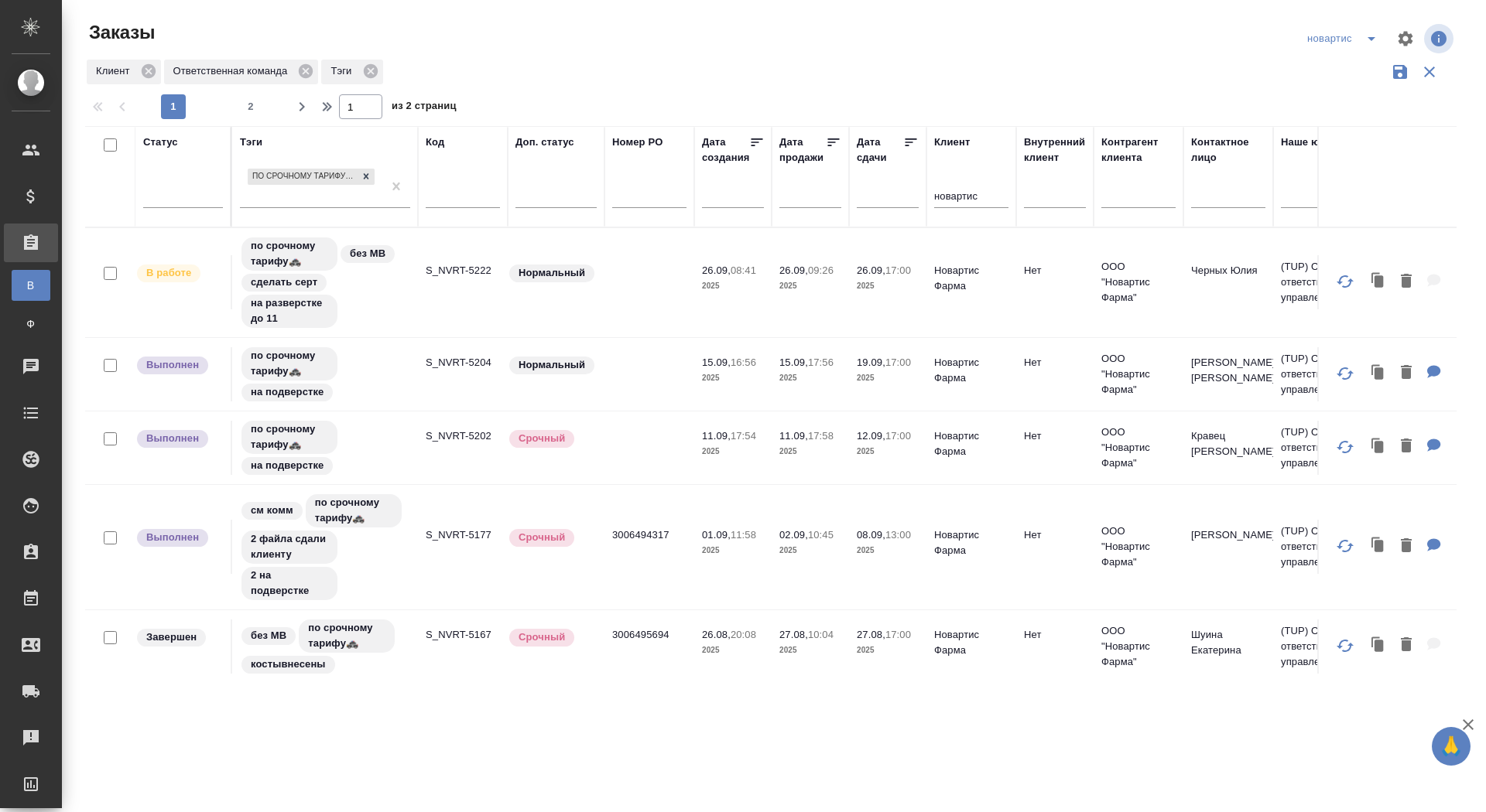
scroll to position [888, 195]
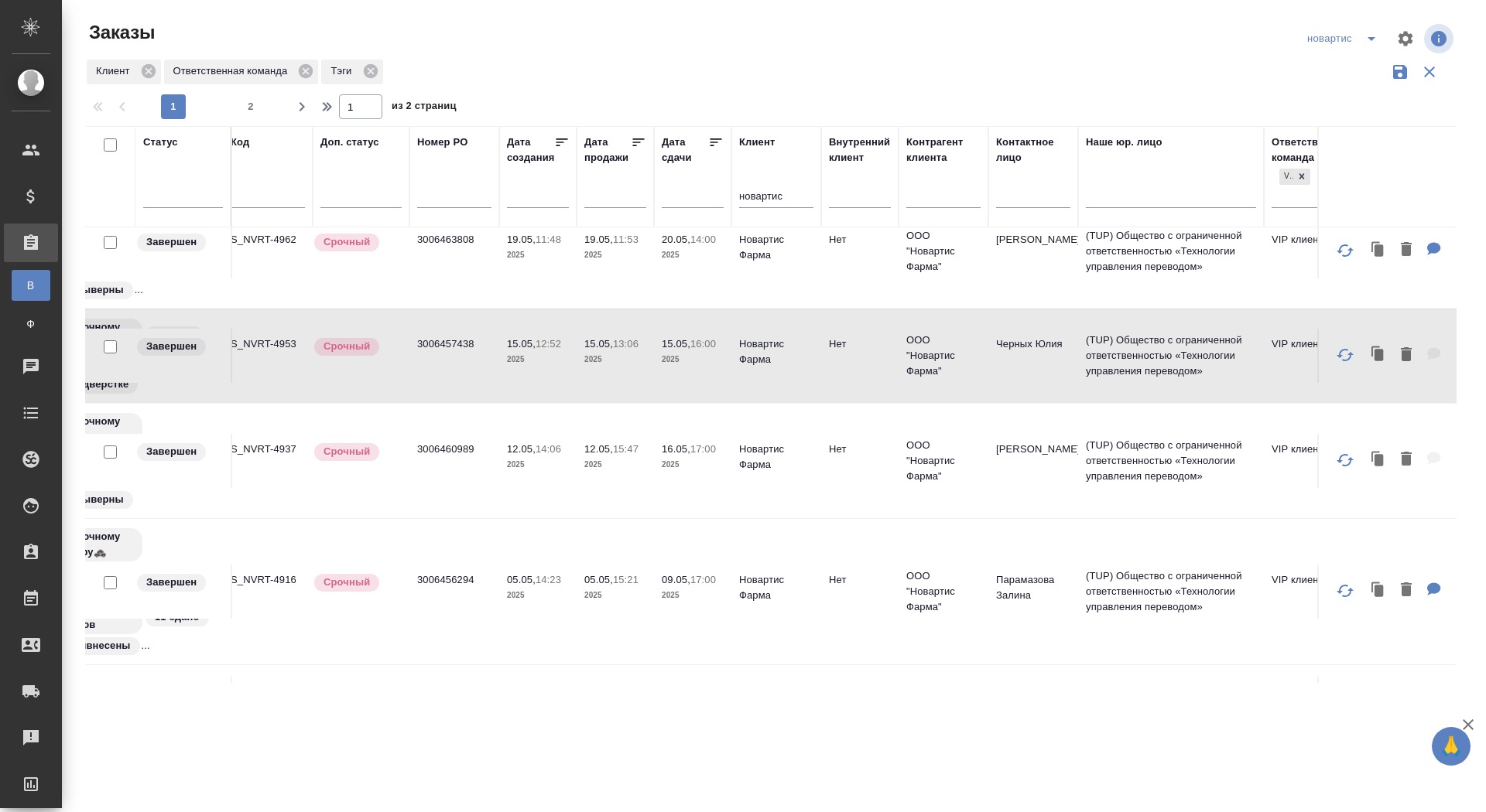
click at [23, 291] on div "Все заказы" at bounding box center [11, 285] width 23 height 15
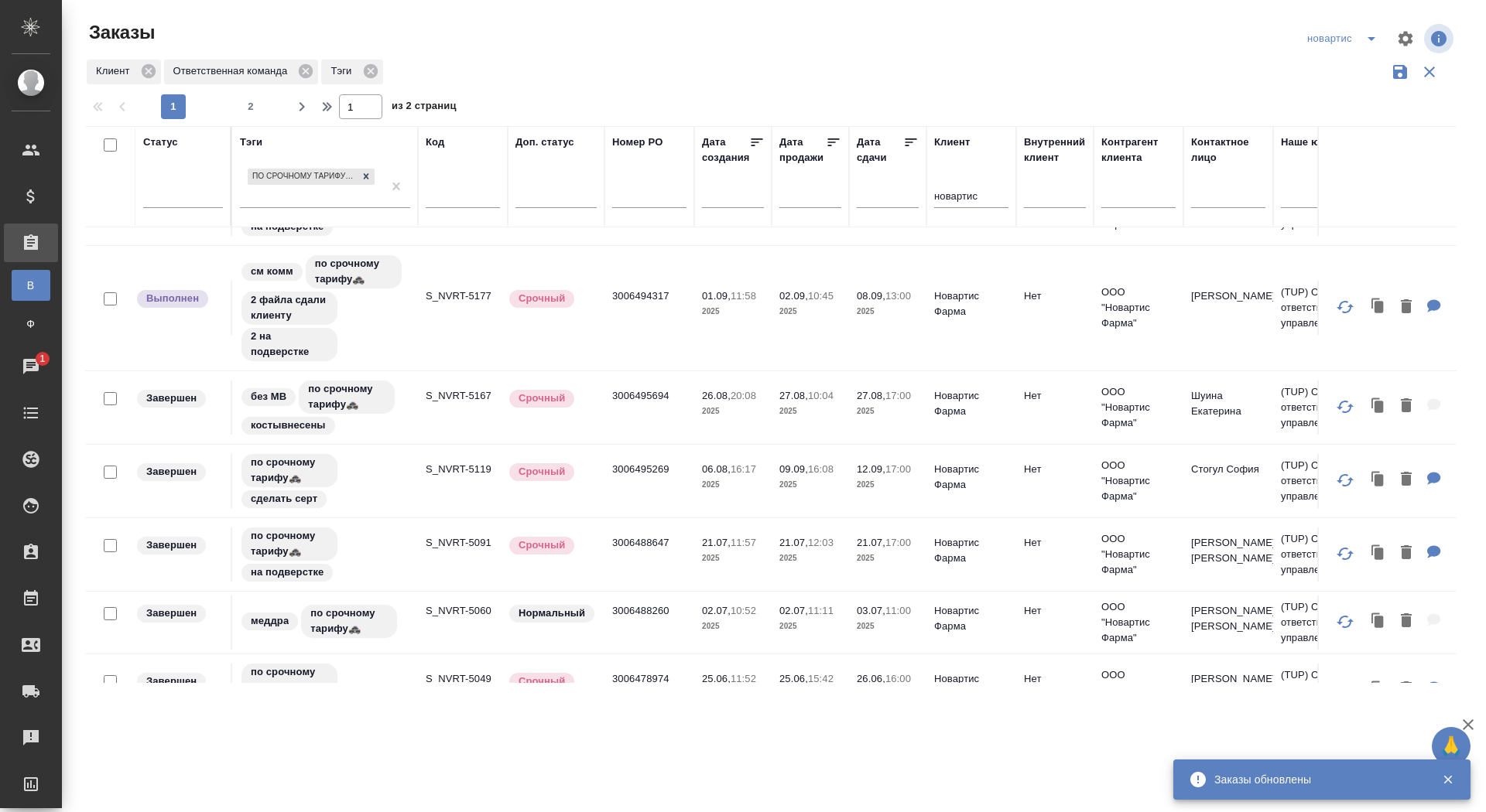
scroll to position [0, 0]
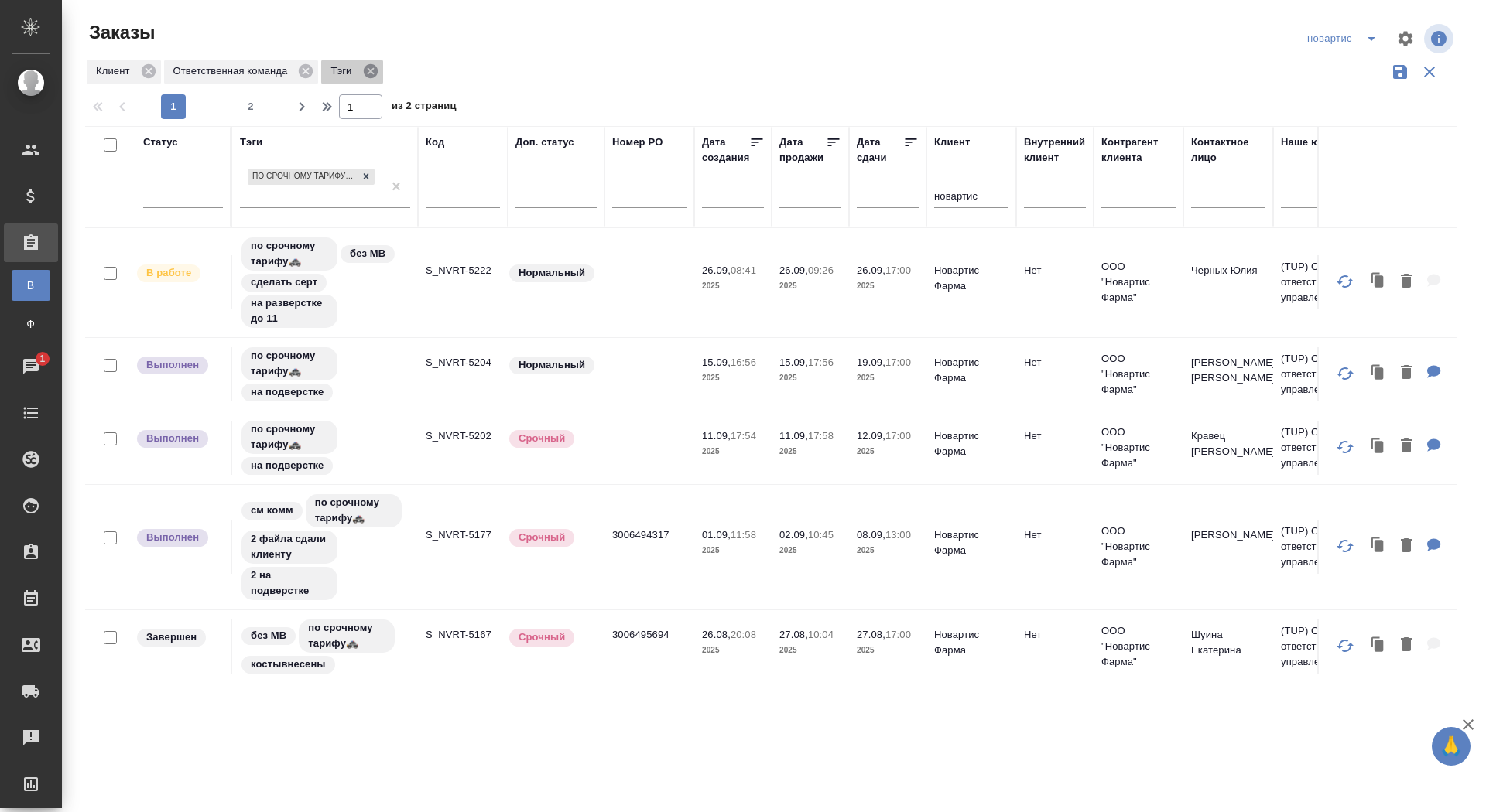
click at [377, 75] on icon at bounding box center [369, 71] width 14 height 14
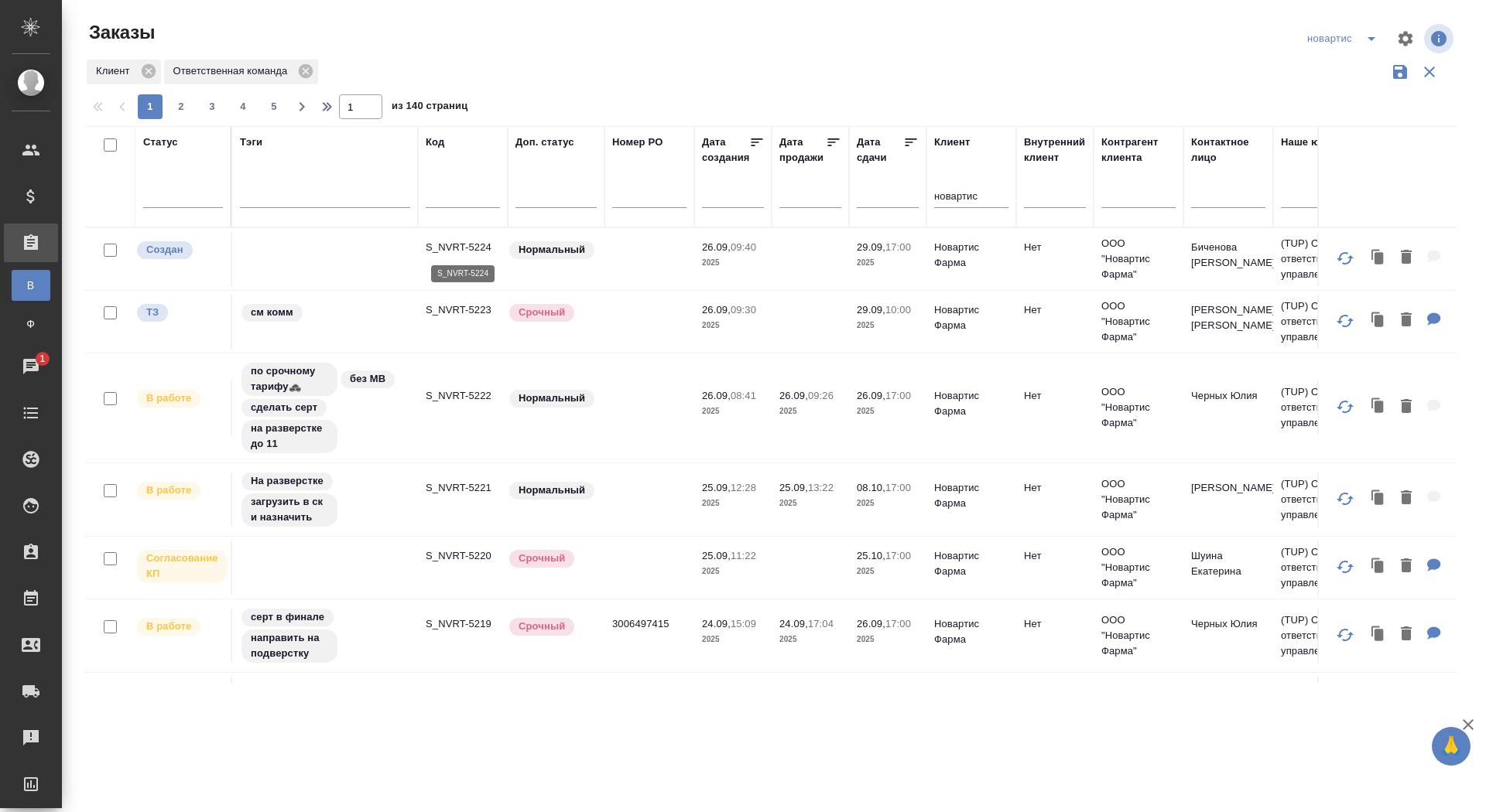
click at [477, 243] on p "S_NVRT-5224" at bounding box center [462, 247] width 74 height 15
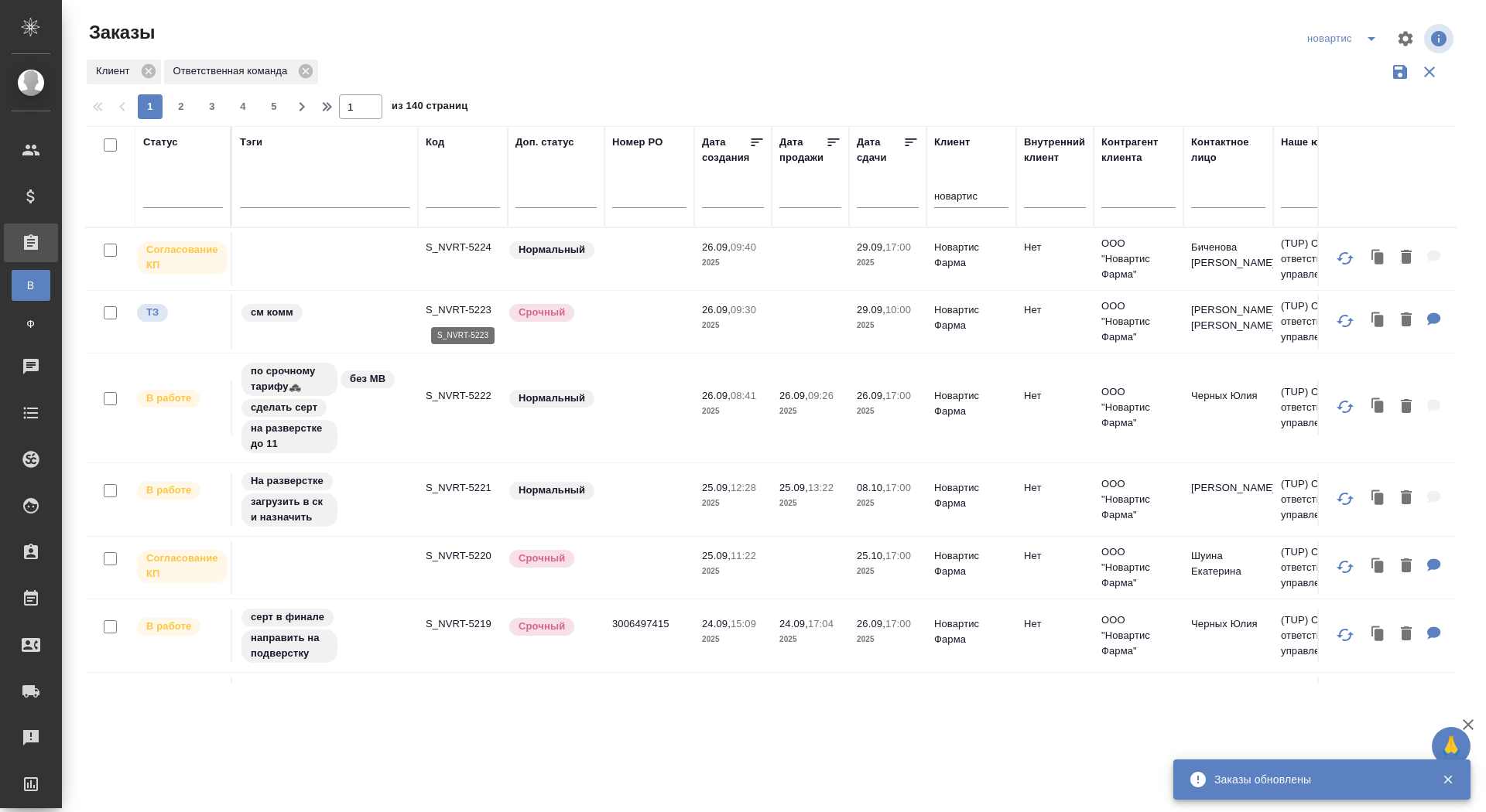
click at [455, 309] on p "S_NVRT-5223" at bounding box center [462, 310] width 74 height 15
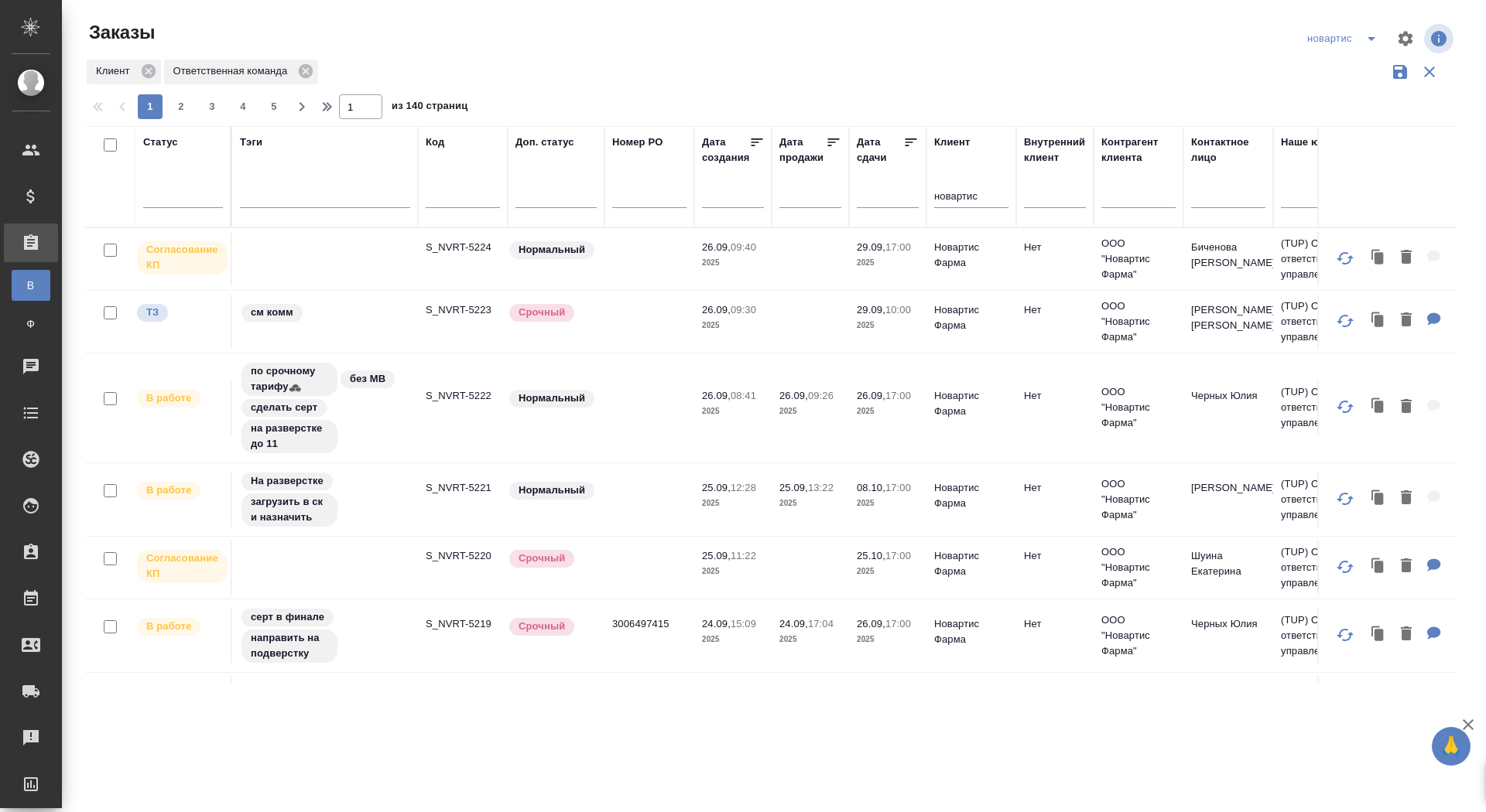
click at [1373, 35] on icon "split button" at bounding box center [1372, 39] width 19 height 19
click at [1344, 98] on li "sanofi" at bounding box center [1343, 94] width 85 height 25
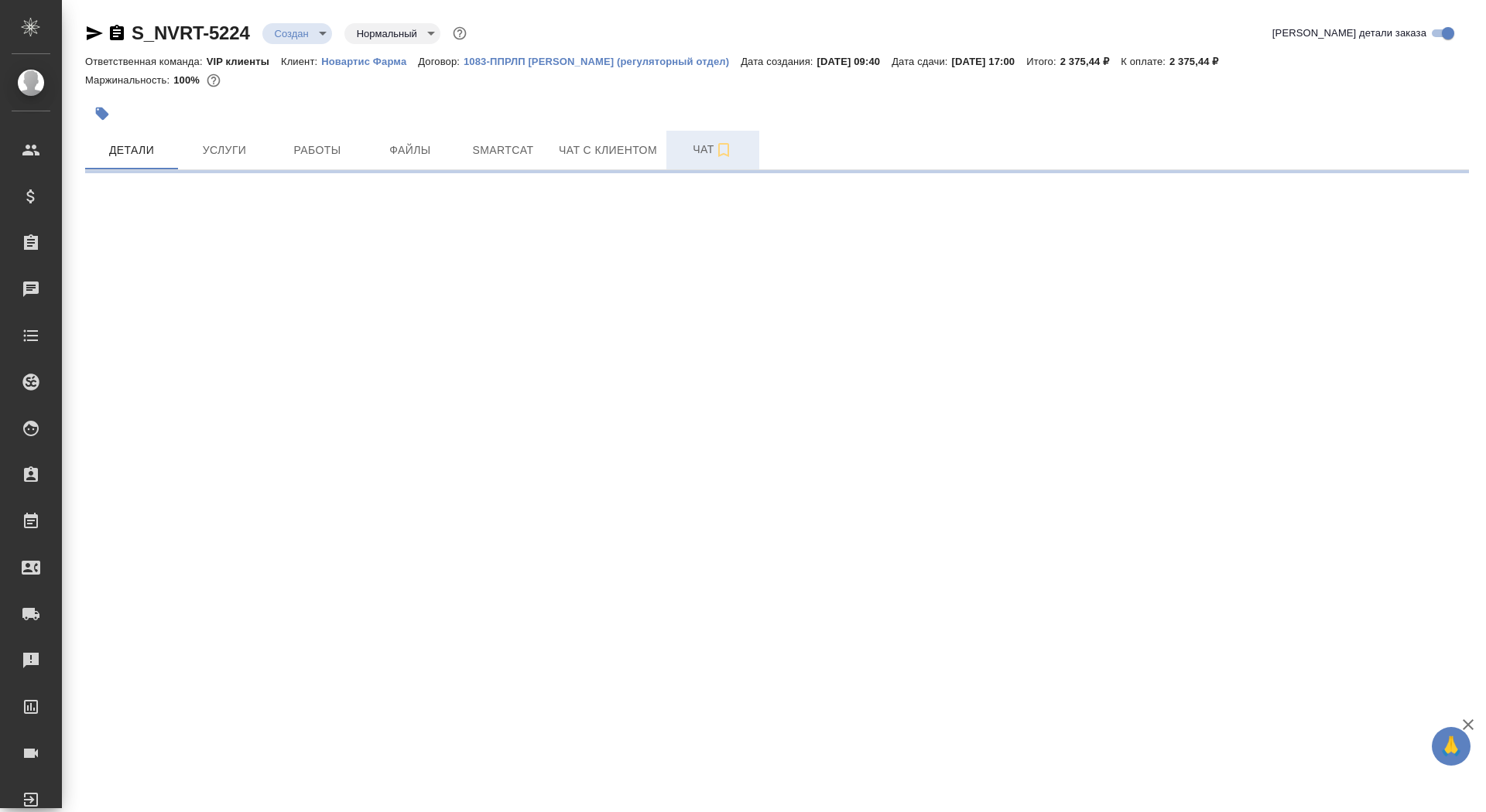
click at [692, 152] on span "Чат" at bounding box center [713, 149] width 74 height 19
select select "RU"
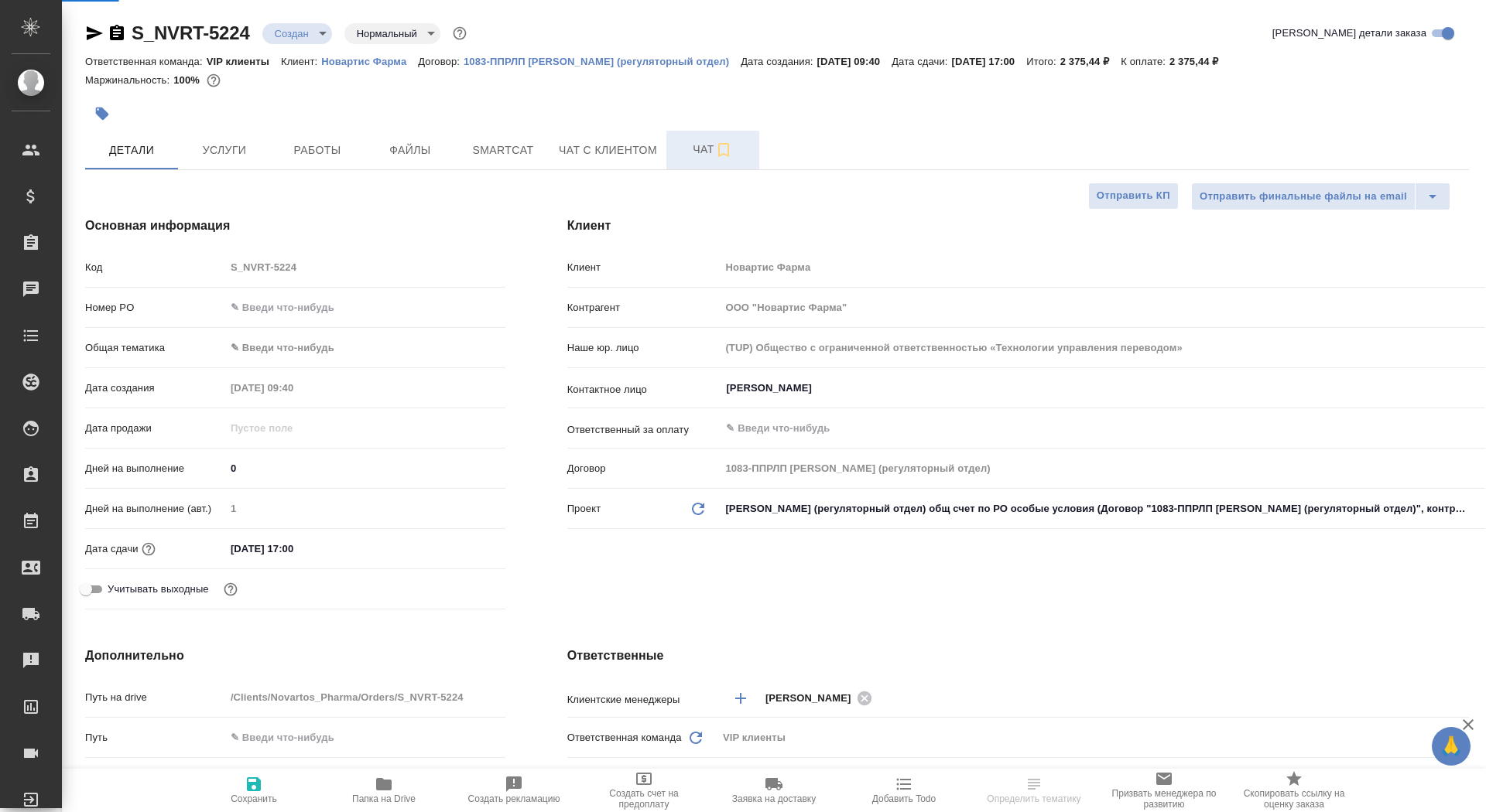
type textarea "x"
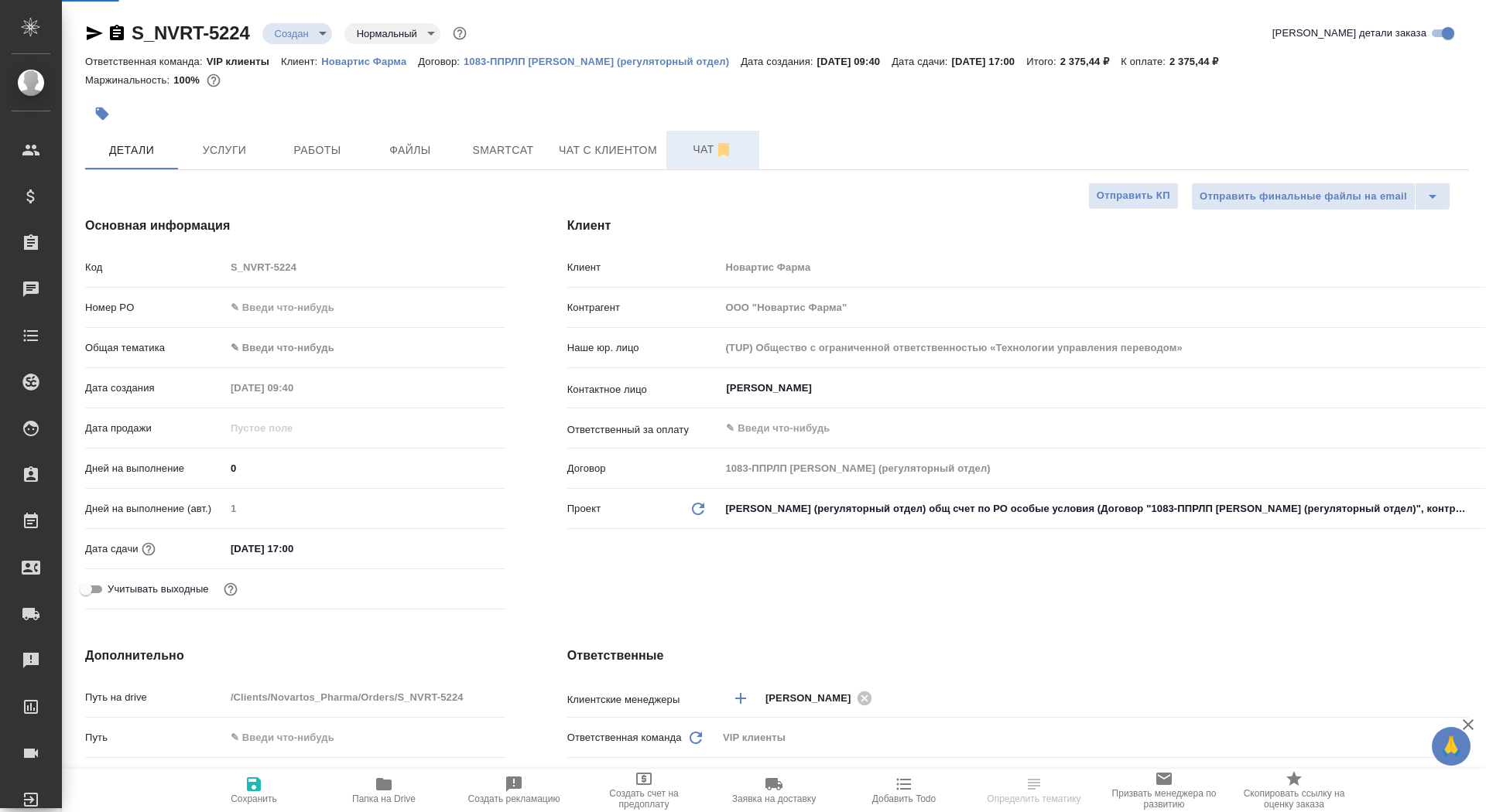
type textarea "x"
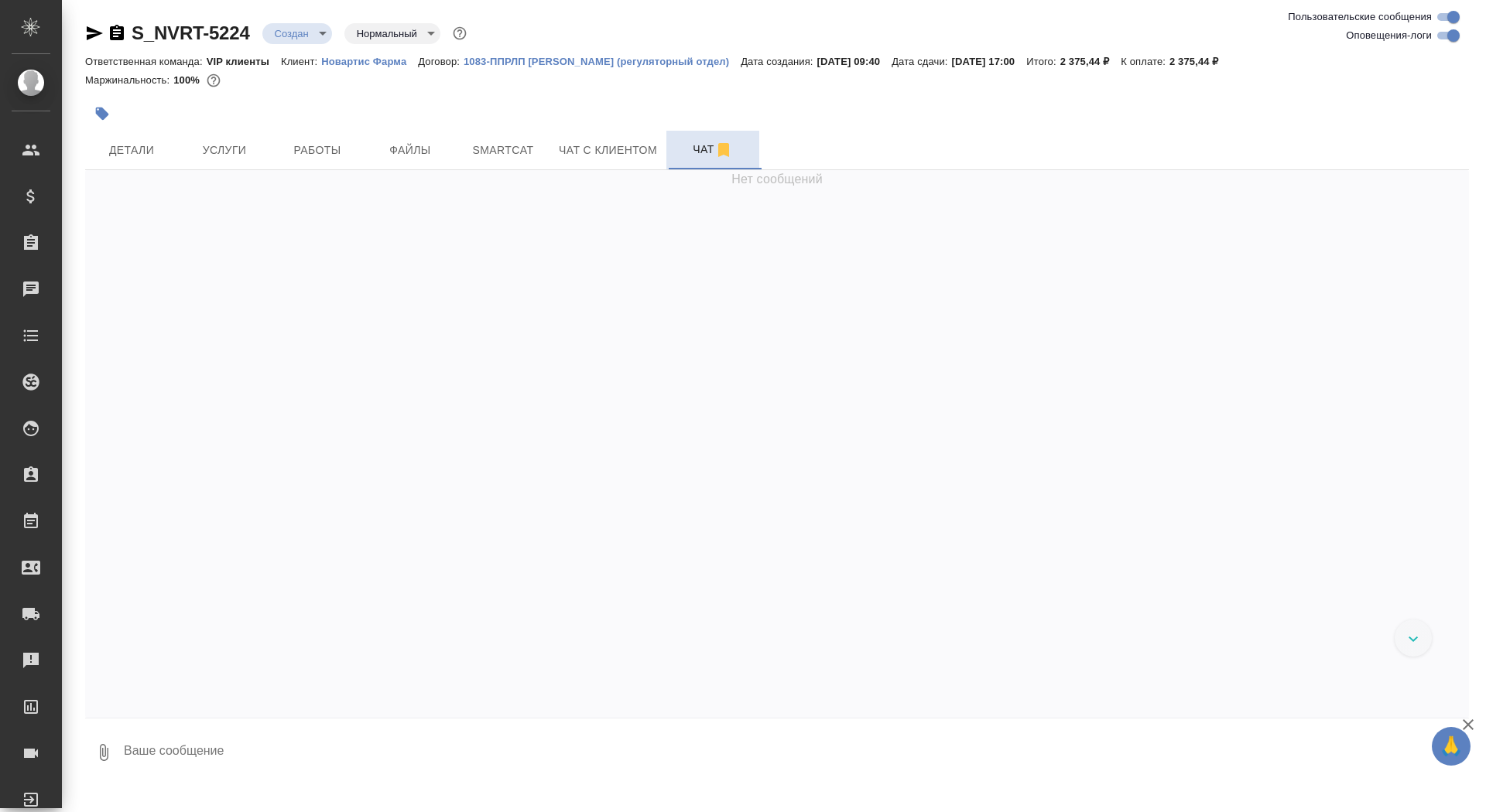
scroll to position [856, 0]
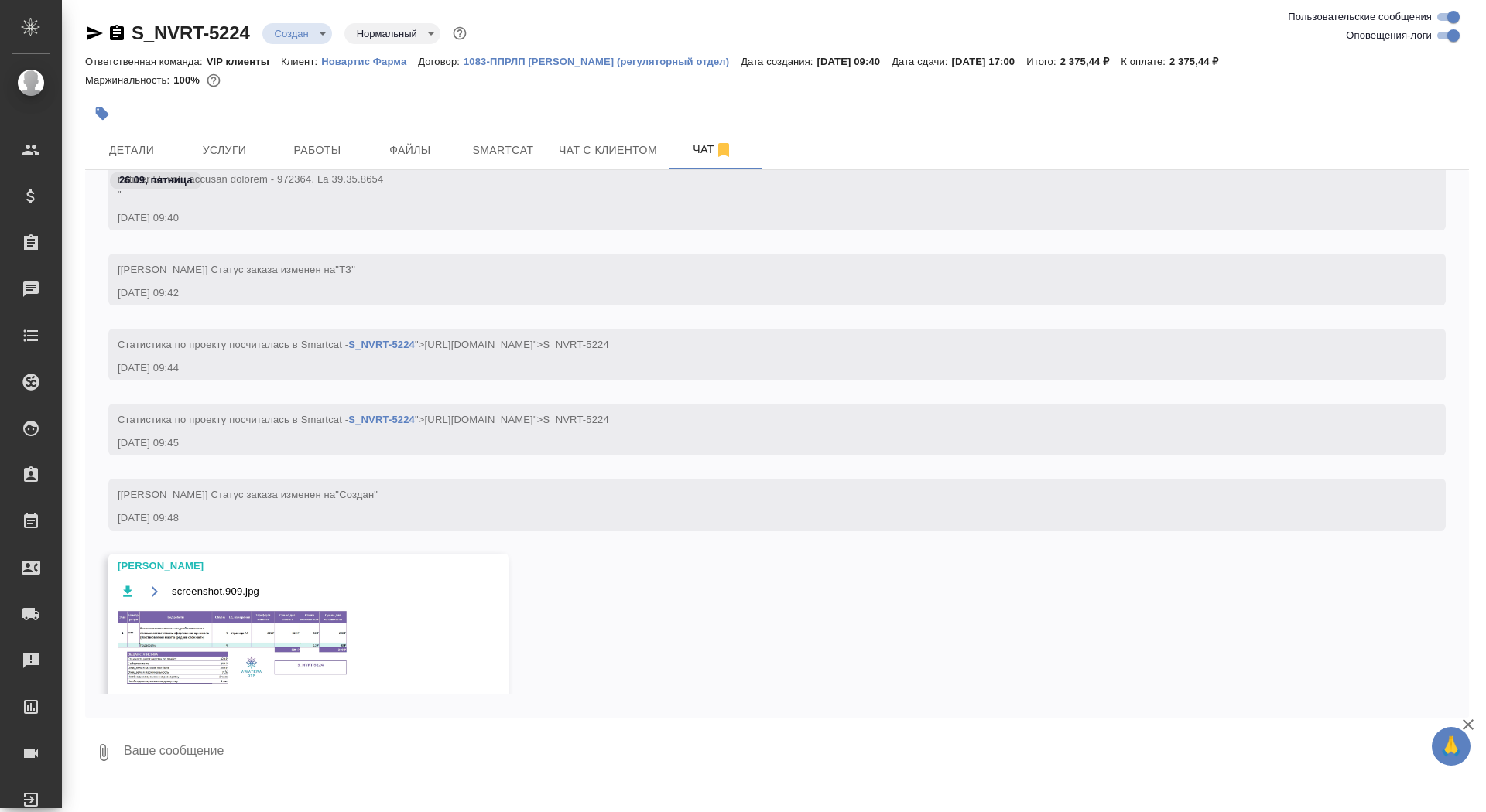
click at [348, 732] on textarea at bounding box center [795, 752] width 1346 height 52
type textarea "спасибочки"
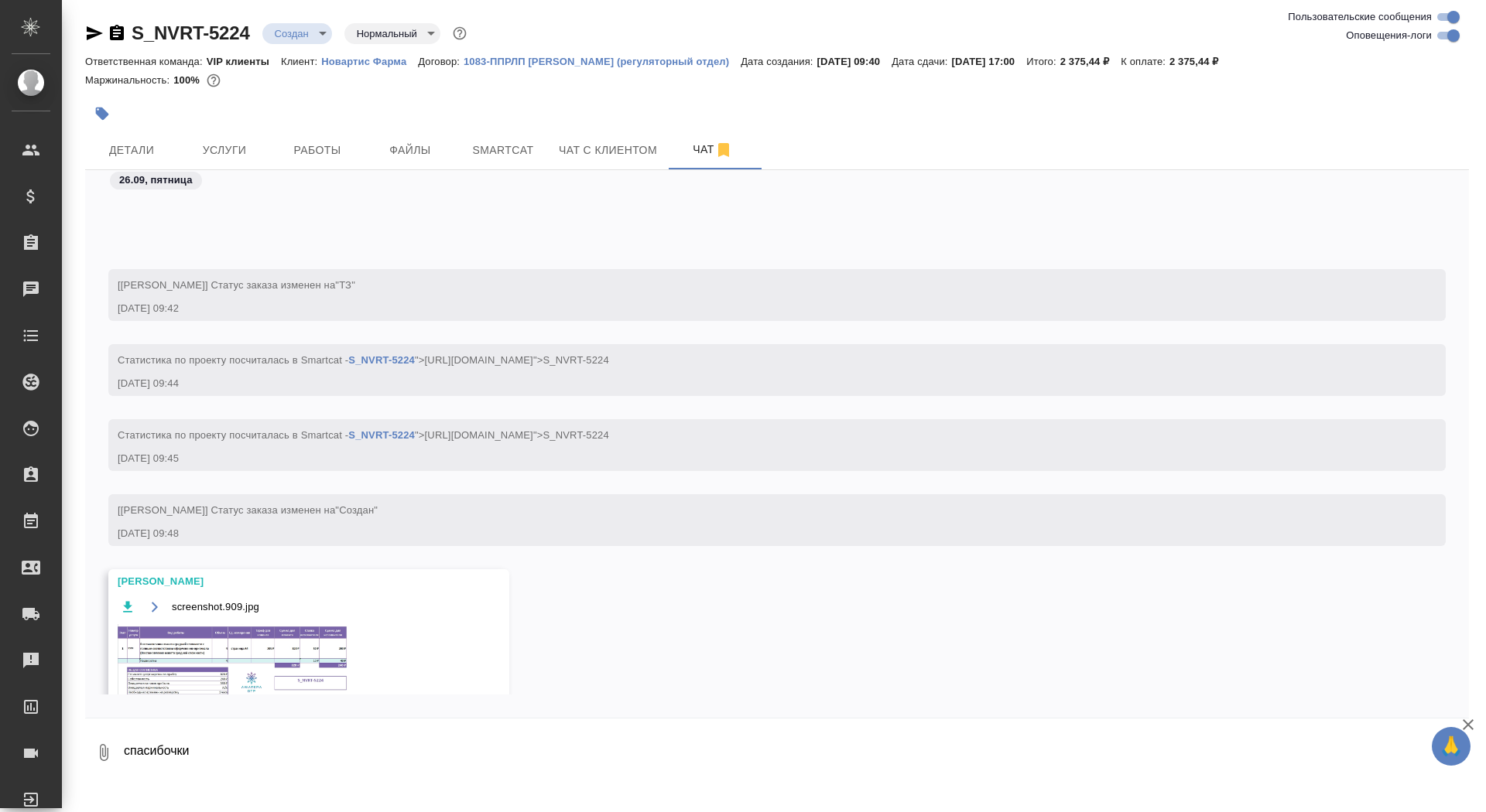
scroll to position [1010, 0]
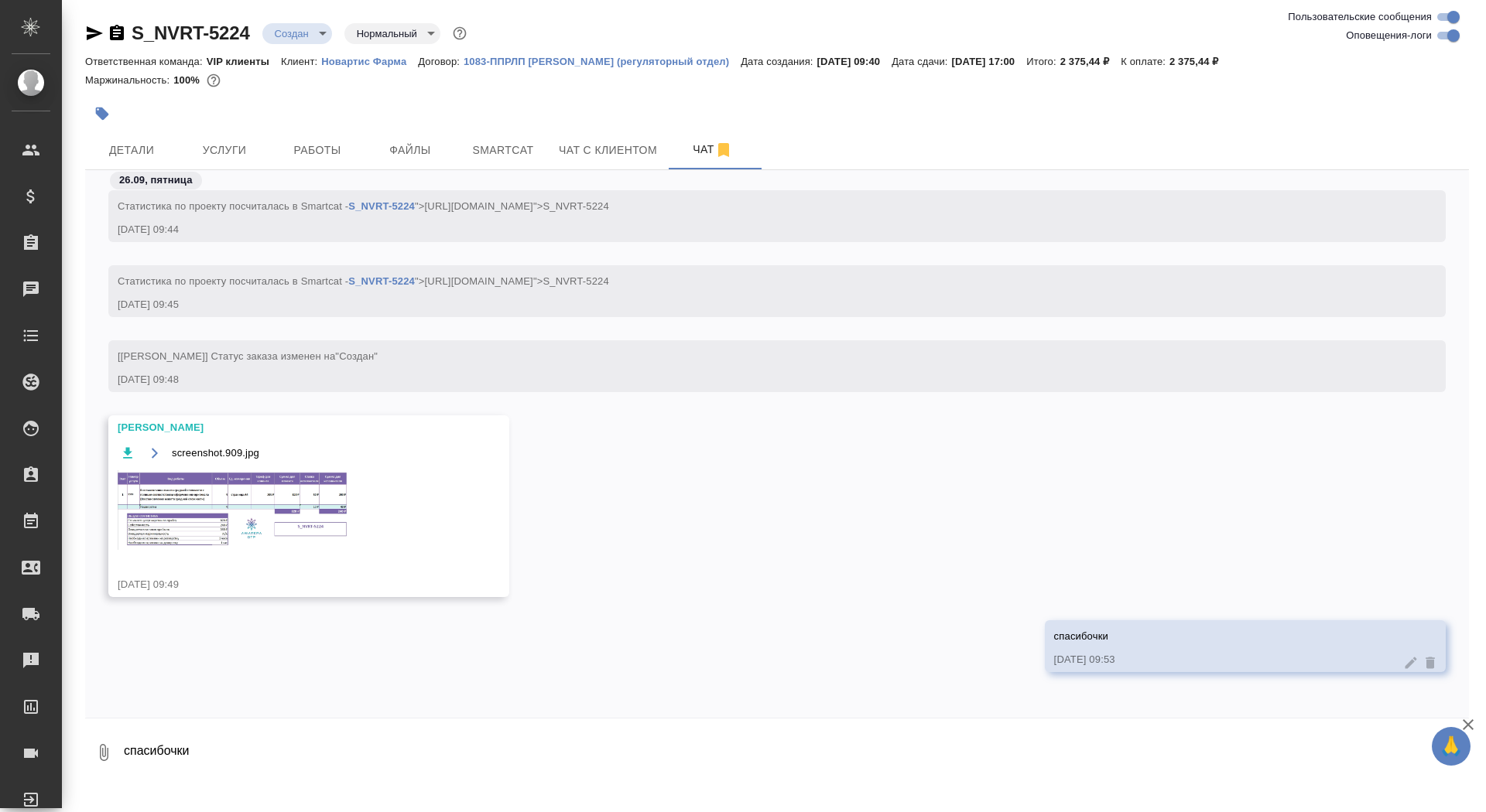
click at [243, 517] on img at bounding box center [234, 511] width 232 height 80
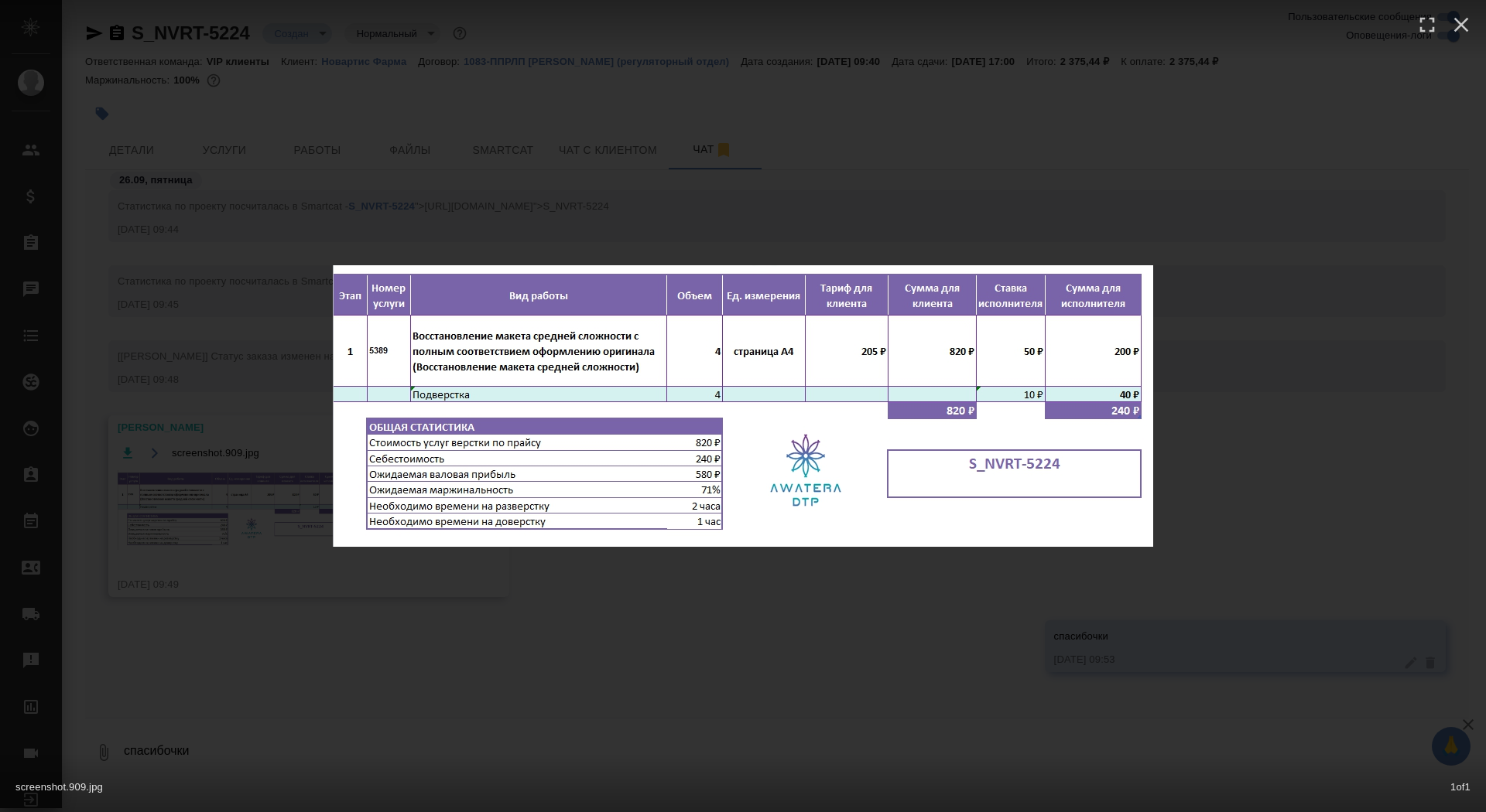
click at [221, 541] on div "screenshot.909.jpg 1 of 1" at bounding box center [743, 406] width 1486 height 812
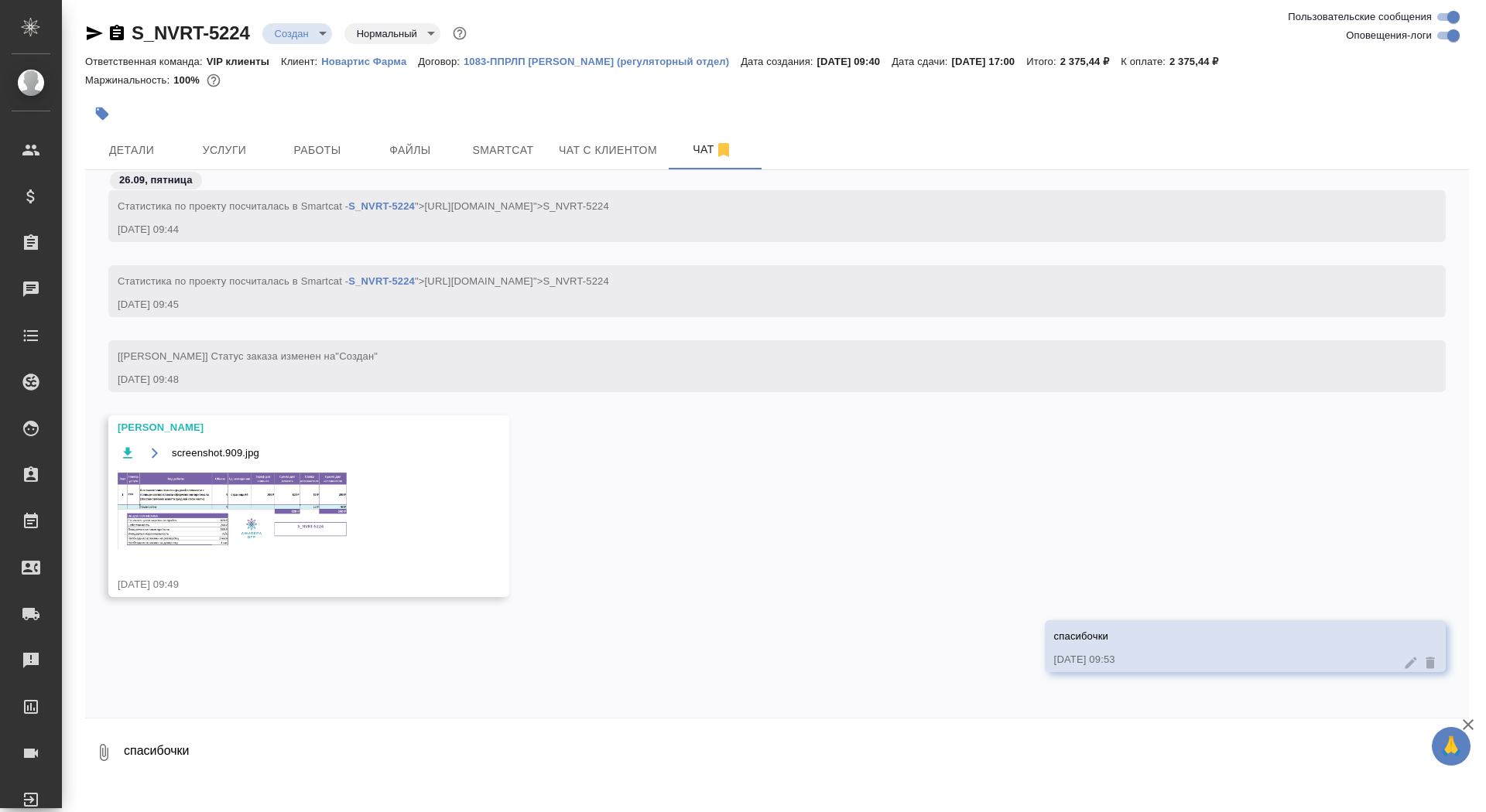
click at [294, 37] on body "🙏 .cls-1 fill:#fff; AWATERA Saydasheva Dilyara Клиенты Спецификации Заказы 0 Ча…" at bounding box center [743, 406] width 1486 height 812
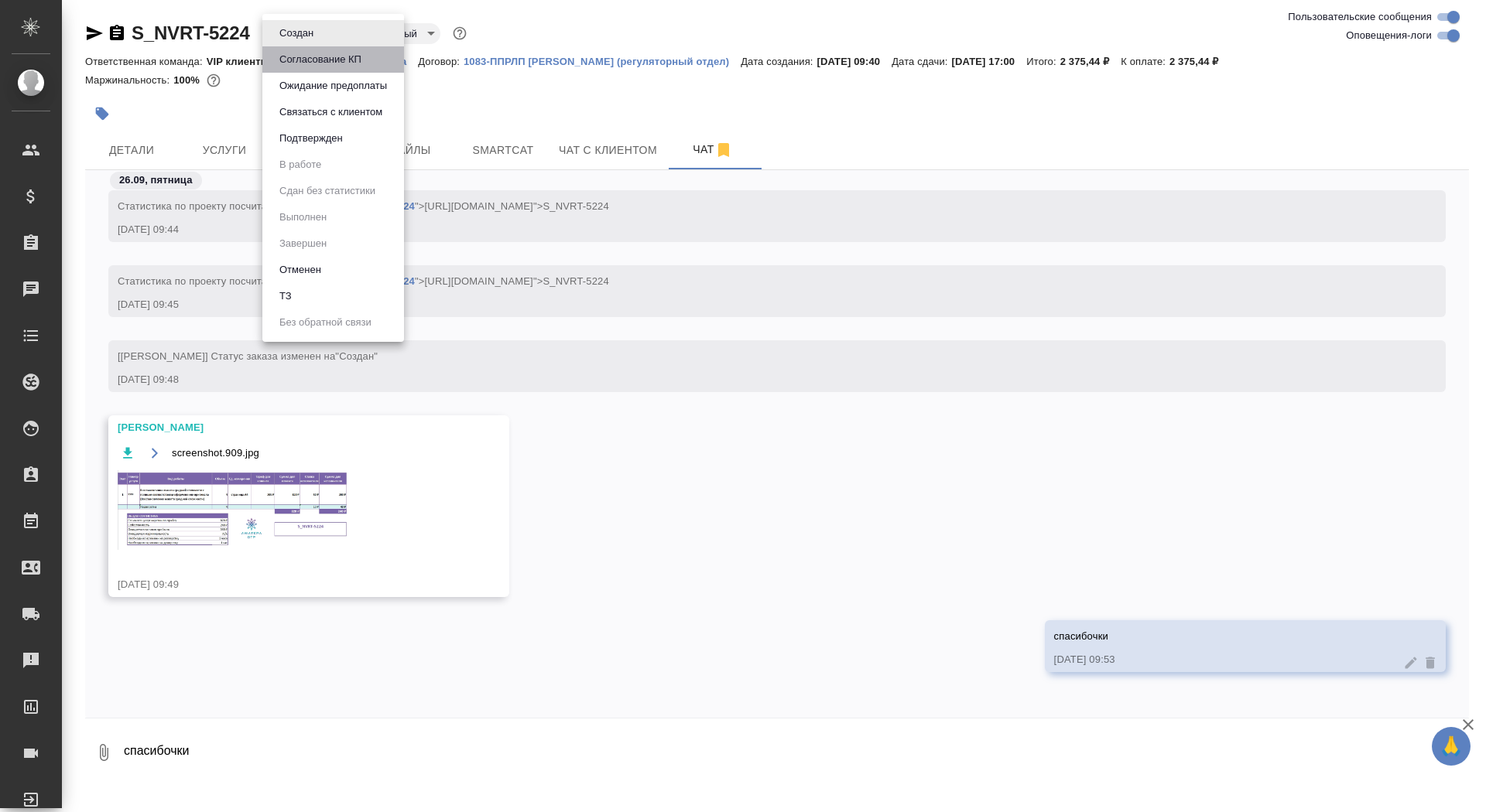
click at [302, 65] on button "Согласование КП" at bounding box center [321, 60] width 91 height 17
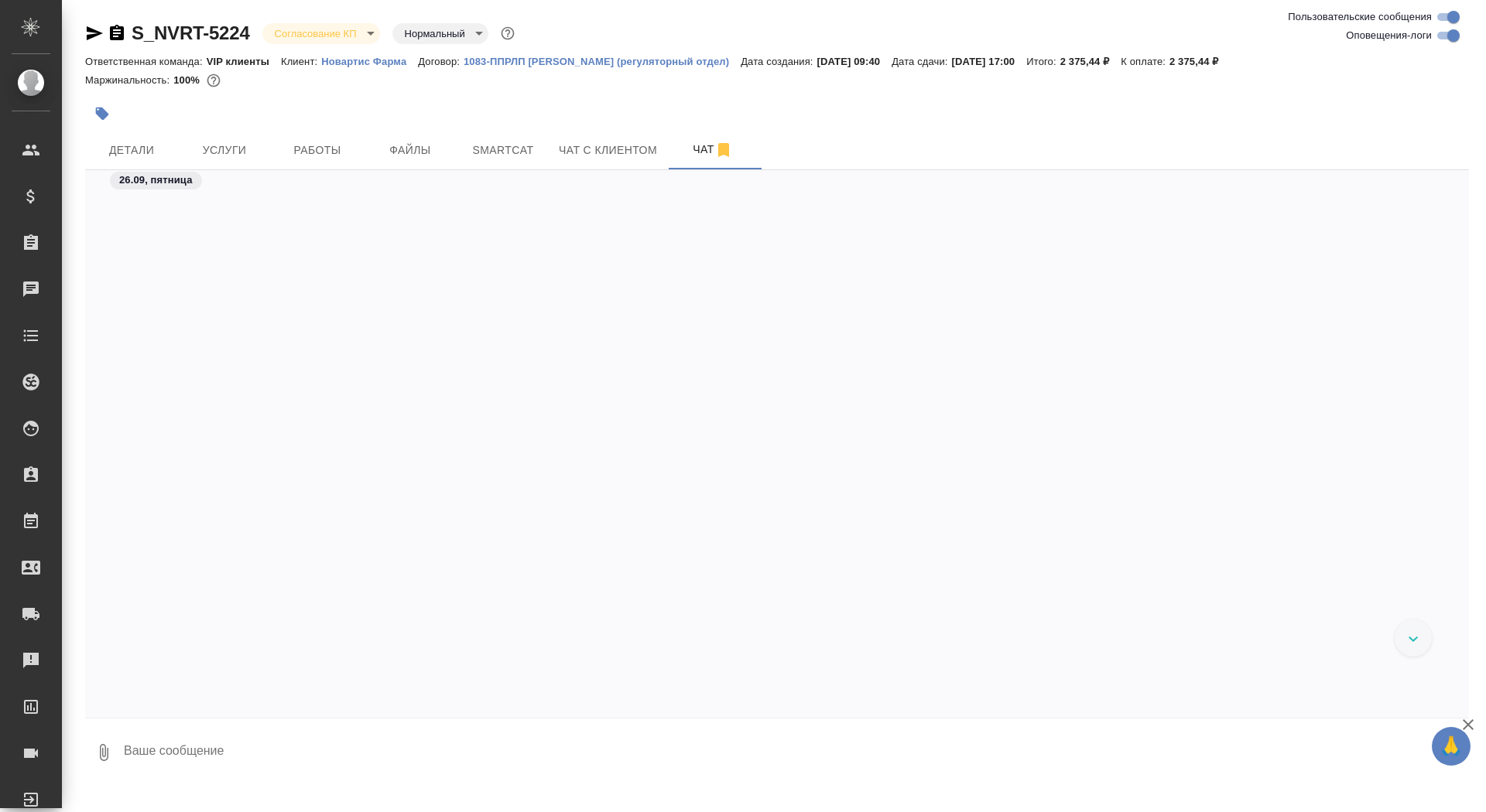
scroll to position [1935, 0]
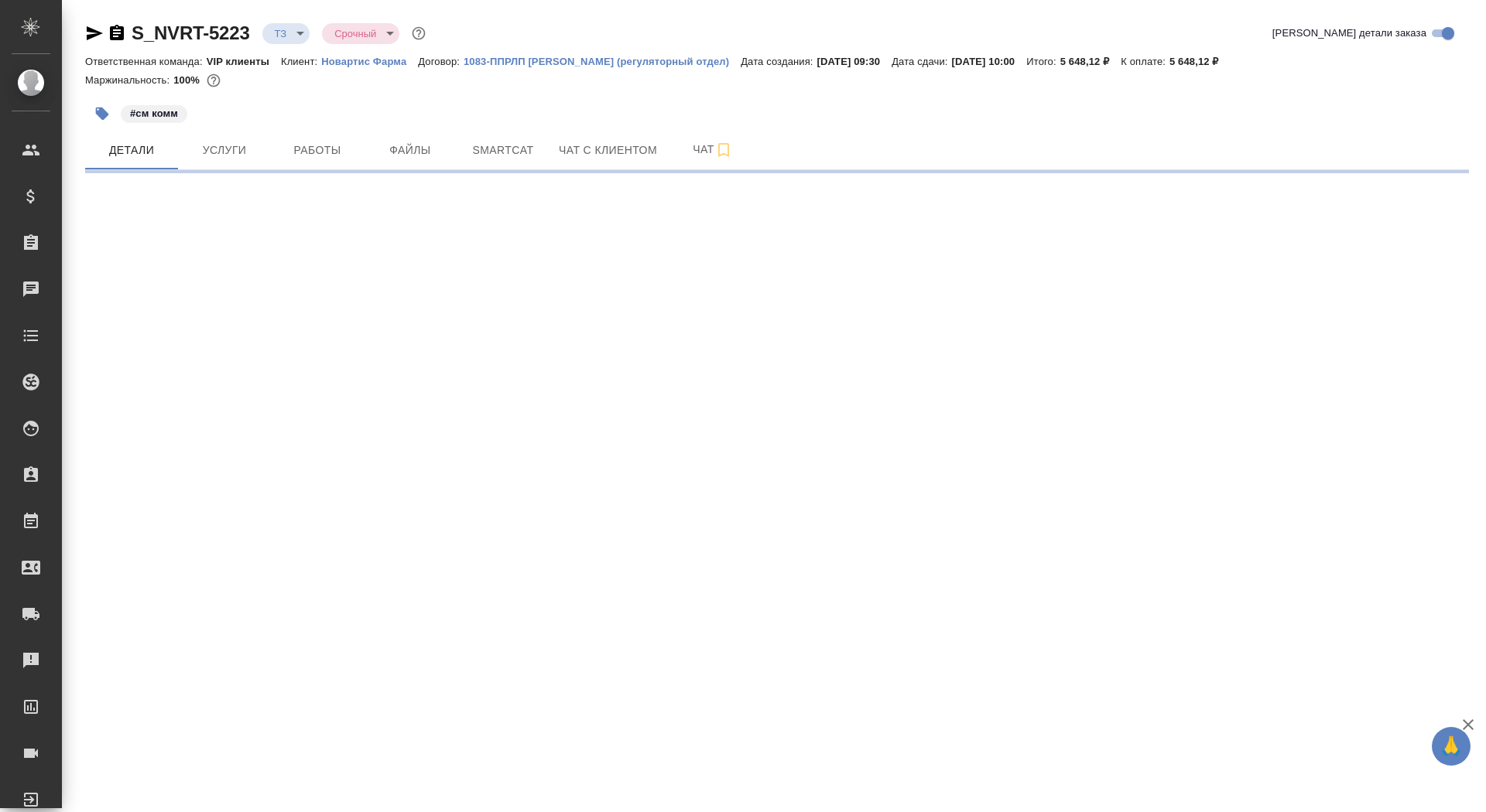
select select "RU"
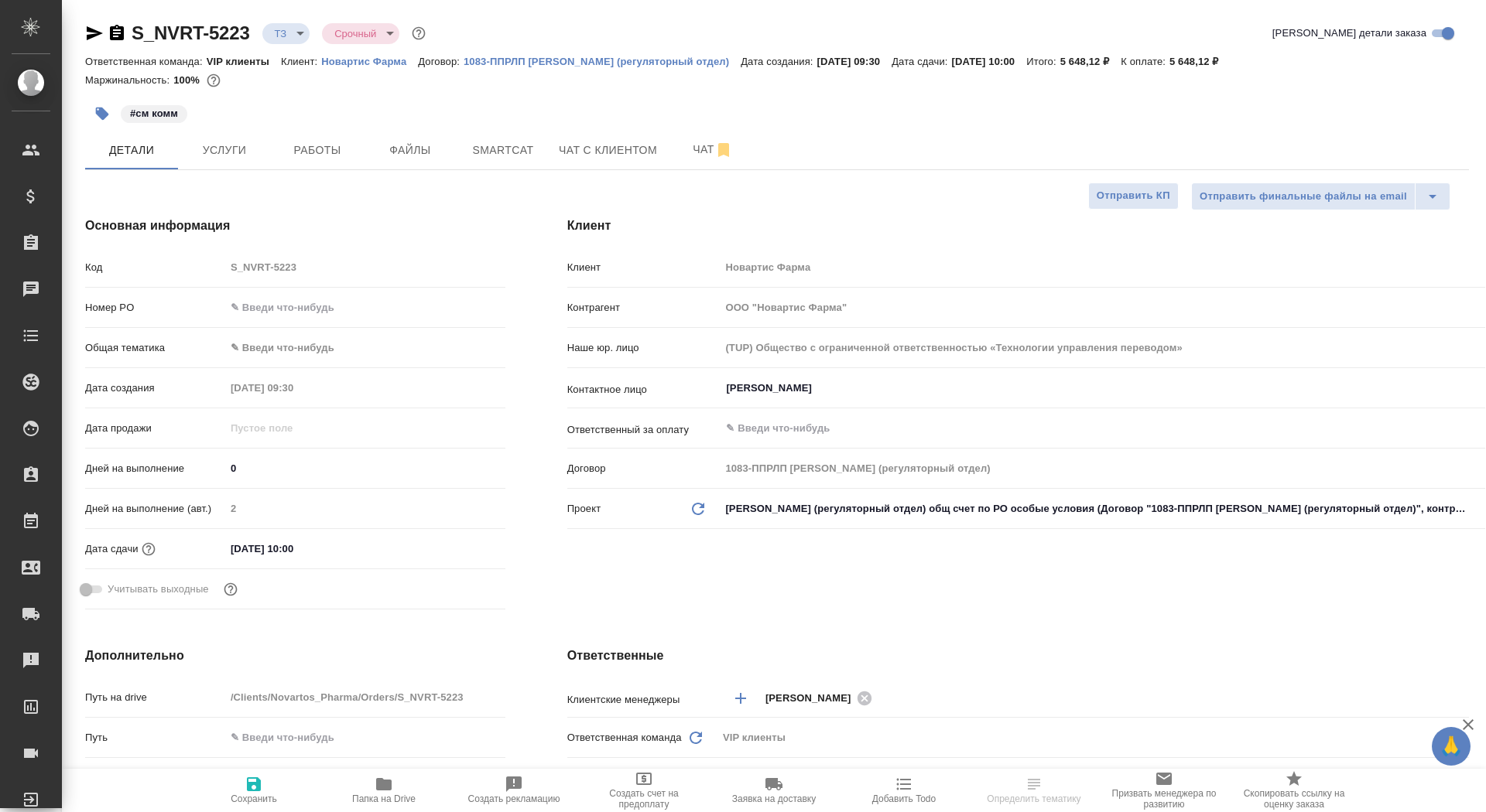
type textarea "x"
click at [683, 135] on button "Чат" at bounding box center [713, 149] width 93 height 39
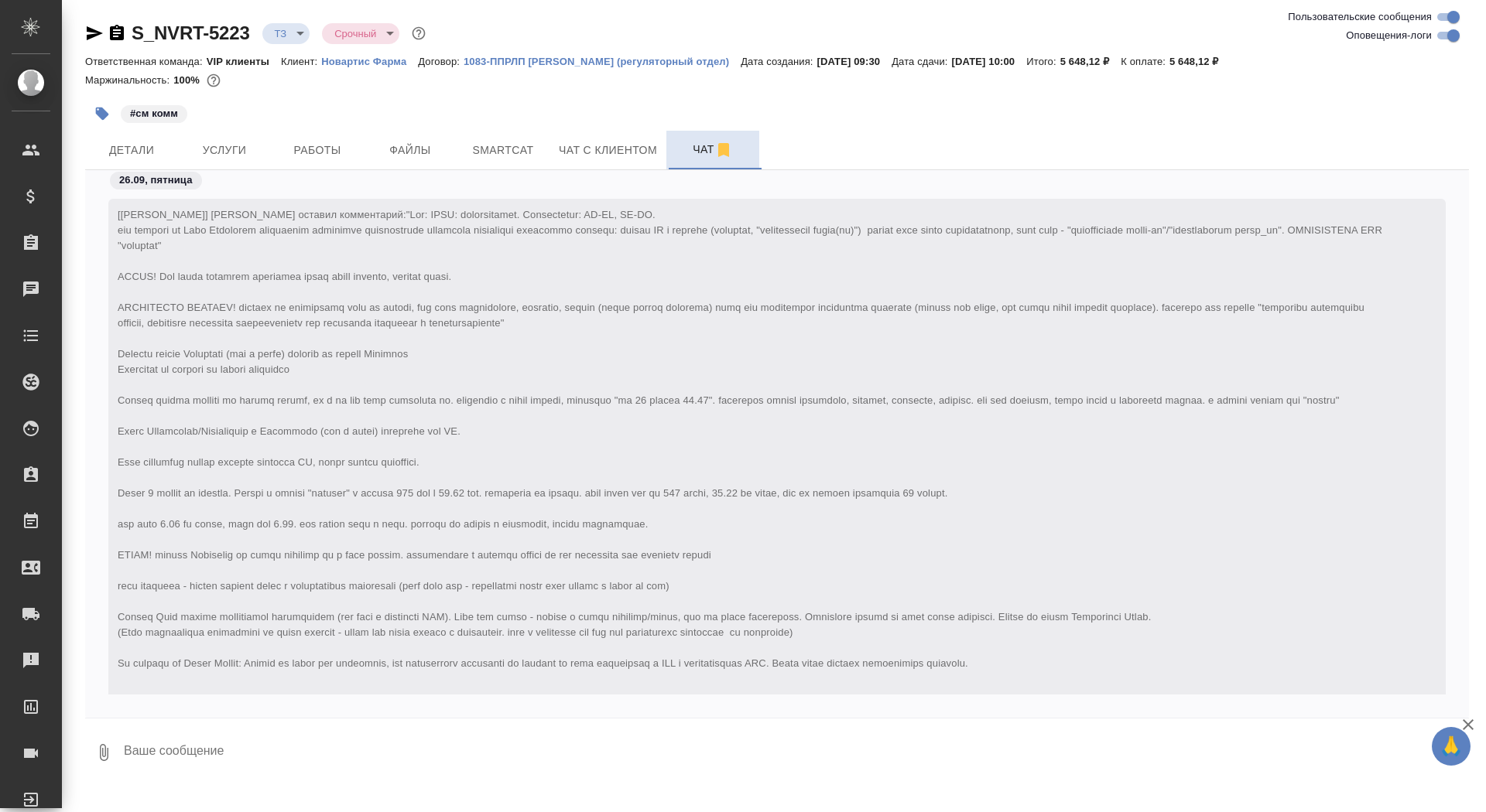
scroll to position [654, 0]
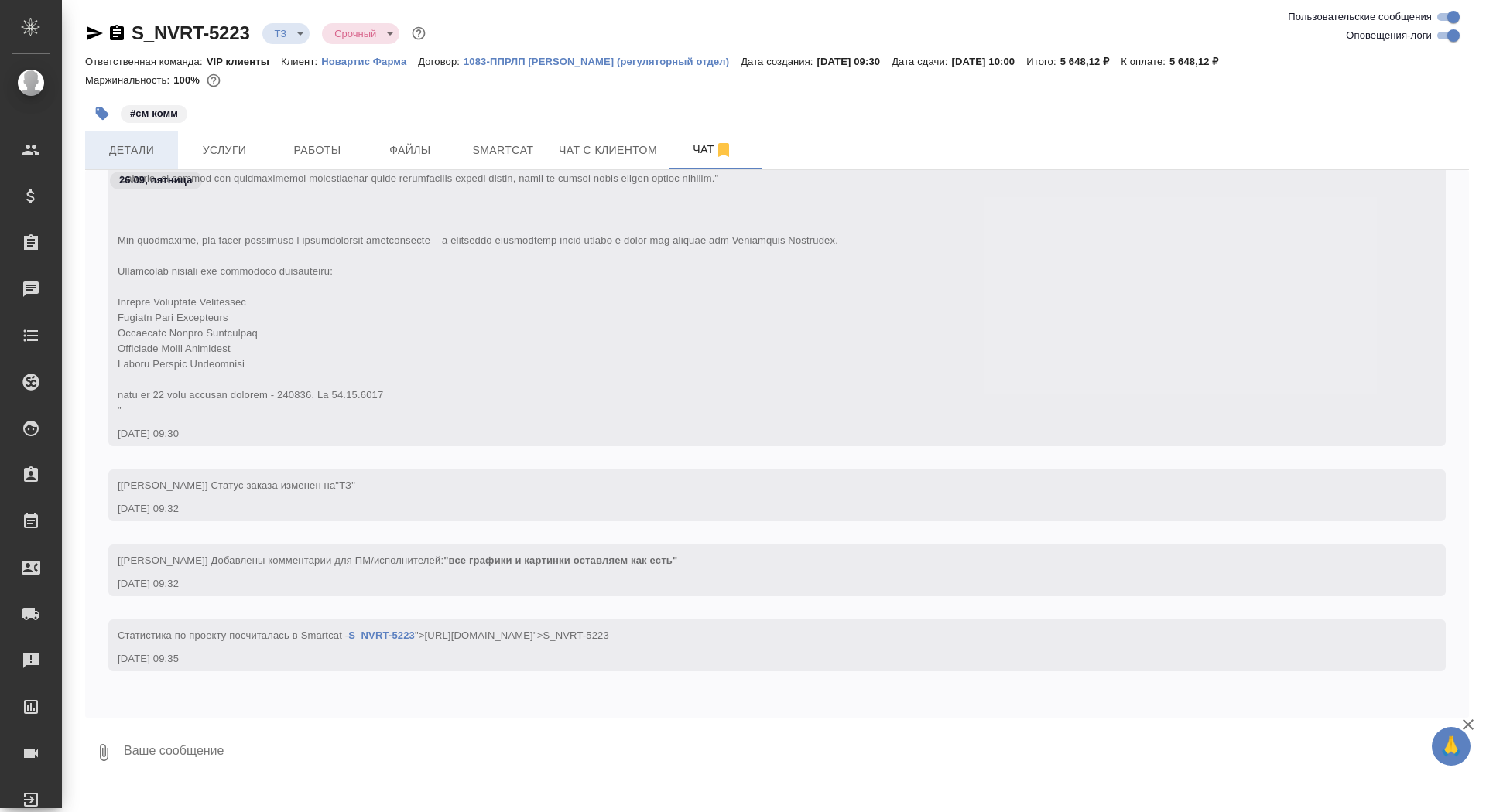
click at [148, 155] on span "Детали" at bounding box center [131, 150] width 74 height 19
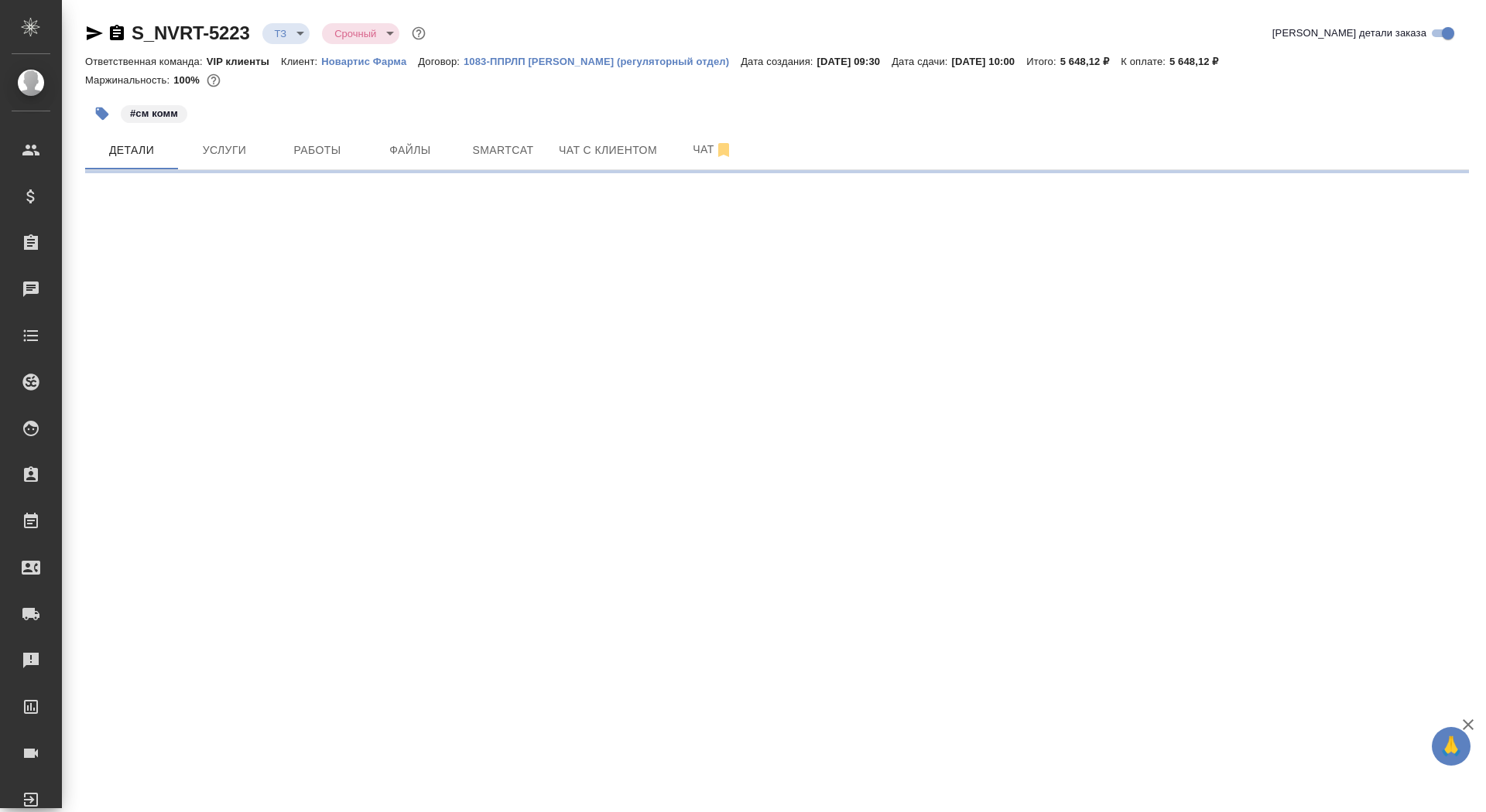
select select "RU"
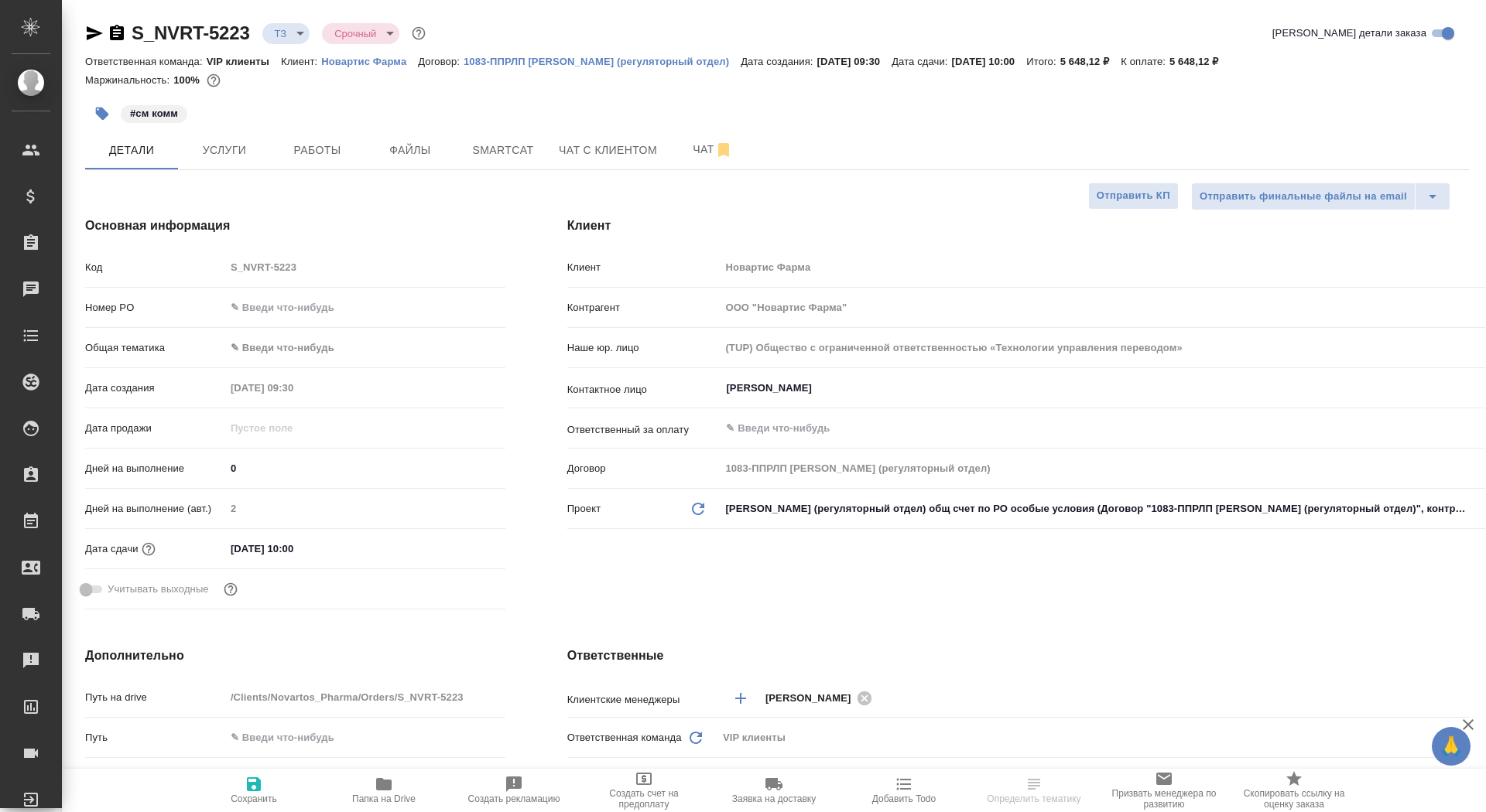
type textarea "x"
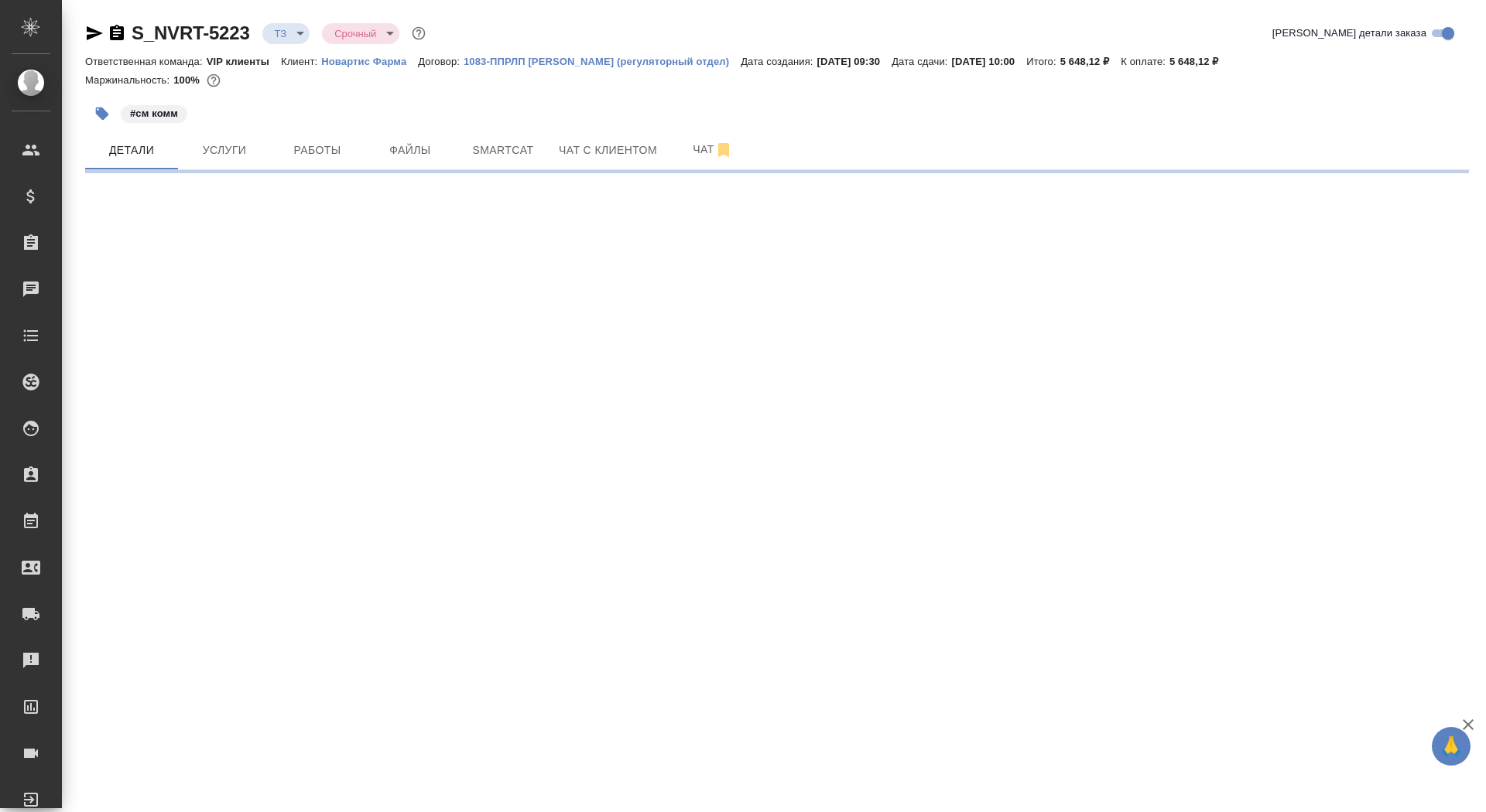
select select "RU"
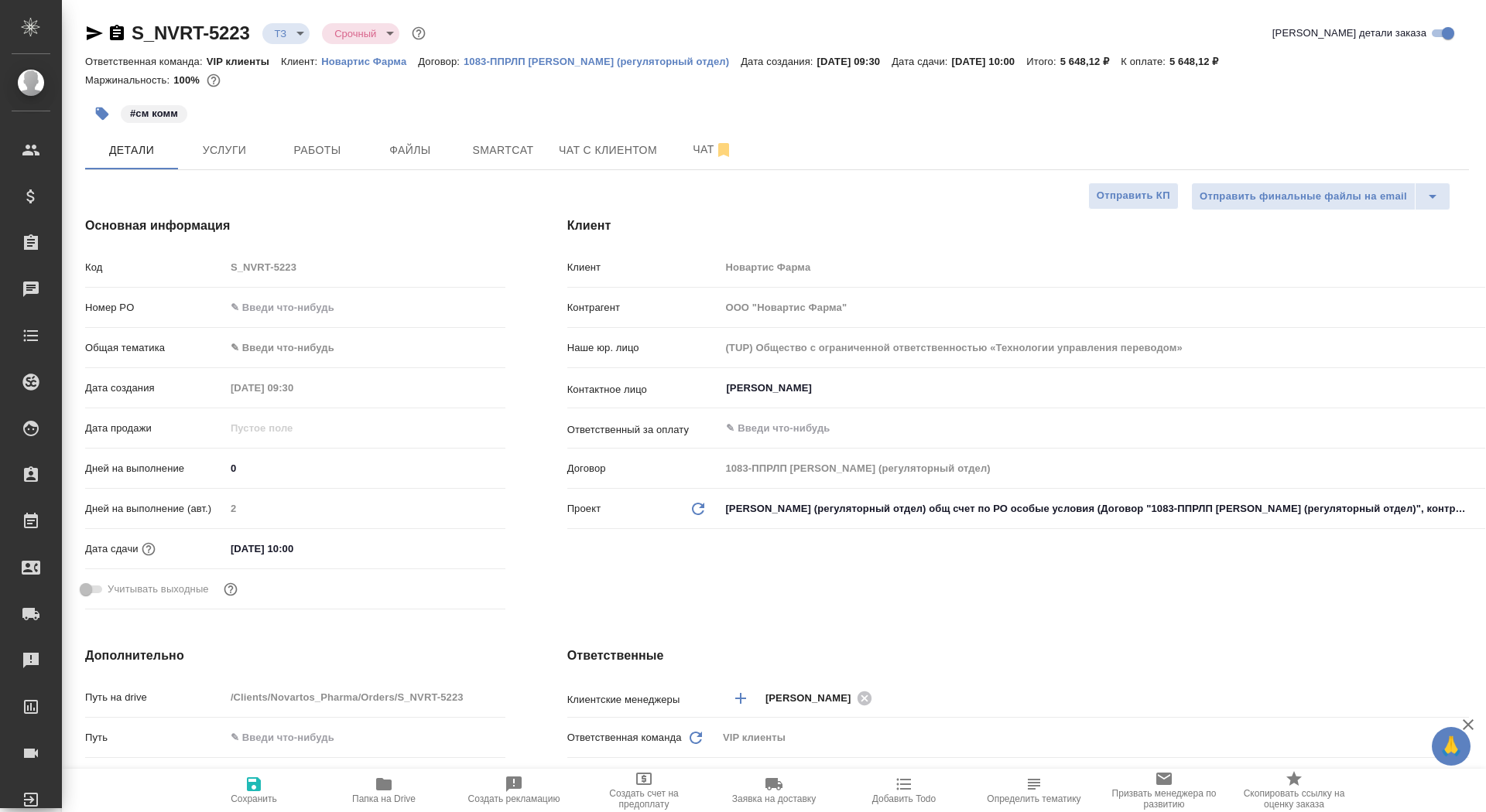
type textarea "x"
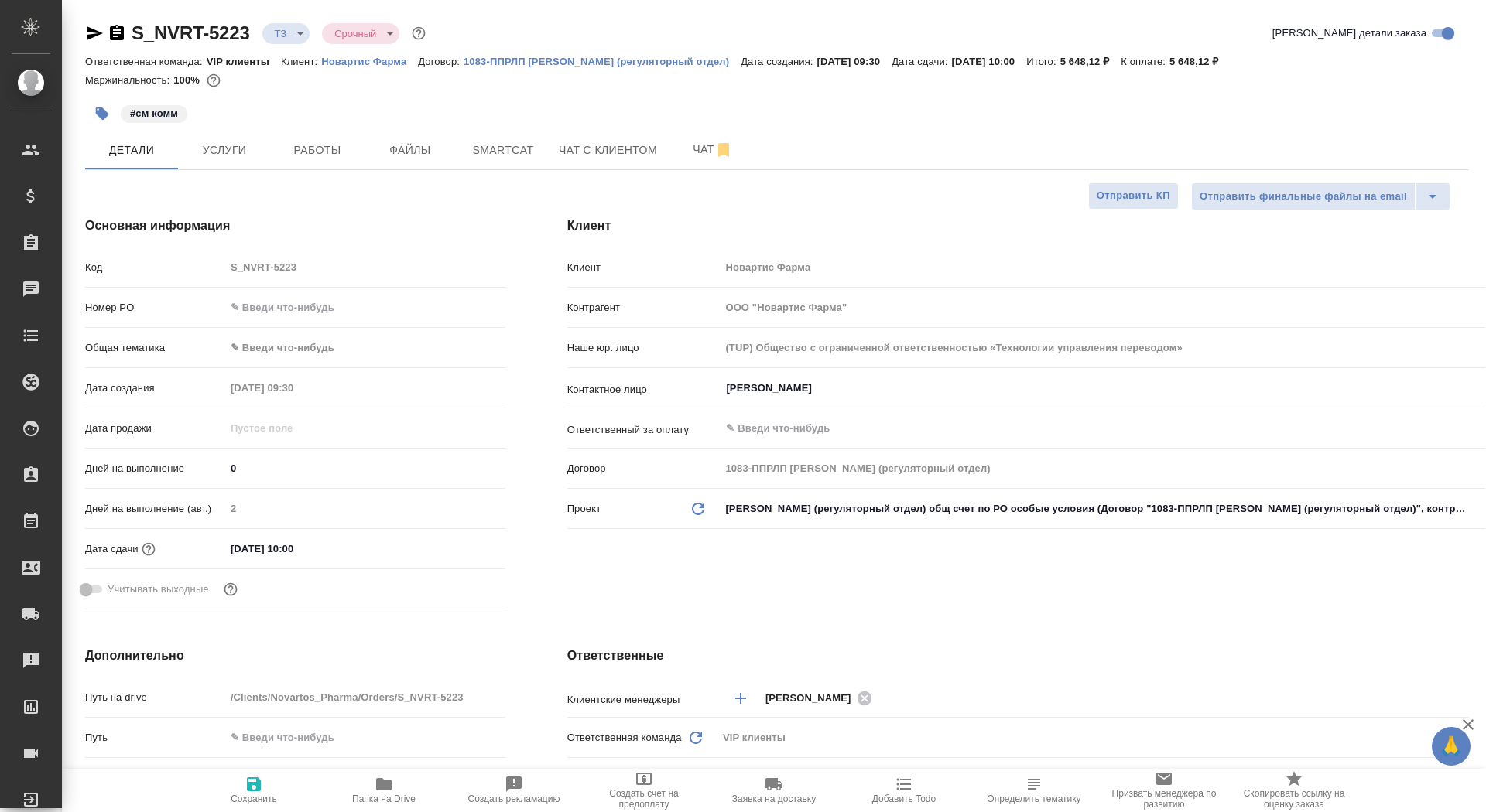
type textarea "x"
click at [671, 149] on button "Чат" at bounding box center [713, 149] width 93 height 39
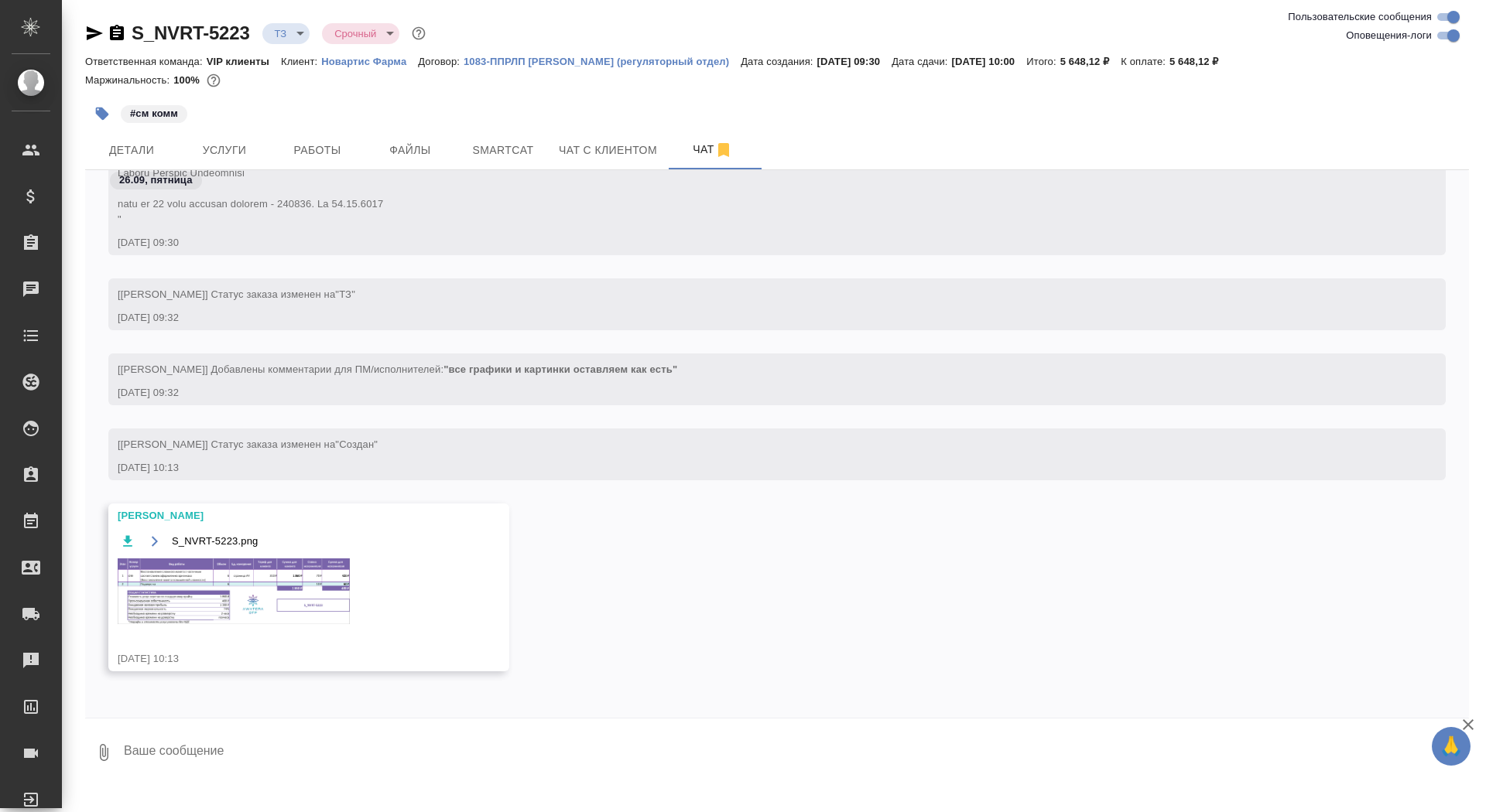
scroll to position [847, 0]
click at [257, 578] on img at bounding box center [234, 590] width 232 height 66
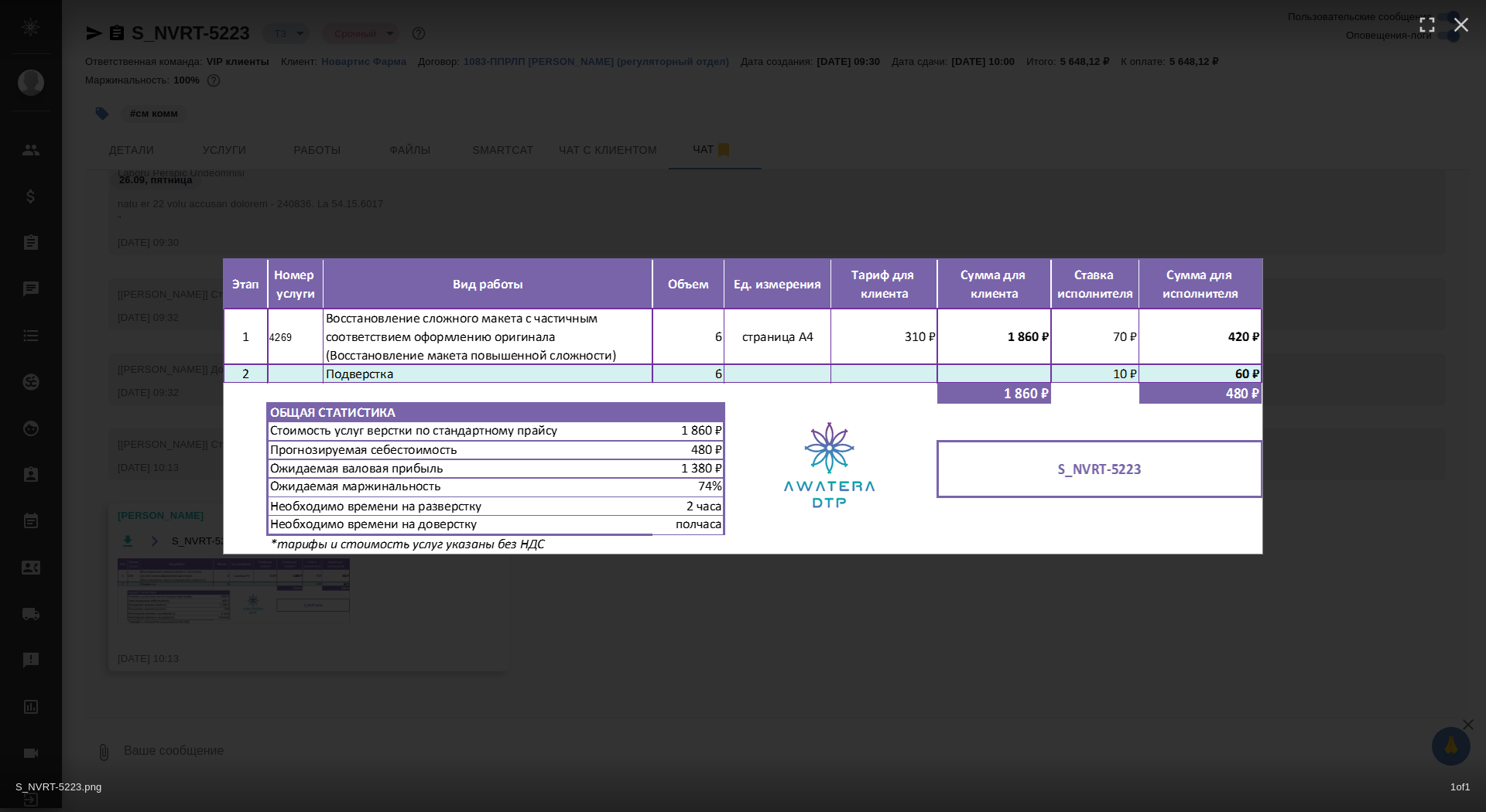
click at [252, 617] on div "S_NVRT-5223.png 1 of 1" at bounding box center [743, 406] width 1486 height 812
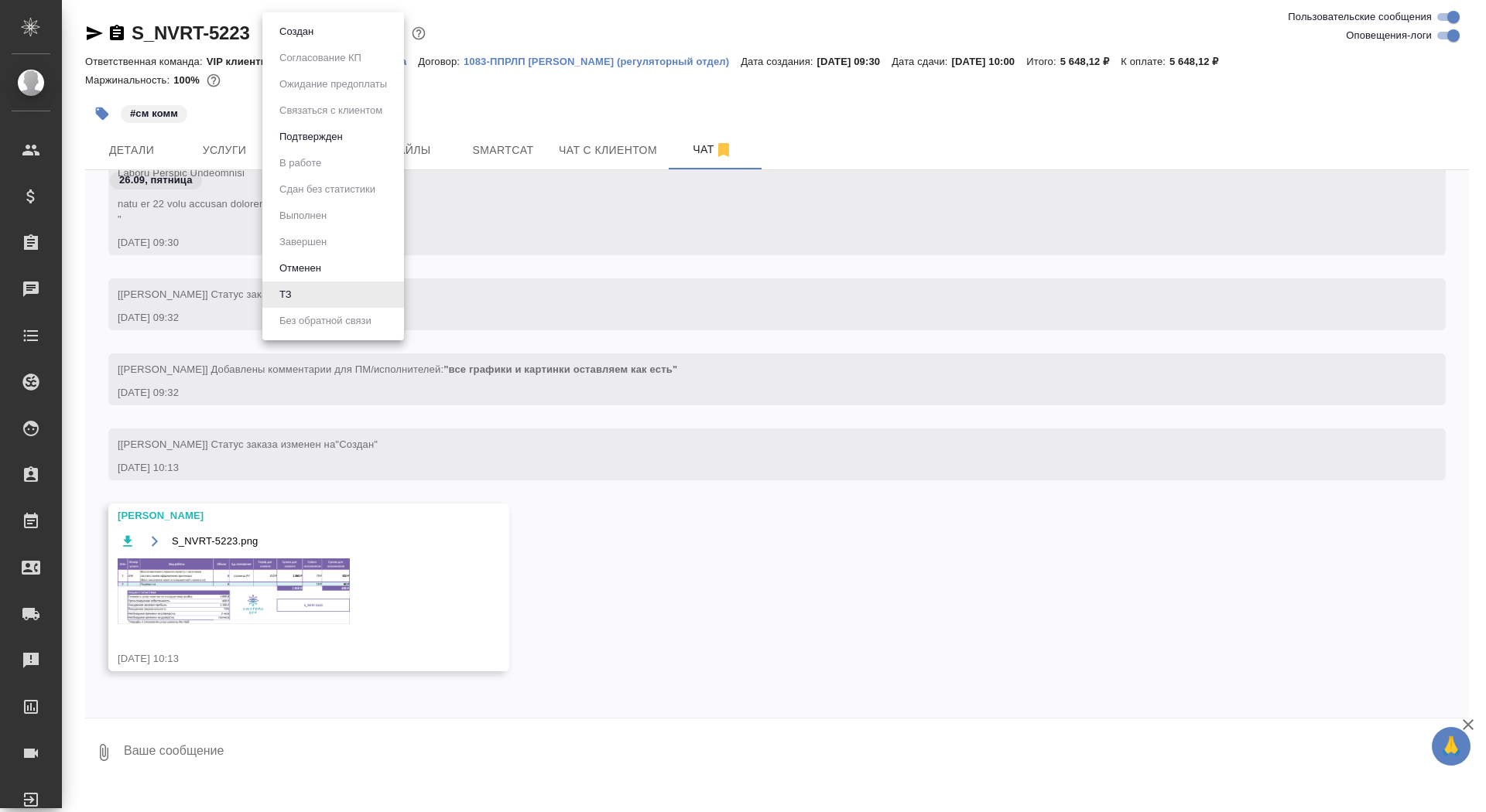
click at [276, 39] on body "🙏 .cls-1 fill:#fff; AWATERA Saydasheva Dilyara Клиенты Спецификации Заказы 0 Ча…" at bounding box center [743, 406] width 1486 height 812
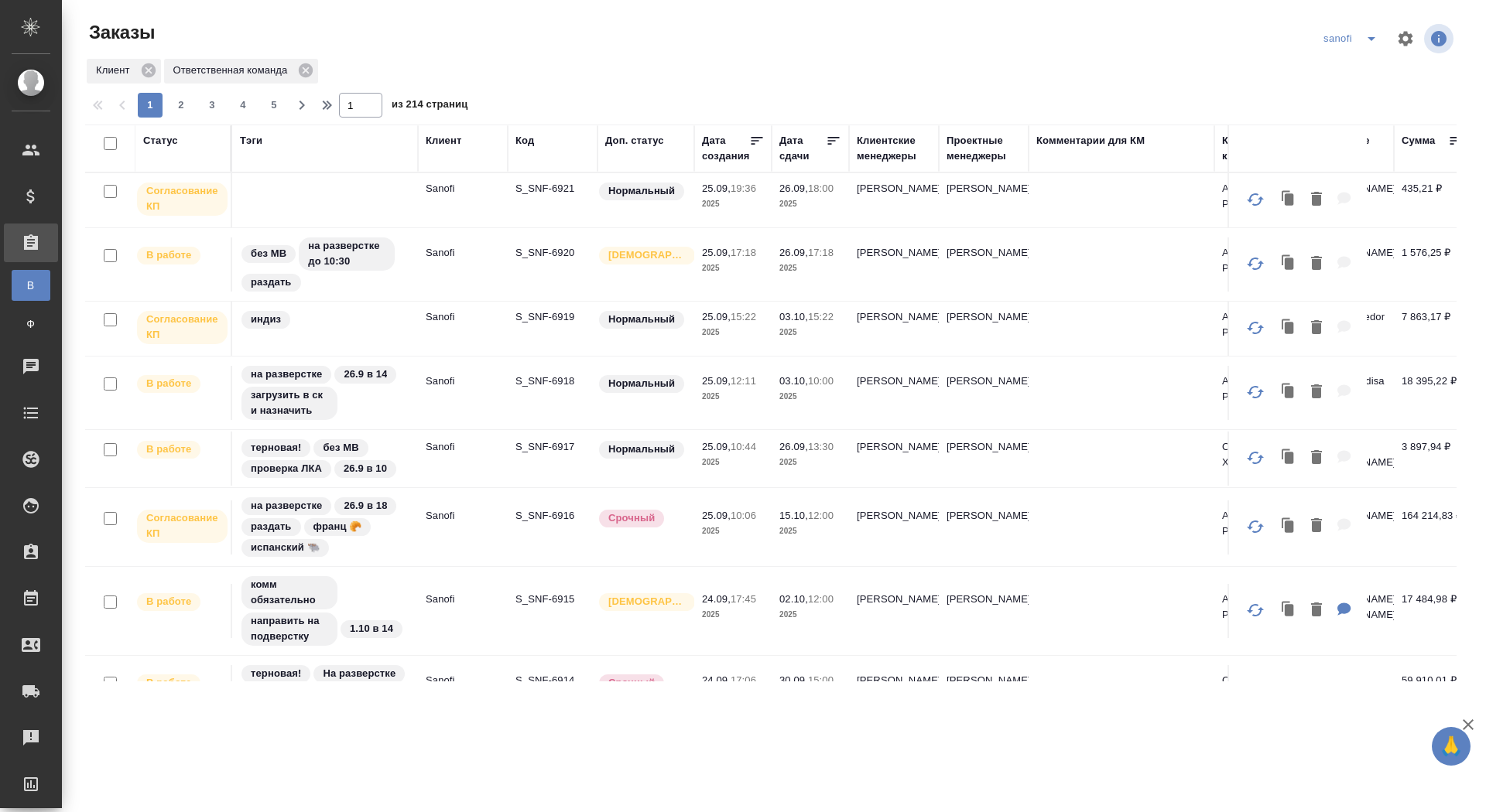
click at [792, 161] on div "Дата сдачи" at bounding box center [802, 148] width 47 height 31
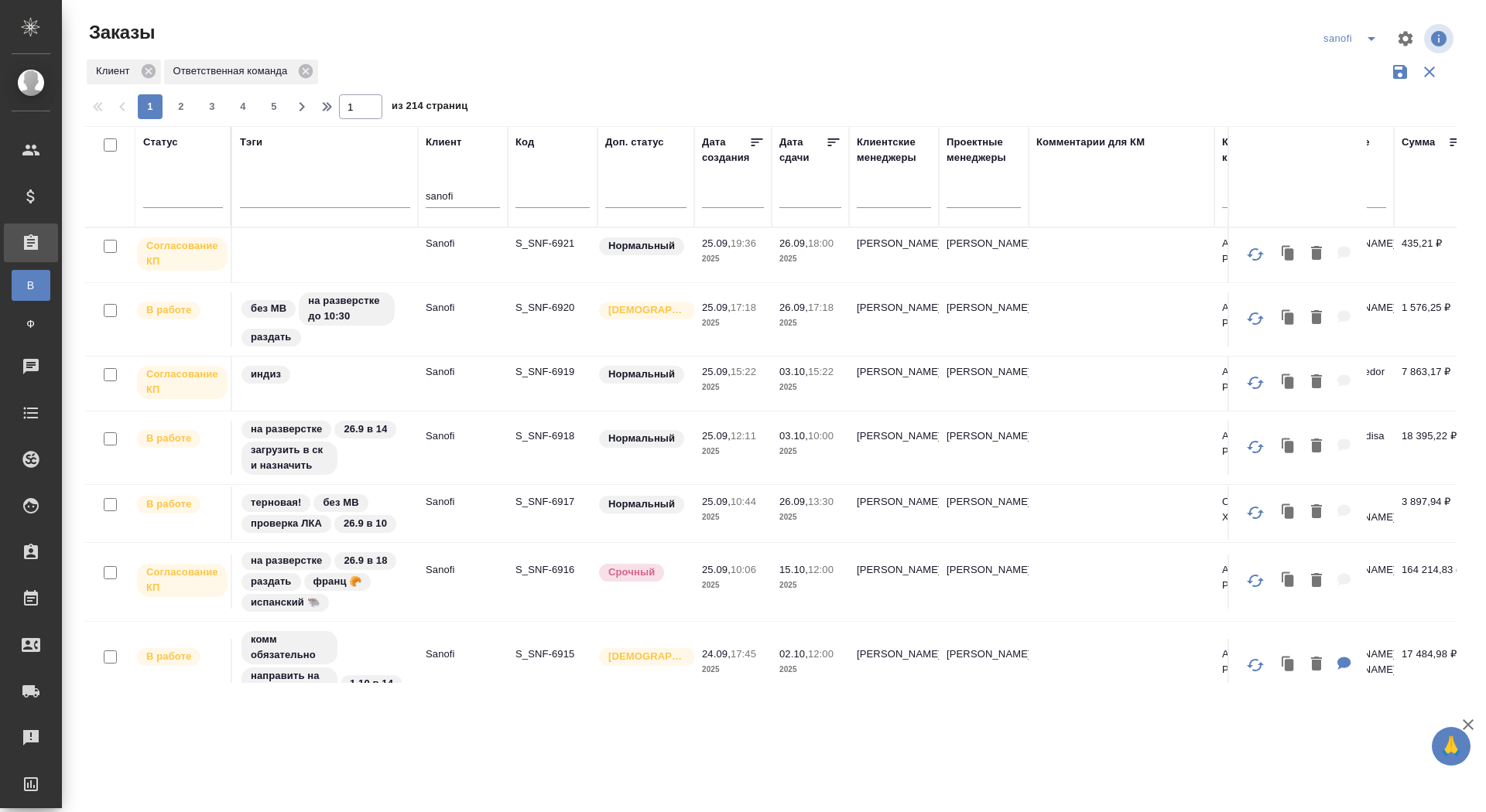
click at [791, 200] on input "text" at bounding box center [814, 195] width 52 height 22
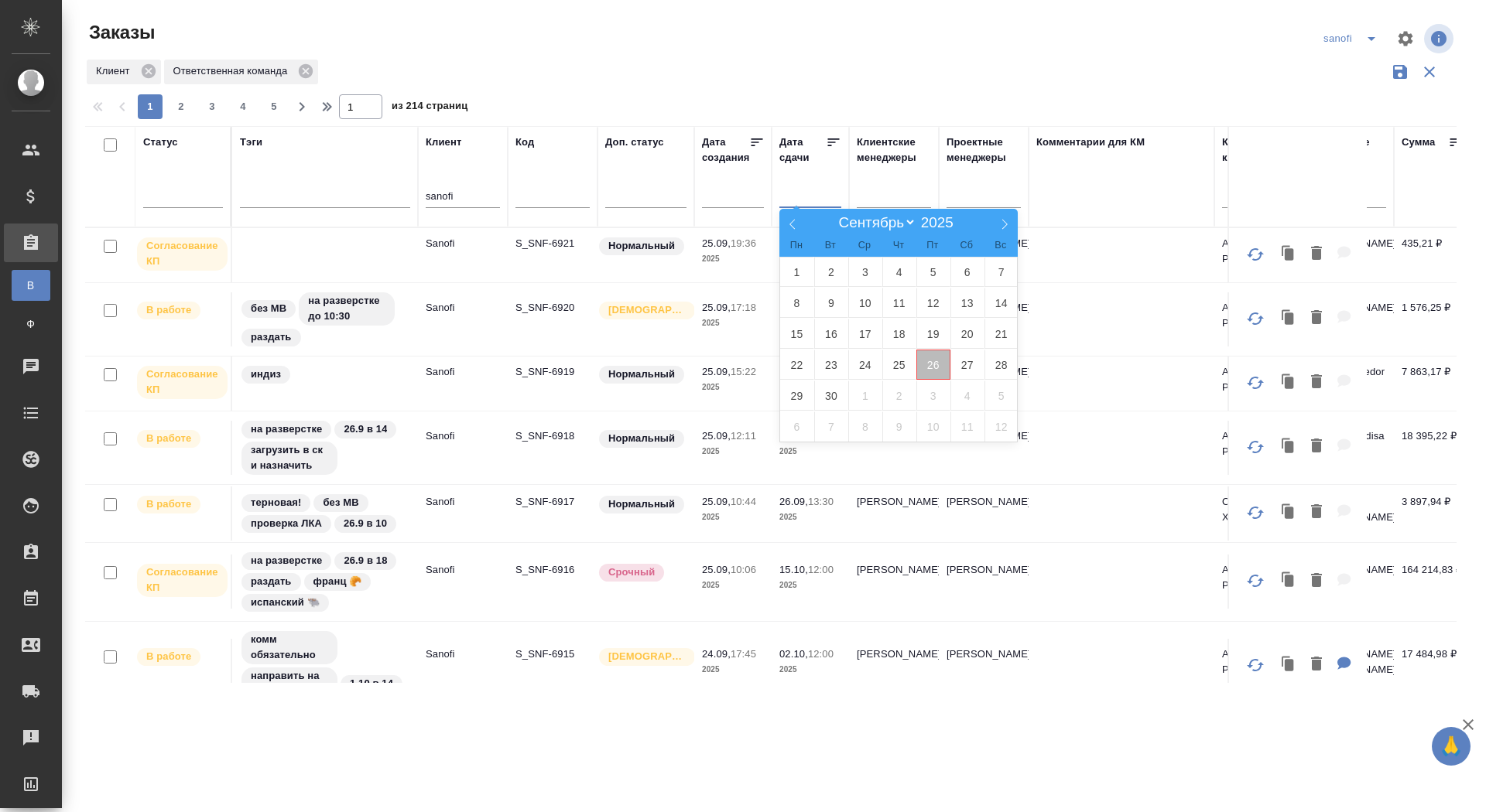
click at [935, 358] on span "26" at bounding box center [933, 365] width 34 height 30
type div "2025-09-25T21:00:00.000Z"
click at [951, 361] on span "27" at bounding box center [968, 365] width 34 height 30
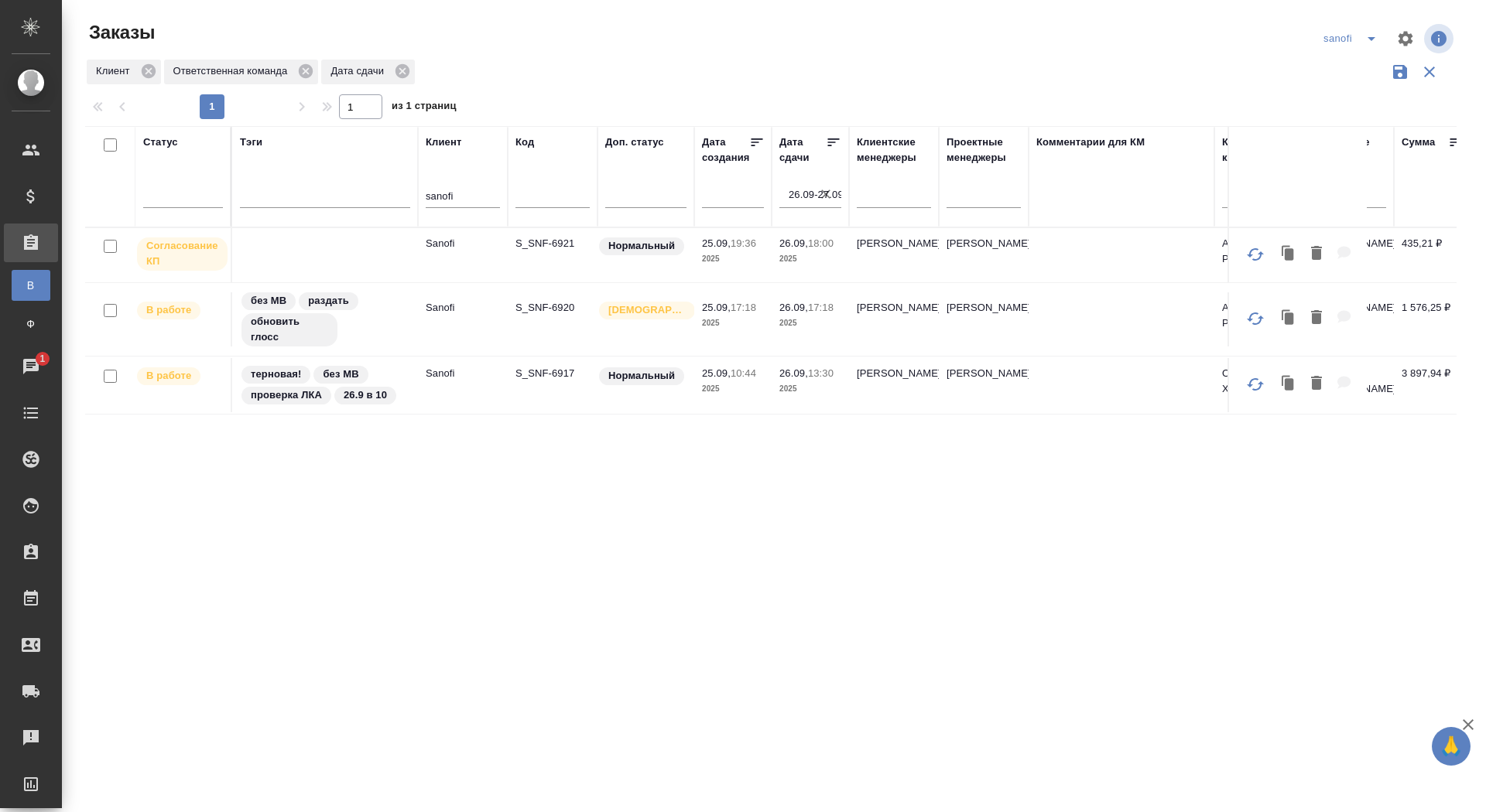
click at [567, 246] on p "S_SNF-6921" at bounding box center [553, 243] width 74 height 15
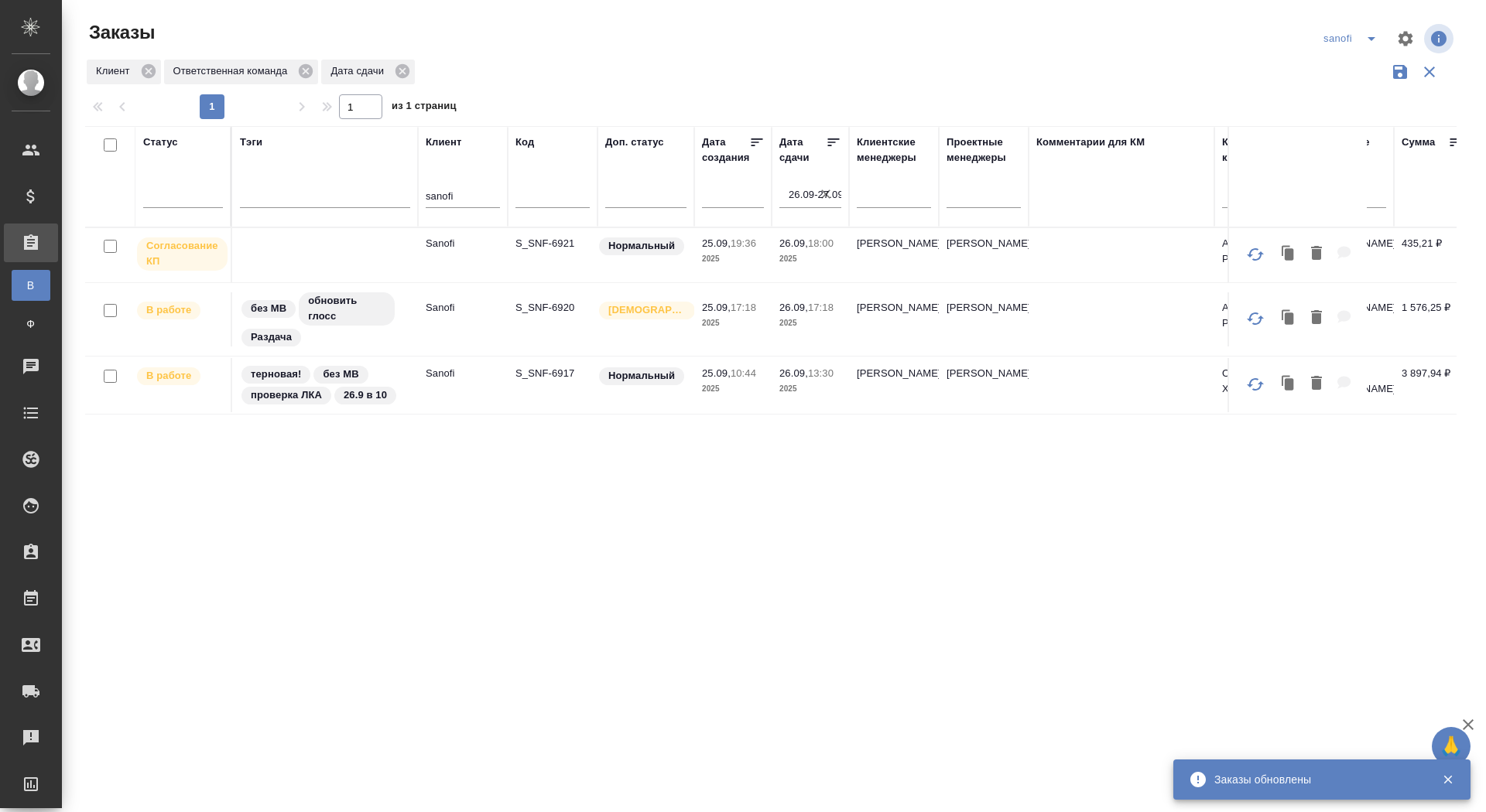
click at [1367, 33] on icon "split button" at bounding box center [1372, 39] width 19 height 19
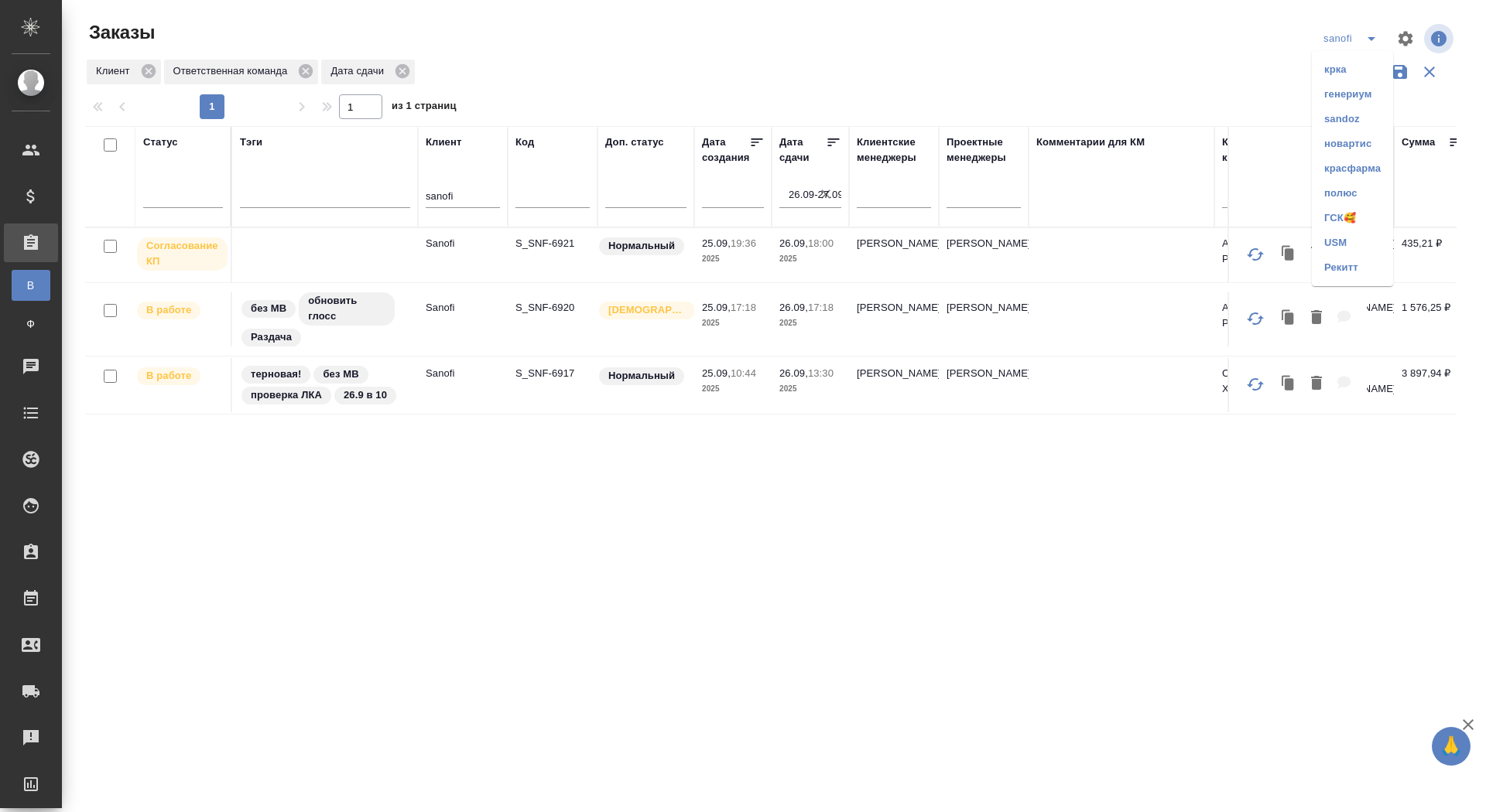
click at [1345, 139] on li "новартис" at bounding box center [1352, 144] width 81 height 25
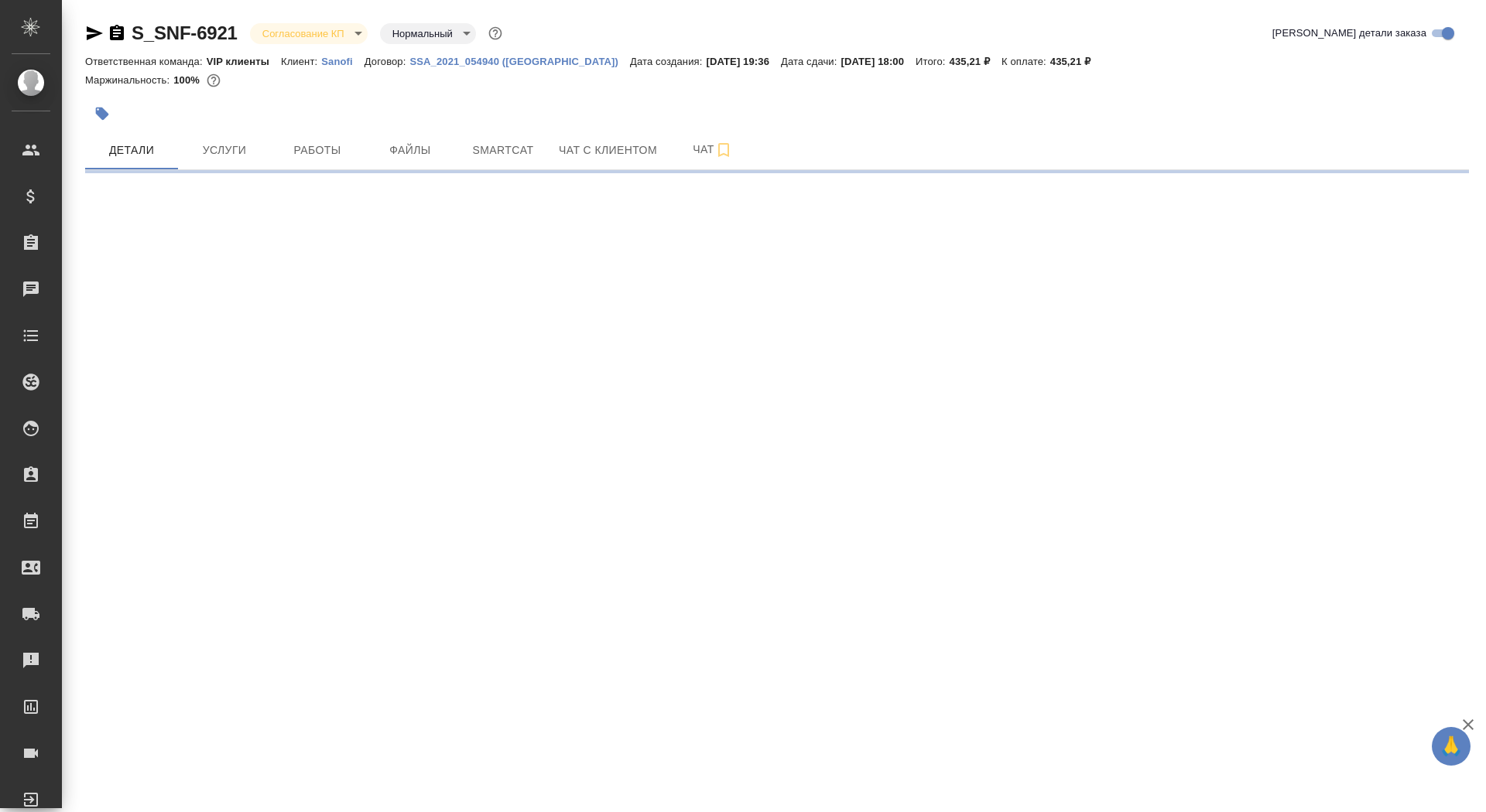
select select "RU"
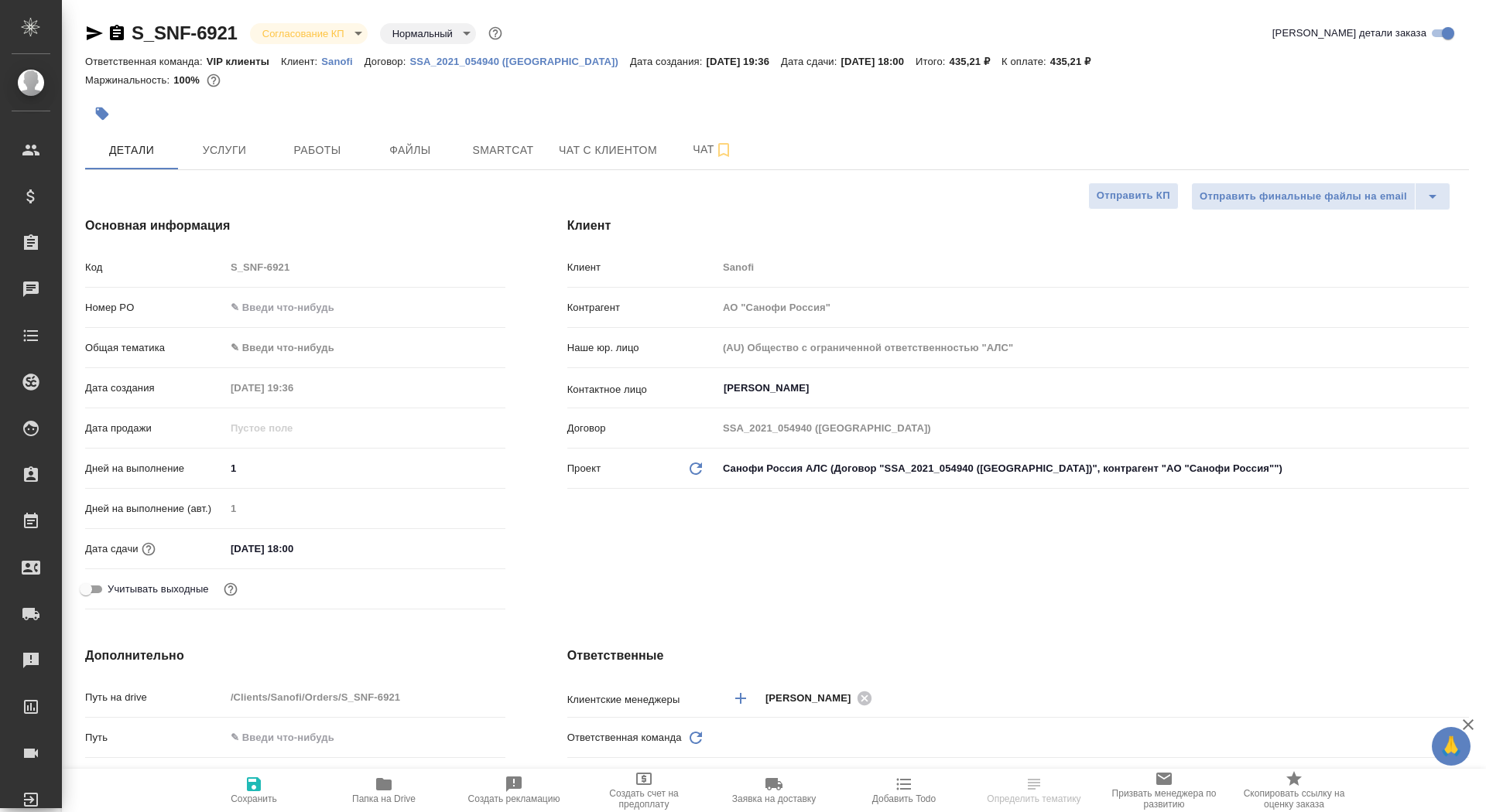
type textarea "x"
type input "VIP клиенты"
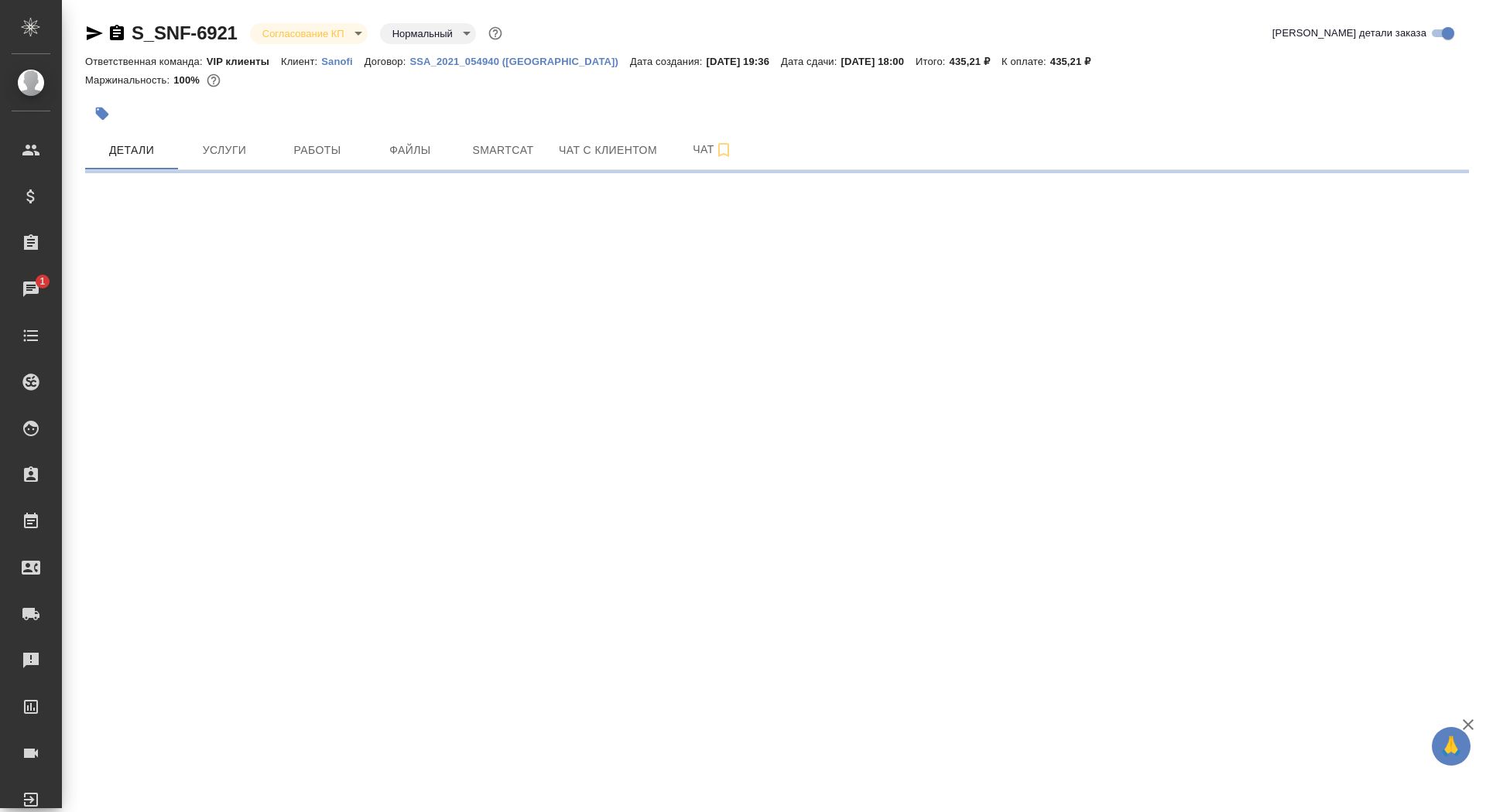
select select "RU"
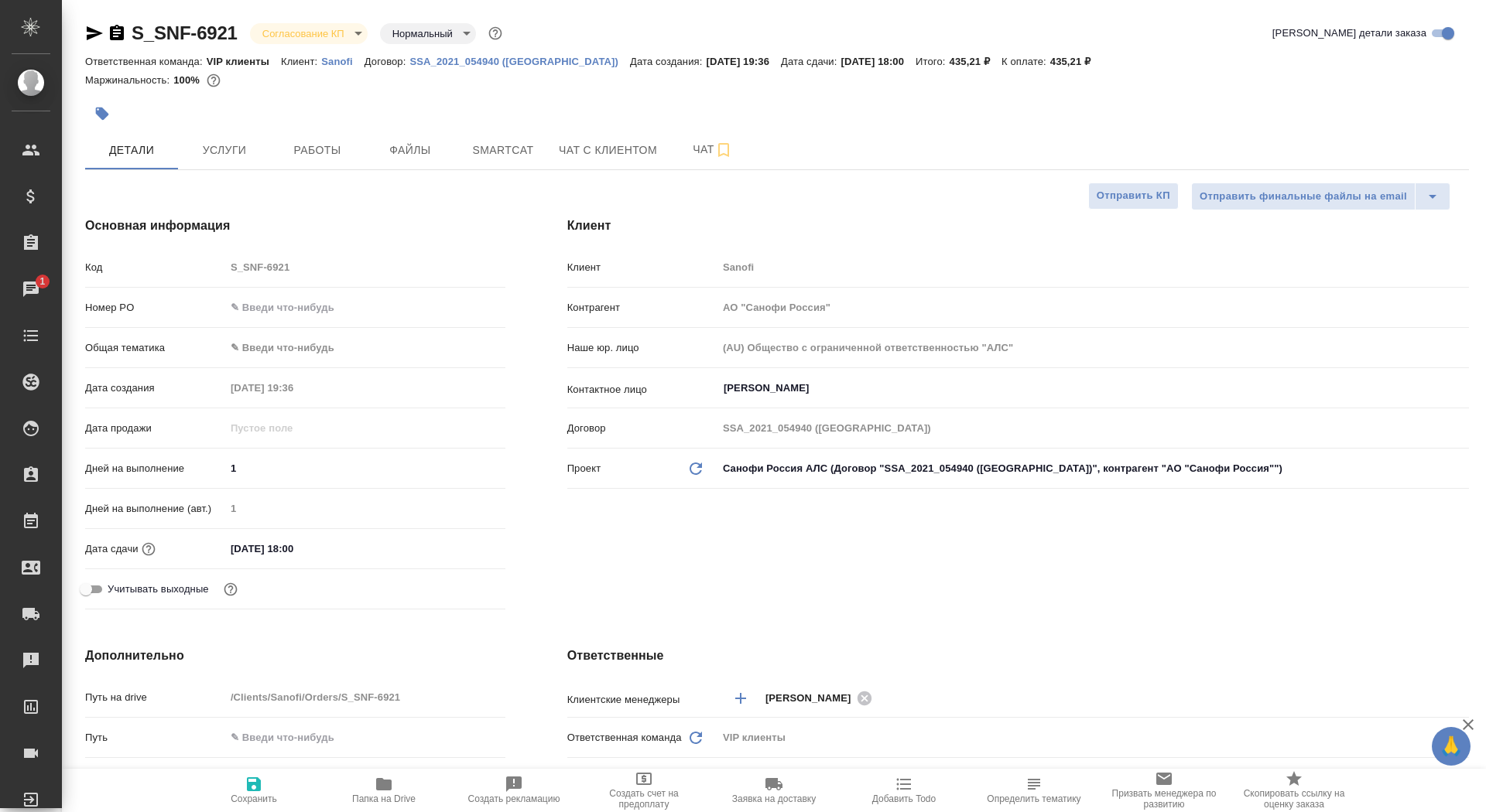
type textarea "x"
click at [694, 145] on span "Чат" at bounding box center [713, 149] width 74 height 19
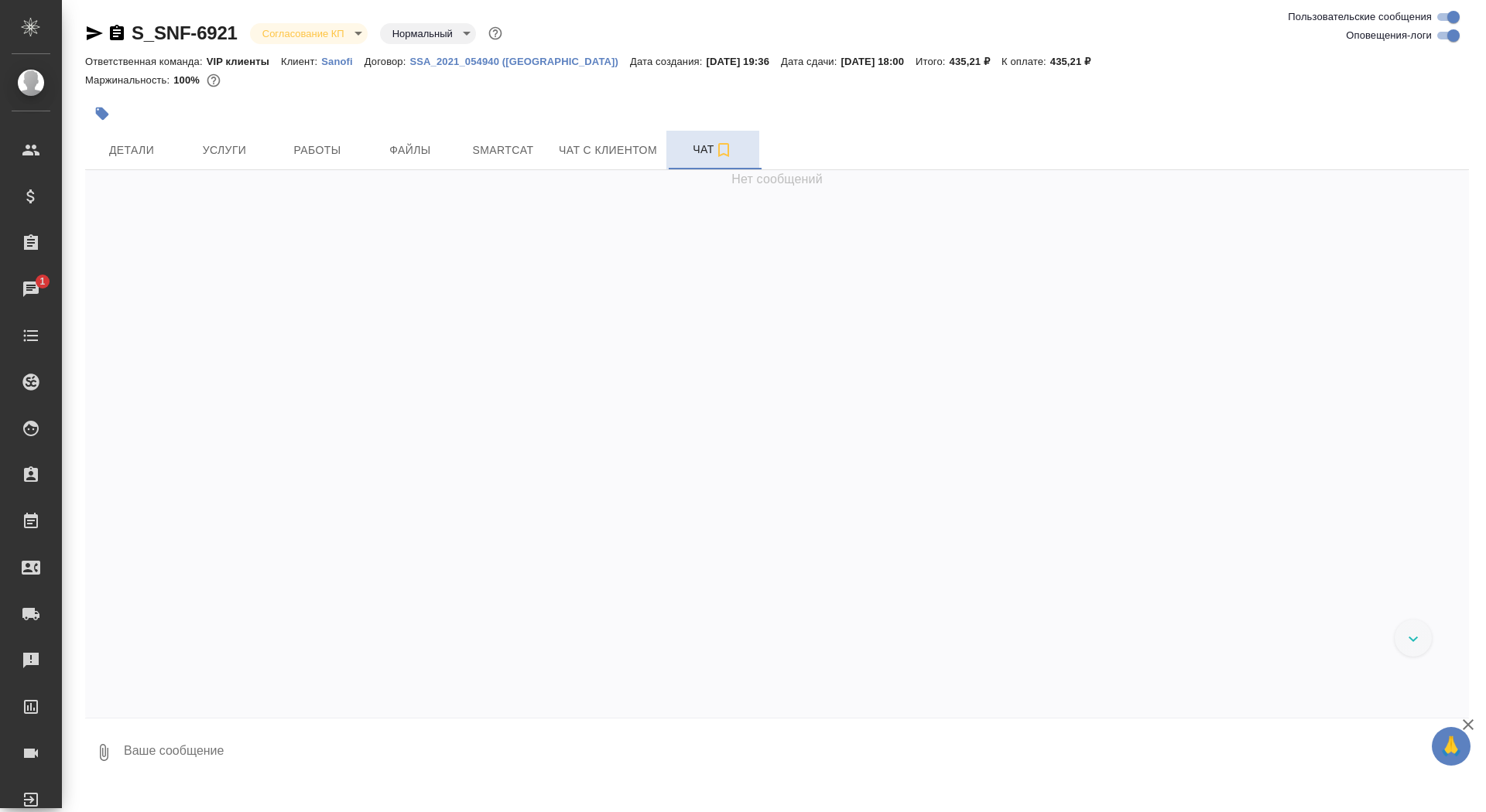
scroll to position [405, 0]
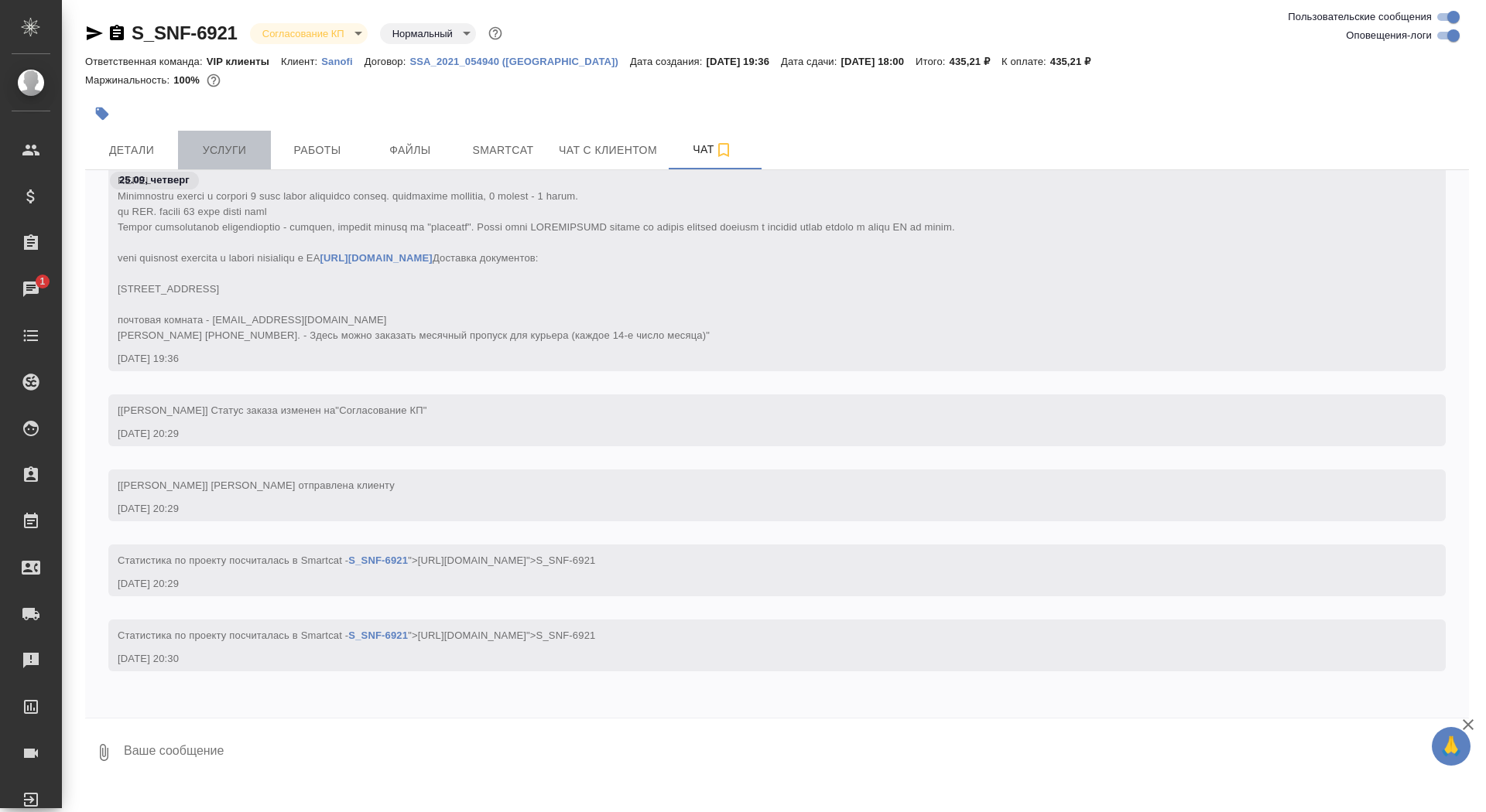
click at [227, 164] on button "Услуги" at bounding box center [225, 149] width 93 height 39
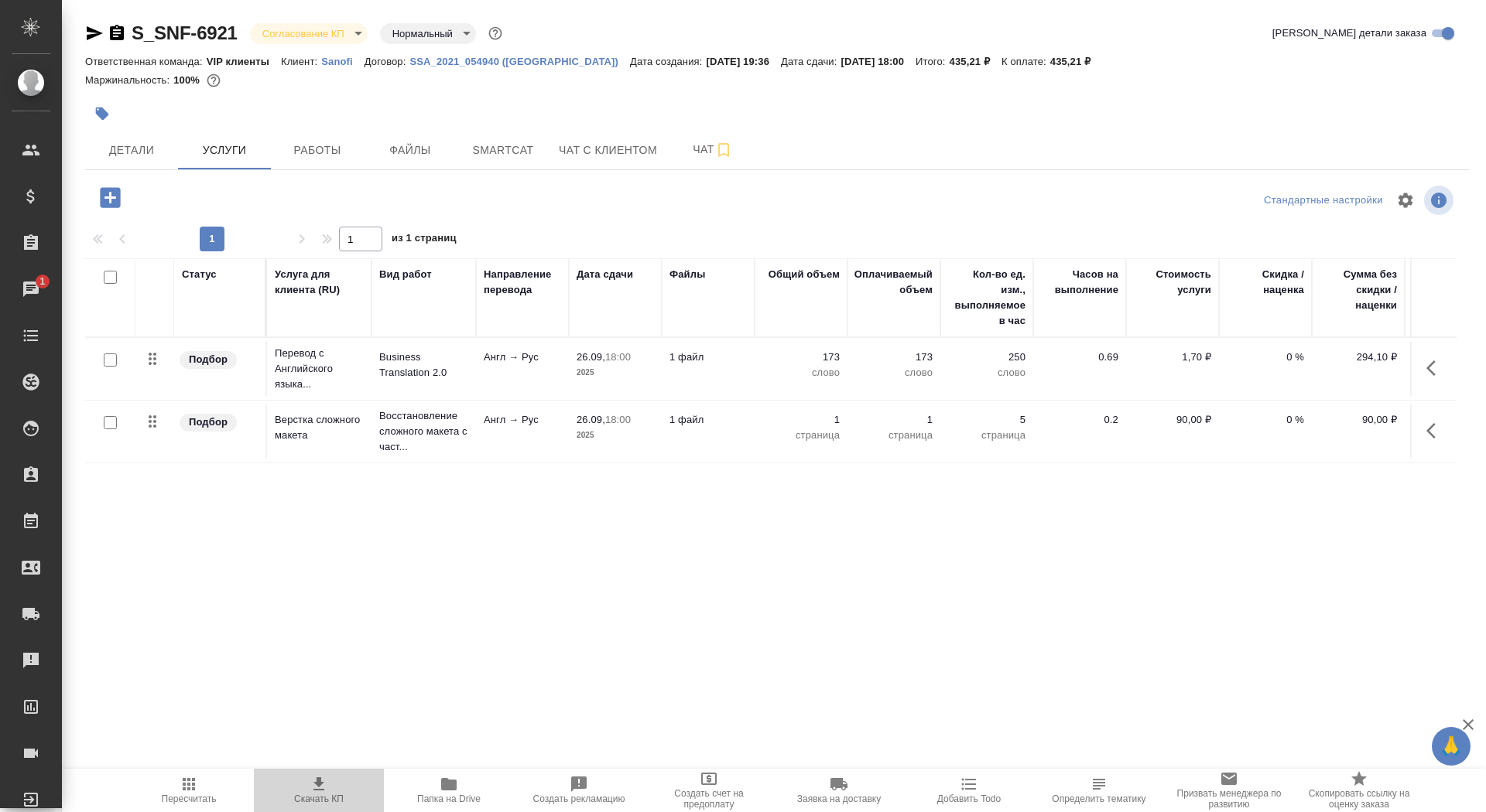
click at [307, 802] on span "Скачать КП" at bounding box center [319, 799] width 49 height 10
click at [121, 30] on icon "button" at bounding box center [117, 32] width 14 height 15
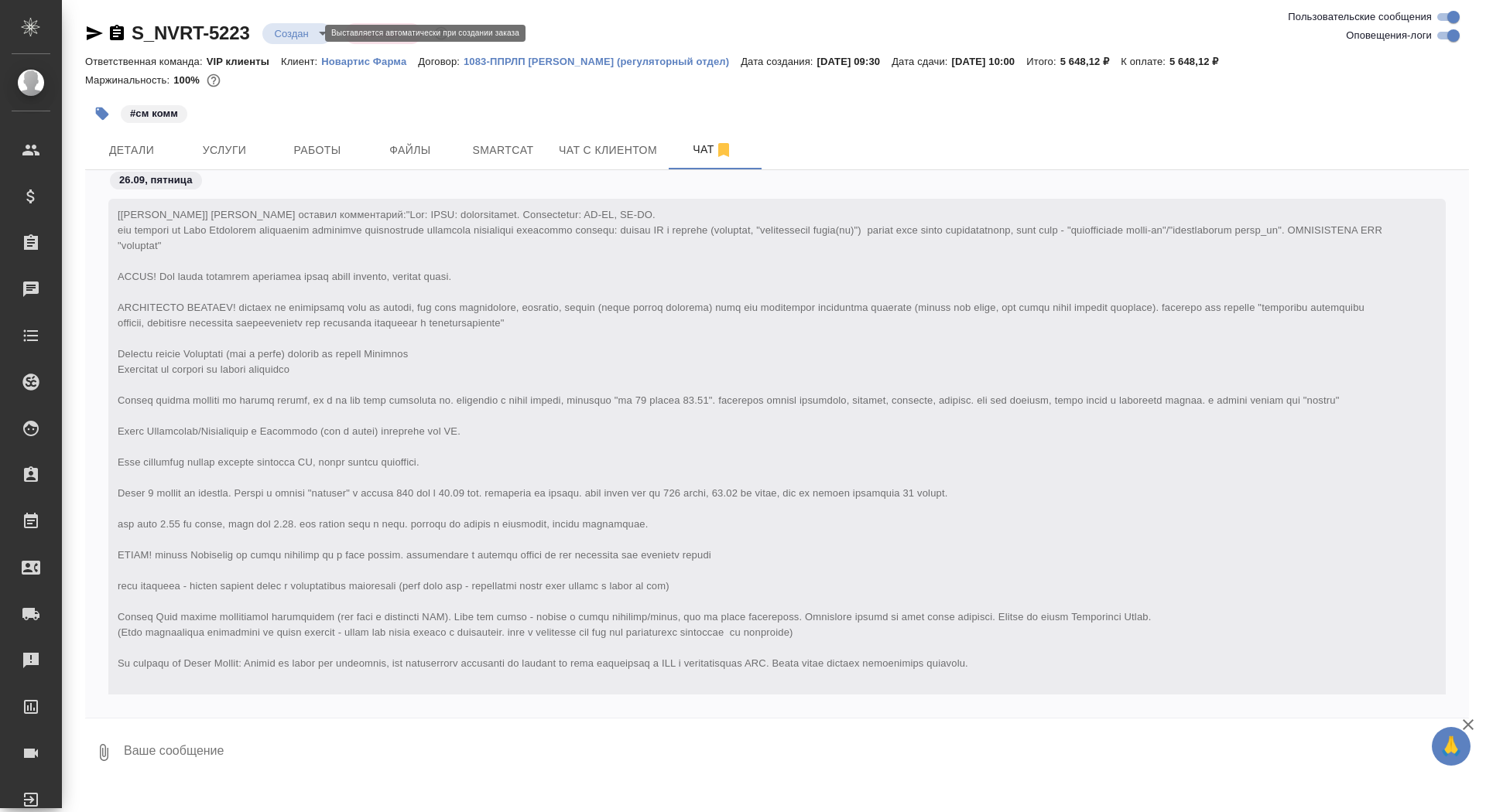
scroll to position [856, 0]
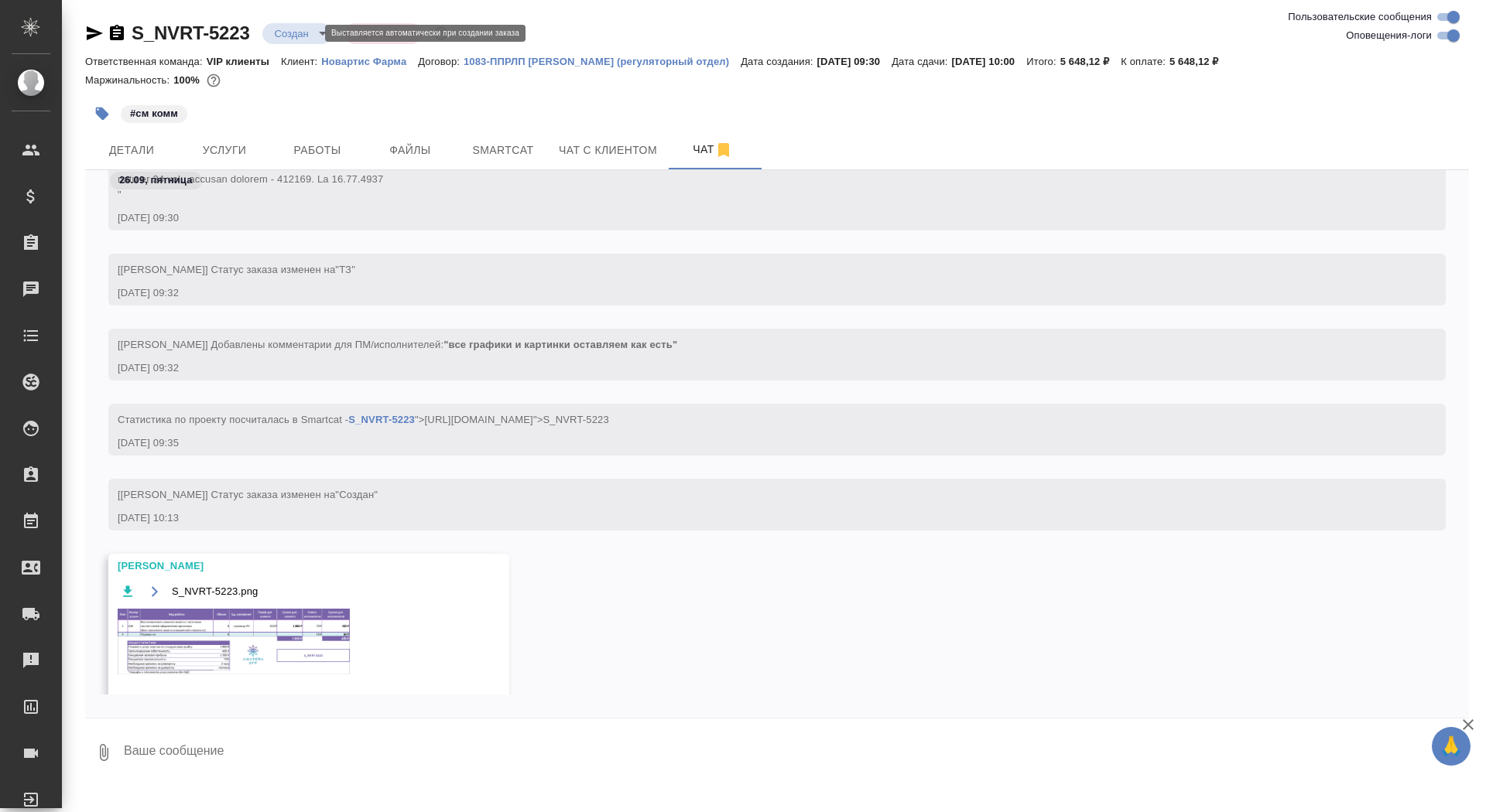
click at [279, 31] on body "🙏 .cls-1 fill:#fff; AWATERA [PERSON_NAME] Спецификации Заказы Чаты Todo Проекты…" at bounding box center [743, 406] width 1486 height 812
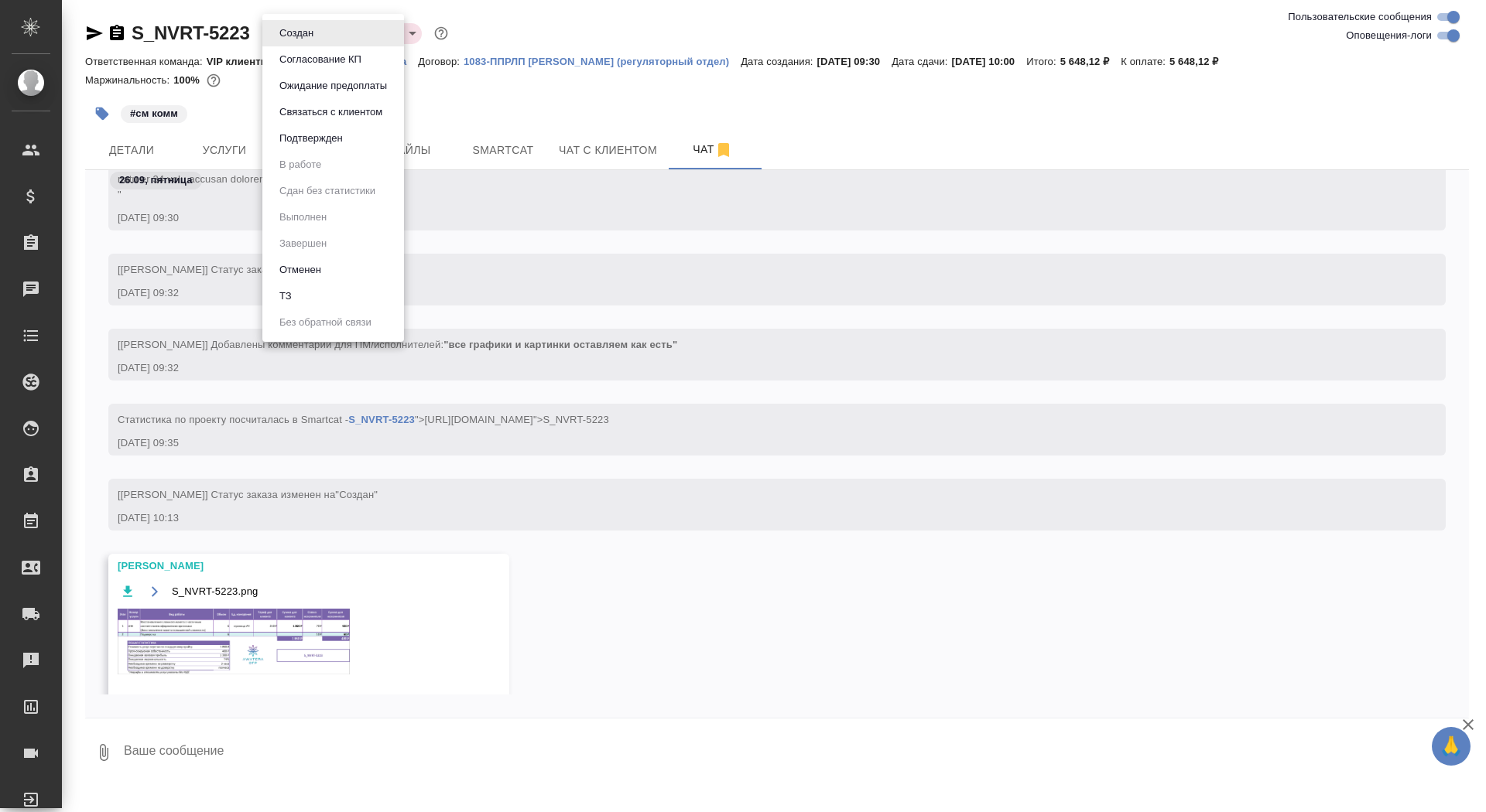
click at [304, 65] on button "Согласование КП" at bounding box center [321, 60] width 91 height 17
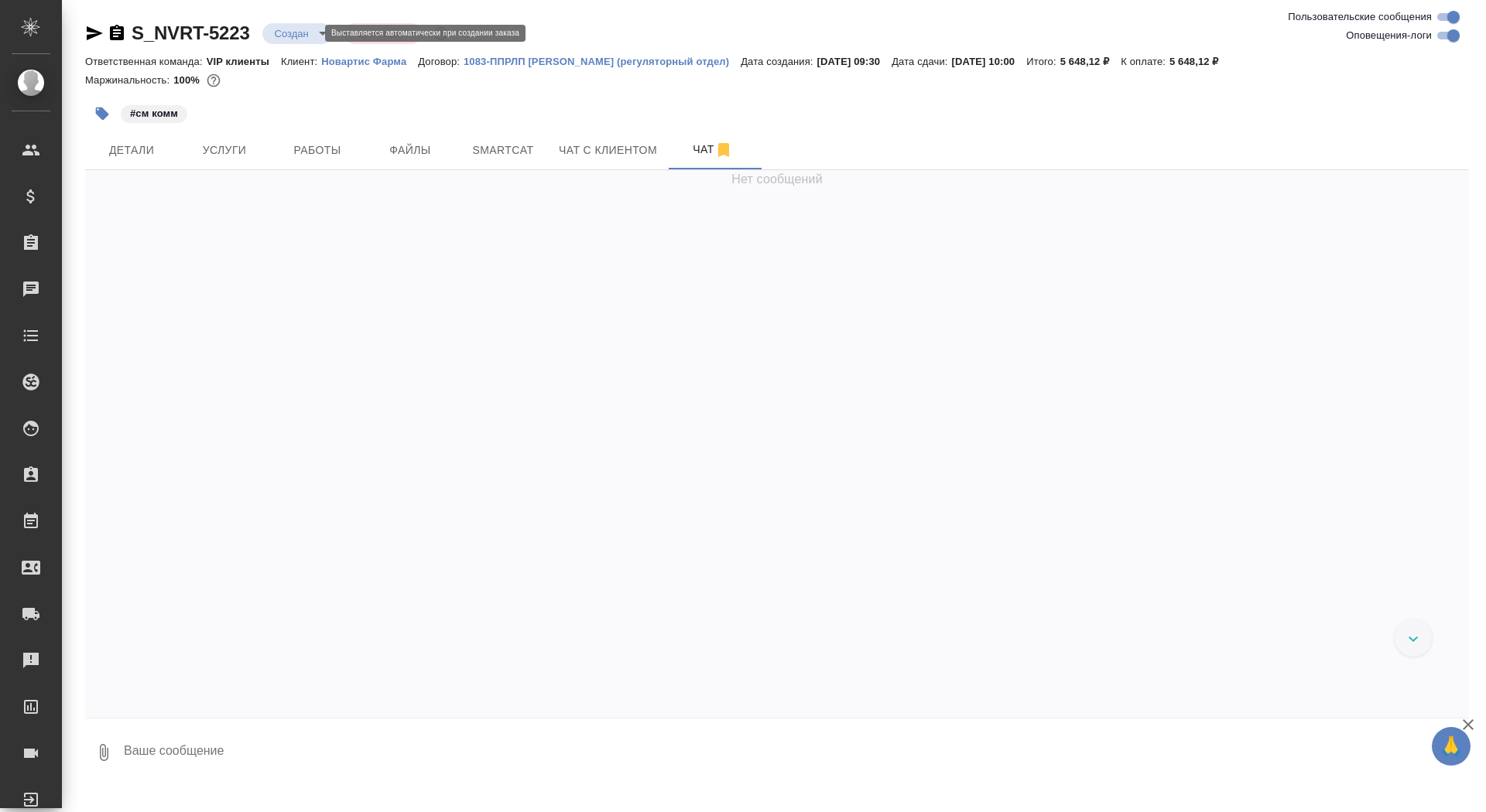
scroll to position [856, 0]
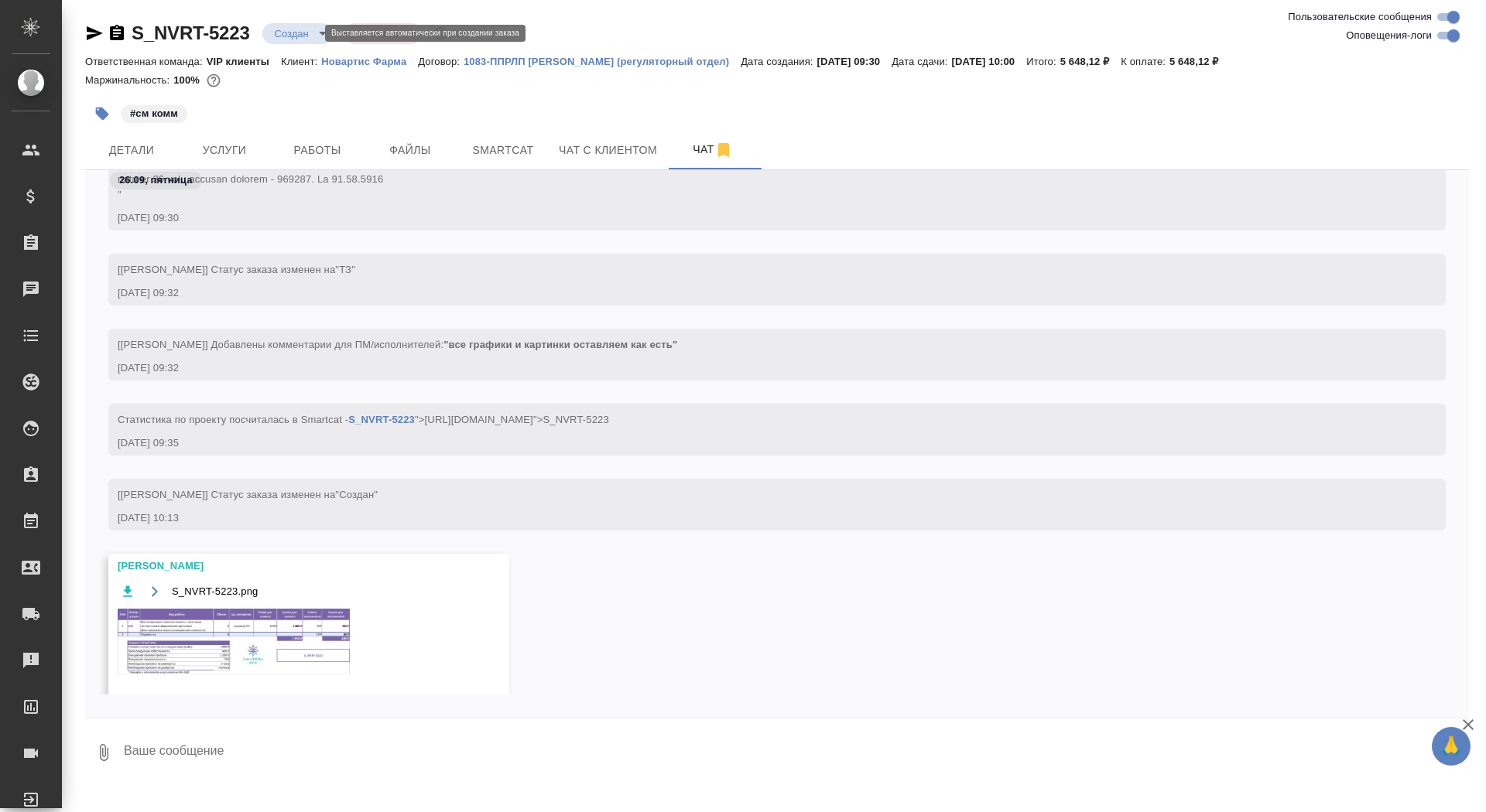
click at [287, 35] on body "🙏 .cls-1 fill:#fff; AWATERA [PERSON_NAME] Спецификации Заказы Чаты Todo Проекты…" at bounding box center [743, 406] width 1486 height 812
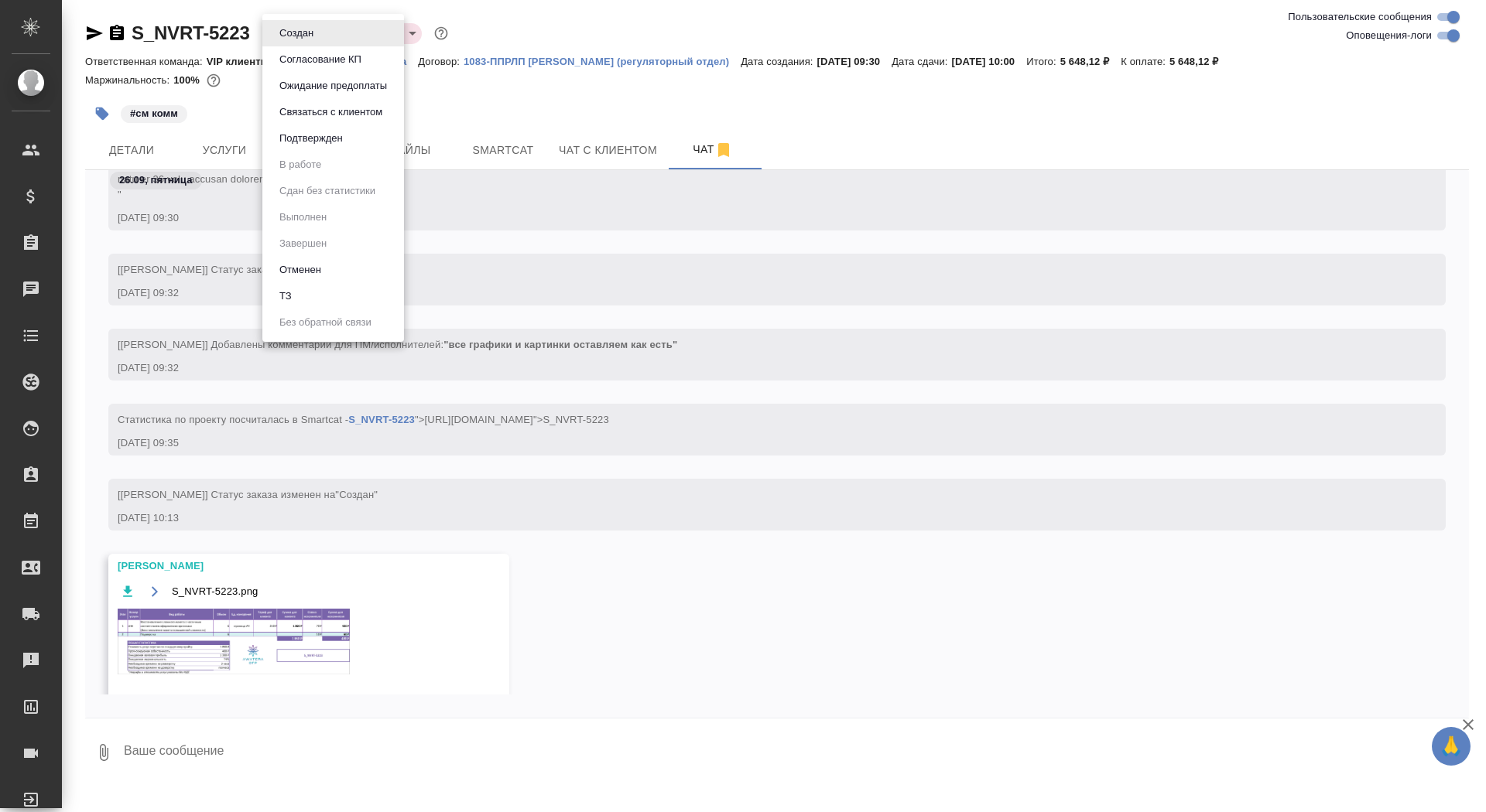
click at [295, 61] on button "Согласование КП" at bounding box center [321, 60] width 91 height 17
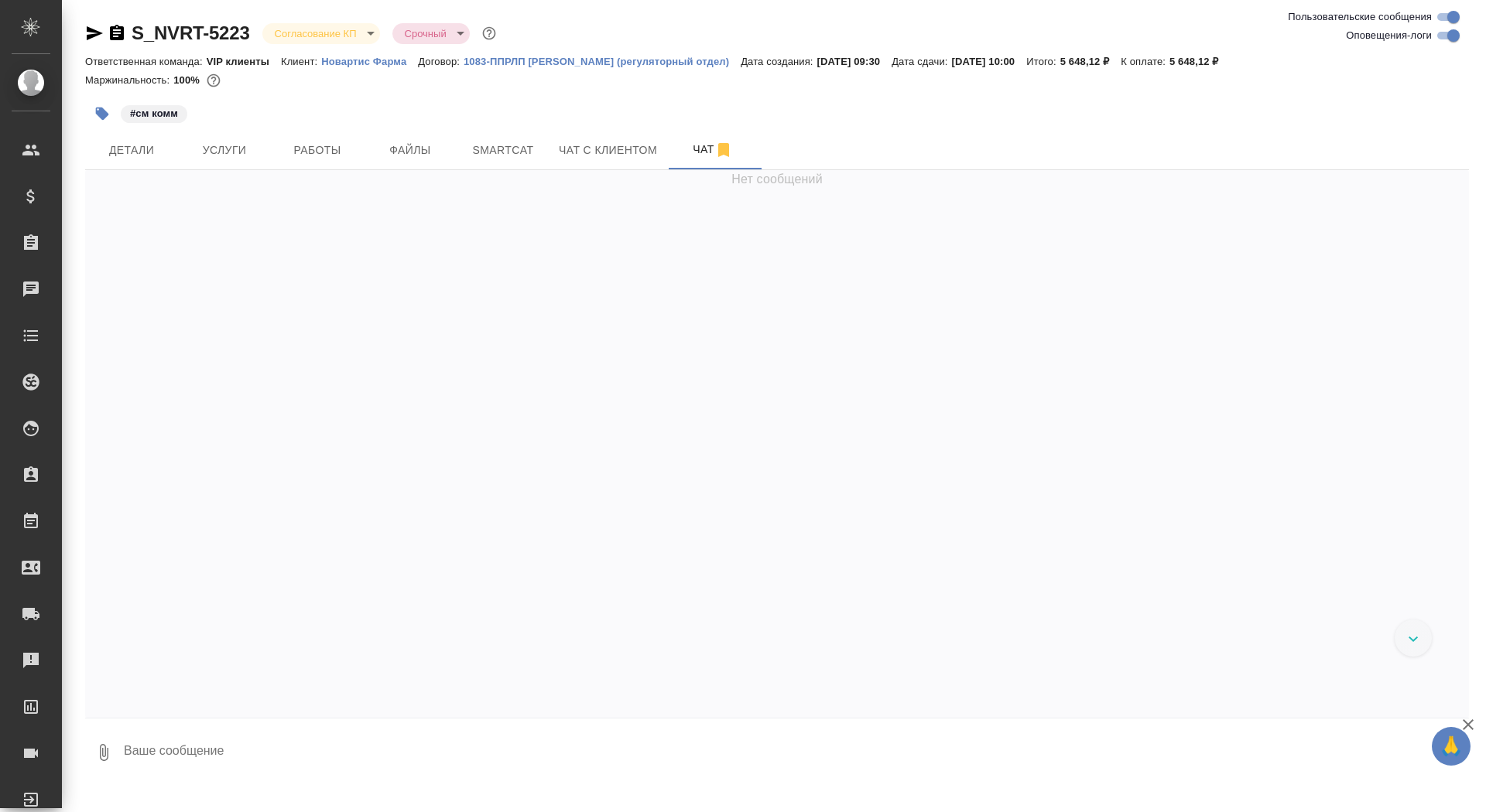
scroll to position [996, 0]
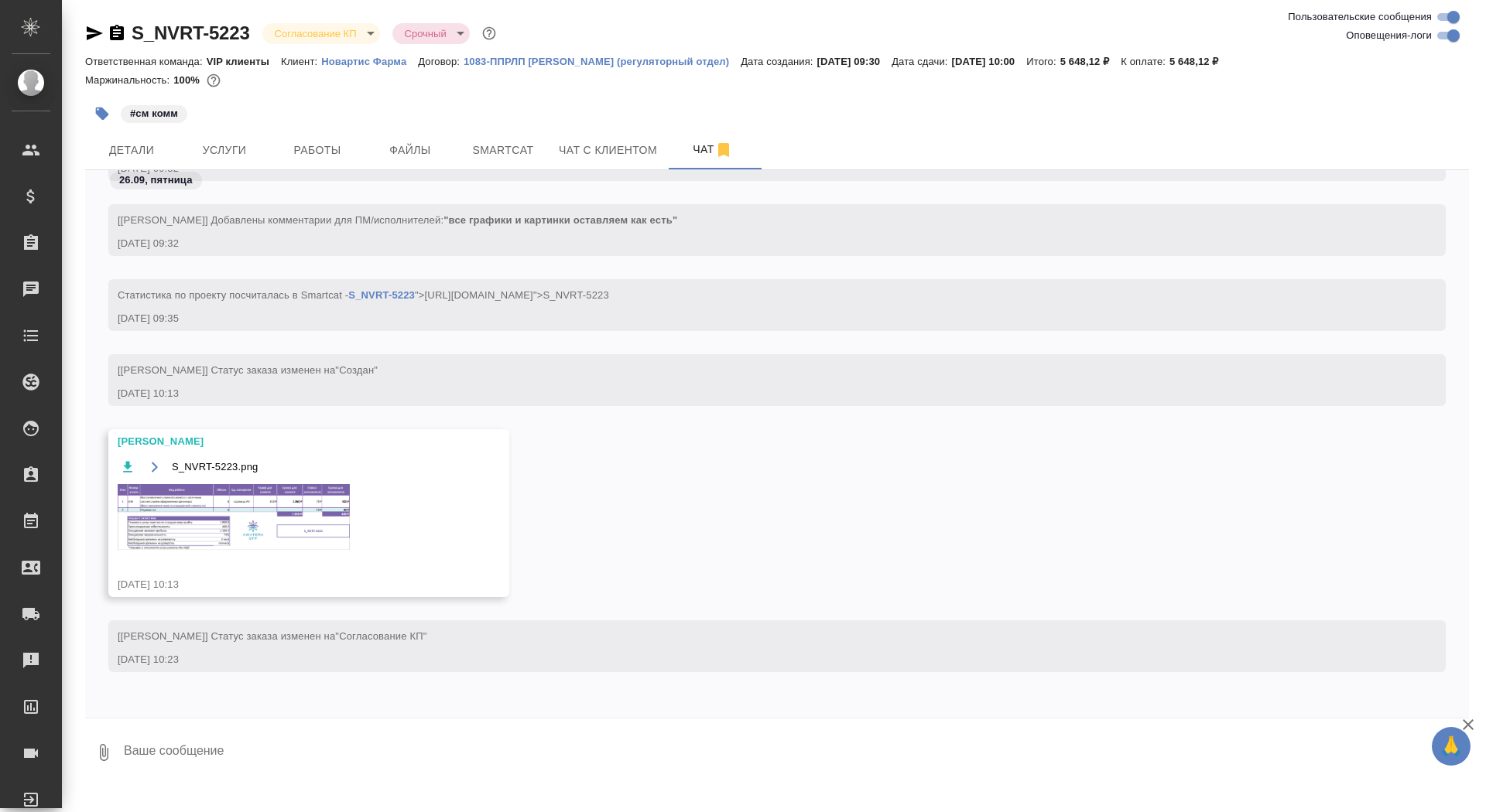
click at [295, 34] on body "🙏 .cls-1 fill:#fff; AWATERA Saydasheva Dilyara Клиенты Спецификации Заказы 0 Ча…" at bounding box center [743, 406] width 1486 height 812
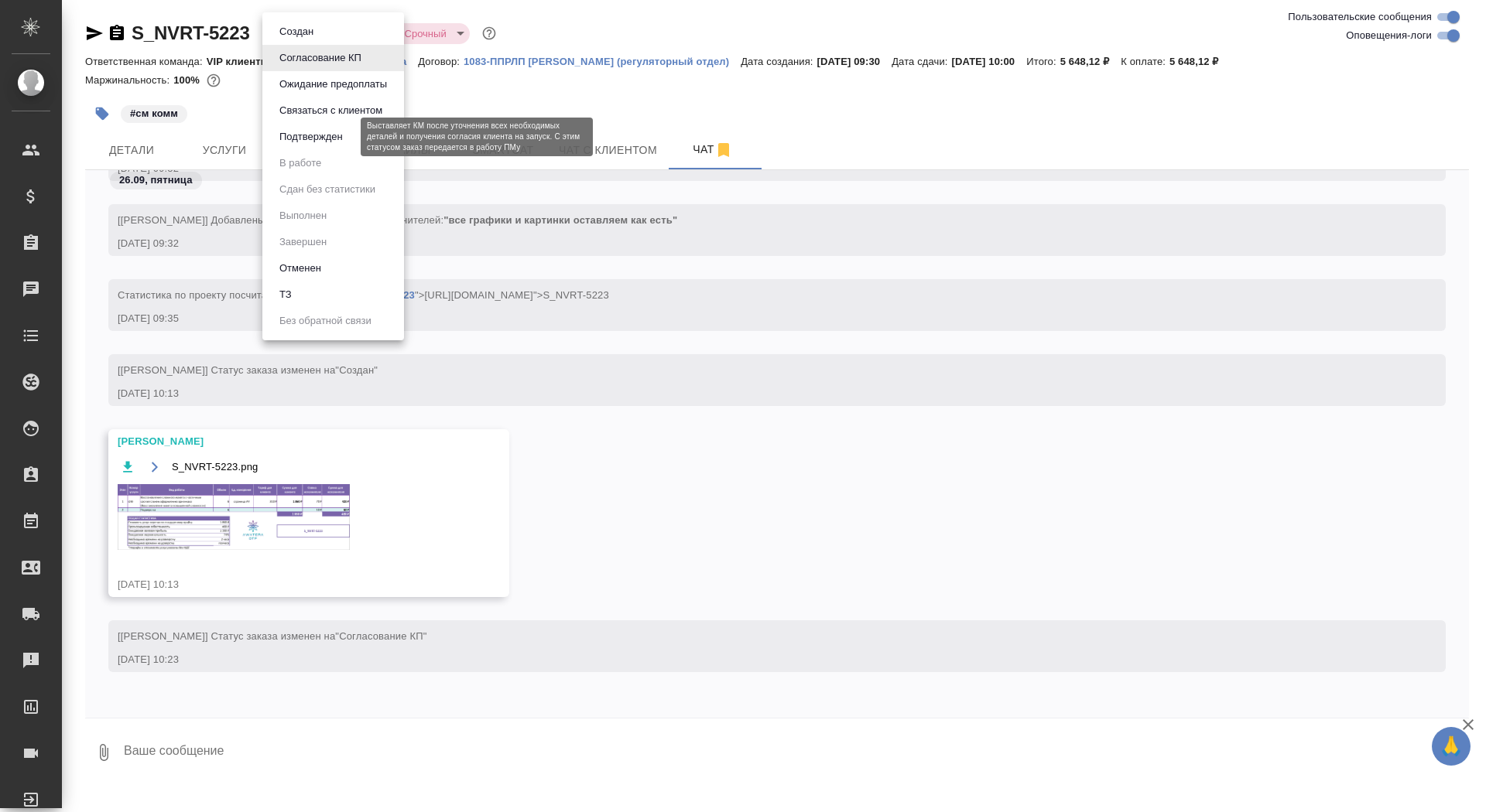
click at [330, 136] on button "Подтвержден" at bounding box center [311, 137] width 72 height 17
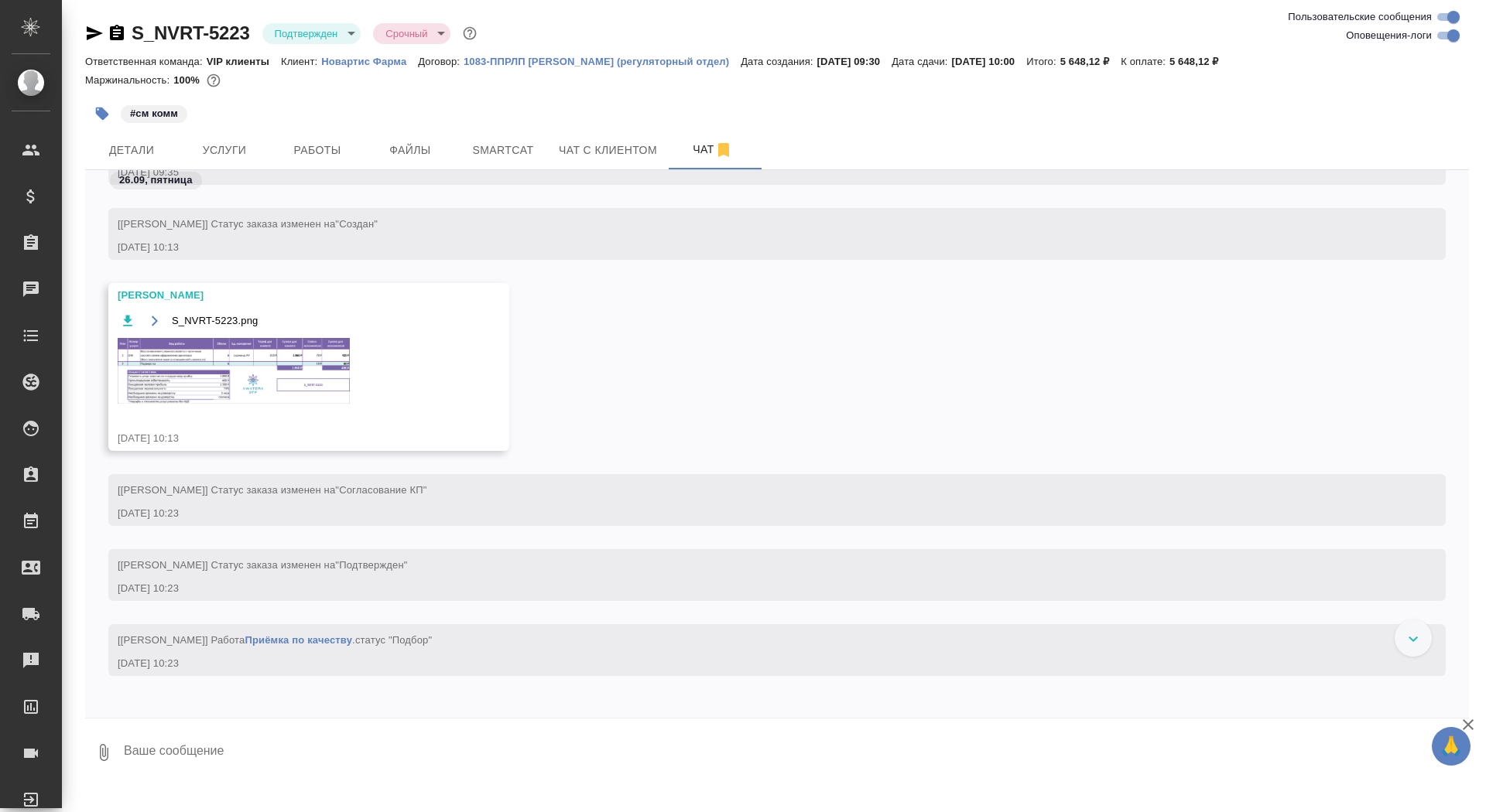
scroll to position [892, 0]
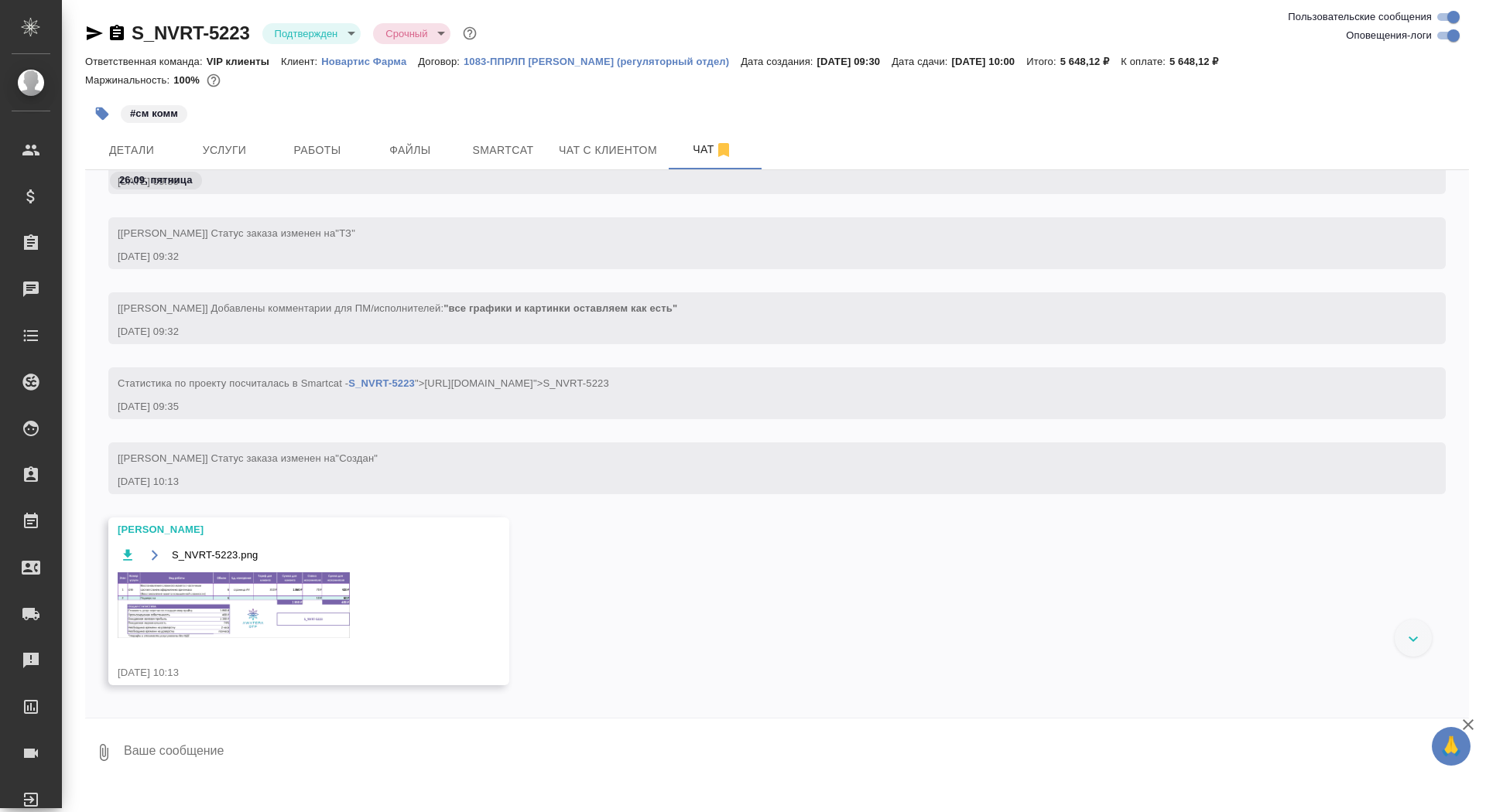
click at [224, 608] on img at bounding box center [234, 605] width 232 height 66
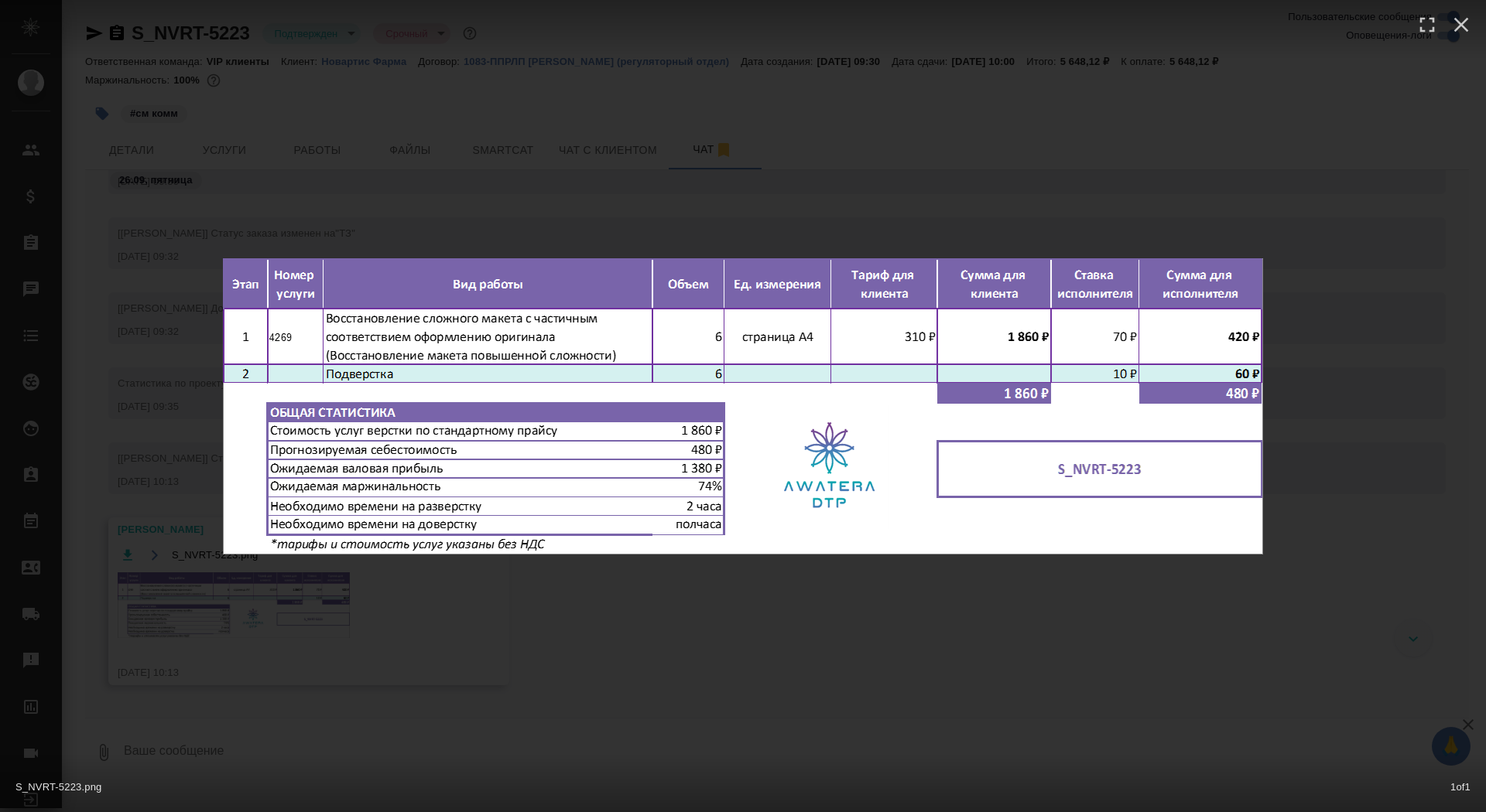
click at [225, 609] on div "S_NVRT-5223.png 1 of 1" at bounding box center [743, 406] width 1486 height 812
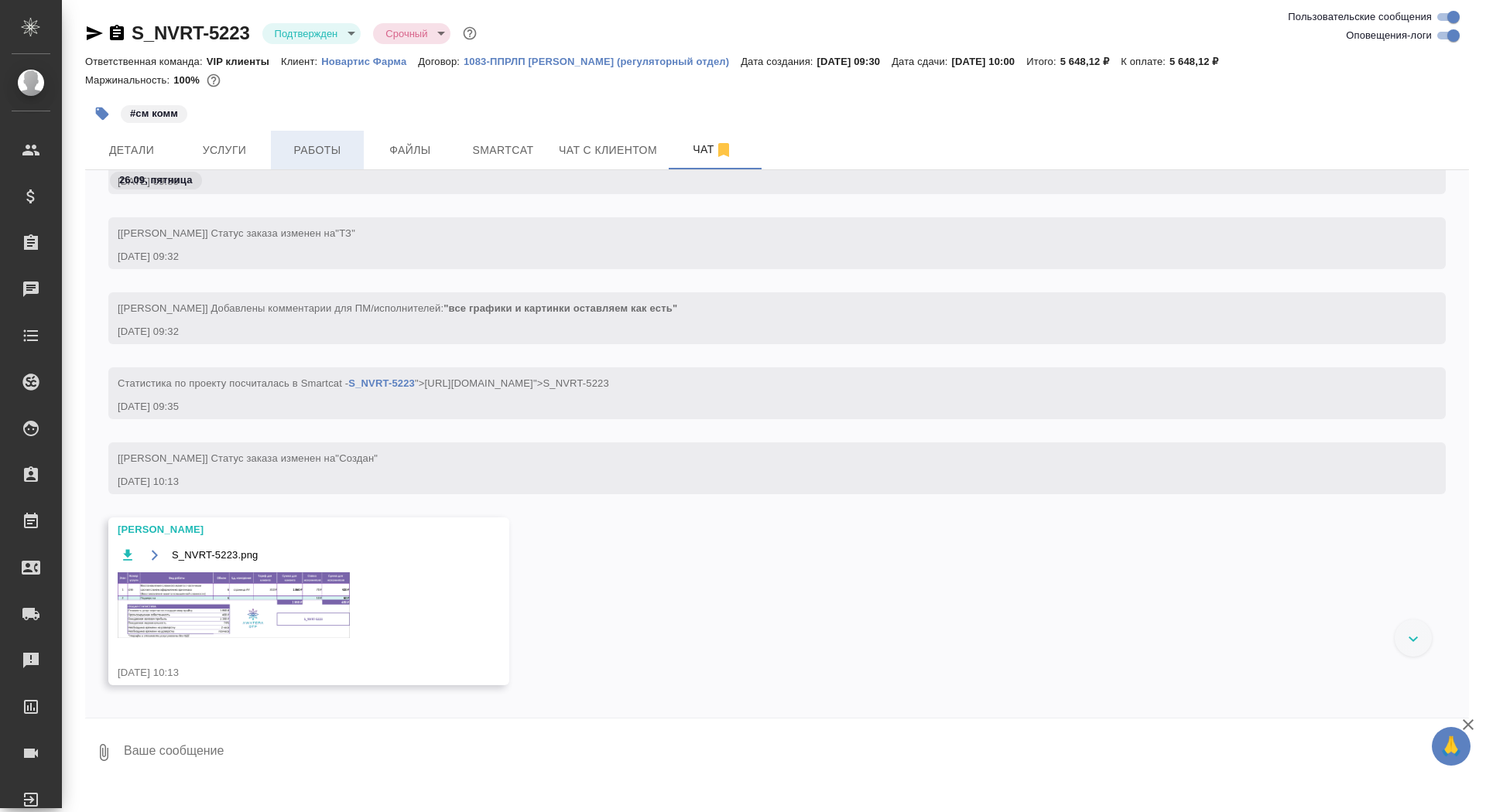
click at [305, 155] on span "Работы" at bounding box center [317, 150] width 74 height 19
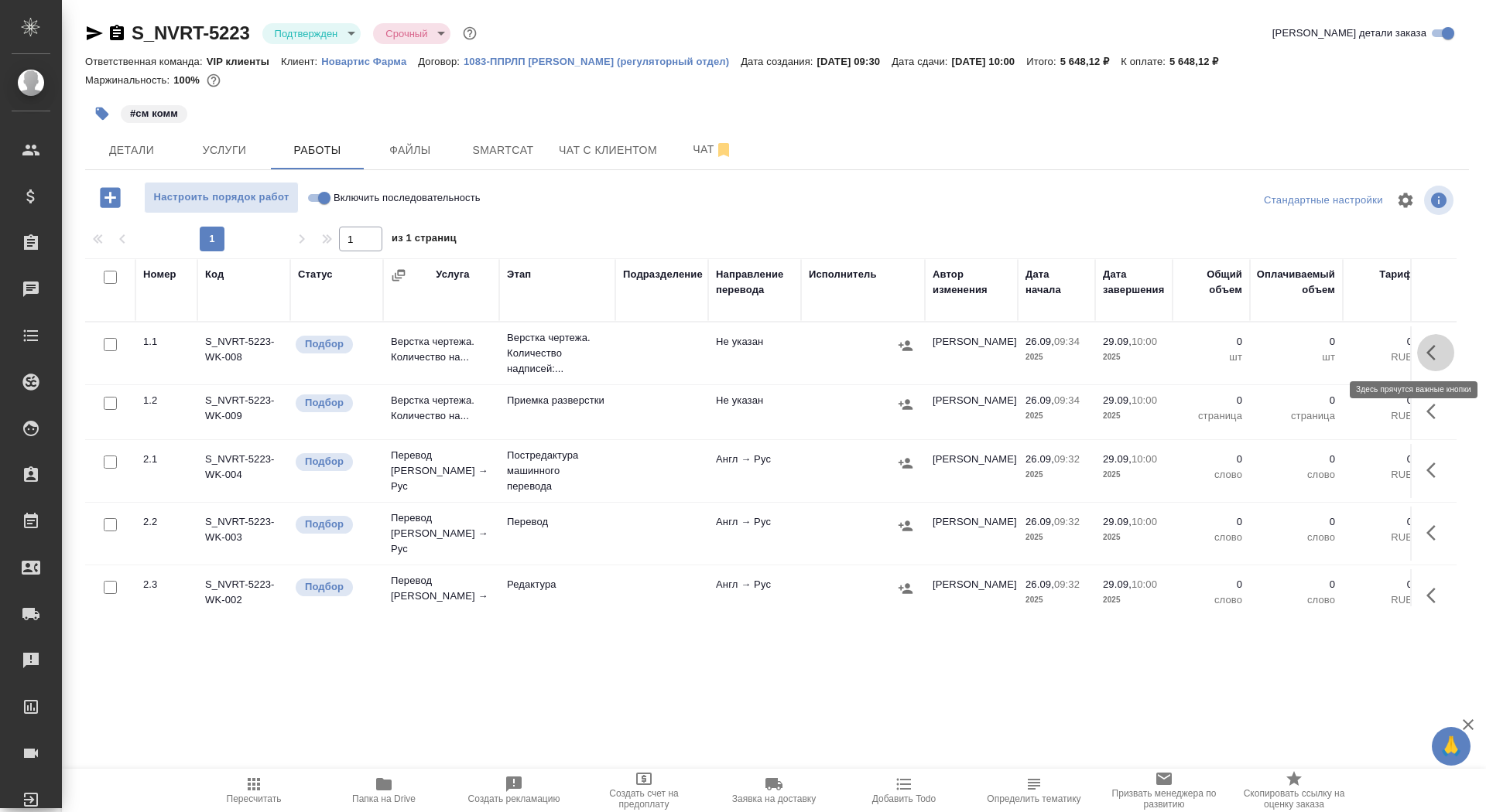
click at [1423, 351] on button "button" at bounding box center [1435, 352] width 37 height 37
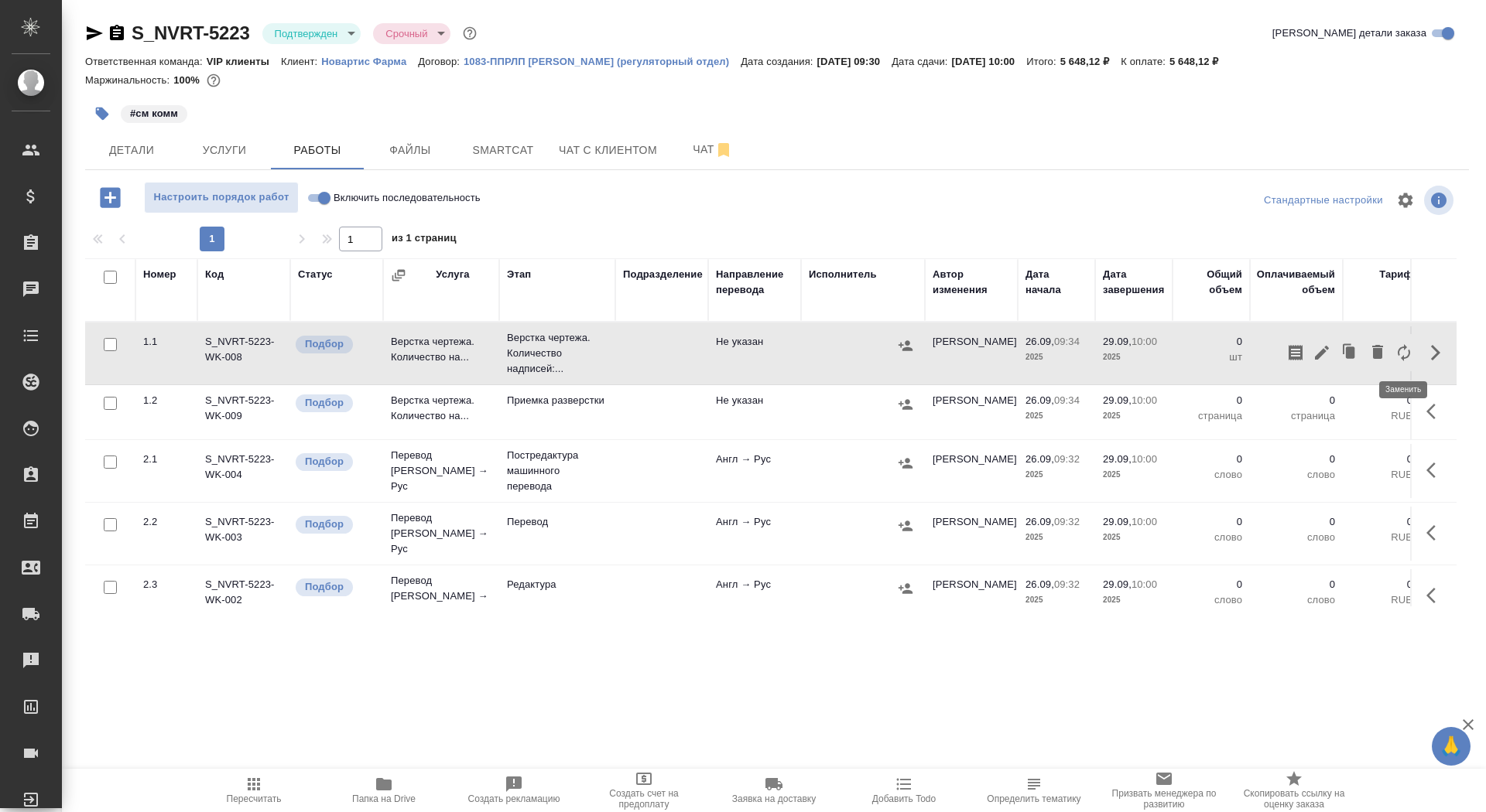
click at [1399, 350] on icon "button" at bounding box center [1404, 353] width 19 height 19
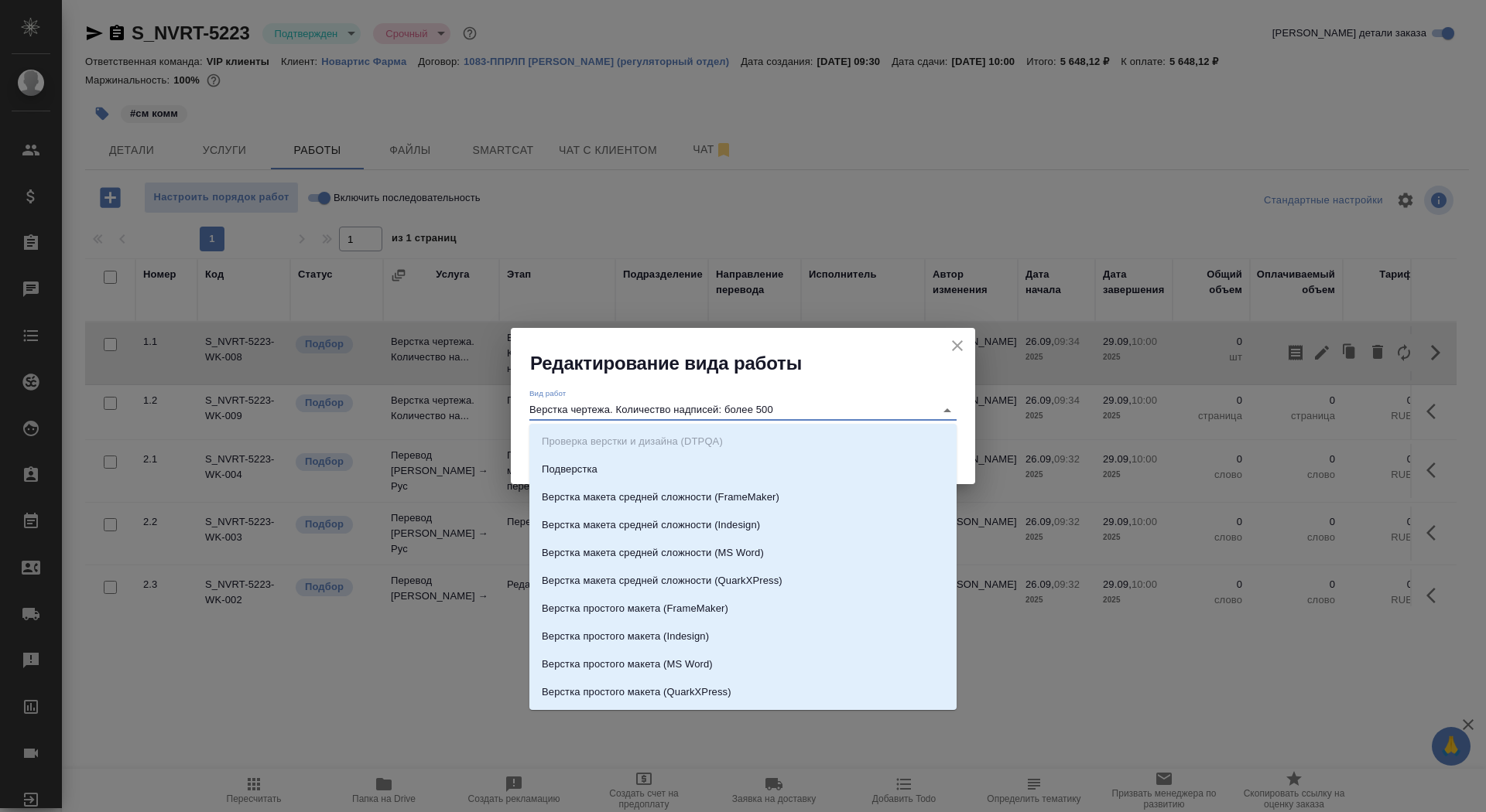
click at [696, 401] on input "Верстка чертежа. Количество надписей: более 500" at bounding box center [728, 410] width 398 height 19
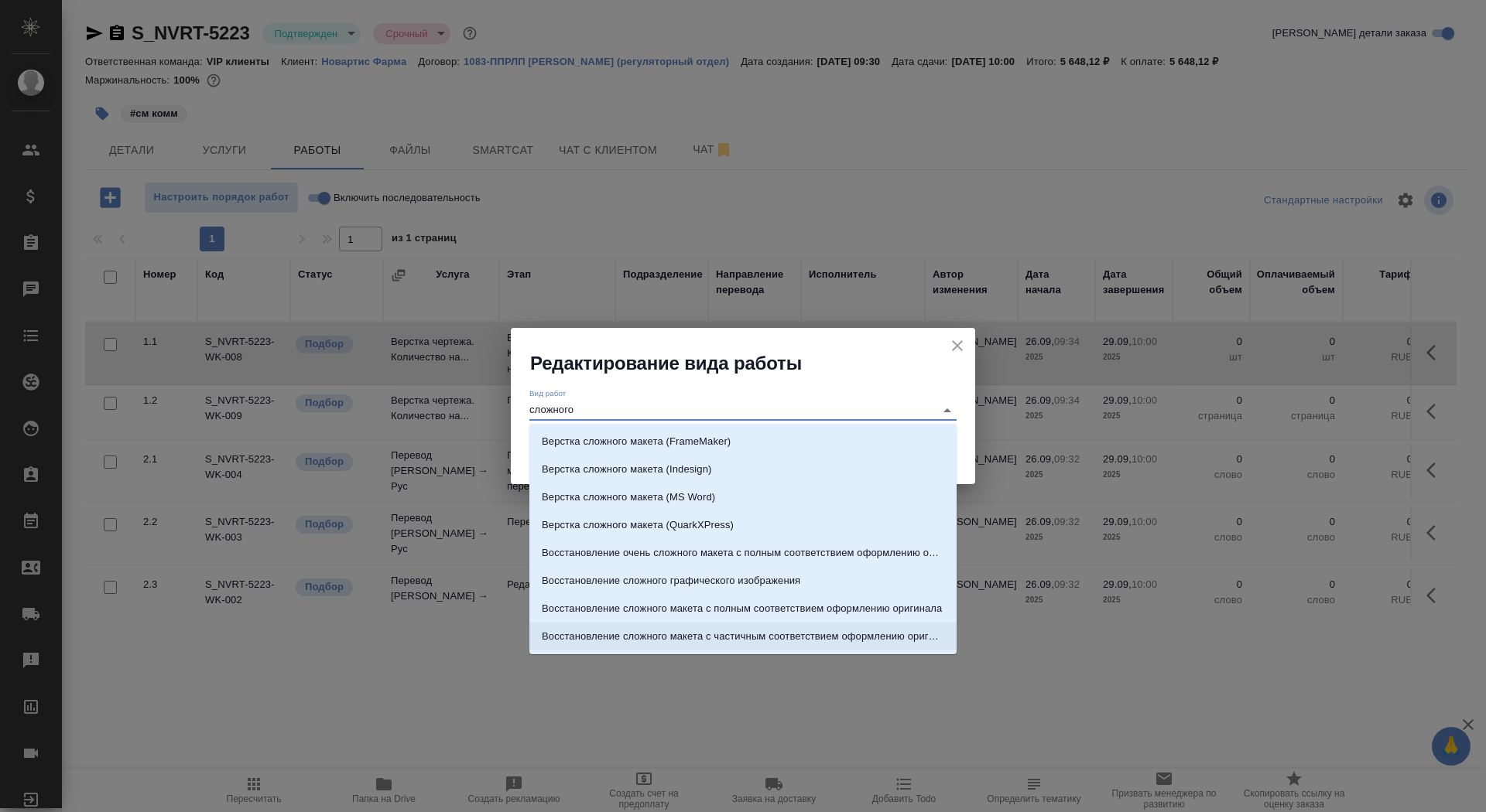
click at [811, 635] on p "Восстановление сложного макета с частичным соответствием оформлению оригинала" at bounding box center [742, 636] width 402 height 15
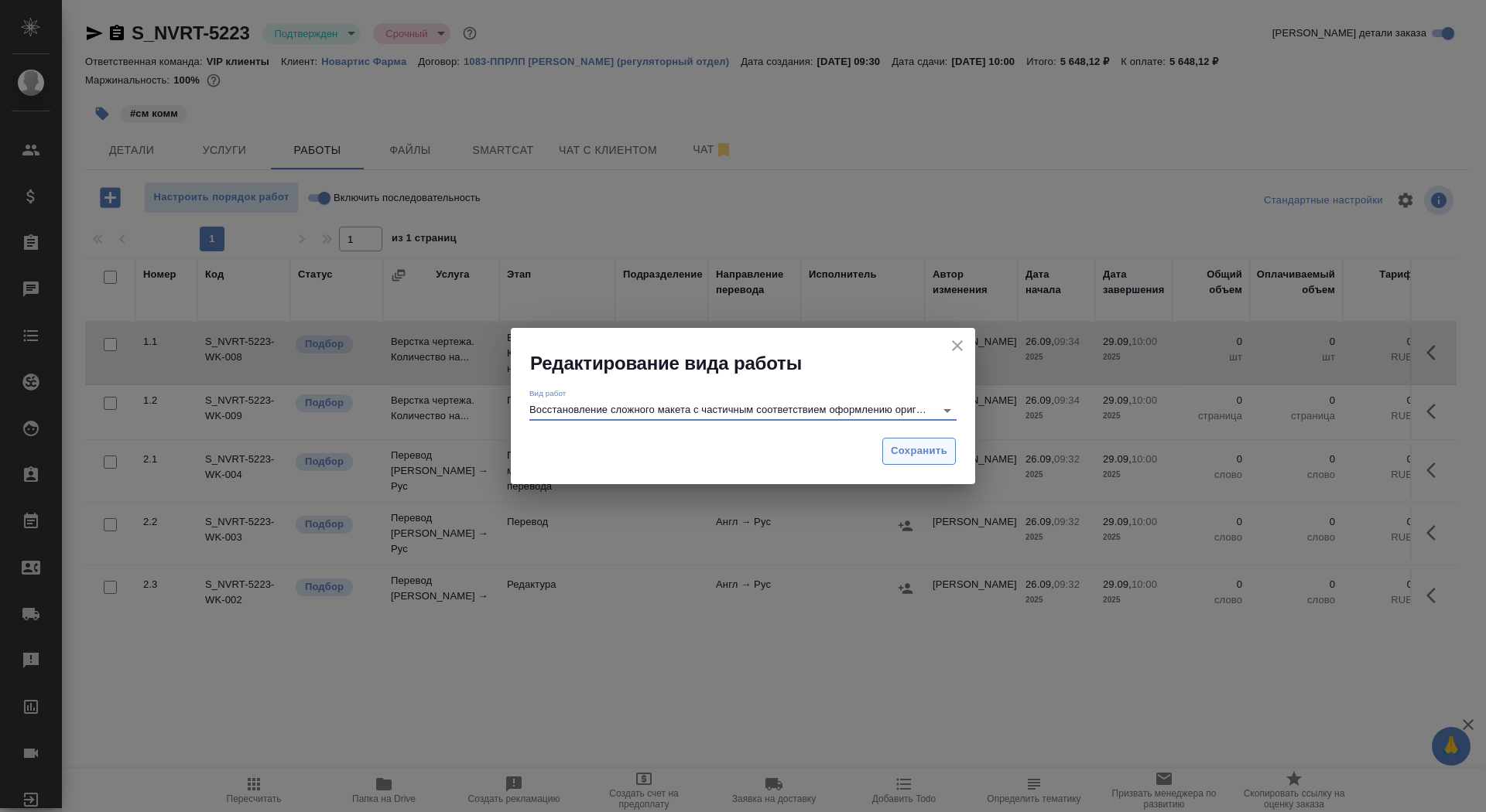
type input "Восстановление сложного макета с частичным соответствием оформлению оригинала"
click at [921, 451] on span "Сохранить" at bounding box center [918, 451] width 56 height 18
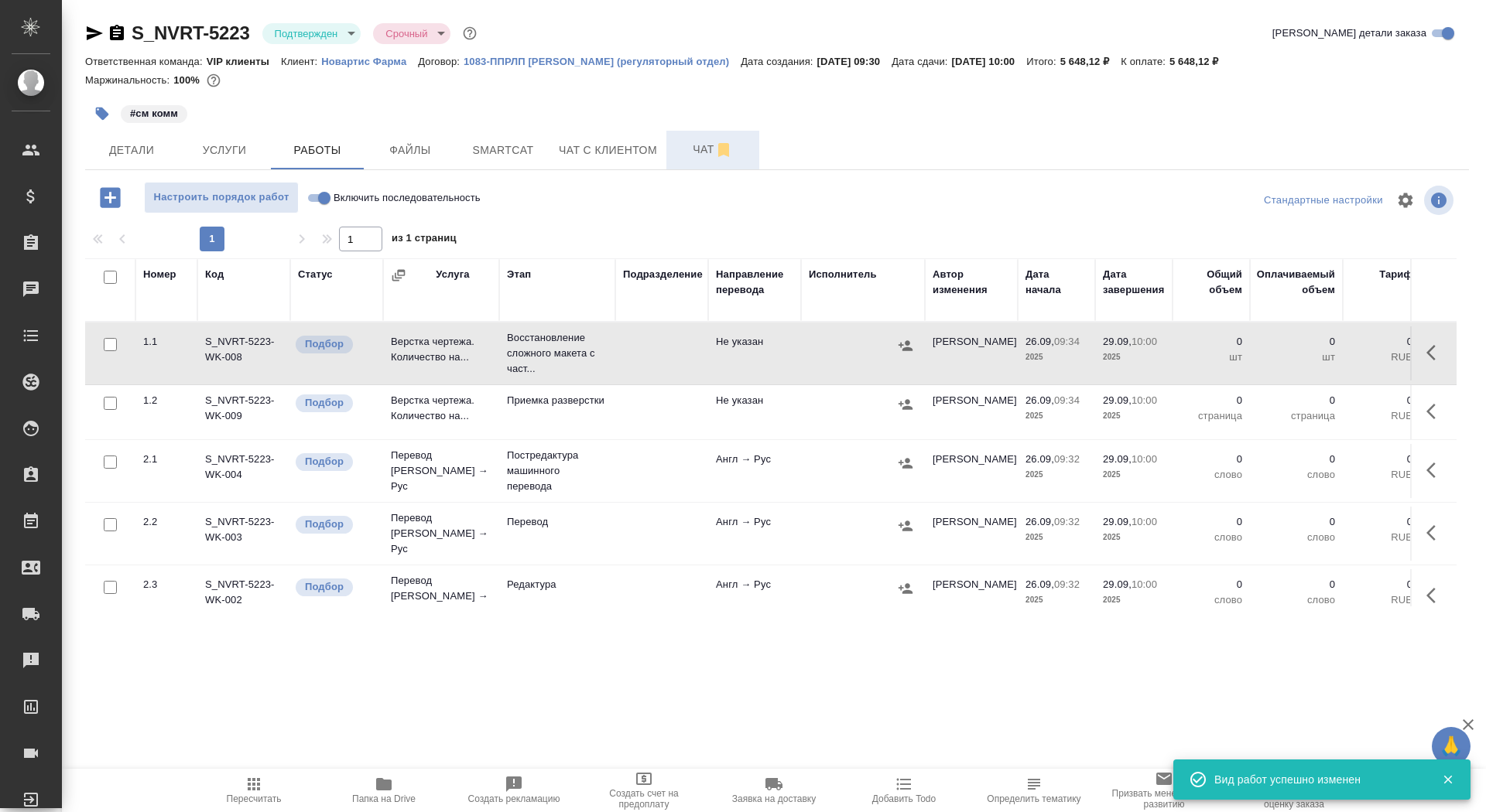
click at [694, 151] on span "Чат" at bounding box center [713, 149] width 74 height 19
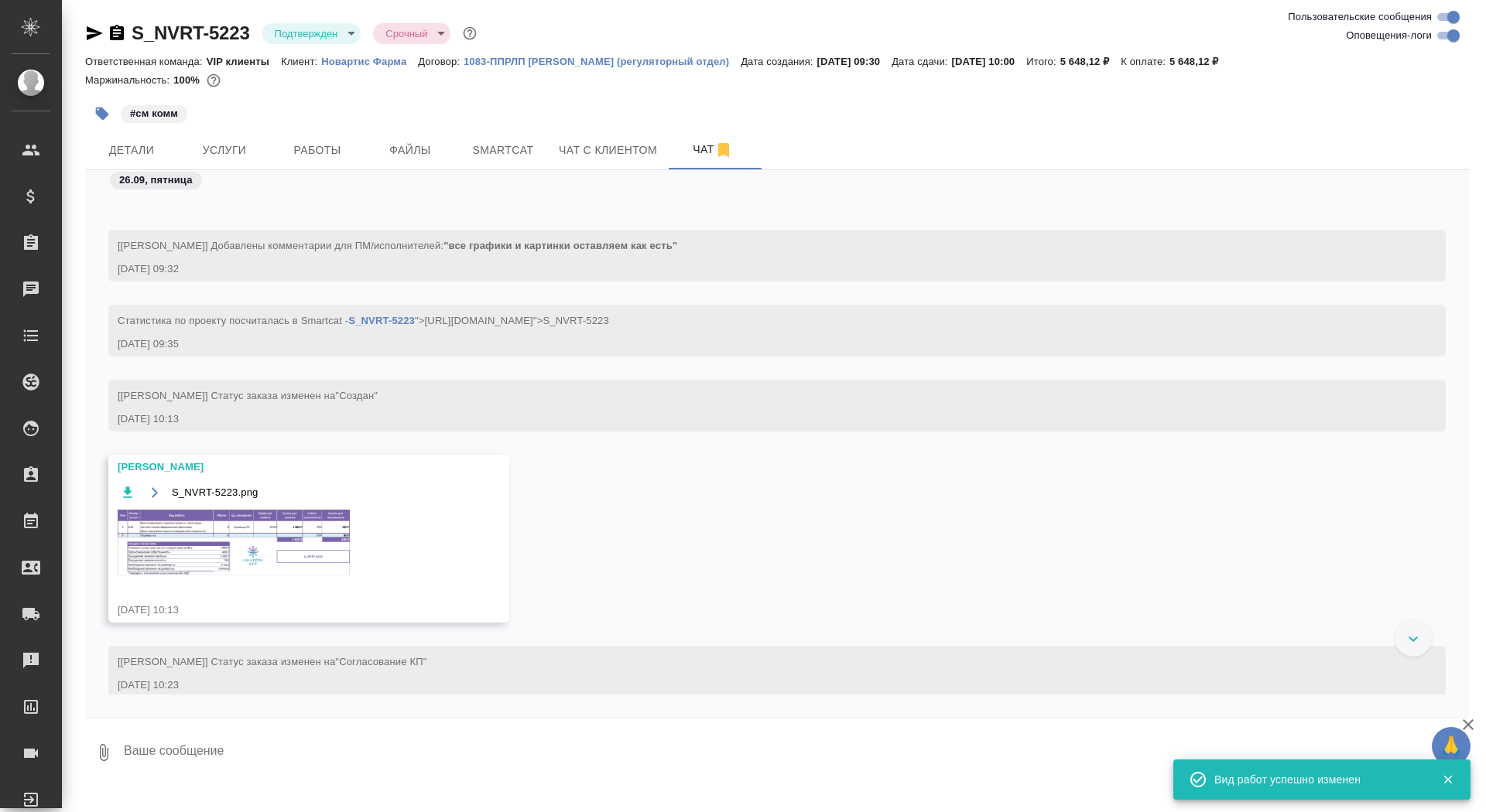
scroll to position [1079, 0]
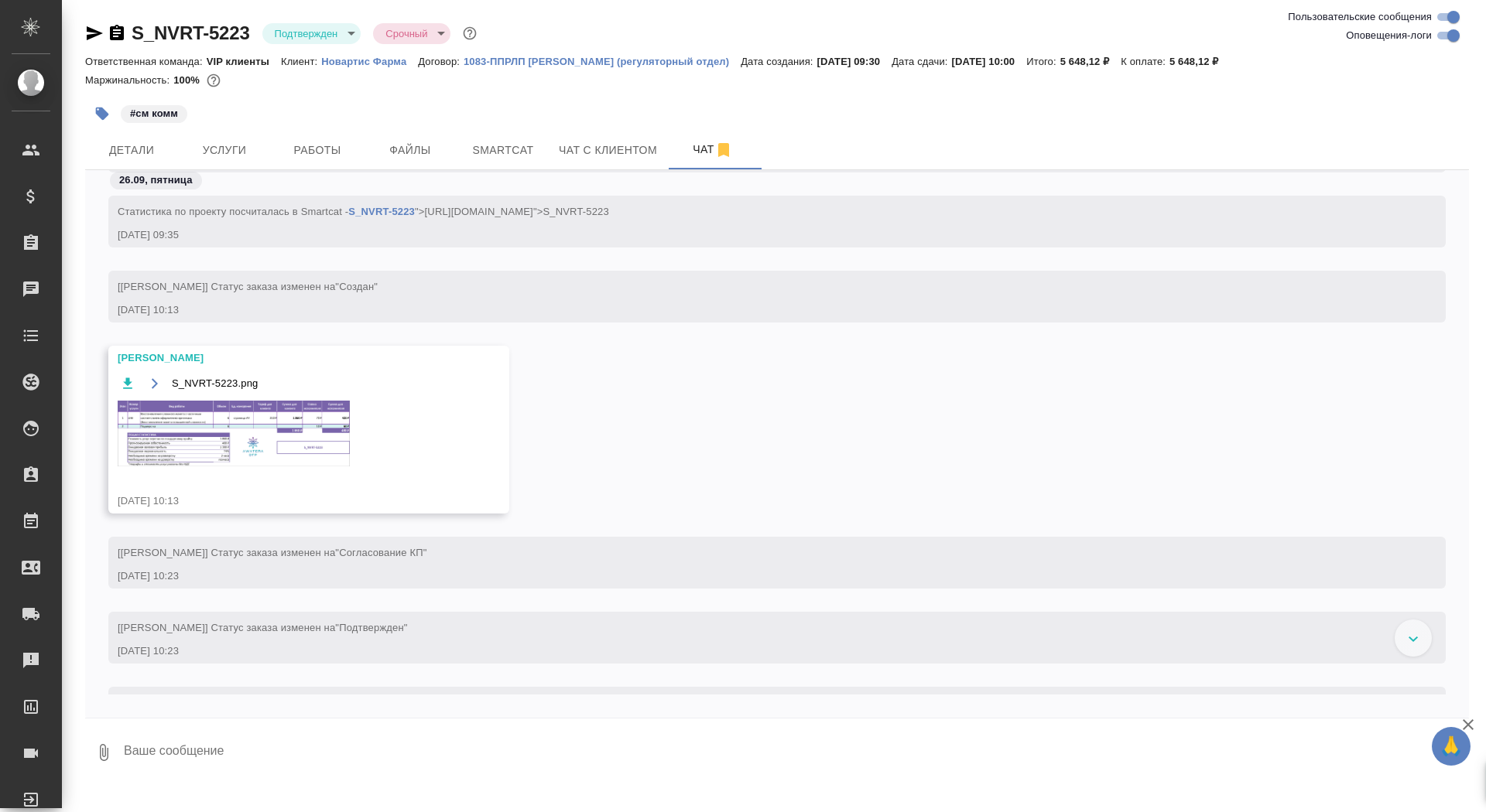
click at [243, 429] on img at bounding box center [234, 433] width 232 height 66
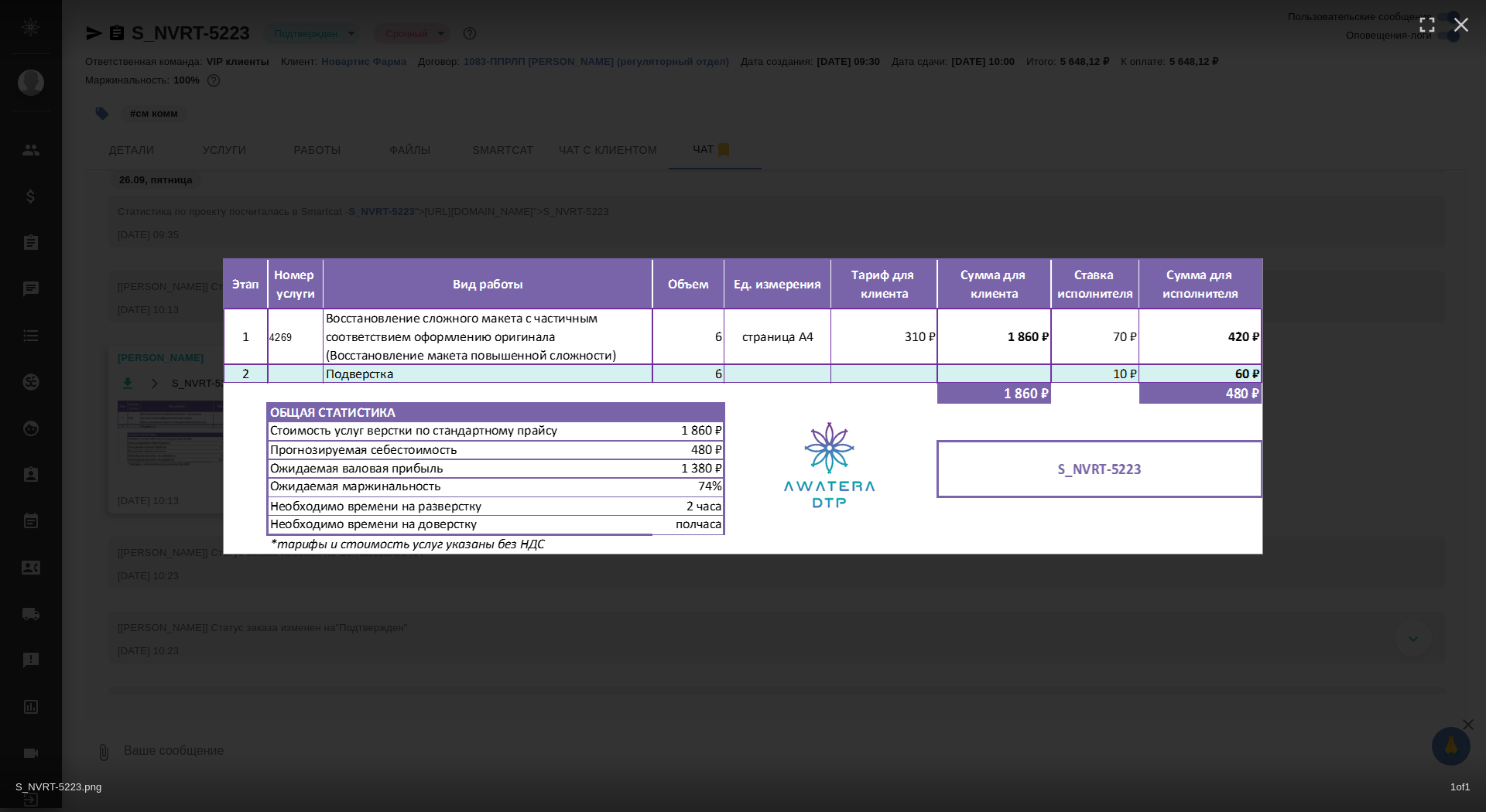
click at [151, 479] on div "S_NVRT-5223.png 1 of 1" at bounding box center [743, 406] width 1486 height 812
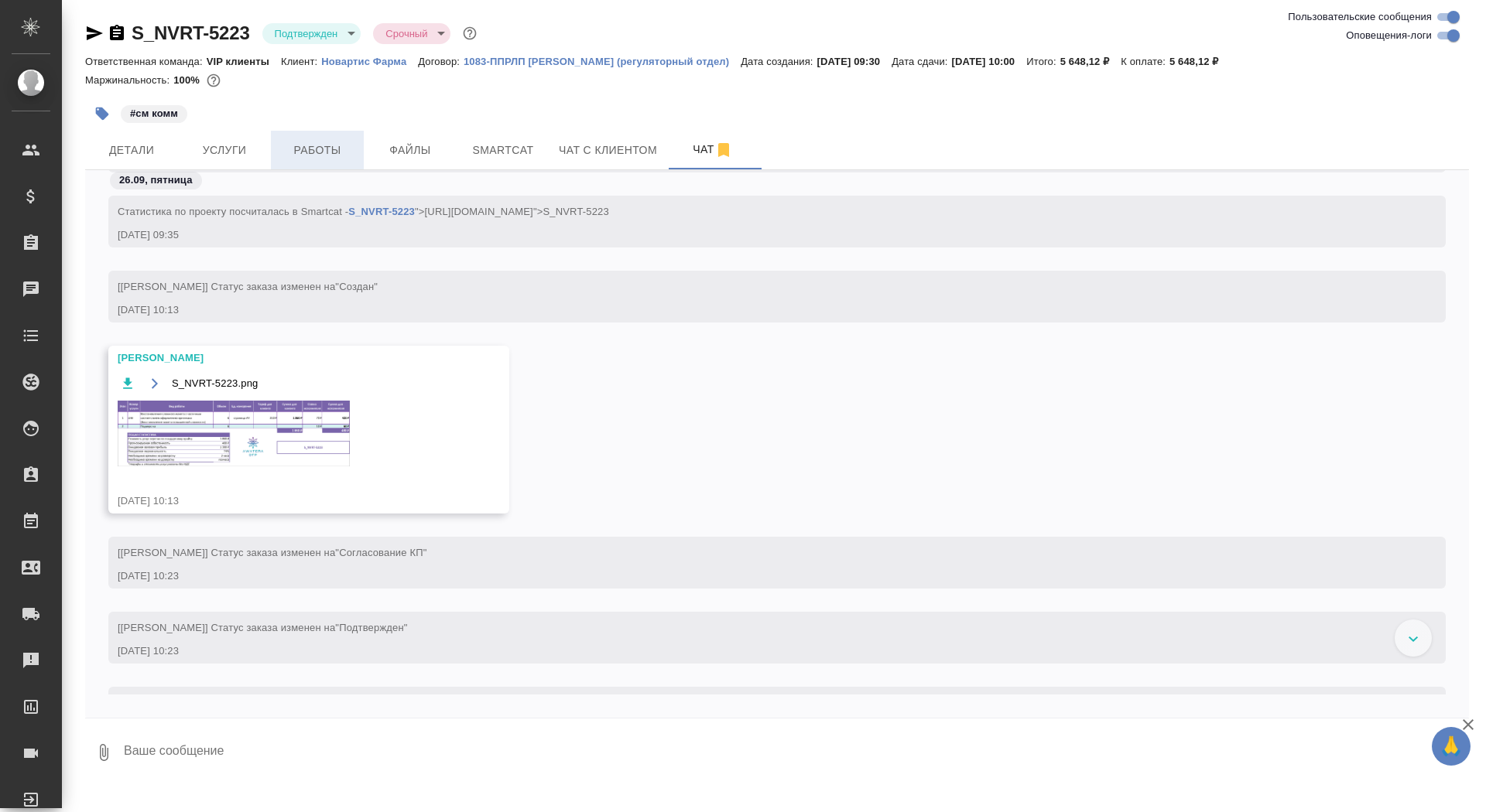
click at [328, 152] on span "Работы" at bounding box center [317, 150] width 74 height 19
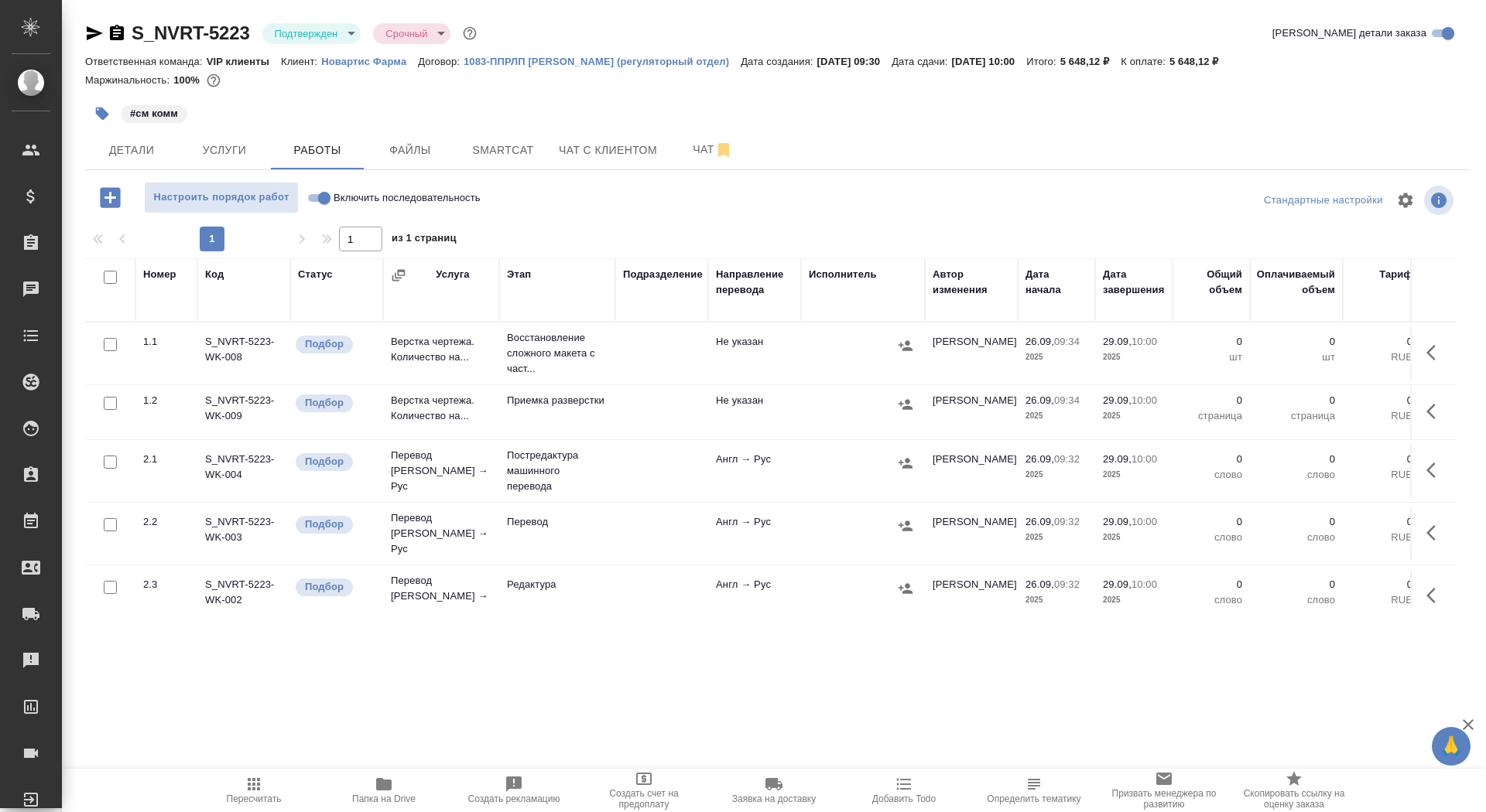
click at [1439, 357] on icon "button" at bounding box center [1436, 353] width 19 height 19
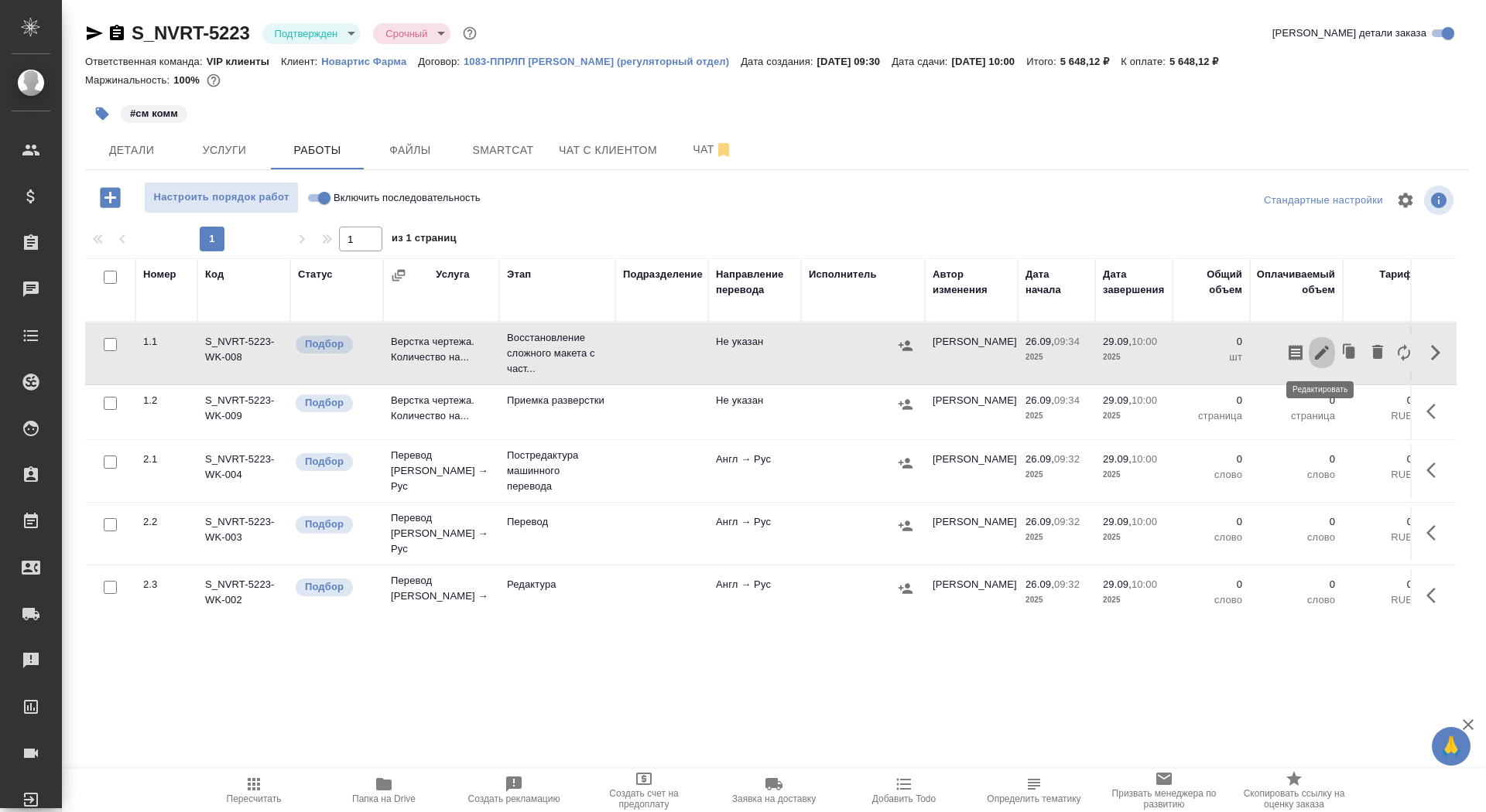
click at [1329, 354] on icon "button" at bounding box center [1322, 353] width 19 height 19
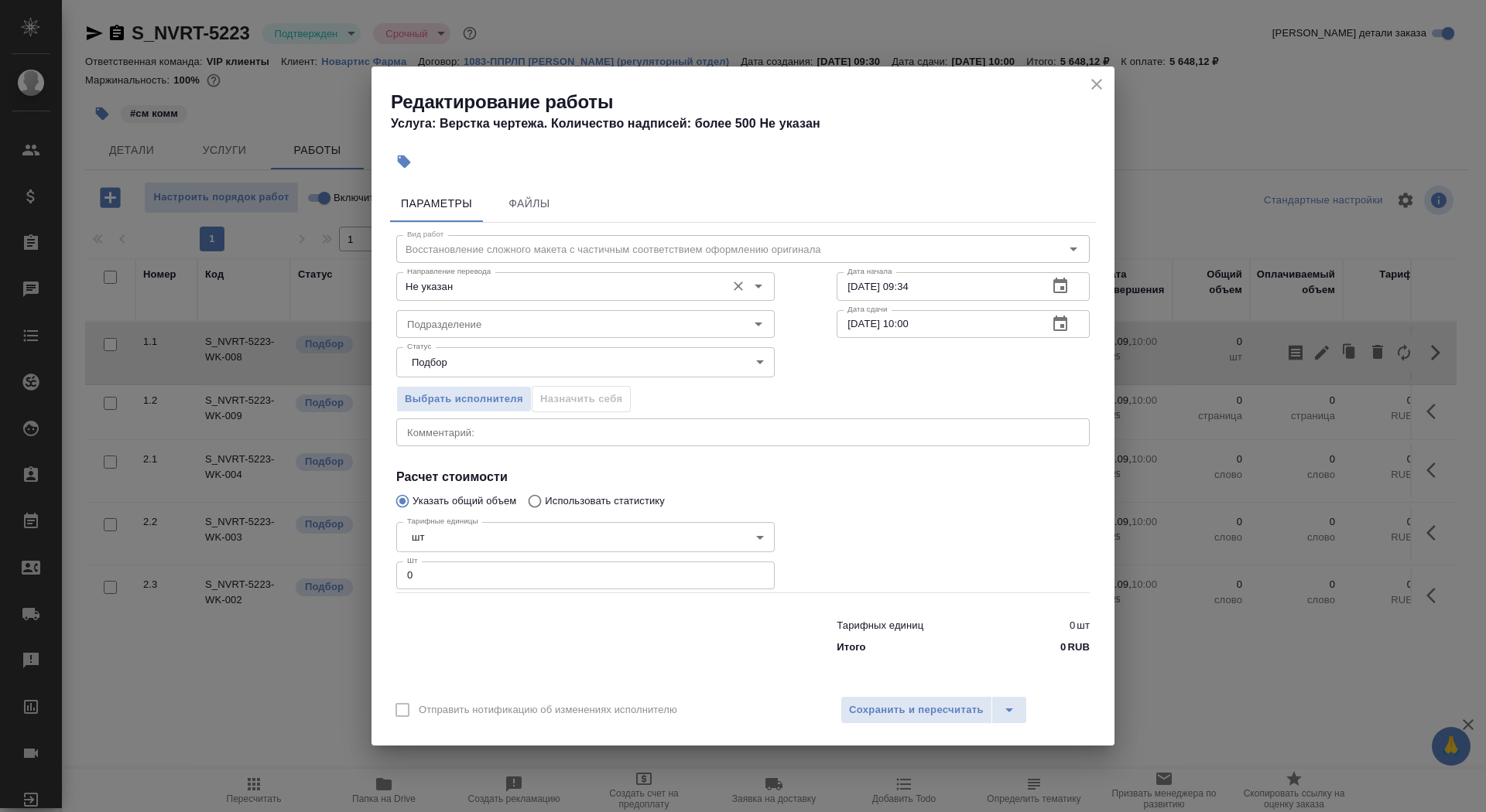
click at [635, 294] on input "Не указан" at bounding box center [559, 286] width 318 height 19
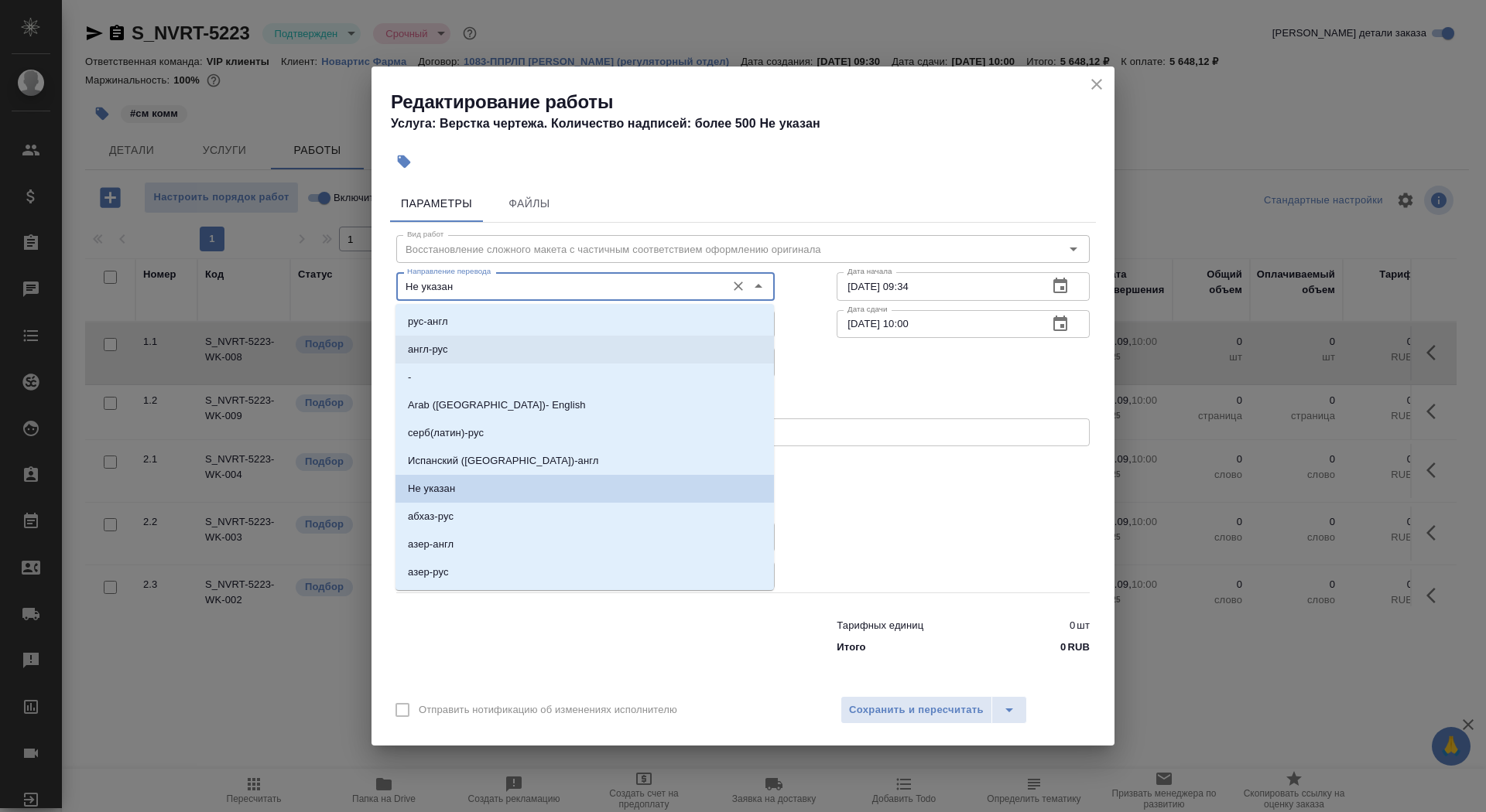
click at [589, 352] on li "англ-рус" at bounding box center [585, 349] width 379 height 28
type input "англ-рус"
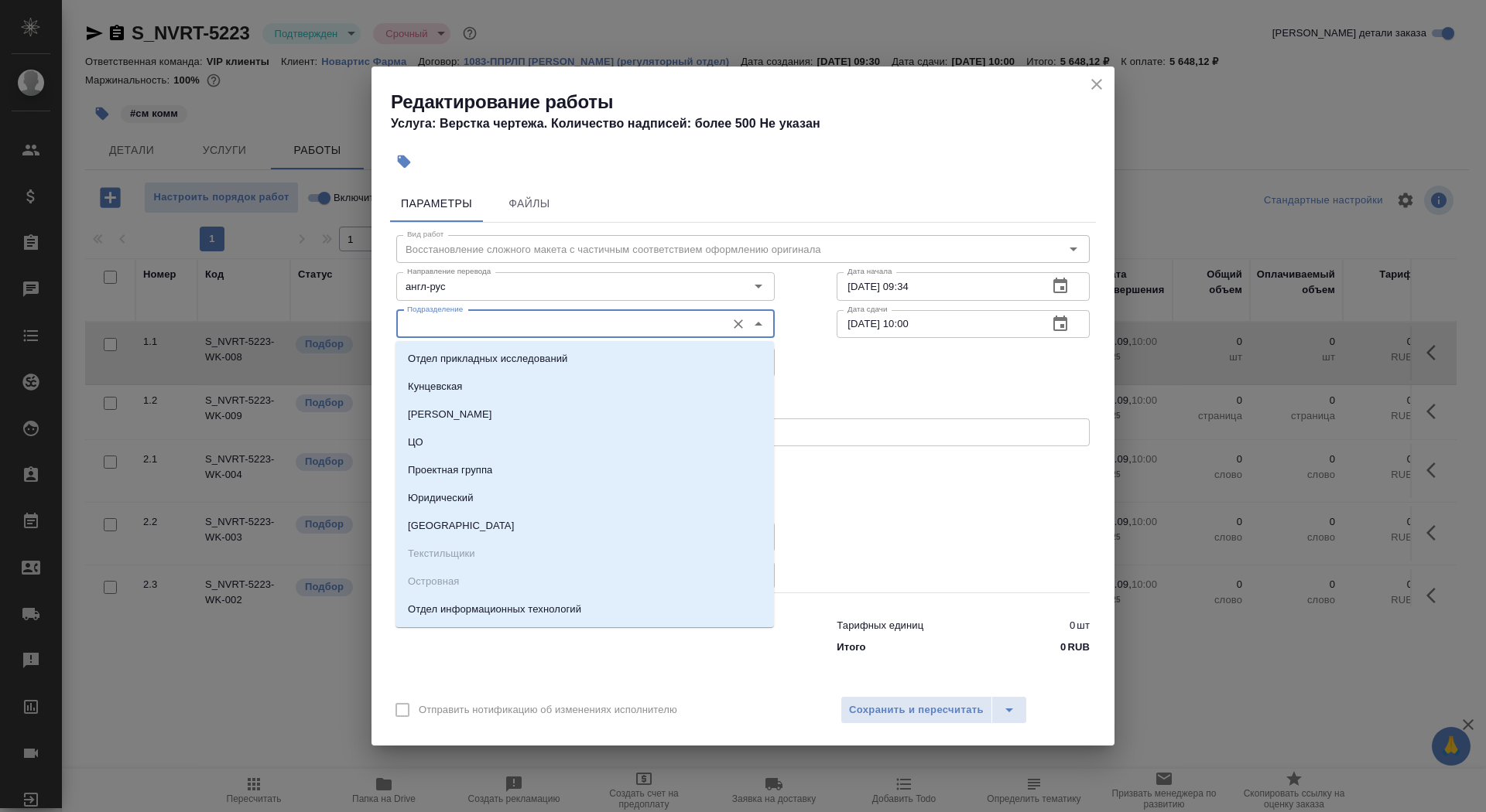
click at [566, 334] on input "Подразделение" at bounding box center [559, 324] width 318 height 19
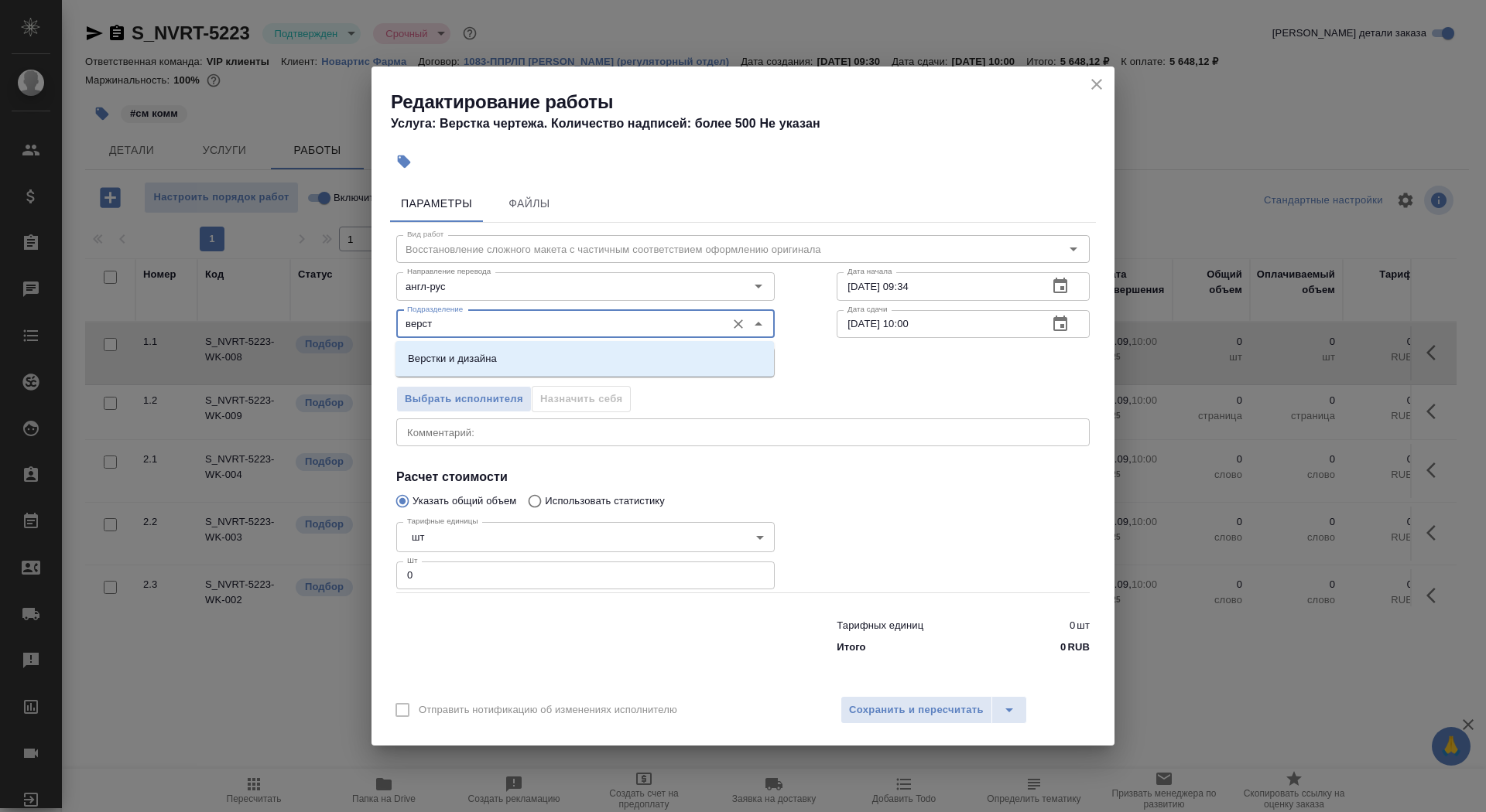
click at [568, 349] on li "Верстки и дизайна" at bounding box center [585, 358] width 379 height 28
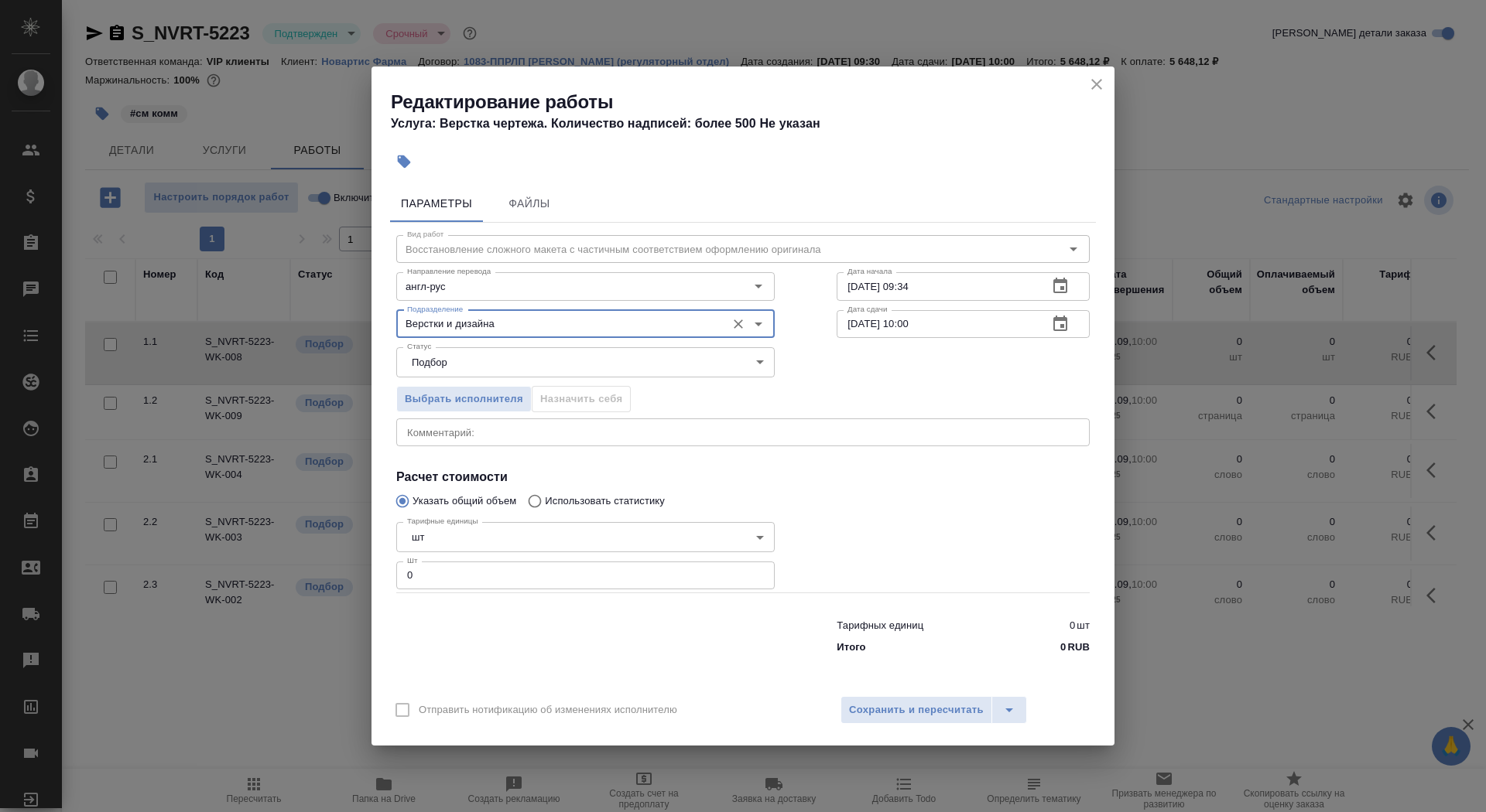
type input "Верстки и дизайна"
click at [507, 531] on body "🙏 .cls-1 fill:#fff; AWATERA Saydasheva Dilyara Клиенты Спецификации Заказы 0 Ча…" at bounding box center [743, 406] width 1486 height 812
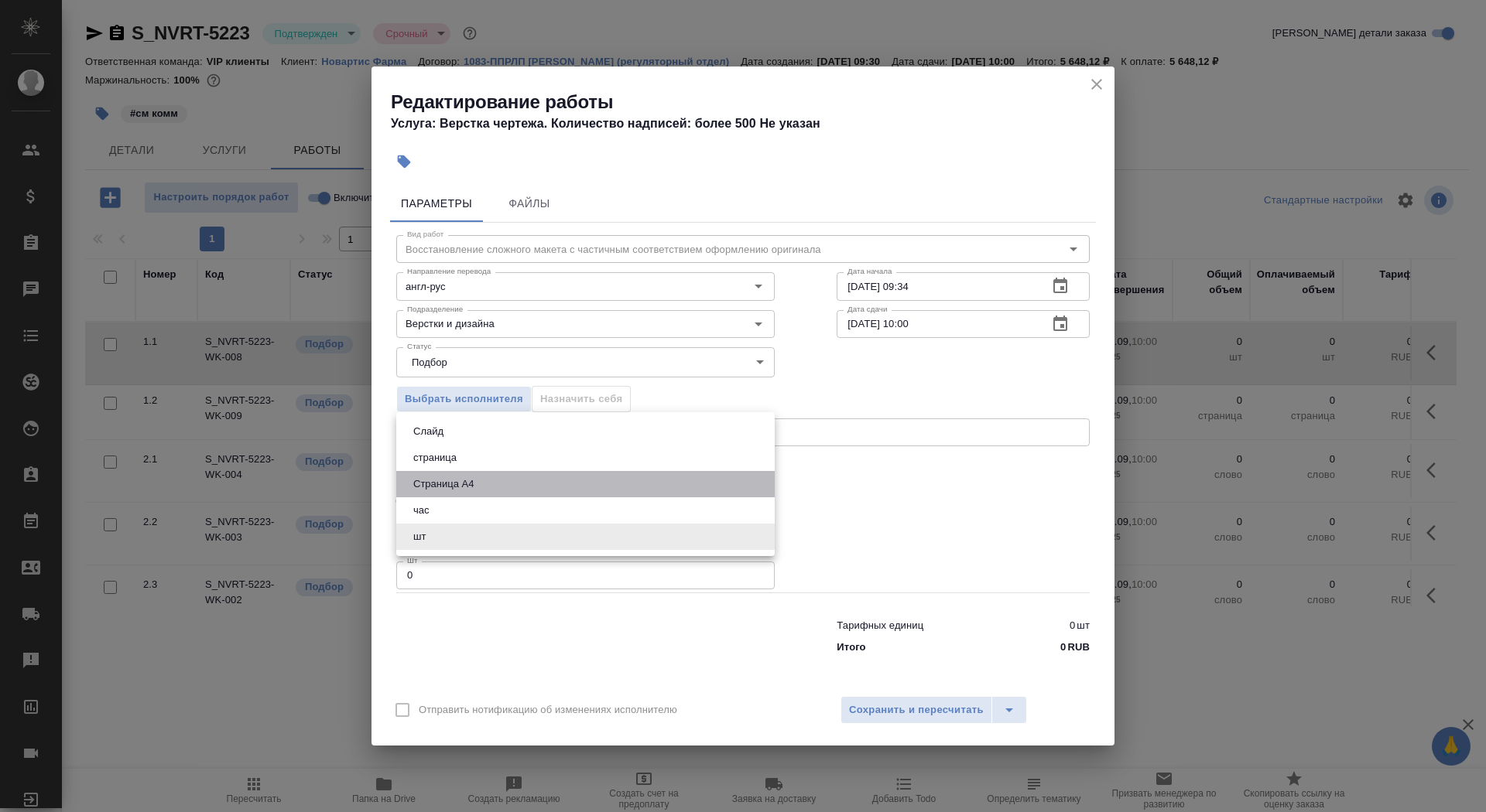
click at [504, 490] on li "Страница А4" at bounding box center [585, 484] width 379 height 27
type input "5f036ec4e16dec2d6b59c8ff"
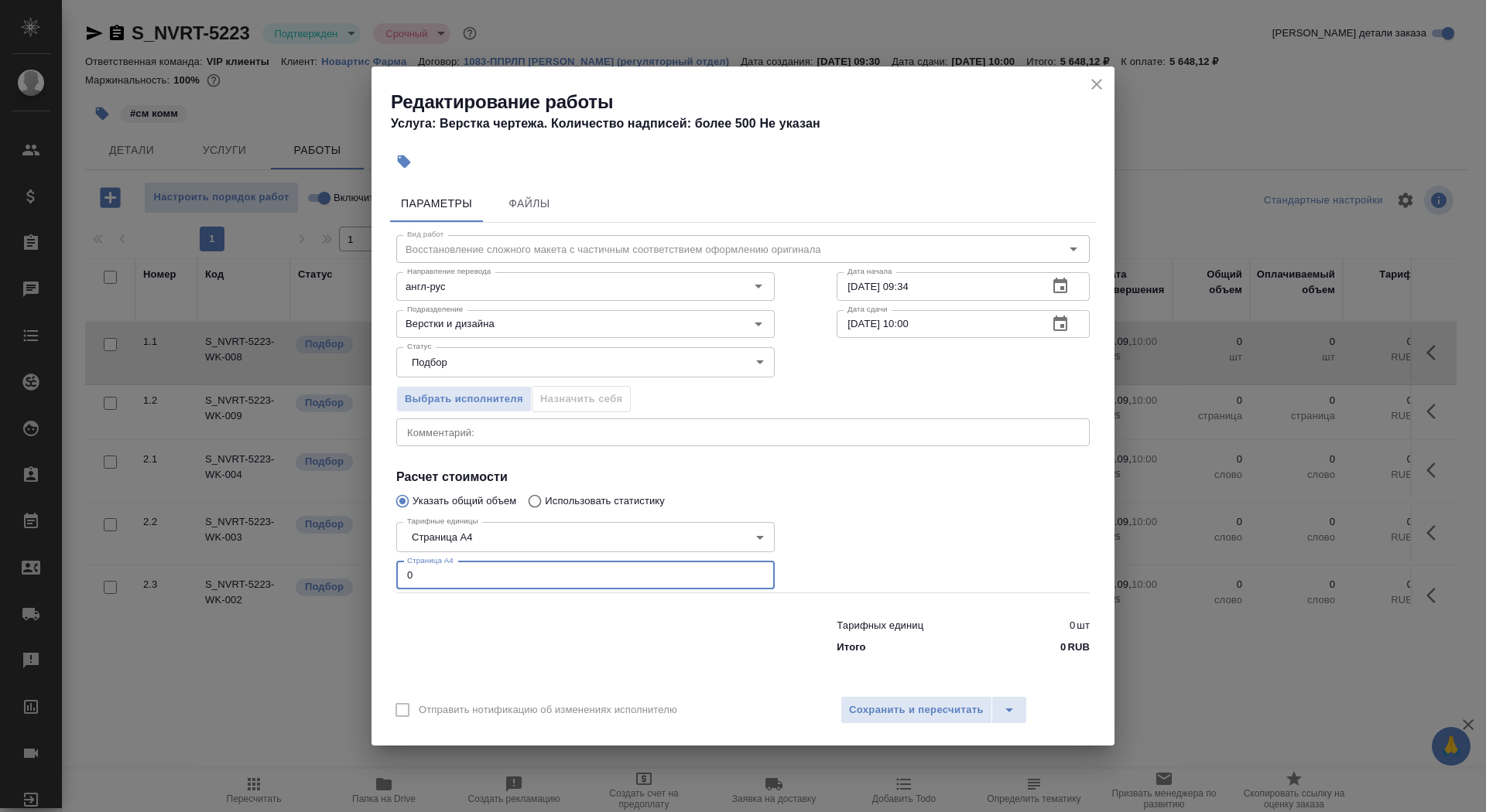
click at [504, 578] on input "0" at bounding box center [585, 575] width 379 height 28
type input "6"
click at [935, 284] on input "26.09.2025 09:34" at bounding box center [935, 285] width 199 height 28
type input "26.09.2025 10:25"
click at [1043, 330] on button "button" at bounding box center [1060, 323] width 37 height 37
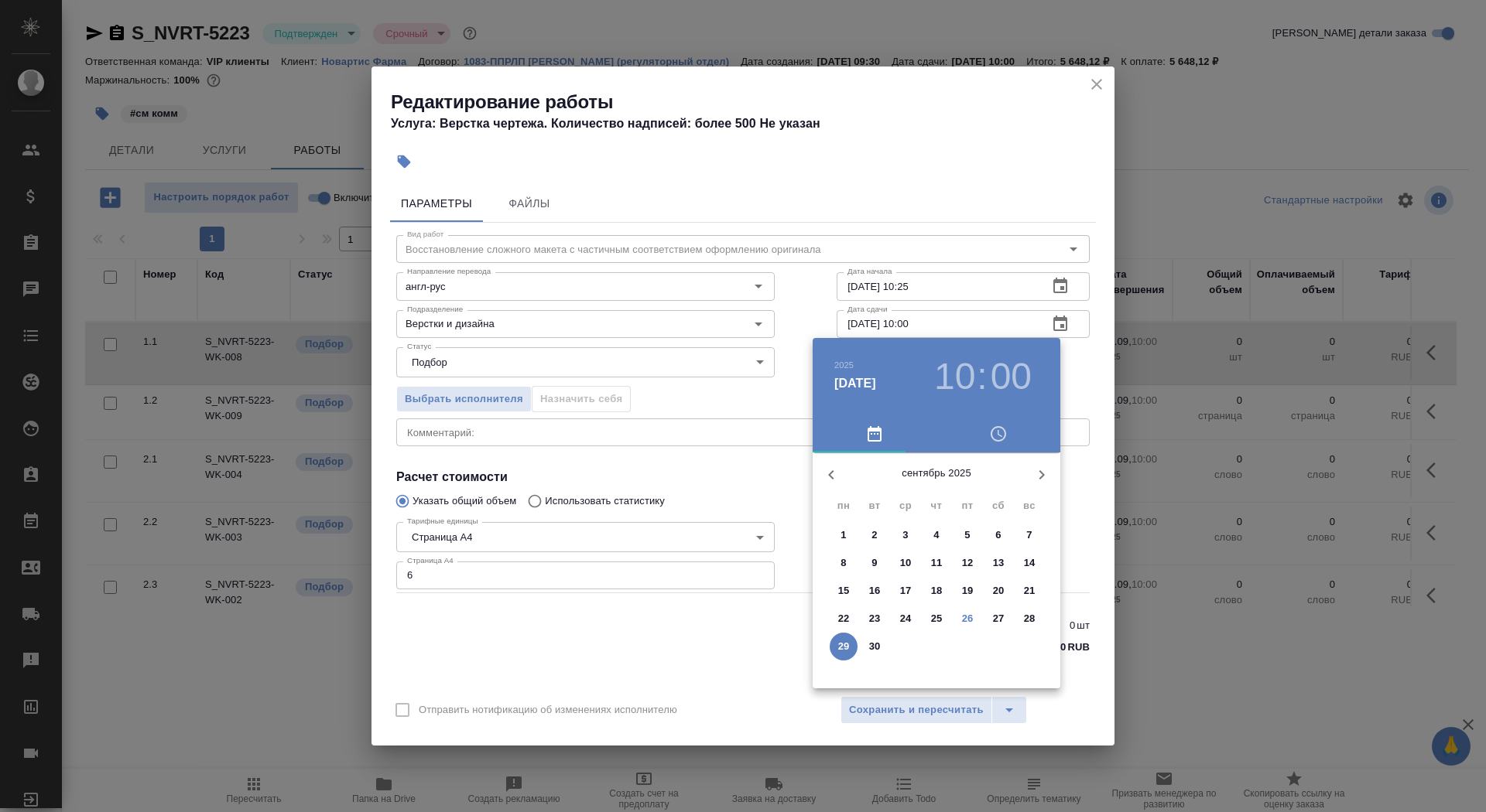
click at [968, 622] on p "26" at bounding box center [968, 619] width 11 height 15
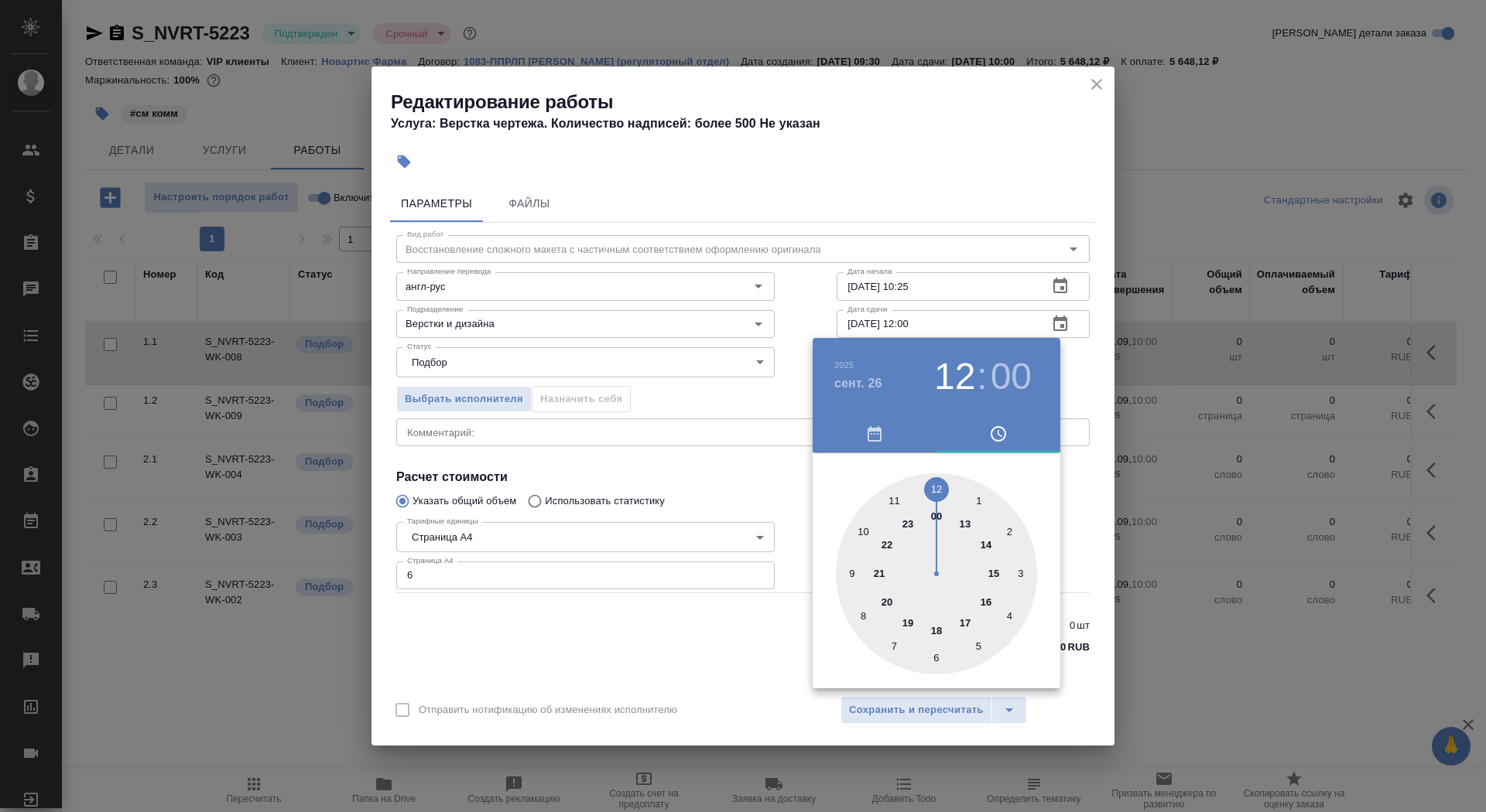
click at [939, 507] on div at bounding box center [935, 573] width 201 height 201
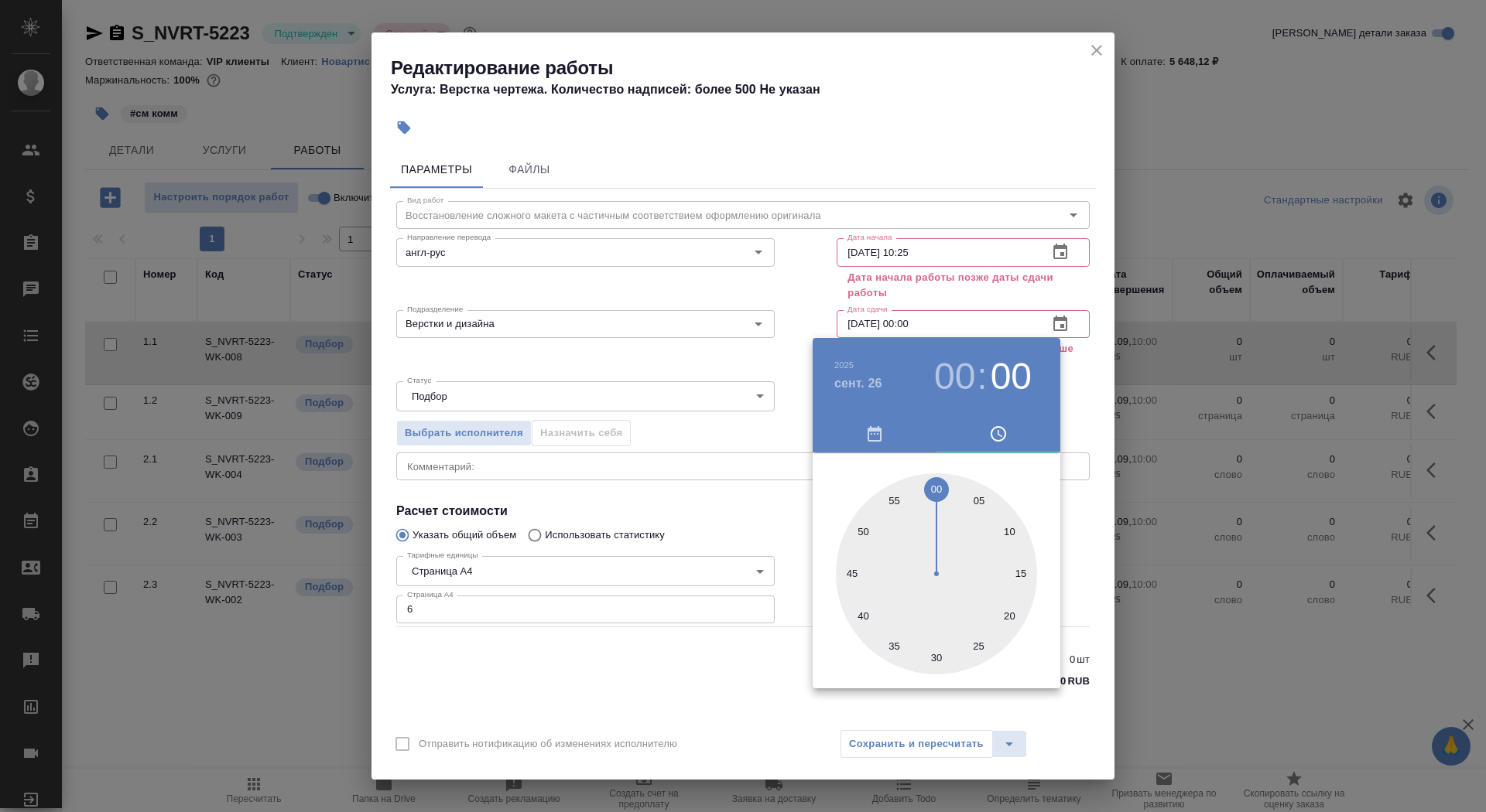
click at [935, 666] on div at bounding box center [935, 573] width 201 height 201
click at [726, 694] on div at bounding box center [743, 406] width 1486 height 812
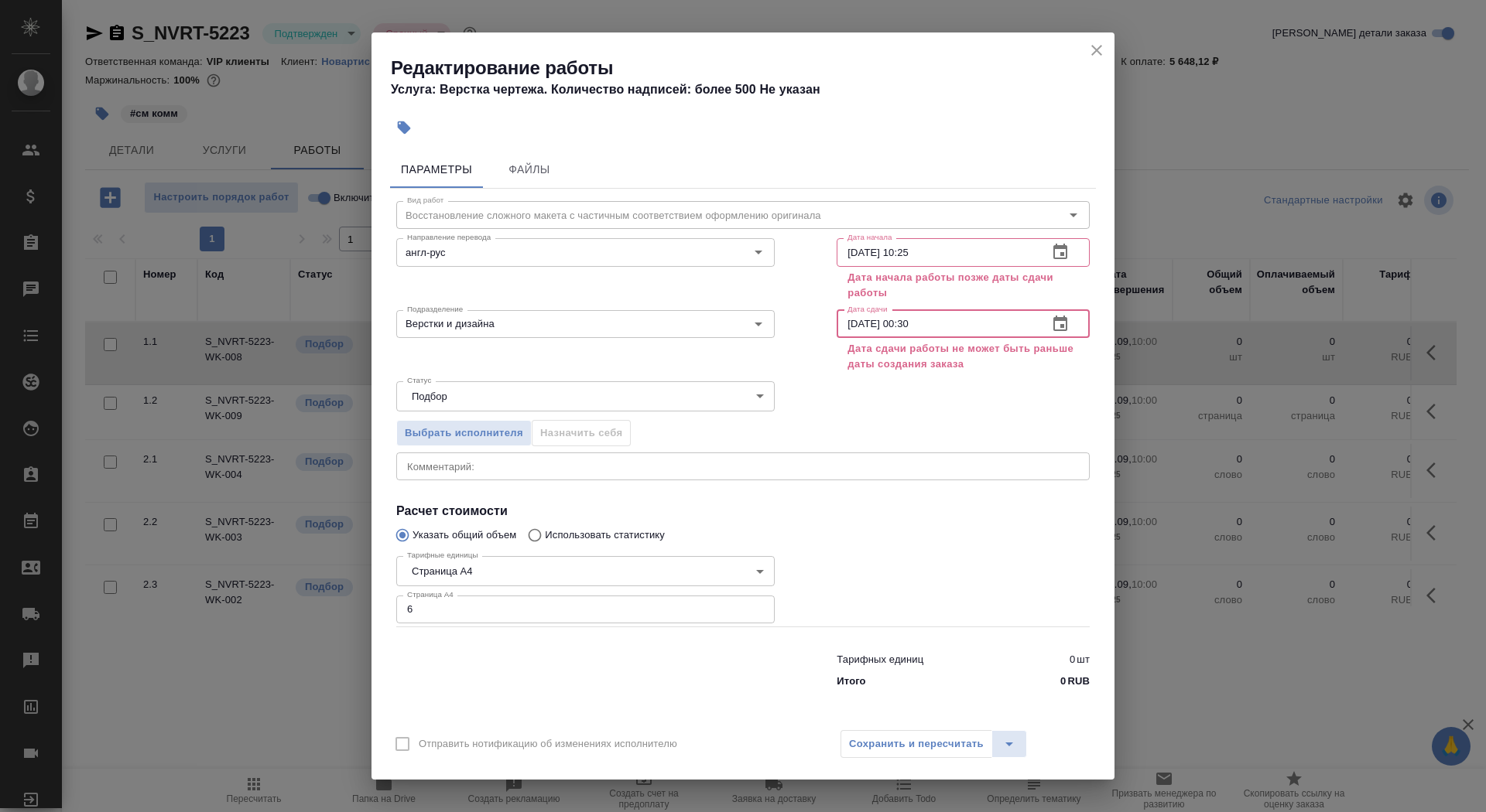
click at [909, 321] on input "26.09.2025 00:30" at bounding box center [935, 323] width 199 height 28
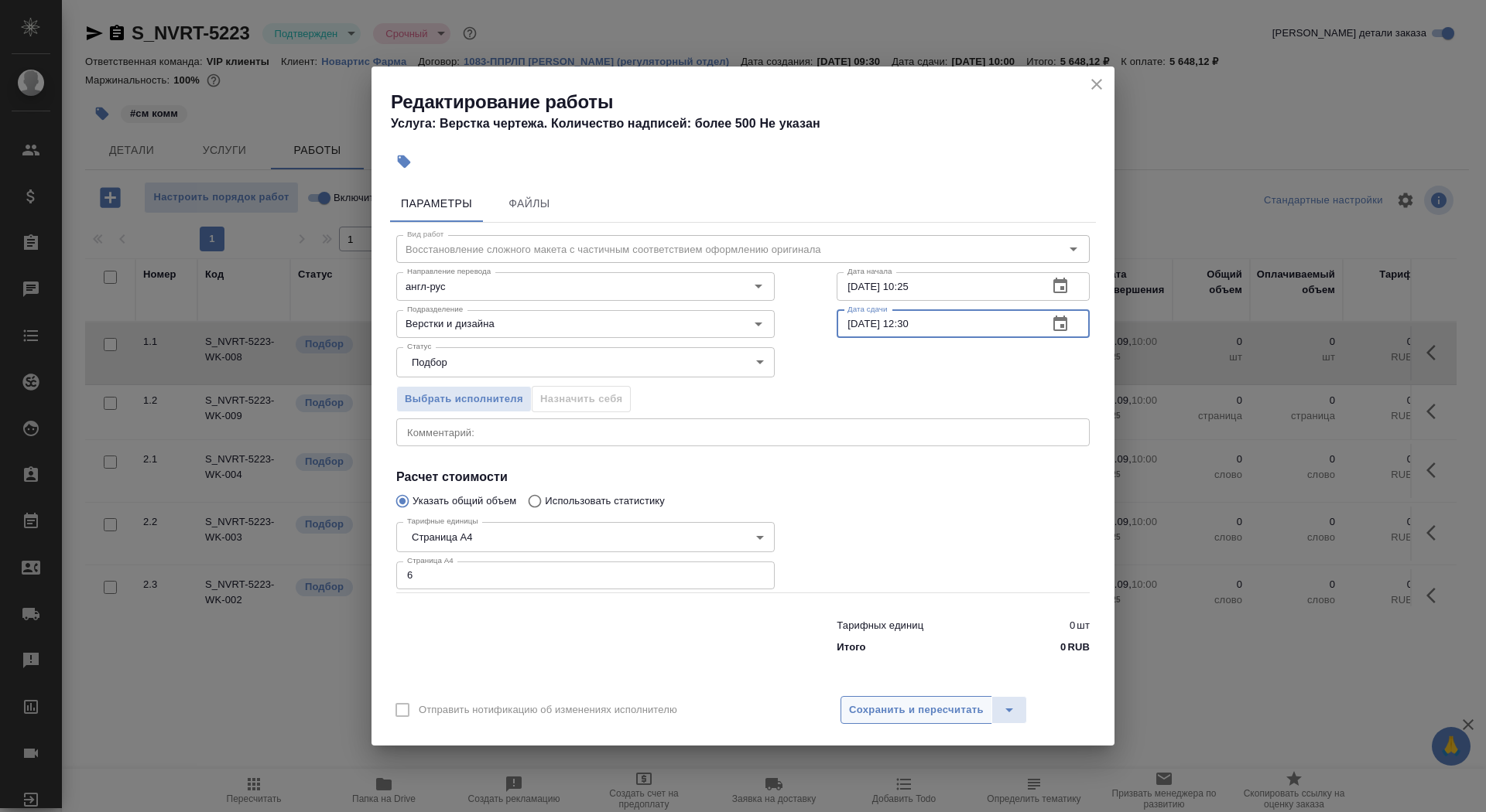
type input "26.09.2025 12:30"
click at [924, 716] on span "Сохранить и пересчитать" at bounding box center [916, 710] width 135 height 18
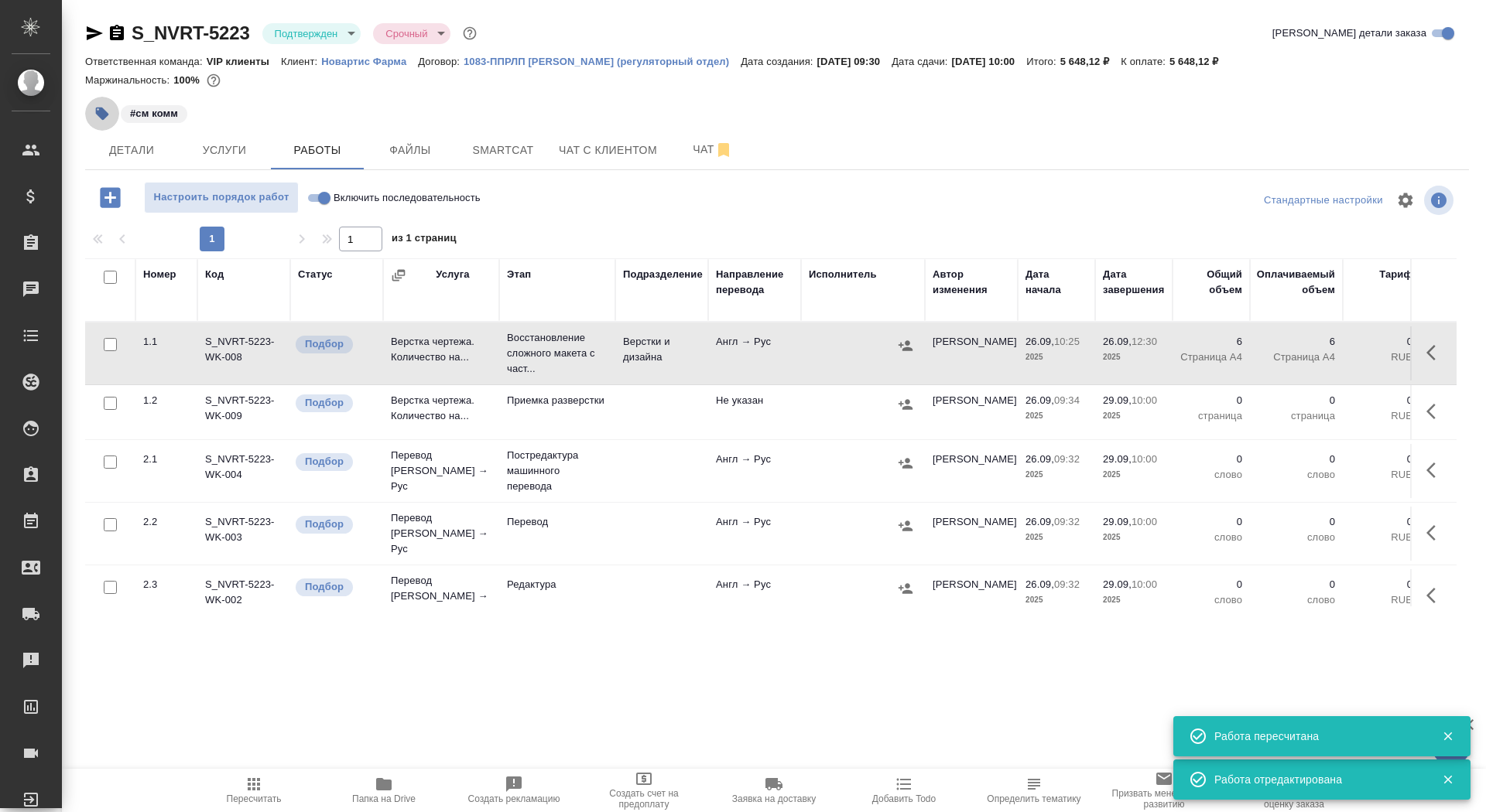
click at [103, 109] on icon "button" at bounding box center [102, 113] width 15 height 15
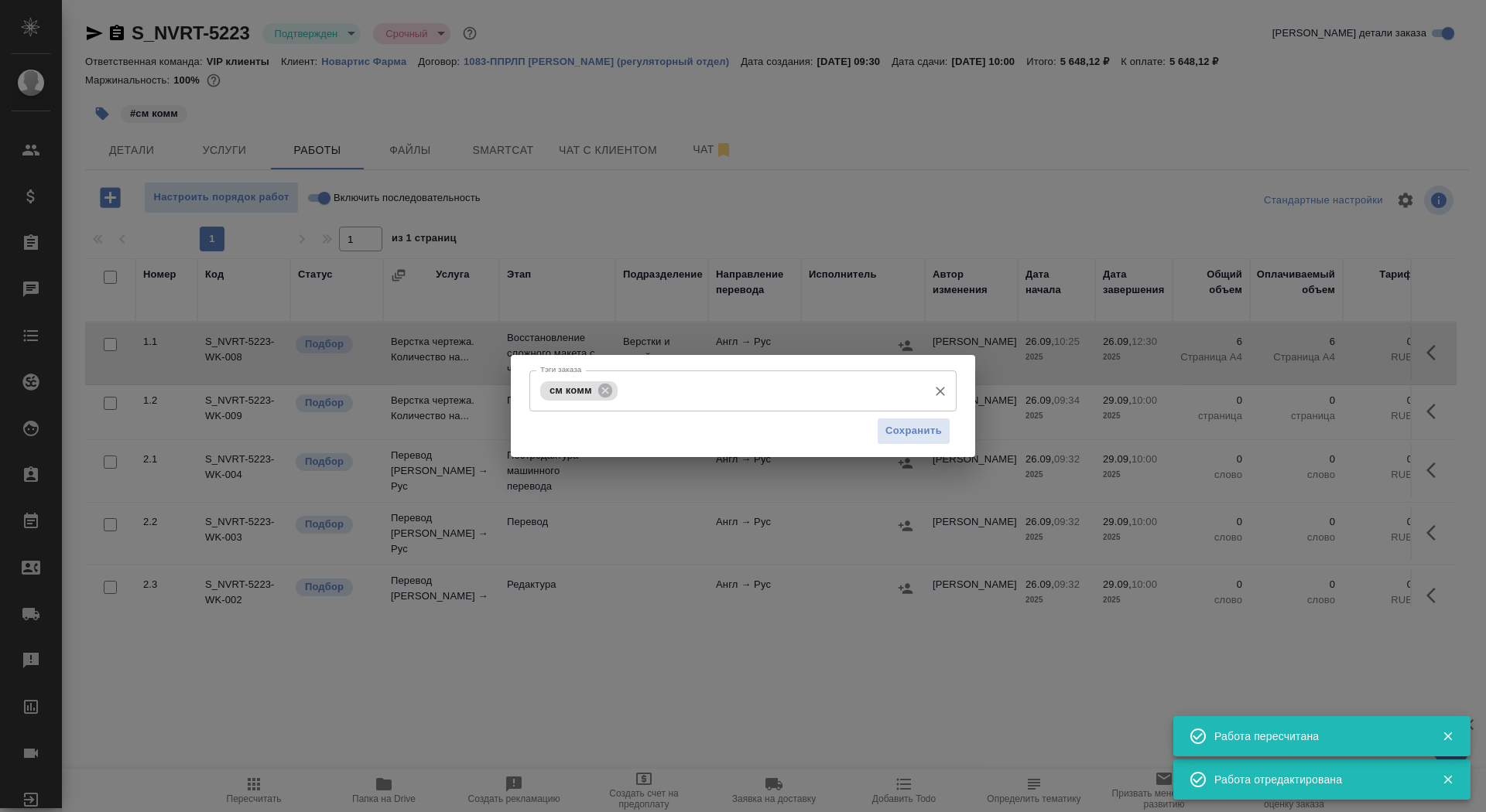
click at [712, 380] on input "Тэги заказа" at bounding box center [771, 391] width 299 height 27
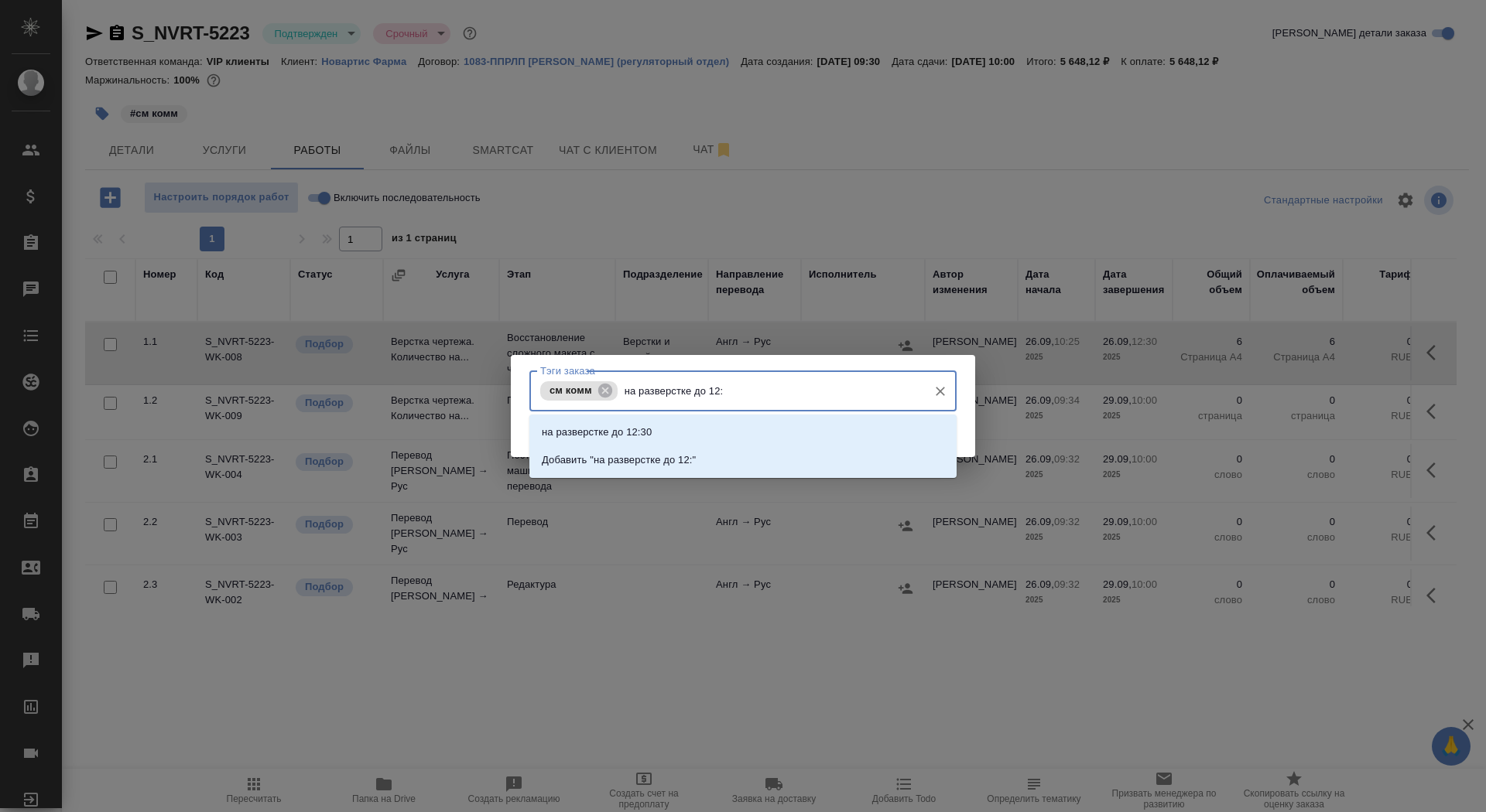
type input "на разверстке до 12:3"
click at [783, 435] on li "на разверстке до 12:30" at bounding box center [742, 432] width 427 height 28
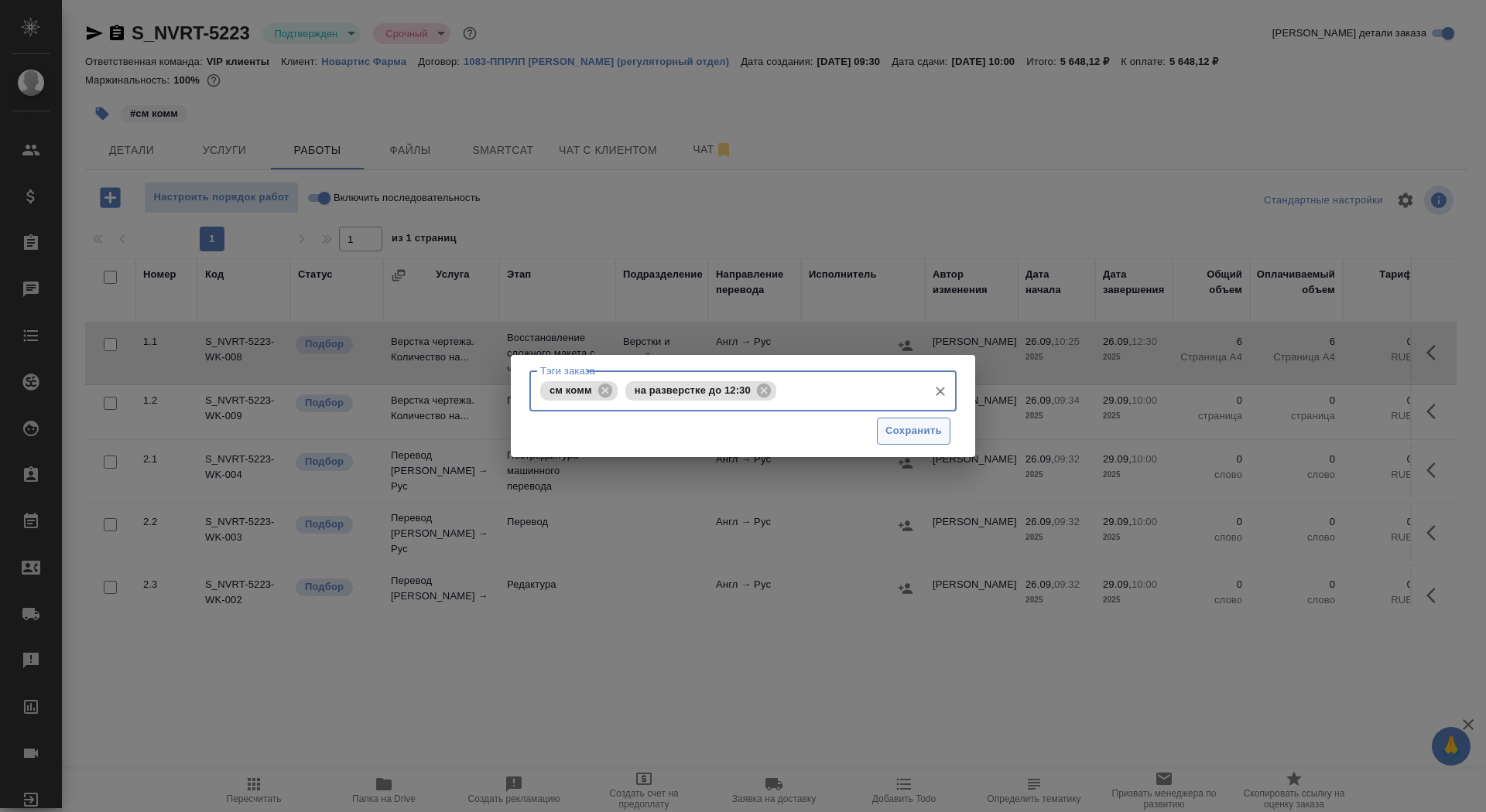
click at [887, 437] on span "Сохранить" at bounding box center [913, 431] width 56 height 18
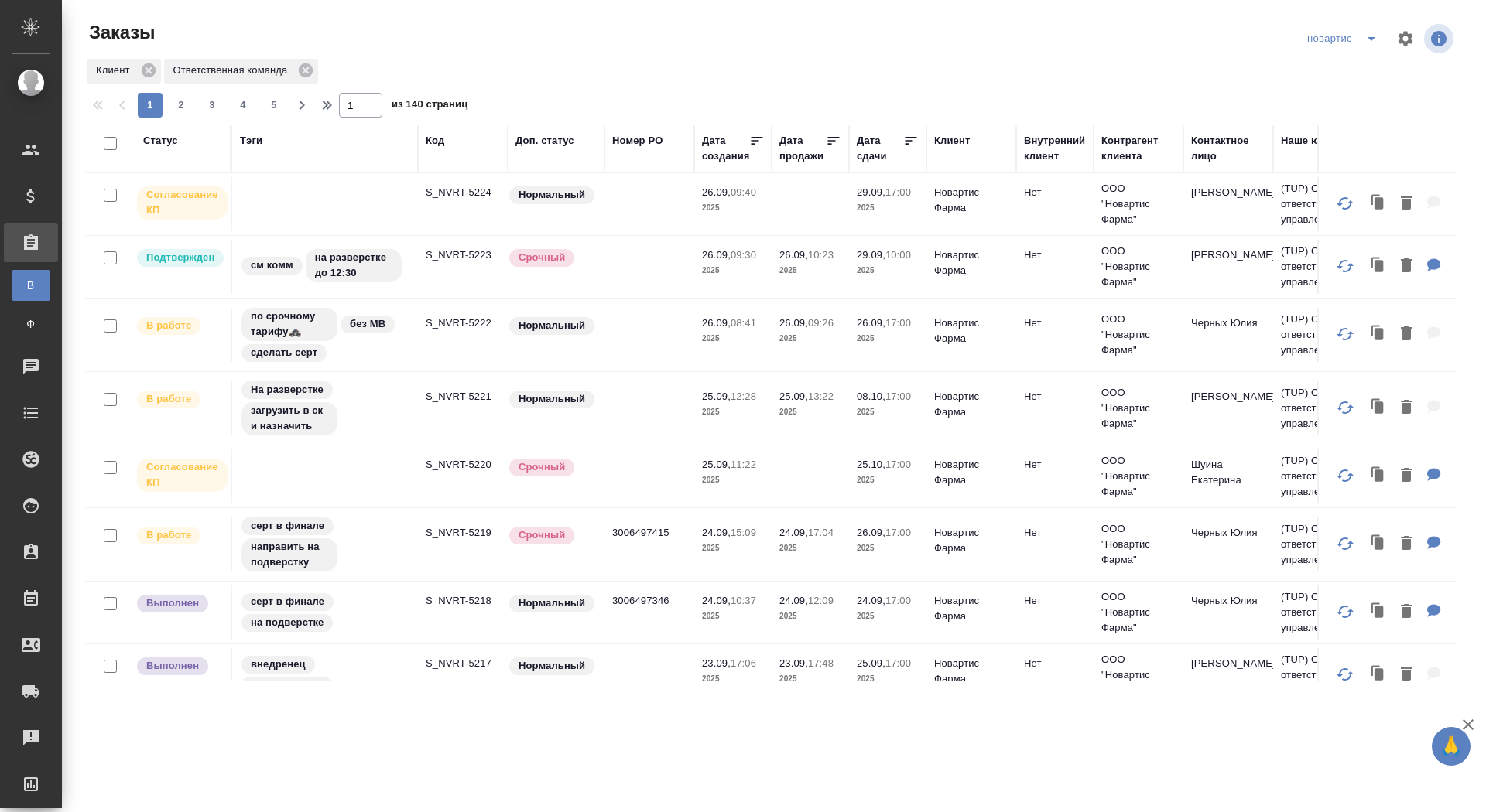
click at [454, 193] on p "S_NVRT-5224" at bounding box center [462, 192] width 74 height 15
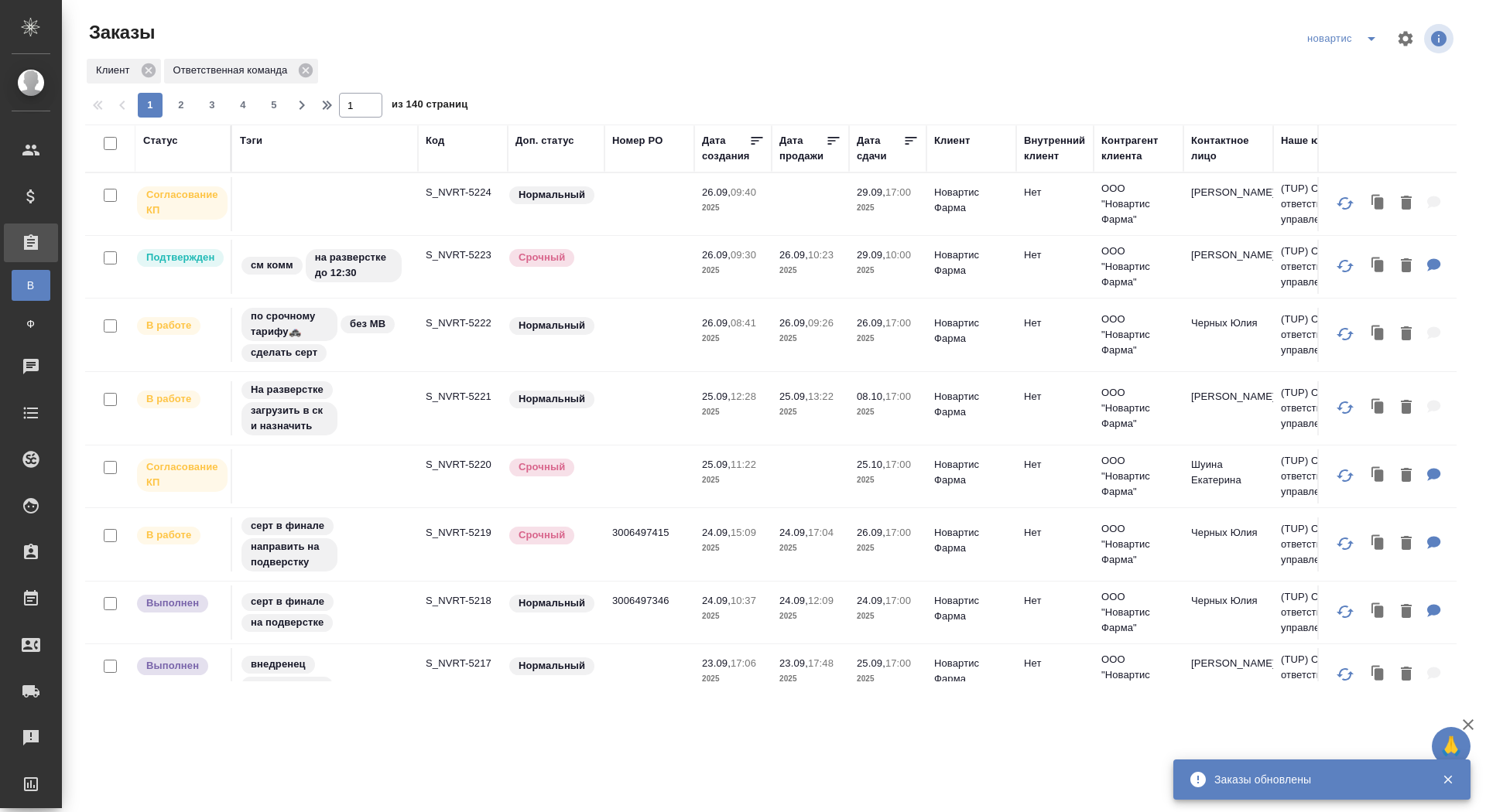
click at [376, 485] on td at bounding box center [324, 476] width 186 height 54
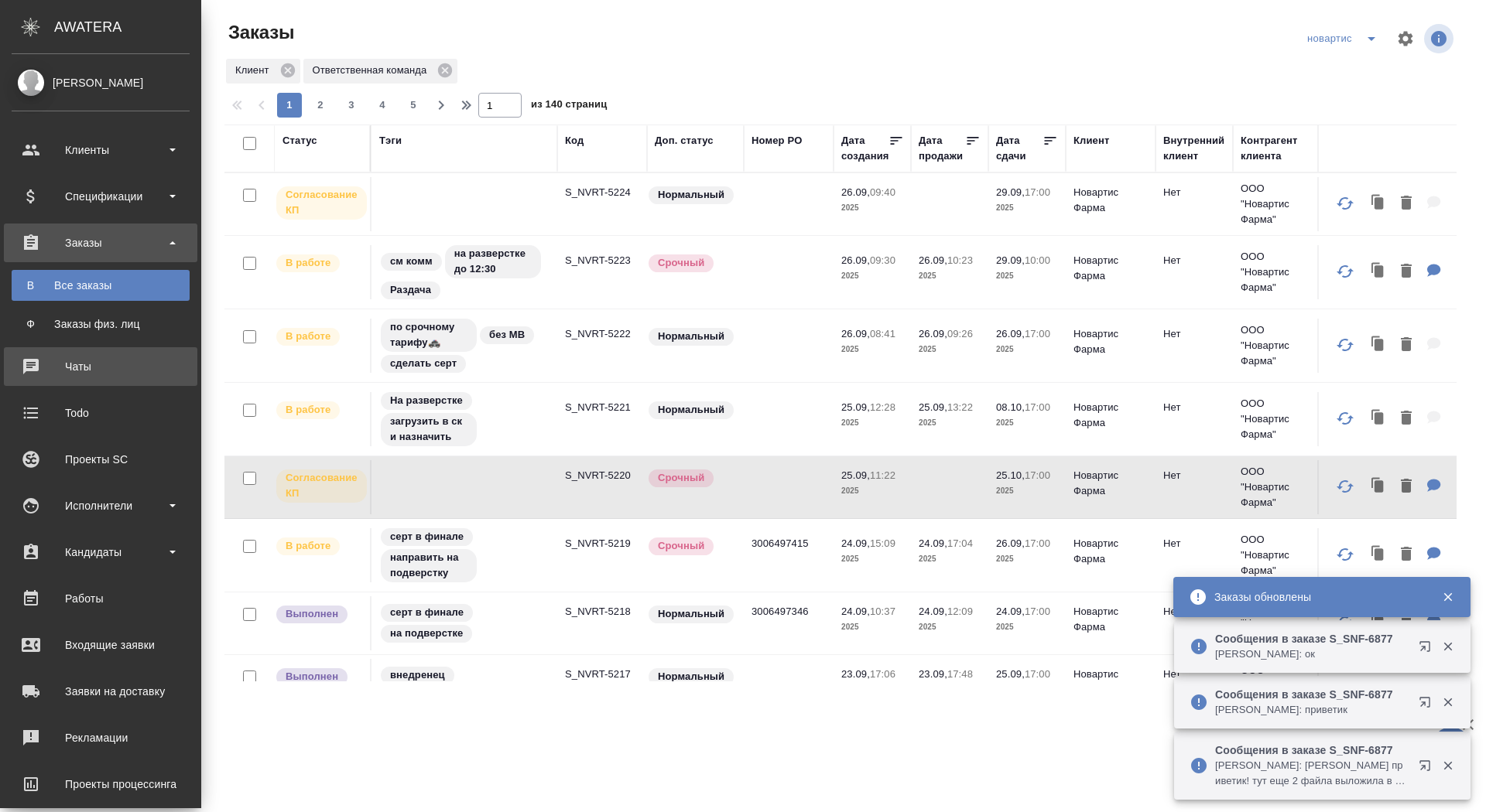
click at [48, 368] on div "Чаты" at bounding box center [100, 366] width 178 height 23
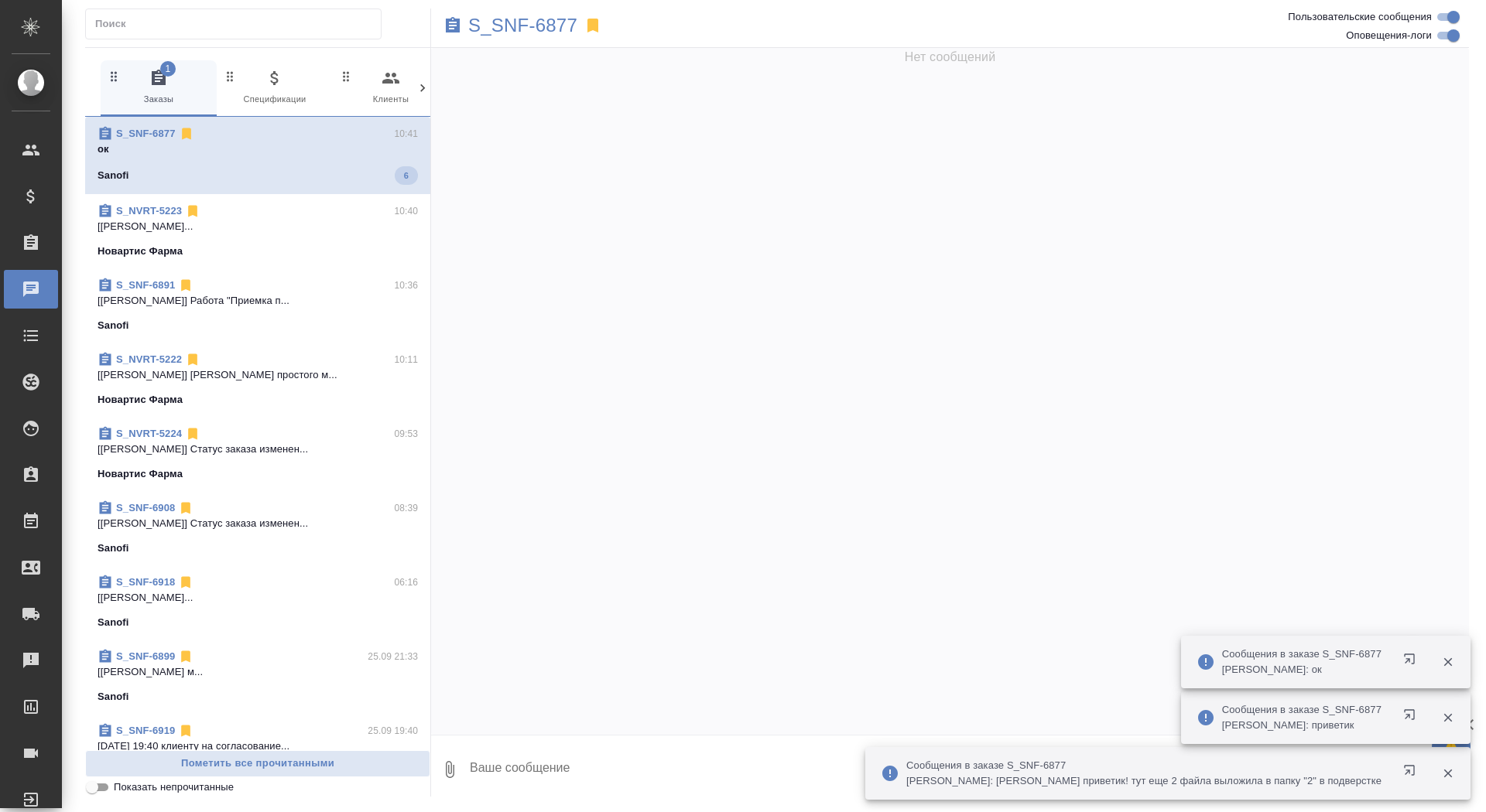
scroll to position [66888, 0]
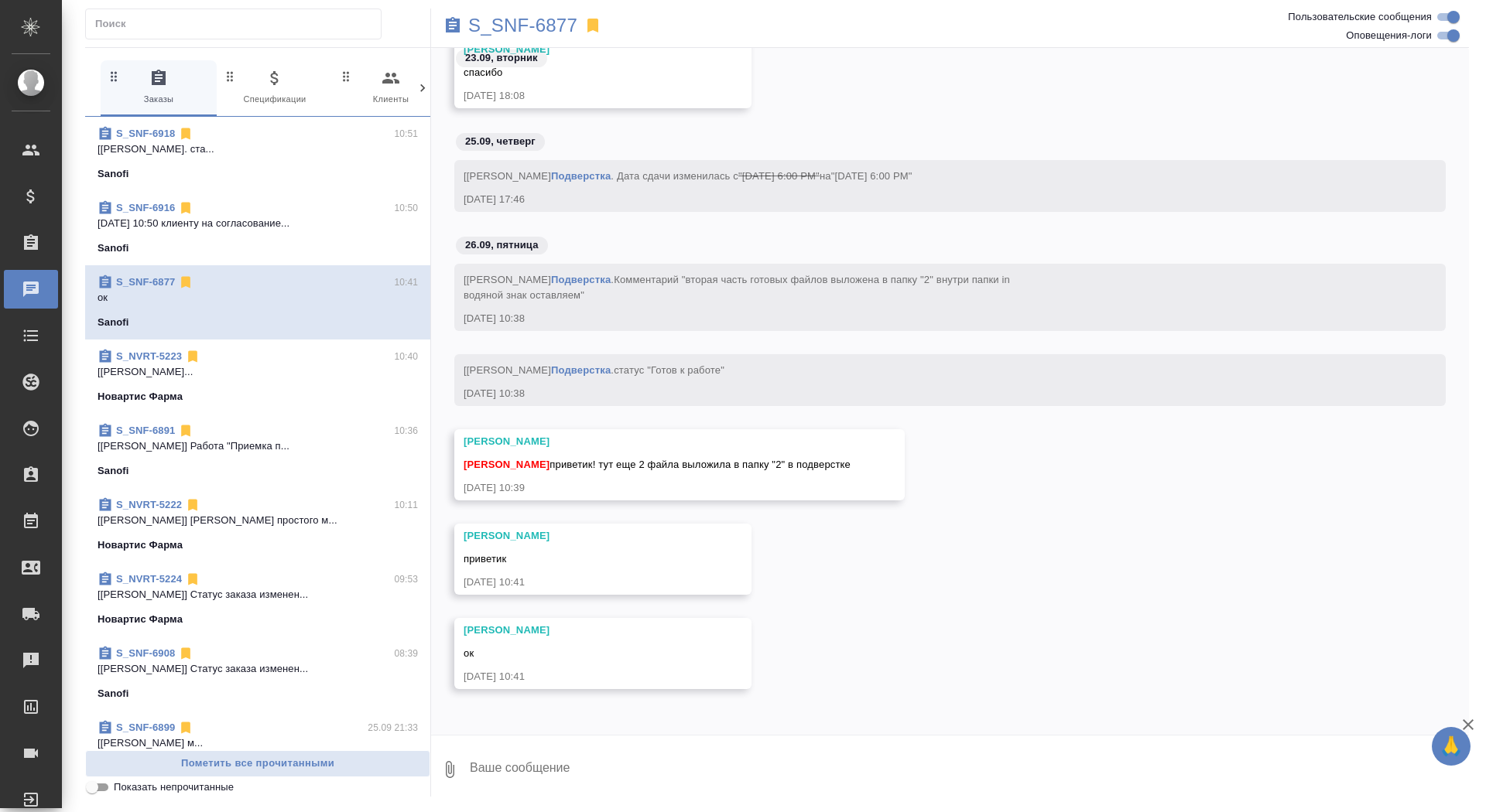
click at [264, 222] on p "26.09.2025 10:50 клиенту на согласование..." at bounding box center [257, 223] width 321 height 15
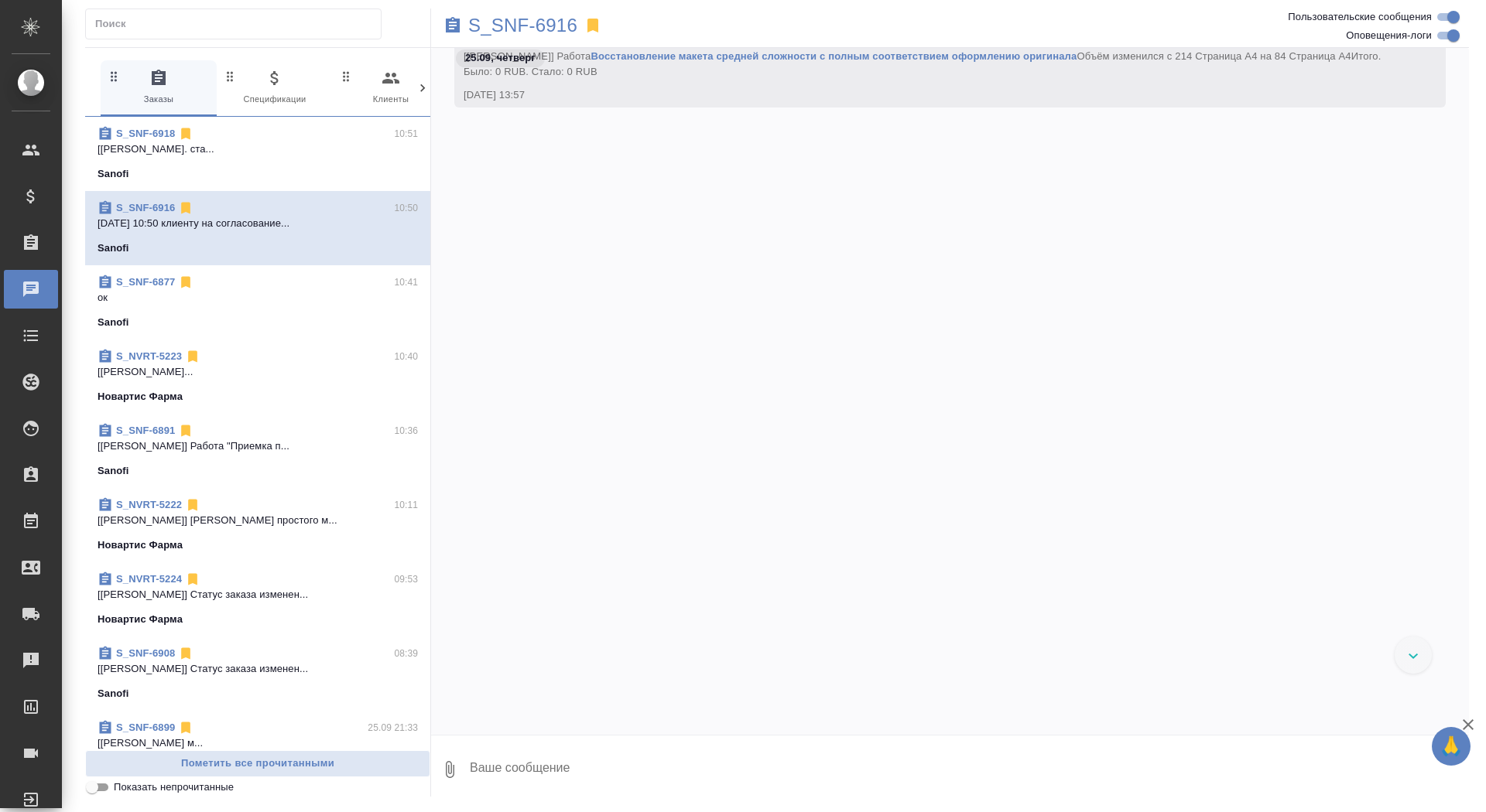
scroll to position [18191, 0]
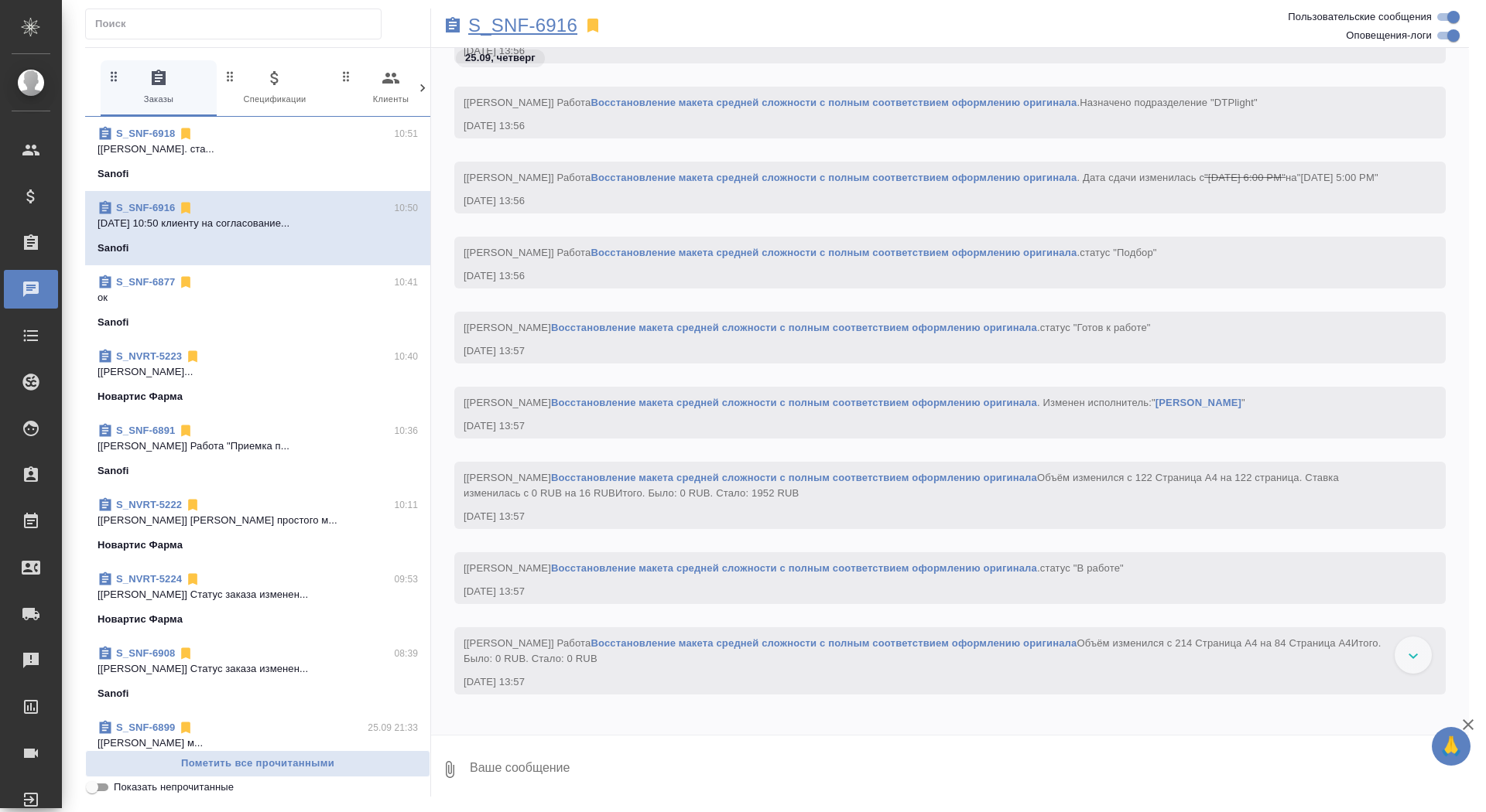
click at [541, 31] on p "S_SNF-6916" at bounding box center [522, 26] width 109 height 15
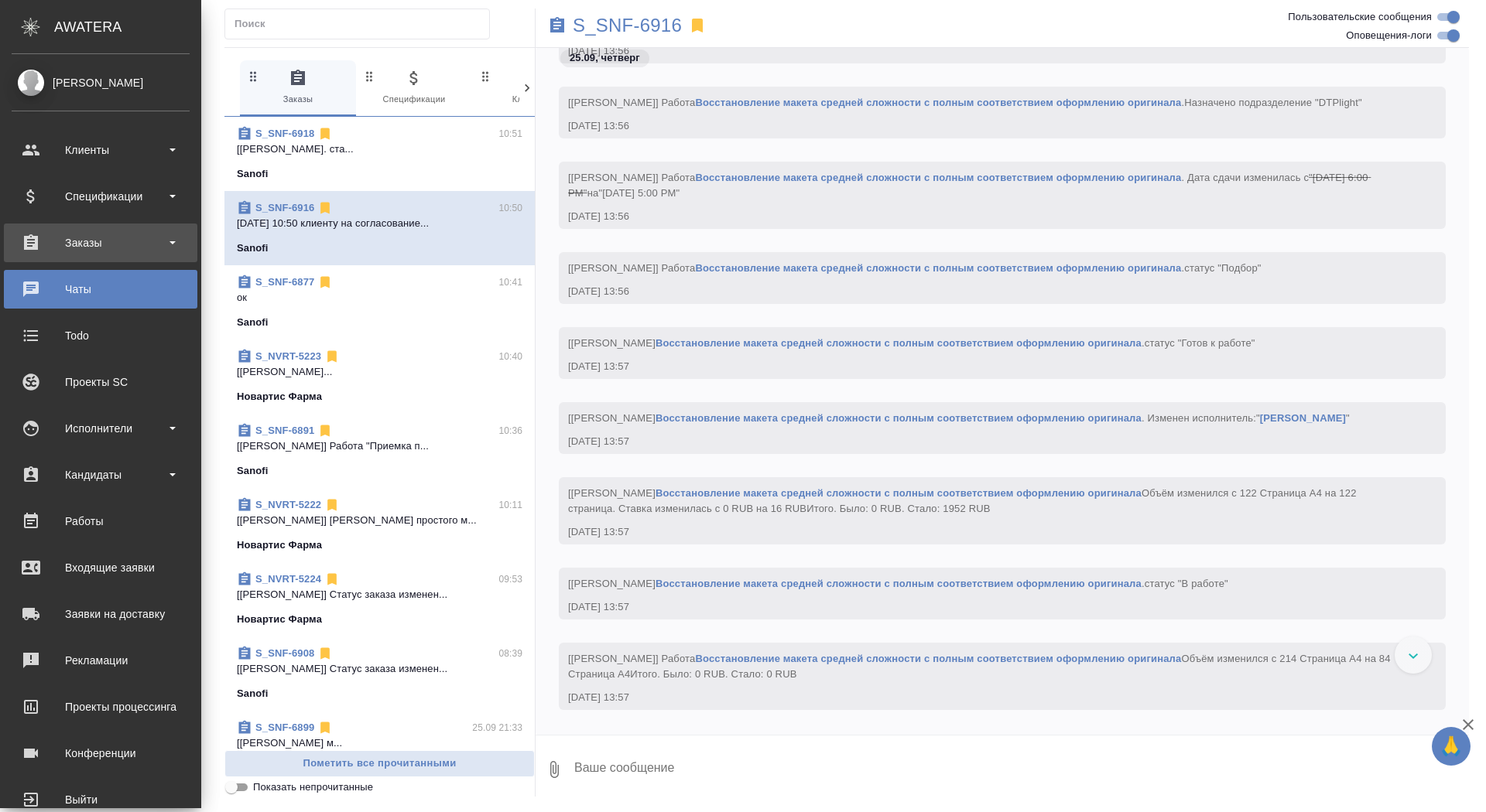
click at [70, 251] on div "Заказы" at bounding box center [100, 242] width 178 height 23
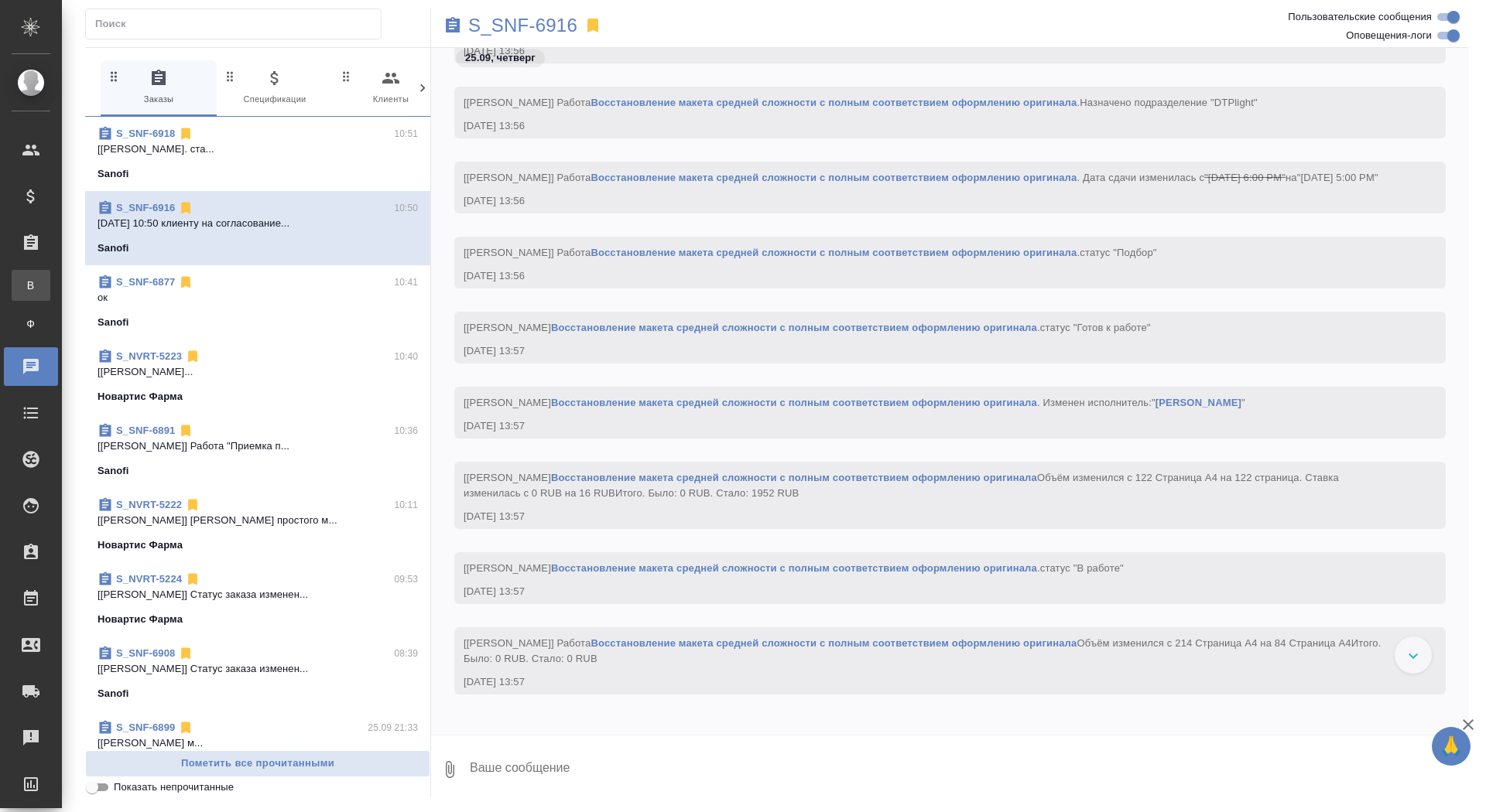
click at [23, 278] on div "Все заказы" at bounding box center [11, 285] width 23 height 15
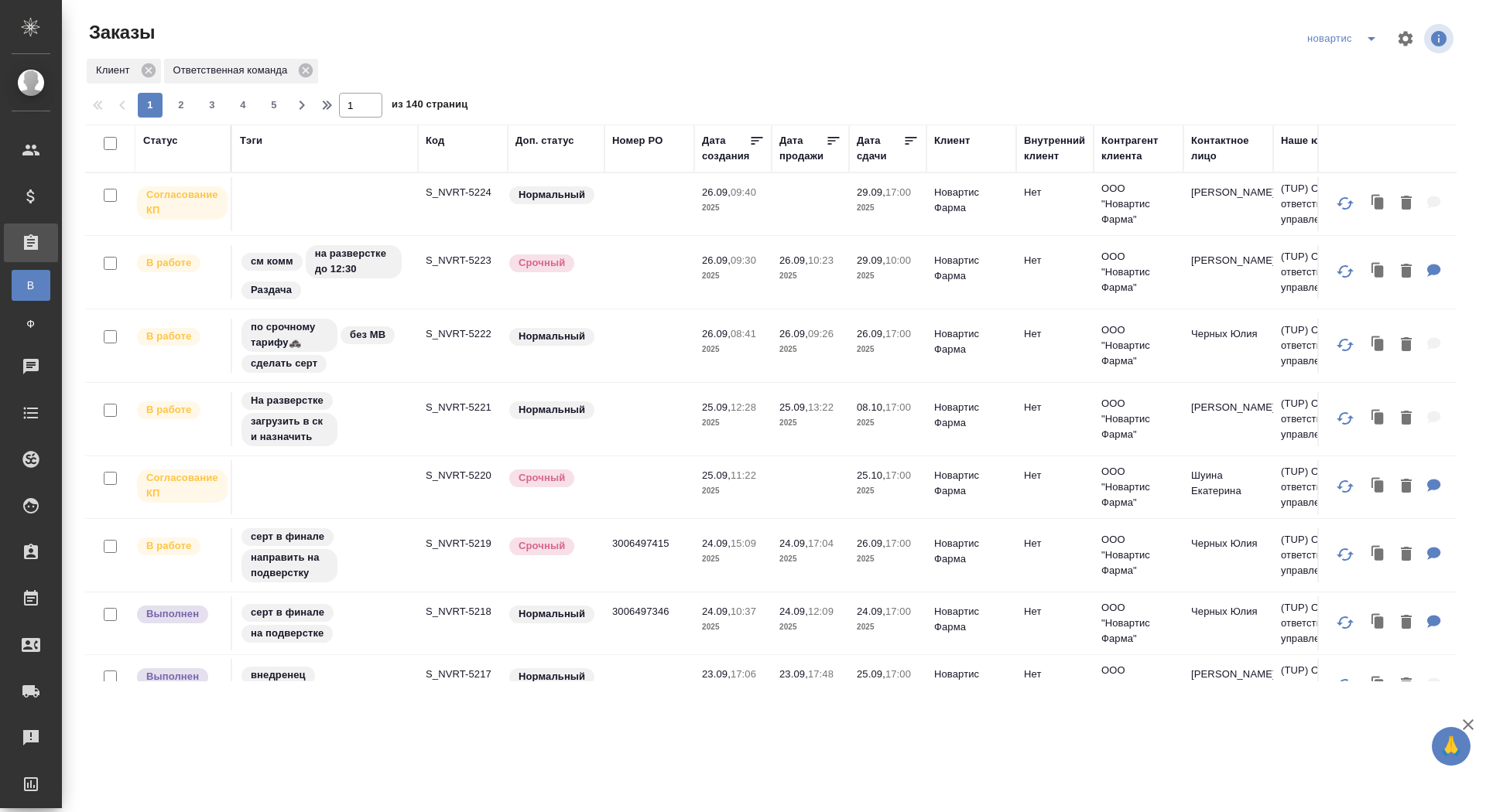
click at [1365, 35] on icon "split button" at bounding box center [1372, 39] width 19 height 19
click at [1327, 86] on li "sanofi" at bounding box center [1343, 94] width 85 height 25
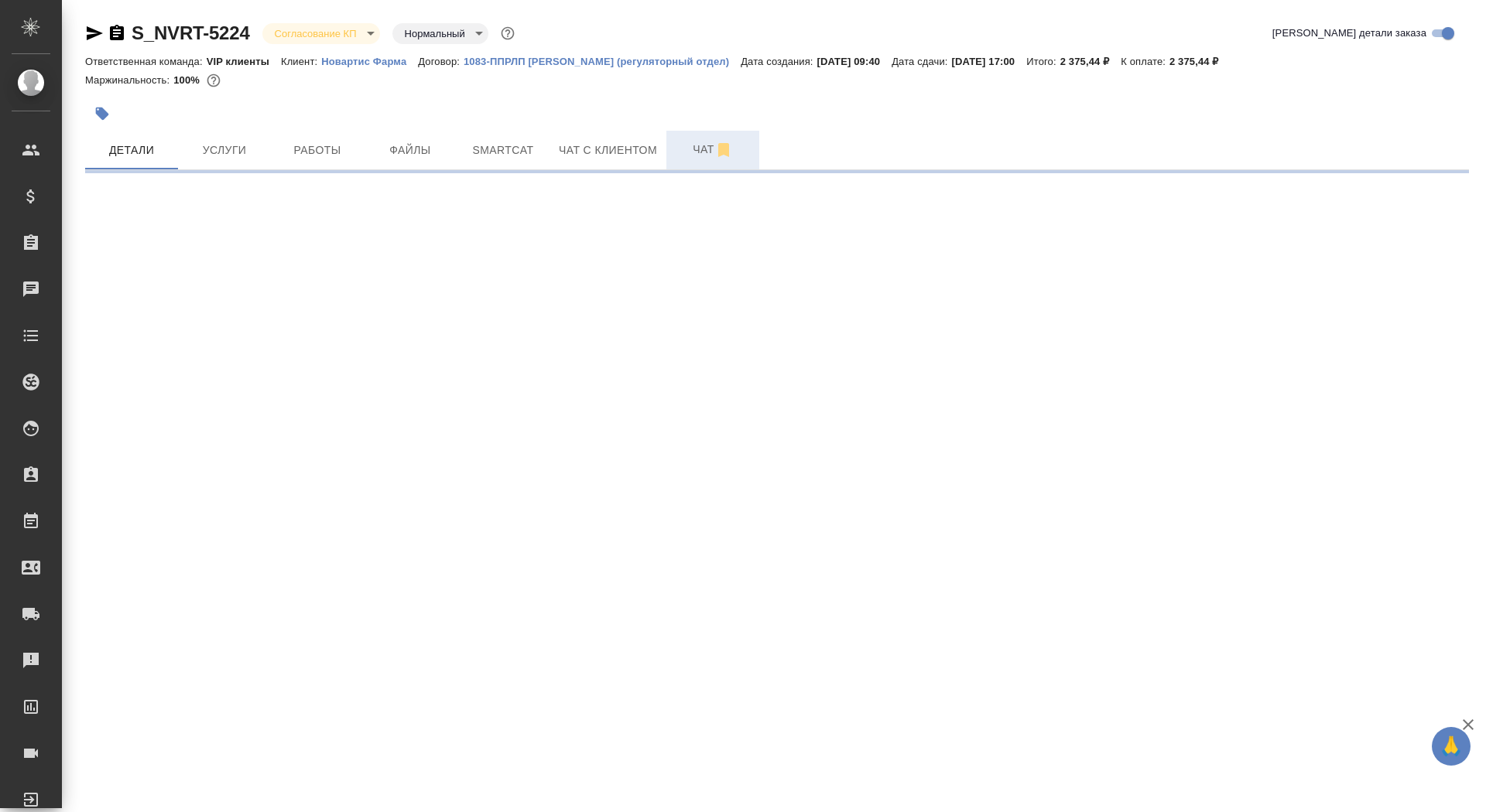
click at [697, 165] on button "Чат" at bounding box center [713, 149] width 93 height 39
select select "RU"
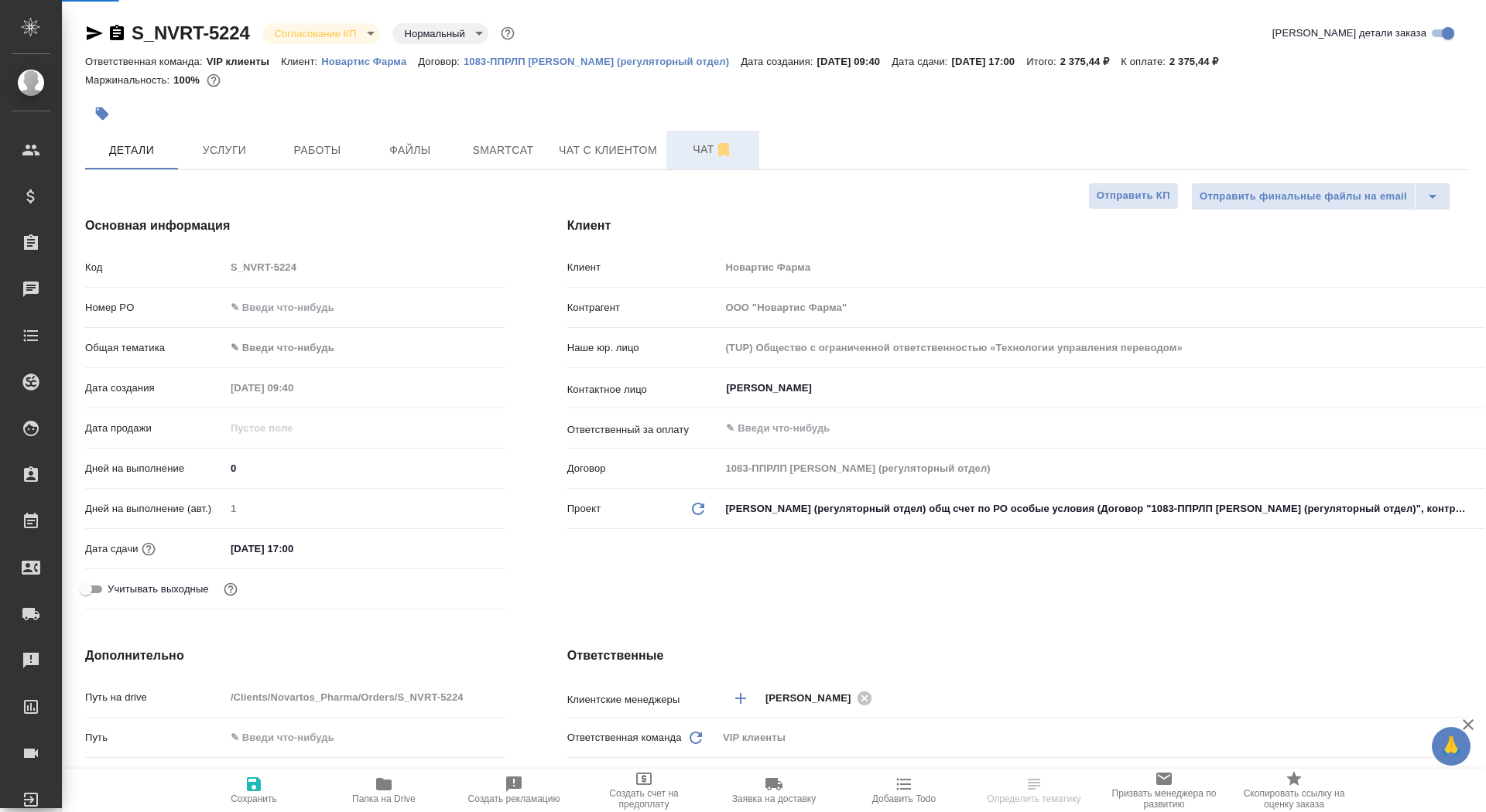
type textarea "x"
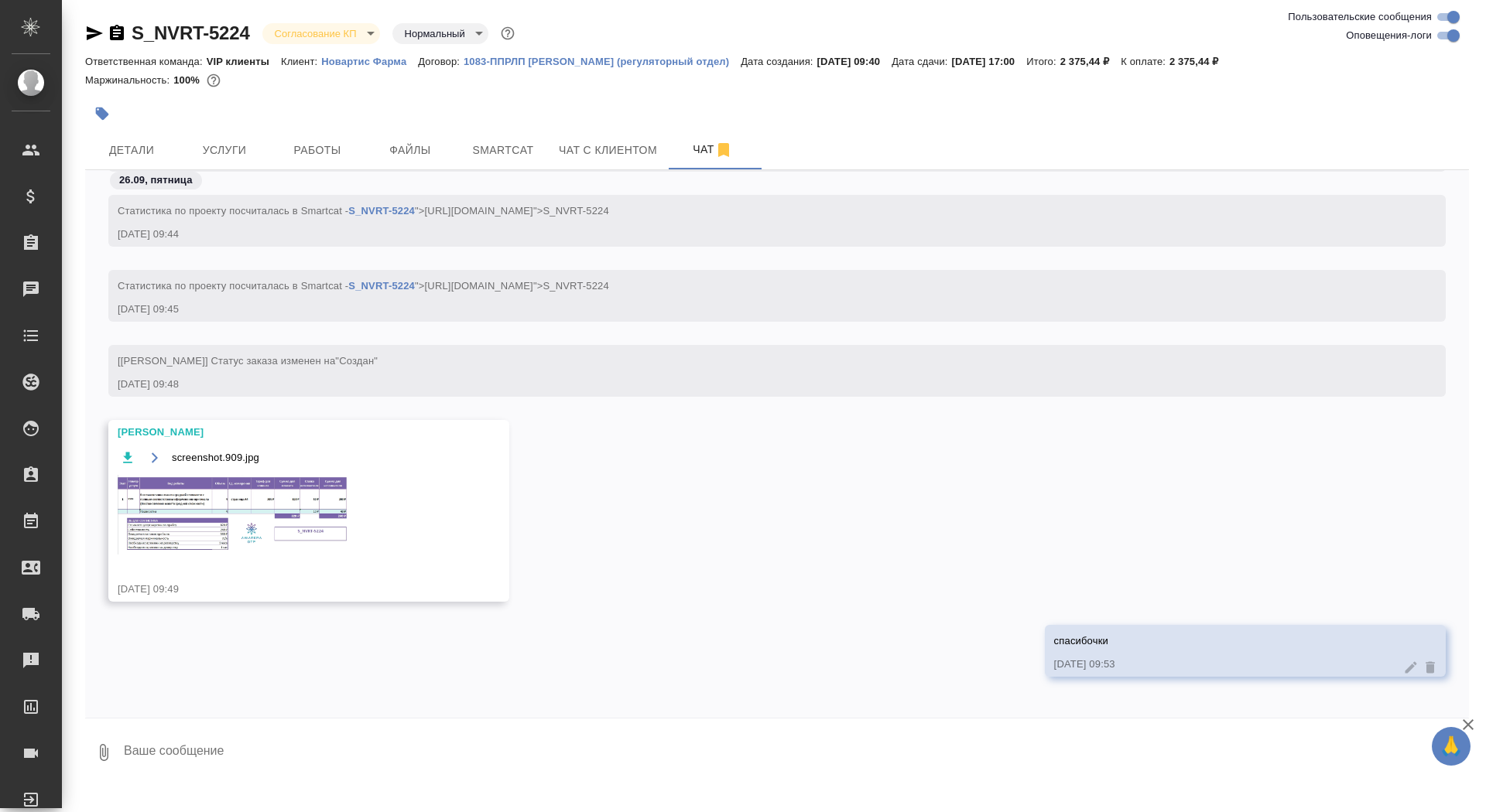
scroll to position [1085, 0]
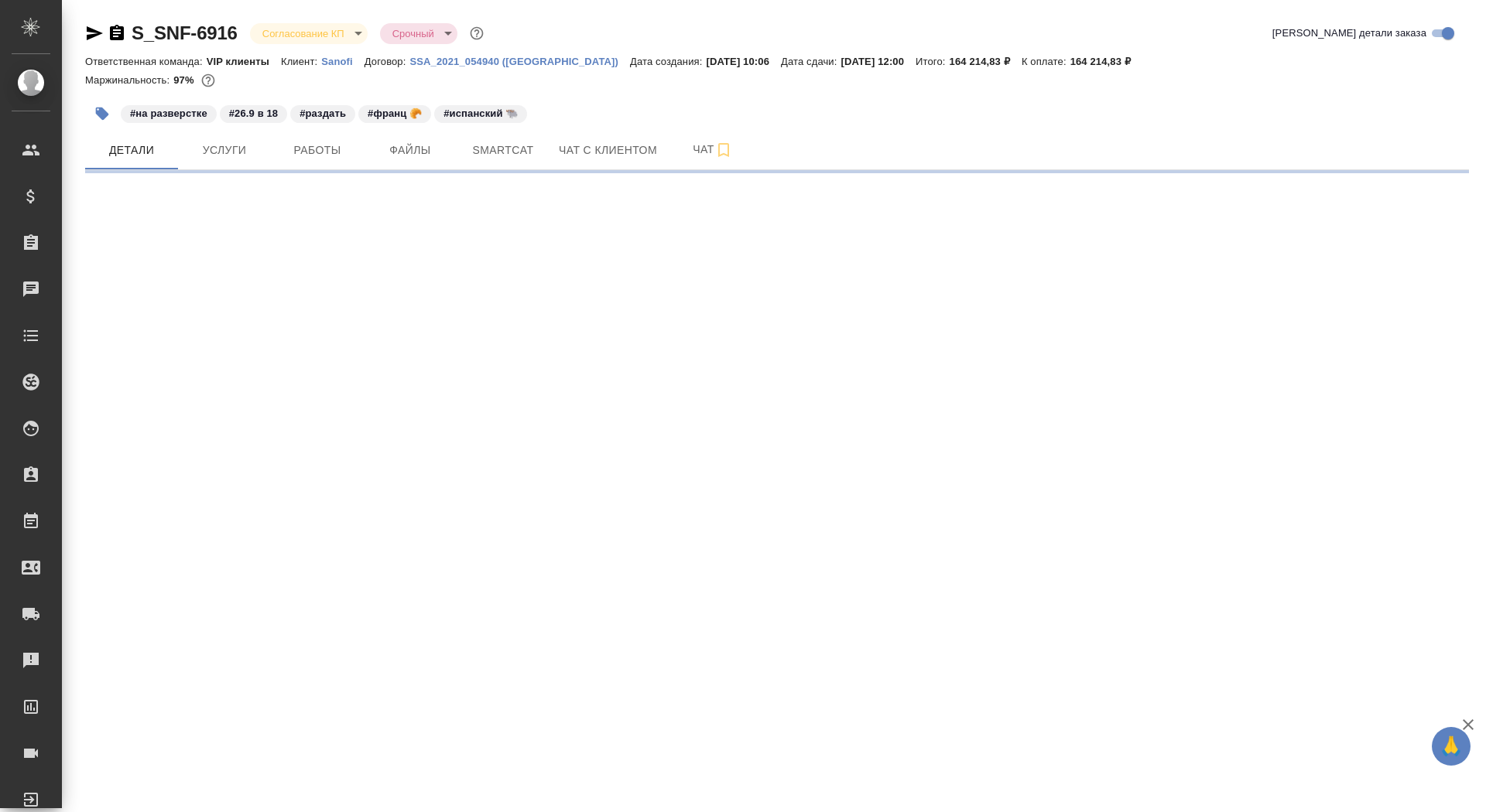
select select "RU"
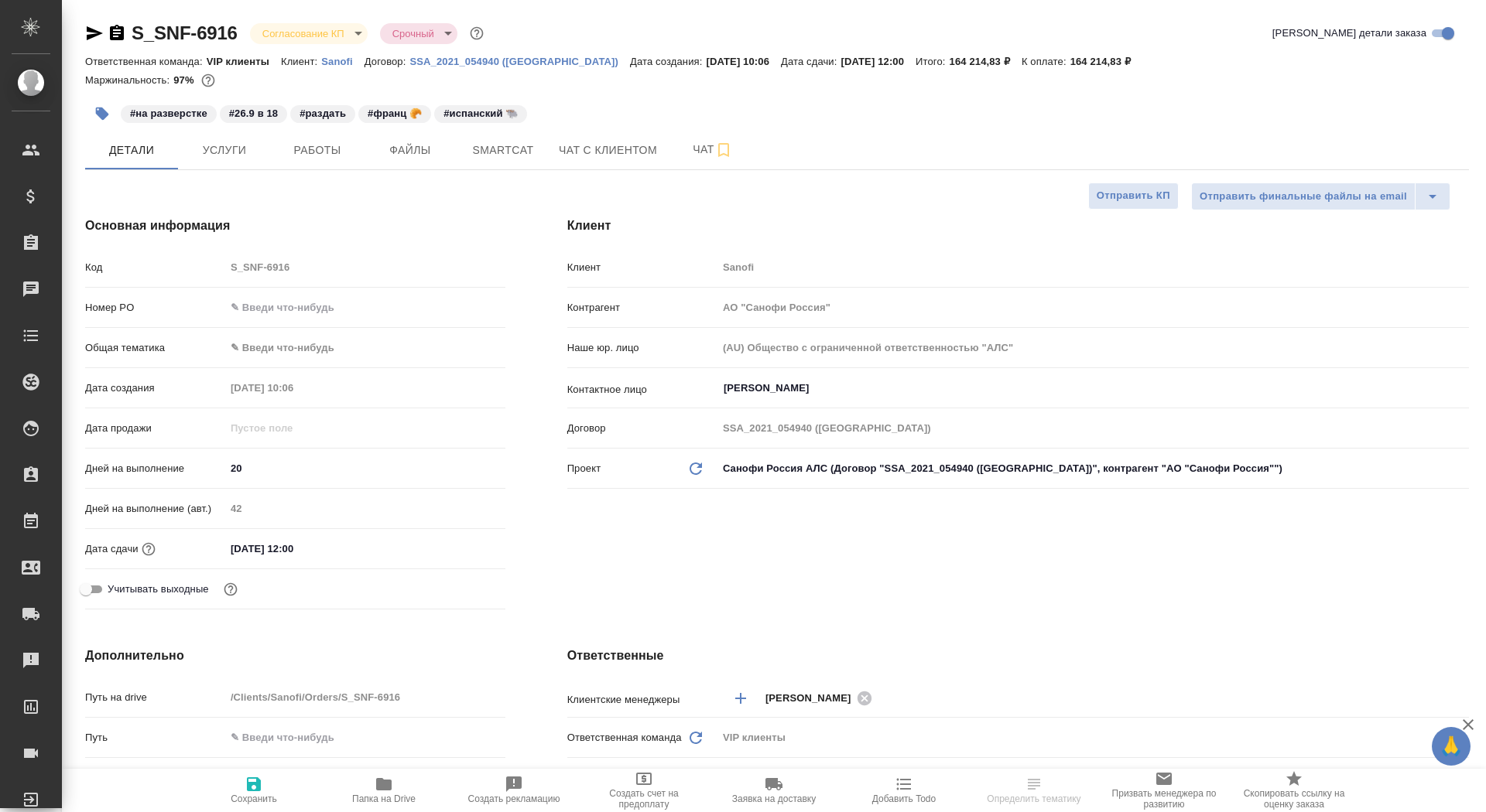
type textarea "x"
type input "[PERSON_NAME]"
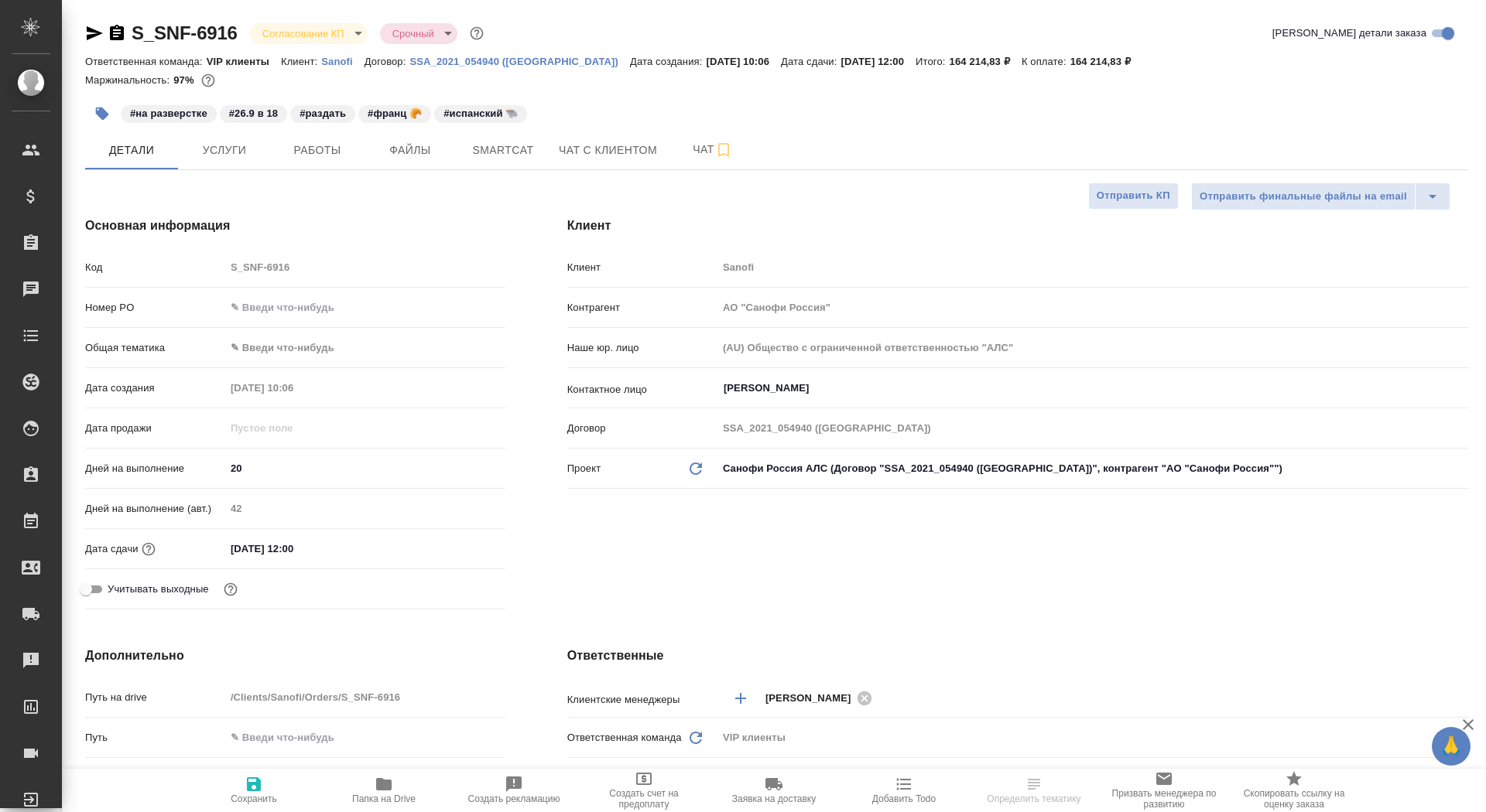
type textarea "x"
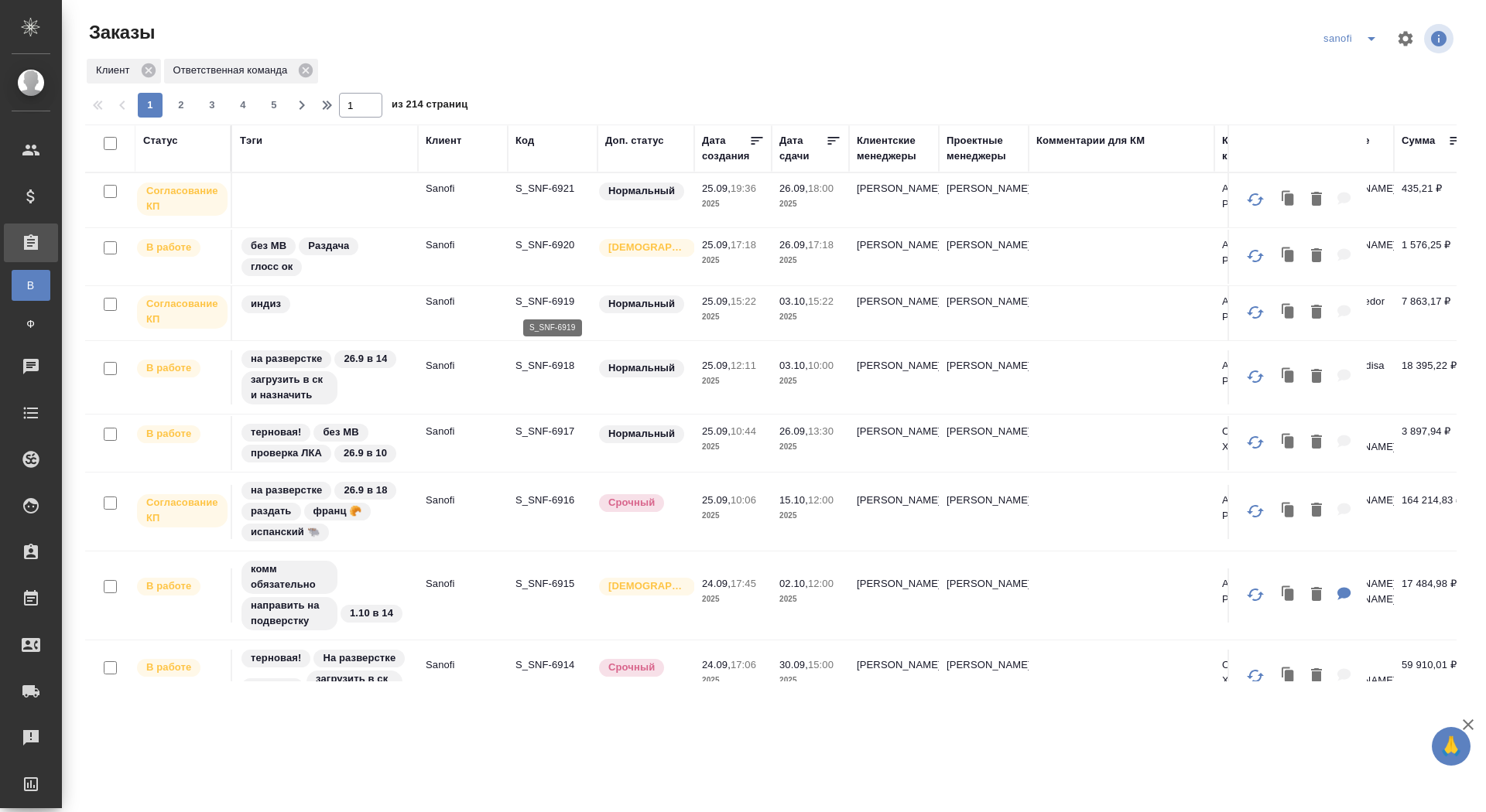
click at [562, 297] on p "S_SNF-6919" at bounding box center [553, 301] width 74 height 15
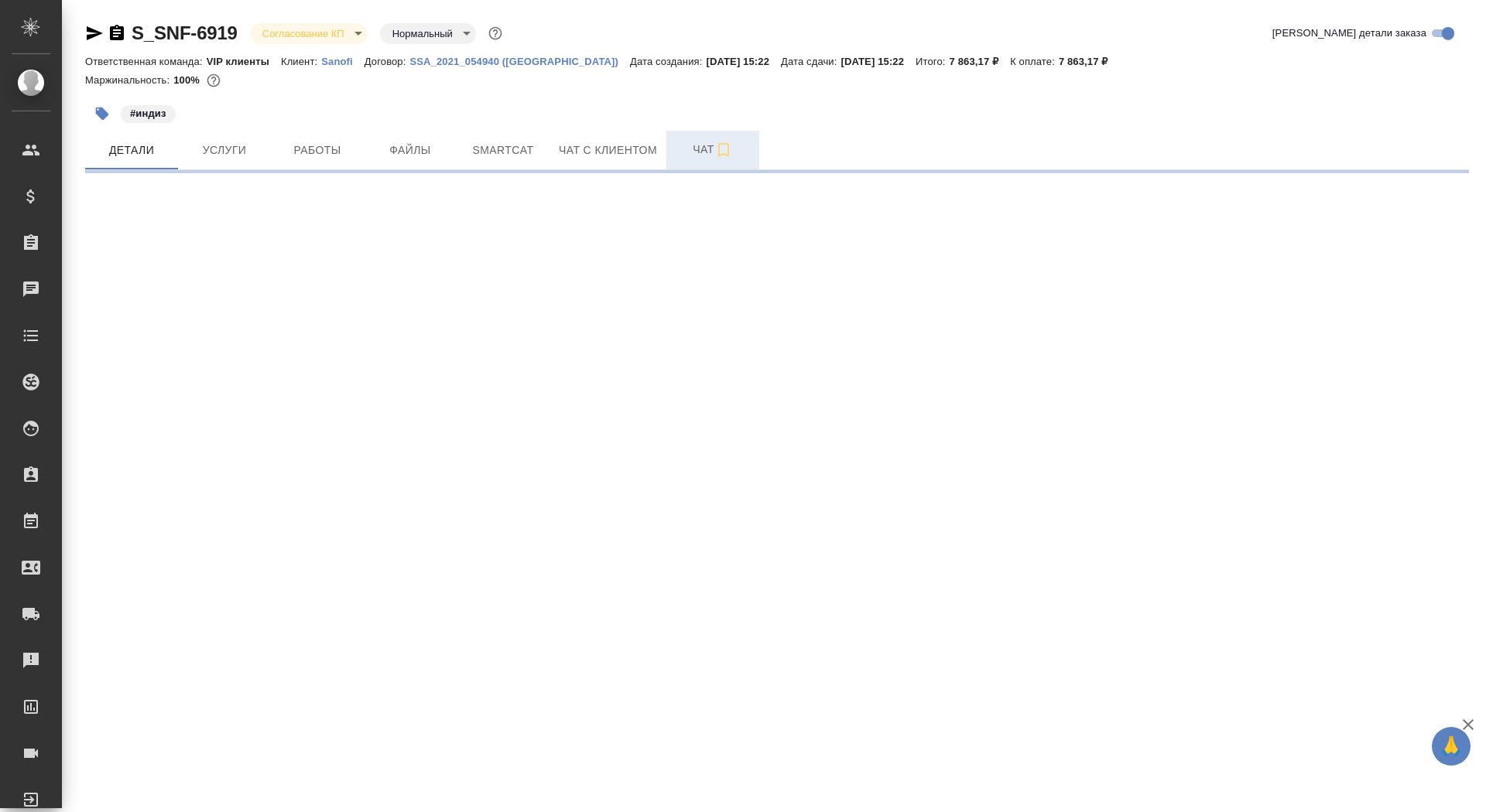
select select "RU"
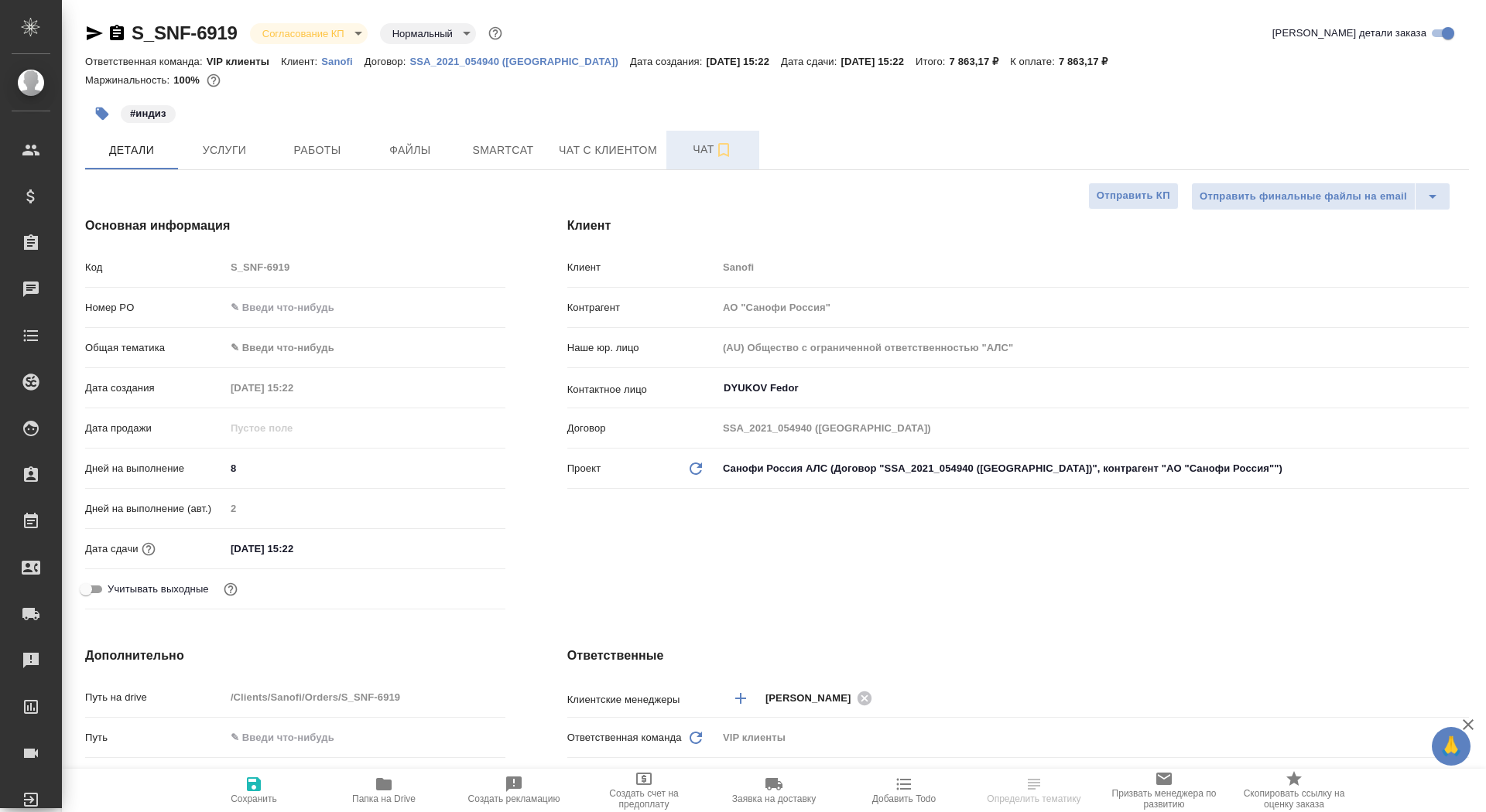
type textarea "x"
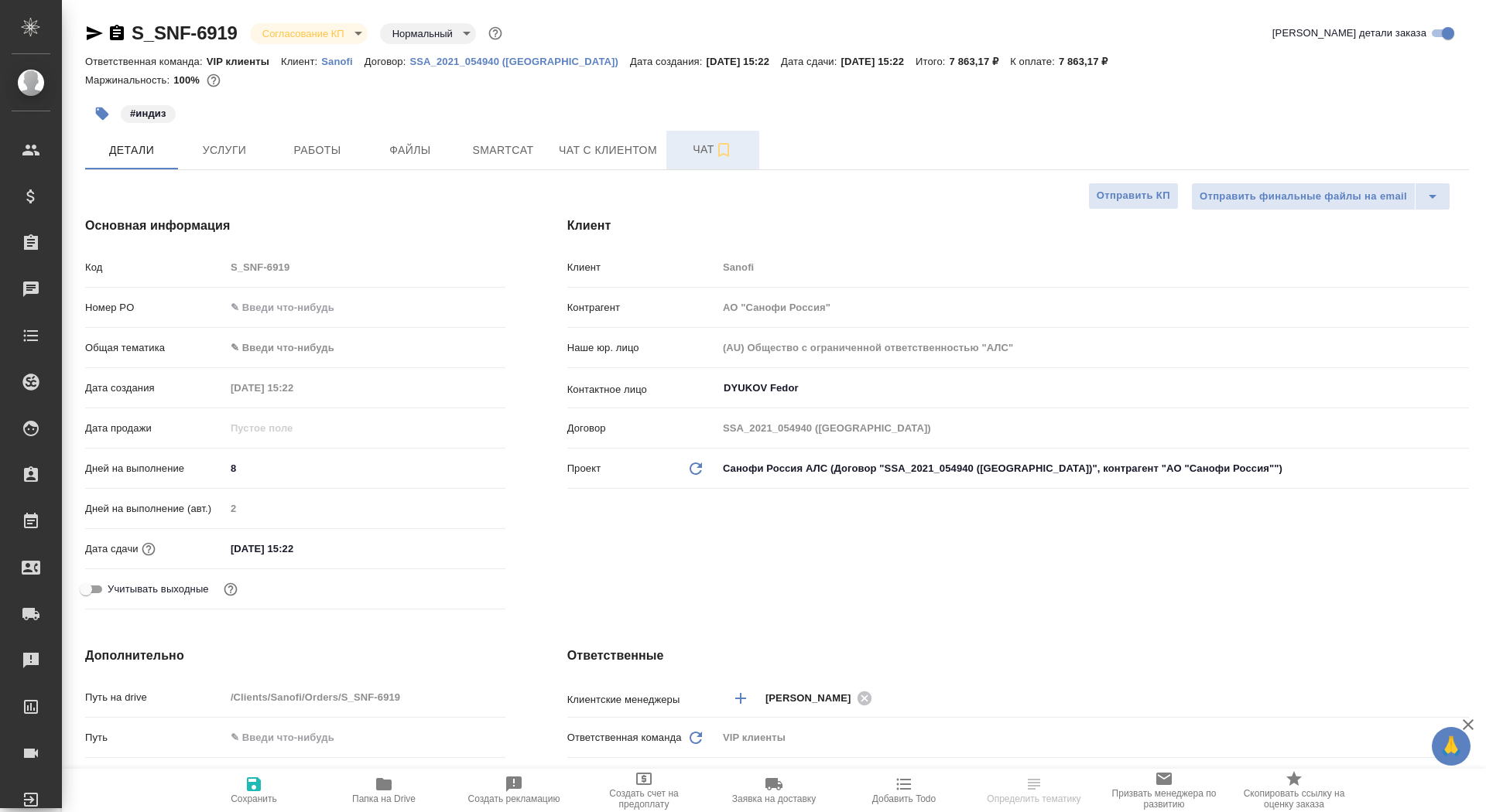
type textarea "x"
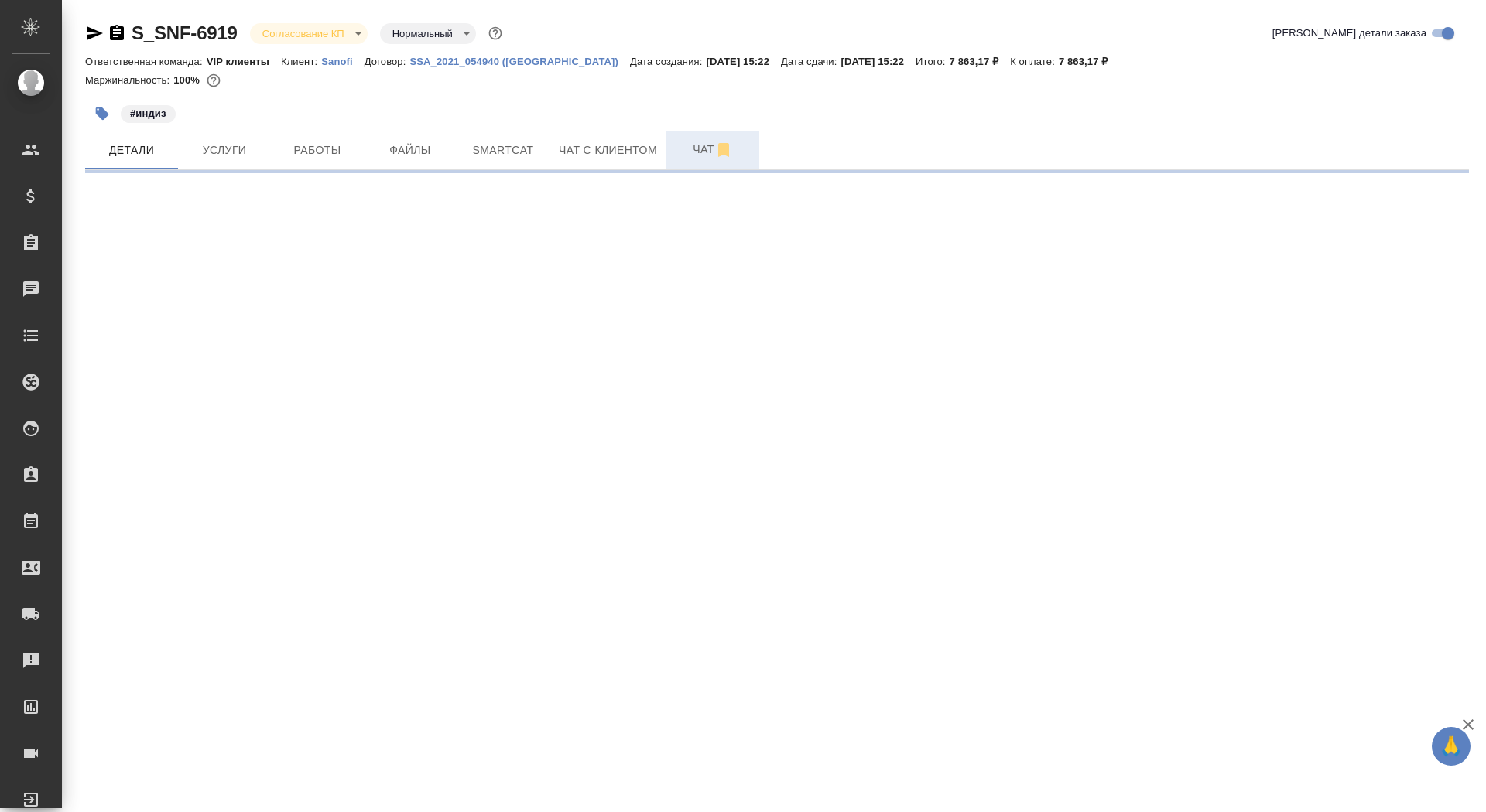
select select "RU"
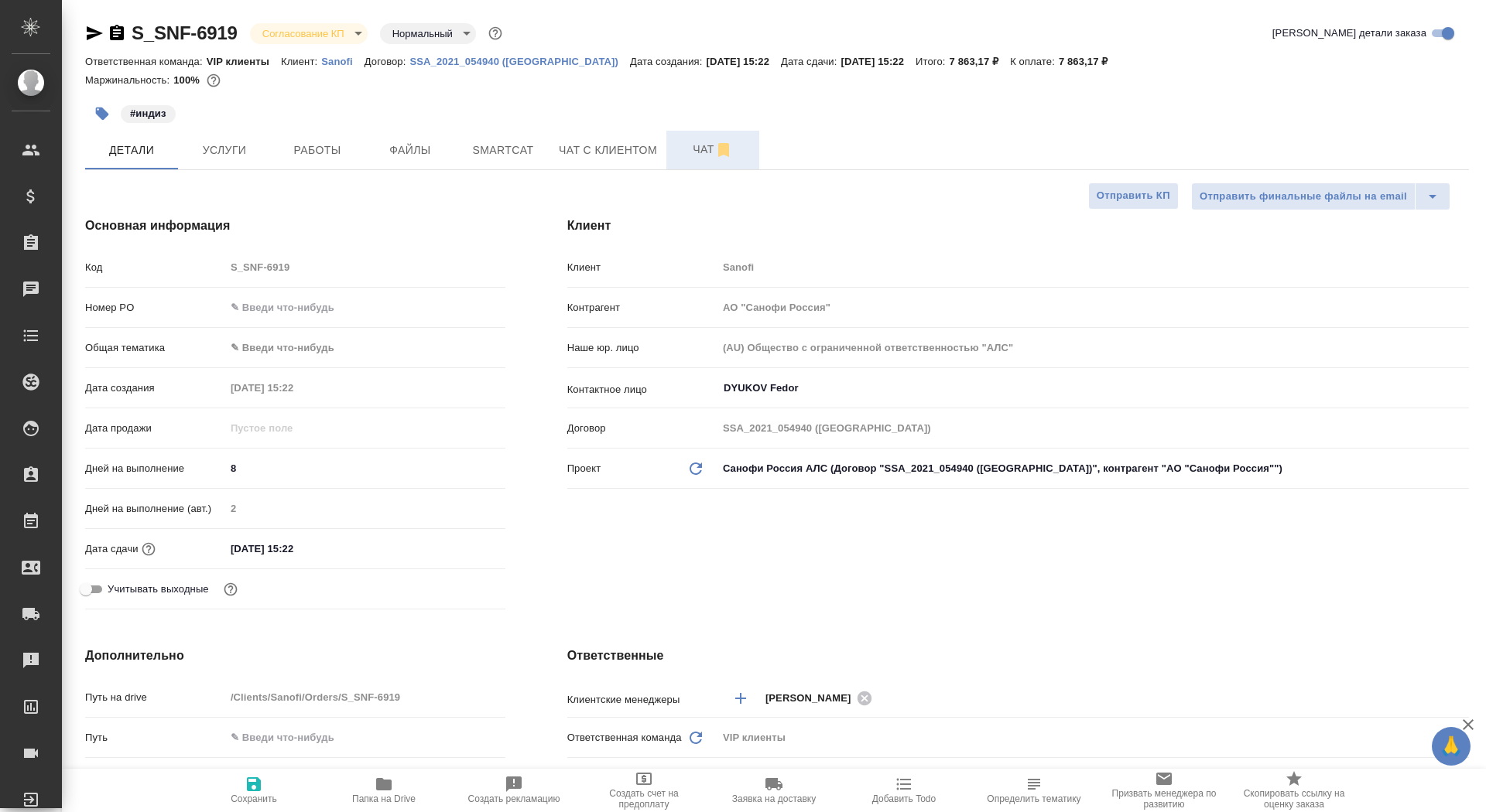
type textarea "x"
